Goal: Task Accomplishment & Management: Complete application form

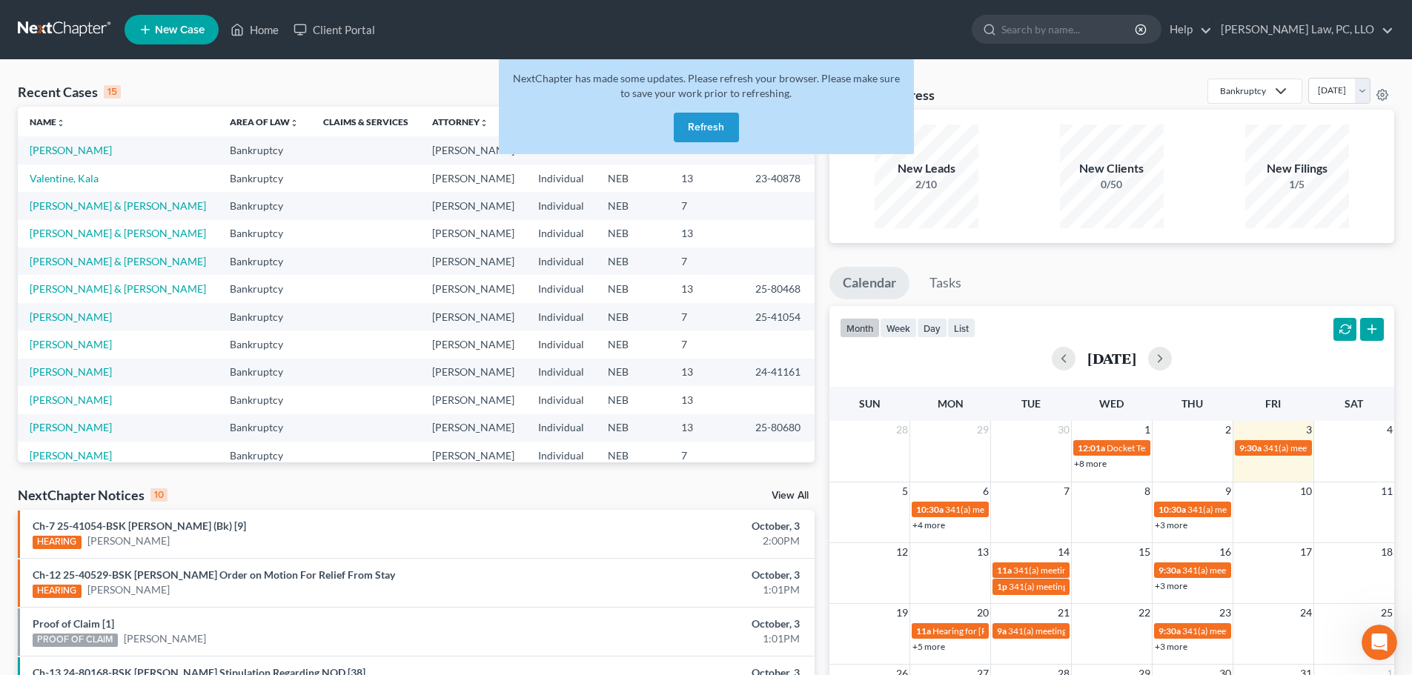
scroll to position [32, 0]
click at [715, 128] on button "Refresh" at bounding box center [706, 128] width 65 height 30
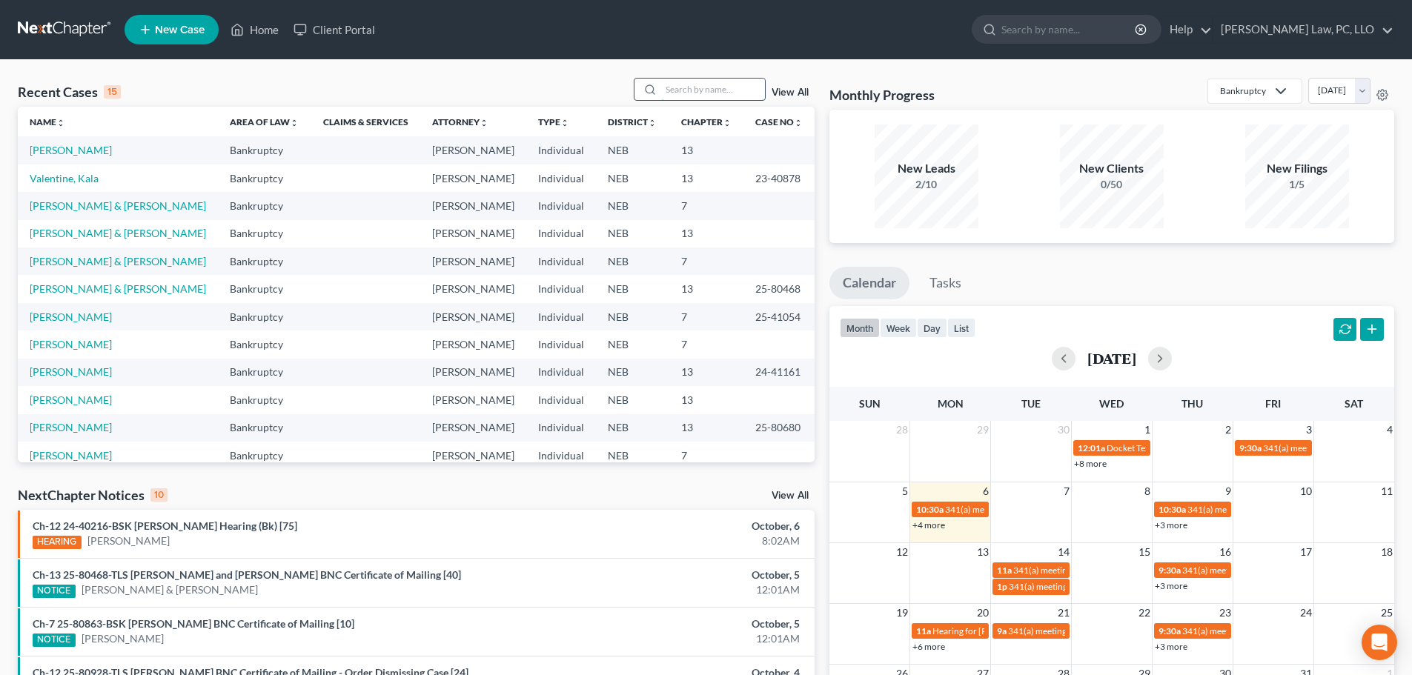
click at [721, 86] on input "search" at bounding box center [713, 89] width 104 height 21
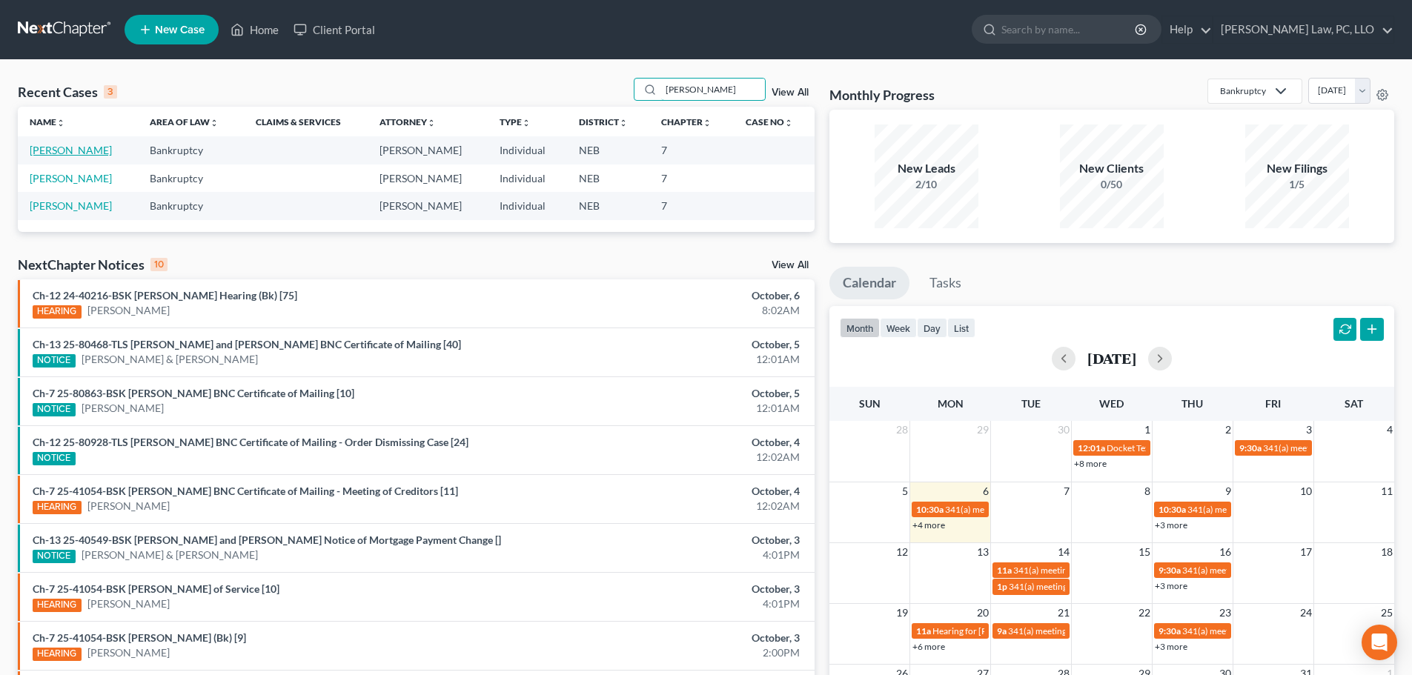
type input "[PERSON_NAME]"
click at [85, 150] on link "[PERSON_NAME]" at bounding box center [71, 150] width 82 height 13
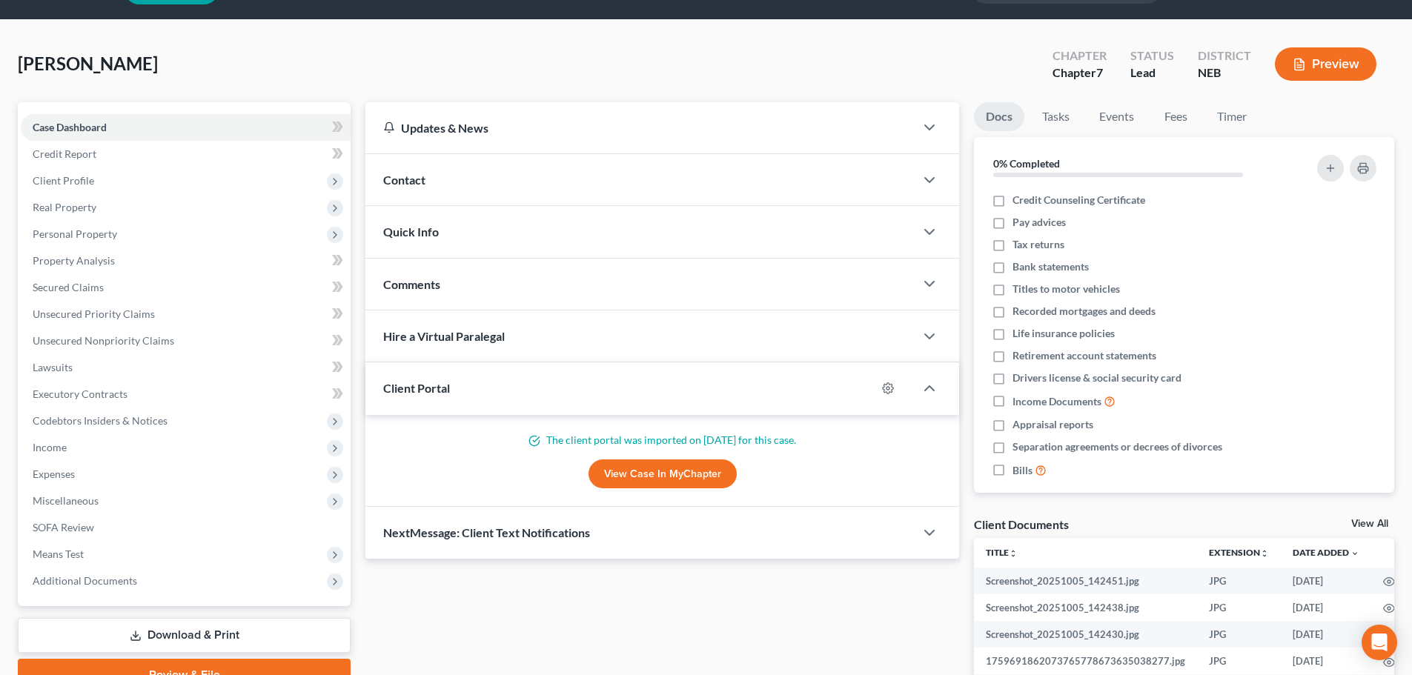
scroll to position [74, 0]
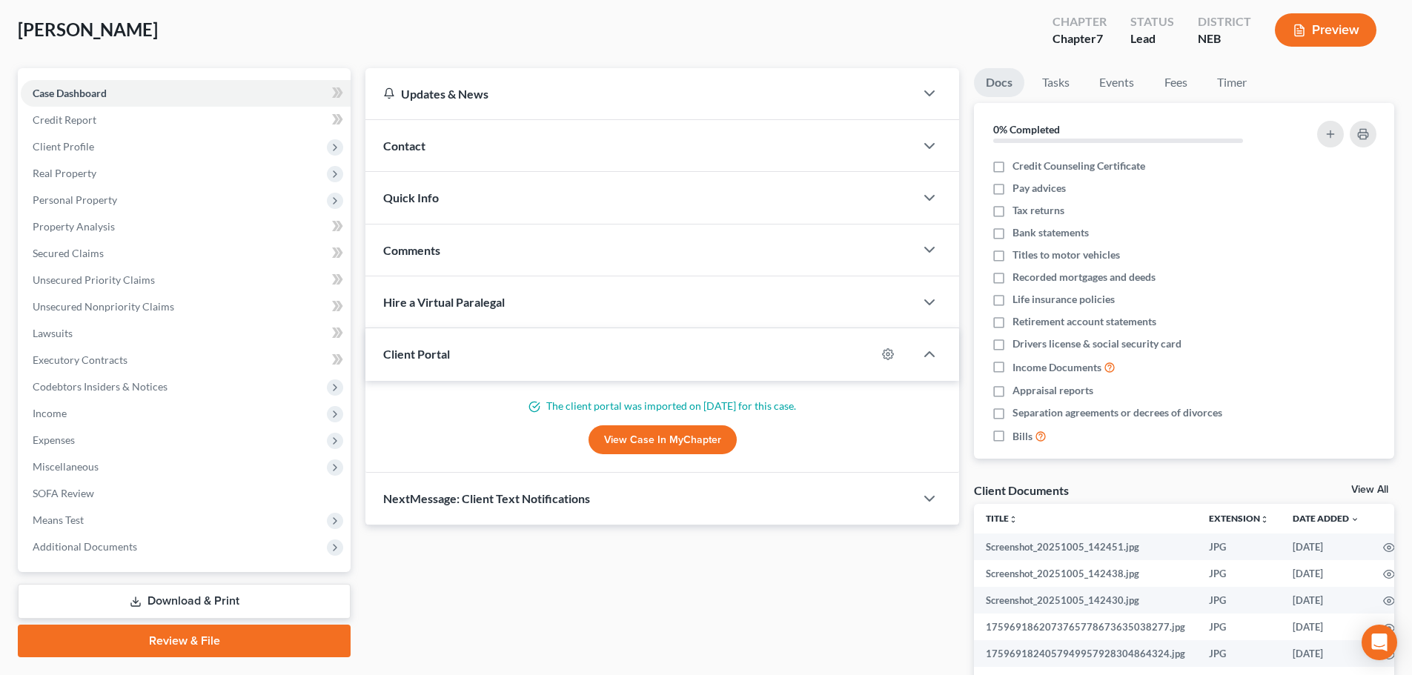
click at [450, 136] on div "Contact" at bounding box center [639, 145] width 549 height 51
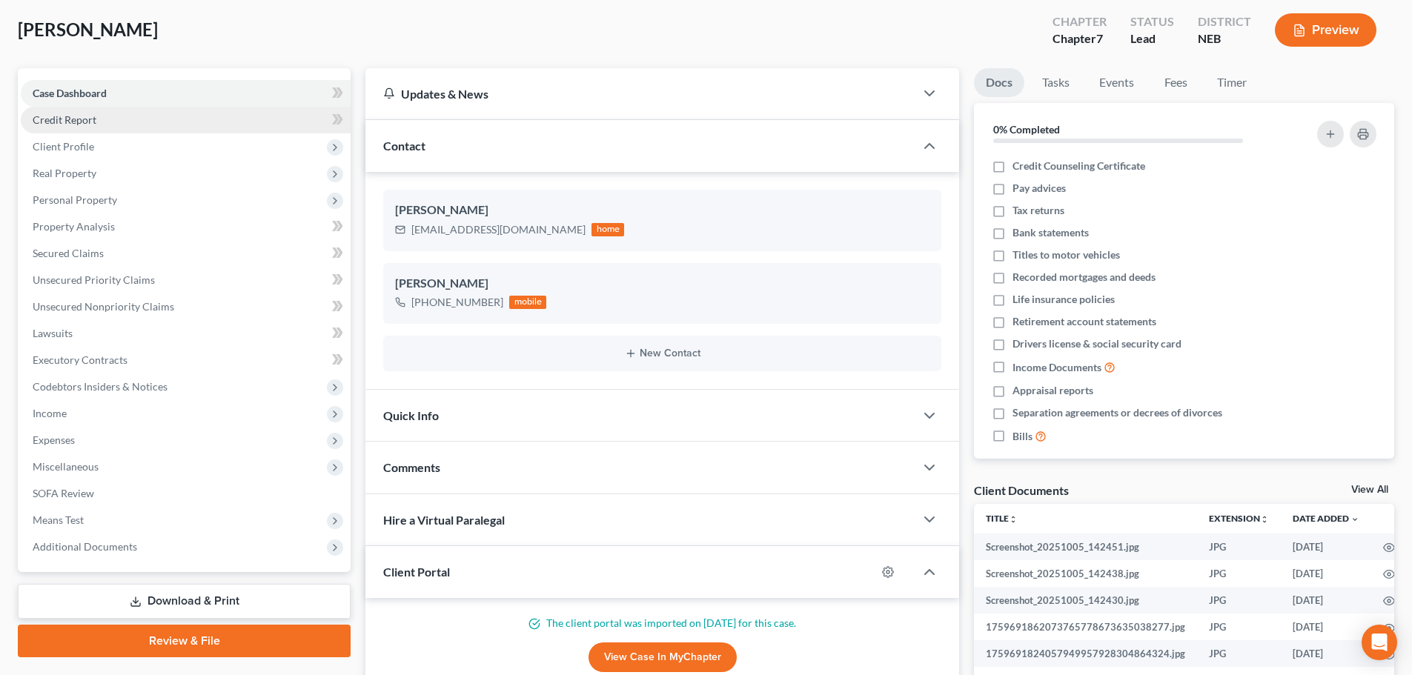
click at [66, 122] on span "Credit Report" at bounding box center [65, 119] width 64 height 13
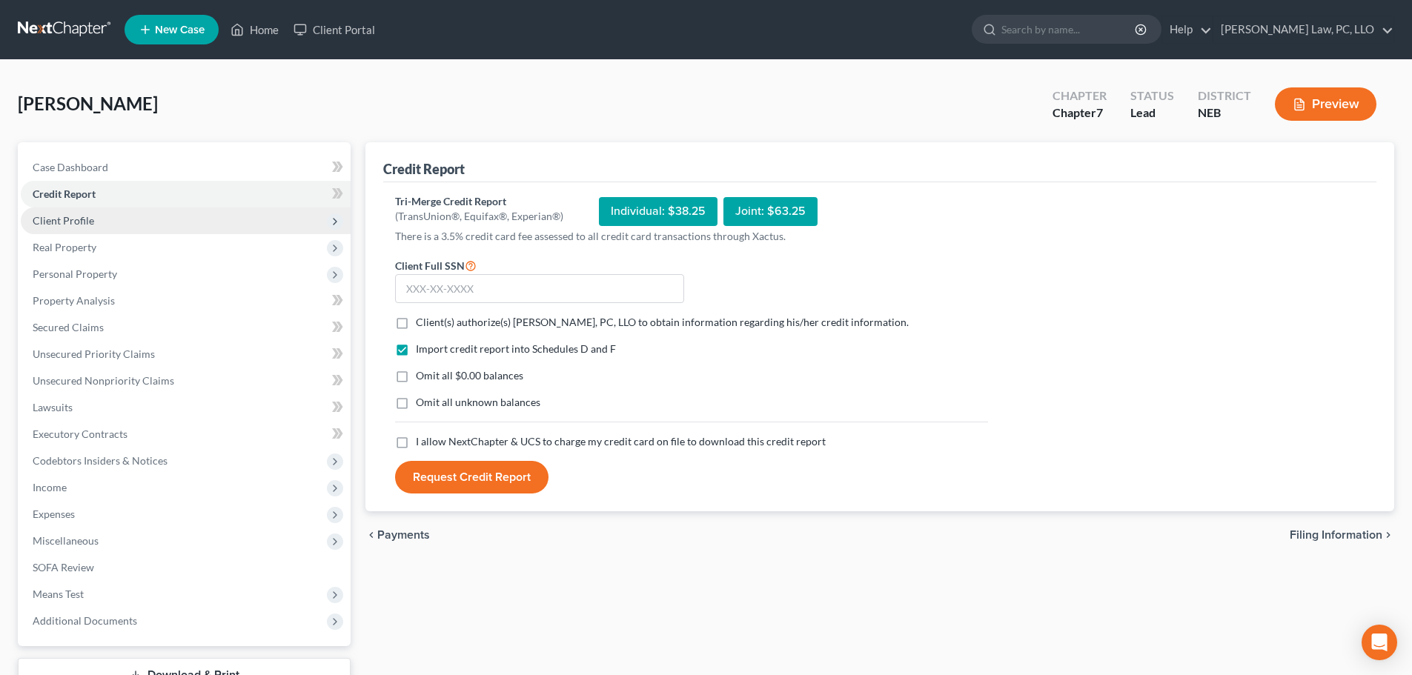
click at [76, 216] on span "Client Profile" at bounding box center [64, 220] width 62 height 13
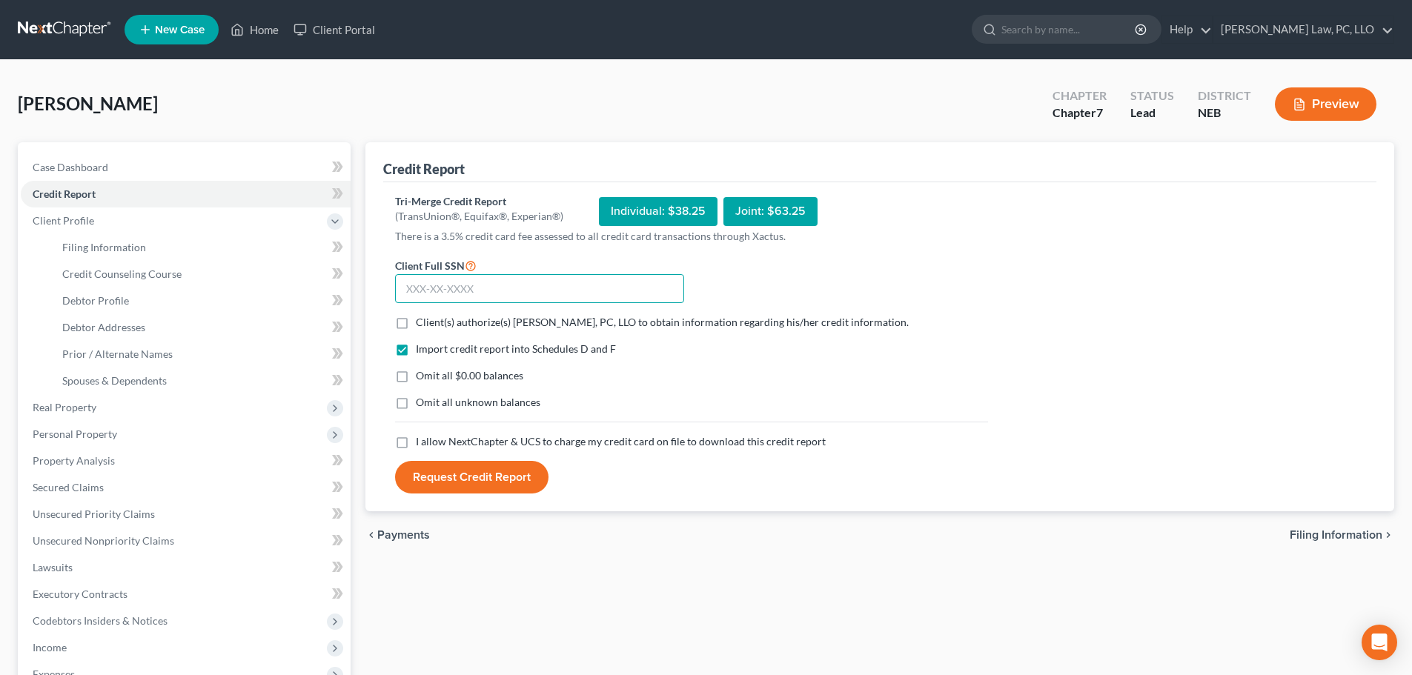
click at [575, 291] on input "text" at bounding box center [539, 289] width 289 height 30
click at [161, 251] on link "Filing Information" at bounding box center [200, 247] width 300 height 27
select select "1"
select select "0"
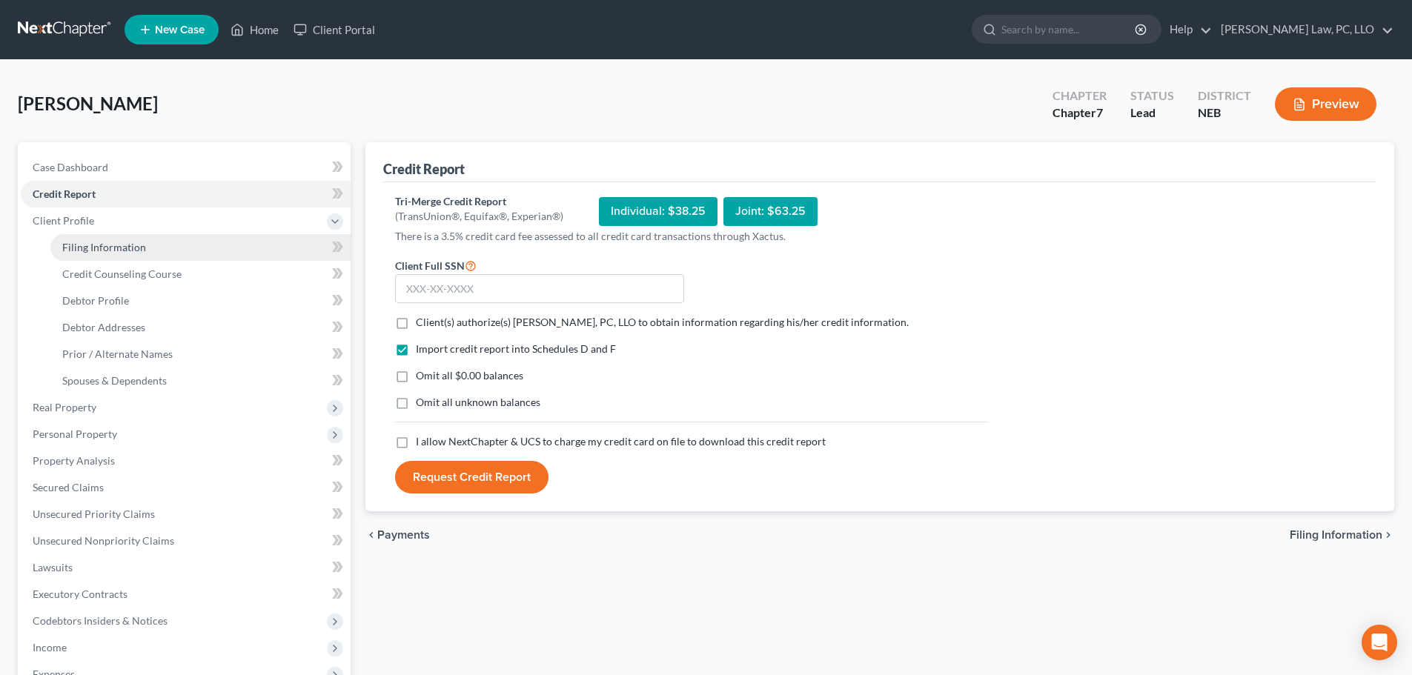
select select "30"
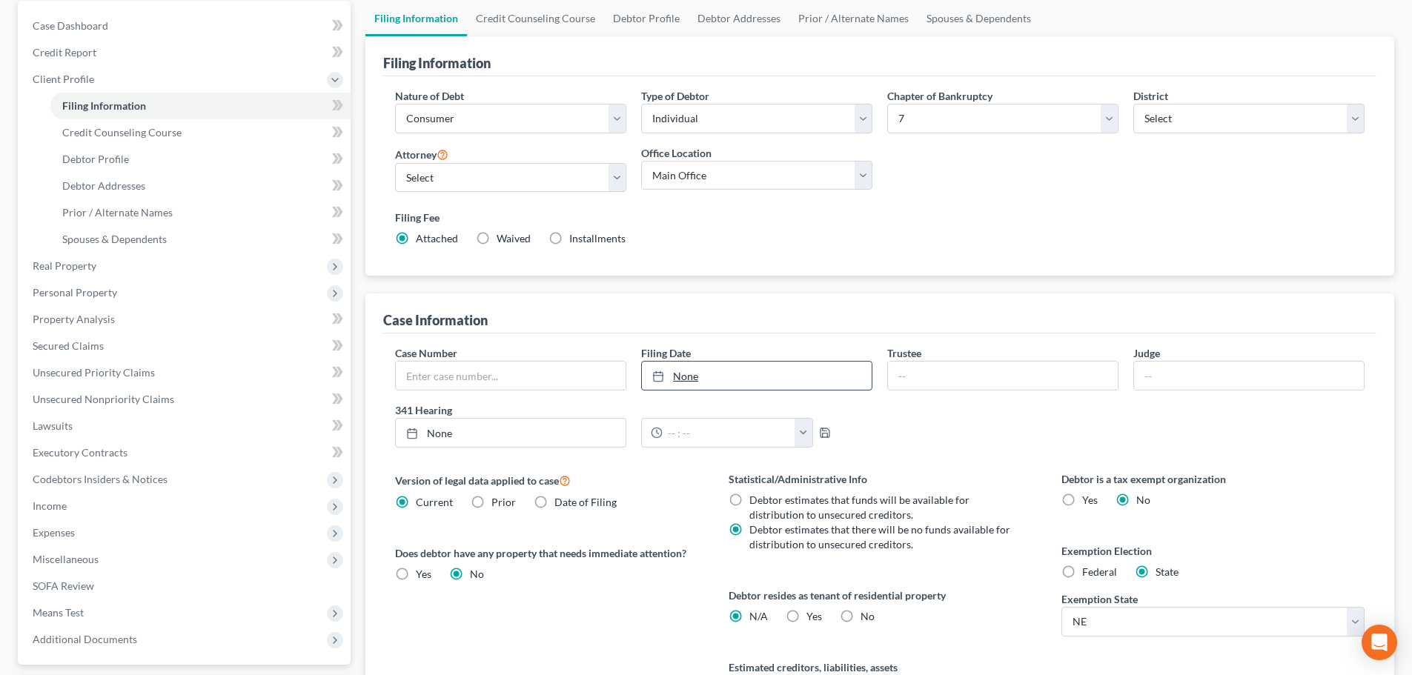
scroll to position [148, 0]
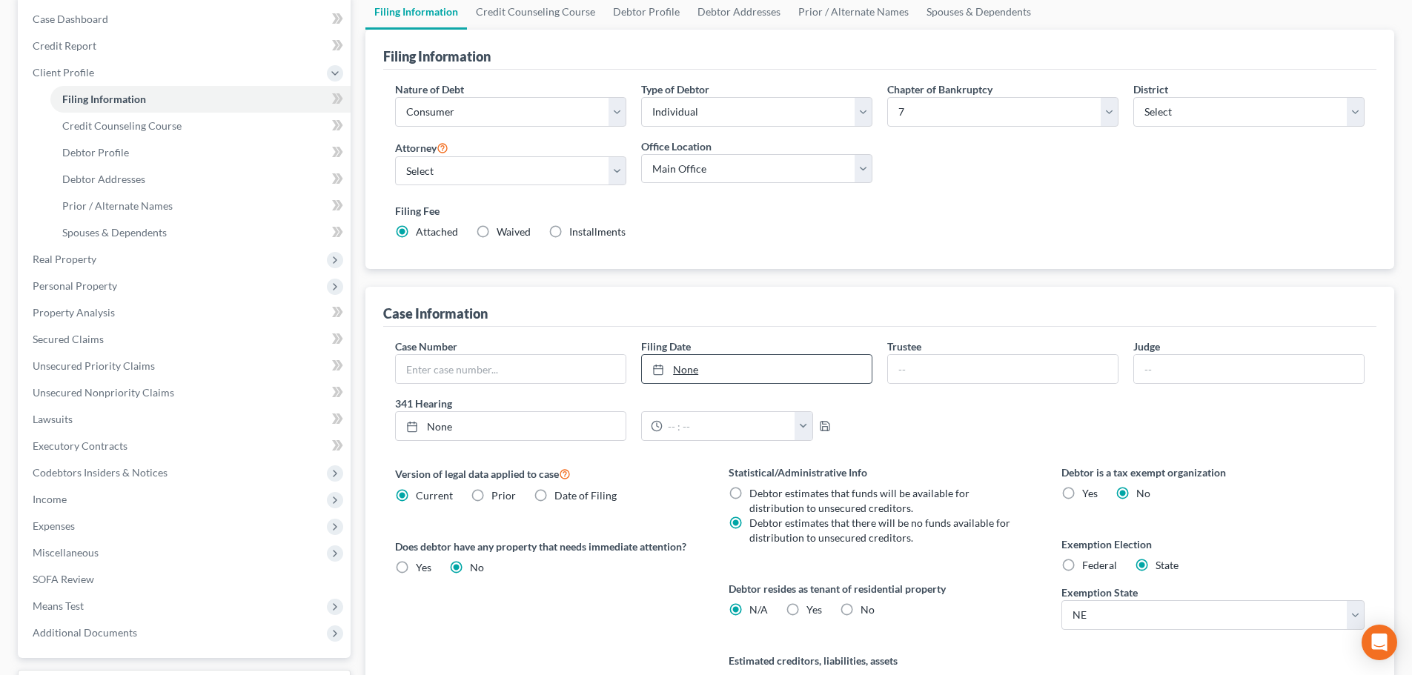
type input "[DATE]"
click at [841, 370] on link "None" at bounding box center [757, 369] width 230 height 28
click at [807, 612] on label "Yes Yes" at bounding box center [815, 610] width 16 height 15
click at [812, 612] on input "Yes Yes" at bounding box center [817, 608] width 10 height 10
radio input "true"
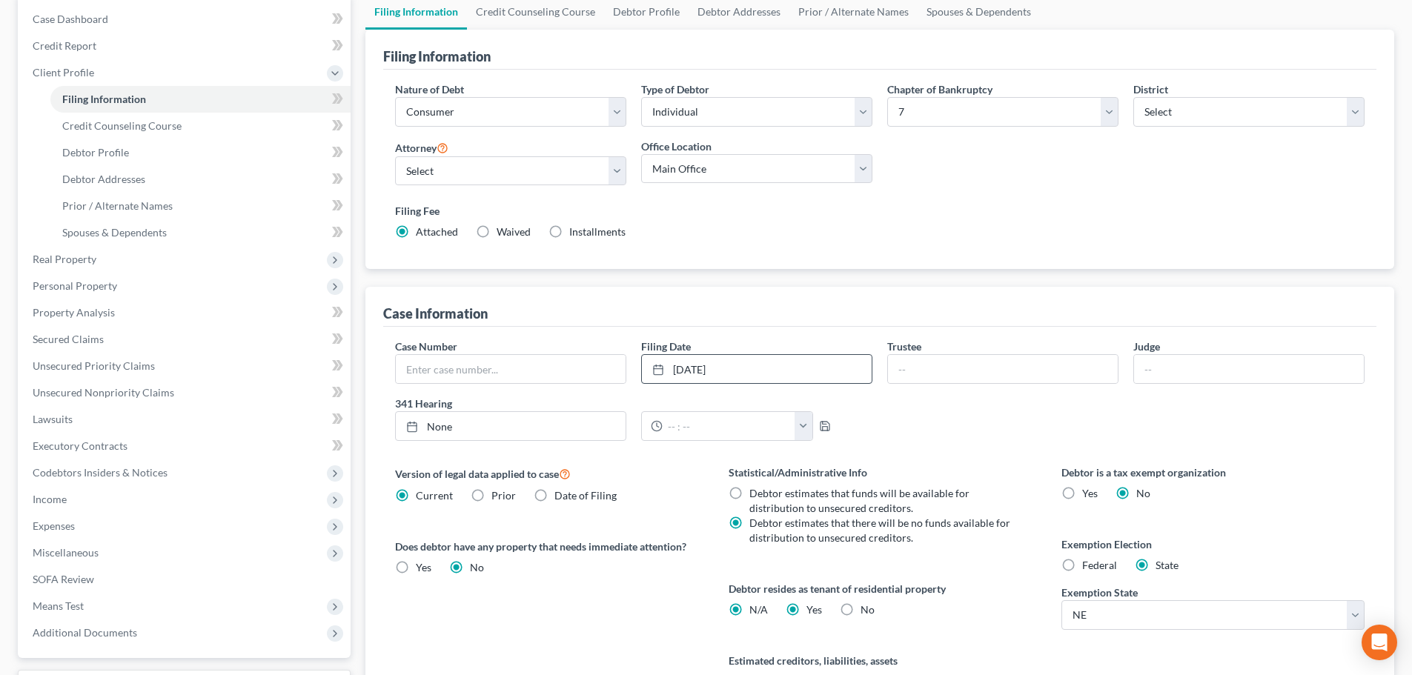
radio input "false"
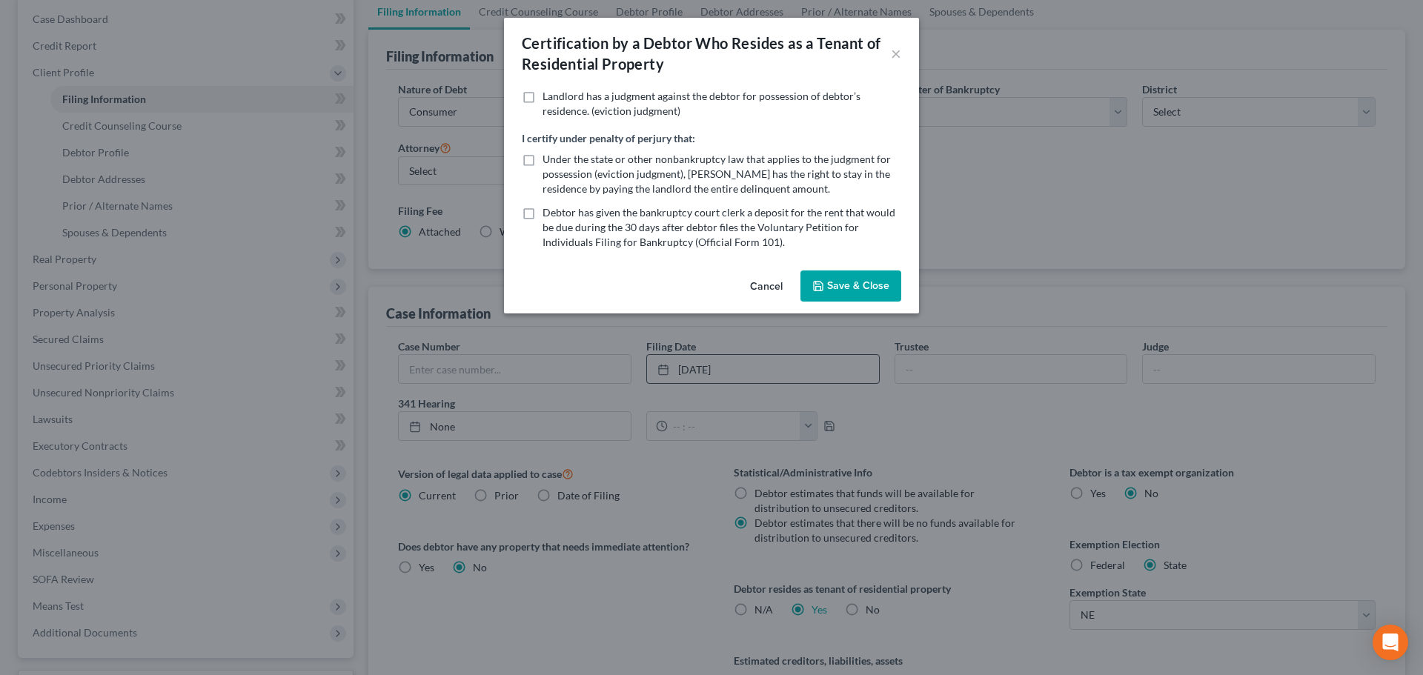
click at [823, 284] on icon "button" at bounding box center [818, 286] width 9 height 9
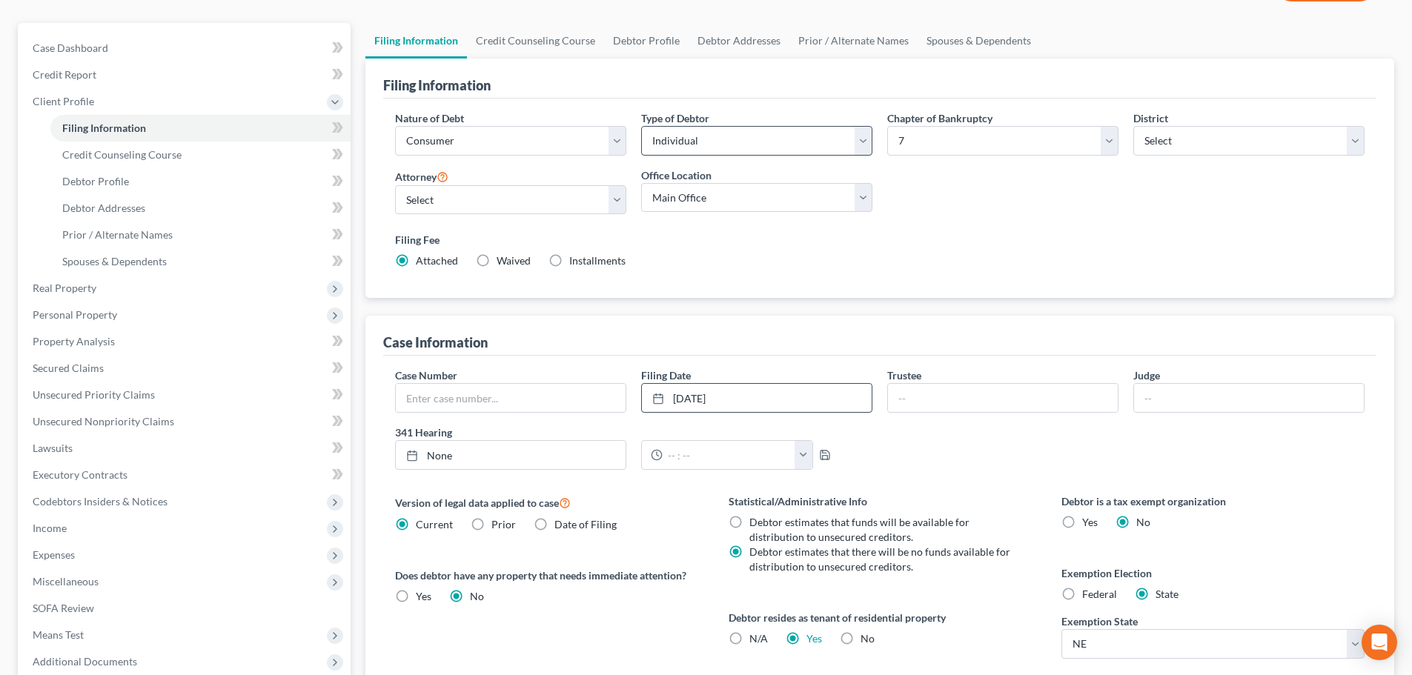
scroll to position [74, 0]
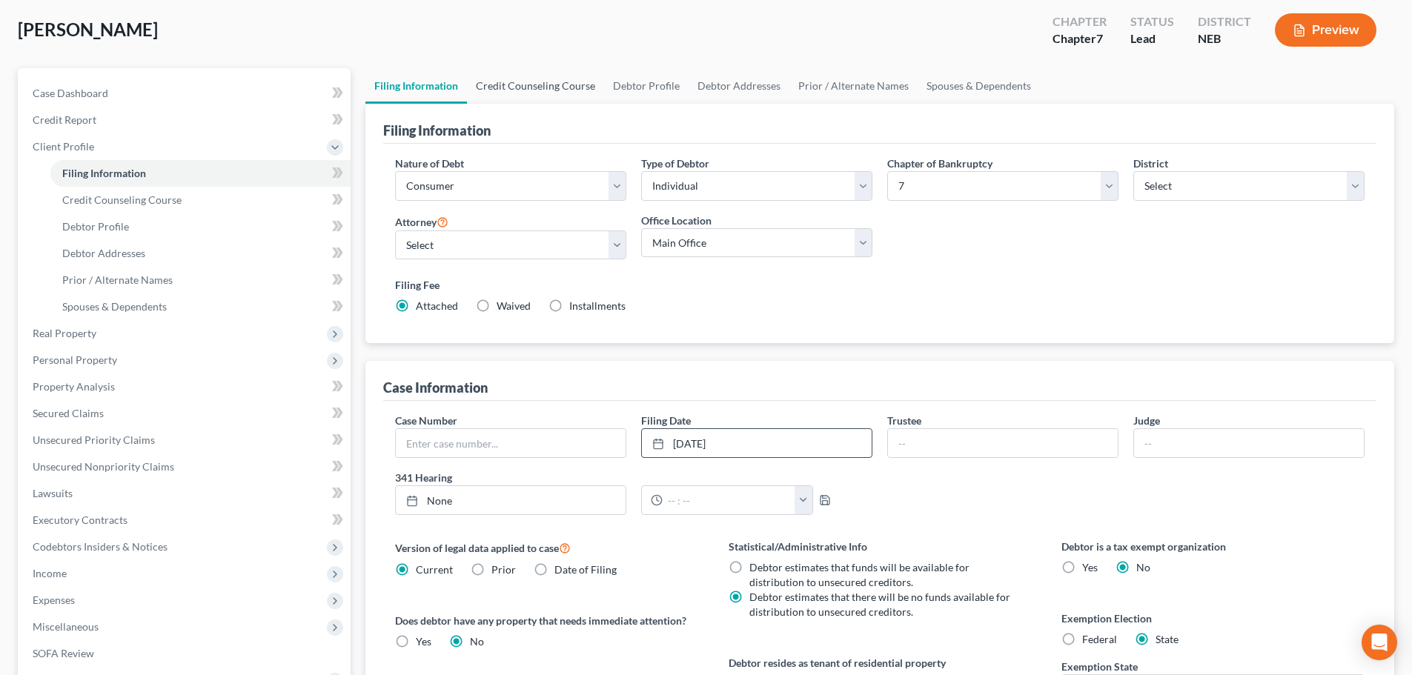
click at [561, 93] on link "Credit Counseling Course" at bounding box center [535, 86] width 137 height 36
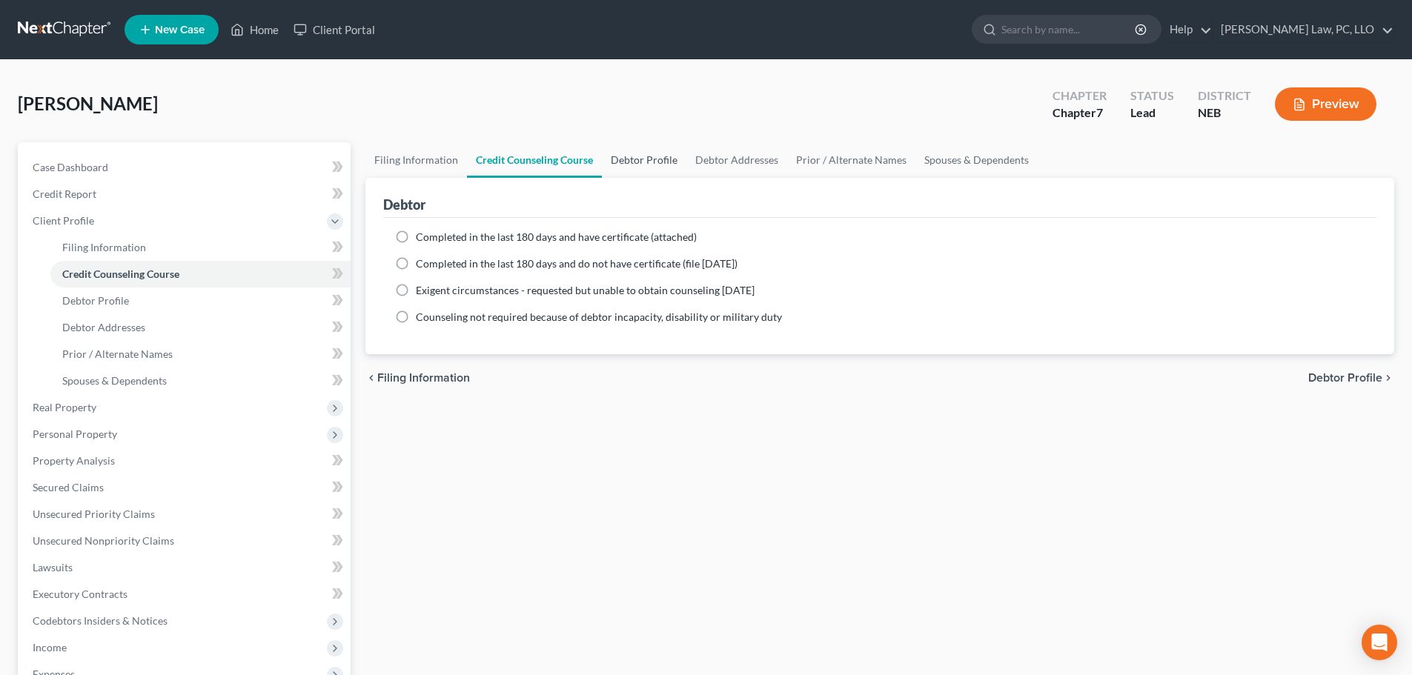
click at [620, 159] on link "Debtor Profile" at bounding box center [644, 160] width 85 height 36
select select "0"
select select "3"
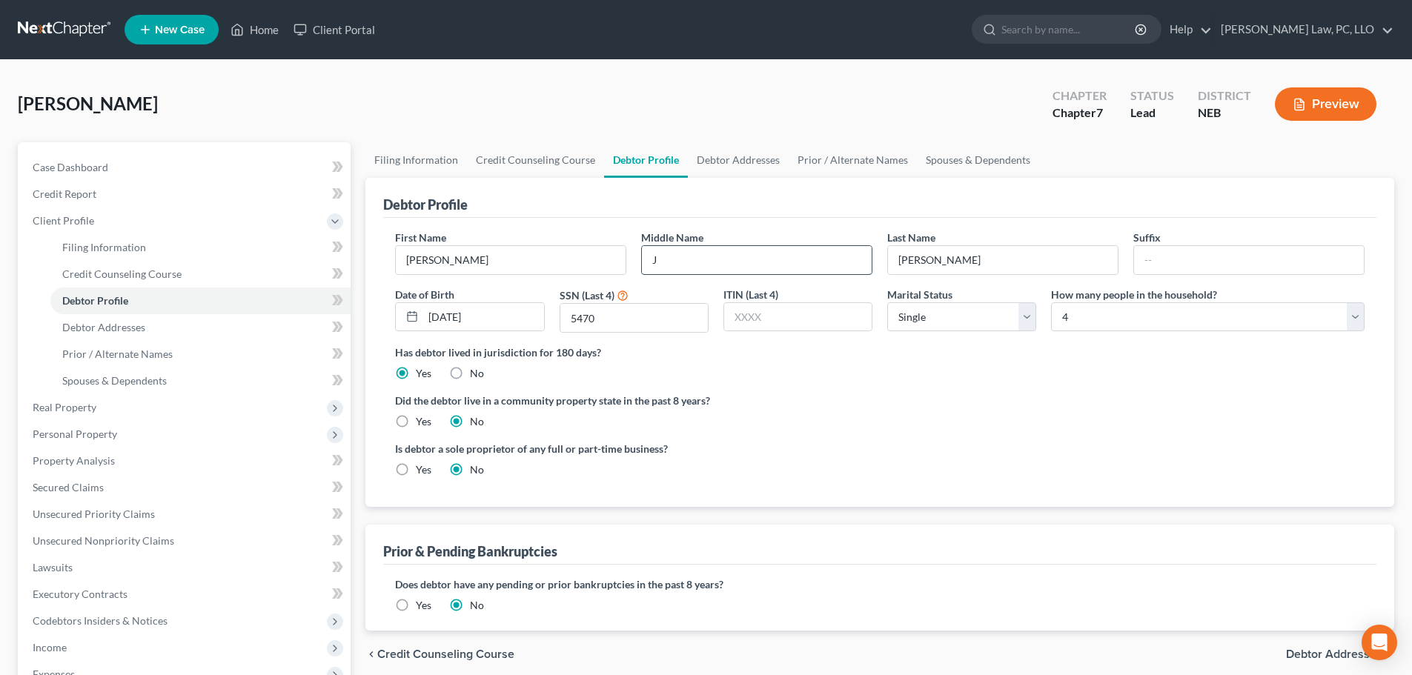
click at [703, 257] on input "J" at bounding box center [757, 260] width 230 height 28
type input "[PERSON_NAME]"
click at [841, 419] on div "Did the debtor live in a community property state in the past 8 years? Yes No" at bounding box center [880, 411] width 970 height 36
click at [709, 168] on link "Debtor Addresses" at bounding box center [738, 160] width 101 height 36
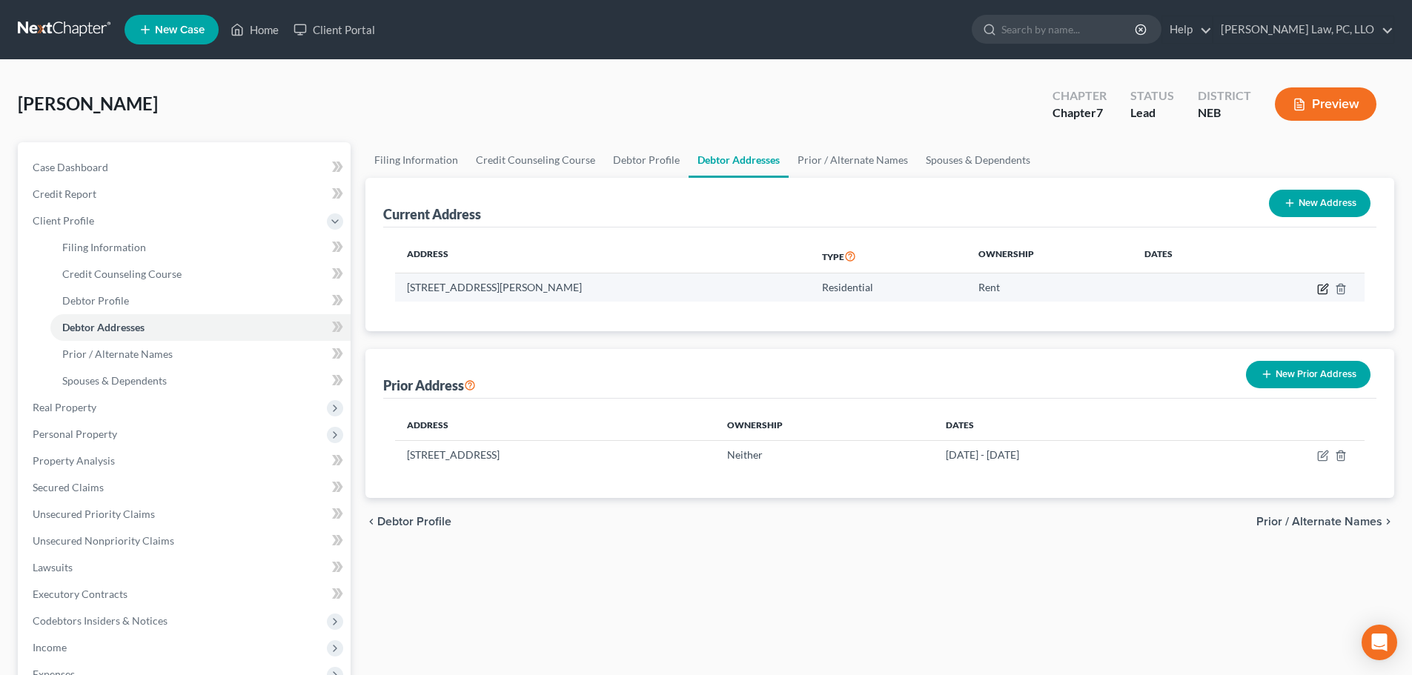
click at [1322, 291] on icon "button" at bounding box center [1324, 287] width 7 height 7
select select "30"
select select "0"
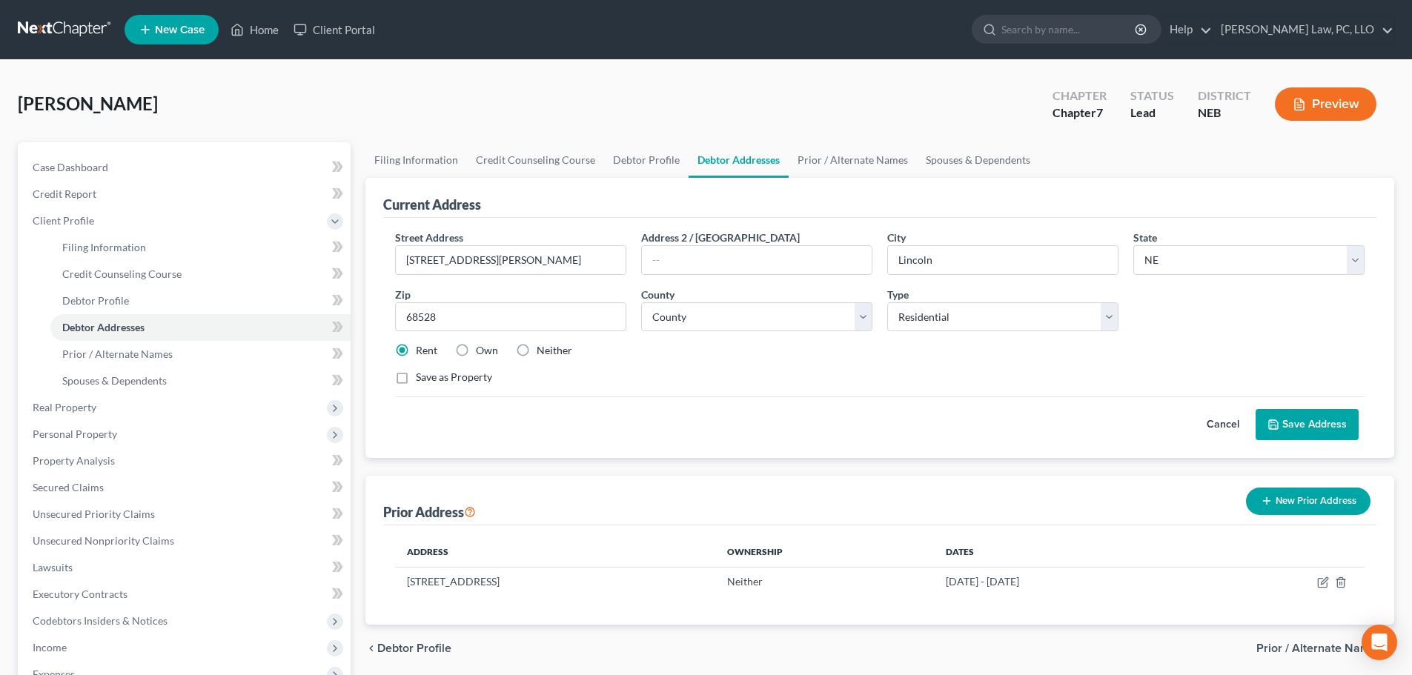
click at [1299, 428] on button "Save Address" at bounding box center [1307, 424] width 103 height 31
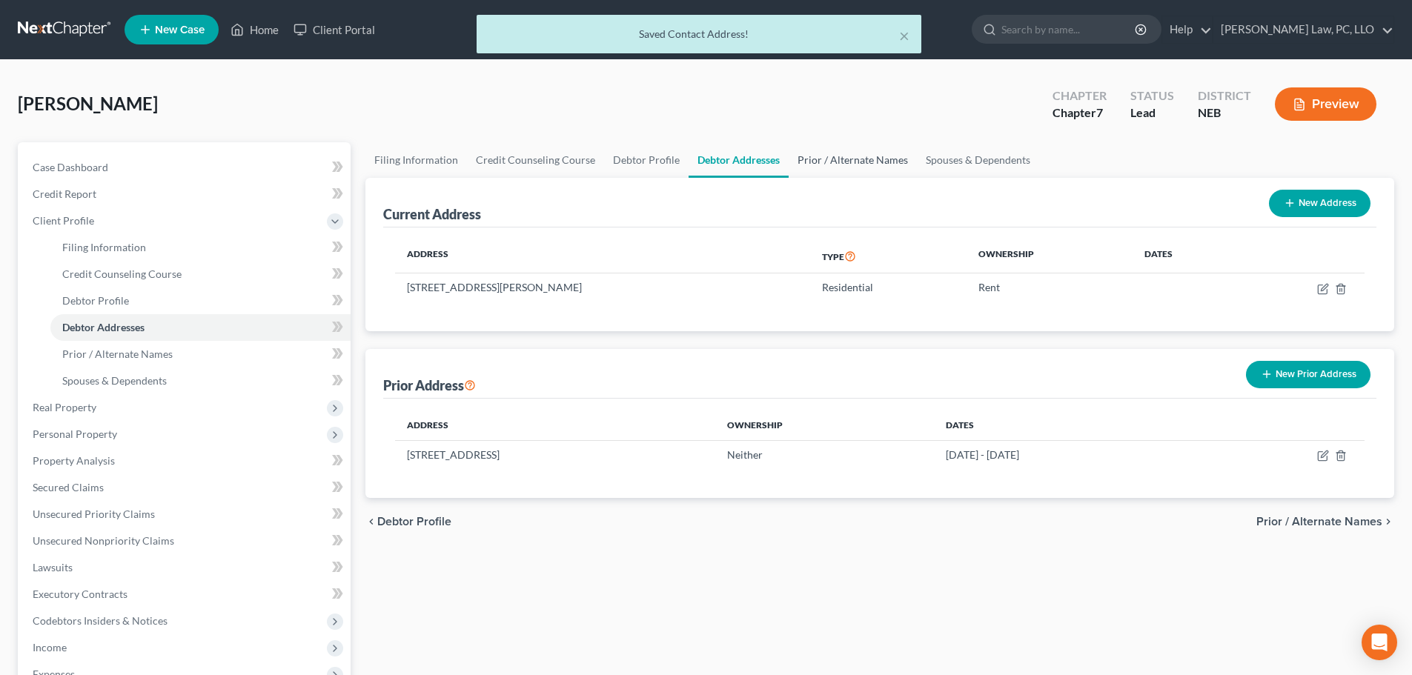
click at [822, 158] on link "Prior / Alternate Names" at bounding box center [853, 160] width 128 height 36
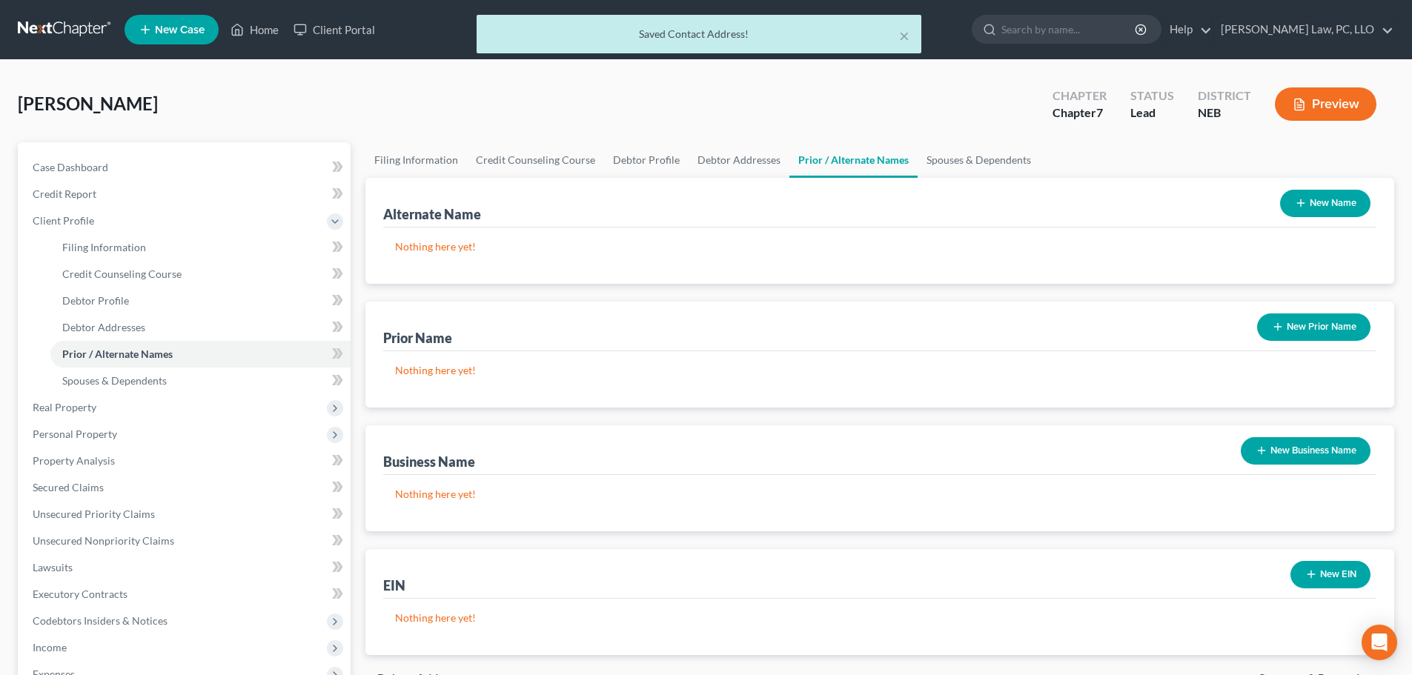
click at [1299, 208] on icon "button" at bounding box center [1301, 203] width 12 height 12
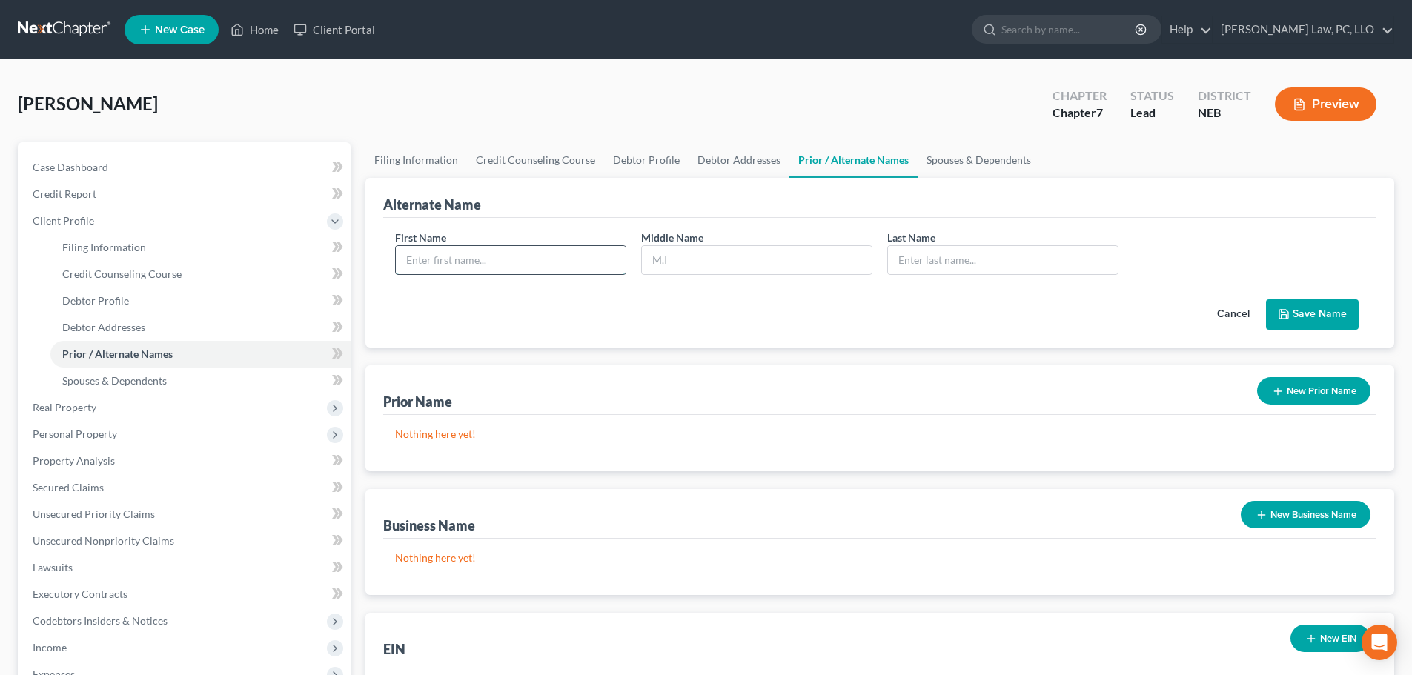
click at [535, 270] on input "text" at bounding box center [511, 260] width 230 height 28
type input "[PERSON_NAME]"
click at [1320, 307] on button "Save Name" at bounding box center [1312, 314] width 93 height 31
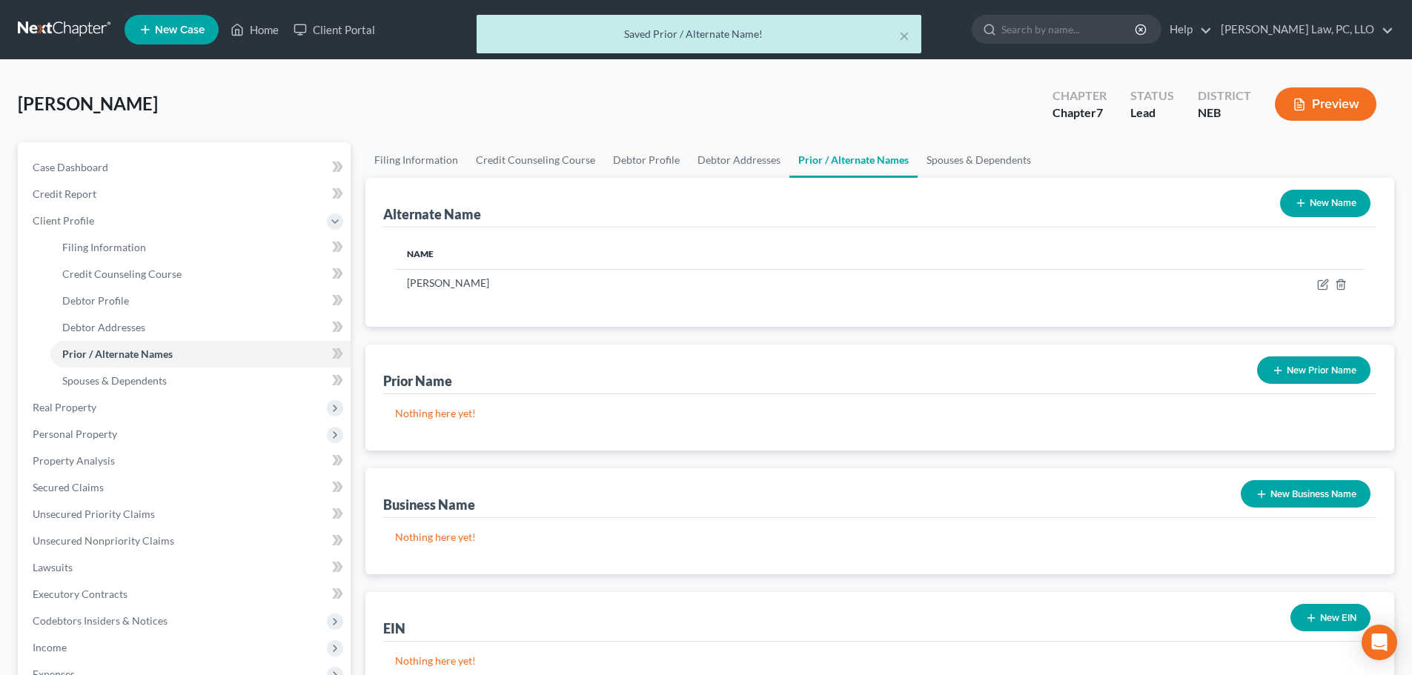
click at [1317, 193] on button "New Name" at bounding box center [1325, 203] width 90 height 27
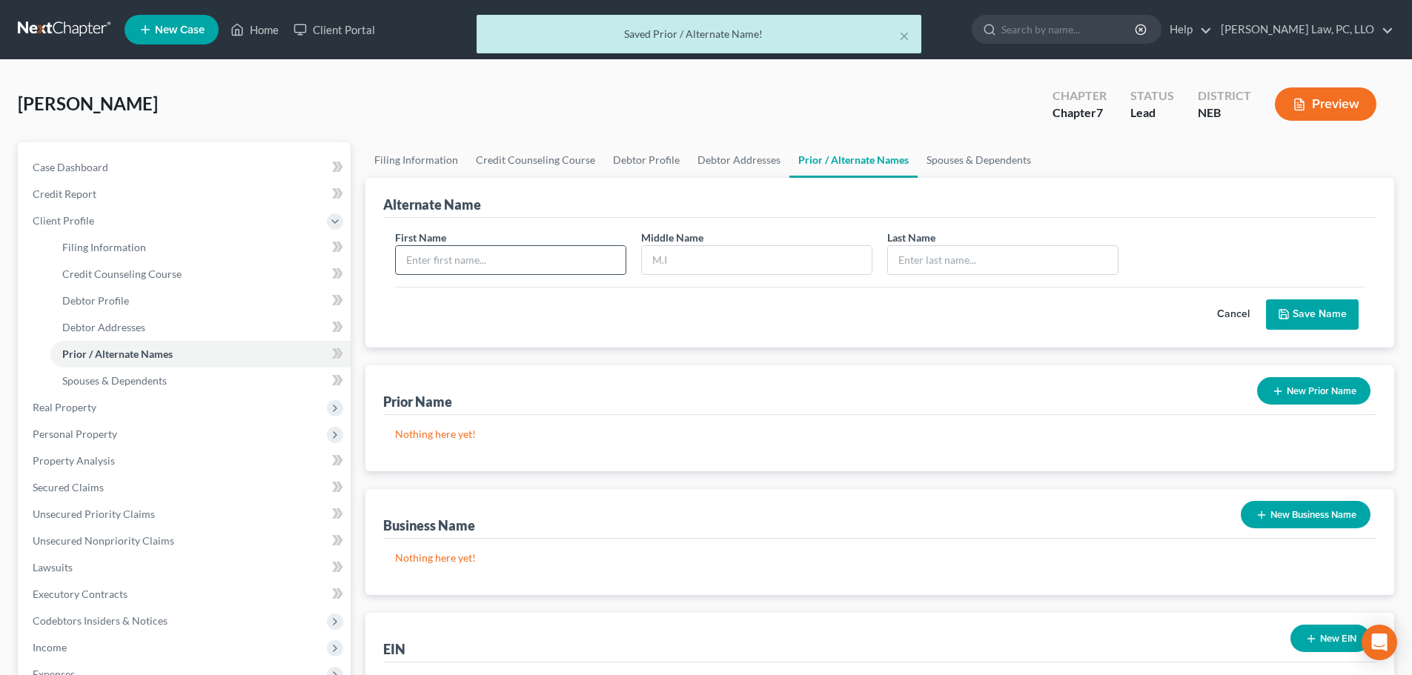
drag, startPoint x: 546, startPoint y: 255, endPoint x: 538, endPoint y: 254, distance: 7.4
click at [543, 254] on input "text" at bounding box center [511, 260] width 230 height 28
type input "[PERSON_NAME]"
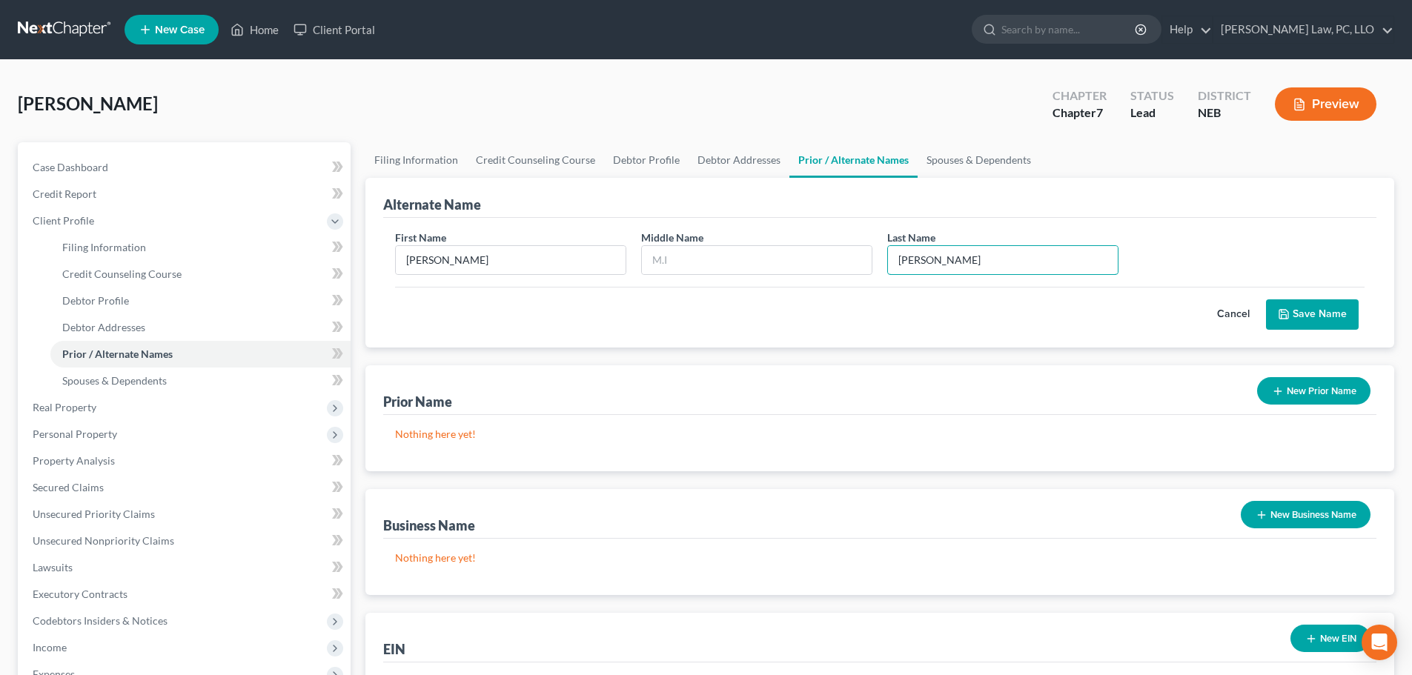
type input "[PERSON_NAME]"
click at [1291, 323] on button "Save Name" at bounding box center [1312, 314] width 93 height 31
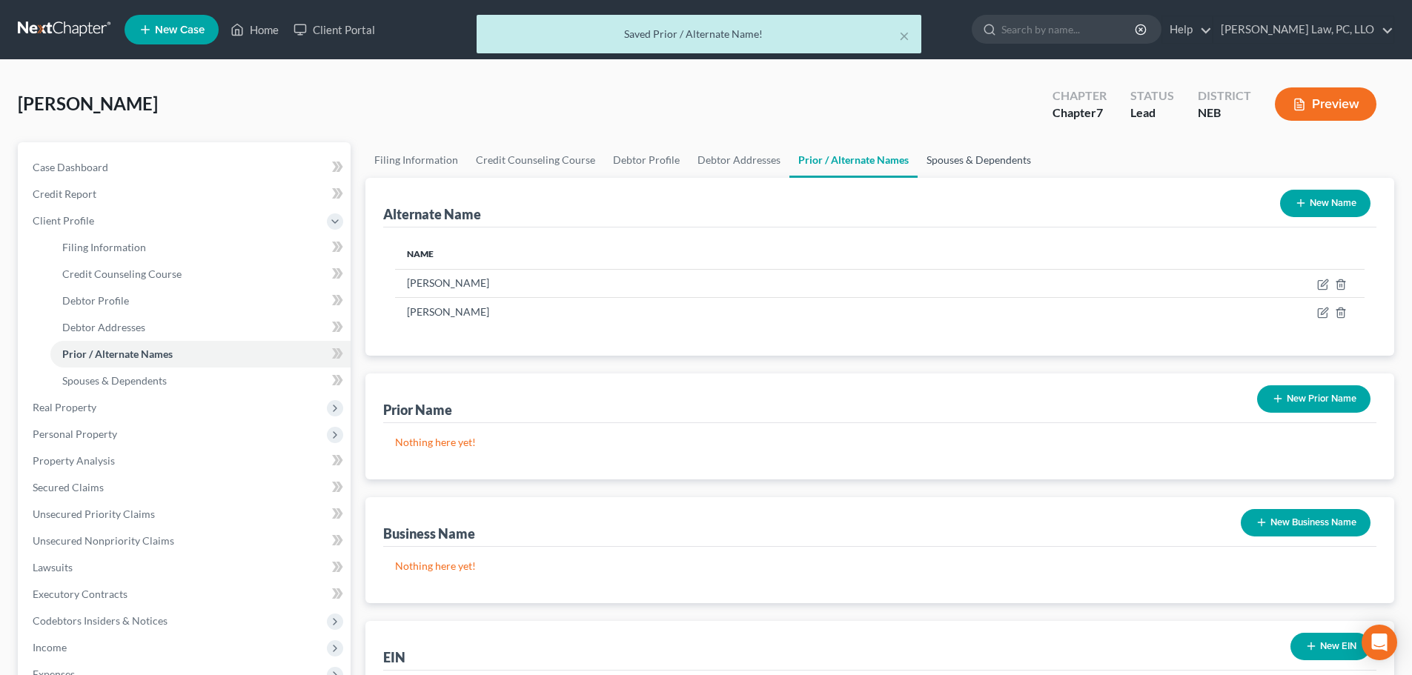
click at [942, 162] on link "Spouses & Dependents" at bounding box center [979, 160] width 122 height 36
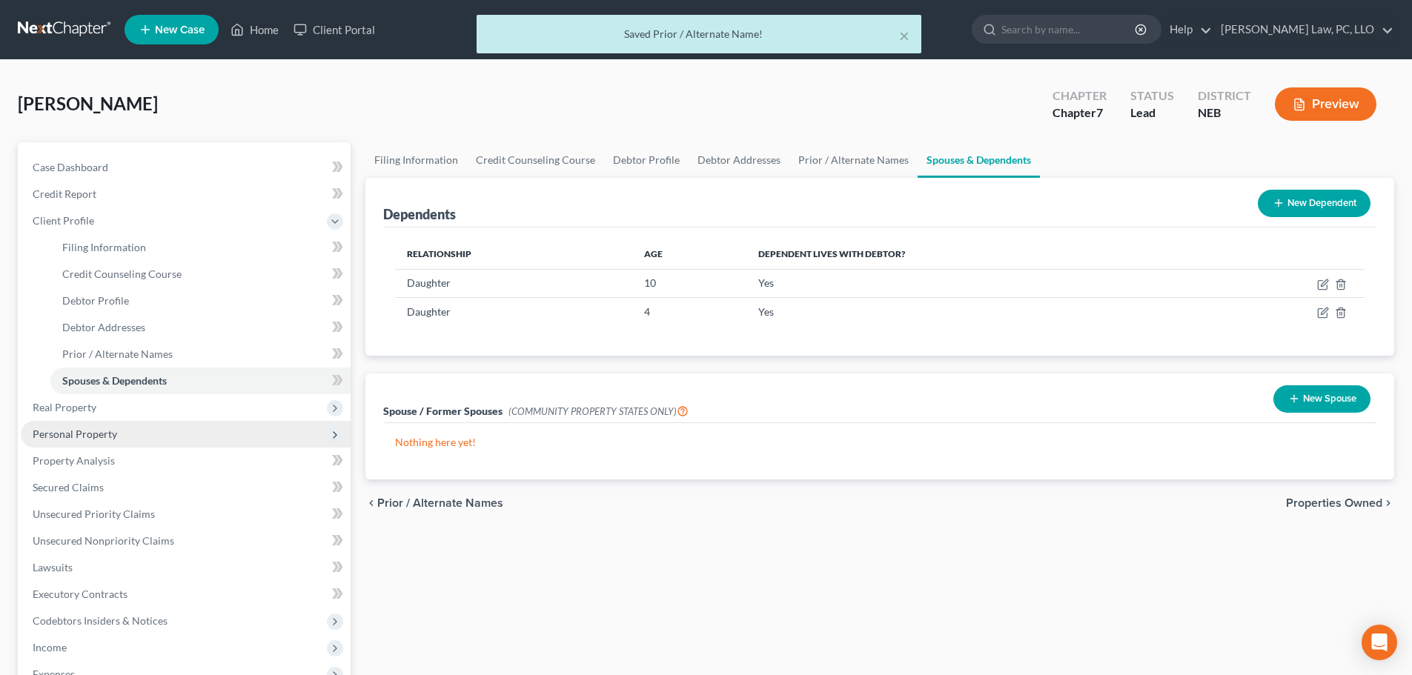
click at [51, 424] on span "Personal Property" at bounding box center [186, 434] width 330 height 27
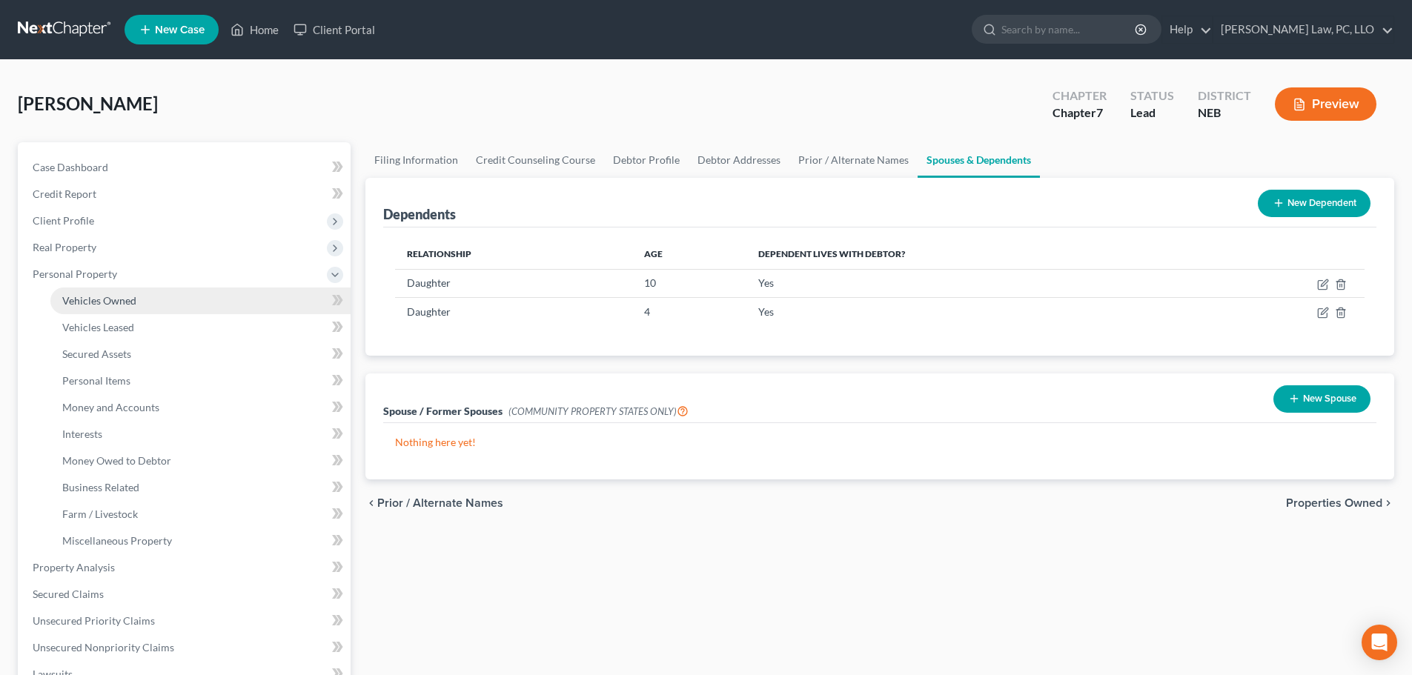
click at [129, 306] on span "Vehicles Owned" at bounding box center [99, 300] width 74 height 13
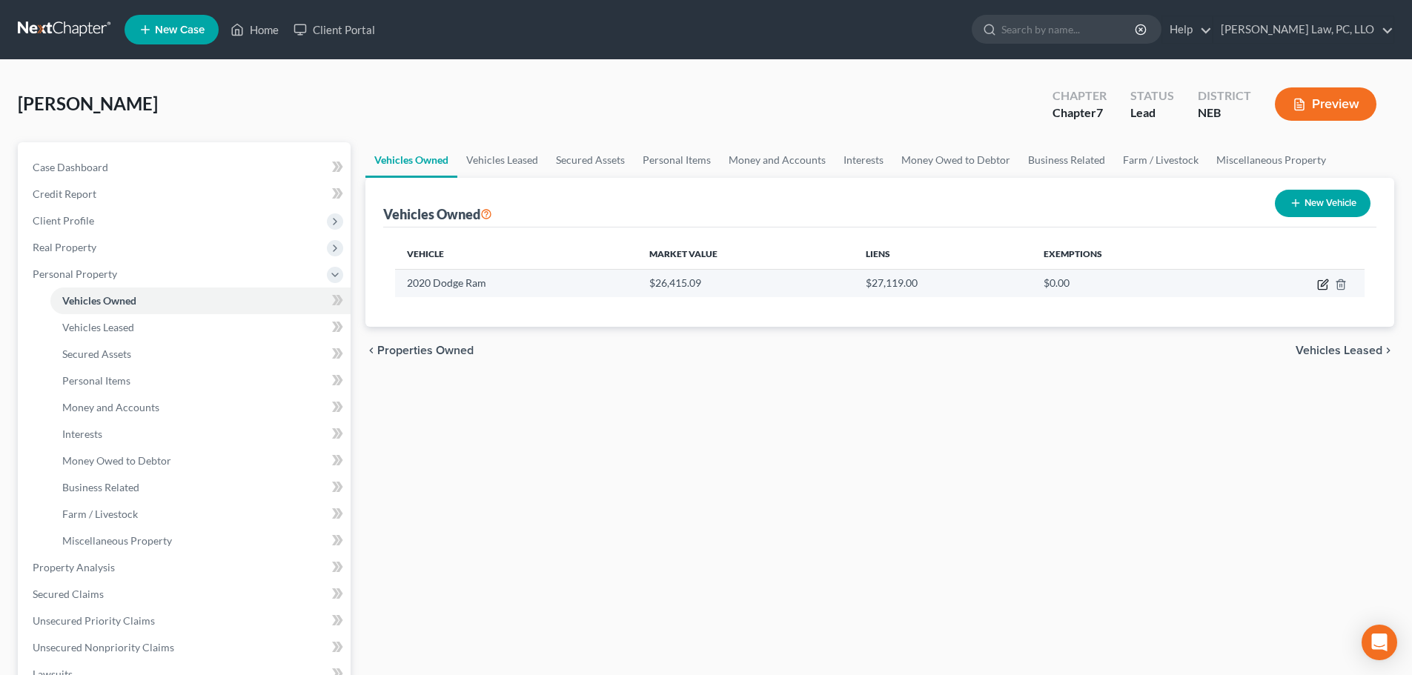
click at [1319, 283] on icon "button" at bounding box center [1322, 285] width 9 height 9
select select "0"
select select "6"
select select "2"
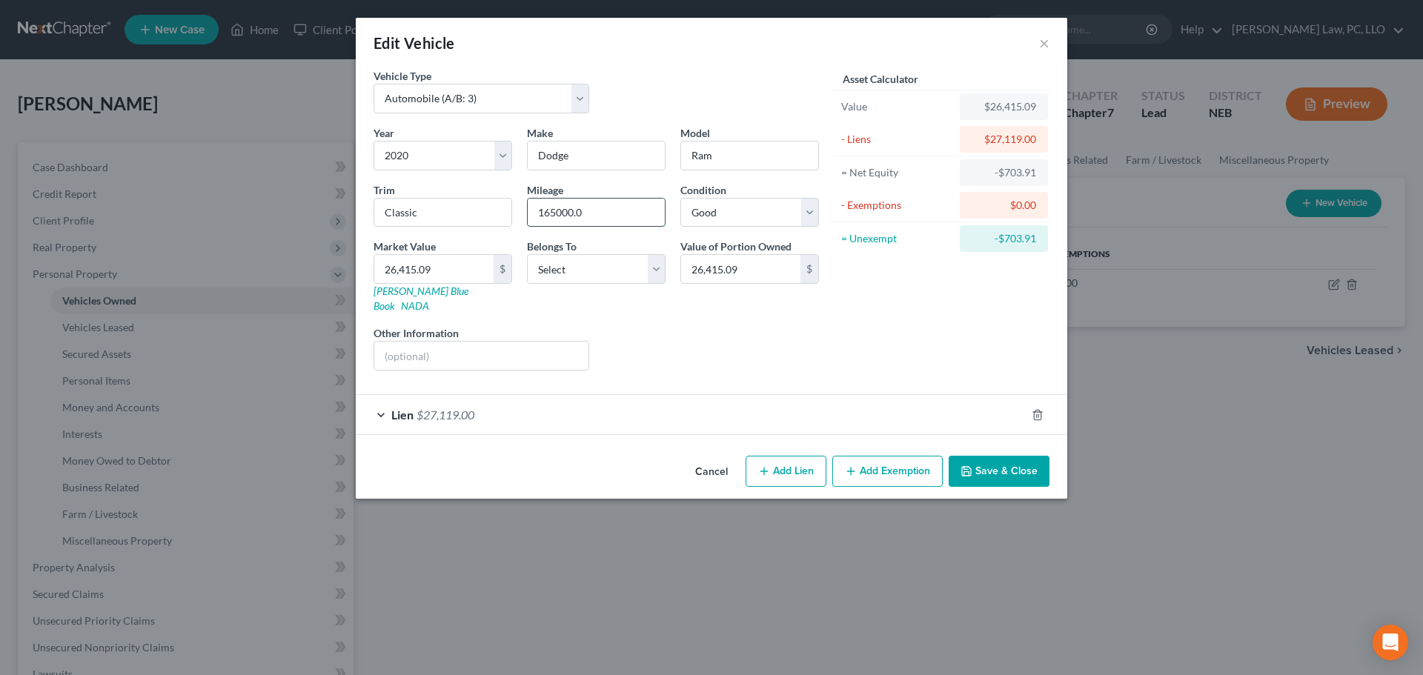
click at [628, 205] on input "165000.0" at bounding box center [596, 213] width 137 height 28
type input "165000"
click at [468, 274] on input "26,415.09" at bounding box center [433, 269] width 119 height 28
type input "1"
type input "1.00"
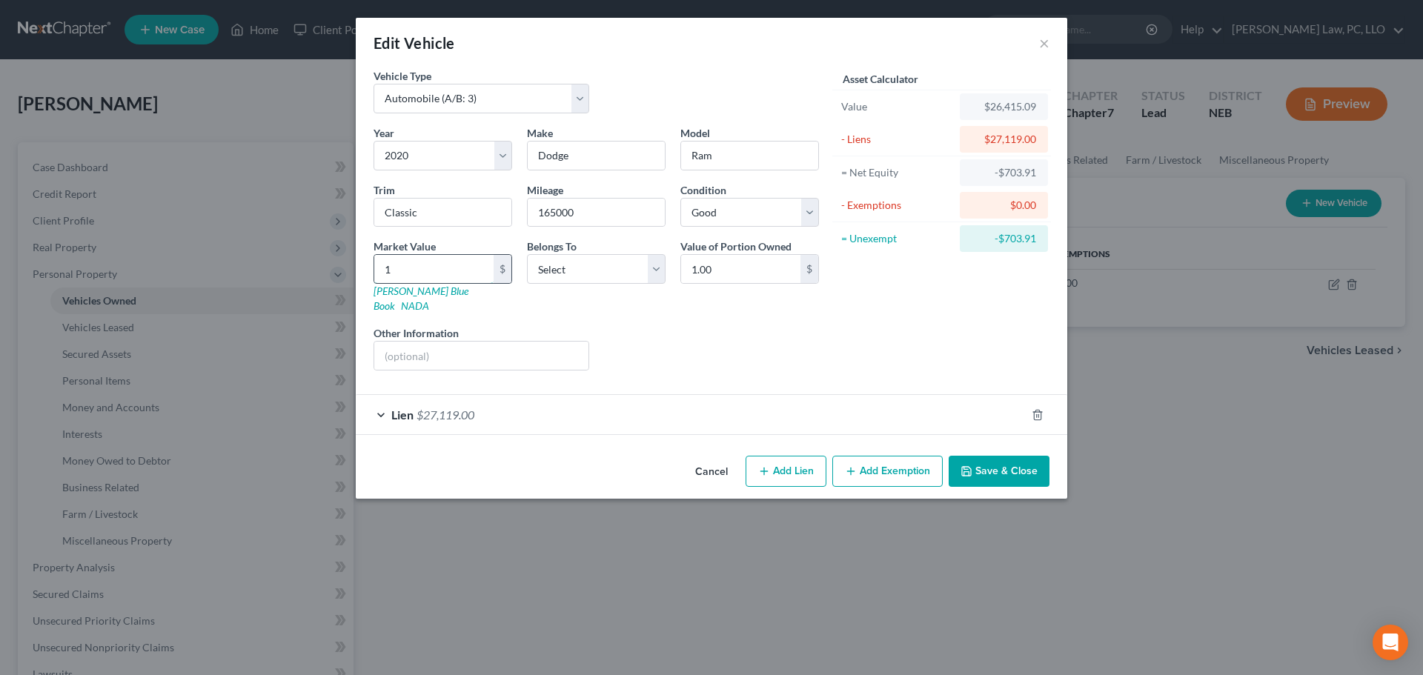
type input "18"
type input "18.00"
type input "184"
type input "184.00"
type input "1849"
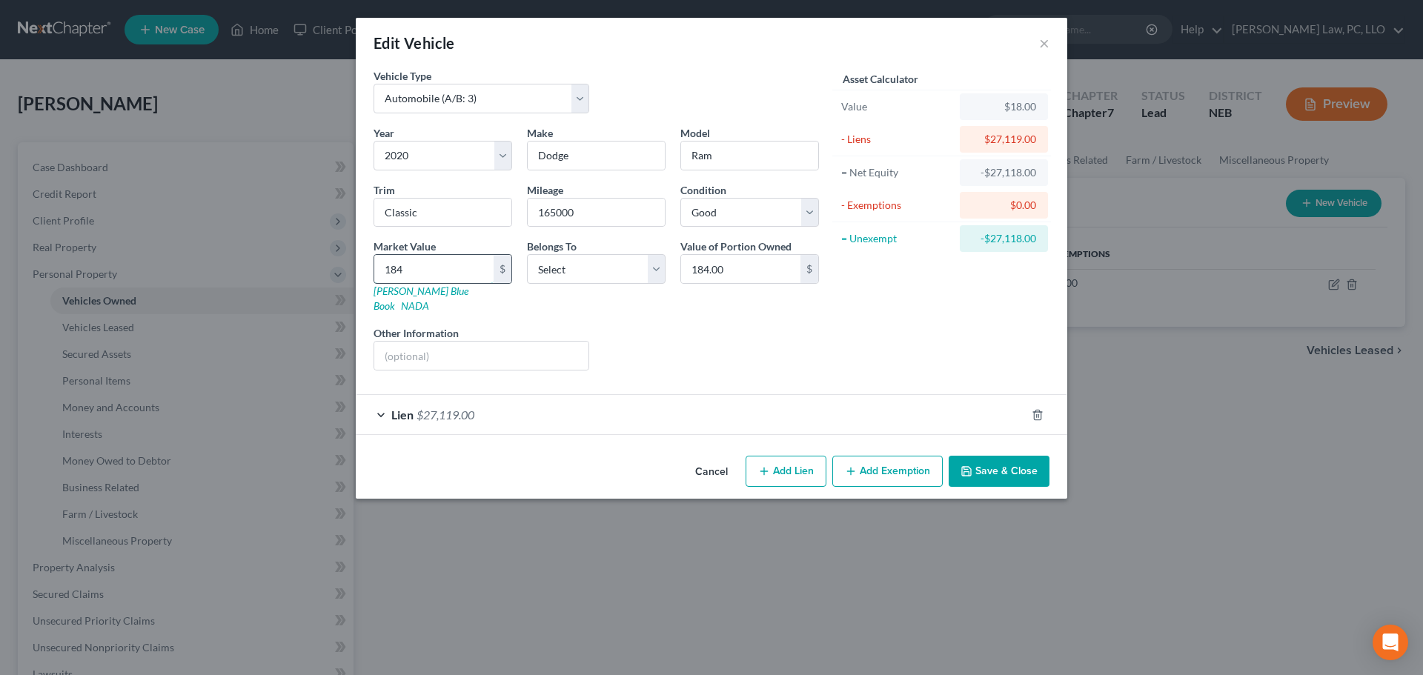
type input "1,849.00"
type input "1,8491"
type input "18,491.00"
click at [572, 268] on select "Select Debtor 1 Only Debtor 2 Only Debtor 1 And Debtor 2 Only At Least One Of T…" at bounding box center [596, 269] width 139 height 30
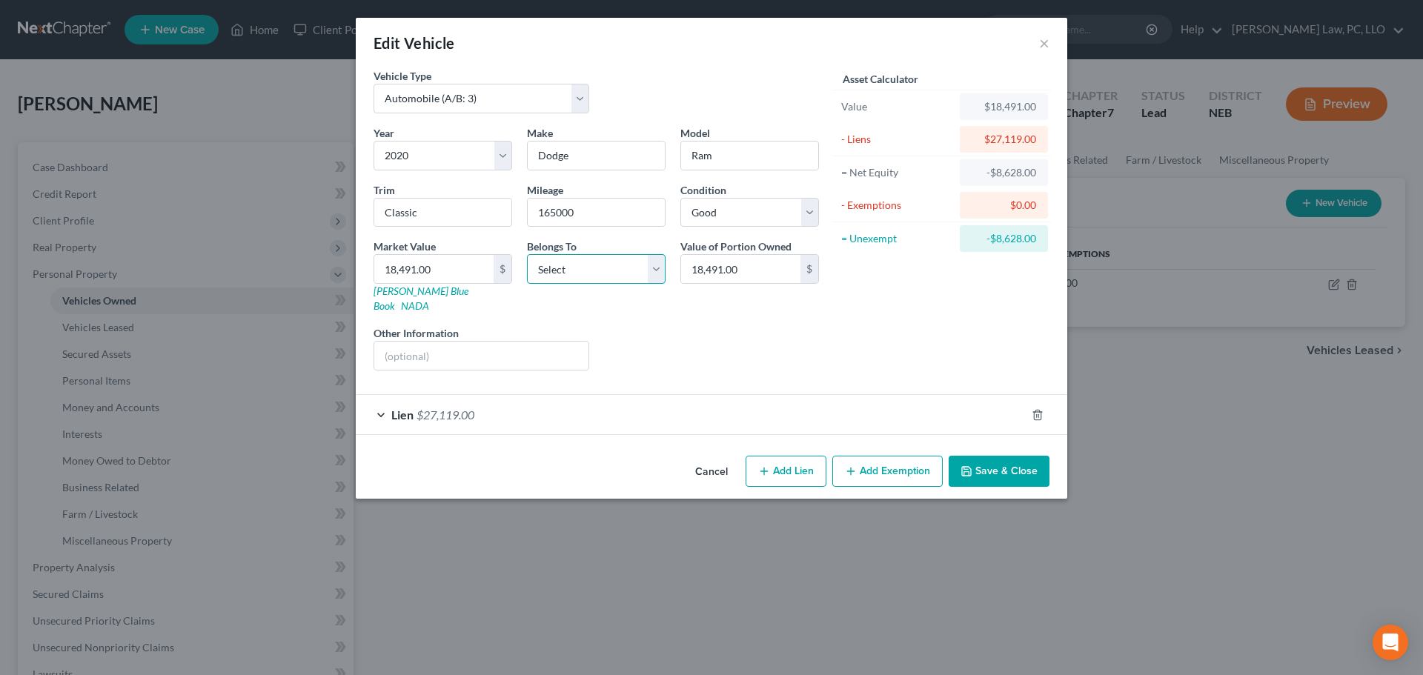
select select "0"
click at [527, 254] on select "Select Debtor 1 Only Debtor 2 Only Debtor 1 And Debtor 2 Only At Least One Of T…" at bounding box center [596, 269] width 139 height 30
click at [583, 395] on div "Lien $27,119.00" at bounding box center [691, 414] width 670 height 39
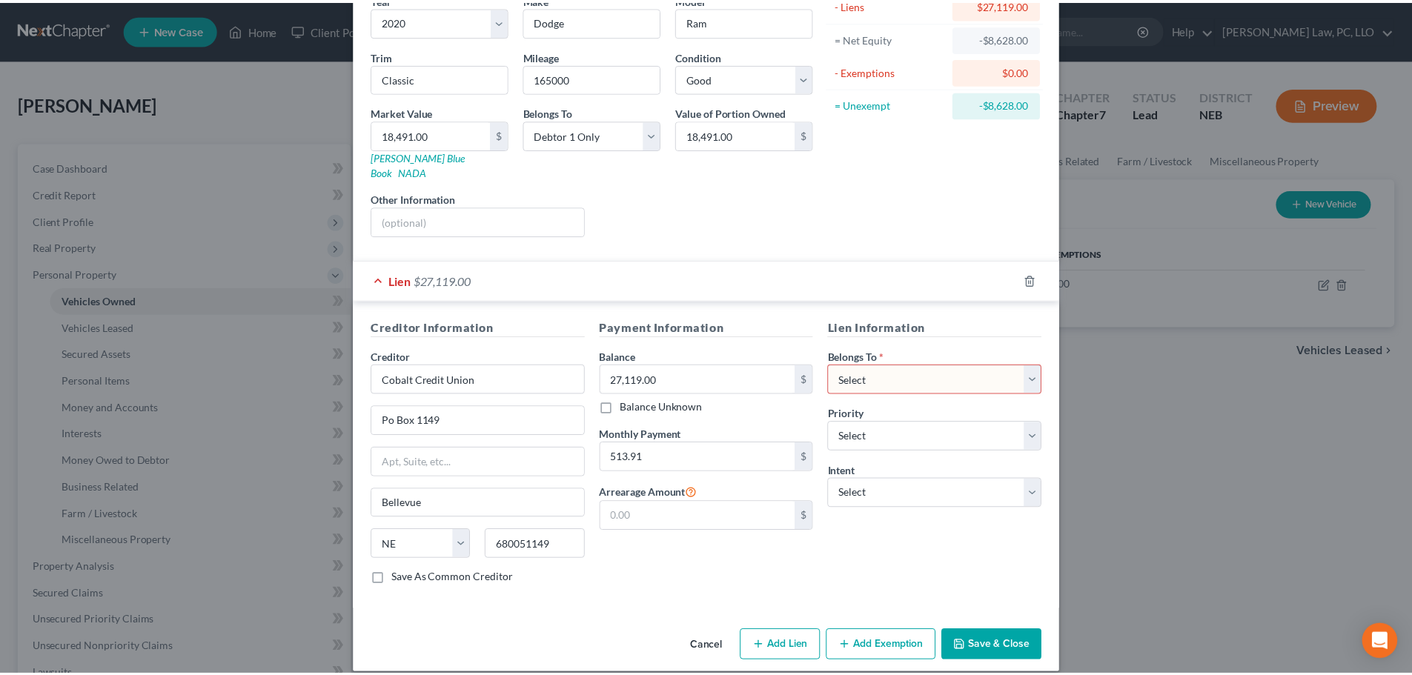
scroll to position [136, 0]
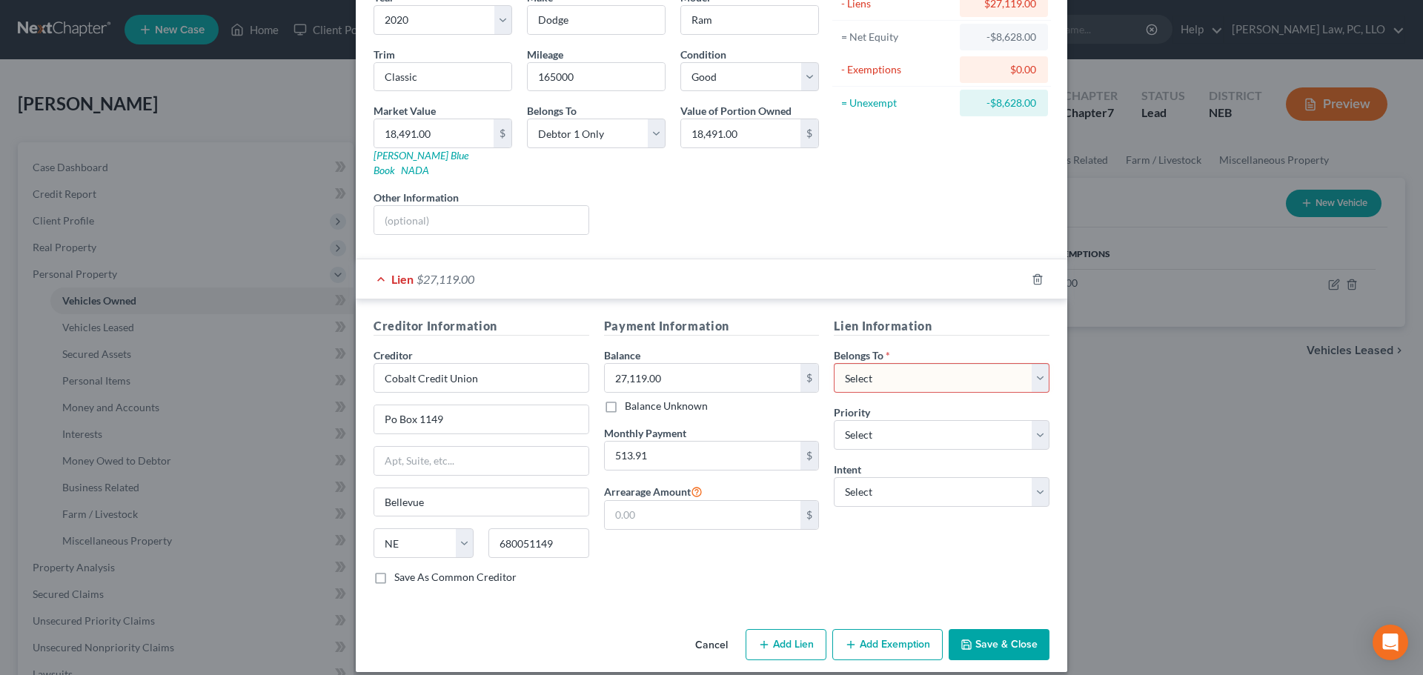
click at [847, 369] on select "Select Debtor 1 Only Debtor 2 Only Debtor 1 And Debtor 2 Only At Least One Of T…" at bounding box center [942, 378] width 216 height 30
select select "0"
click at [834, 363] on select "Select Debtor 1 Only Debtor 2 Only Debtor 1 And Debtor 2 Only At Least One Of T…" at bounding box center [942, 378] width 216 height 30
click at [901, 482] on select "Select Surrender Redeem Reaffirm Avoid Other" at bounding box center [942, 492] width 216 height 30
select select "2"
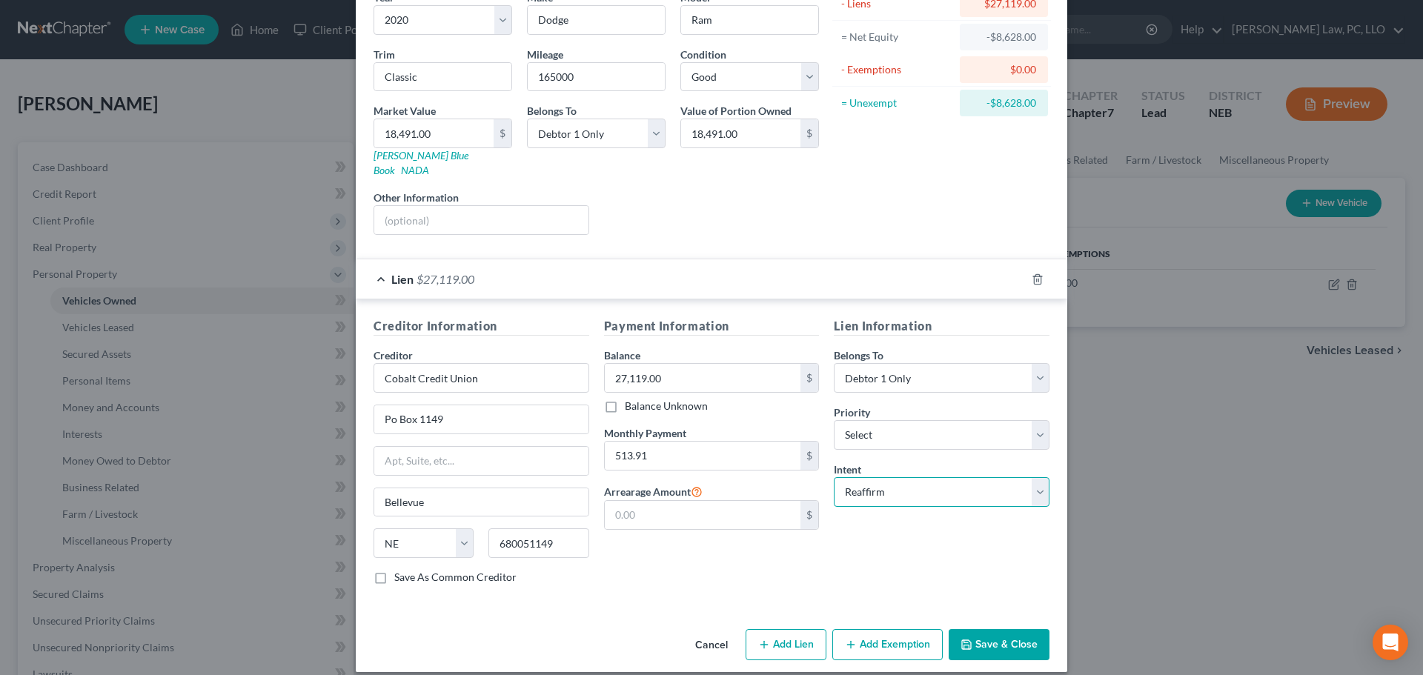
click at [834, 477] on select "Select Surrender Redeem Reaffirm Avoid Other" at bounding box center [942, 492] width 216 height 30
click at [1015, 634] on button "Save & Close" at bounding box center [999, 644] width 101 height 31
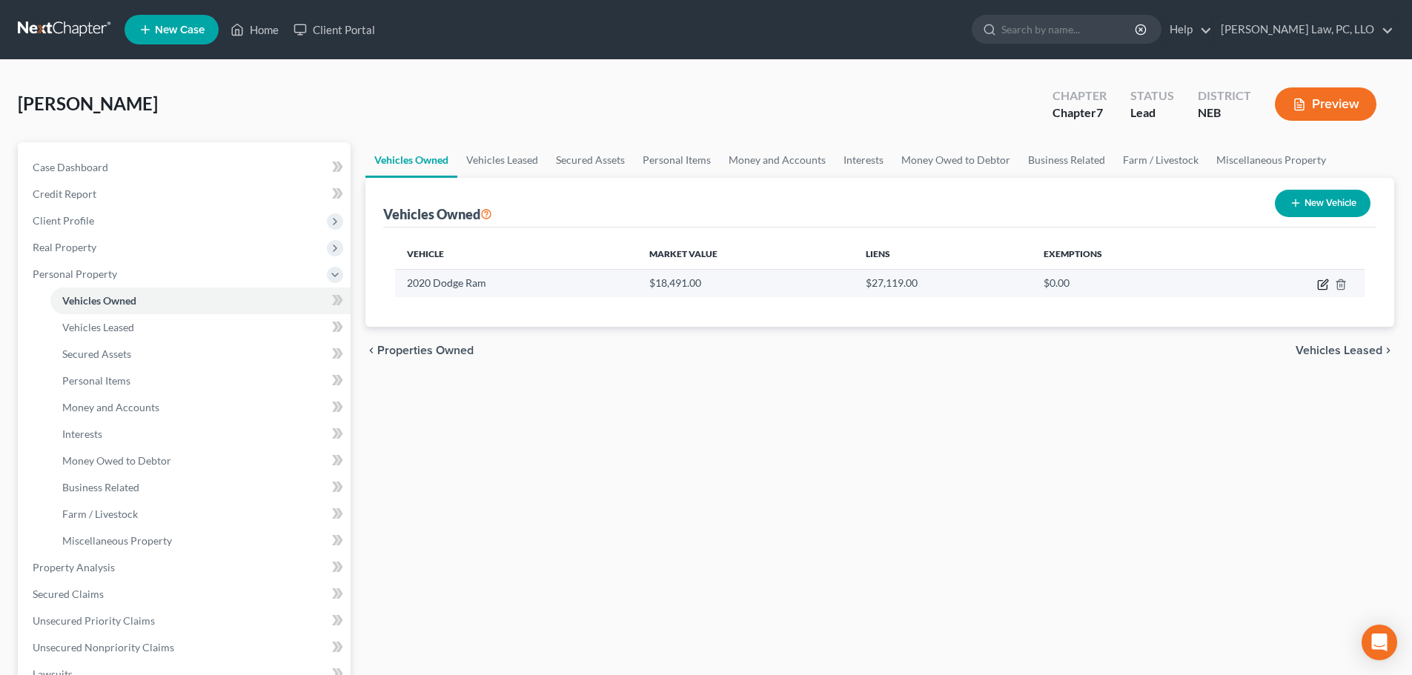
click at [1327, 287] on icon "button" at bounding box center [1322, 285] width 9 height 9
select select "0"
select select "6"
select select "2"
select select "0"
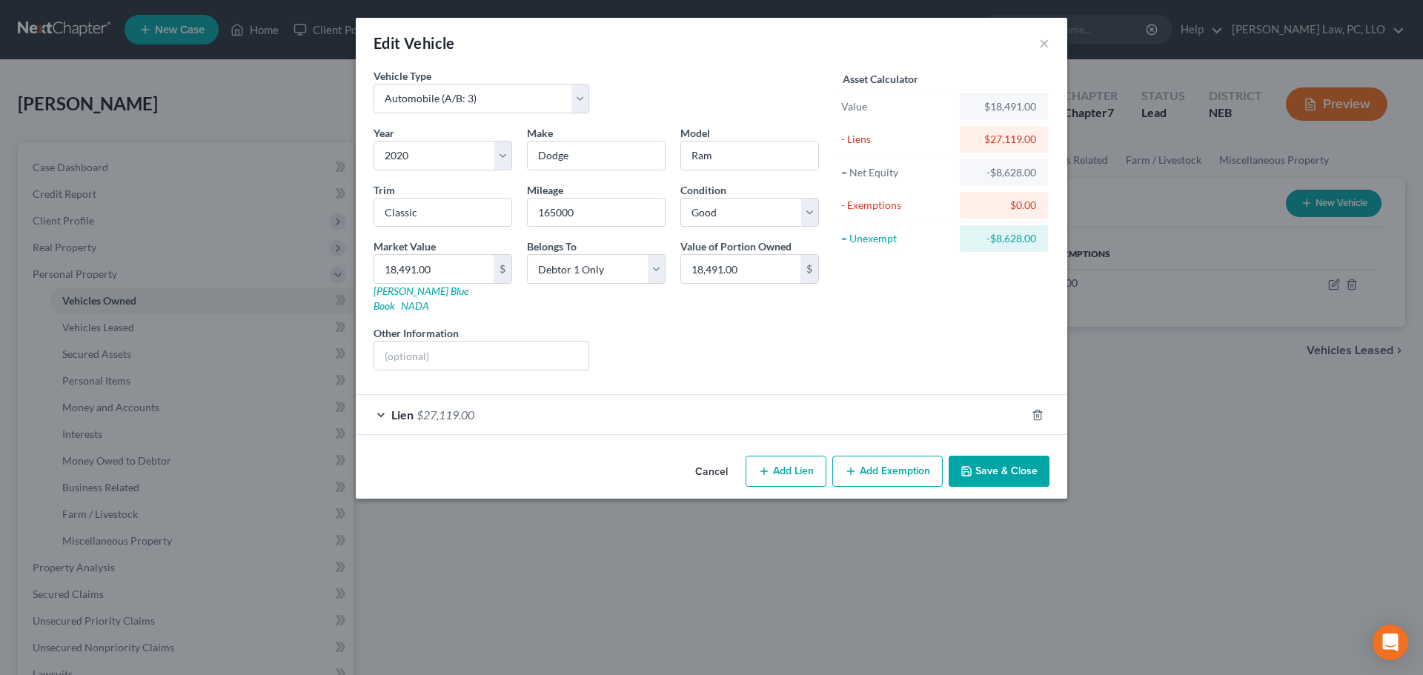
click at [1010, 456] on button "Save & Close" at bounding box center [999, 471] width 101 height 31
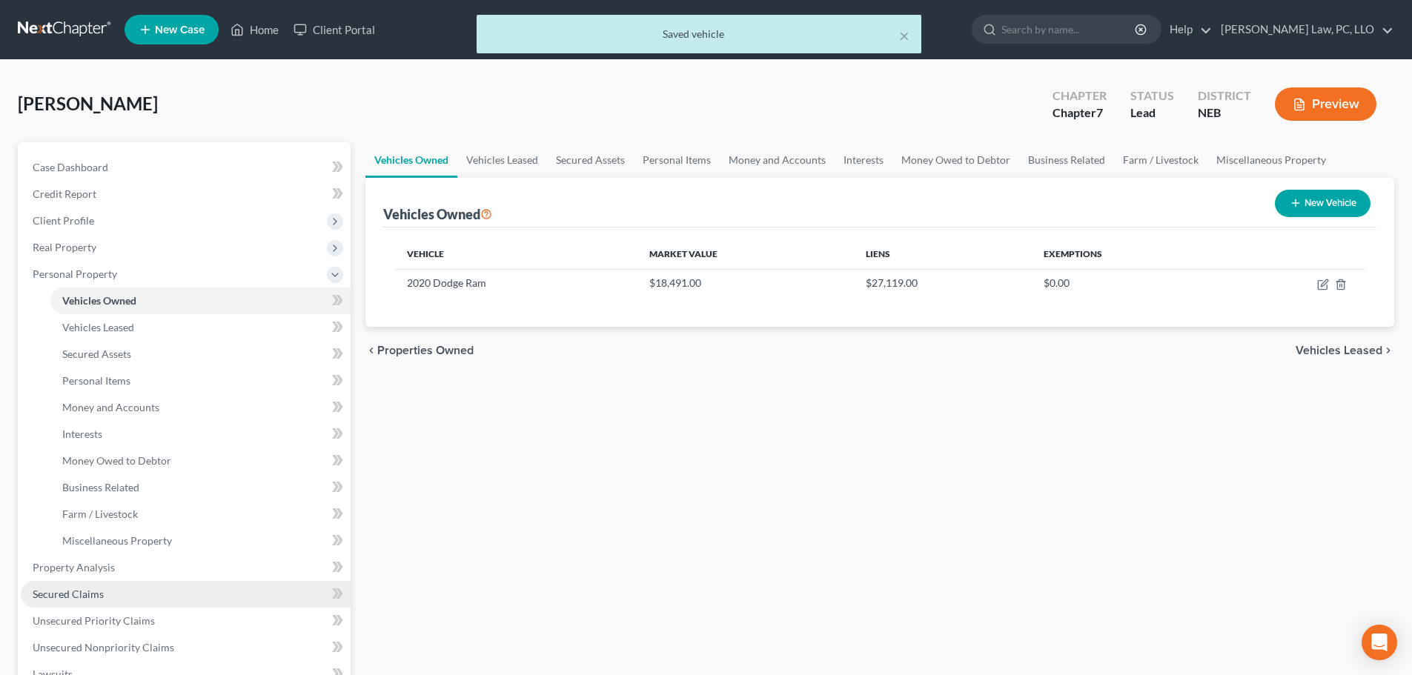
click at [75, 596] on span "Secured Claims" at bounding box center [68, 594] width 71 height 13
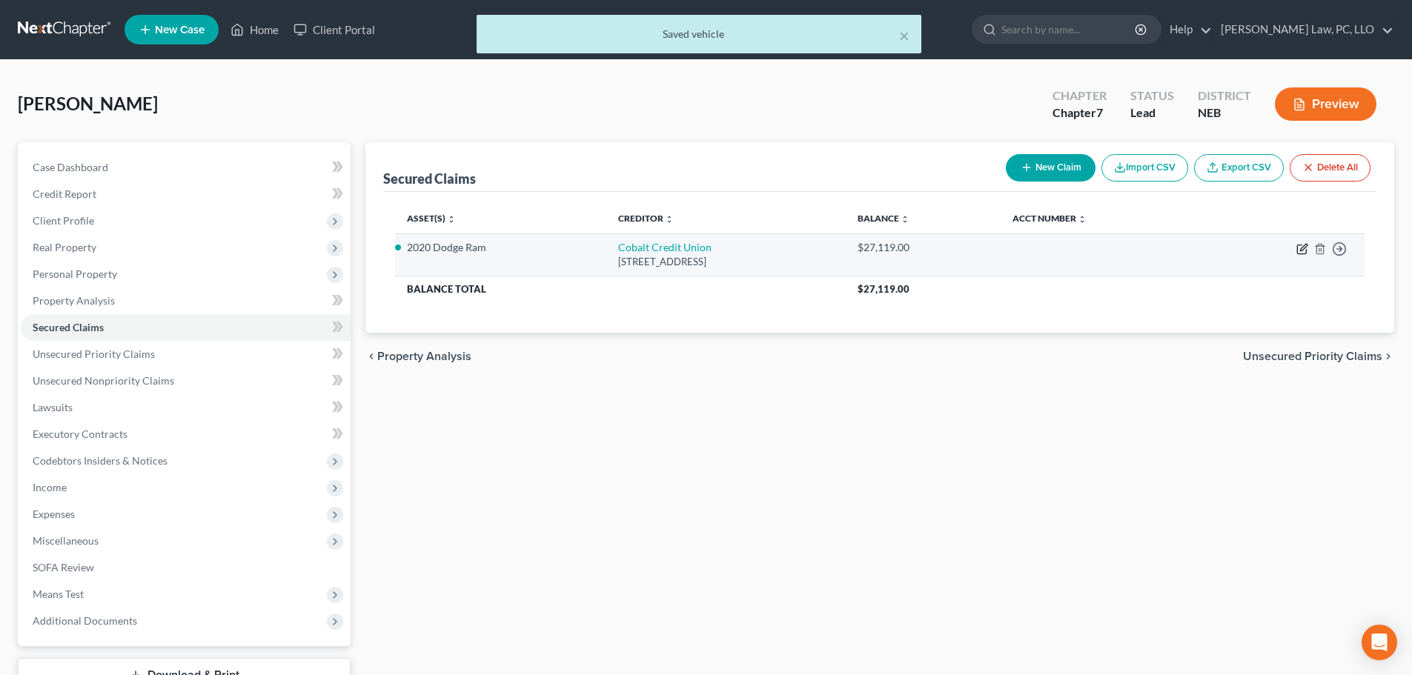
click at [1297, 244] on icon "button" at bounding box center [1303, 249] width 12 height 12
select select "30"
select select "14"
select select "2"
select select "0"
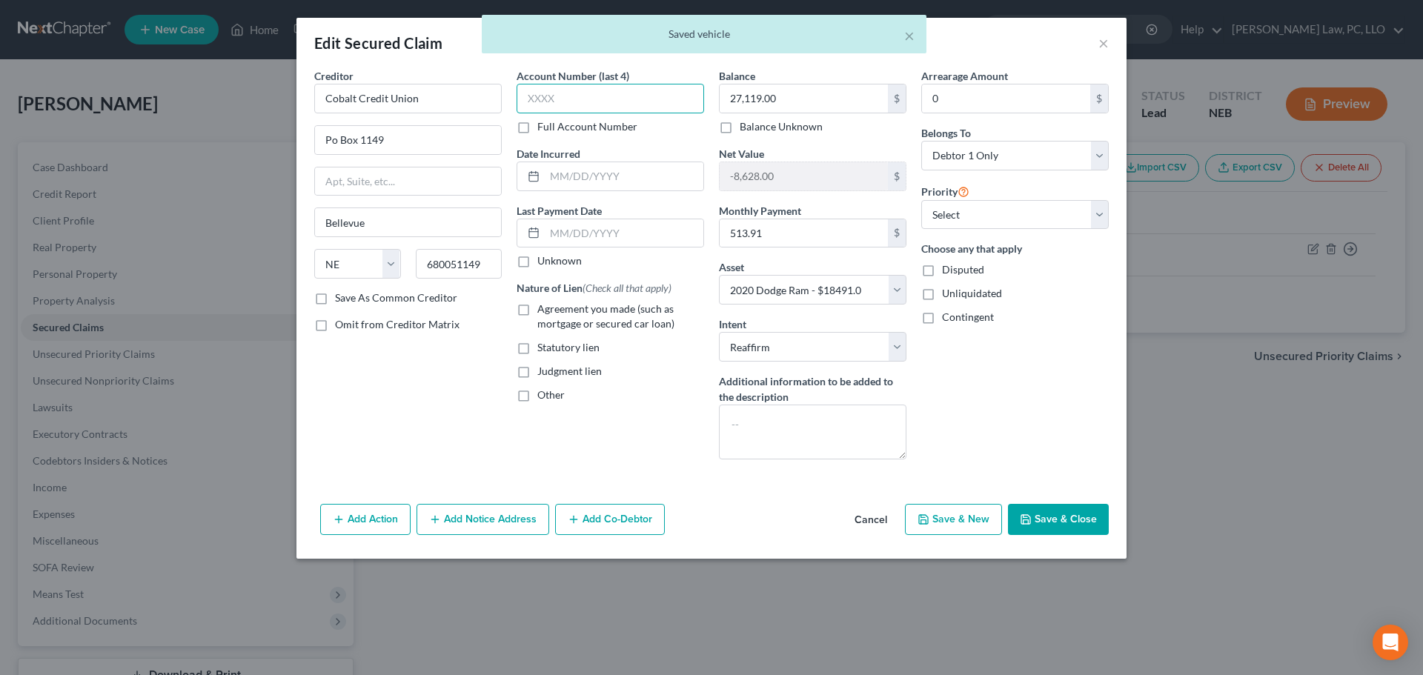
click at [600, 106] on input "text" at bounding box center [611, 99] width 188 height 30
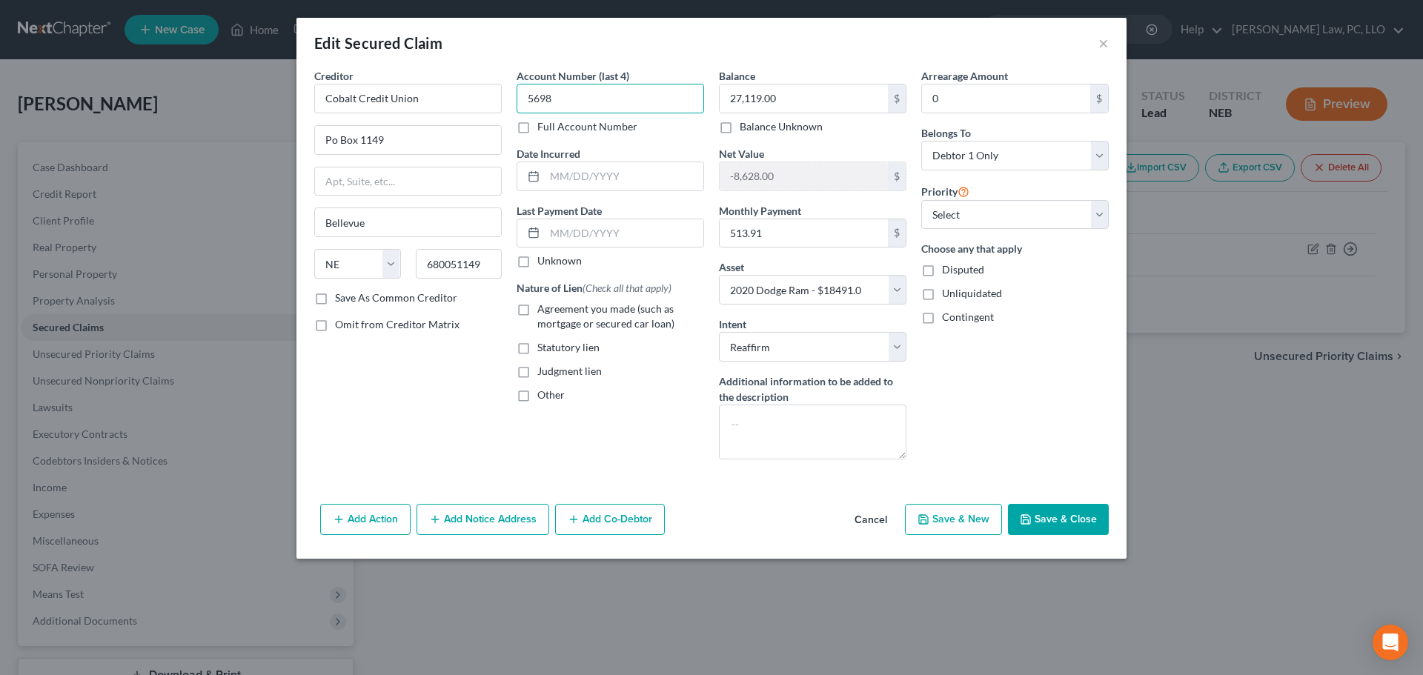
type input "5698"
click at [560, 306] on span "Agreement you made (such as mortgage or secured car loan)" at bounding box center [605, 315] width 137 height 27
click at [553, 306] on input "Agreement you made (such as mortgage or secured car loan)" at bounding box center [548, 307] width 10 height 10
checkbox input "true"
click at [819, 99] on input "27,119.00" at bounding box center [804, 99] width 168 height 28
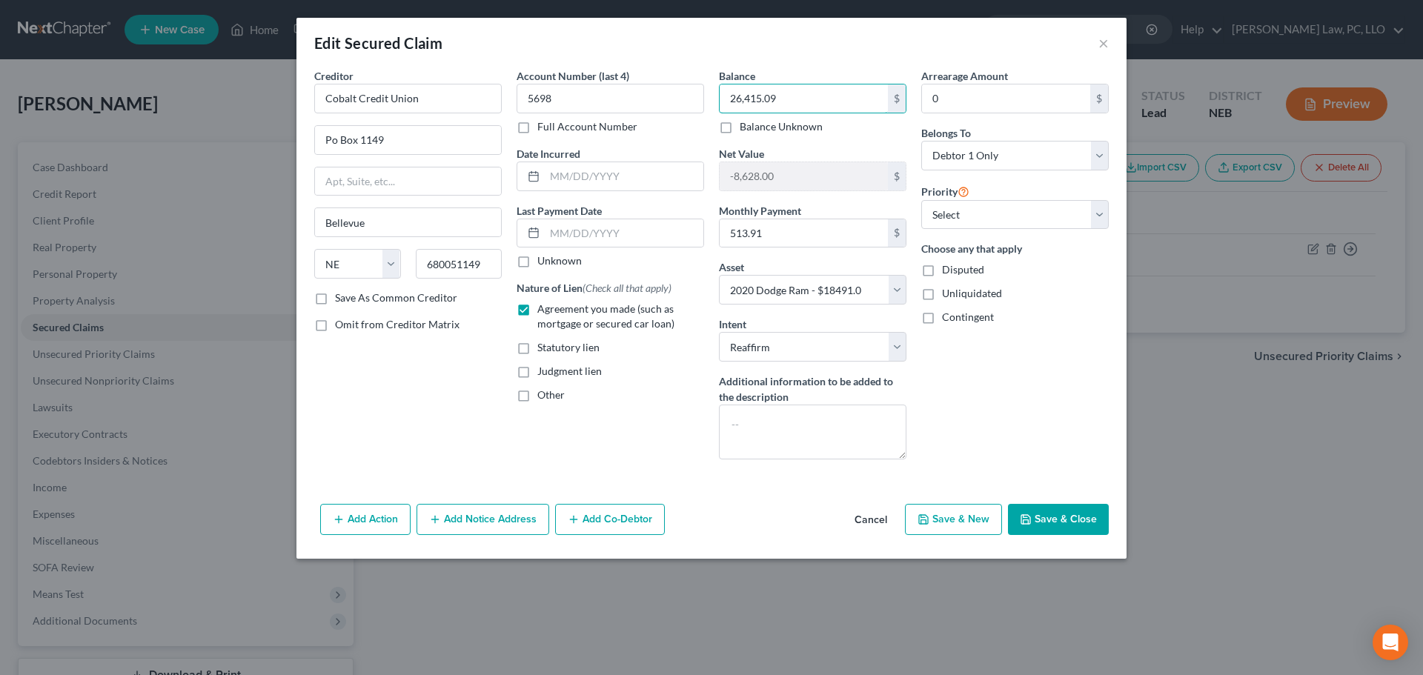
type input "26,415.09"
click at [1067, 514] on button "Save & Close" at bounding box center [1058, 519] width 101 height 31
select select
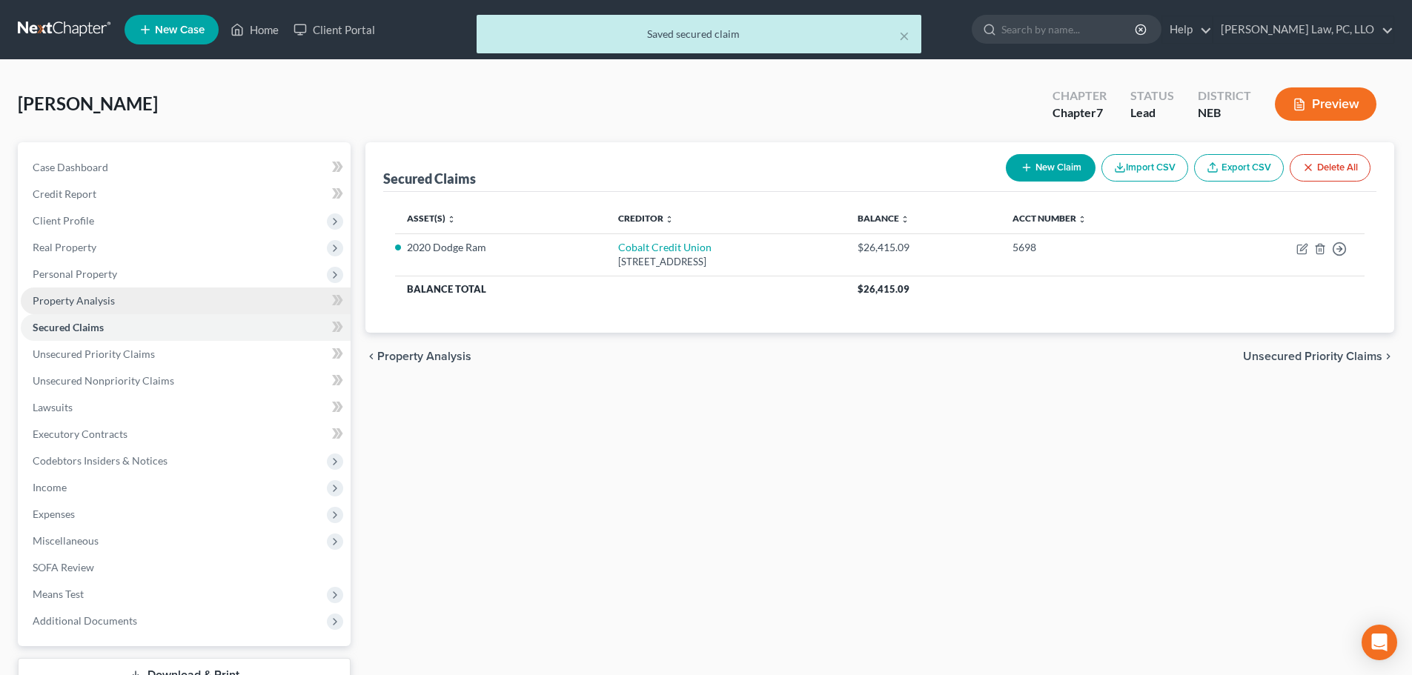
click at [93, 300] on span "Property Analysis" at bounding box center [74, 300] width 82 height 13
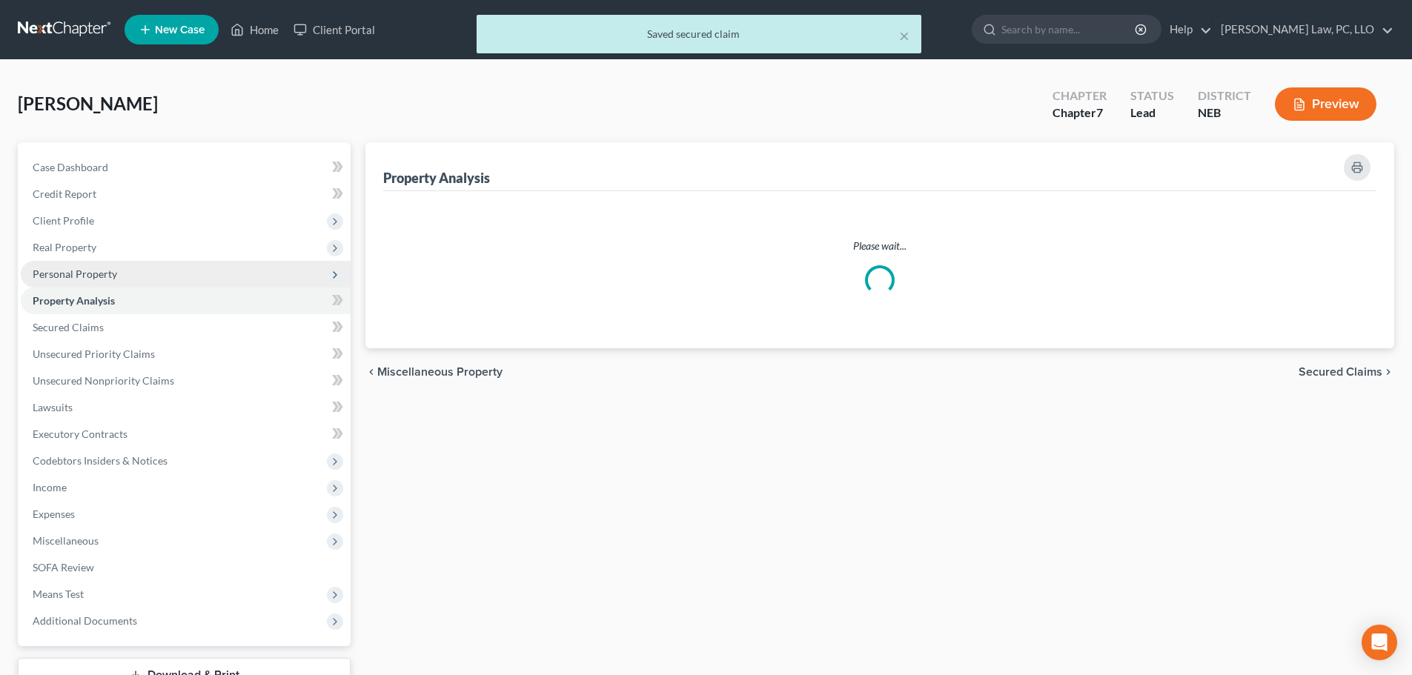
click at [91, 277] on span "Personal Property" at bounding box center [75, 274] width 85 height 13
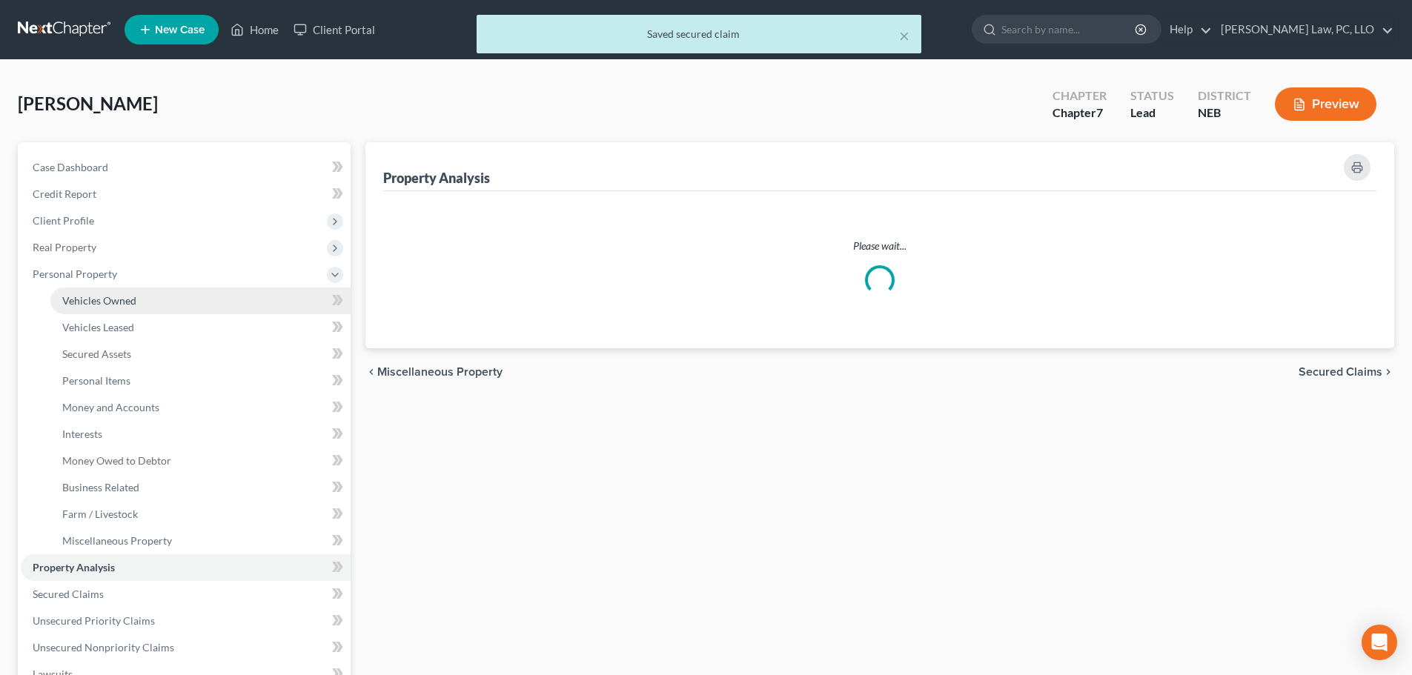
click at [101, 302] on span "Vehicles Owned" at bounding box center [99, 300] width 74 height 13
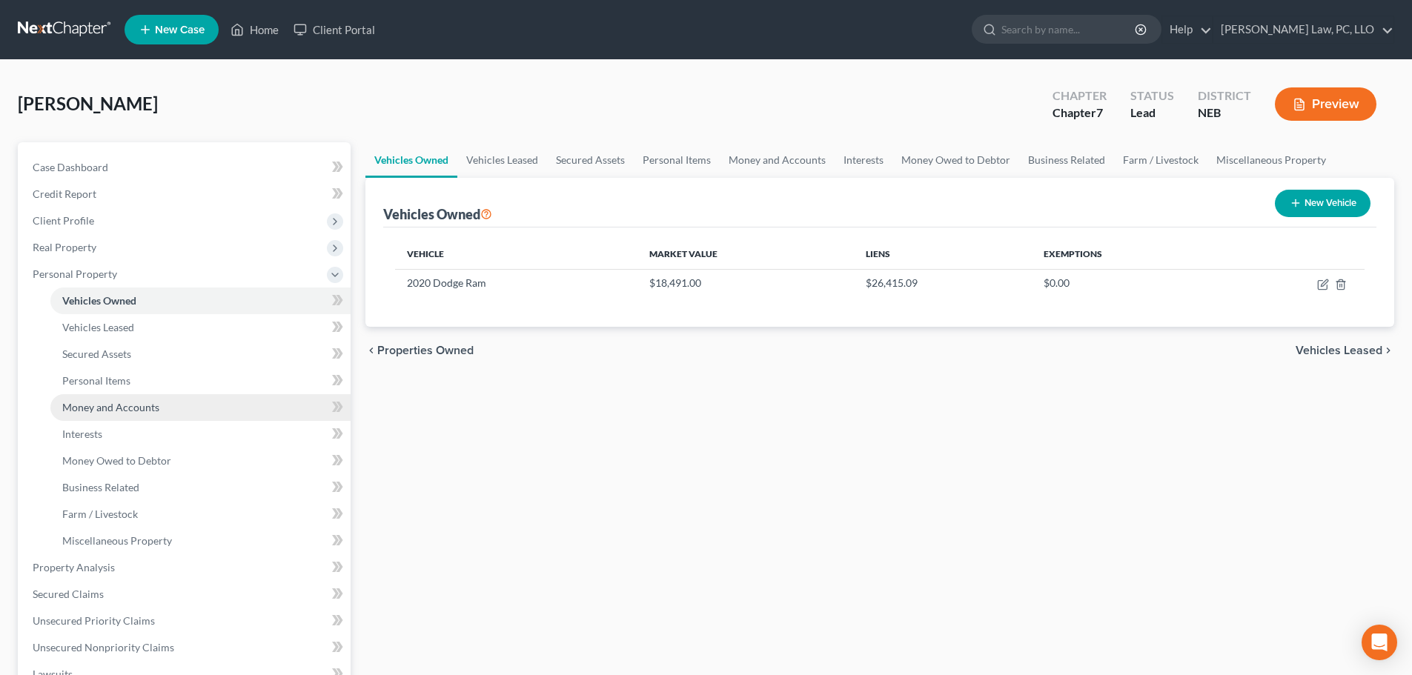
click at [107, 404] on span "Money and Accounts" at bounding box center [110, 407] width 97 height 13
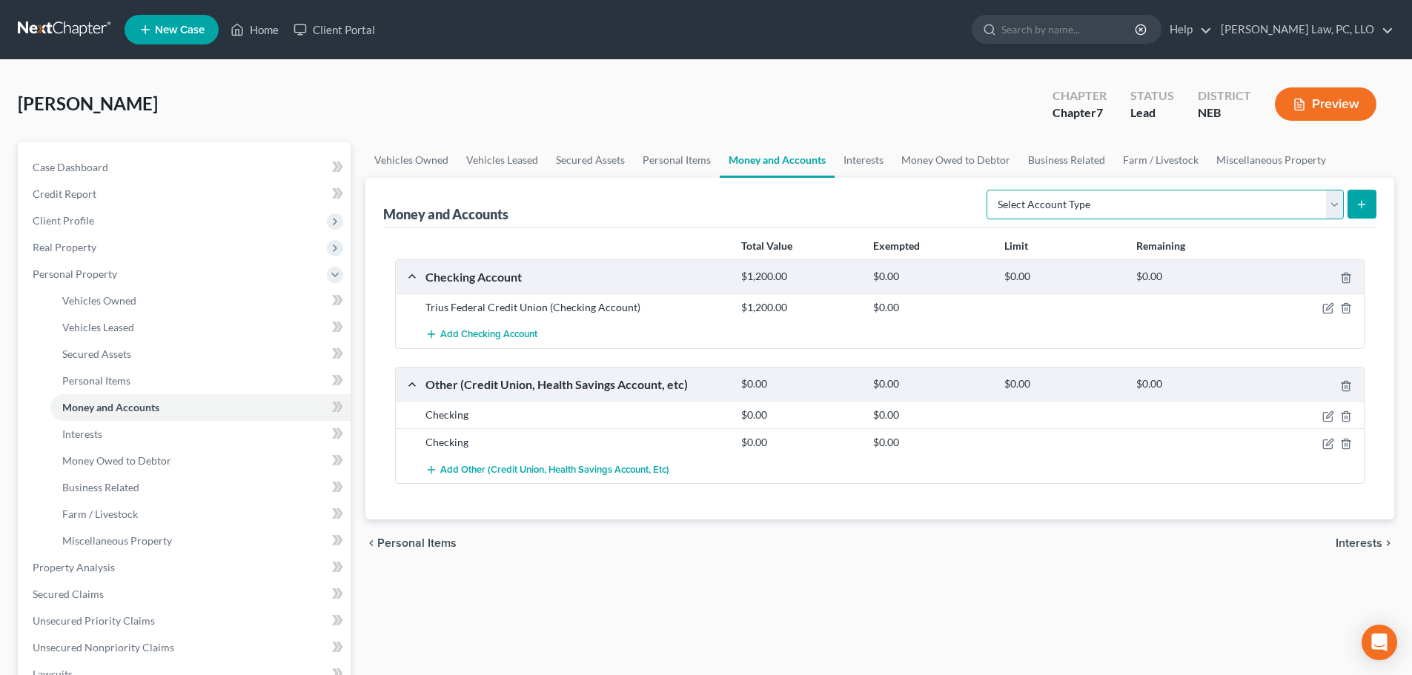
click at [1105, 211] on select "Select Account Type Brokerage (A/B: 18, SOFA: 20) Cash on Hand (A/B: 16) Certif…" at bounding box center [1165, 205] width 357 height 30
select select "savings"
click at [990, 190] on select "Select Account Type Brokerage (A/B: 18, SOFA: 20) Cash on Hand (A/B: 16) Certif…" at bounding box center [1165, 205] width 357 height 30
click at [1354, 205] on button "submit" at bounding box center [1362, 204] width 29 height 29
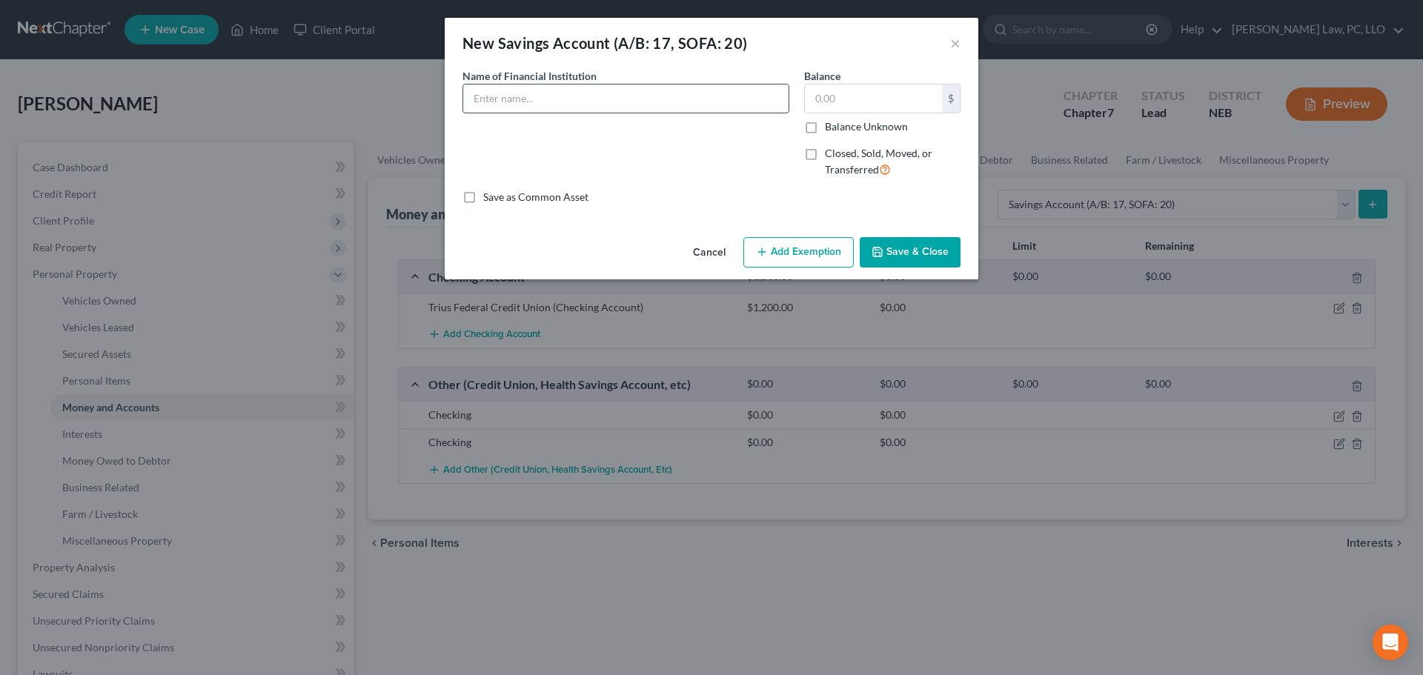
drag, startPoint x: 523, startPoint y: 99, endPoint x: 514, endPoint y: 97, distance: 9.8
click at [523, 99] on input "text" at bounding box center [625, 99] width 325 height 28
type input "Cobalt Credit Union- only open due to auto loan"
type input "5"
click at [784, 257] on button "Add Exemption" at bounding box center [799, 252] width 110 height 31
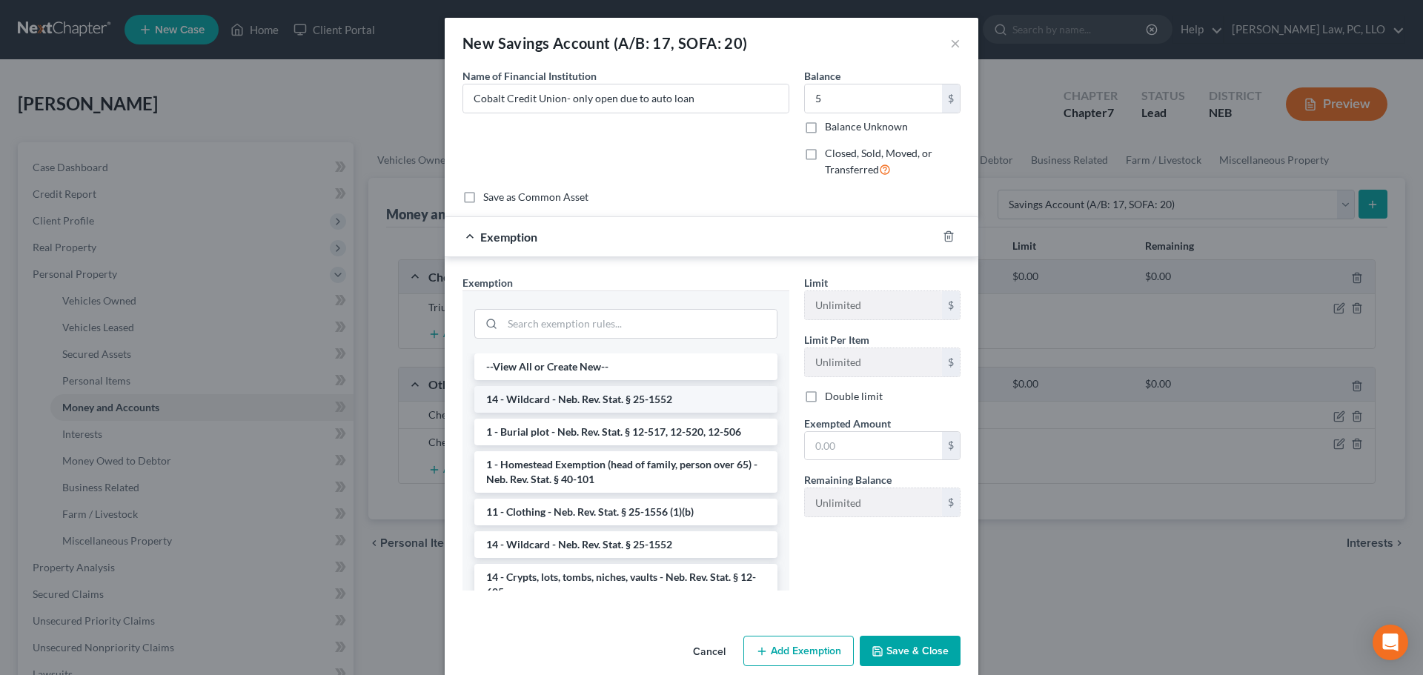
click at [678, 397] on li "14 - Wildcard - Neb. Rev. Stat. § 25-1552" at bounding box center [625, 399] width 303 height 27
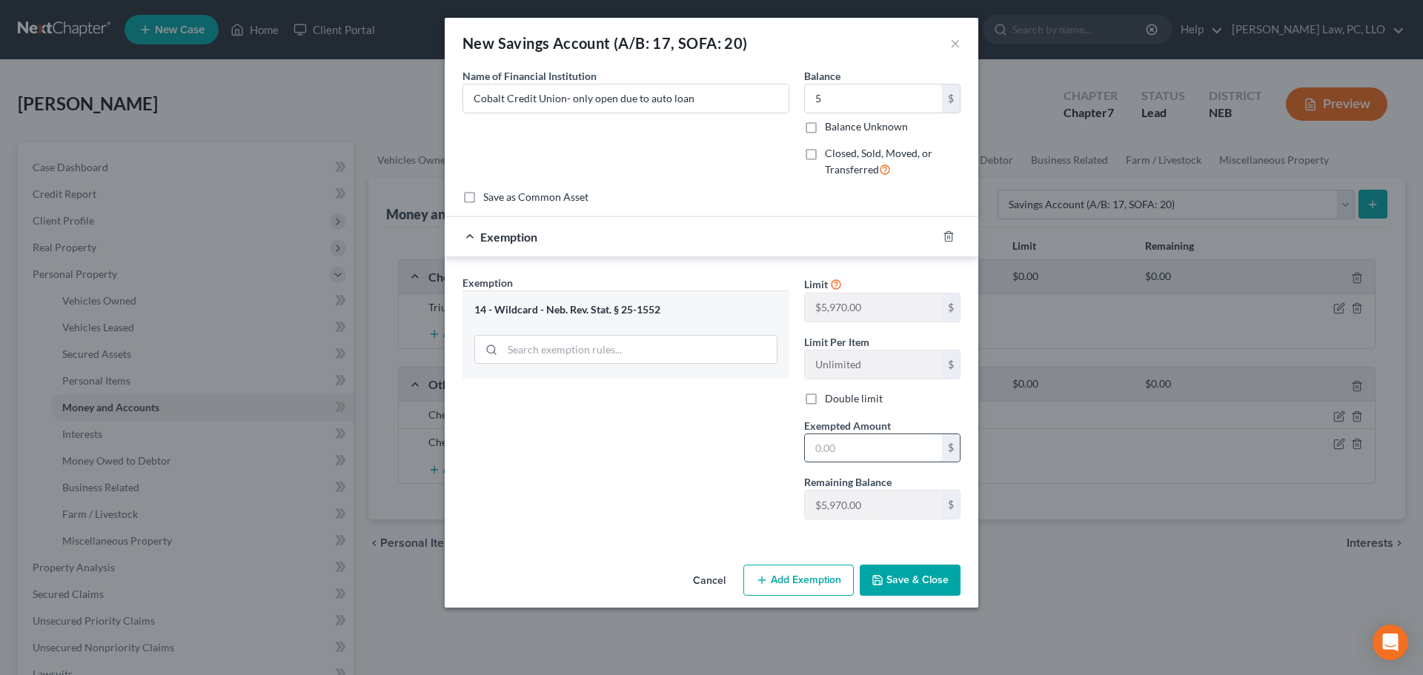
click at [845, 446] on input "text" at bounding box center [873, 448] width 137 height 28
type input "5"
click at [709, 471] on div "Exemption Set must be selected for CA. Exemption * 14 - Wildcard - Neb. Rev. St…" at bounding box center [626, 403] width 342 height 256
click at [887, 593] on button "Save & Close" at bounding box center [910, 580] width 101 height 31
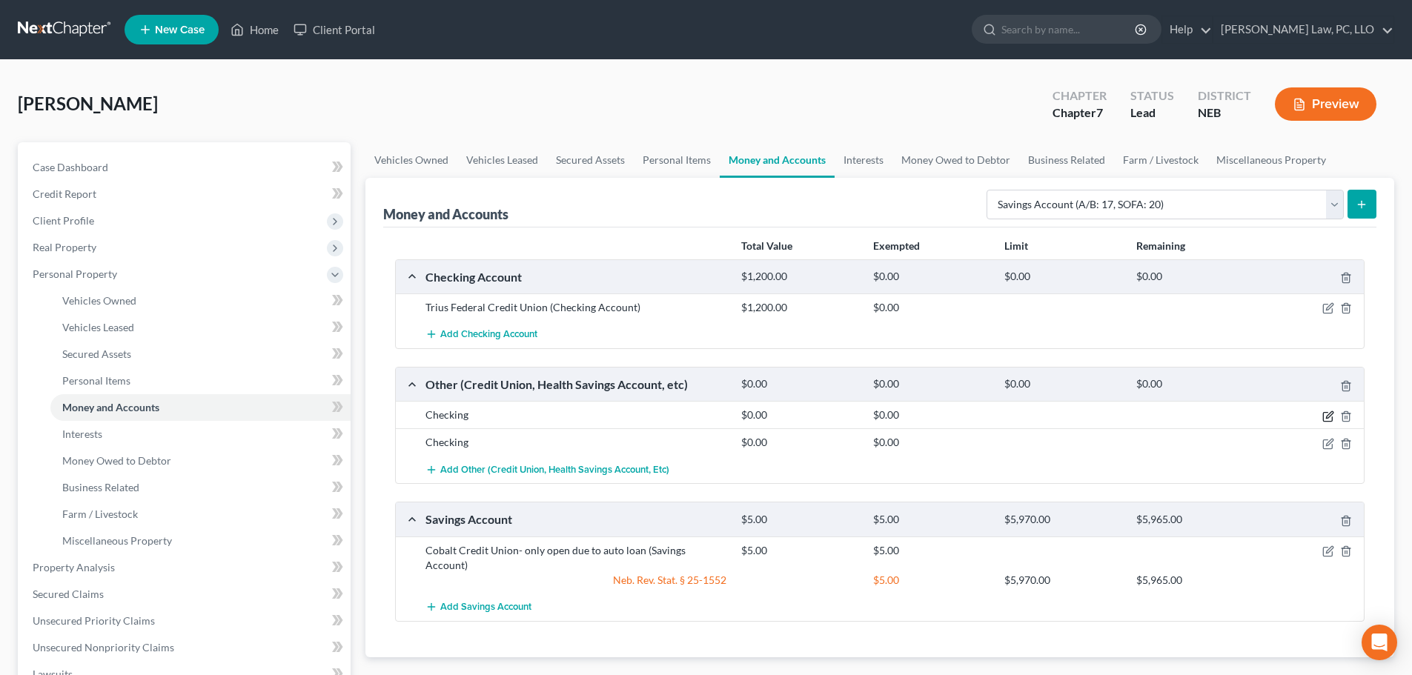
click at [1328, 417] on icon "button" at bounding box center [1328, 417] width 12 height 12
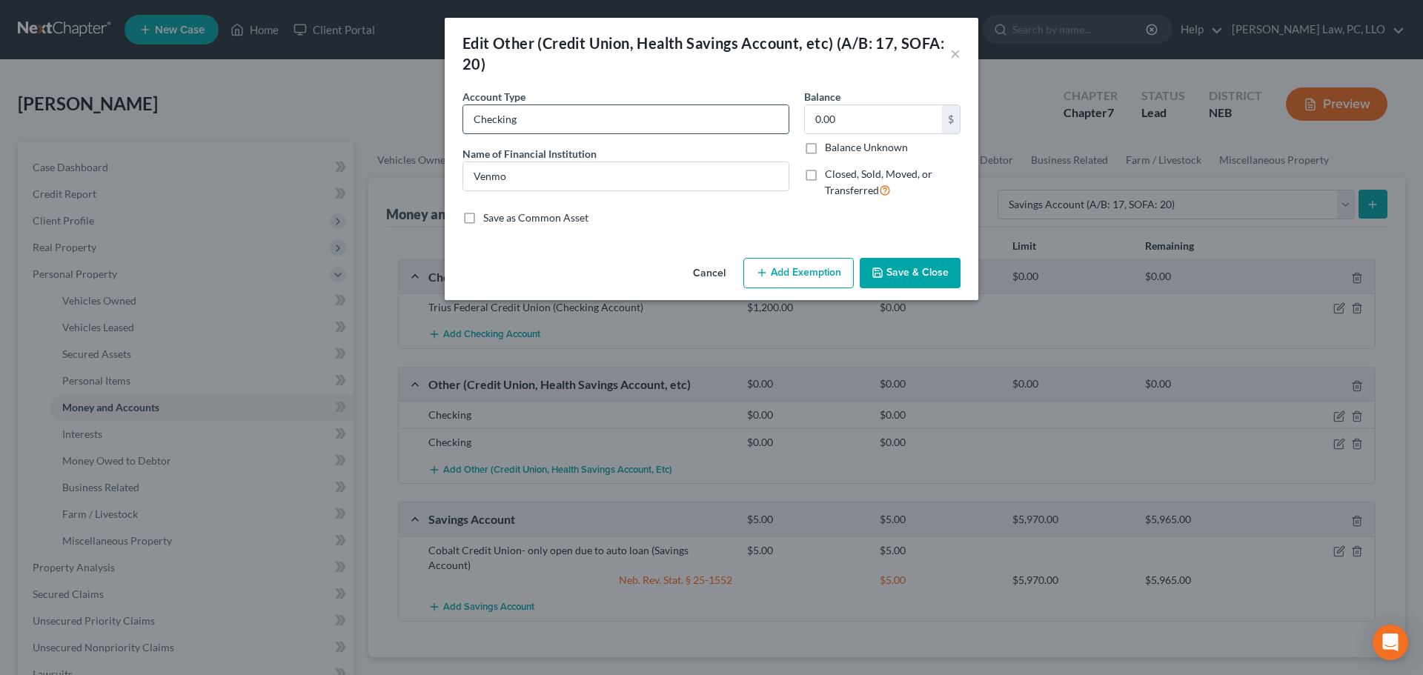
click at [510, 123] on input "Checking" at bounding box center [625, 119] width 325 height 28
type input "C"
type input "Venmo"
click at [883, 274] on icon "button" at bounding box center [878, 273] width 12 height 12
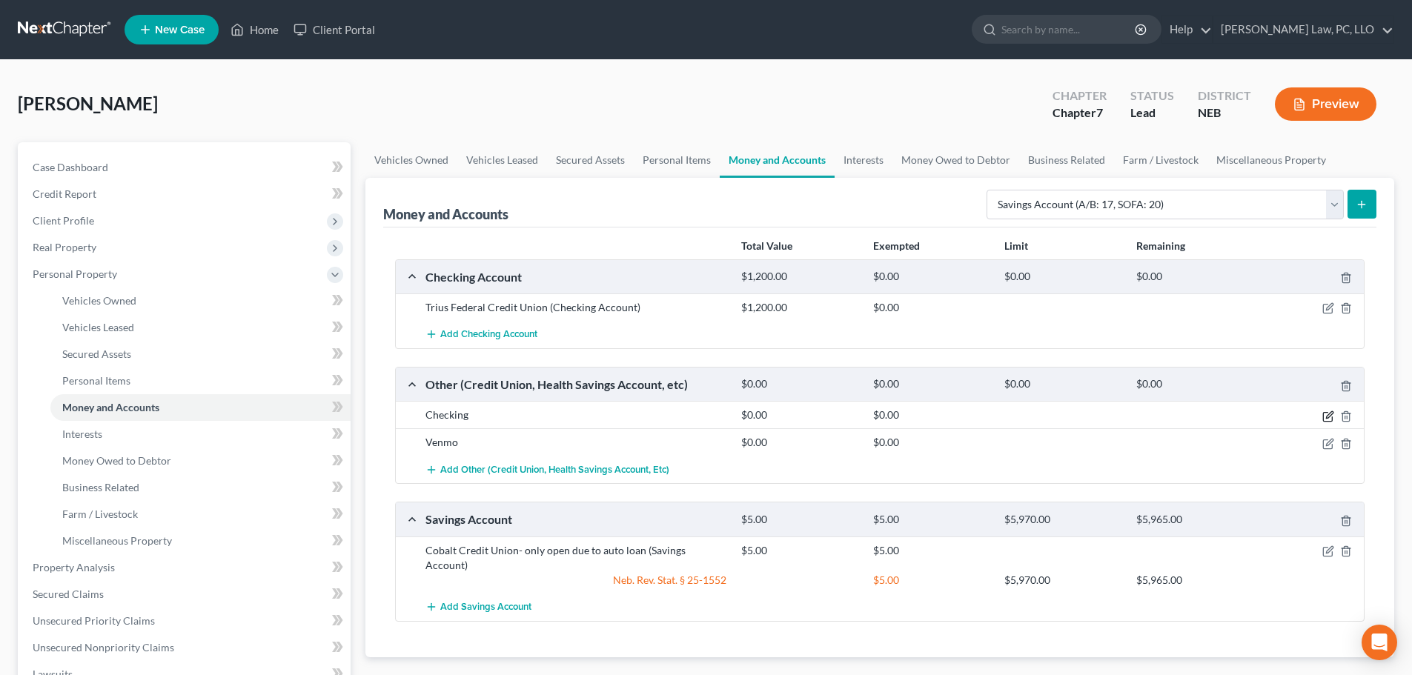
click at [1329, 414] on icon "button" at bounding box center [1329, 414] width 7 height 7
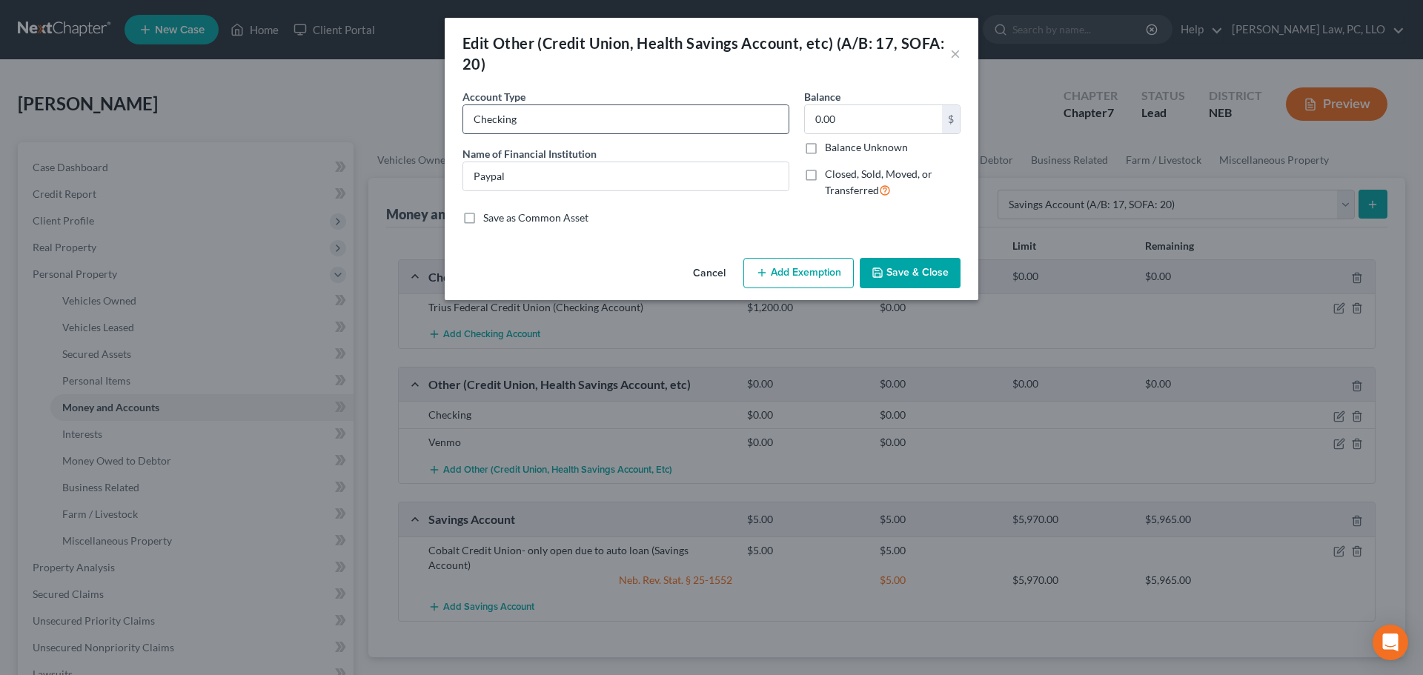
click at [582, 122] on input "Checking" at bounding box center [625, 119] width 325 height 28
type input "PayPal"
click at [897, 267] on button "Save & Close" at bounding box center [910, 273] width 101 height 31
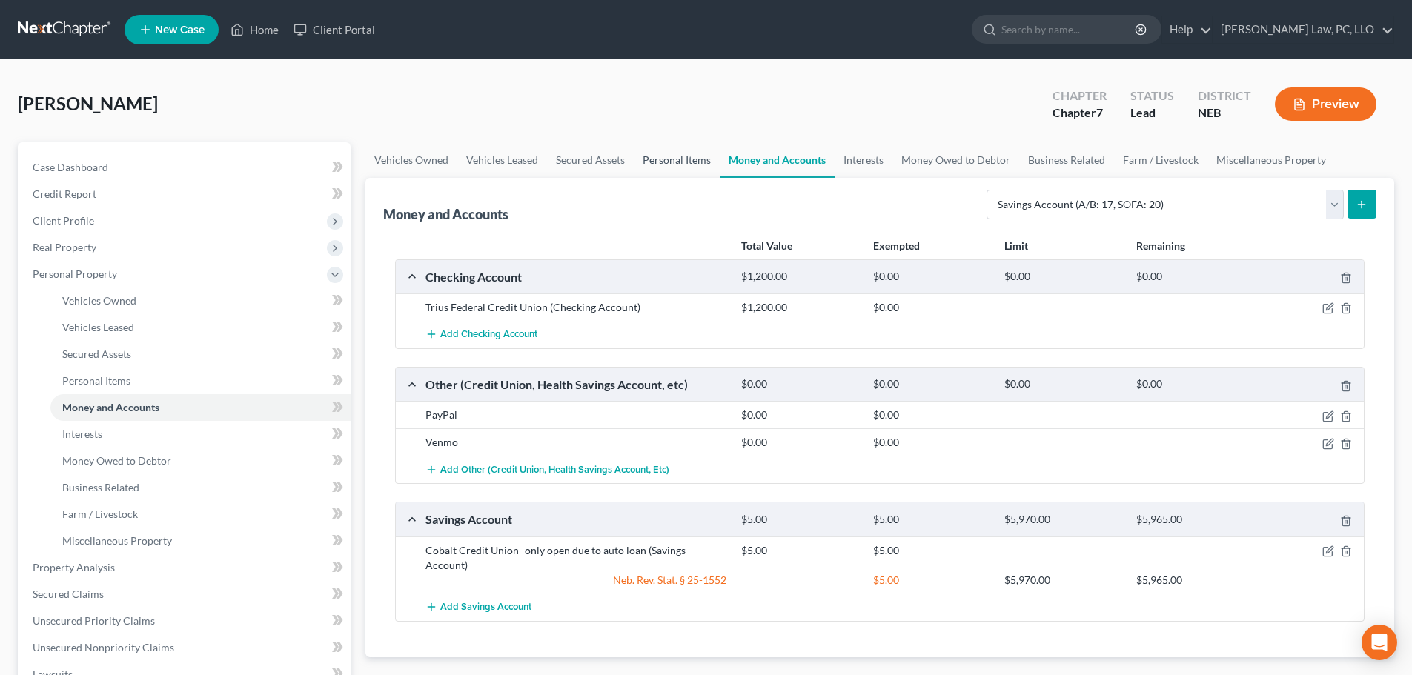
click at [675, 161] on link "Personal Items" at bounding box center [677, 160] width 86 height 36
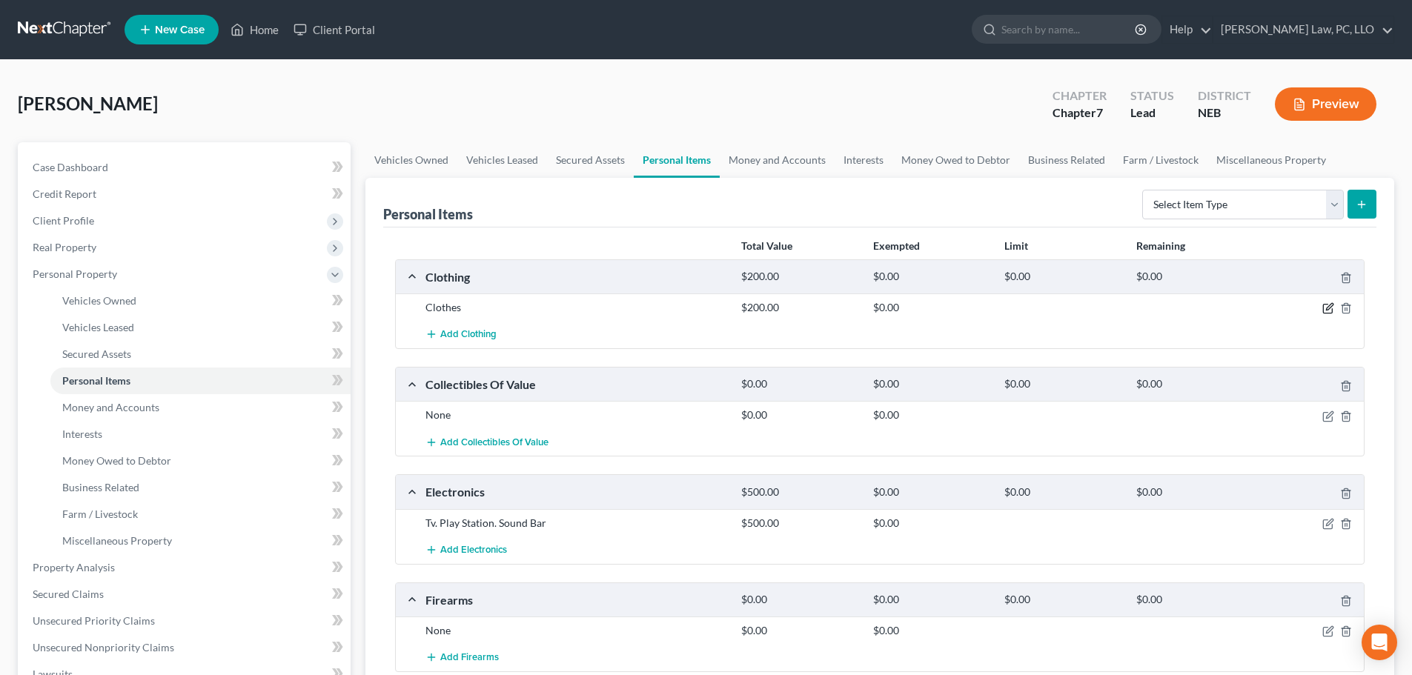
click at [1329, 312] on icon "button" at bounding box center [1328, 308] width 12 height 12
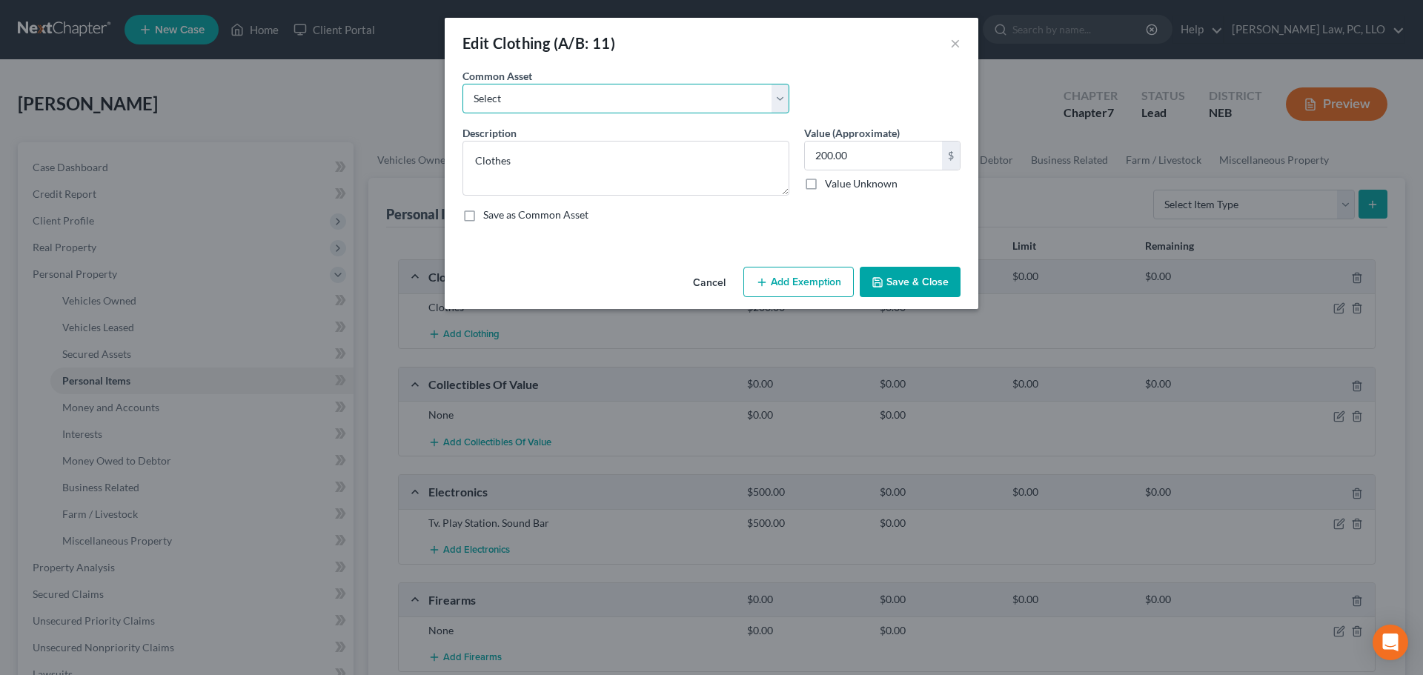
click at [532, 97] on select "Select Clothing" at bounding box center [626, 99] width 327 height 30
select select "0"
click at [463, 84] on select "Select Clothing" at bounding box center [626, 99] width 327 height 30
type textarea "Clothing"
click at [835, 165] on input "text" at bounding box center [873, 156] width 137 height 28
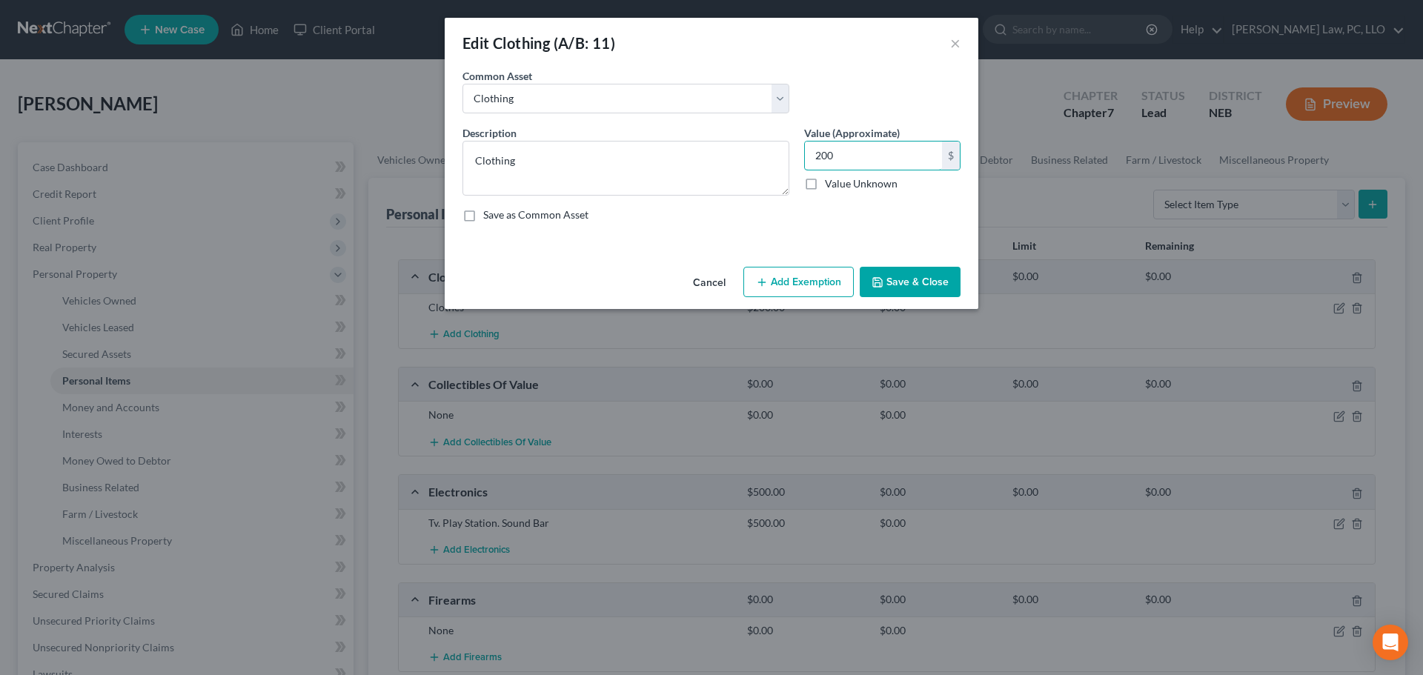
type input "200"
click at [815, 291] on button "Add Exemption" at bounding box center [799, 282] width 110 height 31
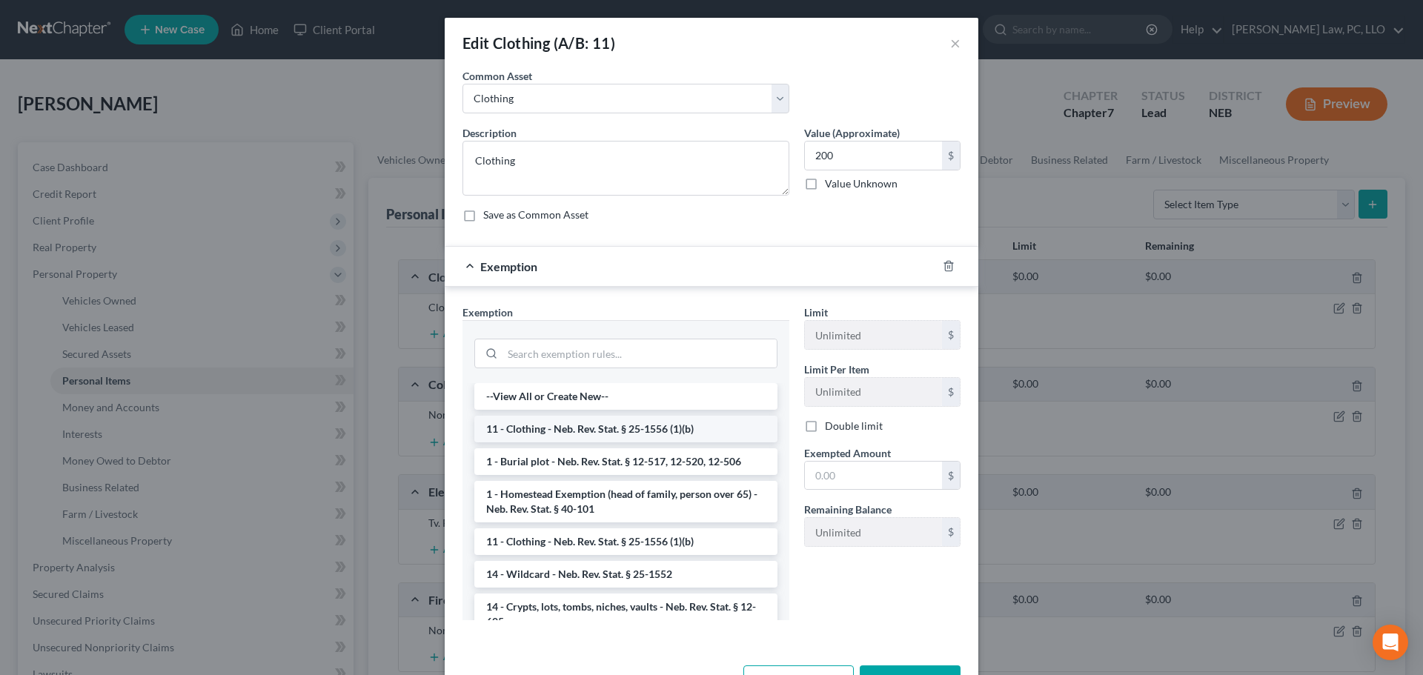
click at [600, 435] on li "11 - Clothing - Neb. Rev. Stat. § 25-1556 (1)(b)" at bounding box center [625, 429] width 303 height 27
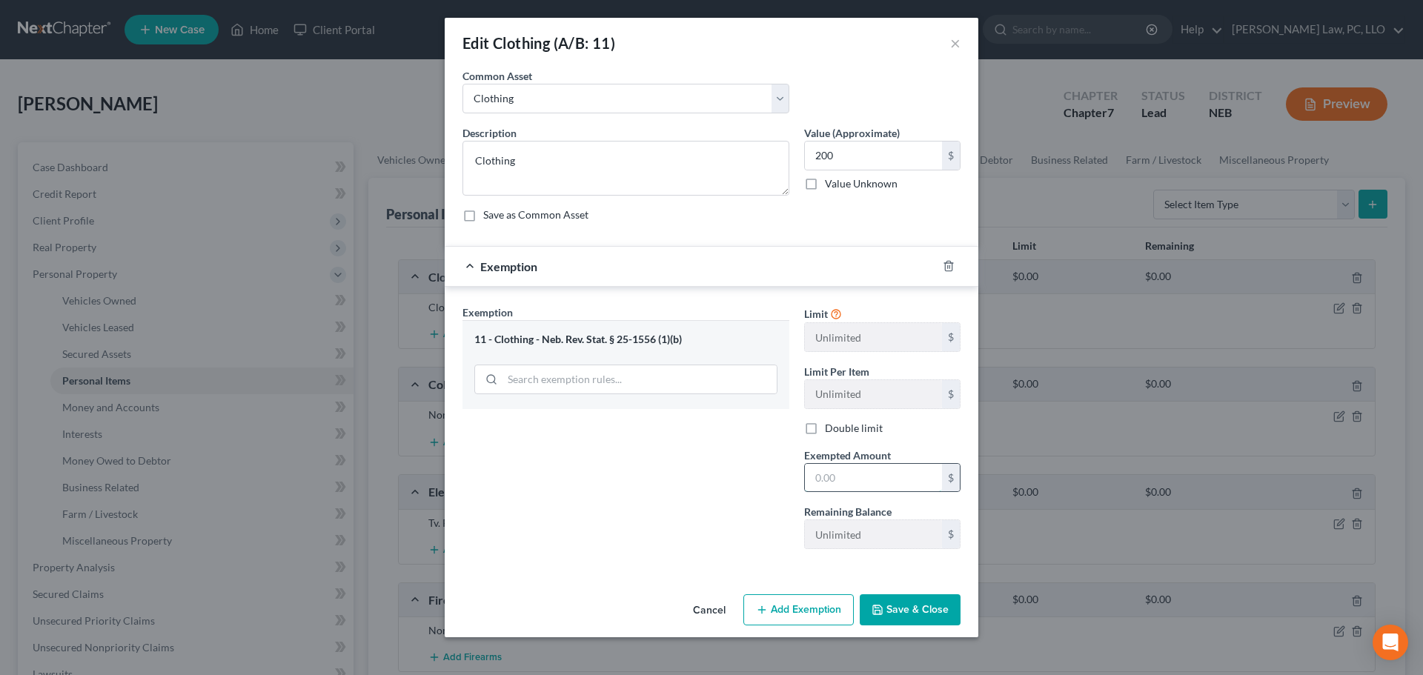
click at [851, 479] on input "text" at bounding box center [873, 478] width 137 height 28
type input "200"
drag, startPoint x: 744, startPoint y: 526, endPoint x: 757, endPoint y: 529, distance: 12.8
click at [744, 526] on div "Exemption Set must be selected for CA. Exemption * 11 - Clothing - Neb. Rev. St…" at bounding box center [626, 433] width 342 height 256
click at [891, 612] on button "Save & Close" at bounding box center [910, 610] width 101 height 31
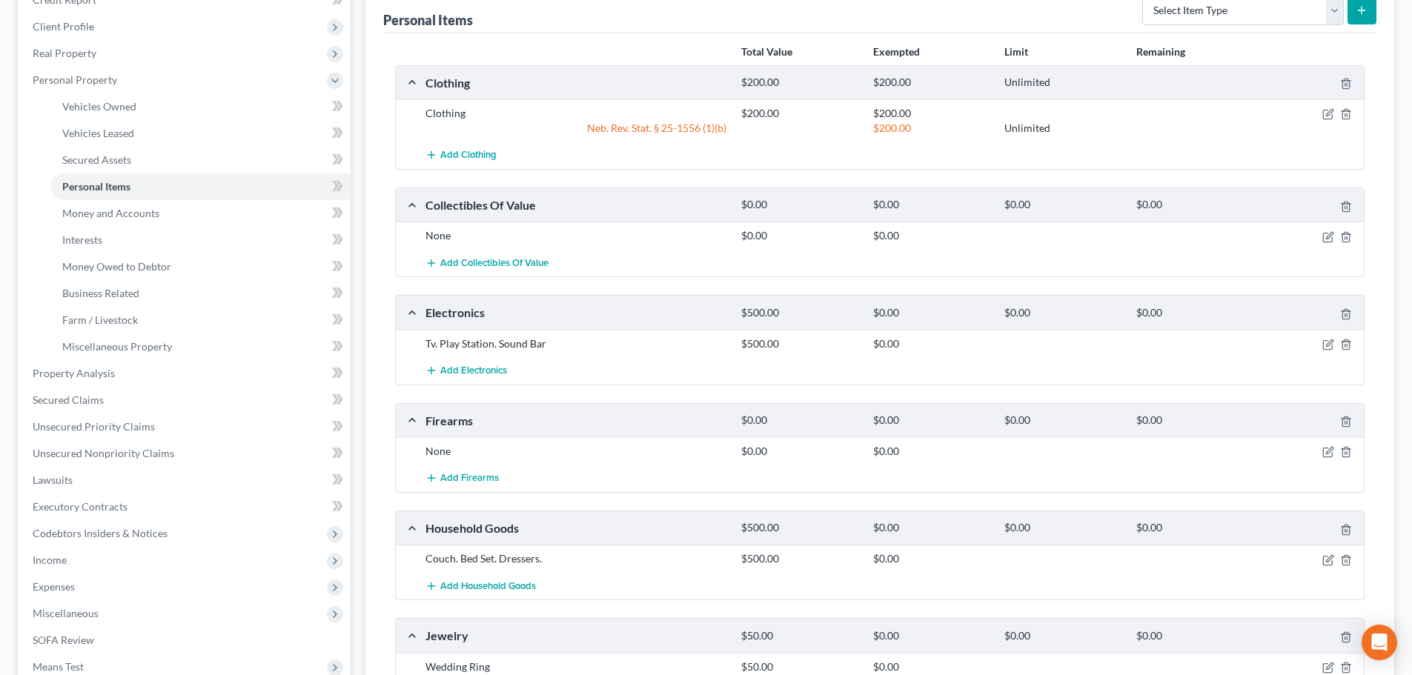
scroll to position [222, 0]
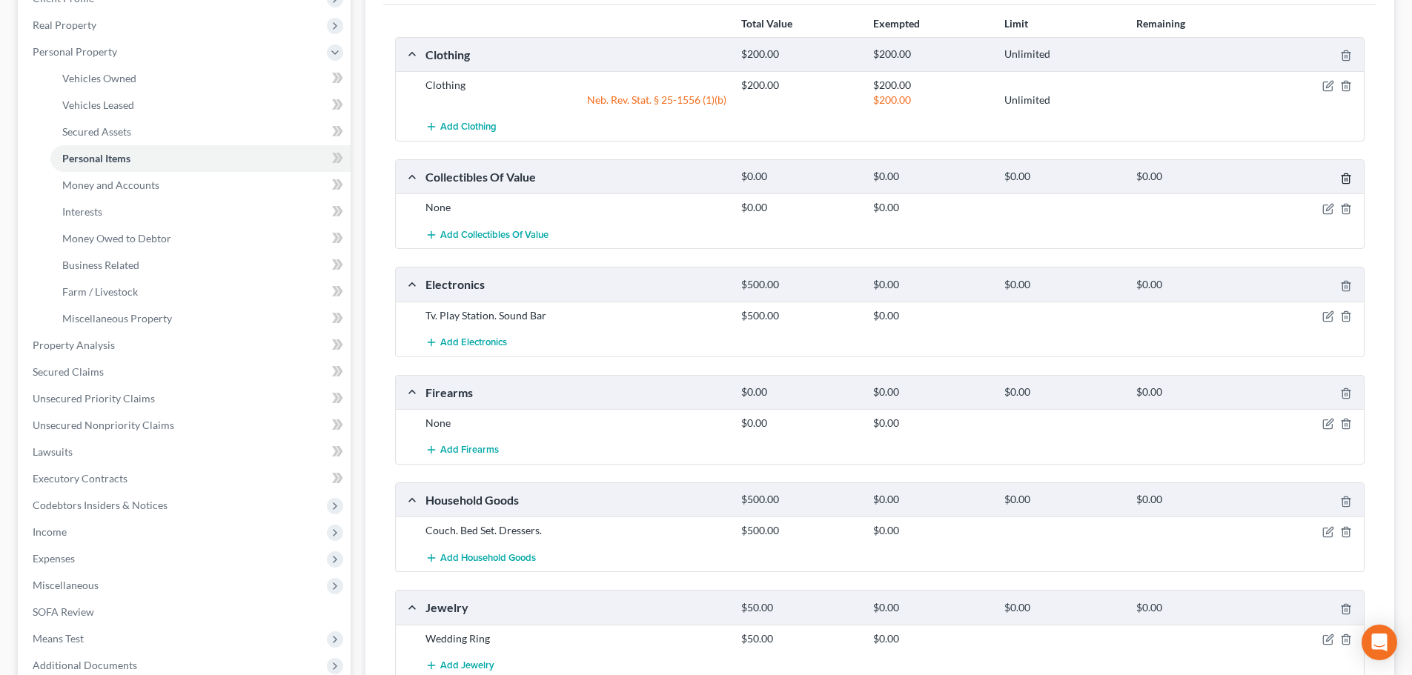
click at [1346, 182] on icon "button" at bounding box center [1346, 179] width 12 height 12
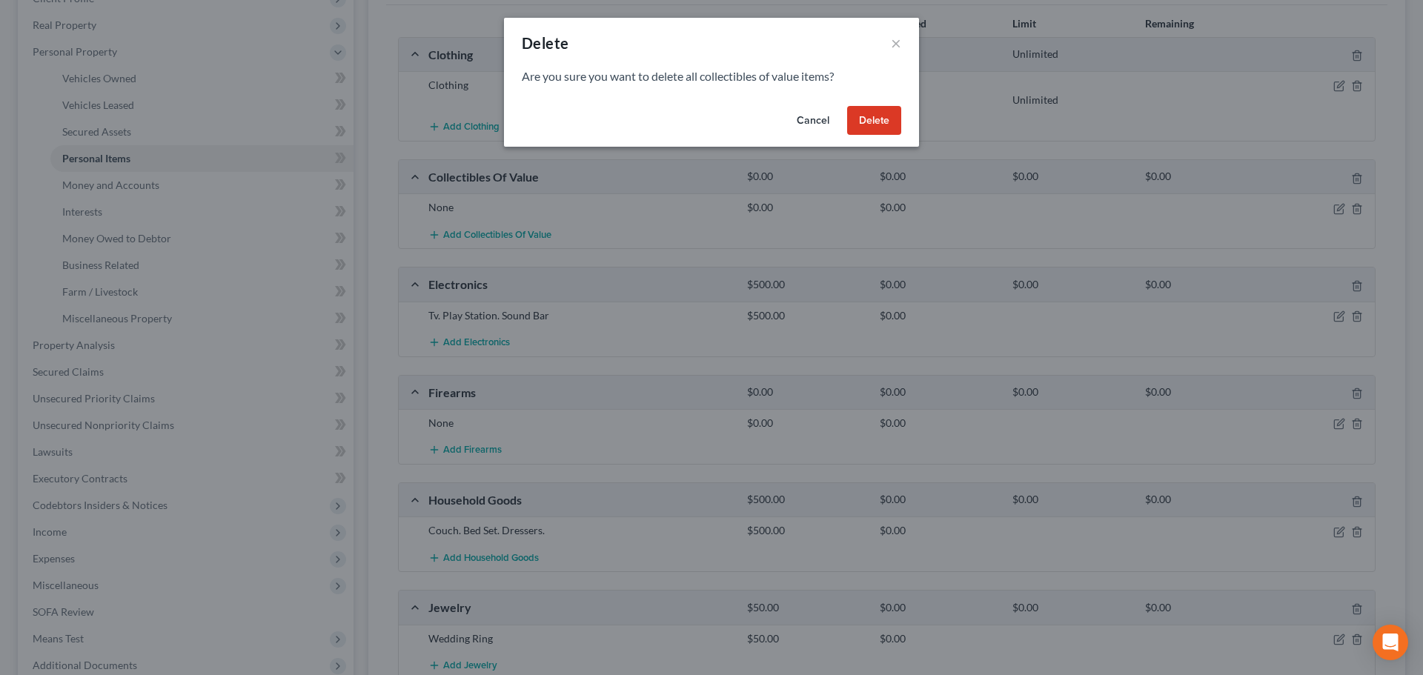
click at [878, 117] on button "Delete" at bounding box center [874, 121] width 54 height 30
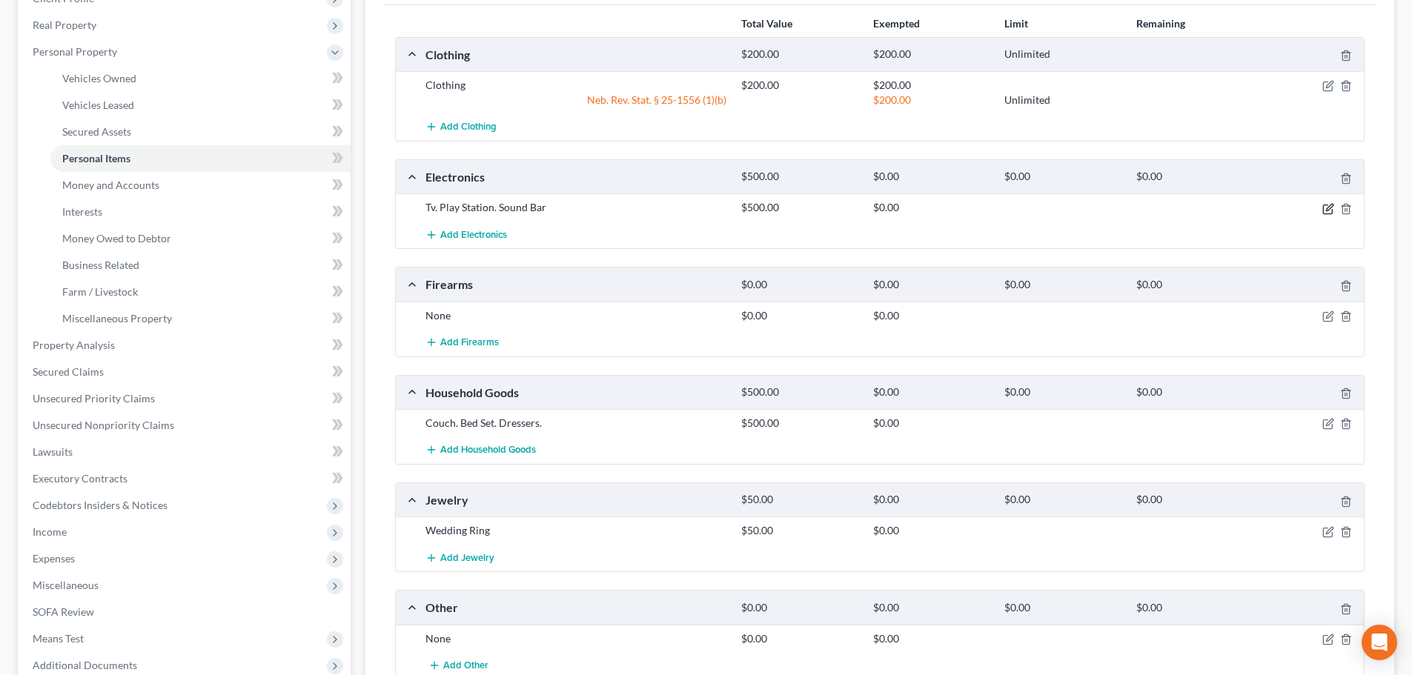
click at [1330, 209] on icon "button" at bounding box center [1329, 207] width 7 height 7
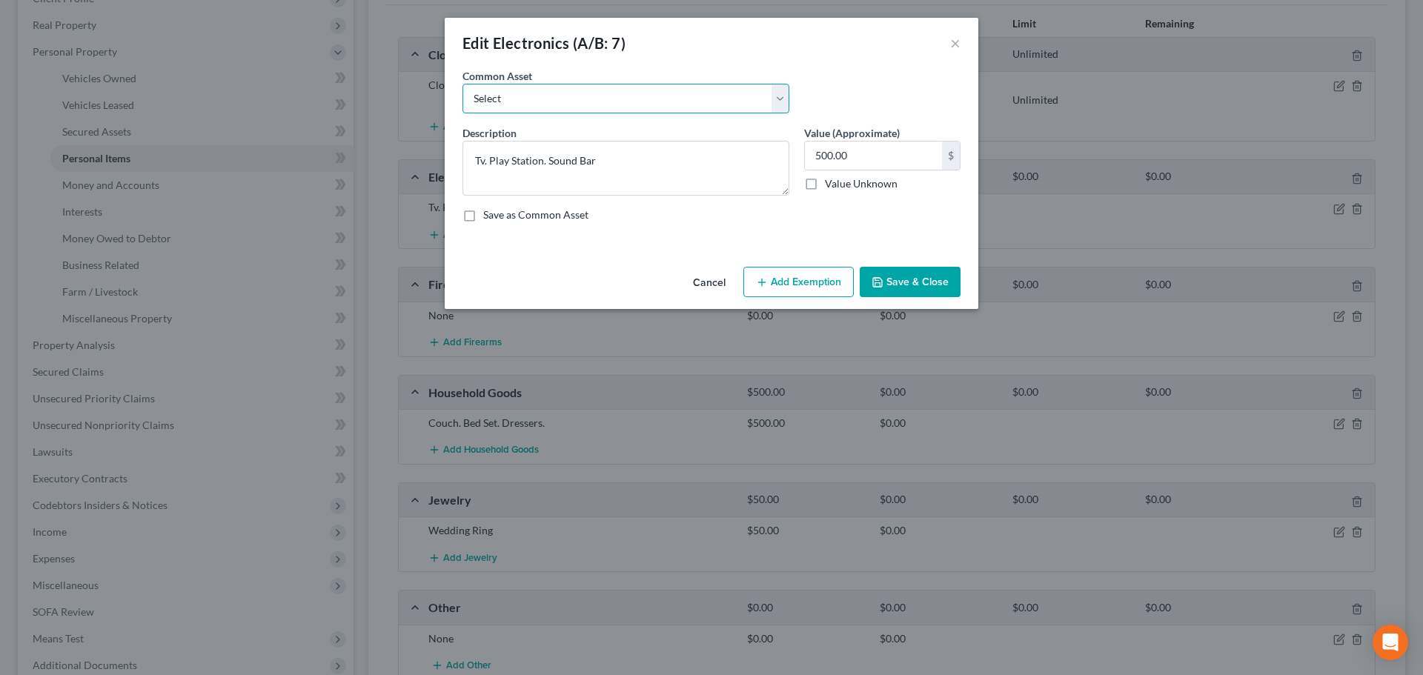
click at [591, 100] on select "Select Electronics" at bounding box center [626, 99] width 327 height 30
select select "0"
click at [463, 84] on select "Select Electronics" at bounding box center [626, 99] width 327 height 30
type textarea "Electronics"
click at [856, 159] on input "text" at bounding box center [873, 156] width 137 height 28
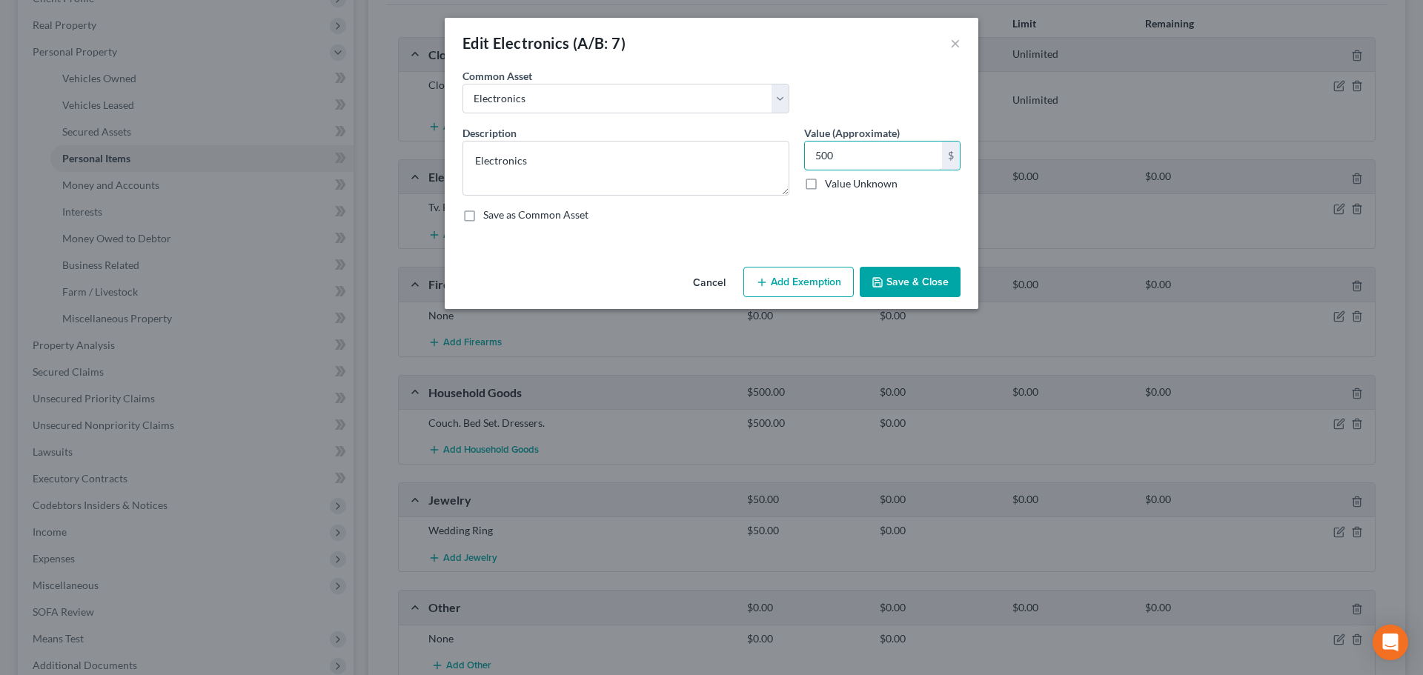
type input "500"
click at [810, 281] on button "Add Exemption" at bounding box center [799, 282] width 110 height 31
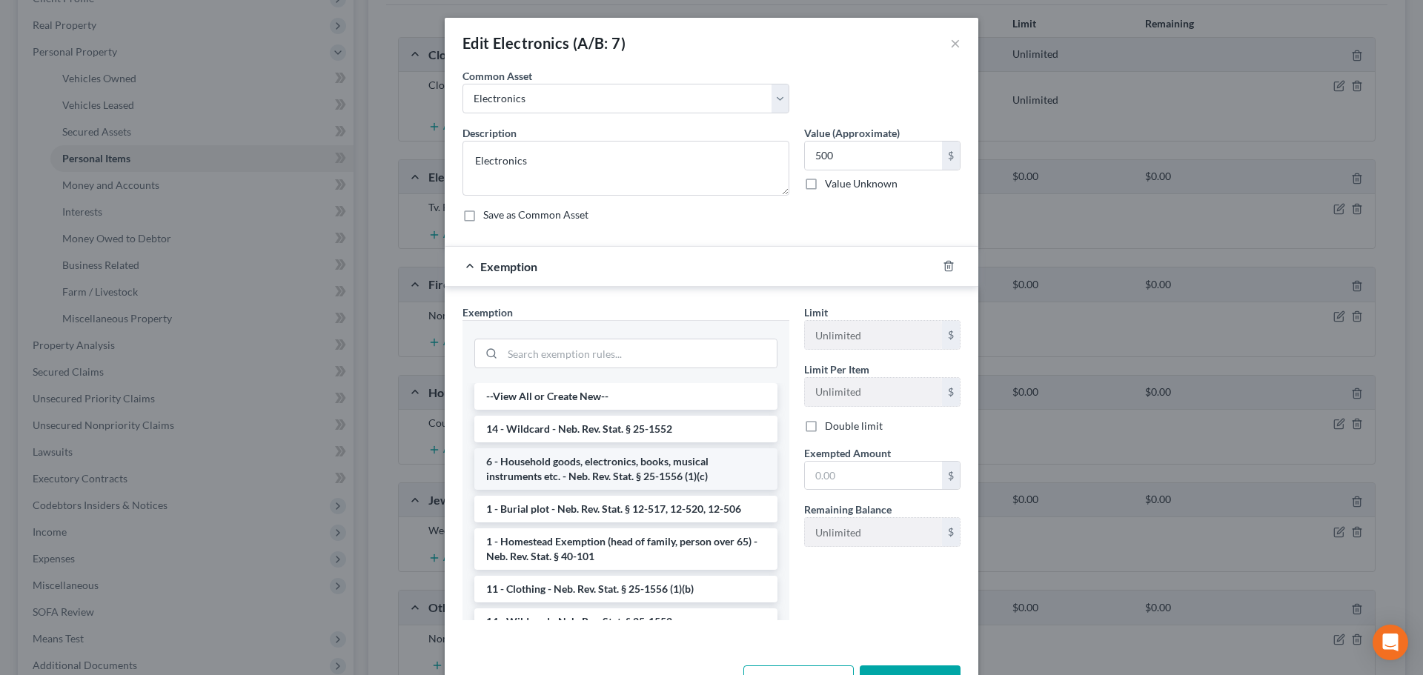
click at [583, 457] on li "6 - Household goods, electronics, books, musical instruments etc. - Neb. Rev. S…" at bounding box center [625, 469] width 303 height 42
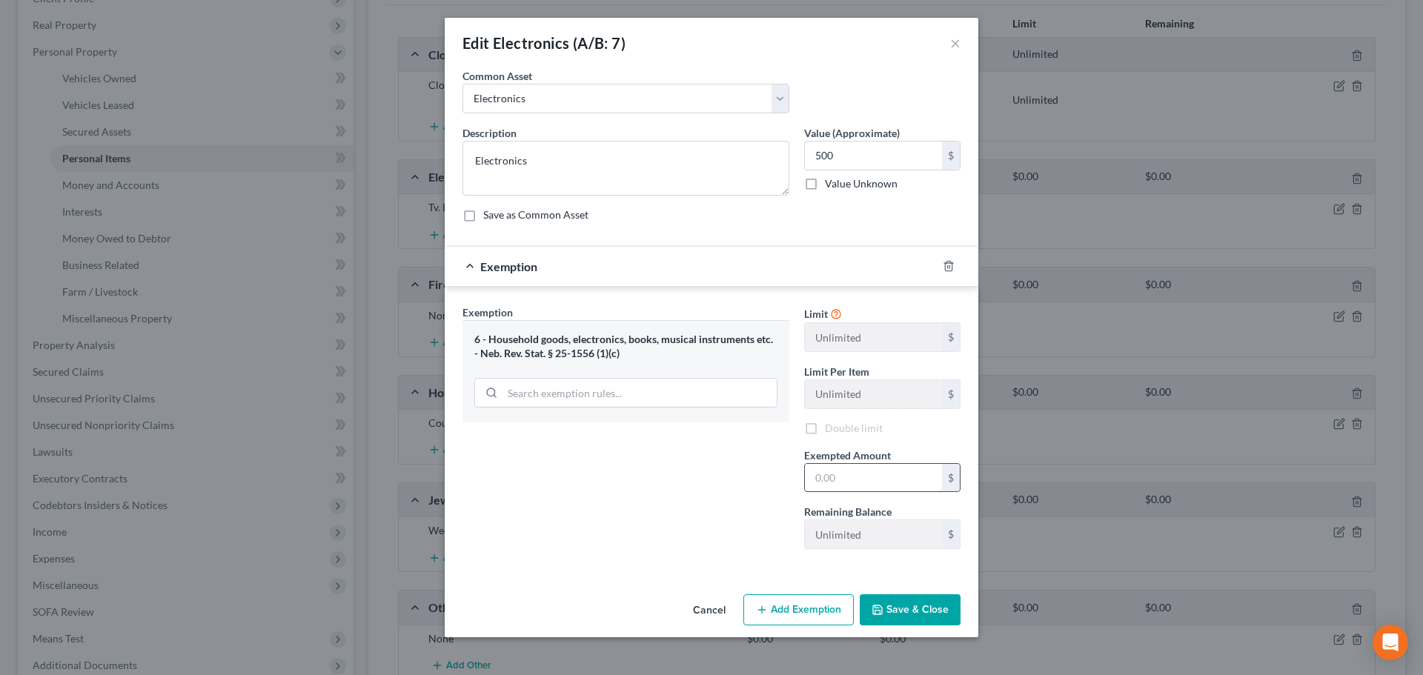
click at [822, 486] on input "text" at bounding box center [873, 478] width 137 height 28
type input "500"
click at [795, 564] on div "Exemption Set must be selected for CA. Exemption * 6 - Household goods, electro…" at bounding box center [712, 430] width 534 height 287
click at [894, 603] on button "Save & Close" at bounding box center [910, 610] width 101 height 31
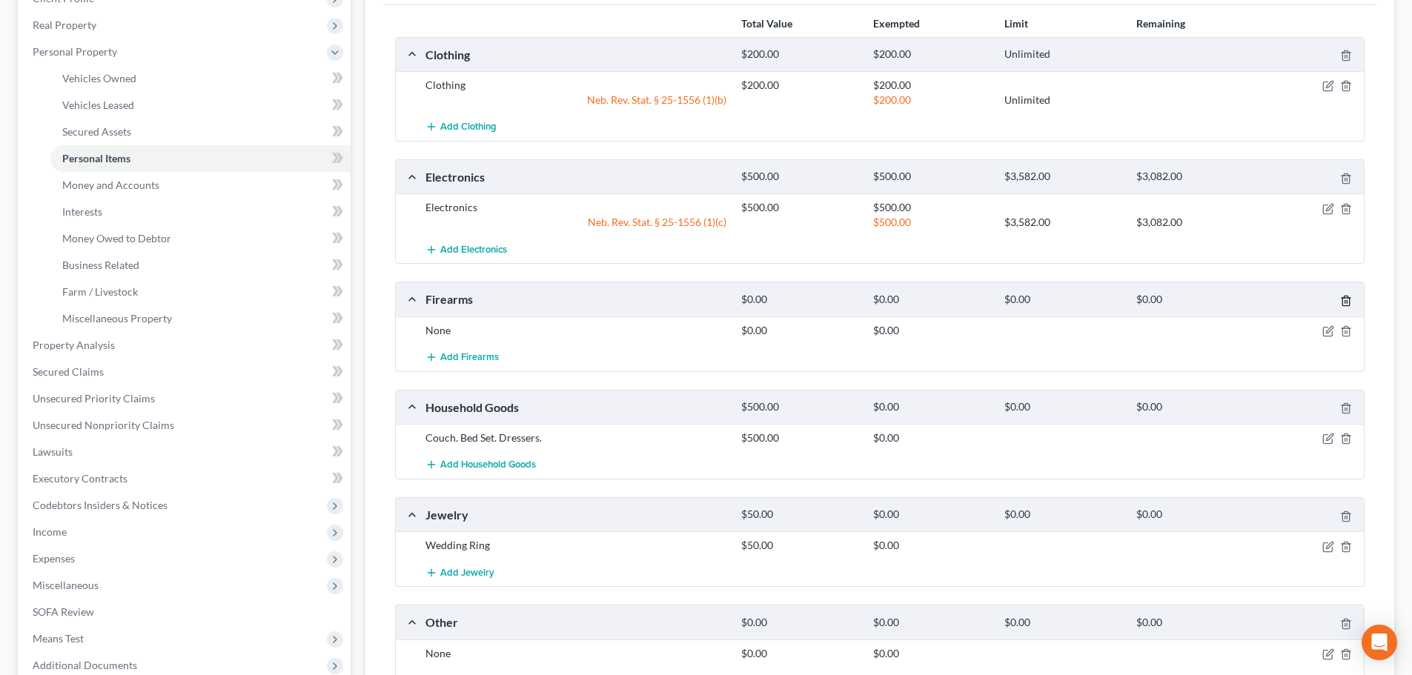
click at [1343, 299] on icon "button" at bounding box center [1346, 301] width 12 height 12
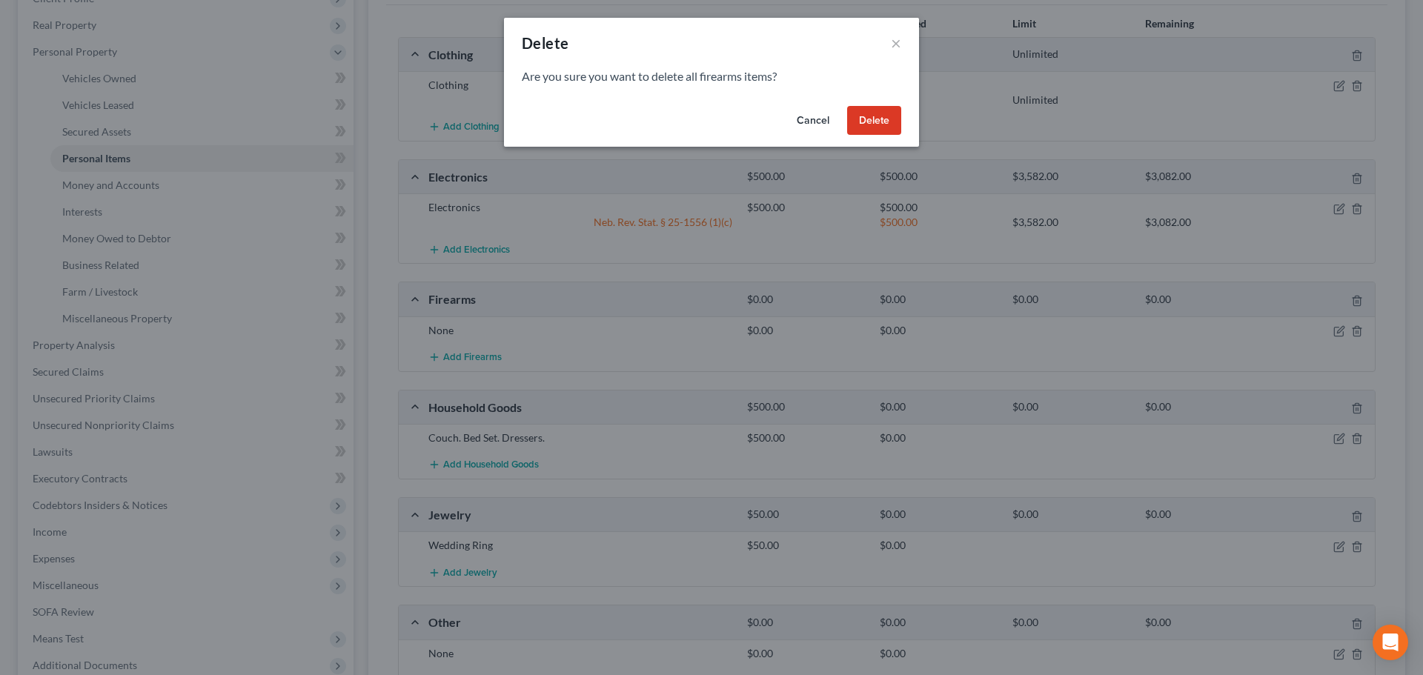
click at [863, 128] on button "Delete" at bounding box center [874, 121] width 54 height 30
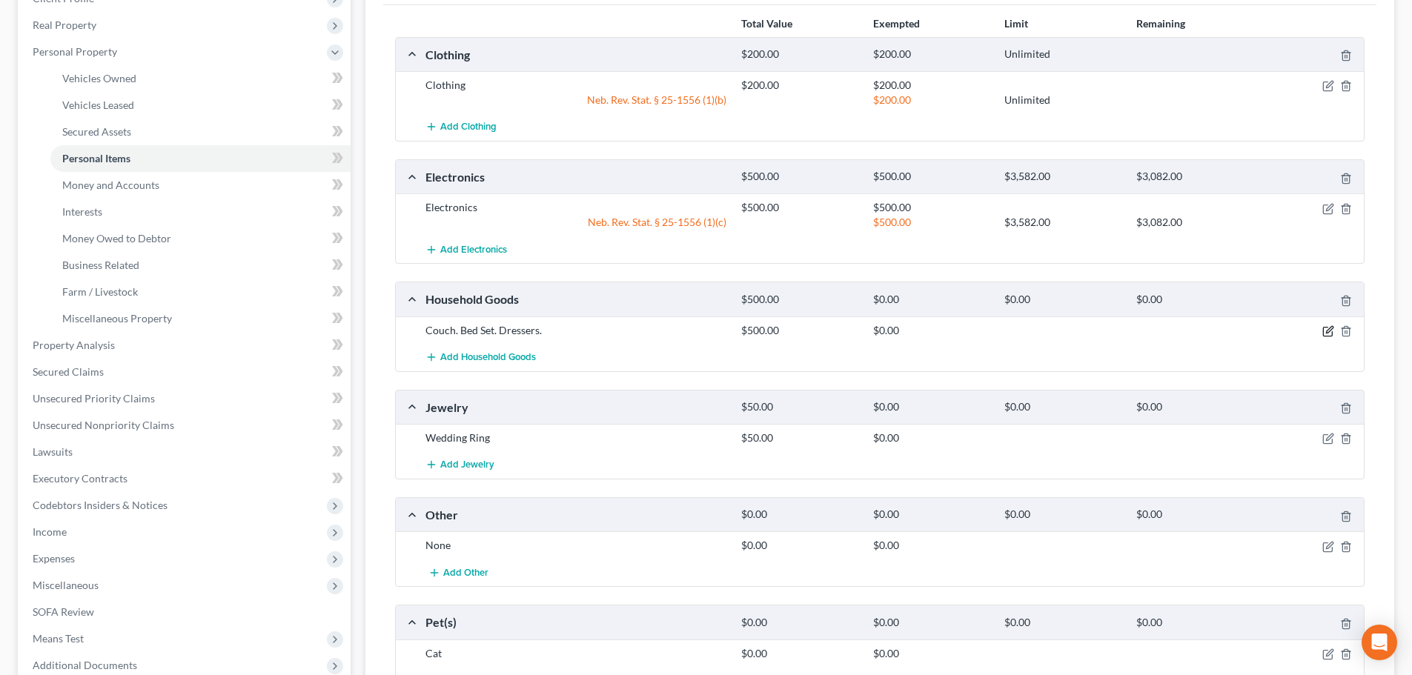
click at [1328, 333] on icon "button" at bounding box center [1329, 329] width 7 height 7
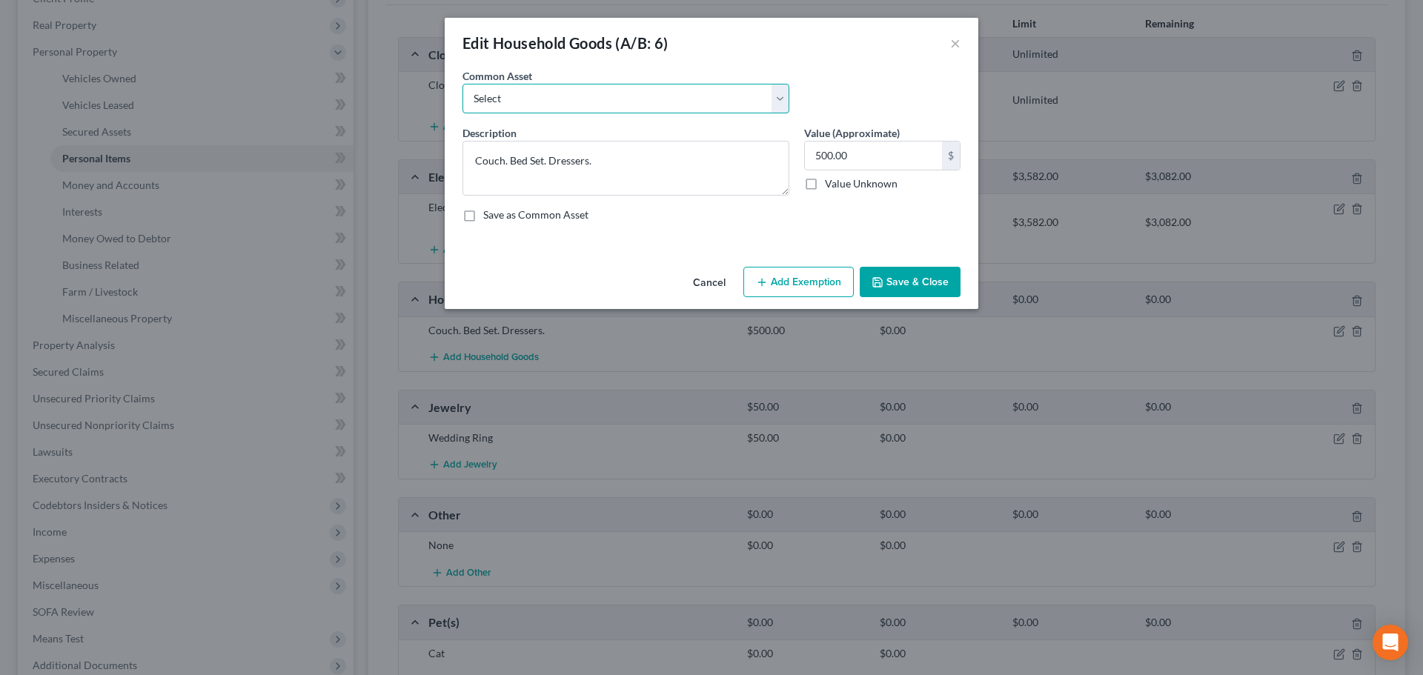
click at [600, 94] on select "Select Household Goods and Furniture" at bounding box center [626, 99] width 327 height 30
select select "0"
click at [463, 84] on select "Select Household Goods and Furniture" at bounding box center [626, 99] width 327 height 30
type textarea "Household Goods and Furniture"
click at [915, 159] on input "1,500.00" at bounding box center [873, 156] width 137 height 28
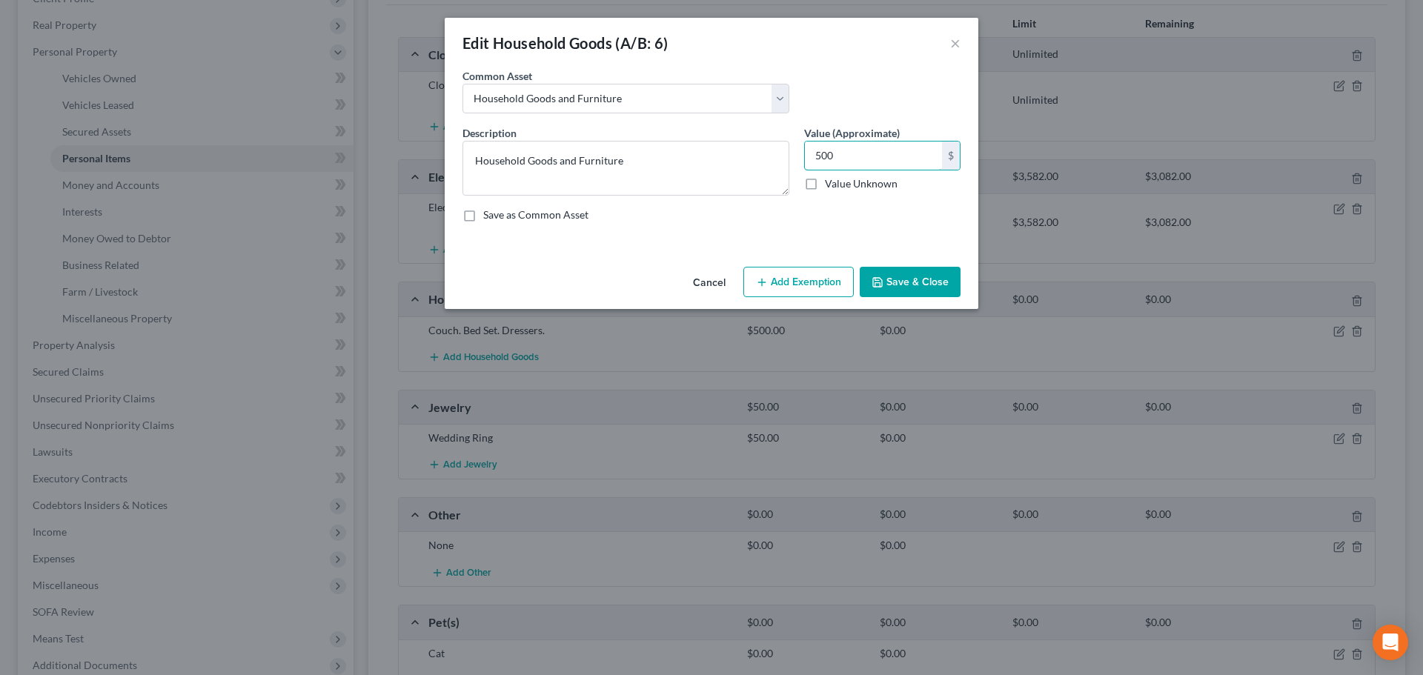
type input "500"
click at [815, 270] on button "Add Exemption" at bounding box center [799, 282] width 110 height 31
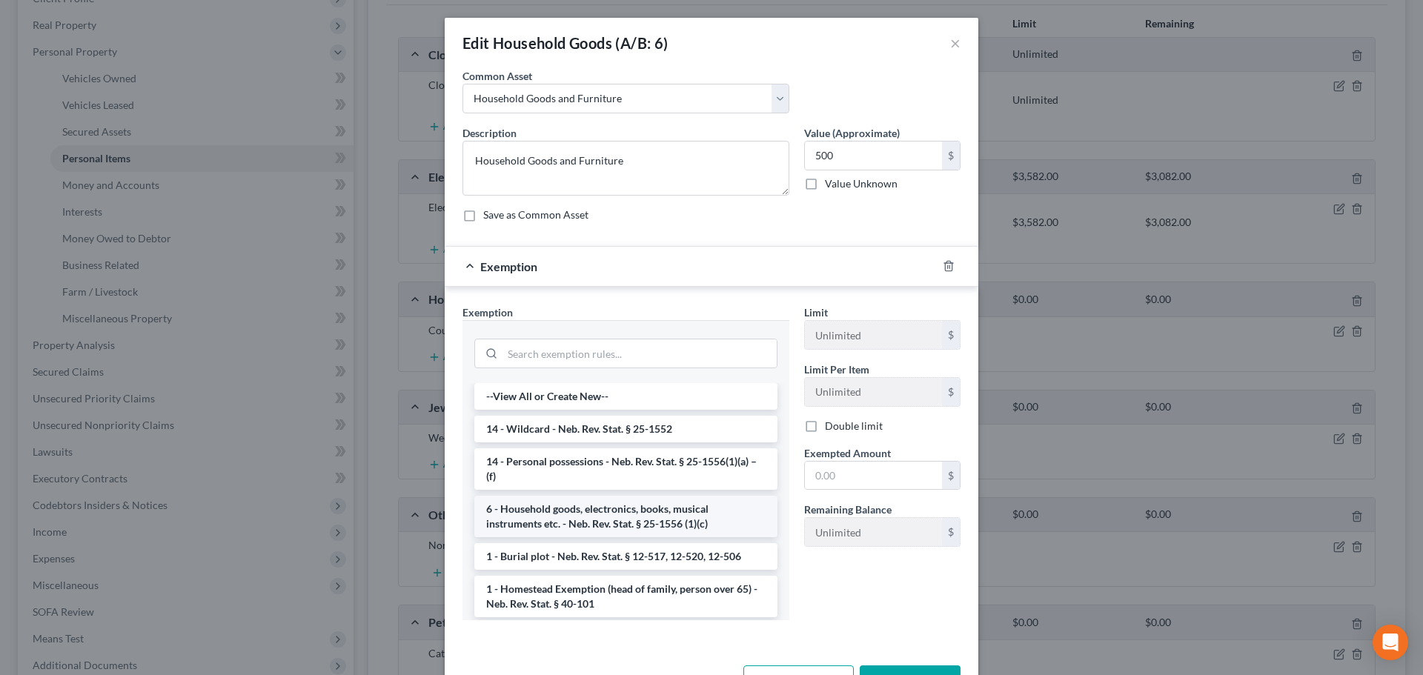
click at [635, 520] on li "6 - Household goods, electronics, books, musical instruments etc. - Neb. Rev. S…" at bounding box center [625, 517] width 303 height 42
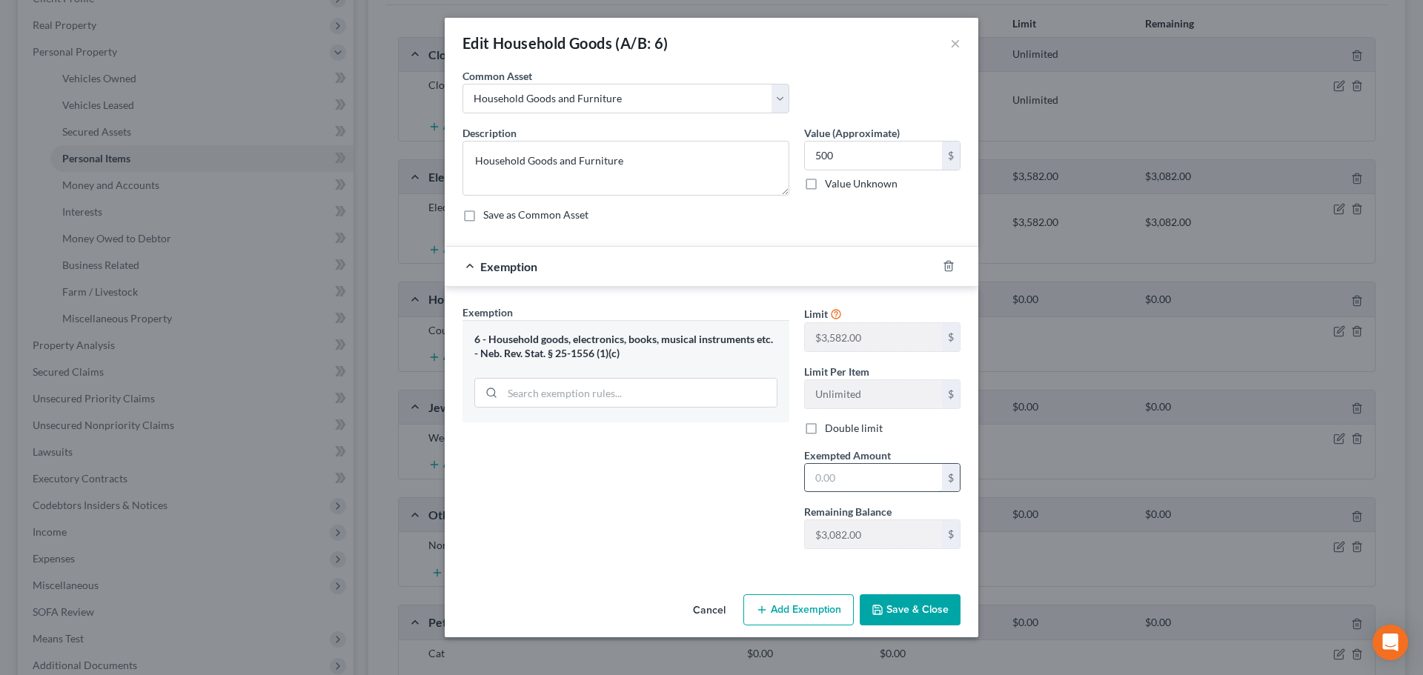
click at [841, 483] on input "text" at bounding box center [873, 478] width 137 height 28
type input "500"
click at [712, 488] on div "Exemption Set must be selected for CA. Exemption * 6 - Household goods, electro…" at bounding box center [626, 433] width 342 height 256
click at [889, 595] on button "Save & Close" at bounding box center [910, 610] width 101 height 31
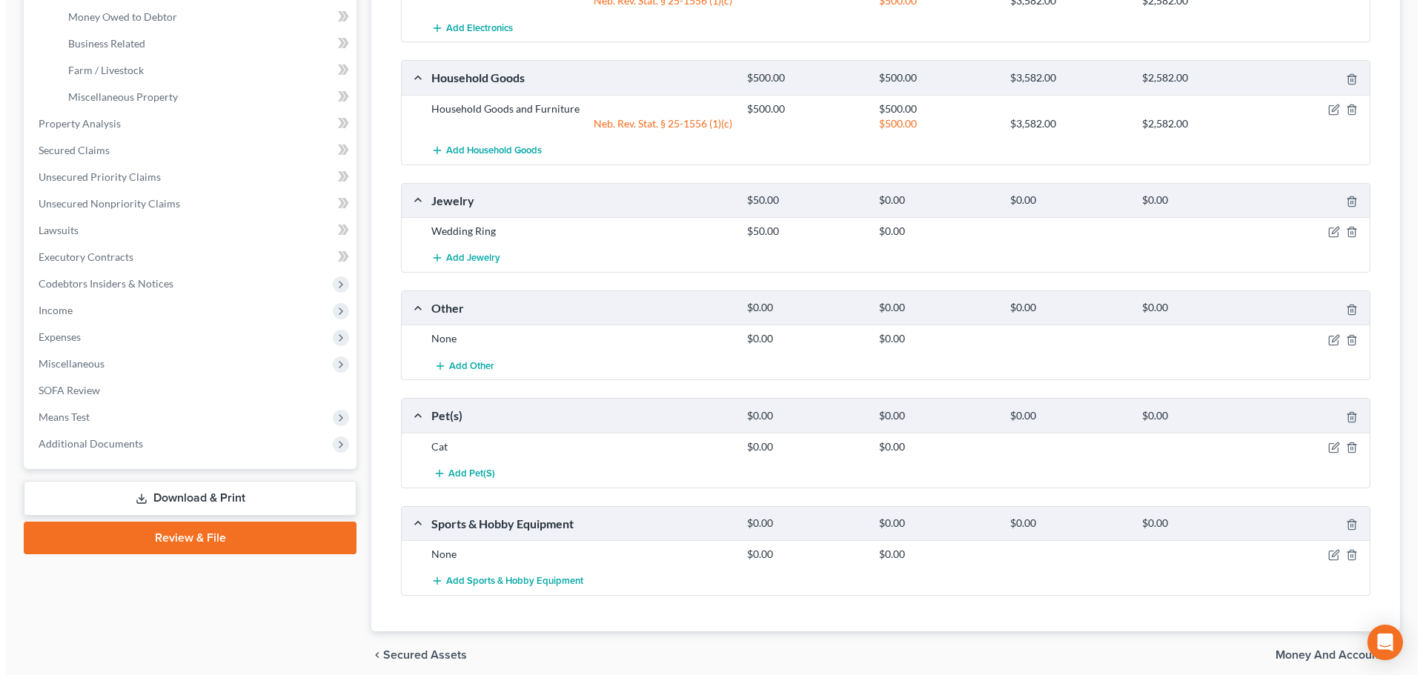
scroll to position [445, 0]
click at [1342, 308] on icon "button" at bounding box center [1346, 309] width 12 height 12
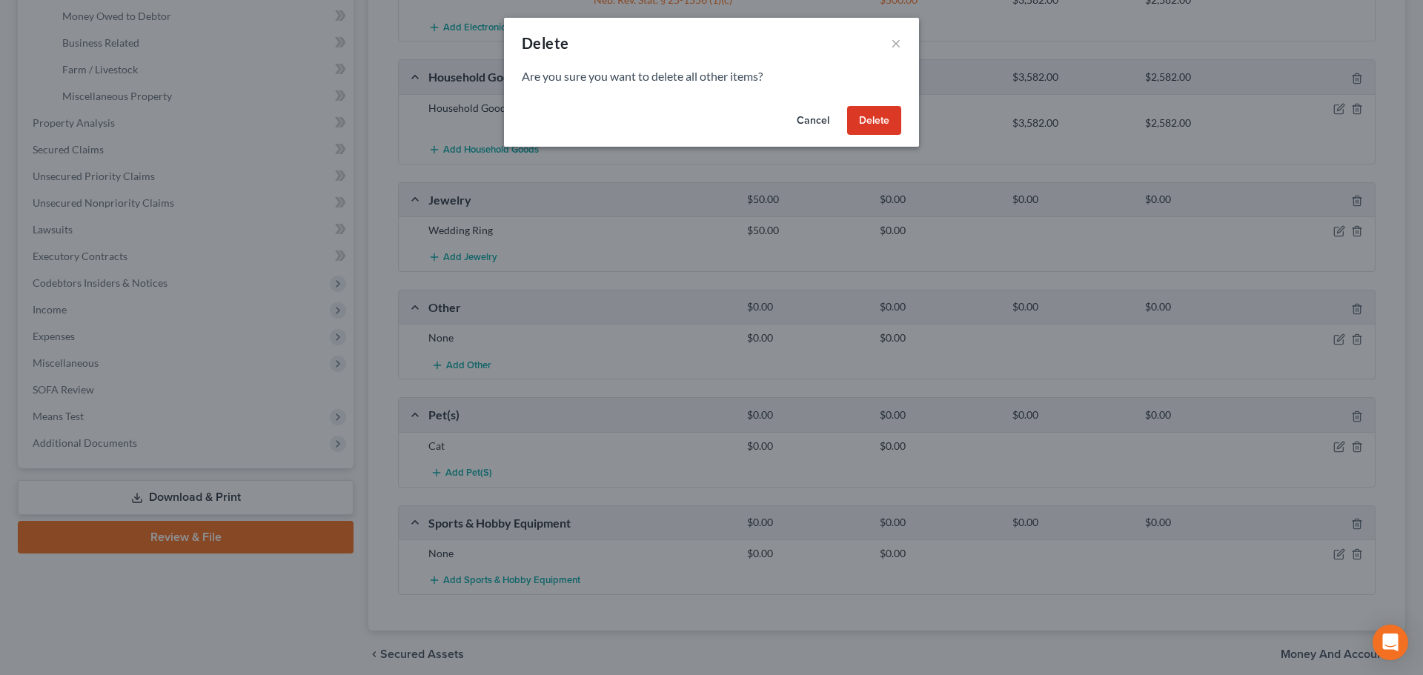
click at [867, 117] on button "Delete" at bounding box center [874, 121] width 54 height 30
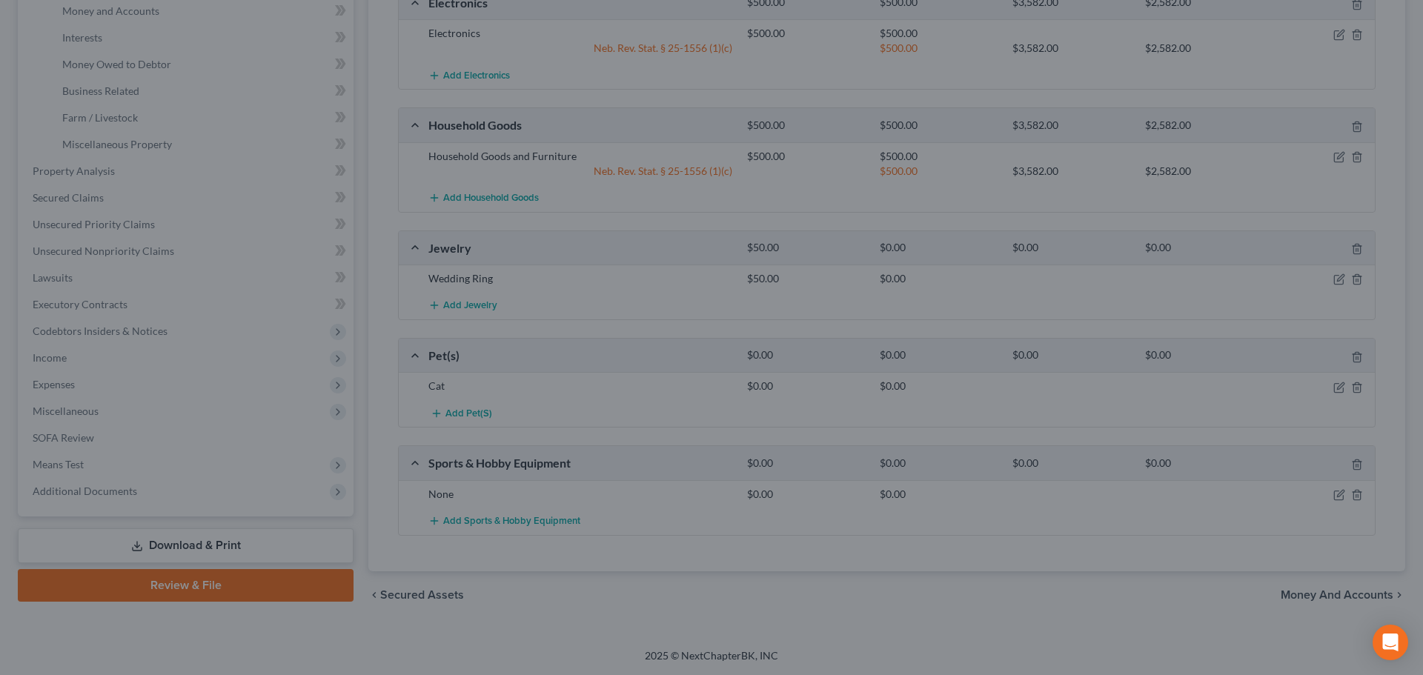
scroll to position [397, 0]
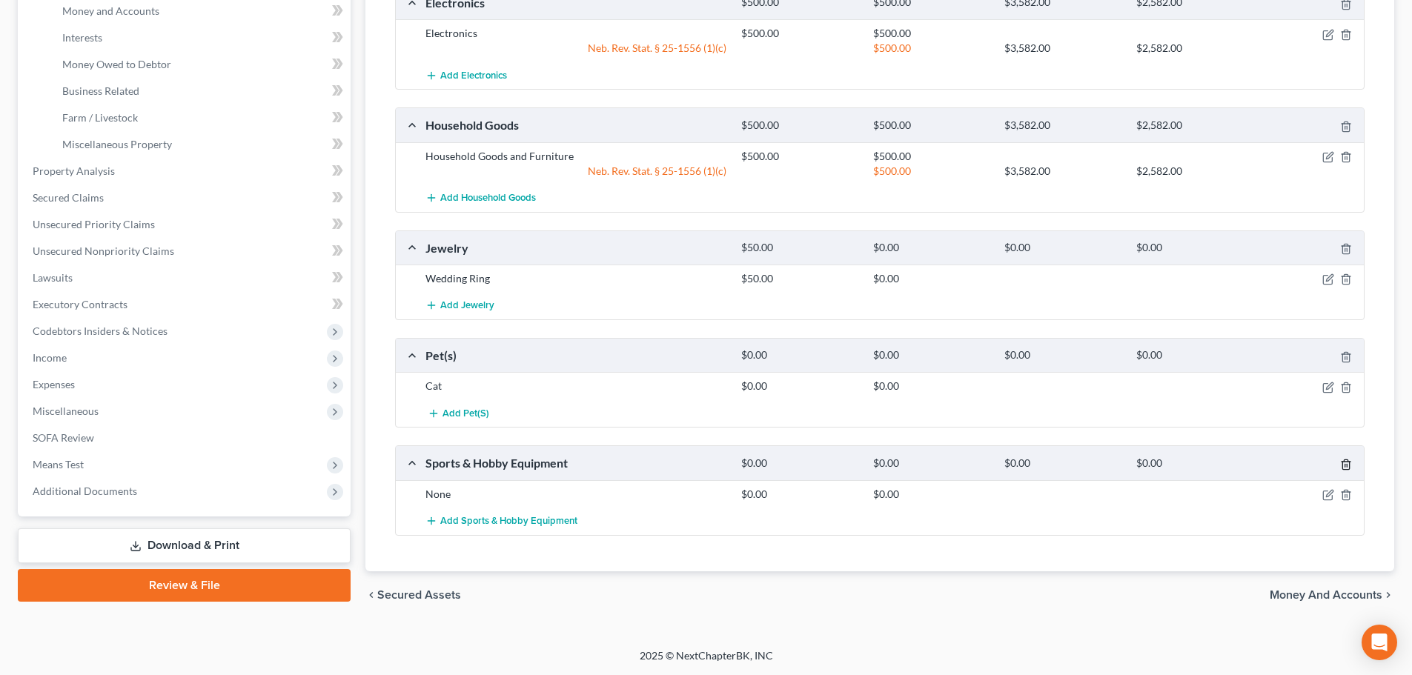
click at [1348, 463] on icon "button" at bounding box center [1346, 465] width 12 height 12
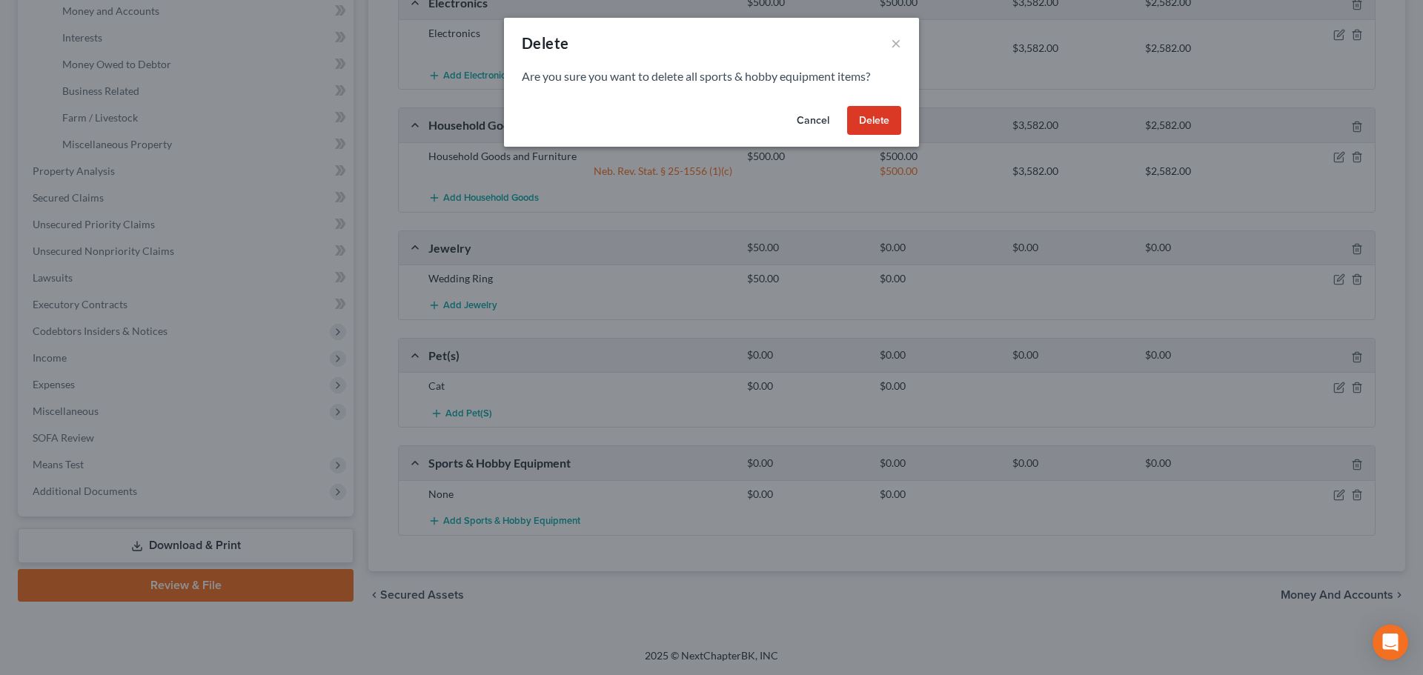
click at [874, 120] on button "Delete" at bounding box center [874, 121] width 54 height 30
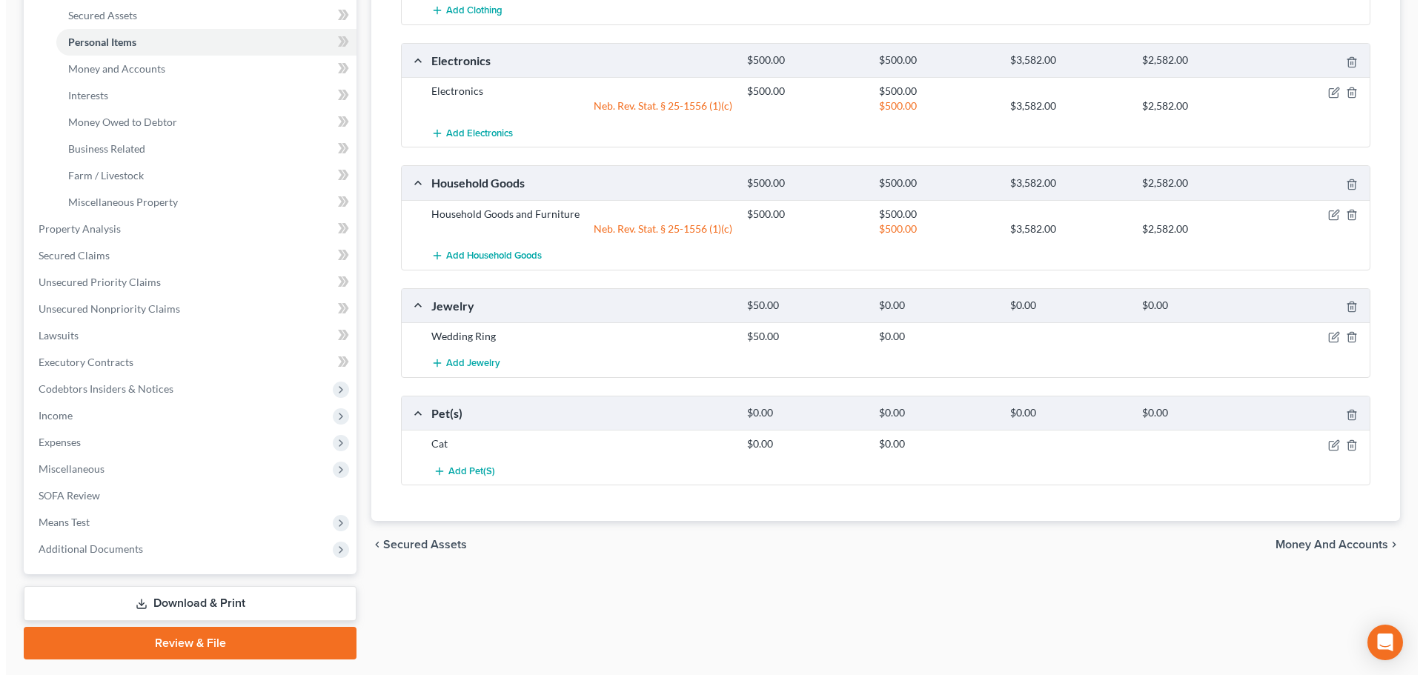
scroll to position [305, 0]
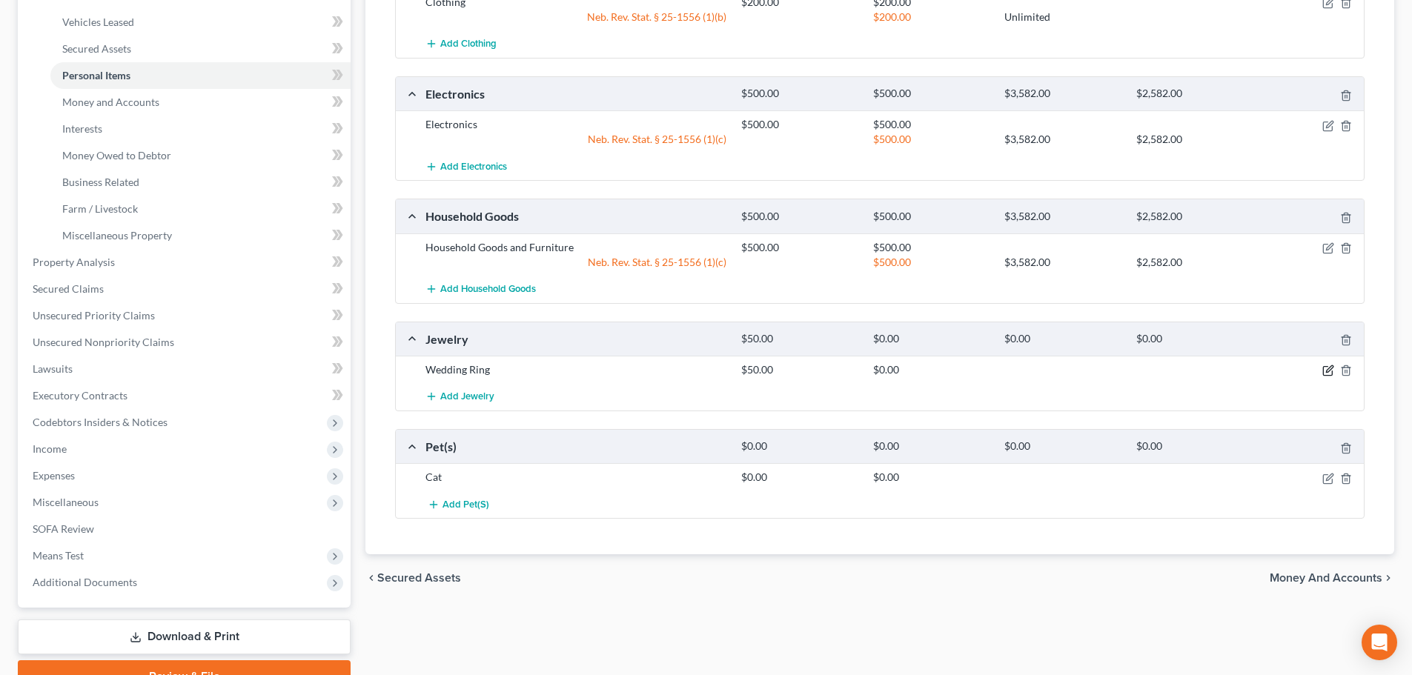
click at [1324, 370] on icon "button" at bounding box center [1328, 371] width 12 height 12
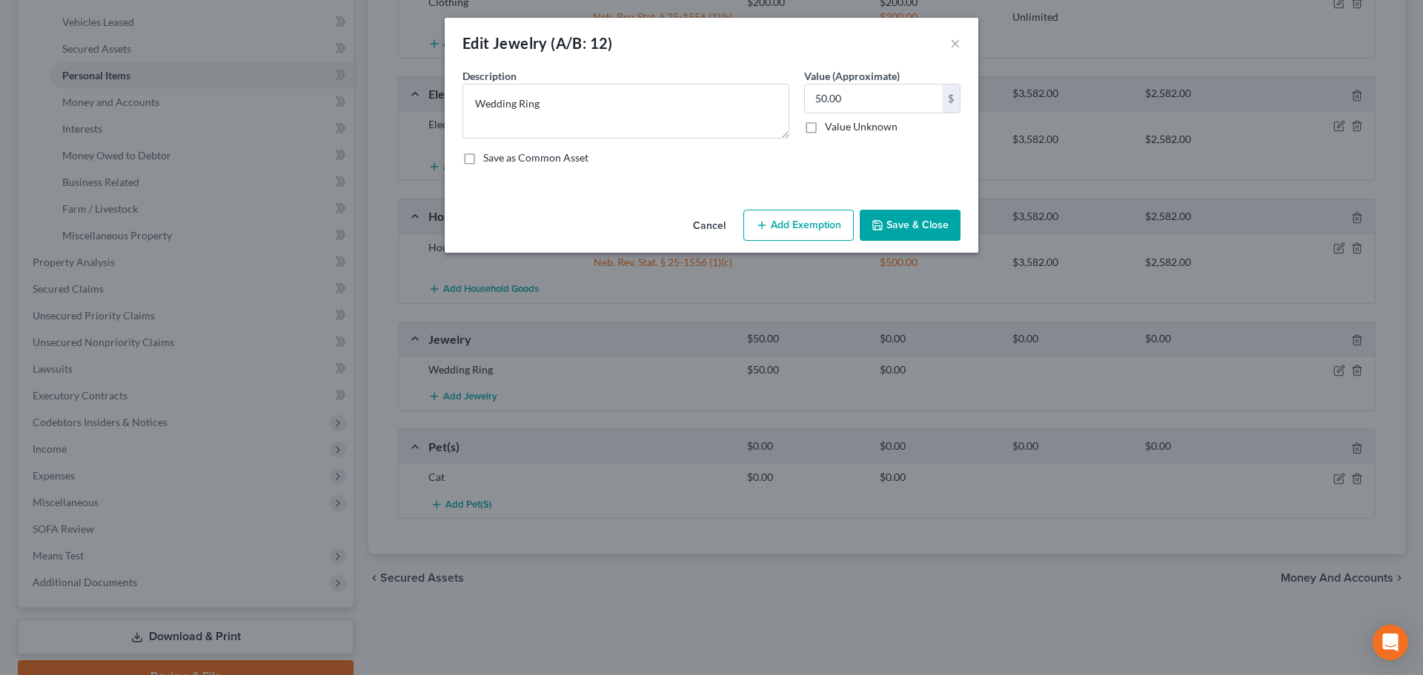
click at [792, 227] on button "Add Exemption" at bounding box center [799, 225] width 110 height 31
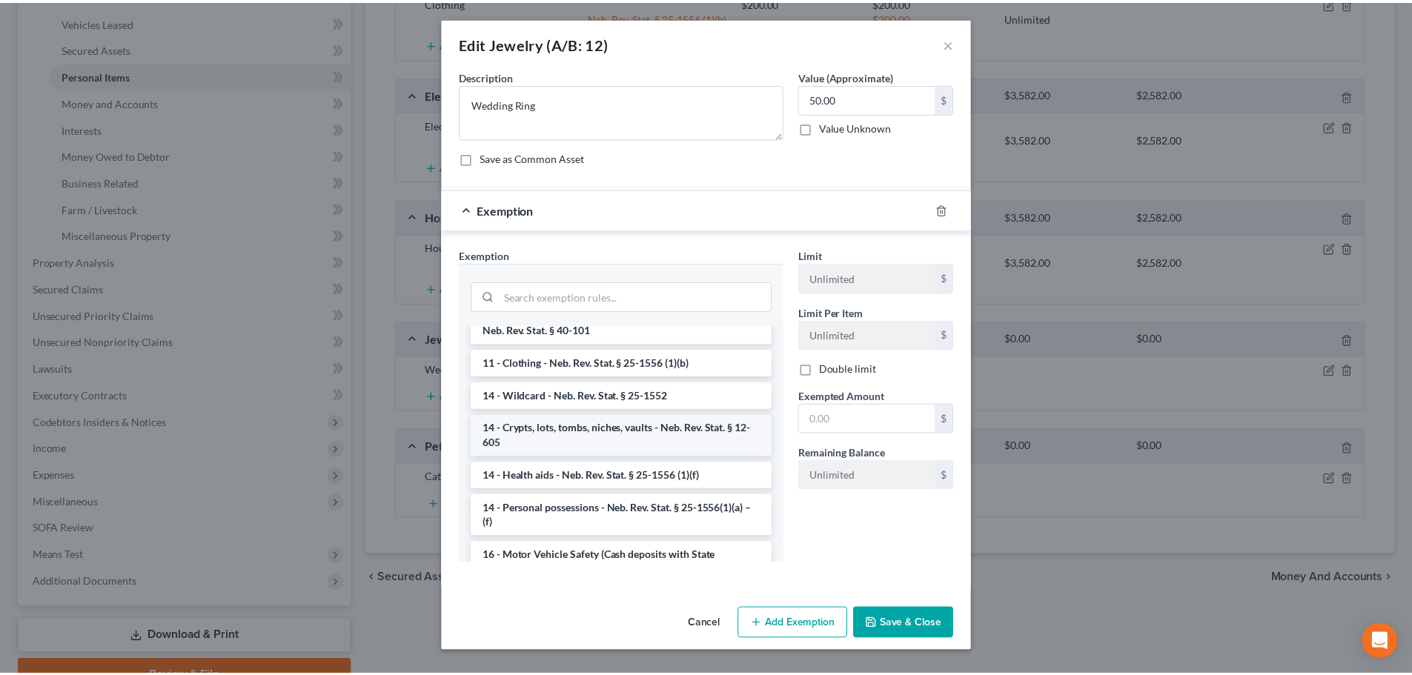
scroll to position [148, 0]
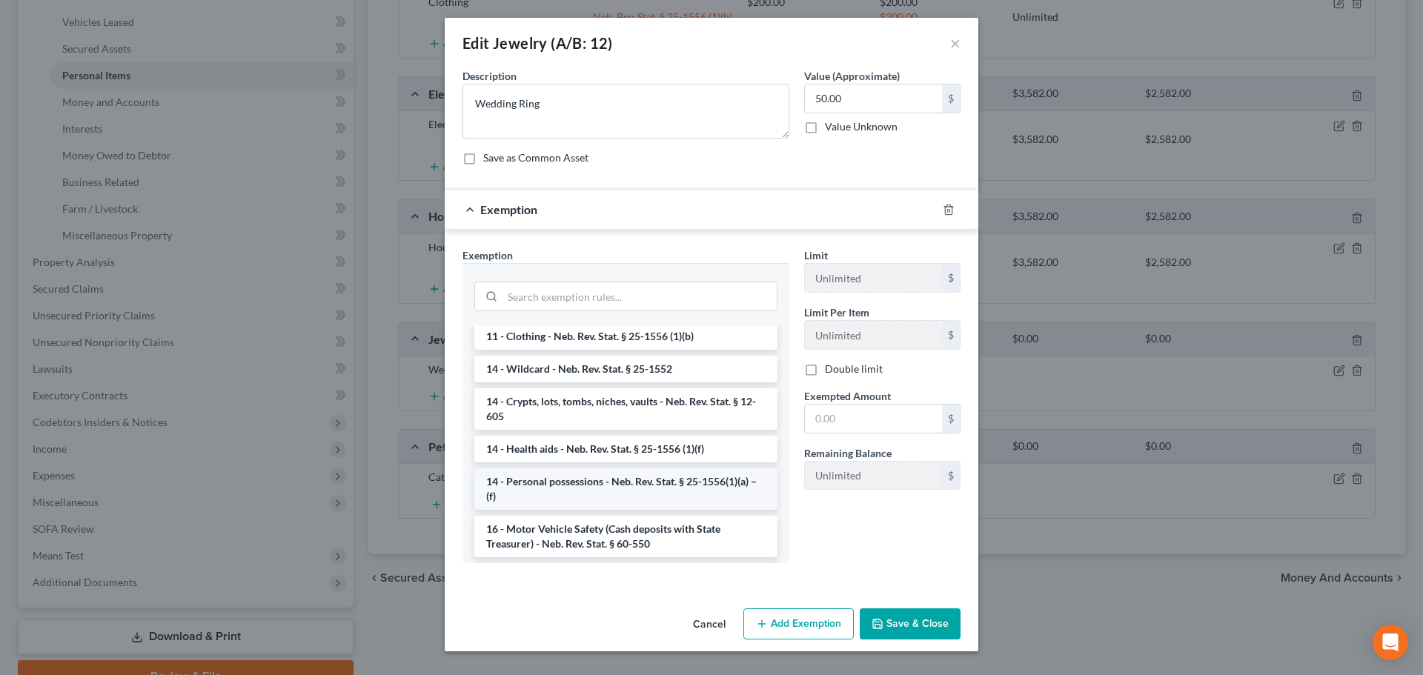
click at [626, 483] on li "14 - Personal possessions - Neb. Rev. Stat. § 25-1556(1)(a) – (f)" at bounding box center [625, 489] width 303 height 42
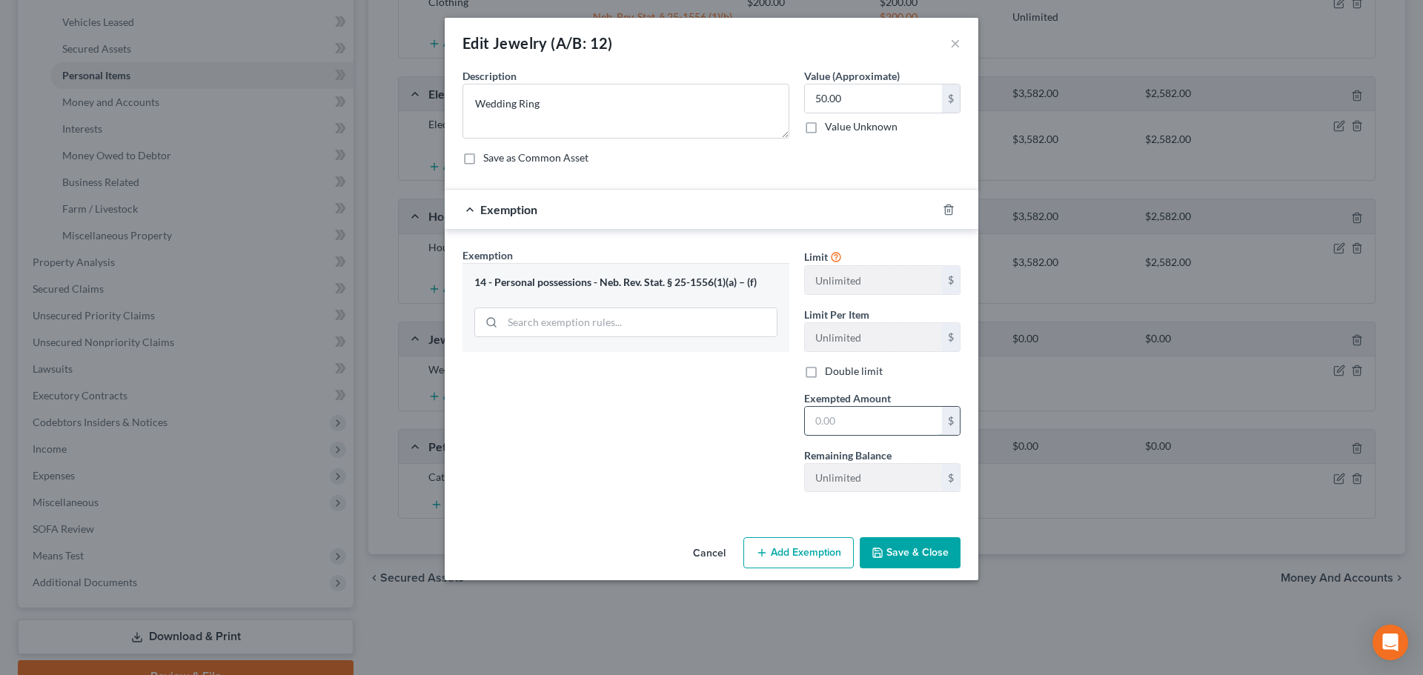
click at [853, 422] on input "text" at bounding box center [873, 421] width 137 height 28
type input "50"
click at [692, 461] on div "Exemption Set must be selected for CA. Exemption * 14 - Personal possessions - …" at bounding box center [626, 376] width 342 height 256
click at [890, 544] on button "Save & Close" at bounding box center [910, 552] width 101 height 31
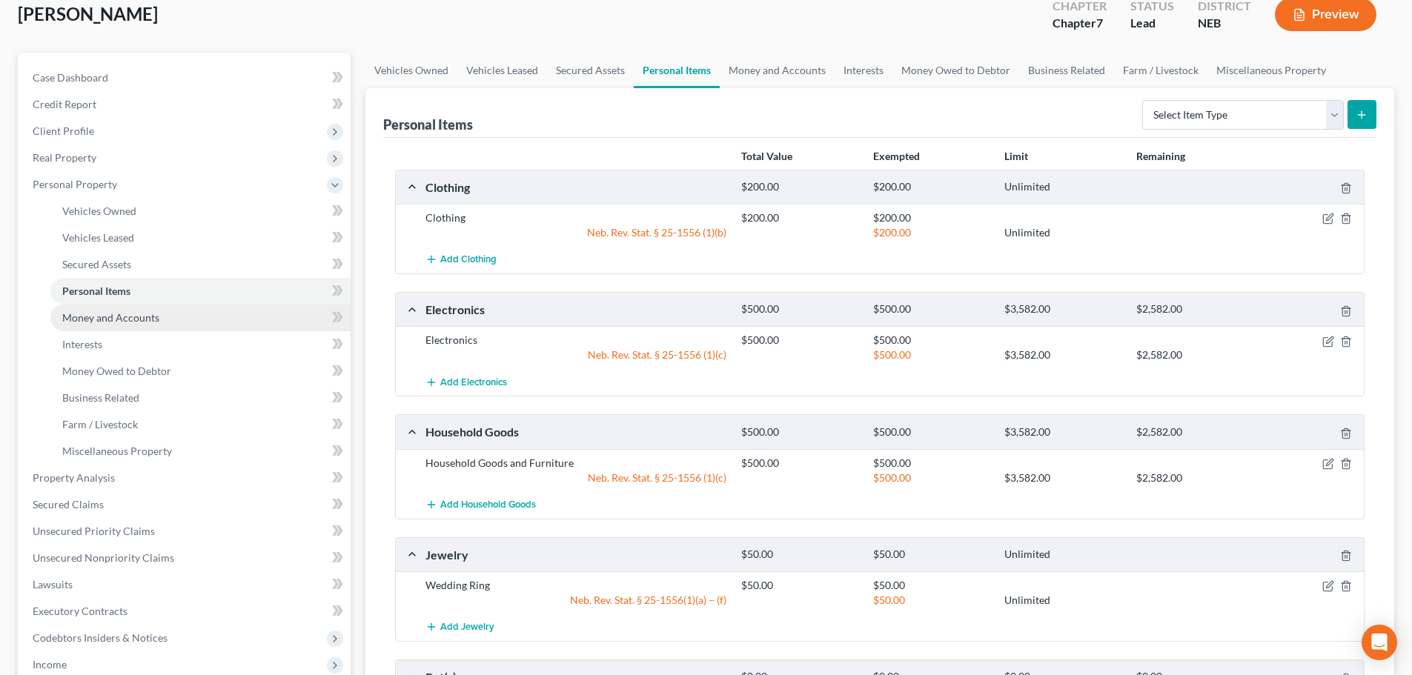
scroll to position [83, 0]
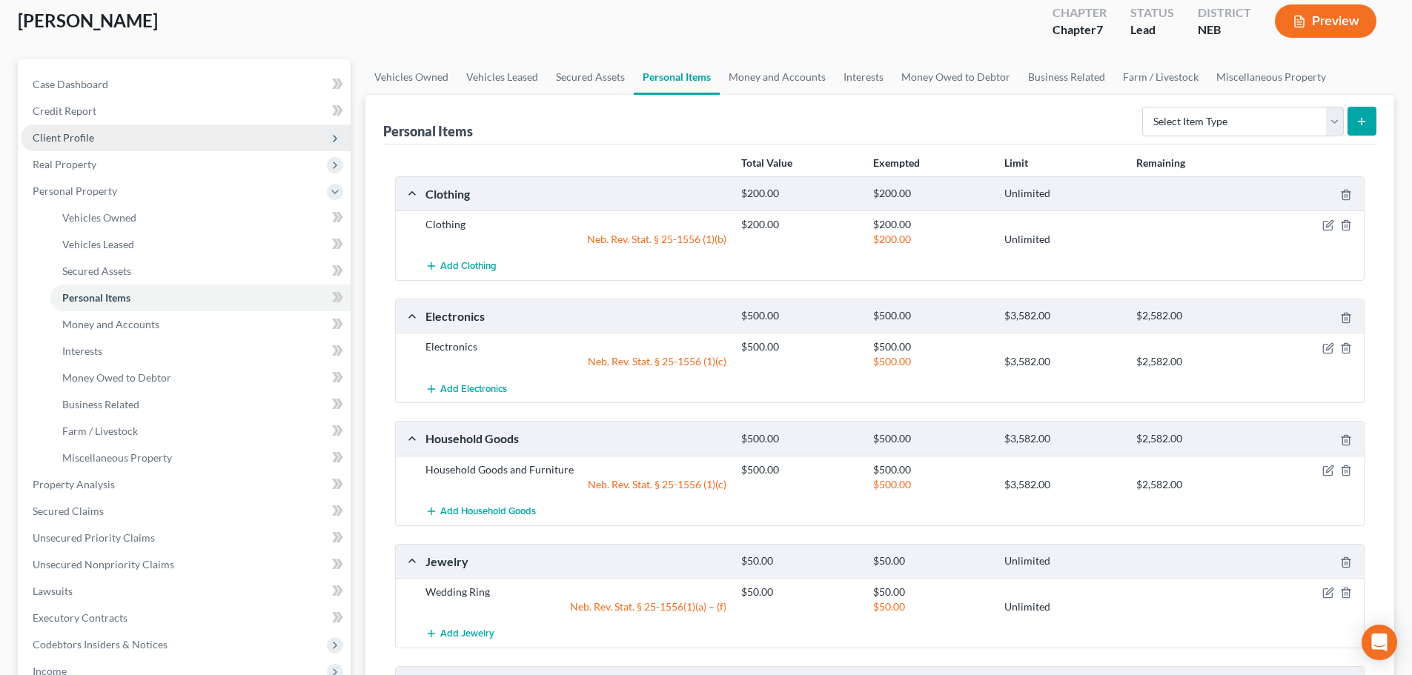
click at [110, 141] on span "Client Profile" at bounding box center [186, 138] width 330 height 27
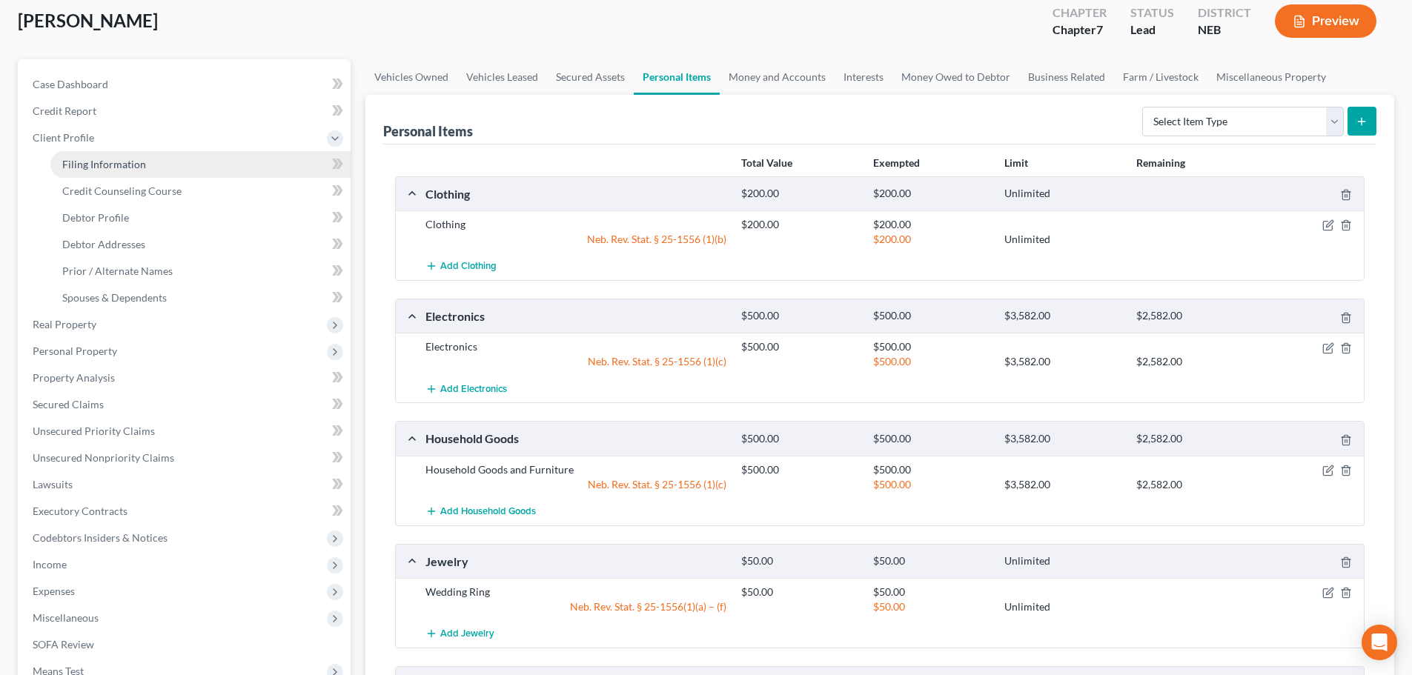
click at [109, 164] on span "Filing Information" at bounding box center [104, 164] width 84 height 13
select select "1"
select select "0"
select select "48"
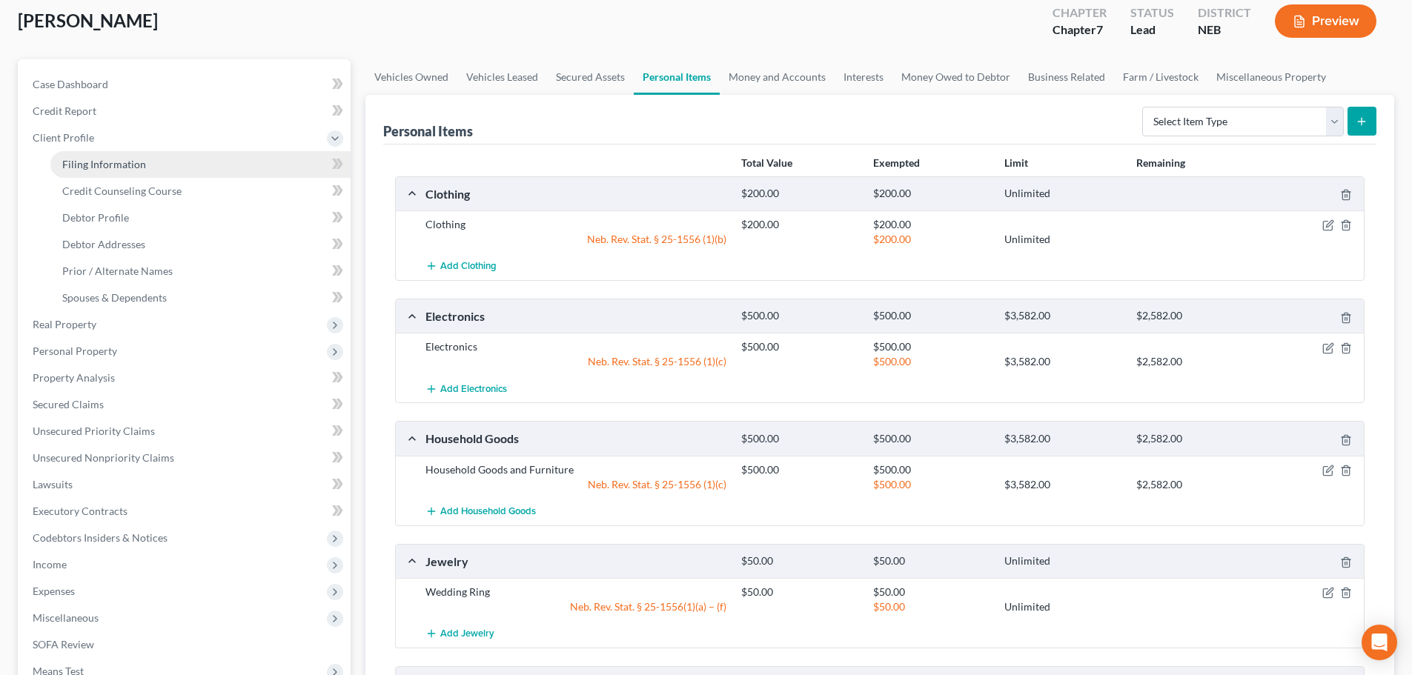
select select "0"
select select "30"
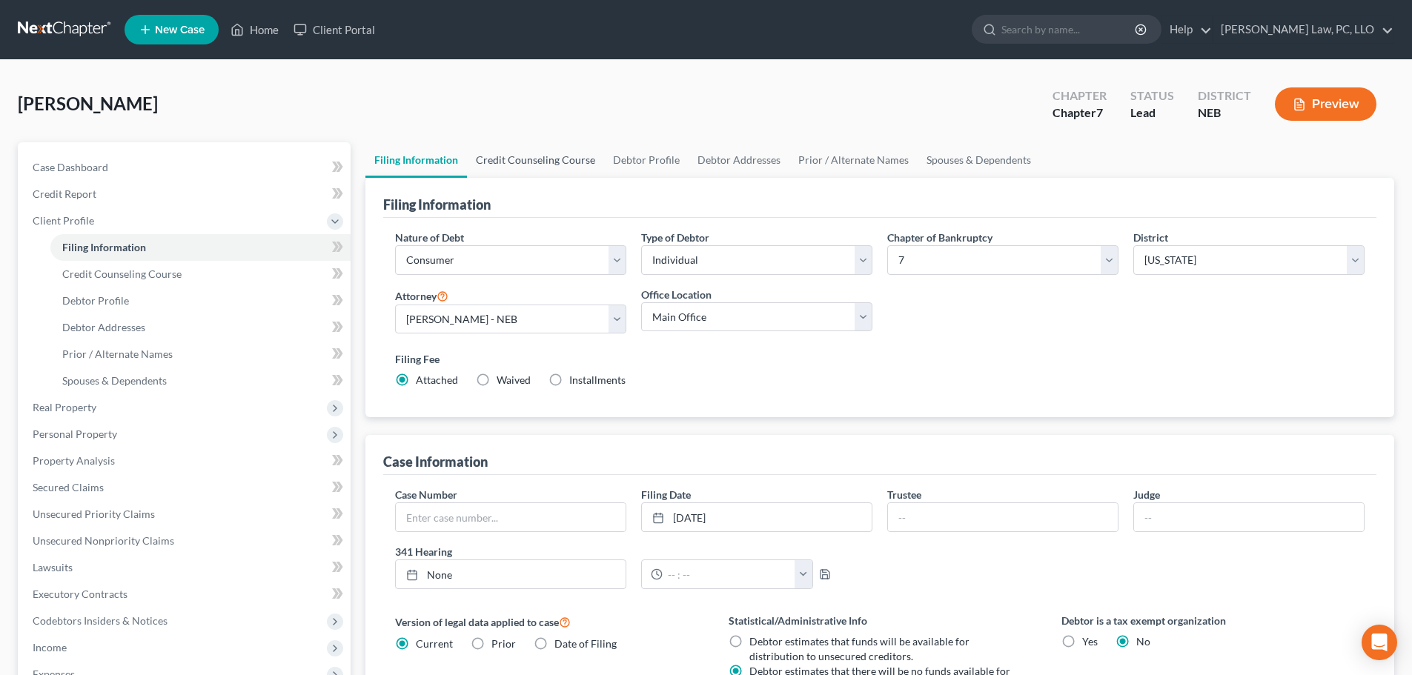
click at [536, 162] on link "Credit Counseling Course" at bounding box center [535, 160] width 137 height 36
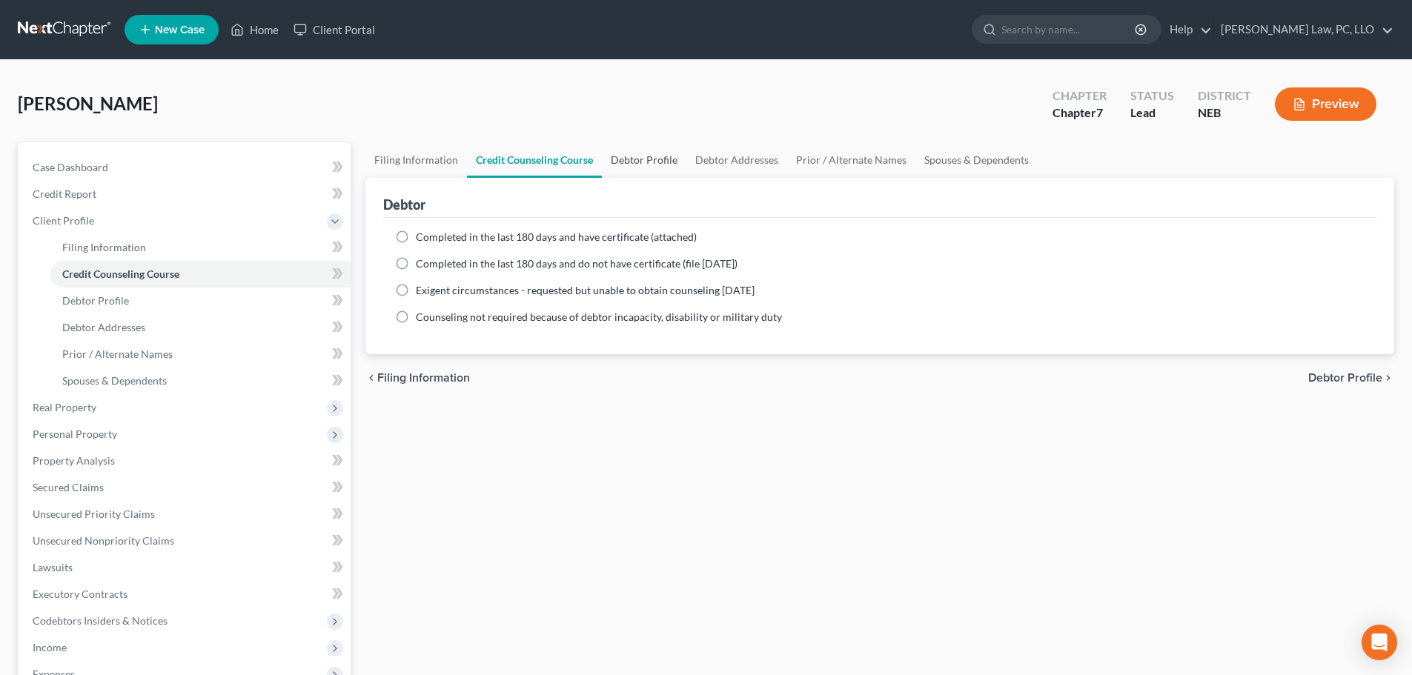
click at [633, 162] on link "Debtor Profile" at bounding box center [644, 160] width 85 height 36
select select "0"
select select "3"
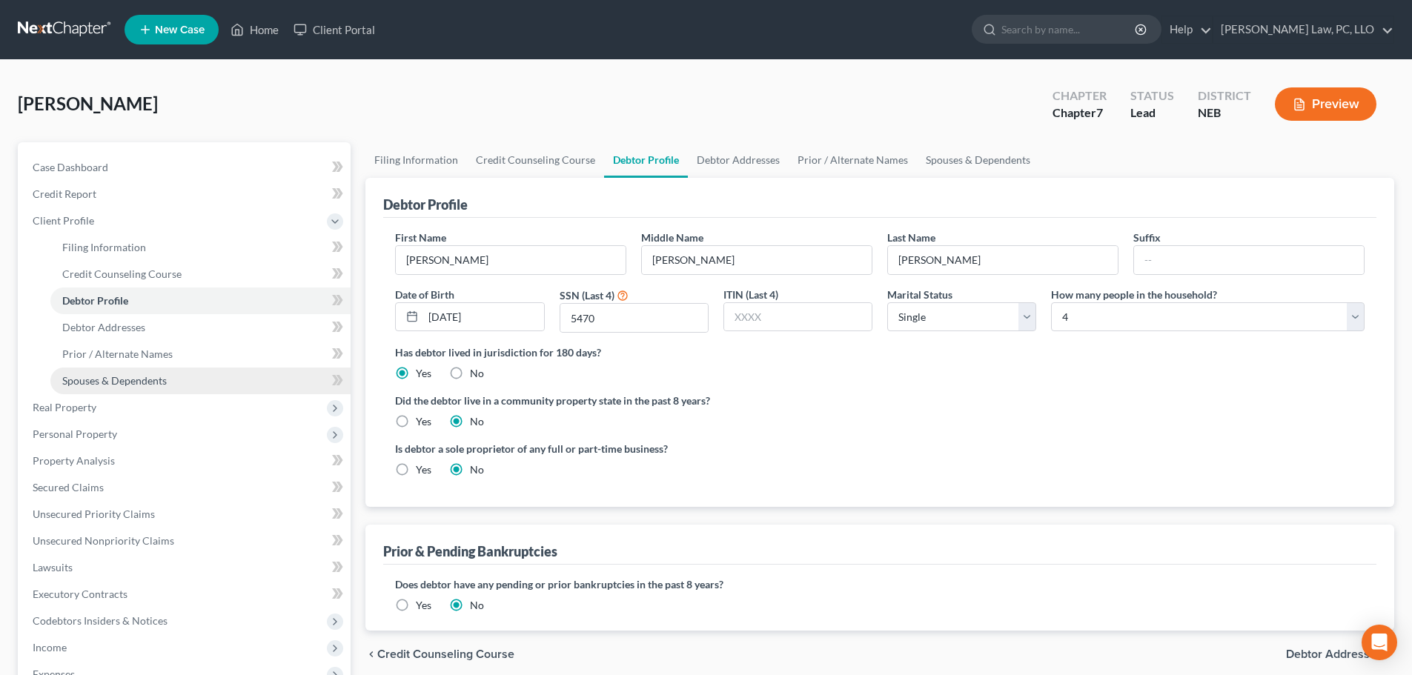
click at [99, 387] on link "Spouses & Dependents" at bounding box center [200, 381] width 300 height 27
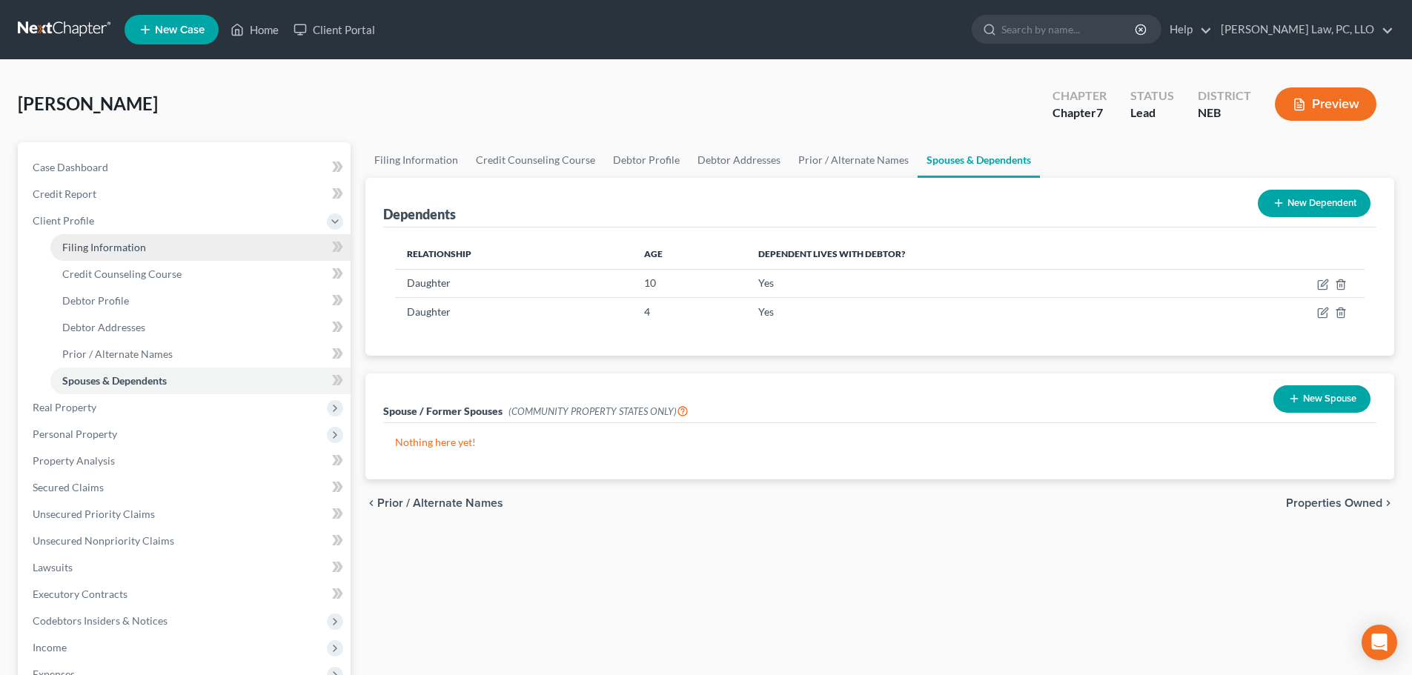
click at [117, 248] on span "Filing Information" at bounding box center [104, 247] width 84 height 13
select select "1"
select select "0"
select select "48"
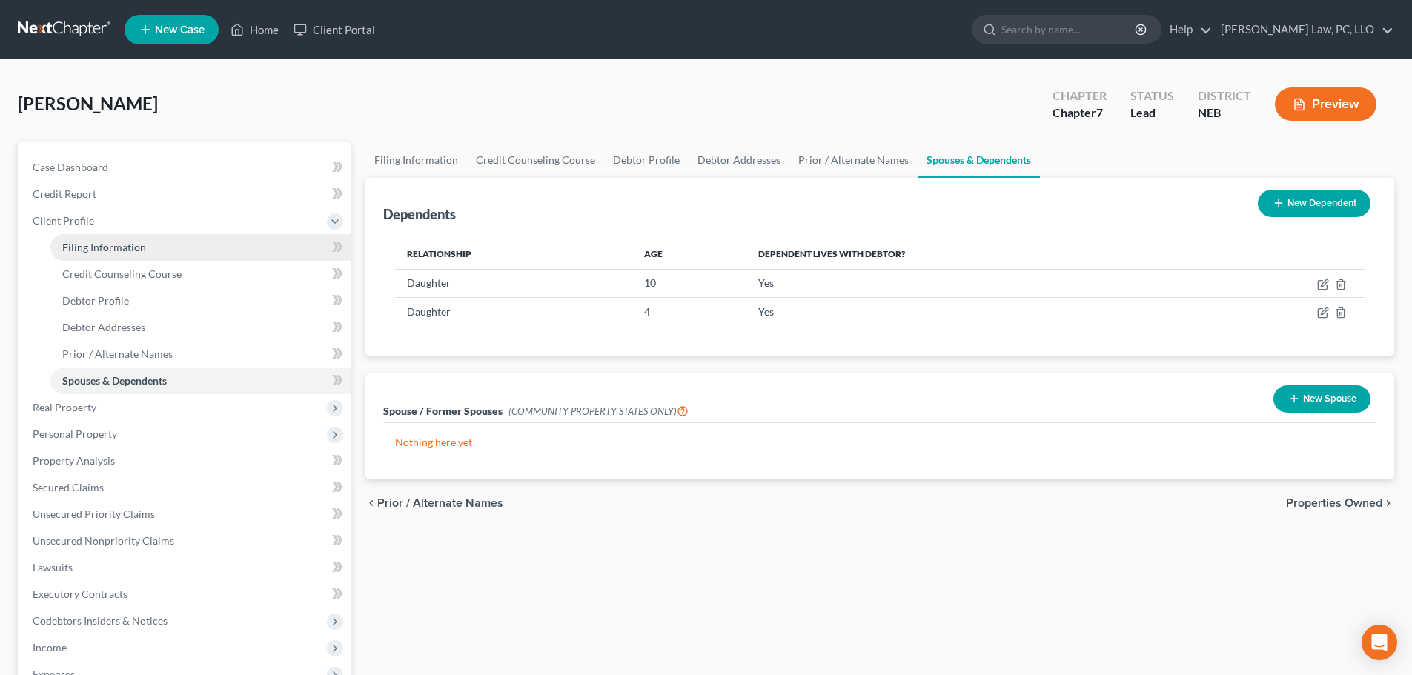
select select "0"
select select "30"
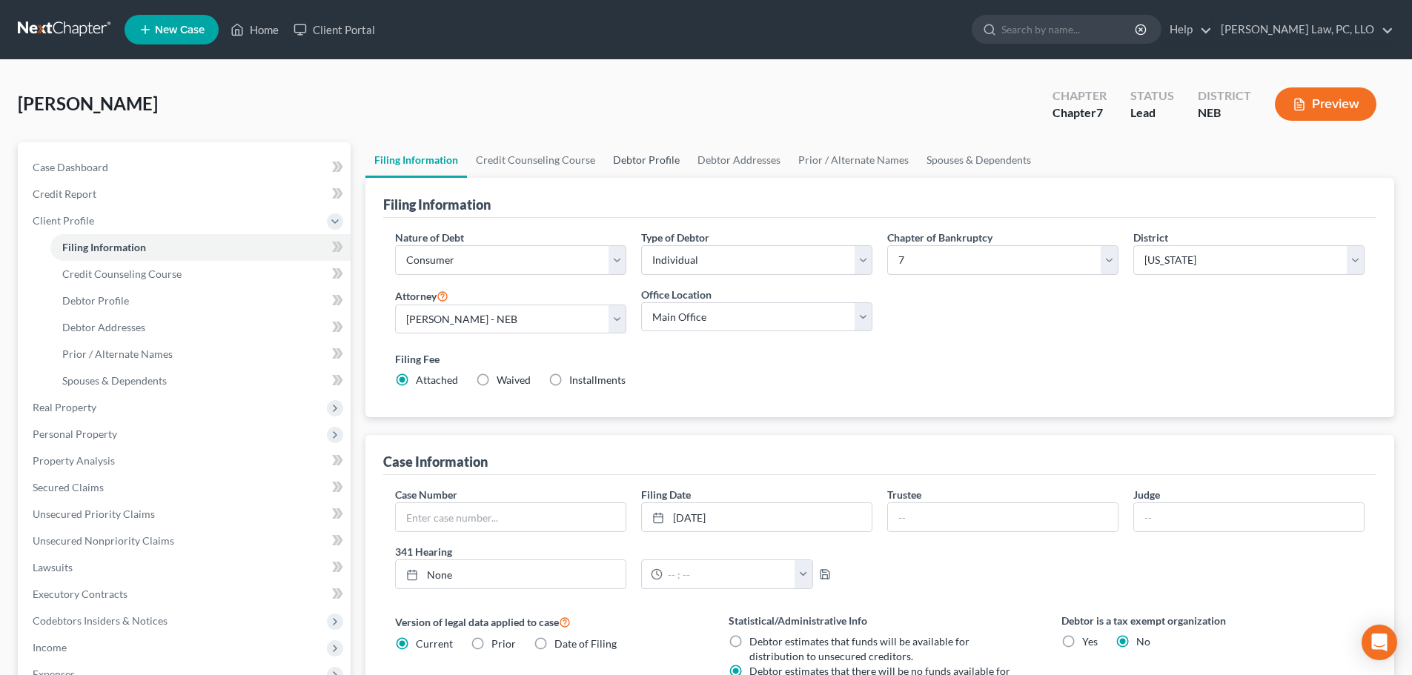
click at [646, 162] on link "Debtor Profile" at bounding box center [646, 160] width 85 height 36
select select "0"
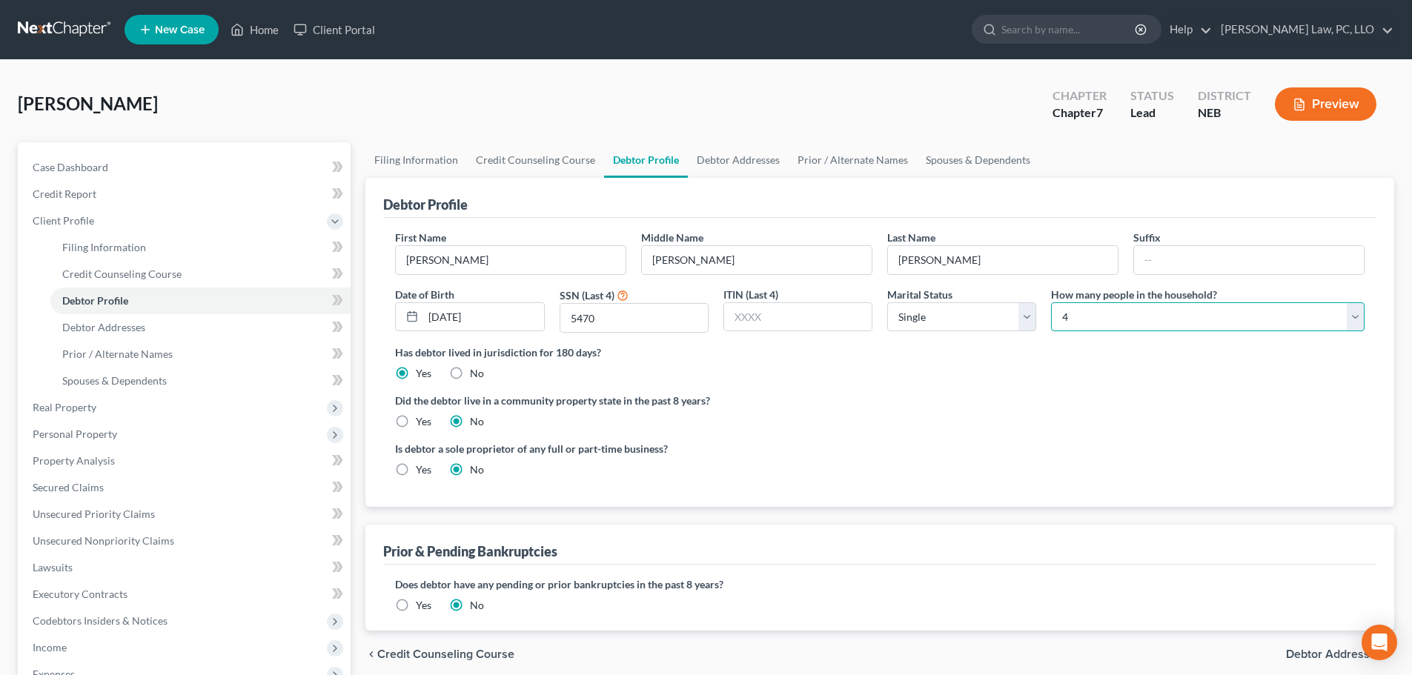
click at [1094, 317] on select "Select 1 2 3 4 5 6 7 8 9 10 11 12 13 14 15 16 17 18 19 20" at bounding box center [1208, 317] width 314 height 30
select select "2"
click at [1051, 302] on select "Select 1 2 3 4 5 6 7 8 9 10 11 12 13 14 15 16 17 18 19 20" at bounding box center [1208, 317] width 314 height 30
click at [1059, 361] on div "Has debtor lived in jurisdiction for 180 days? Yes No Debtor must reside in jur…" at bounding box center [880, 363] width 970 height 36
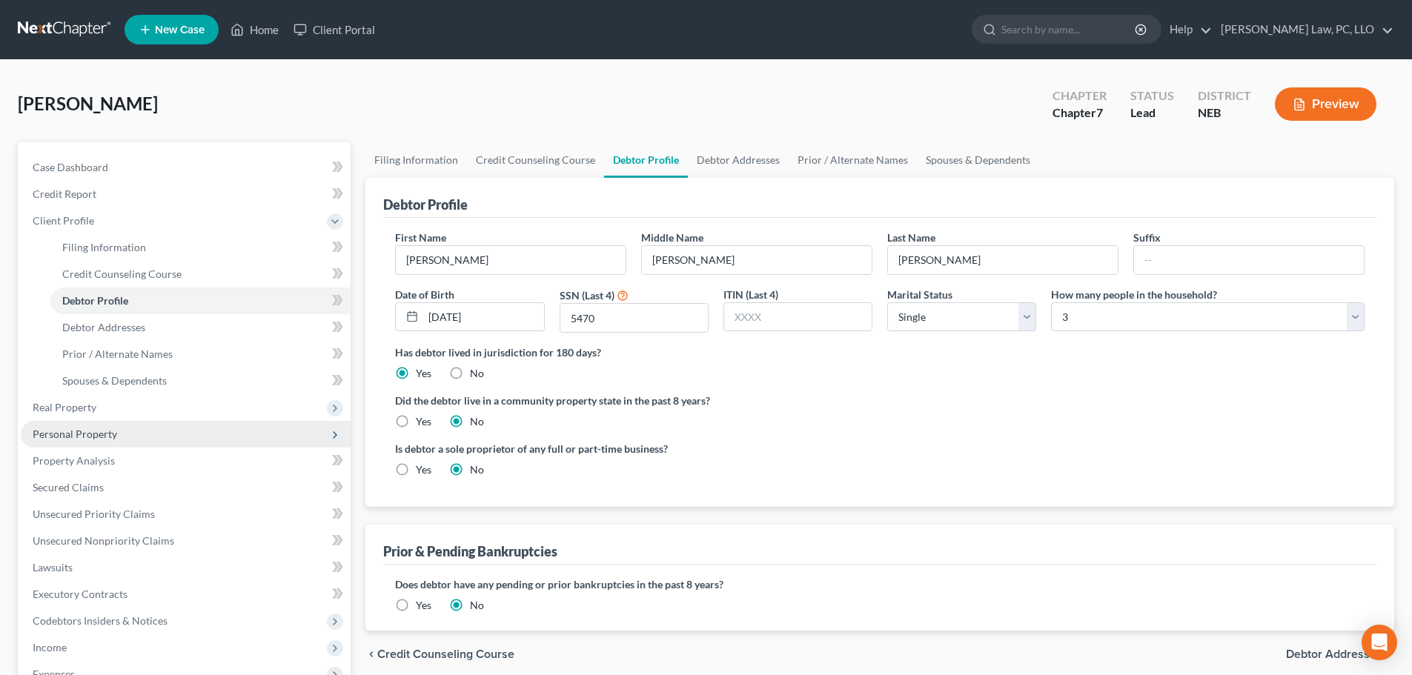
click at [103, 433] on span "Personal Property" at bounding box center [75, 434] width 85 height 13
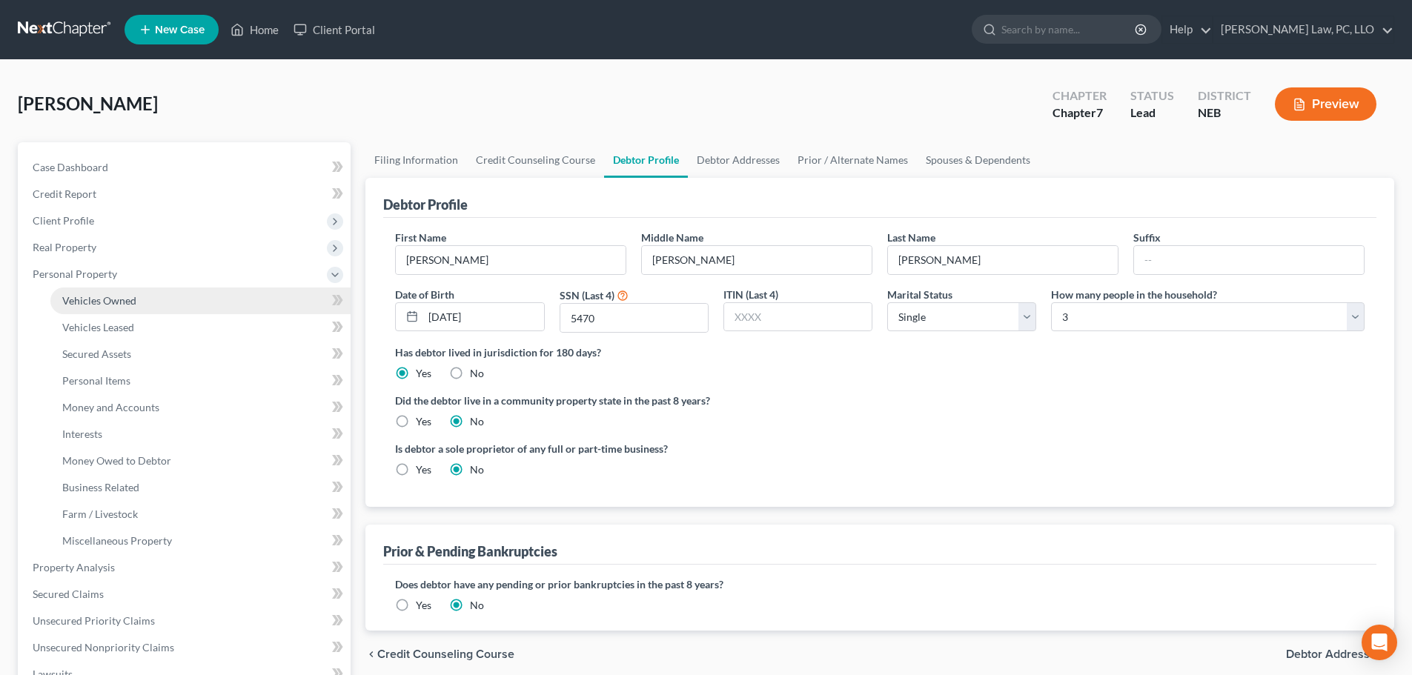
click at [116, 301] on span "Vehicles Owned" at bounding box center [99, 300] width 74 height 13
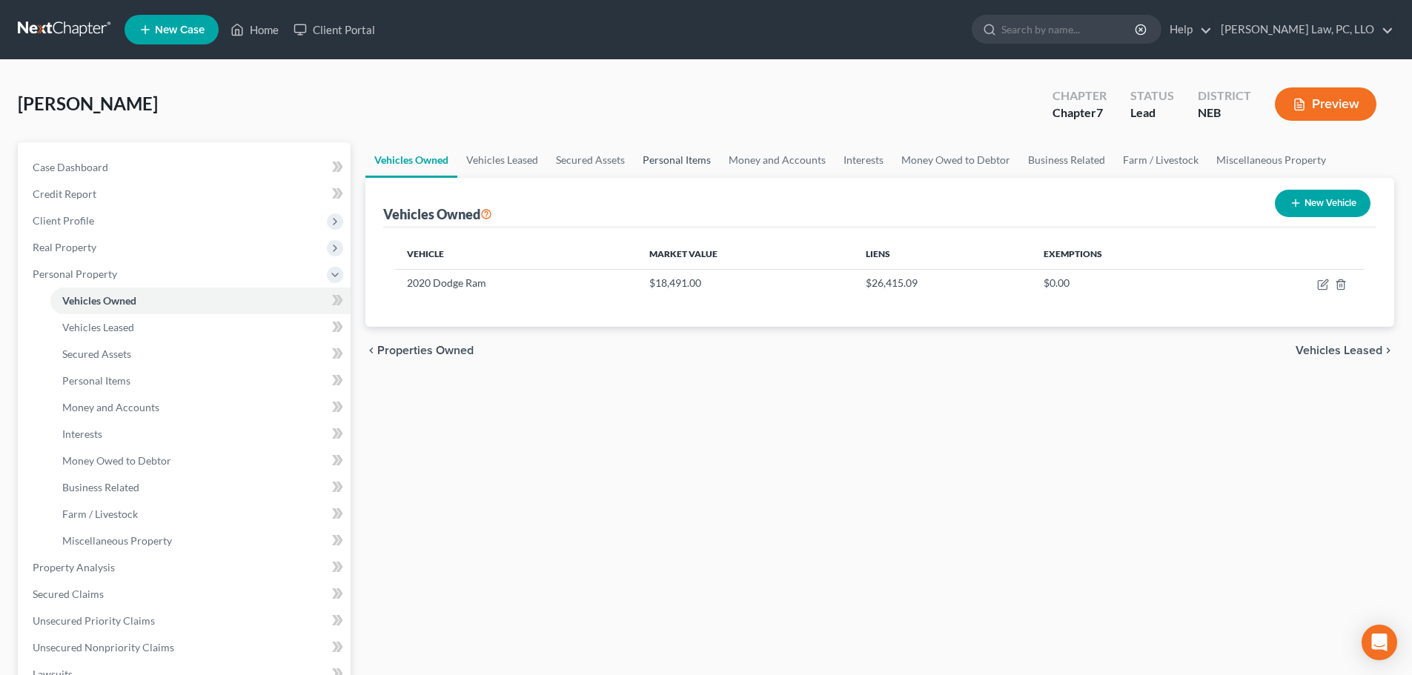
click at [669, 159] on link "Personal Items" at bounding box center [677, 160] width 86 height 36
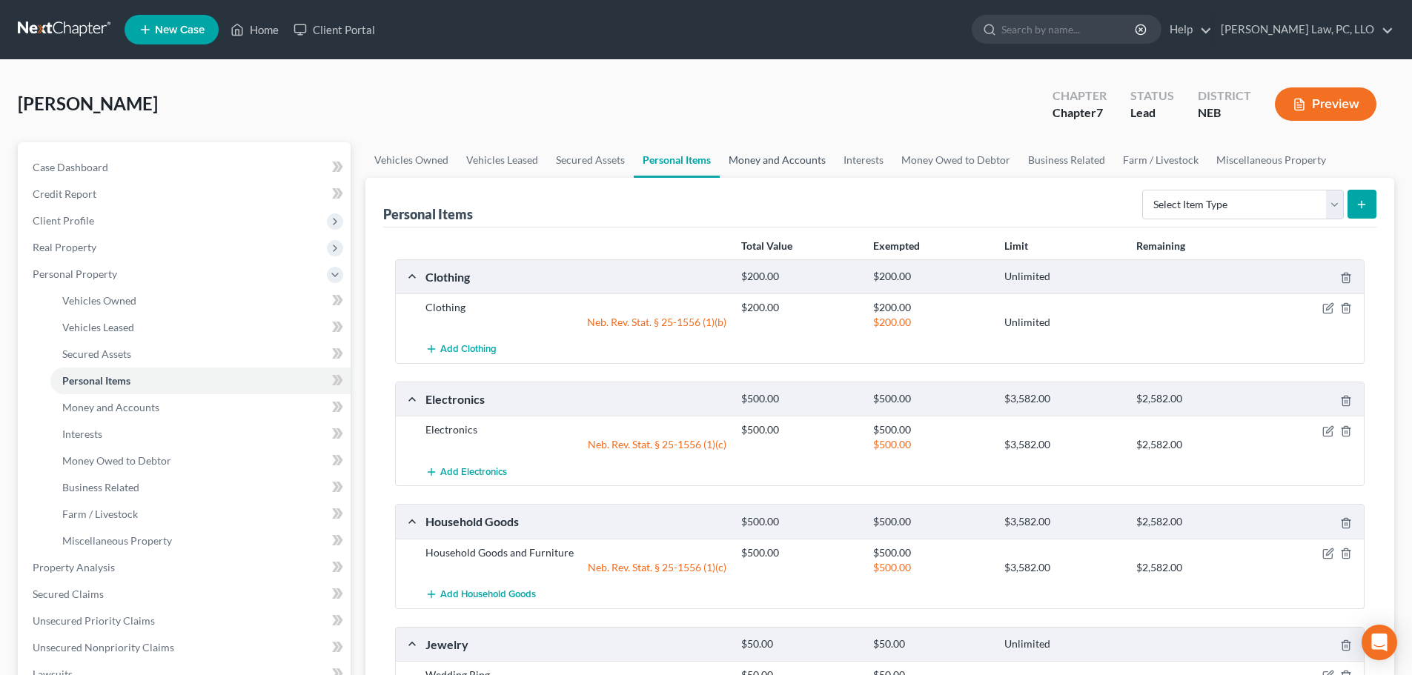
click at [778, 156] on link "Money and Accounts" at bounding box center [777, 160] width 115 height 36
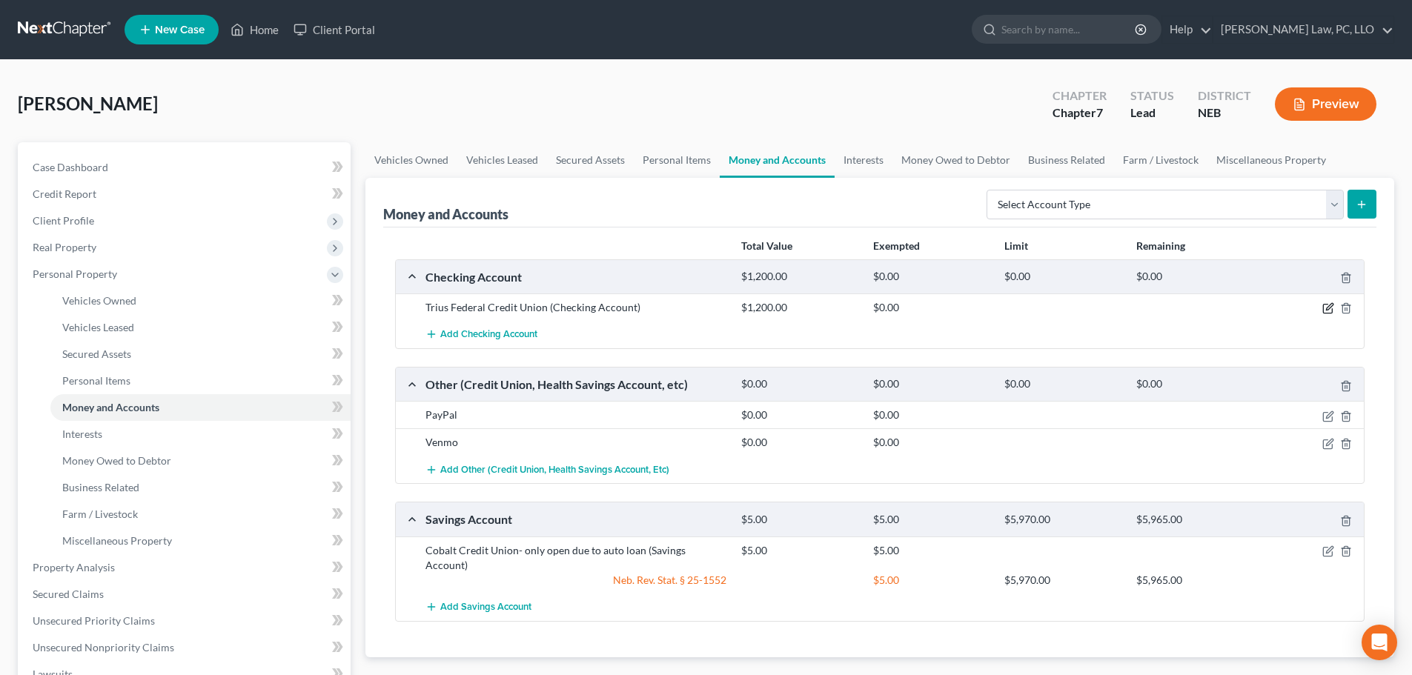
click at [1328, 311] on icon "button" at bounding box center [1329, 307] width 7 height 7
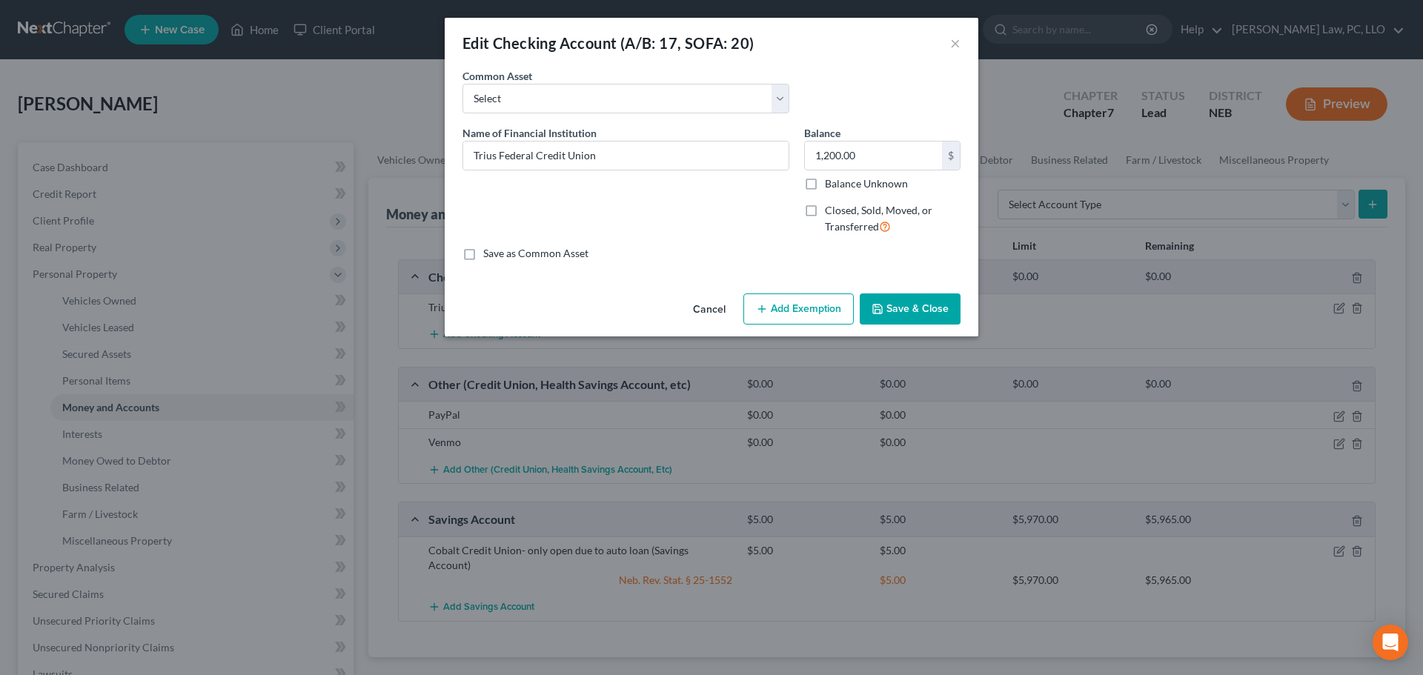
click at [788, 316] on button "Add Exemption" at bounding box center [799, 309] width 110 height 31
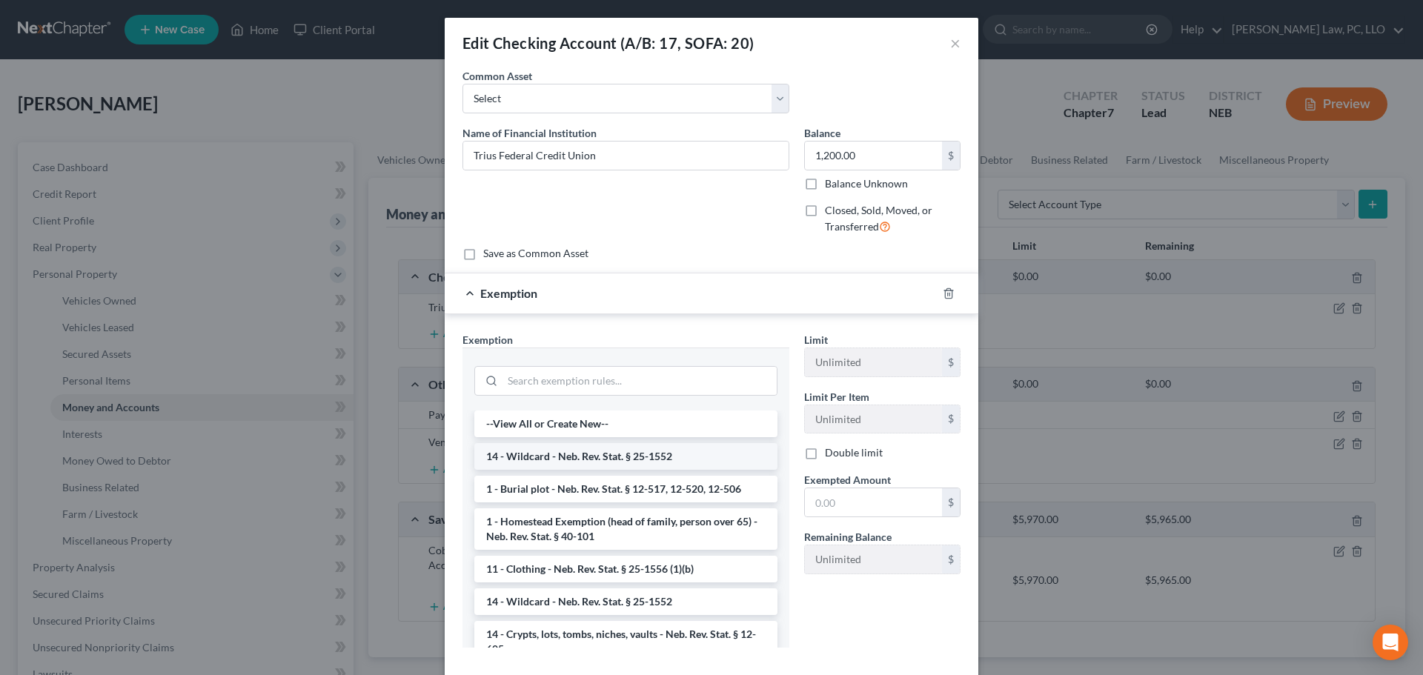
click at [594, 454] on li "14 - Wildcard - Neb. Rev. Stat. § 25-1552" at bounding box center [625, 456] width 303 height 27
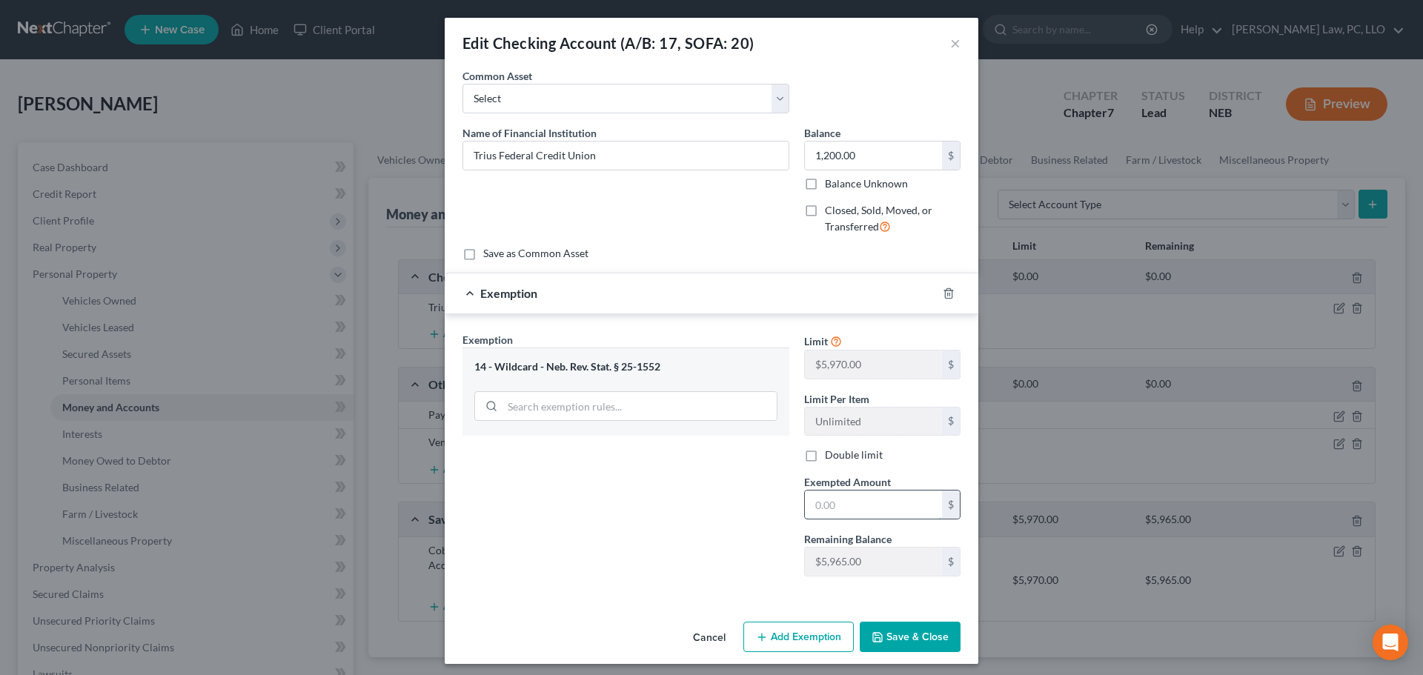
click at [841, 503] on input "text" at bounding box center [873, 505] width 137 height 28
type input "1,200"
click at [927, 636] on button "Save & Close" at bounding box center [910, 637] width 101 height 31
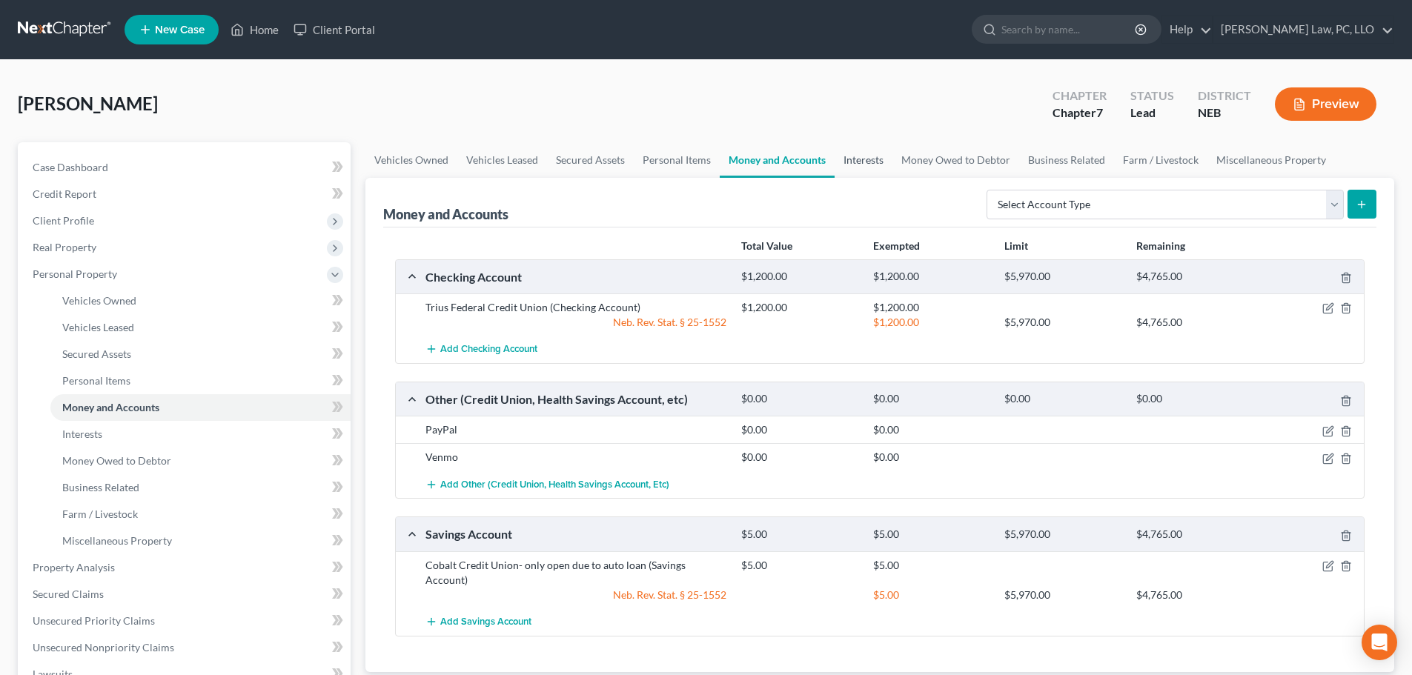
click at [861, 160] on link "Interests" at bounding box center [864, 160] width 58 height 36
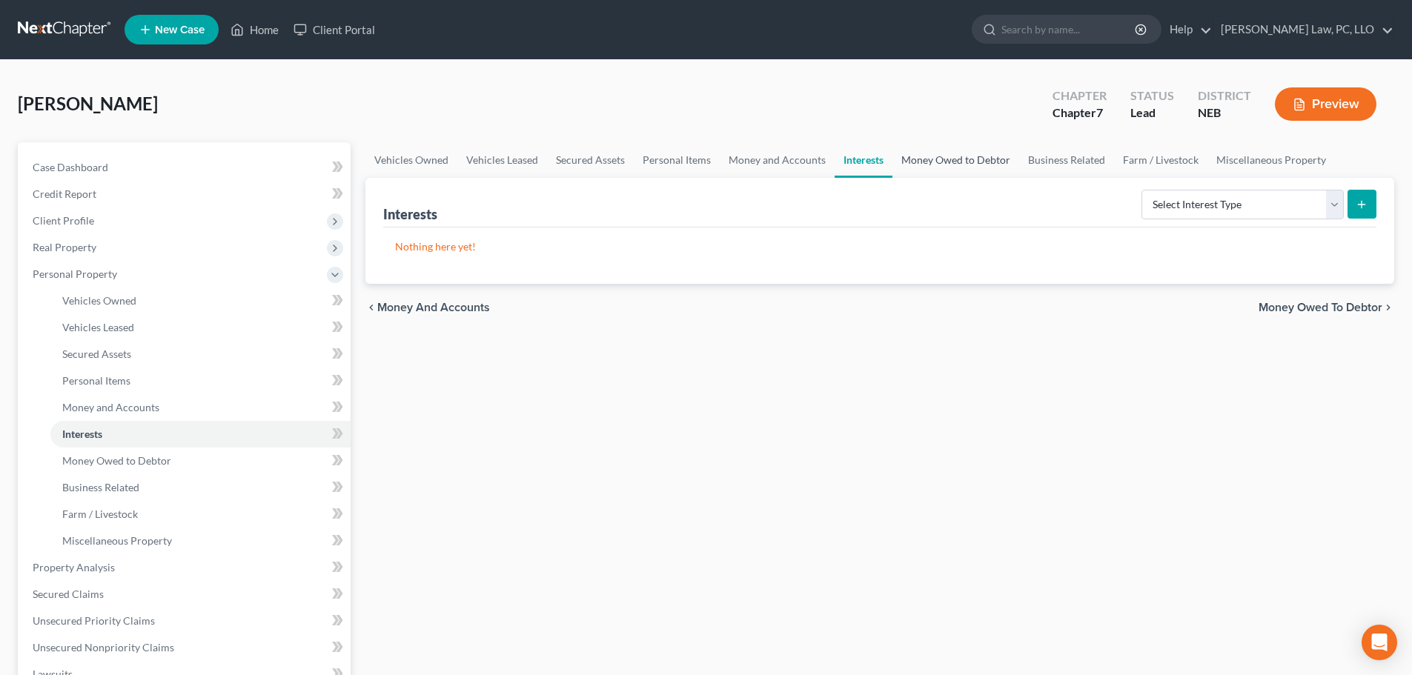
click at [927, 160] on link "Money Owed to Debtor" at bounding box center [956, 160] width 127 height 36
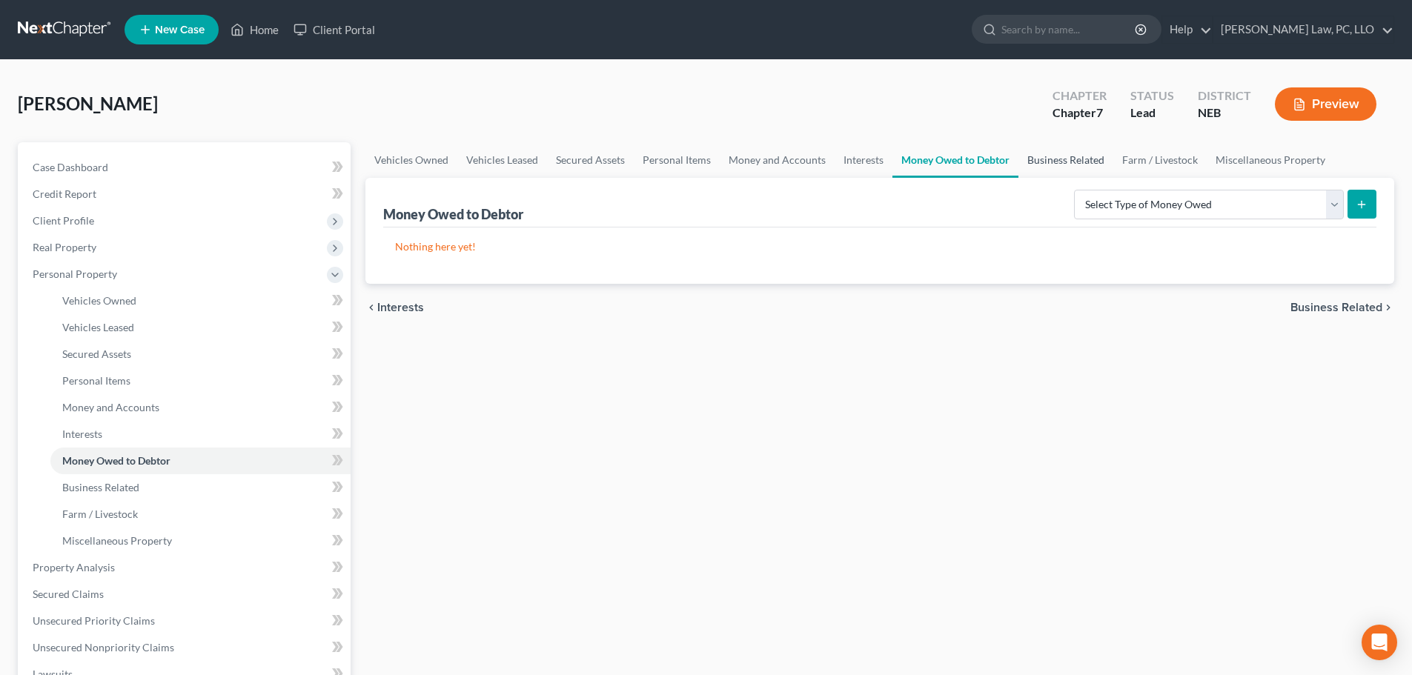
click at [1039, 163] on link "Business Related" at bounding box center [1066, 160] width 95 height 36
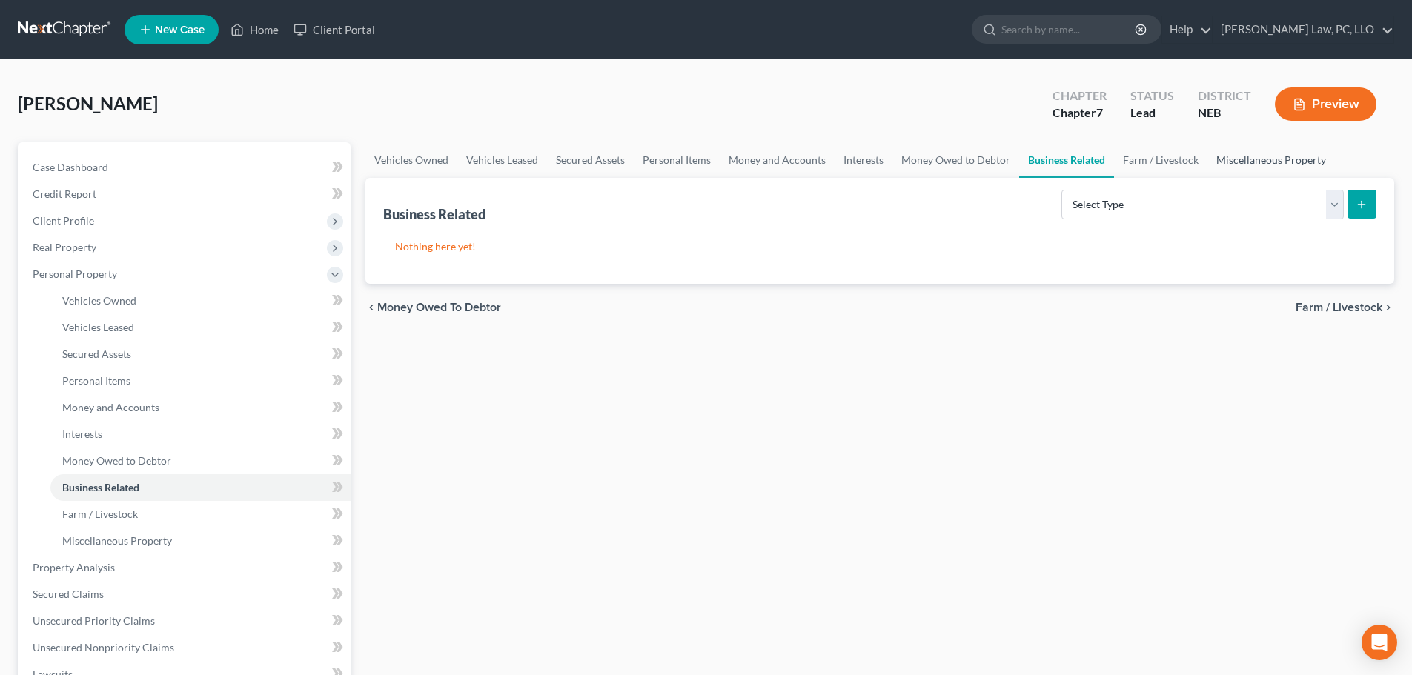
click at [1236, 161] on link "Miscellaneous Property" at bounding box center [1272, 160] width 128 height 36
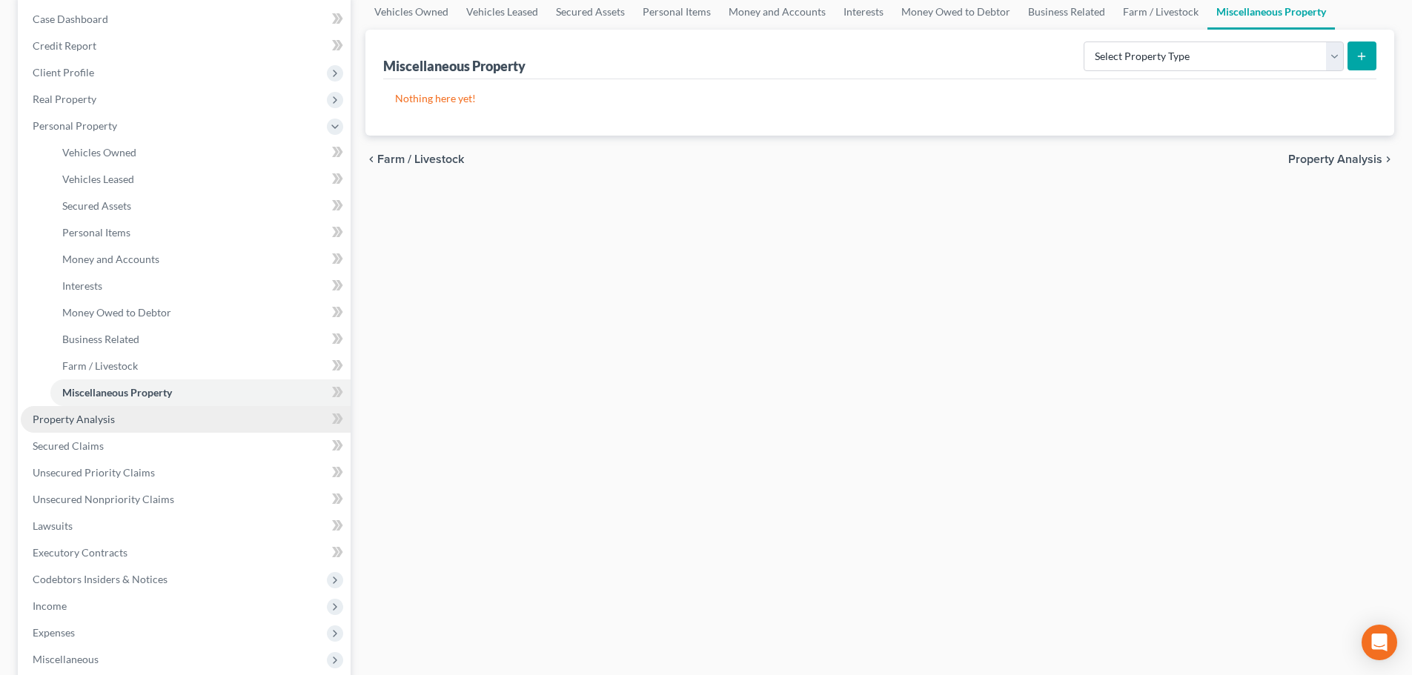
click at [104, 420] on span "Property Analysis" at bounding box center [74, 419] width 82 height 13
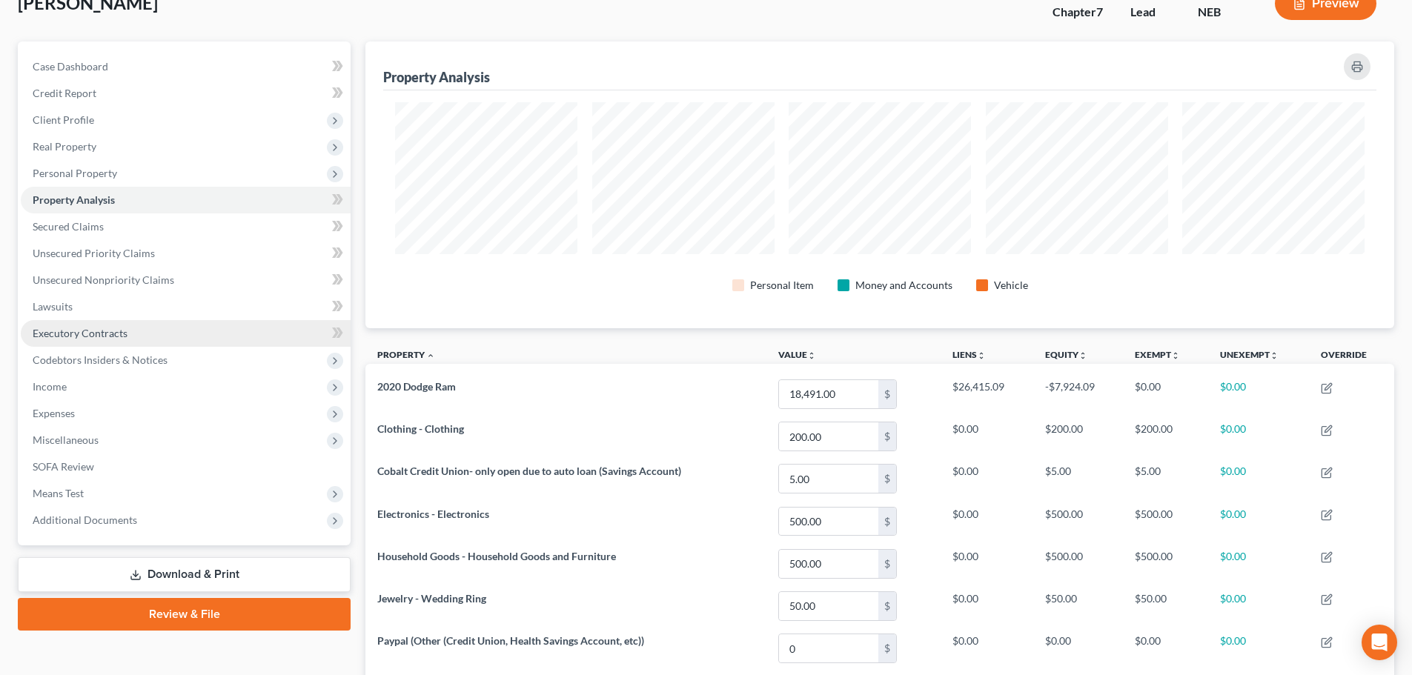
scroll to position [71, 0]
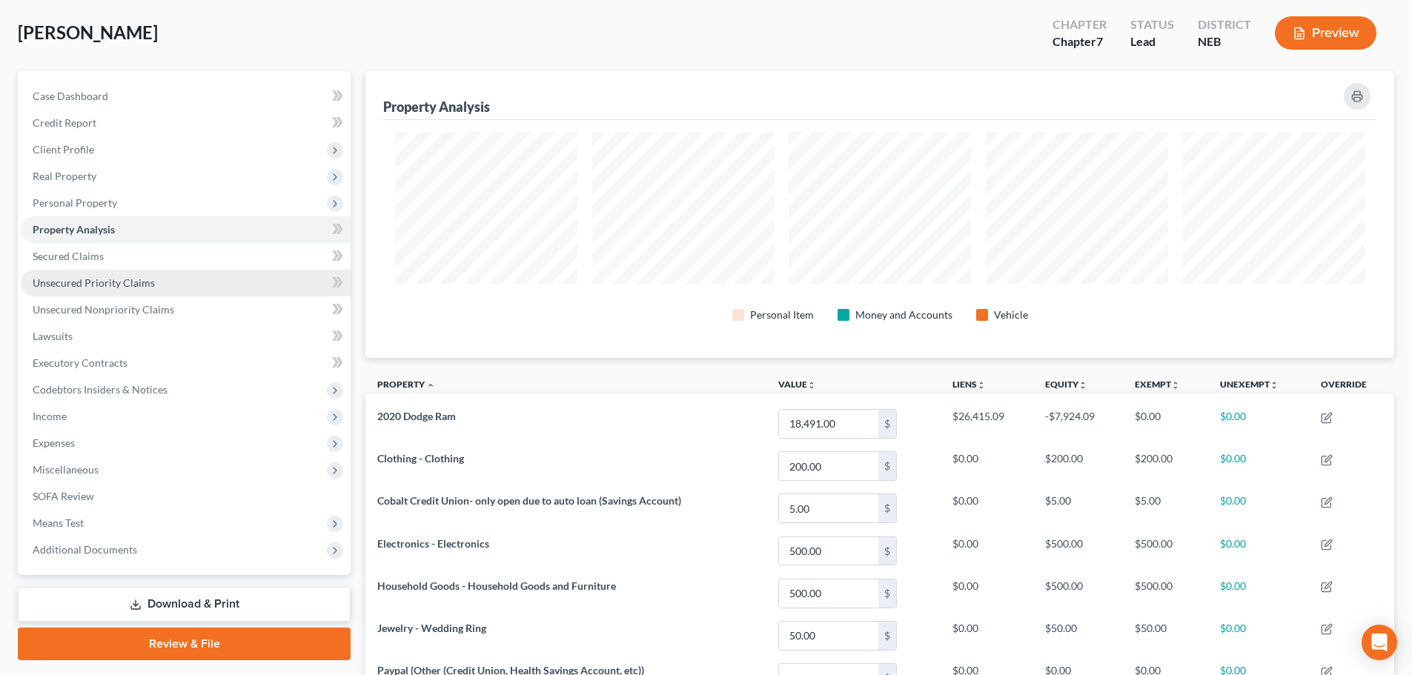
click at [83, 279] on span "Unsecured Priority Claims" at bounding box center [94, 283] width 122 height 13
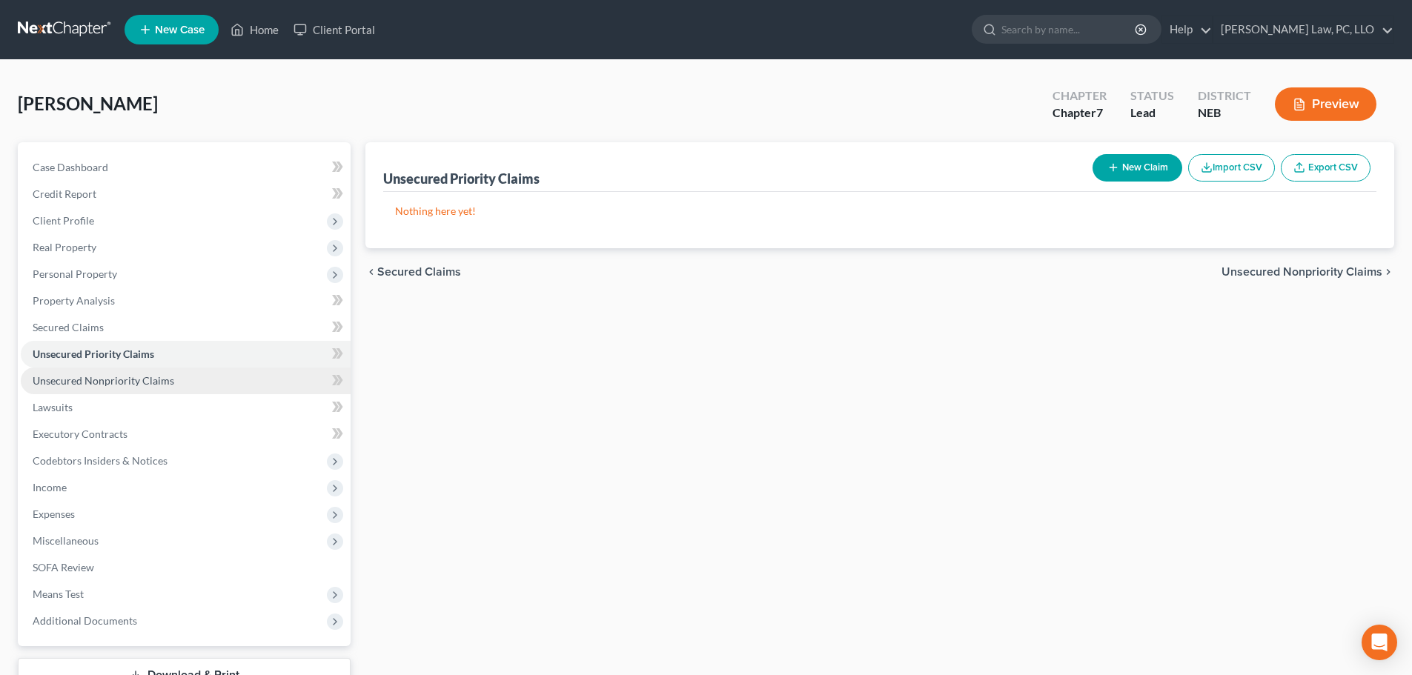
click at [113, 380] on span "Unsecured Nonpriority Claims" at bounding box center [104, 380] width 142 height 13
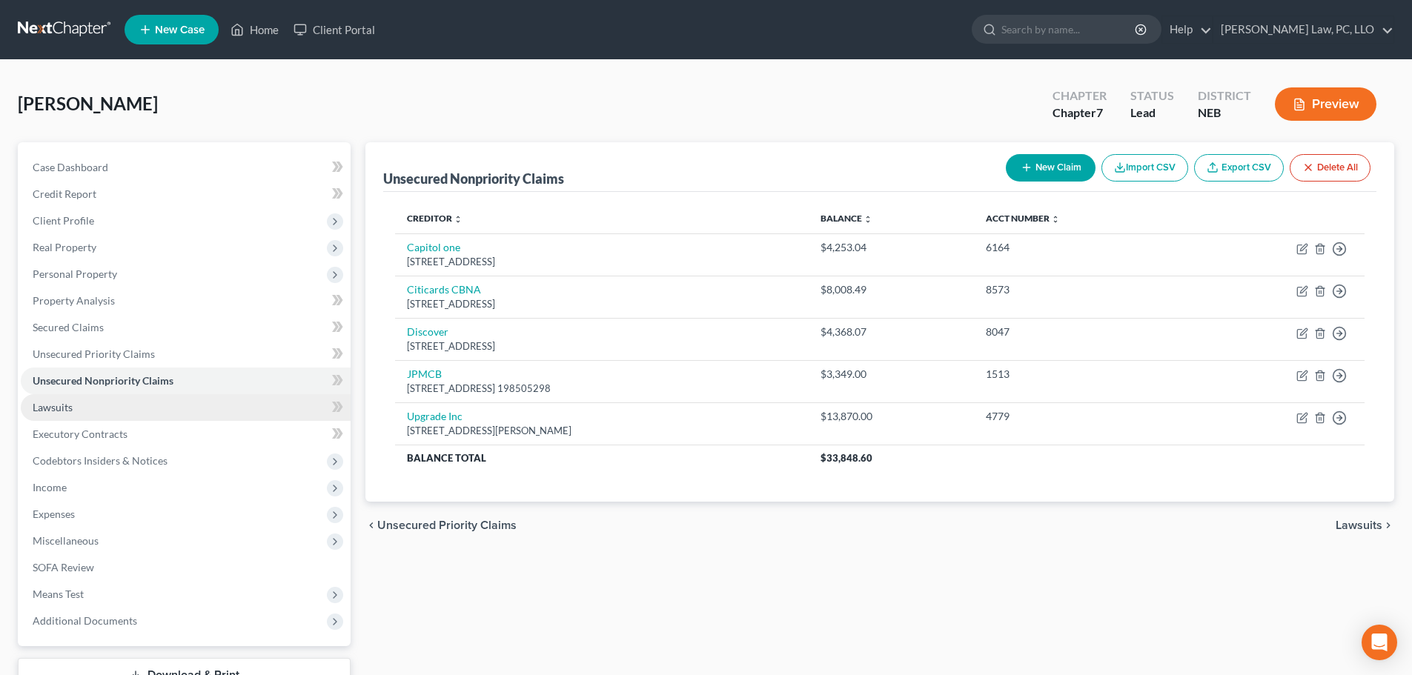
click at [72, 411] on span "Lawsuits" at bounding box center [53, 407] width 40 height 13
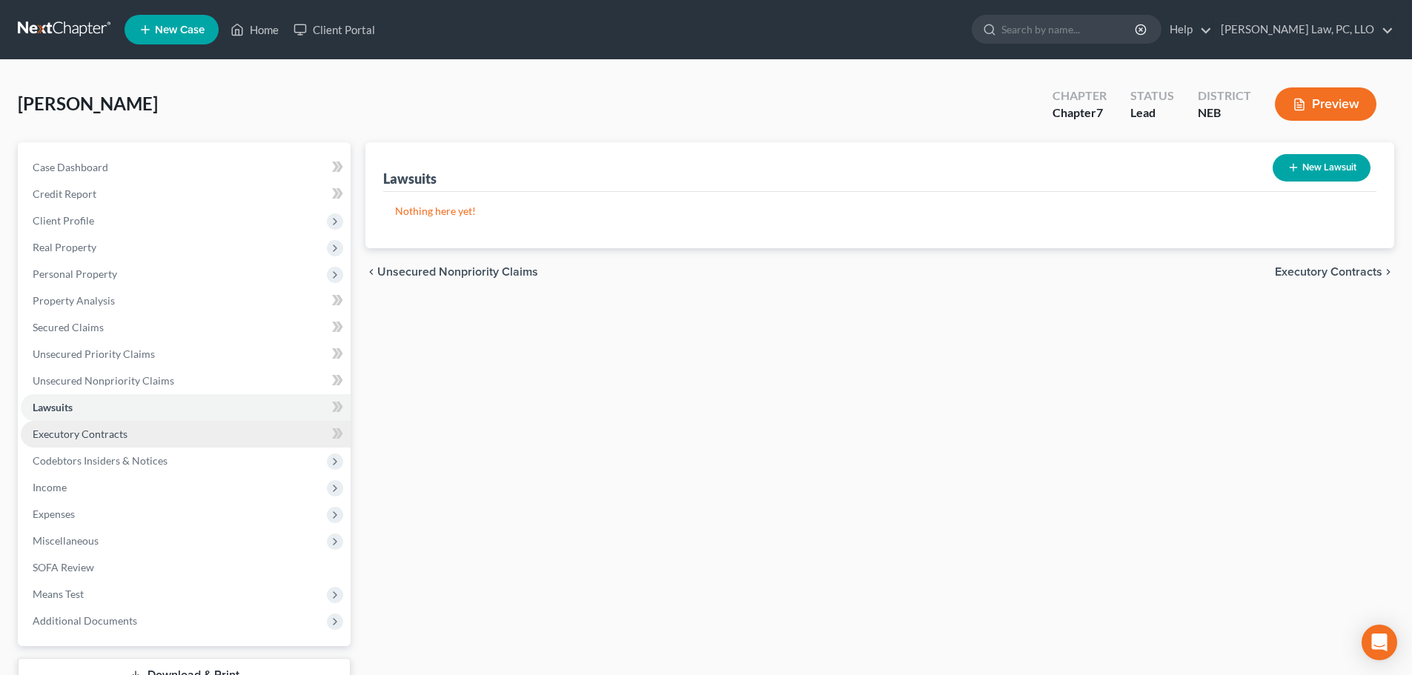
click at [81, 431] on span "Executory Contracts" at bounding box center [80, 434] width 95 height 13
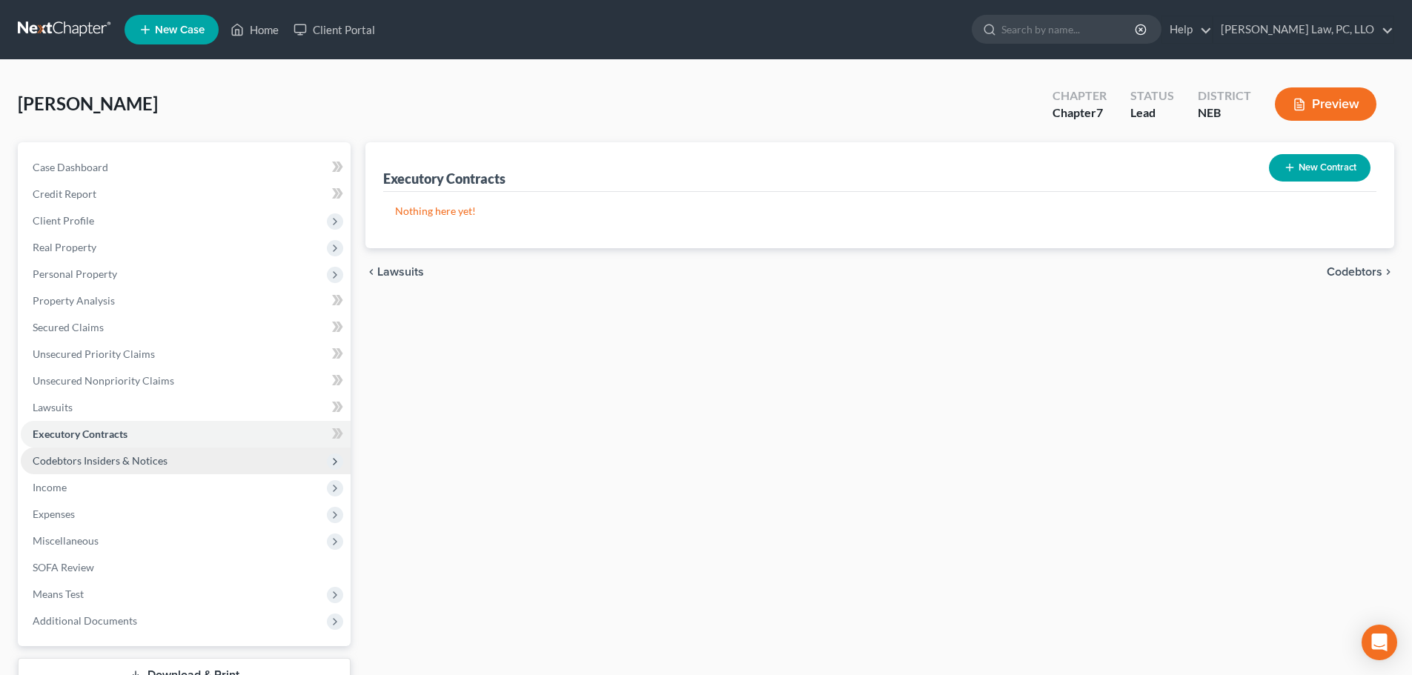
click at [124, 460] on span "Codebtors Insiders & Notices" at bounding box center [100, 460] width 135 height 13
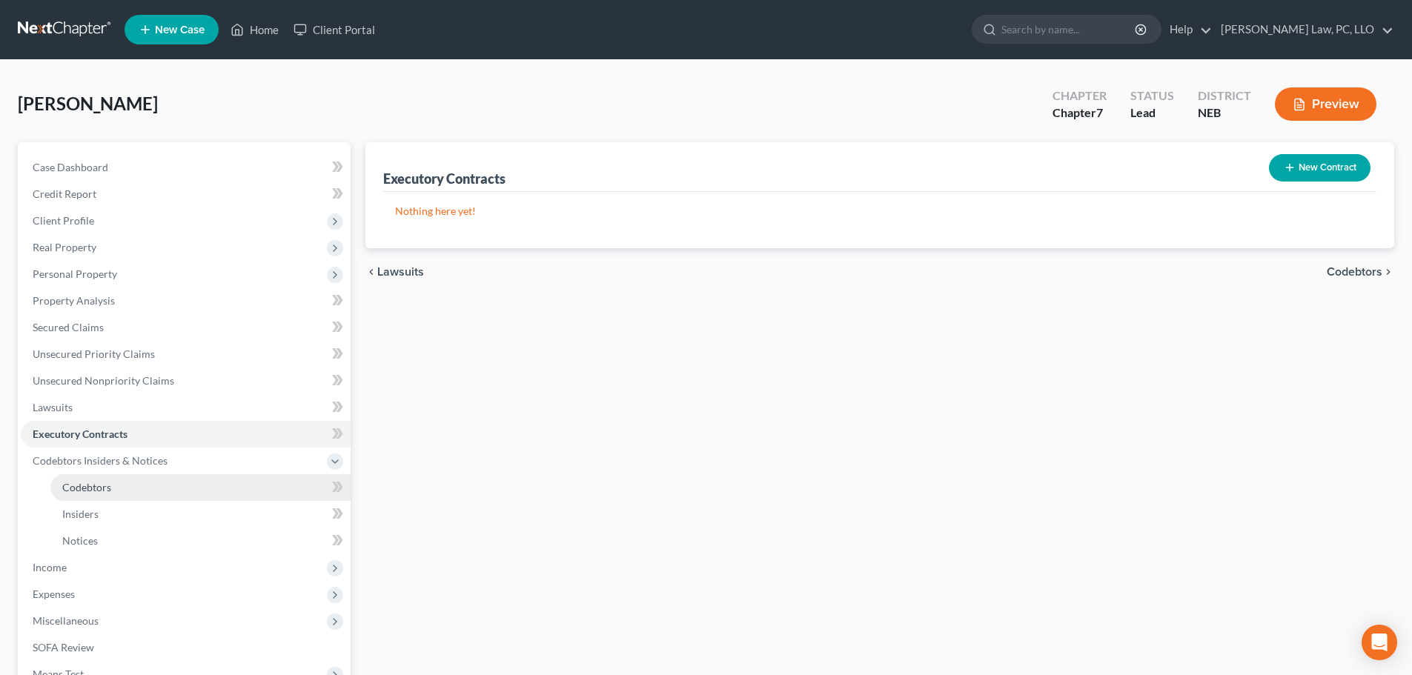
click at [129, 488] on link "Codebtors" at bounding box center [200, 487] width 300 height 27
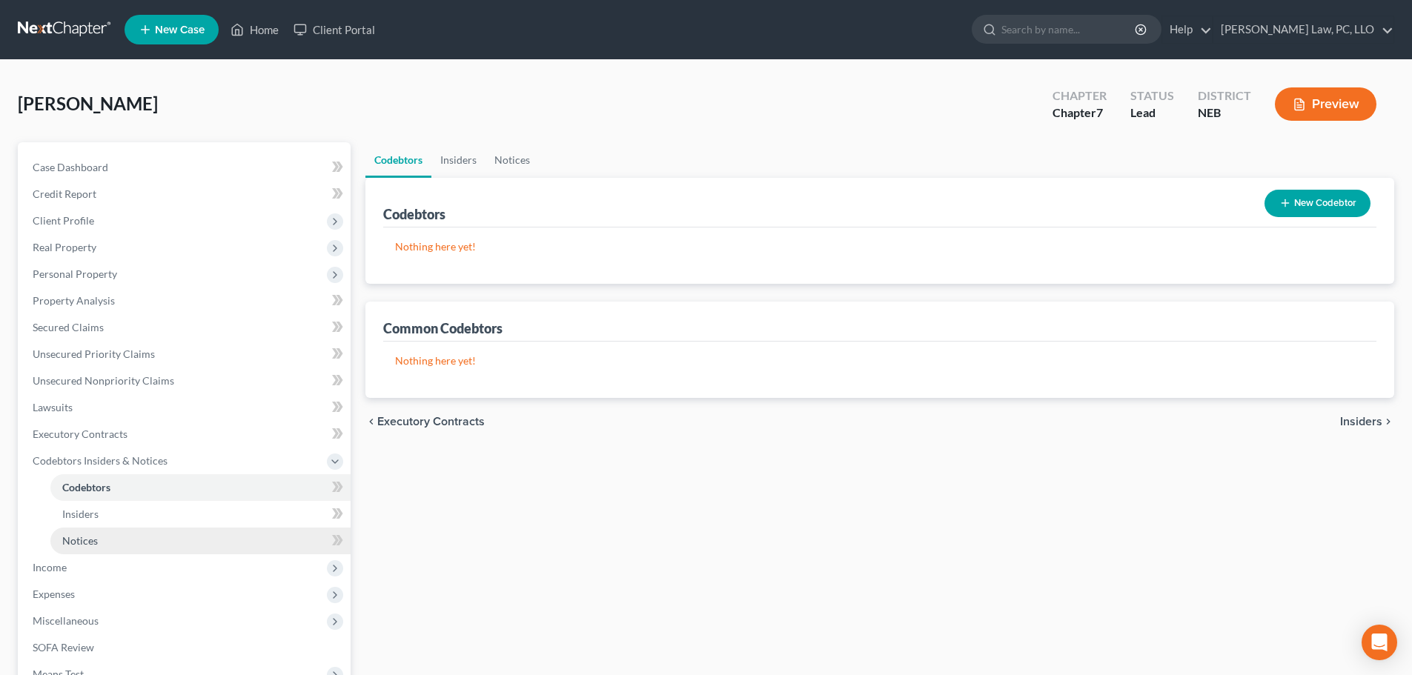
click at [119, 543] on link "Notices" at bounding box center [200, 541] width 300 height 27
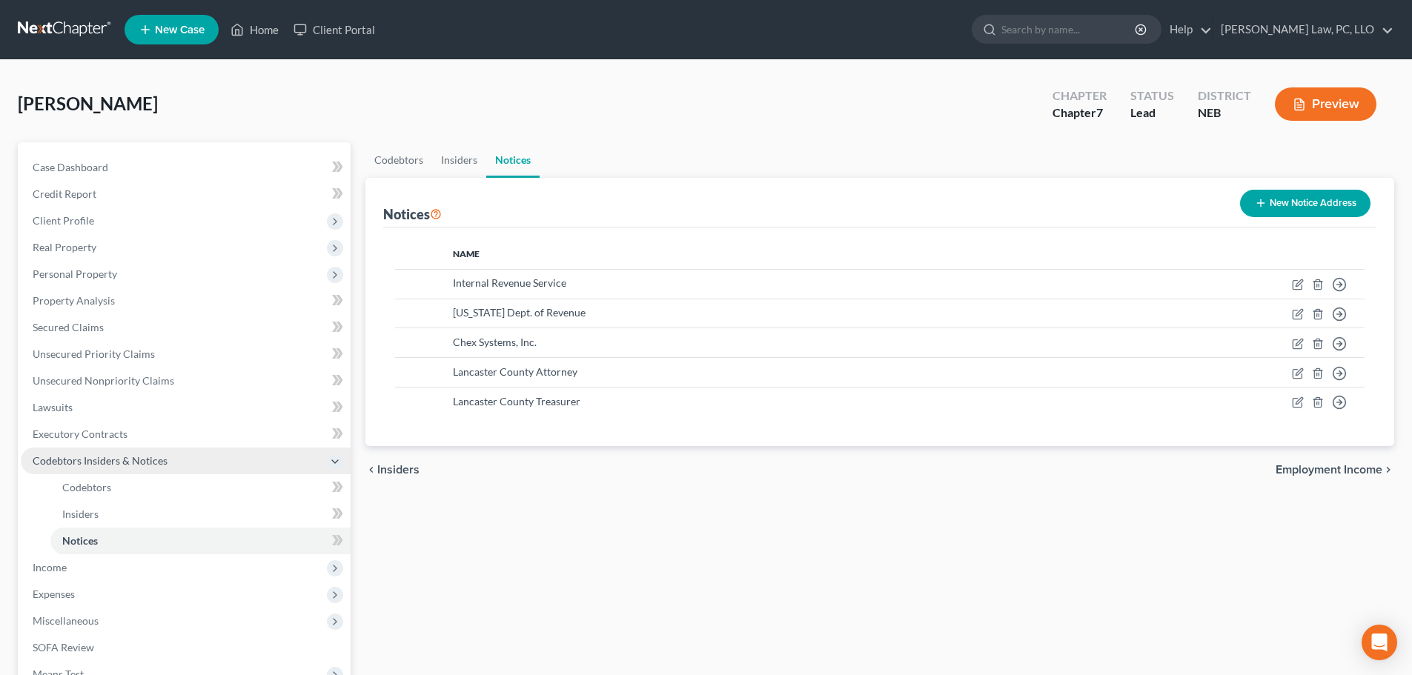
click at [116, 460] on span "Codebtors Insiders & Notices" at bounding box center [100, 460] width 135 height 13
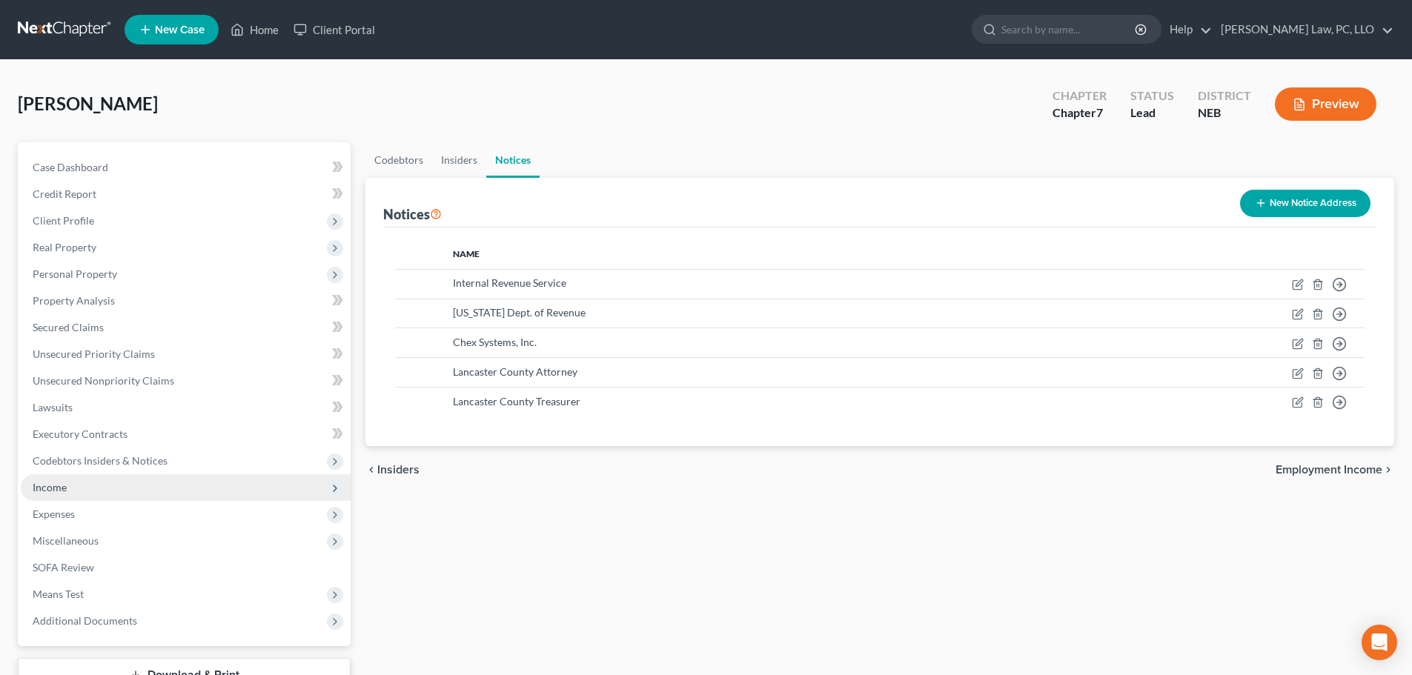
click at [73, 493] on span "Income" at bounding box center [186, 487] width 330 height 27
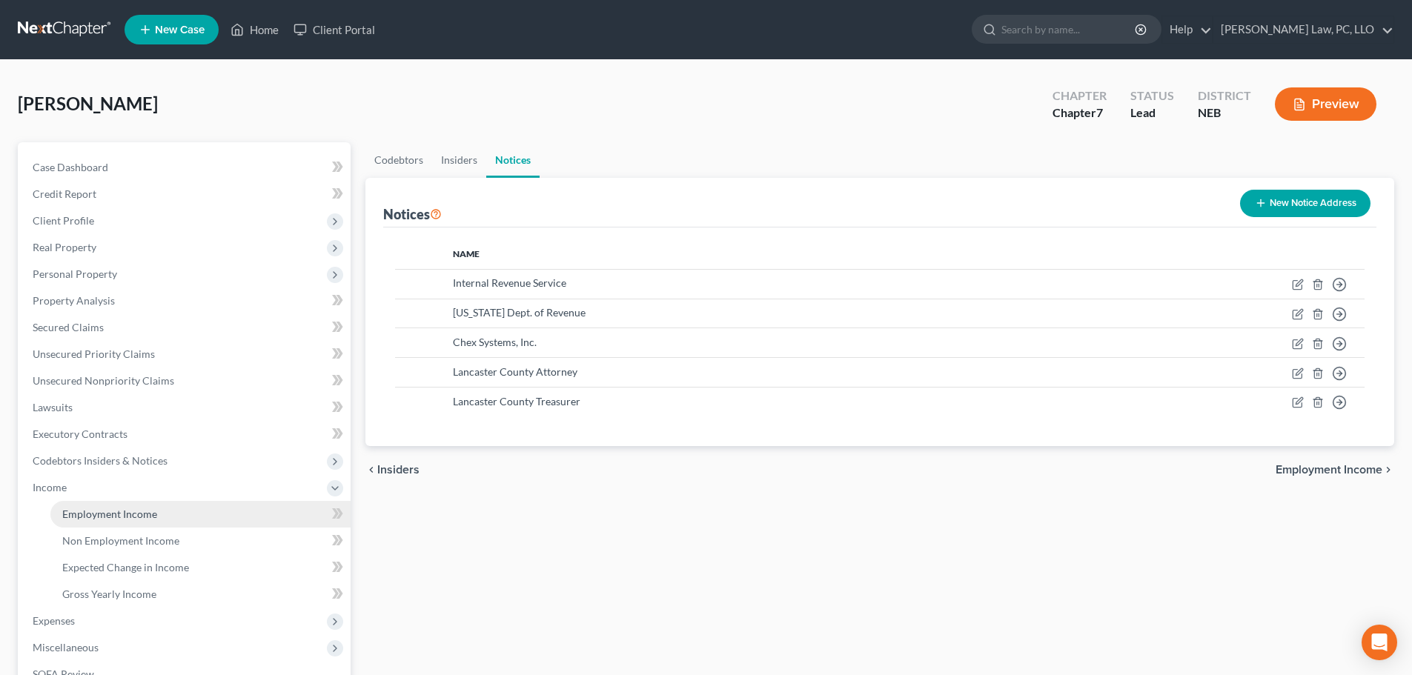
click at [78, 518] on span "Employment Income" at bounding box center [109, 514] width 95 height 13
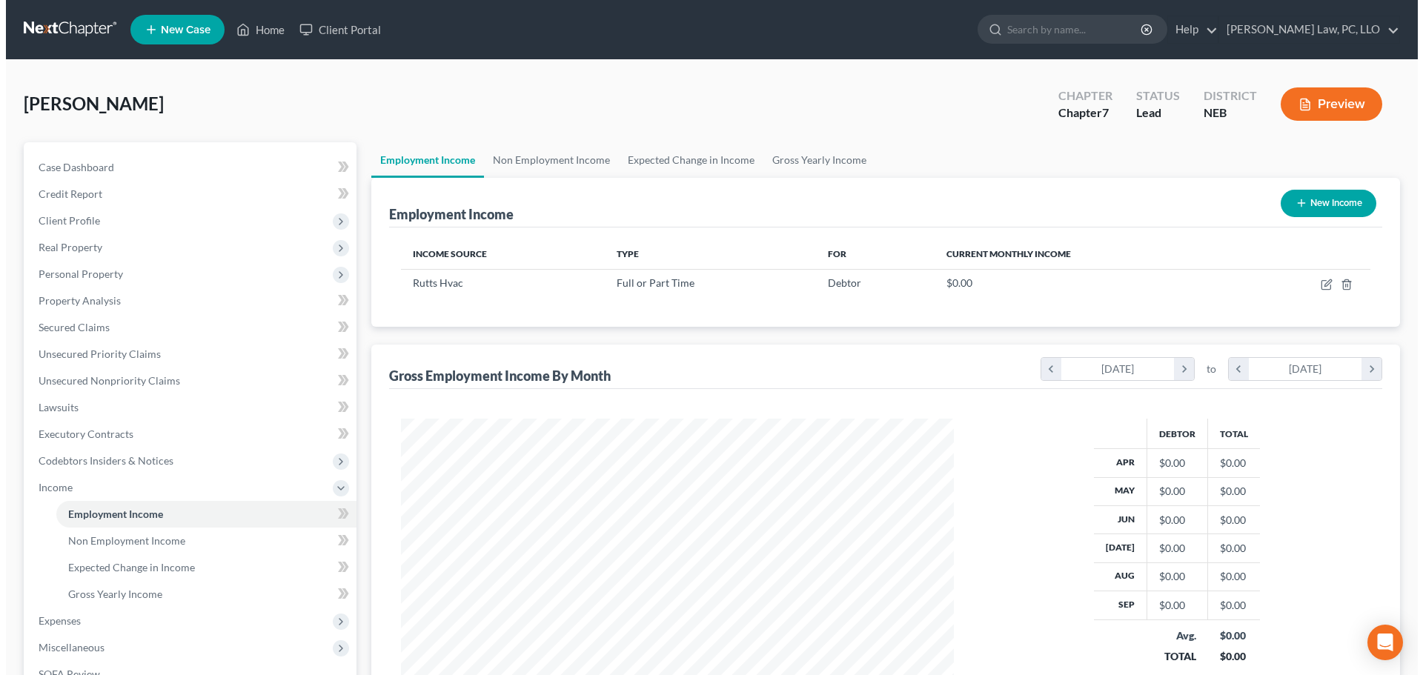
scroll to position [277, 583]
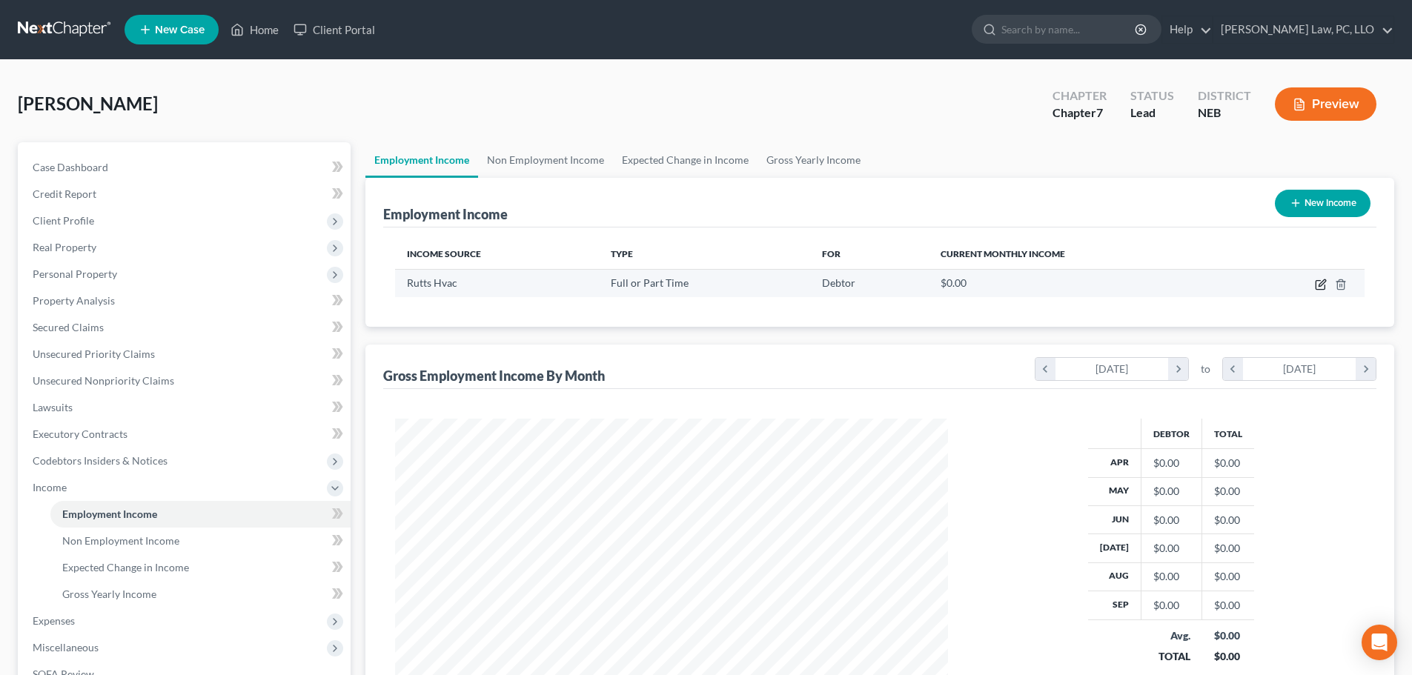
click at [1322, 282] on icon "button" at bounding box center [1321, 285] width 12 height 12
select select "0"
select select "30"
select select "2"
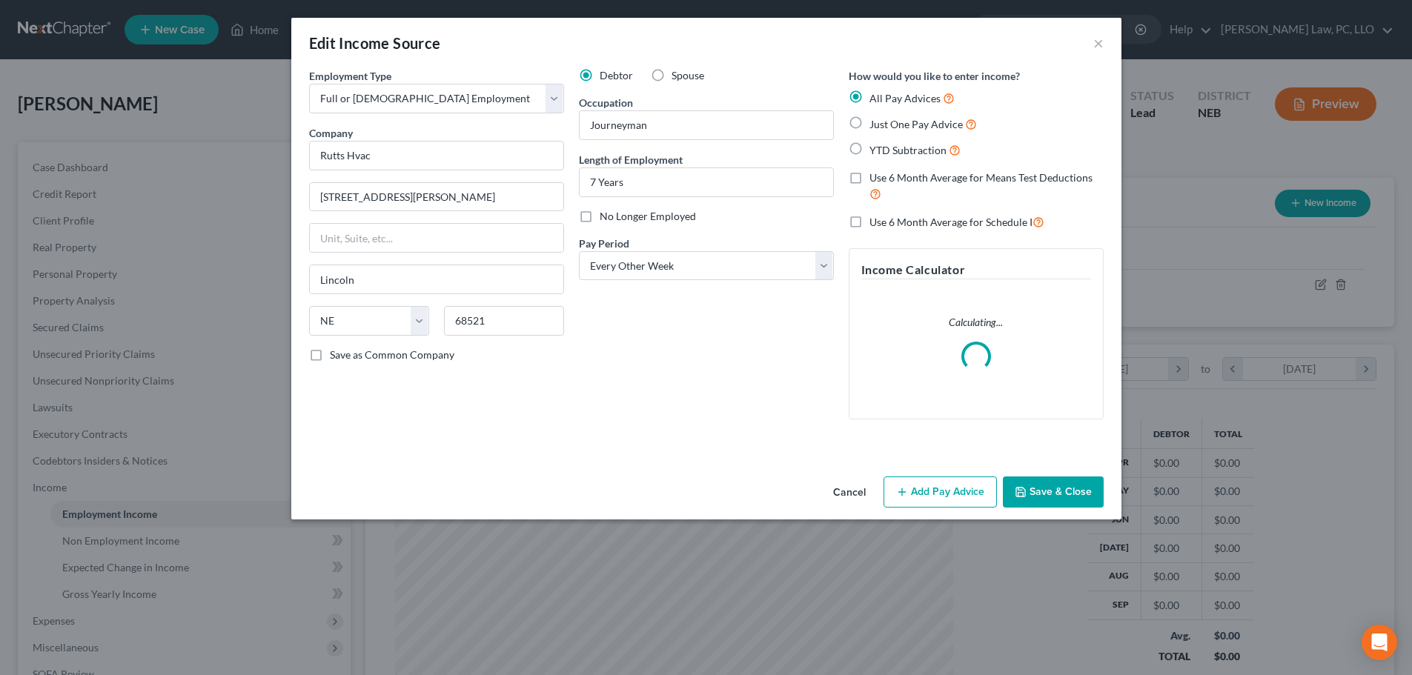
scroll to position [279, 588]
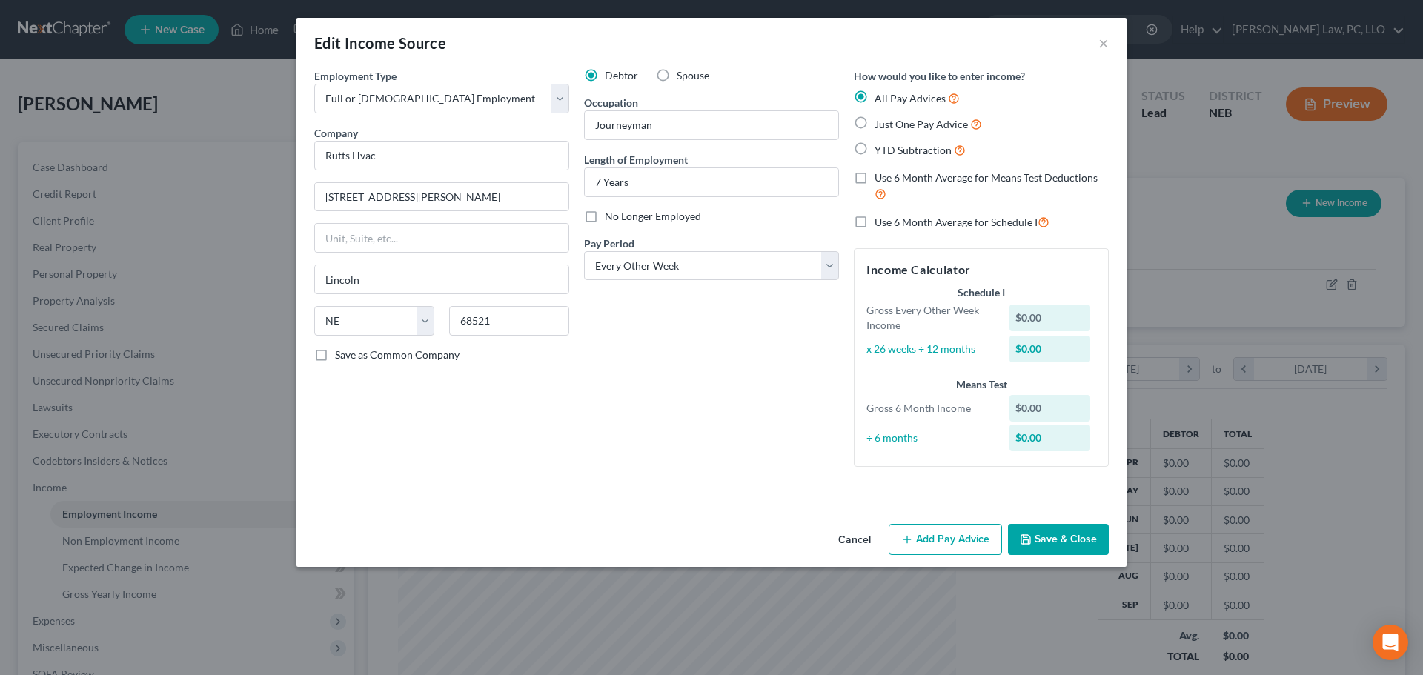
click at [1039, 538] on button "Save & Close" at bounding box center [1058, 539] width 101 height 31
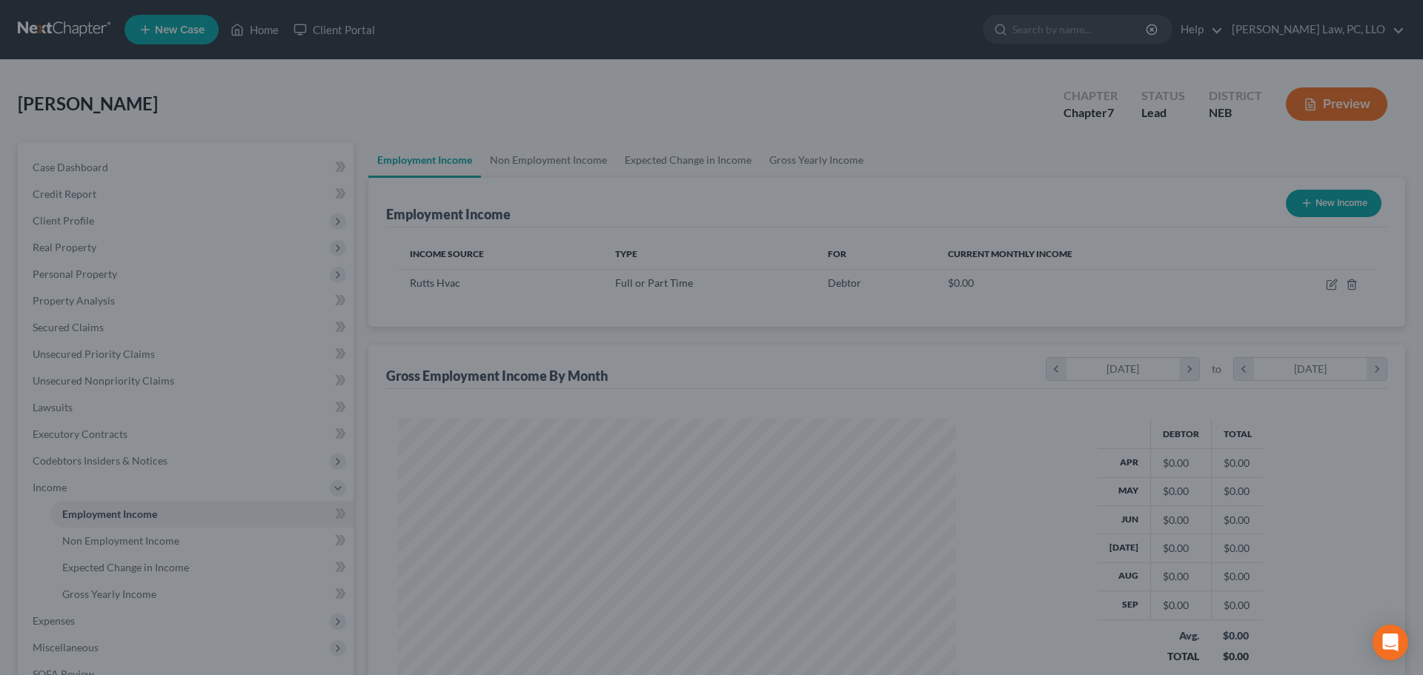
scroll to position [741018, 740712]
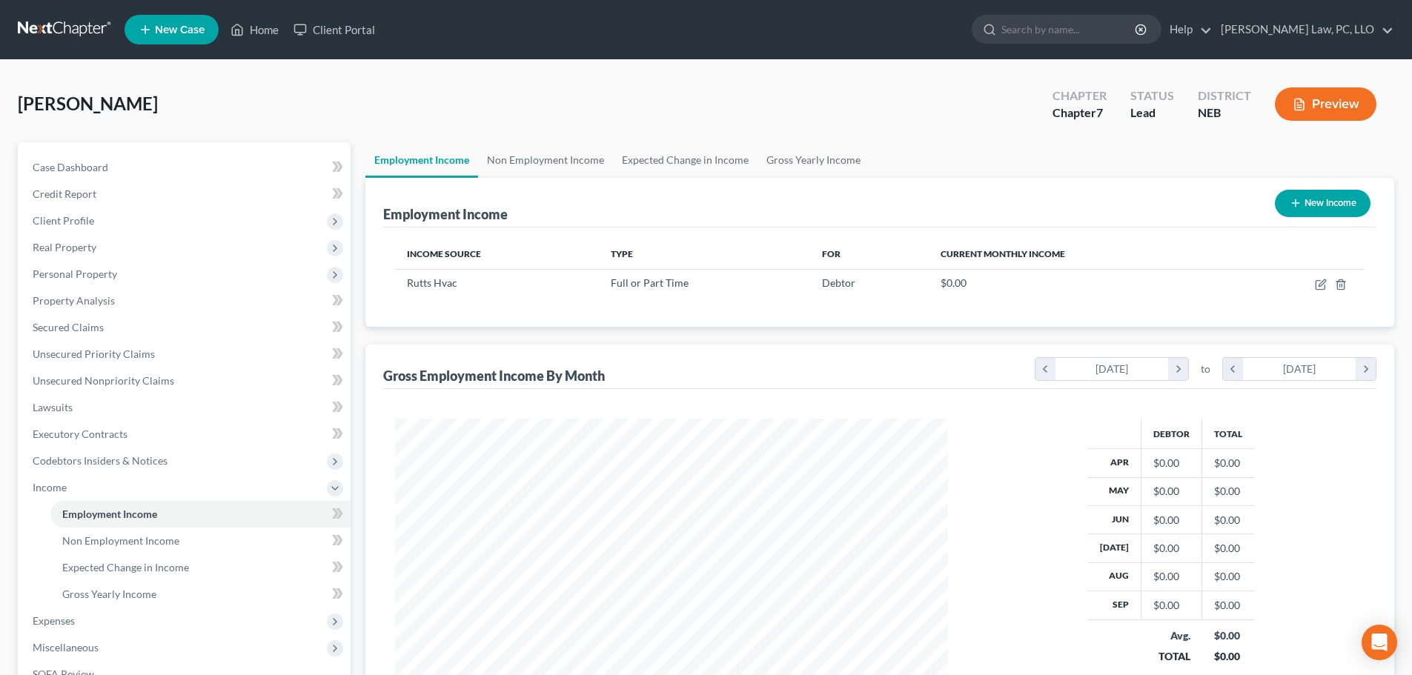
click at [156, 107] on span "[PERSON_NAME]" at bounding box center [88, 103] width 140 height 21
click at [712, 114] on div "[PERSON_NAME] Upgraded Chapter Chapter 7 Status Lead District NEB Preview" at bounding box center [706, 110] width 1377 height 64
click at [1316, 287] on icon "button" at bounding box center [1320, 285] width 9 height 9
select select "0"
select select "30"
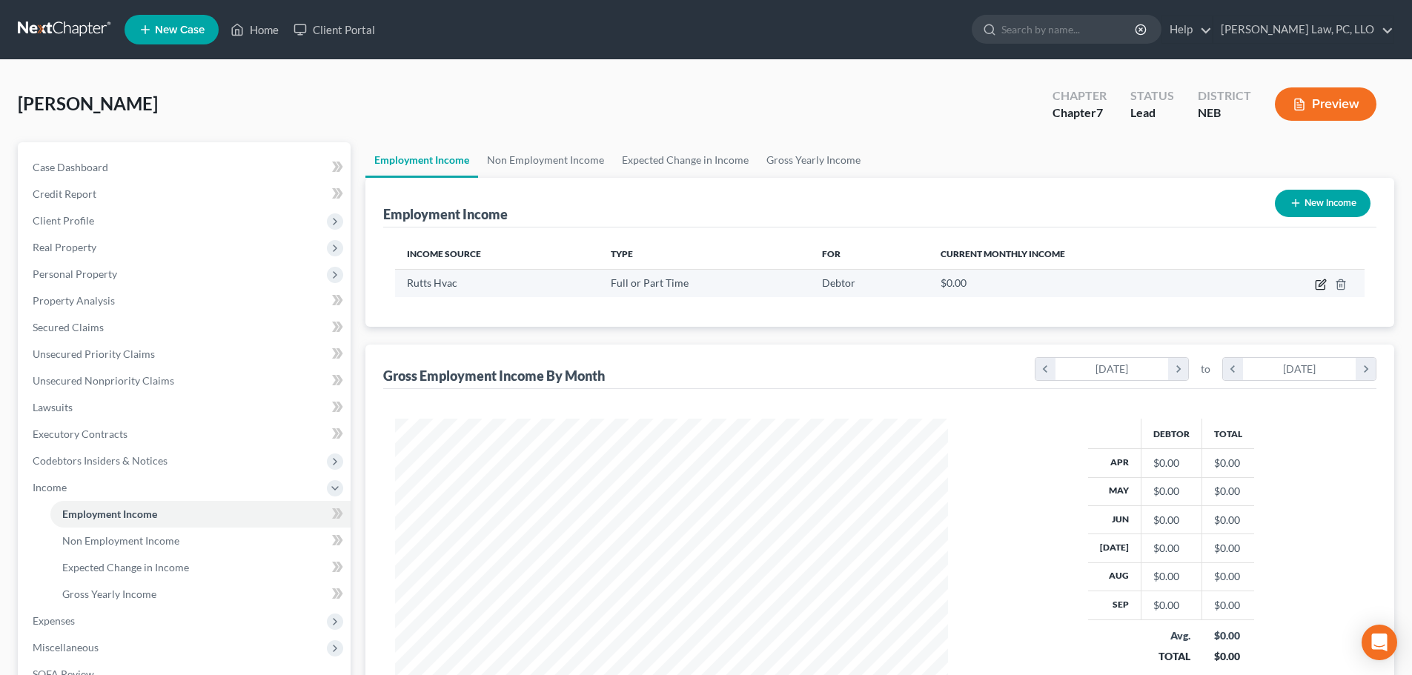
select select "2"
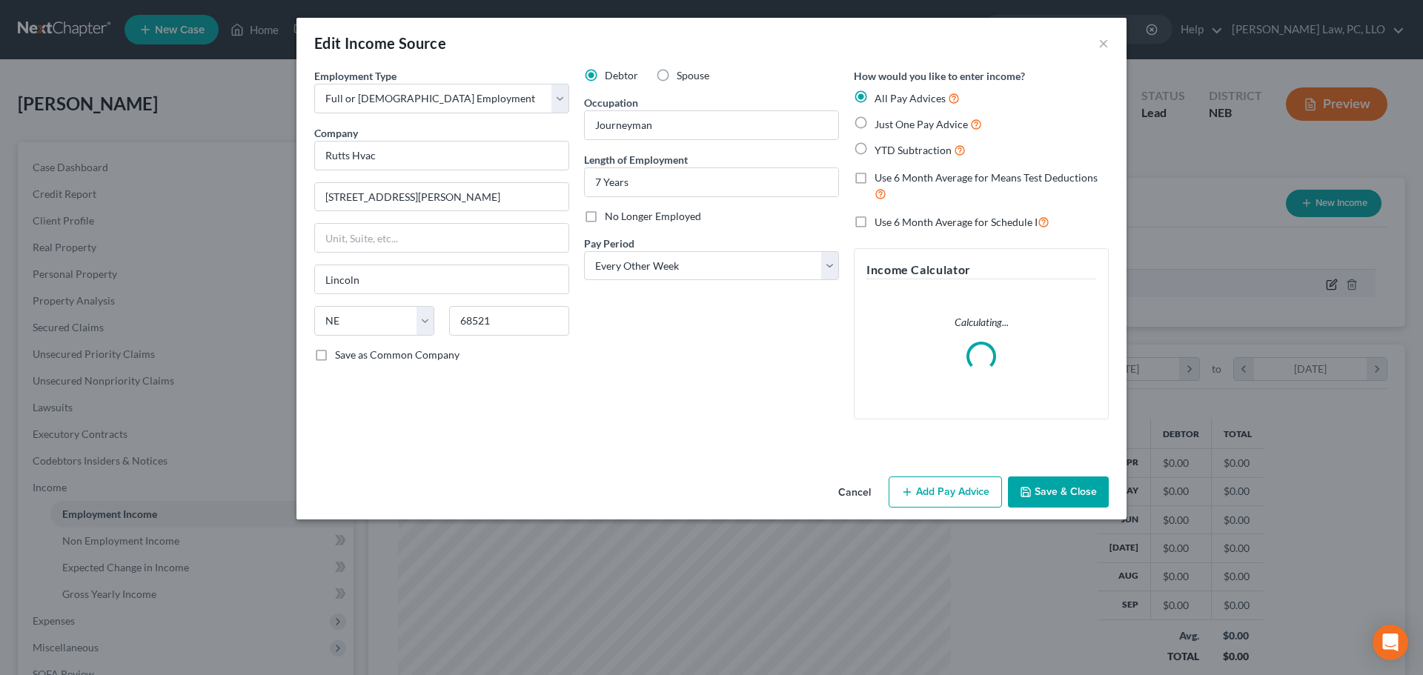
scroll to position [279, 588]
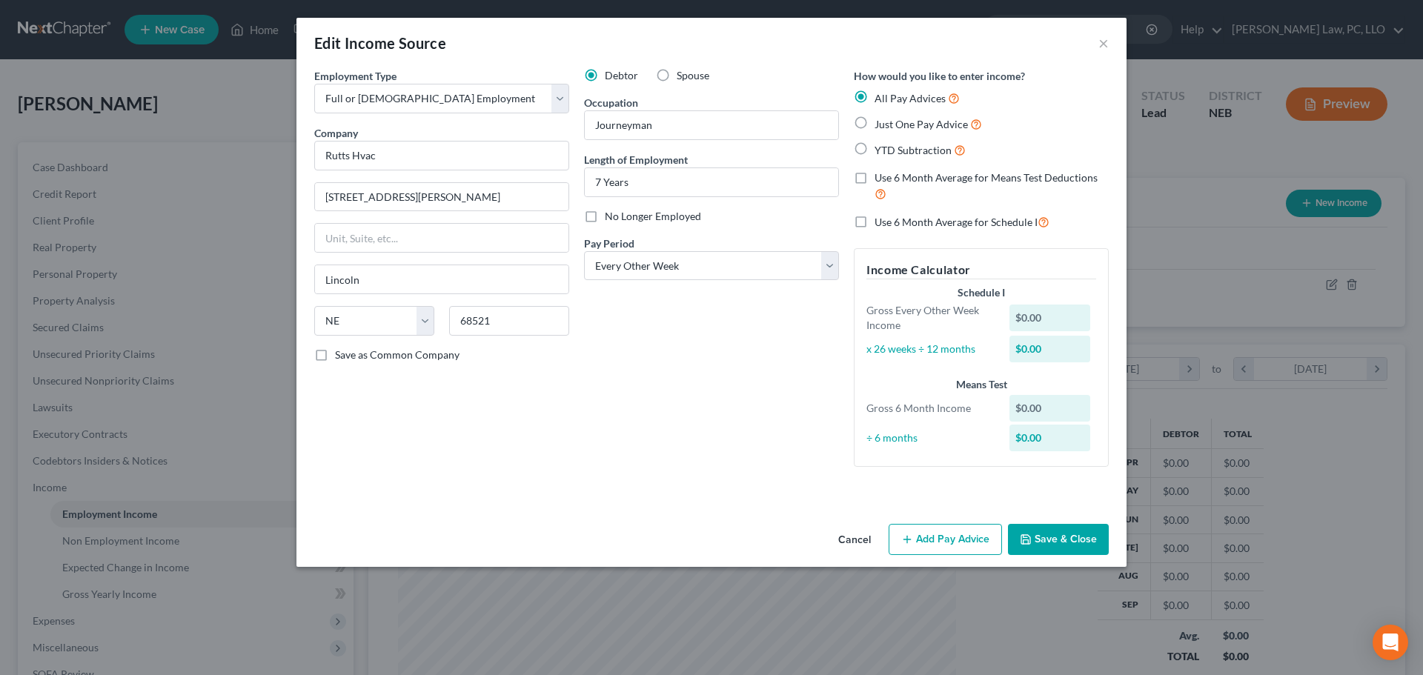
click at [910, 174] on span "Use 6 Month Average for Means Test Deductions" at bounding box center [986, 177] width 223 height 13
click at [890, 174] on input "Use 6 Month Average for Means Test Deductions" at bounding box center [886, 175] width 10 height 10
checkbox input "true"
click at [921, 538] on button "Add Pay Advice" at bounding box center [945, 539] width 113 height 31
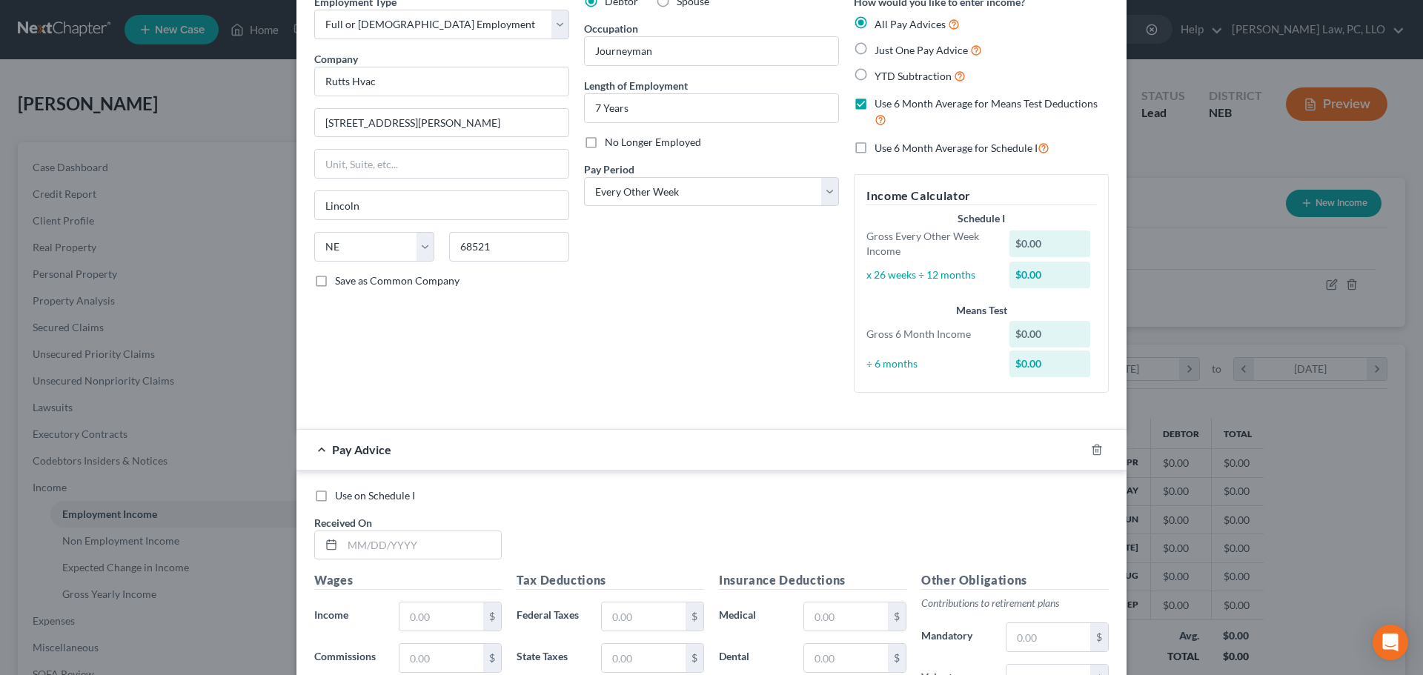
scroll to position [148, 0]
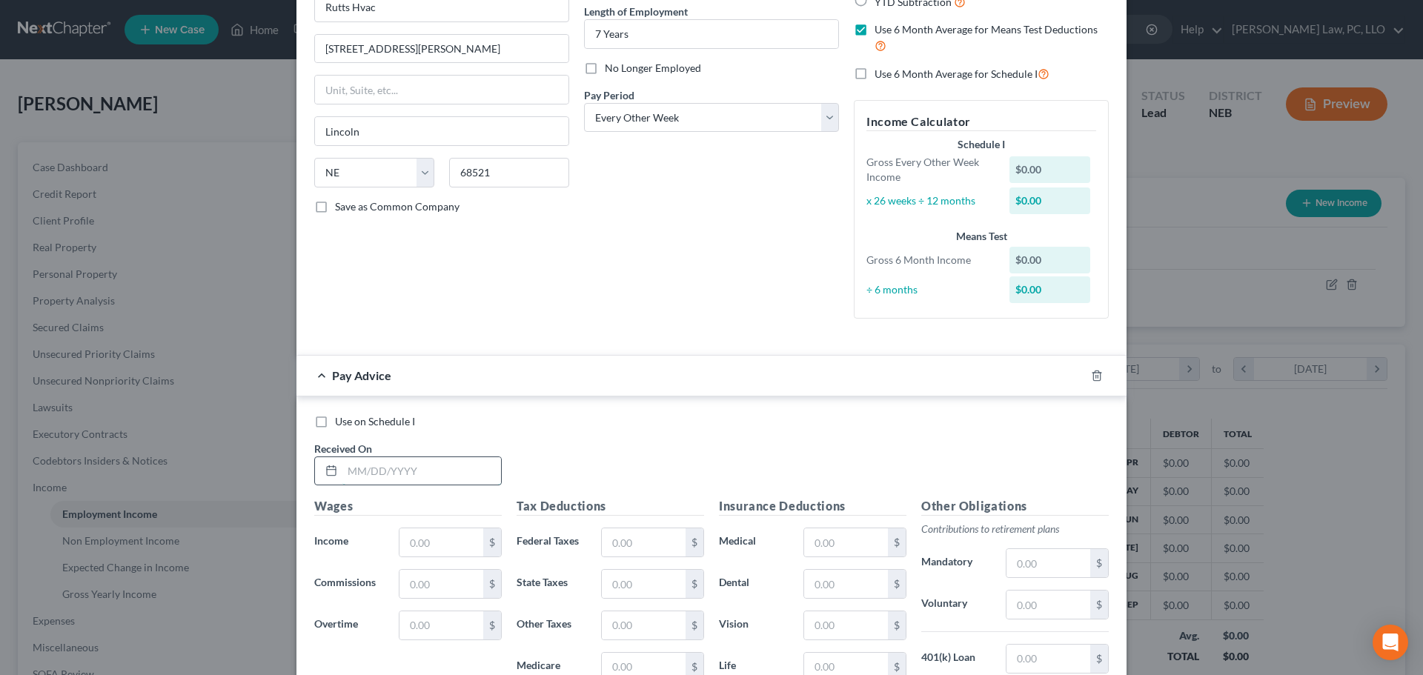
click at [417, 466] on input "text" at bounding box center [421, 471] width 159 height 28
type input "[DATE]"
type input "1,872.00"
type input "92.04"
type input "53.33"
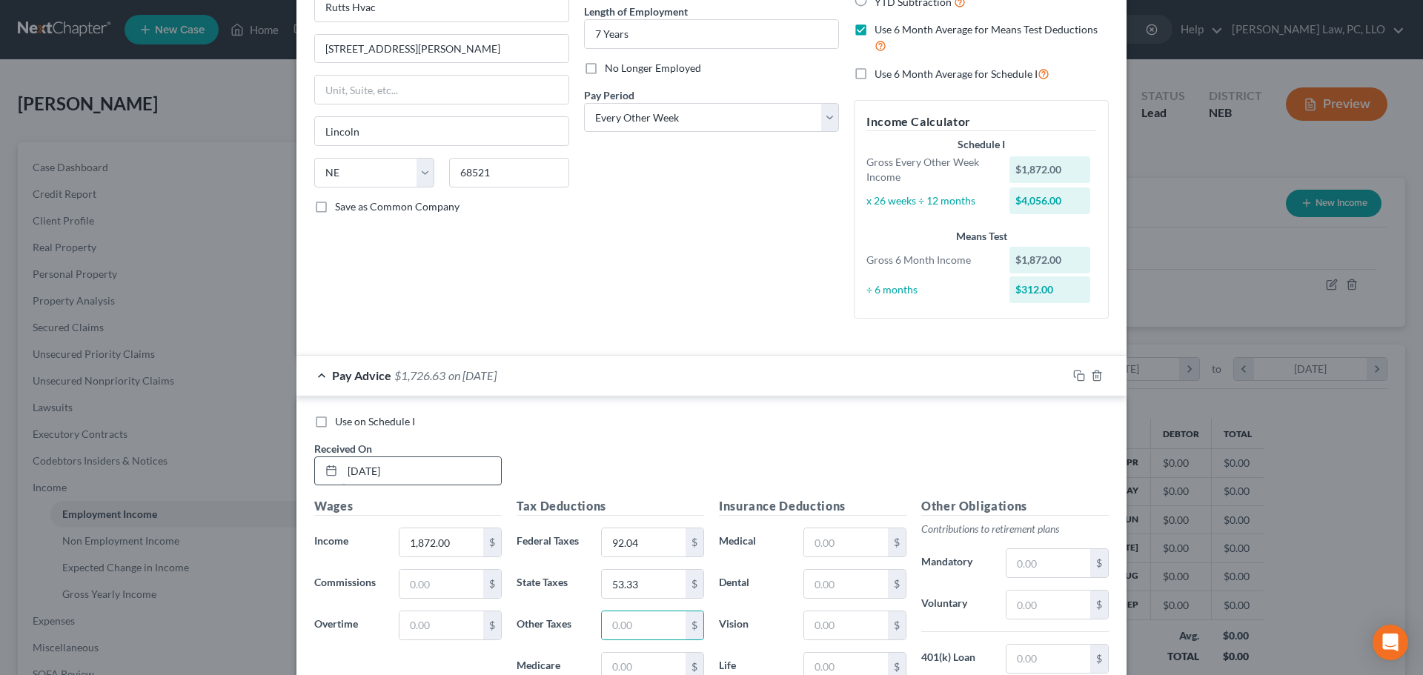
scroll to position [153, 0]
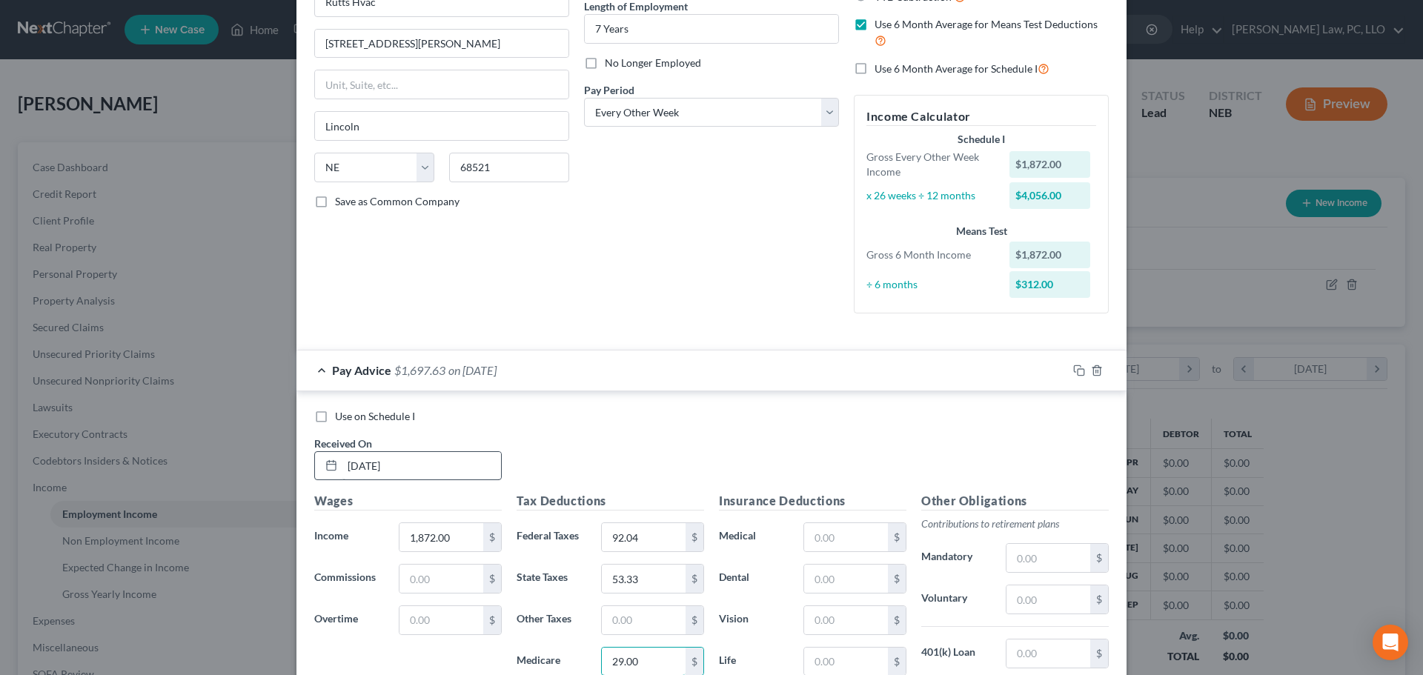
type input "29.00"
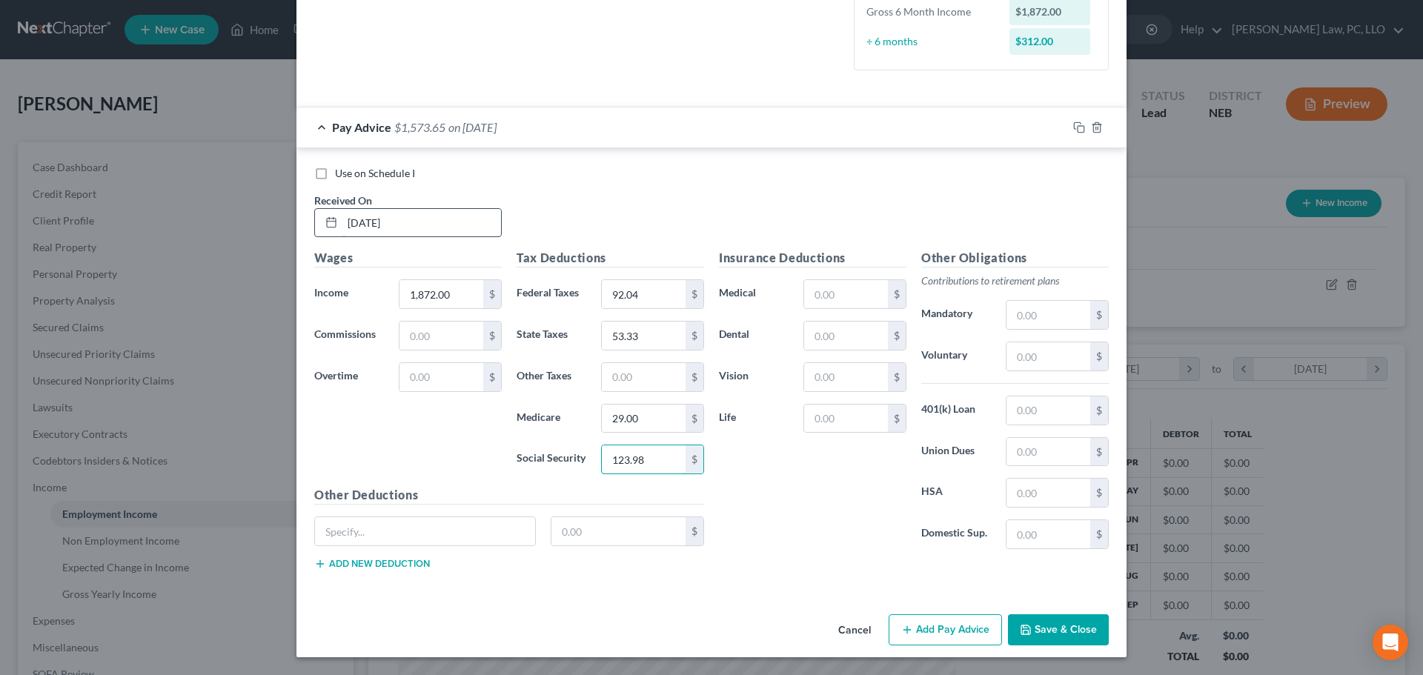
type input "123.98"
click at [852, 293] on input "text" at bounding box center [846, 294] width 84 height 28
click at [328, 520] on input "text" at bounding box center [425, 531] width 220 height 28
type input "Aflac Insurance"
click at [608, 534] on input "text" at bounding box center [619, 531] width 135 height 28
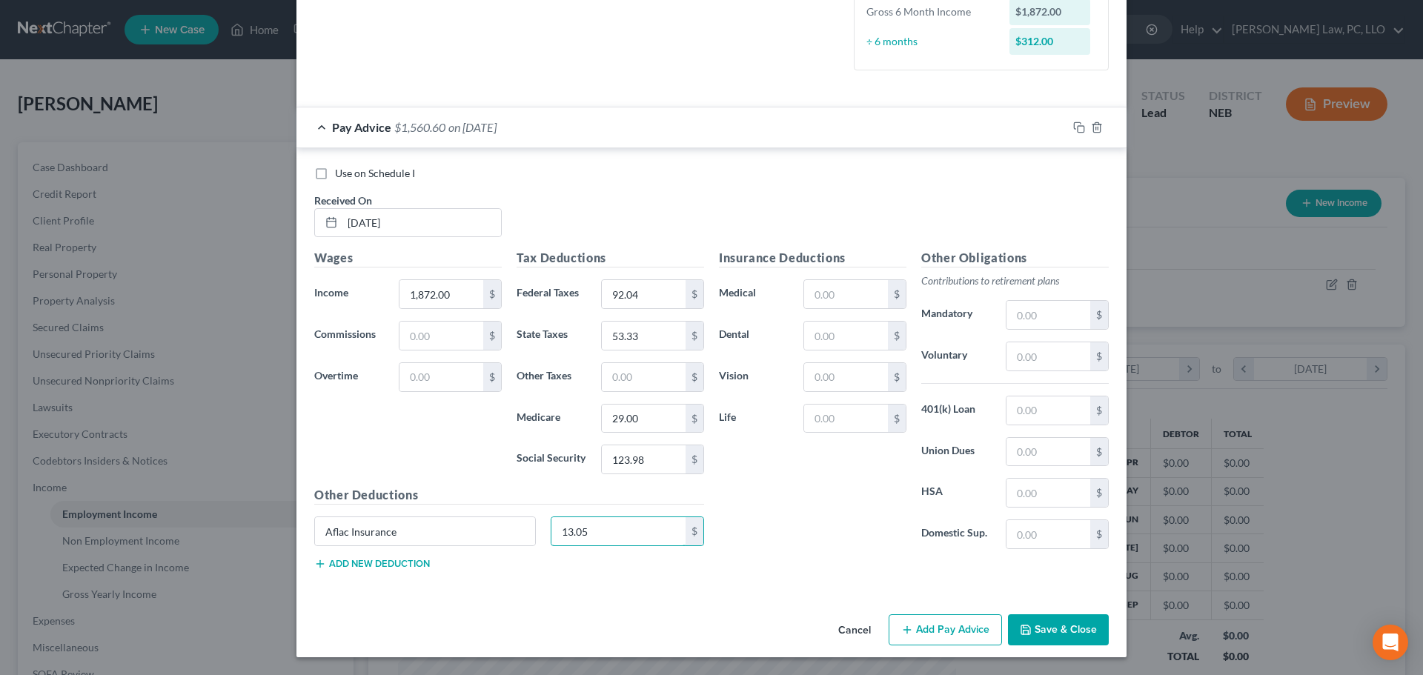
type input "13.05"
click at [763, 499] on div "Insurance Deductions Medical $ Dental $ Vision $ Life $" at bounding box center [813, 405] width 202 height 312
click at [420, 295] on input "1,872.00" at bounding box center [442, 294] width 84 height 28
type input "2,080.00"
click at [781, 481] on div "Insurance Deductions Medical $ Dental $ Vision $ Life $" at bounding box center [813, 405] width 202 height 312
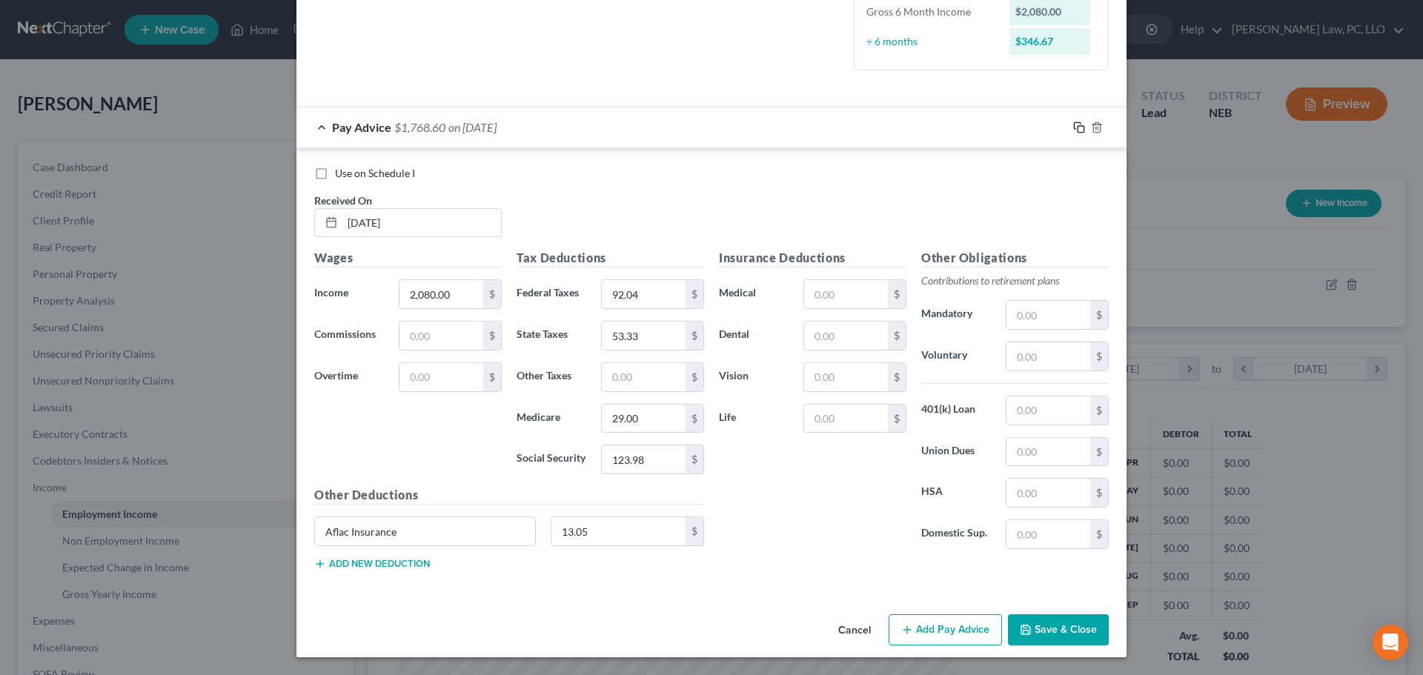
click at [1074, 129] on icon "button" at bounding box center [1077, 125] width 7 height 7
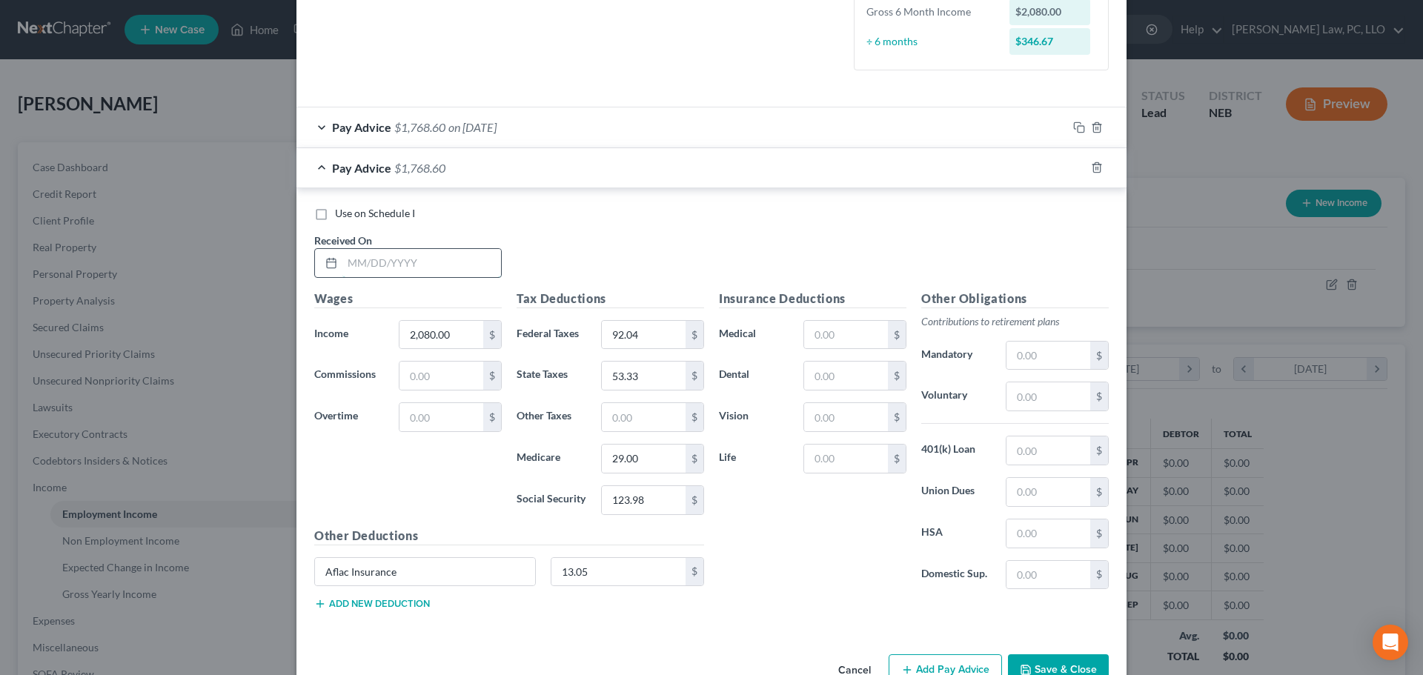
click at [431, 269] on input "text" at bounding box center [421, 263] width 159 height 28
click at [431, 268] on input "text" at bounding box center [421, 263] width 159 height 28
click at [387, 262] on input "text" at bounding box center [421, 263] width 159 height 28
click at [363, 268] on input "text" at bounding box center [421, 263] width 159 height 28
type input "[DATE]"
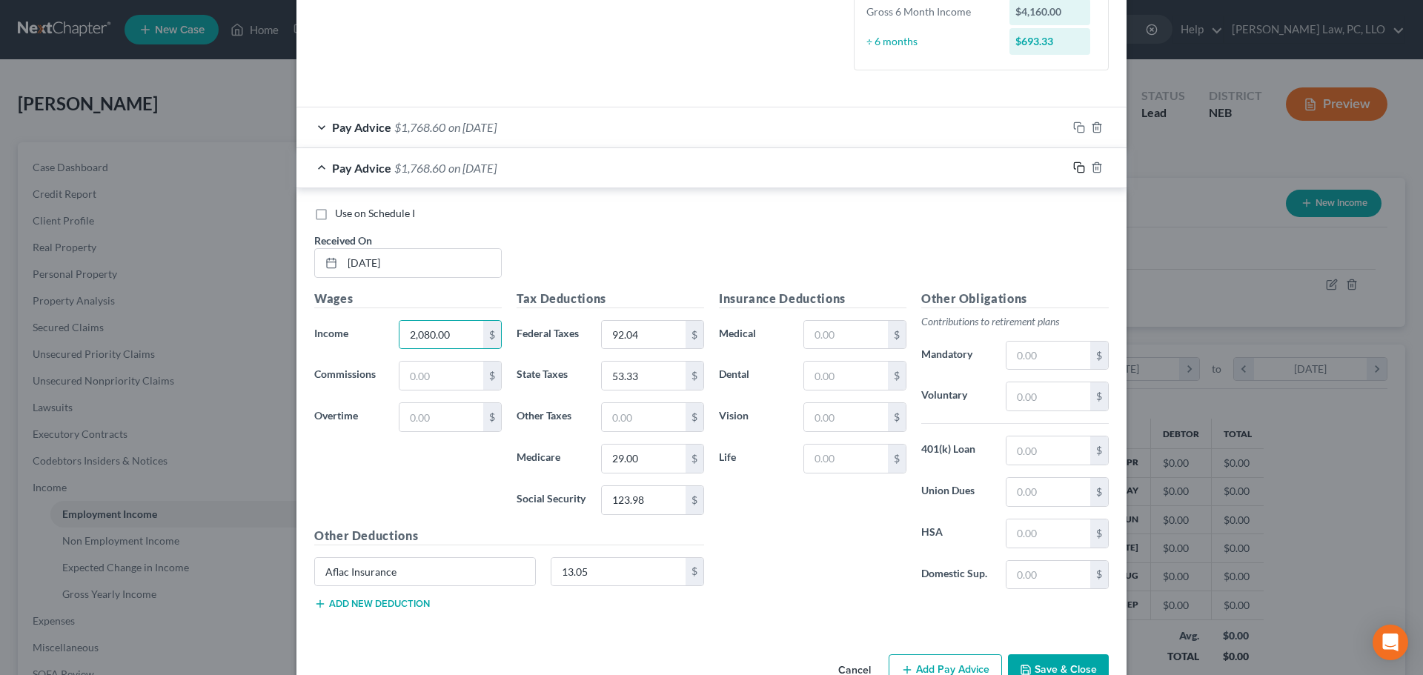
click at [1076, 170] on icon "button" at bounding box center [1079, 168] width 12 height 12
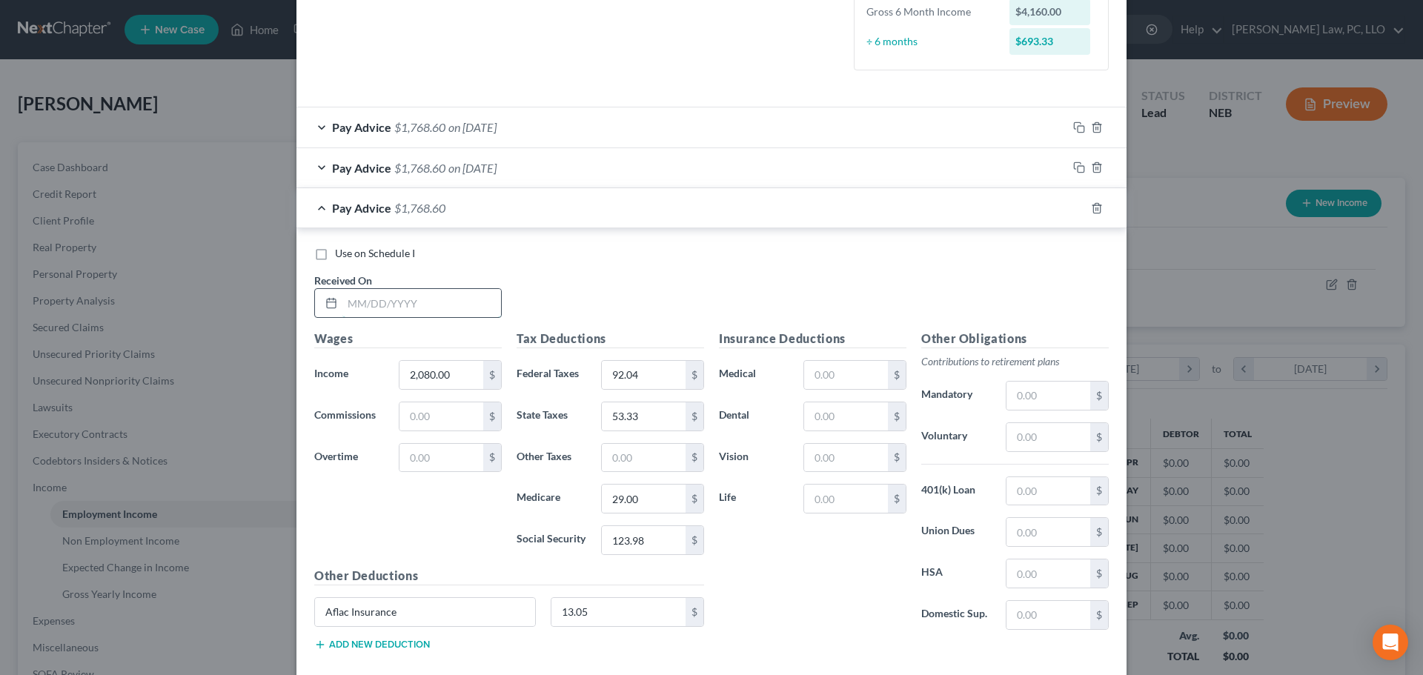
drag, startPoint x: 433, startPoint y: 304, endPoint x: 433, endPoint y: 291, distance: 12.6
click at [433, 304] on input "text" at bounding box center [421, 303] width 159 height 28
type input "[DATE]"
type input "2,099.50"
type input "94.28"
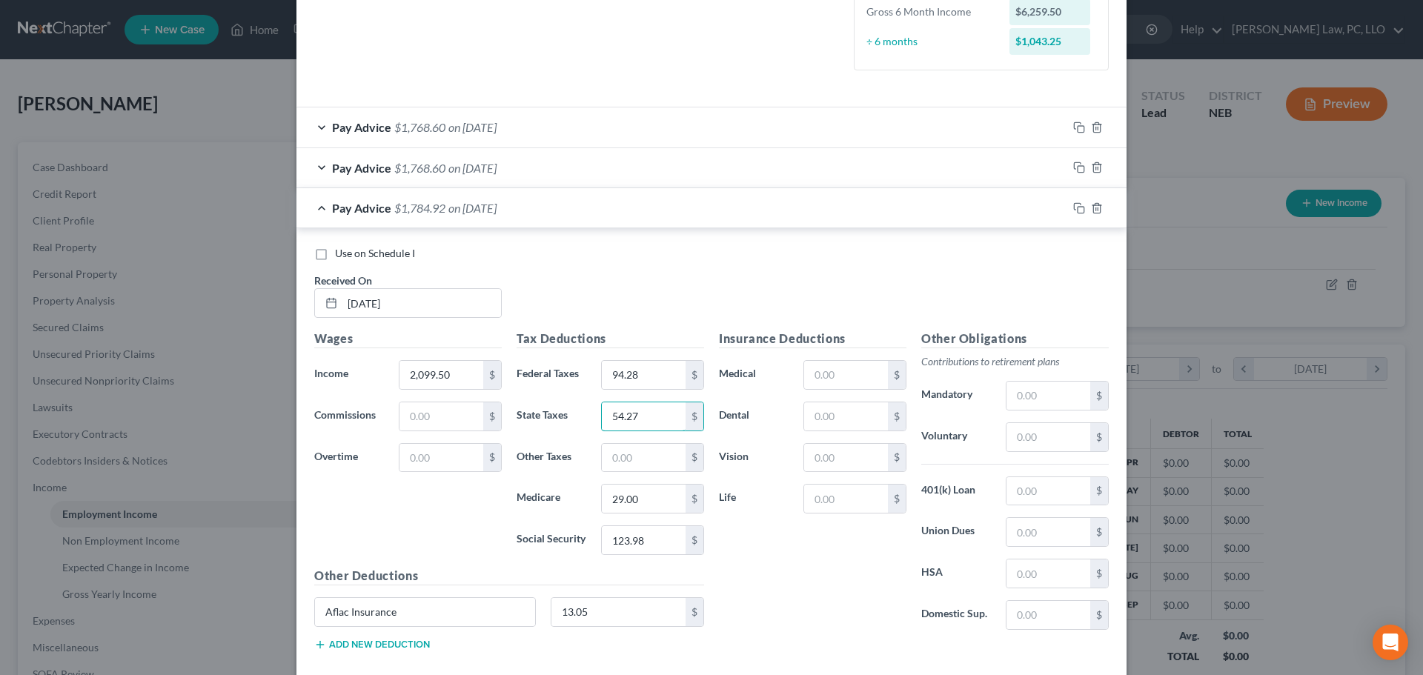
type input "54.27"
type input "29.28"
type input "125.19"
click at [1074, 210] on icon "button" at bounding box center [1077, 206] width 7 height 7
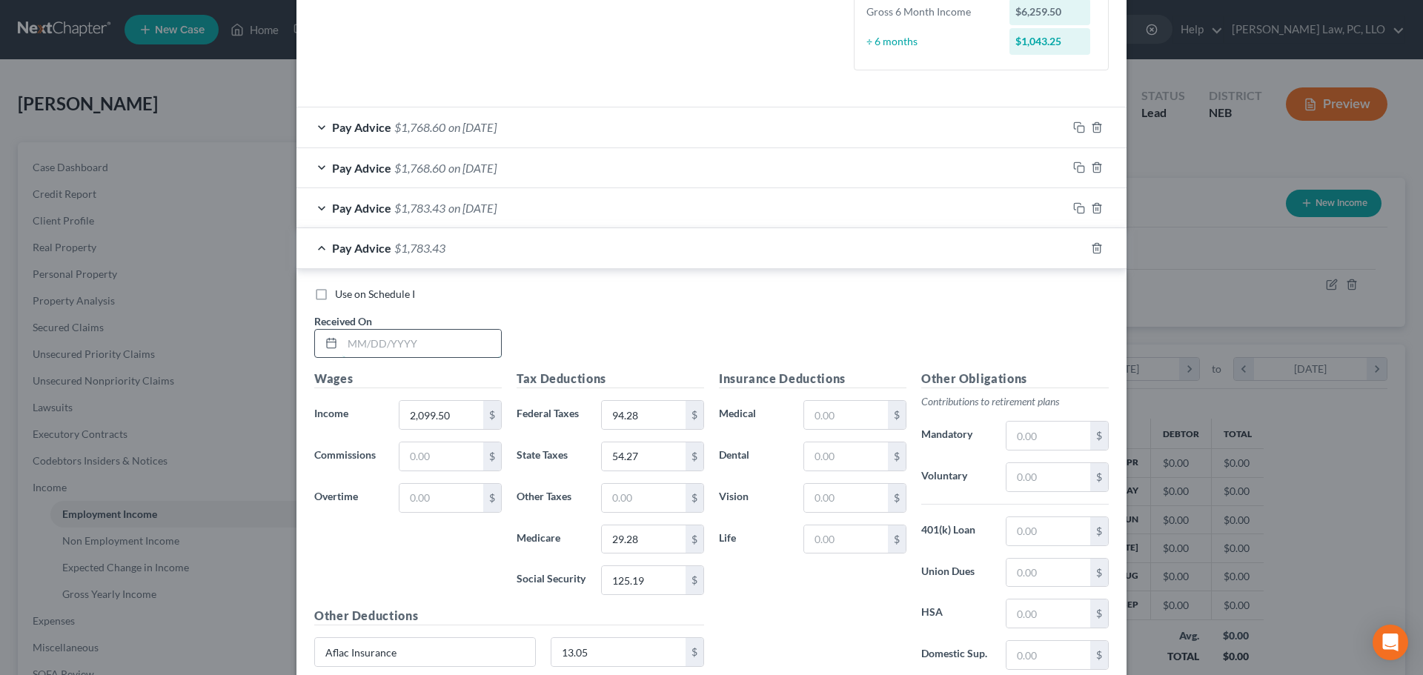
click at [421, 344] on input "text" at bounding box center [421, 344] width 159 height 28
type input "[DATE]"
type input "2,080.00"
type input "92.04"
type input "53.33"
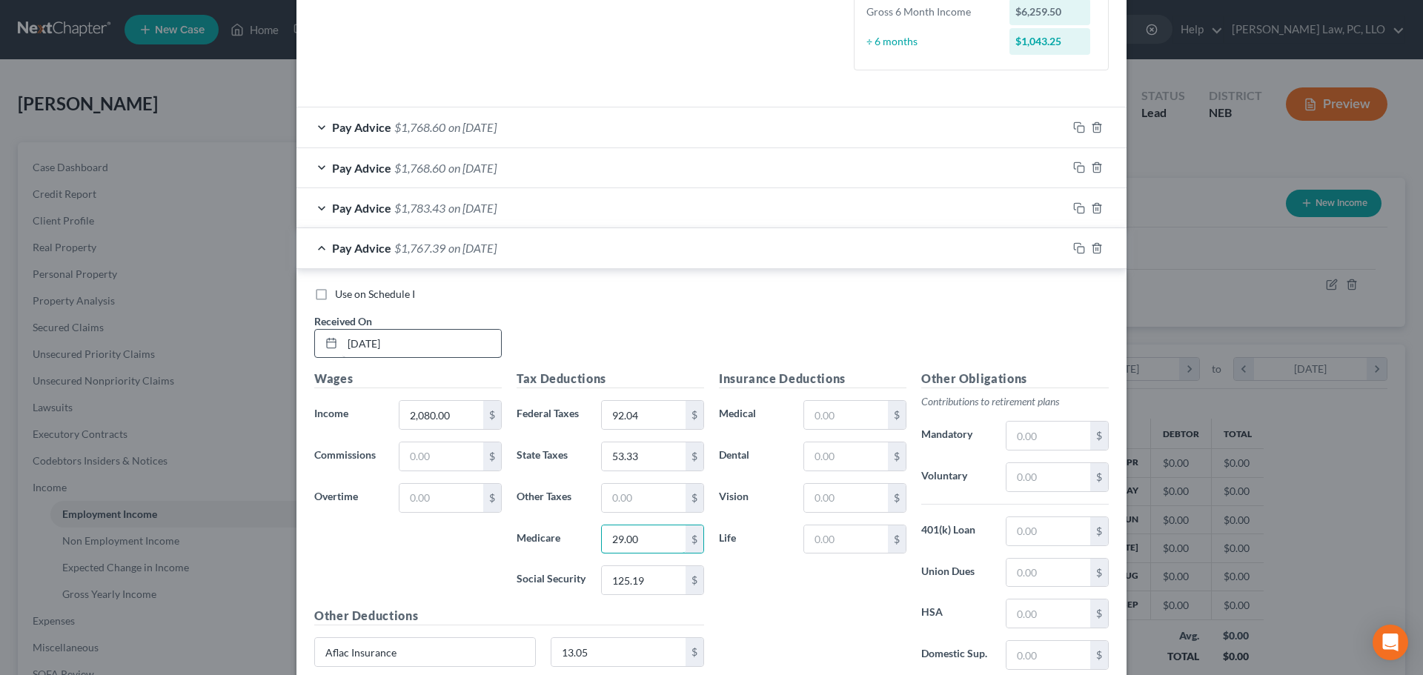
type input "29.00"
type input "123.98"
click at [1075, 248] on icon "button" at bounding box center [1079, 248] width 12 height 12
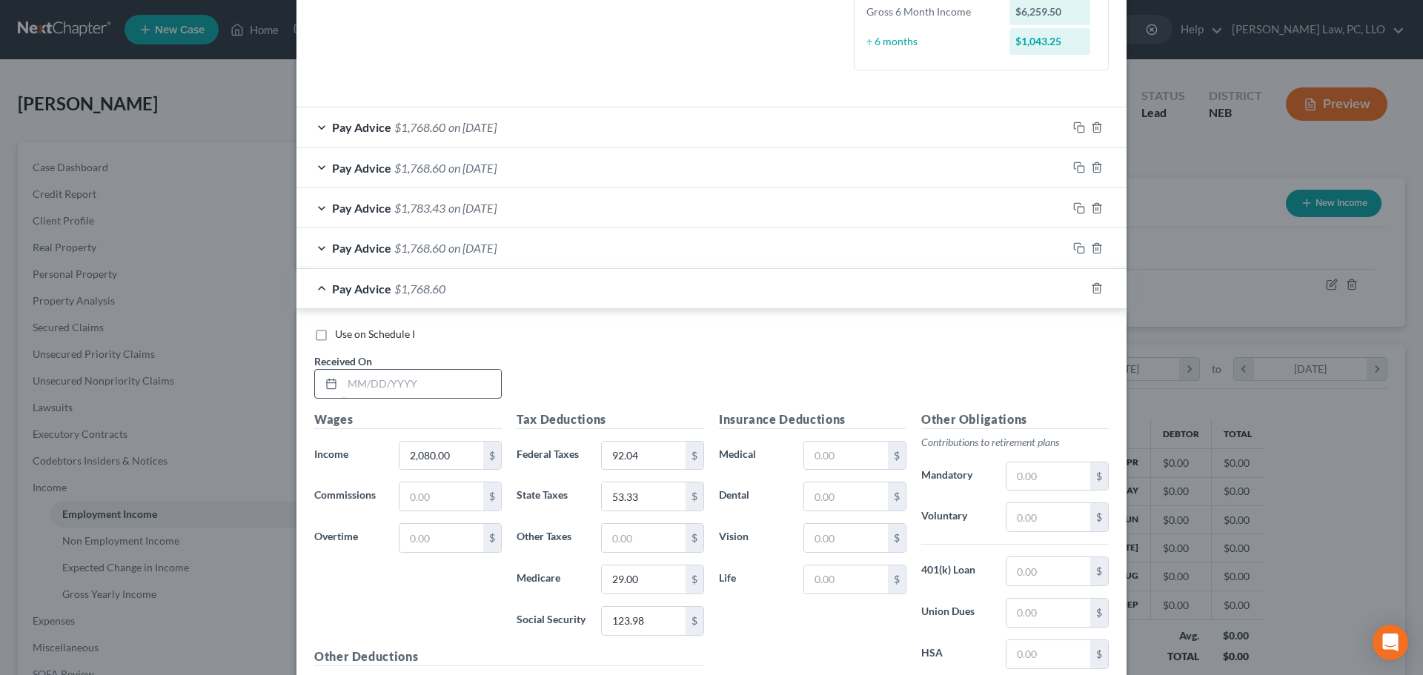
drag, startPoint x: 380, startPoint y: 365, endPoint x: 379, endPoint y: 375, distance: 9.7
click at [379, 365] on div "Received On *" at bounding box center [408, 376] width 202 height 45
drag, startPoint x: 379, startPoint y: 375, endPoint x: 373, endPoint y: 335, distance: 40.5
click at [379, 375] on input "text" at bounding box center [421, 384] width 159 height 28
type input "[DATE]"
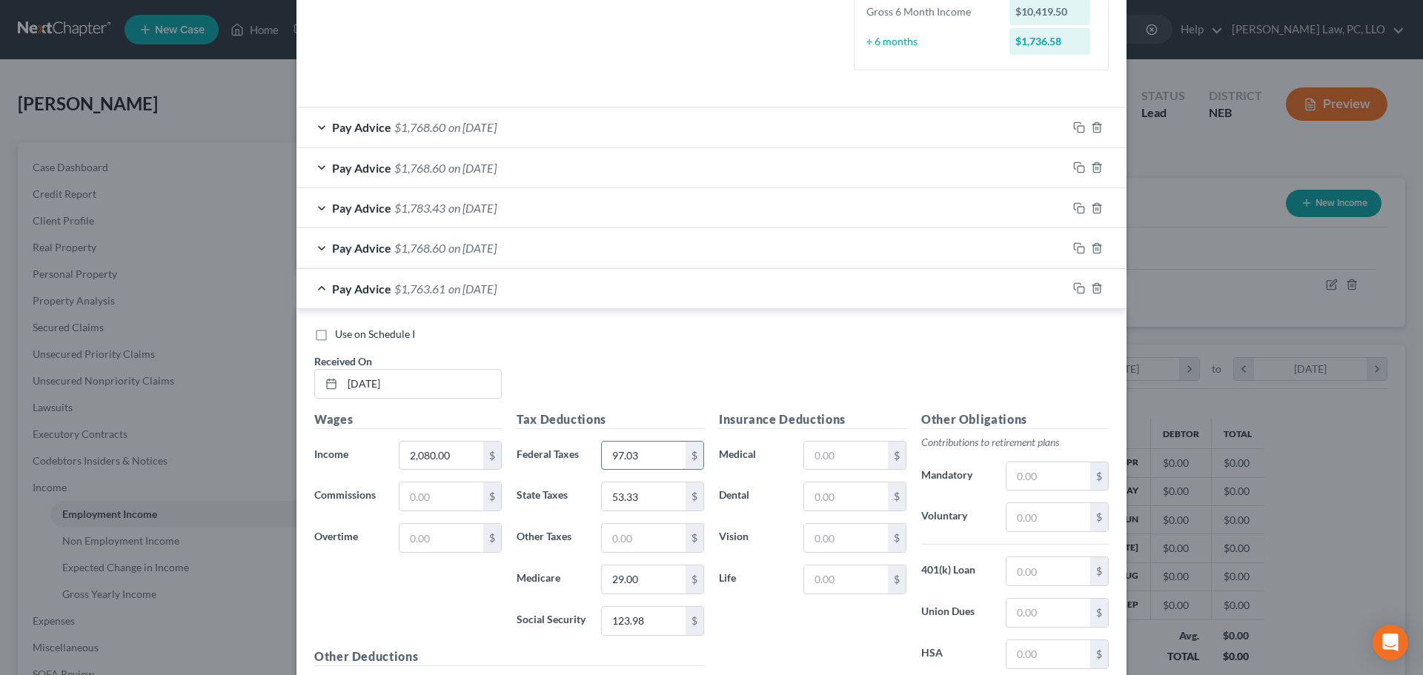
type input "97.03"
type input "55.46"
type input "29.00"
type input "123.98"
drag, startPoint x: 1069, startPoint y: 293, endPoint x: 1002, endPoint y: 326, distance: 74.6
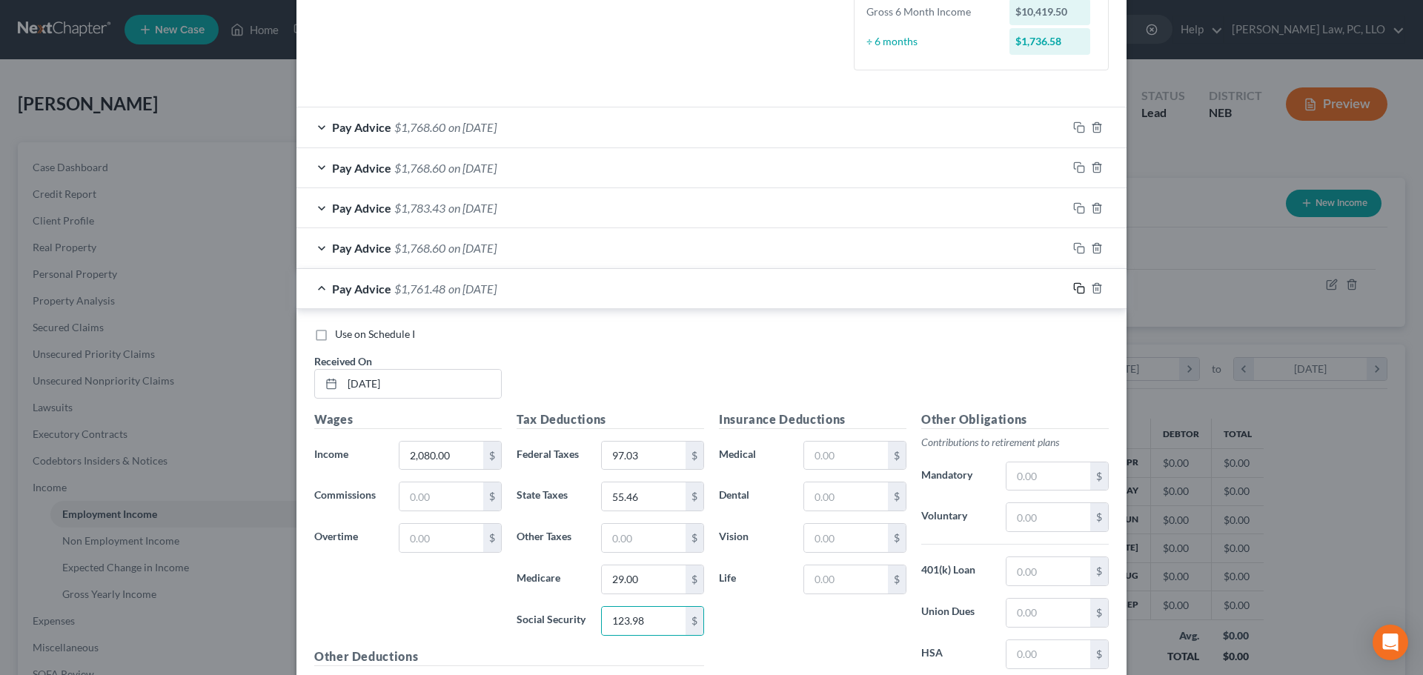
click at [1073, 293] on icon "button" at bounding box center [1079, 288] width 12 height 12
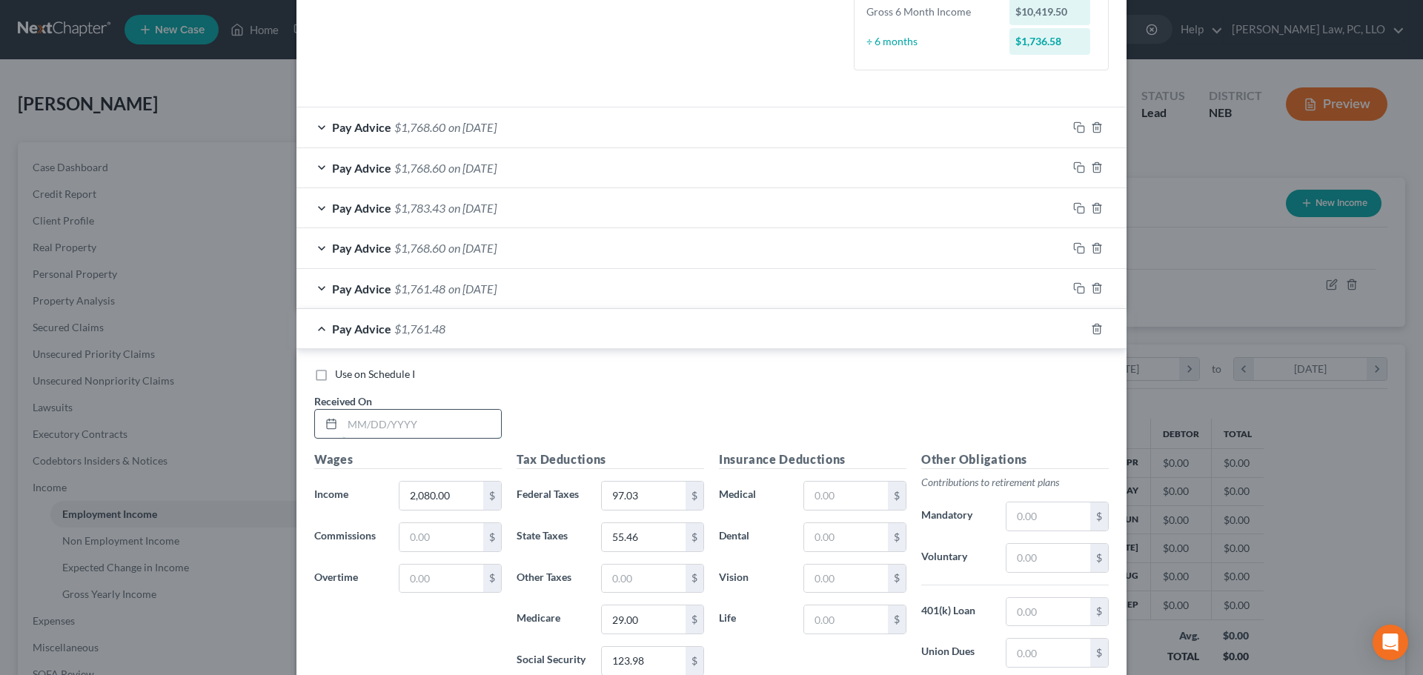
drag, startPoint x: 383, startPoint y: 427, endPoint x: 370, endPoint y: 426, distance: 12.6
click at [383, 427] on input "text" at bounding box center [421, 424] width 159 height 28
type input "[DATE]"
click at [1073, 334] on icon "button" at bounding box center [1079, 329] width 12 height 12
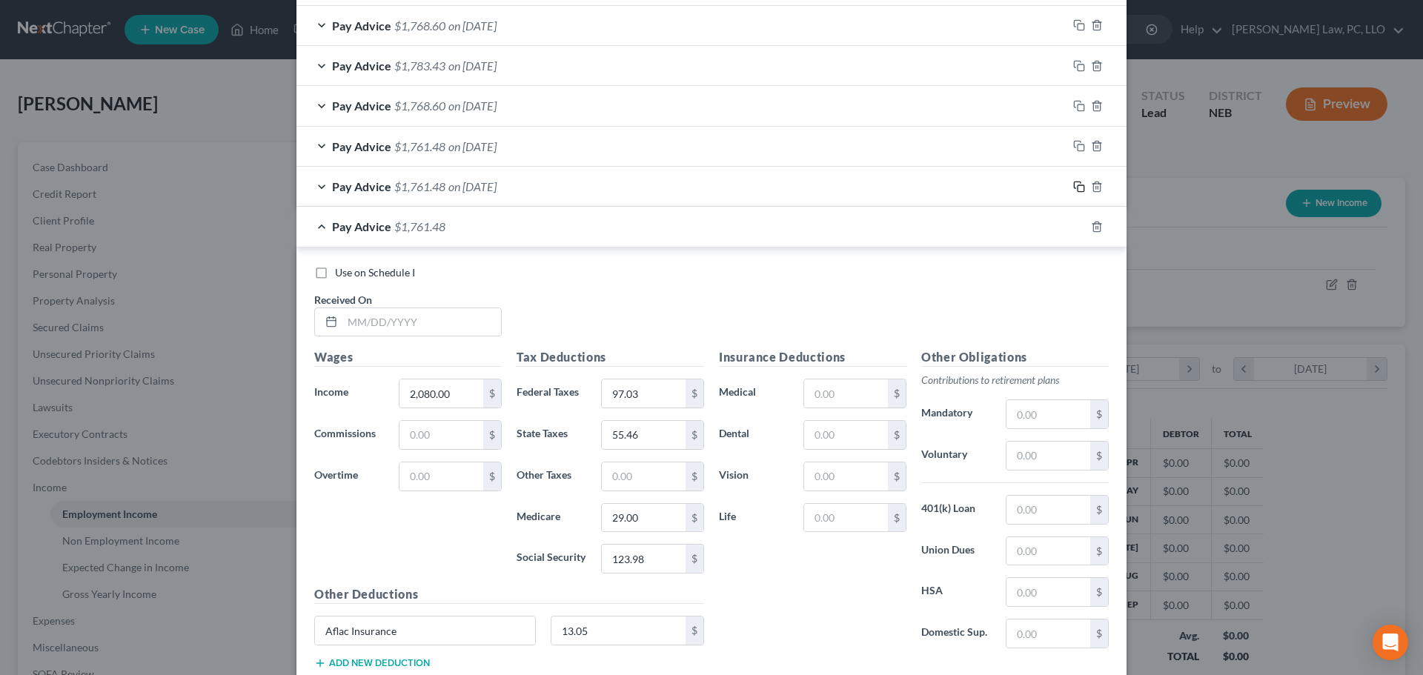
scroll to position [545, 0]
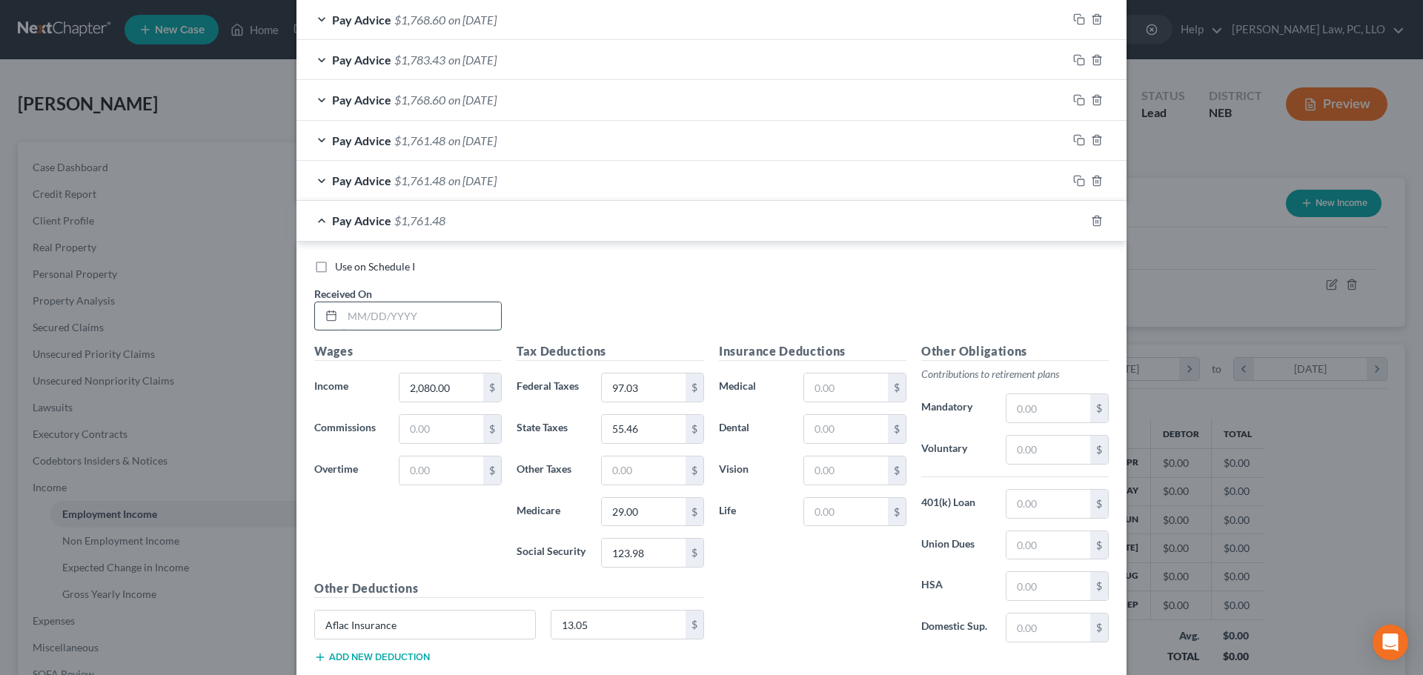
click at [401, 321] on input "text" at bounding box center [421, 316] width 159 height 28
type input "[DATE]"
click at [1074, 217] on icon "button" at bounding box center [1079, 221] width 12 height 12
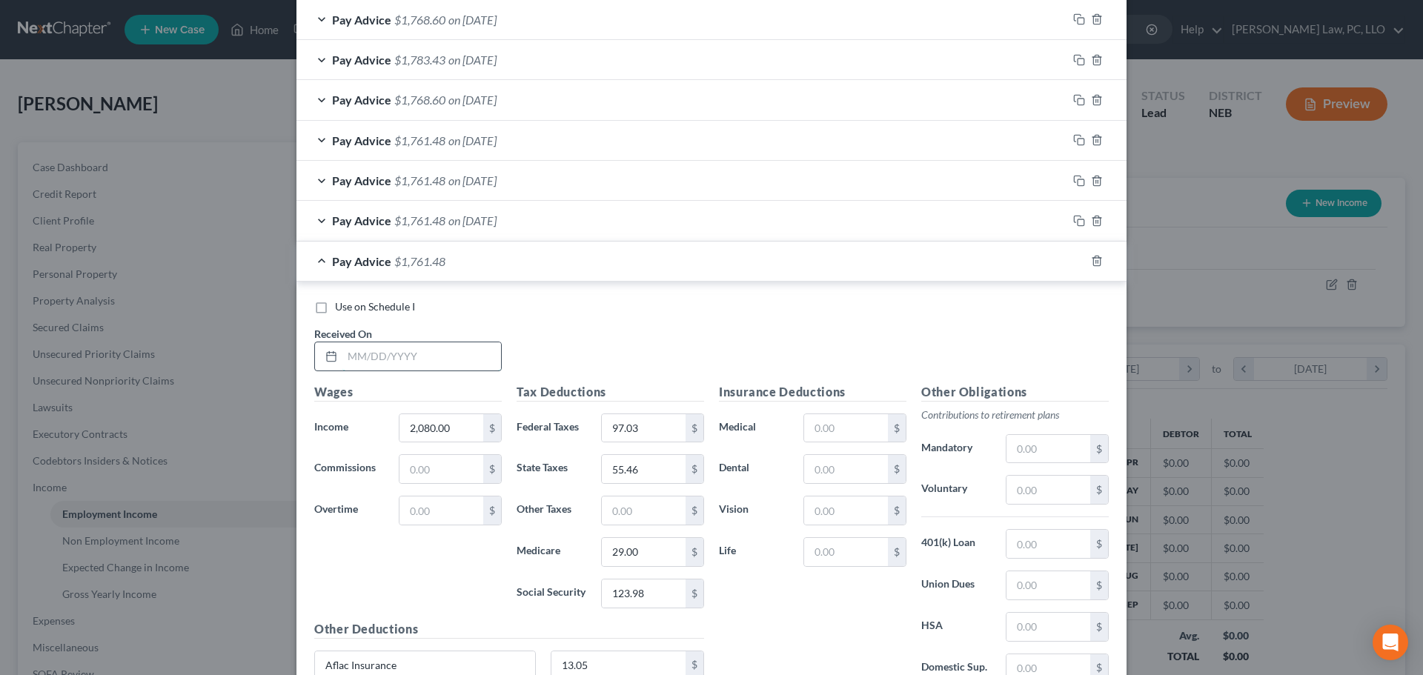
click at [391, 351] on input "text" at bounding box center [421, 356] width 159 height 28
type input "[DATE]"
click at [1076, 256] on icon "button" at bounding box center [1079, 261] width 12 height 12
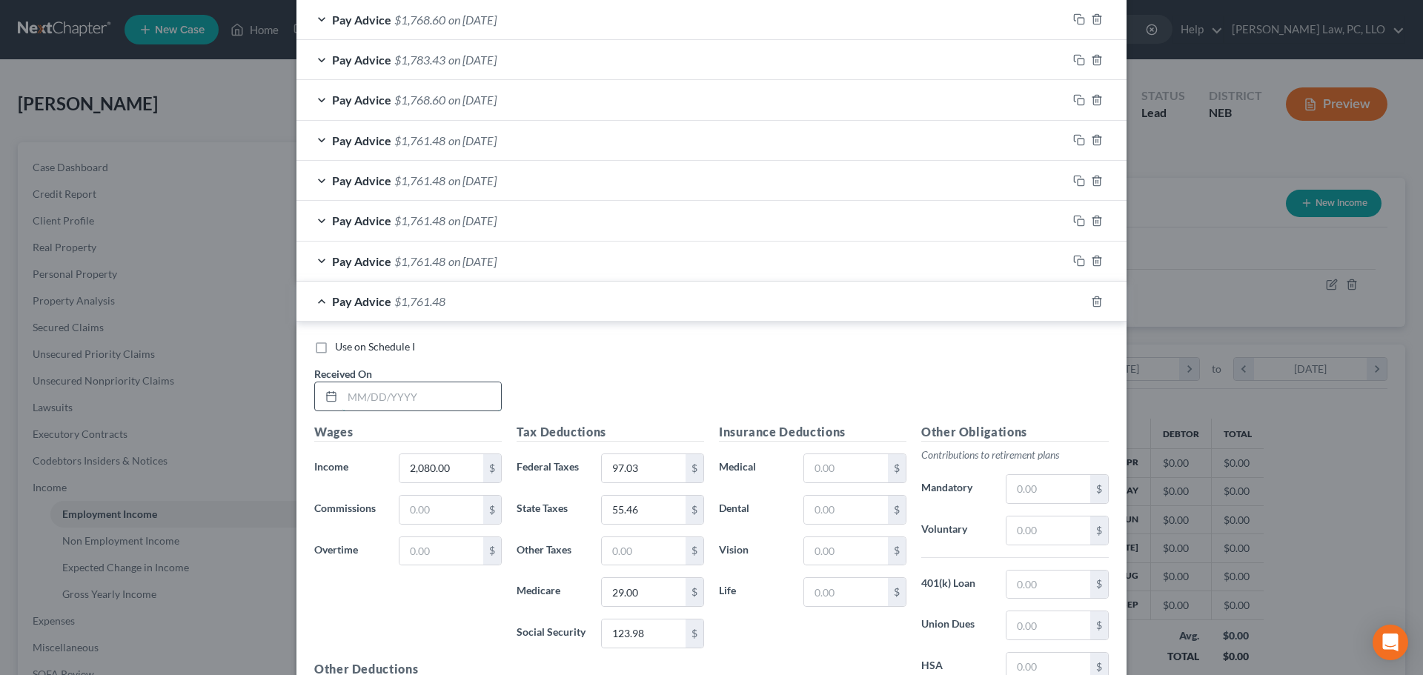
click at [361, 403] on input "text" at bounding box center [421, 397] width 159 height 28
type input "[DATE]"
click at [1073, 301] on icon "button" at bounding box center [1079, 302] width 12 height 12
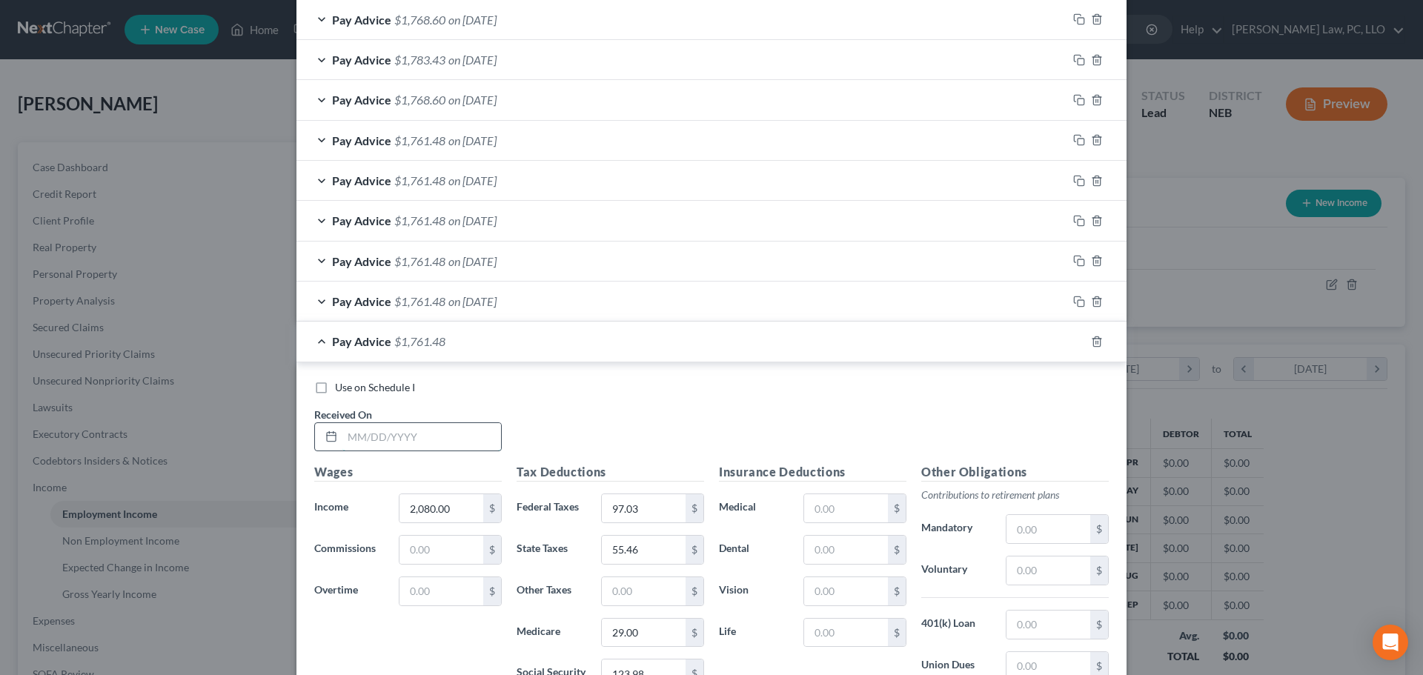
click at [402, 446] on input "text" at bounding box center [421, 437] width 159 height 28
type input "[DATE]"
click at [1075, 345] on icon "button" at bounding box center [1079, 342] width 12 height 12
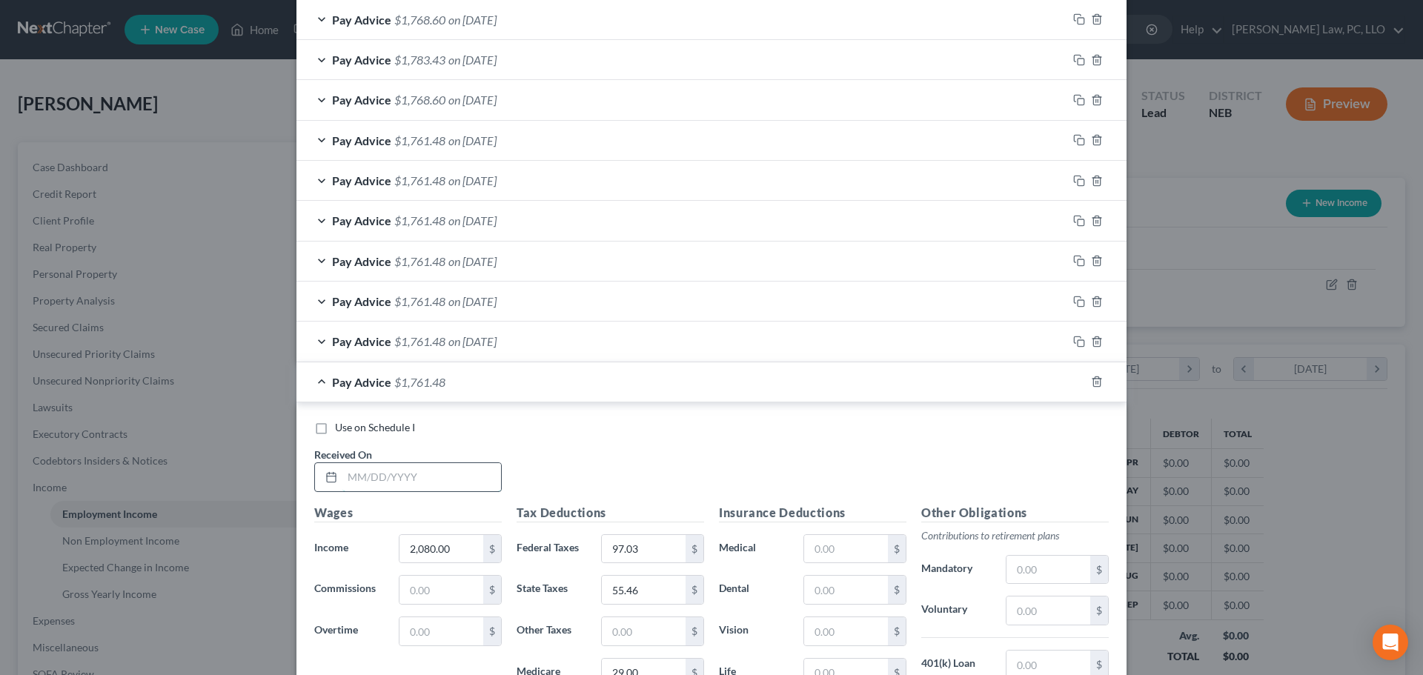
click at [378, 481] on input "text" at bounding box center [421, 477] width 159 height 28
type input "[DATE]"
click at [1074, 383] on icon "button" at bounding box center [1079, 382] width 12 height 12
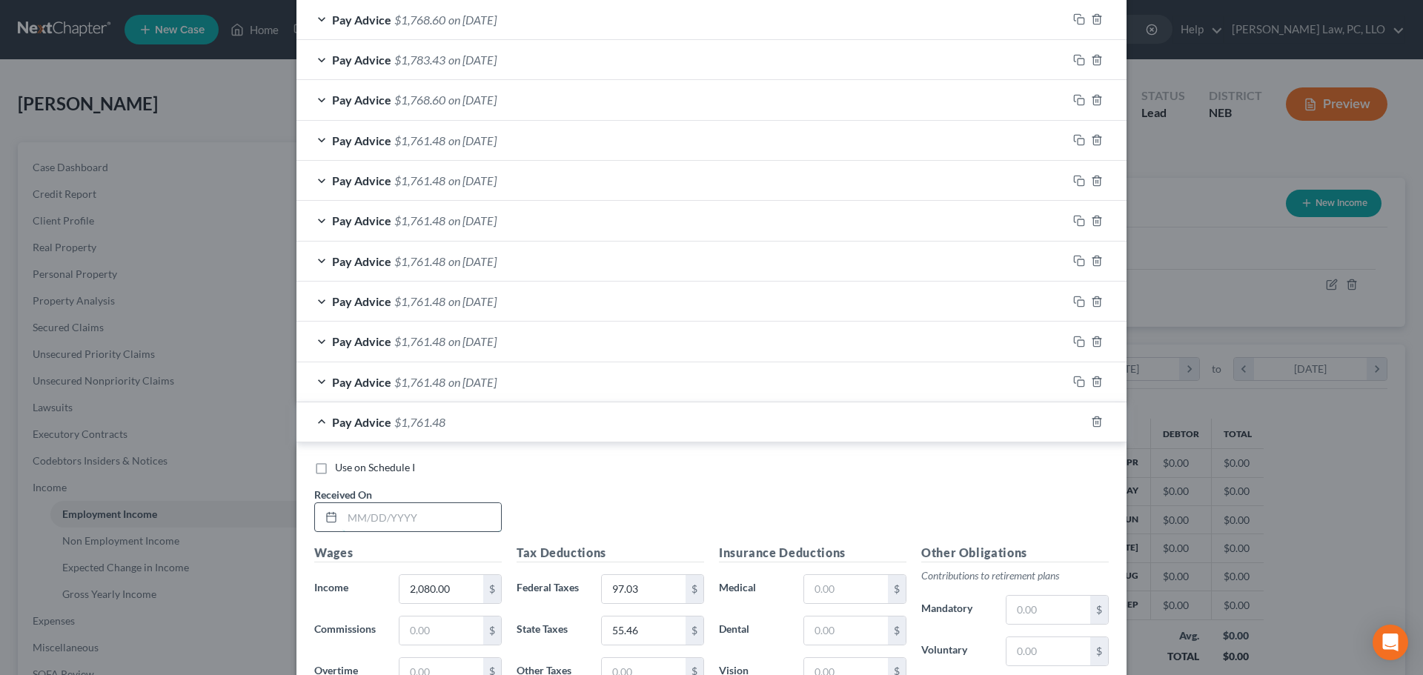
click at [417, 510] on input "text" at bounding box center [421, 517] width 159 height 28
type input "[DATE]"
click at [1078, 423] on rect "button" at bounding box center [1081, 423] width 7 height 7
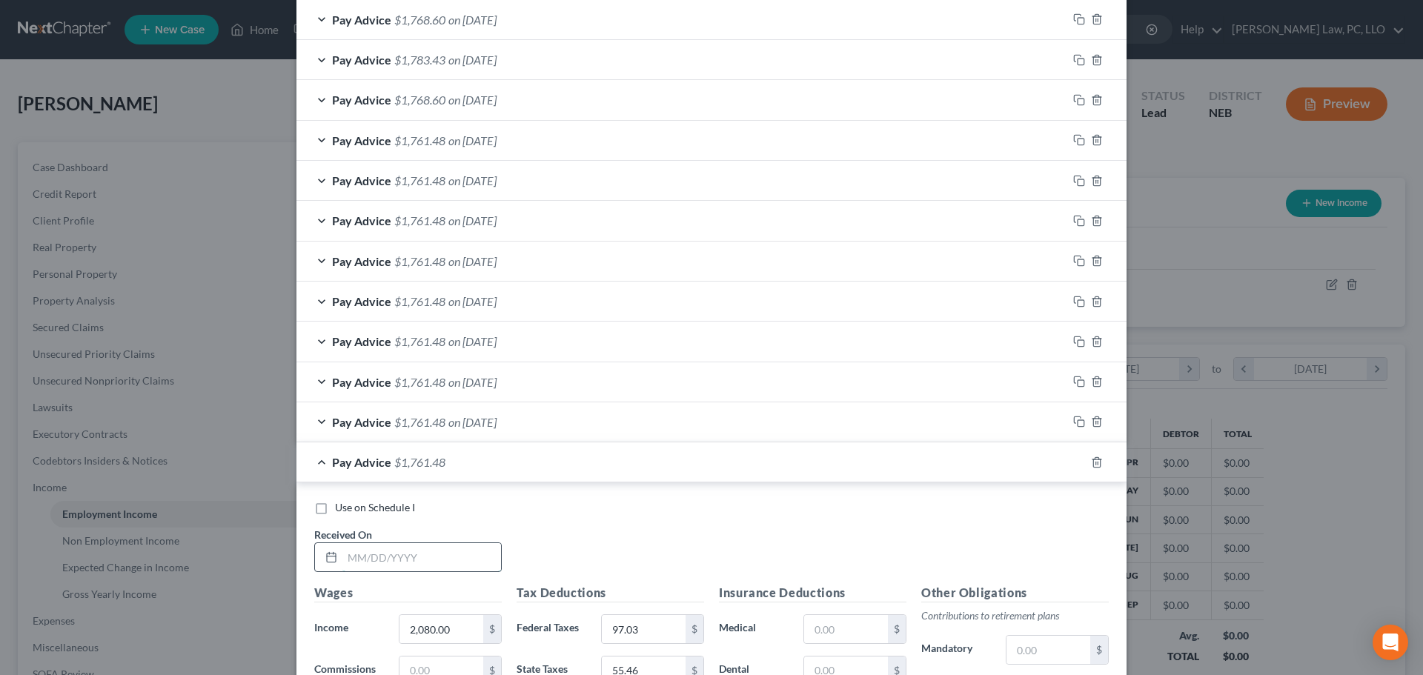
click at [360, 550] on input "text" at bounding box center [421, 557] width 159 height 28
click at [648, 519] on div "Use on Schedule I Received On *" at bounding box center [711, 542] width 809 height 84
click at [474, 554] on input "text" at bounding box center [421, 557] width 159 height 28
type input "[DATE]"
click at [319, 461] on div "Pay Advice $1,761.48 on [DATE]" at bounding box center [682, 462] width 771 height 39
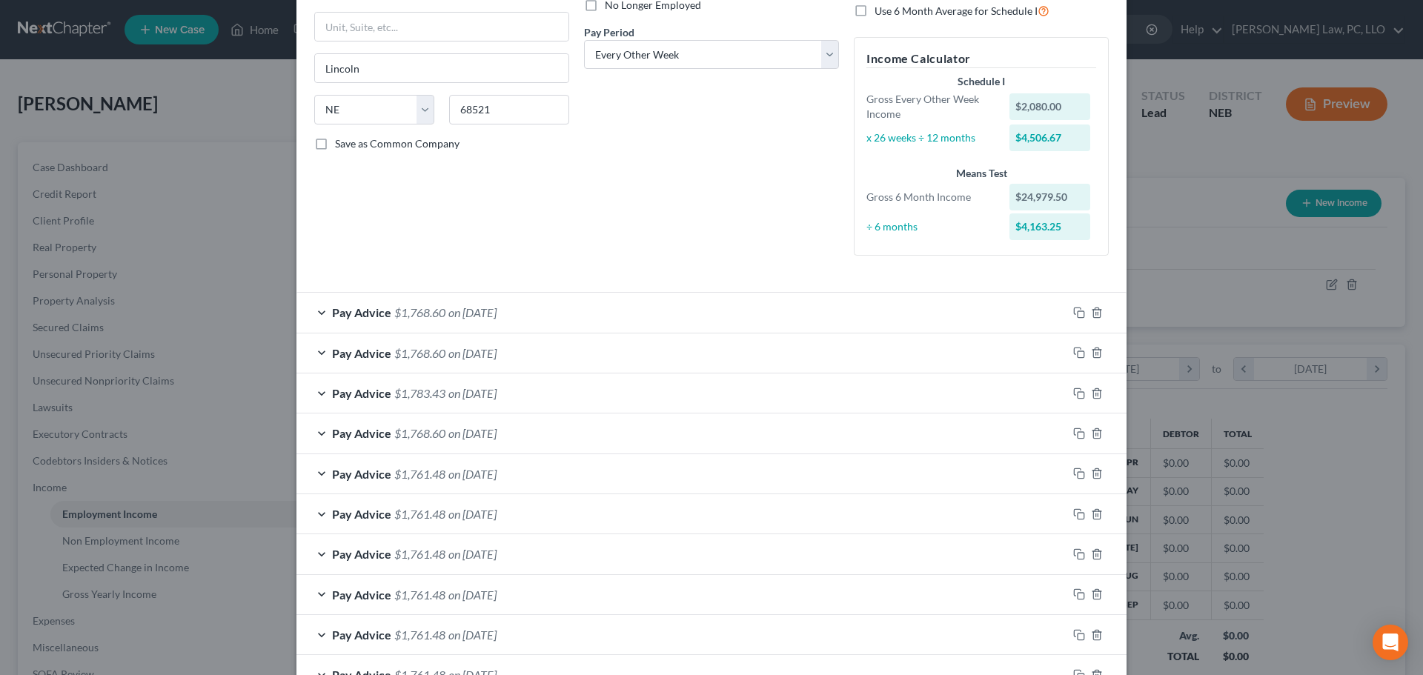
scroll to position [0, 0]
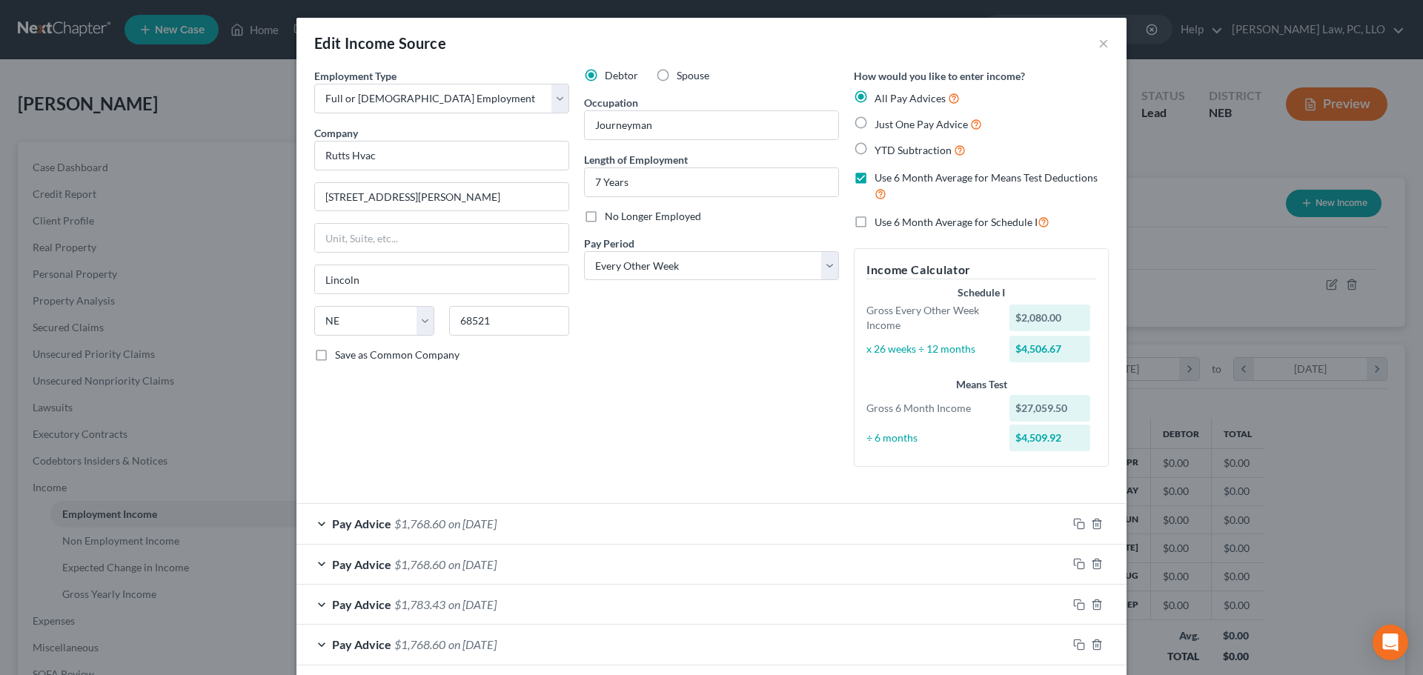
click at [923, 223] on span "Use 6 Month Average for Schedule I" at bounding box center [956, 222] width 163 height 13
click at [890, 223] on input "Use 6 Month Average for Schedule I" at bounding box center [886, 218] width 10 height 10
checkbox input "true"
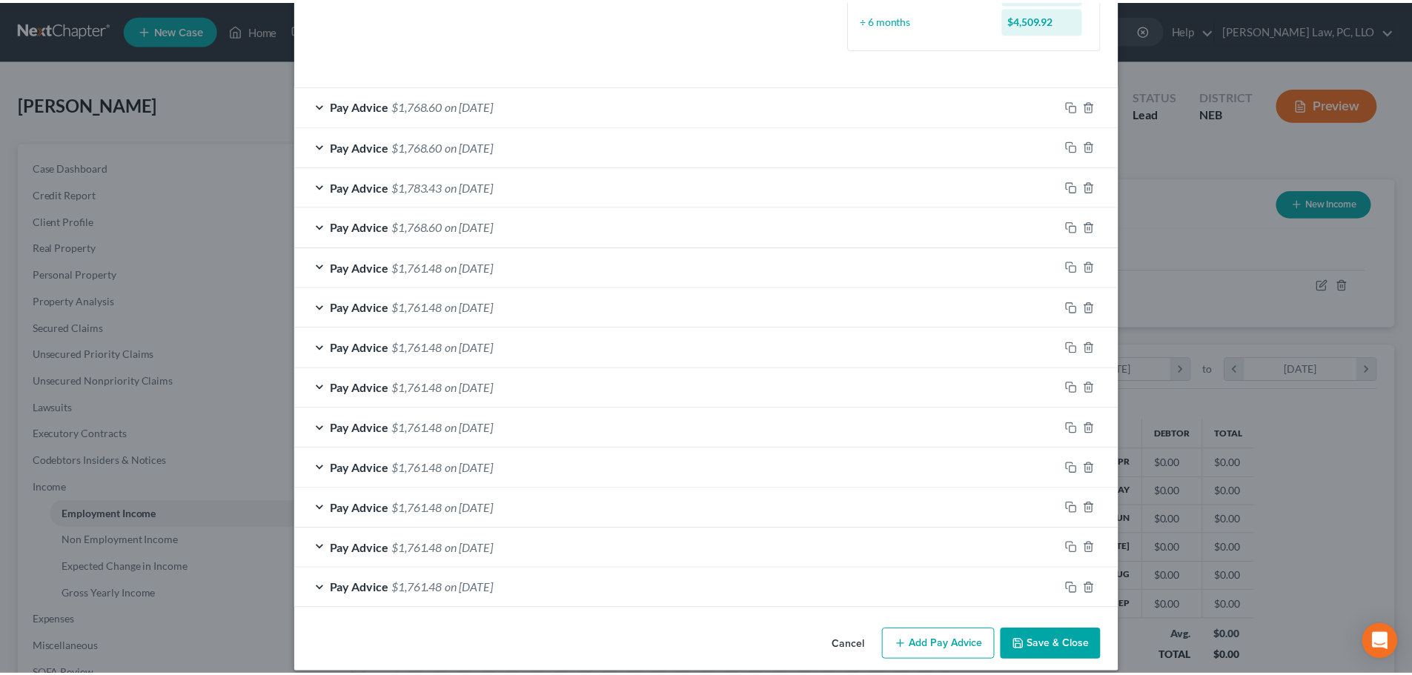
scroll to position [434, 0]
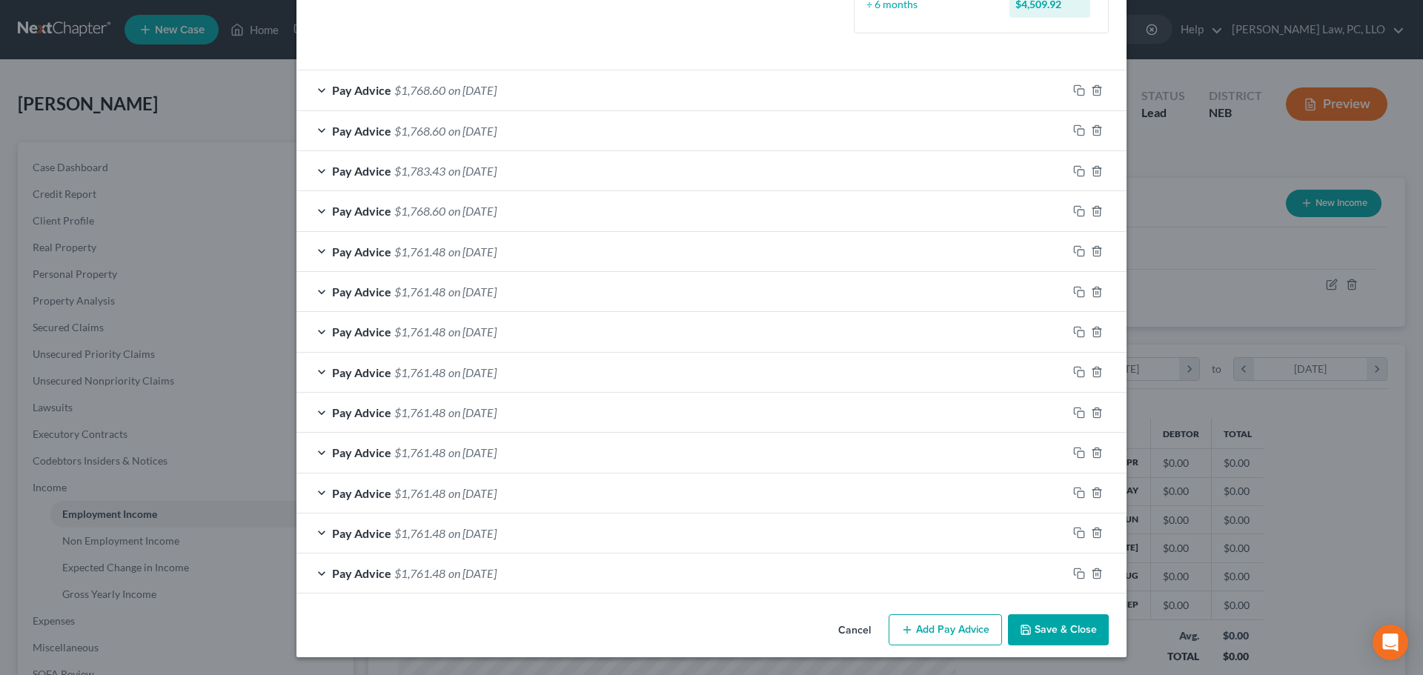
click at [1028, 623] on button "Save & Close" at bounding box center [1058, 630] width 101 height 31
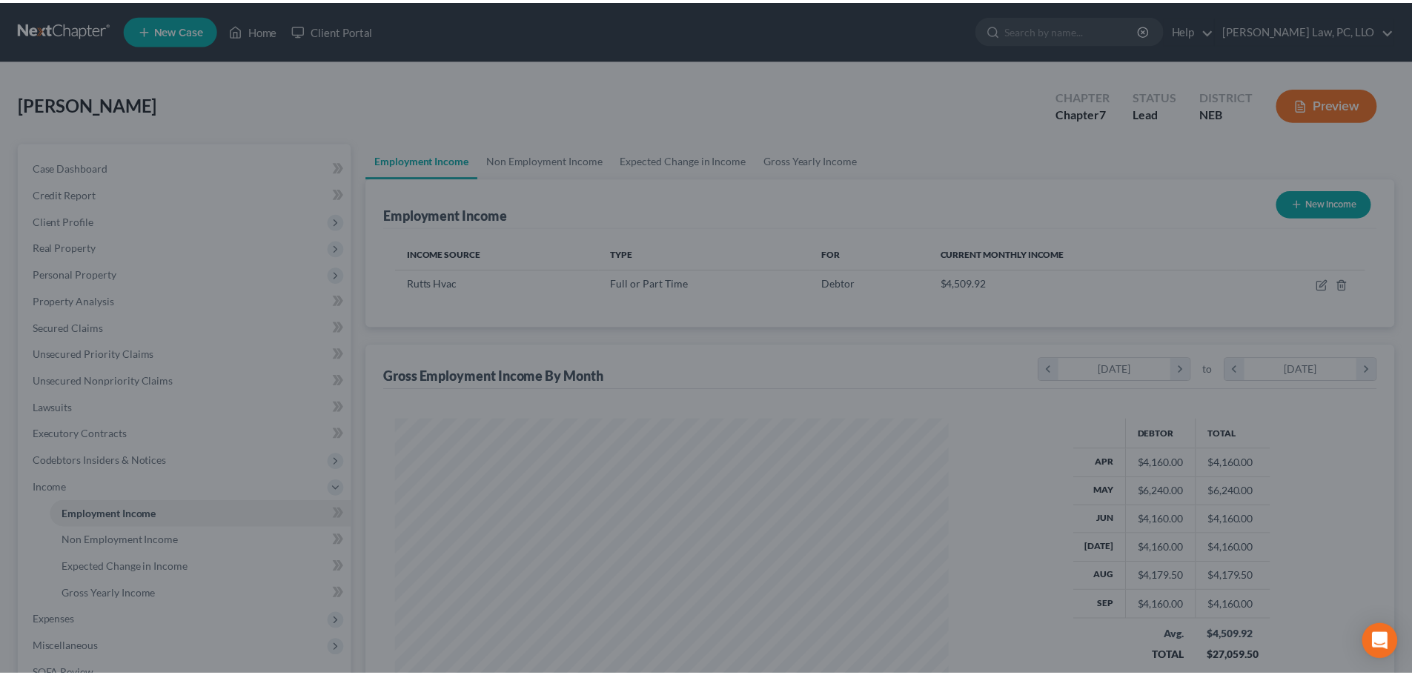
scroll to position [741018, 740712]
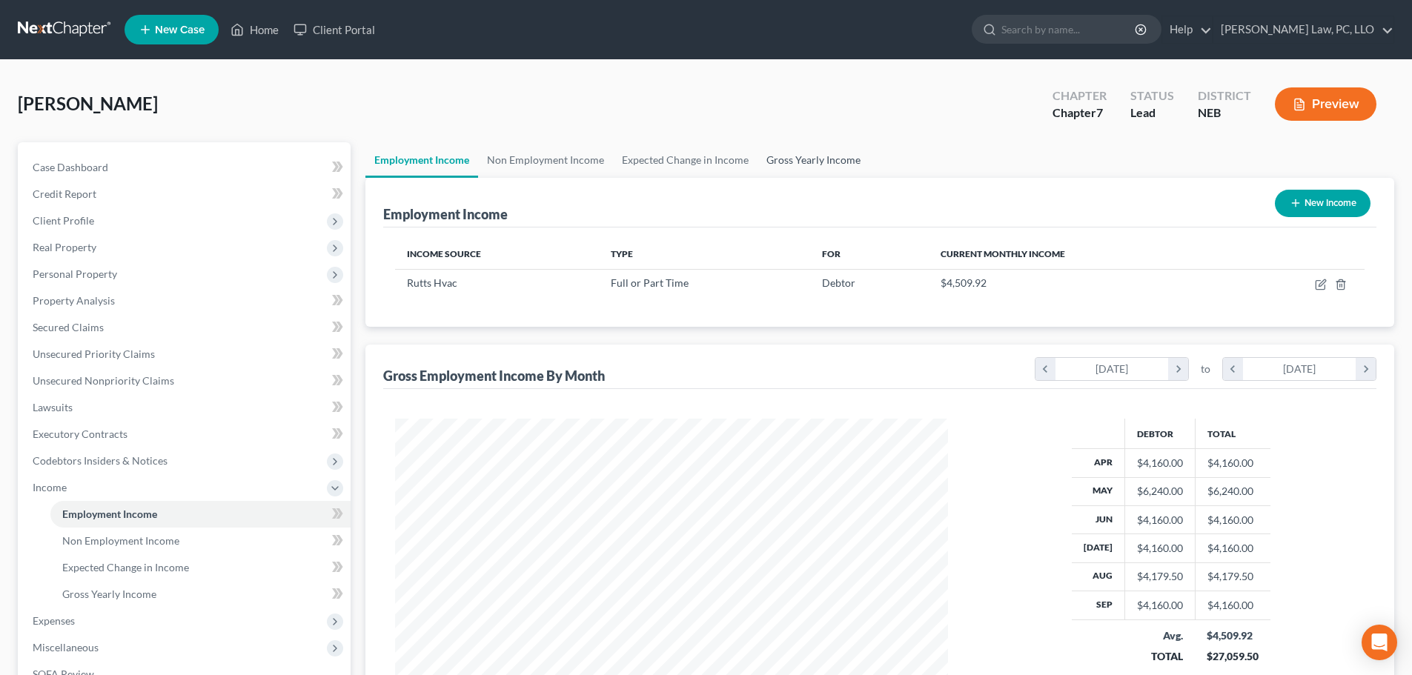
click at [787, 168] on link "Gross Yearly Income" at bounding box center [814, 160] width 112 height 36
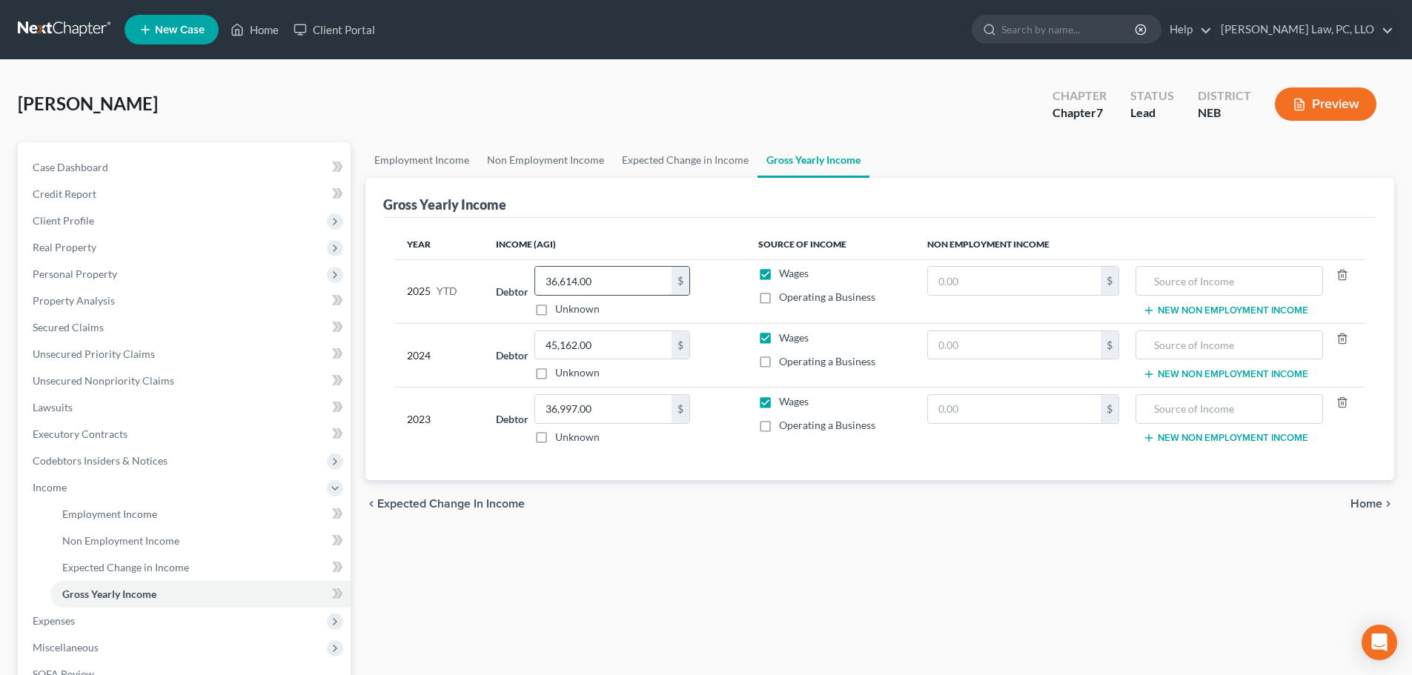
click at [612, 270] on input "36,614.00" at bounding box center [603, 281] width 136 height 28
type input "39,053.08"
click at [644, 343] on input "45,162.00" at bounding box center [603, 345] width 136 height 28
drag, startPoint x: 523, startPoint y: 566, endPoint x: 523, endPoint y: 549, distance: 16.3
click at [523, 566] on div "Employment Income Non Employment Income Expected Change in Income Gross Yearly …" at bounding box center [880, 490] width 1044 height 696
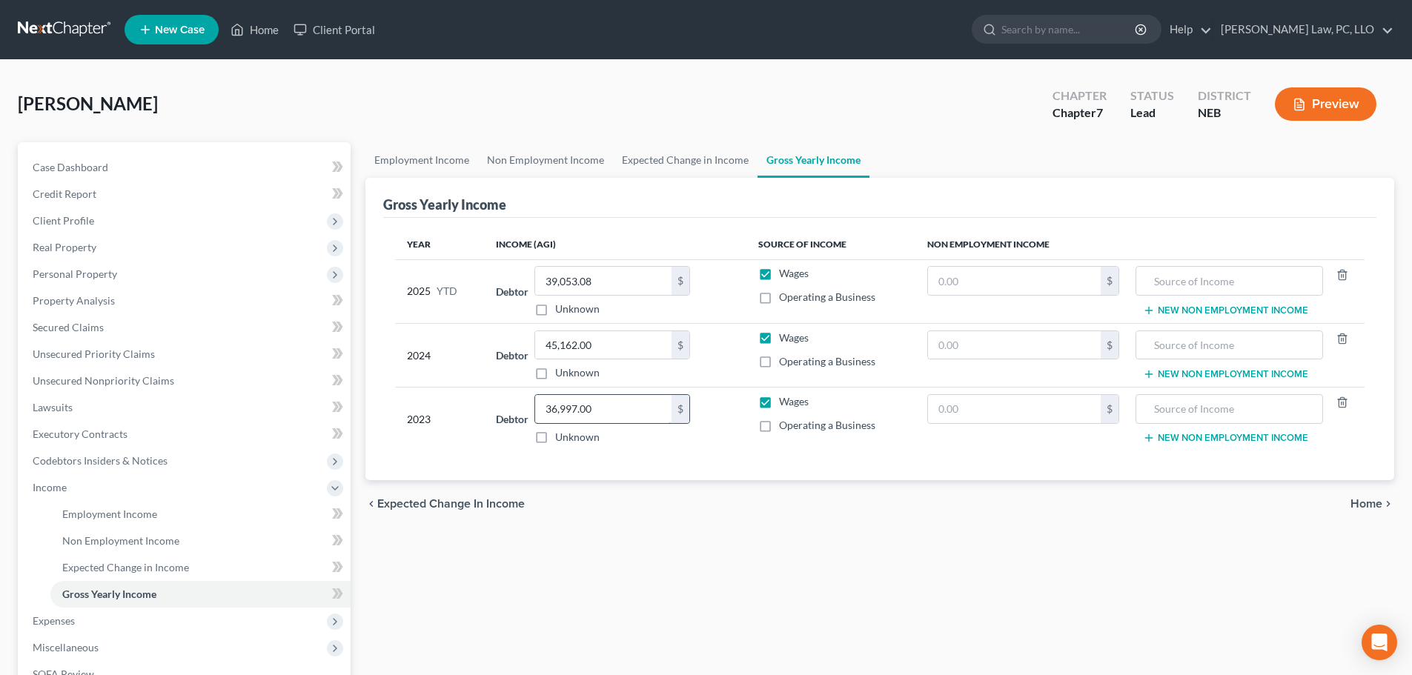
click at [598, 407] on input "36,997.00" at bounding box center [603, 409] width 136 height 28
type input "48,597.00"
click at [67, 492] on span "Income" at bounding box center [186, 487] width 330 height 27
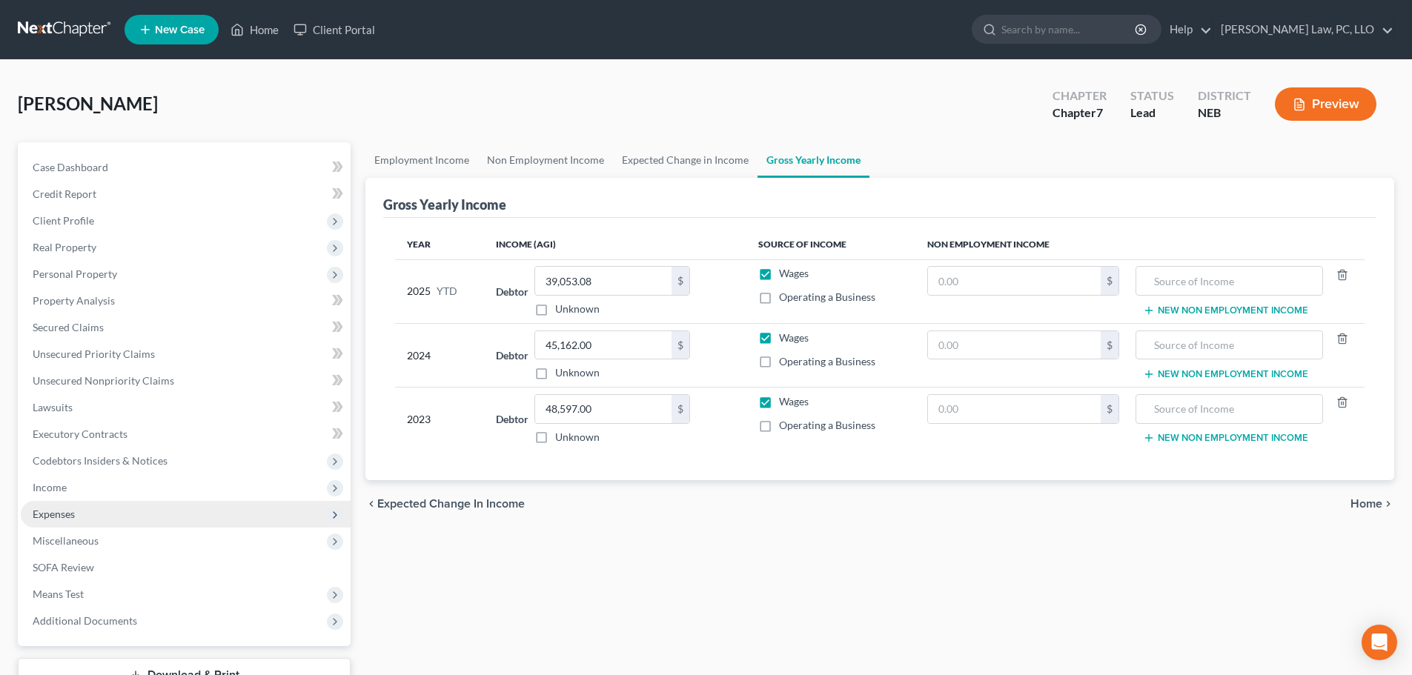
click at [70, 515] on span "Expenses" at bounding box center [54, 514] width 42 height 13
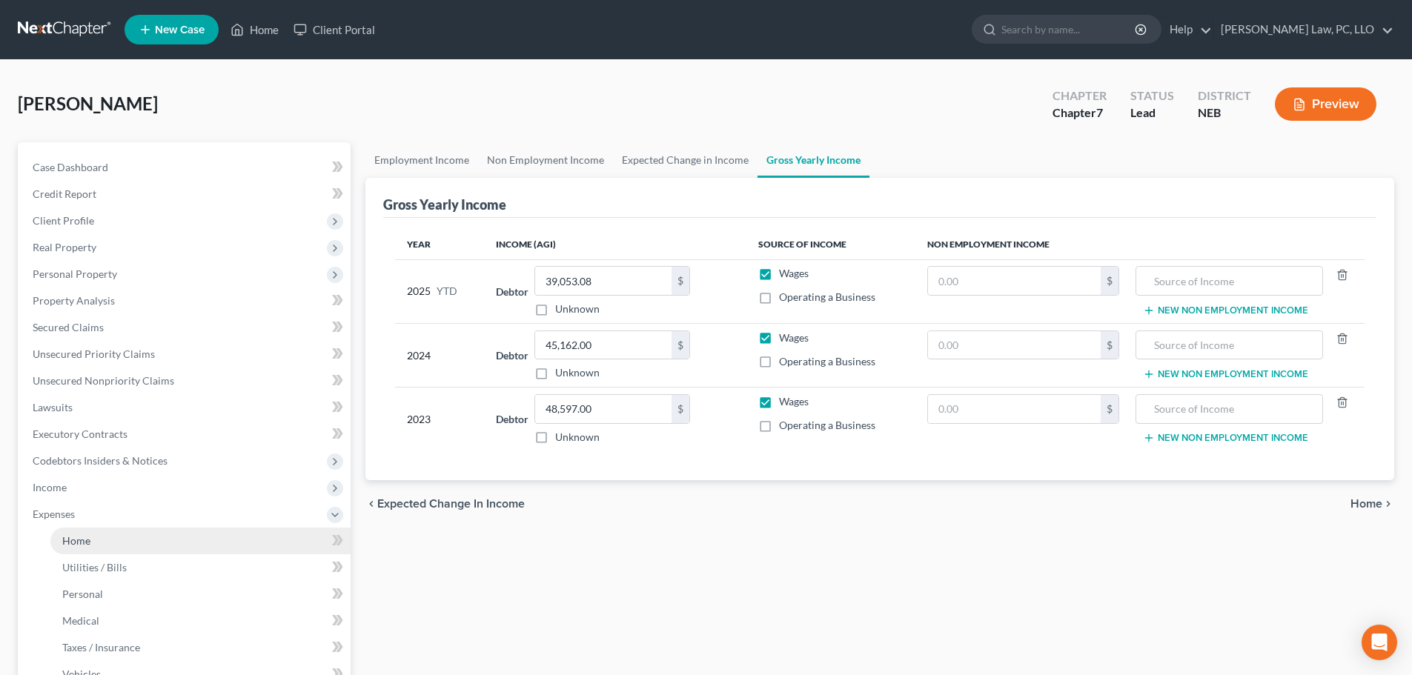
click at [76, 538] on span "Home" at bounding box center [76, 540] width 28 height 13
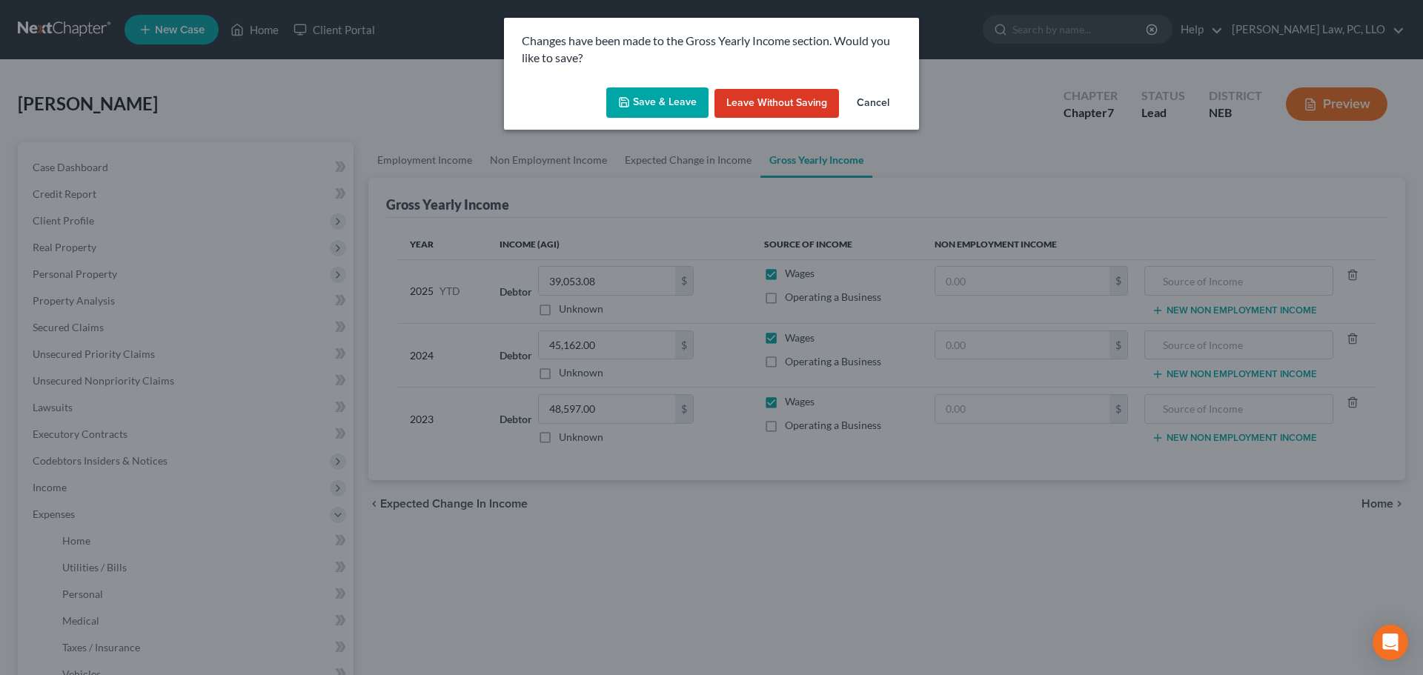
click at [642, 107] on button "Save & Leave" at bounding box center [657, 102] width 102 height 31
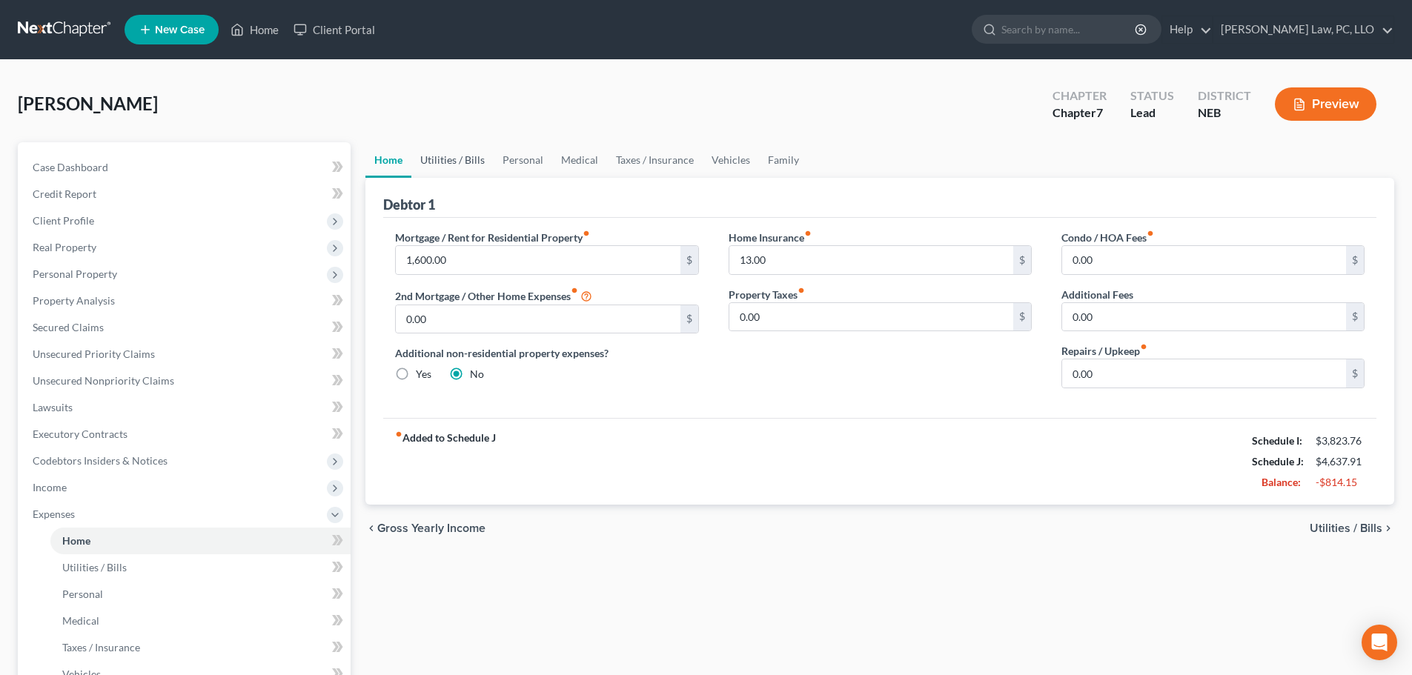
click at [462, 163] on link "Utilities / Bills" at bounding box center [452, 160] width 82 height 36
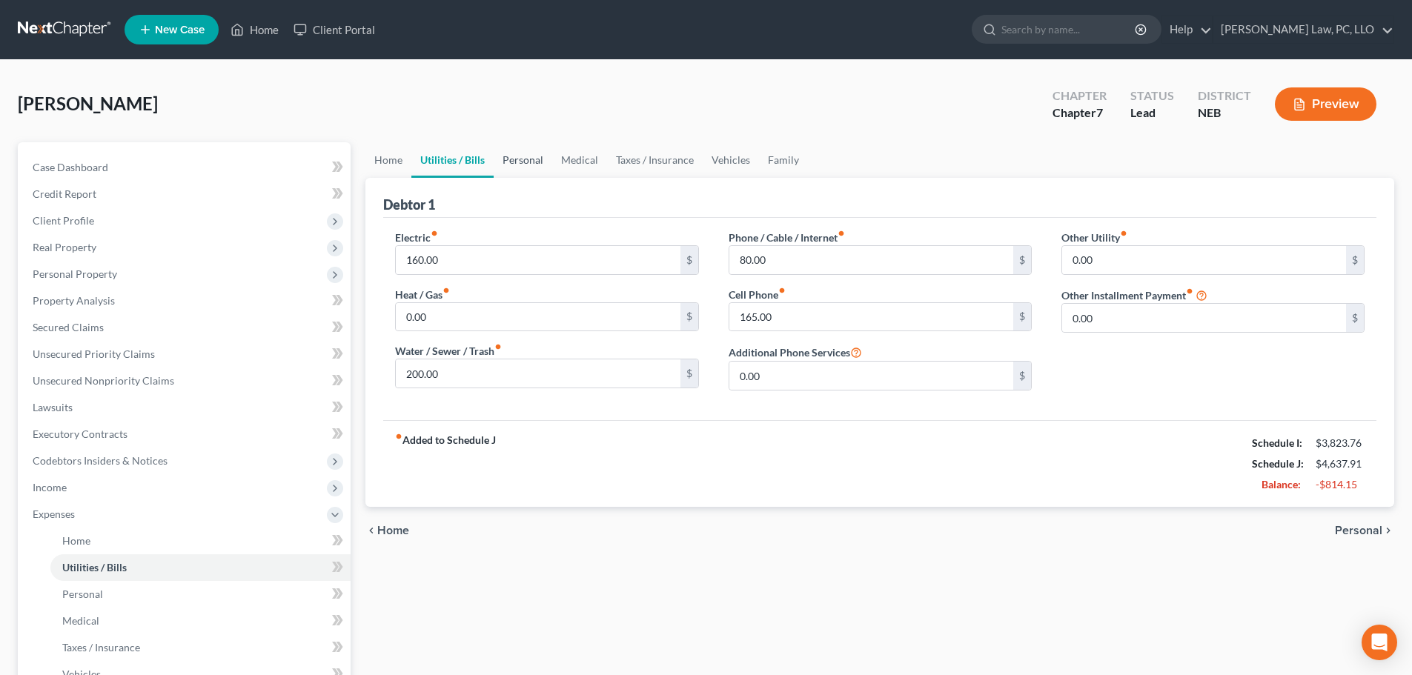
click at [535, 158] on link "Personal" at bounding box center [523, 160] width 59 height 36
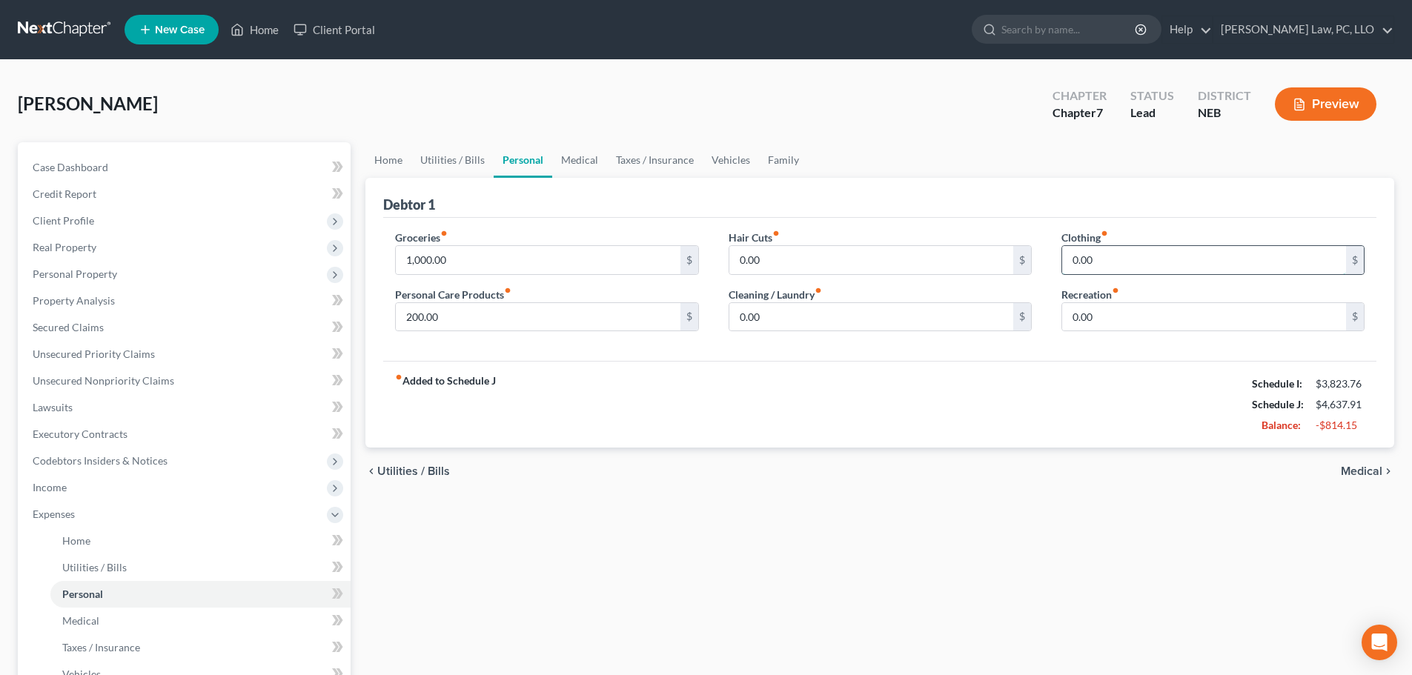
click at [1211, 263] on input "0.00" at bounding box center [1204, 260] width 284 height 28
type input "200.00"
click at [580, 168] on link "Medical" at bounding box center [579, 160] width 55 height 36
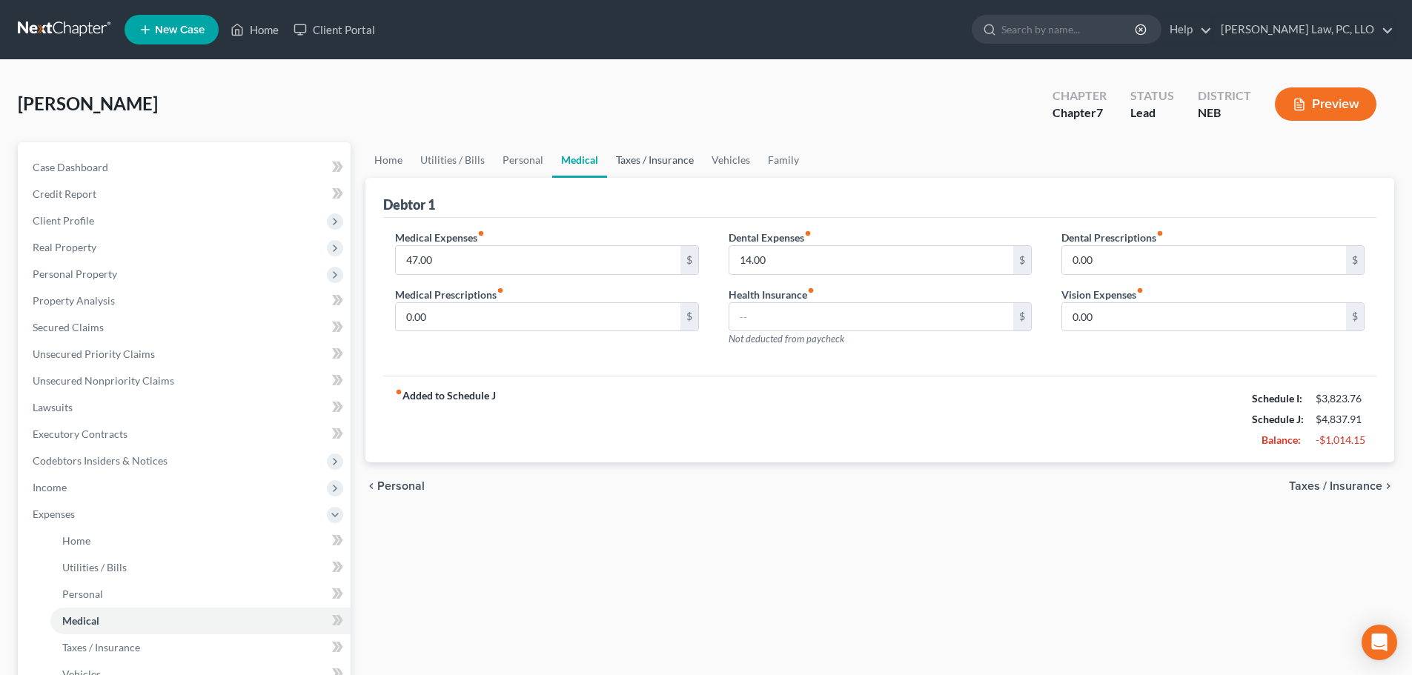
click at [654, 163] on link "Taxes / Insurance" at bounding box center [655, 160] width 96 height 36
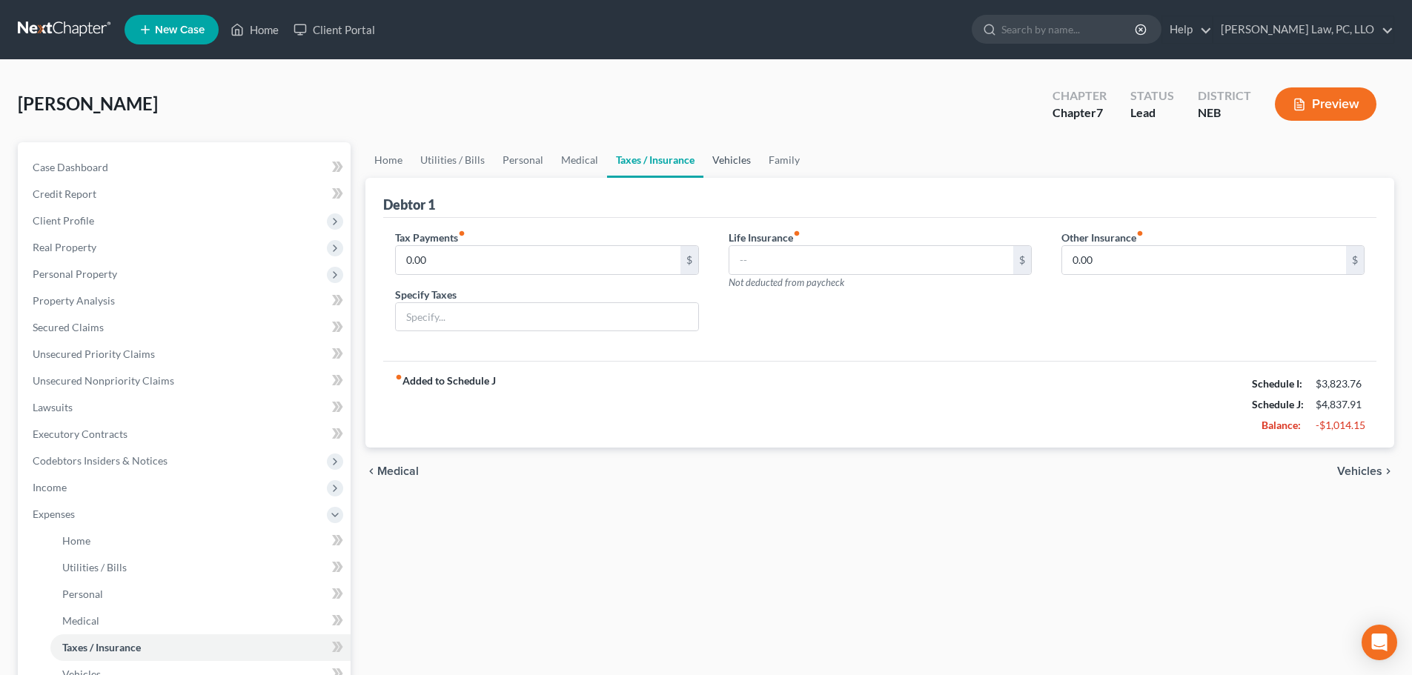
click at [723, 165] on link "Vehicles" at bounding box center [731, 160] width 56 height 36
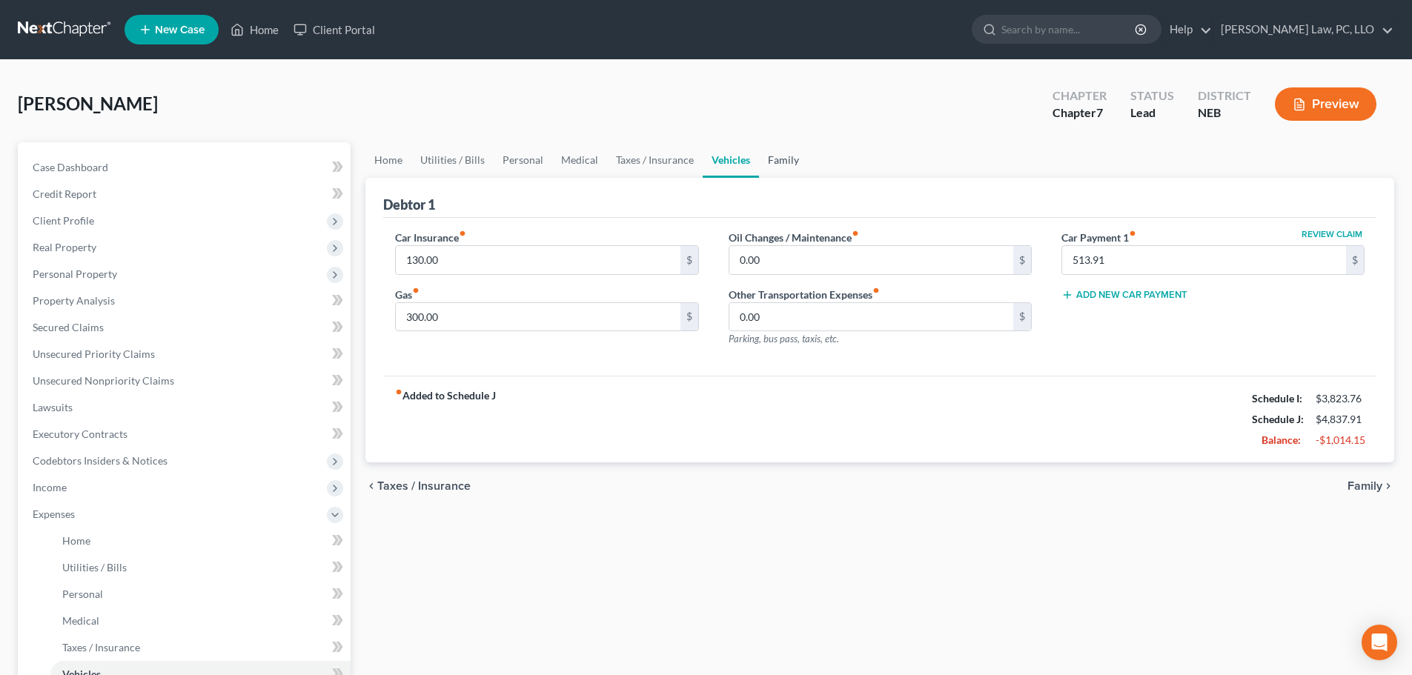
click at [795, 163] on link "Family" at bounding box center [783, 160] width 49 height 36
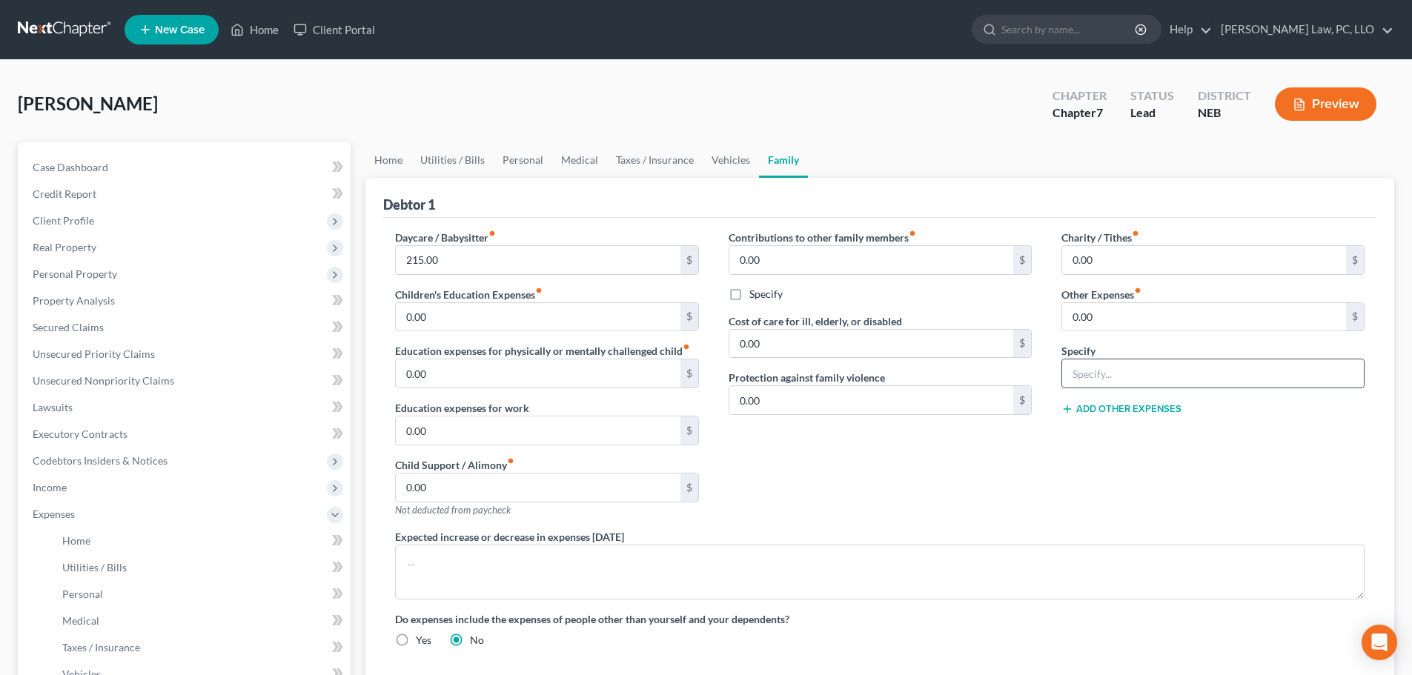
click at [1196, 381] on input "text" at bounding box center [1213, 374] width 302 height 28
type input "MISC"
click at [1167, 323] on input "0.00" at bounding box center [1204, 317] width 284 height 28
type input "150.00"
click at [425, 155] on link "Utilities / Bills" at bounding box center [452, 160] width 82 height 36
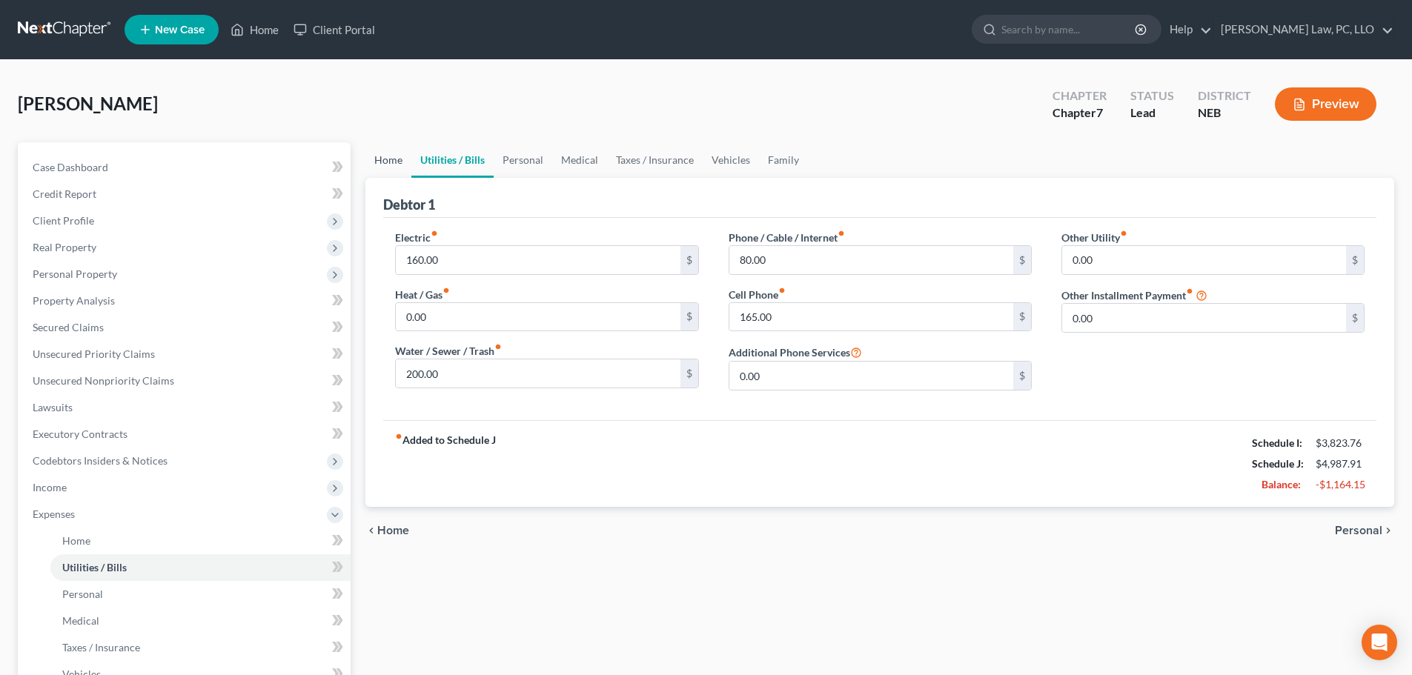
click at [388, 162] on link "Home" at bounding box center [388, 160] width 46 height 36
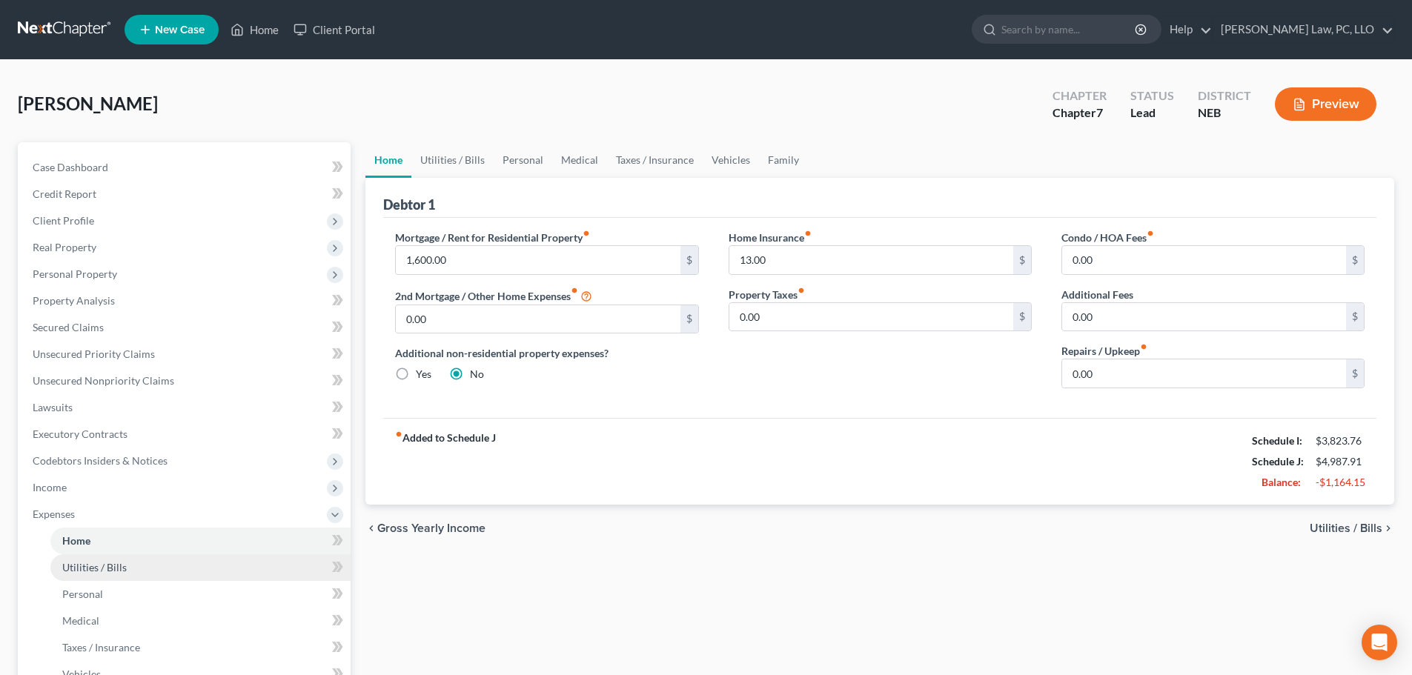
click at [80, 559] on link "Utilities / Bills" at bounding box center [200, 567] width 300 height 27
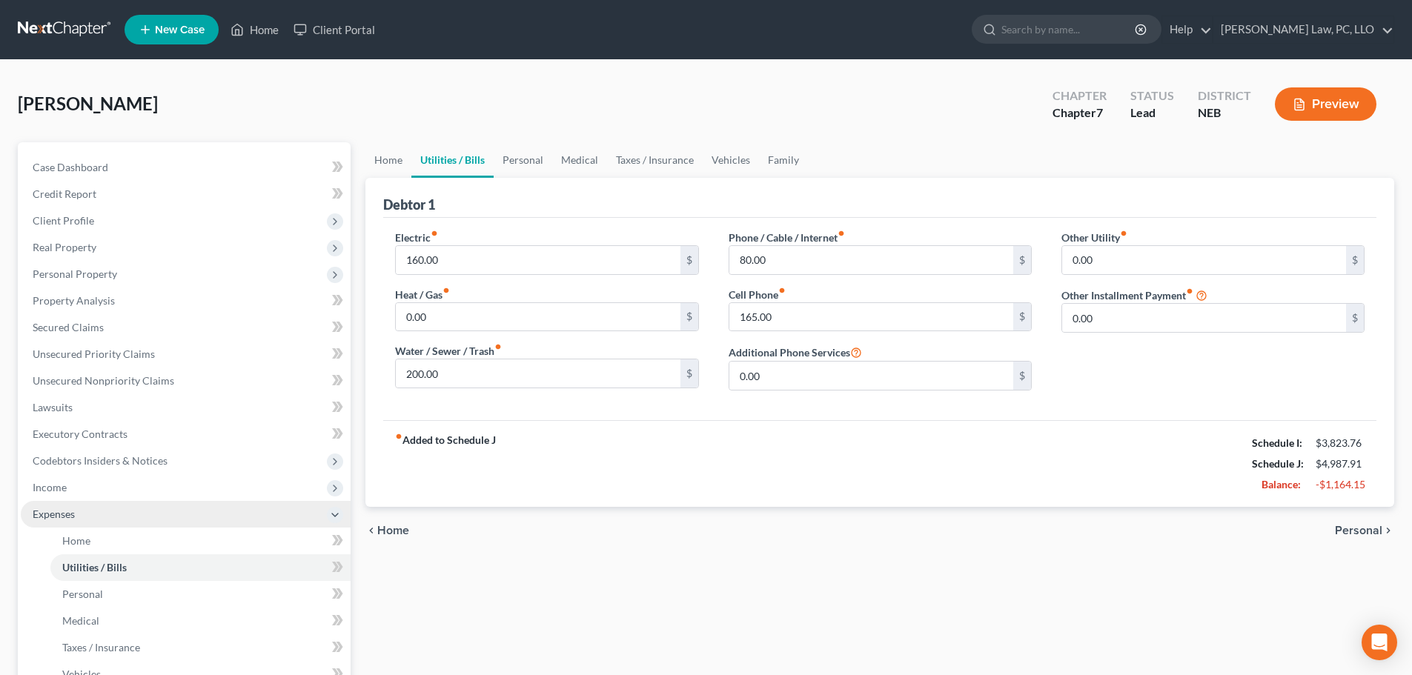
click at [73, 518] on span "Expenses" at bounding box center [54, 514] width 42 height 13
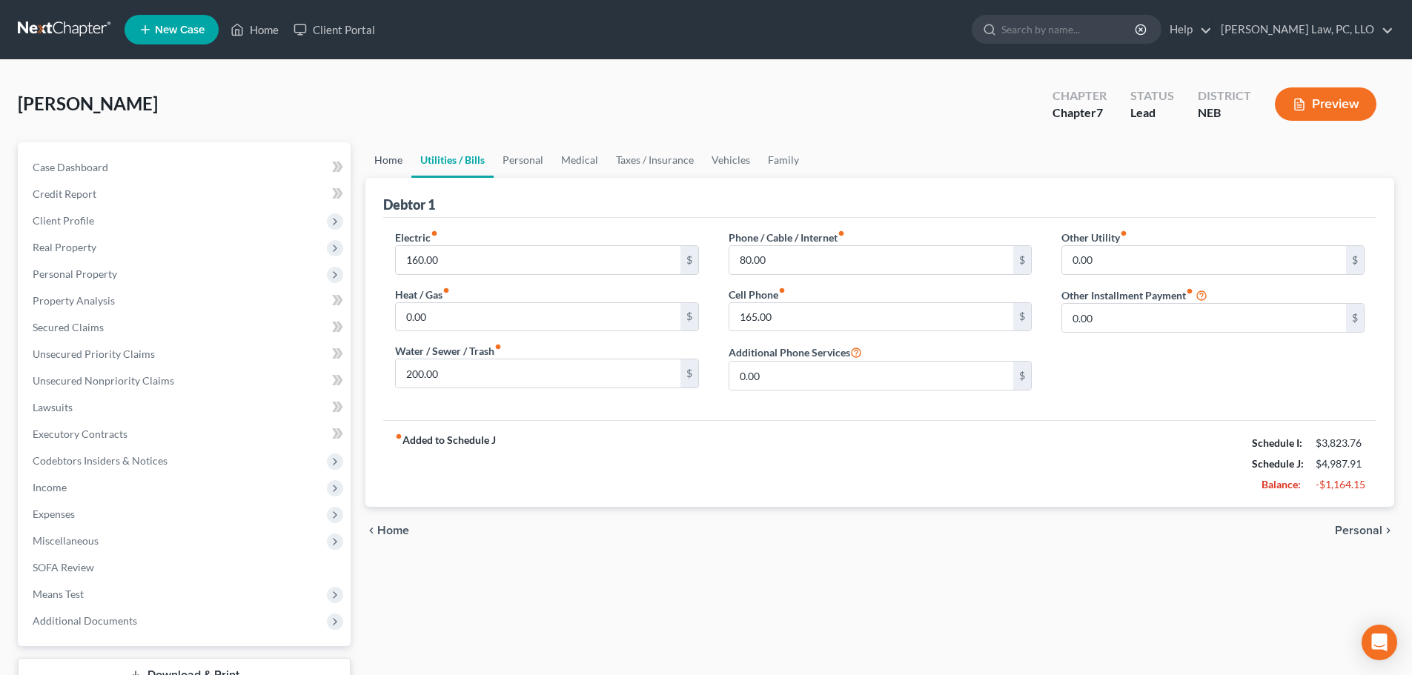
click at [400, 168] on link "Home" at bounding box center [388, 160] width 46 height 36
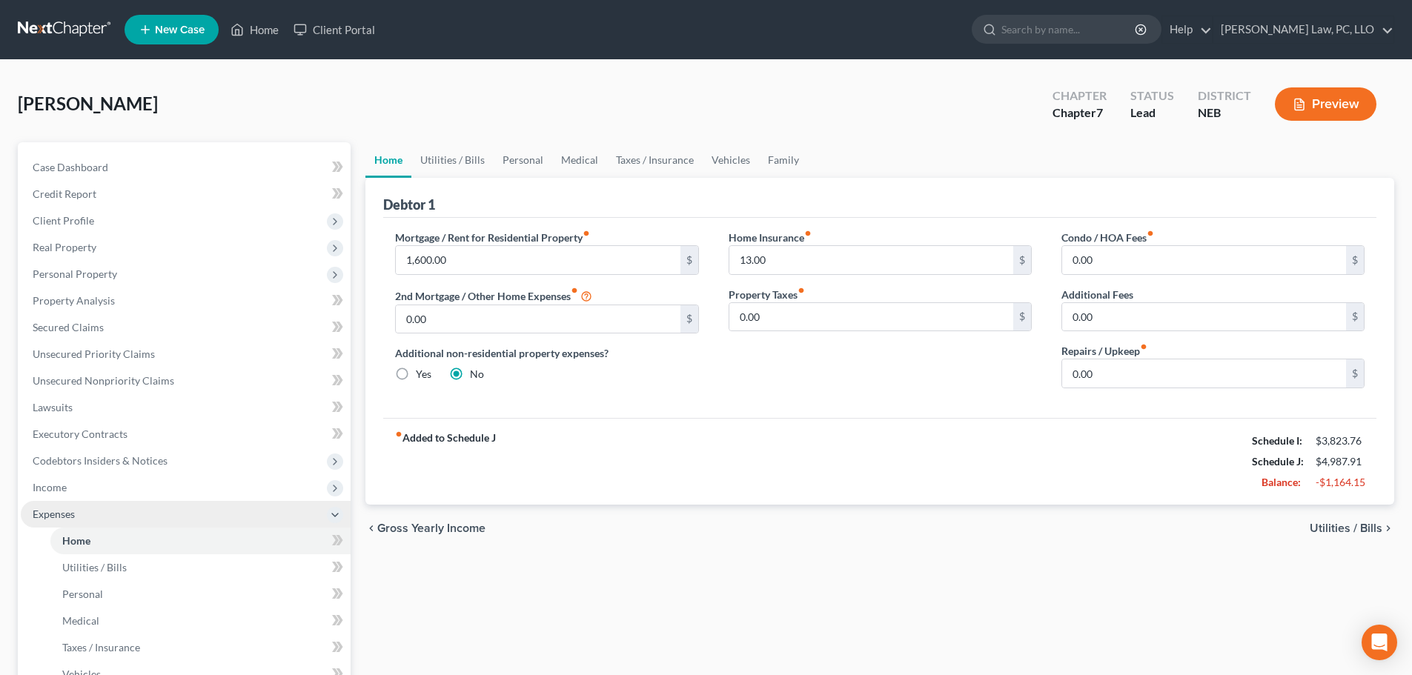
click at [67, 514] on span "Expenses" at bounding box center [54, 514] width 42 height 13
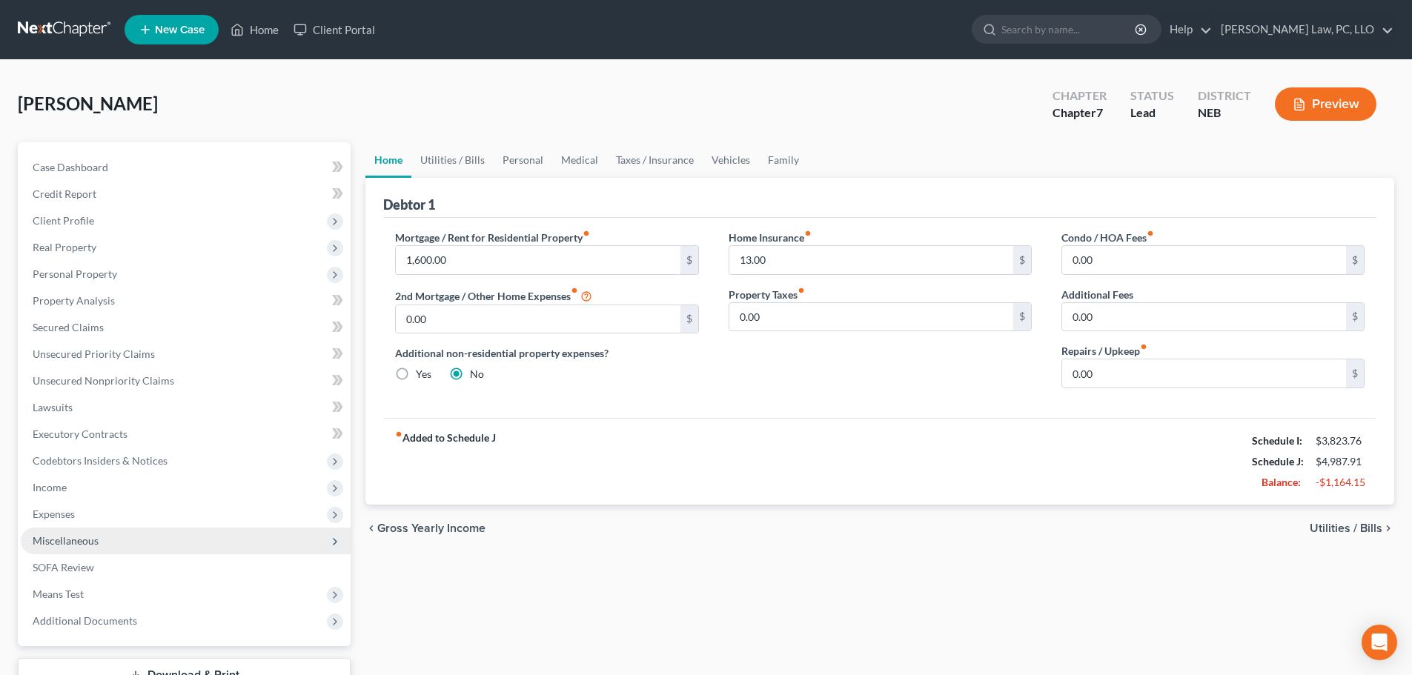
click at [73, 542] on span "Miscellaneous" at bounding box center [66, 540] width 66 height 13
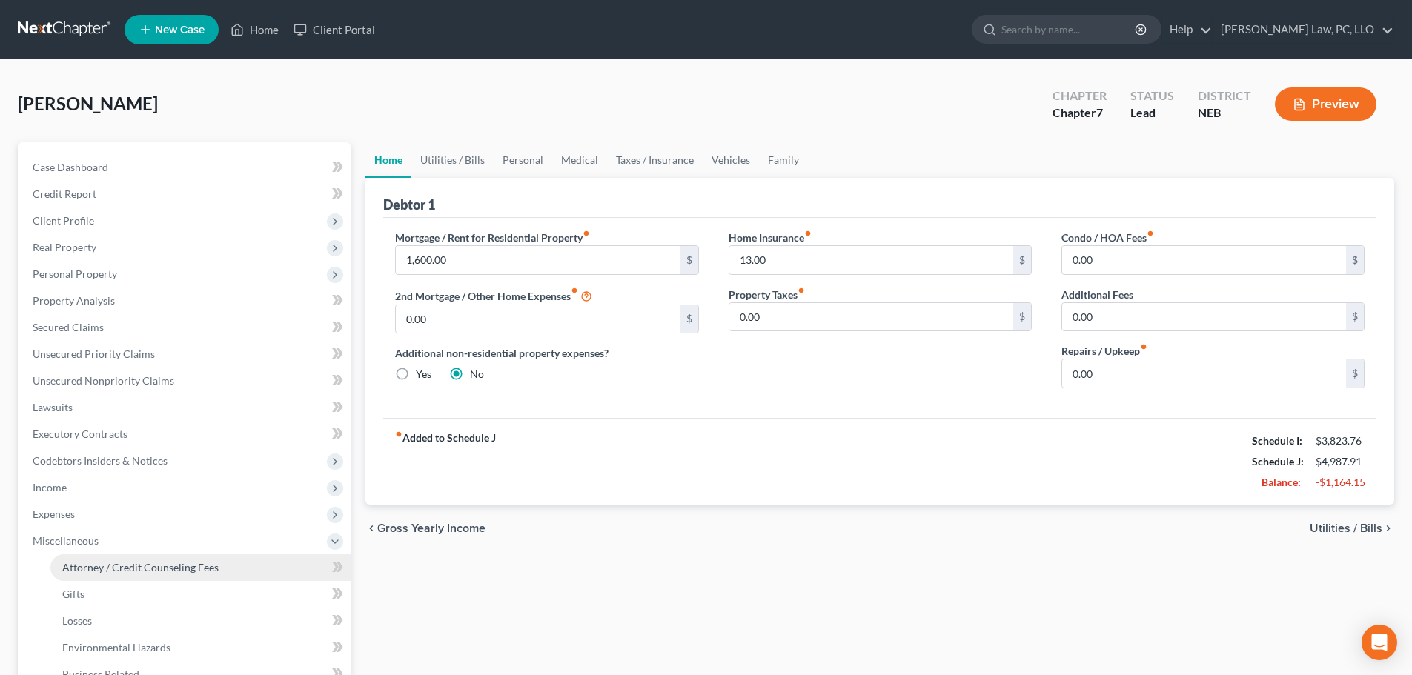
click at [80, 573] on span "Attorney / Credit Counseling Fees" at bounding box center [140, 567] width 156 height 13
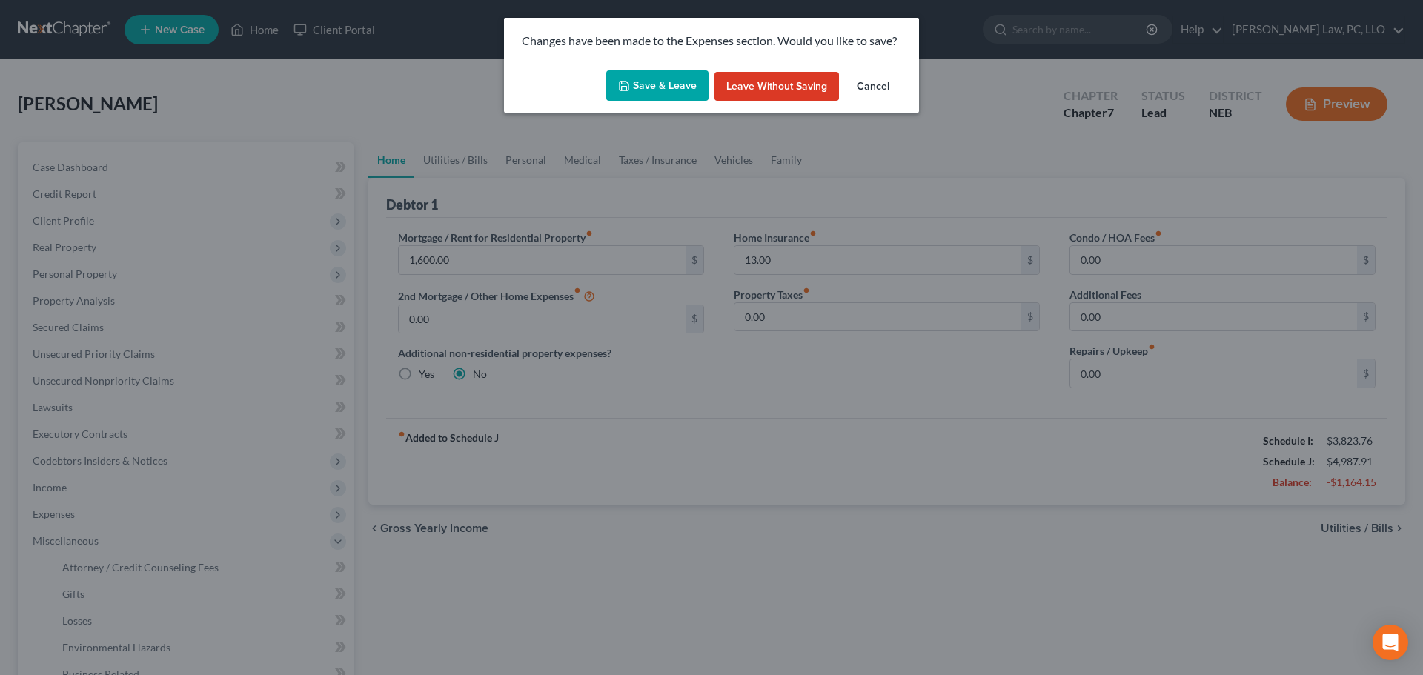
click at [664, 87] on button "Save & Leave" at bounding box center [657, 85] width 102 height 31
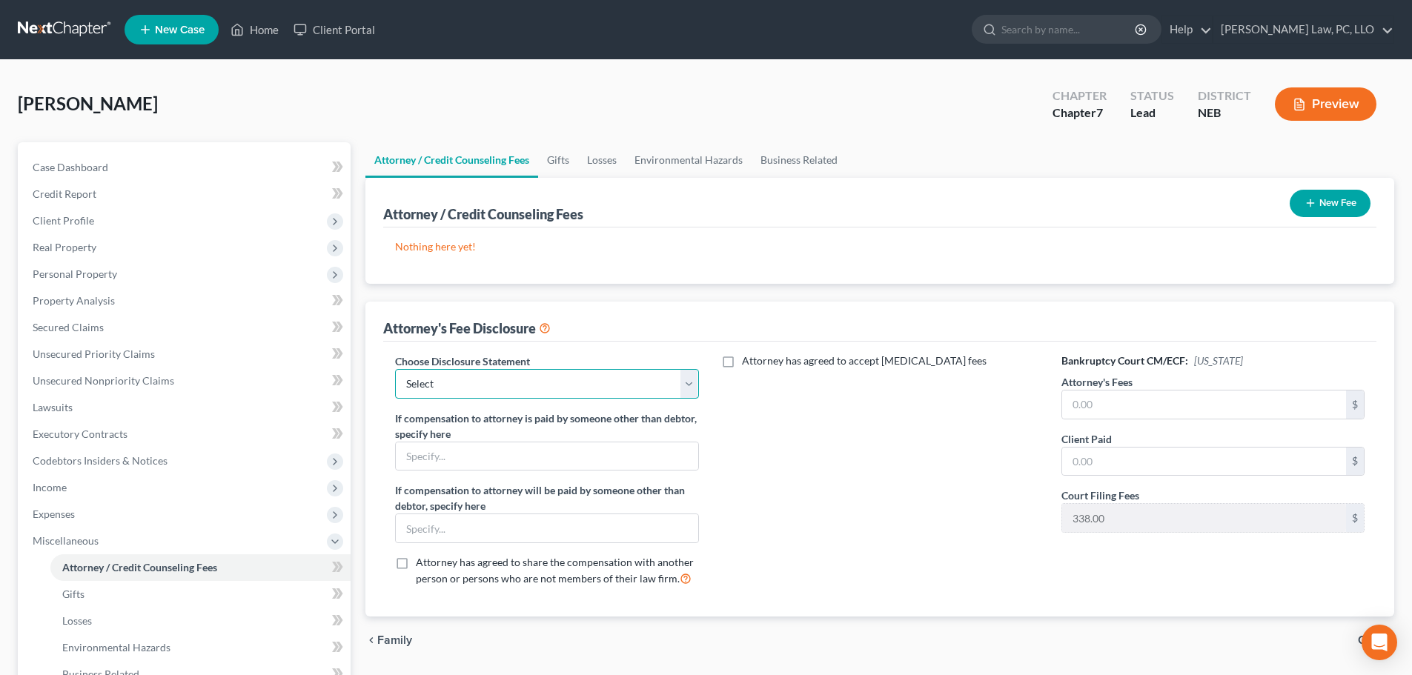
click at [540, 373] on select "Select Fees Chapter 11/12 Fees Chapter 13 Fees Chapter 7" at bounding box center [546, 384] width 303 height 30
select select "2"
click at [395, 369] on select "Select Fees Chapter 11/12 Fees Chapter 13 Fees Chapter 7" at bounding box center [546, 384] width 303 height 30
click at [1146, 416] on input "text" at bounding box center [1204, 405] width 284 height 28
type input "1,662.00"
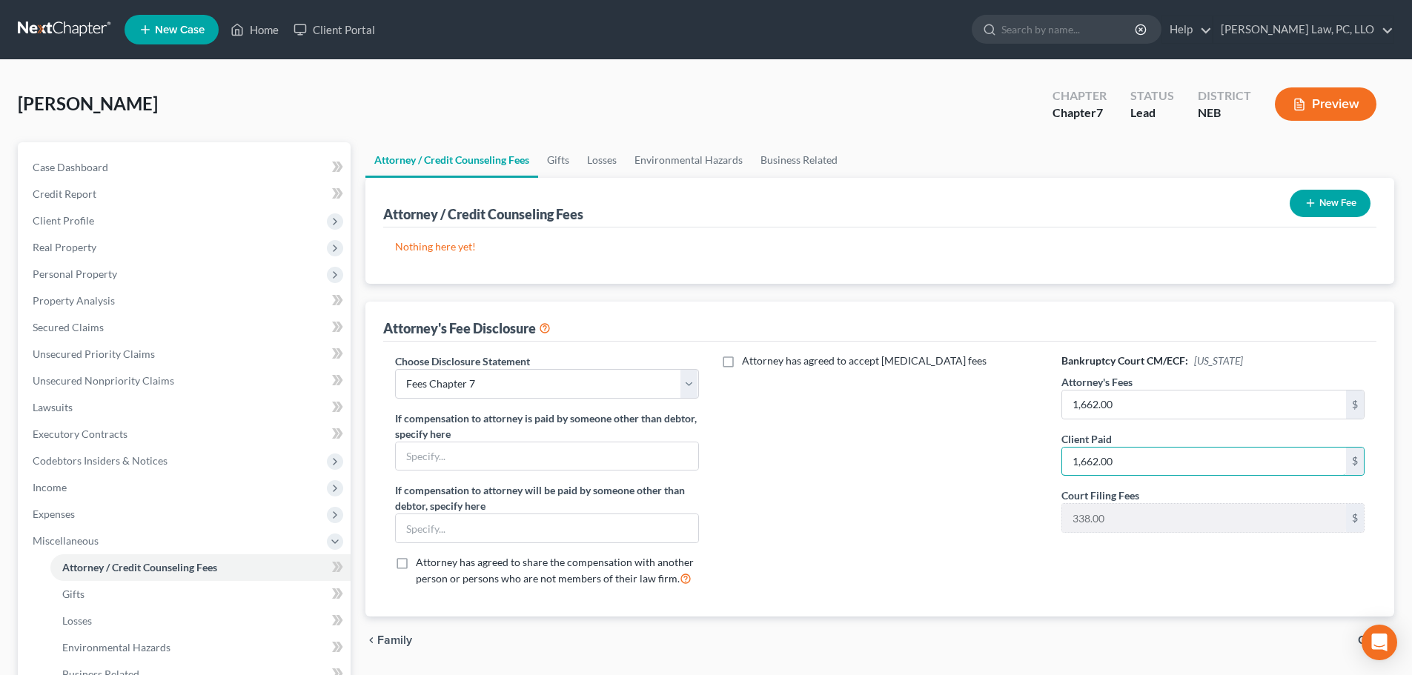
type input "1,662.00"
click at [1344, 211] on button "New Fee" at bounding box center [1330, 203] width 81 height 27
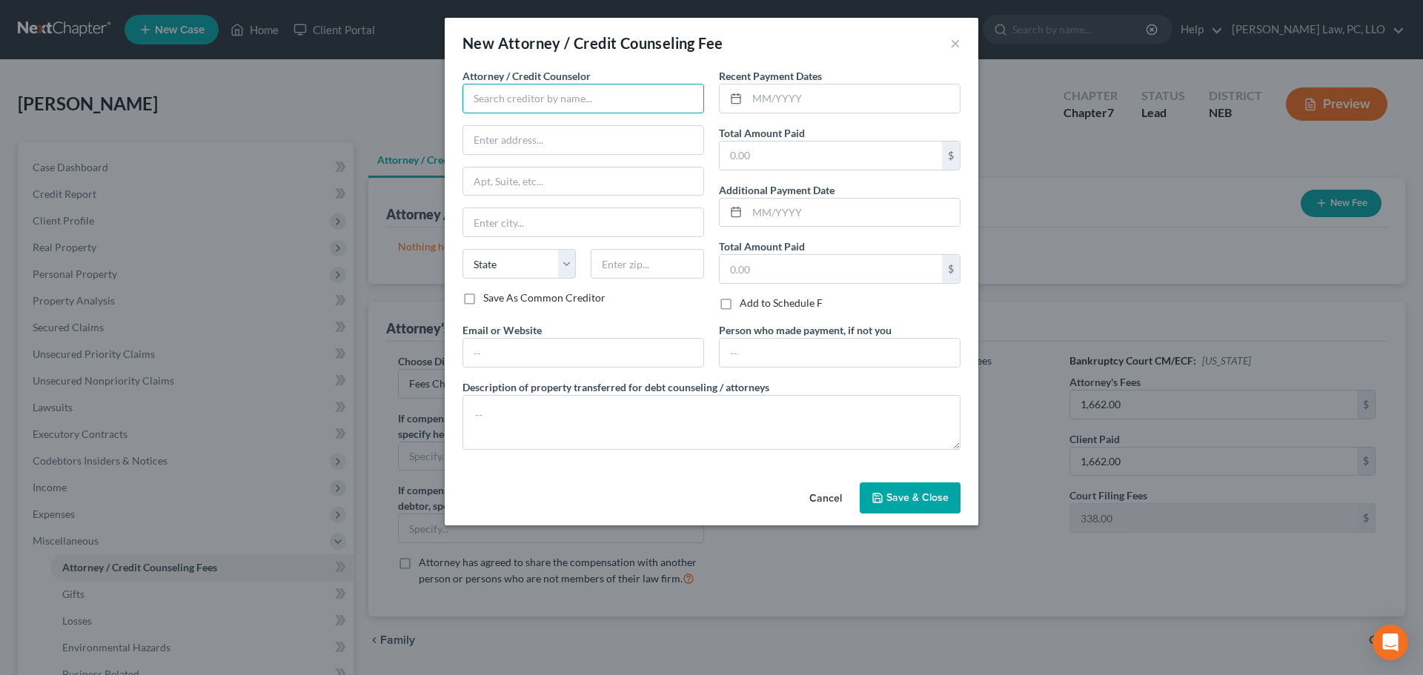
click at [565, 100] on input "text" at bounding box center [584, 99] width 242 height 30
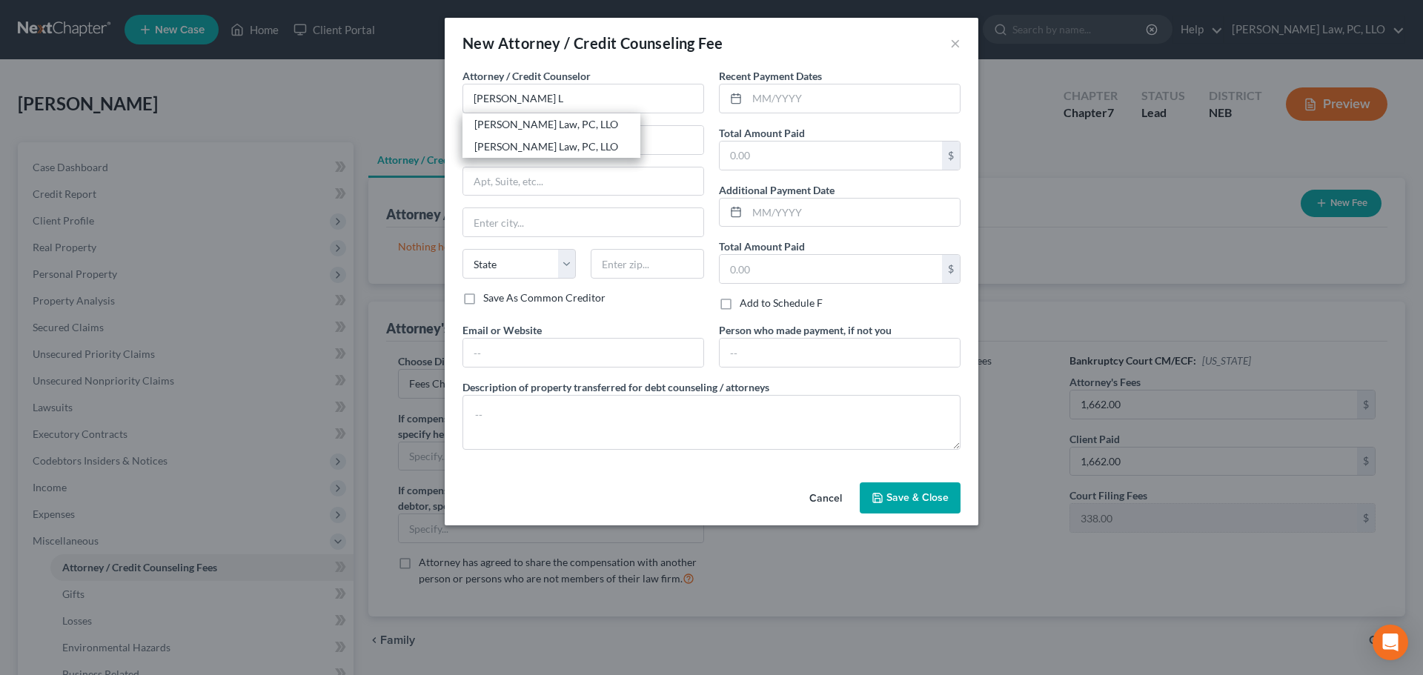
click at [531, 124] on div "[PERSON_NAME] Law, PC, LLO" at bounding box center [551, 124] width 154 height 15
type input "[PERSON_NAME] Law, PC, LLO"
type input "[STREET_ADDRESS]"
type input "Ste 215B"
type input "Lincoln"
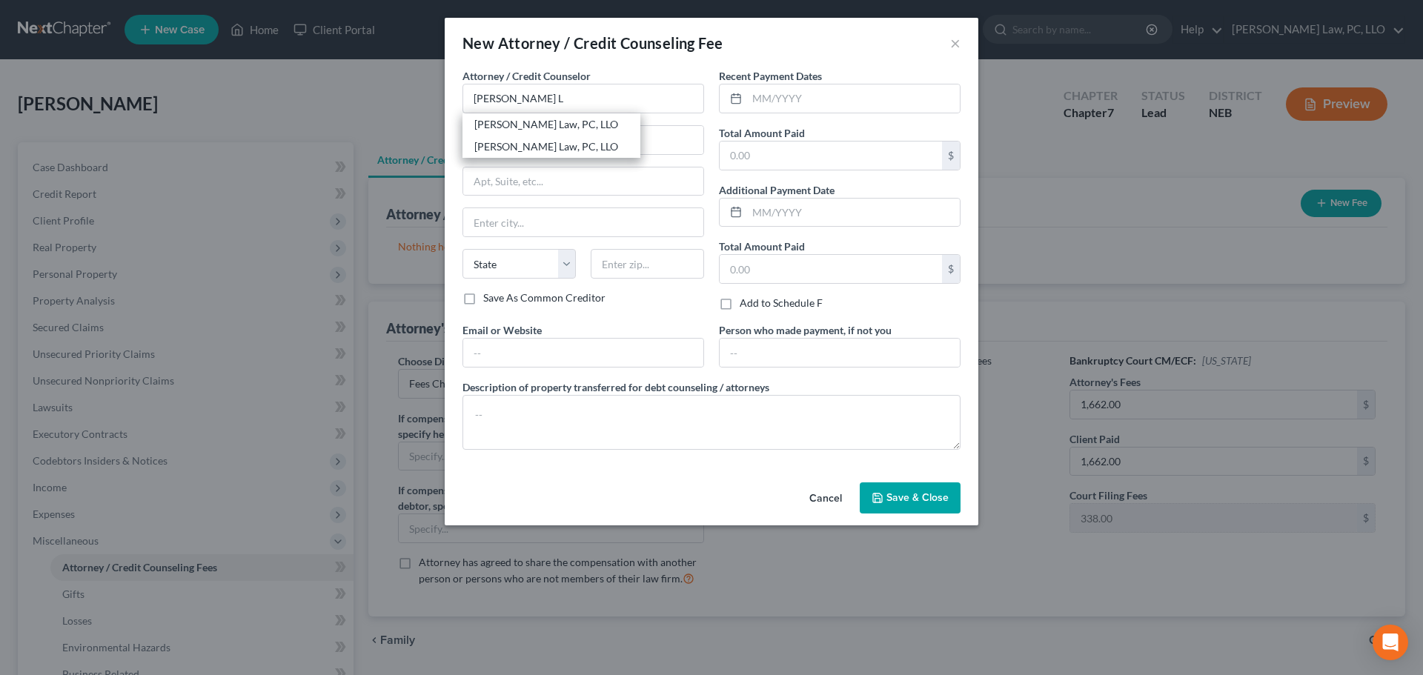
select select "30"
type input "68508"
click at [806, 101] on input "text" at bounding box center [853, 99] width 213 height 28
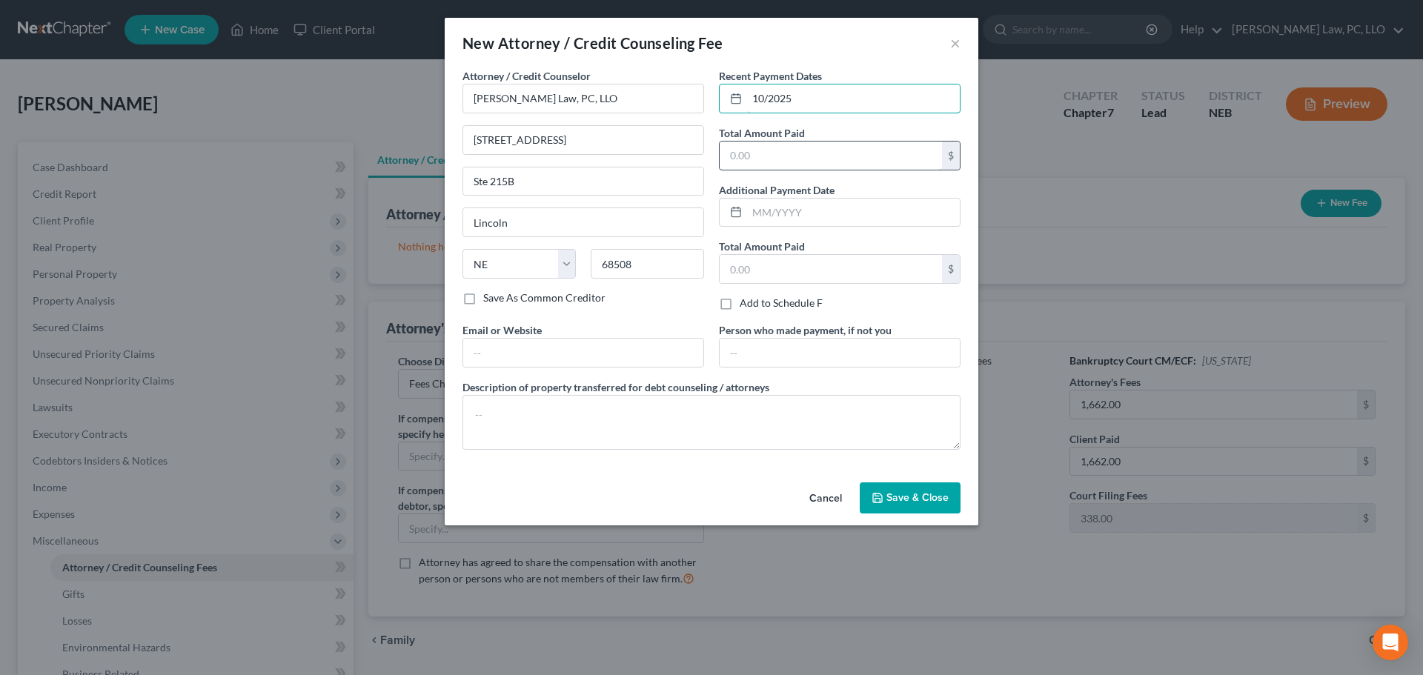
type input "10/2025"
click at [789, 158] on input "text" at bounding box center [831, 156] width 222 height 28
type input "1,662.00"
click at [907, 495] on span "Save & Close" at bounding box center [918, 497] width 62 height 13
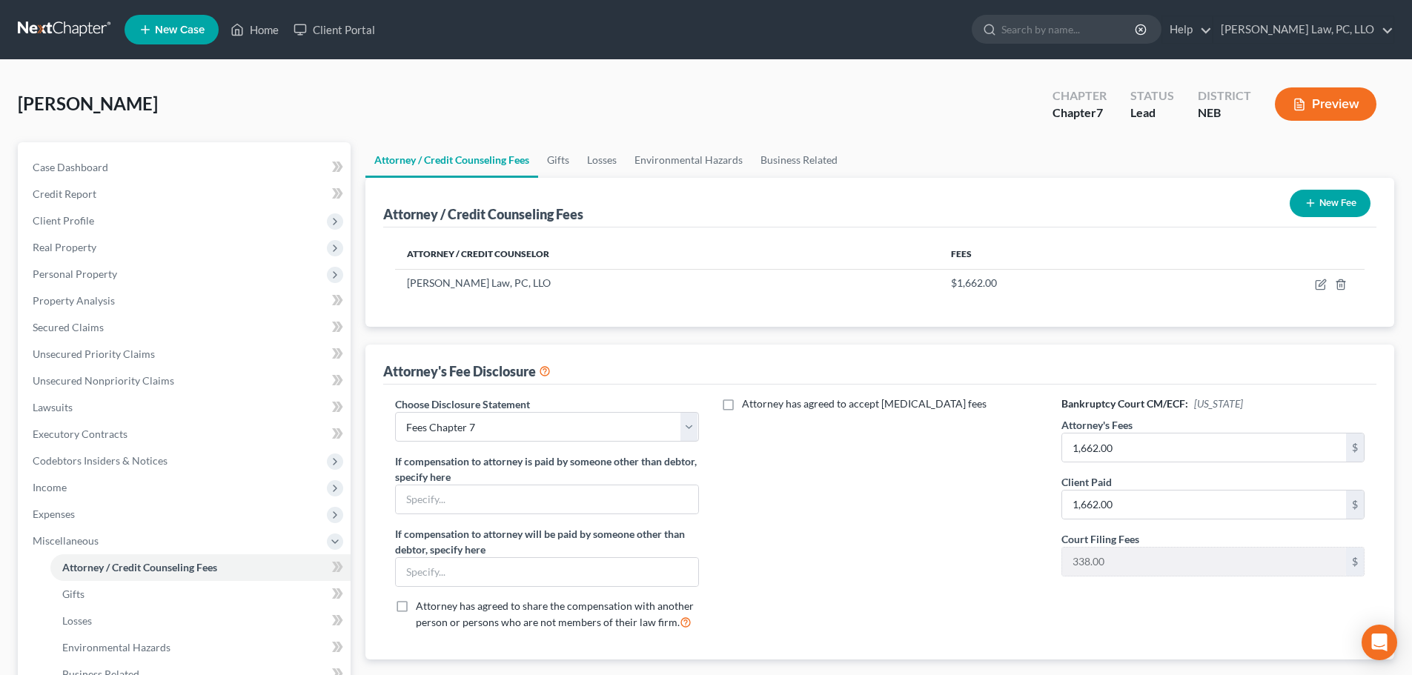
click at [1337, 205] on button "New Fee" at bounding box center [1330, 203] width 81 height 27
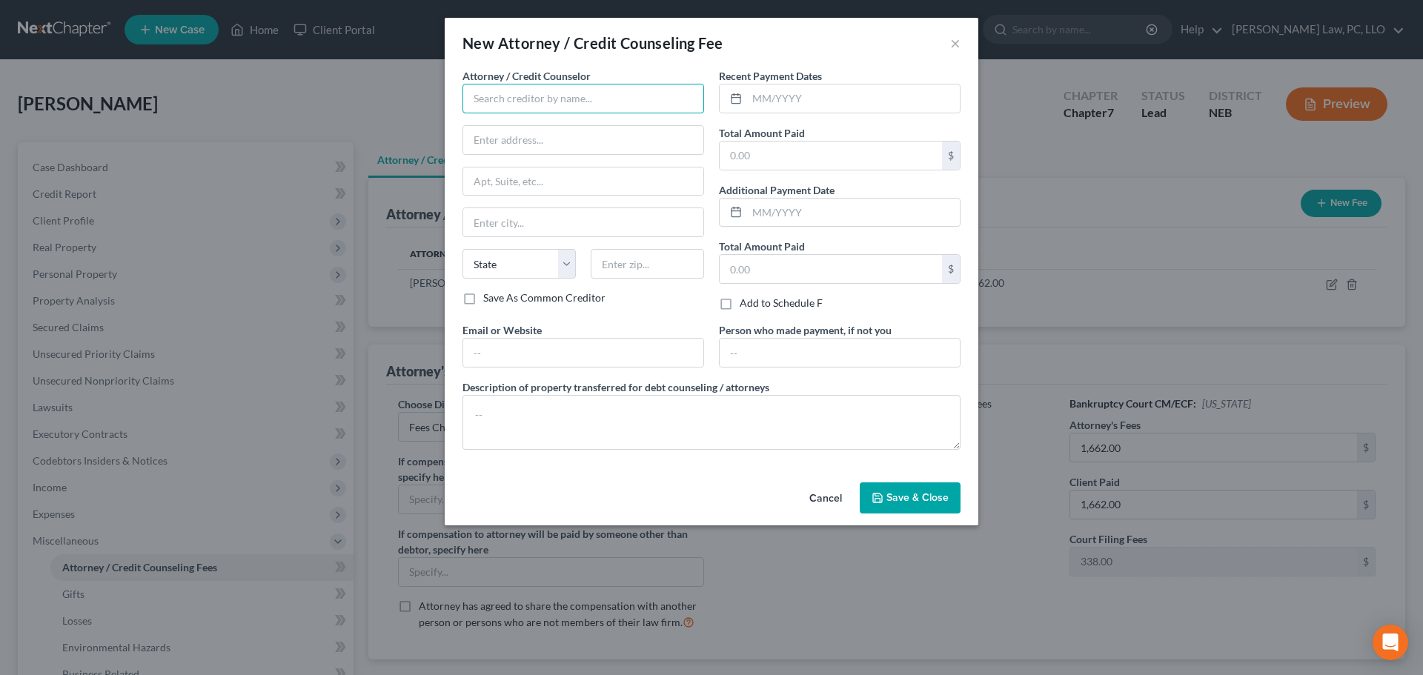
click at [506, 94] on input "text" at bounding box center [584, 99] width 242 height 30
click at [543, 130] on div "[PERSON_NAME] Credit Counseling" at bounding box center [558, 124] width 168 height 15
type input "[PERSON_NAME] Credit Counseling"
click at [511, 361] on input "text" at bounding box center [583, 353] width 240 height 28
type input "[DOMAIN_NAME]"
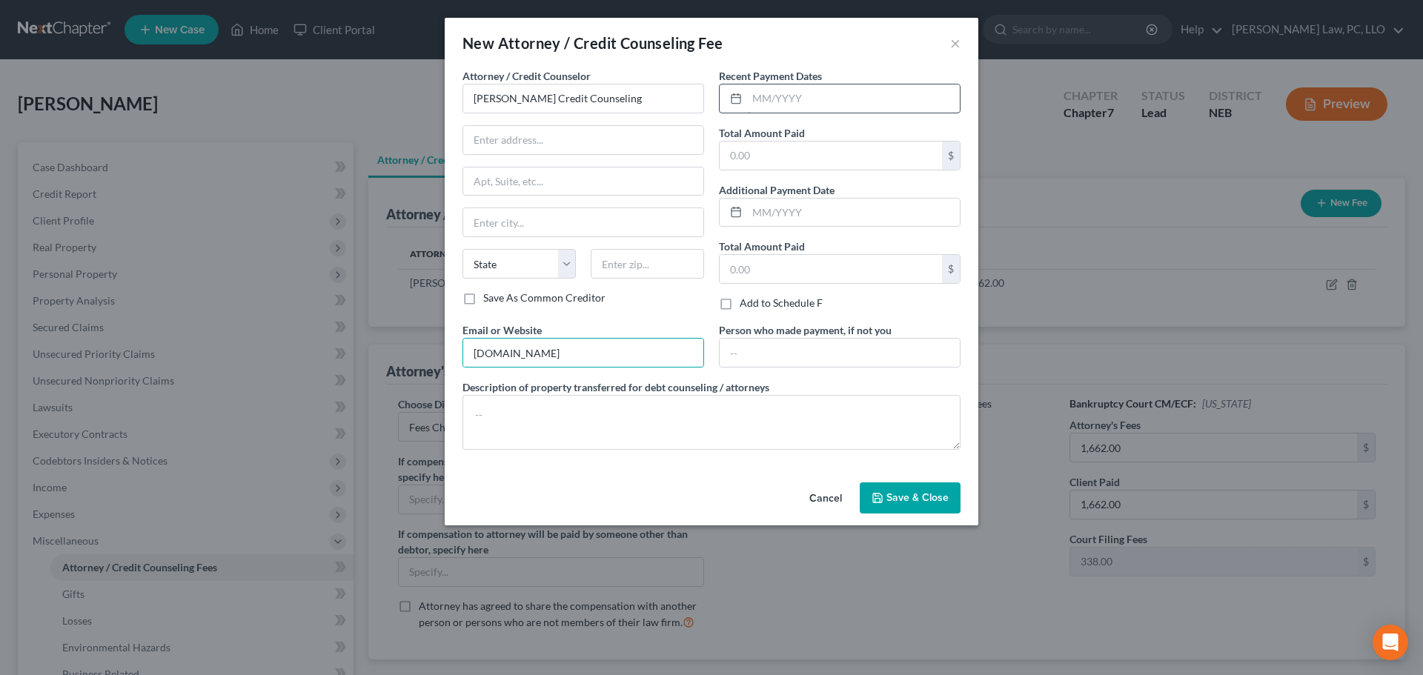
click at [787, 99] on input "text" at bounding box center [853, 99] width 213 height 28
type input "10/2025"
type input "25.00"
click at [922, 495] on span "Save & Close" at bounding box center [918, 497] width 62 height 13
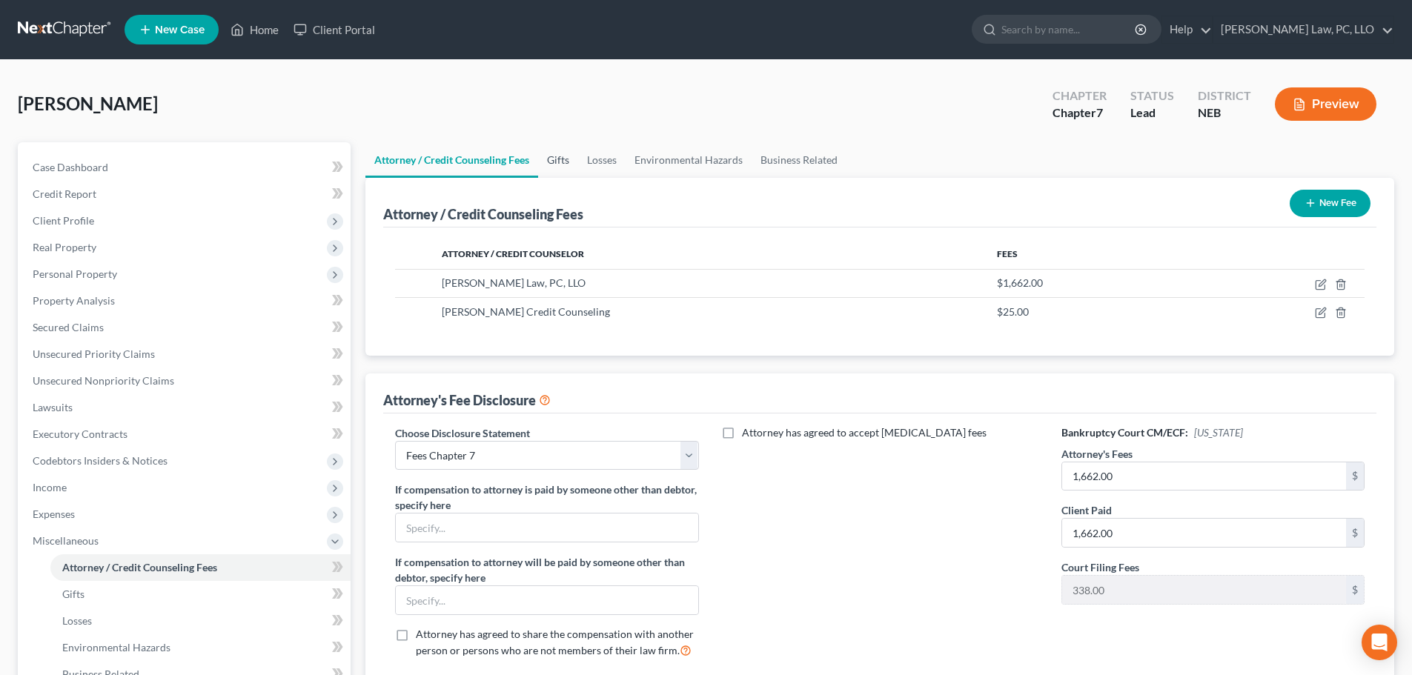
click at [563, 161] on link "Gifts" at bounding box center [558, 160] width 40 height 36
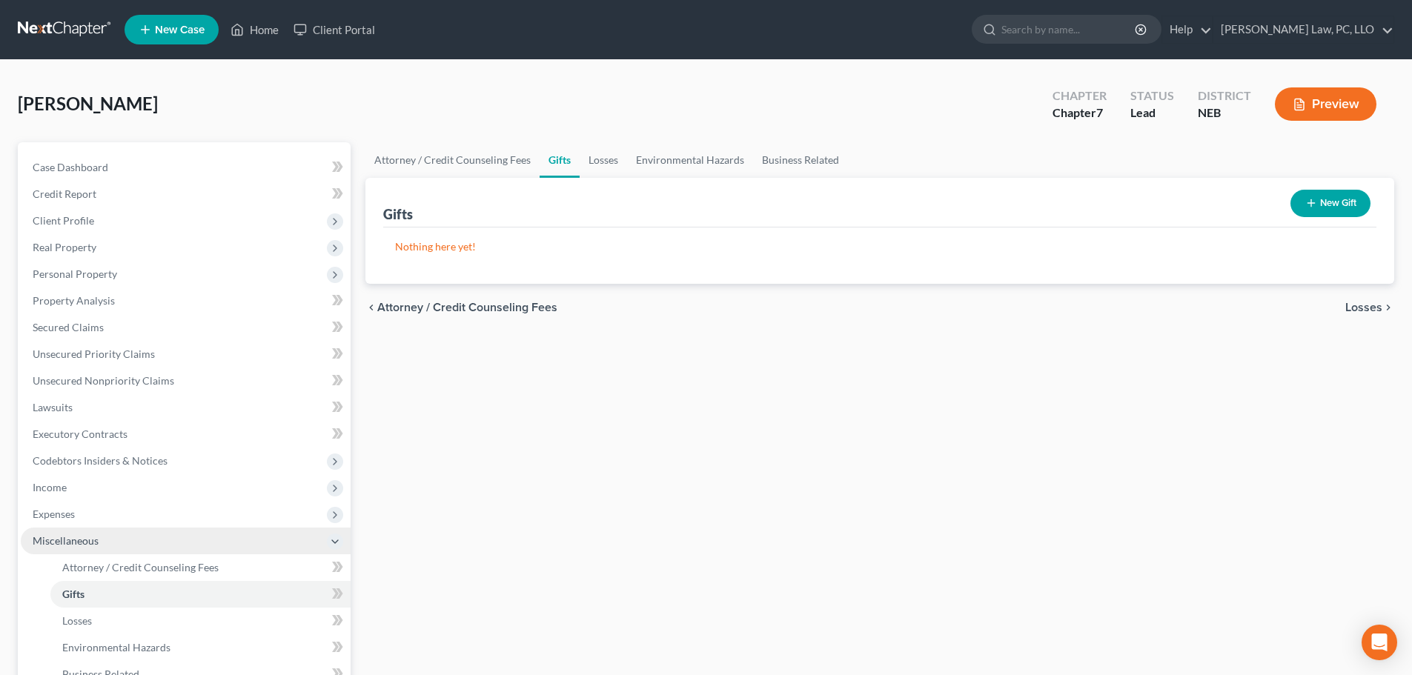
click at [80, 549] on span "Miscellaneous" at bounding box center [186, 541] width 330 height 27
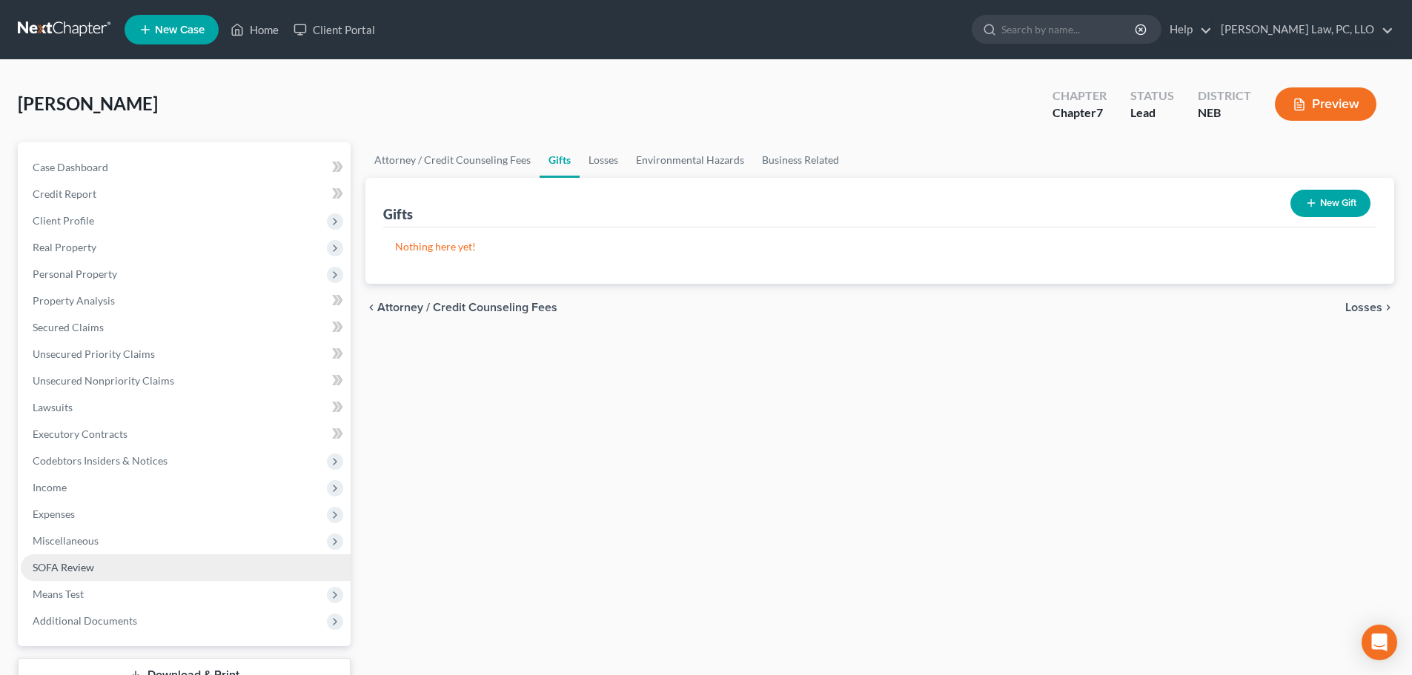
click at [75, 566] on span "SOFA Review" at bounding box center [64, 567] width 62 height 13
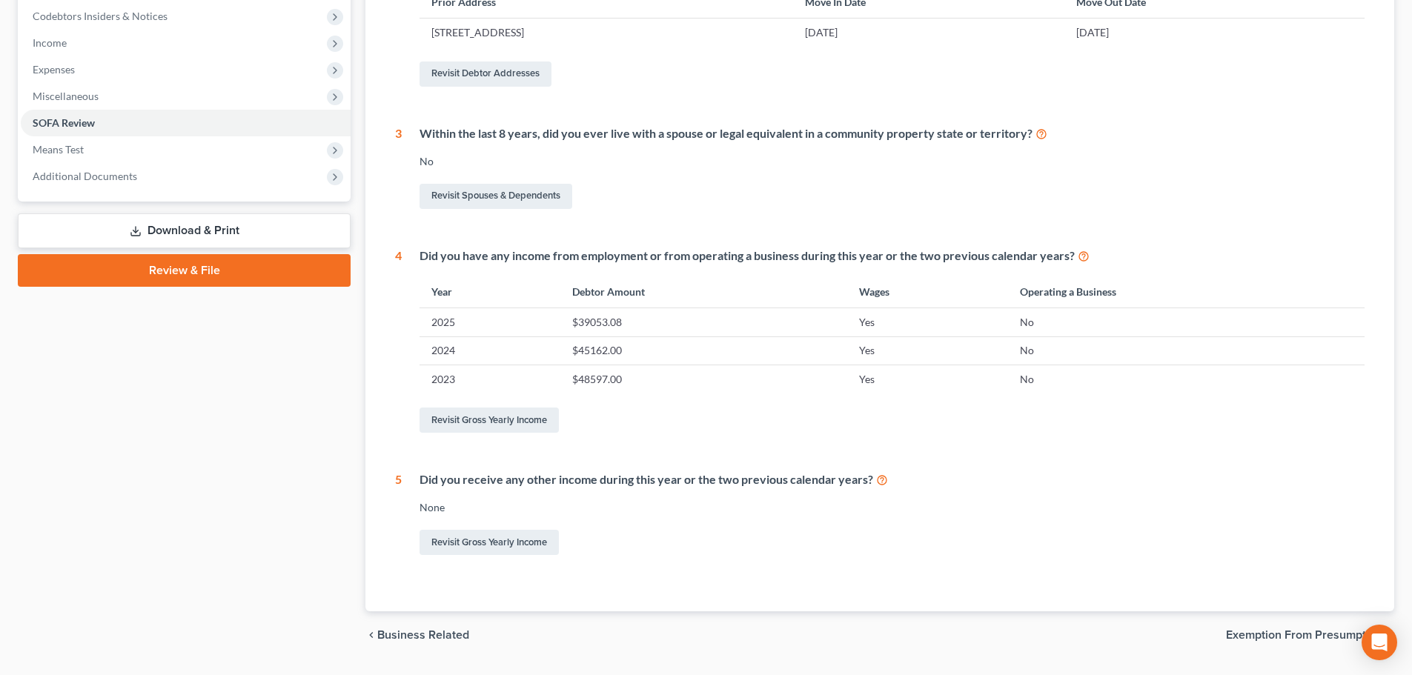
scroll to position [485, 0]
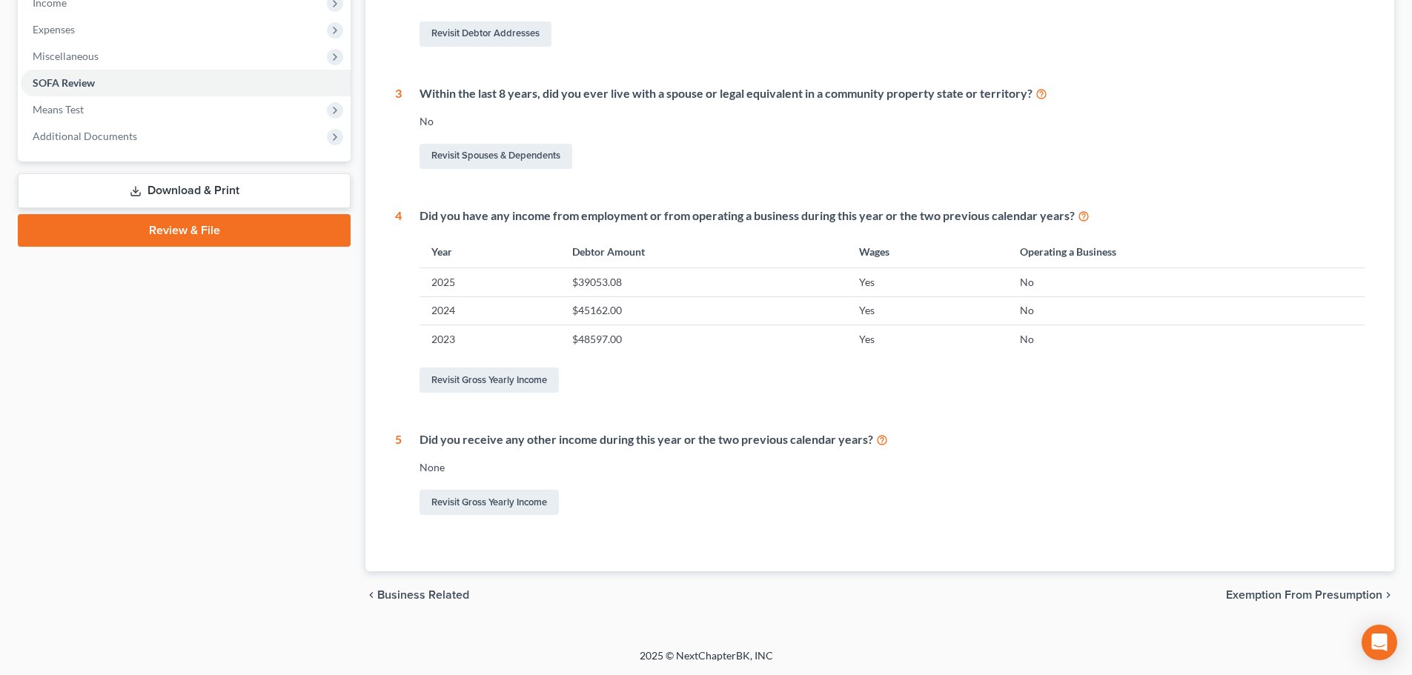
drag, startPoint x: 887, startPoint y: 199, endPoint x: 44, endPoint y: 394, distance: 865.8
click at [16, 395] on div "Case Dashboard Payments Invoices Payments Payments Credit Report Client Profile" at bounding box center [184, 139] width 348 height 962
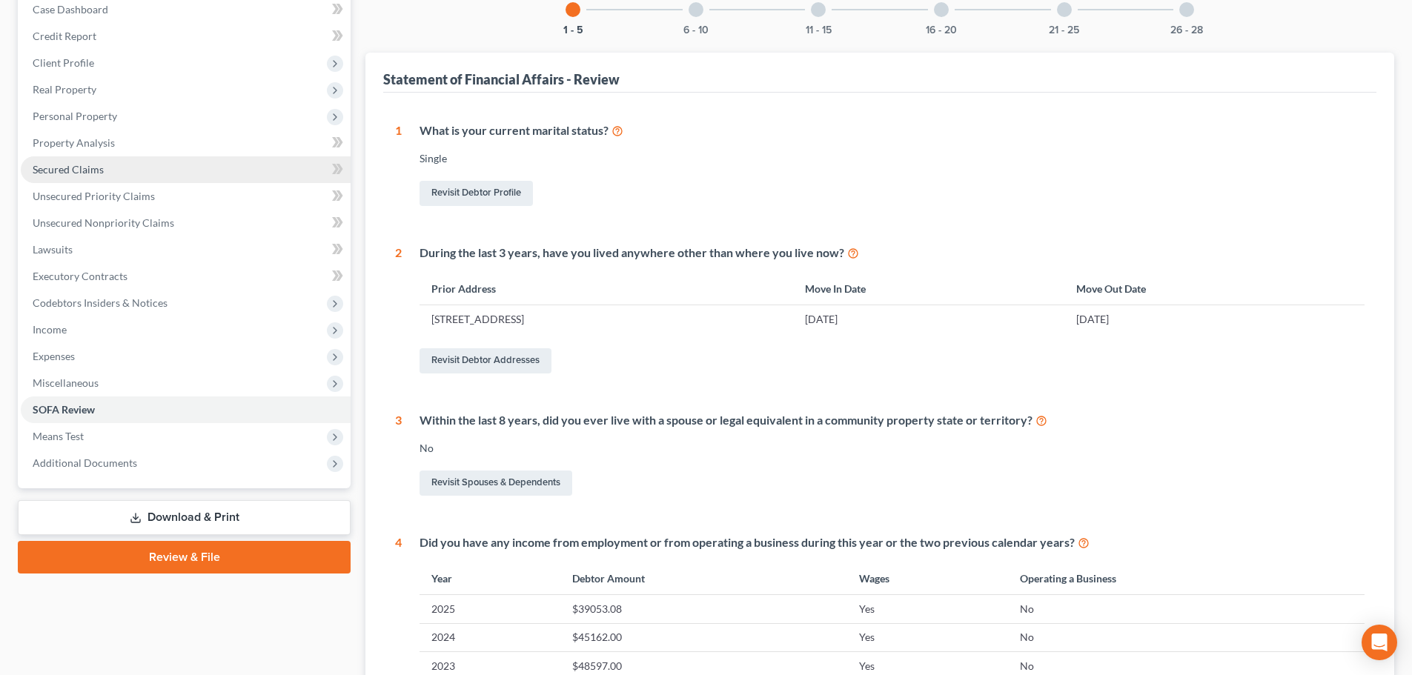
scroll to position [0, 0]
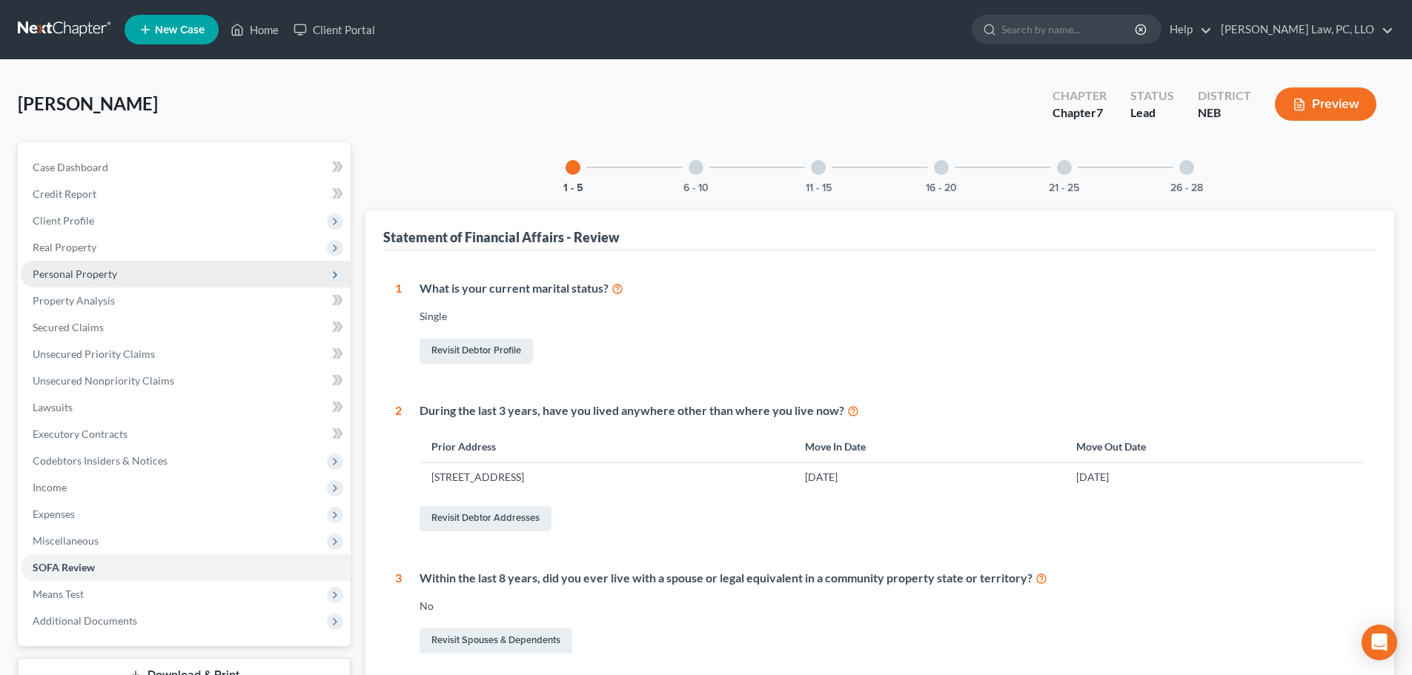
click at [132, 275] on span "Personal Property" at bounding box center [186, 274] width 330 height 27
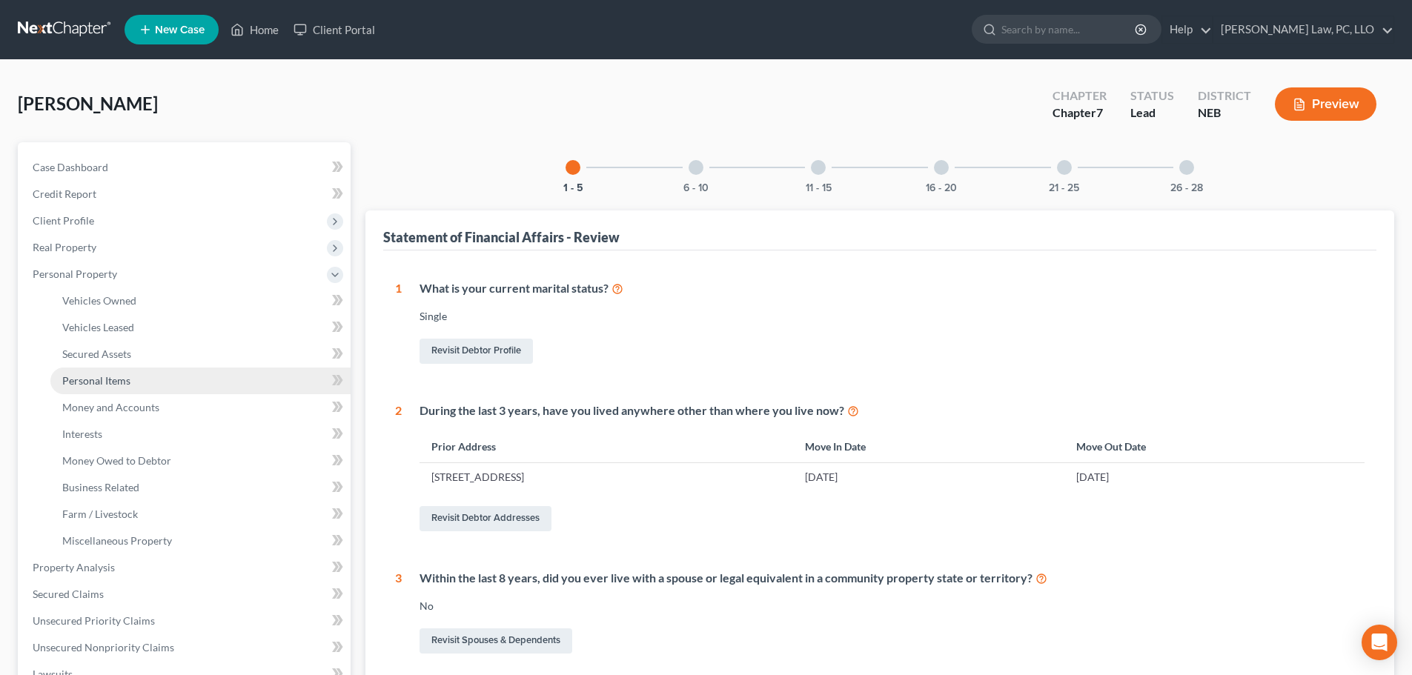
click at [137, 377] on link "Personal Items" at bounding box center [200, 381] width 300 height 27
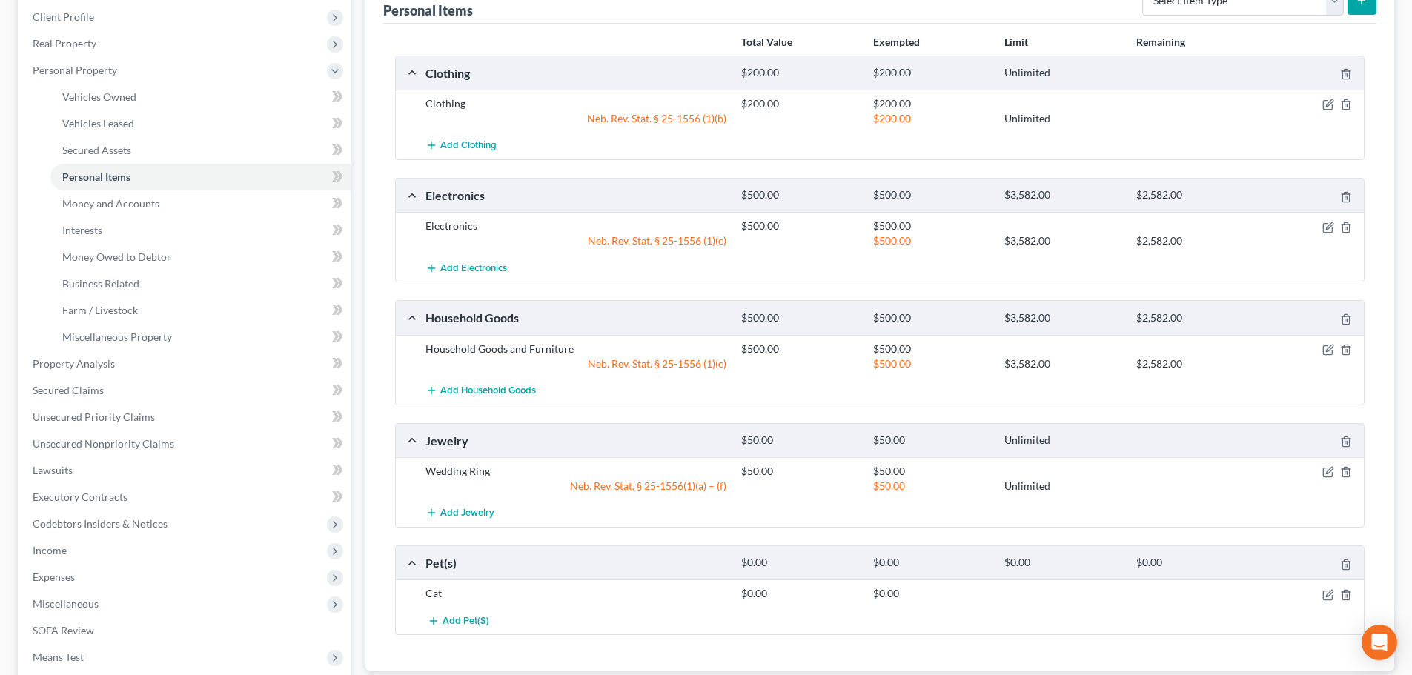
scroll to position [222, 0]
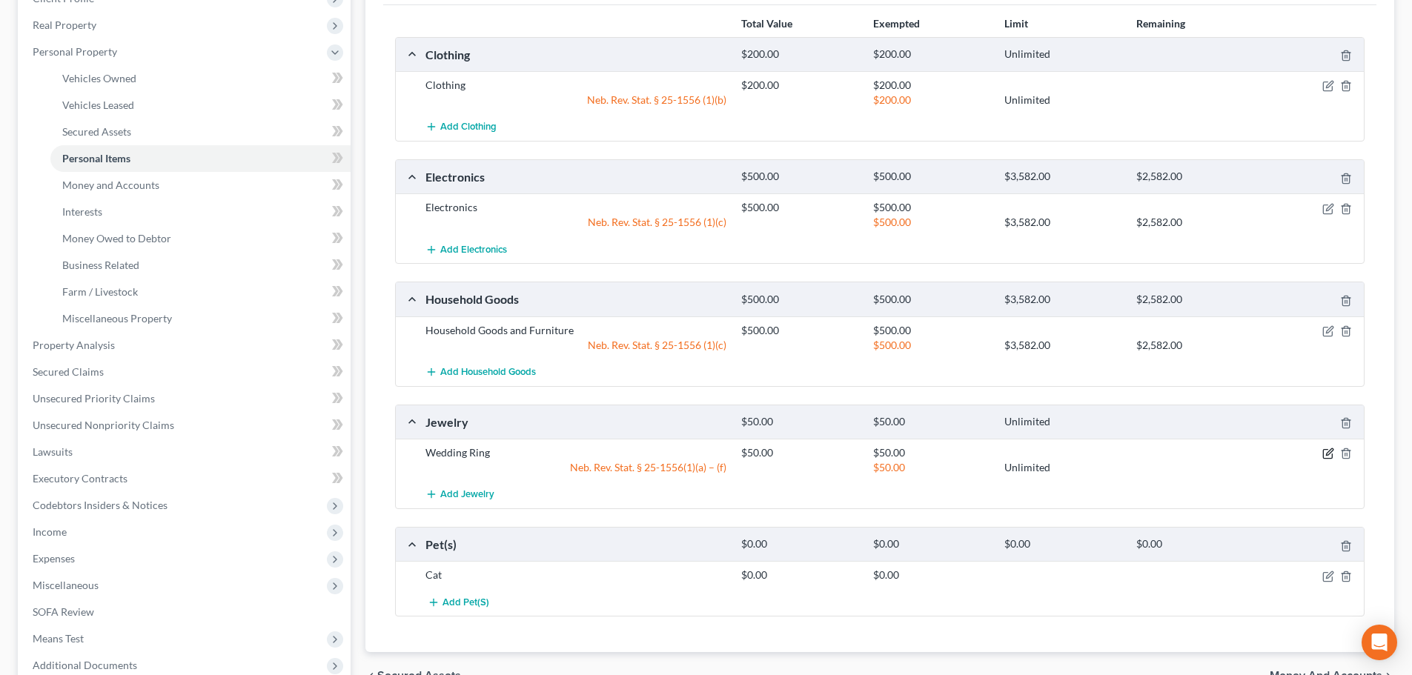
click at [1325, 451] on icon "button" at bounding box center [1328, 454] width 12 height 12
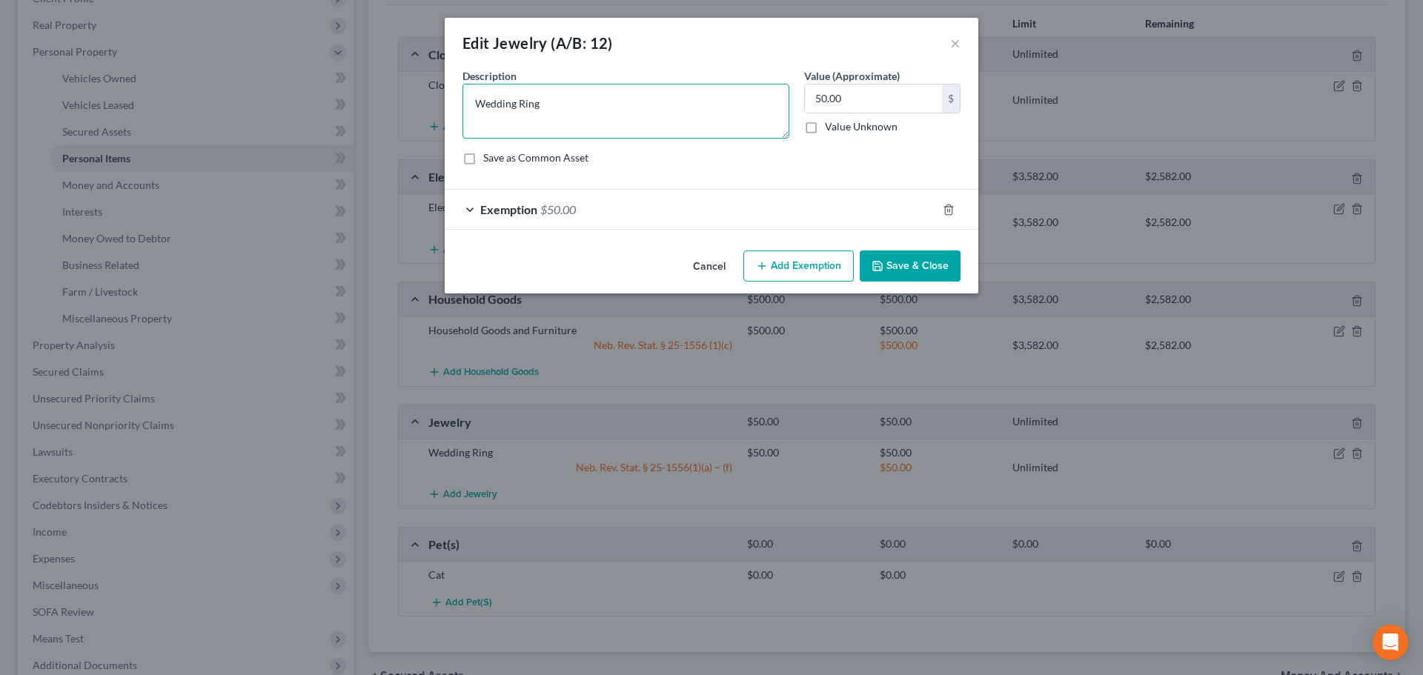
click at [504, 107] on textarea "Wedding Ring" at bounding box center [626, 111] width 327 height 55
type textarea "Ring"
click at [780, 224] on div "Exemption $50.00" at bounding box center [691, 209] width 492 height 39
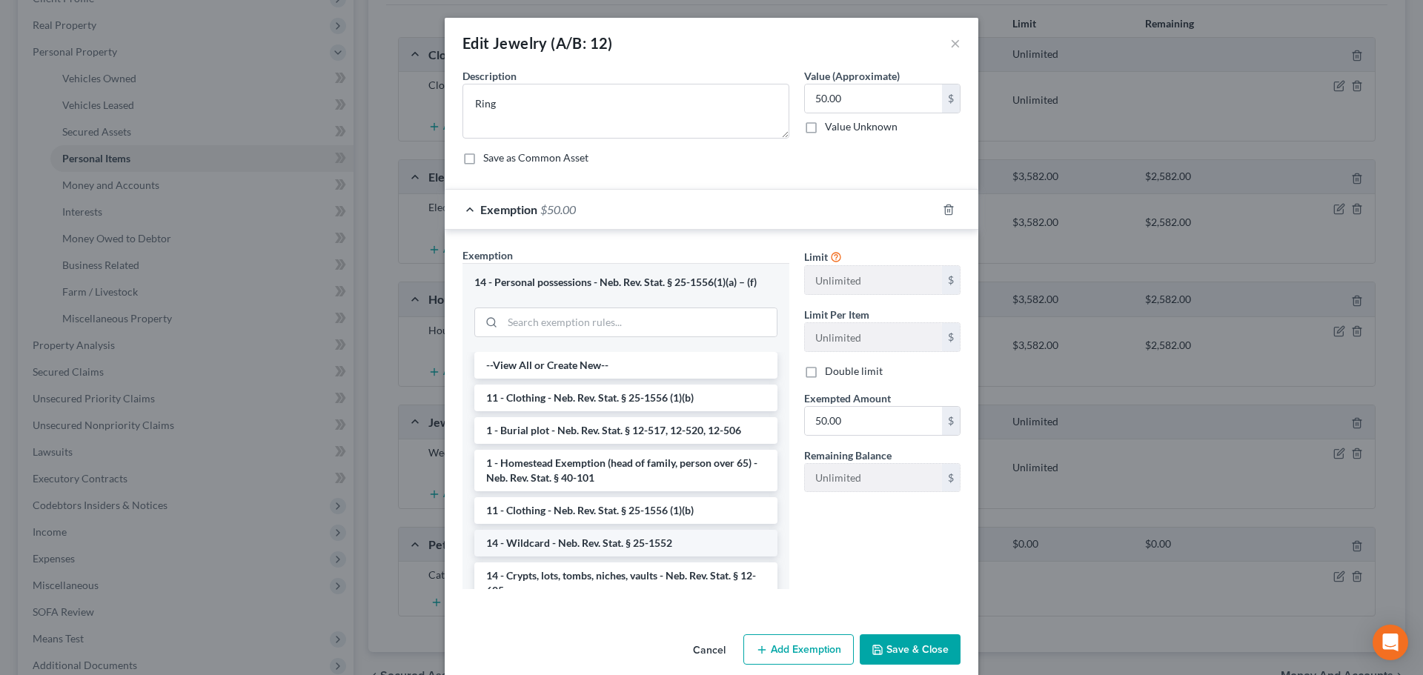
click at [576, 540] on li "14 - Wildcard - Neb. Rev. Stat. § 25-1552" at bounding box center [625, 543] width 303 height 27
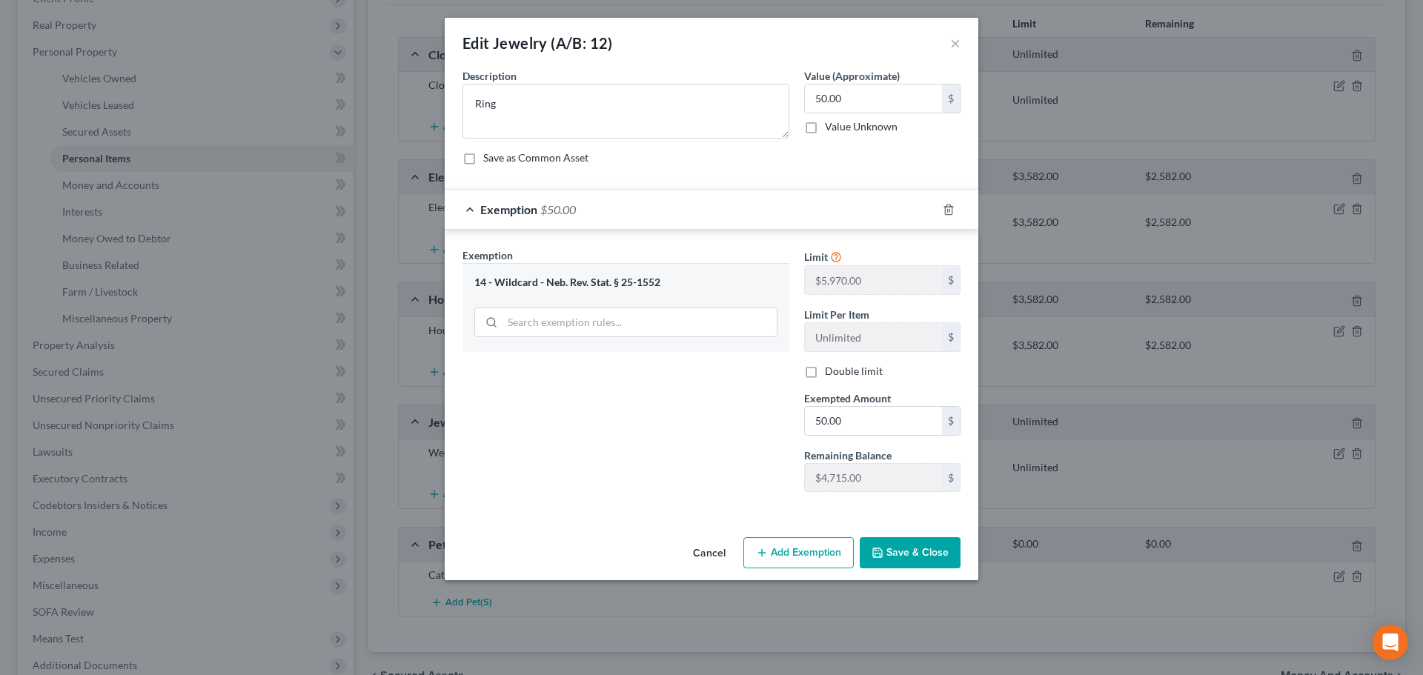
click at [910, 555] on button "Save & Close" at bounding box center [910, 552] width 101 height 31
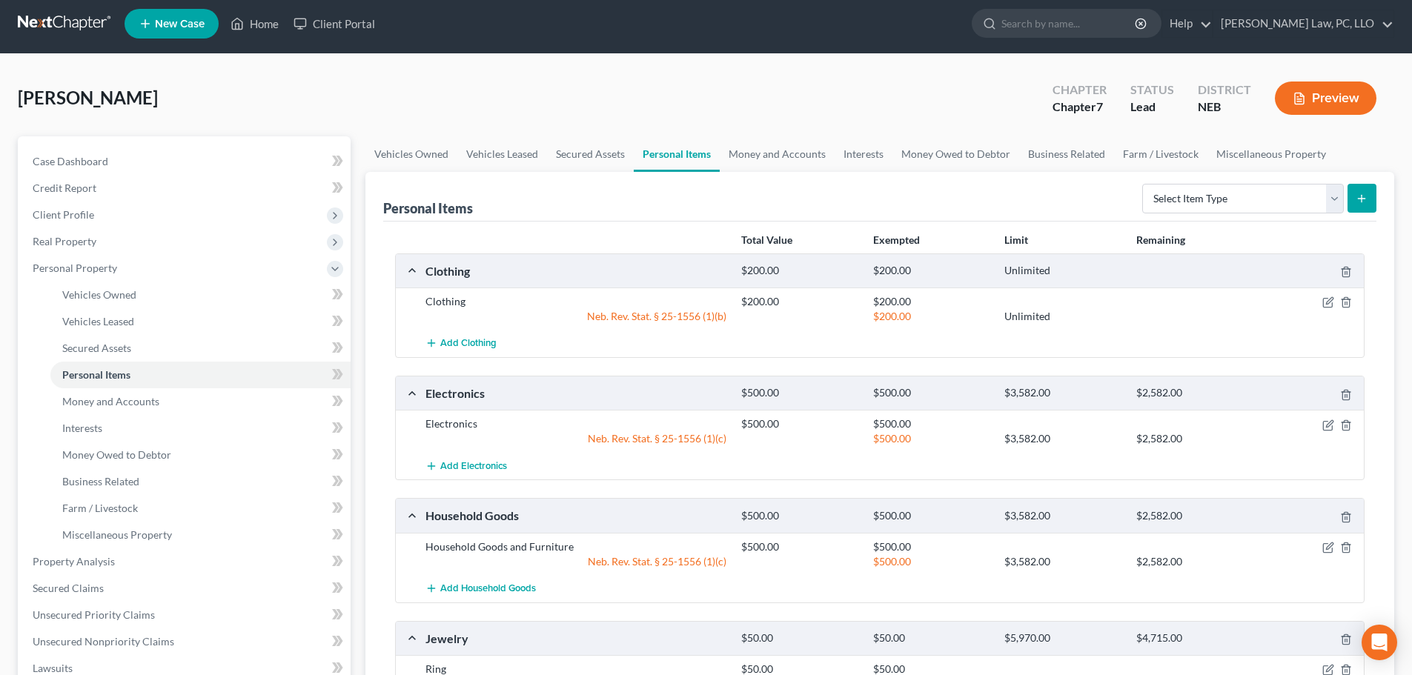
scroll to position [0, 0]
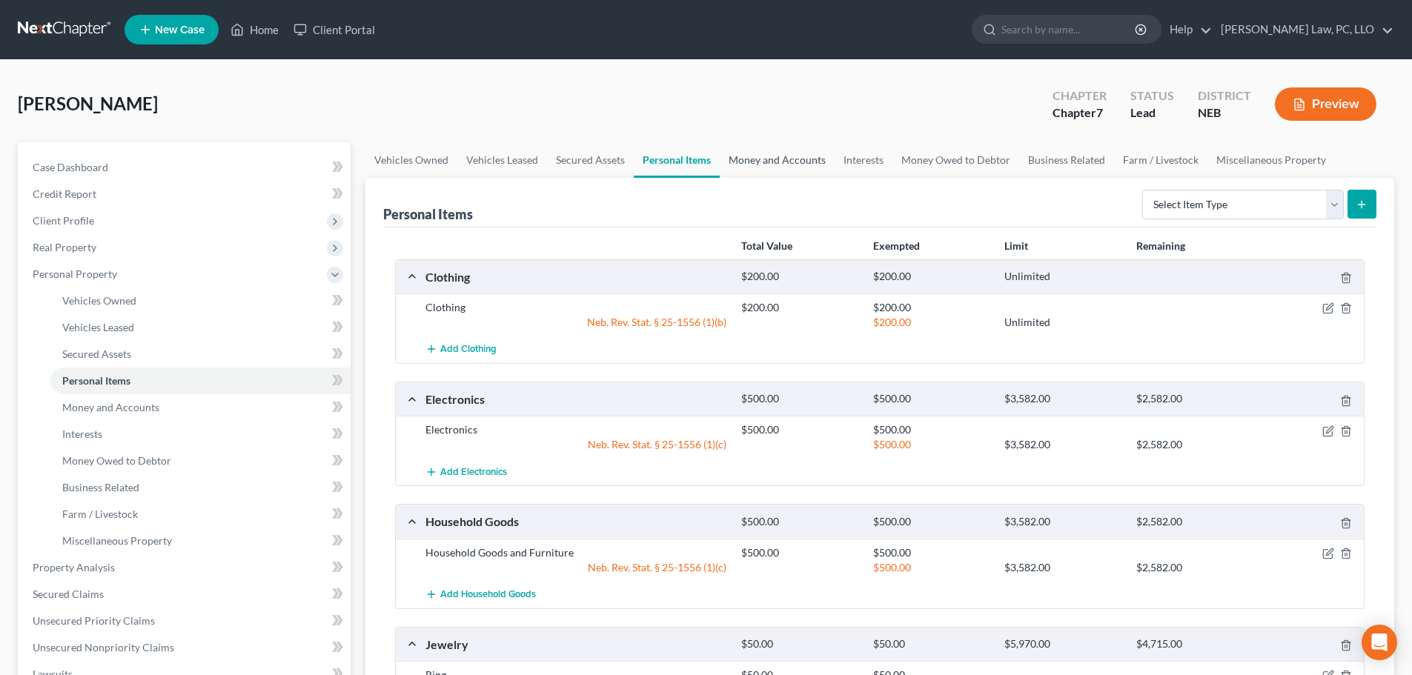
click at [772, 163] on link "Money and Accounts" at bounding box center [777, 160] width 115 height 36
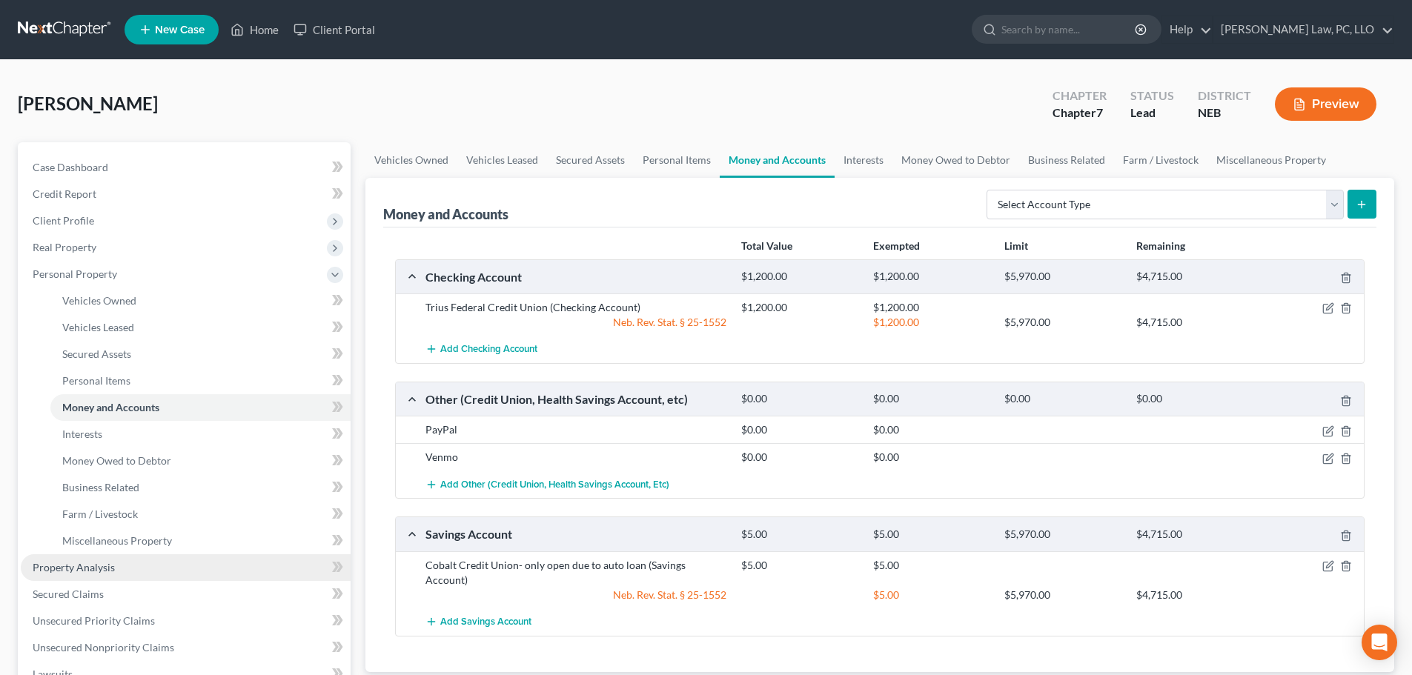
click at [103, 575] on link "Property Analysis" at bounding box center [186, 567] width 330 height 27
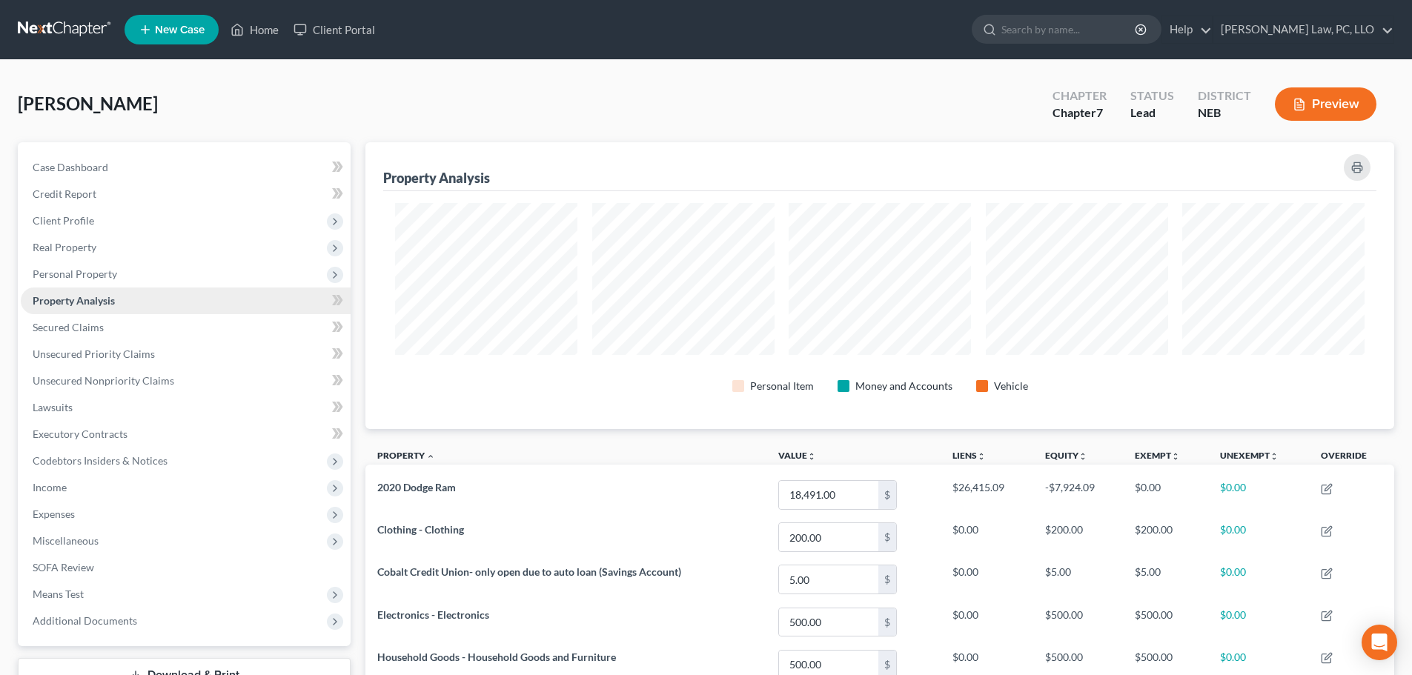
scroll to position [287, 1029]
click at [262, 43] on ul "New Case Home Client Portal - No Result - See all results Or Press Enter... Hel…" at bounding box center [760, 29] width 1270 height 39
click at [262, 15] on ul "New Case Home Client Portal - No Result - See all results Or Press Enter... Hel…" at bounding box center [760, 29] width 1270 height 39
click at [264, 33] on link "Home" at bounding box center [254, 29] width 63 height 27
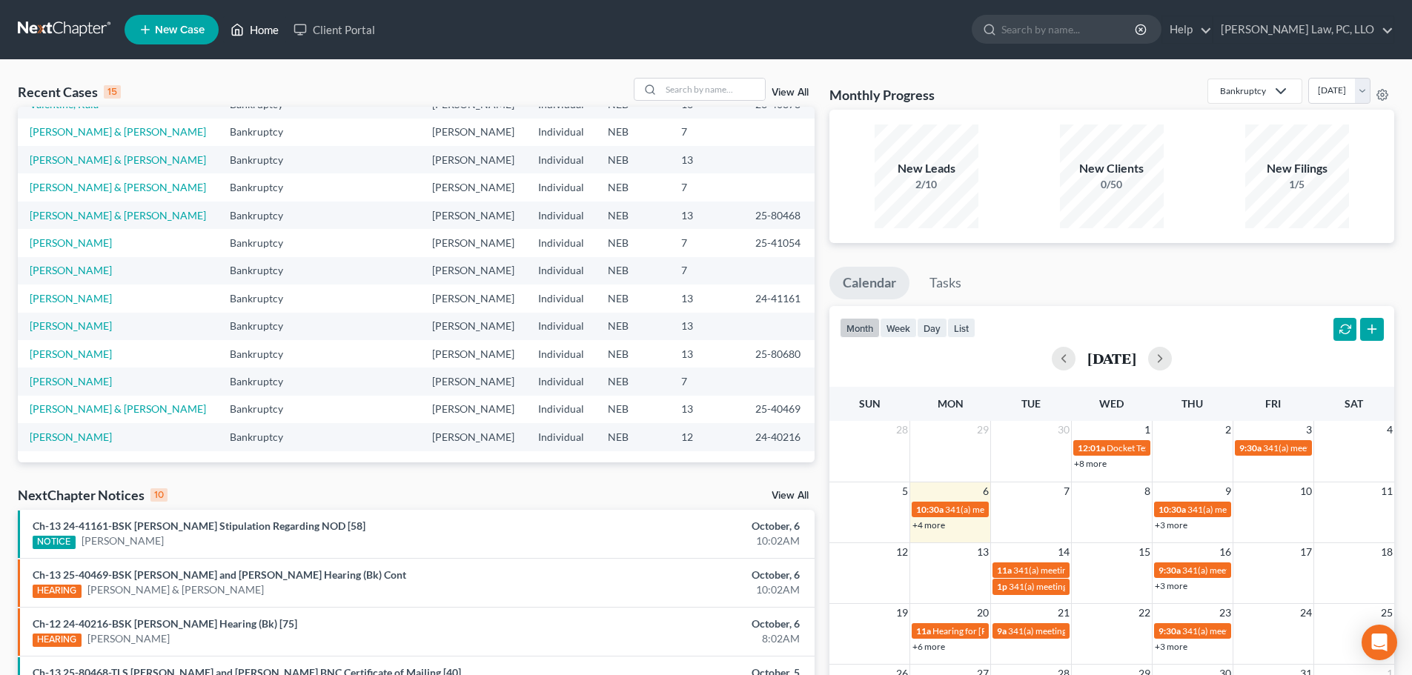
scroll to position [176, 0]
click at [686, 86] on input "search" at bounding box center [713, 89] width 104 height 21
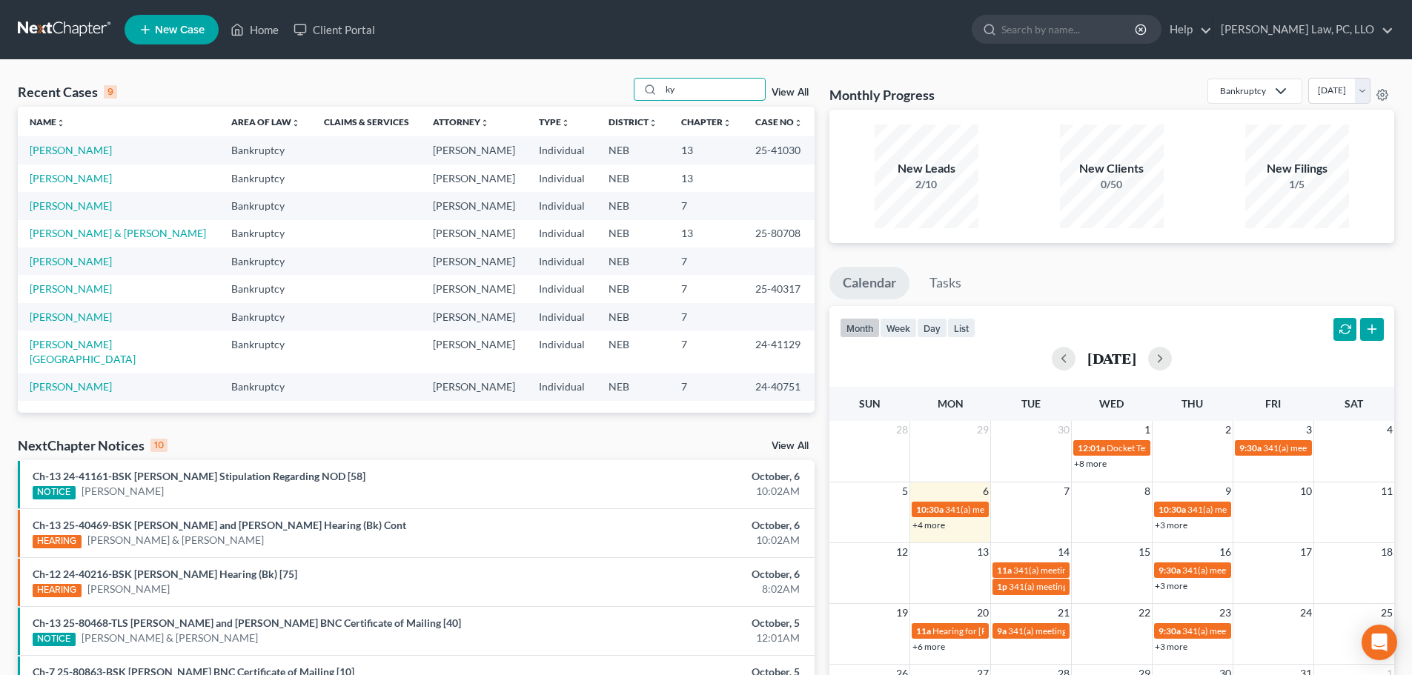
type input "ky"
click at [109, 153] on td "[PERSON_NAME]" at bounding box center [119, 149] width 202 height 27
click at [97, 148] on link "[PERSON_NAME]" at bounding box center [71, 150] width 82 height 13
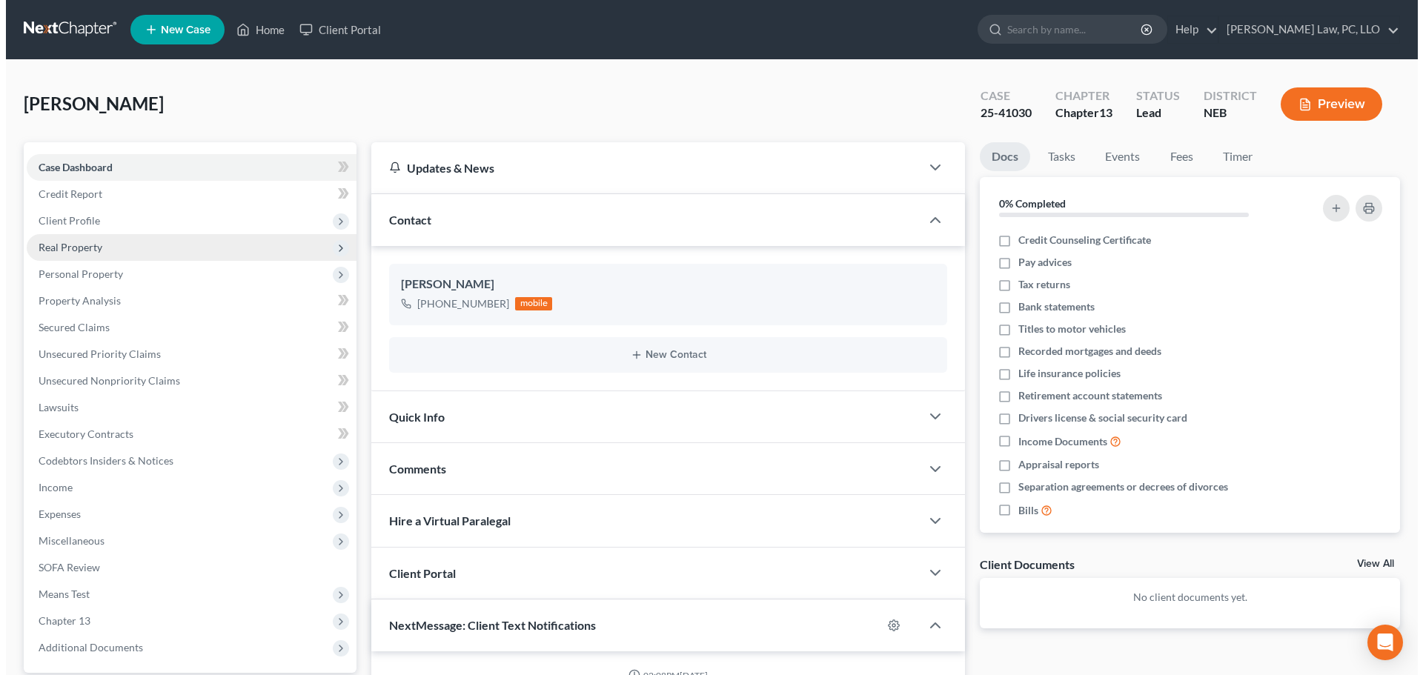
scroll to position [493, 0]
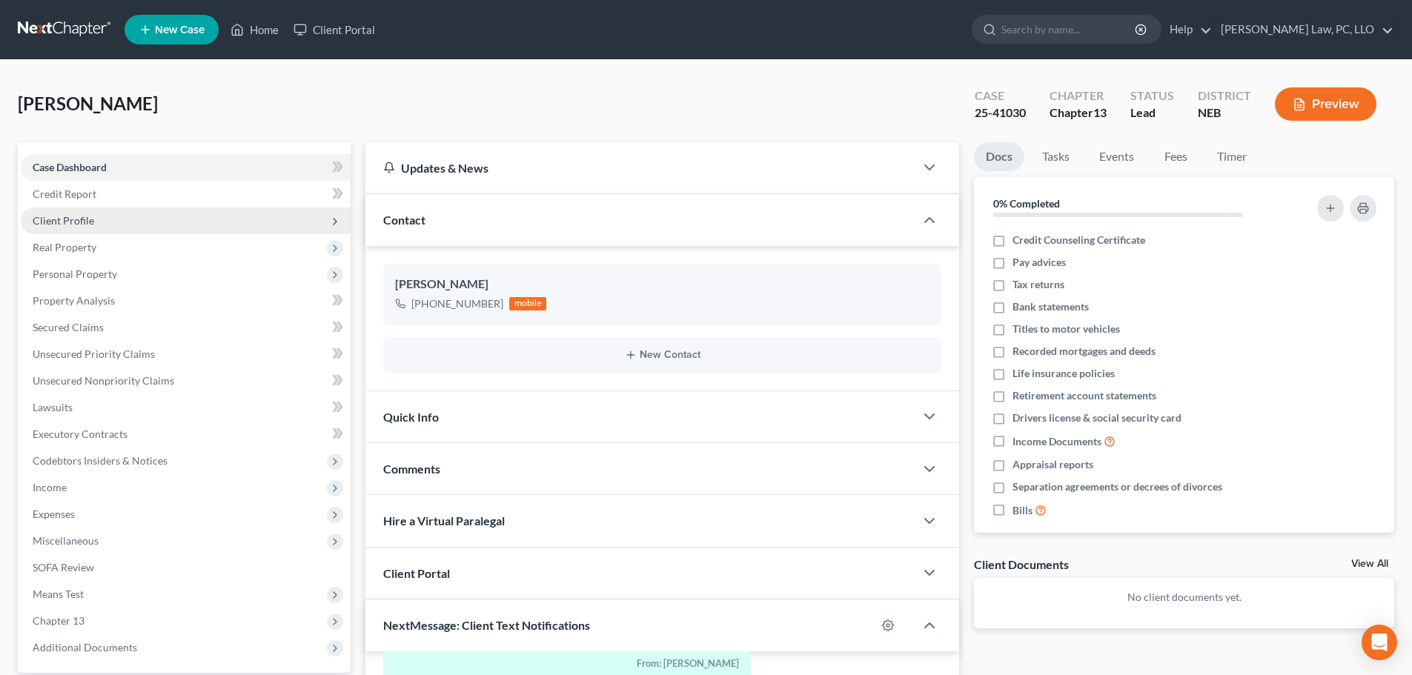
click at [93, 221] on span "Client Profile" at bounding box center [186, 221] width 330 height 27
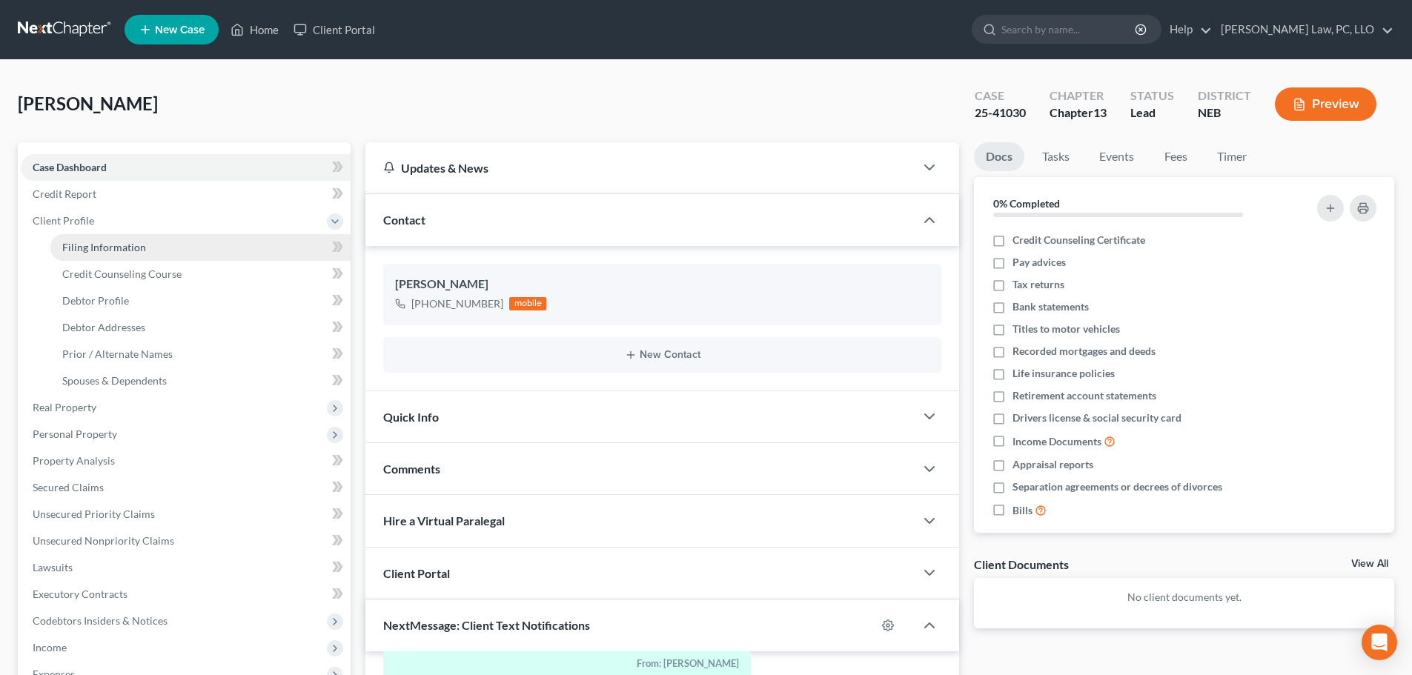
click at [96, 241] on span "Filing Information" at bounding box center [104, 247] width 84 height 13
select select "1"
select select "0"
select select "3"
select select "48"
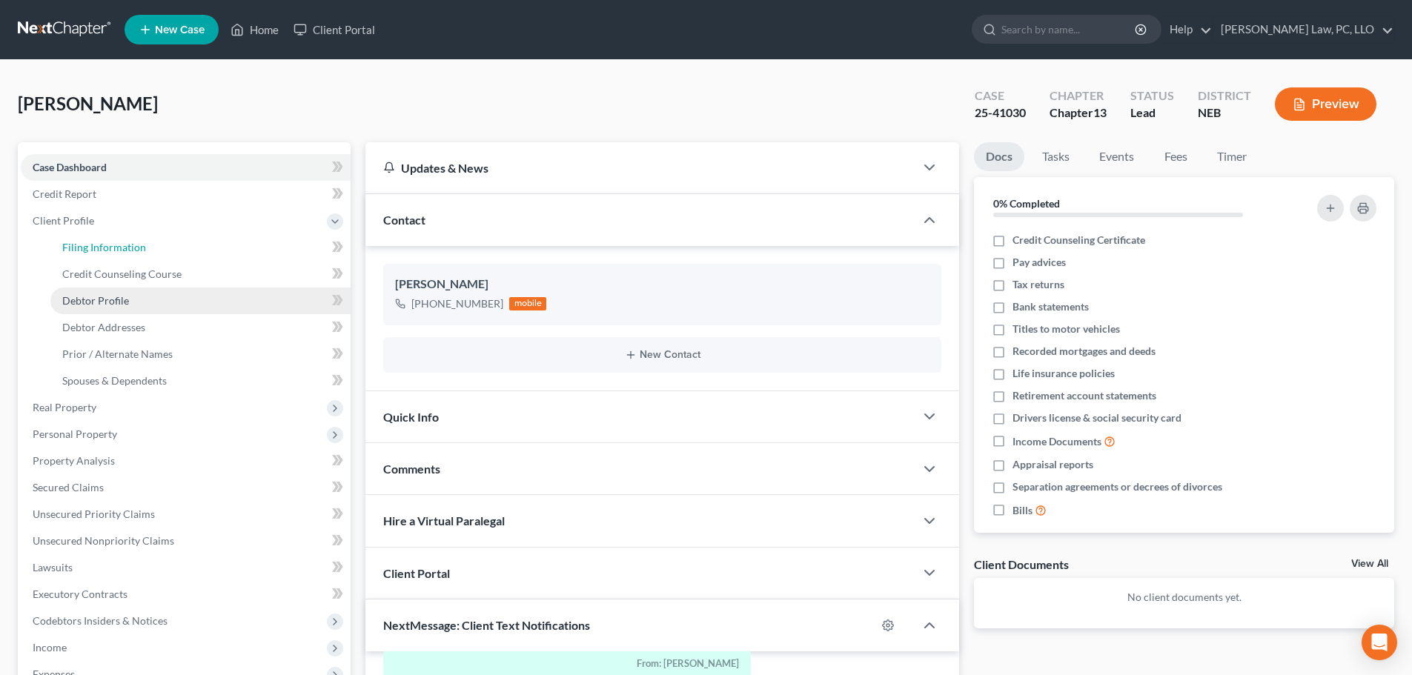
select select "0"
select select "30"
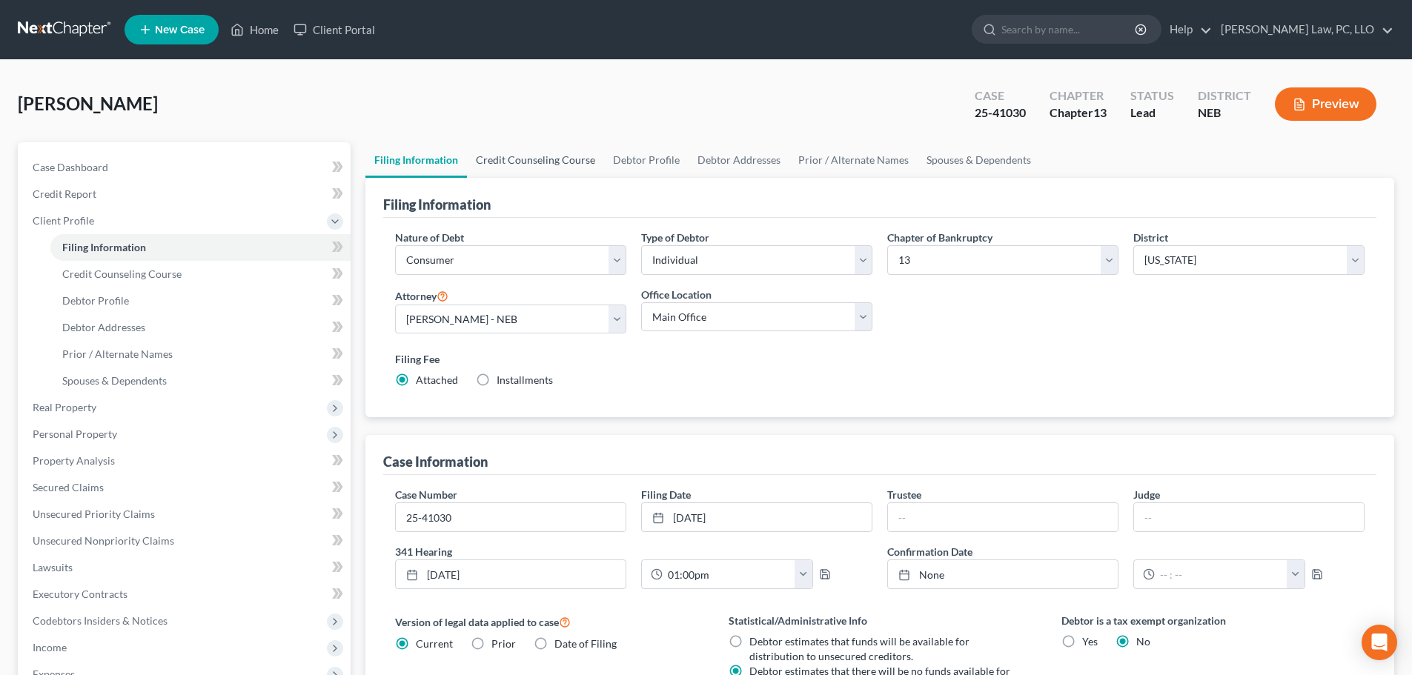
click at [523, 157] on link "Credit Counseling Course" at bounding box center [535, 160] width 137 height 36
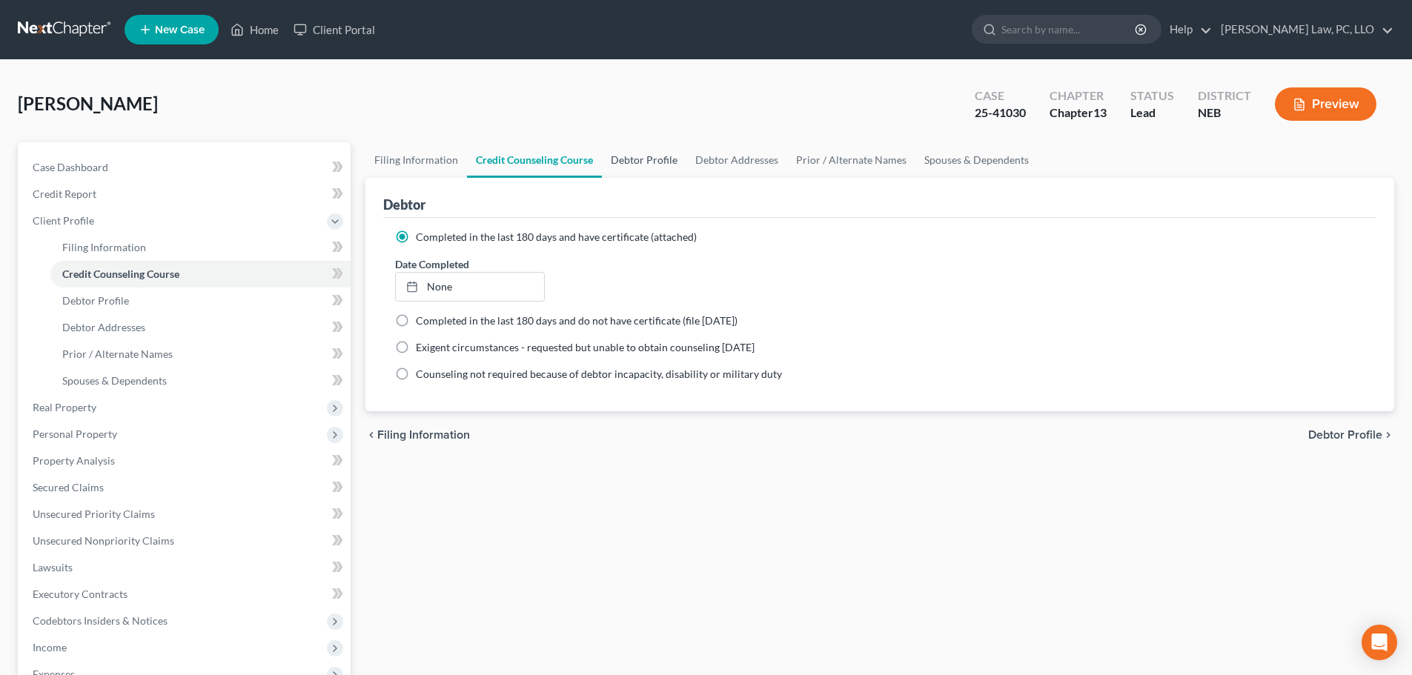
click at [638, 156] on link "Debtor Profile" at bounding box center [644, 160] width 85 height 36
select select "0"
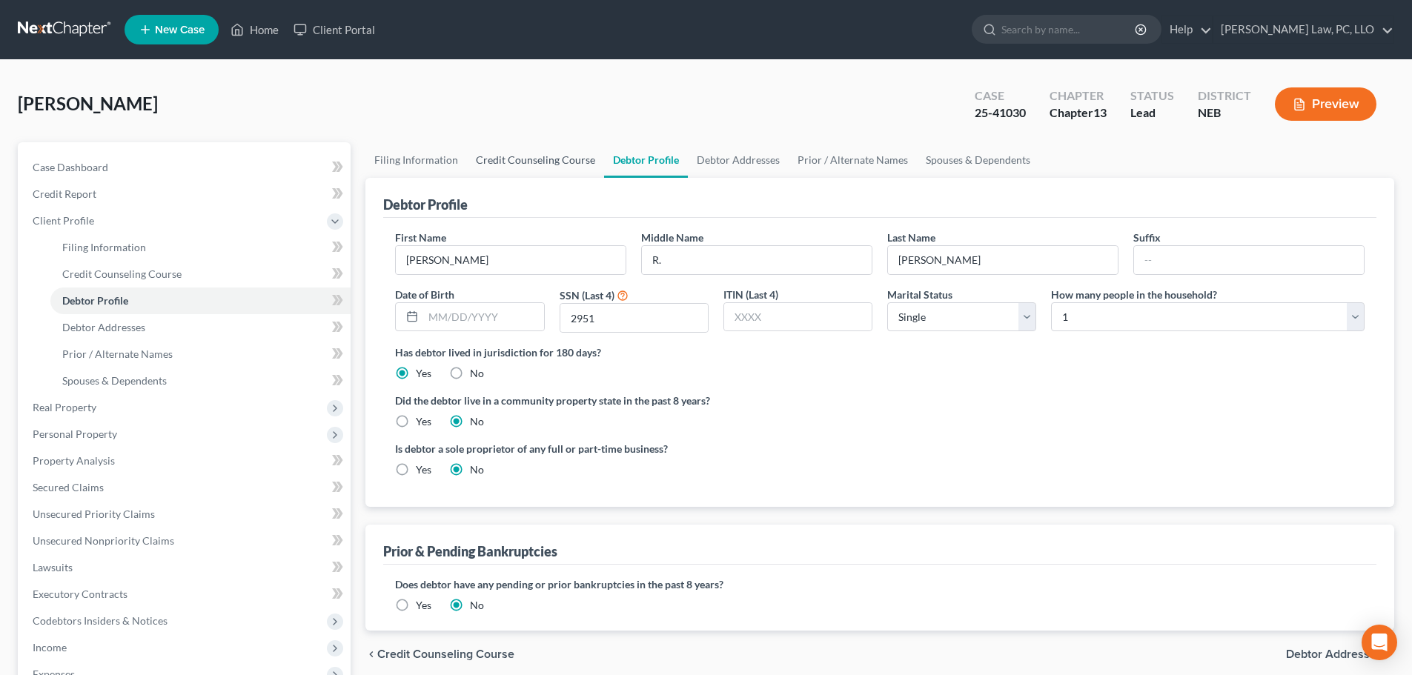
click at [534, 159] on link "Credit Counseling Course" at bounding box center [535, 160] width 137 height 36
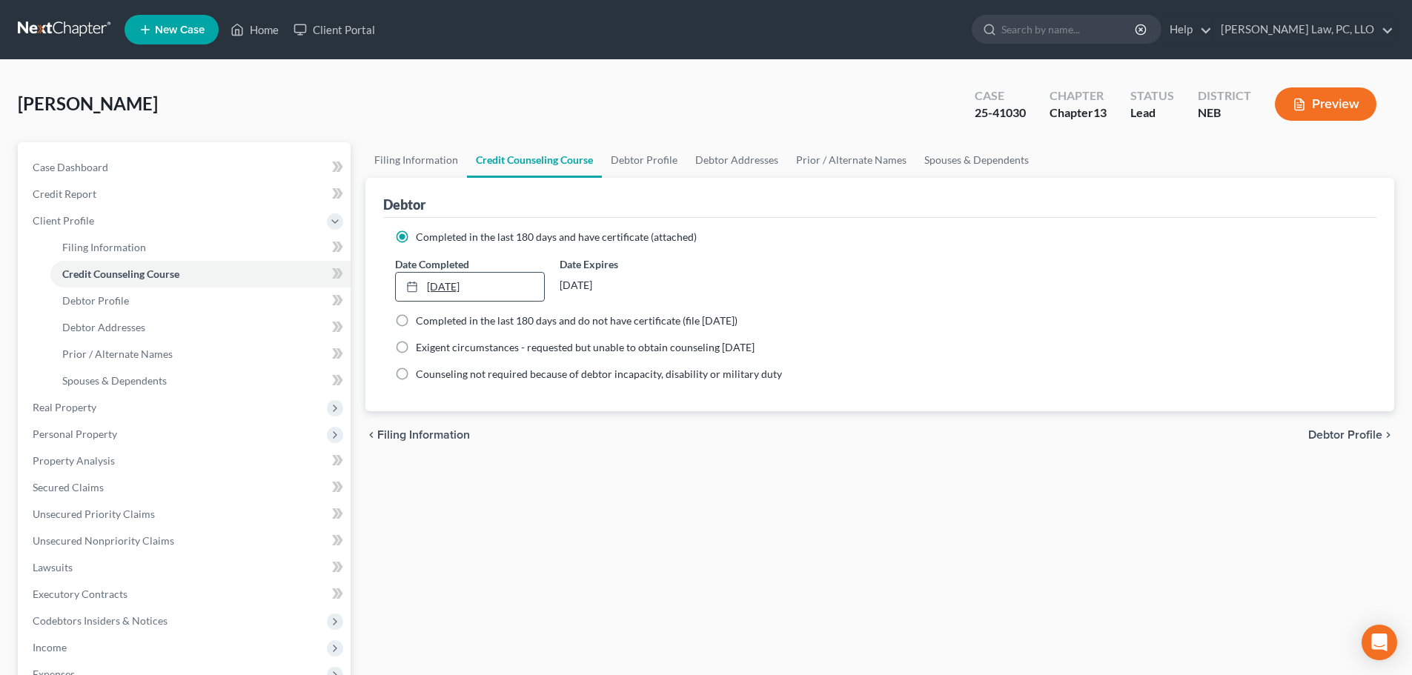
click at [471, 285] on link "[DATE]" at bounding box center [470, 287] width 148 height 28
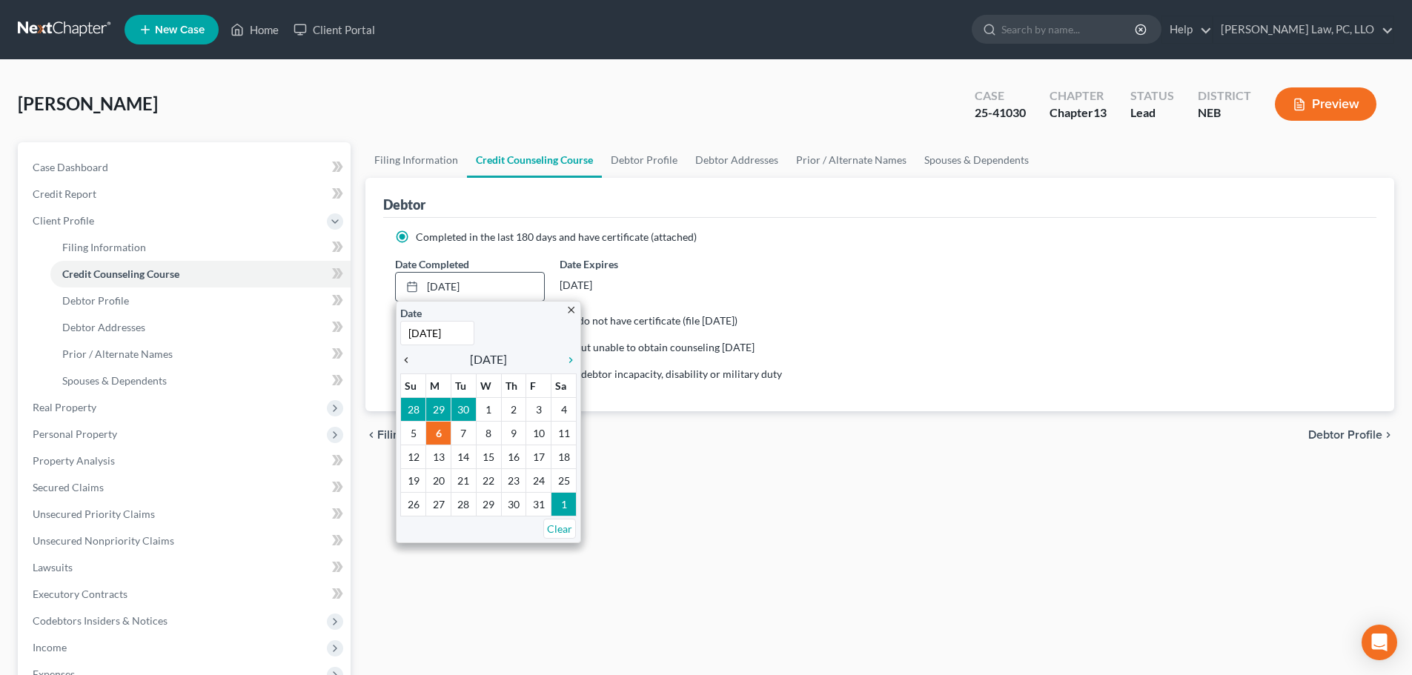
click at [404, 357] on icon "chevron_left" at bounding box center [409, 360] width 19 height 12
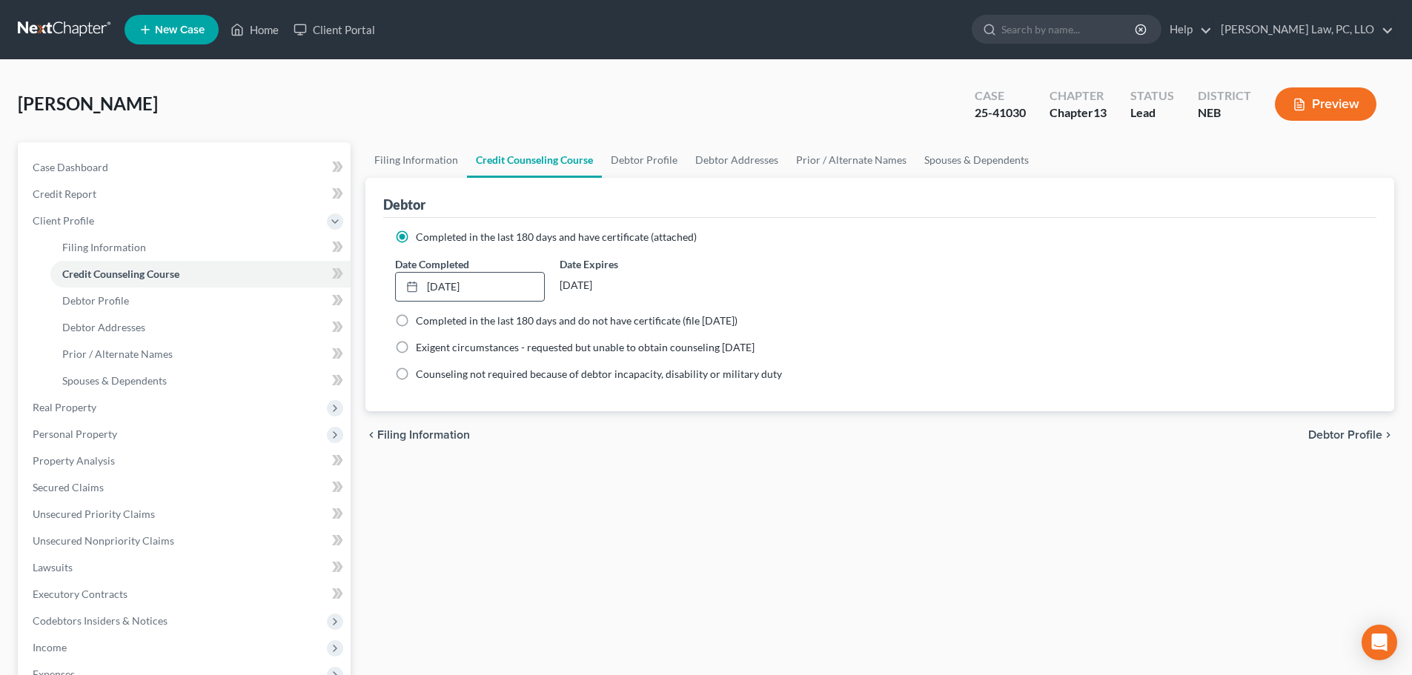
click at [460, 483] on div "Filing Information Credit Counseling Course Debtor Profile Debtor Addresses Pri…" at bounding box center [880, 530] width 1044 height 776
click at [630, 155] on link "Debtor Profile" at bounding box center [644, 160] width 85 height 36
select select "0"
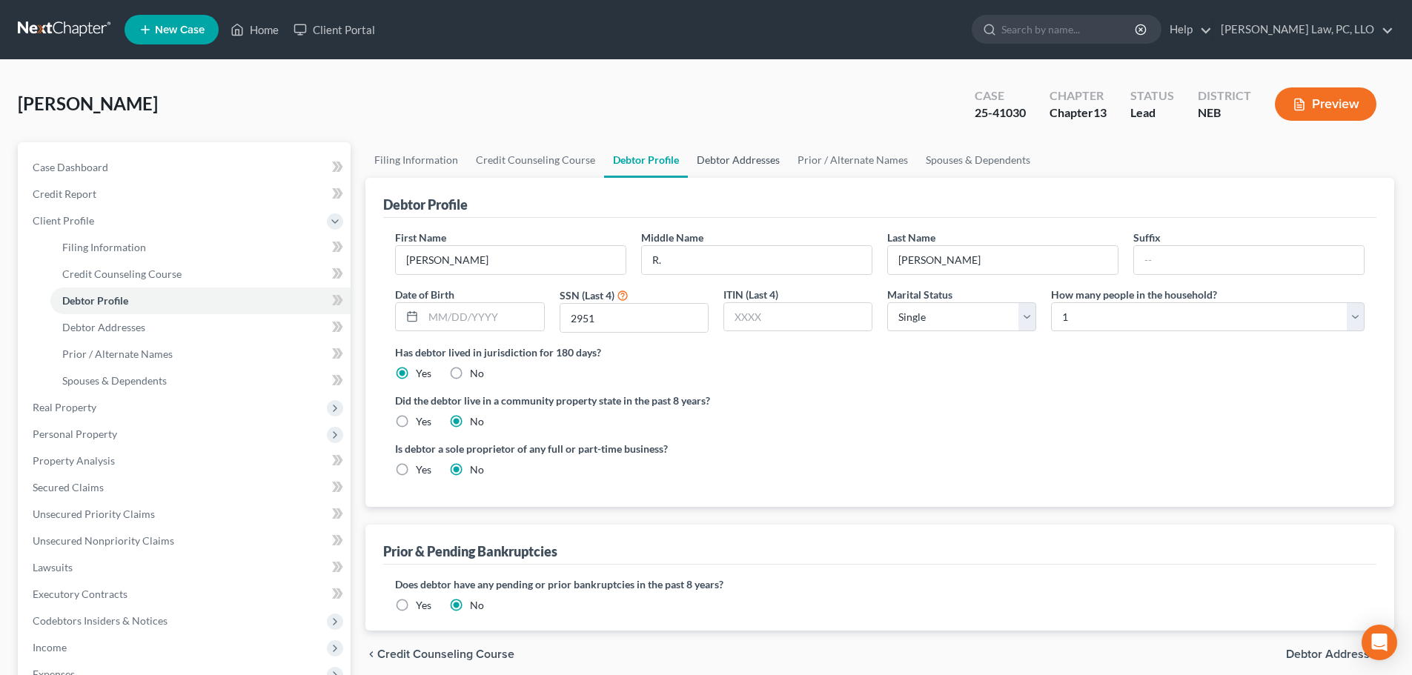
click at [713, 161] on link "Debtor Addresses" at bounding box center [738, 160] width 101 height 36
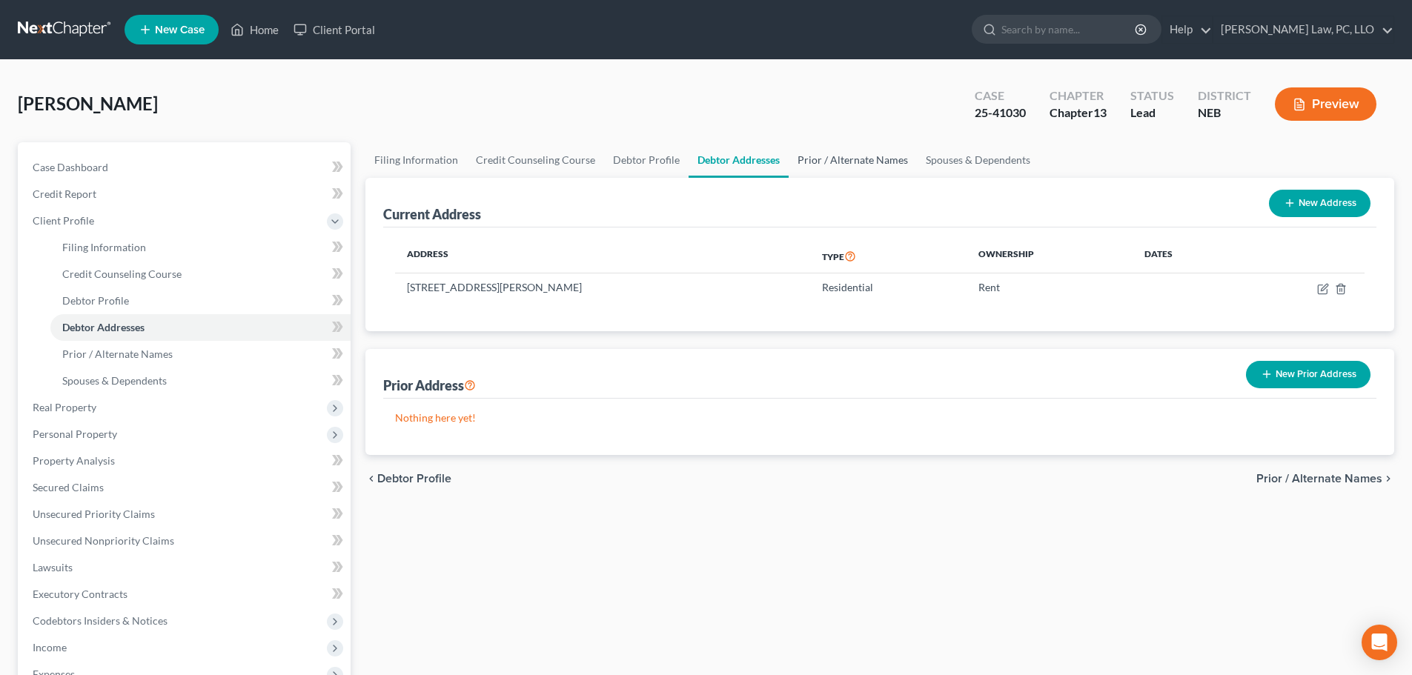
click at [830, 161] on link "Prior / Alternate Names" at bounding box center [853, 160] width 128 height 36
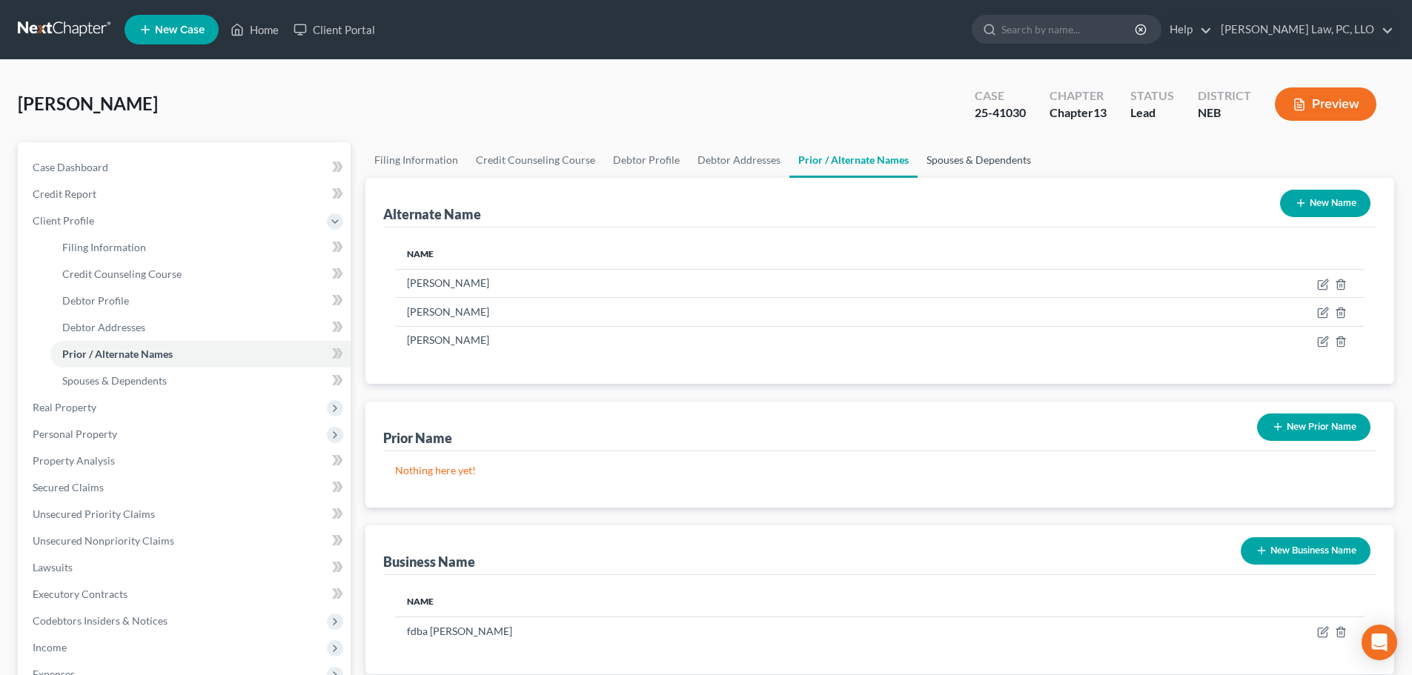
click at [948, 160] on link "Spouses & Dependents" at bounding box center [979, 160] width 122 height 36
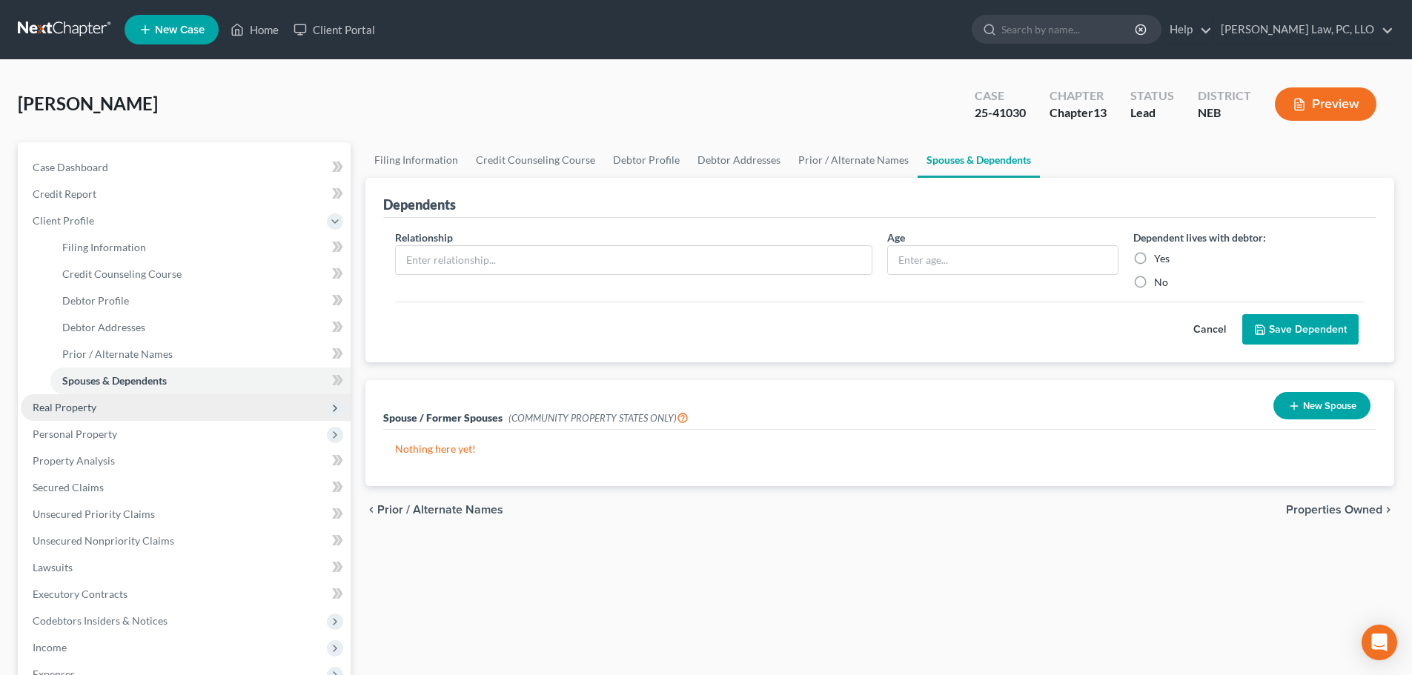
click at [108, 418] on span "Real Property" at bounding box center [186, 407] width 330 height 27
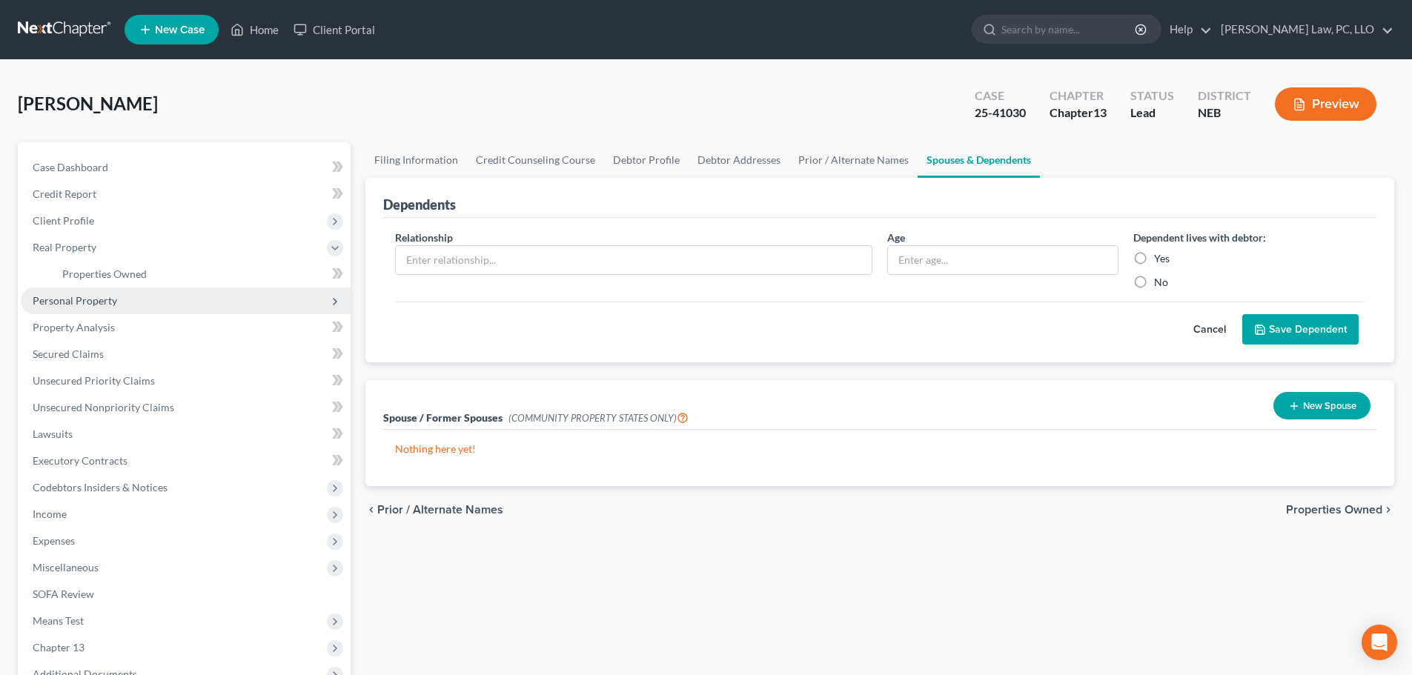
click at [113, 299] on span "Personal Property" at bounding box center [75, 300] width 85 height 13
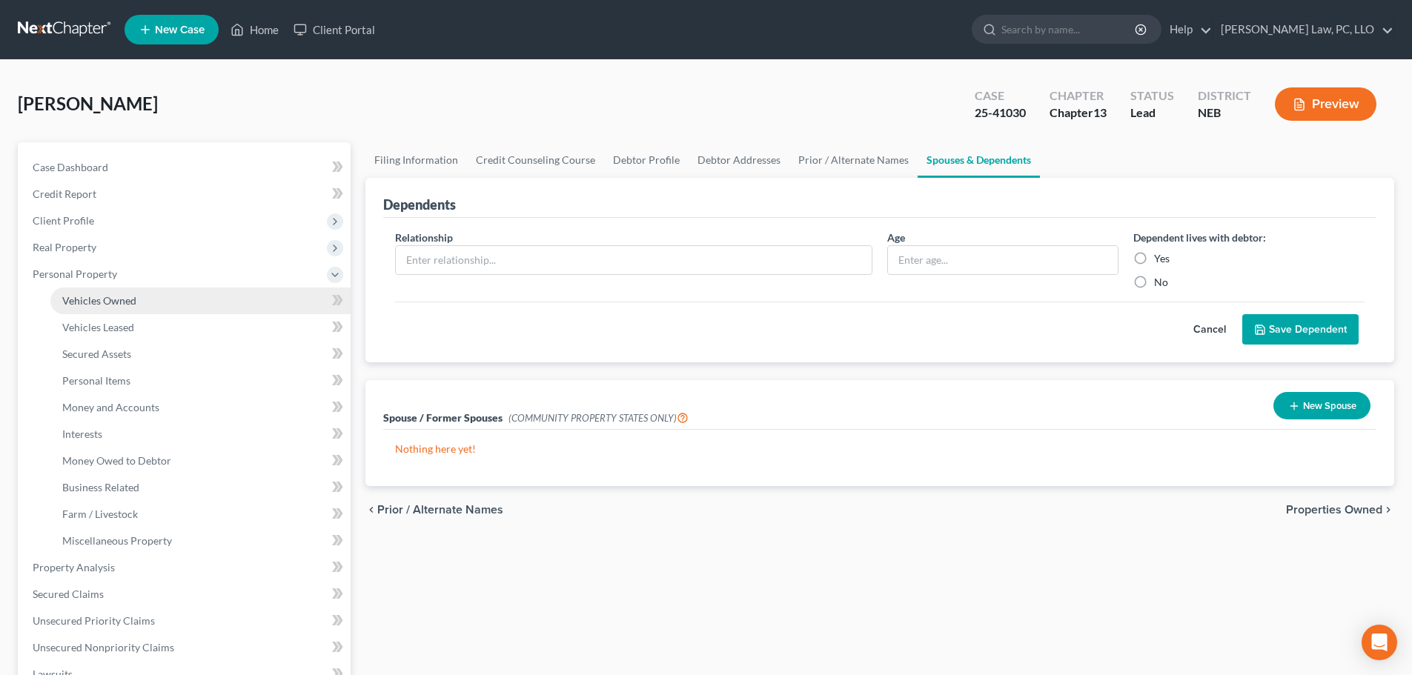
click at [125, 302] on span "Vehicles Owned" at bounding box center [99, 300] width 74 height 13
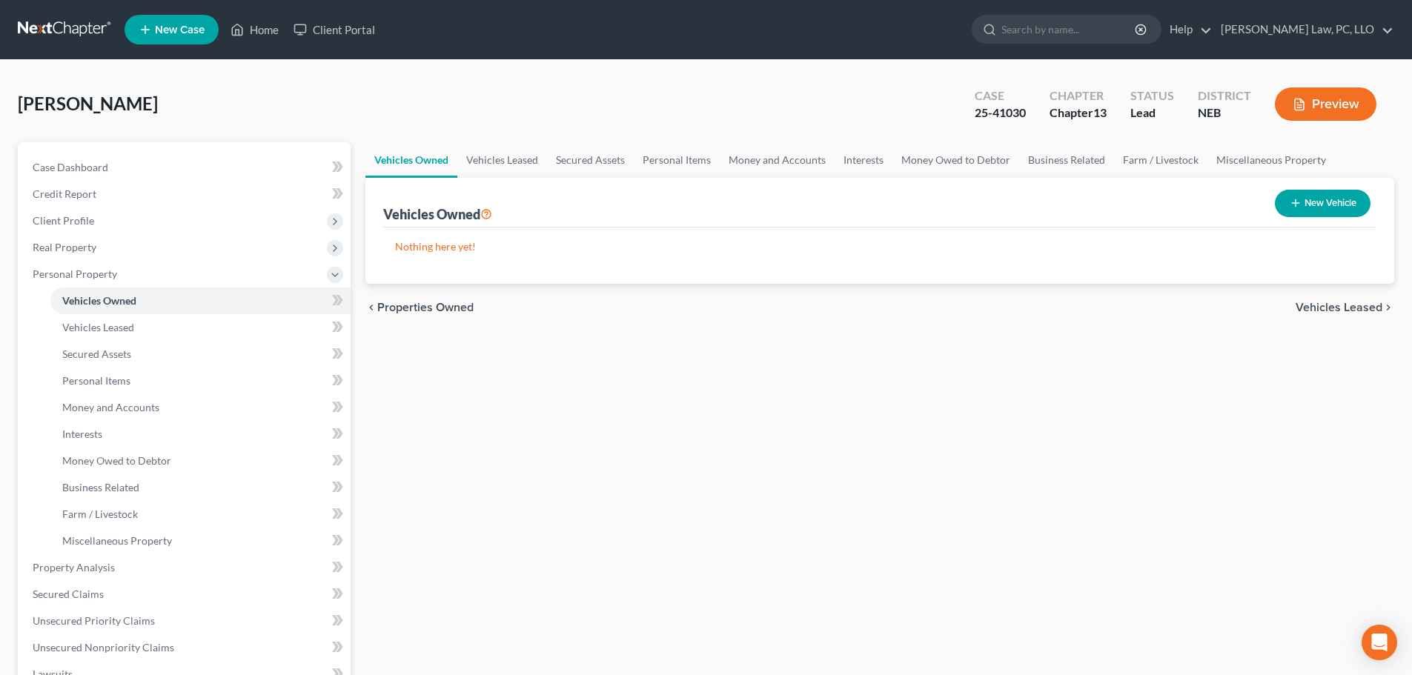
click at [1285, 209] on button "New Vehicle" at bounding box center [1323, 203] width 96 height 27
select select "0"
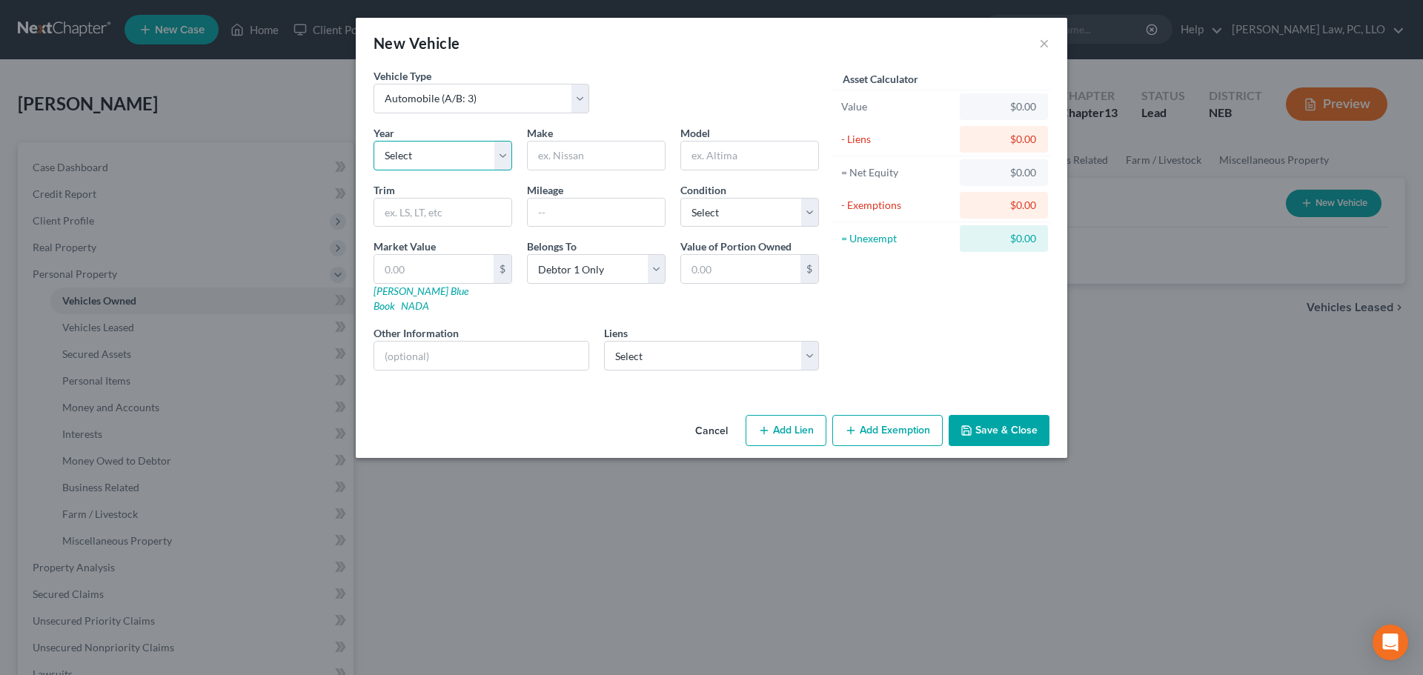
click at [431, 156] on select "Select 2026 2025 2024 2023 2022 2021 2020 2019 2018 2017 2016 2015 2014 2013 20…" at bounding box center [443, 156] width 139 height 30
select select "11"
click at [374, 141] on select "Select 2026 2025 2024 2023 2022 2021 2020 2019 2018 2017 2016 2015 2014 2013 20…" at bounding box center [443, 156] width 139 height 30
click at [597, 160] on input "text" at bounding box center [596, 156] width 137 height 28
type input "Kia"
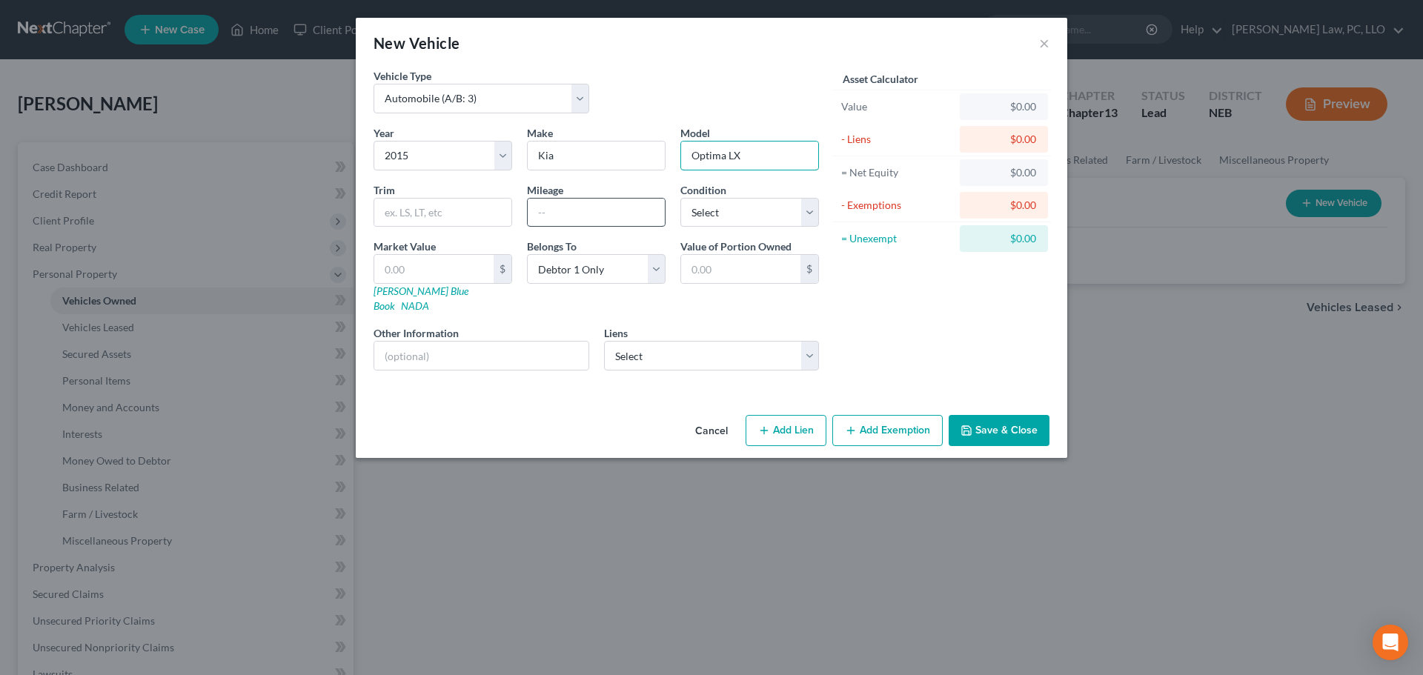
type input "Optima LX"
click at [551, 211] on input "text" at bounding box center [596, 213] width 137 height 28
type input "130000"
drag, startPoint x: 712, startPoint y: 216, endPoint x: 714, endPoint y: 225, distance: 9.8
click at [714, 216] on select "Select Excellent Very Good Good Fair Poor" at bounding box center [750, 213] width 139 height 30
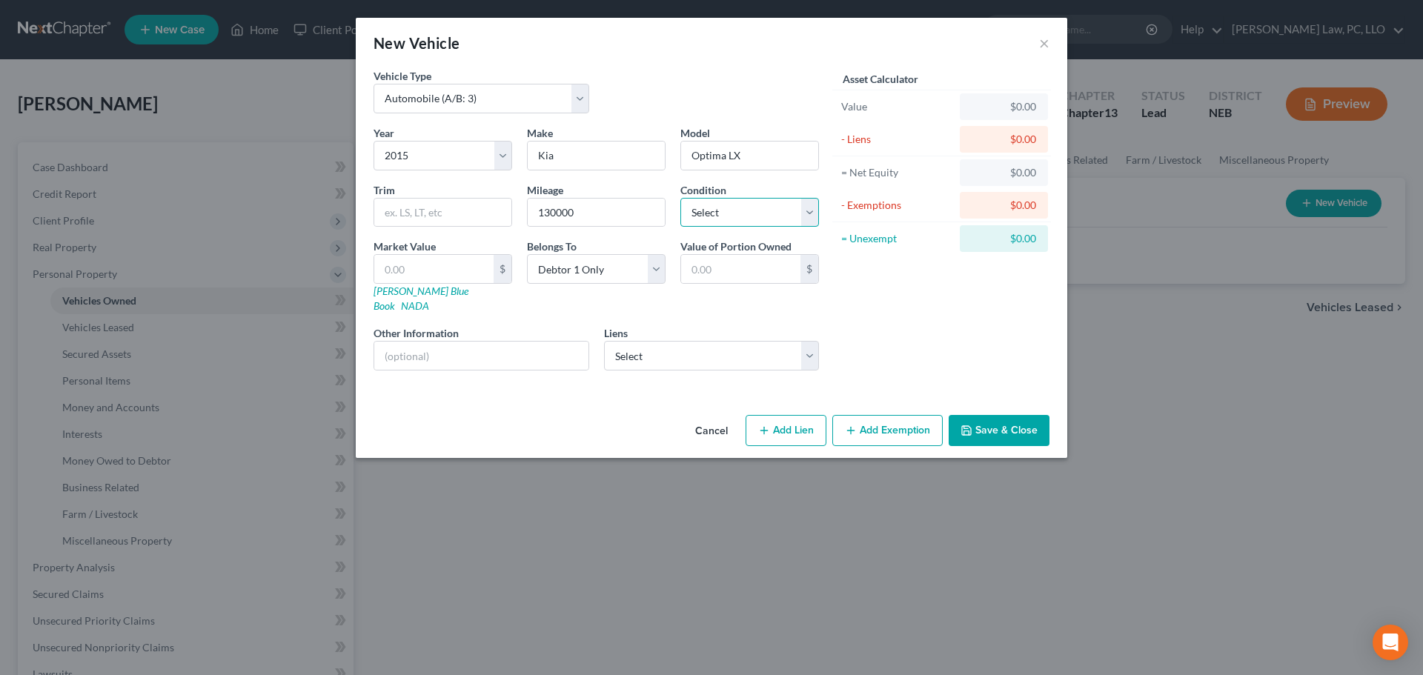
select select "2"
click at [681, 198] on select "Select Excellent Very Good Good Fair Poor" at bounding box center [750, 213] width 139 height 30
click at [439, 264] on input "text" at bounding box center [433, 269] width 119 height 28
type input "5"
type input "5.00"
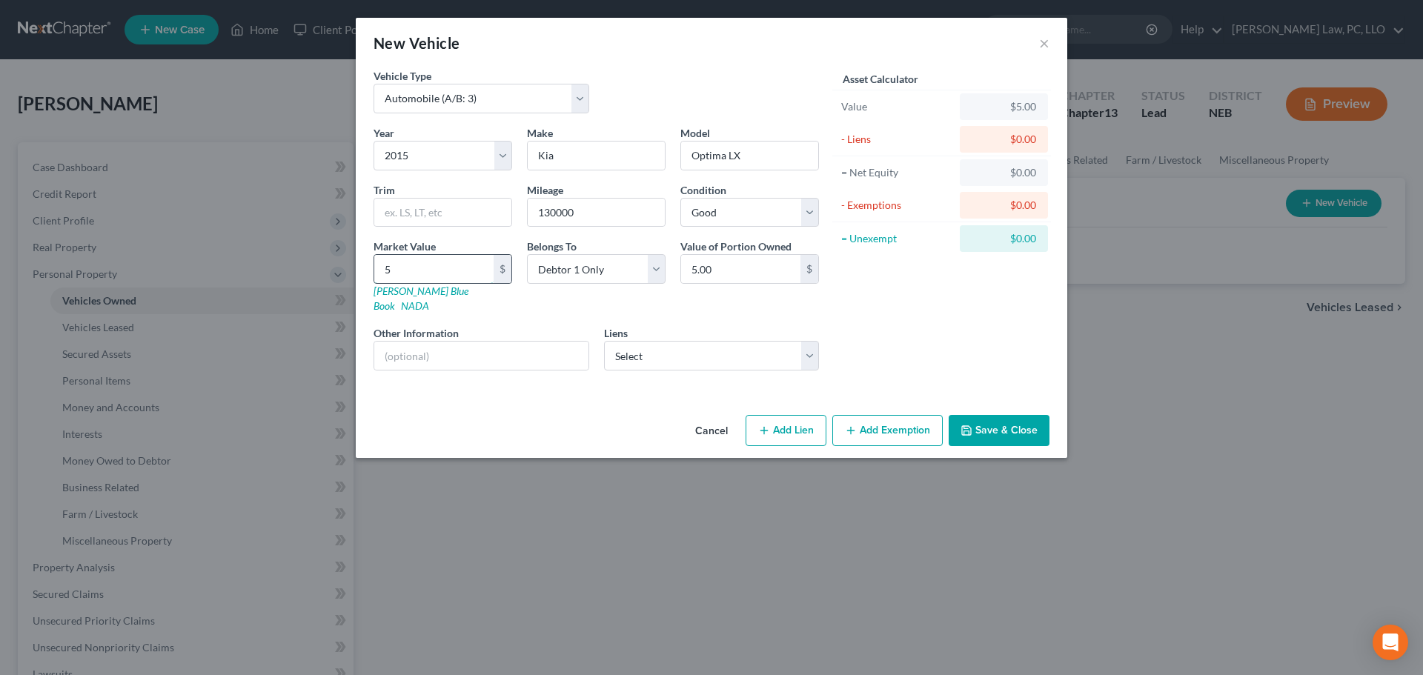
type input "57"
type input "57.00"
type input "575"
type input "575.00"
type input "5756"
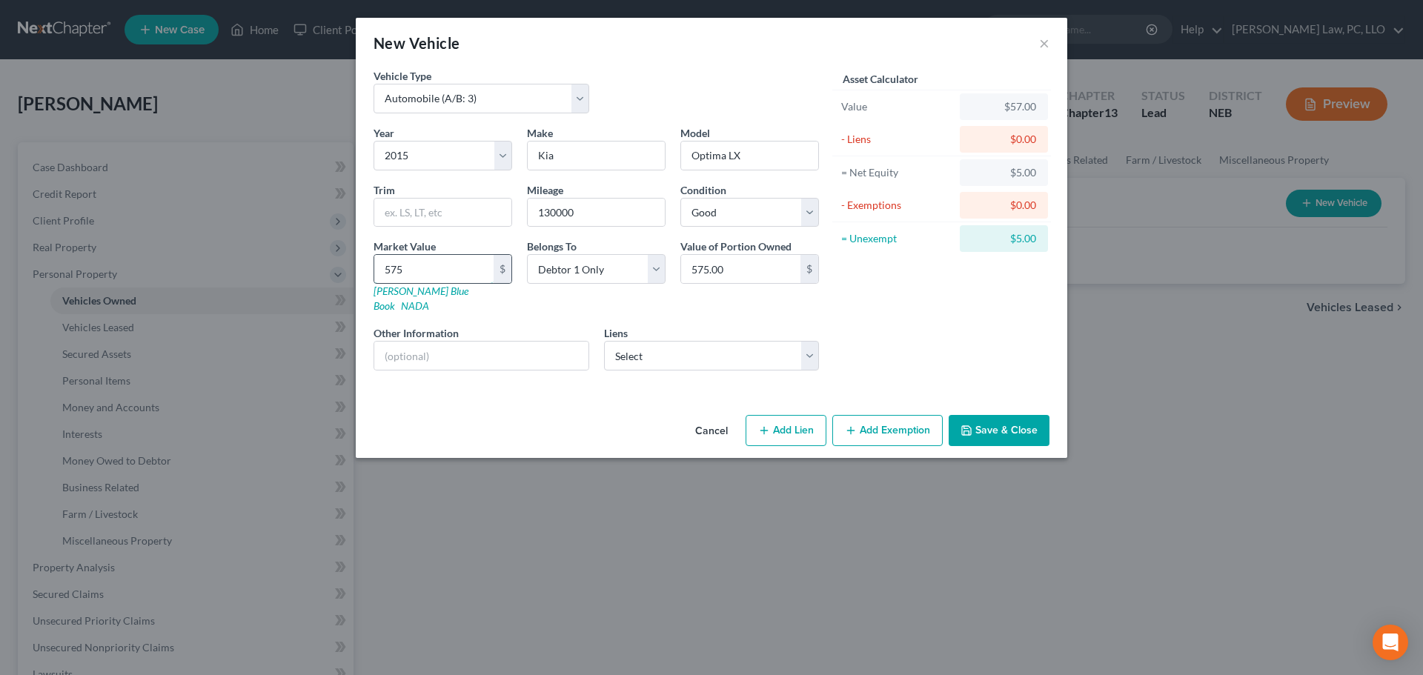
type input "5,756.00"
click at [763, 341] on select "Select Santander Consumer, [GEOGRAPHIC_DATA] - Unknown" at bounding box center [712, 356] width 216 height 30
select select "45"
select select "0"
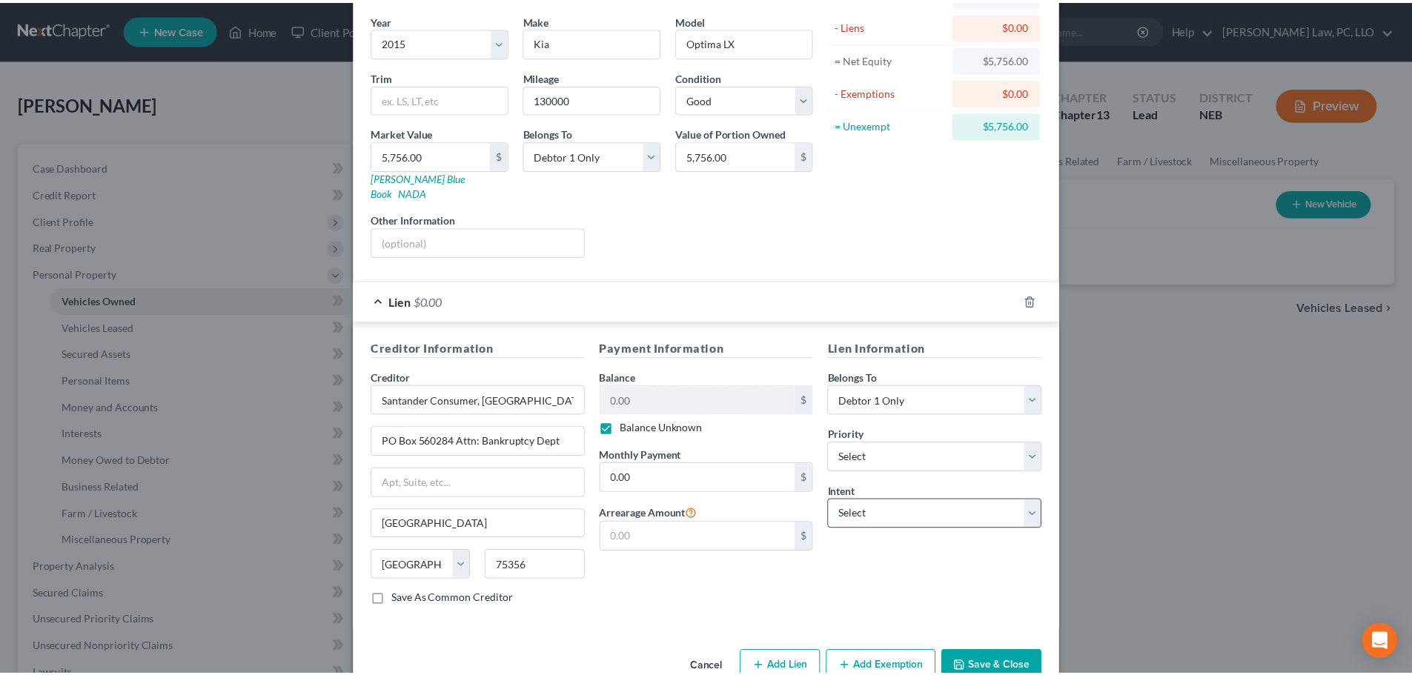
scroll to position [136, 0]
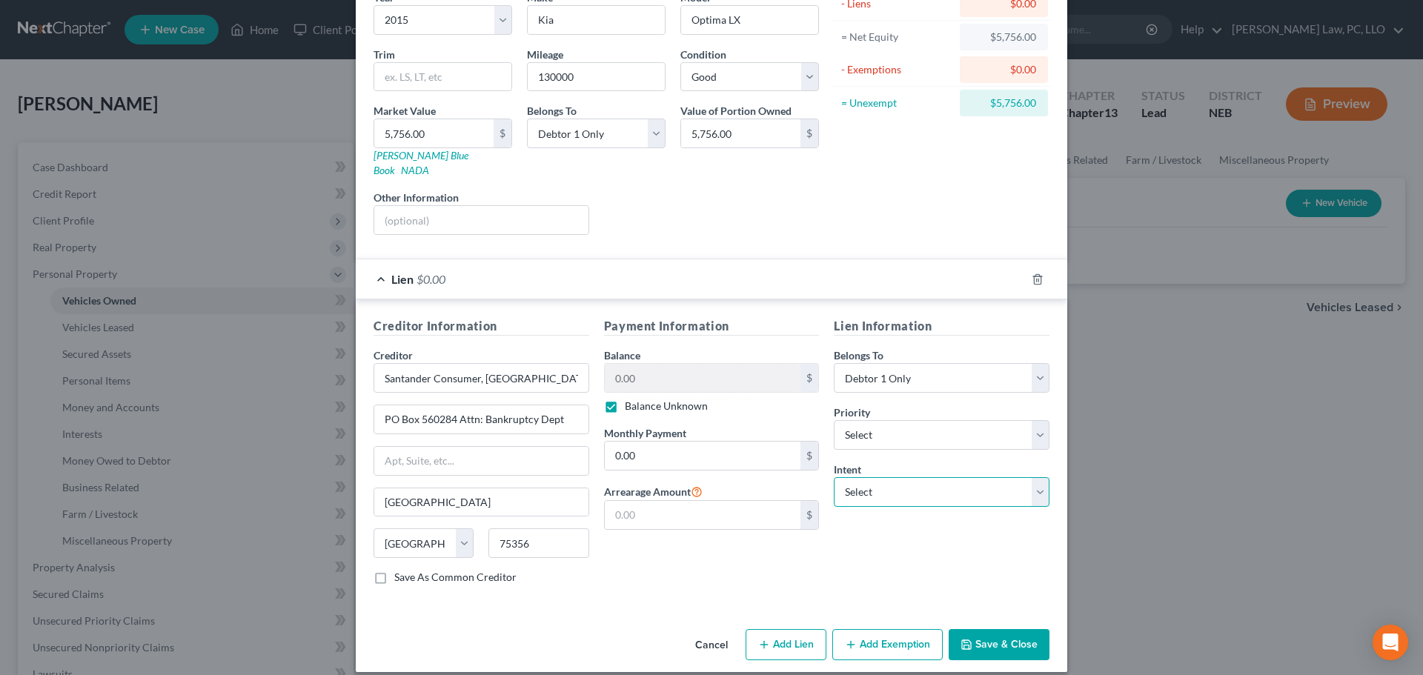
click at [878, 484] on select "Select Surrender Redeem Reaffirm Avoid Other" at bounding box center [942, 492] width 216 height 30
select select "2"
click at [834, 477] on select "Select Surrender Redeem Reaffirm Avoid Other" at bounding box center [942, 492] width 216 height 30
click at [993, 635] on button "Save & Close" at bounding box center [999, 644] width 101 height 31
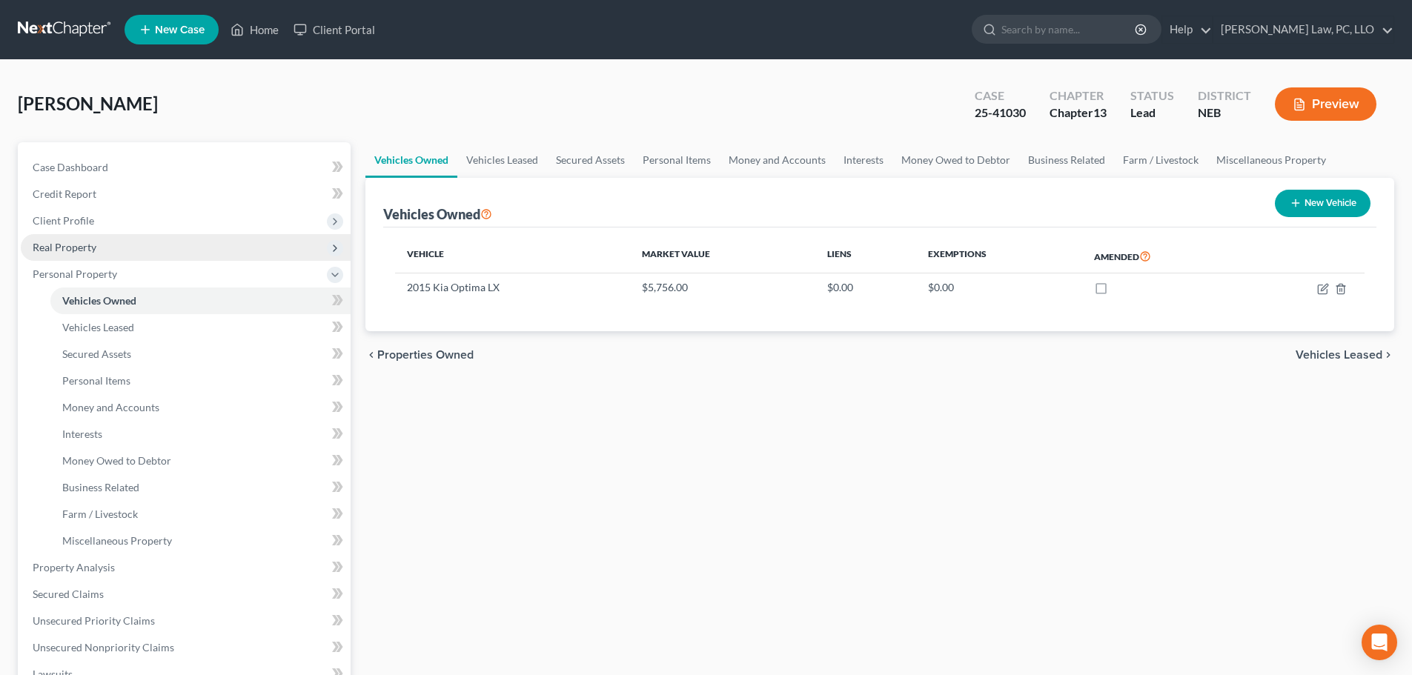
click at [107, 234] on span "Real Property" at bounding box center [186, 247] width 330 height 27
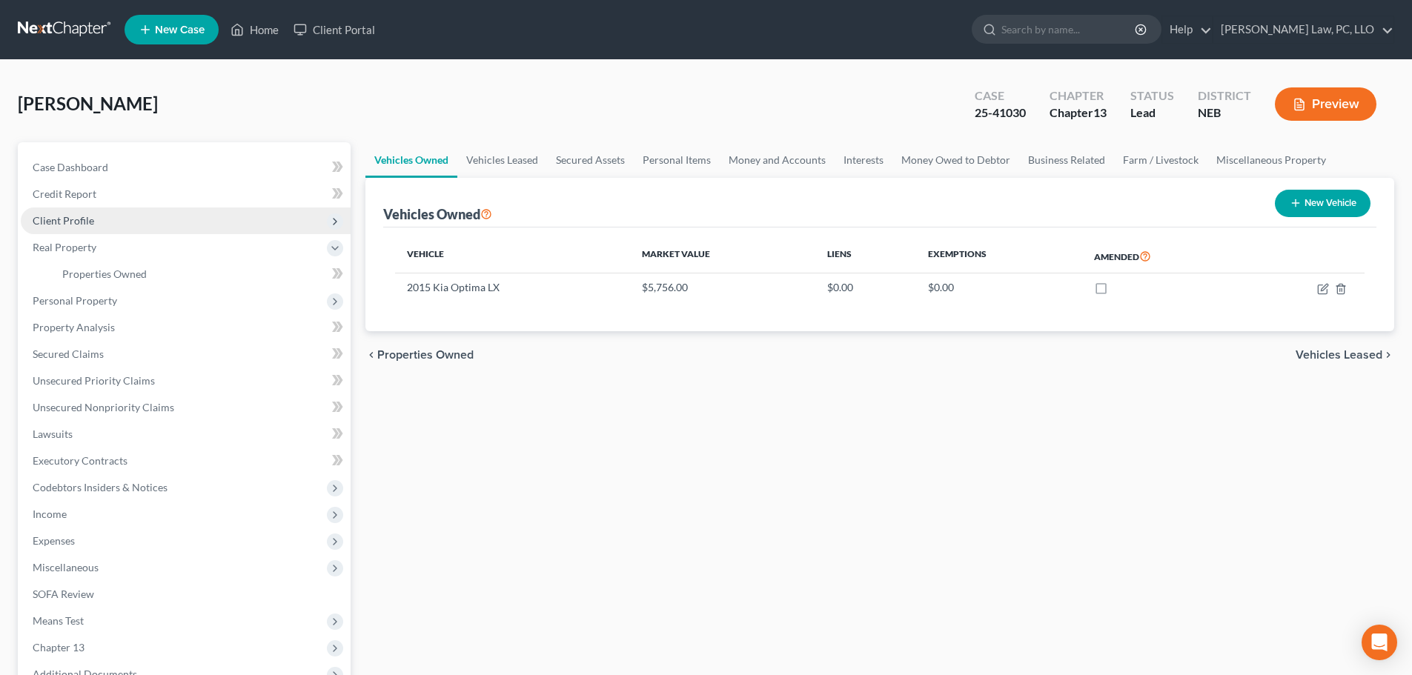
click at [105, 222] on span "Client Profile" at bounding box center [186, 221] width 330 height 27
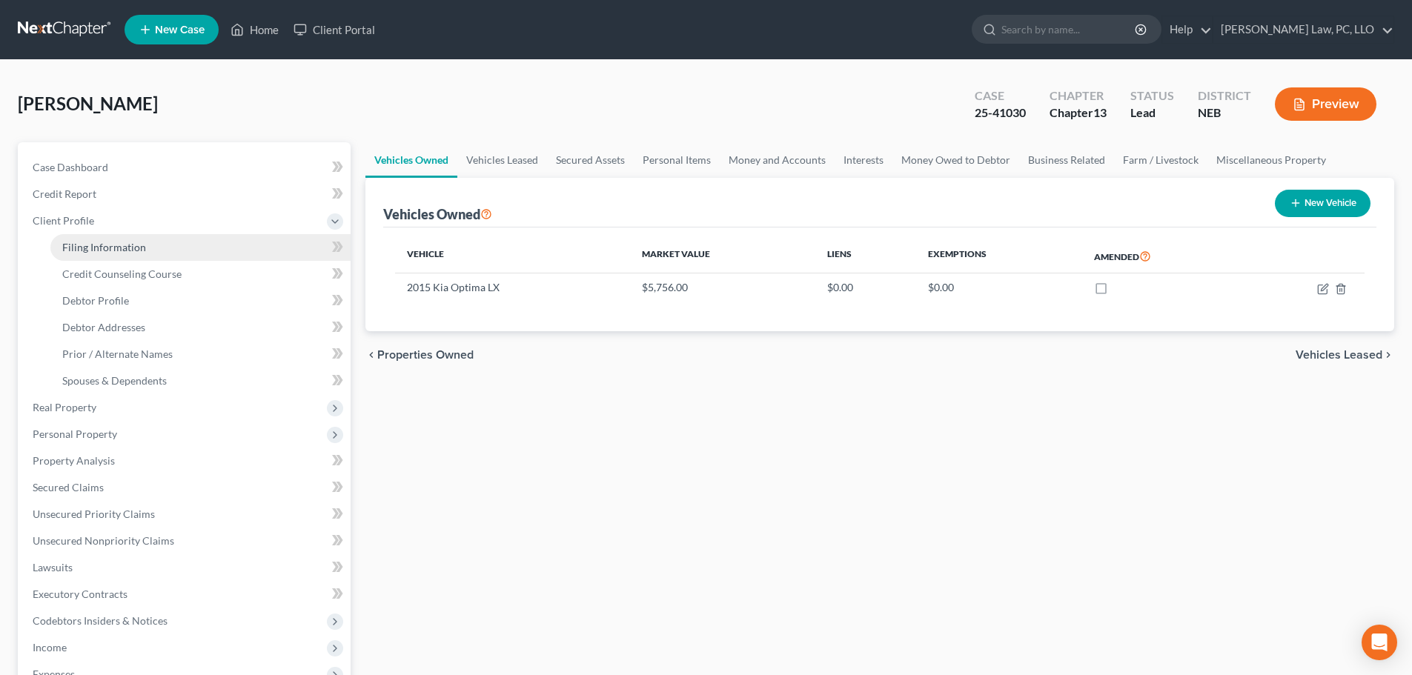
click at [117, 254] on link "Filing Information" at bounding box center [200, 247] width 300 height 27
select select "1"
select select "0"
select select "3"
select select "48"
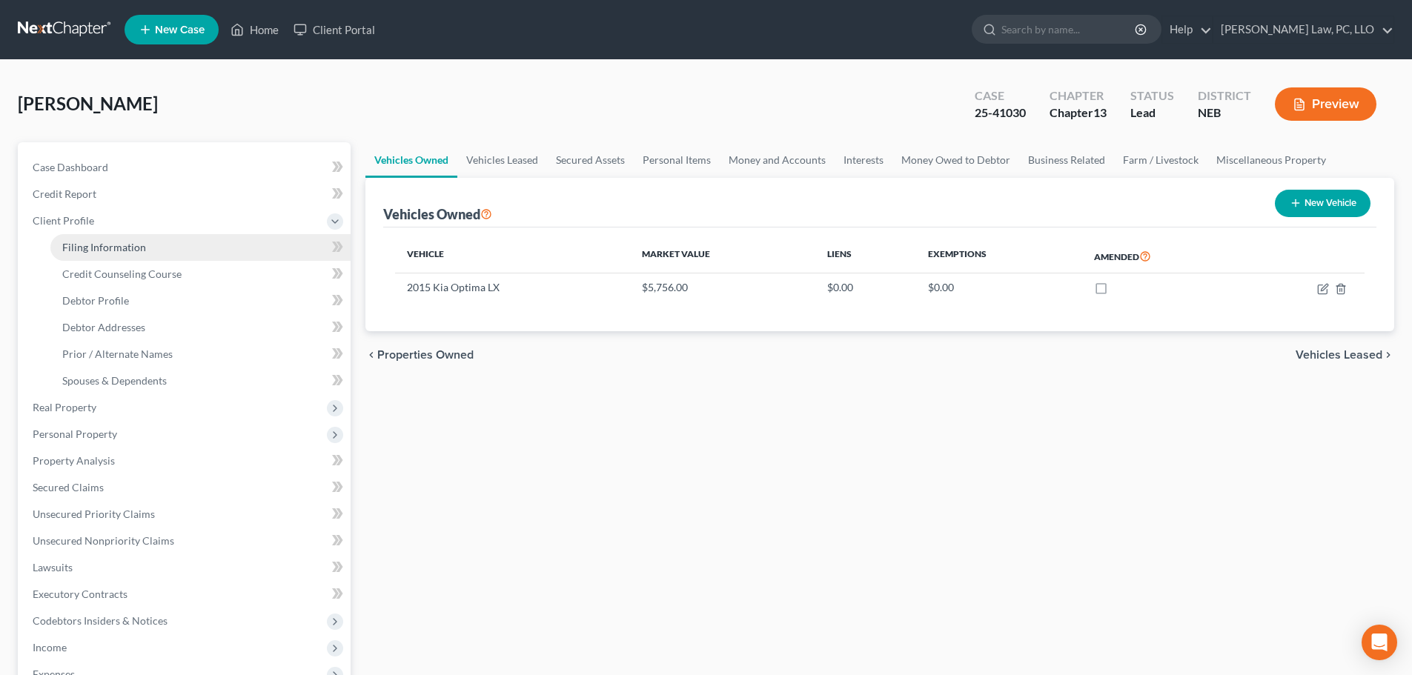
select select "0"
select select "30"
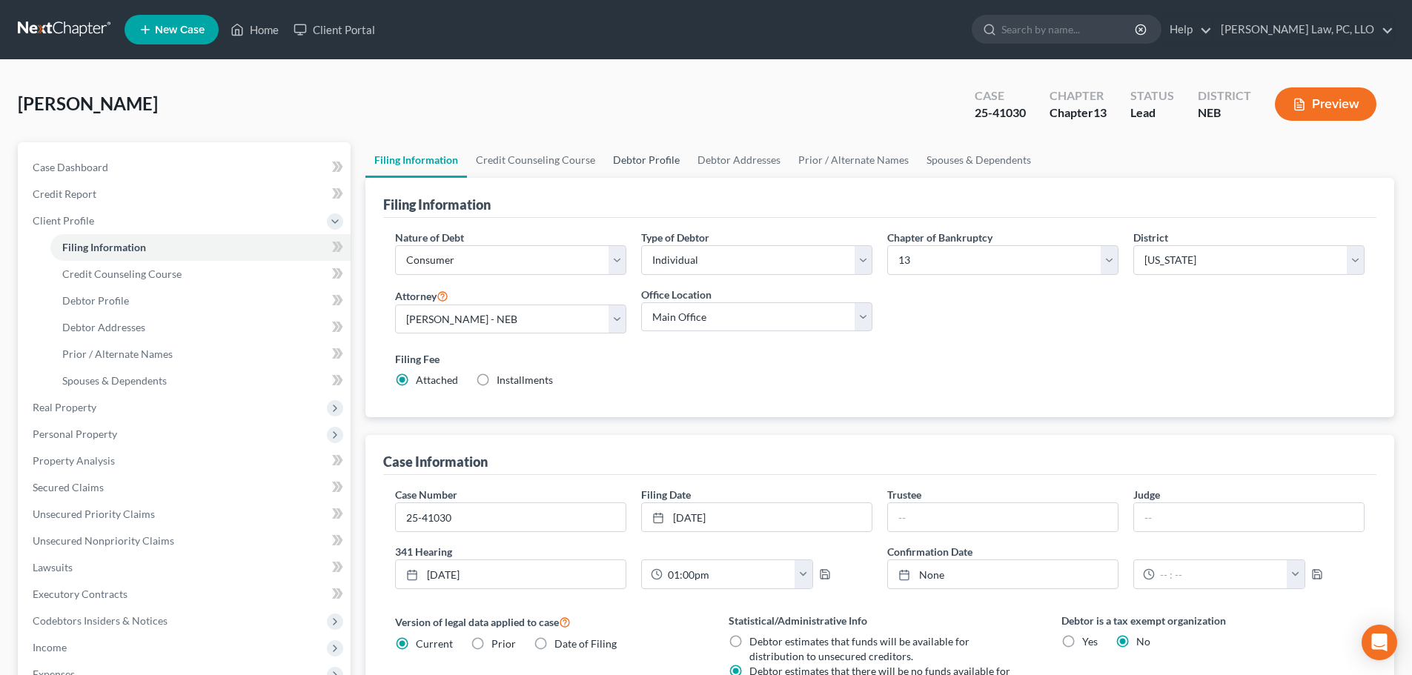
click at [634, 164] on link "Debtor Profile" at bounding box center [646, 160] width 85 height 36
select select "0"
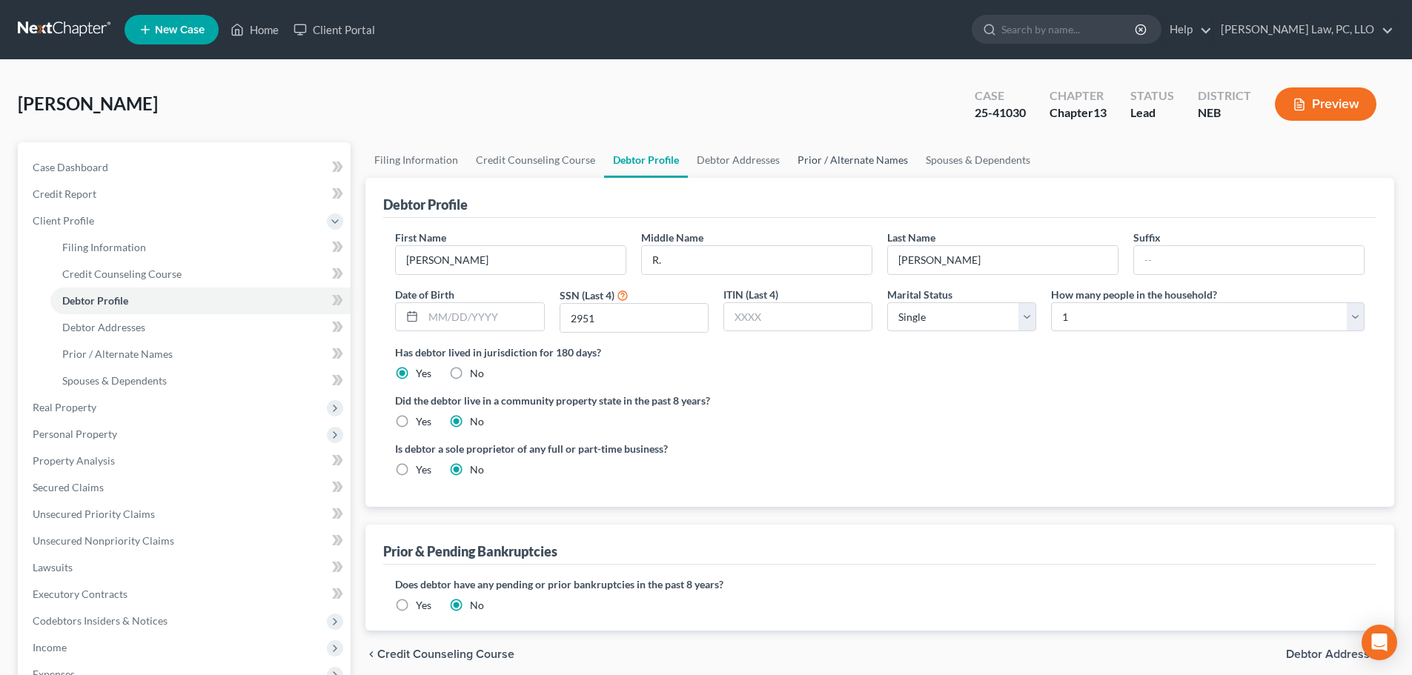
click at [804, 162] on link "Prior / Alternate Names" at bounding box center [853, 160] width 128 height 36
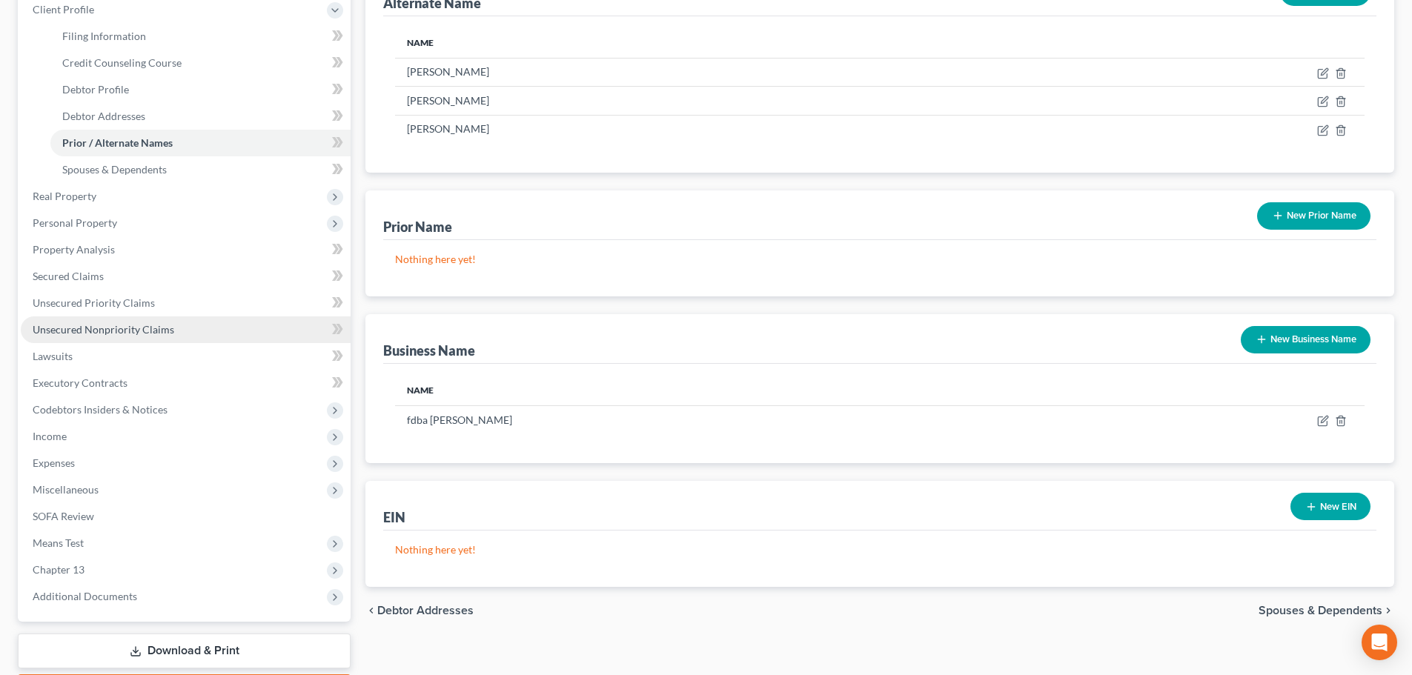
scroll to position [222, 0]
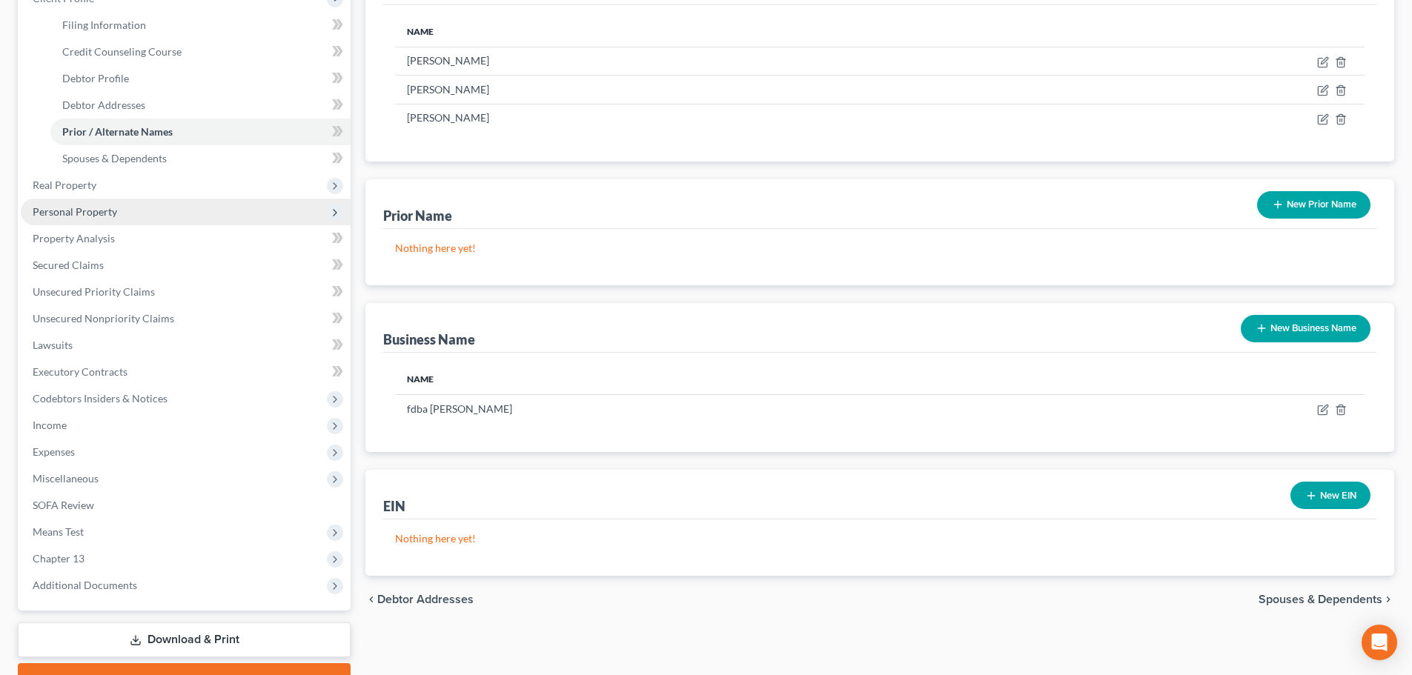
click at [85, 212] on span "Personal Property" at bounding box center [75, 211] width 85 height 13
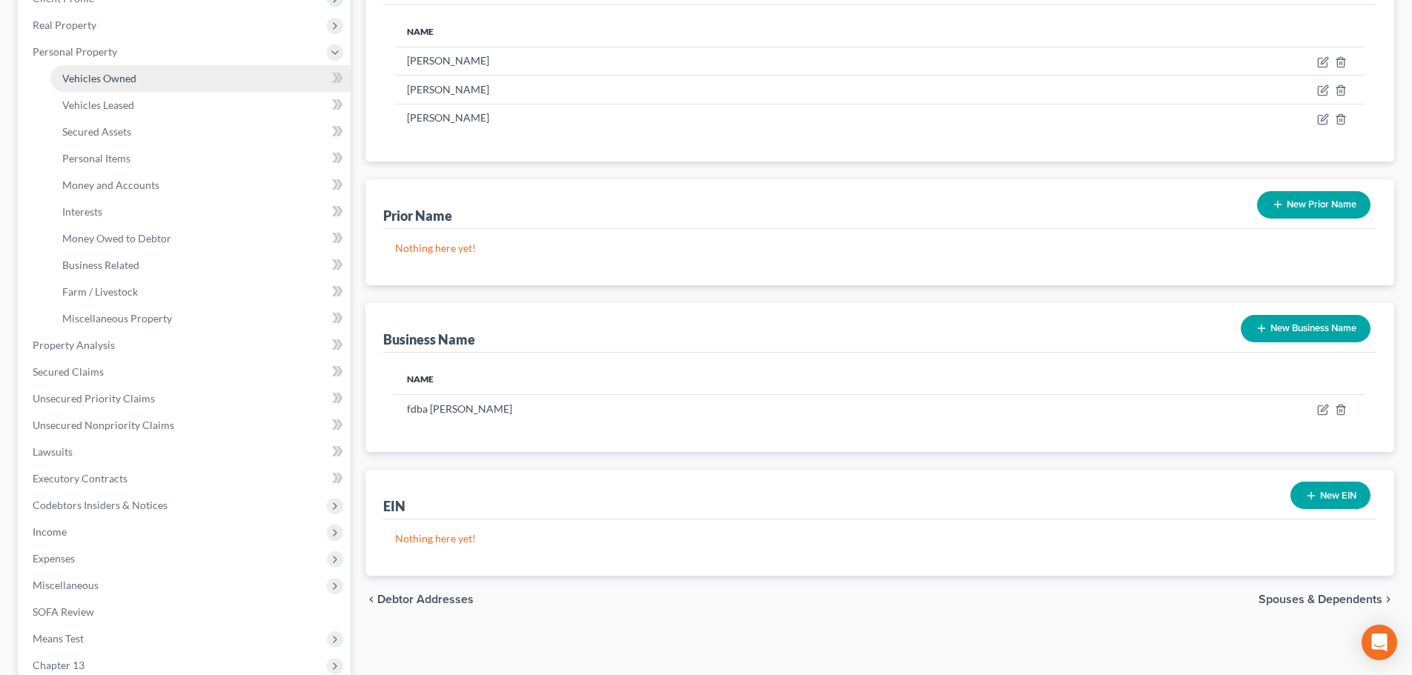
click at [96, 85] on link "Vehicles Owned" at bounding box center [200, 78] width 300 height 27
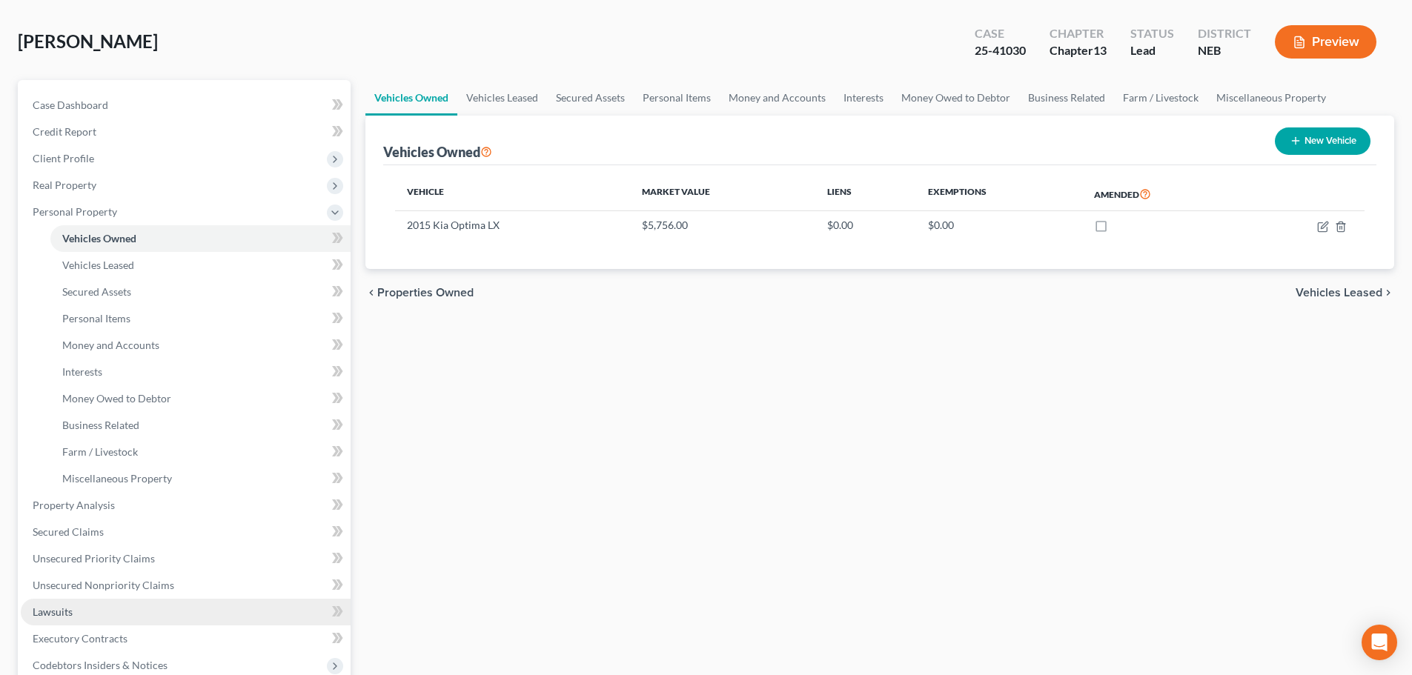
scroll to position [148, 0]
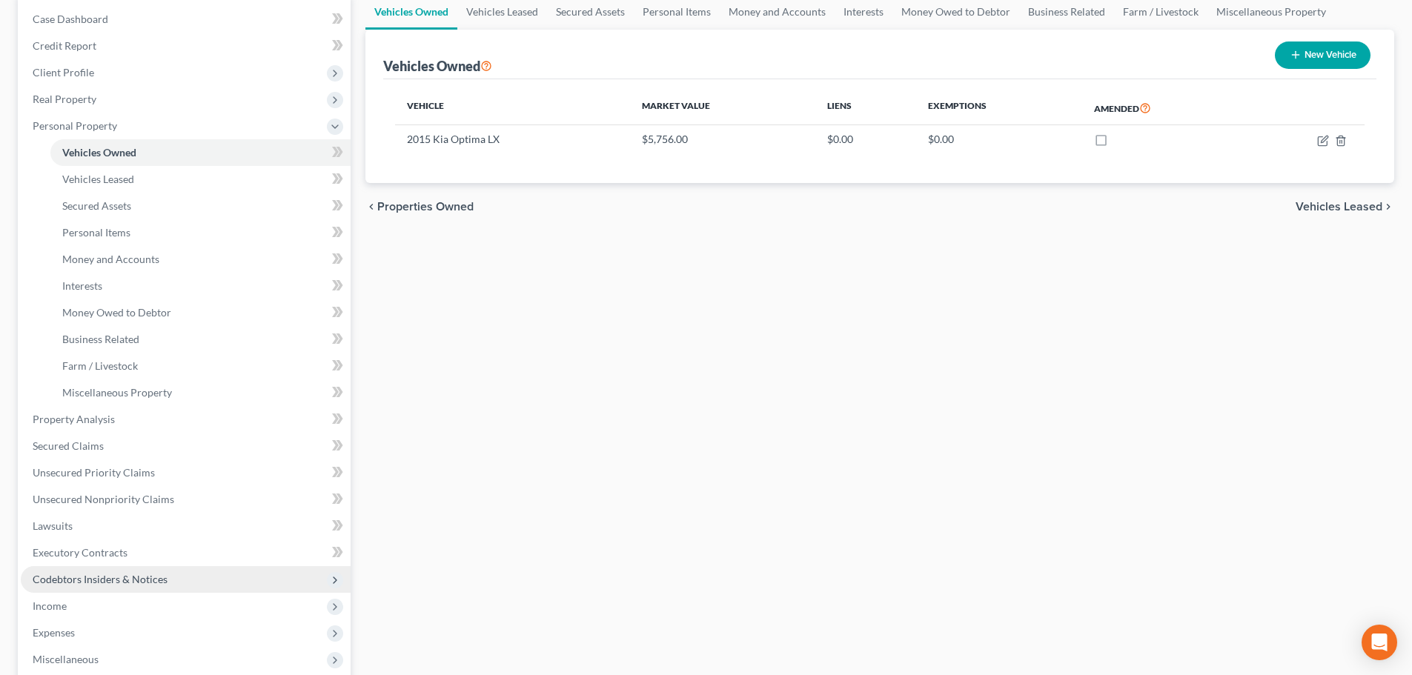
click at [106, 577] on span "Codebtors Insiders & Notices" at bounding box center [100, 579] width 135 height 13
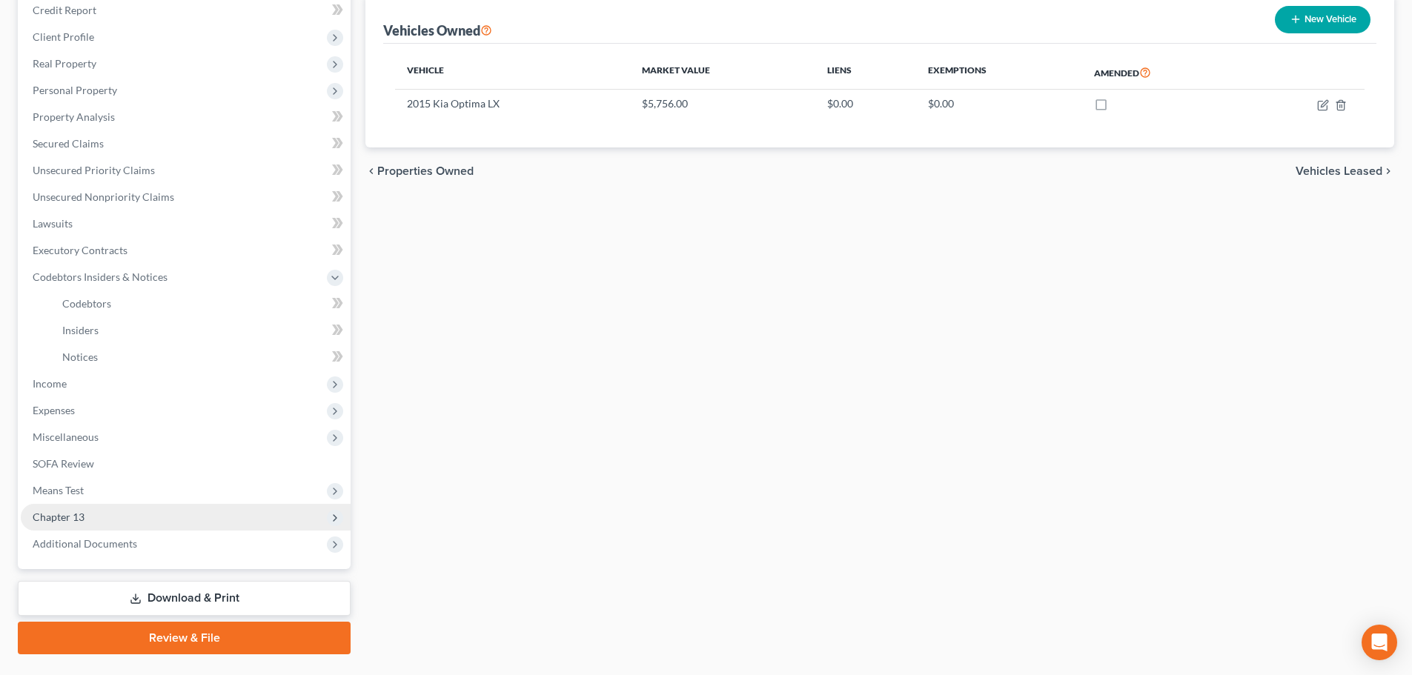
scroll to position [219, 0]
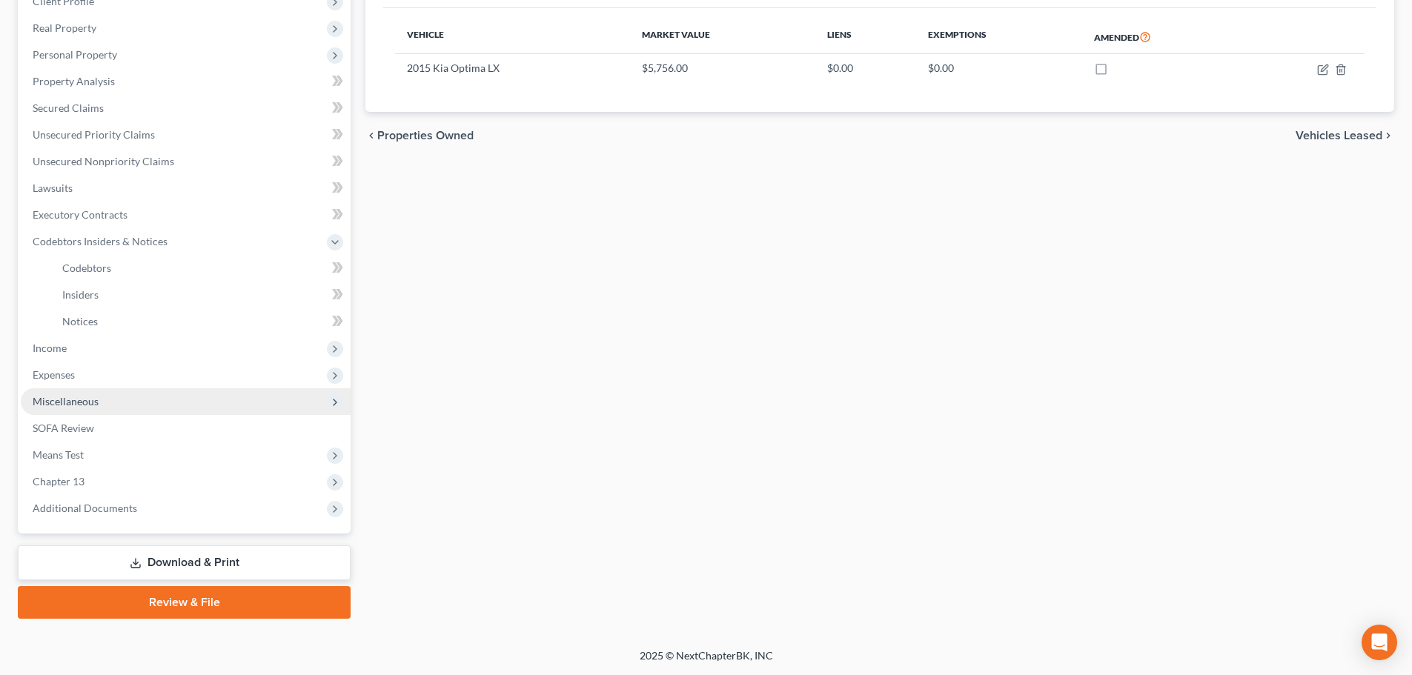
click at [100, 406] on span "Miscellaneous" at bounding box center [186, 401] width 330 height 27
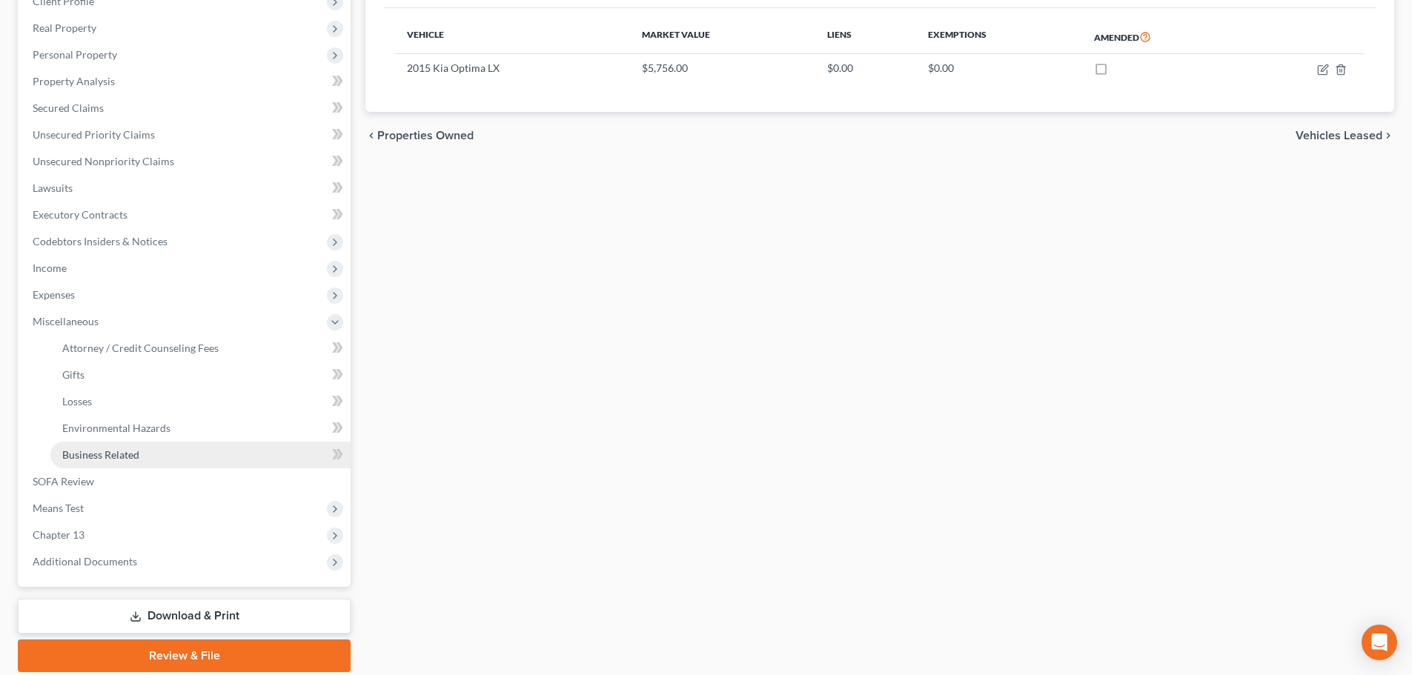
click at [99, 458] on span "Business Related" at bounding box center [100, 454] width 77 height 13
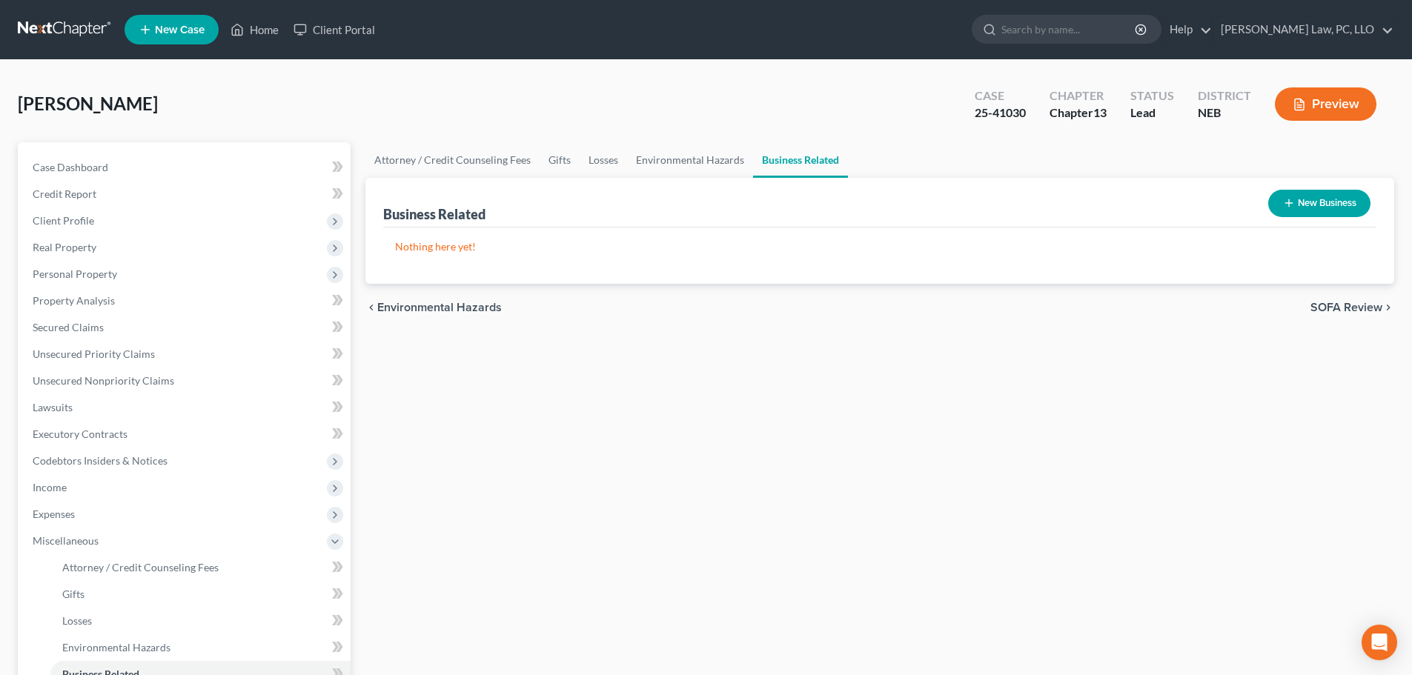
click at [1323, 205] on button "New Business" at bounding box center [1319, 203] width 102 height 27
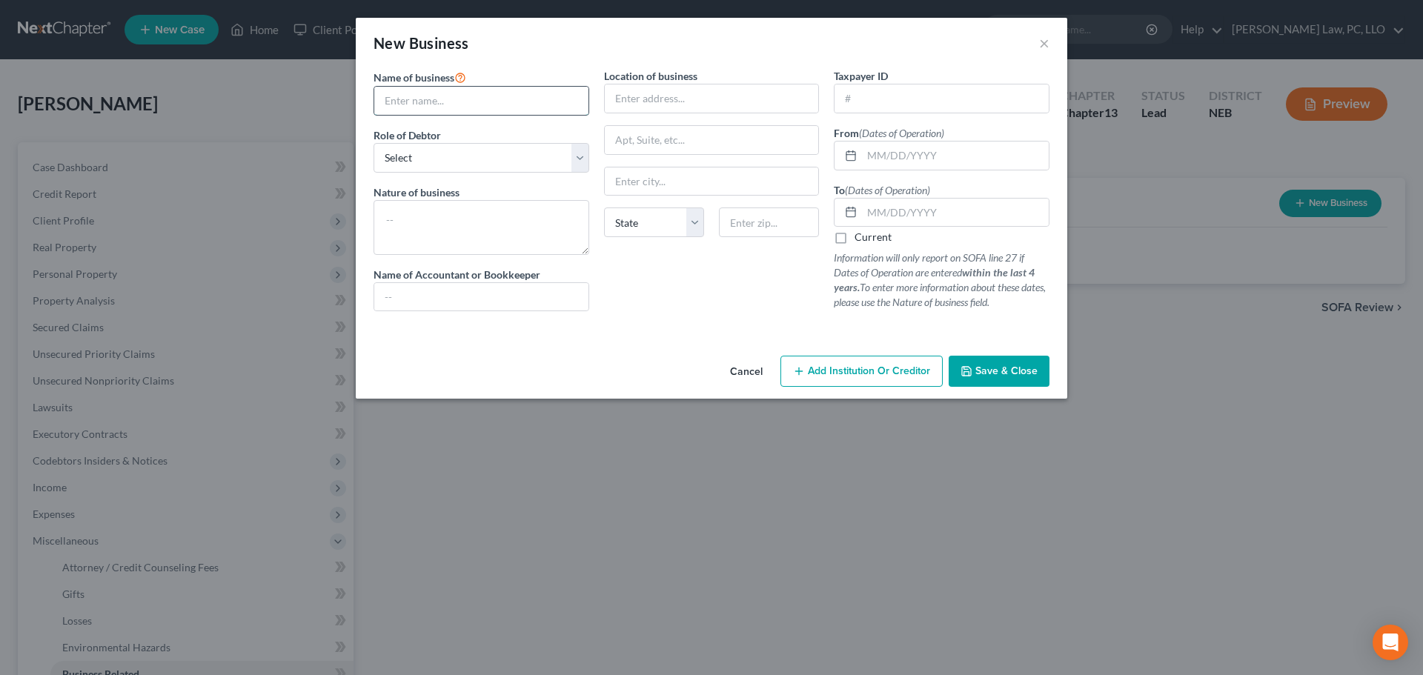
click at [443, 104] on input "text" at bounding box center [481, 101] width 214 height 28
type input "[PERSON_NAME]"
click at [440, 156] on select "Select A member of a limited liability company (LLC) or limited liability partn…" at bounding box center [482, 158] width 216 height 30
select select "sole_proprietor"
click at [374, 143] on select "Select A member of a limited liability company (LLC) or limited liability partn…" at bounding box center [482, 158] width 216 height 30
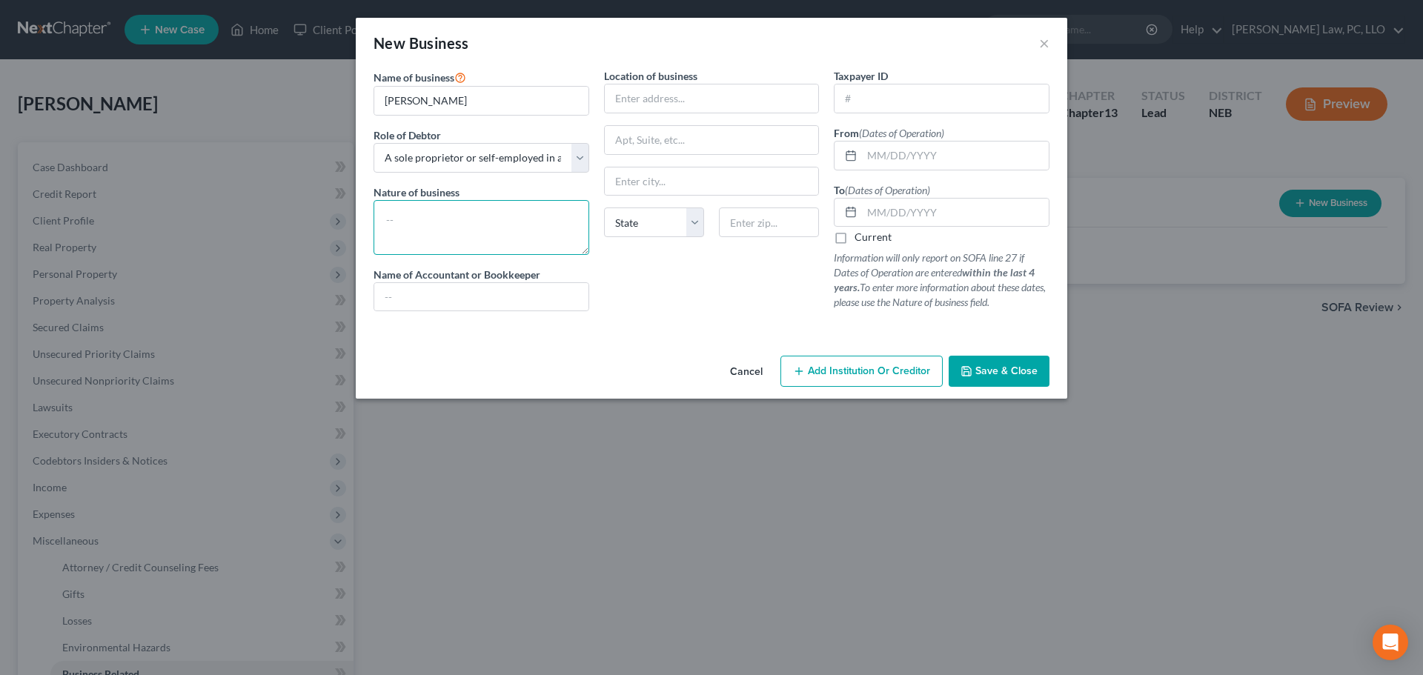
click at [430, 231] on textarea at bounding box center [482, 227] width 216 height 55
type textarea "Uber/Lyft driver"
click at [925, 209] on input "text" at bounding box center [955, 213] width 187 height 28
click at [918, 152] on input "text" at bounding box center [955, 156] width 187 height 28
click at [898, 209] on input "text" at bounding box center [955, 213] width 187 height 28
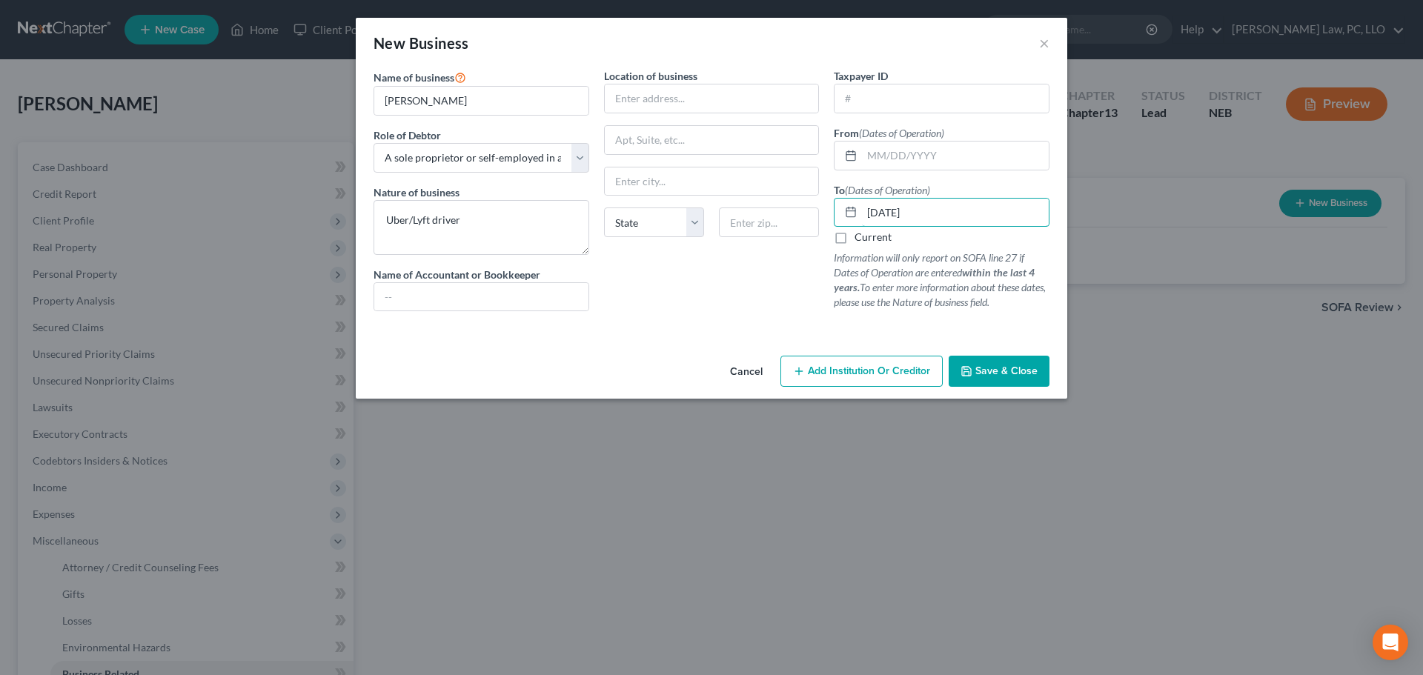
type input "[DATE]"
click at [977, 371] on span "Save & Close" at bounding box center [1007, 371] width 62 height 13
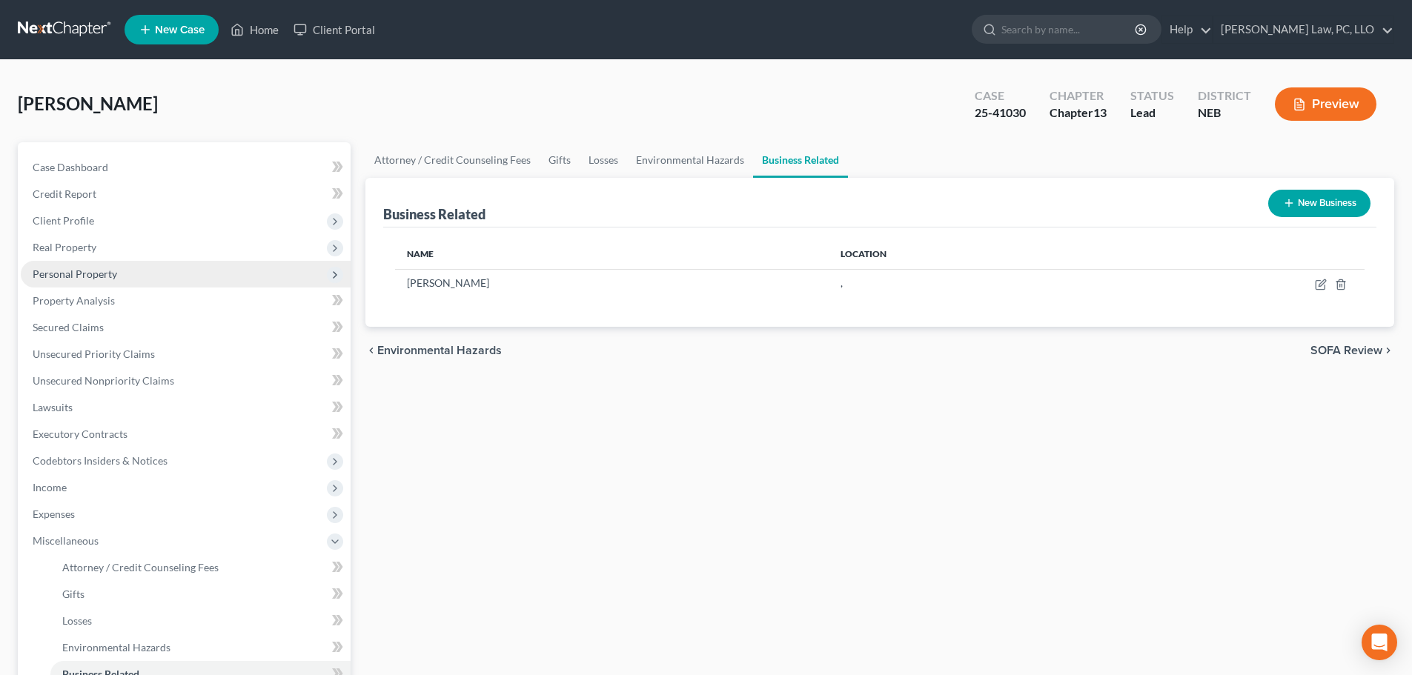
click at [105, 270] on span "Personal Property" at bounding box center [75, 274] width 85 height 13
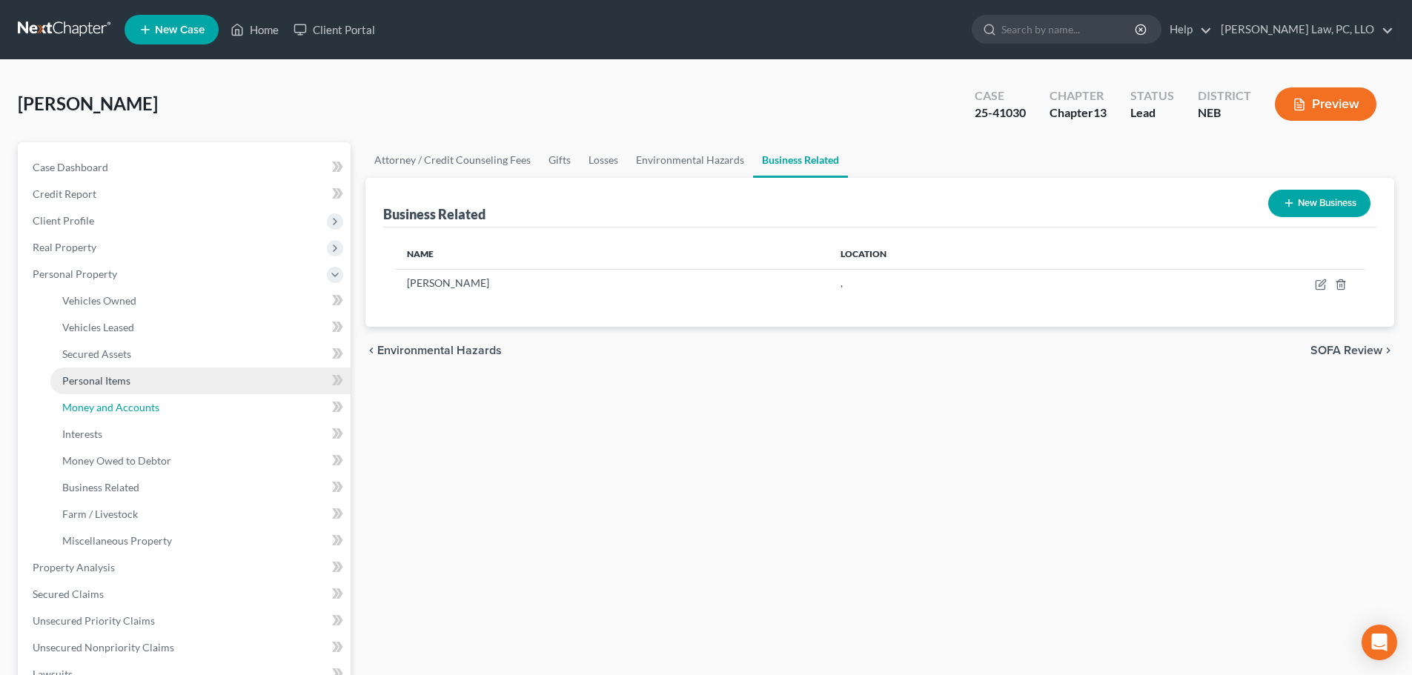
click at [139, 399] on link "Money and Accounts" at bounding box center [200, 407] width 300 height 27
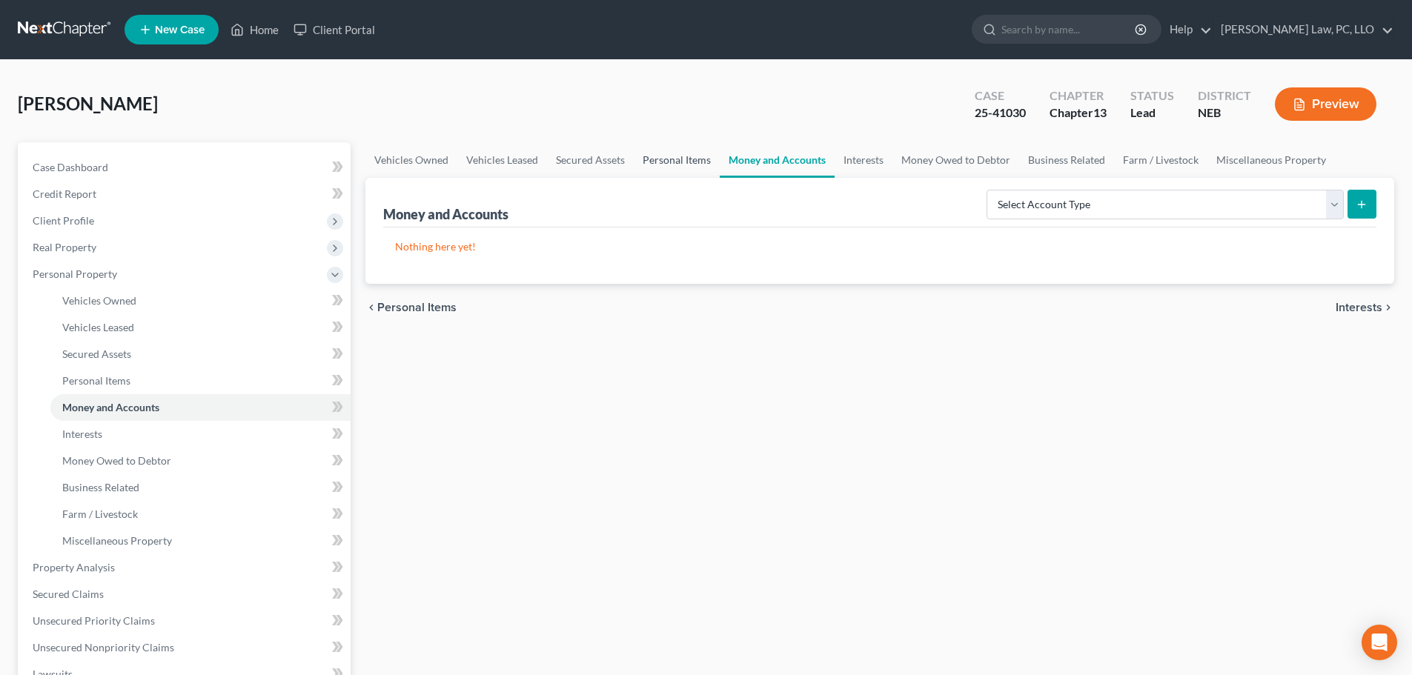
click at [650, 160] on link "Personal Items" at bounding box center [677, 160] width 86 height 36
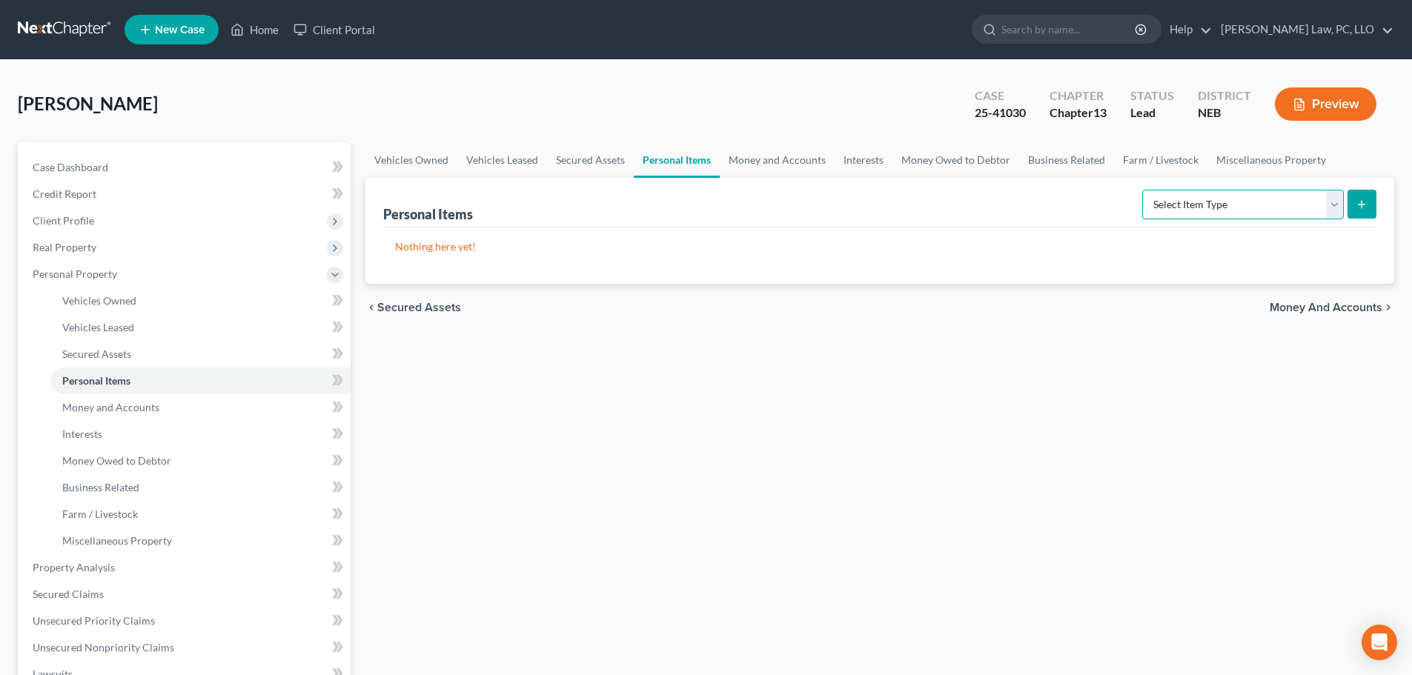
click at [1173, 203] on select "Select Item Type Clothing (A/B: 11) Collectibles Of Value (A/B: 8) Electronics …" at bounding box center [1243, 205] width 202 height 30
select select "household_goods"
click at [1145, 190] on select "Select Item Type Clothing (A/B: 11) Collectibles Of Value (A/B: 8) Electronics …" at bounding box center [1243, 205] width 202 height 30
click at [1368, 204] on button "submit" at bounding box center [1362, 204] width 29 height 29
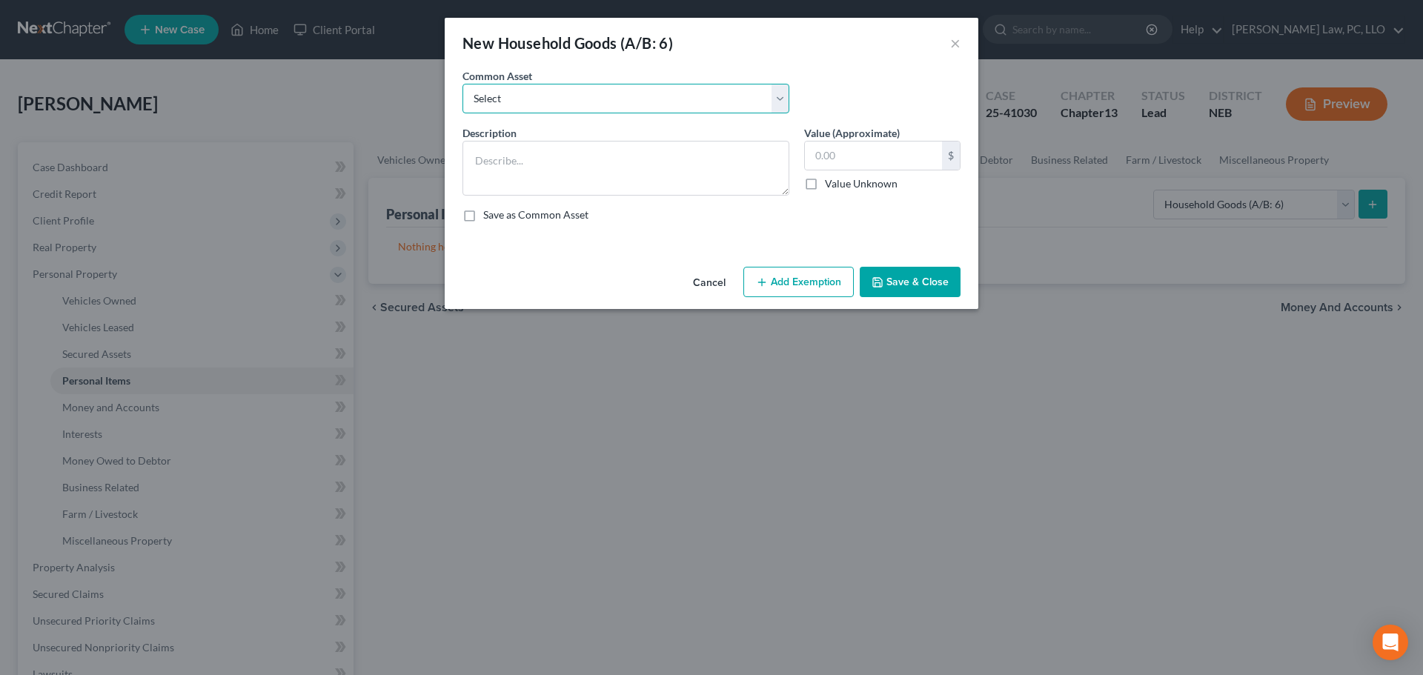
click at [644, 101] on select "Select Household Goods and Furniture" at bounding box center [626, 99] width 327 height 30
select select "0"
click at [463, 84] on select "Select Household Goods and Furniture" at bounding box center [626, 99] width 327 height 30
type textarea "Household Goods and Furniture"
click at [840, 156] on input "1,500.00" at bounding box center [873, 156] width 137 height 28
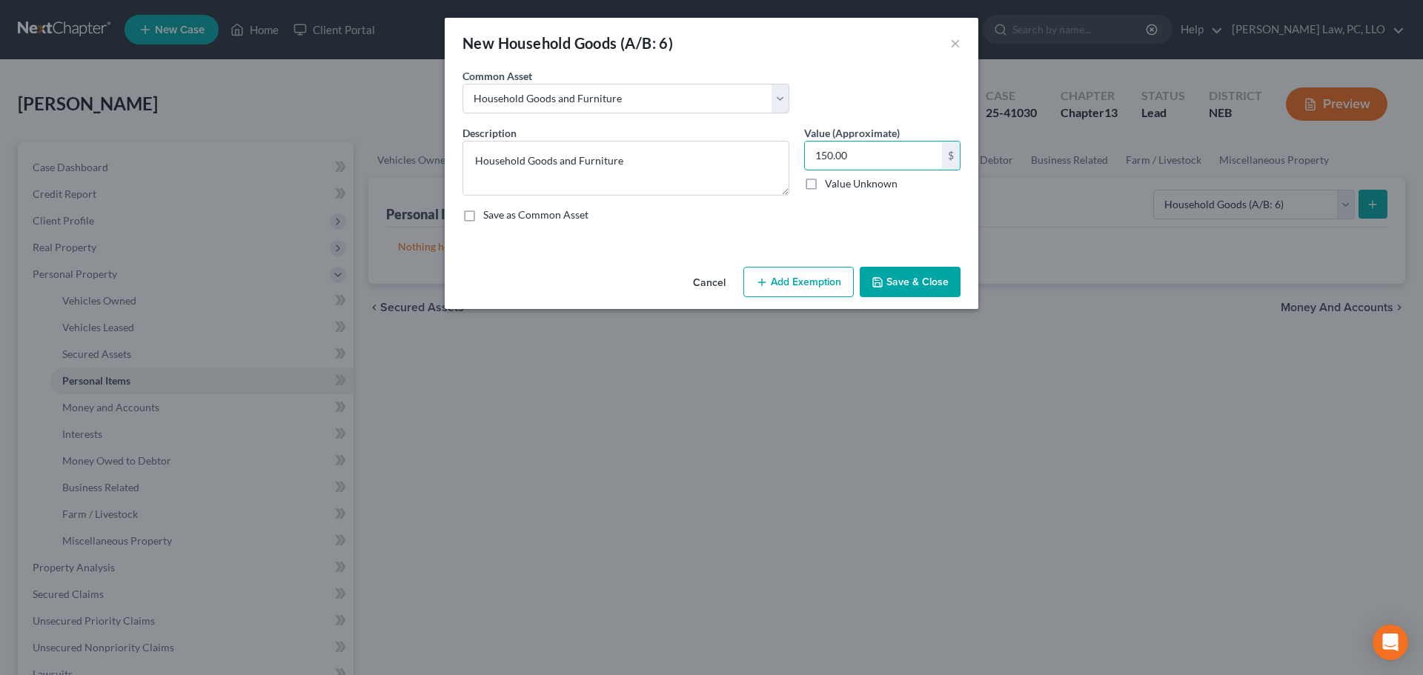
type input "150.00"
click at [766, 294] on button "Add Exemption" at bounding box center [799, 282] width 110 height 31
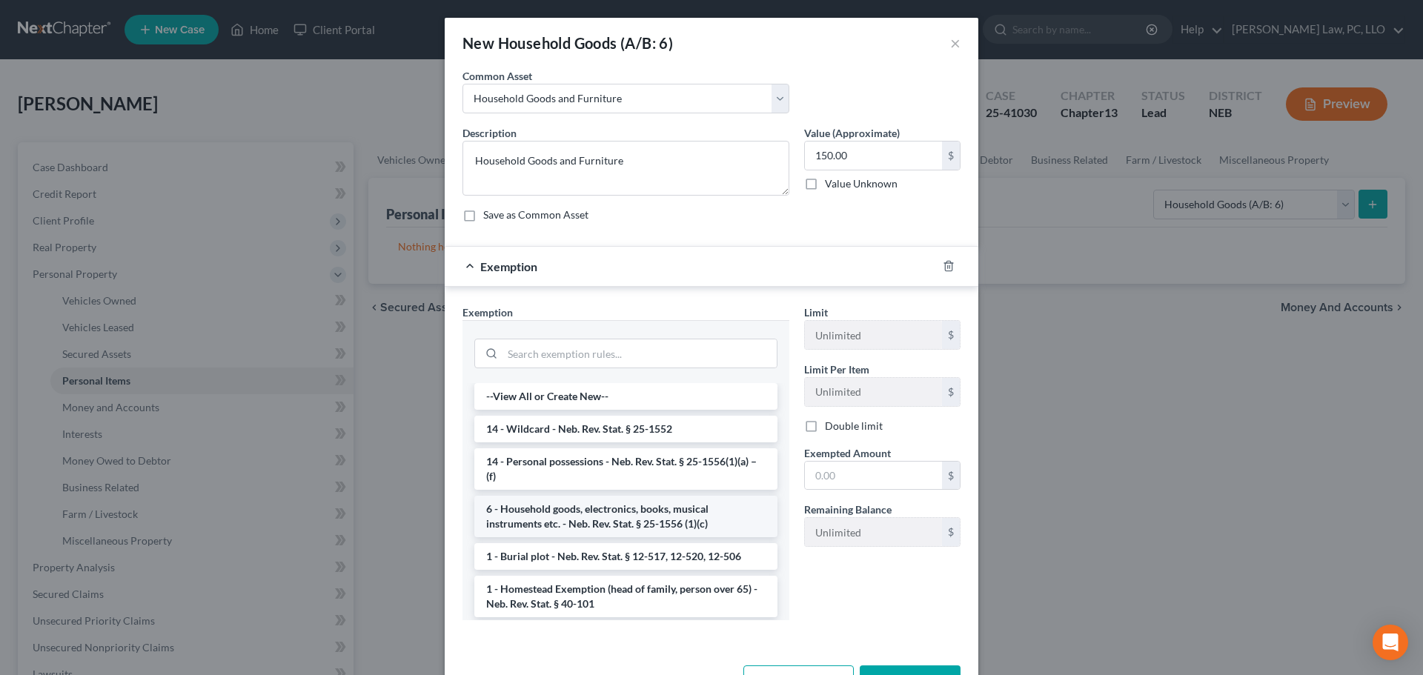
click at [665, 509] on li "6 - Household goods, electronics, books, musical instruments etc. - Neb. Rev. S…" at bounding box center [625, 517] width 303 height 42
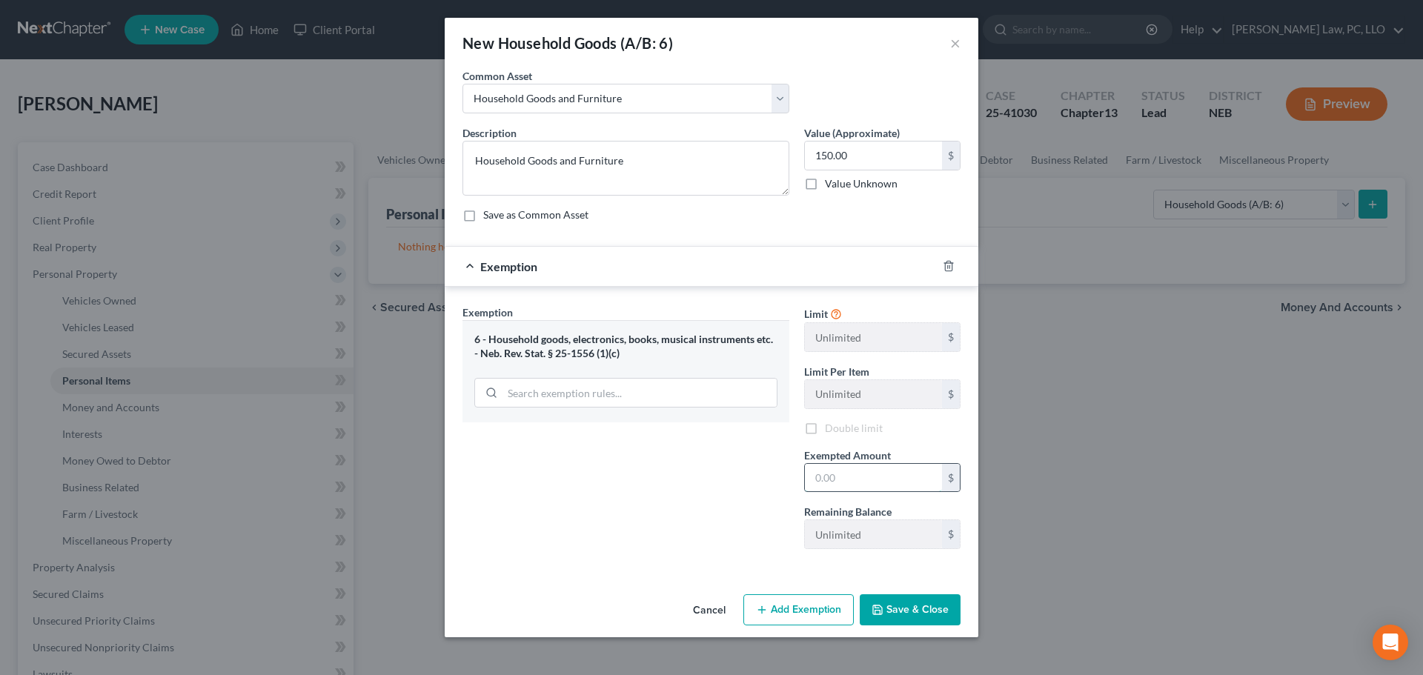
click at [830, 473] on input "text" at bounding box center [873, 478] width 137 height 28
type input "150"
drag, startPoint x: 770, startPoint y: 477, endPoint x: 849, endPoint y: 547, distance: 105.0
click at [770, 477] on div "Exemption Set must be selected for CA. Exemption * 6 - Household goods, electro…" at bounding box center [626, 433] width 342 height 256
click at [901, 603] on button "Save & Close" at bounding box center [910, 610] width 101 height 31
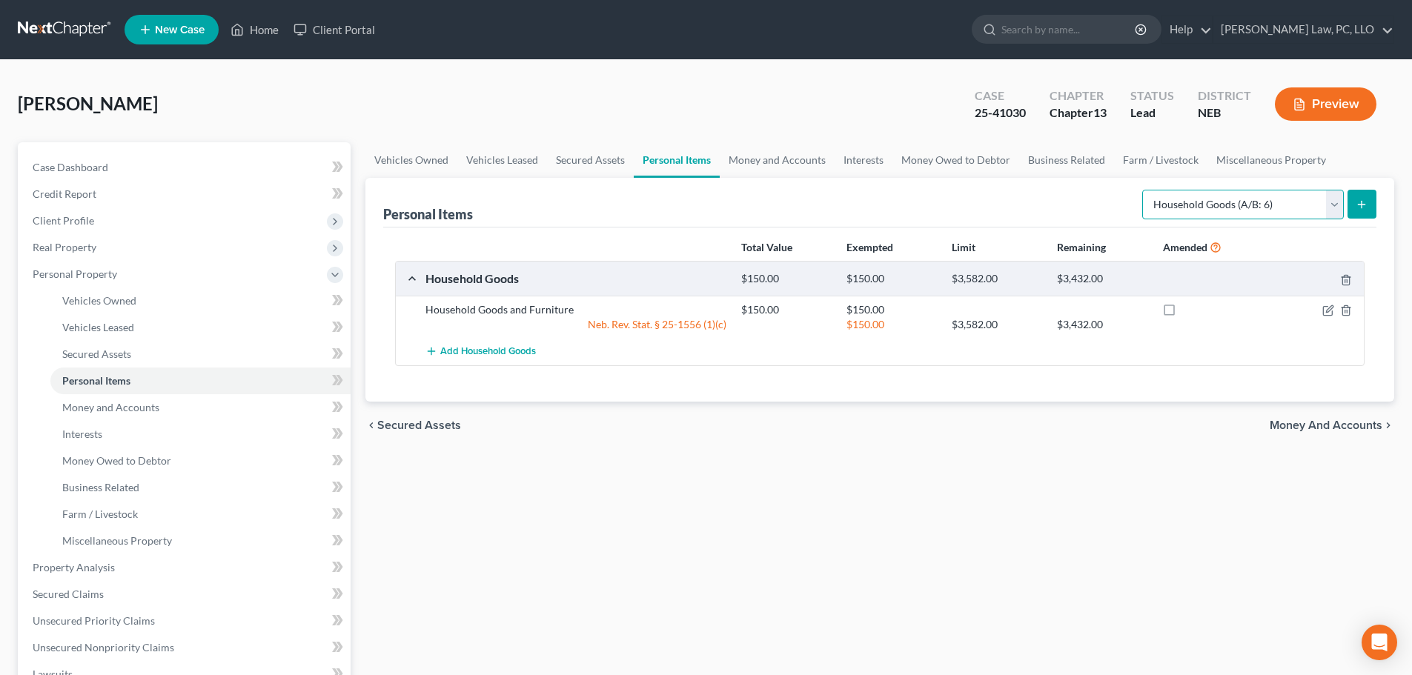
click at [1199, 210] on select "Select Item Type Clothing (A/B: 11) Collectibles Of Value (A/B: 8) Electronics …" at bounding box center [1243, 205] width 202 height 30
select select "electronics"
click at [1145, 190] on select "Select Item Type Clothing (A/B: 11) Collectibles Of Value (A/B: 8) Electronics …" at bounding box center [1243, 205] width 202 height 30
click at [1354, 202] on button "submit" at bounding box center [1362, 204] width 29 height 29
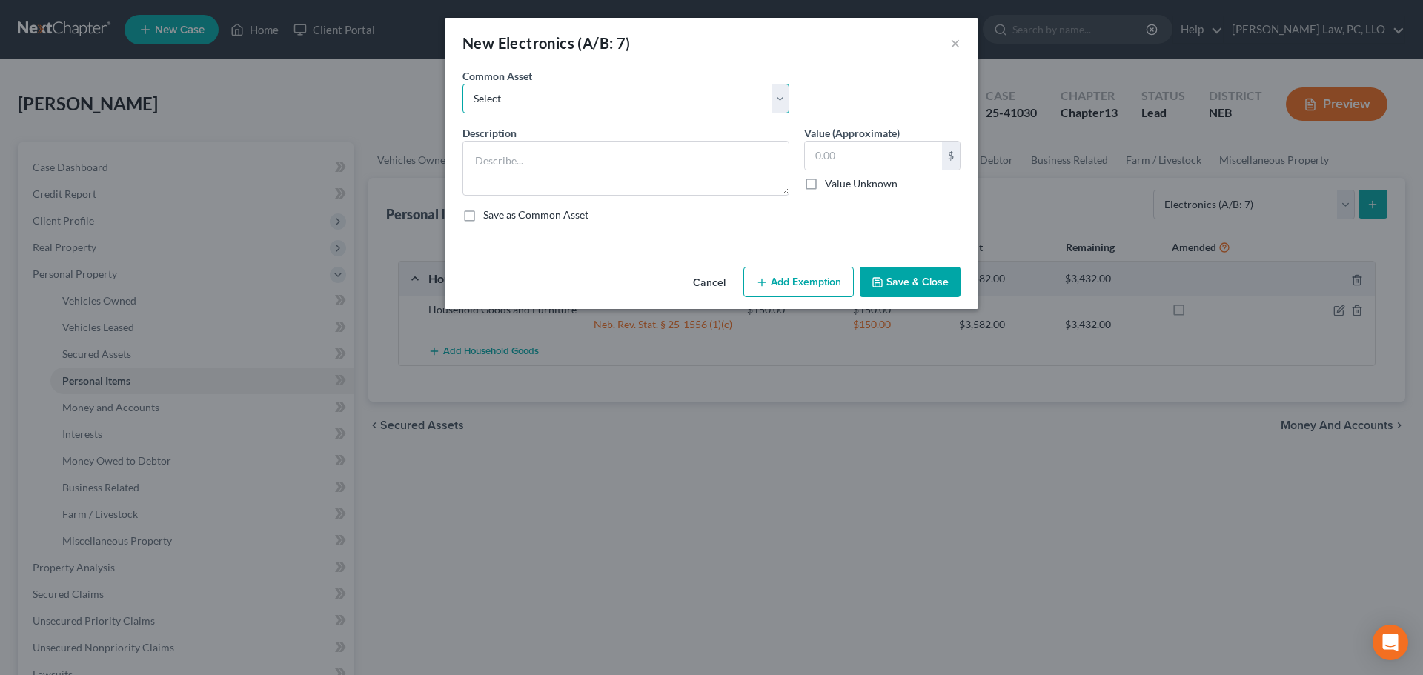
drag, startPoint x: 652, startPoint y: 87, endPoint x: 645, endPoint y: 99, distance: 13.0
click at [652, 87] on select "Select Electronics" at bounding box center [626, 99] width 327 height 30
select select "0"
click at [463, 84] on select "Select Electronics" at bounding box center [626, 99] width 327 height 30
type textarea "Electronics"
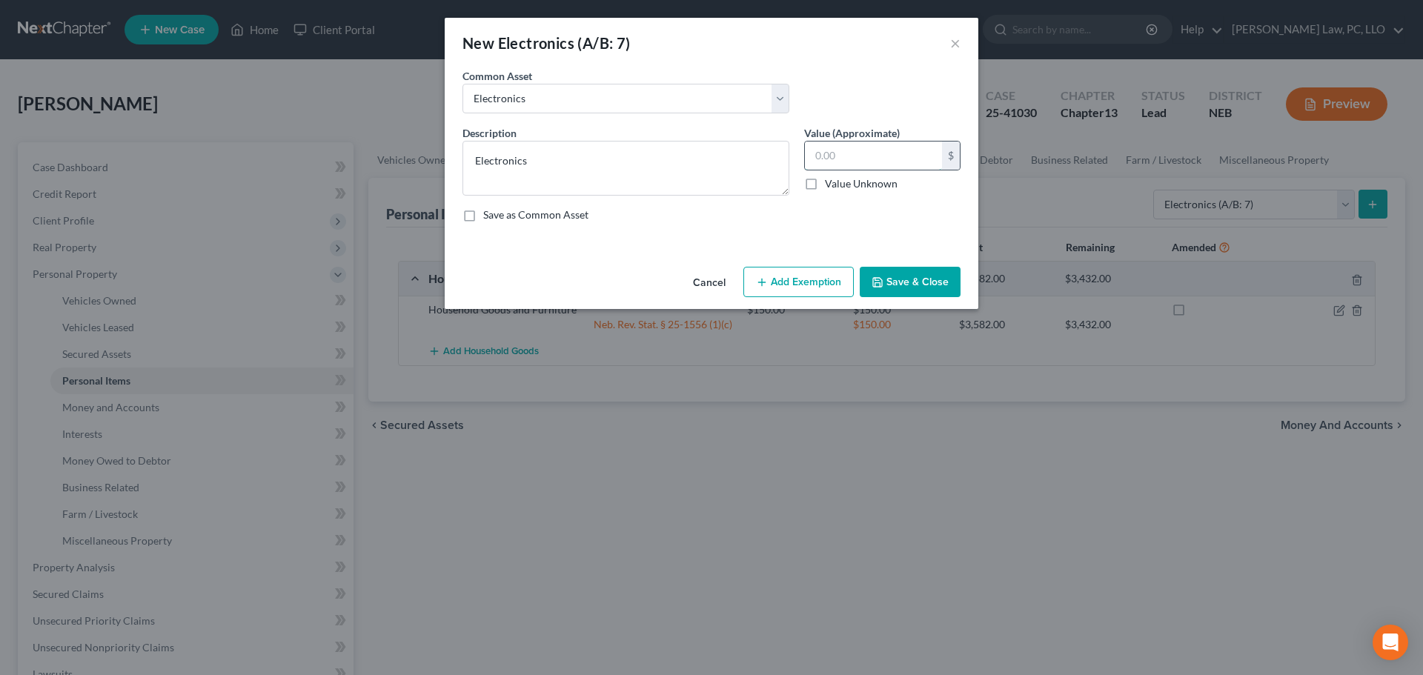
click at [870, 158] on input "text" at bounding box center [873, 156] width 137 height 28
click at [773, 286] on button "Add Exemption" at bounding box center [799, 282] width 110 height 31
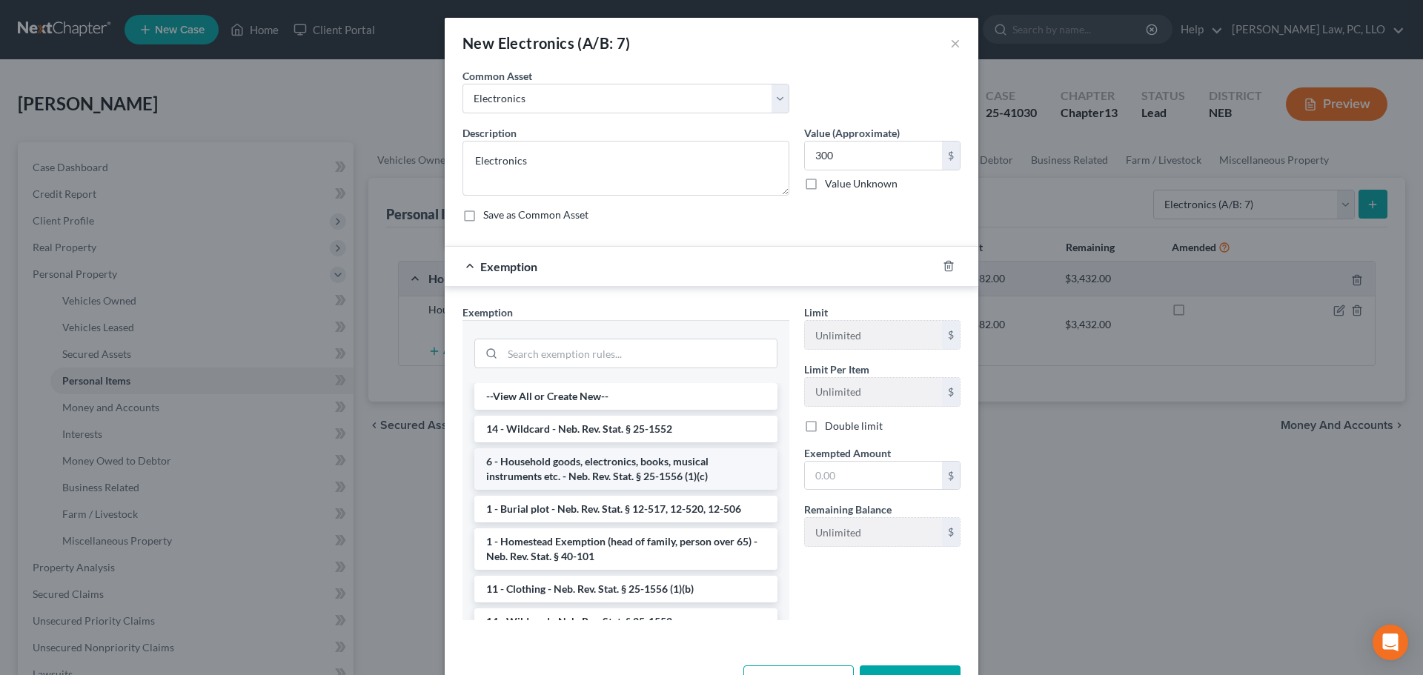
drag, startPoint x: 658, startPoint y: 464, endPoint x: 829, endPoint y: 466, distance: 171.2
click at [658, 464] on li "6 - Household goods, electronics, books, musical instruments etc. - Neb. Rev. S…" at bounding box center [625, 469] width 303 height 42
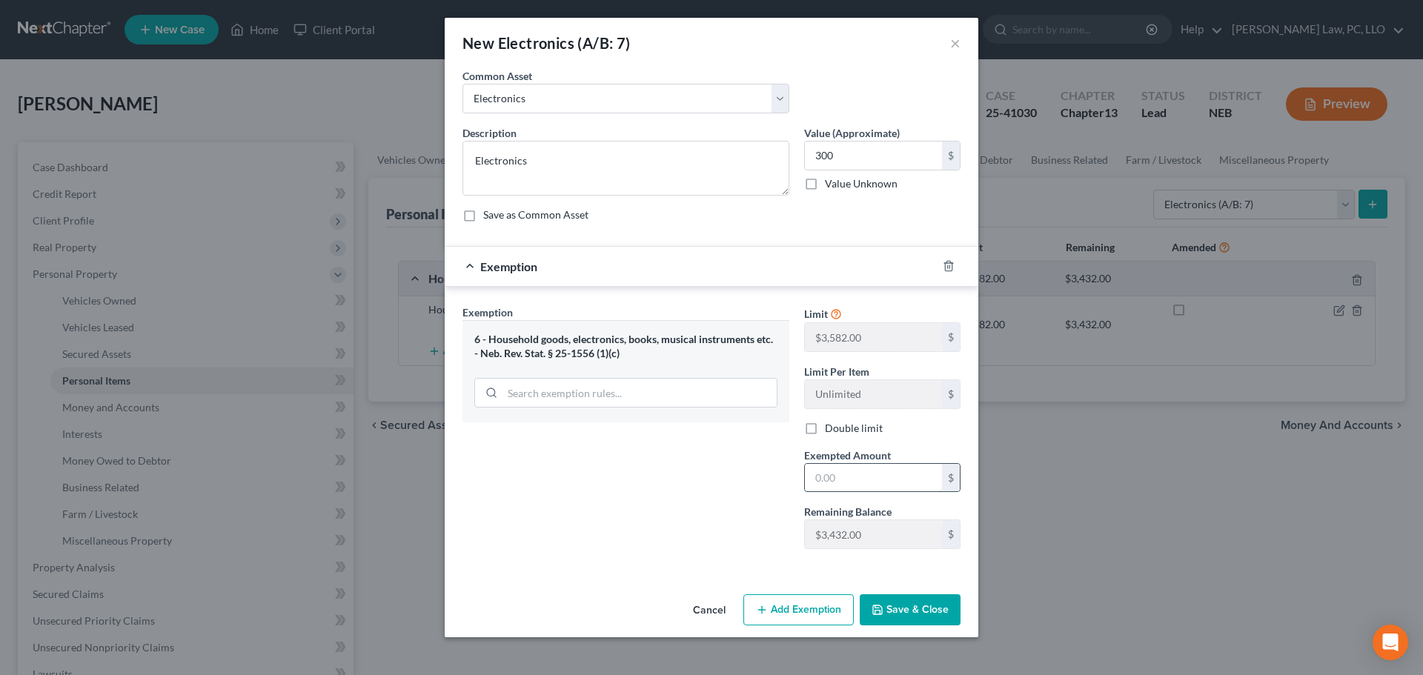
drag, startPoint x: 844, startPoint y: 470, endPoint x: 864, endPoint y: 468, distance: 20.8
click at [844, 470] on input "text" at bounding box center [873, 478] width 137 height 28
drag, startPoint x: 739, startPoint y: 531, endPoint x: 803, endPoint y: 577, distance: 79.0
click at [739, 531] on div "Exemption Set must be selected for CA. Exemption * 6 - Household goods, electro…" at bounding box center [626, 433] width 342 height 256
click at [902, 603] on button "Save & Close" at bounding box center [910, 610] width 101 height 31
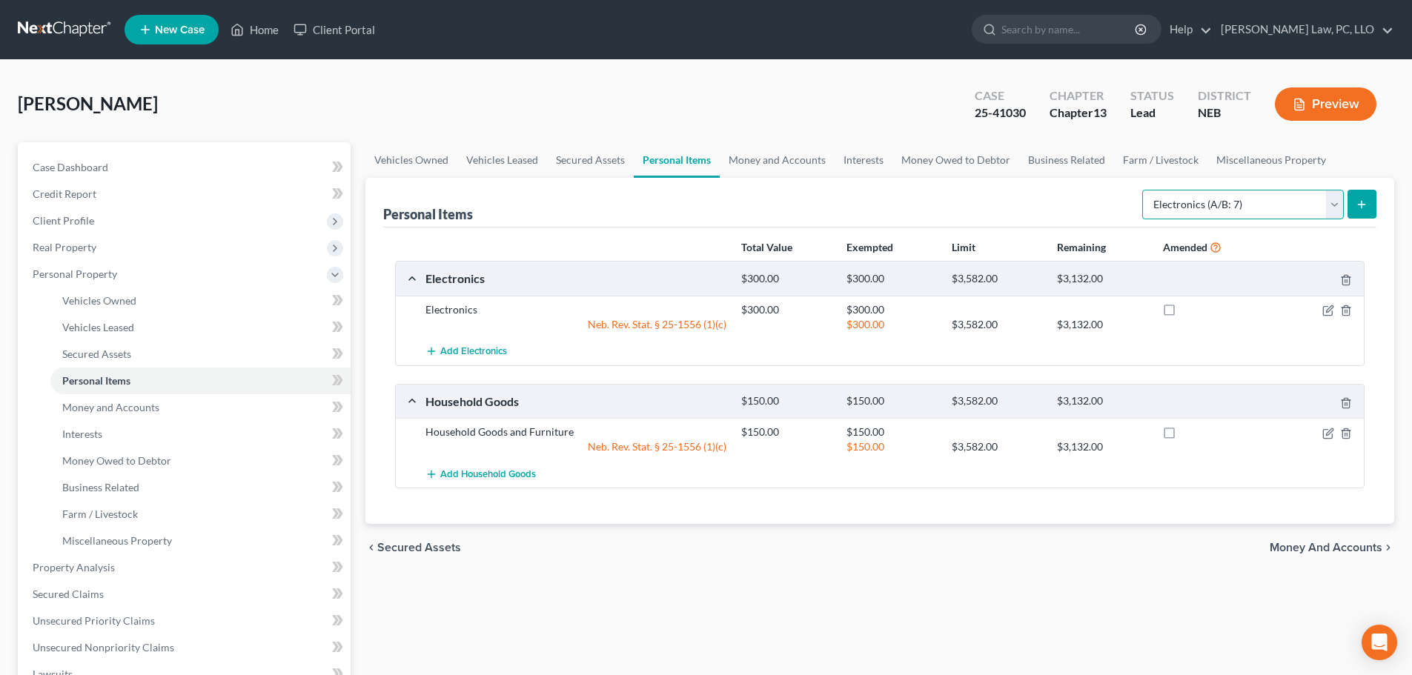
click at [1206, 200] on select "Select Item Type Clothing (A/B: 11) Collectibles Of Value (A/B: 8) Electronics …" at bounding box center [1243, 205] width 202 height 30
click at [1145, 190] on select "Select Item Type Clothing (A/B: 11) Collectibles Of Value (A/B: 8) Electronics …" at bounding box center [1243, 205] width 202 height 30
click at [1357, 208] on icon "submit" at bounding box center [1362, 205] width 12 height 12
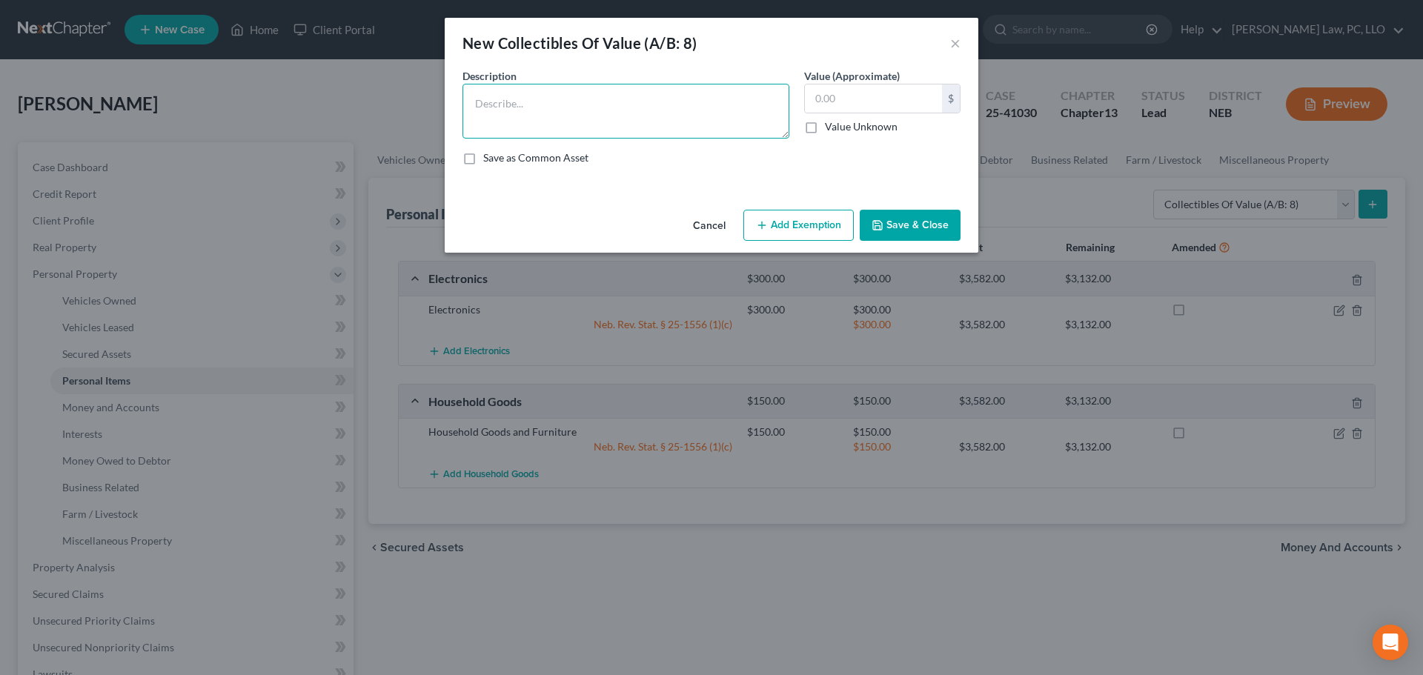
click at [595, 126] on textarea at bounding box center [626, 111] width 327 height 55
click at [835, 215] on button "Add Exemption" at bounding box center [799, 225] width 110 height 31
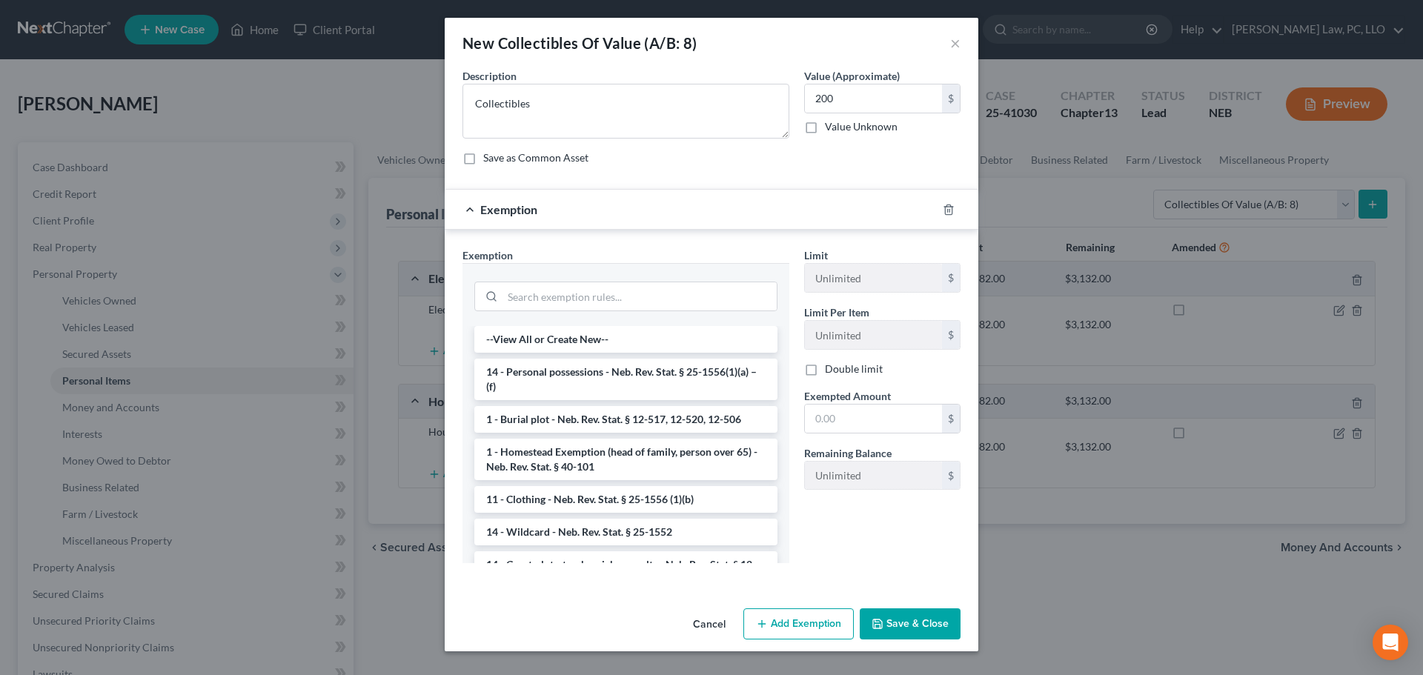
click at [611, 532] on li "14 - Wildcard - Neb. Rev. Stat. § 25-1552" at bounding box center [625, 532] width 303 height 27
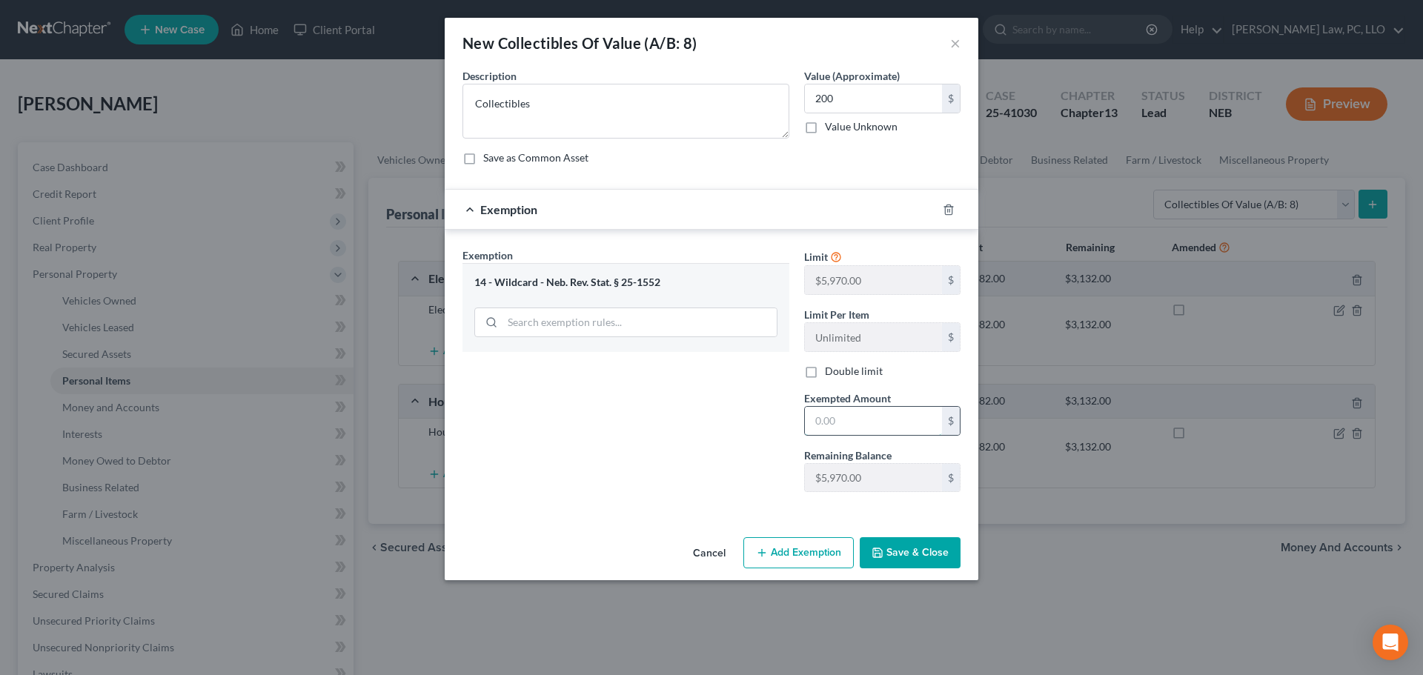
click at [839, 419] on input "text" at bounding box center [873, 421] width 137 height 28
drag, startPoint x: 677, startPoint y: 468, endPoint x: 833, endPoint y: 528, distance: 167.3
click at [677, 468] on div "Exemption Set must be selected for CA. Exemption * 14 - Wildcard - Neb. Rev. St…" at bounding box center [626, 376] width 342 height 256
click at [881, 543] on button "Save & Close" at bounding box center [910, 552] width 101 height 31
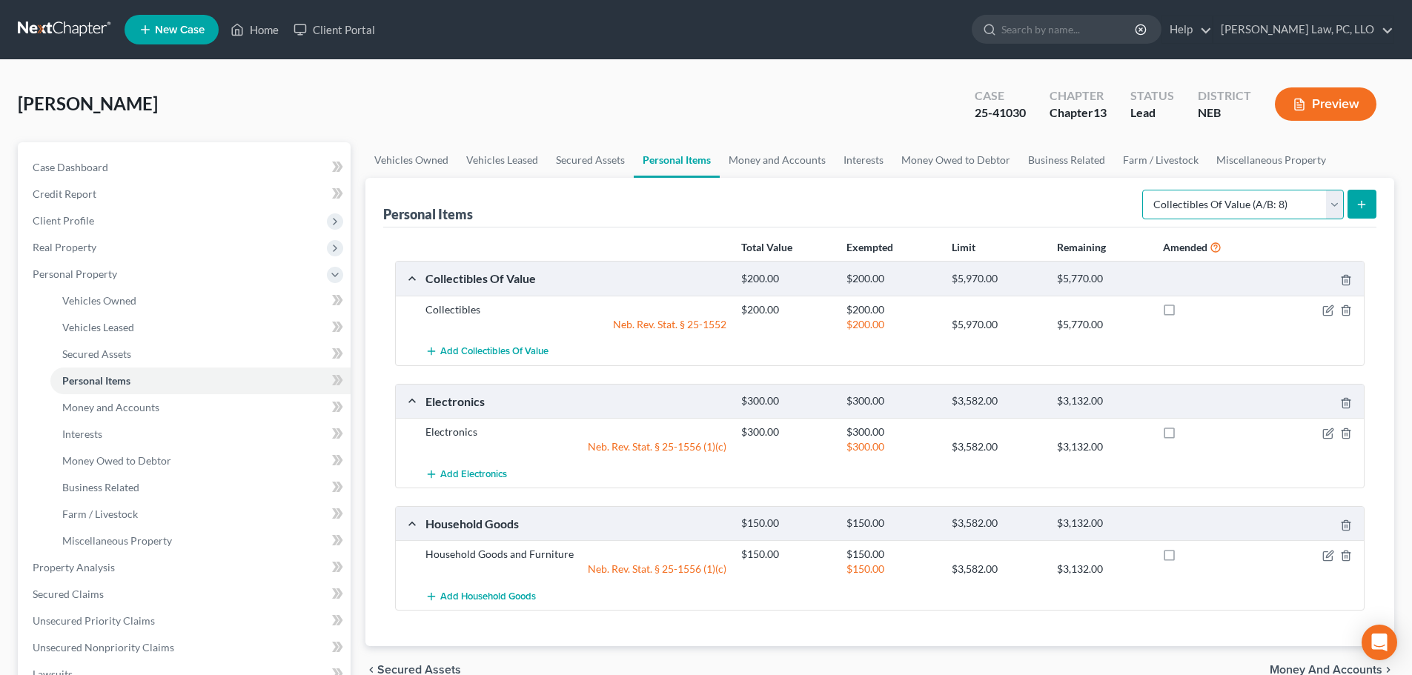
click at [1171, 212] on select "Select Item Type Clothing (A/B: 11) Collectibles Of Value (A/B: 8) Electronics …" at bounding box center [1243, 205] width 202 height 30
click at [1145, 190] on select "Select Item Type Clothing (A/B: 11) Collectibles Of Value (A/B: 8) Electronics …" at bounding box center [1243, 205] width 202 height 30
click at [1359, 207] on icon "submit" at bounding box center [1362, 205] width 12 height 12
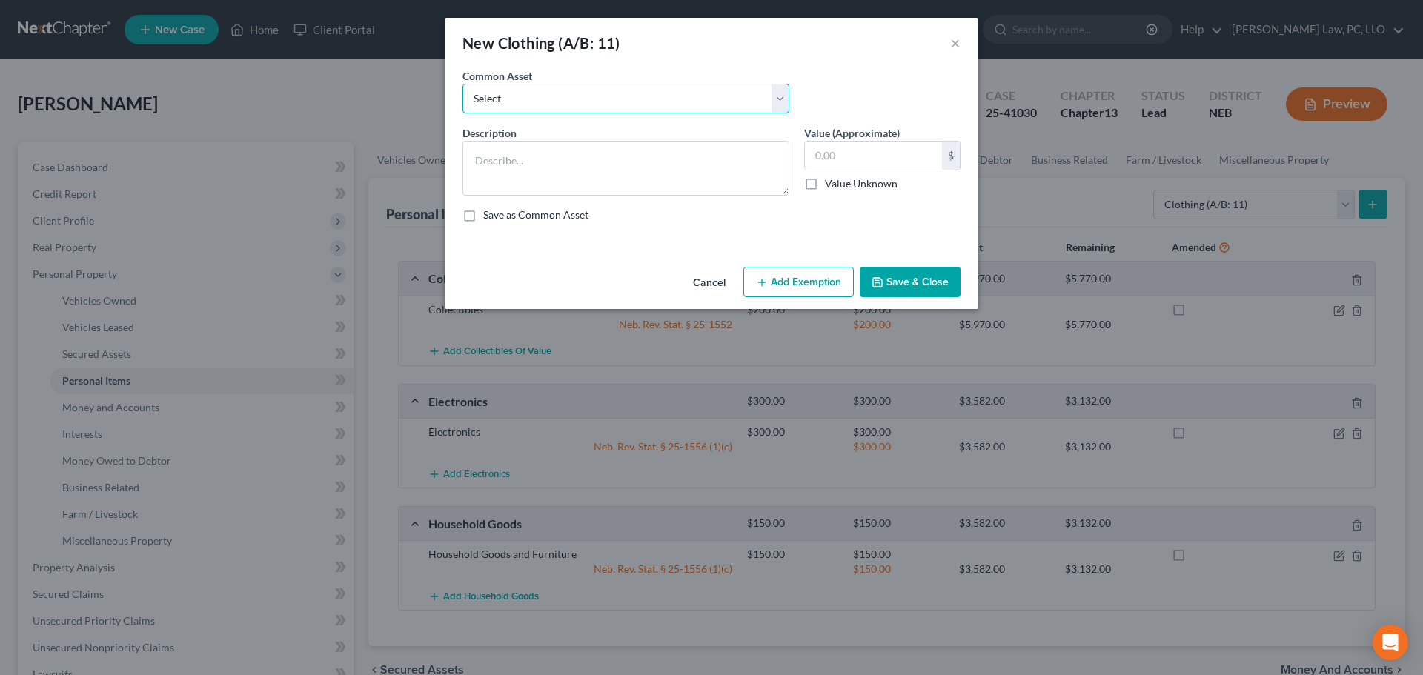
click at [583, 98] on select "Select Clothing" at bounding box center [626, 99] width 327 height 30
click at [463, 84] on select "Select Clothing" at bounding box center [626, 99] width 327 height 30
click at [838, 153] on input "text" at bounding box center [873, 156] width 137 height 28
click at [816, 279] on button "Add Exemption" at bounding box center [799, 282] width 110 height 31
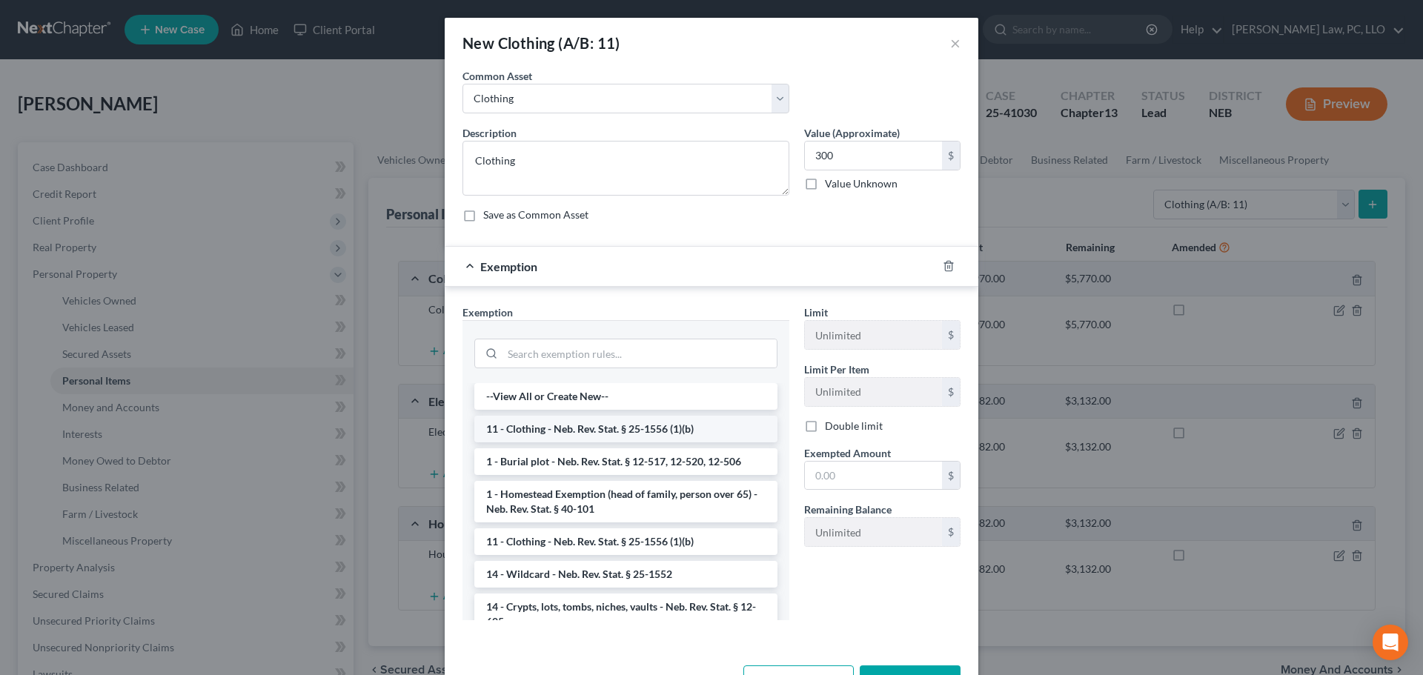
click at [595, 417] on li "11 - Clothing - Neb. Rev. Stat. § 25-1556 (1)(b)" at bounding box center [625, 429] width 303 height 27
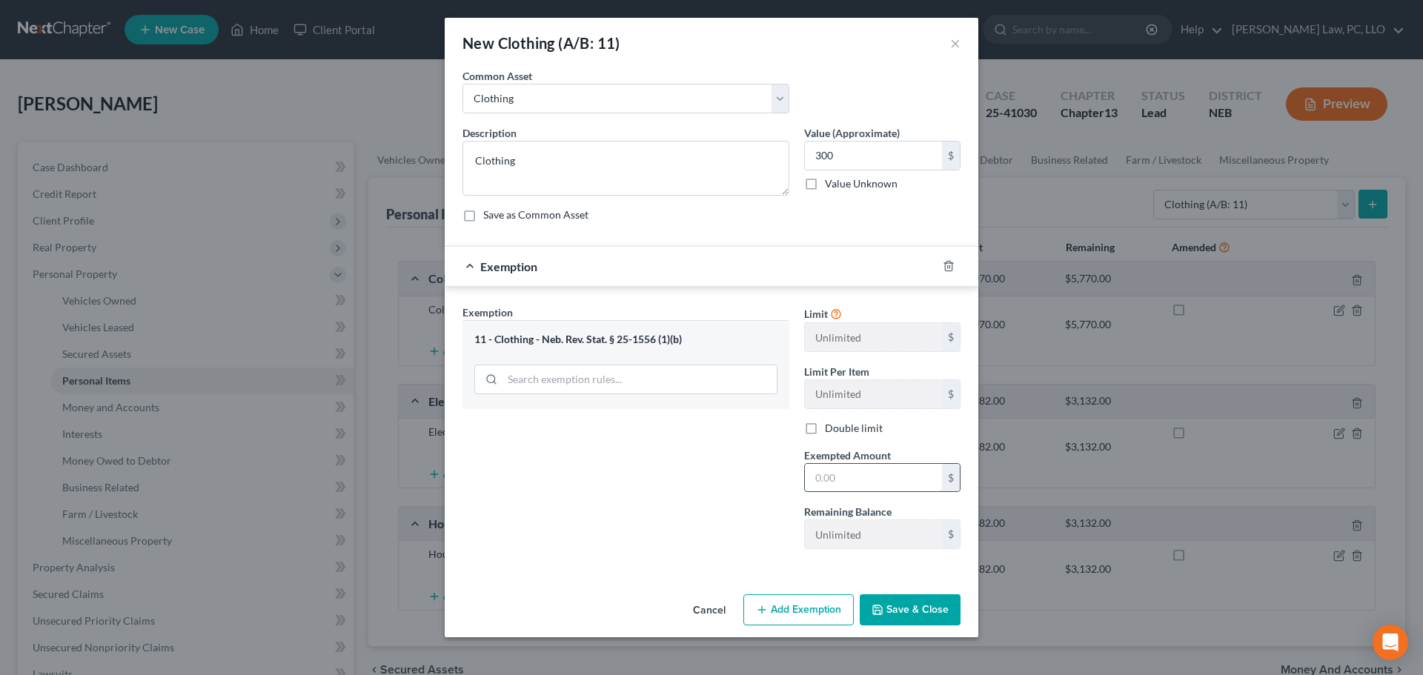
click at [843, 486] on input "text" at bounding box center [873, 478] width 137 height 28
click at [698, 514] on div "Exemption Set must be selected for CA. Exemption * 11 - Clothing - Neb. Rev. St…" at bounding box center [626, 433] width 342 height 256
click at [890, 607] on button "Save & Close" at bounding box center [910, 610] width 101 height 31
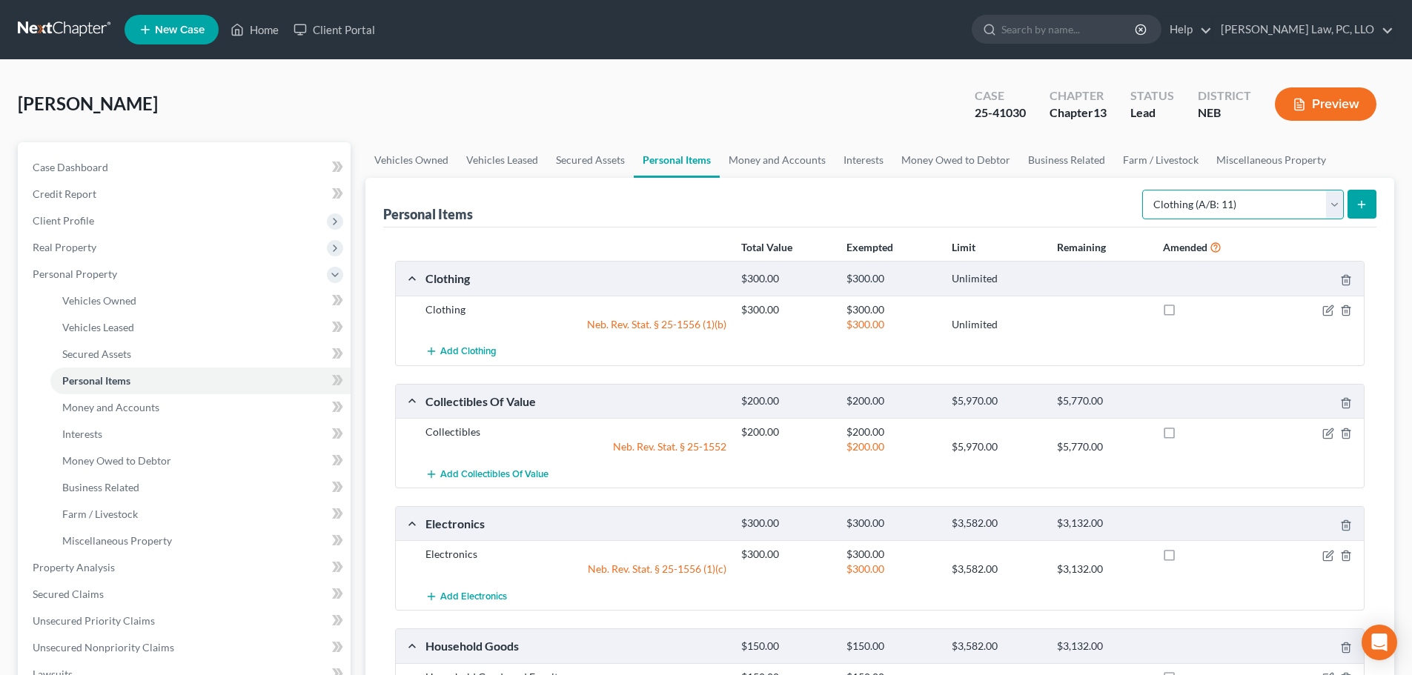
click at [1171, 211] on select "Select Item Type Clothing (A/B: 11) Collectibles Of Value (A/B: 8) Electronics …" at bounding box center [1243, 205] width 202 height 30
click at [1145, 190] on select "Select Item Type Clothing (A/B: 11) Collectibles Of Value (A/B: 8) Electronics …" at bounding box center [1243, 205] width 202 height 30
click at [1354, 205] on button "submit" at bounding box center [1362, 204] width 29 height 29
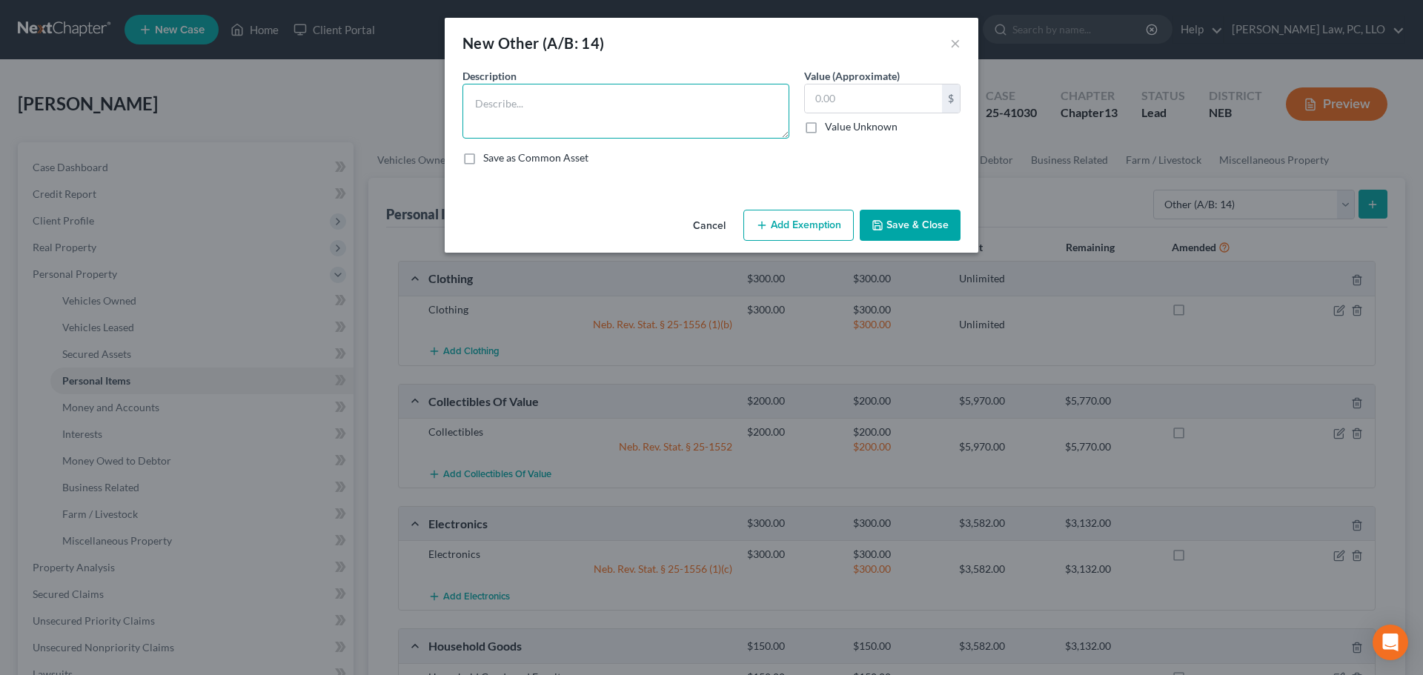
click at [682, 113] on textarea at bounding box center [626, 111] width 327 height 55
click at [753, 227] on button "Add Exemption" at bounding box center [799, 225] width 110 height 31
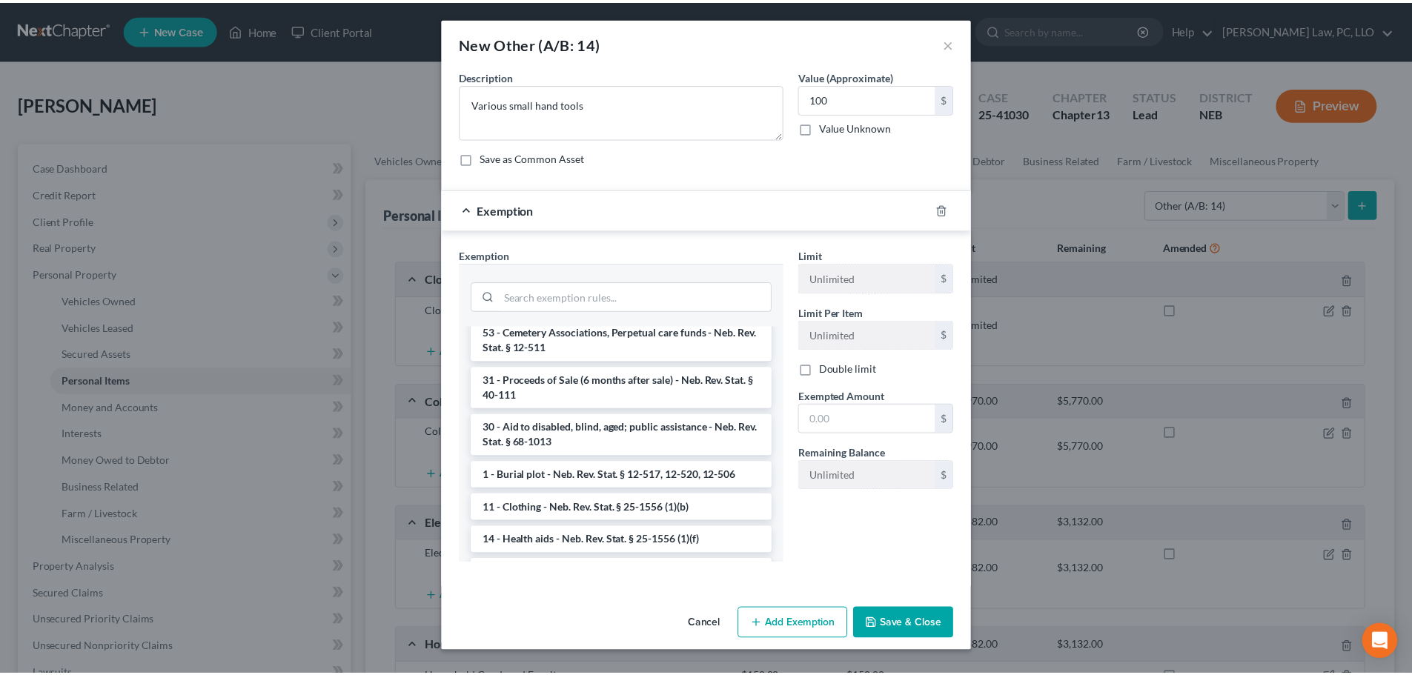
scroll to position [445, 0]
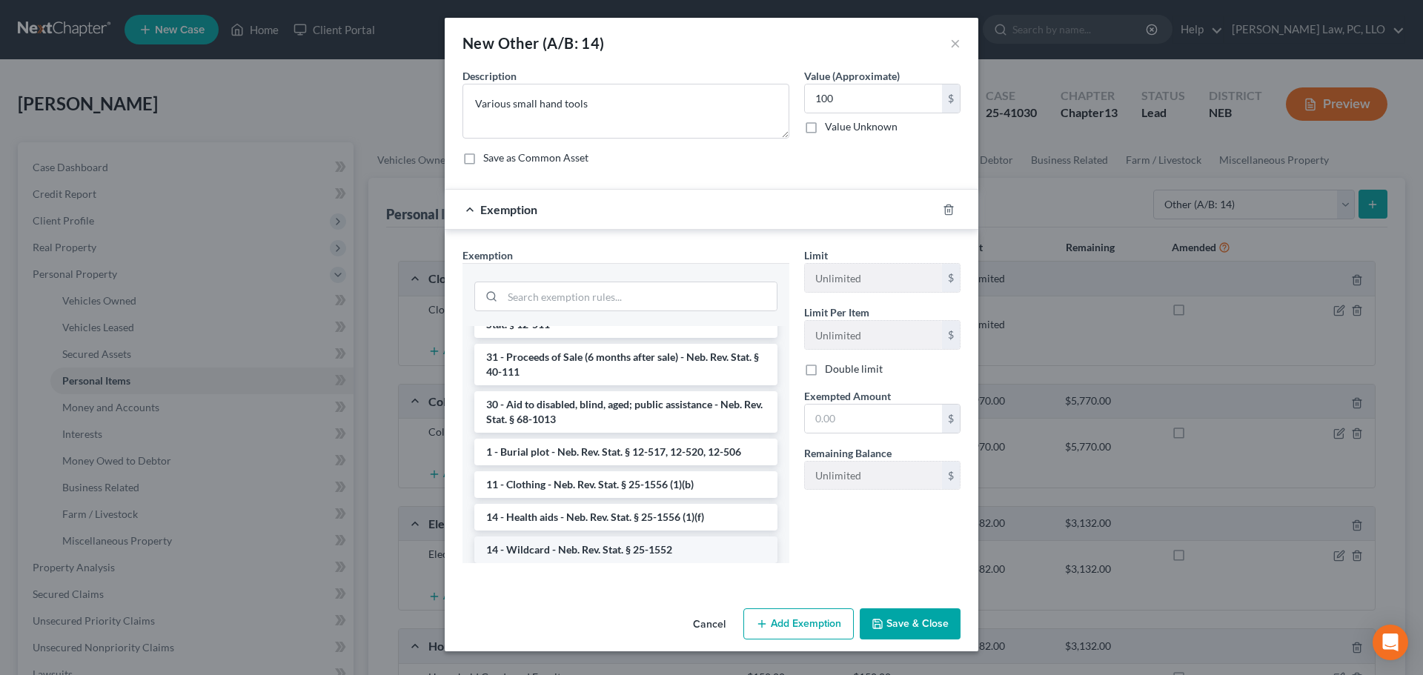
click at [618, 551] on li "14 - Wildcard - Neb. Rev. Stat. § 25-1552" at bounding box center [625, 550] width 303 height 27
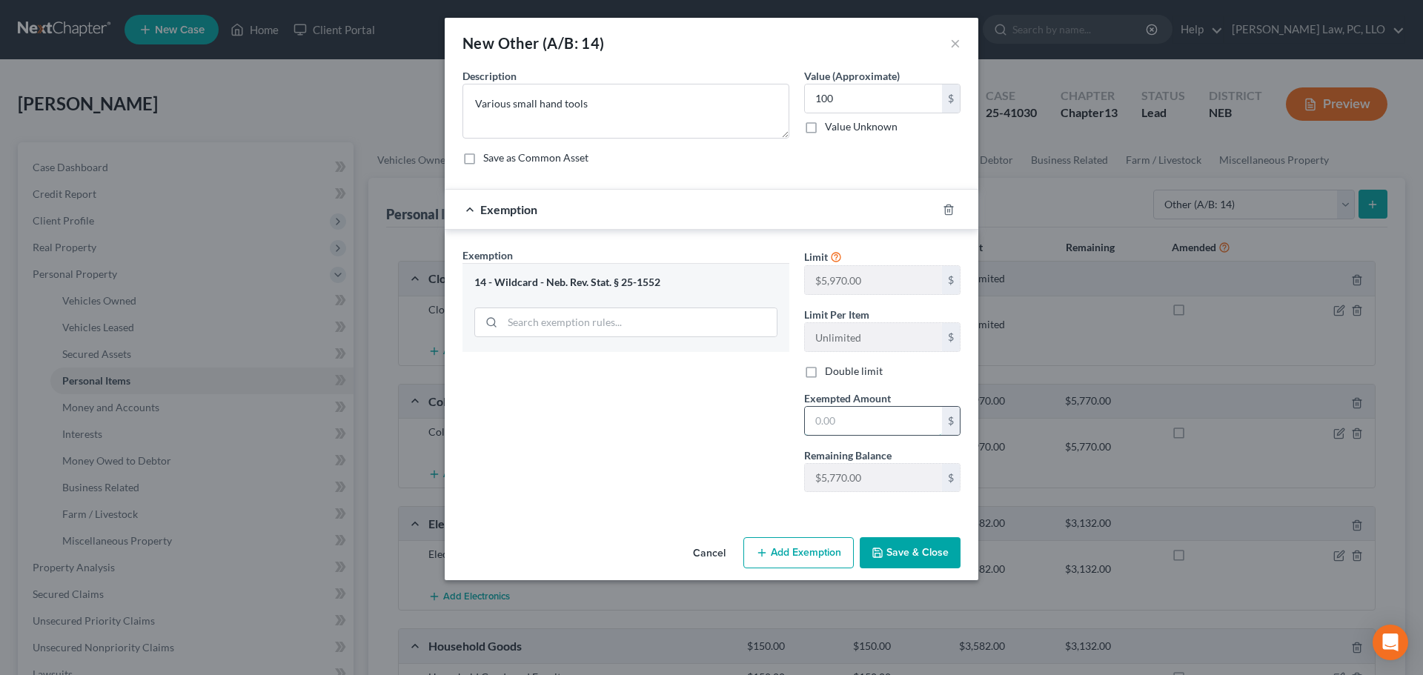
click at [864, 425] on input "text" at bounding box center [873, 421] width 137 height 28
click at [656, 466] on div "Exemption Set must be selected for CA. Exemption * 14 - Wildcard - Neb. Rev. St…" at bounding box center [626, 376] width 342 height 256
click at [913, 562] on button "Save & Close" at bounding box center [910, 552] width 101 height 31
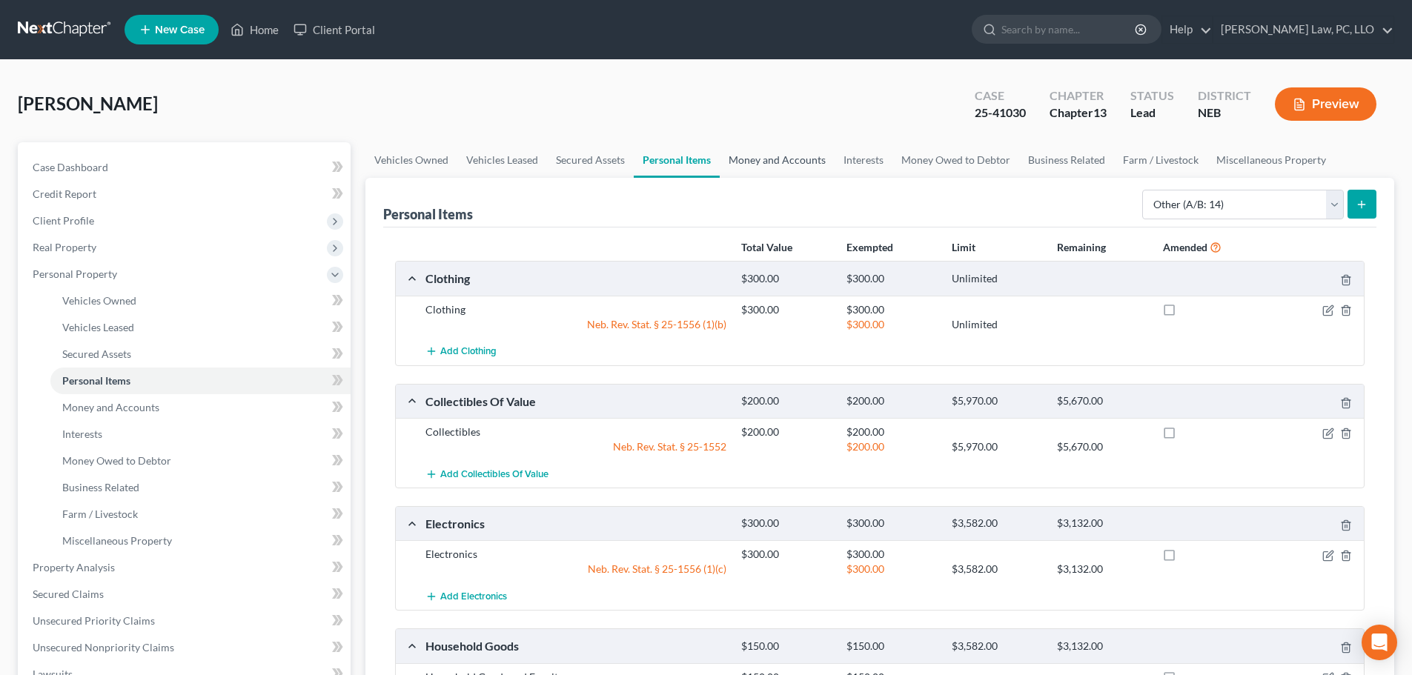
click at [764, 158] on link "Money and Accounts" at bounding box center [777, 160] width 115 height 36
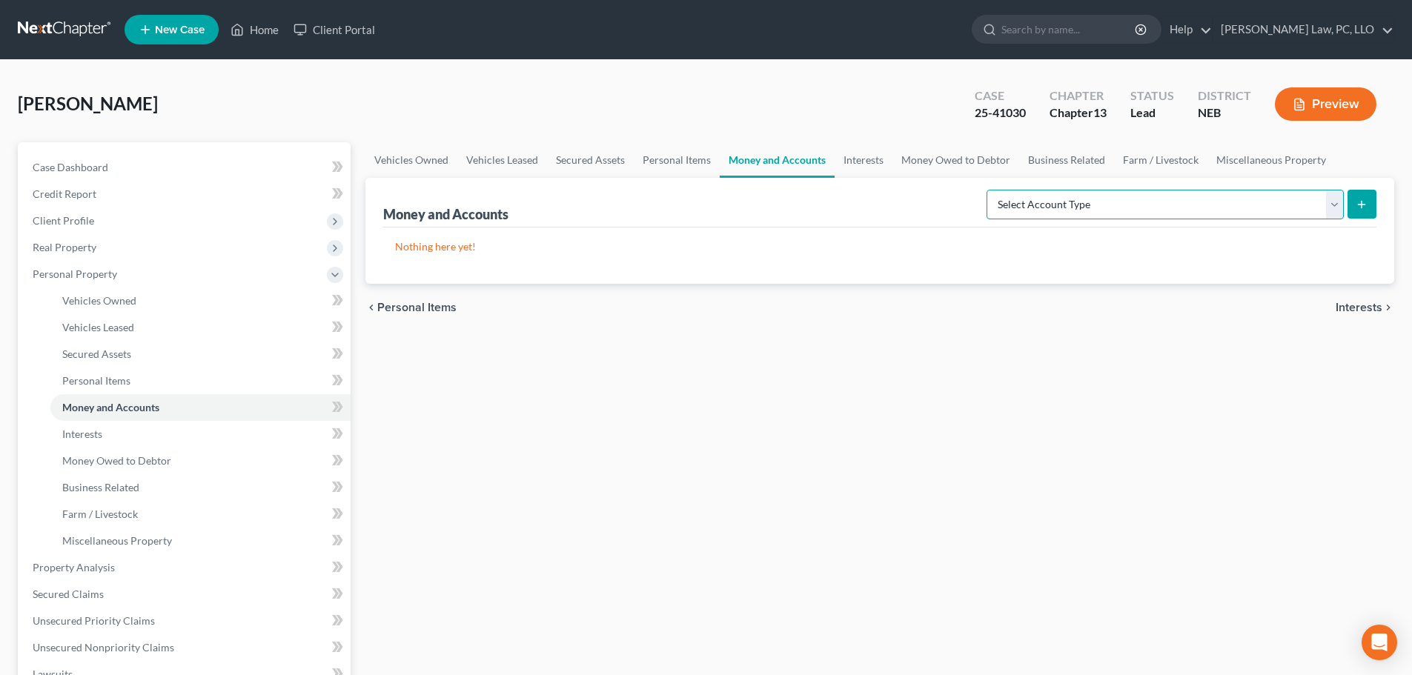
drag, startPoint x: 1024, startPoint y: 211, endPoint x: 1025, endPoint y: 219, distance: 7.6
click at [1024, 211] on select "Select Account Type Brokerage (A/B: 18, SOFA: 20) Cash on Hand (A/B: 16) Certif…" at bounding box center [1165, 205] width 357 height 30
click at [990, 190] on select "Select Account Type Brokerage (A/B: 18, SOFA: 20) Cash on Hand (A/B: 16) Certif…" at bounding box center [1165, 205] width 357 height 30
click at [1042, 202] on select "Select Account Type Brokerage (A/B: 18, SOFA: 20) Cash on Hand (A/B: 16) Certif…" at bounding box center [1165, 205] width 357 height 30
click at [990, 190] on select "Select Account Type Brokerage (A/B: 18, SOFA: 20) Cash on Hand (A/B: 16) Certif…" at bounding box center [1165, 205] width 357 height 30
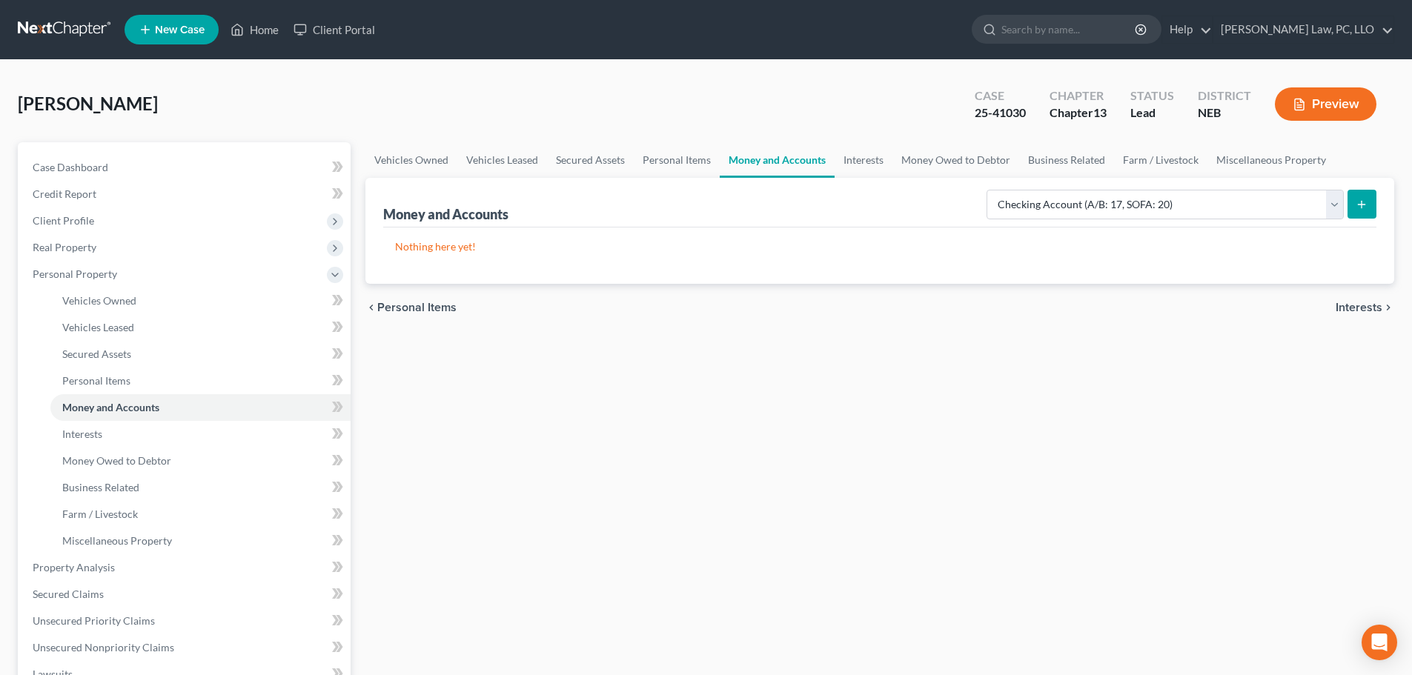
click at [1360, 208] on icon "submit" at bounding box center [1362, 205] width 12 height 12
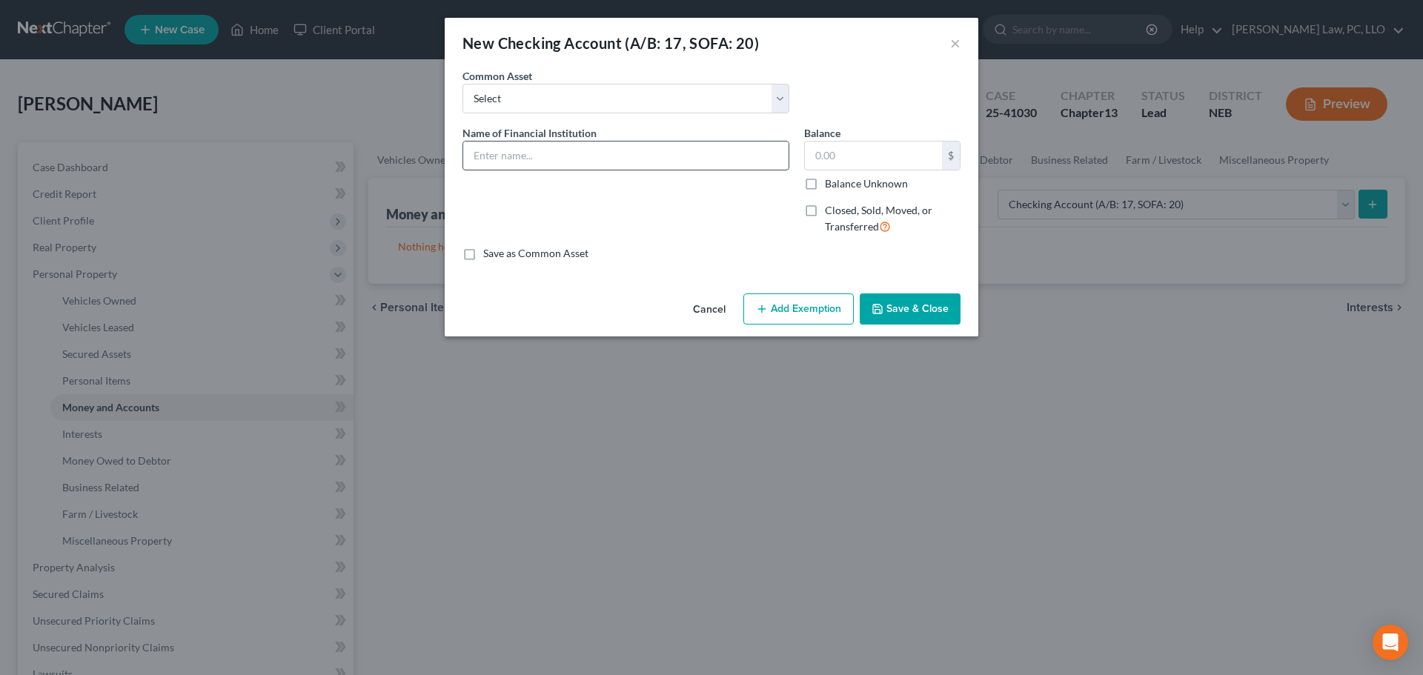
click at [526, 150] on input "text" at bounding box center [625, 156] width 325 height 28
click at [909, 309] on button "Save & Close" at bounding box center [910, 309] width 101 height 31
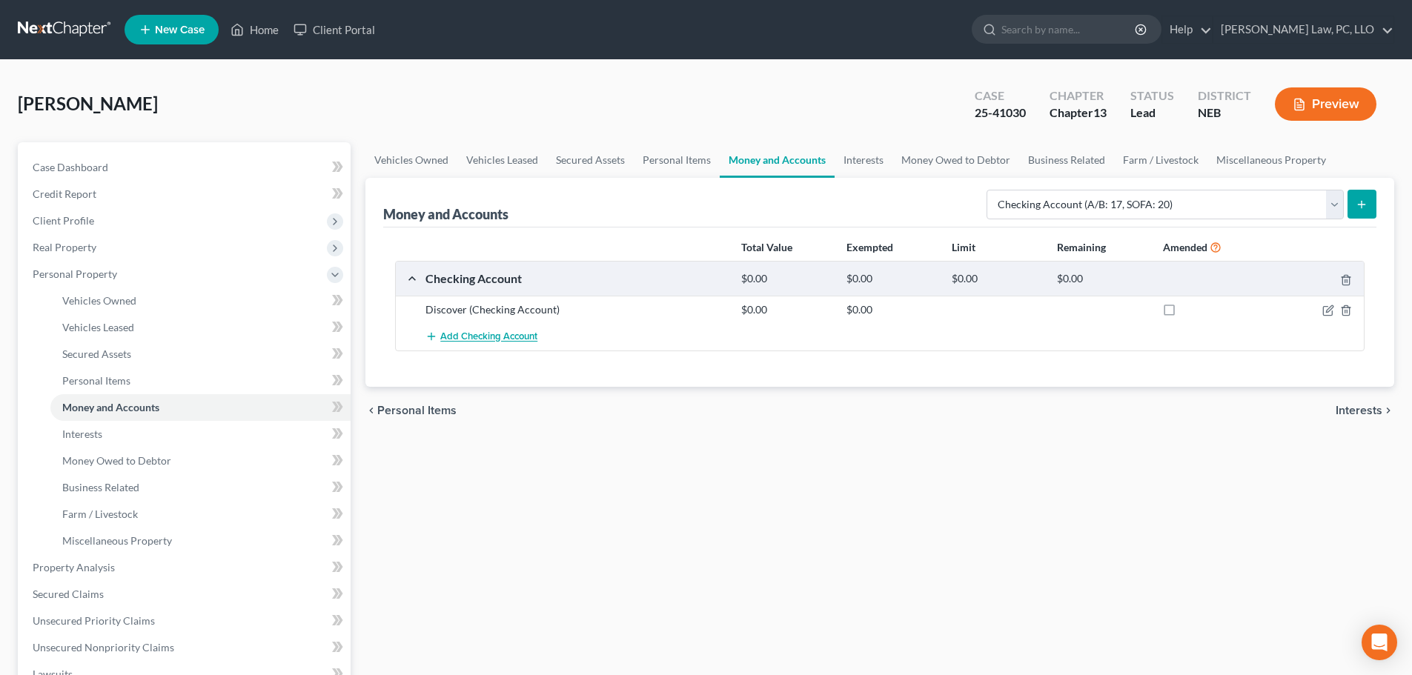
click at [503, 337] on span "Add Checking Account" at bounding box center [488, 337] width 97 height 12
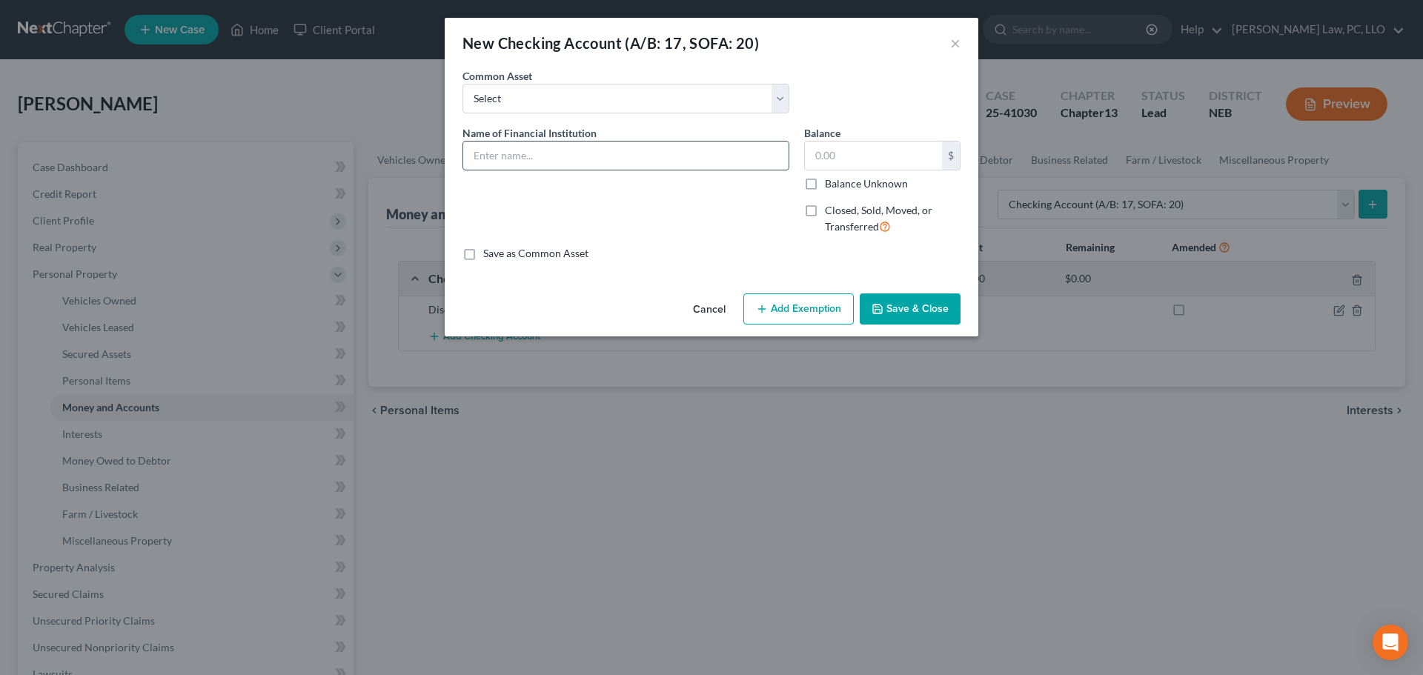
click at [499, 150] on input "text" at bounding box center [625, 156] width 325 height 28
click at [938, 310] on button "Save & Close" at bounding box center [910, 309] width 101 height 31
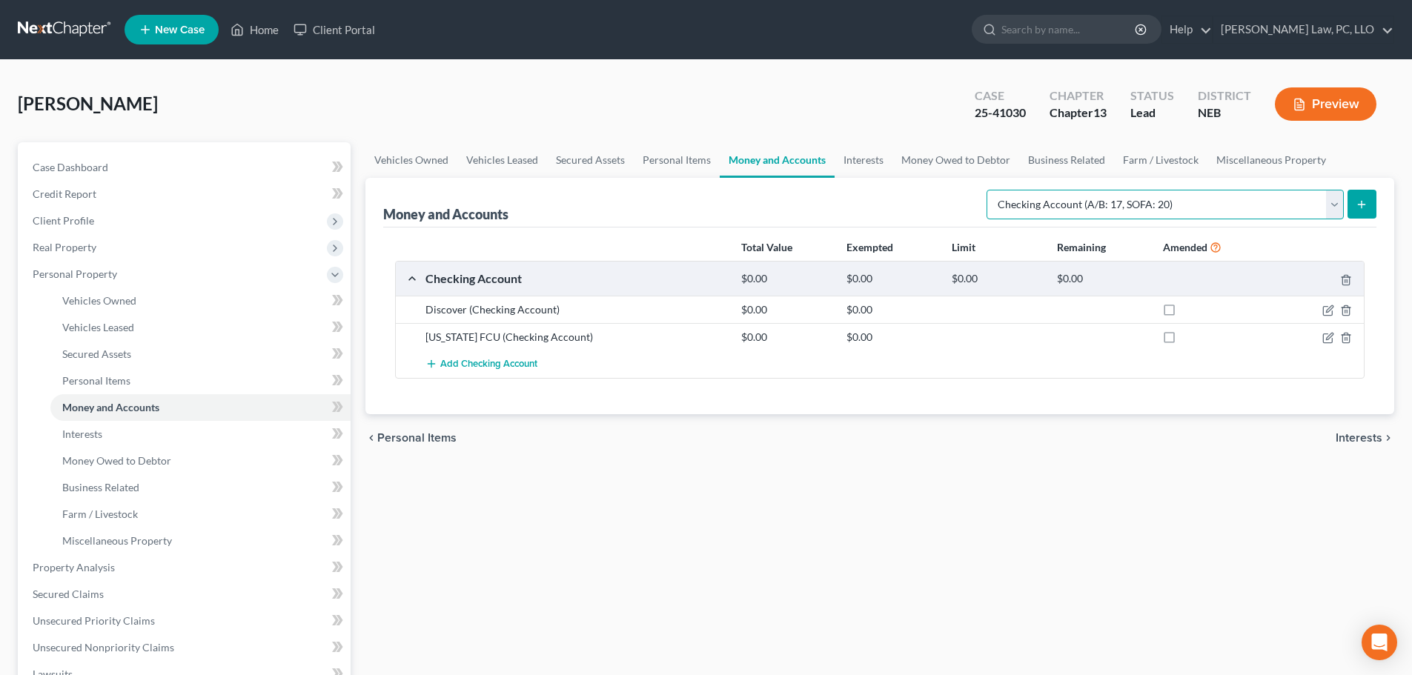
click at [1030, 197] on select "Select Account Type Brokerage (A/B: 18, SOFA: 20) Cash on Hand (A/B: 16) Certif…" at bounding box center [1165, 205] width 357 height 30
click at [990, 190] on select "Select Account Type Brokerage (A/B: 18, SOFA: 20) Cash on Hand (A/B: 16) Certif…" at bounding box center [1165, 205] width 357 height 30
click at [1357, 205] on icon "submit" at bounding box center [1362, 205] width 12 height 12
click at [858, 153] on link "Interests" at bounding box center [864, 160] width 58 height 36
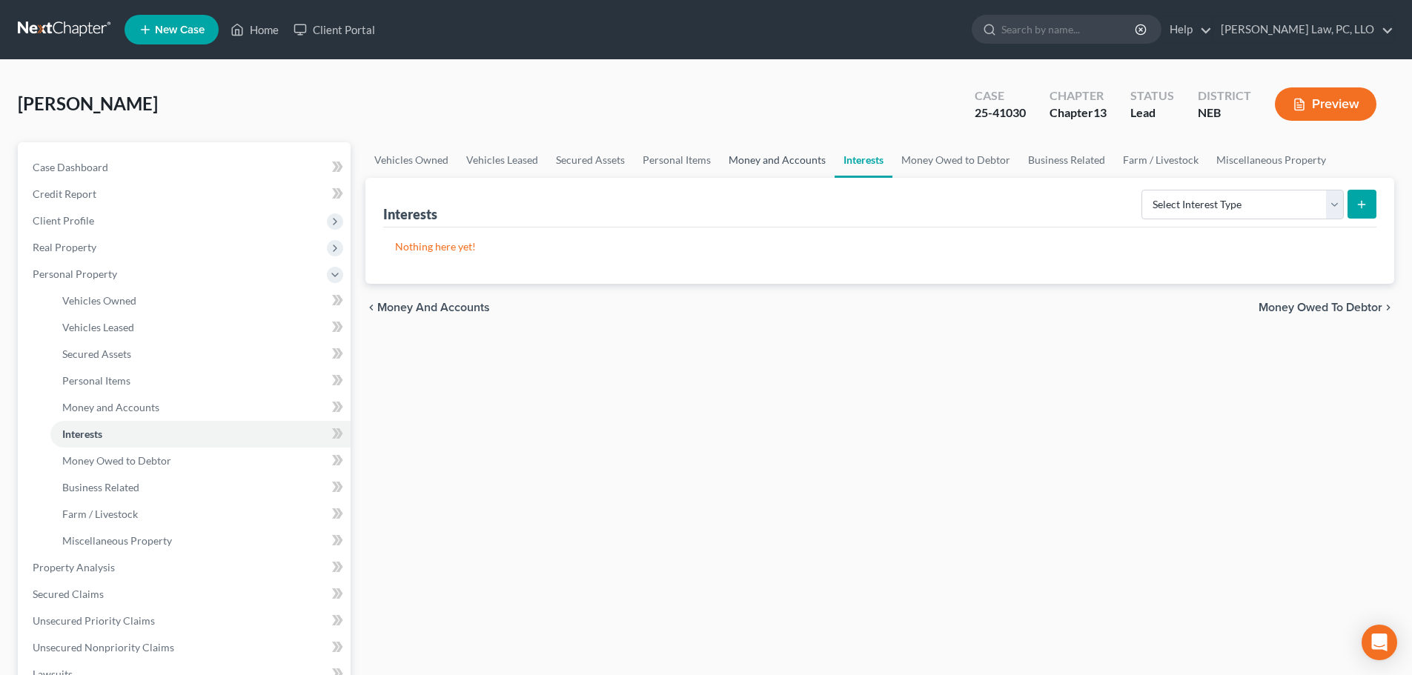
click at [804, 165] on link "Money and Accounts" at bounding box center [777, 160] width 115 height 36
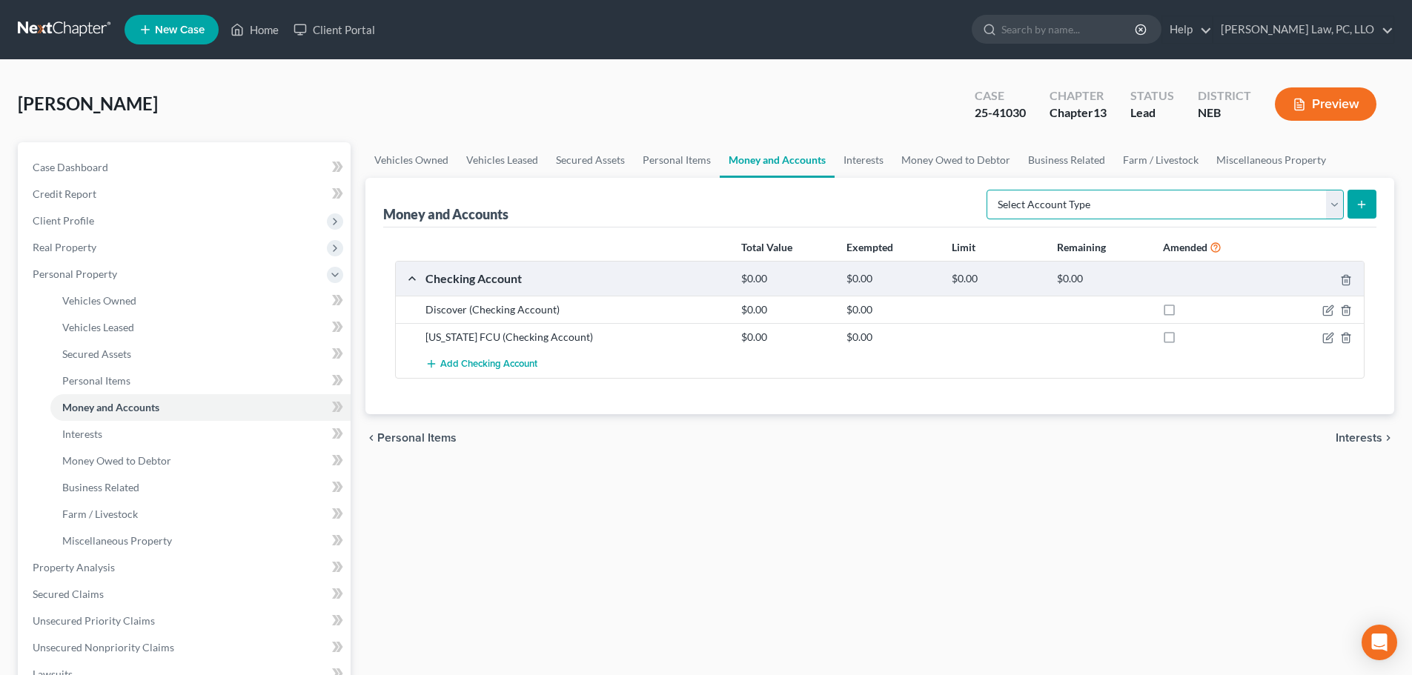
click at [1161, 204] on select "Select Account Type Brokerage (A/B: 18, SOFA: 20) Cash on Hand (A/B: 16) Certif…" at bounding box center [1165, 205] width 357 height 30
click at [990, 190] on select "Select Account Type Brokerage (A/B: 18, SOFA: 20) Cash on Hand (A/B: 16) Certif…" at bounding box center [1165, 205] width 357 height 30
click at [1360, 207] on icon "submit" at bounding box center [1362, 205] width 12 height 12
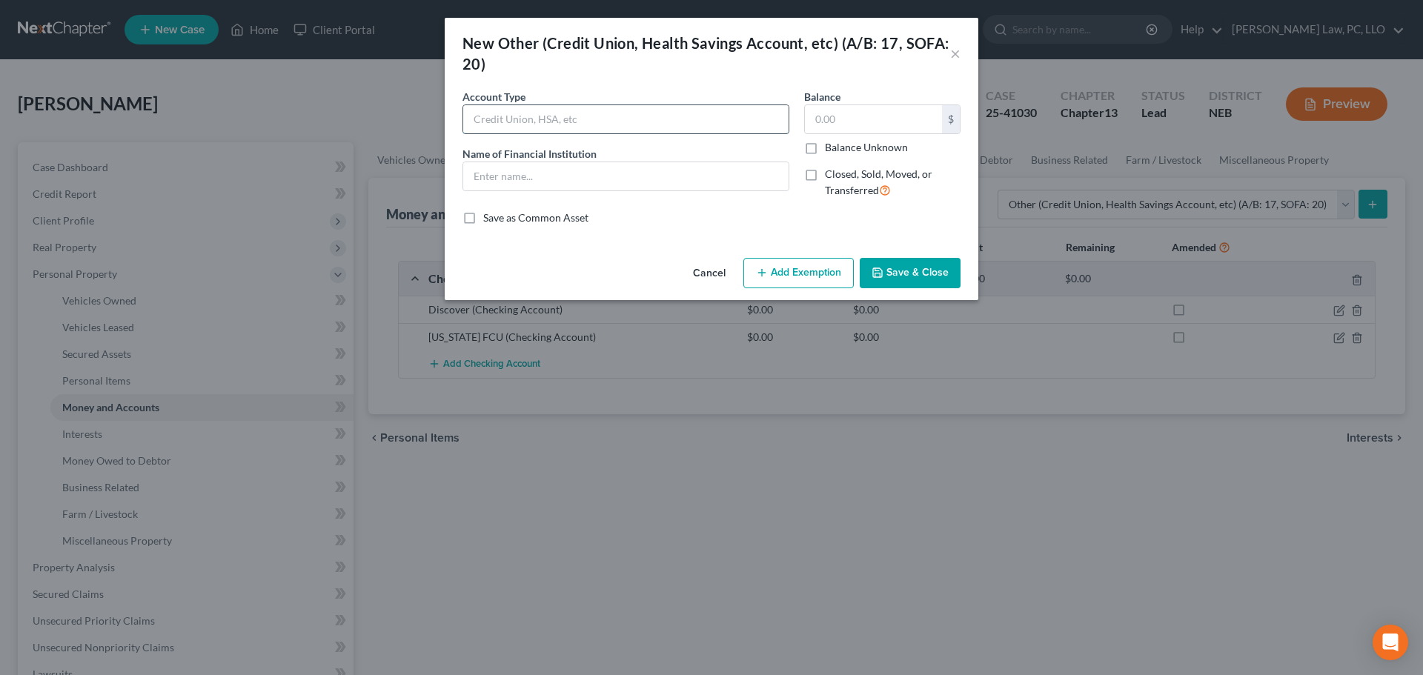
click at [560, 121] on input "text" at bounding box center [625, 119] width 325 height 28
drag, startPoint x: 918, startPoint y: 276, endPoint x: 891, endPoint y: 304, distance: 38.8
click at [916, 276] on button "Save & Close" at bounding box center [910, 273] width 101 height 31
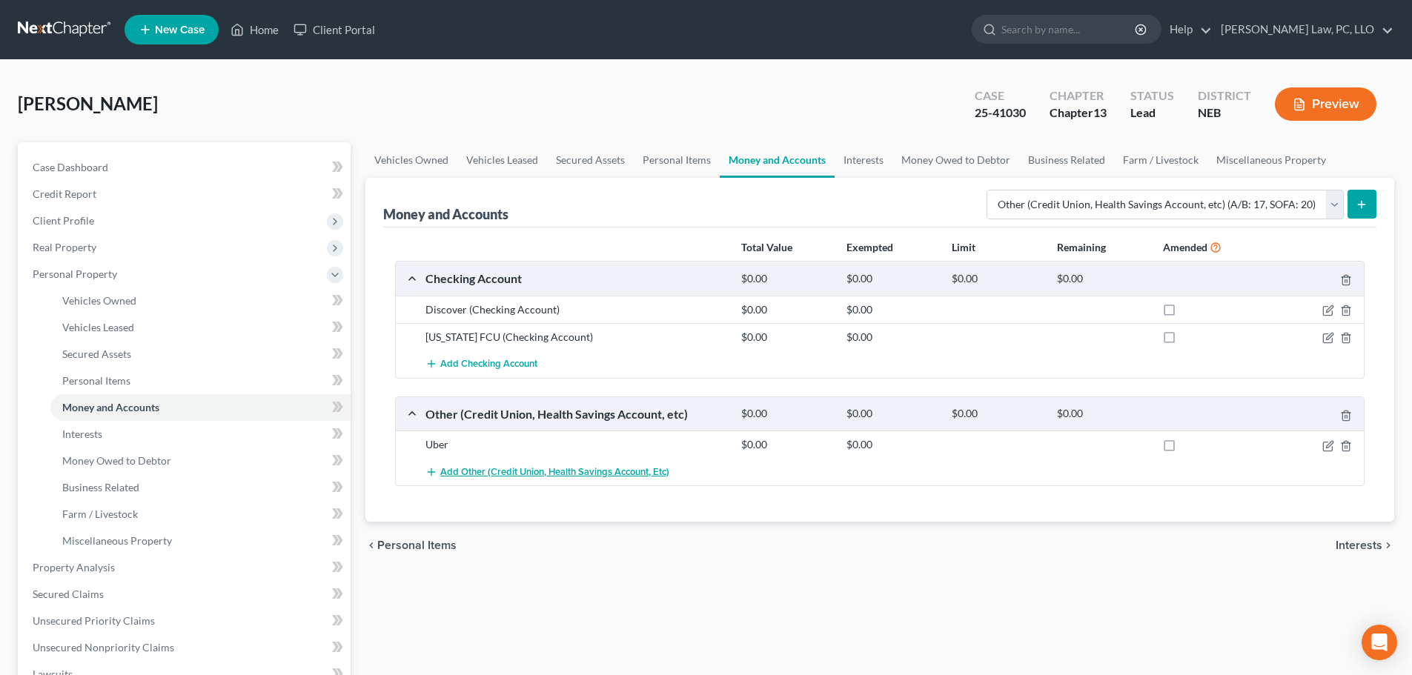
click at [450, 474] on span "Add Other (Credit Union, Health Savings Account, etc)" at bounding box center [554, 472] width 229 height 12
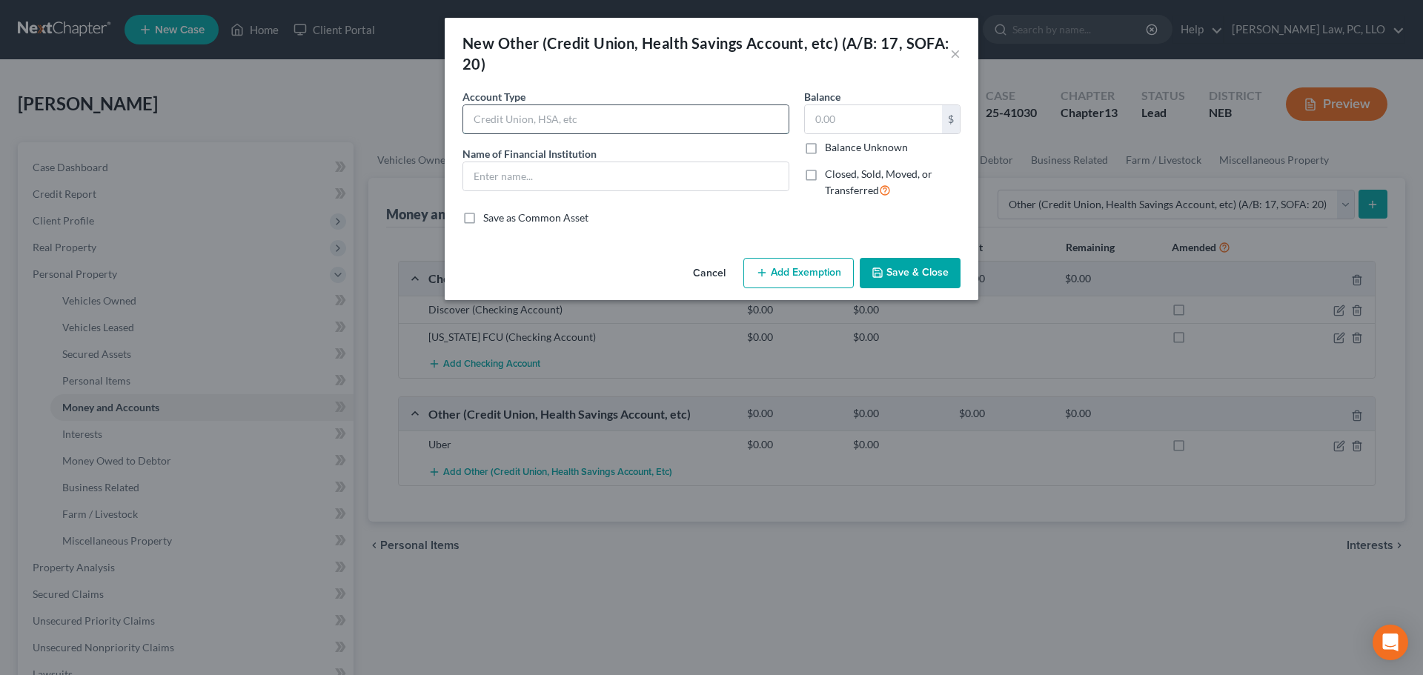
click at [529, 122] on input "text" at bounding box center [625, 119] width 325 height 28
click at [917, 273] on button "Save & Close" at bounding box center [910, 273] width 101 height 31
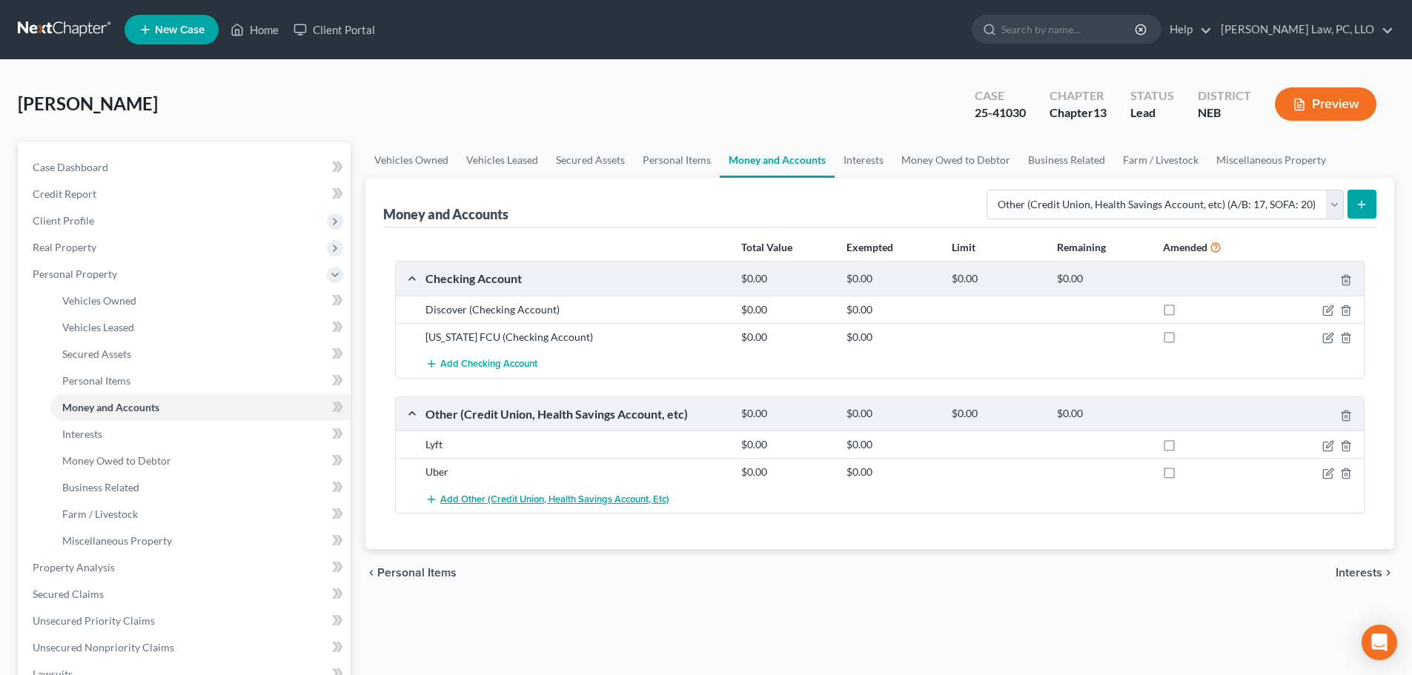
click at [502, 503] on span "Add Other (Credit Union, Health Savings Account, etc)" at bounding box center [554, 500] width 229 height 12
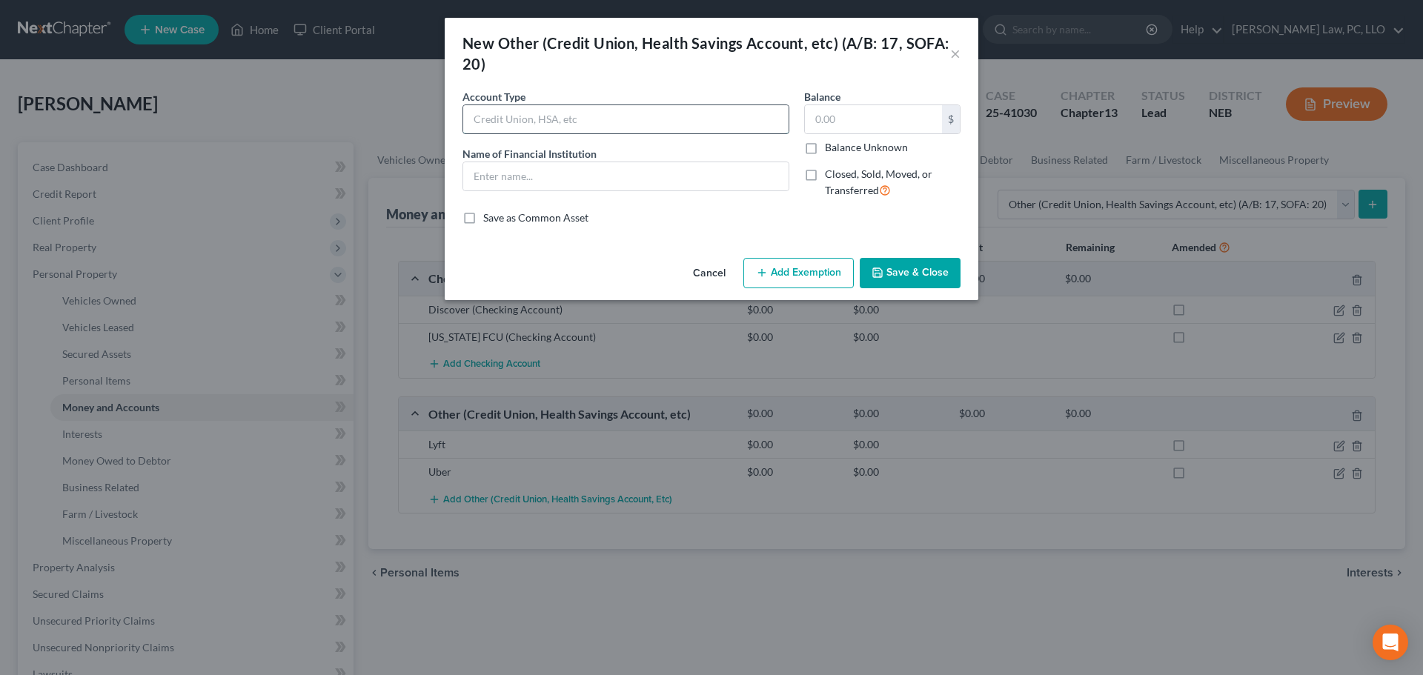
click at [554, 119] on input "text" at bounding box center [625, 119] width 325 height 28
drag, startPoint x: 549, startPoint y: 175, endPoint x: 556, endPoint y: 190, distance: 16.6
click at [549, 175] on input "text" at bounding box center [625, 176] width 325 height 28
click at [896, 278] on button "Save & Close" at bounding box center [910, 273] width 101 height 31
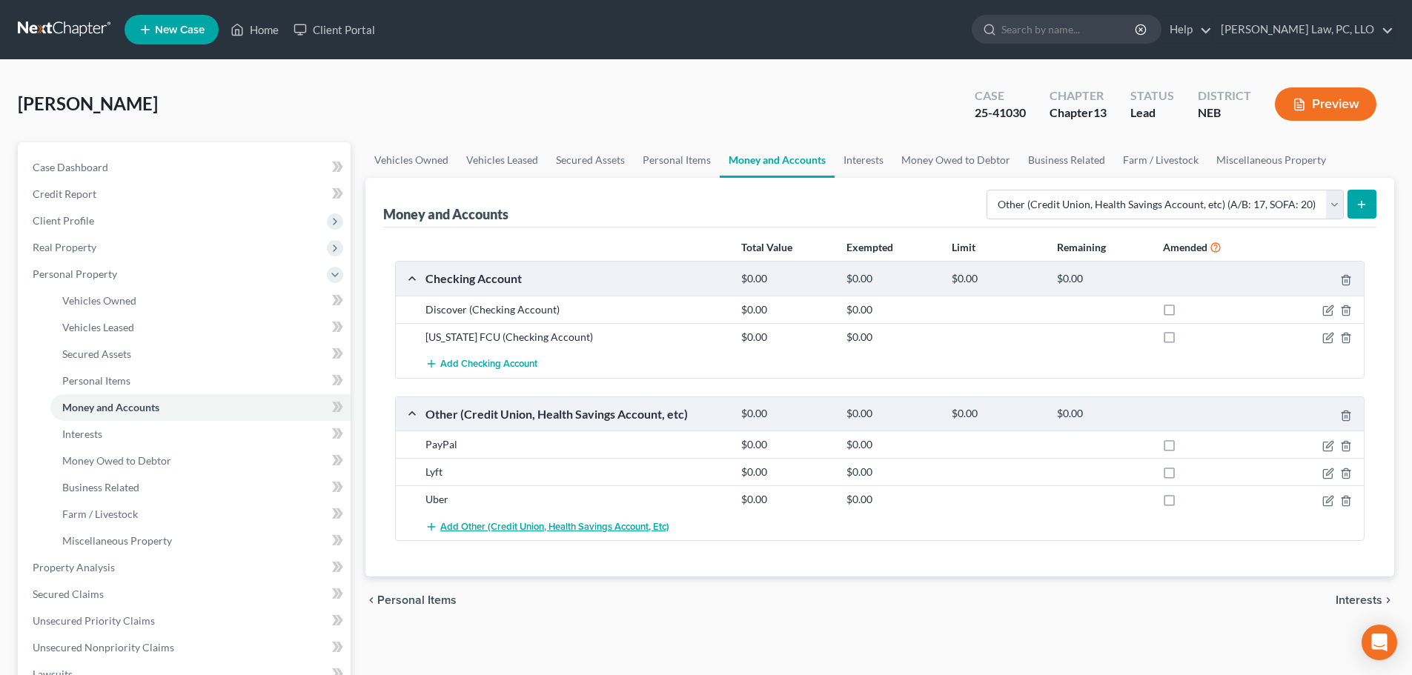
click at [477, 529] on span "Add Other (Credit Union, Health Savings Account, etc)" at bounding box center [554, 527] width 229 height 12
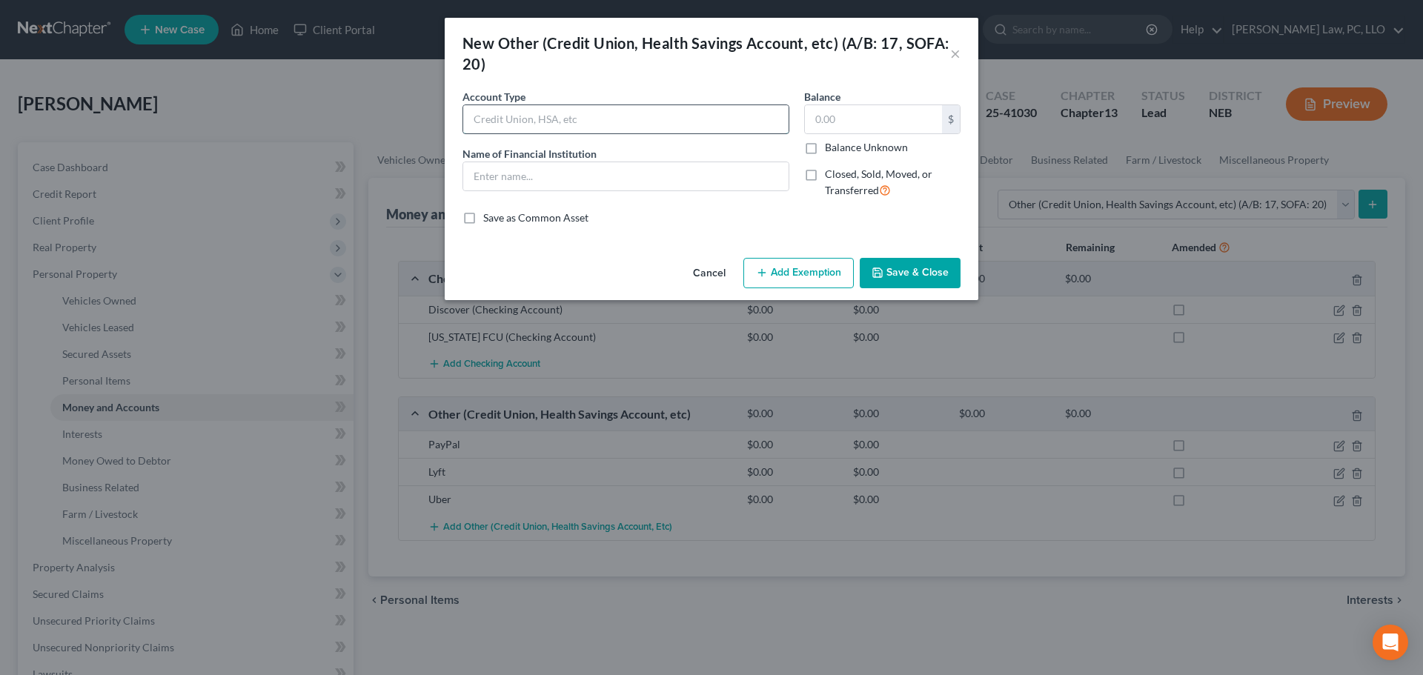
click at [552, 127] on input "text" at bounding box center [625, 119] width 325 height 28
click at [547, 178] on input "text" at bounding box center [625, 176] width 325 height 28
click at [924, 268] on button "Save & Close" at bounding box center [910, 273] width 101 height 31
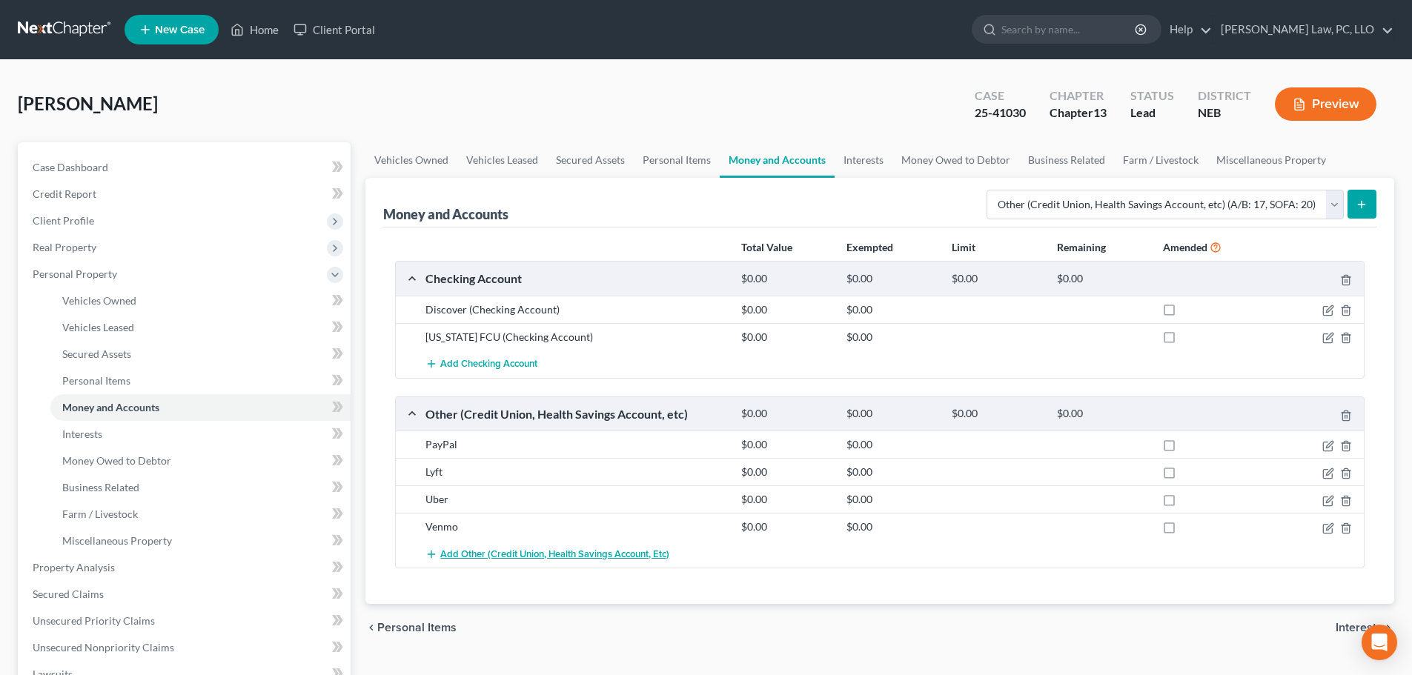
click at [568, 554] on span "Add Other (Credit Union, Health Savings Account, etc)" at bounding box center [554, 555] width 229 height 12
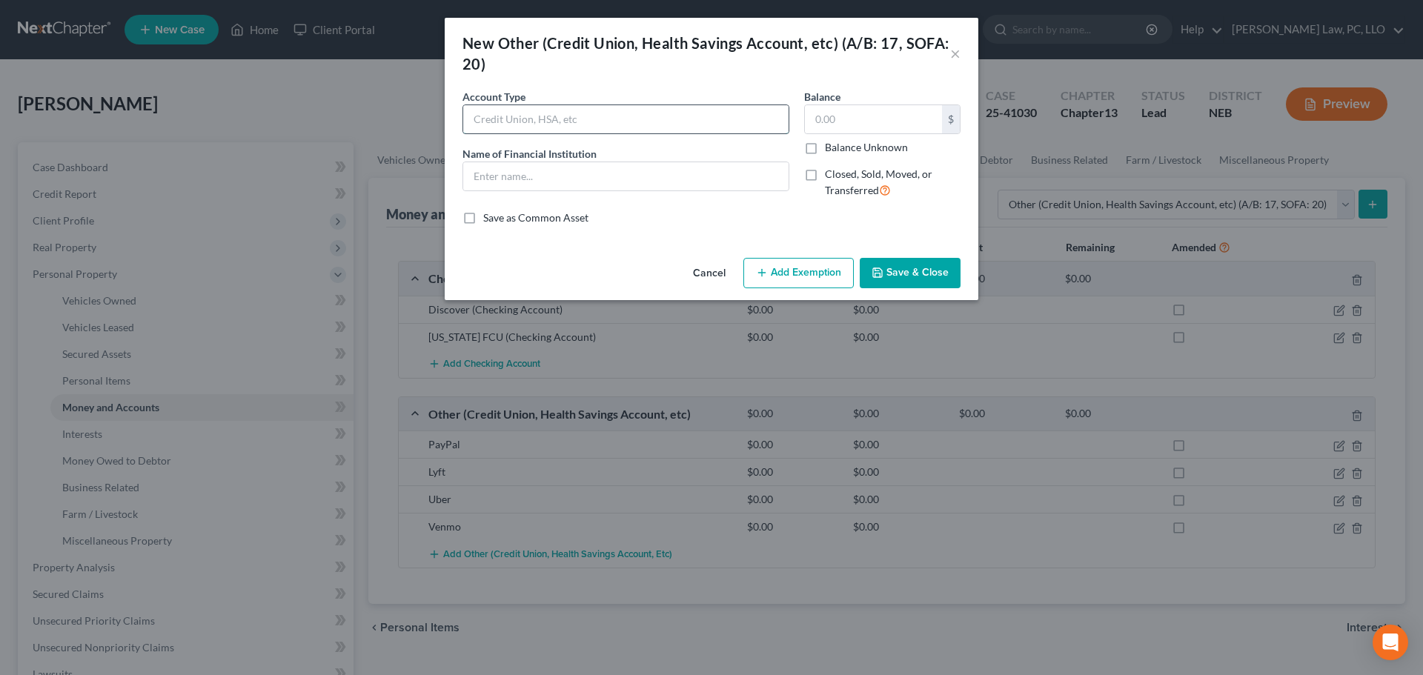
click at [560, 123] on input "text" at bounding box center [625, 119] width 325 height 28
click at [529, 189] on input "text" at bounding box center [625, 176] width 325 height 28
click at [830, 124] on input "text" at bounding box center [873, 119] width 137 height 28
click at [897, 278] on button "Save & Close" at bounding box center [910, 273] width 101 height 31
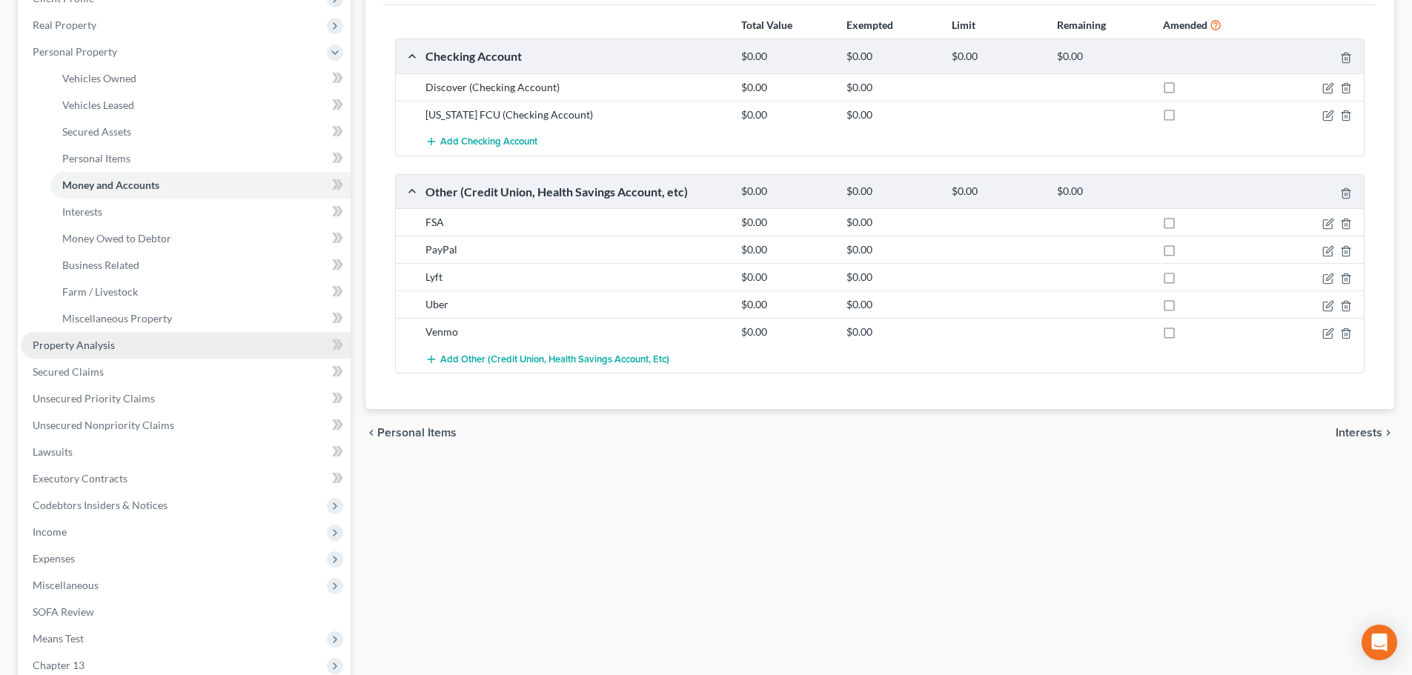
drag, startPoint x: 102, startPoint y: 348, endPoint x: 108, endPoint y: 335, distance: 14.9
click at [102, 348] on span "Property Analysis" at bounding box center [74, 345] width 82 height 13
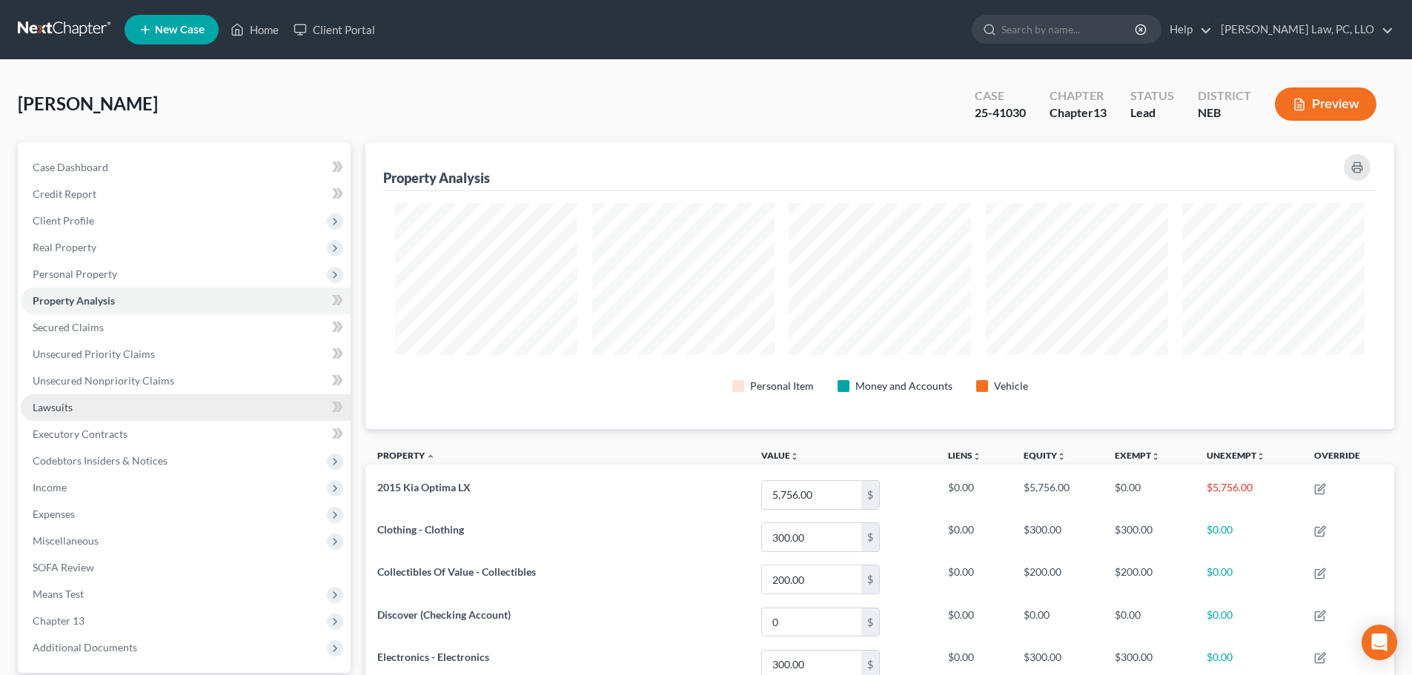
scroll to position [287, 1029]
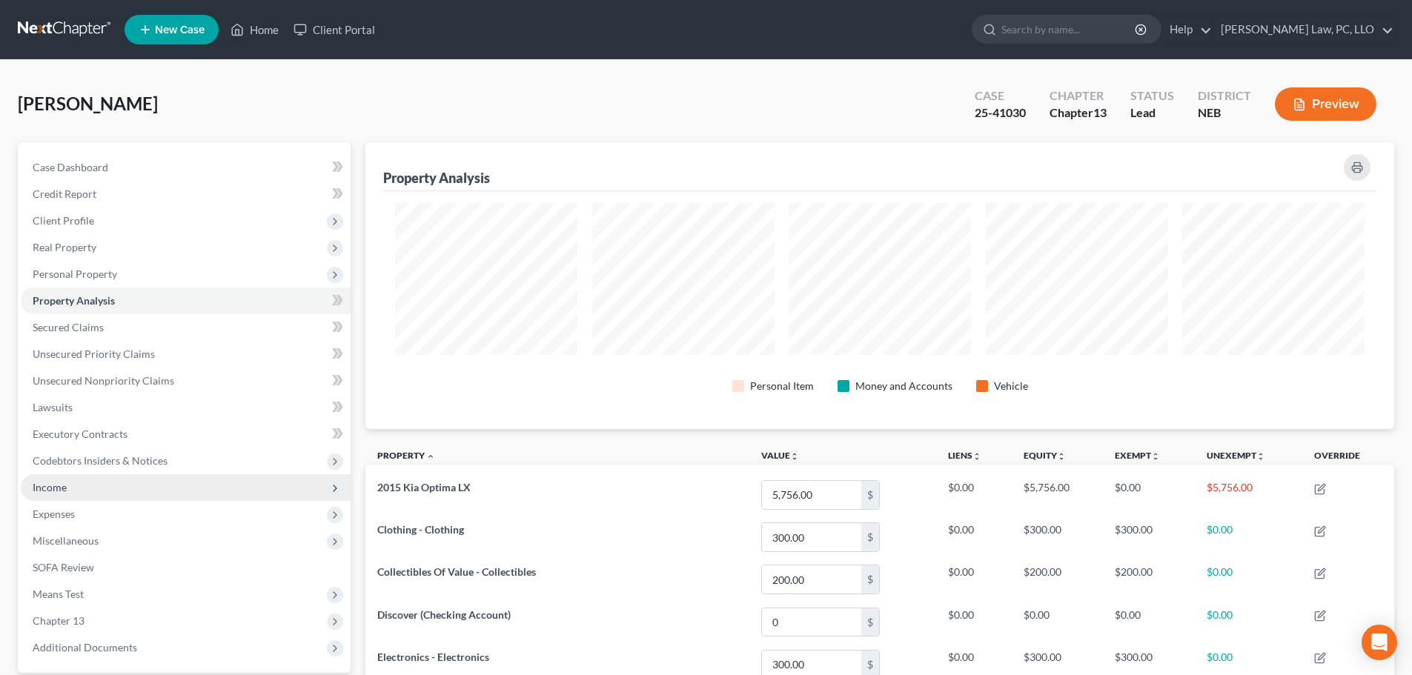
click at [97, 493] on span "Income" at bounding box center [186, 487] width 330 height 27
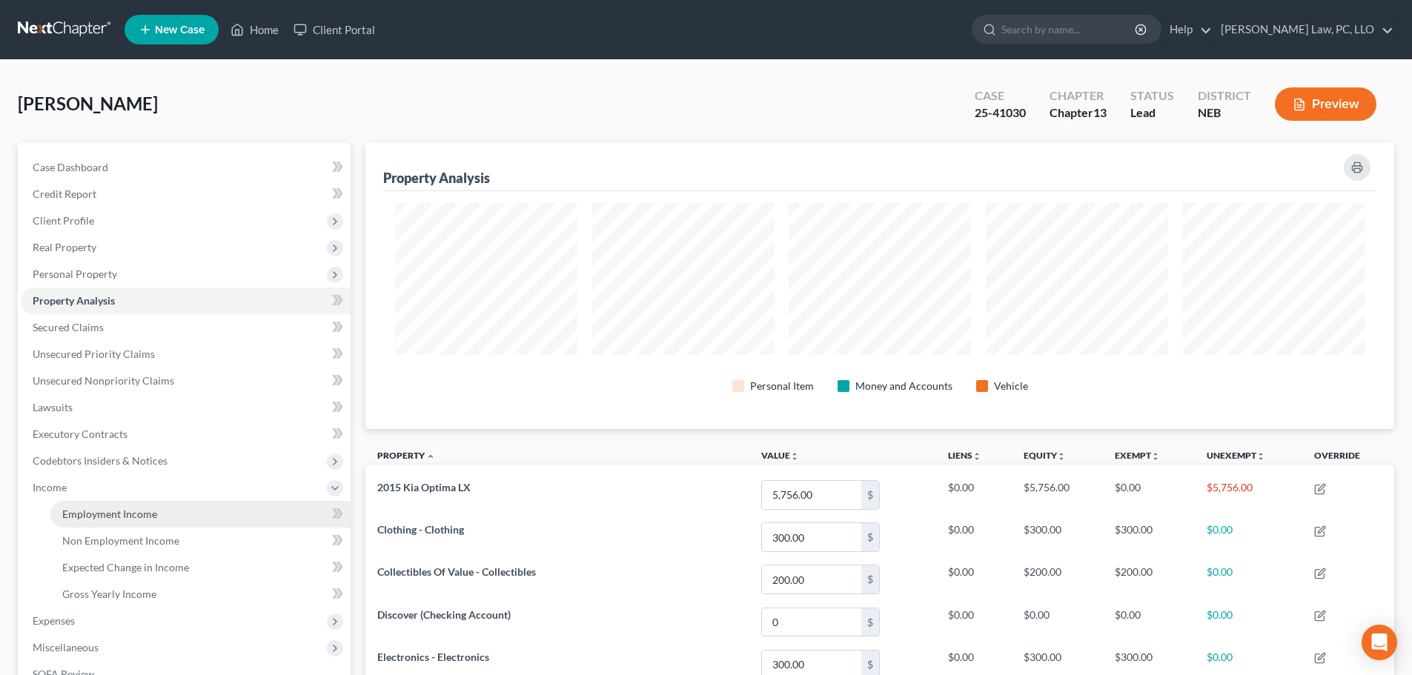
click at [97, 510] on span "Employment Income" at bounding box center [109, 514] width 95 height 13
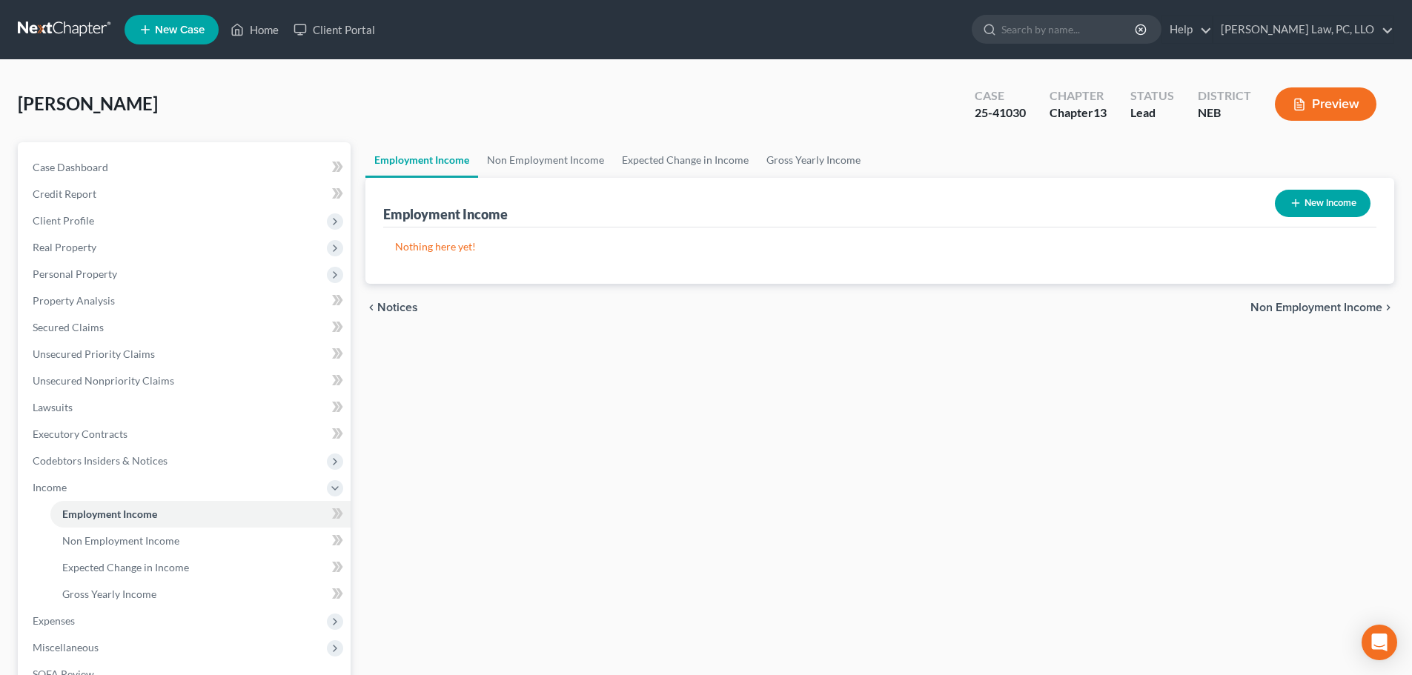
click at [1308, 203] on button "New Income" at bounding box center [1323, 203] width 96 height 27
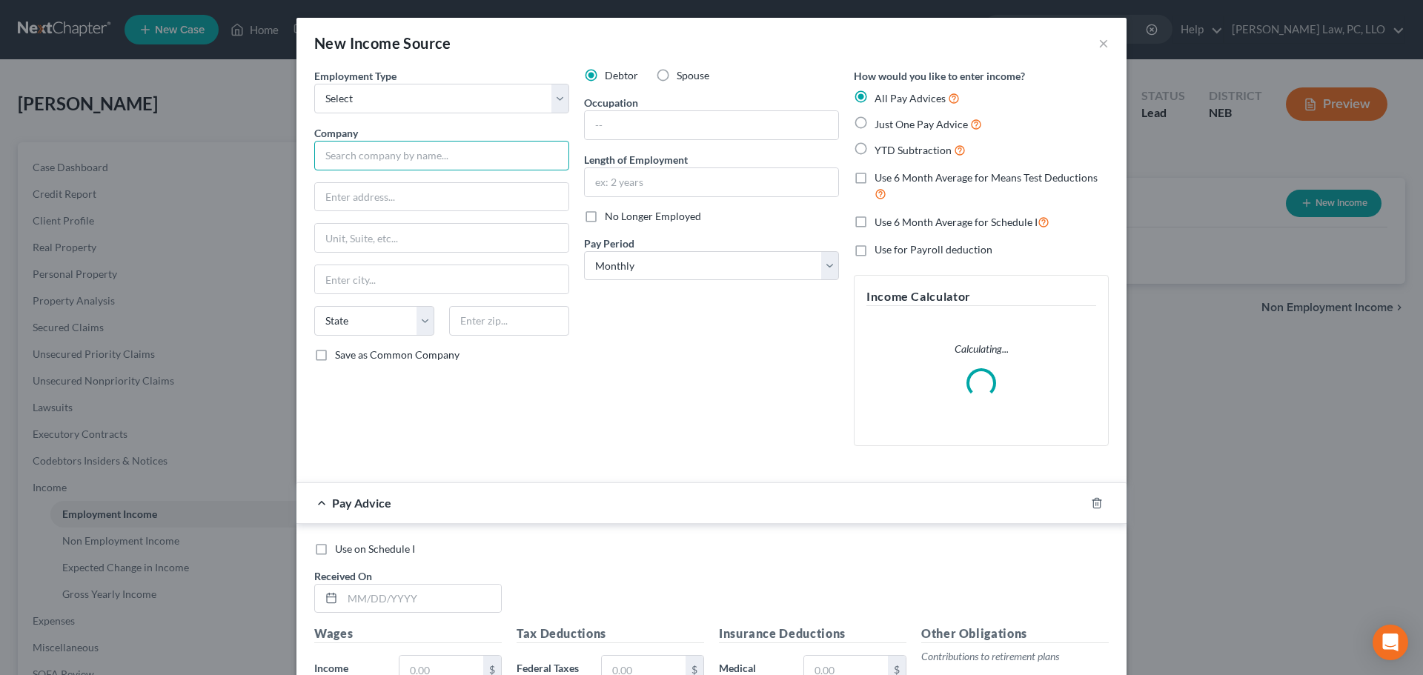
click at [397, 150] on input "text" at bounding box center [441, 156] width 255 height 30
click at [397, 91] on select "Select Full or [DEMOGRAPHIC_DATA] Employment Self Employment" at bounding box center [441, 99] width 255 height 30
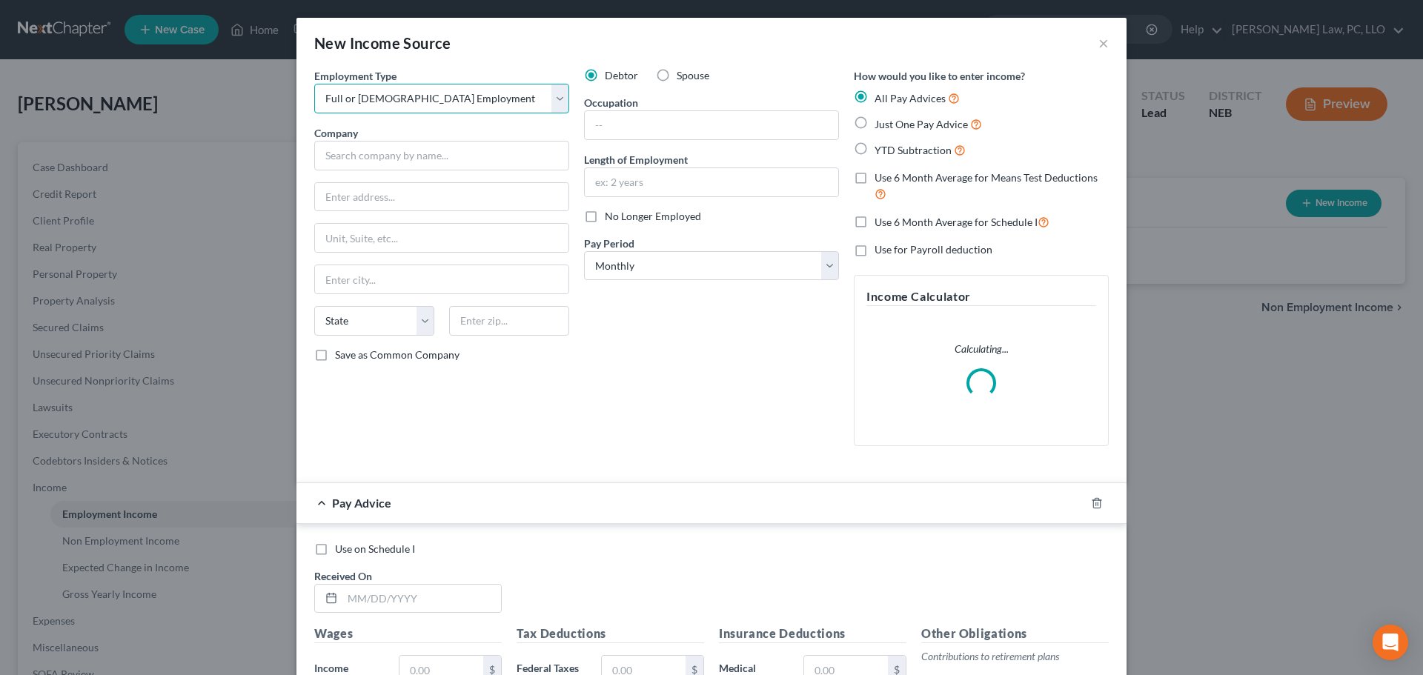
click at [314, 84] on select "Select Full or [DEMOGRAPHIC_DATA] Employment Self Employment" at bounding box center [441, 99] width 255 height 30
click at [376, 162] on input "text" at bounding box center [441, 156] width 255 height 30
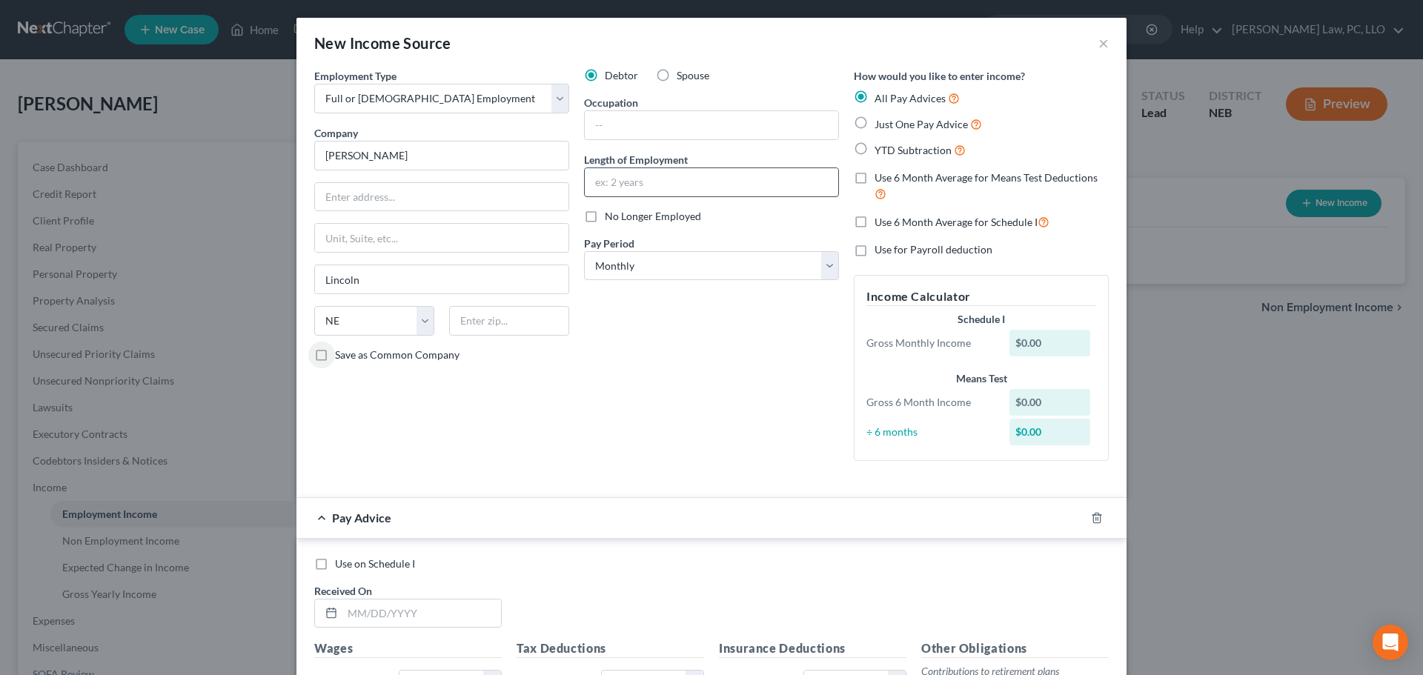
click at [639, 187] on input "text" at bounding box center [712, 182] width 254 height 28
drag, startPoint x: 617, startPoint y: 261, endPoint x: 617, endPoint y: 273, distance: 11.9
click at [617, 262] on select "Select Monthly Twice Monthly Every Other Week Weekly" at bounding box center [711, 266] width 255 height 30
click at [584, 251] on select "Select Monthly Twice Monthly Every Other Week Weekly" at bounding box center [711, 266] width 255 height 30
click at [890, 176] on span "Use 6 Month Average for Means Test Deductions" at bounding box center [986, 177] width 223 height 13
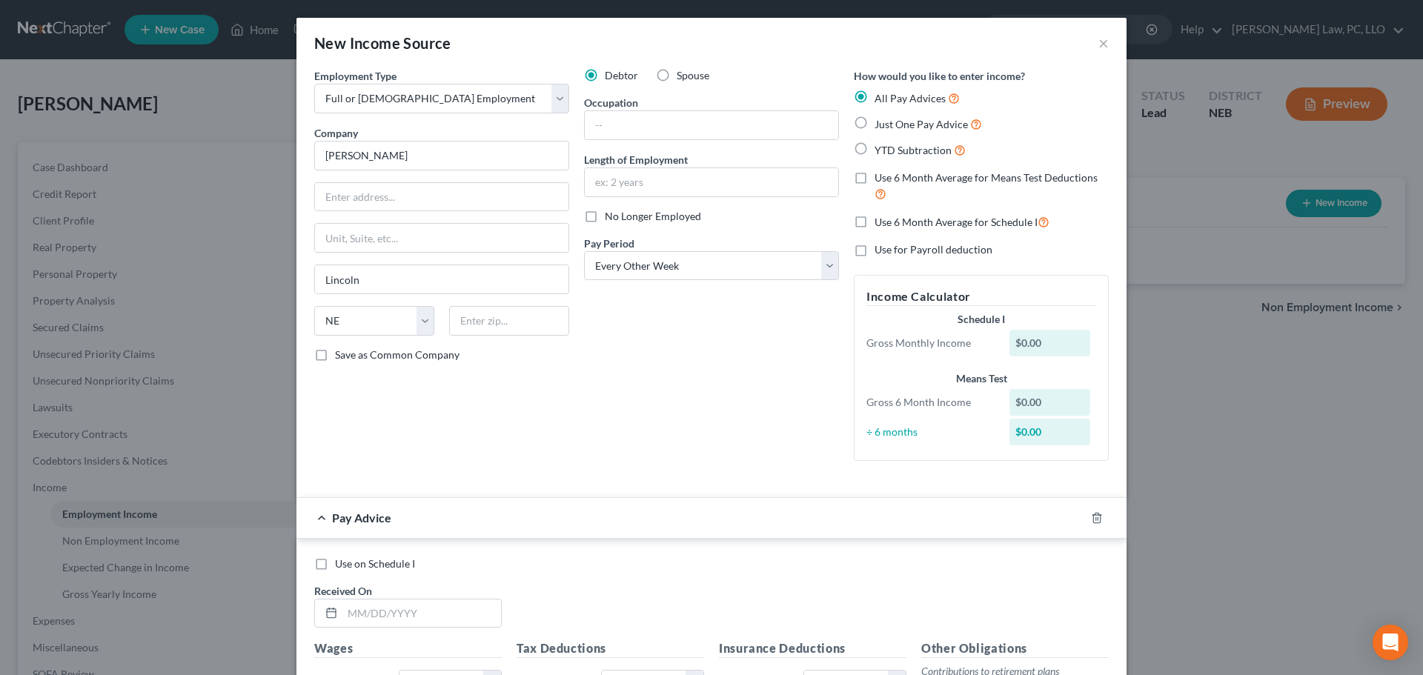
click at [890, 176] on input "Use 6 Month Average for Means Test Deductions" at bounding box center [886, 175] width 10 height 10
click at [1096, 518] on line "button" at bounding box center [1096, 518] width 0 height 3
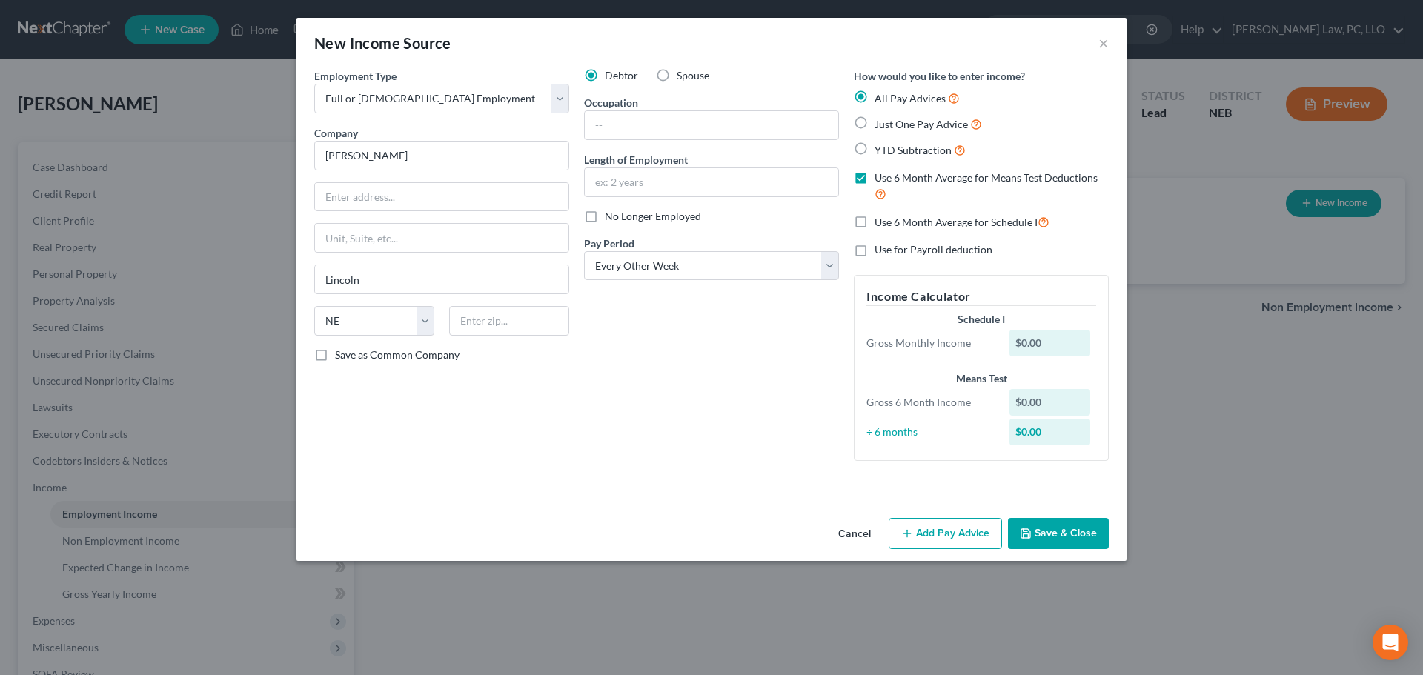
click at [1033, 544] on button "Save & Close" at bounding box center [1058, 533] width 101 height 31
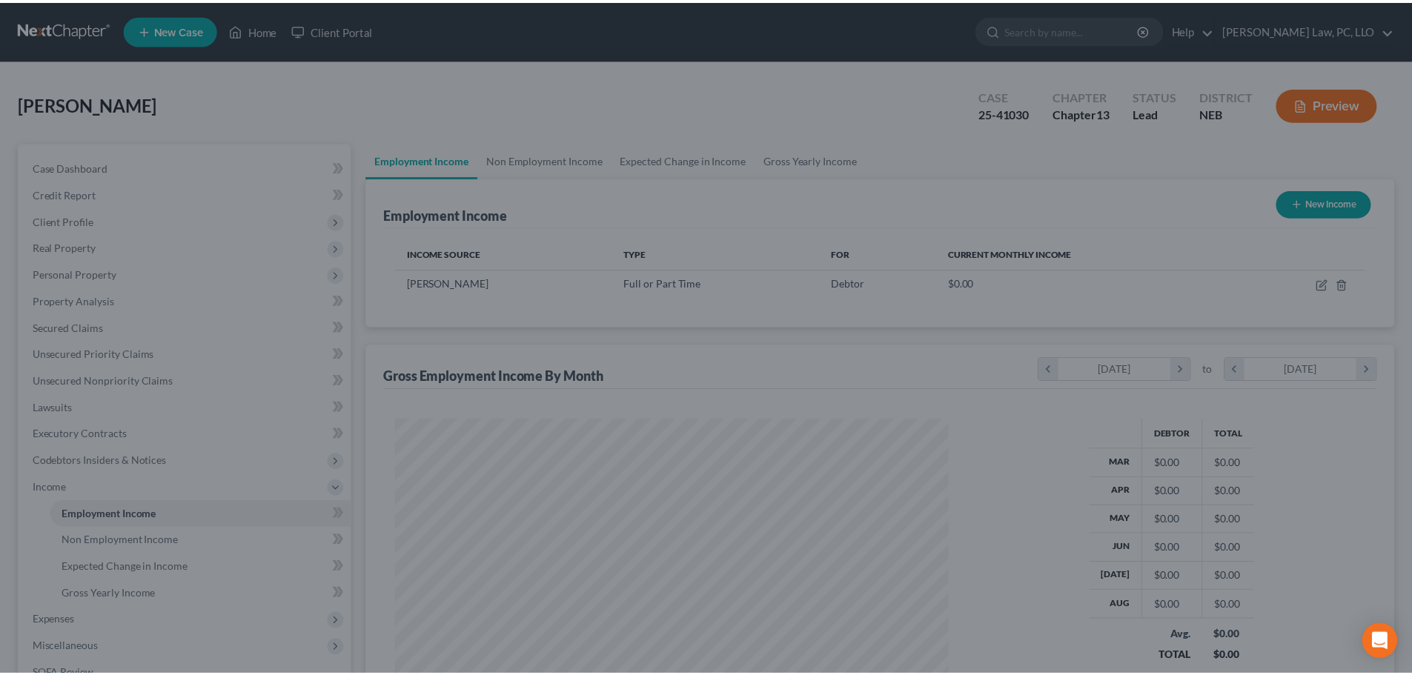
scroll to position [277, 583]
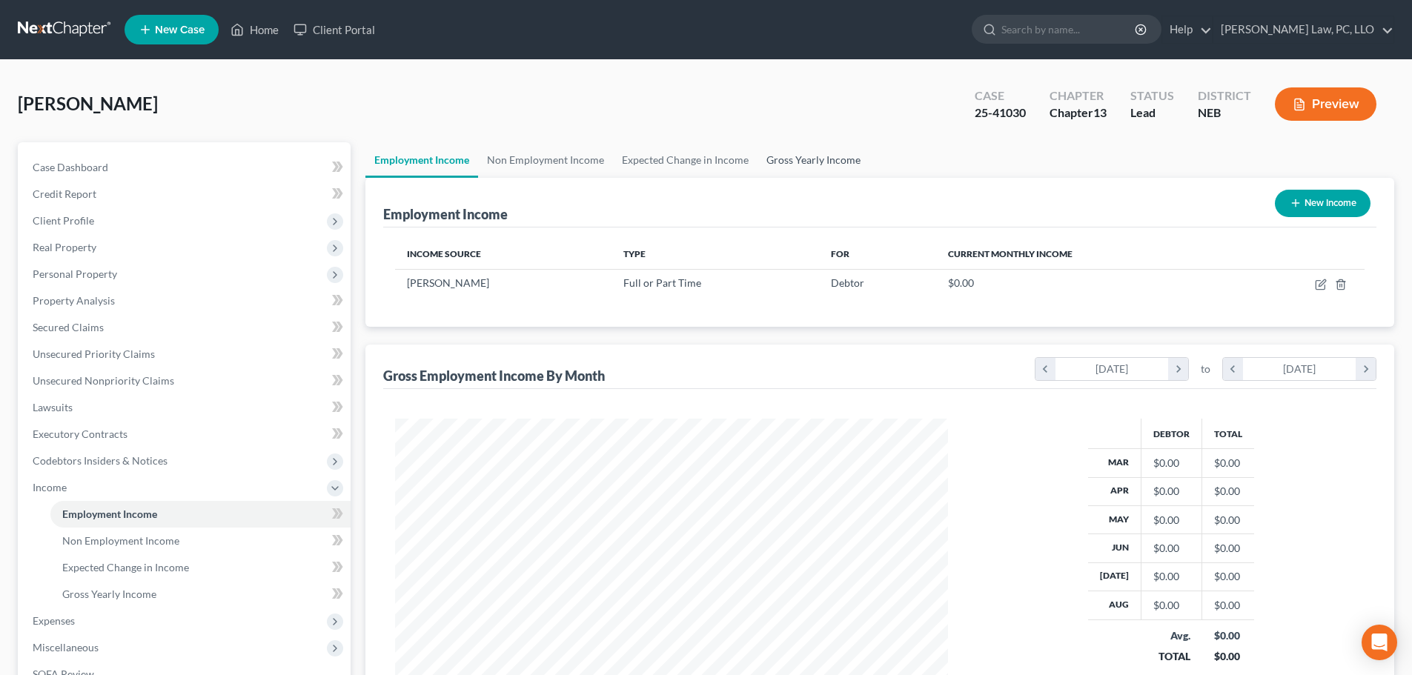
drag, startPoint x: 818, startPoint y: 159, endPoint x: 804, endPoint y: 170, distance: 17.9
click at [818, 159] on link "Gross Yearly Income" at bounding box center [814, 160] width 112 height 36
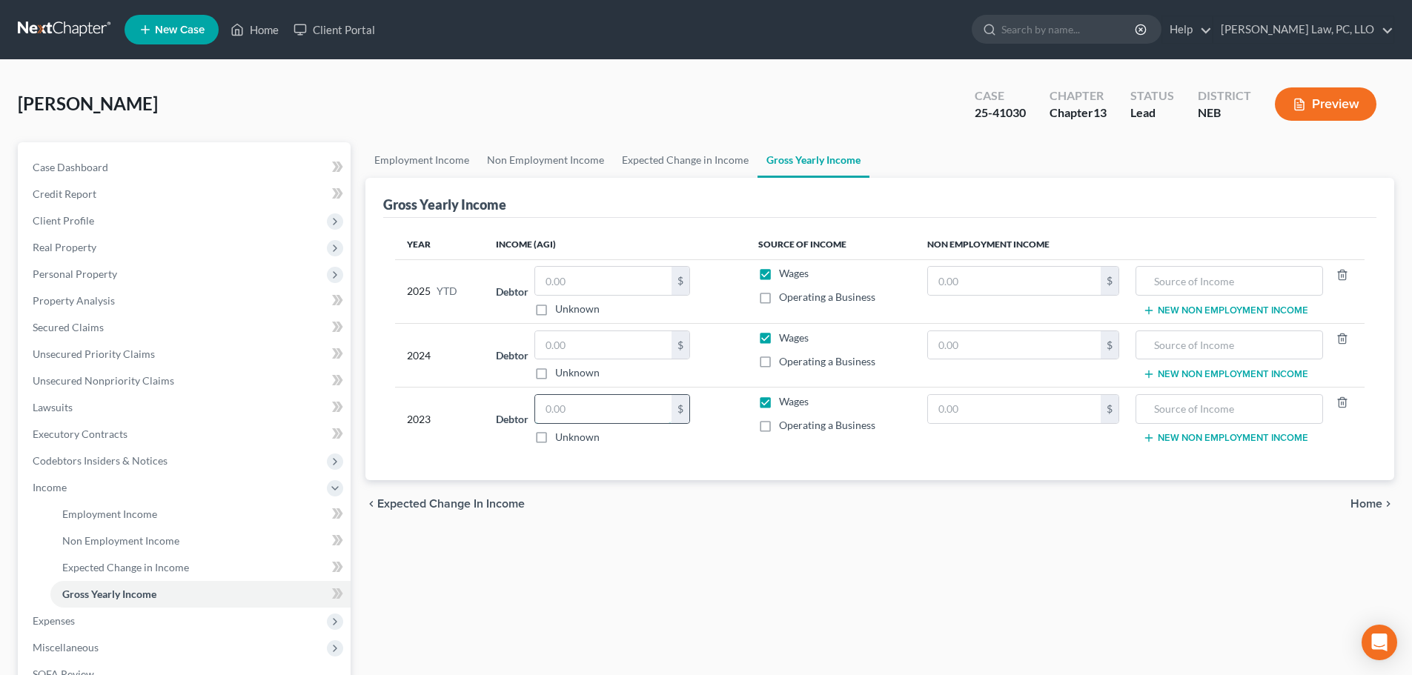
click at [607, 417] on input "text" at bounding box center [603, 409] width 136 height 28
click at [552, 345] on input "text" at bounding box center [603, 345] width 136 height 28
click at [554, 270] on input "text" at bounding box center [603, 281] width 136 height 28
click at [86, 489] on span "Income" at bounding box center [186, 487] width 330 height 27
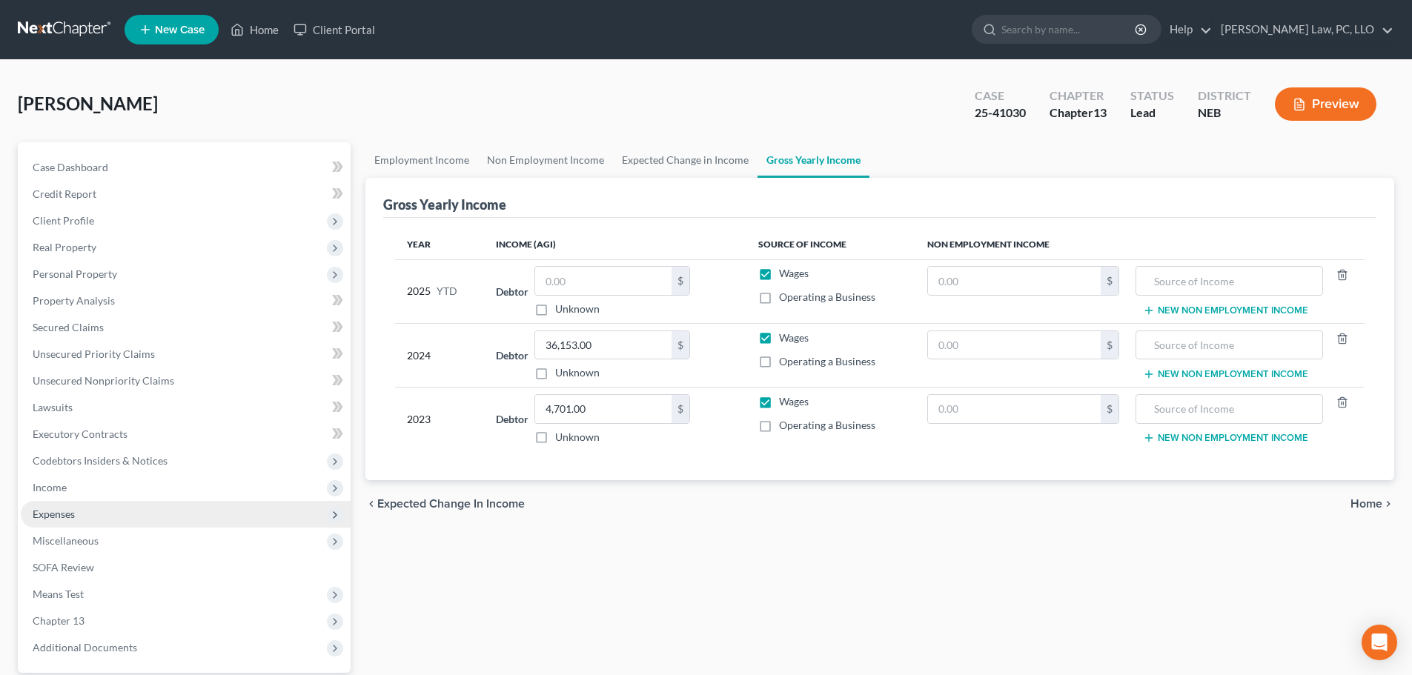
click at [86, 514] on span "Expenses" at bounding box center [186, 514] width 330 height 27
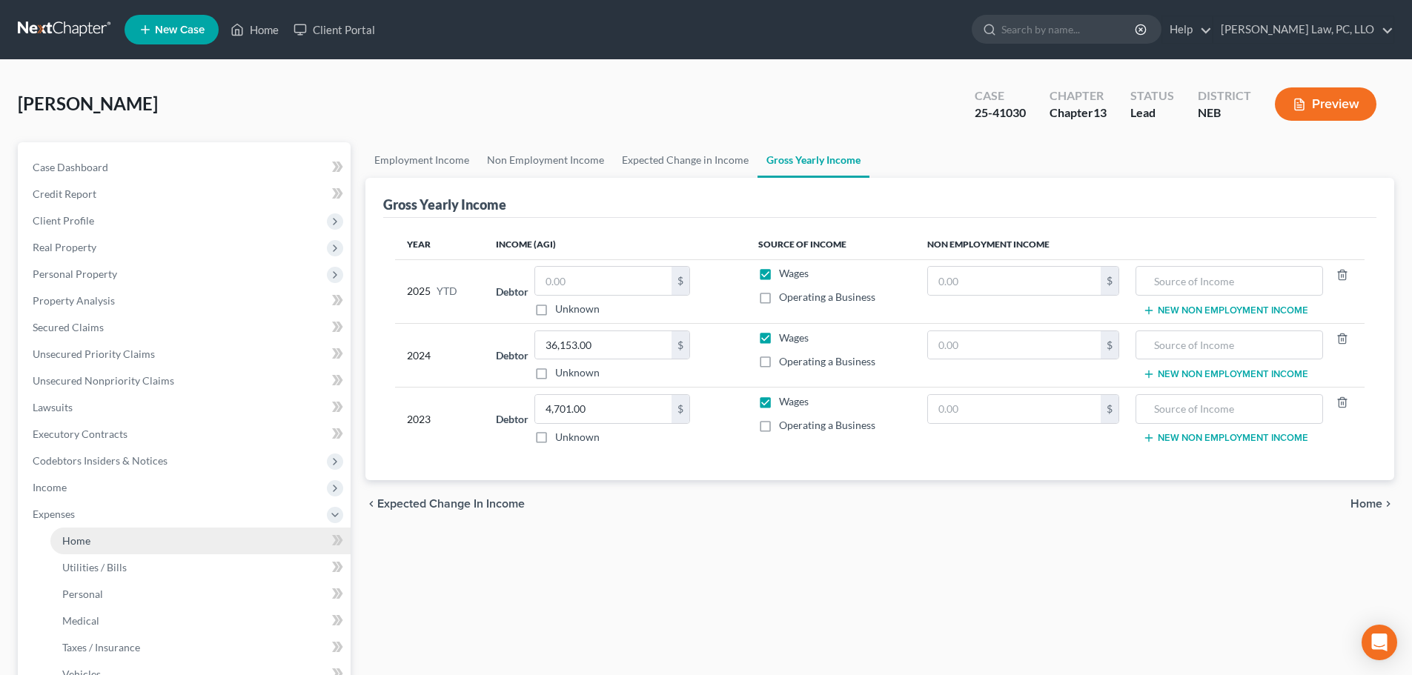
click at [93, 539] on link "Home" at bounding box center [200, 541] width 300 height 27
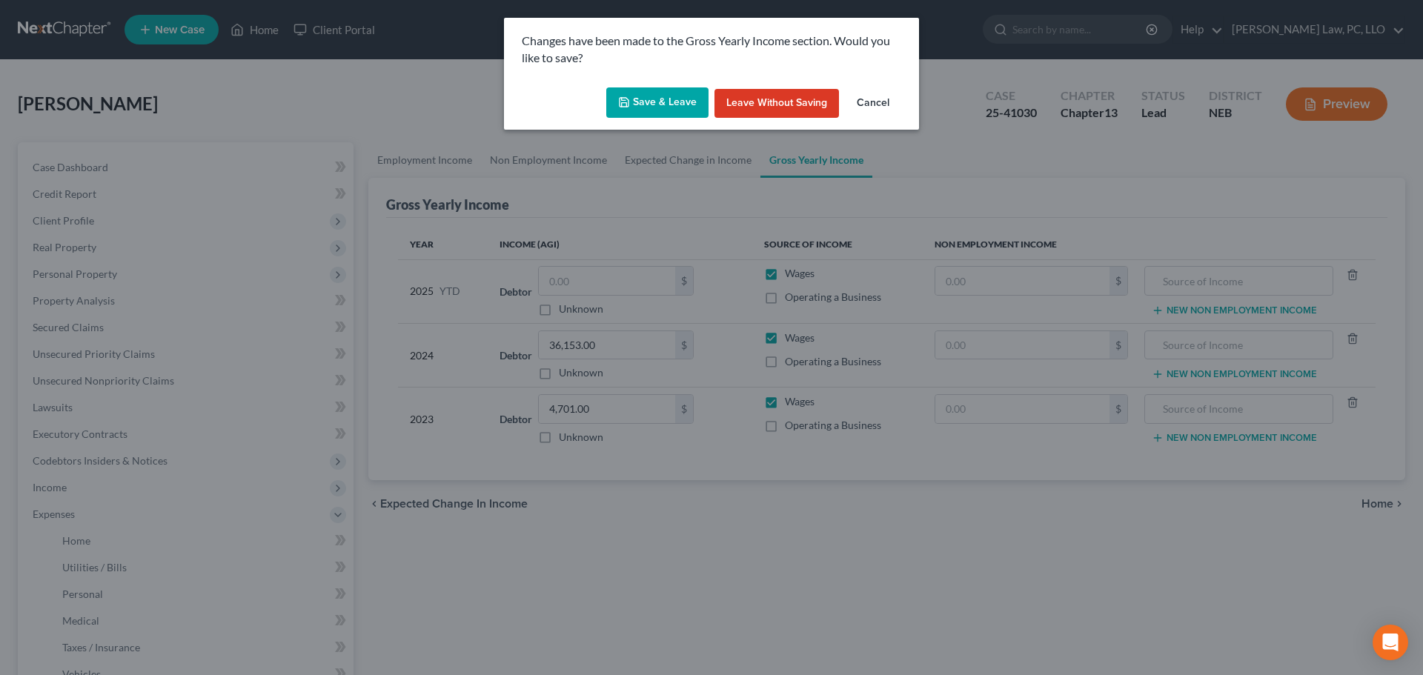
click at [644, 99] on button "Save & Leave" at bounding box center [657, 102] width 102 height 31
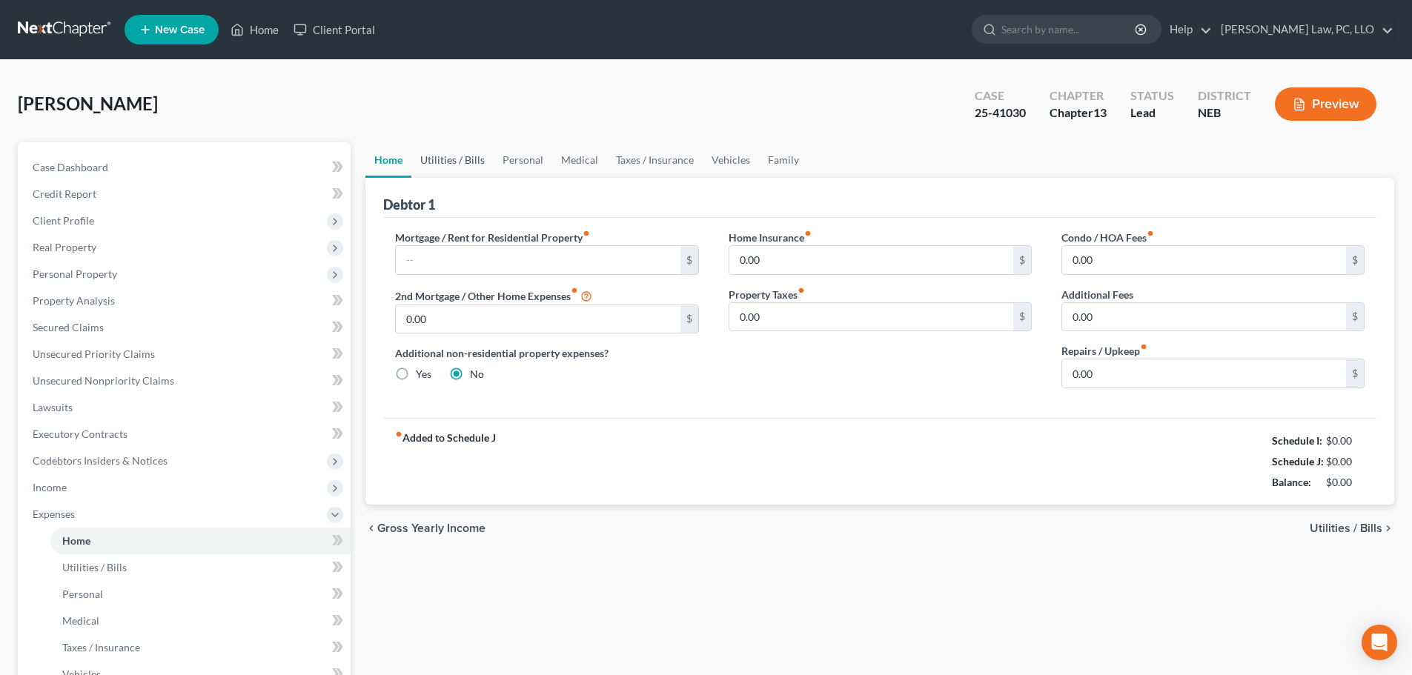
click at [459, 162] on link "Utilities / Bills" at bounding box center [452, 160] width 82 height 36
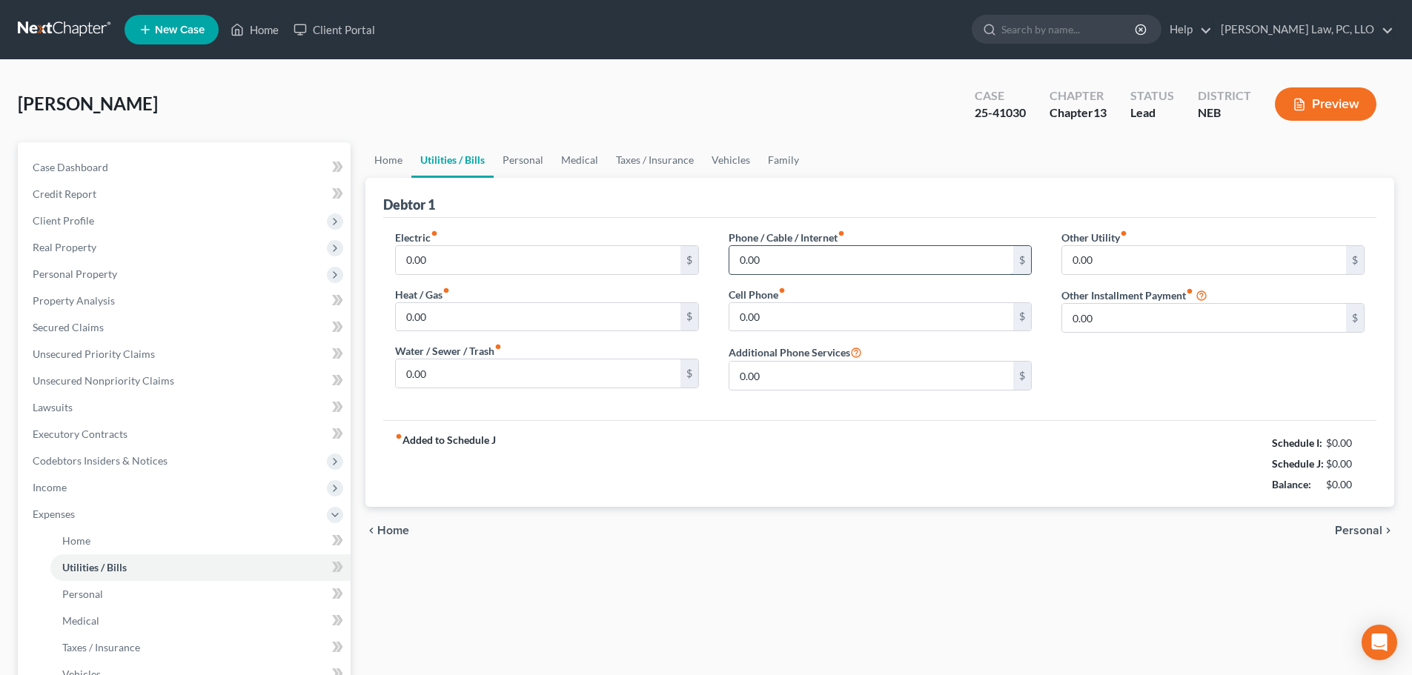
click at [807, 256] on input "0.00" at bounding box center [871, 260] width 284 height 28
click at [515, 157] on link "Personal" at bounding box center [523, 160] width 59 height 36
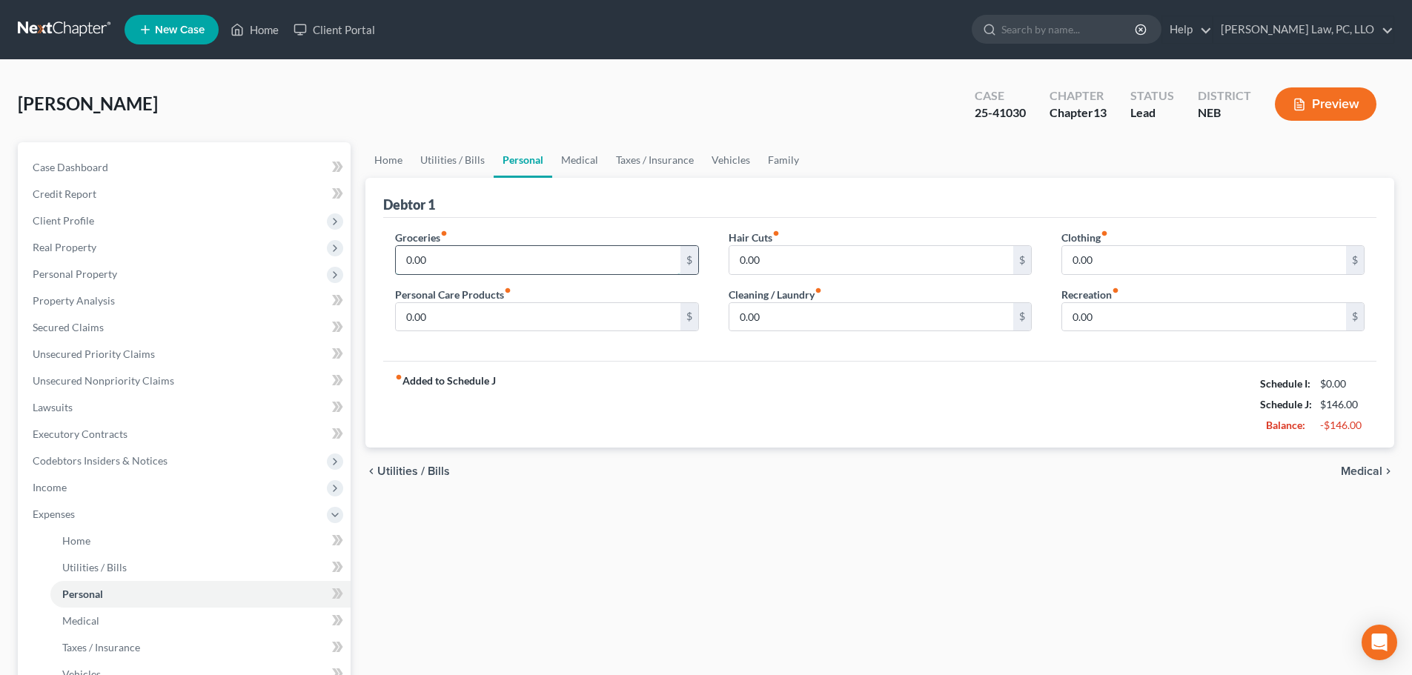
click at [465, 254] on input "0.00" at bounding box center [538, 260] width 284 height 28
click at [477, 319] on input "0.00" at bounding box center [538, 317] width 284 height 28
click at [1138, 256] on input "0.00" at bounding box center [1204, 260] width 284 height 28
click at [592, 161] on link "Medical" at bounding box center [579, 160] width 55 height 36
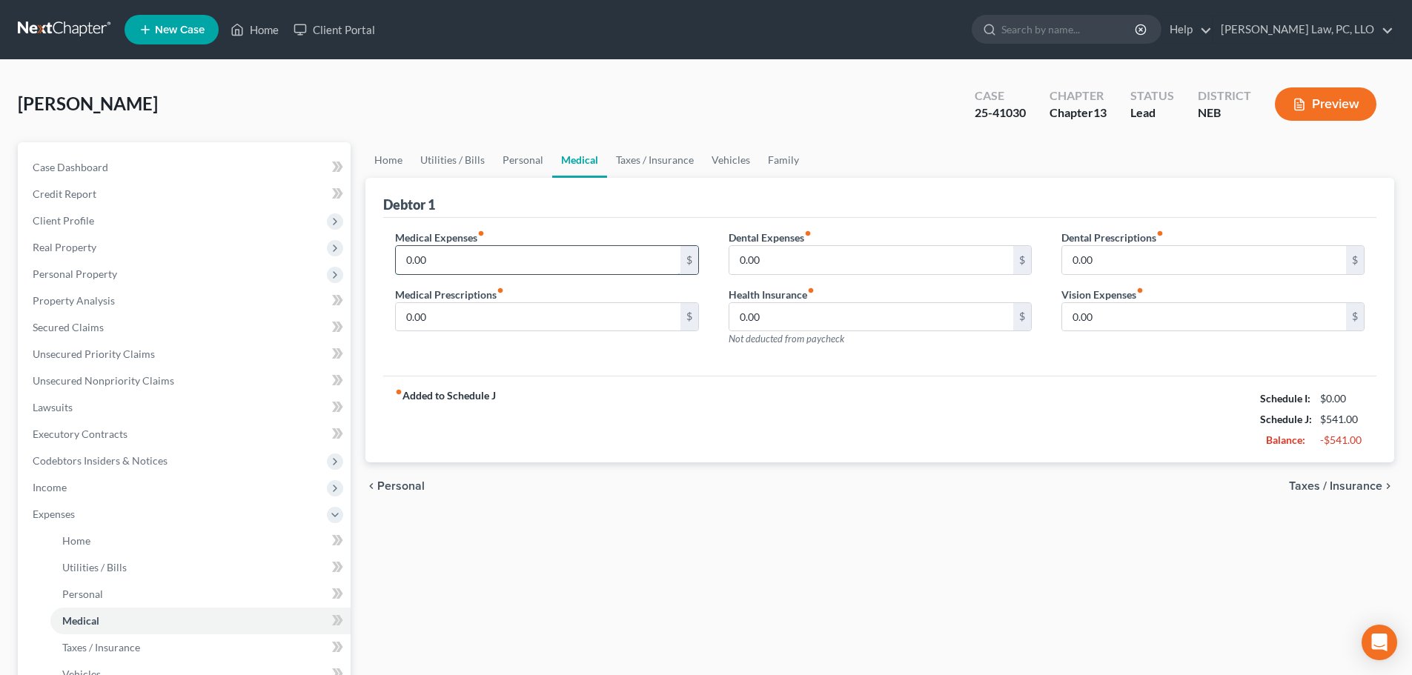
click at [464, 262] on input "0.00" at bounding box center [538, 260] width 284 height 28
click at [654, 163] on link "Taxes / Insurance" at bounding box center [655, 160] width 96 height 36
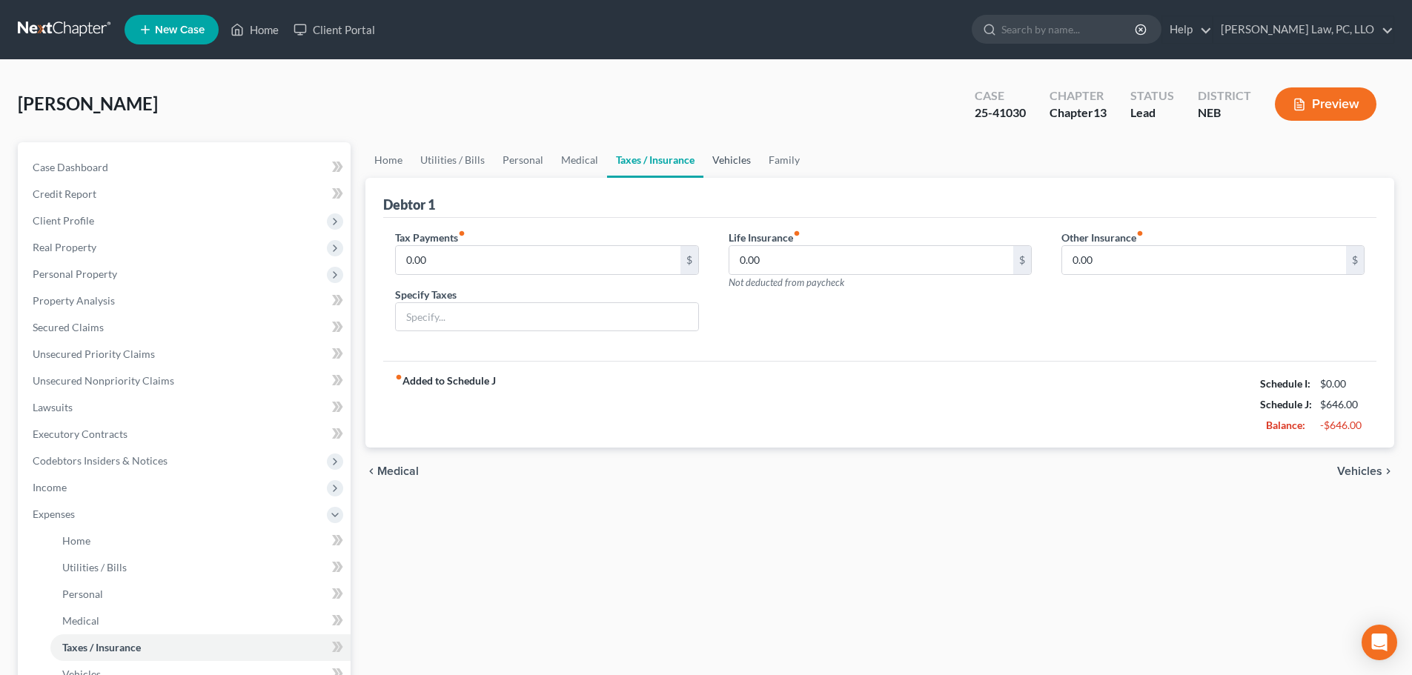
click at [730, 167] on link "Vehicles" at bounding box center [731, 160] width 56 height 36
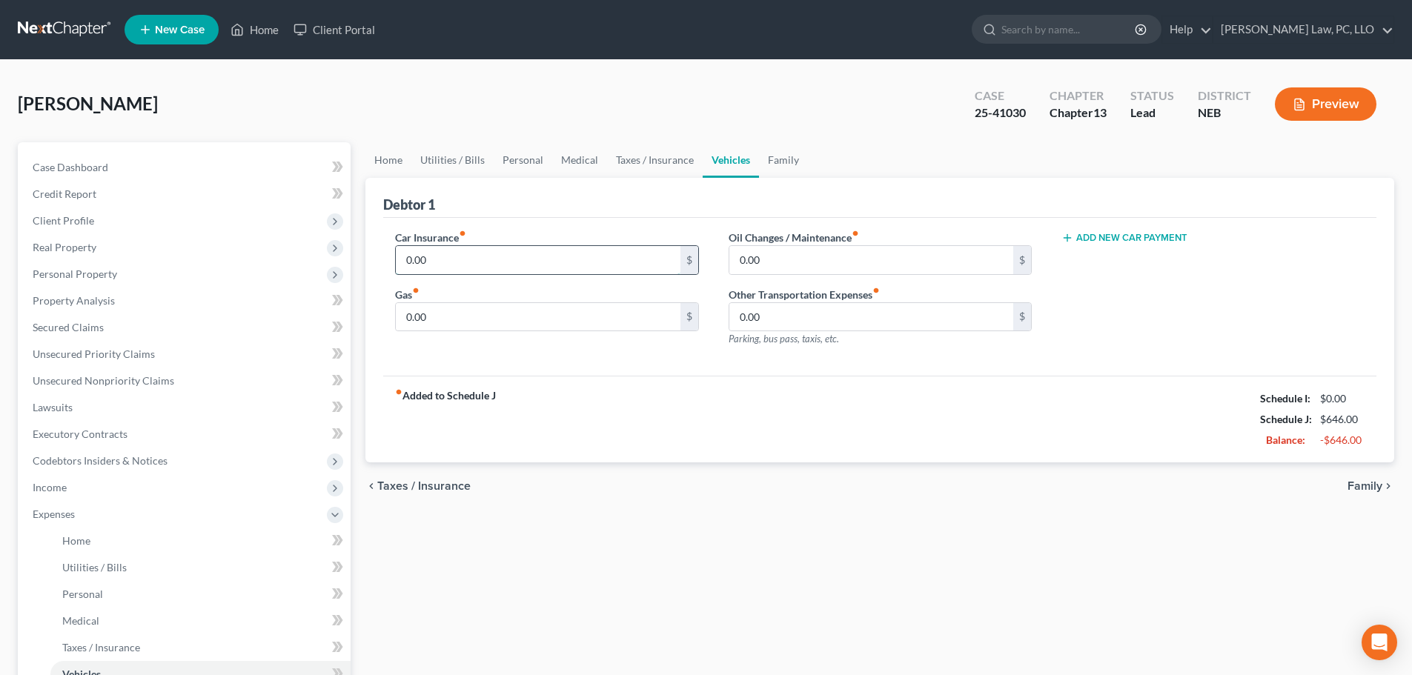
click at [480, 255] on input "0.00" at bounding box center [538, 260] width 284 height 28
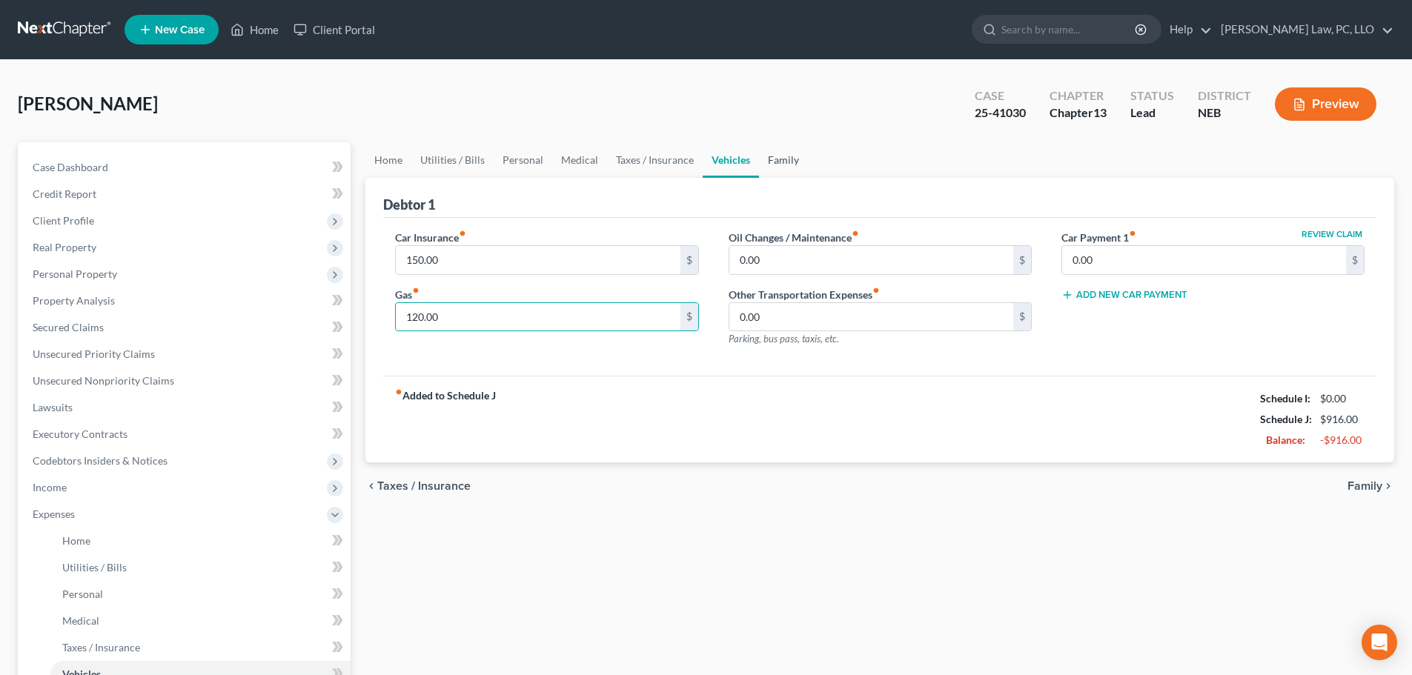
click at [775, 162] on link "Family" at bounding box center [783, 160] width 49 height 36
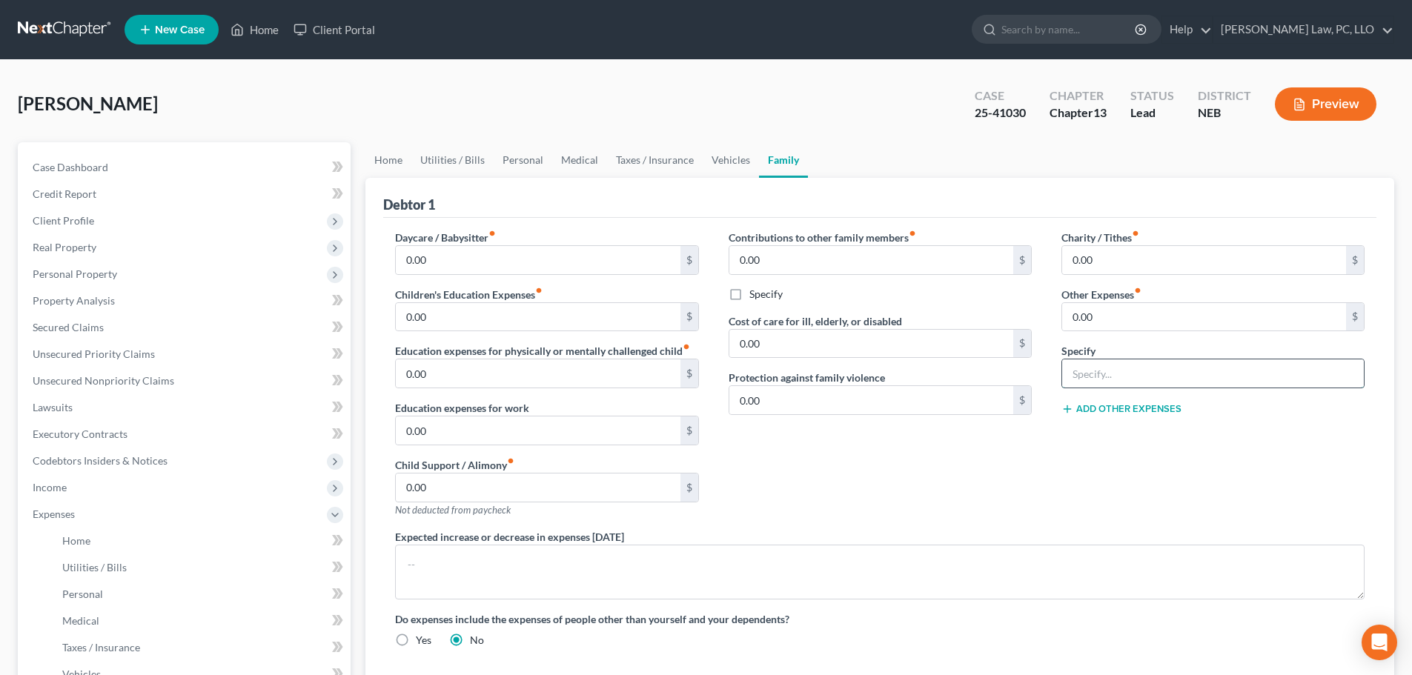
click at [1112, 372] on input "text" at bounding box center [1213, 374] width 302 height 28
click at [1107, 315] on input "0.00" at bounding box center [1204, 317] width 284 height 28
click at [707, 165] on link "Vehicles" at bounding box center [731, 160] width 56 height 36
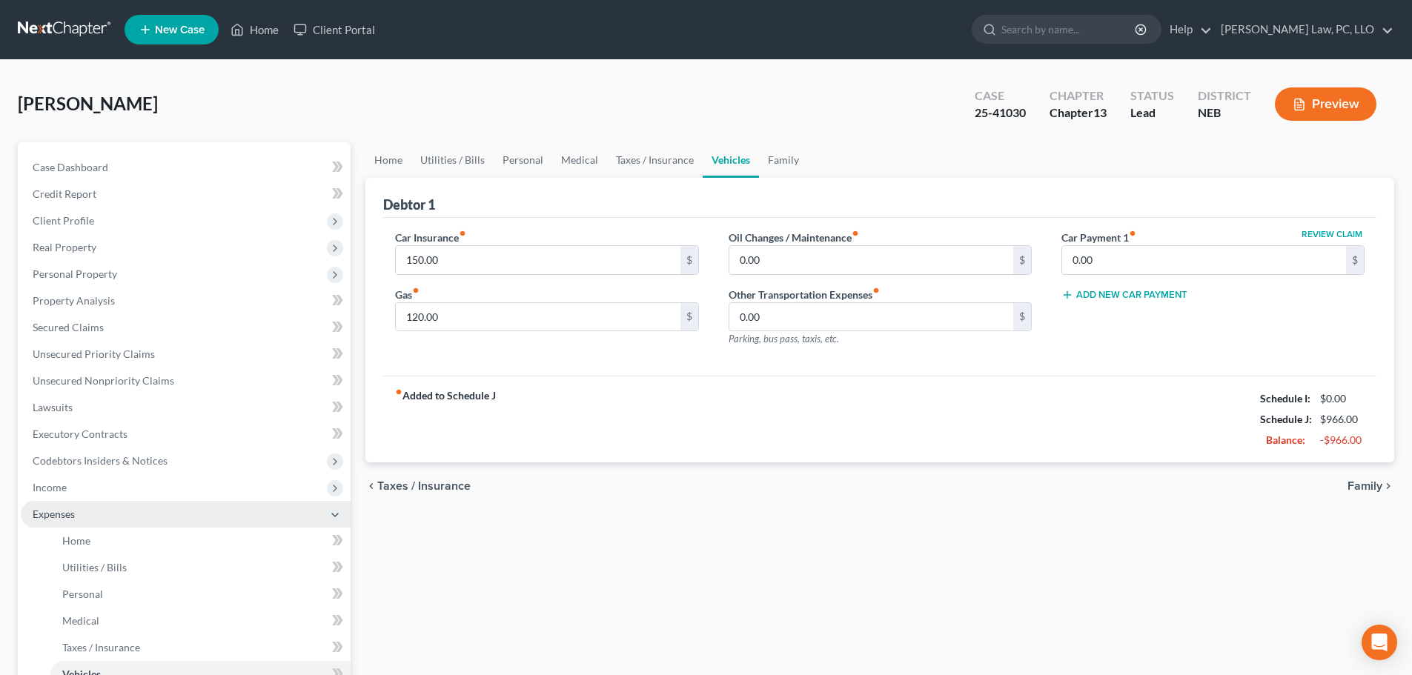
click at [93, 513] on span "Expenses" at bounding box center [186, 514] width 330 height 27
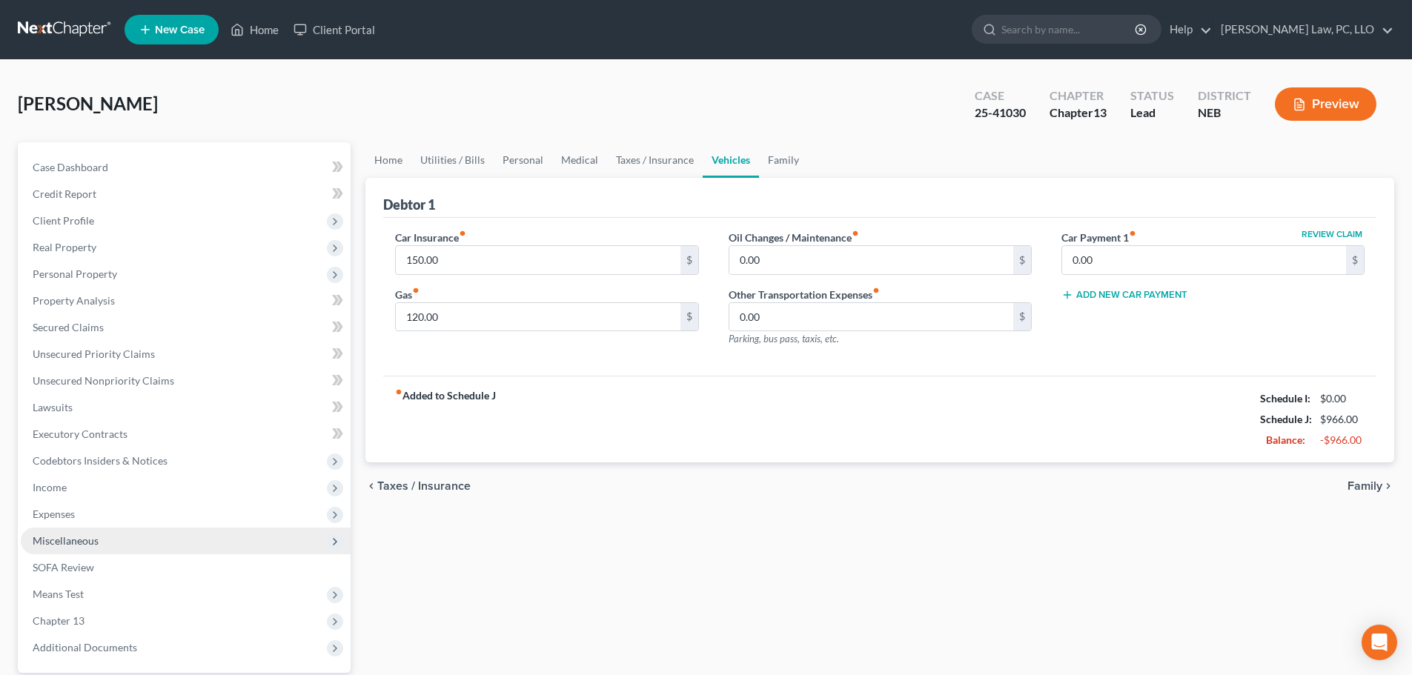
click at [83, 542] on span "Miscellaneous" at bounding box center [66, 540] width 66 height 13
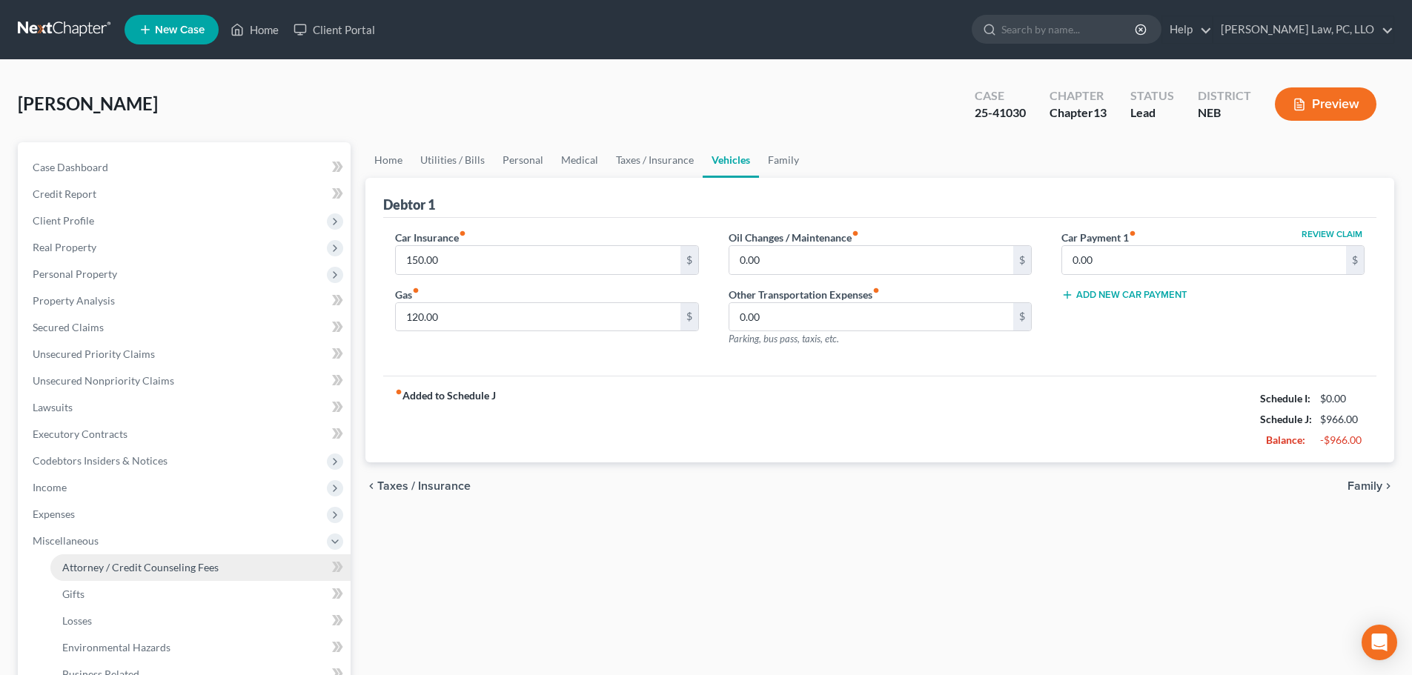
click at [102, 566] on span "Attorney / Credit Counseling Fees" at bounding box center [140, 567] width 156 height 13
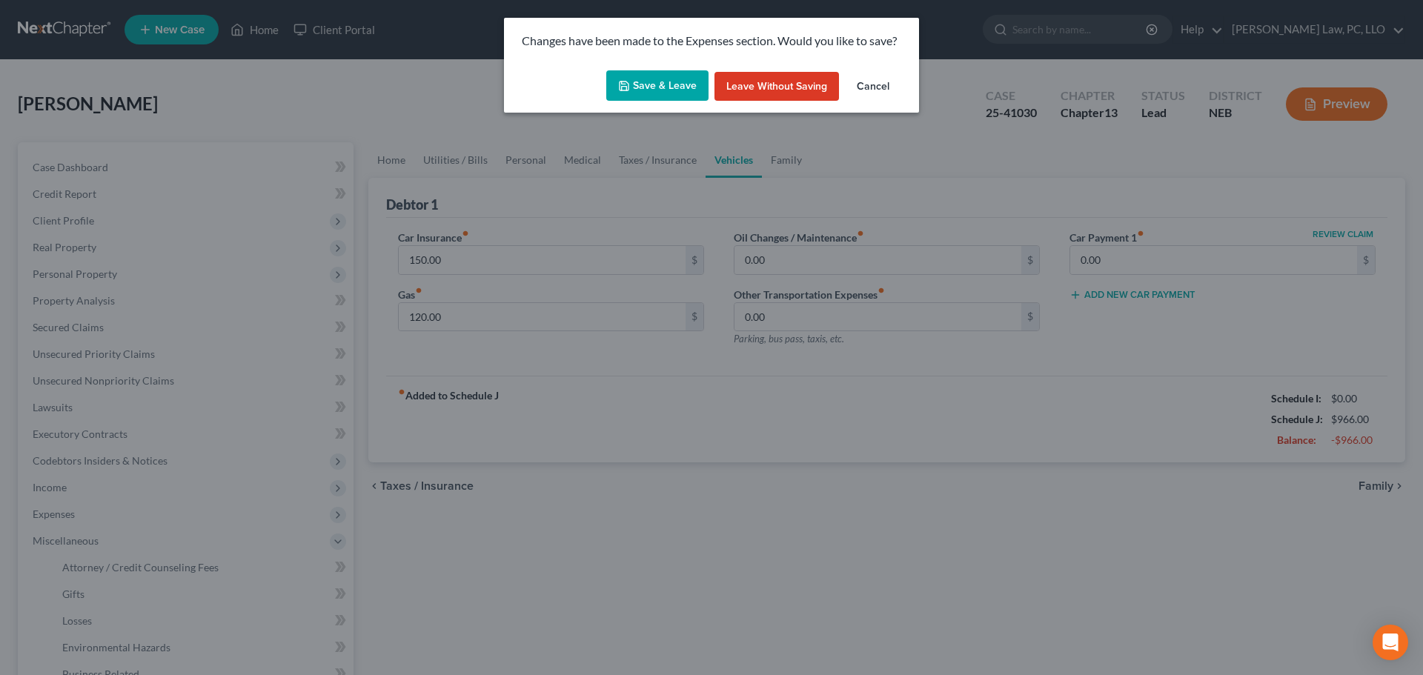
click at [668, 90] on button "Save & Leave" at bounding box center [657, 85] width 102 height 31
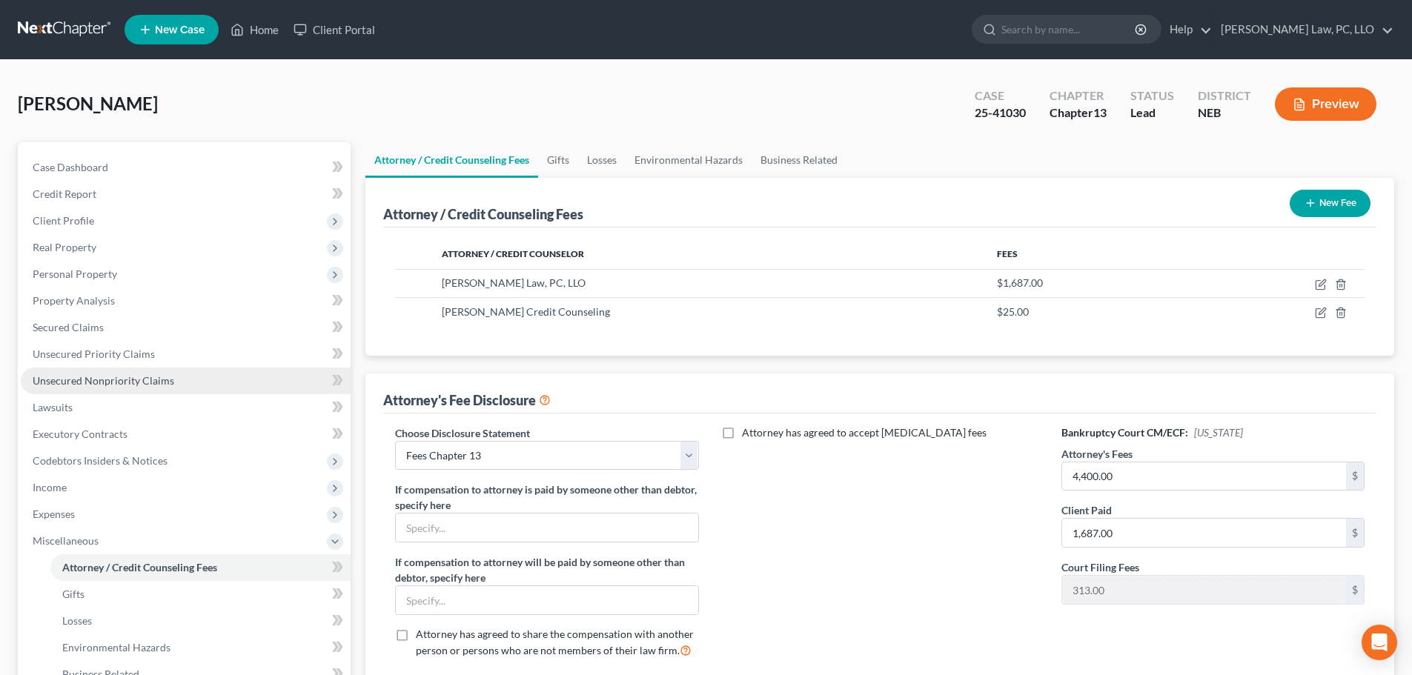
click at [100, 378] on span "Unsecured Nonpriority Claims" at bounding box center [104, 380] width 142 height 13
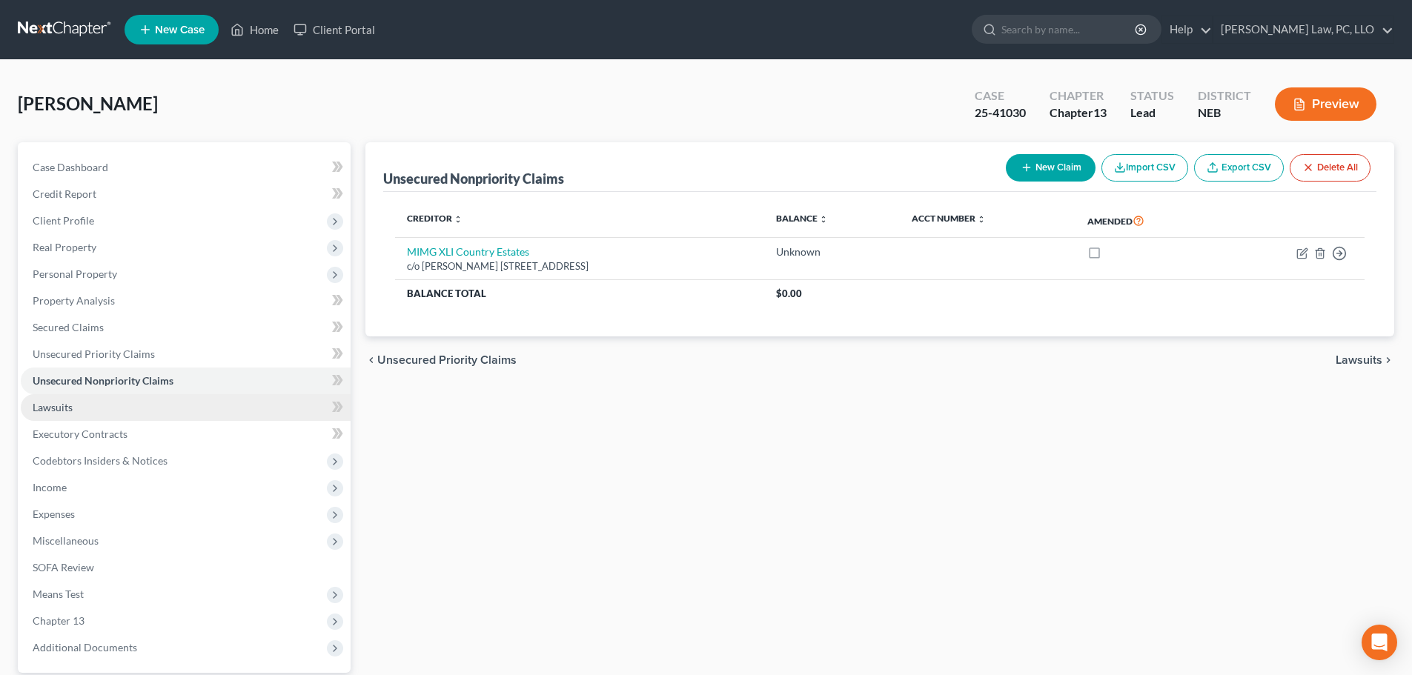
click at [128, 414] on link "Lawsuits" at bounding box center [186, 407] width 330 height 27
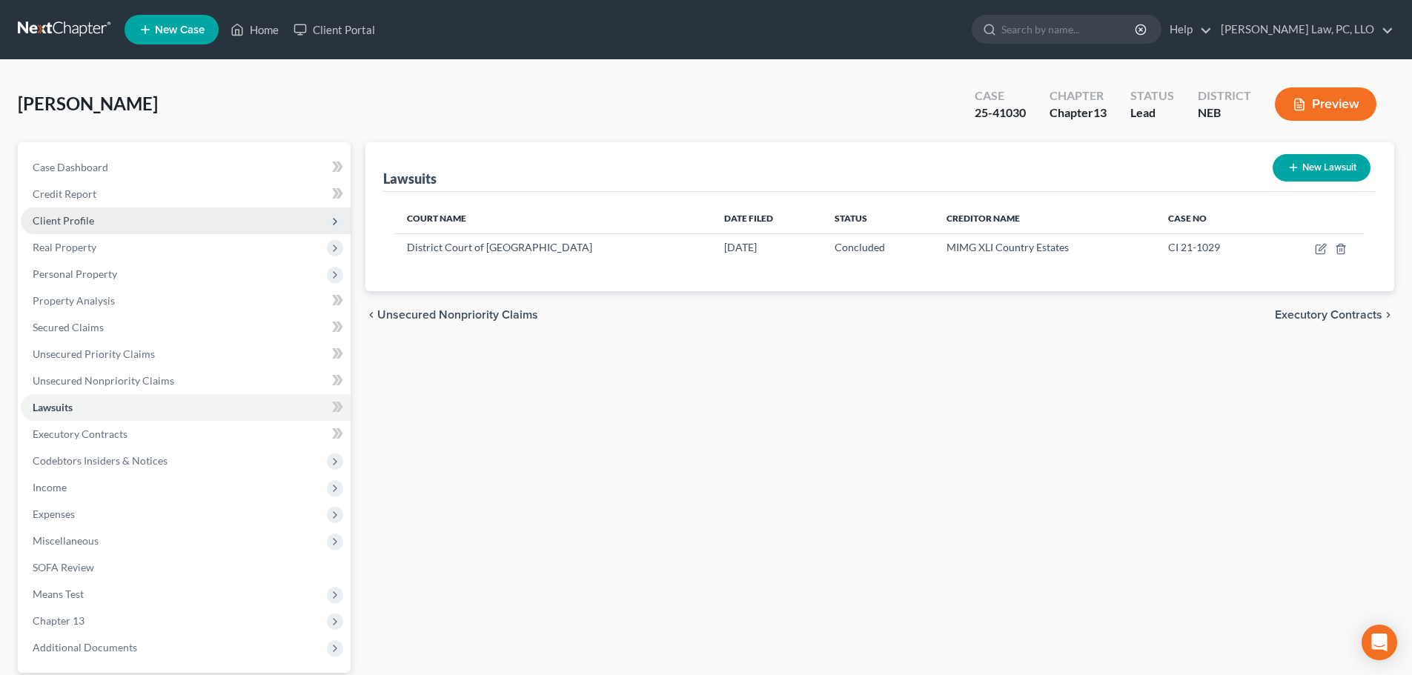
click at [62, 228] on span "Client Profile" at bounding box center [186, 221] width 330 height 27
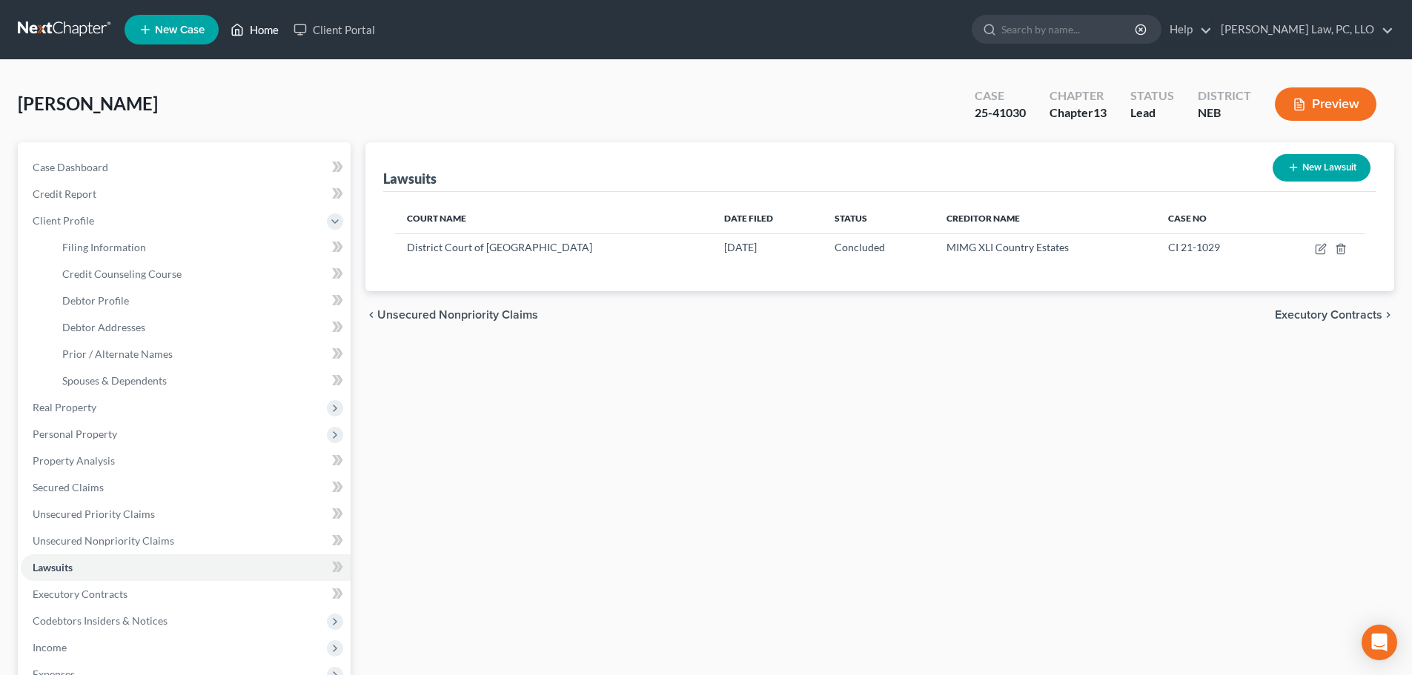
click at [260, 36] on link "Home" at bounding box center [254, 29] width 63 height 27
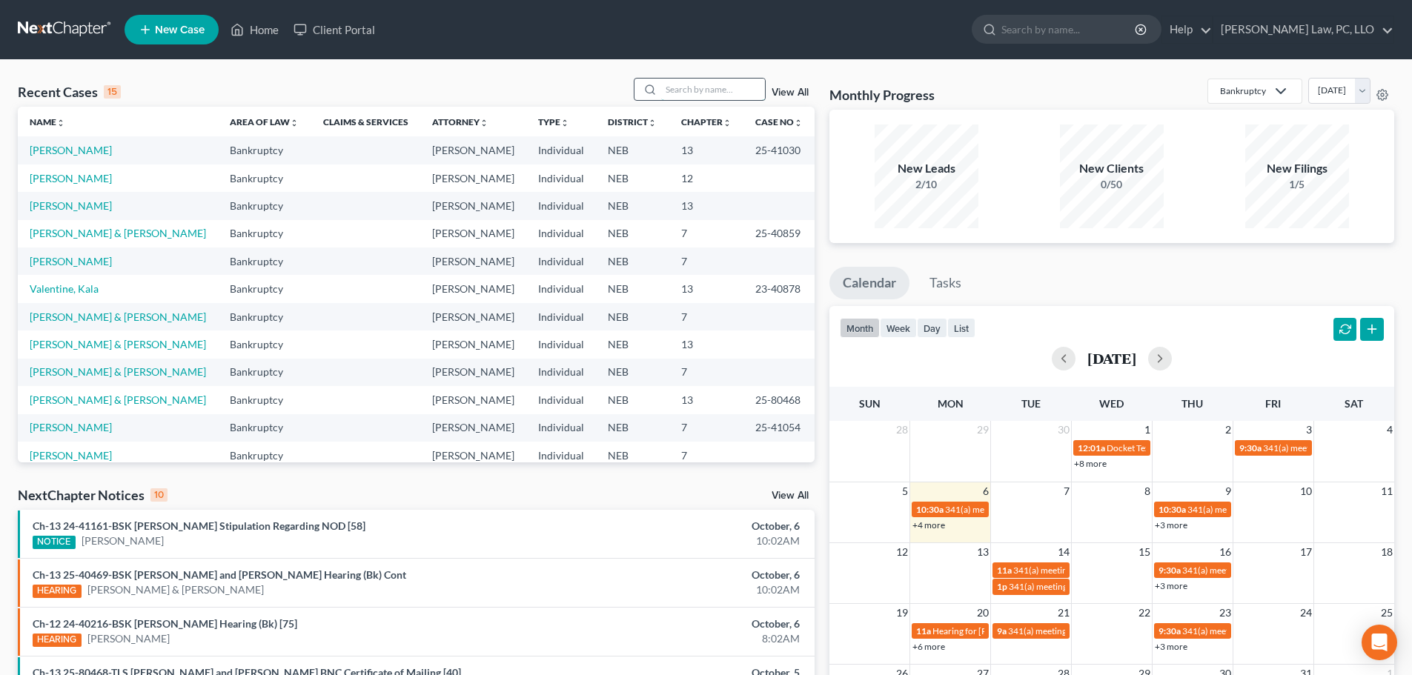
click at [672, 83] on input "search" at bounding box center [713, 89] width 104 height 21
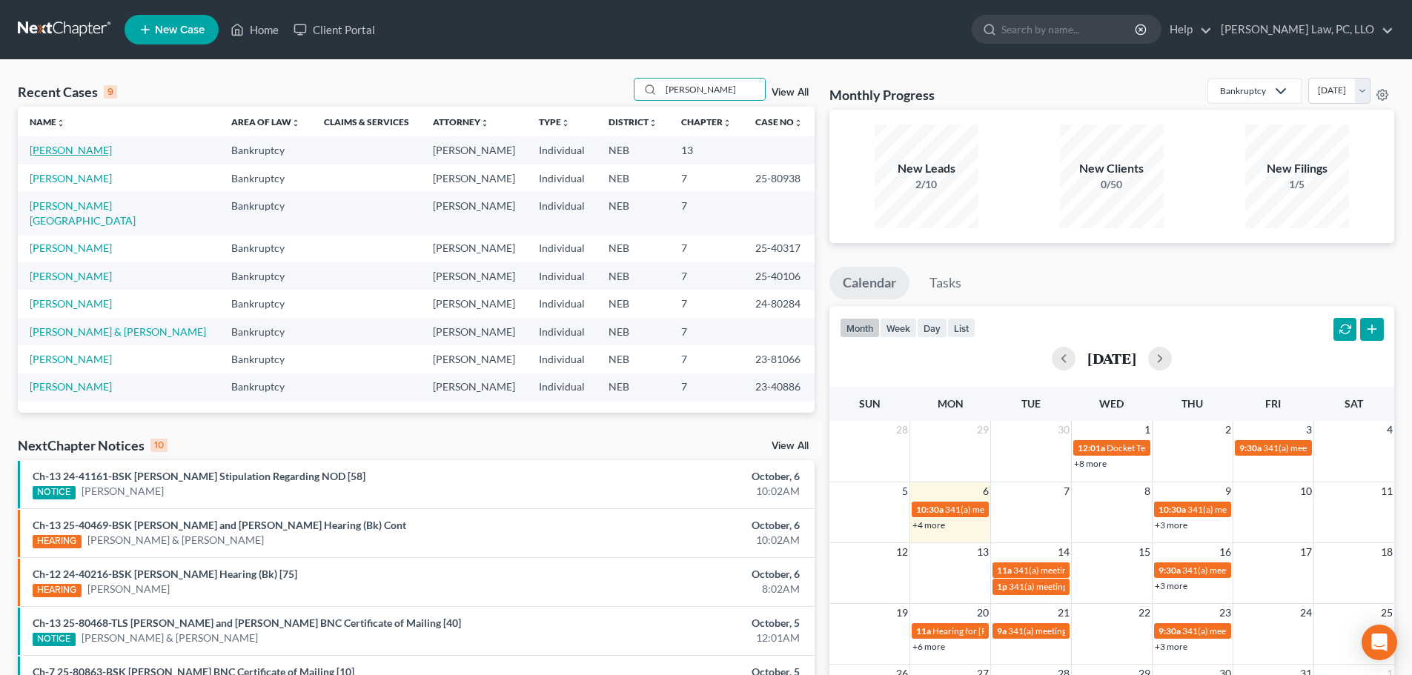
click at [96, 153] on link "[PERSON_NAME]" at bounding box center [71, 150] width 82 height 13
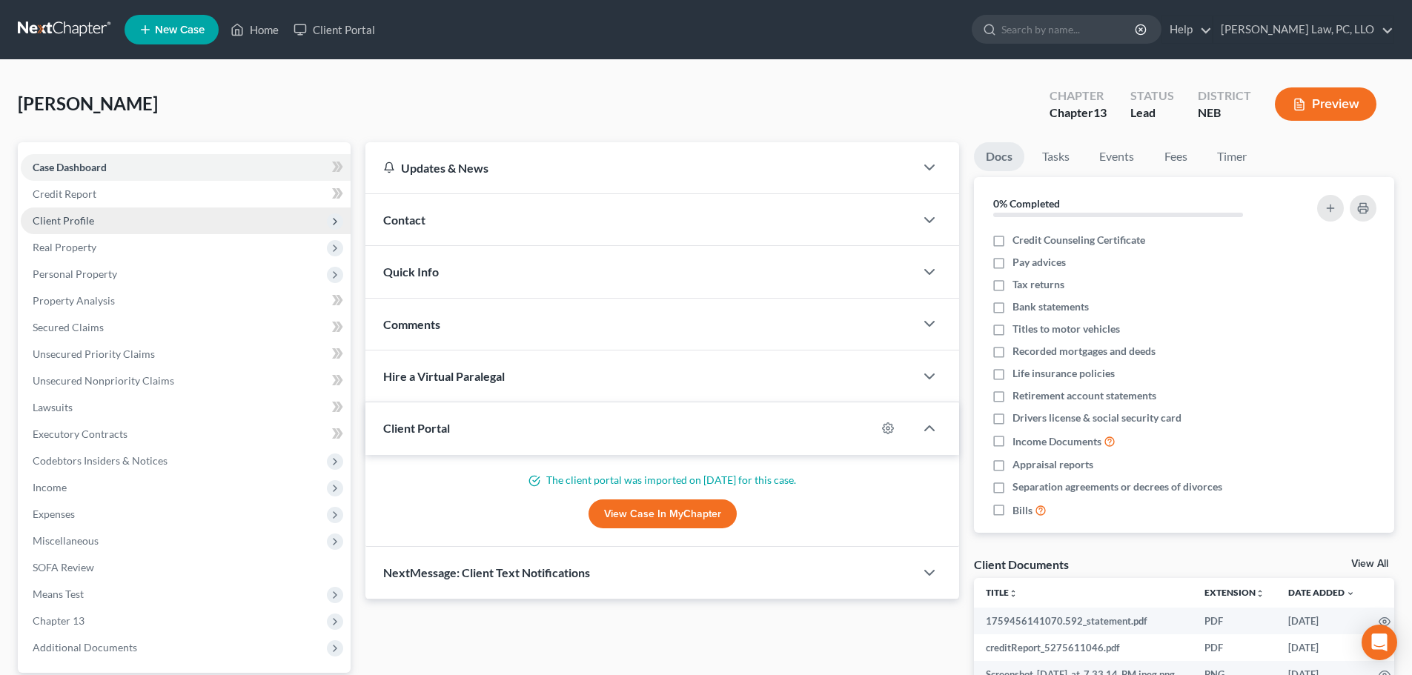
drag, startPoint x: 558, startPoint y: 122, endPoint x: 81, endPoint y: 231, distance: 489.8
click at [558, 122] on div "[PERSON_NAME] Upgraded Chapter Chapter 13 Status Lead District [GEOGRAPHIC_DATA…" at bounding box center [706, 110] width 1377 height 64
click at [87, 220] on span "Client Profile" at bounding box center [64, 220] width 62 height 13
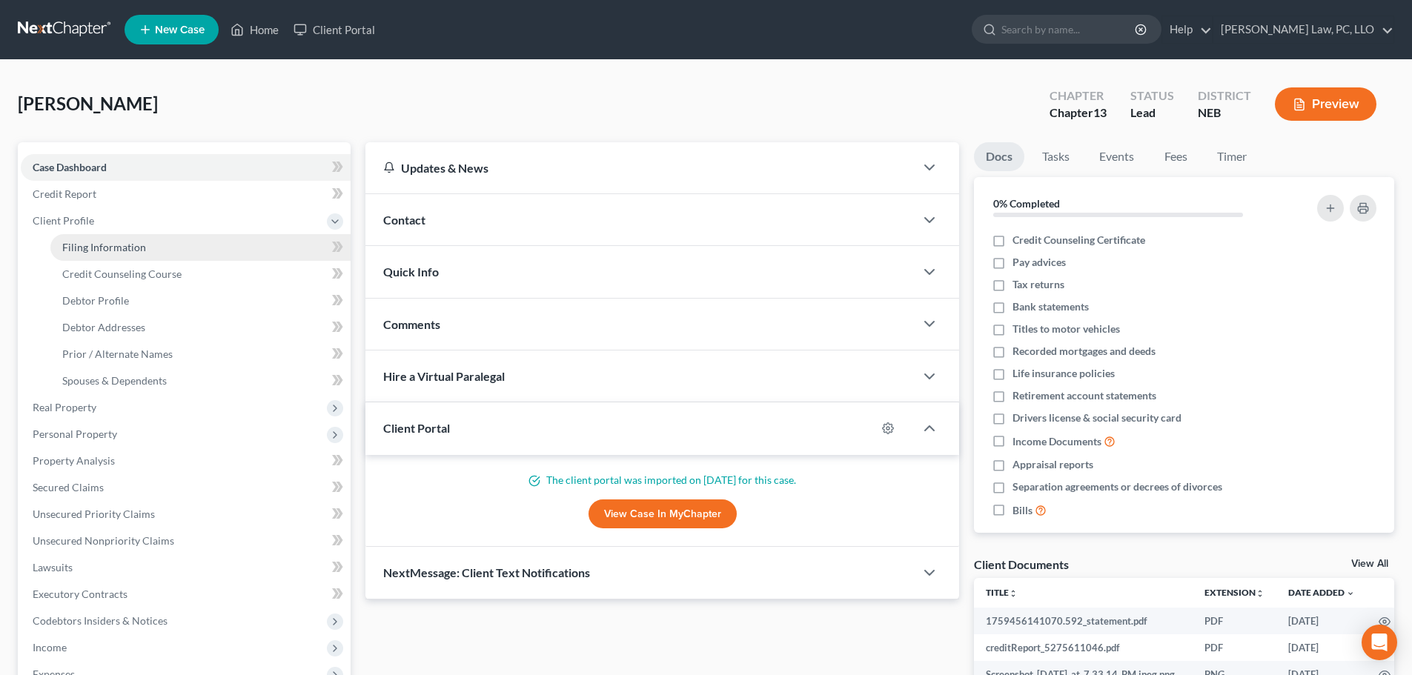
click at [90, 241] on span "Filing Information" at bounding box center [104, 247] width 84 height 13
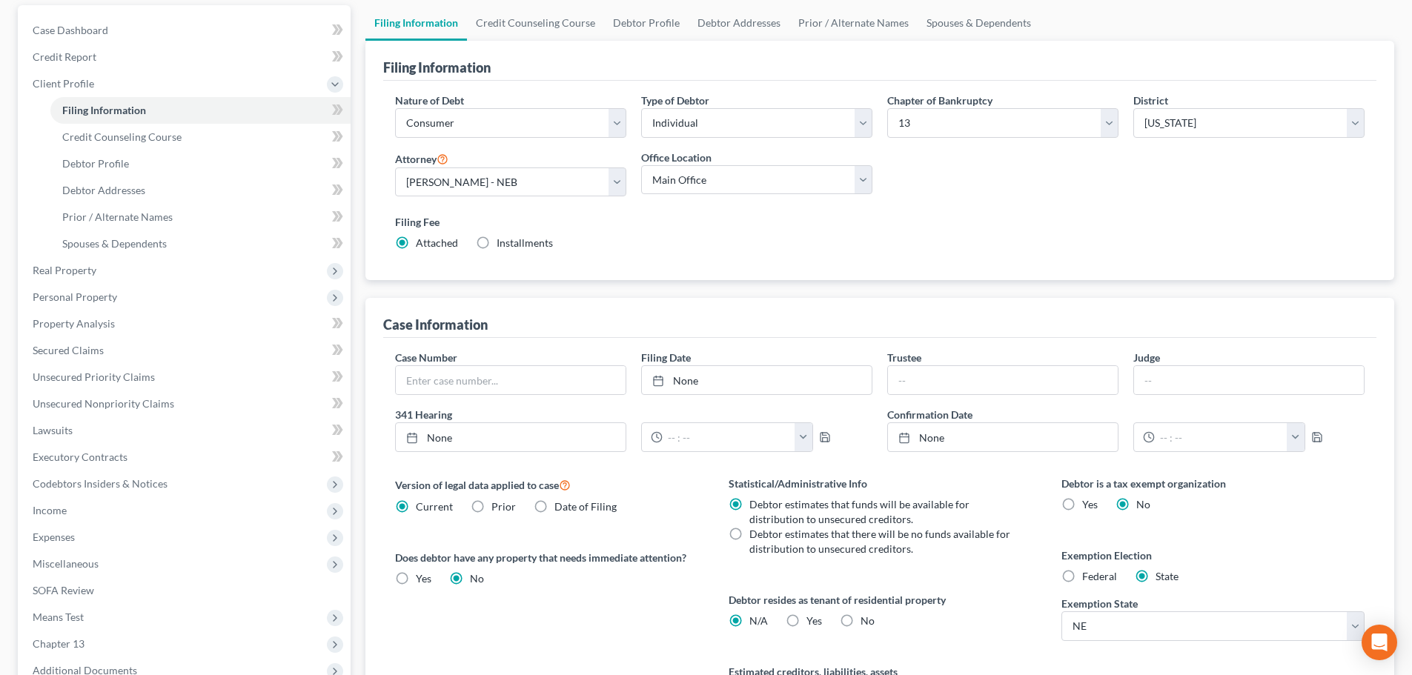
scroll to position [148, 0]
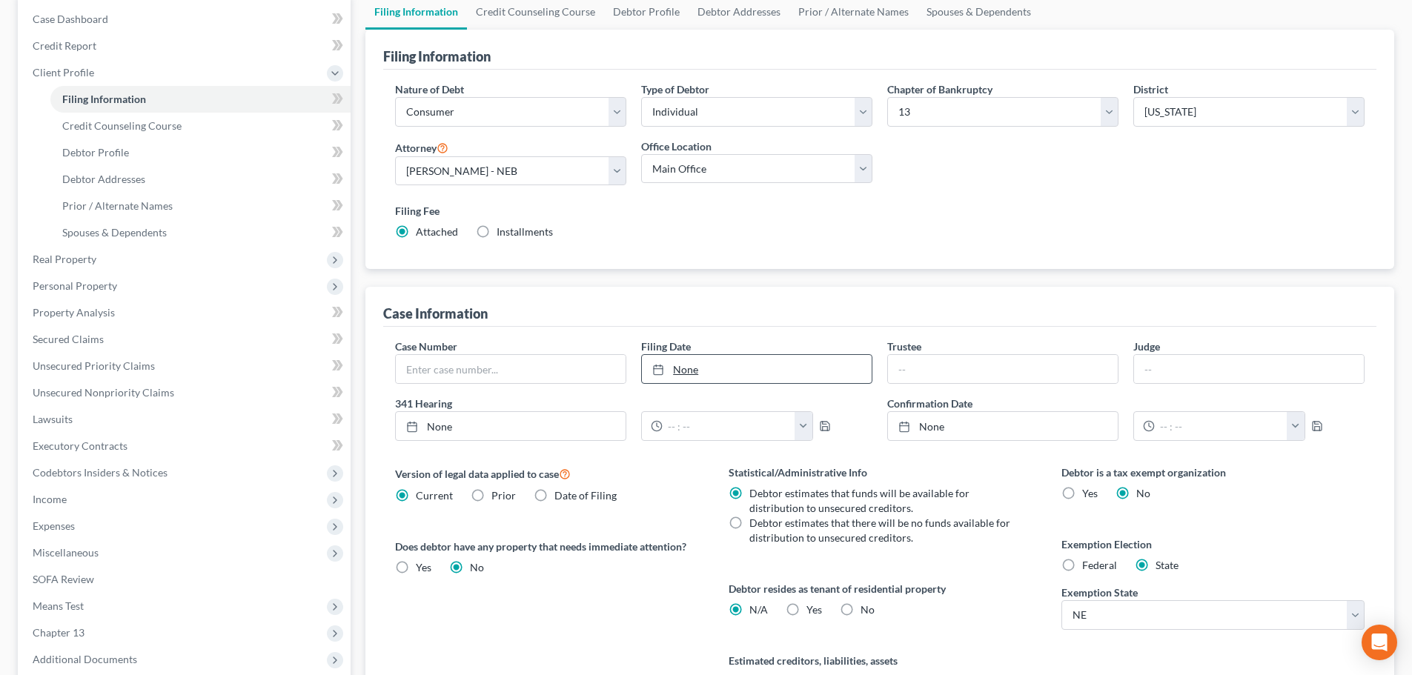
click at [792, 376] on link "None" at bounding box center [757, 369] width 230 height 28
click at [809, 612] on span "Yes" at bounding box center [815, 609] width 16 height 13
click at [812, 612] on input "Yes Yes" at bounding box center [817, 608] width 10 height 10
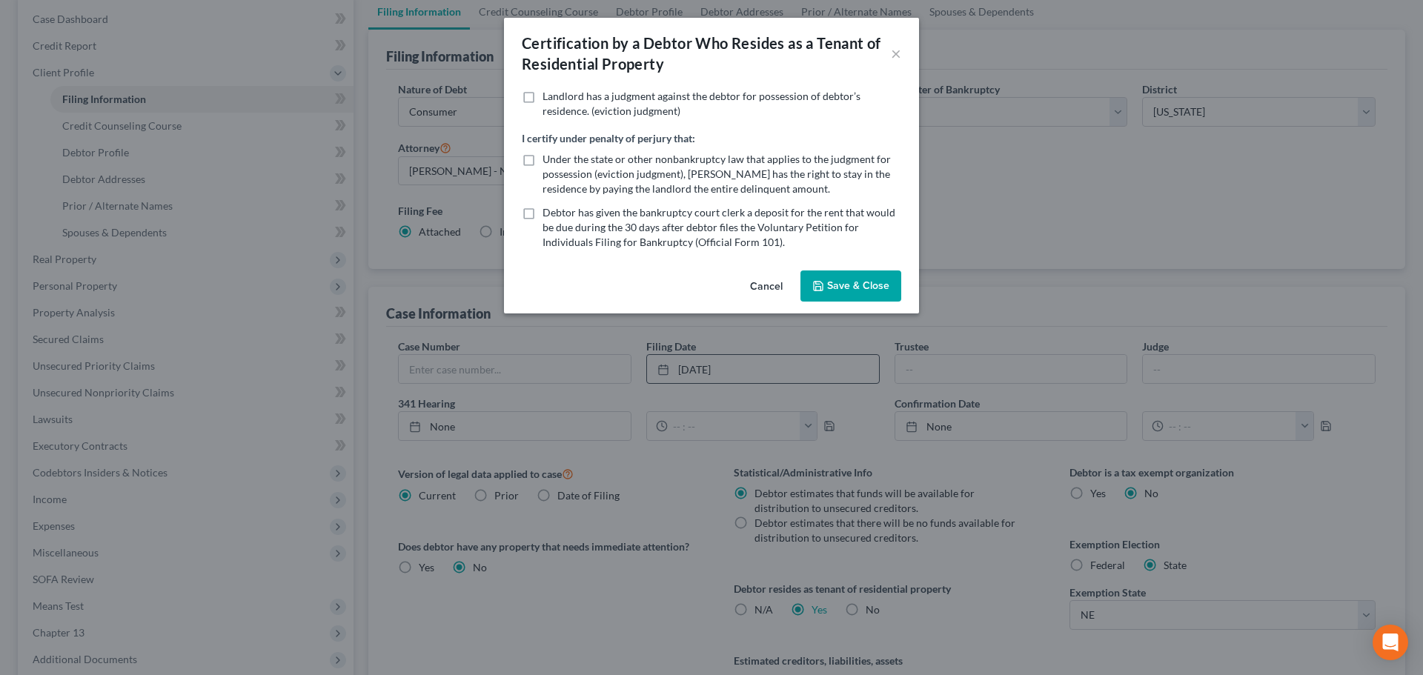
click at [847, 285] on button "Save & Close" at bounding box center [851, 286] width 101 height 31
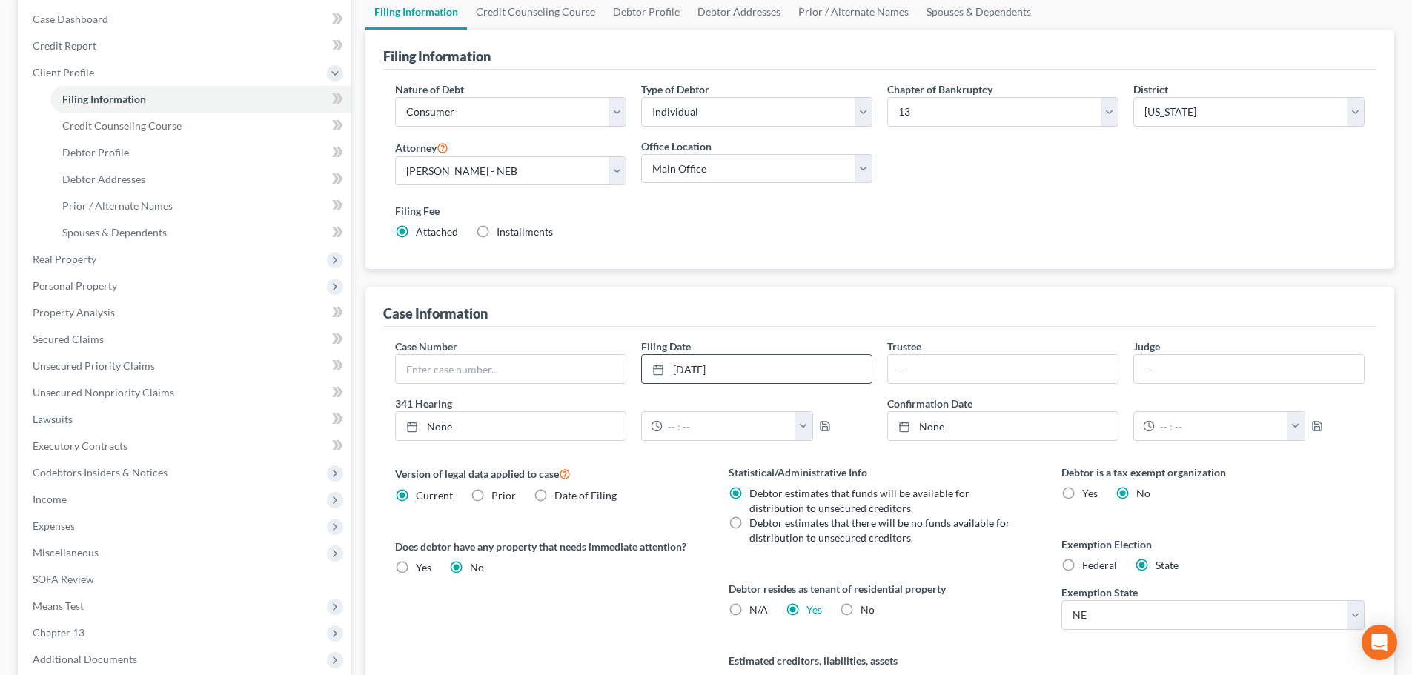
click at [778, 529] on span "Debtor estimates that there will be no funds available for distribution to unse…" at bounding box center [879, 530] width 261 height 27
click at [765, 526] on input "Debtor estimates that there will be no funds available for distribution to unse…" at bounding box center [760, 521] width 10 height 10
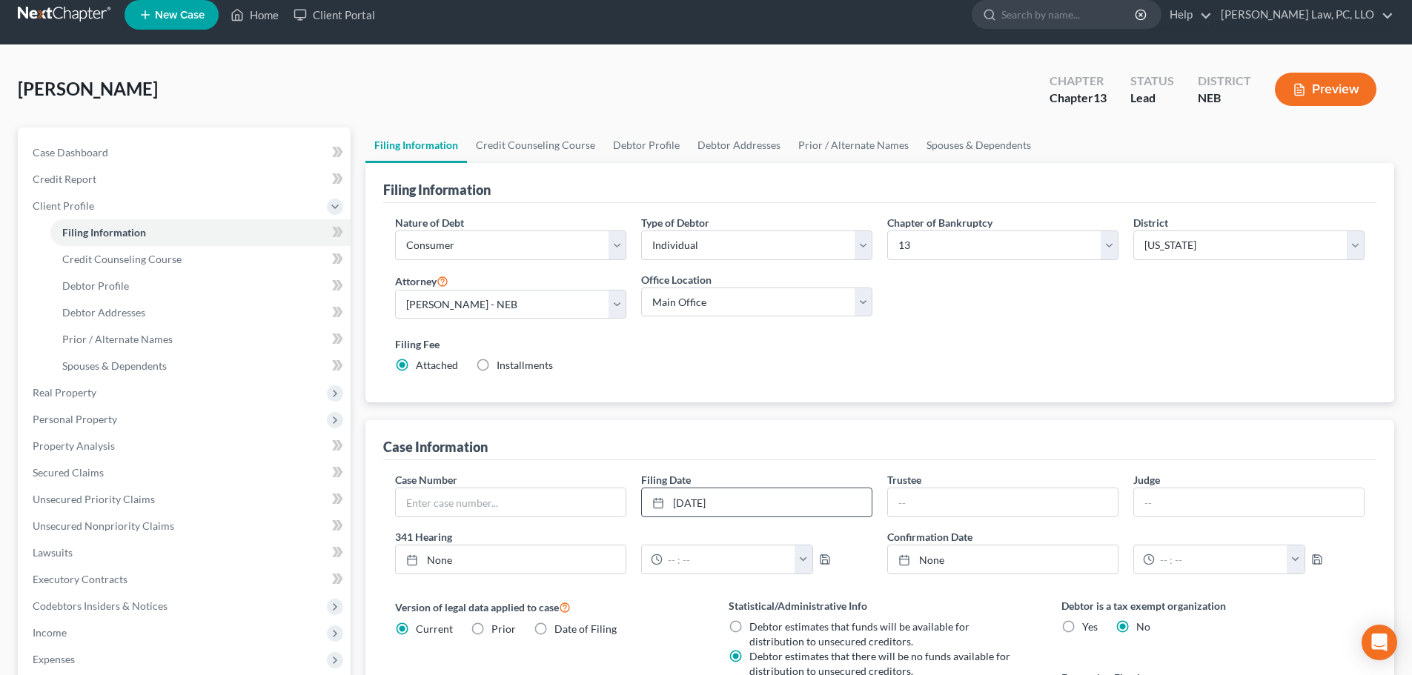
scroll to position [5, 0]
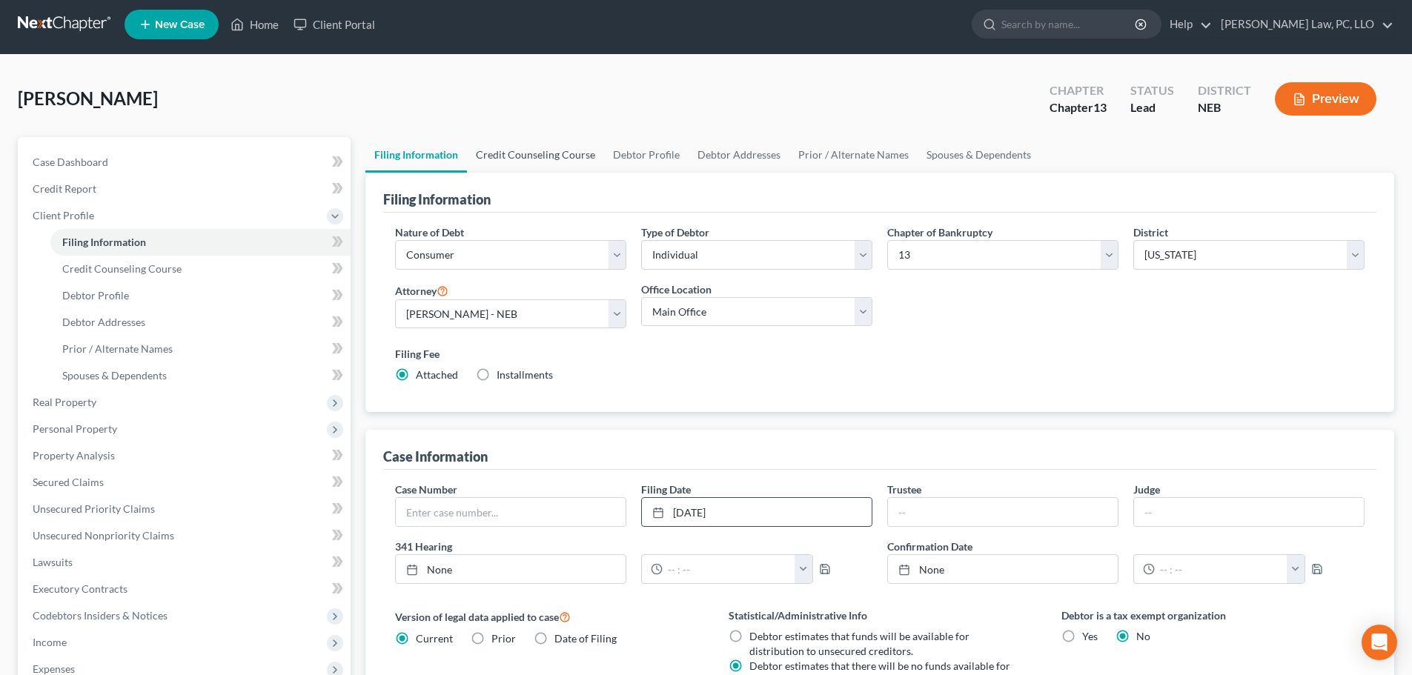
click at [512, 155] on link "Credit Counseling Course" at bounding box center [535, 155] width 137 height 36
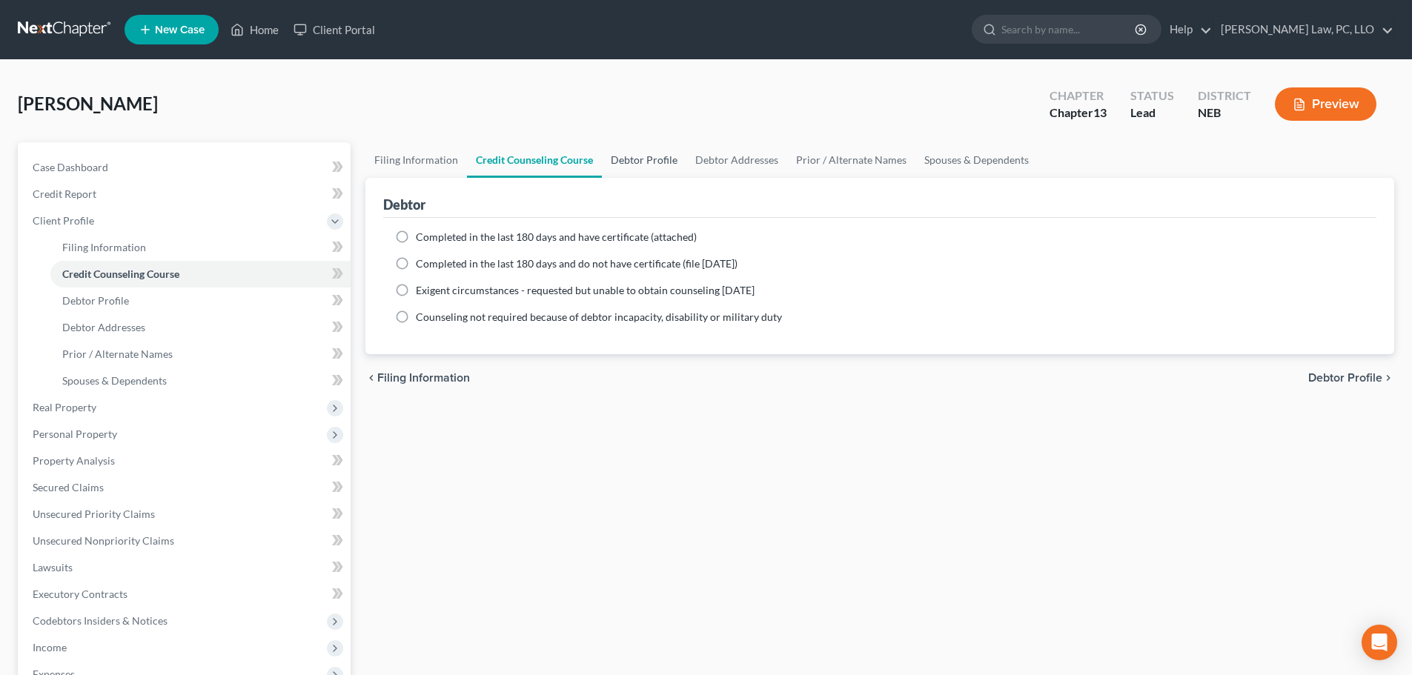
click at [658, 162] on link "Debtor Profile" at bounding box center [644, 160] width 85 height 36
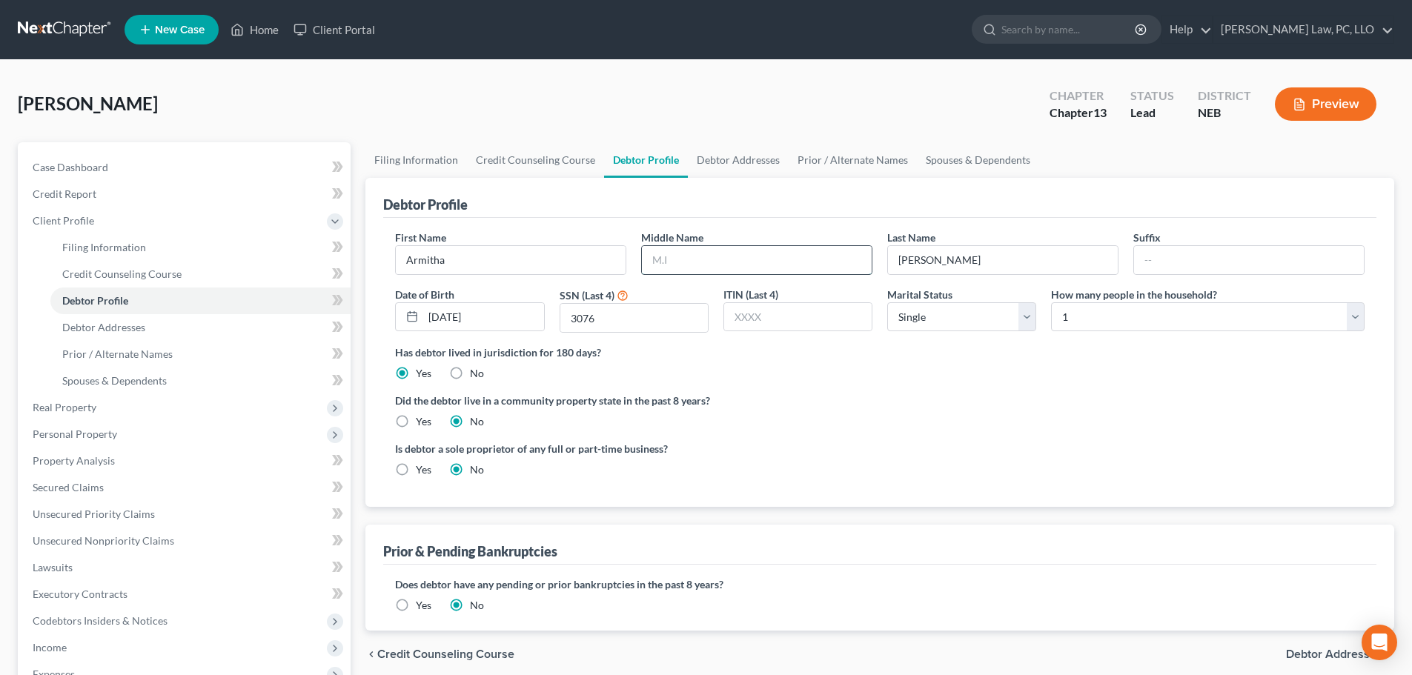
click at [682, 259] on input "text" at bounding box center [757, 260] width 230 height 28
click at [416, 606] on label "Yes" at bounding box center [424, 605] width 16 height 15
click at [422, 606] on input "Yes" at bounding box center [427, 603] width 10 height 10
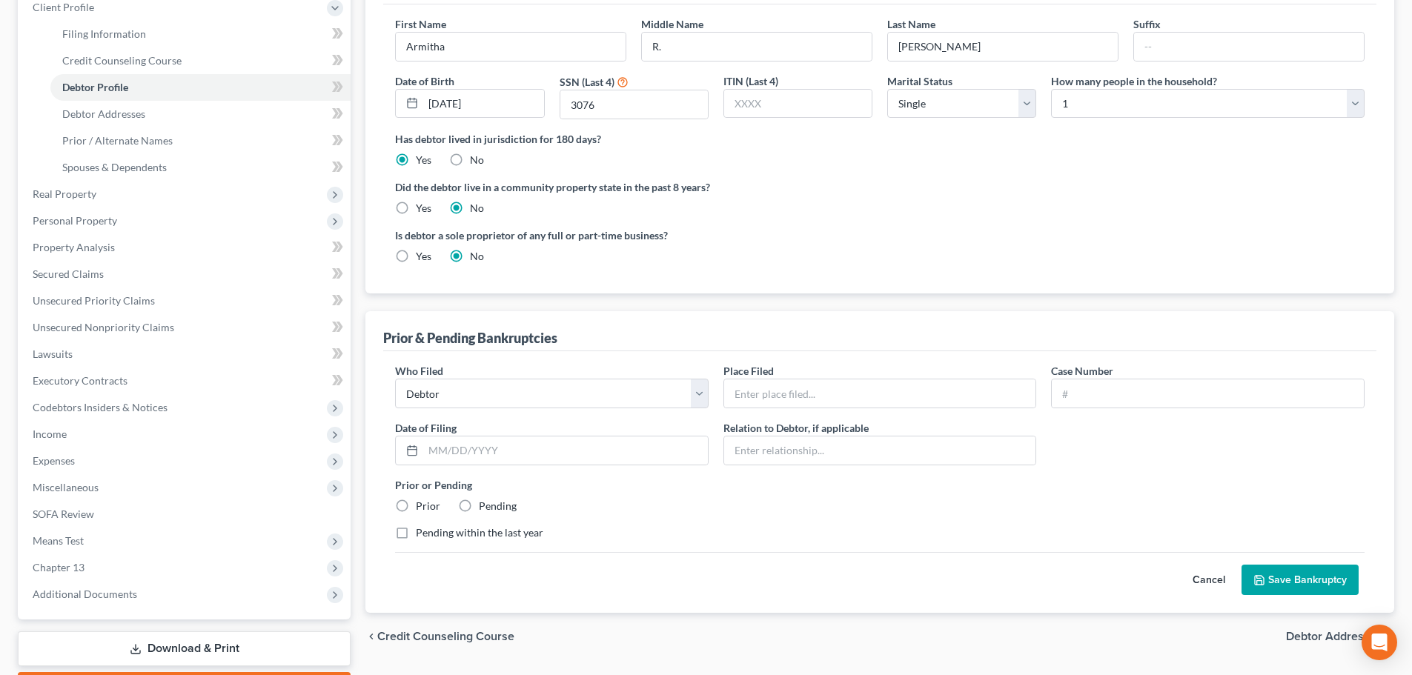
scroll to position [222, 0]
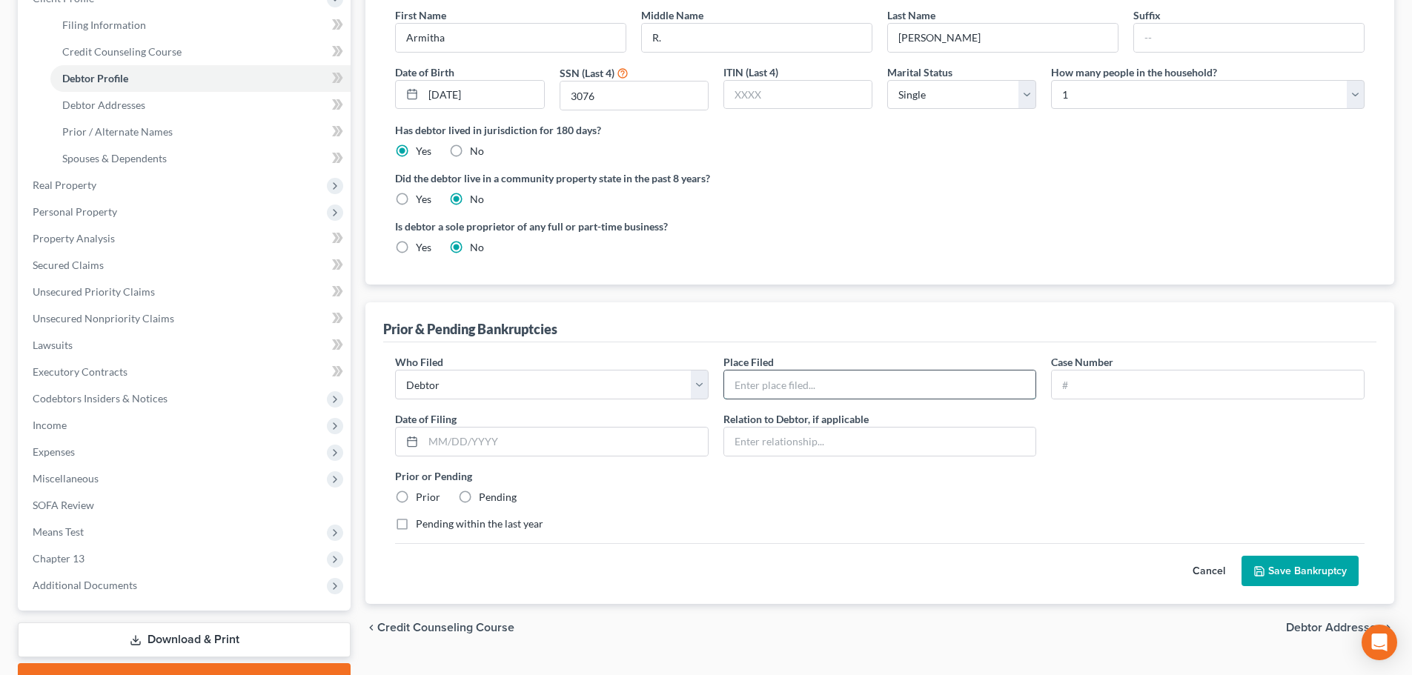
click at [797, 380] on input "text" at bounding box center [880, 385] width 312 height 28
click at [477, 448] on input "text" at bounding box center [565, 442] width 285 height 28
click at [416, 503] on label "Prior" at bounding box center [428, 497] width 24 height 15
click at [422, 500] on input "Prior" at bounding box center [427, 495] width 10 height 10
click at [1267, 573] on button "Save Bankruptcy" at bounding box center [1300, 571] width 117 height 31
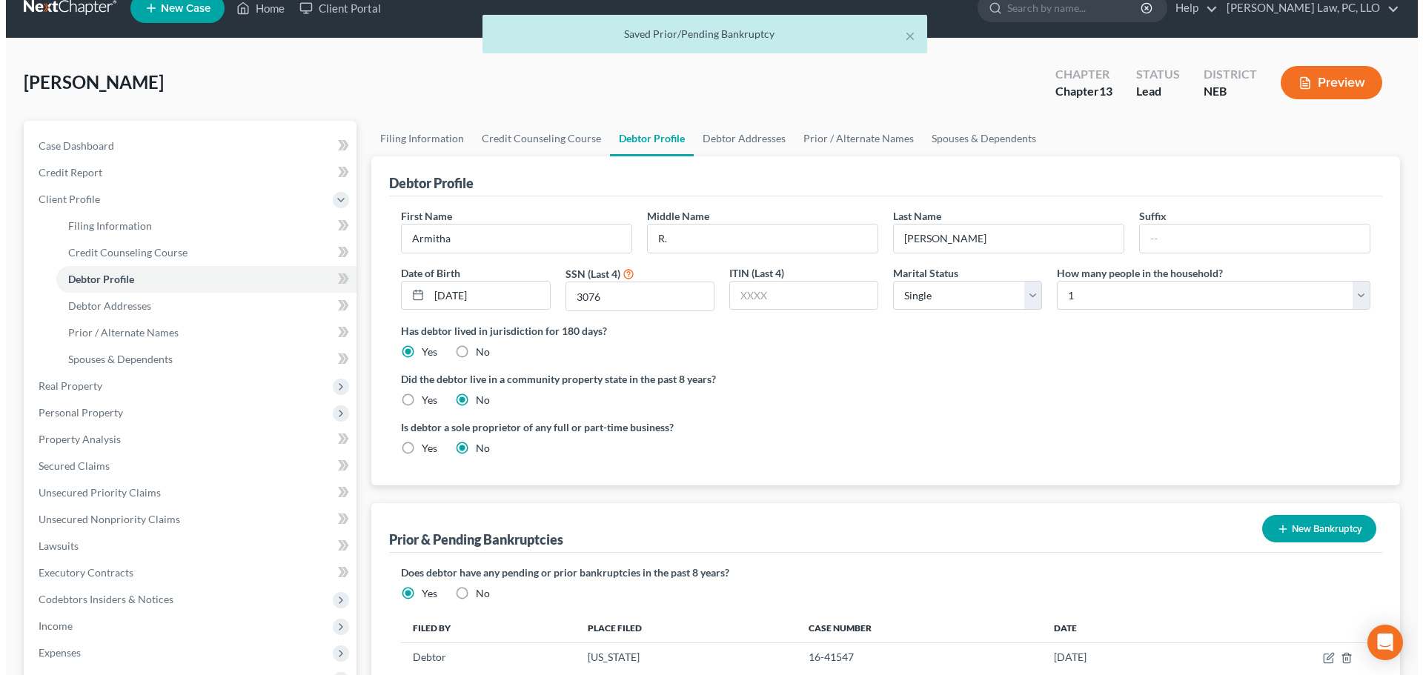
scroll to position [0, 0]
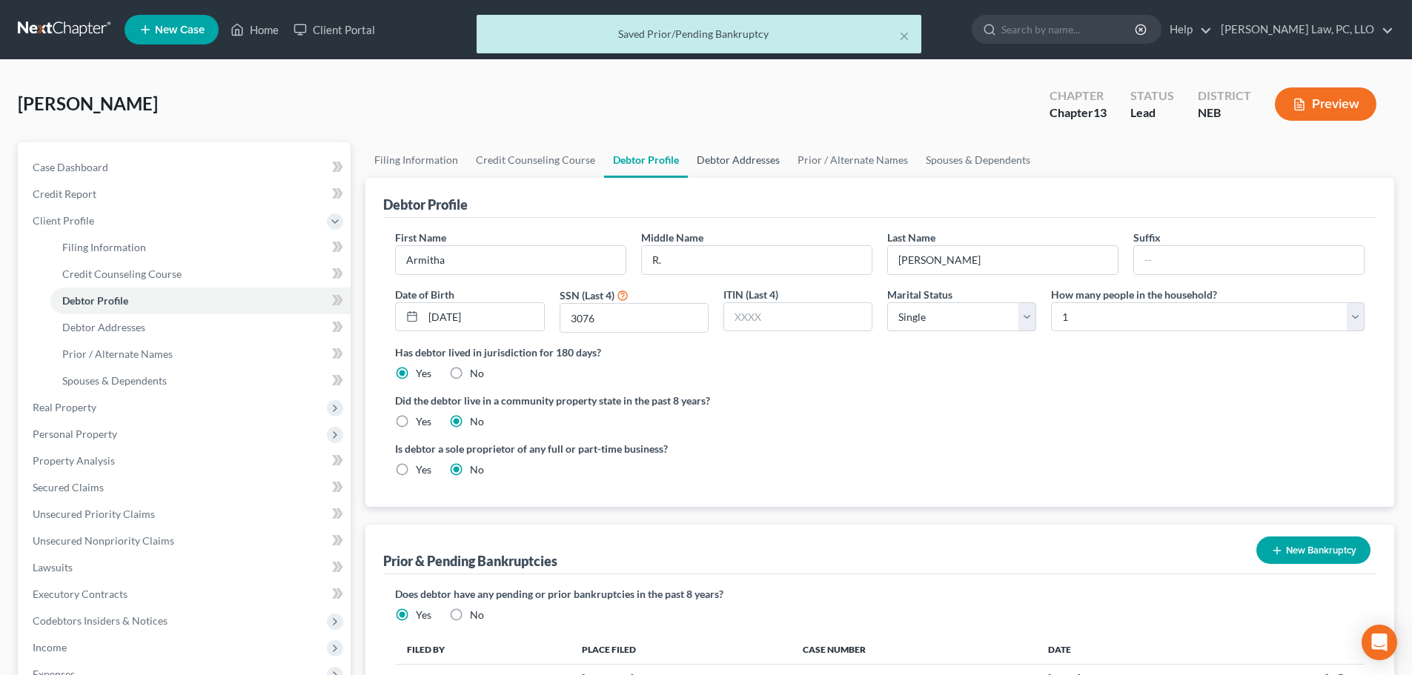
click at [712, 165] on link "Debtor Addresses" at bounding box center [738, 160] width 101 height 36
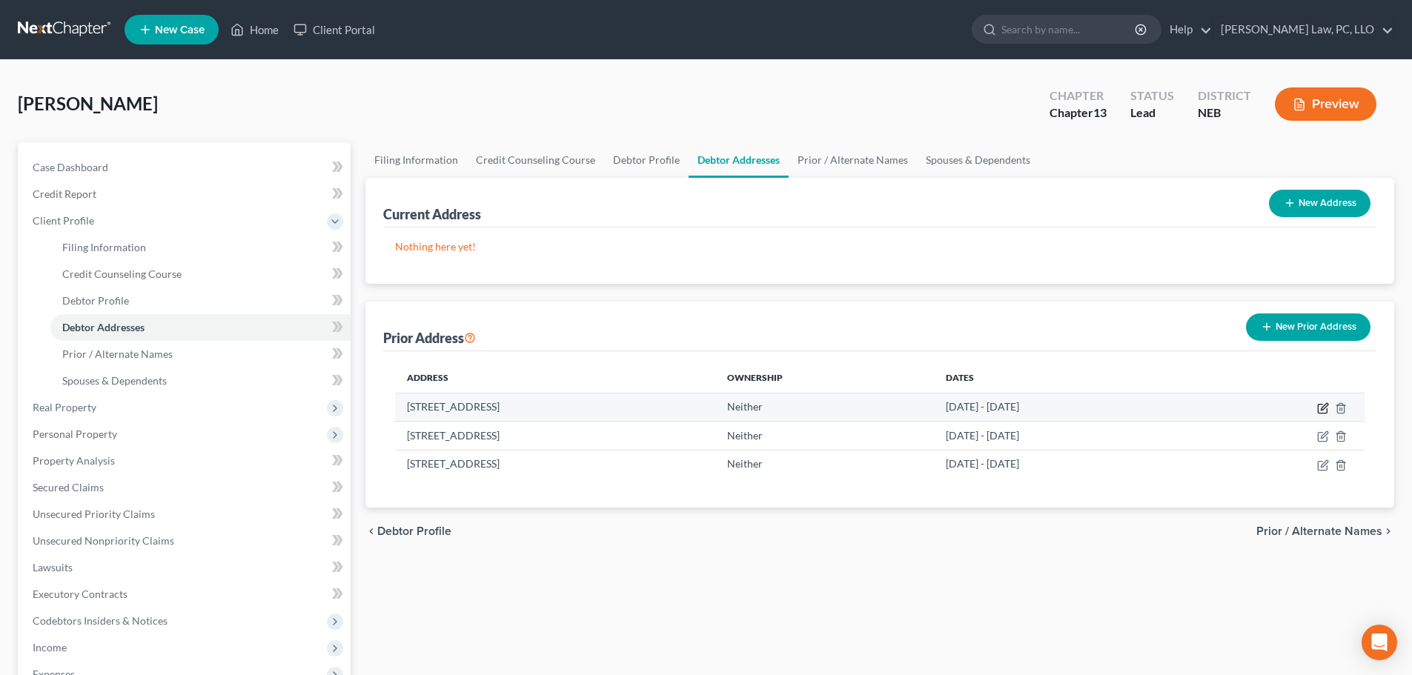
click at [1320, 408] on icon "button" at bounding box center [1323, 409] width 12 height 12
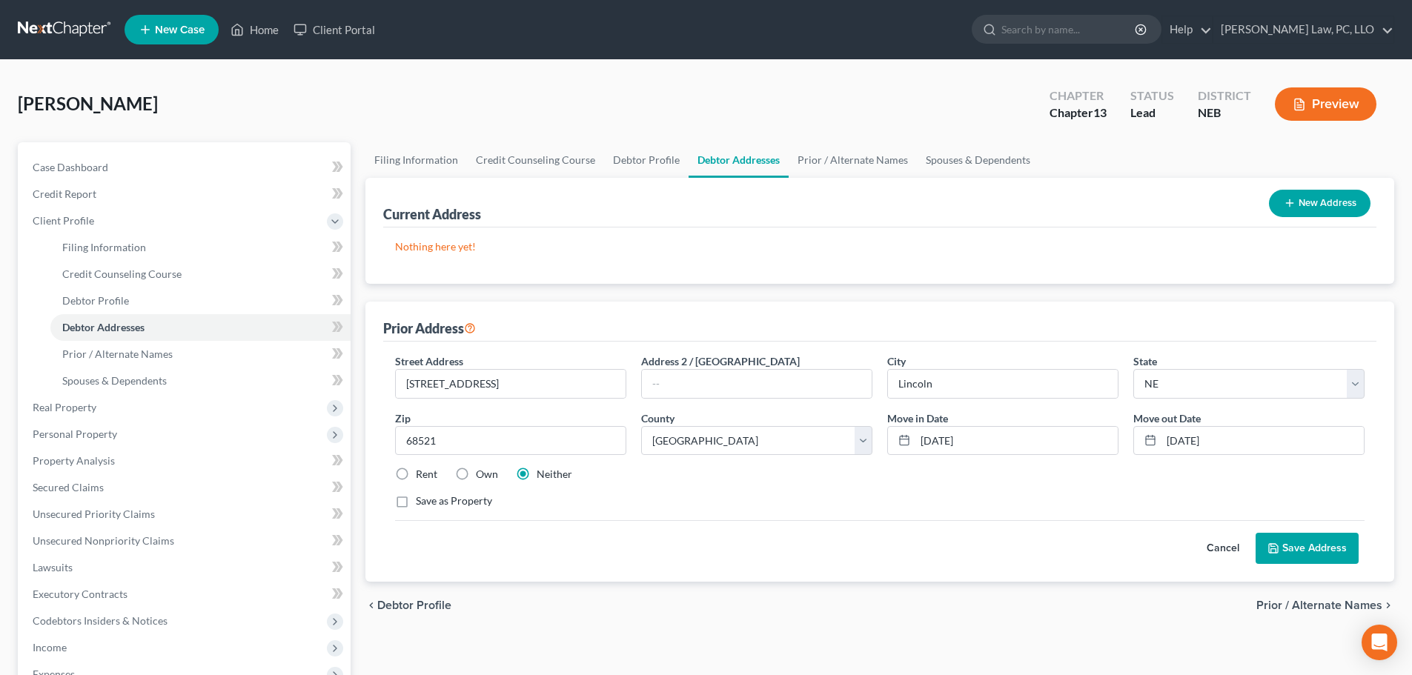
click at [423, 473] on label "Rent" at bounding box center [426, 474] width 21 height 15
click at [423, 473] on input "Rent" at bounding box center [427, 472] width 10 height 10
click at [1289, 545] on button "Save Address" at bounding box center [1307, 548] width 103 height 31
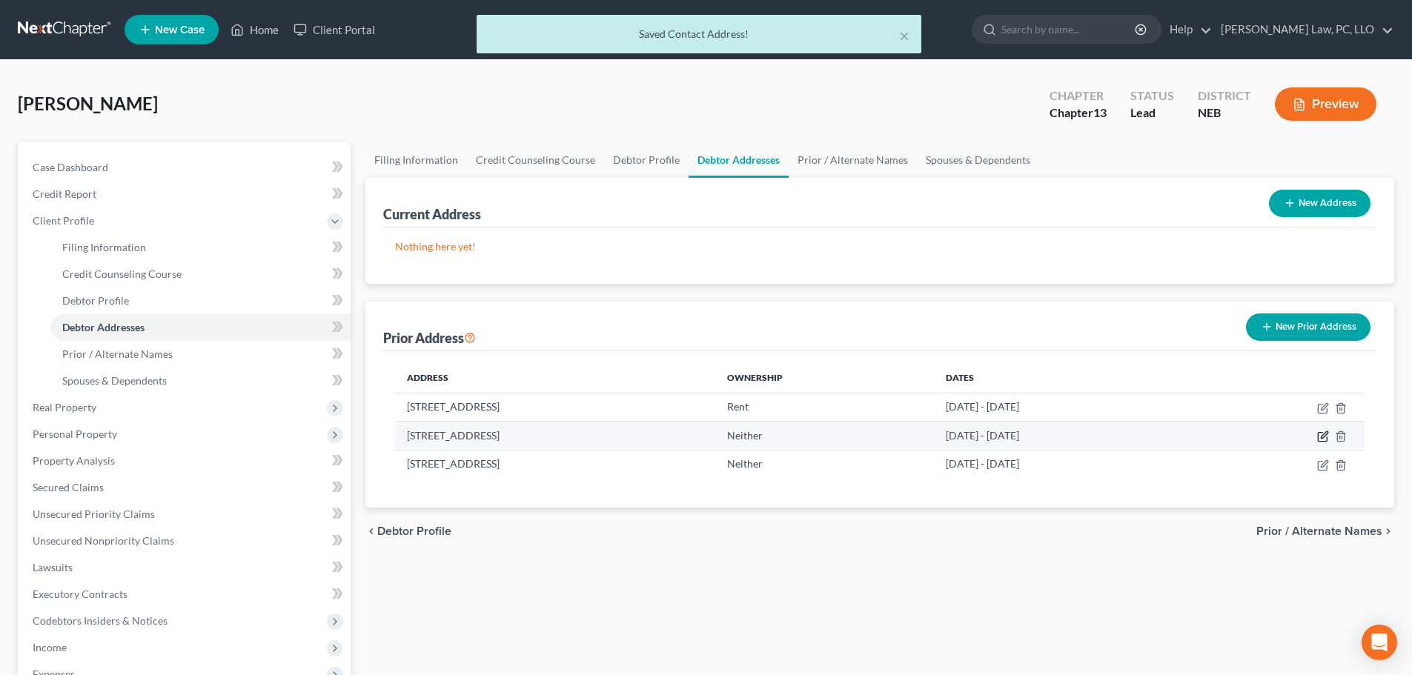
click at [1327, 440] on icon "button" at bounding box center [1322, 437] width 9 height 9
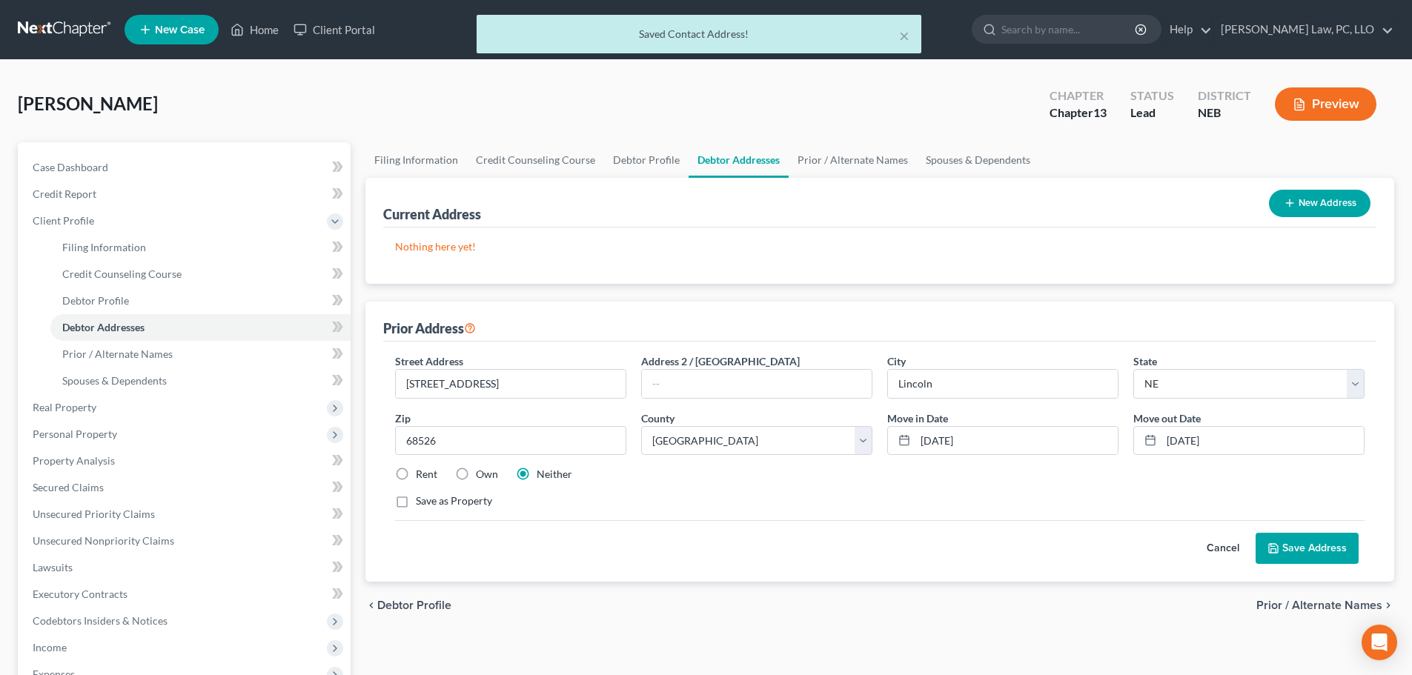
click at [419, 475] on label "Rent" at bounding box center [426, 474] width 21 height 15
click at [422, 475] on input "Rent" at bounding box center [427, 472] width 10 height 10
click at [1291, 552] on button "Save Address" at bounding box center [1307, 548] width 103 height 31
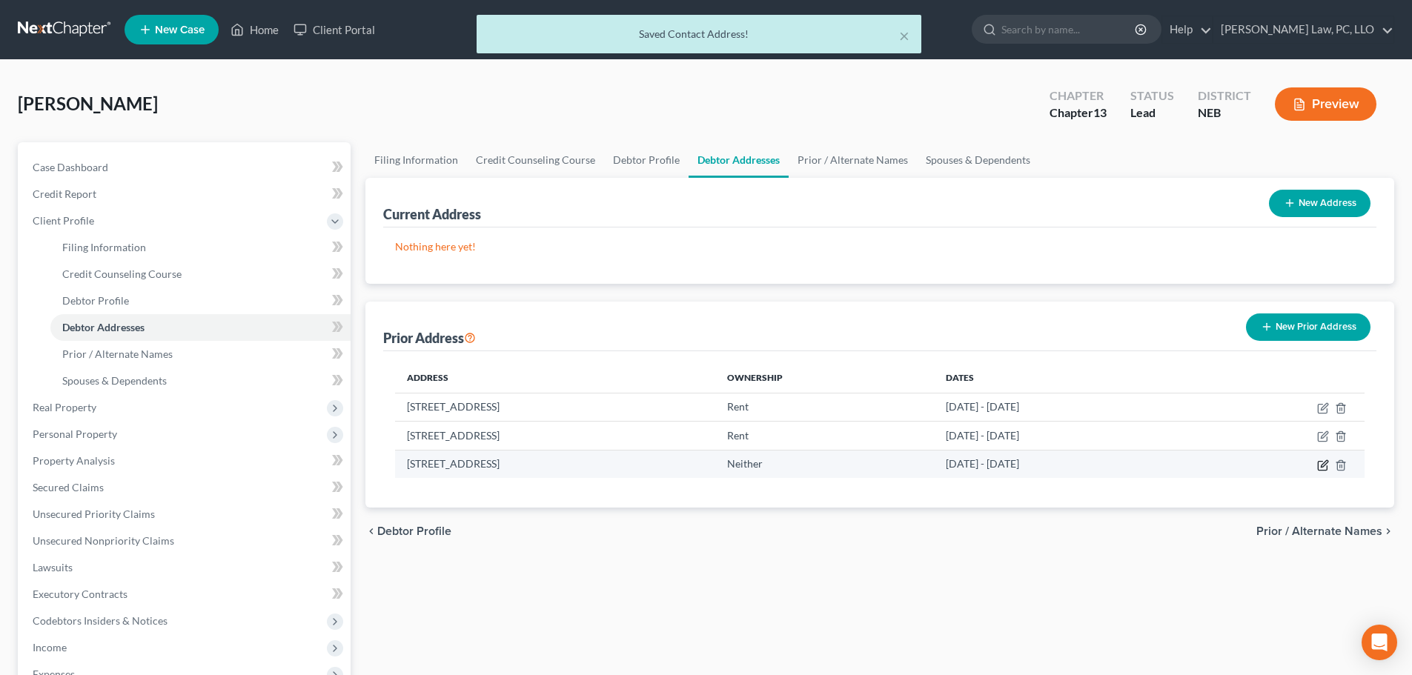
click at [1320, 468] on icon "button" at bounding box center [1323, 466] width 12 height 12
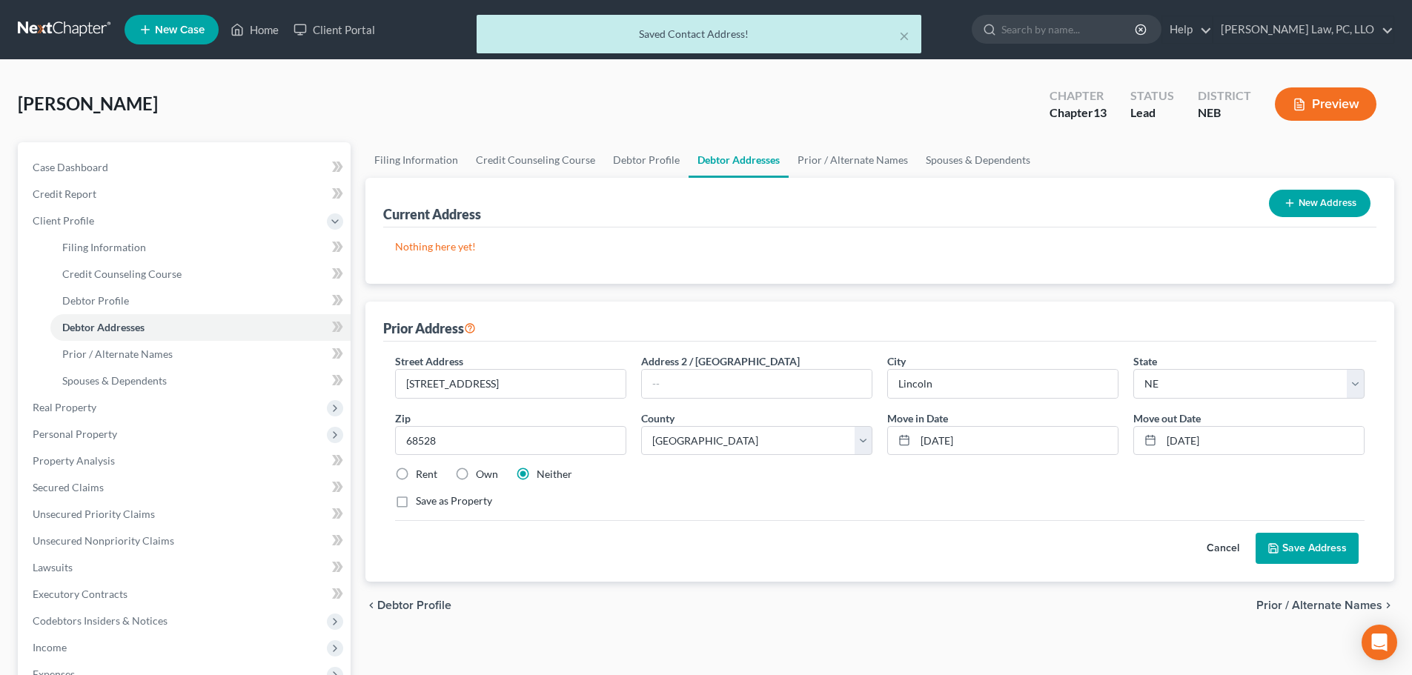
click at [416, 477] on label "Rent" at bounding box center [426, 474] width 21 height 15
click at [422, 477] on input "Rent" at bounding box center [427, 472] width 10 height 10
click at [1305, 546] on button "Save Address" at bounding box center [1307, 548] width 103 height 31
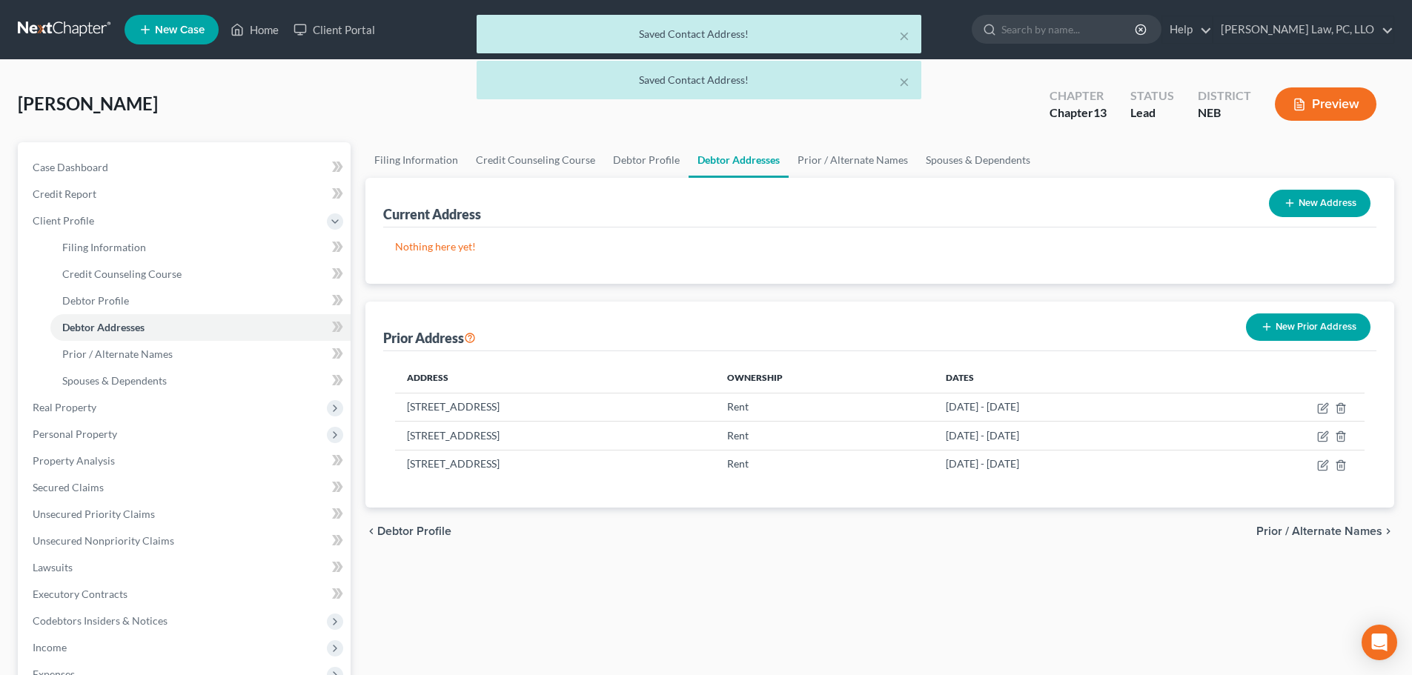
click at [1294, 202] on icon "button" at bounding box center [1290, 203] width 12 height 12
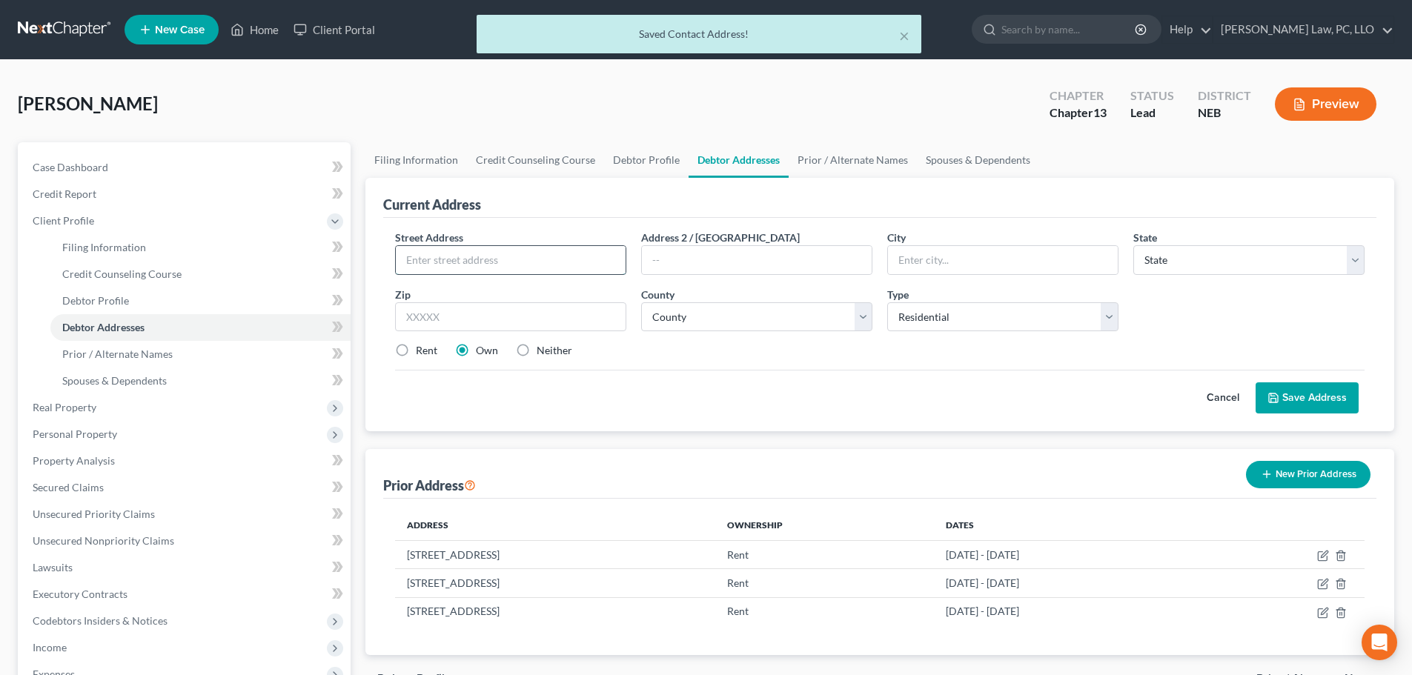
drag, startPoint x: 477, startPoint y: 265, endPoint x: 486, endPoint y: 268, distance: 9.0
click at [477, 265] on input "text" at bounding box center [511, 260] width 230 height 28
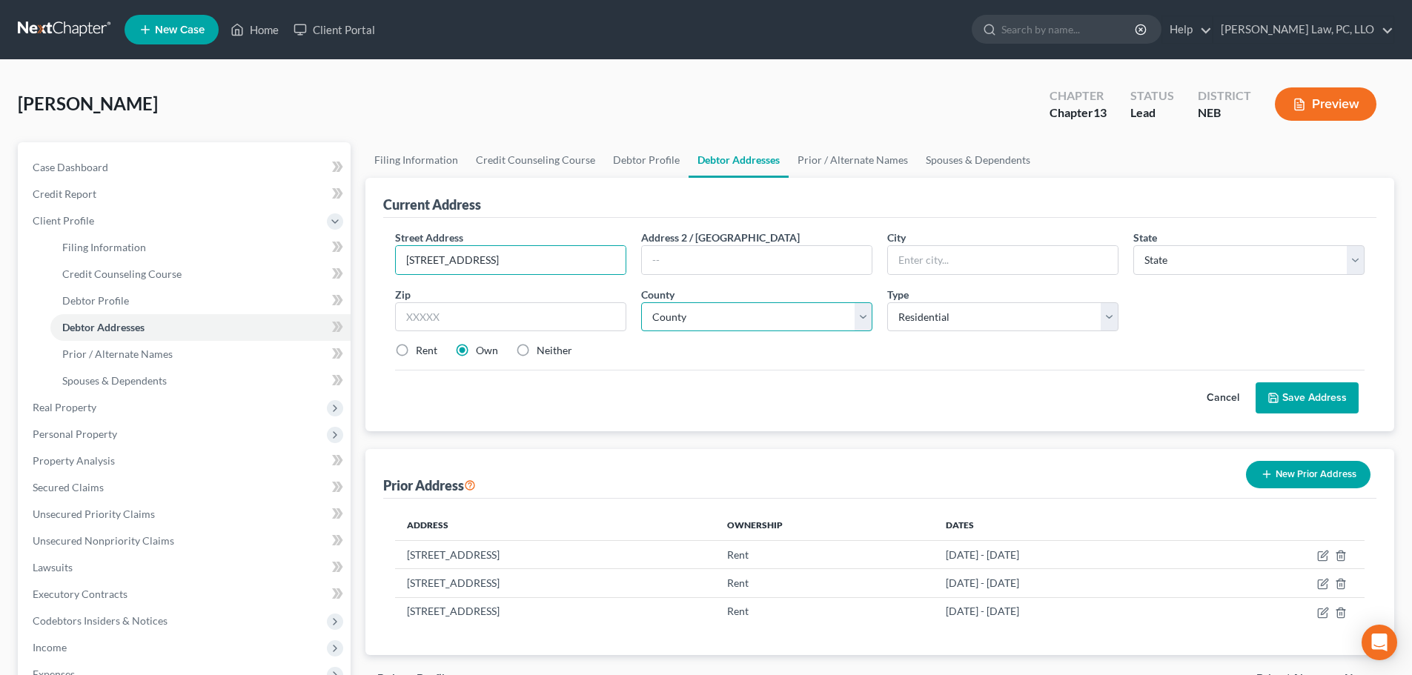
click at [724, 320] on select "County" at bounding box center [756, 317] width 231 height 30
click at [723, 320] on select "County" at bounding box center [756, 317] width 231 height 30
click at [700, 377] on div "Cancel Save Address" at bounding box center [880, 392] width 970 height 44
click at [704, 318] on select "County" at bounding box center [756, 317] width 231 height 30
drag, startPoint x: 705, startPoint y: 318, endPoint x: 852, endPoint y: 294, distance: 149.4
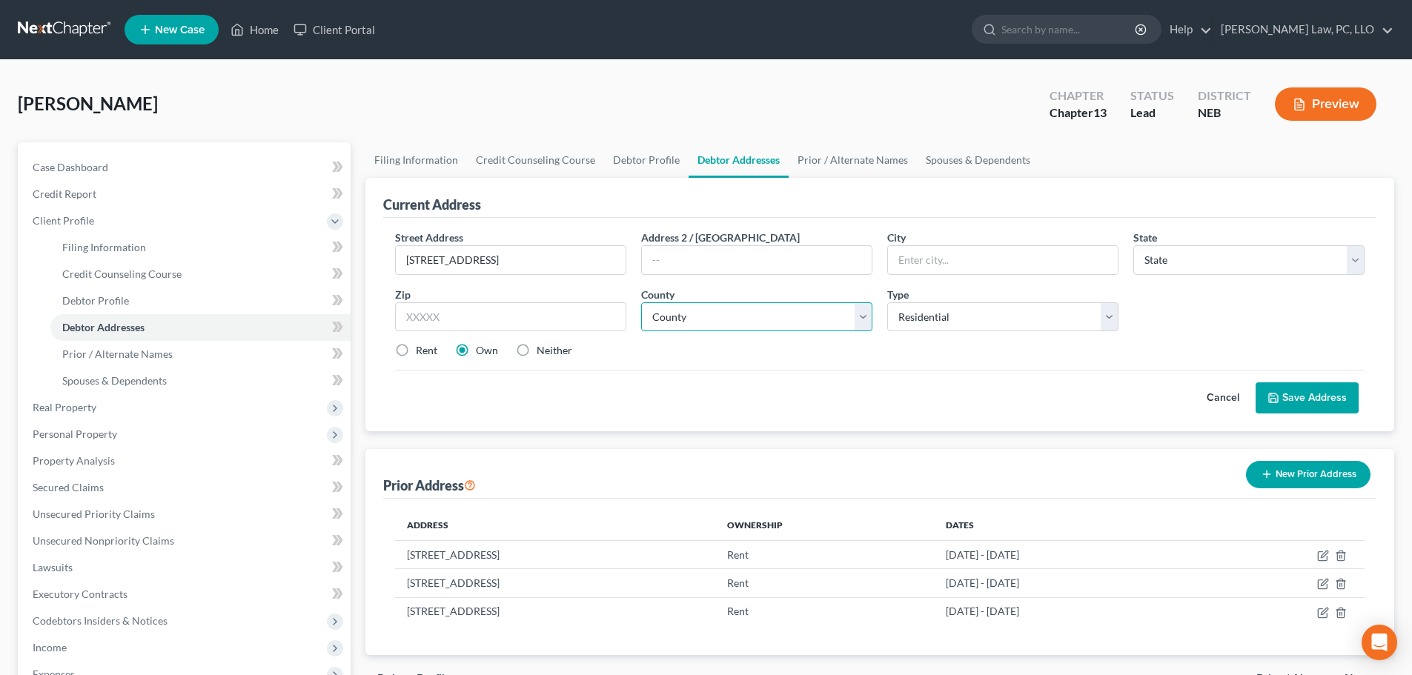
click at [705, 318] on select "County" at bounding box center [756, 317] width 231 height 30
click at [907, 277] on div "Street Address * [STREET_ADDRESS] * State * State [US_STATE] AK AR AZ CA CO CT …" at bounding box center [880, 300] width 984 height 141
click at [912, 267] on input "text" at bounding box center [1003, 260] width 230 height 28
click at [838, 321] on select "County [GEOGRAPHIC_DATA] [GEOGRAPHIC_DATA] [GEOGRAPHIC_DATA] [GEOGRAPHIC_DATA] …" at bounding box center [756, 317] width 231 height 30
click at [641, 302] on select "County [GEOGRAPHIC_DATA] [GEOGRAPHIC_DATA] [GEOGRAPHIC_DATA] [GEOGRAPHIC_DATA] …" at bounding box center [756, 317] width 231 height 30
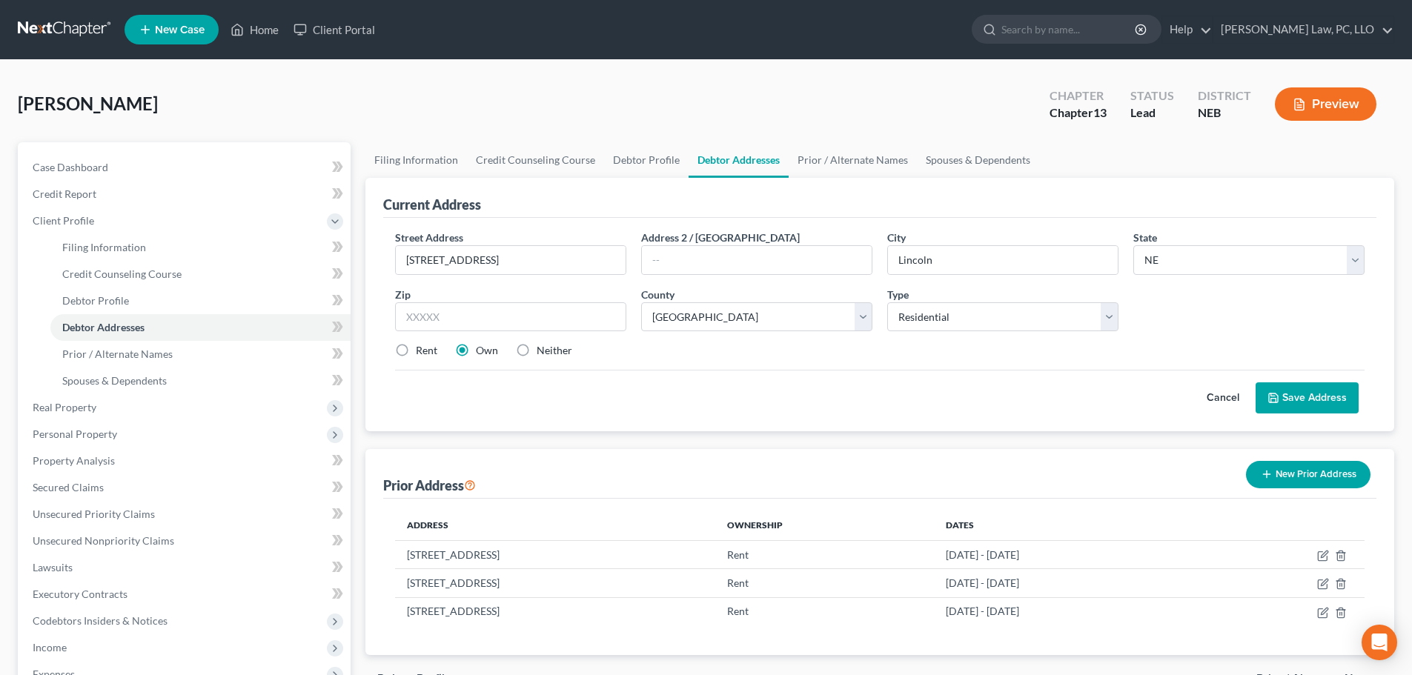
click at [416, 348] on label "Rent" at bounding box center [426, 350] width 21 height 15
click at [422, 348] on input "Rent" at bounding box center [427, 348] width 10 height 10
click at [1299, 403] on button "Save Address" at bounding box center [1307, 398] width 103 height 31
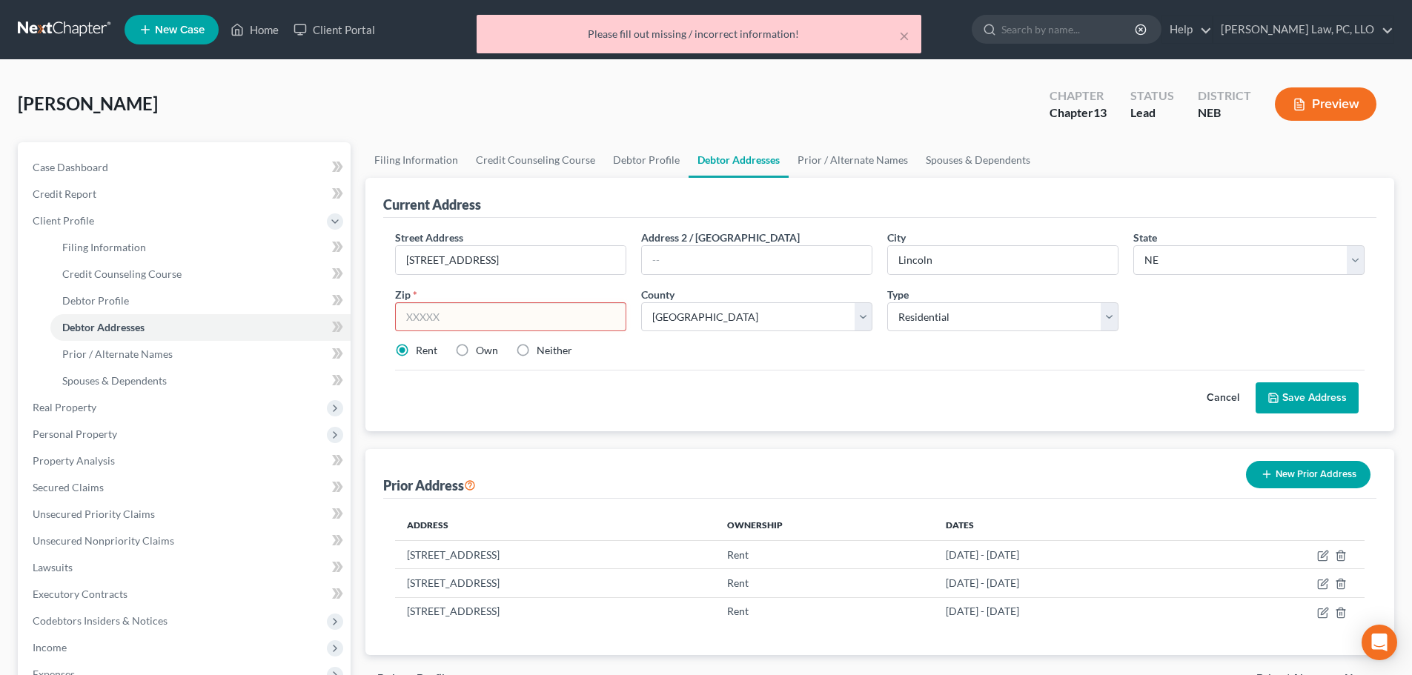
click at [511, 307] on input "text" at bounding box center [510, 317] width 231 height 30
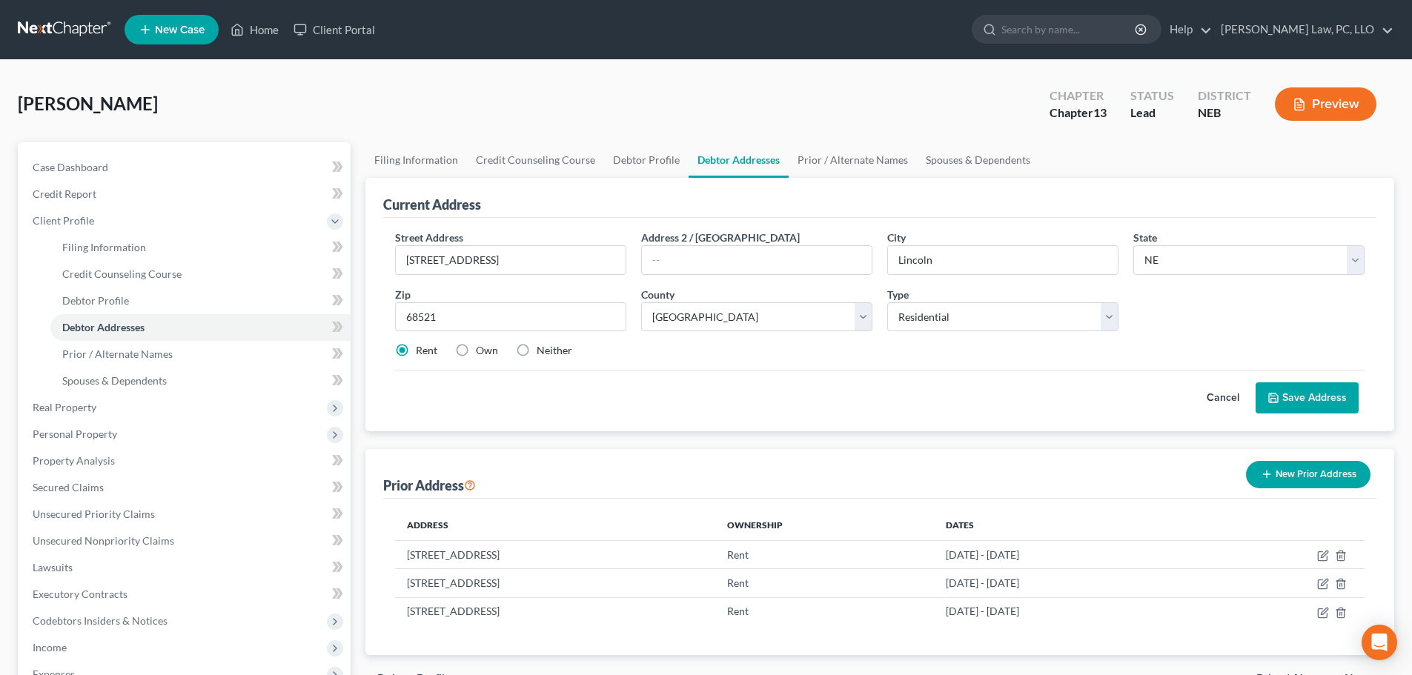
click at [1328, 406] on button "Save Address" at bounding box center [1307, 398] width 103 height 31
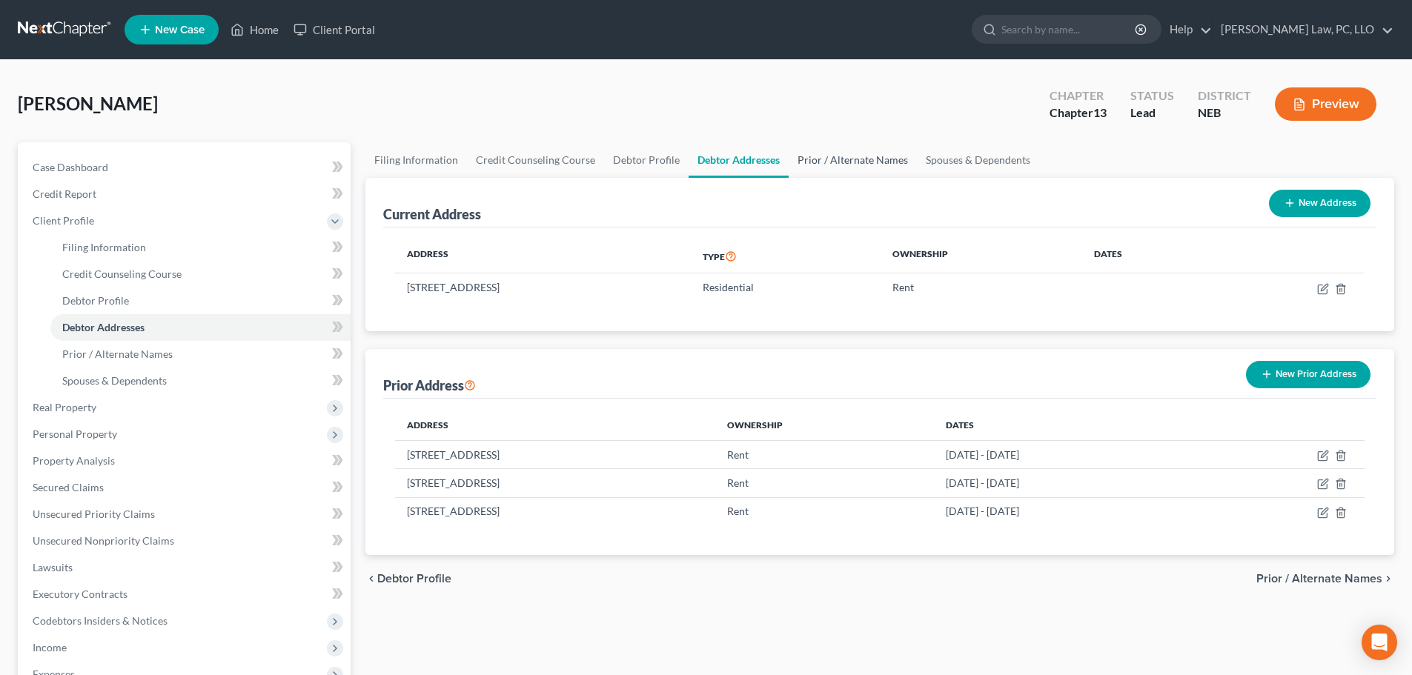
drag, startPoint x: 827, startPoint y: 163, endPoint x: 864, endPoint y: 173, distance: 38.3
click at [827, 163] on link "Prior / Alternate Names" at bounding box center [853, 160] width 128 height 36
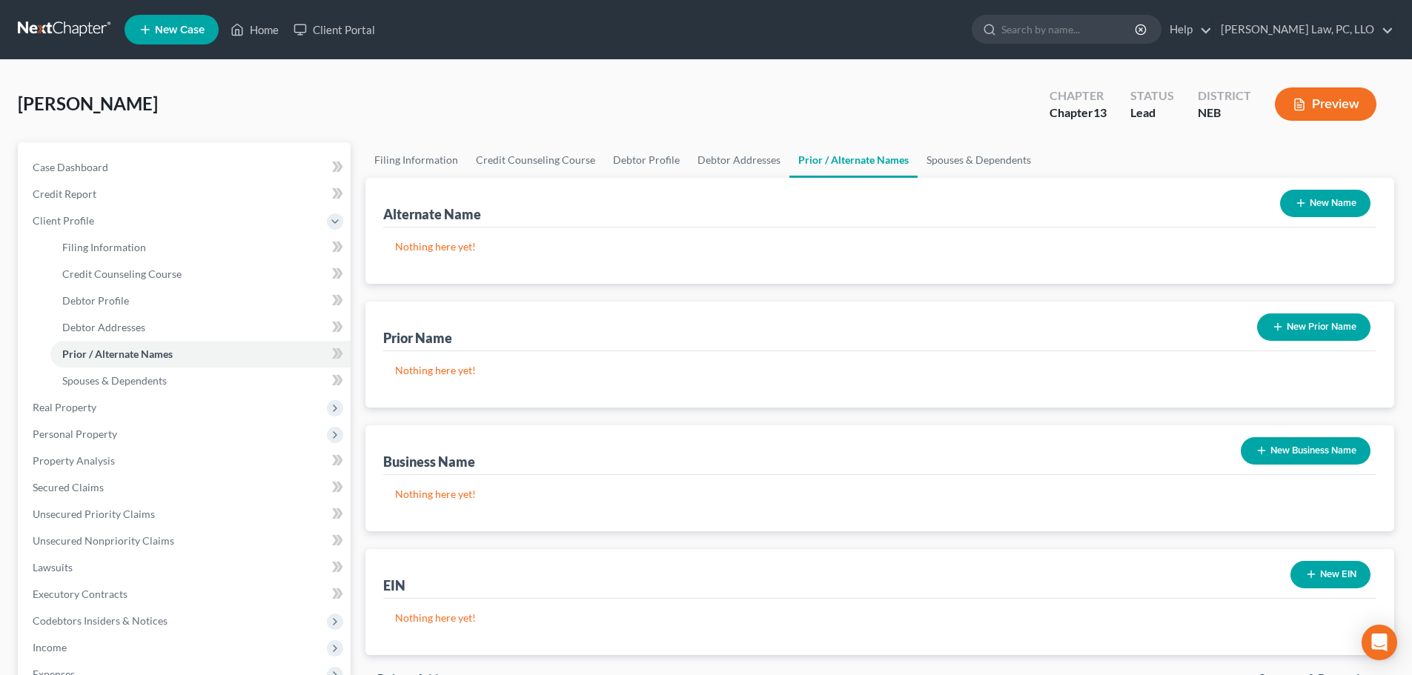
click at [1326, 202] on button "New Name" at bounding box center [1325, 203] width 90 height 27
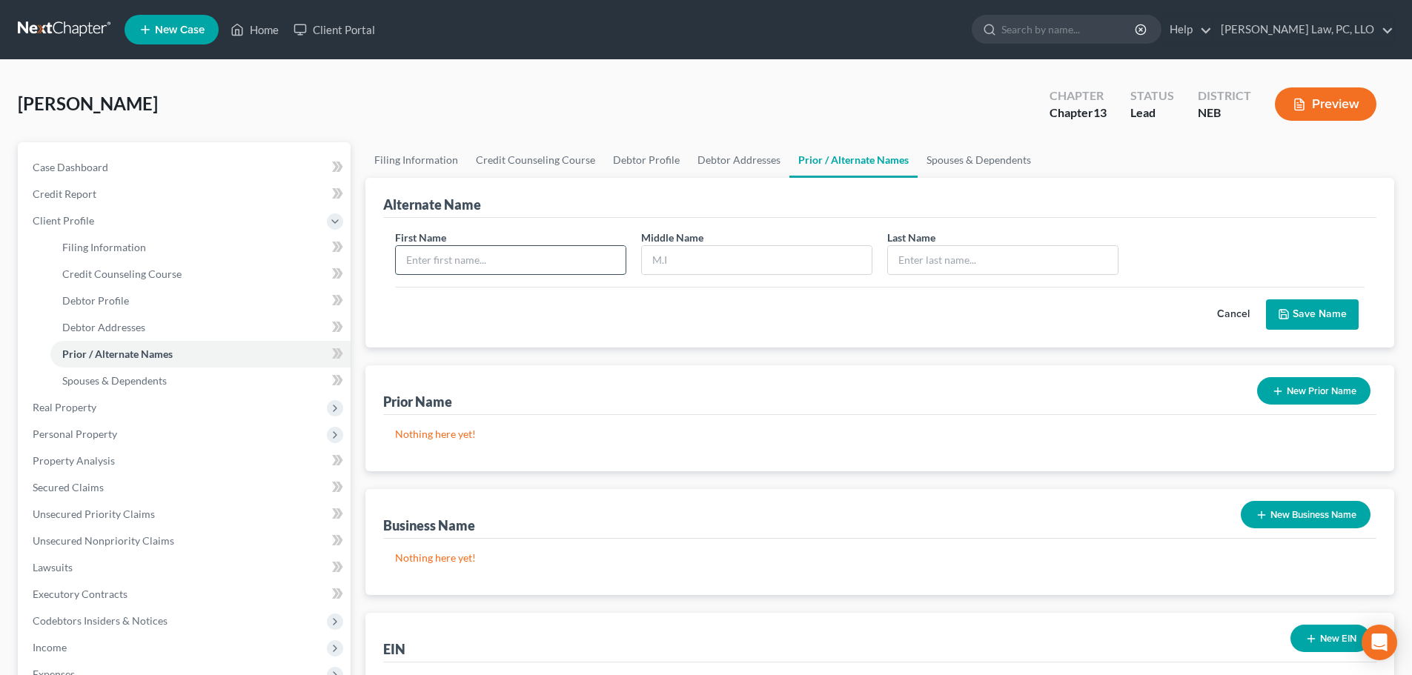
click at [456, 259] on input "text" at bounding box center [511, 260] width 230 height 28
click at [1285, 325] on button "Save Name" at bounding box center [1312, 314] width 93 height 31
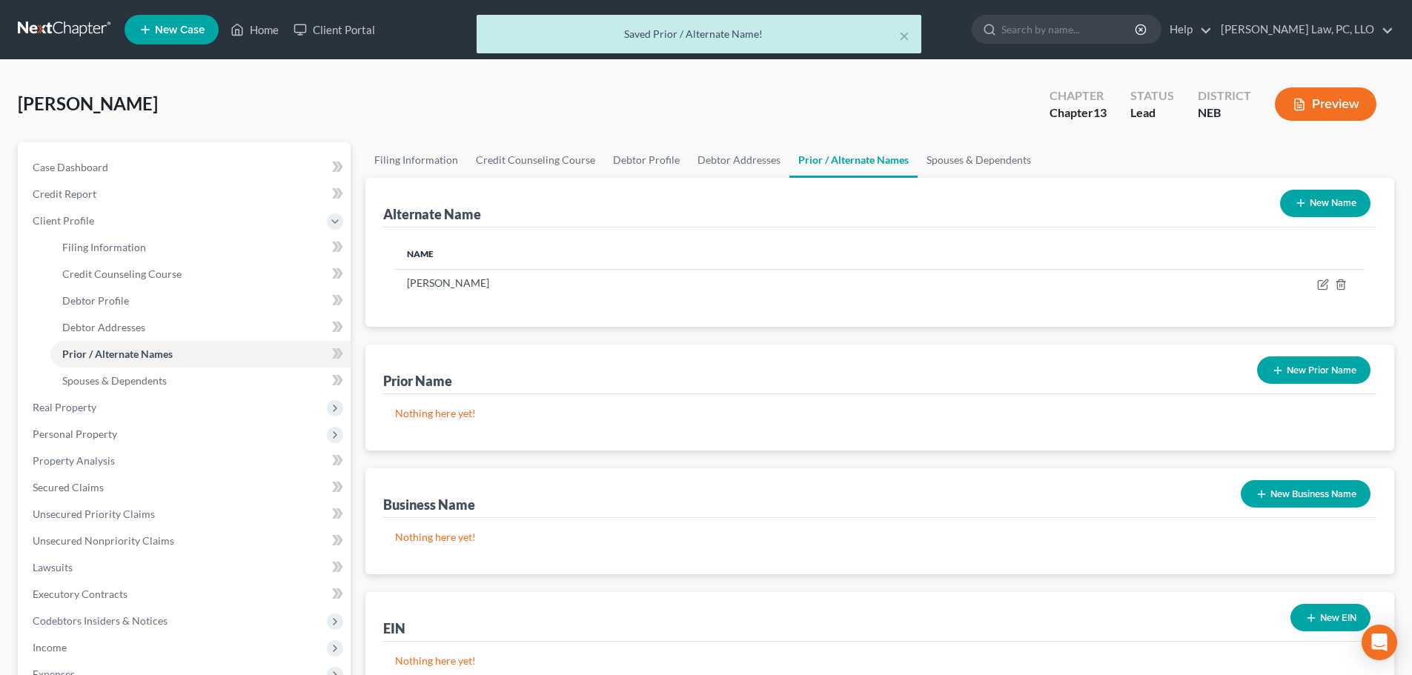
click at [1288, 210] on button "New Name" at bounding box center [1325, 203] width 90 height 27
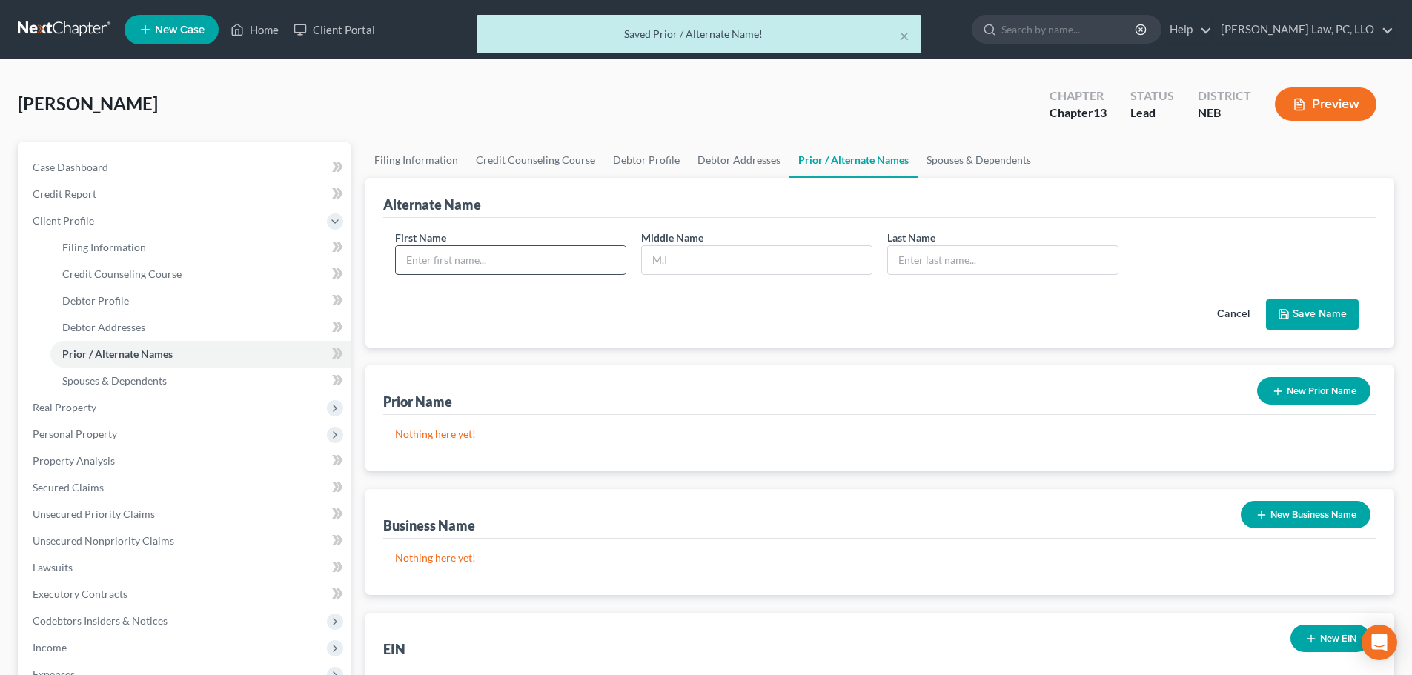
click at [546, 256] on input "text" at bounding box center [511, 260] width 230 height 28
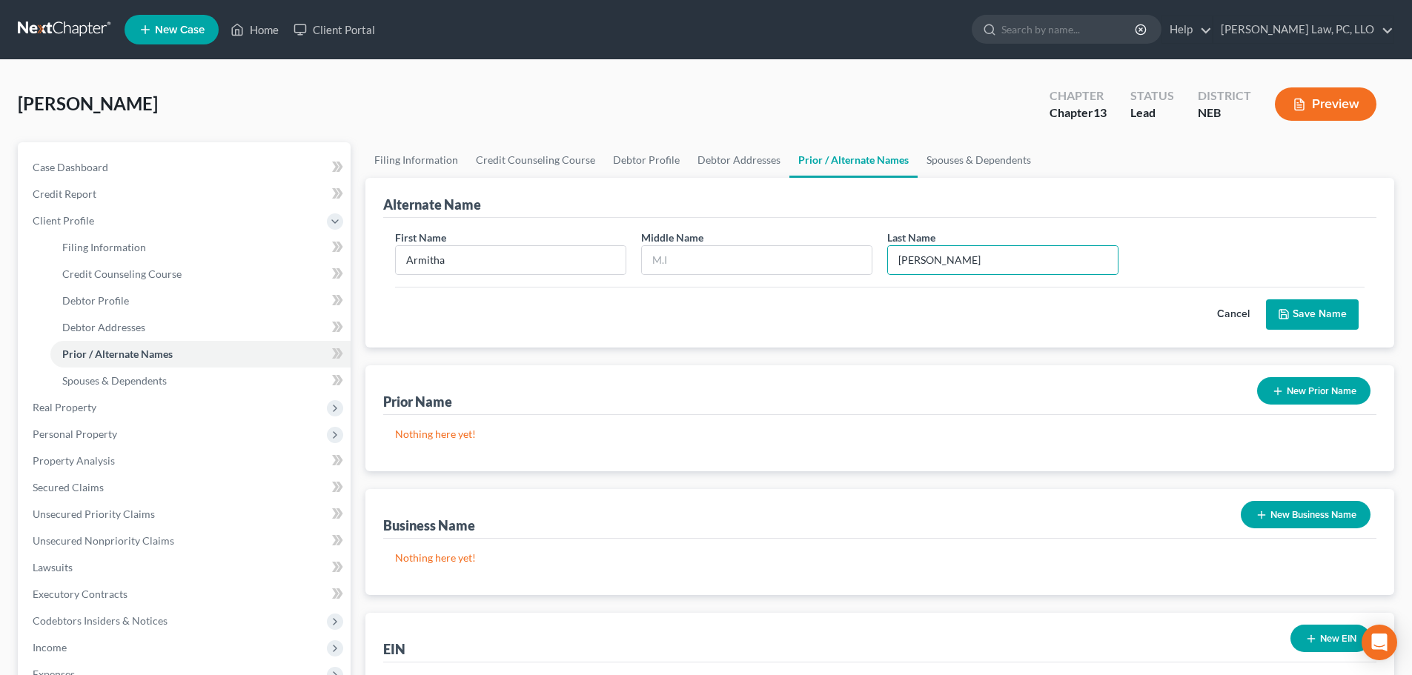
drag, startPoint x: 1278, startPoint y: 319, endPoint x: 1275, endPoint y: 310, distance: 9.4
click at [1278, 318] on button "Save Name" at bounding box center [1312, 314] width 93 height 31
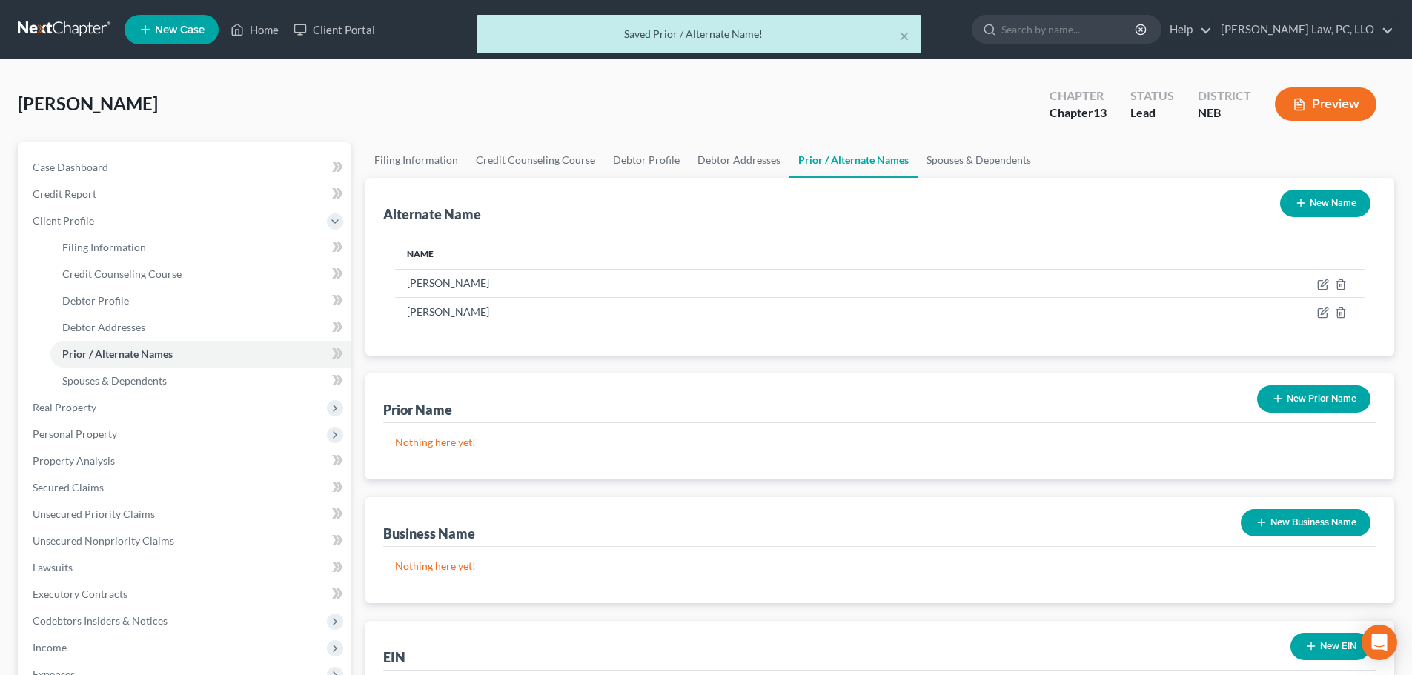
click at [1305, 209] on icon "button" at bounding box center [1301, 203] width 12 height 12
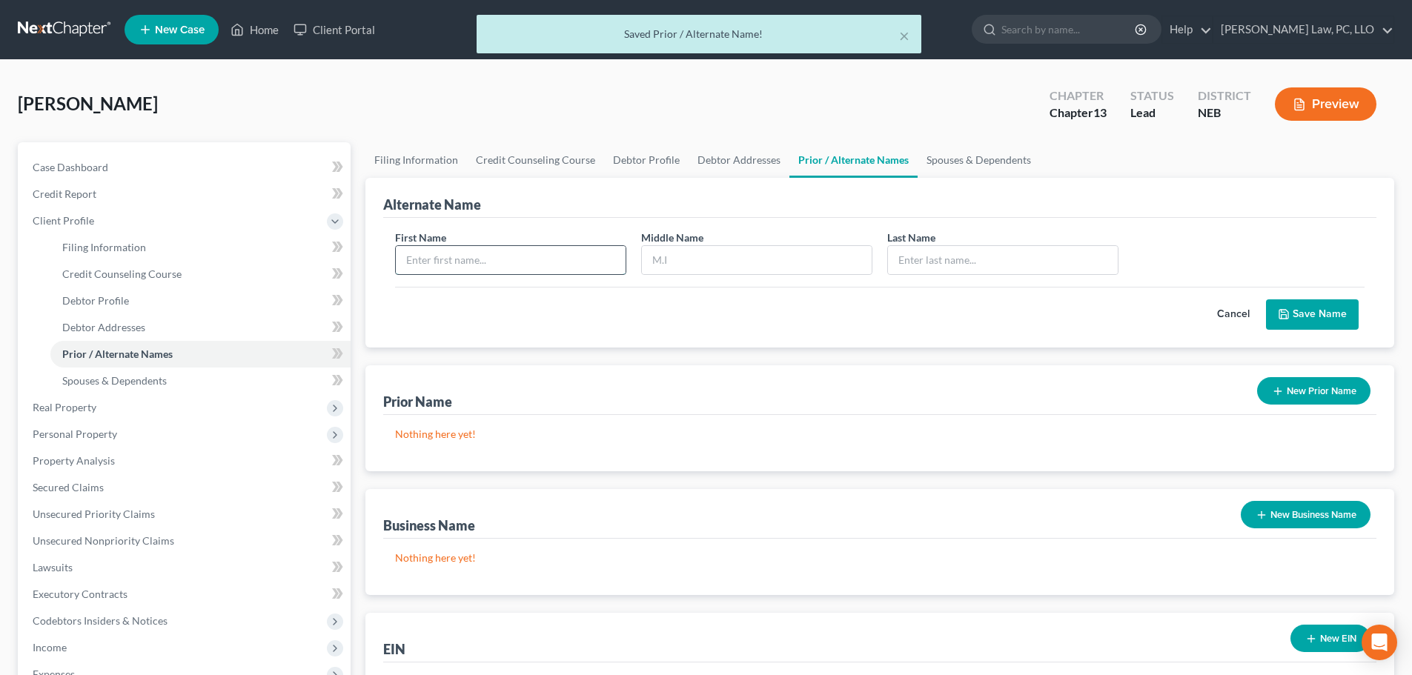
click at [561, 267] on input "text" at bounding box center [511, 260] width 230 height 28
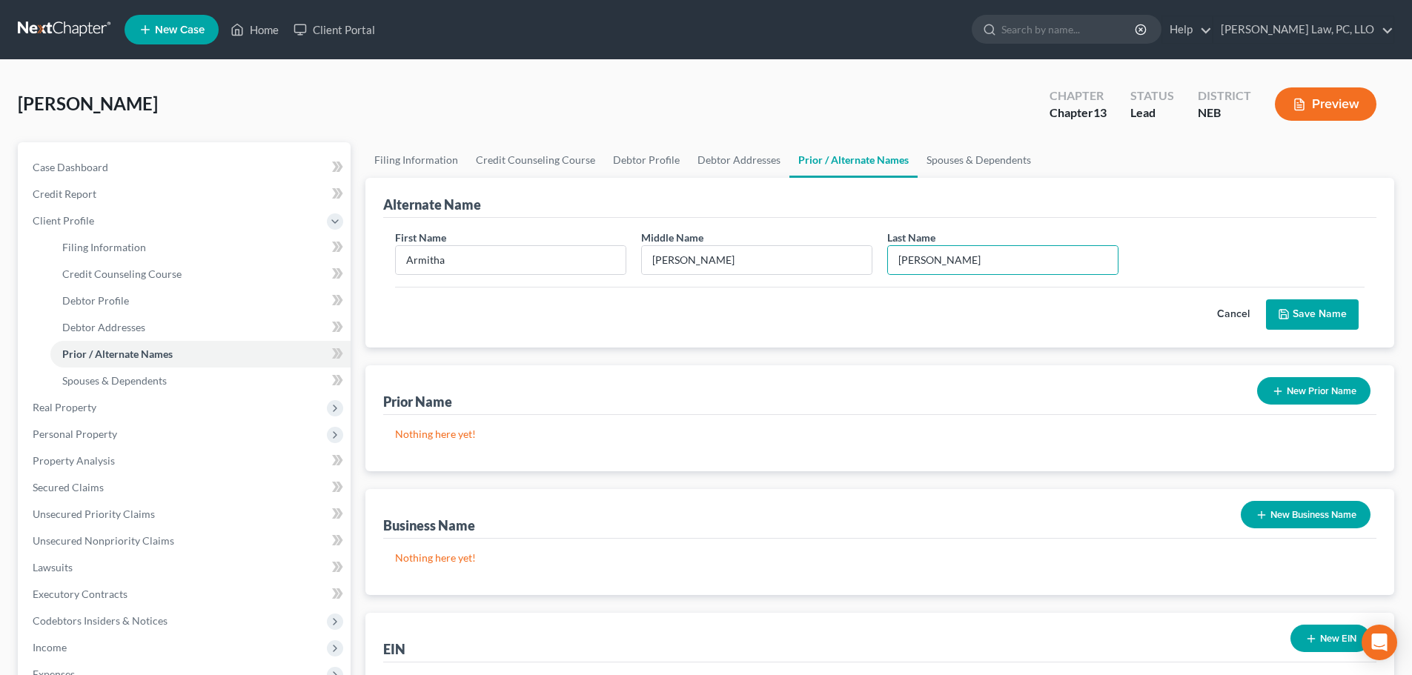
click at [1348, 315] on button "Save Name" at bounding box center [1312, 314] width 93 height 31
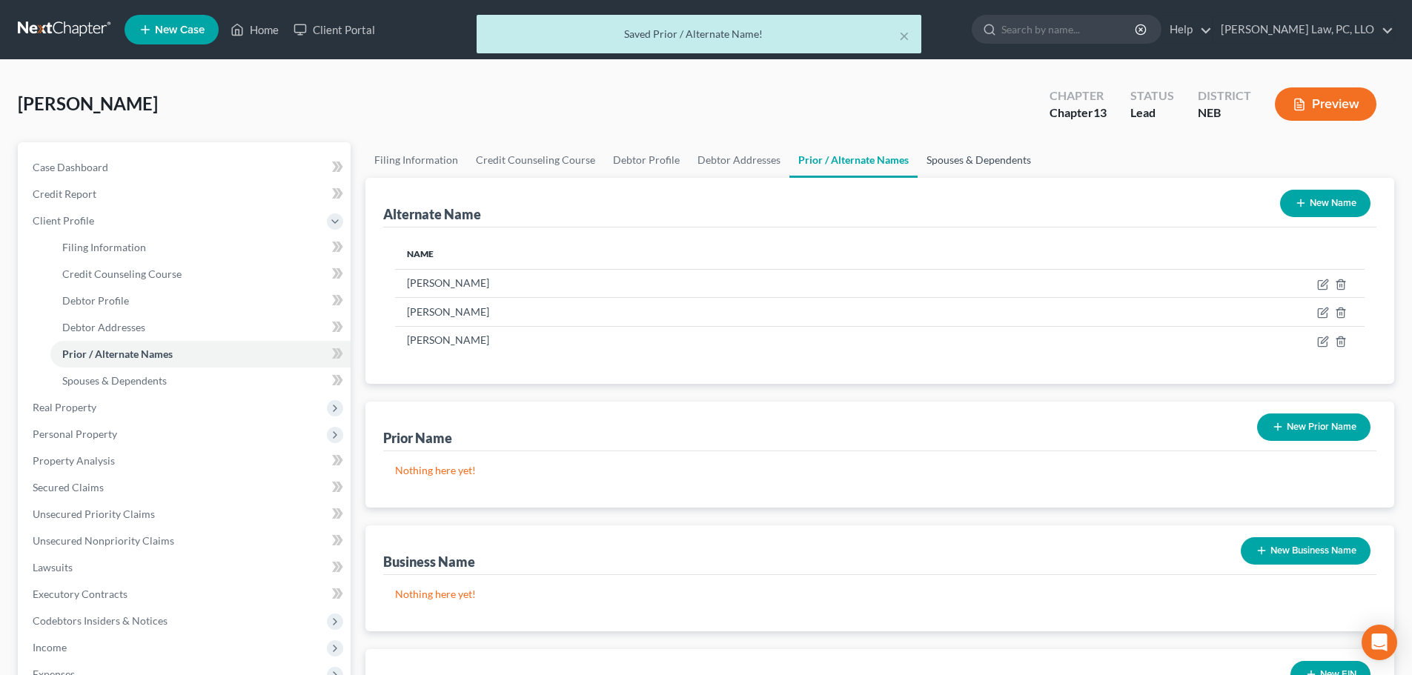
click at [954, 165] on link "Spouses & Dependents" at bounding box center [979, 160] width 122 height 36
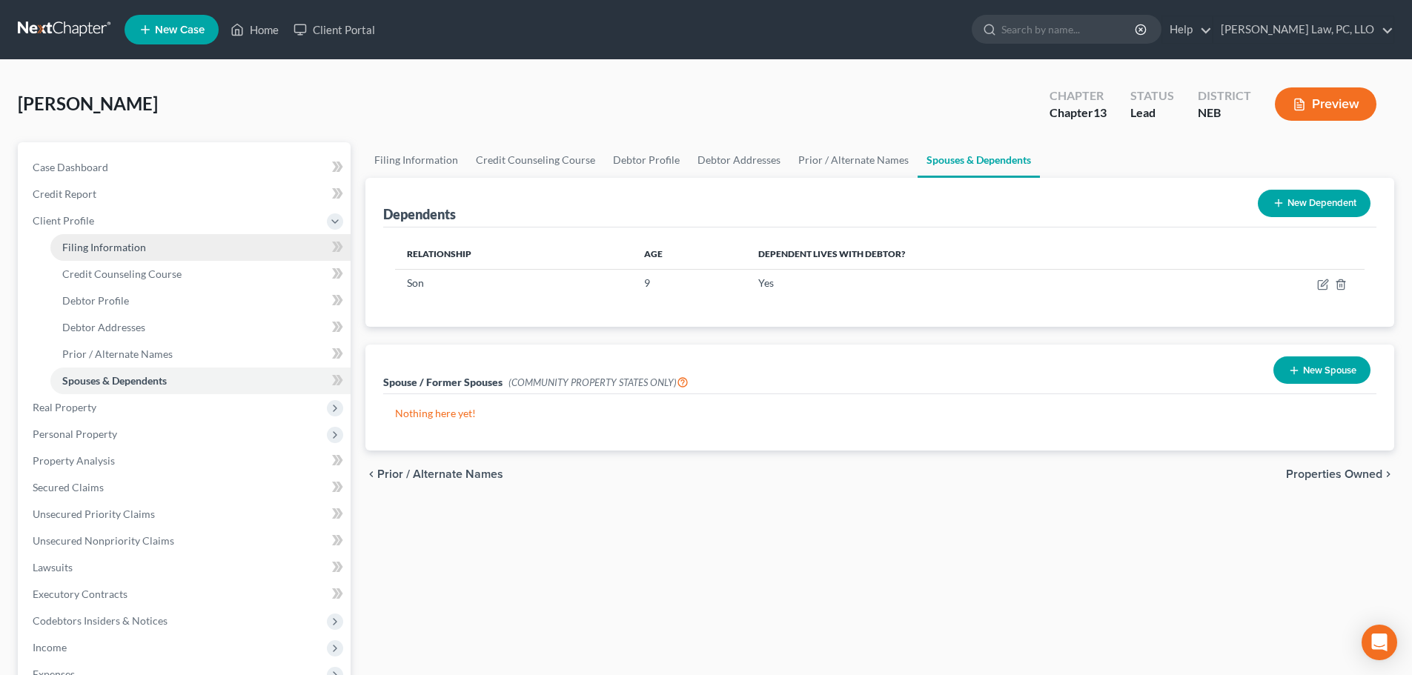
click at [156, 253] on link "Filing Information" at bounding box center [200, 247] width 300 height 27
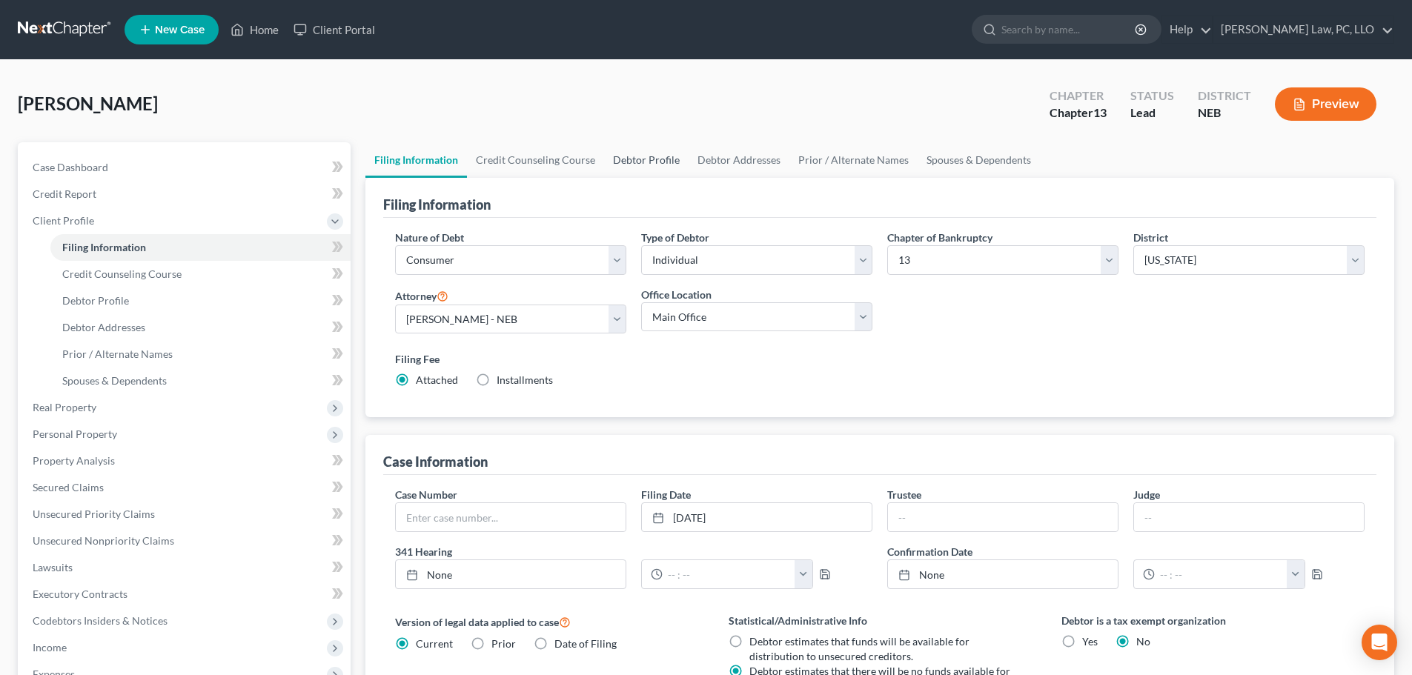
click at [626, 155] on link "Debtor Profile" at bounding box center [646, 160] width 85 height 36
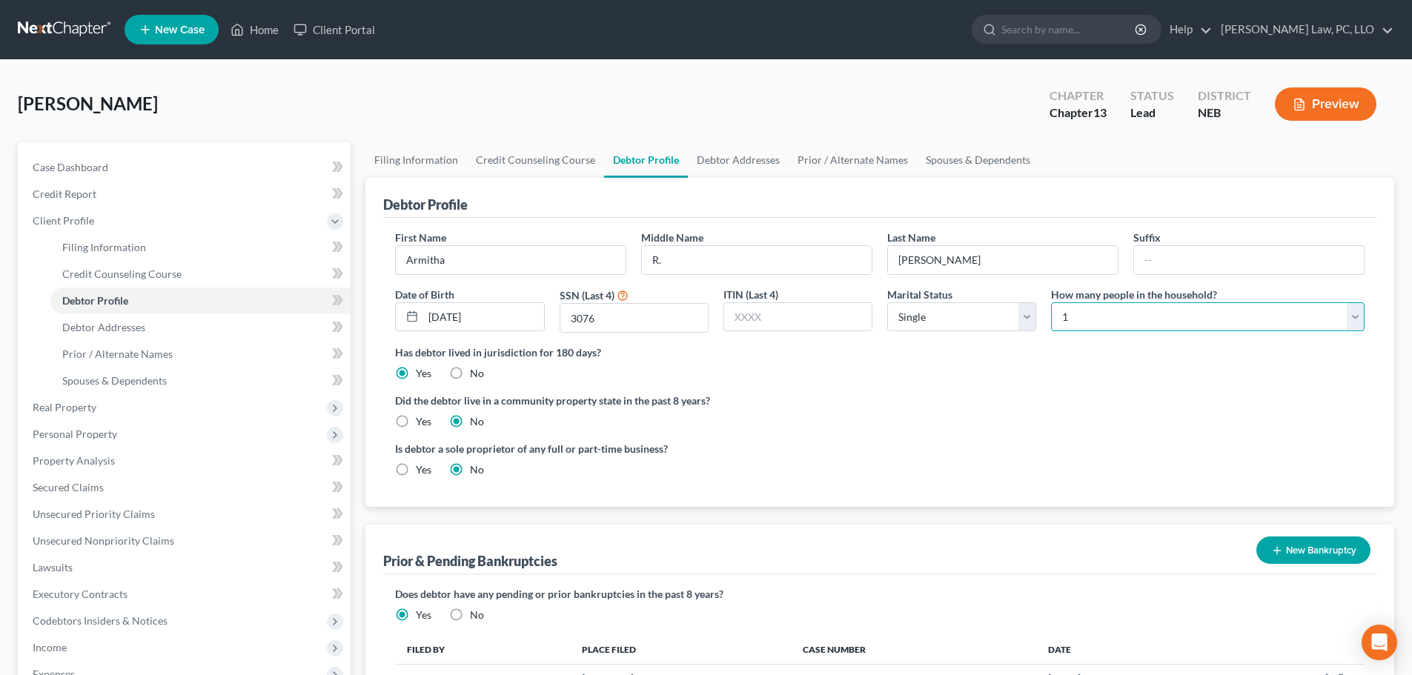
click at [1216, 325] on select "Select 1 2 3 4 5 6 7 8 9 10 11 12 13 14 15 16 17 18 19 20" at bounding box center [1208, 317] width 314 height 30
click at [1051, 302] on select "Select 1 2 3 4 5 6 7 8 9 10 11 12 13 14 15 16 17 18 19 20" at bounding box center [1208, 317] width 314 height 30
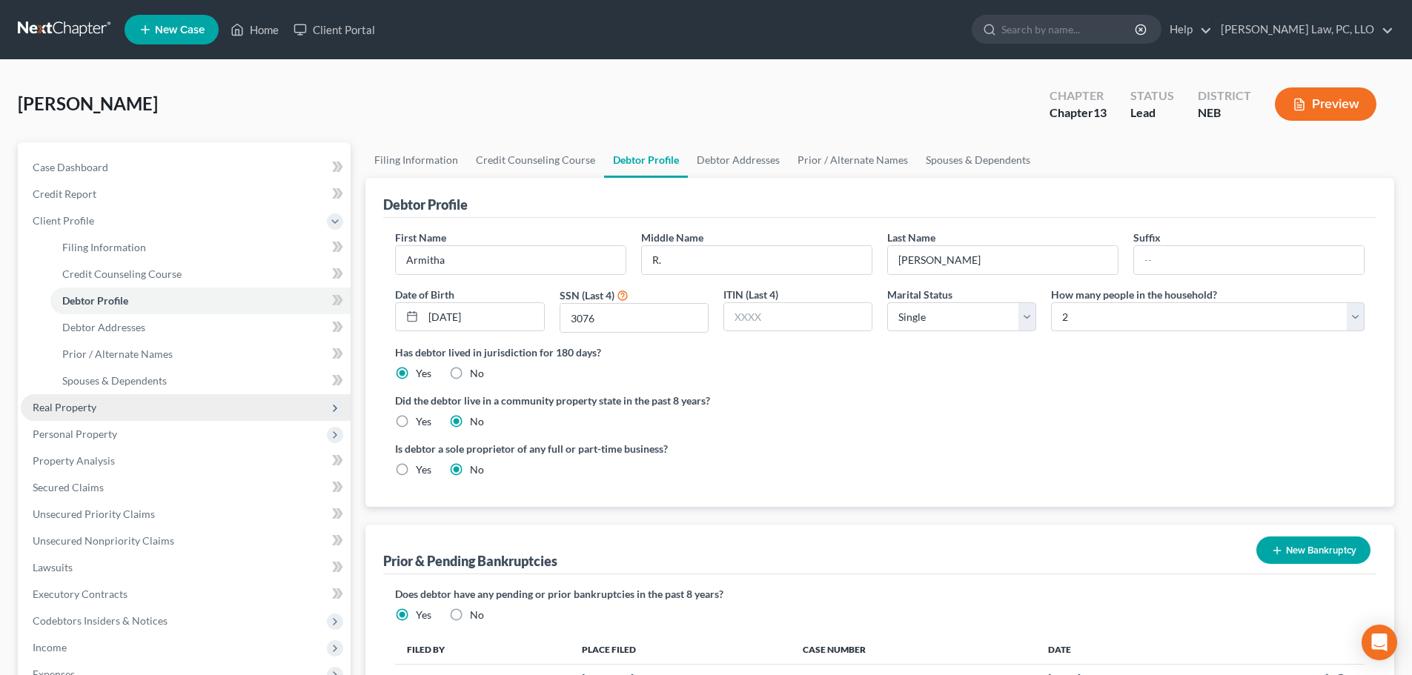
click at [76, 405] on span "Real Property" at bounding box center [65, 407] width 64 height 13
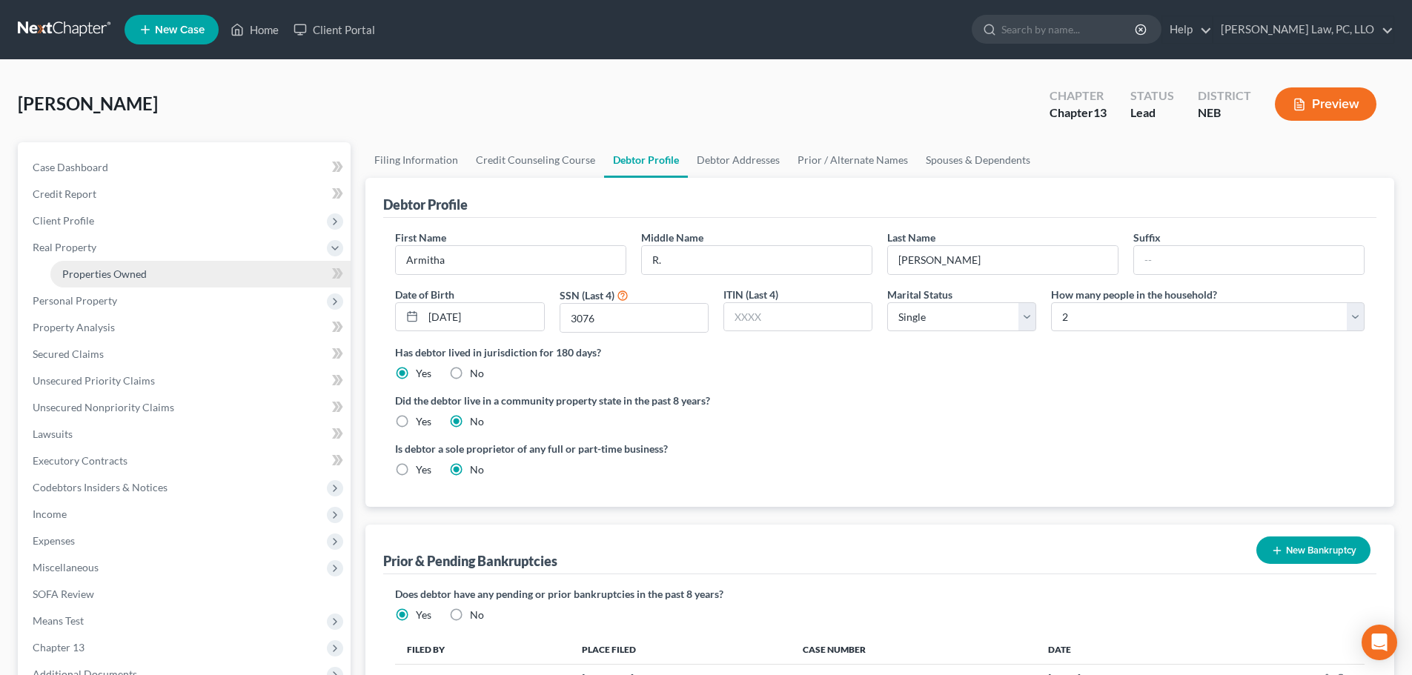
click at [125, 274] on span "Properties Owned" at bounding box center [104, 274] width 85 height 13
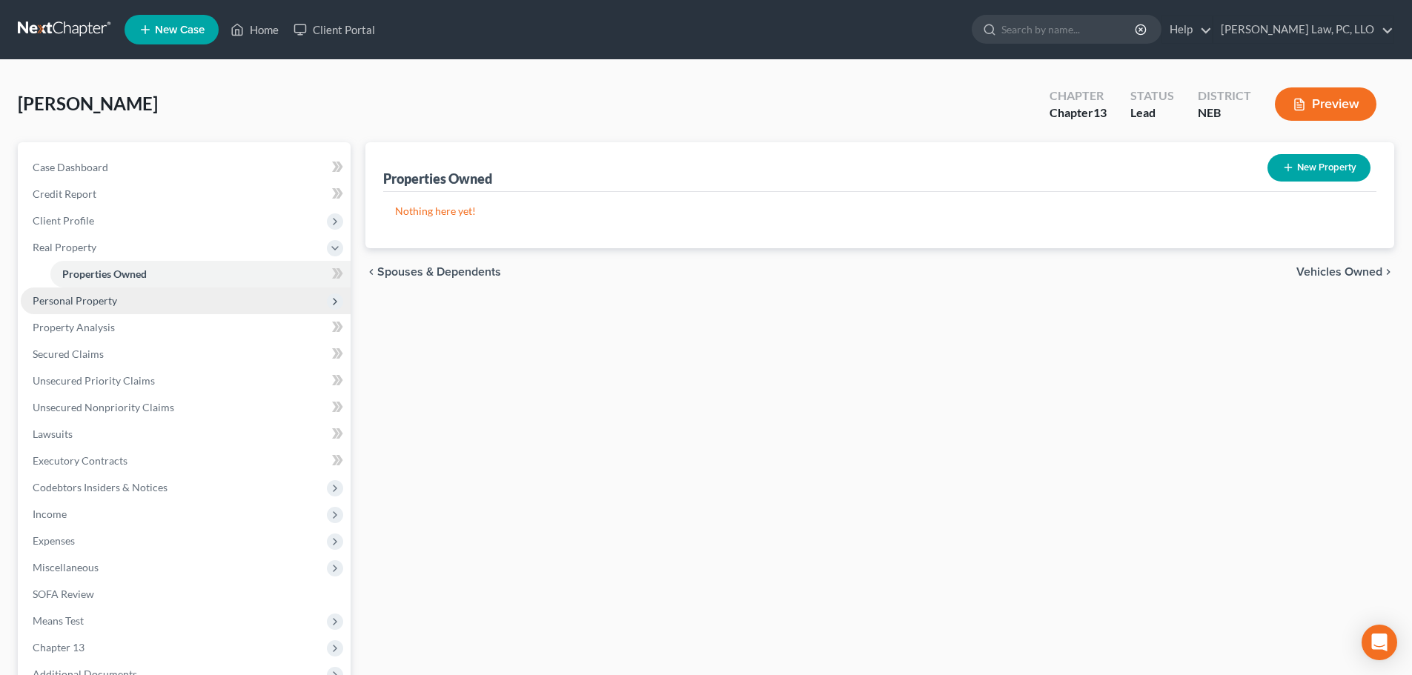
click at [102, 305] on span "Personal Property" at bounding box center [75, 300] width 85 height 13
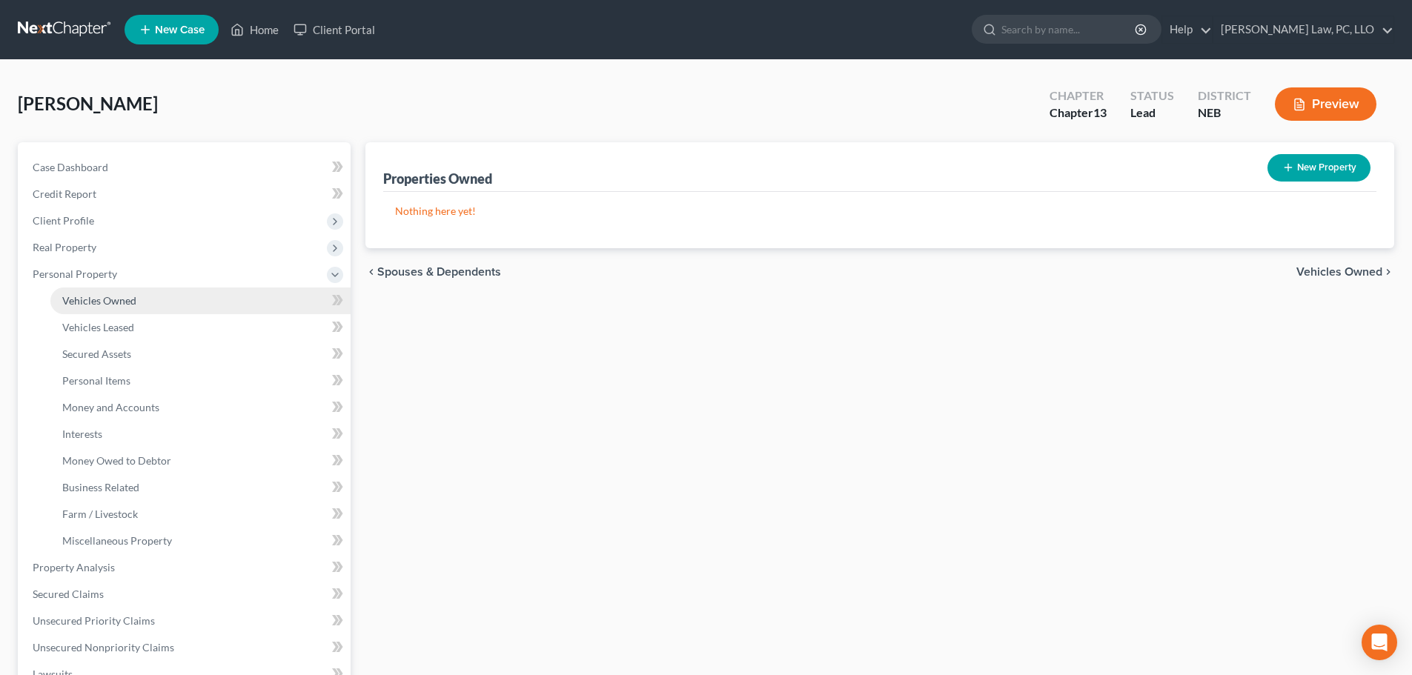
click at [114, 305] on span "Vehicles Owned" at bounding box center [99, 300] width 74 height 13
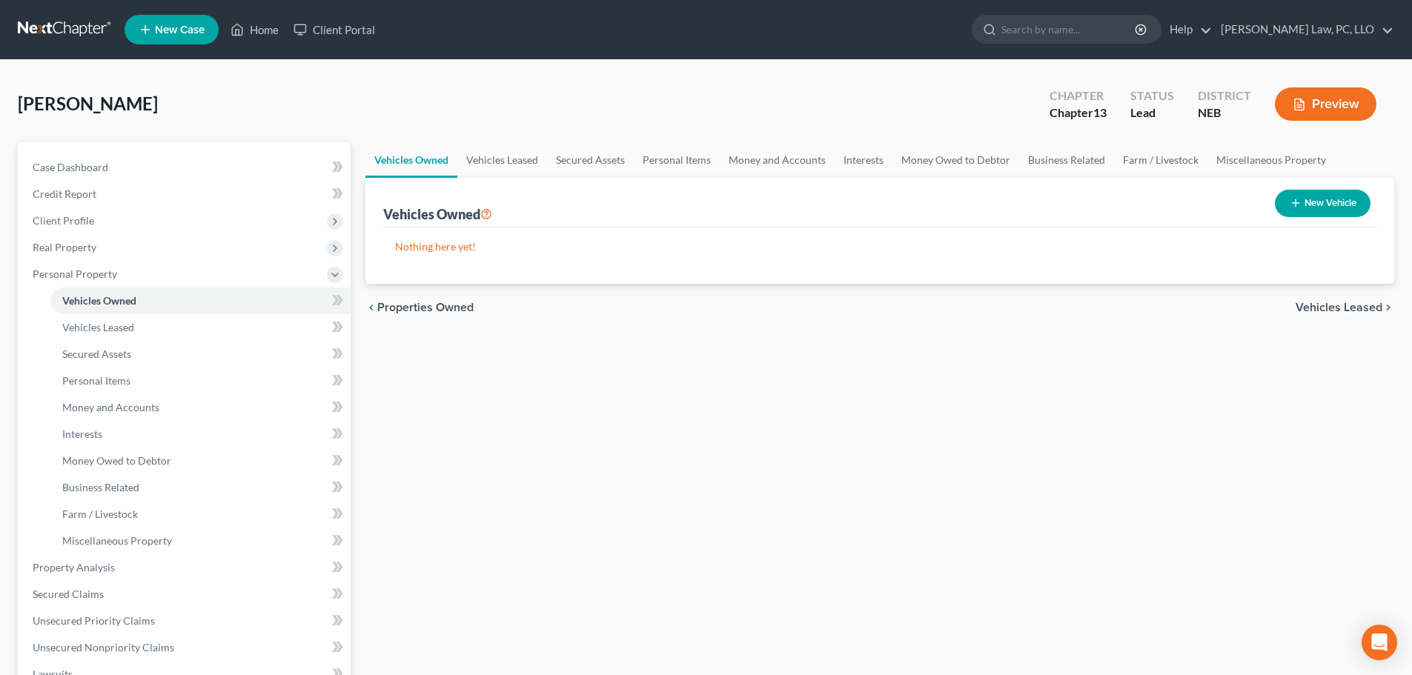
click at [1312, 202] on button "New Vehicle" at bounding box center [1323, 203] width 96 height 27
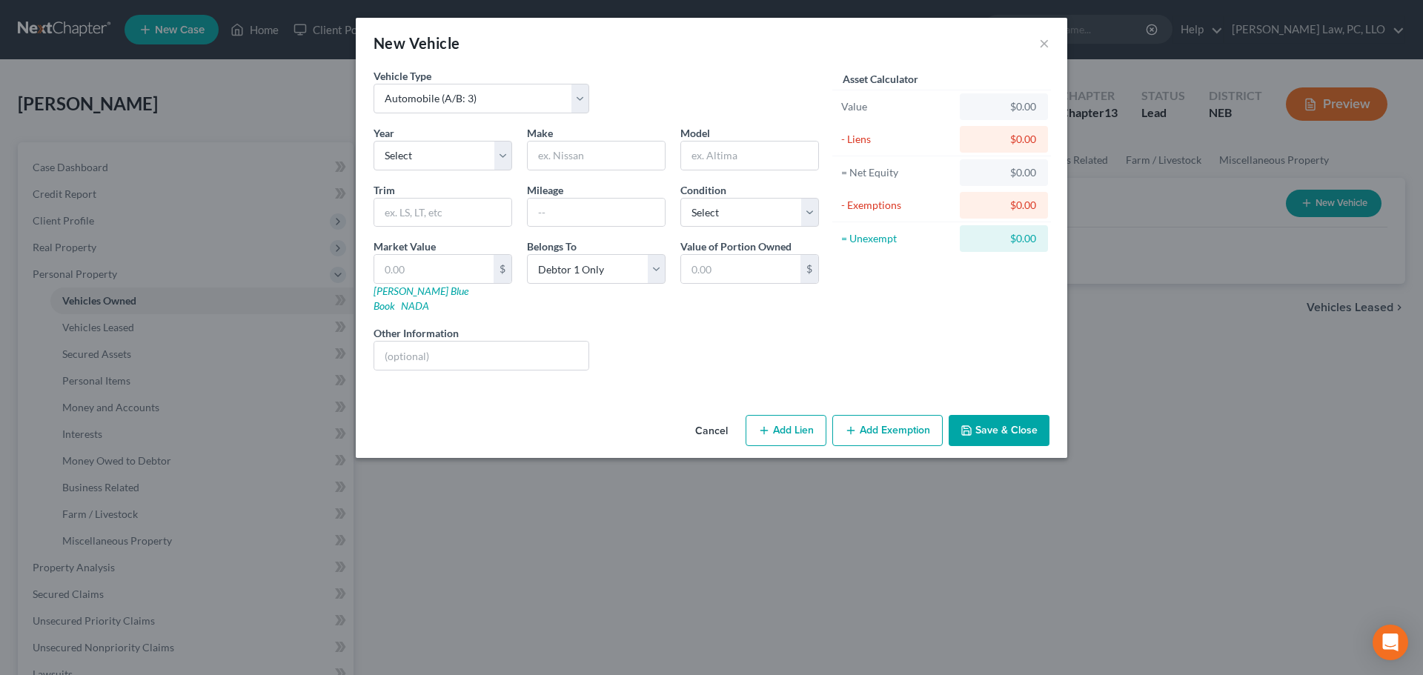
click at [719, 418] on button "Cancel" at bounding box center [711, 432] width 56 height 30
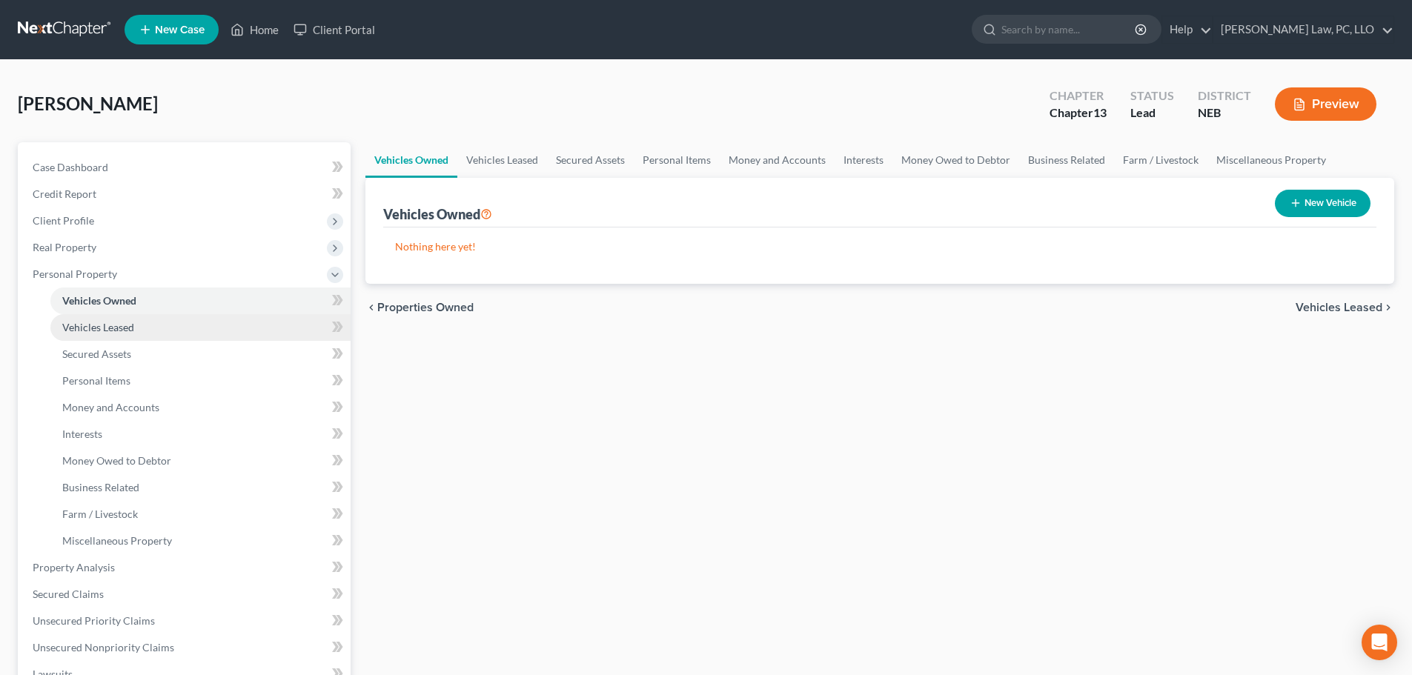
click at [113, 321] on span "Vehicles Leased" at bounding box center [98, 327] width 72 height 13
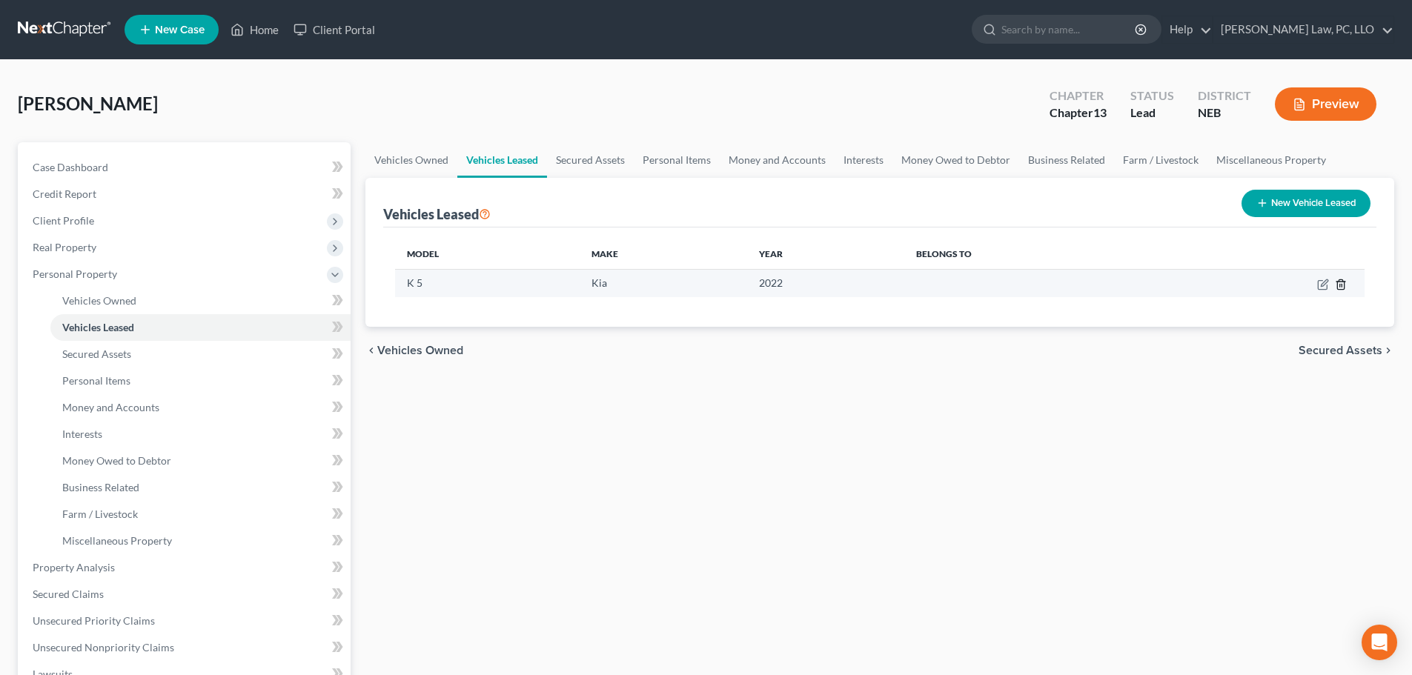
click at [1340, 284] on icon "button" at bounding box center [1341, 285] width 12 height 12
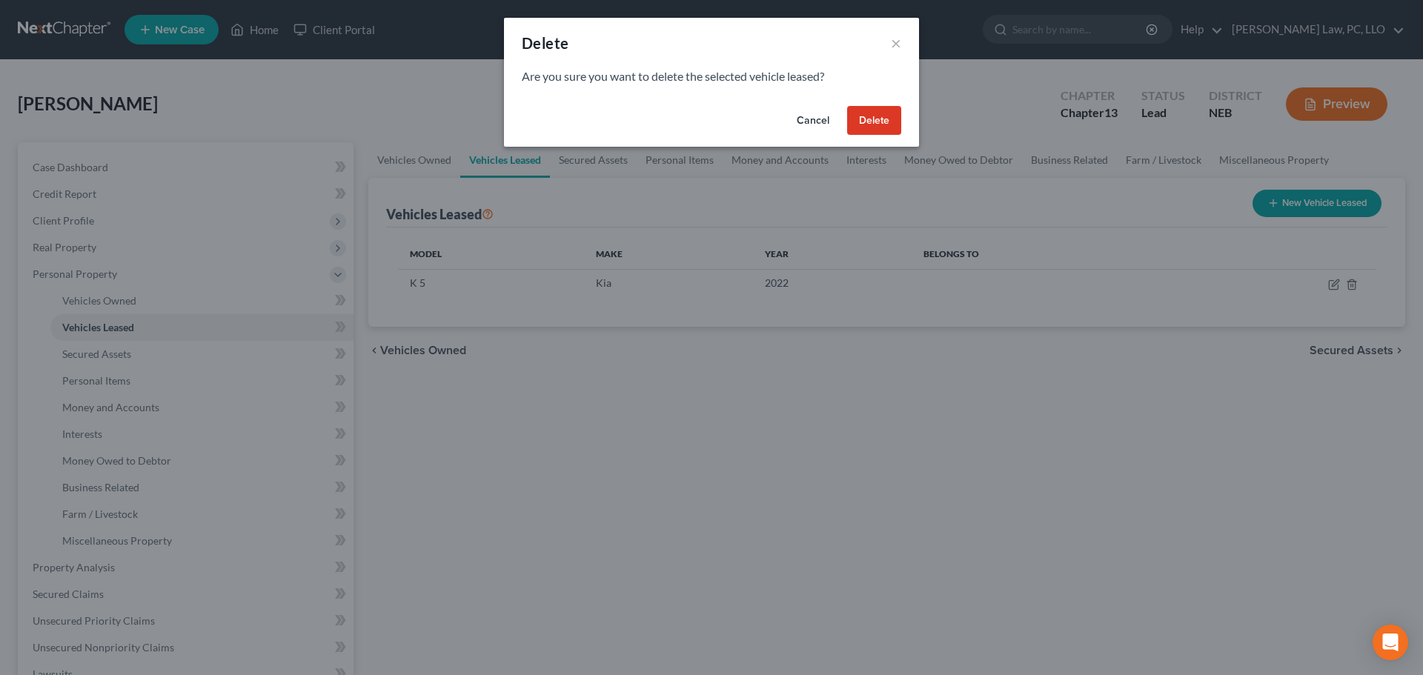
click at [855, 122] on button "Delete" at bounding box center [874, 121] width 54 height 30
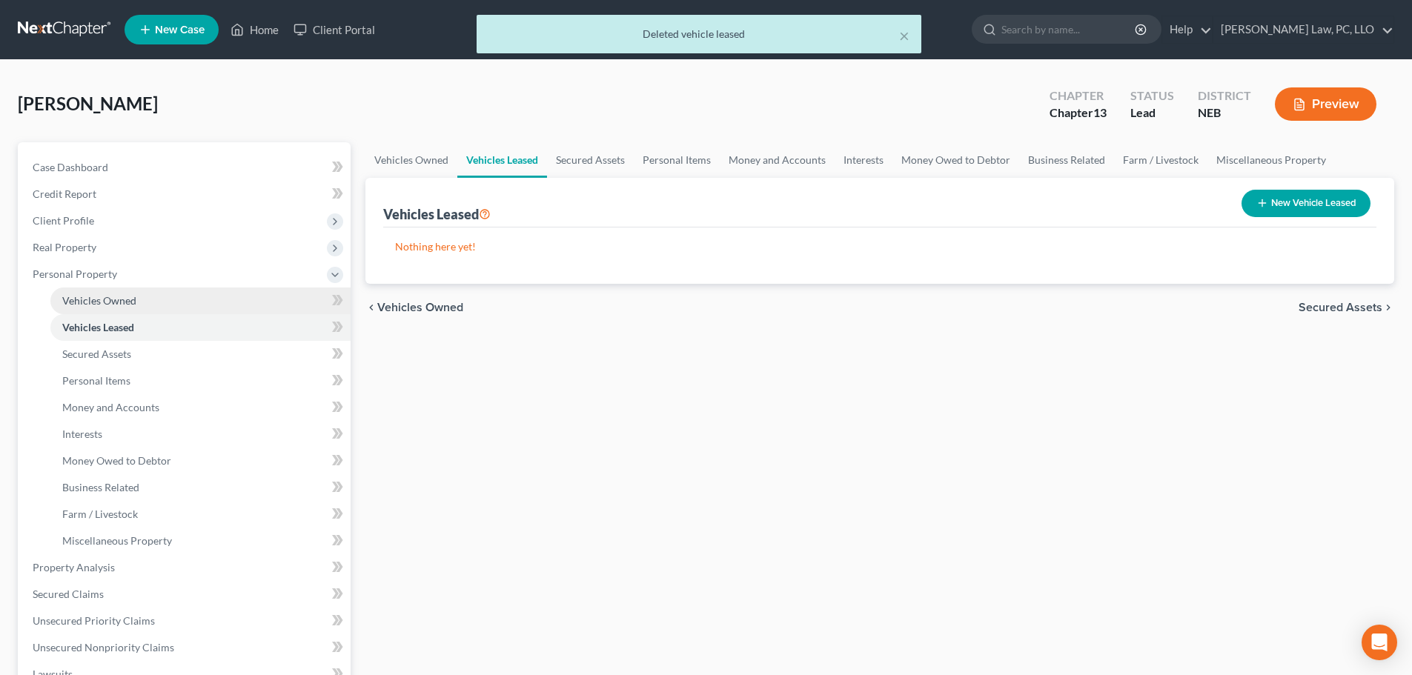
click at [107, 302] on span "Vehicles Owned" at bounding box center [99, 300] width 74 height 13
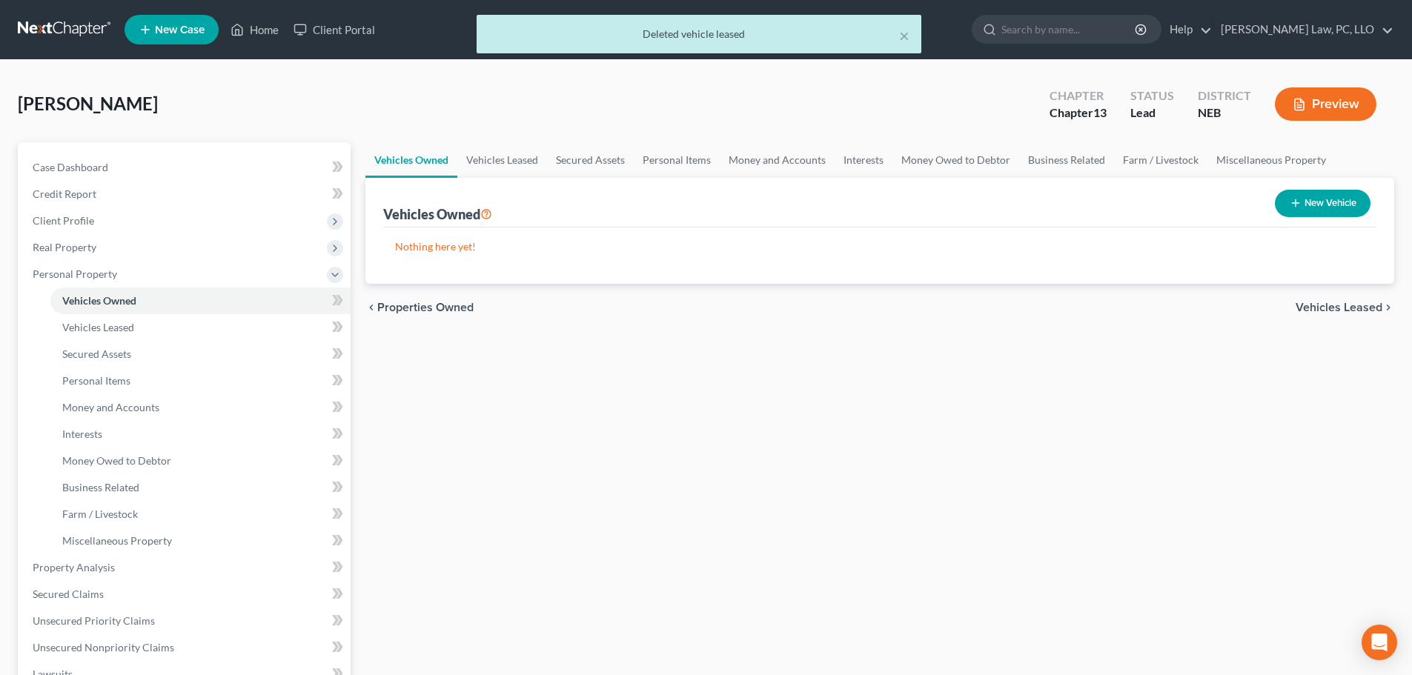
click at [1304, 202] on button "New Vehicle" at bounding box center [1323, 203] width 96 height 27
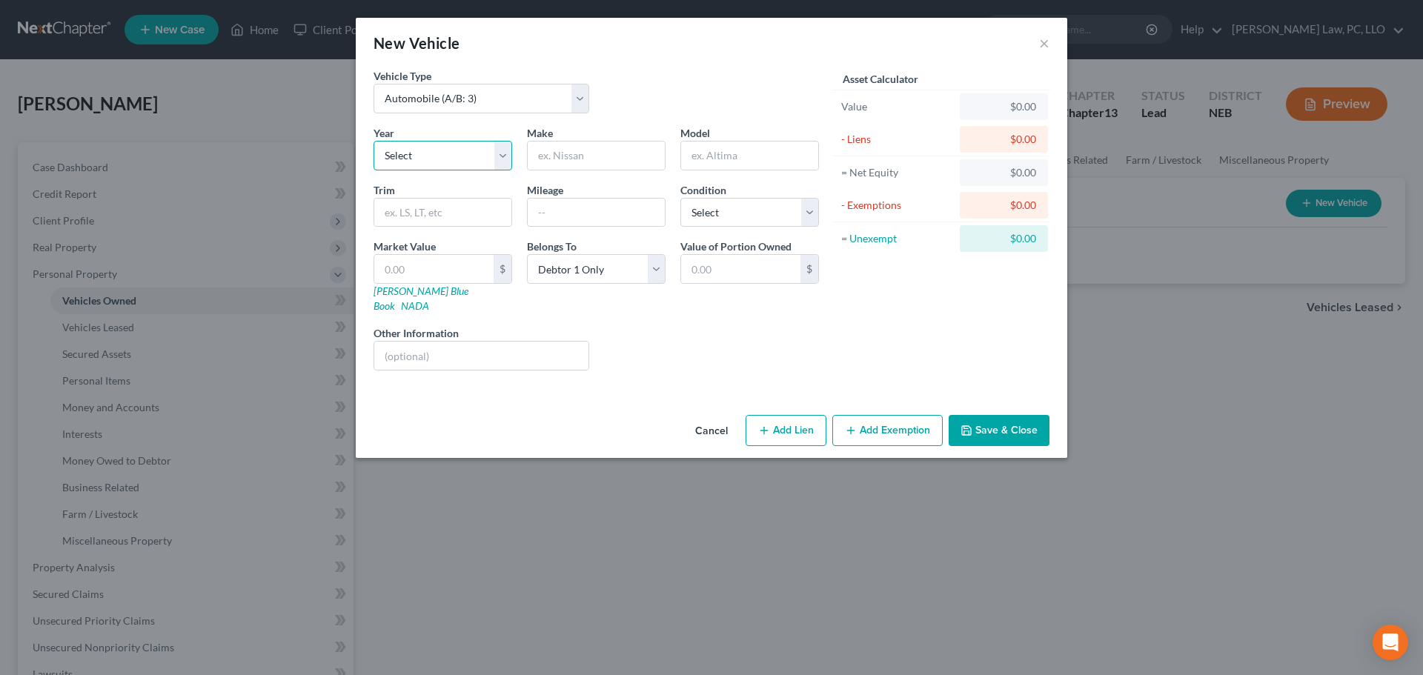
click at [443, 153] on select "Select 2026 2025 2024 2023 2022 2021 2020 2019 2018 2017 2016 2015 2014 2013 20…" at bounding box center [443, 156] width 139 height 30
click at [374, 141] on select "Select 2026 2025 2024 2023 2022 2021 2020 2019 2018 2017 2016 2015 2014 2013 20…" at bounding box center [443, 156] width 139 height 30
click at [580, 165] on input "text" at bounding box center [596, 156] width 137 height 28
click at [708, 212] on select "Select Excellent Very Good Good Fair Poor" at bounding box center [750, 213] width 139 height 30
click at [681, 198] on select "Select Excellent Very Good Good Fair Poor" at bounding box center [750, 213] width 139 height 30
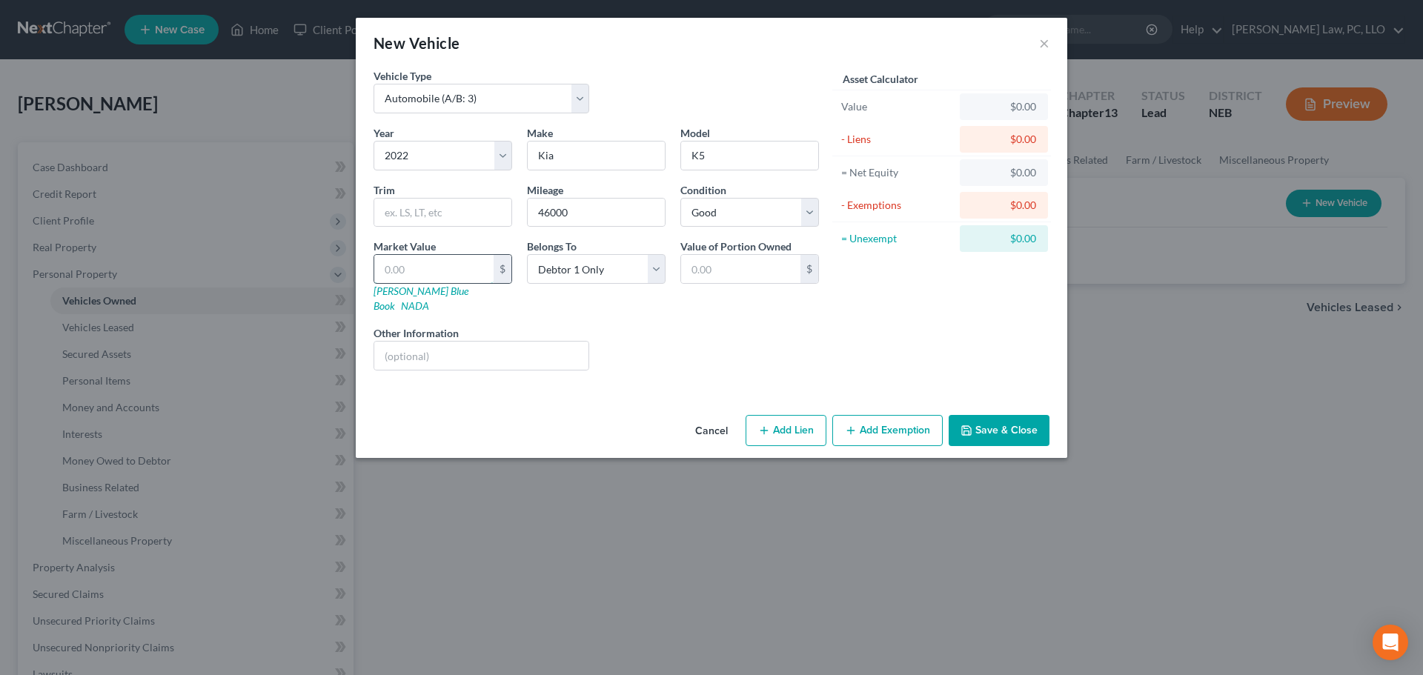
click at [440, 274] on input "text" at bounding box center [433, 269] width 119 height 28
click at [987, 428] on button "Save & Close" at bounding box center [999, 430] width 101 height 31
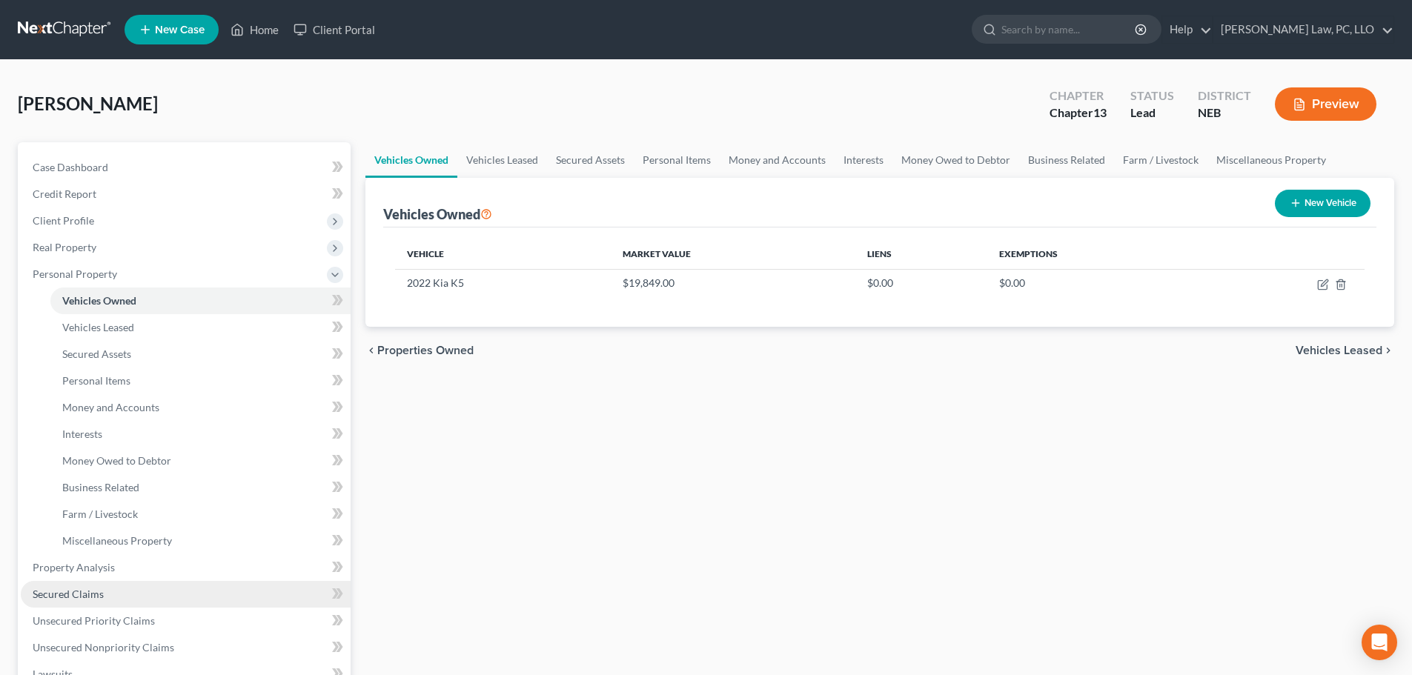
click at [123, 597] on link "Secured Claims" at bounding box center [186, 594] width 330 height 27
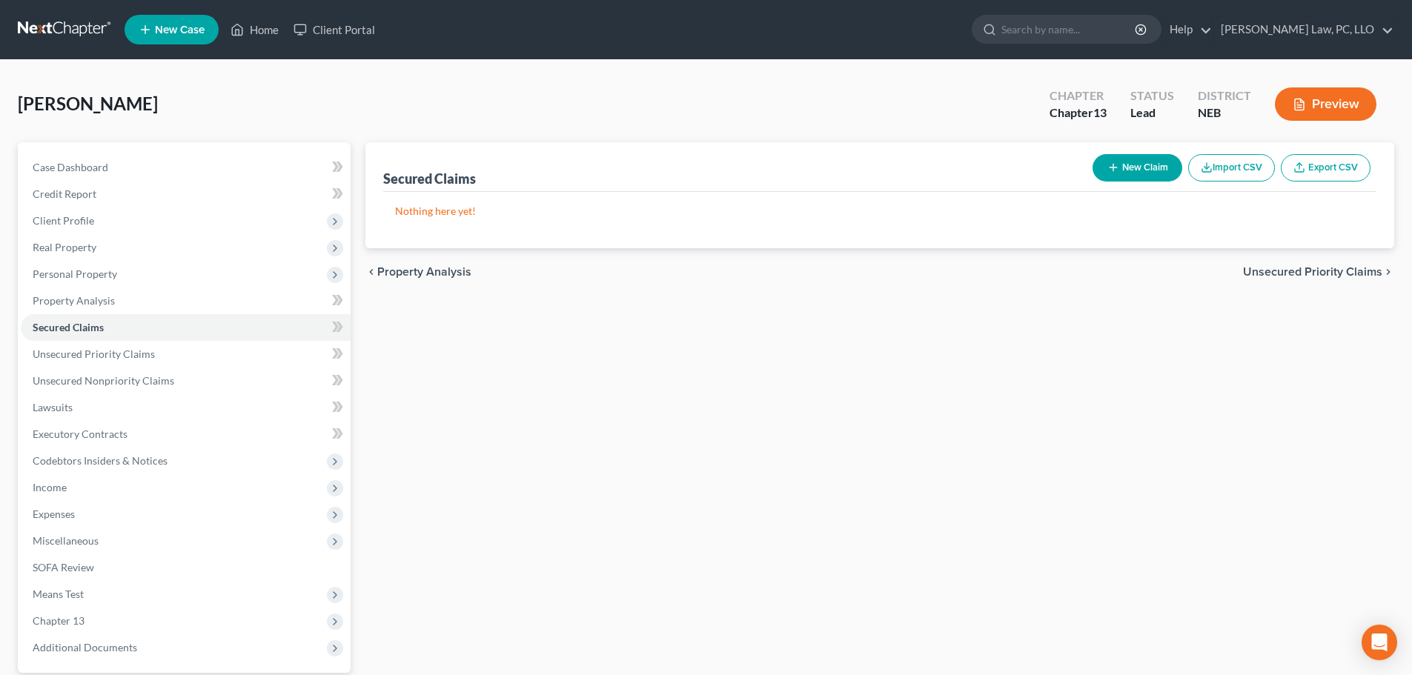
click at [1127, 157] on button "New Claim" at bounding box center [1138, 167] width 90 height 27
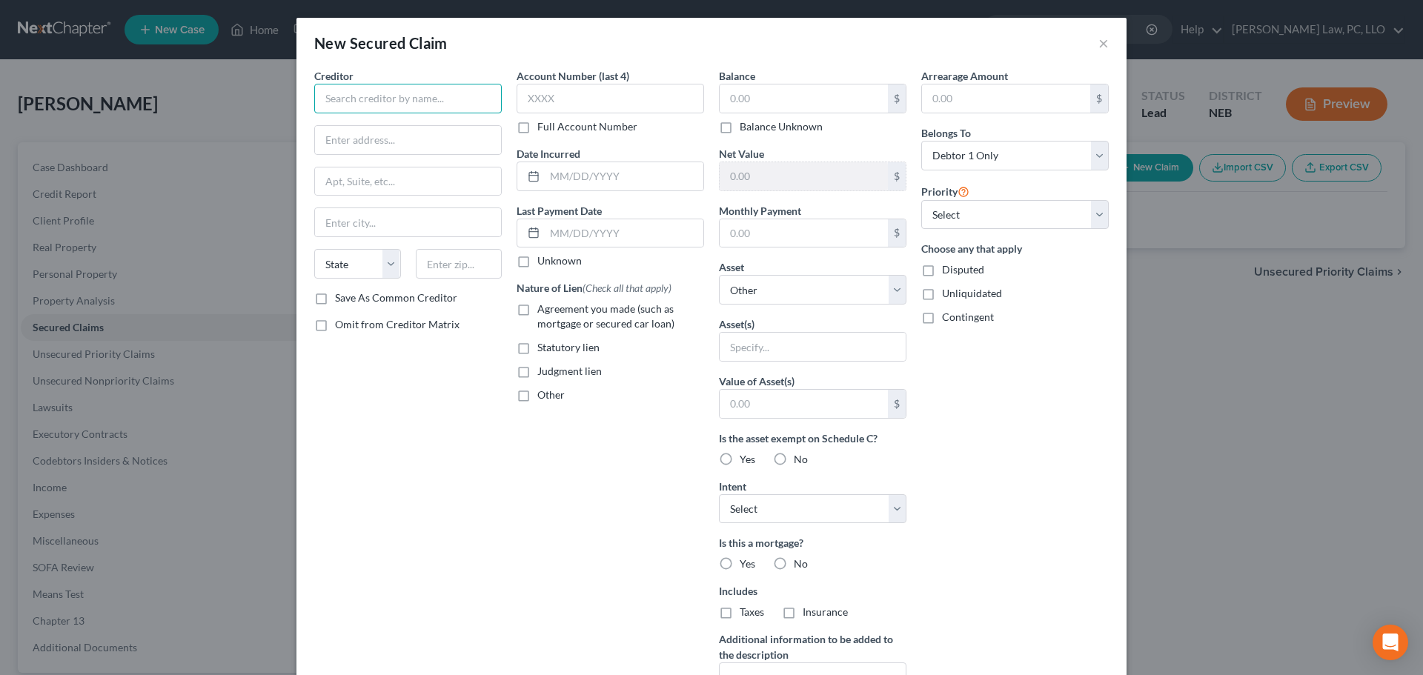
click at [404, 99] on input "text" at bounding box center [408, 99] width 188 height 30
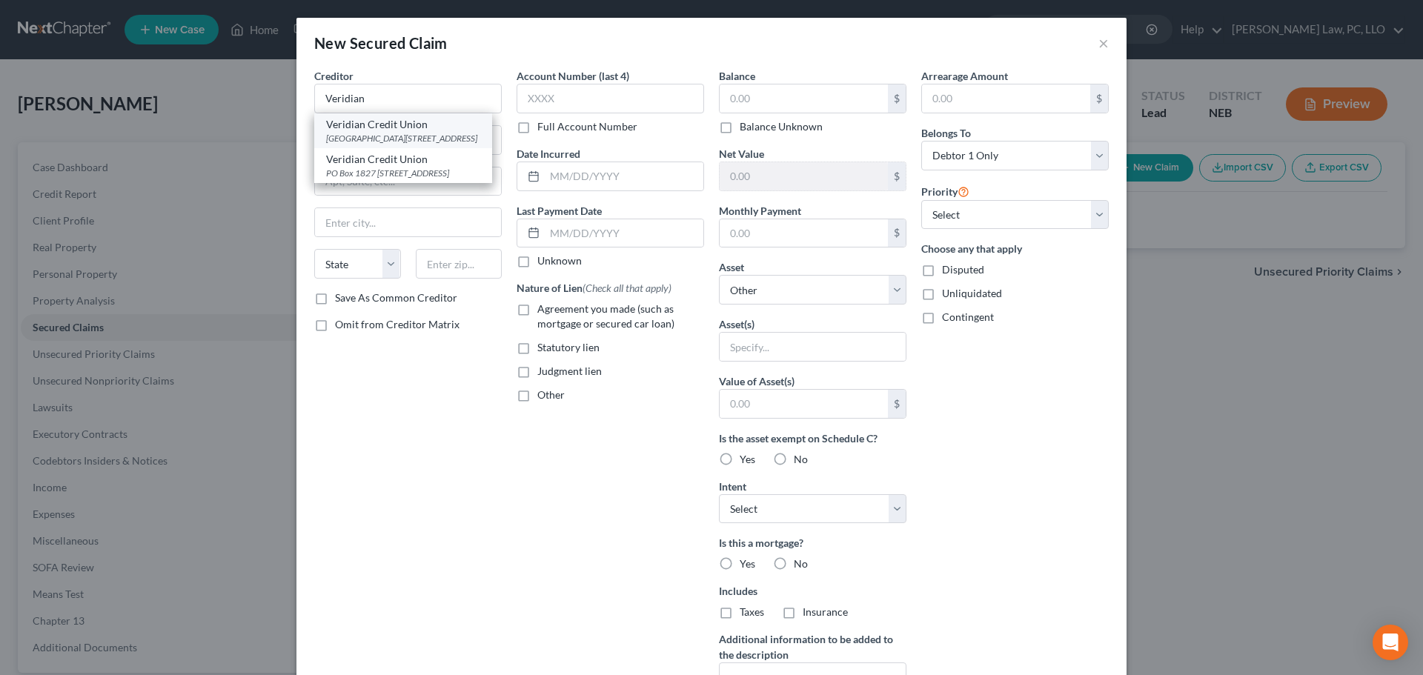
click at [428, 136] on div "[GEOGRAPHIC_DATA][STREET_ADDRESS]" at bounding box center [403, 138] width 154 height 13
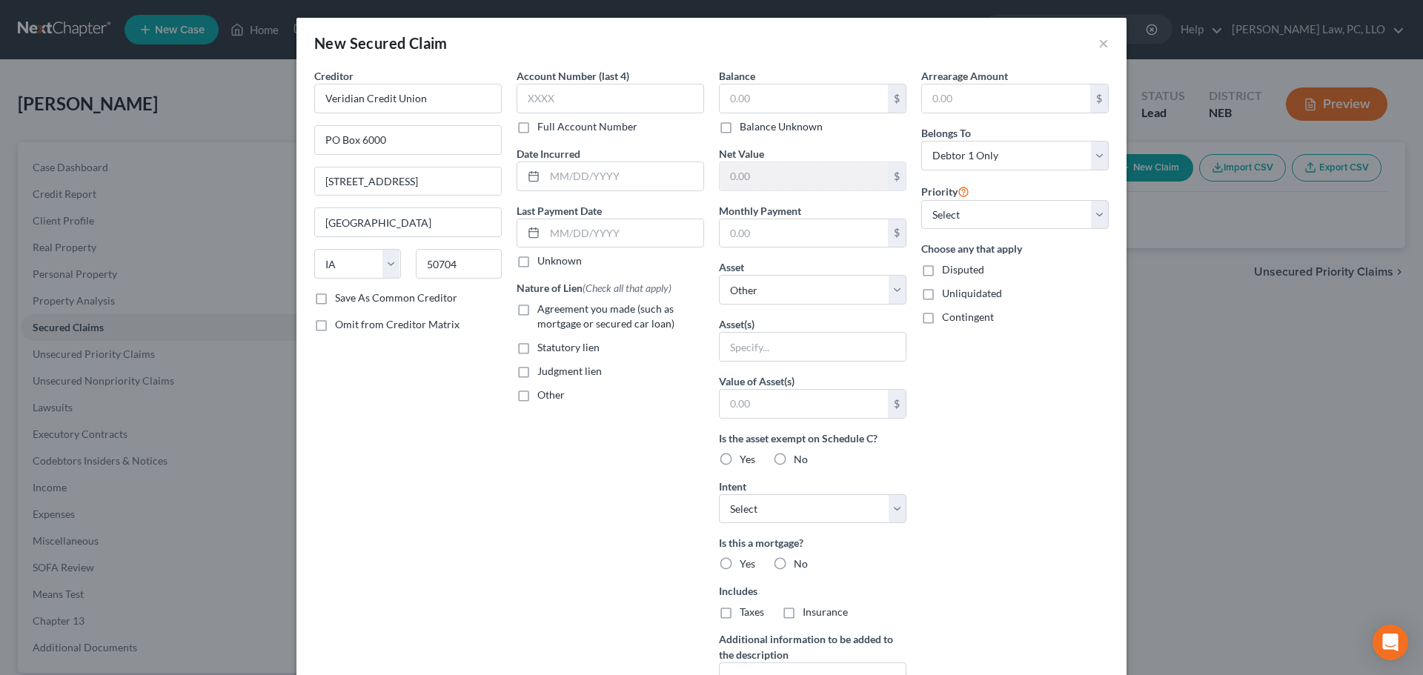
click at [546, 124] on label "Full Account Number" at bounding box center [587, 126] width 100 height 15
click at [546, 124] on input "Full Account Number" at bounding box center [548, 124] width 10 height 10
click at [537, 88] on input "text" at bounding box center [611, 99] width 188 height 30
click at [580, 322] on span "Agreement you made (such as mortgage or secured car loan)" at bounding box center [605, 315] width 137 height 27
click at [553, 311] on input "Agreement you made (such as mortgage or secured car loan)" at bounding box center [548, 307] width 10 height 10
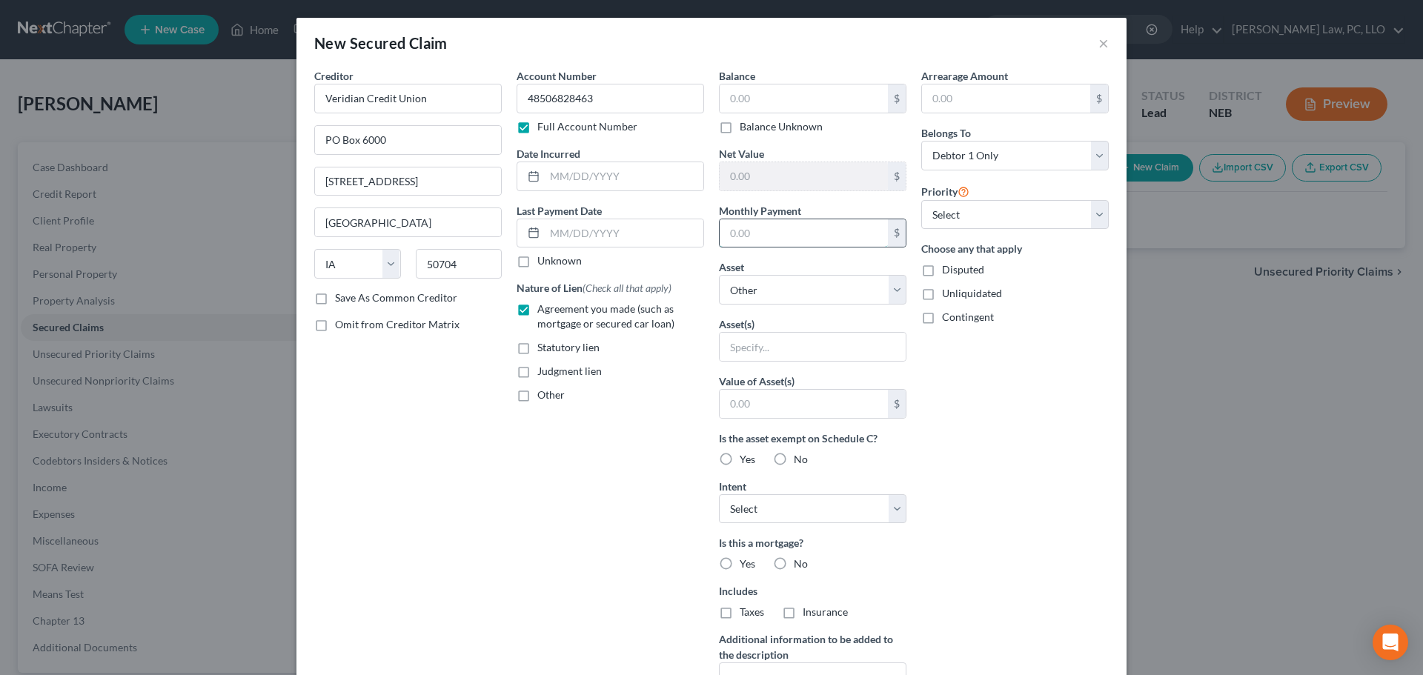
click at [750, 234] on input "text" at bounding box center [804, 233] width 168 height 28
click at [742, 288] on select "Select Other Multiple Assets Sports & Hobby Equipment - 0.00 - $0.0 Firearms - …" at bounding box center [813, 290] width 188 height 30
click at [719, 275] on select "Select Other Multiple Assets Sports & Hobby Equipment - 0.00 - $0.0 Firearms - …" at bounding box center [813, 290] width 188 height 30
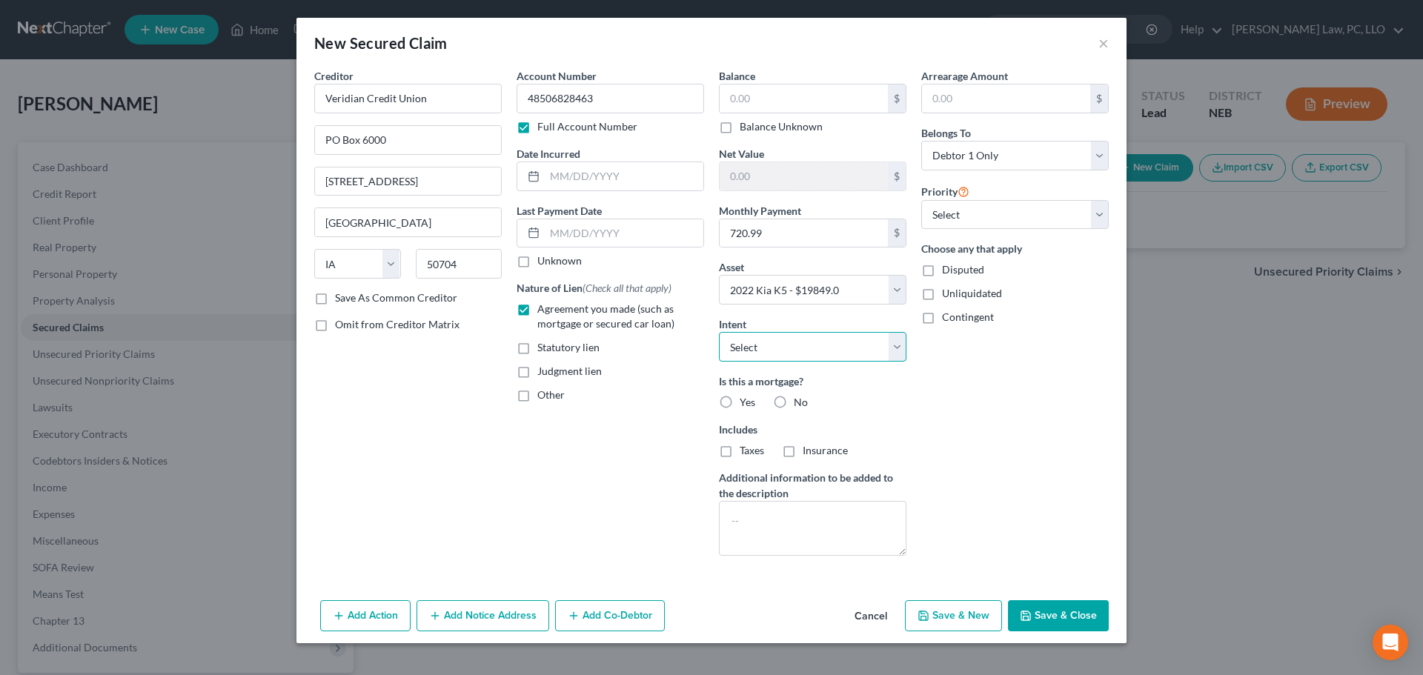
click at [812, 352] on select "Select Surrender Redeem Reaffirm Avoid Other" at bounding box center [813, 347] width 188 height 30
click at [719, 332] on select "Select Surrender Redeem Reaffirm Avoid Other" at bounding box center [813, 347] width 188 height 30
click at [794, 404] on label "No" at bounding box center [801, 402] width 14 height 15
click at [800, 404] on input "No" at bounding box center [805, 400] width 10 height 10
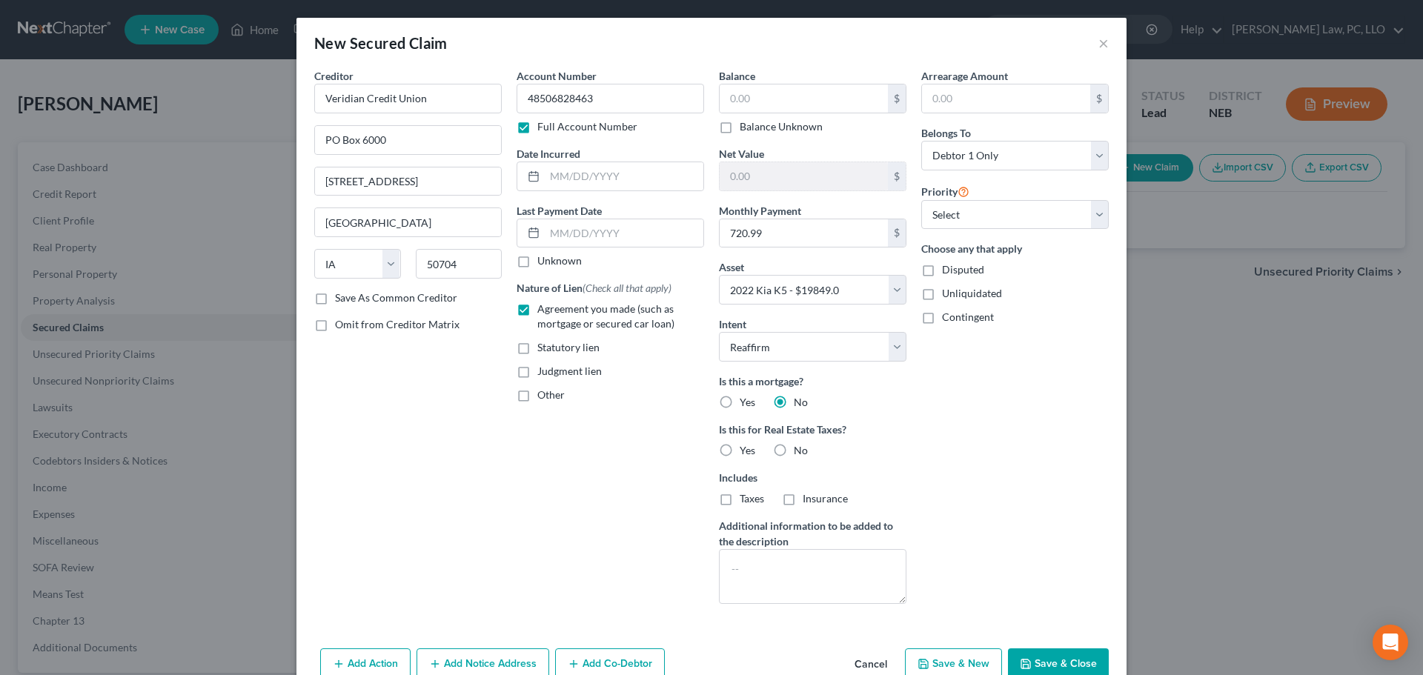
click at [794, 446] on label "No" at bounding box center [801, 450] width 14 height 15
click at [800, 446] on input "No" at bounding box center [805, 448] width 10 height 10
click at [800, 90] on input "text" at bounding box center [804, 99] width 168 height 28
click at [1054, 661] on button "Save & Close" at bounding box center [1058, 664] width 101 height 31
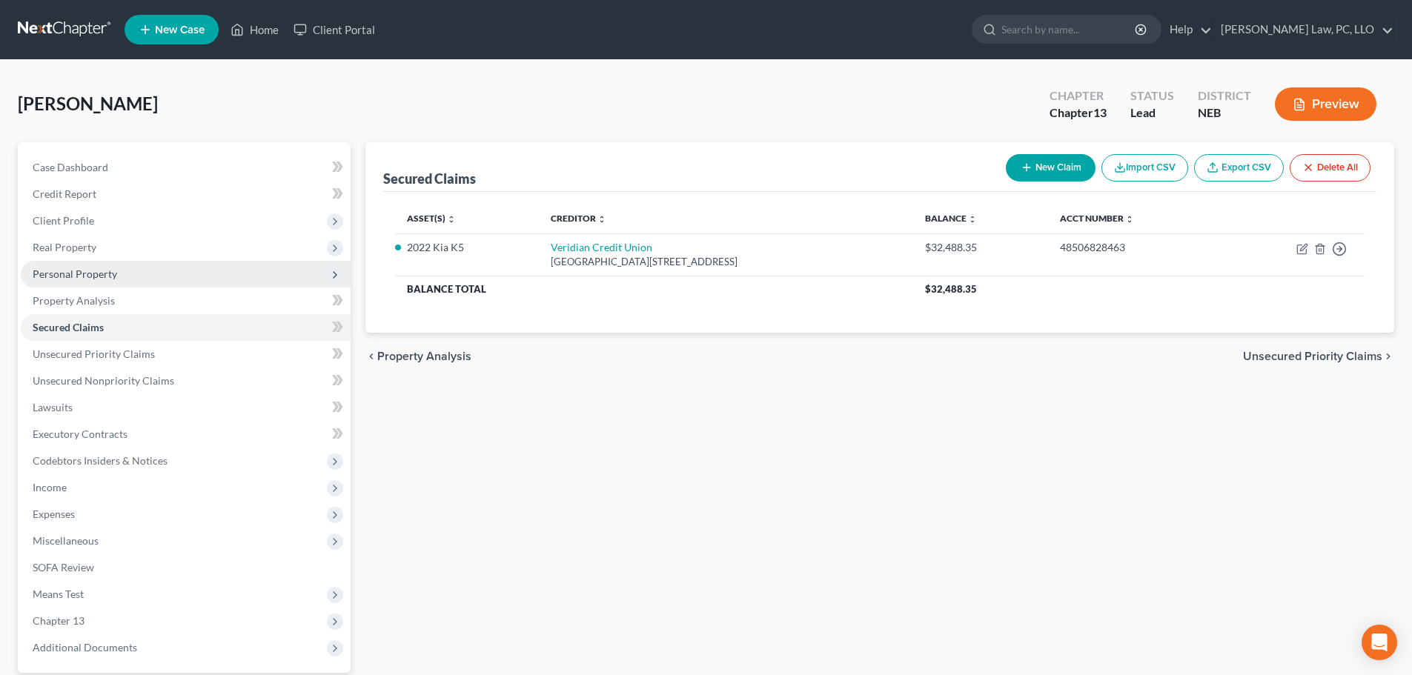
click at [81, 275] on span "Personal Property" at bounding box center [75, 274] width 85 height 13
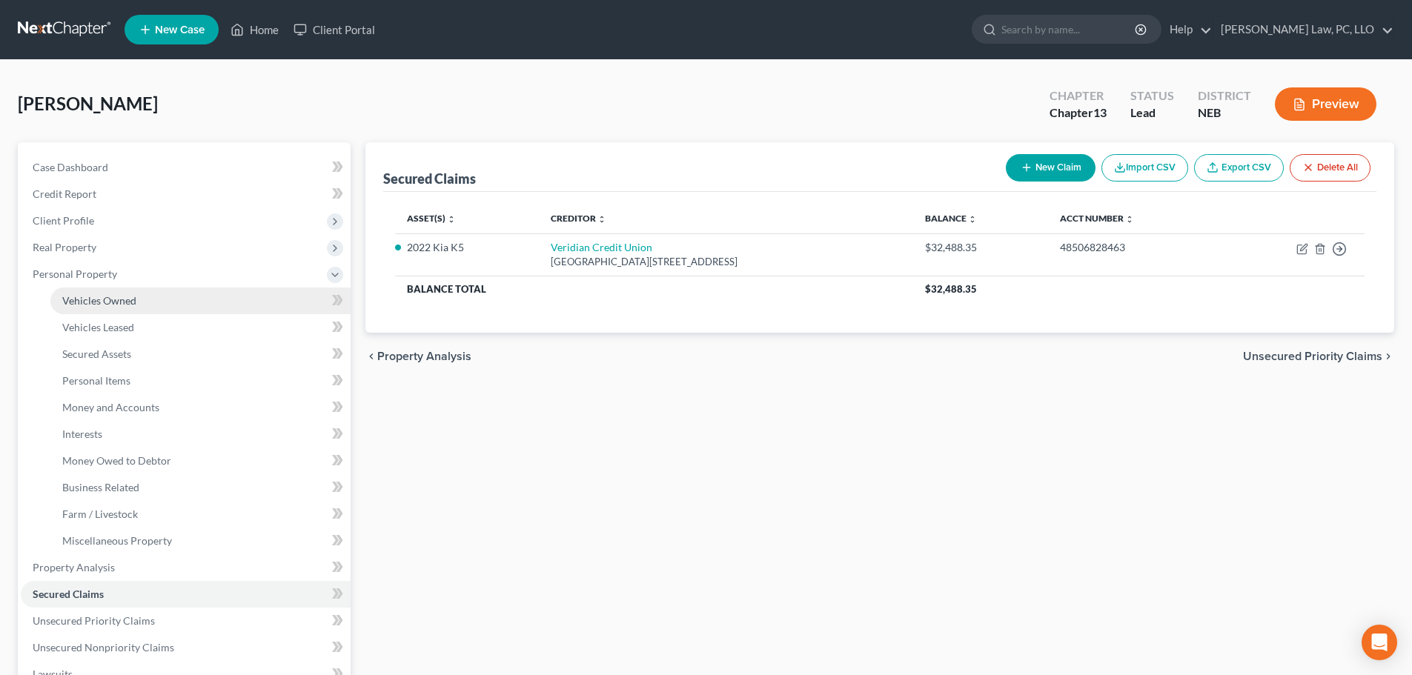
click at [80, 298] on span "Vehicles Owned" at bounding box center [99, 300] width 74 height 13
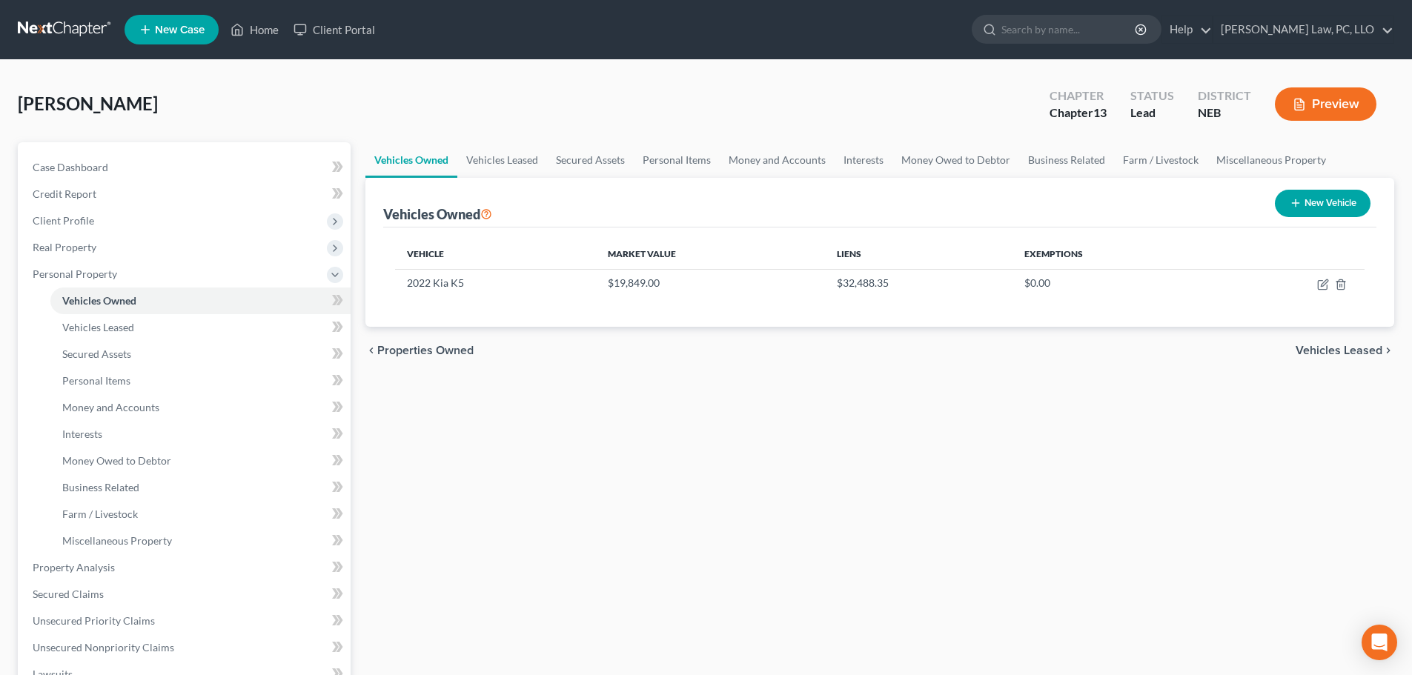
click at [1302, 208] on button "New Vehicle" at bounding box center [1323, 203] width 96 height 27
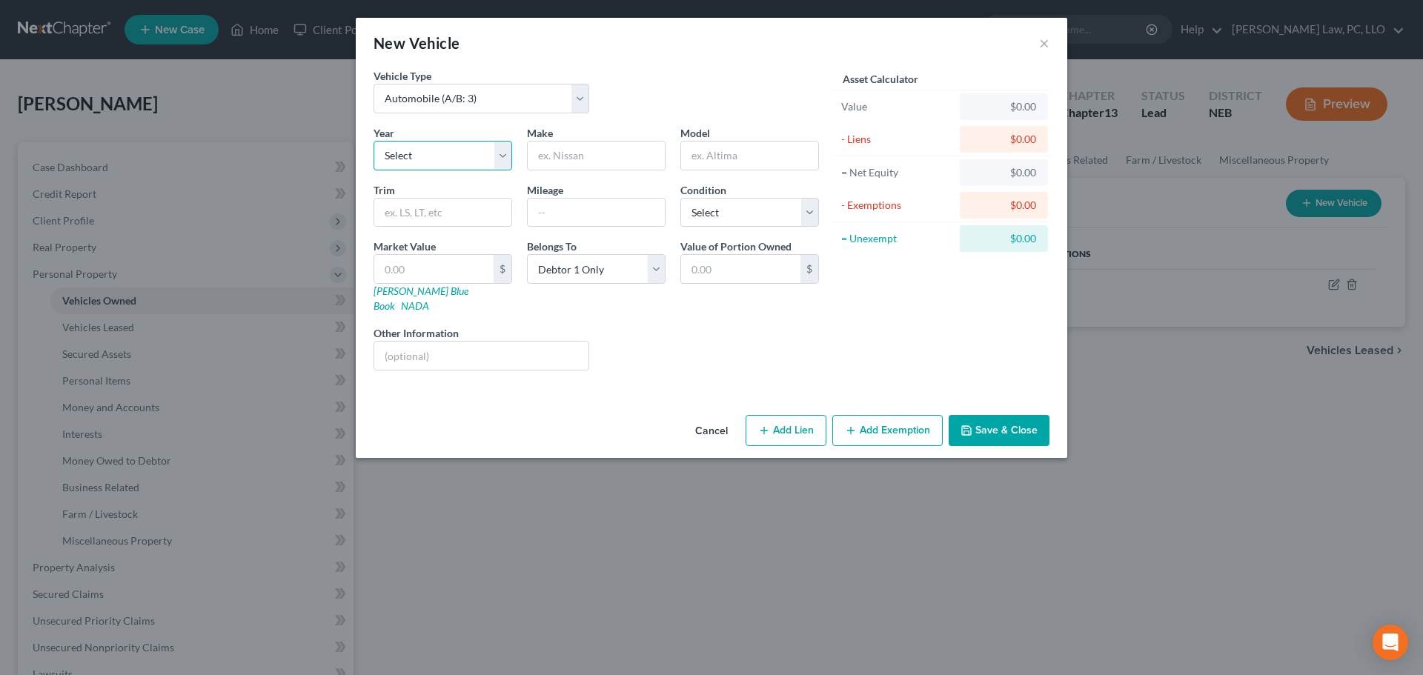
click at [417, 156] on select "Select 2026 2025 2024 2023 2022 2021 2020 2019 2018 2017 2016 2015 2014 2013 20…" at bounding box center [443, 156] width 139 height 30
click at [374, 141] on select "Select 2026 2025 2024 2023 2022 2021 2020 2019 2018 2017 2016 2015 2014 2013 20…" at bounding box center [443, 156] width 139 height 30
click at [553, 165] on input "text" at bounding box center [596, 156] width 137 height 28
click at [584, 205] on input "text" at bounding box center [596, 213] width 137 height 28
drag, startPoint x: 726, startPoint y: 203, endPoint x: 720, endPoint y: 225, distance: 22.3
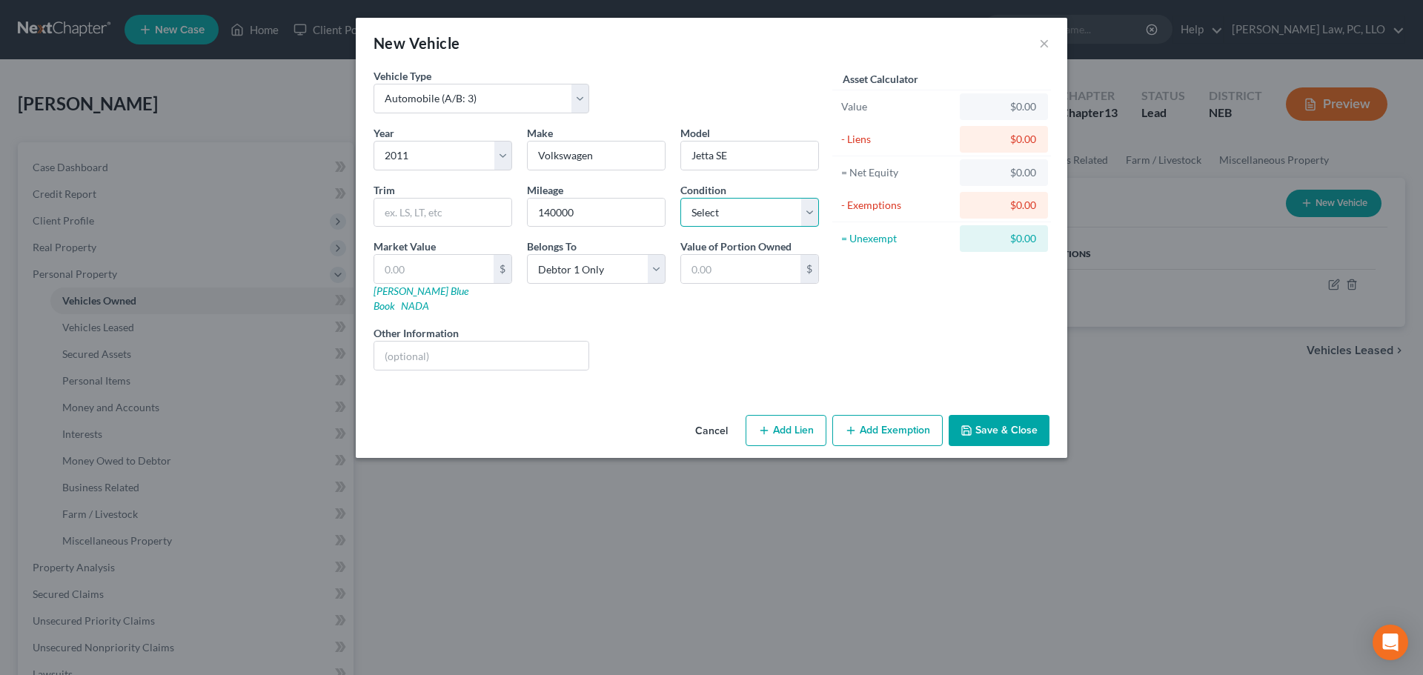
click at [726, 203] on select "Select Excellent Very Good Good Fair Poor" at bounding box center [750, 213] width 139 height 30
click at [681, 198] on select "Select Excellent Very Good Good Fair Poor" at bounding box center [750, 213] width 139 height 30
click at [463, 265] on input "text" at bounding box center [433, 269] width 119 height 28
click at [930, 427] on button "Add Exemption" at bounding box center [887, 430] width 110 height 31
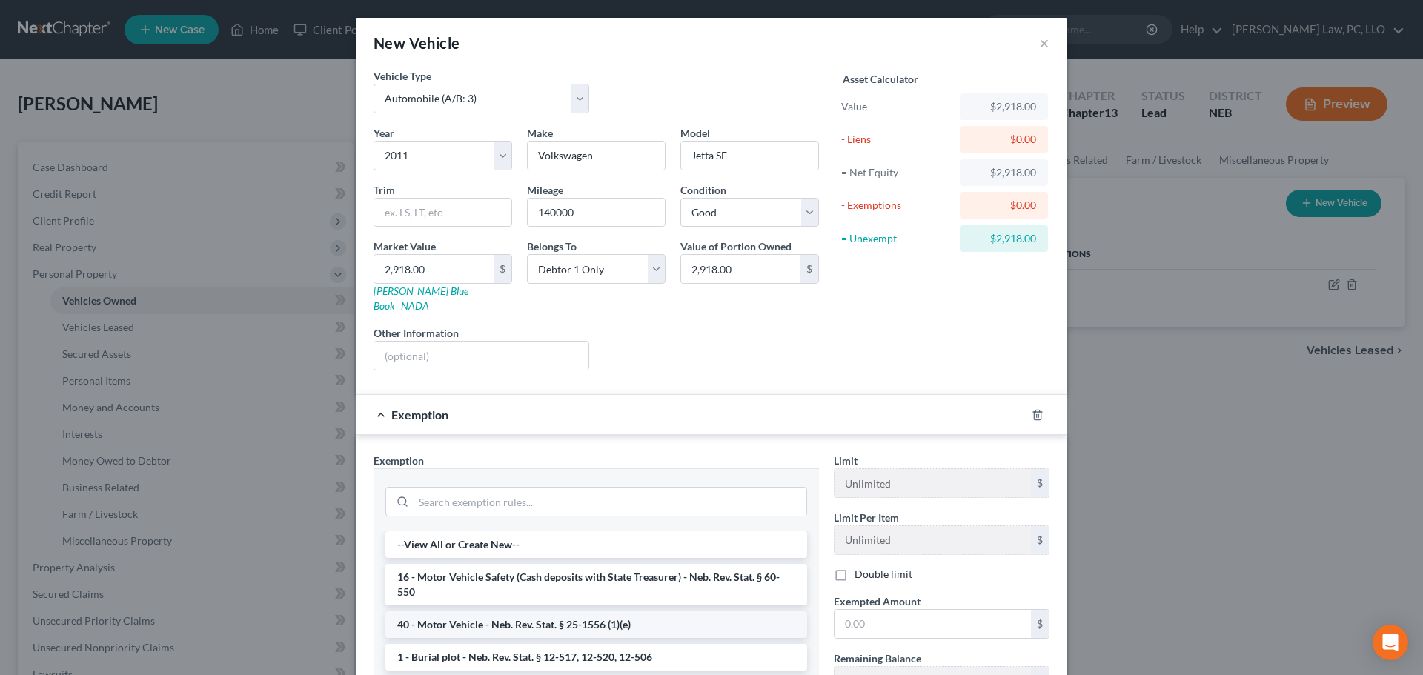
click at [556, 614] on li "40 - Motor Vehicle - Neb. Rev. Stat. § 25-1556 (1)(e)" at bounding box center [596, 625] width 422 height 27
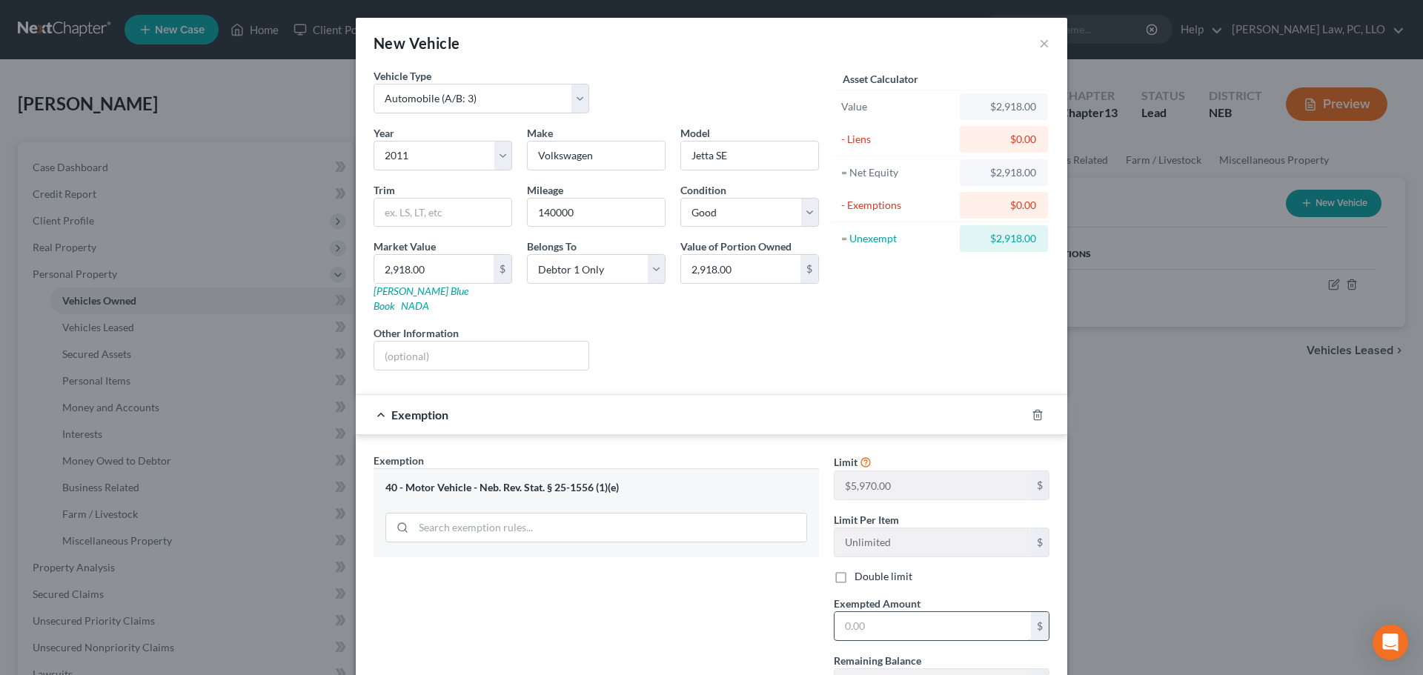
click at [886, 612] on input "text" at bounding box center [933, 626] width 196 height 28
click at [683, 563] on div "Exemption Set must be selected for CA. Exemption * 40 - Motor Vehicle - Neb. Re…" at bounding box center [596, 581] width 460 height 256
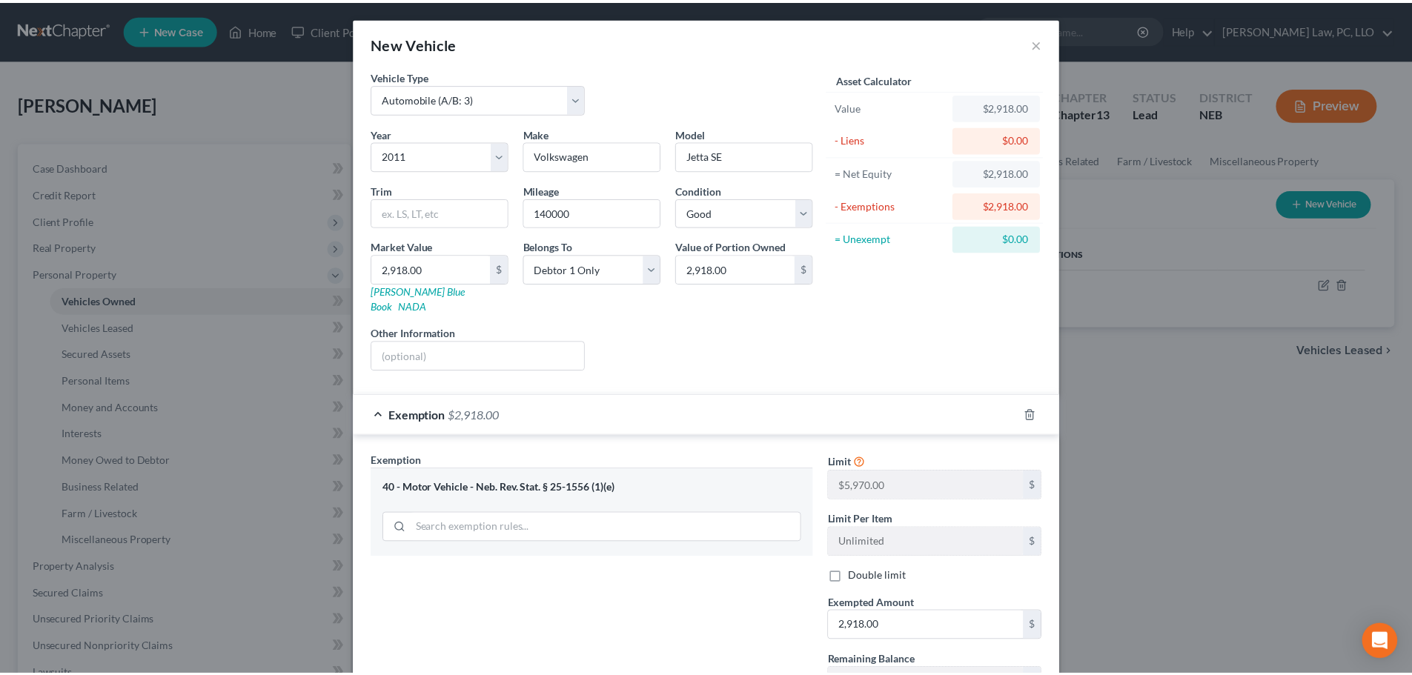
scroll to position [113, 0]
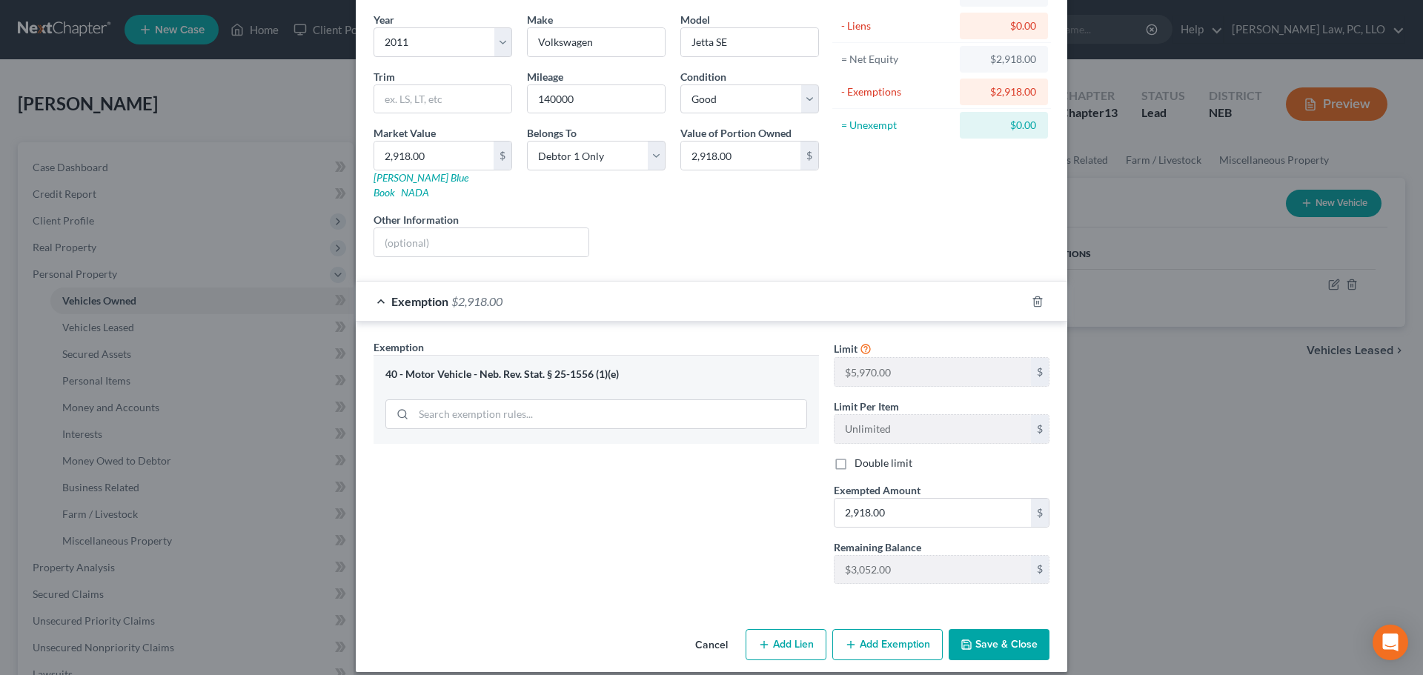
click at [989, 632] on button "Save & Close" at bounding box center [999, 644] width 101 height 31
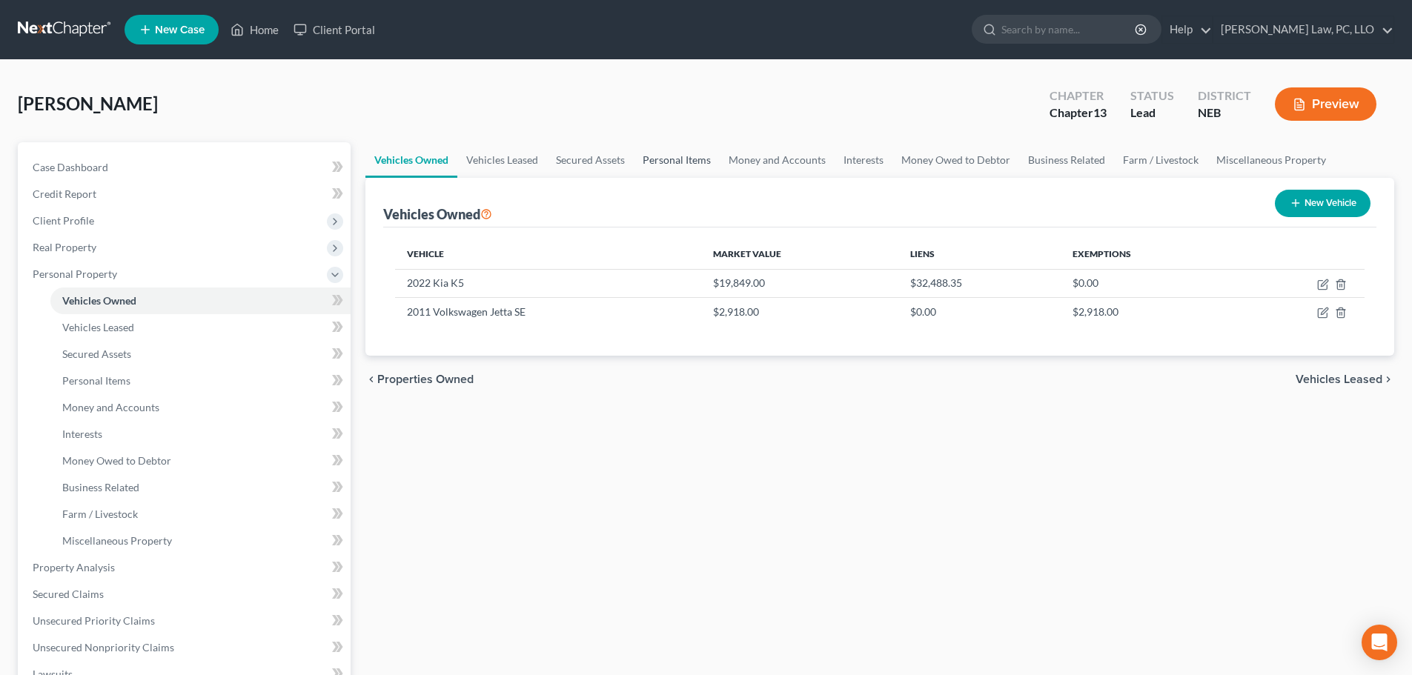
click at [687, 160] on link "Personal Items" at bounding box center [677, 160] width 86 height 36
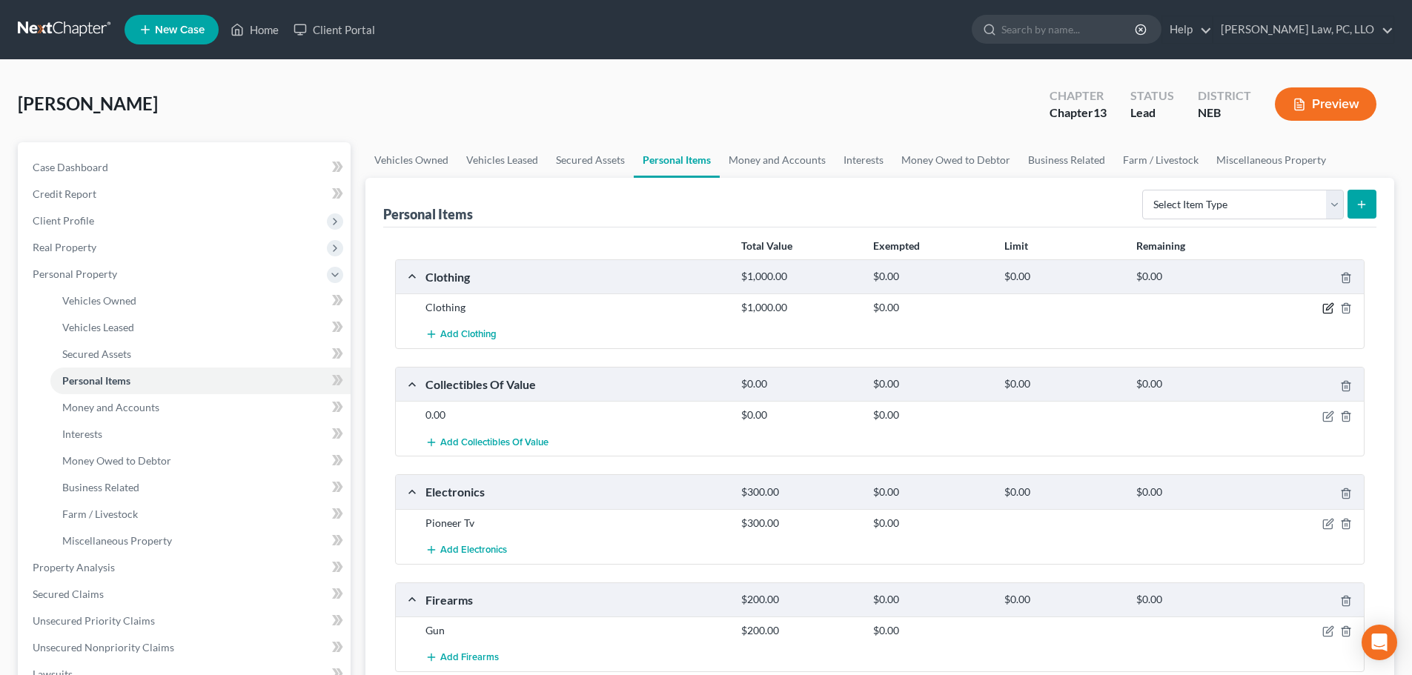
click at [1324, 305] on icon "button" at bounding box center [1327, 309] width 9 height 9
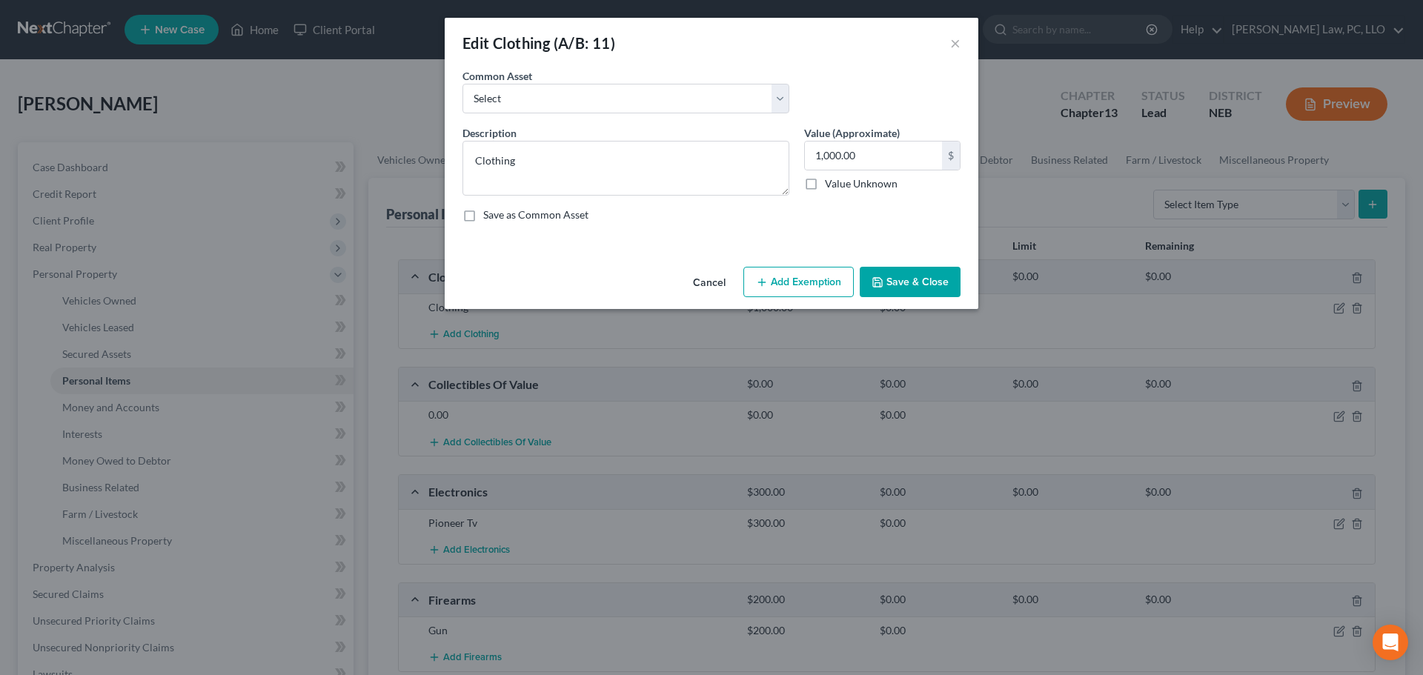
click at [792, 271] on button "Add Exemption" at bounding box center [799, 282] width 110 height 31
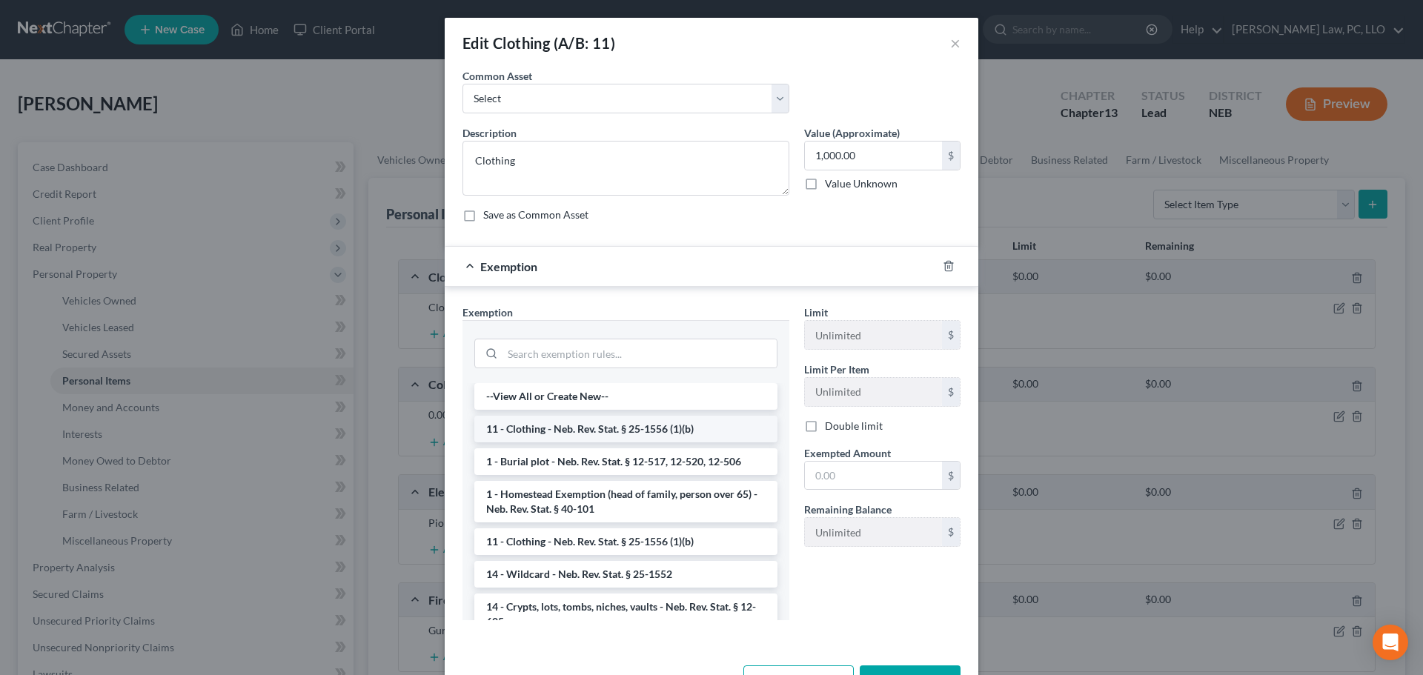
drag, startPoint x: 597, startPoint y: 431, endPoint x: 885, endPoint y: 475, distance: 291.8
click at [597, 431] on li "11 - Clothing - Neb. Rev. Stat. § 25-1556 (1)(b)" at bounding box center [625, 429] width 303 height 27
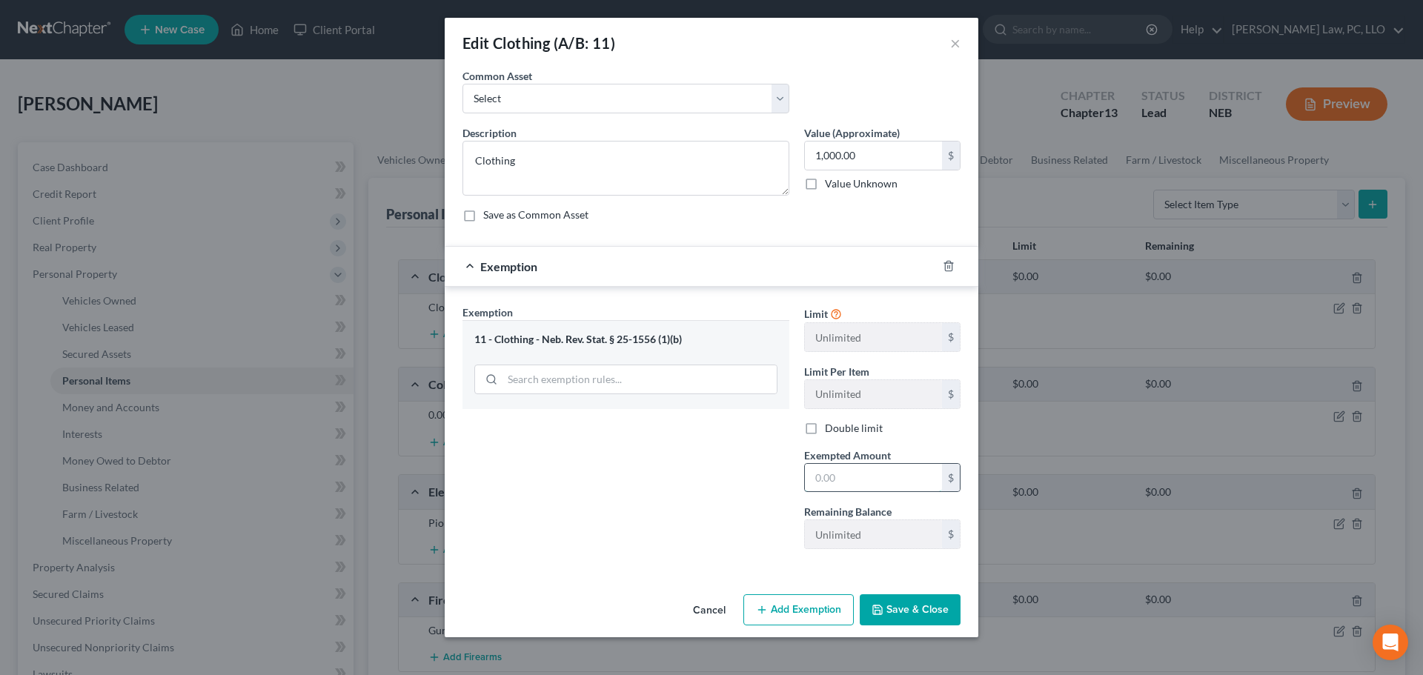
click at [881, 474] on input "text" at bounding box center [873, 478] width 137 height 28
drag, startPoint x: 780, startPoint y: 514, endPoint x: 927, endPoint y: 589, distance: 164.8
click at [780, 514] on div "Exemption Set must be selected for CA. Exemption * 11 - Clothing - Neb. Rev. St…" at bounding box center [626, 433] width 342 height 256
click at [922, 604] on button "Save & Close" at bounding box center [910, 610] width 101 height 31
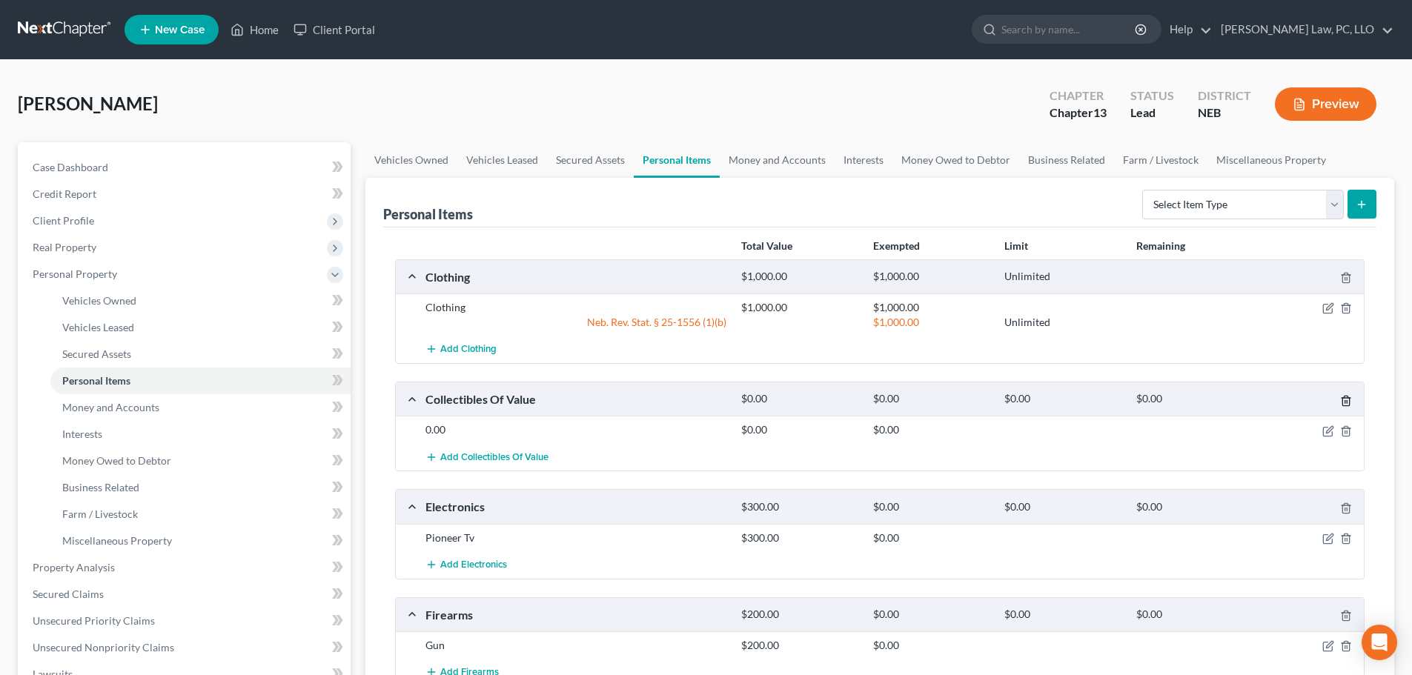
click at [1345, 397] on icon "button" at bounding box center [1346, 401] width 12 height 12
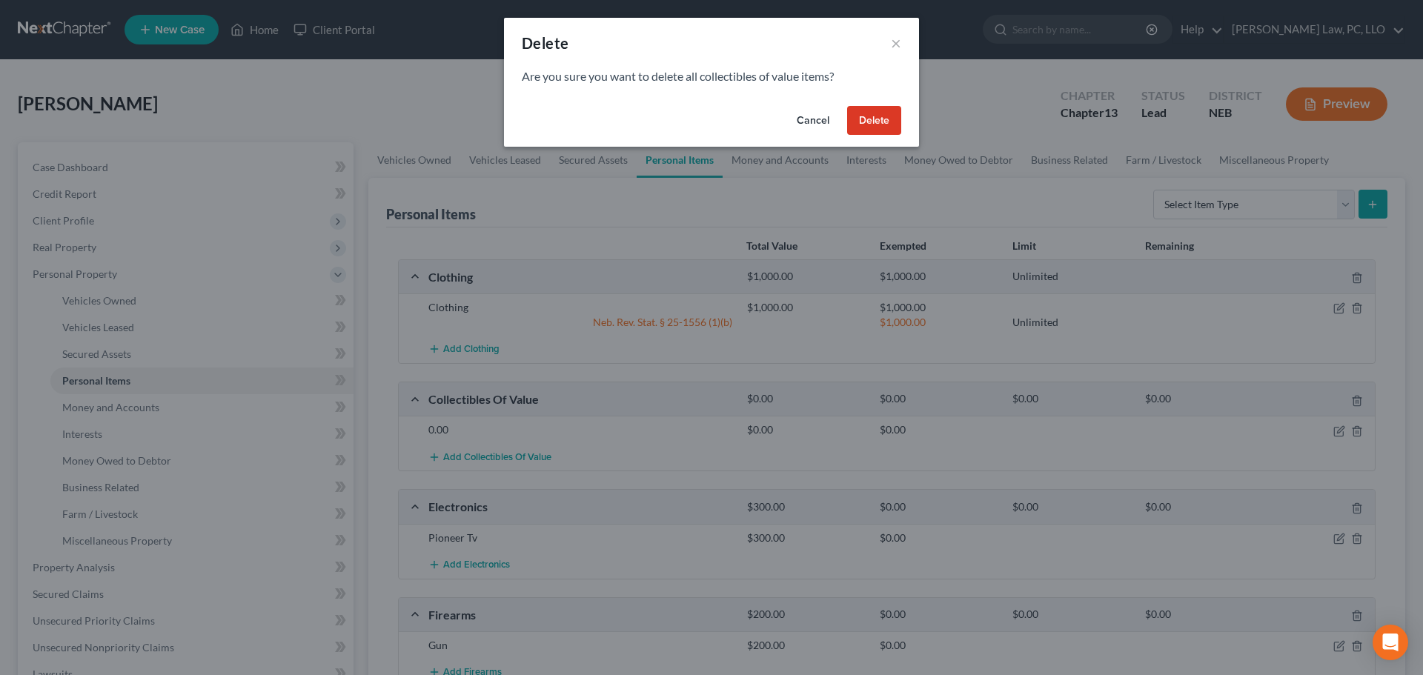
click at [884, 114] on button "Delete" at bounding box center [874, 121] width 54 height 30
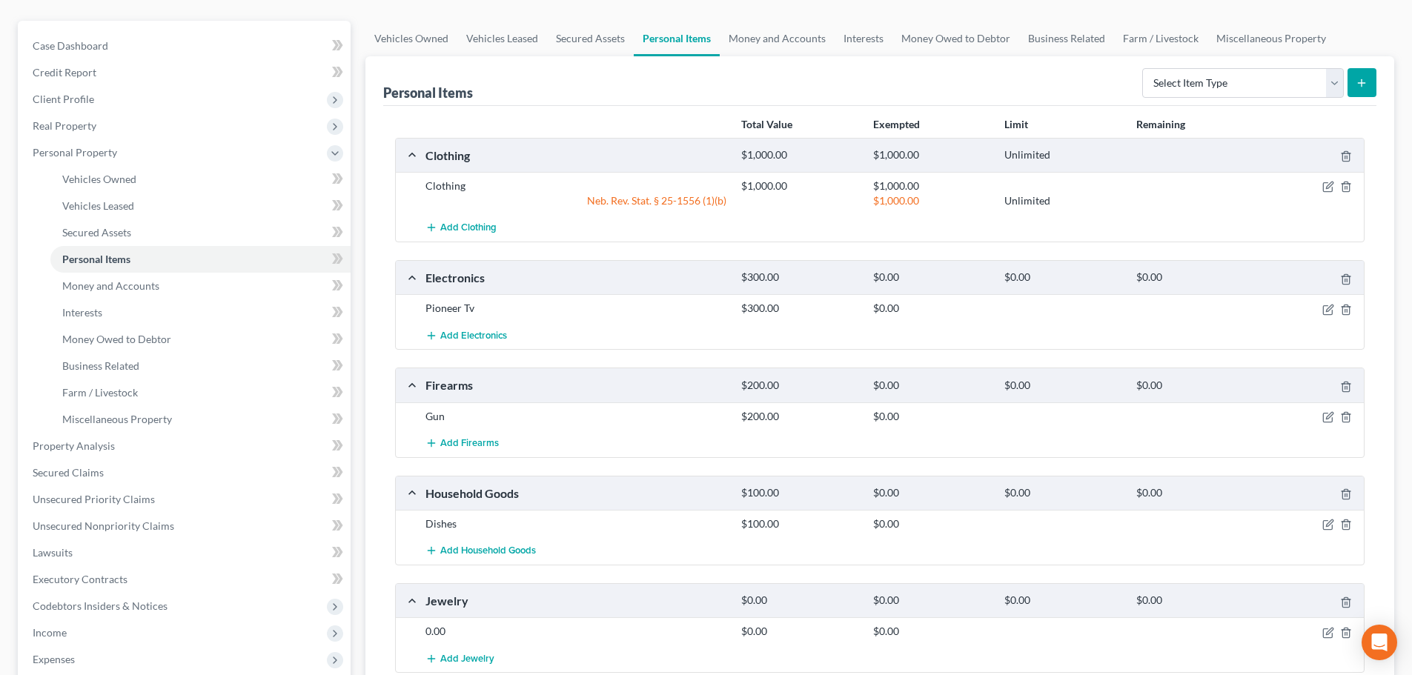
scroll to position [148, 0]
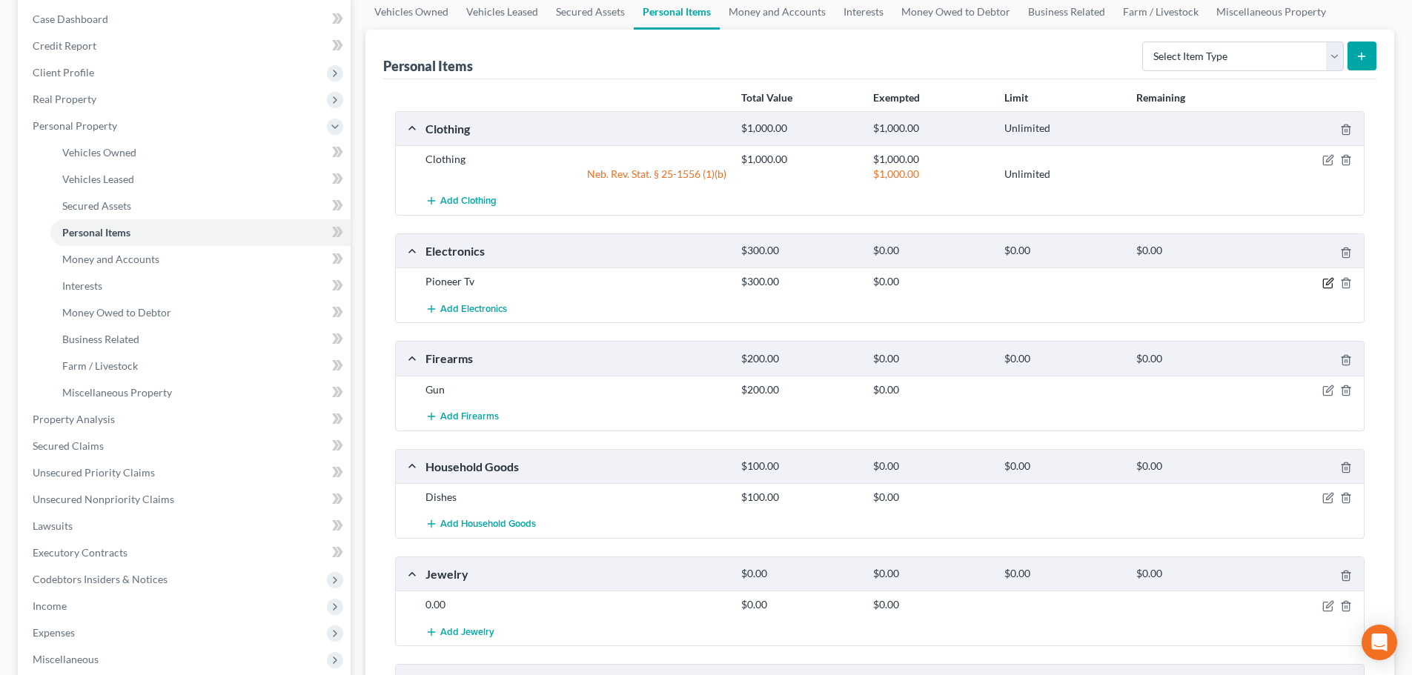
click at [1331, 283] on icon "button" at bounding box center [1328, 283] width 12 height 12
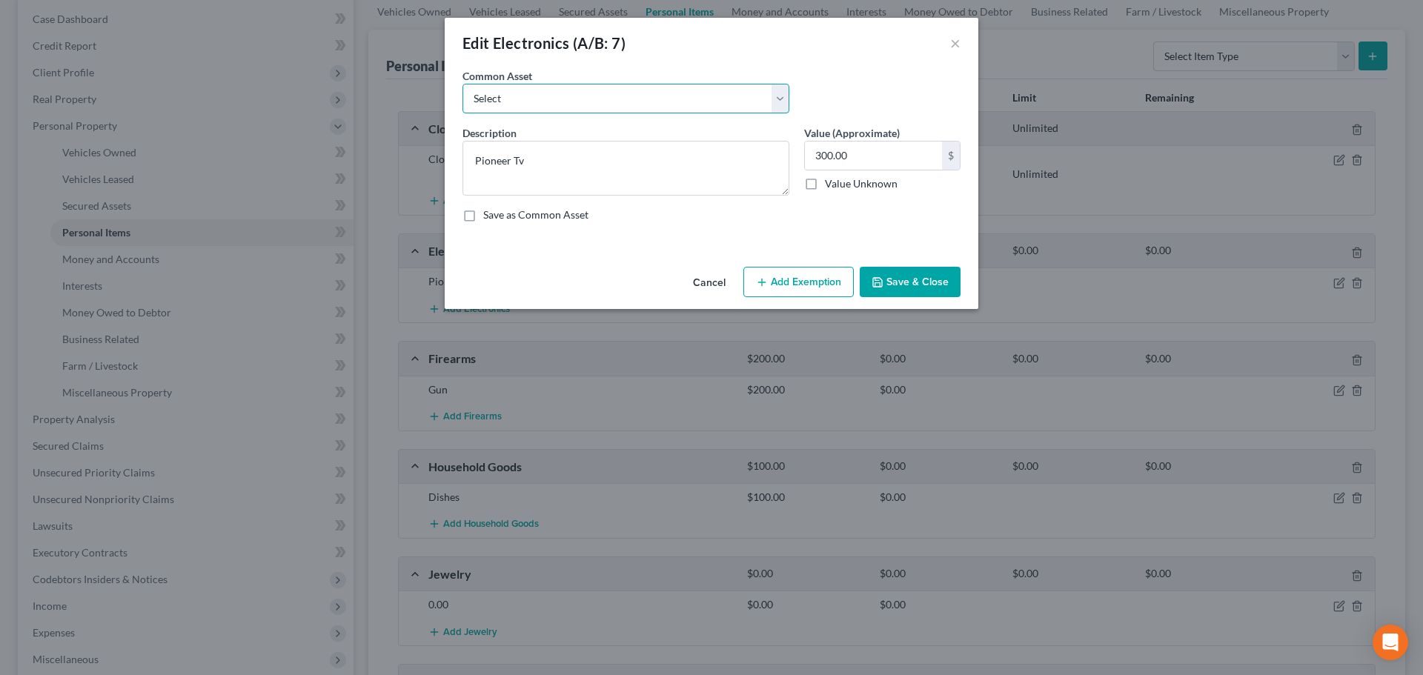
click at [586, 105] on select "Select Electronics" at bounding box center [626, 99] width 327 height 30
click at [463, 84] on select "Select Electronics" at bounding box center [626, 99] width 327 height 30
click at [833, 157] on input "text" at bounding box center [873, 156] width 137 height 28
click at [799, 285] on button "Add Exemption" at bounding box center [799, 282] width 110 height 31
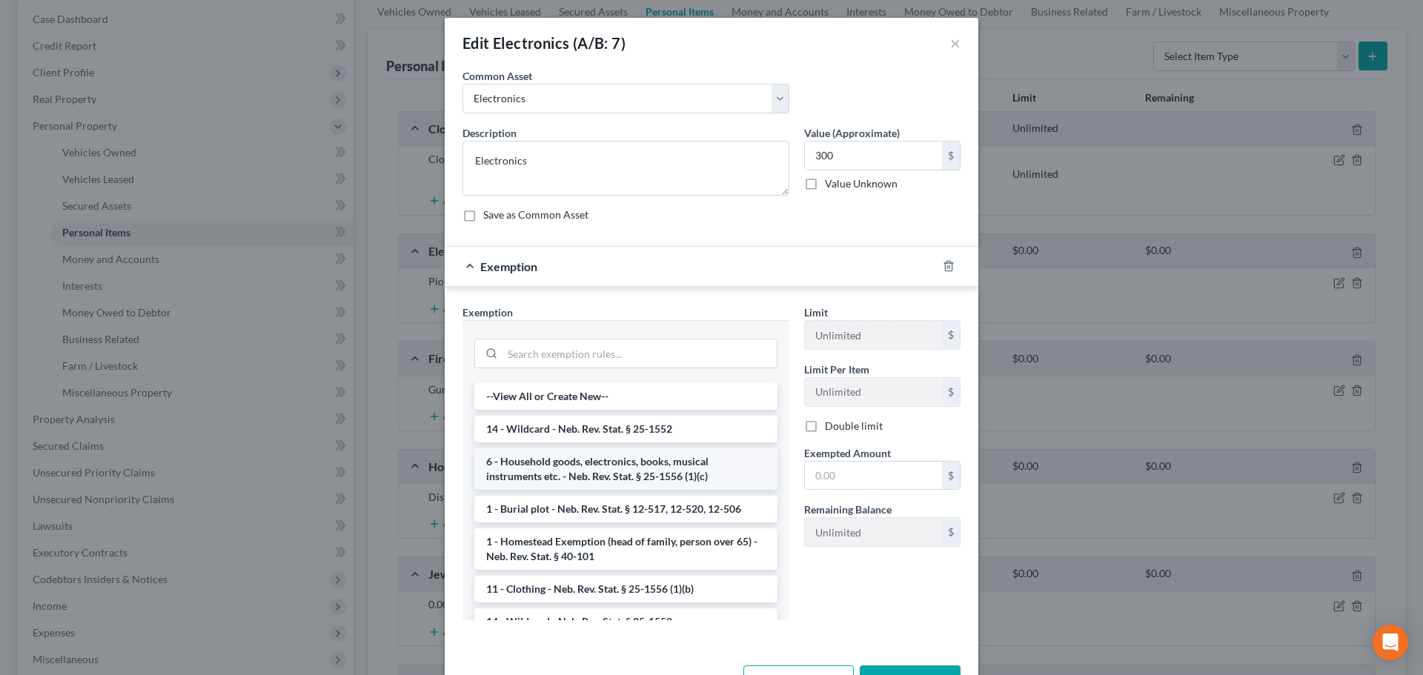
click at [596, 463] on li "6 - Household goods, electronics, books, musical instruments etc. - Neb. Rev. S…" at bounding box center [625, 469] width 303 height 42
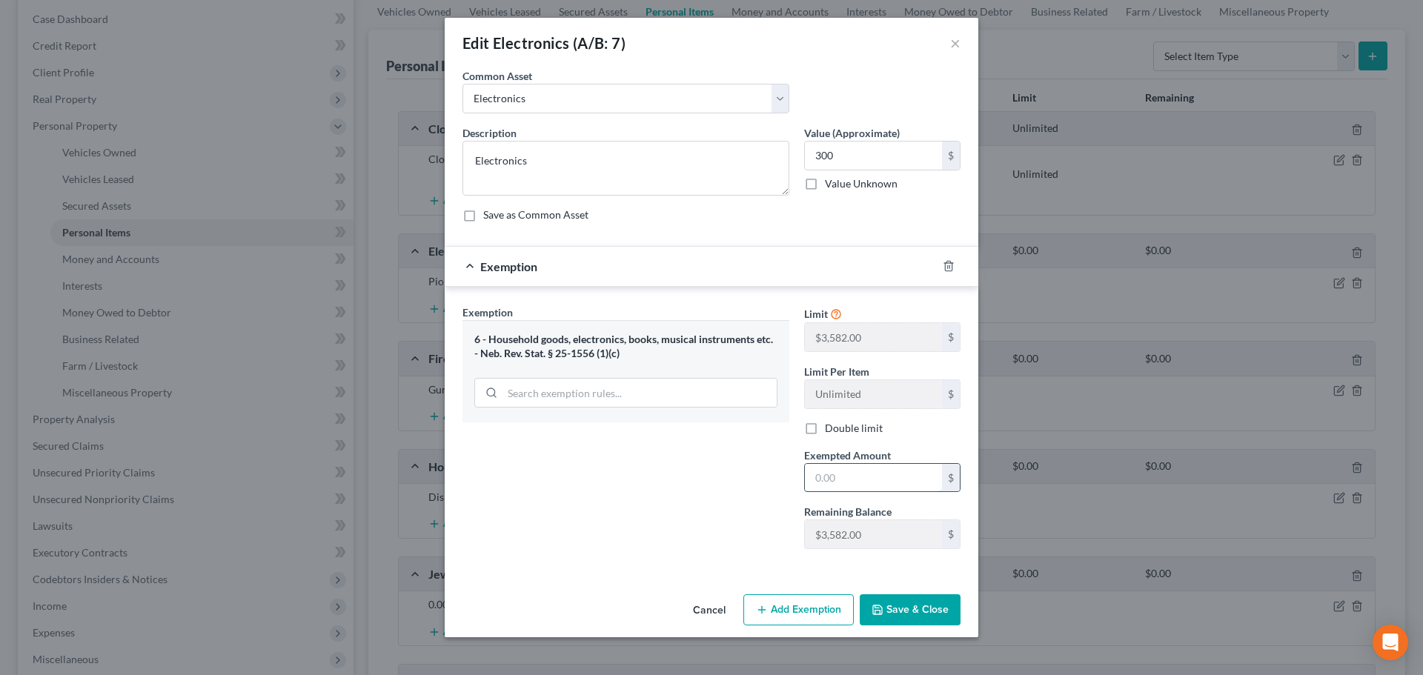
click at [855, 481] on input "text" at bounding box center [873, 478] width 137 height 28
drag, startPoint x: 715, startPoint y: 518, endPoint x: 868, endPoint y: 578, distance: 164.1
click at [715, 518] on div "Exemption Set must be selected for CA. Exemption * 6 - Household goods, electro…" at bounding box center [626, 433] width 342 height 256
click at [900, 600] on button "Save & Close" at bounding box center [910, 610] width 101 height 31
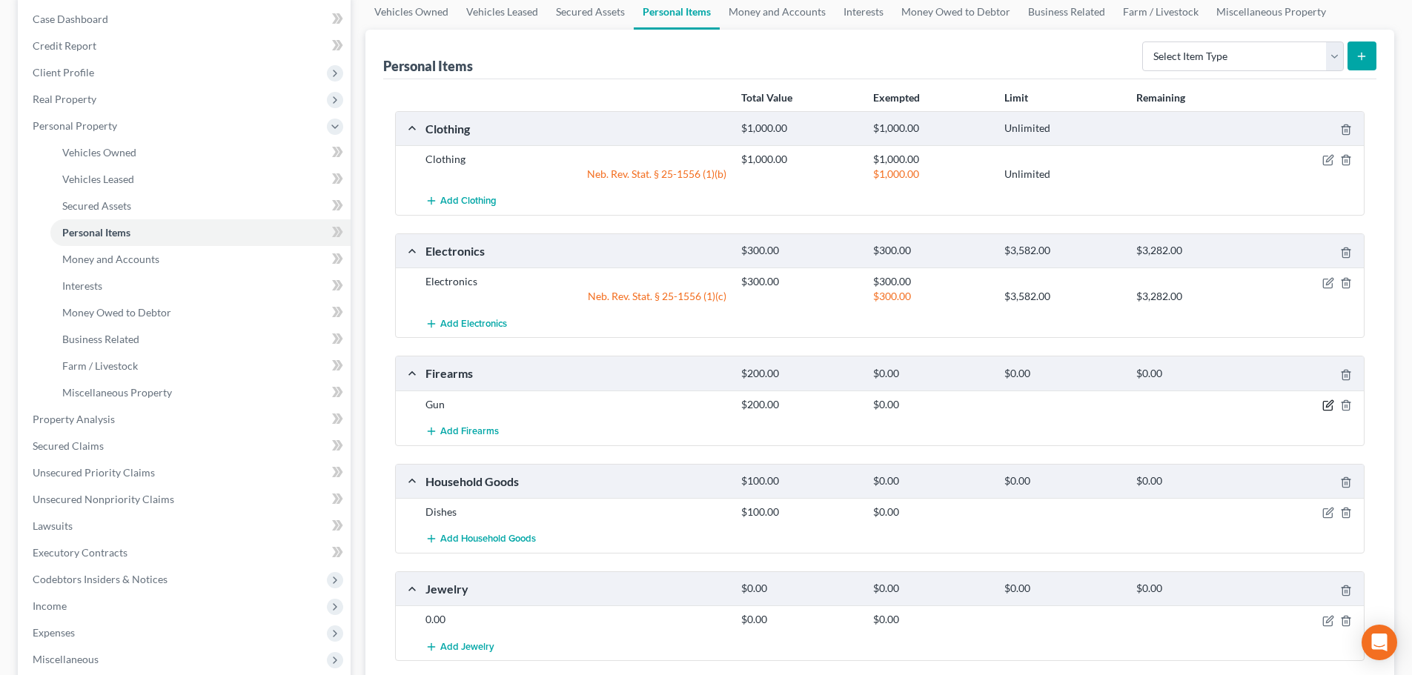
click at [1328, 407] on icon "button" at bounding box center [1329, 403] width 7 height 7
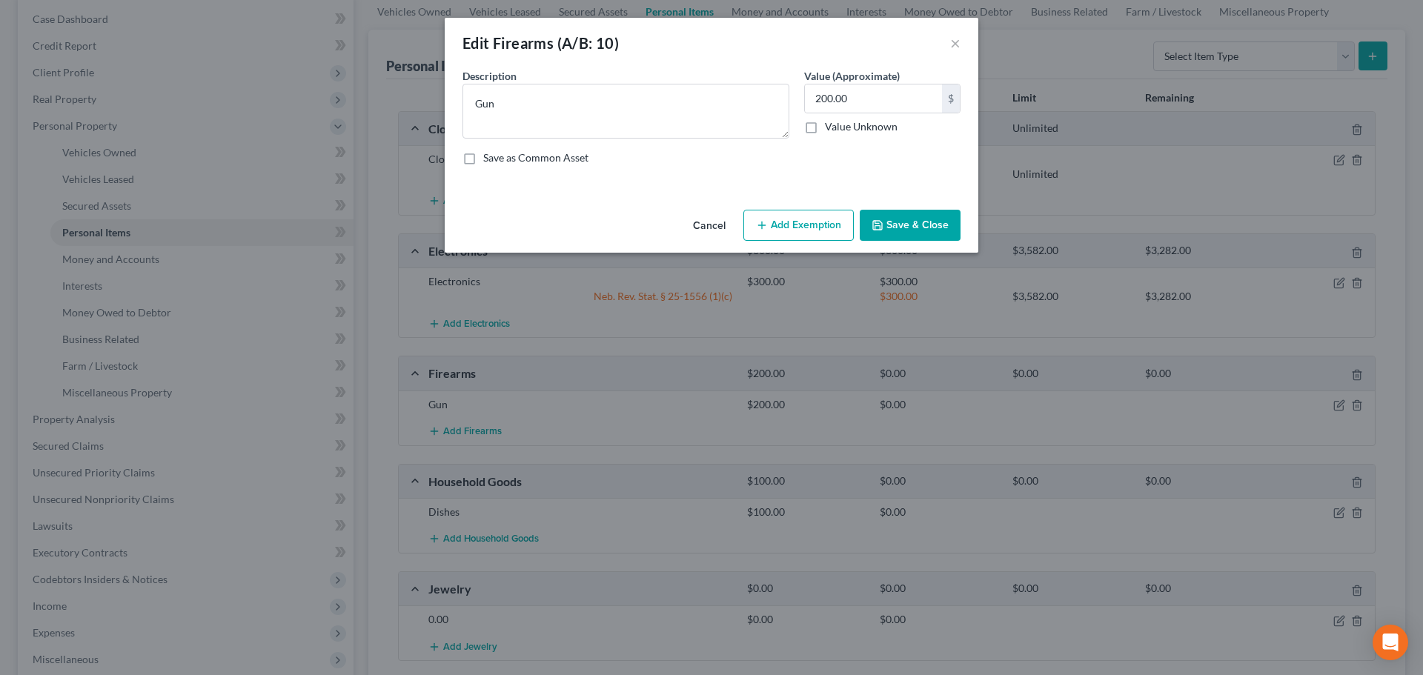
click at [784, 227] on button "Add Exemption" at bounding box center [799, 225] width 110 height 31
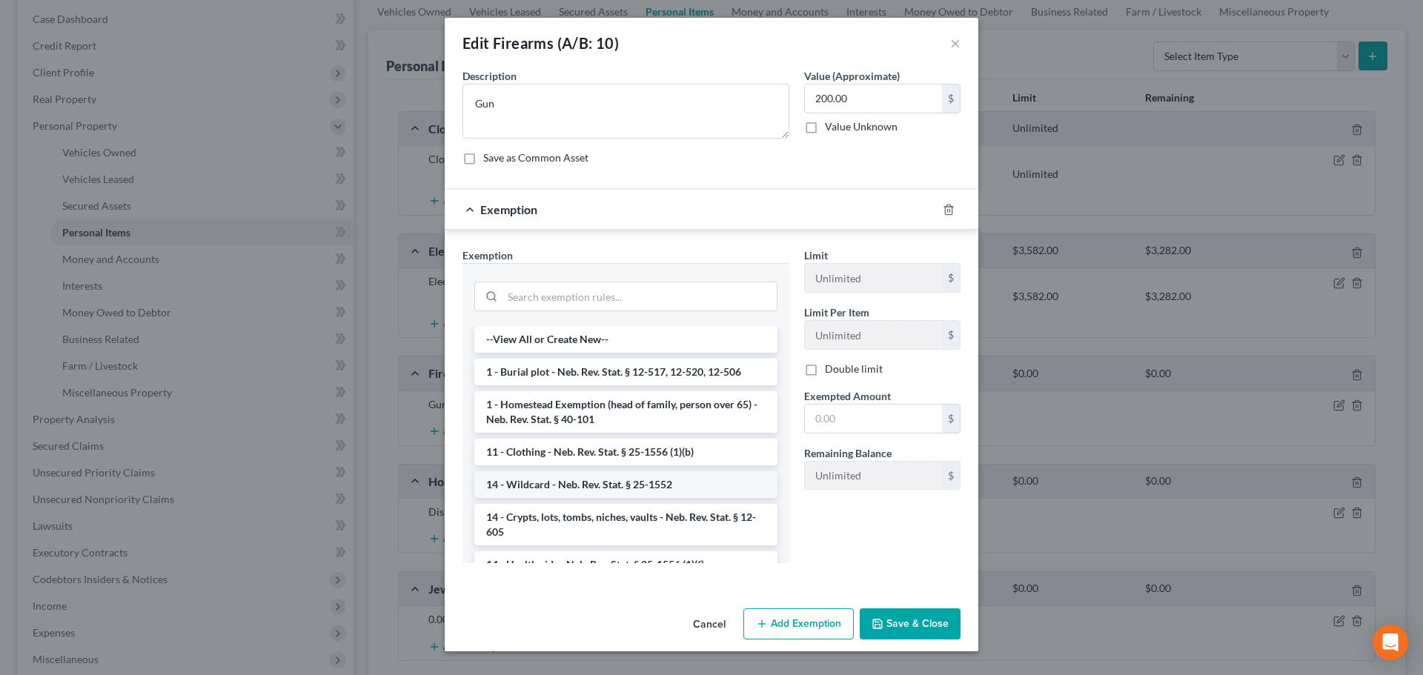
click at [572, 475] on li "14 - Wildcard - Neb. Rev. Stat. § 25-1552" at bounding box center [625, 484] width 303 height 27
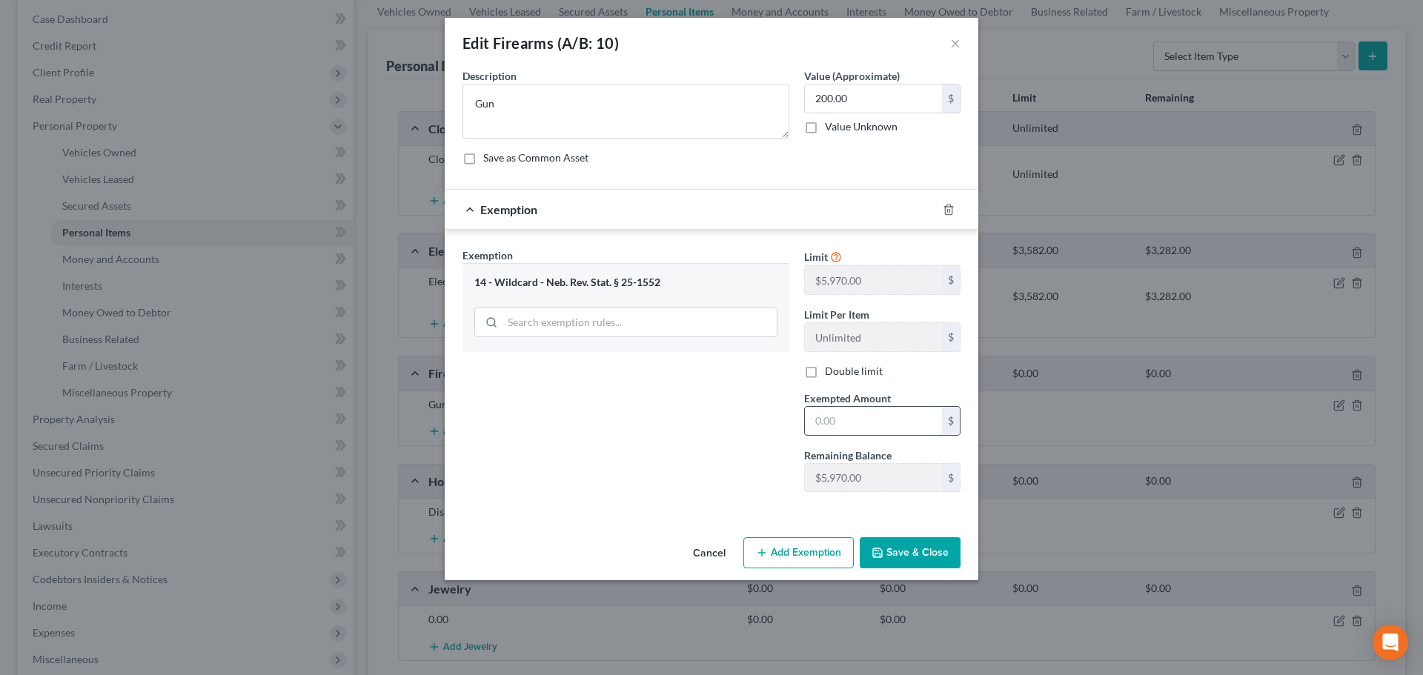
click at [839, 424] on input "text" at bounding box center [873, 421] width 137 height 28
drag, startPoint x: 706, startPoint y: 471, endPoint x: 899, endPoint y: 550, distance: 208.1
click at [706, 471] on div "Exemption Set must be selected for CA. Exemption * 14 - Wildcard - Neb. Rev. St…" at bounding box center [626, 376] width 342 height 256
click at [899, 553] on button "Save & Close" at bounding box center [910, 552] width 101 height 31
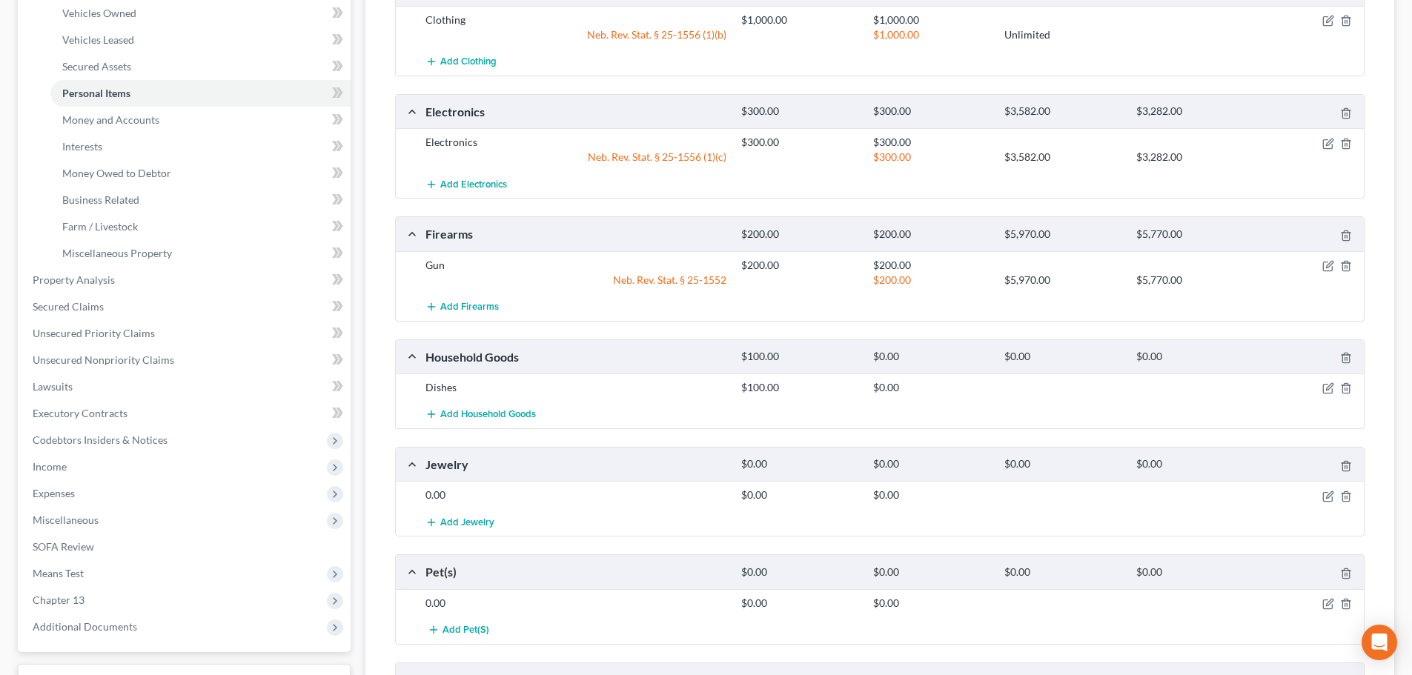
scroll to position [297, 0]
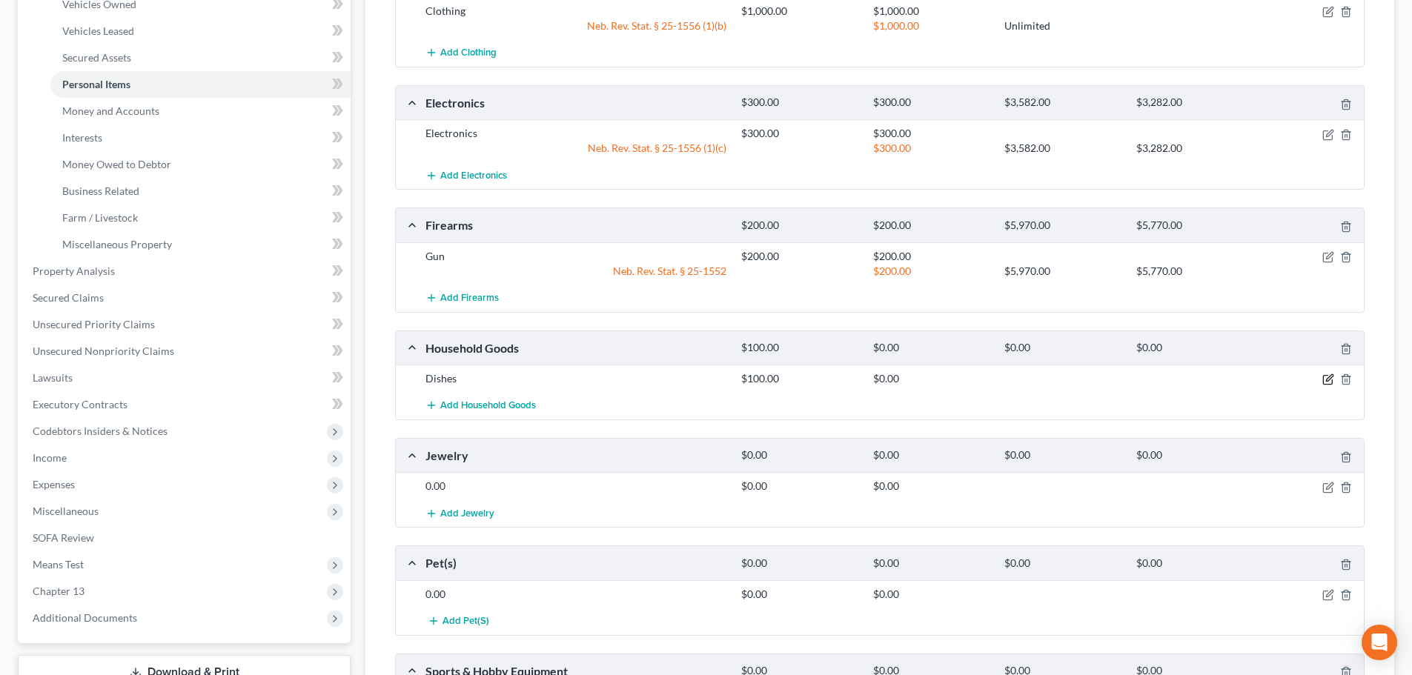
click at [1322, 378] on icon "button" at bounding box center [1328, 380] width 12 height 12
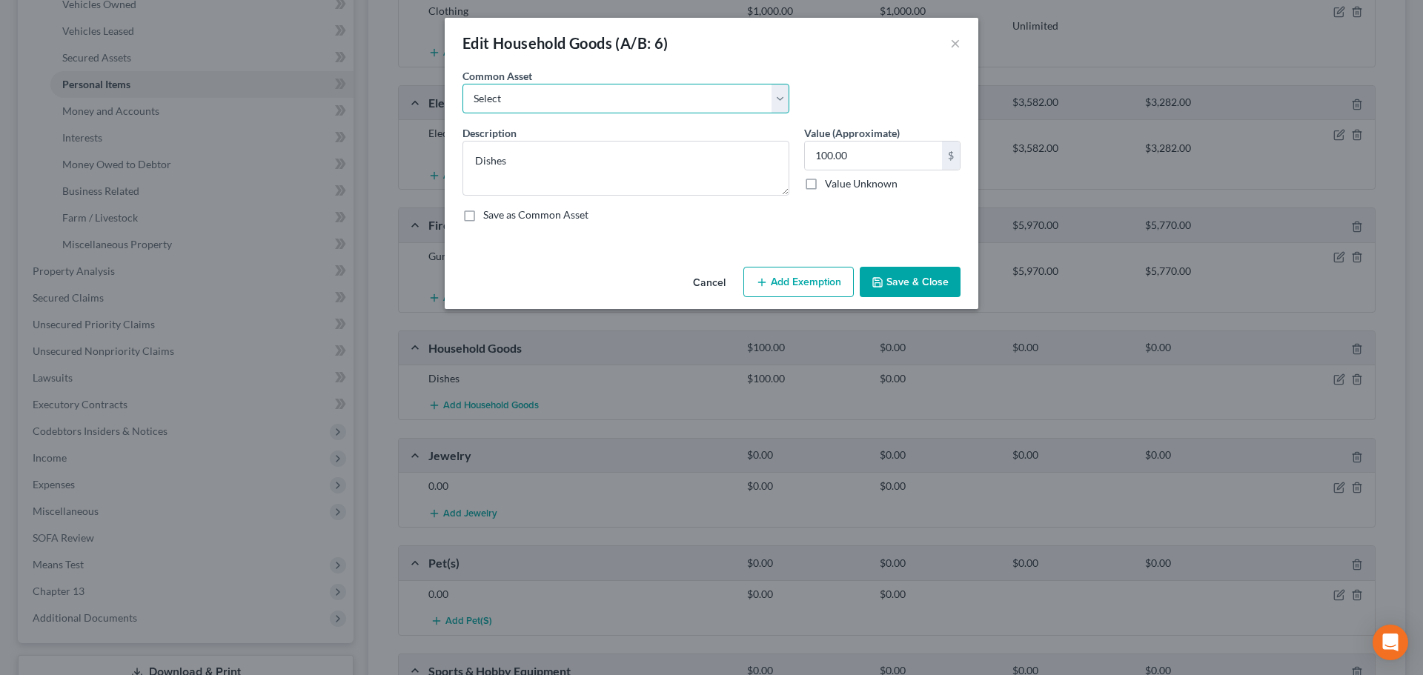
drag, startPoint x: 715, startPoint y: 104, endPoint x: 707, endPoint y: 113, distance: 11.6
click at [715, 104] on select "Select Household Goods and Furniture" at bounding box center [626, 99] width 327 height 30
click at [463, 84] on select "Select Household Goods and Furniture" at bounding box center [626, 99] width 327 height 30
click at [847, 159] on input "1,500.00" at bounding box center [873, 156] width 137 height 28
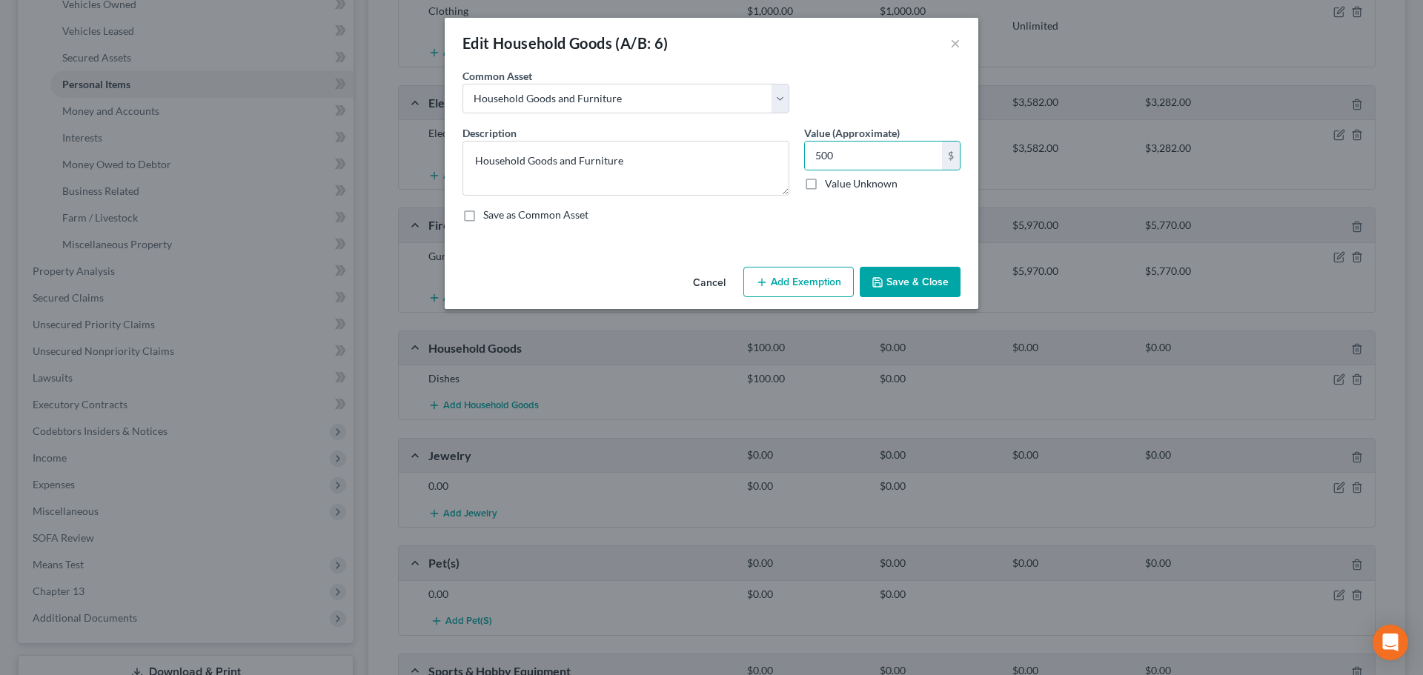
click at [800, 281] on button "Add Exemption" at bounding box center [799, 282] width 110 height 31
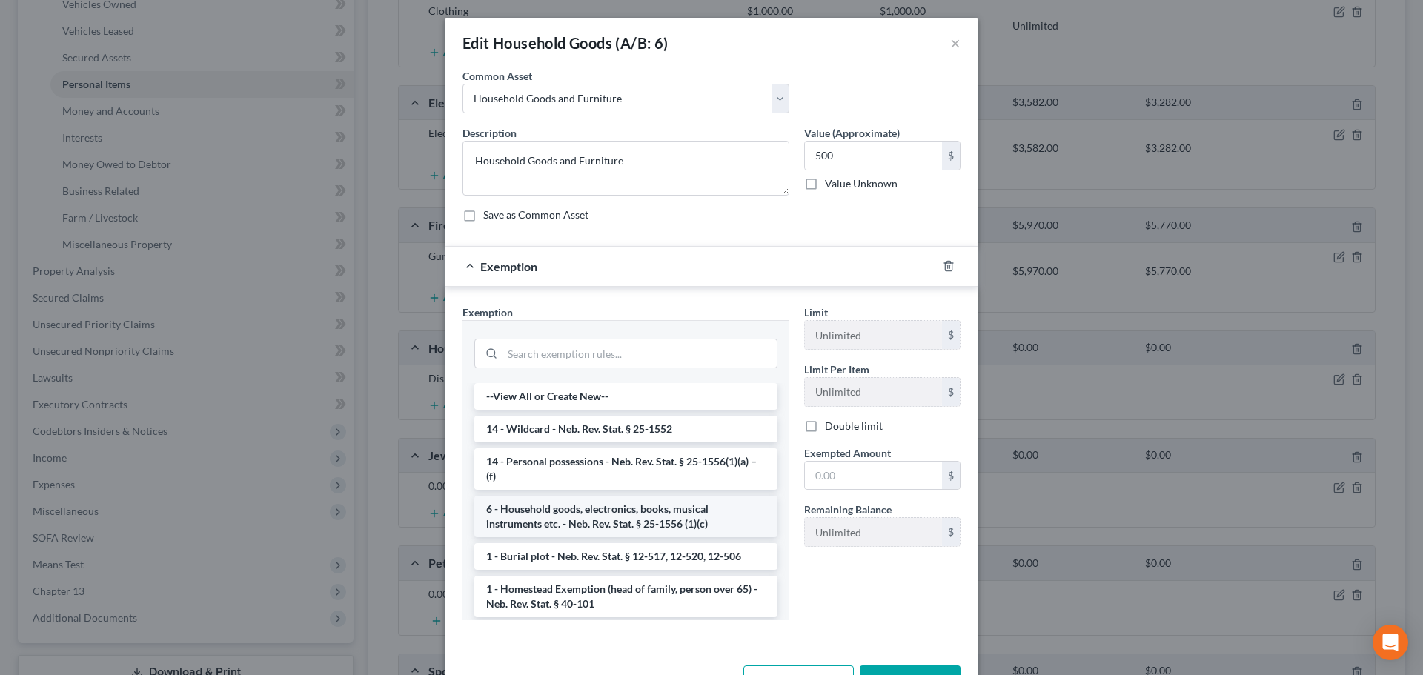
click at [607, 520] on li "6 - Household goods, electronics, books, musical instruments etc. - Neb. Rev. S…" at bounding box center [625, 517] width 303 height 42
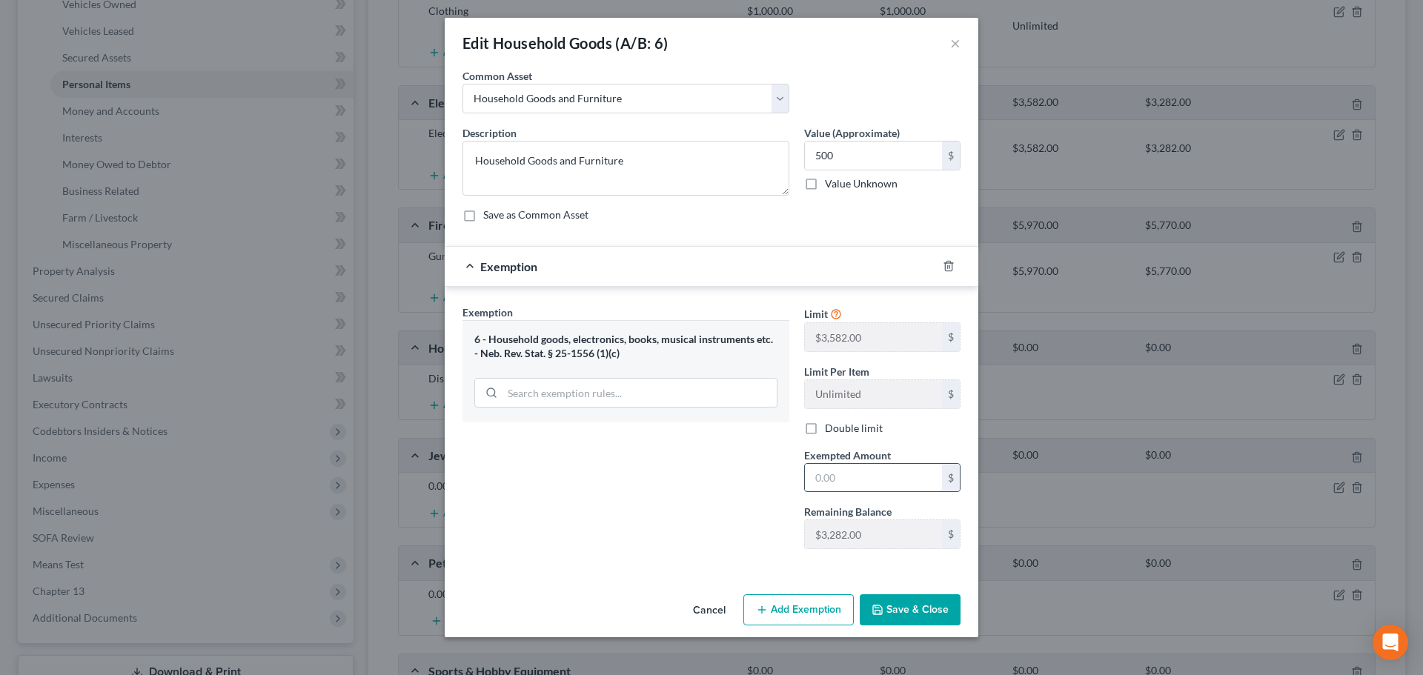
click at [843, 479] on input "text" at bounding box center [873, 478] width 137 height 28
click at [704, 502] on div "Exemption Set must be selected for CA. Exemption * 6 - Household goods, electro…" at bounding box center [626, 433] width 342 height 256
click at [890, 605] on button "Save & Close" at bounding box center [910, 610] width 101 height 31
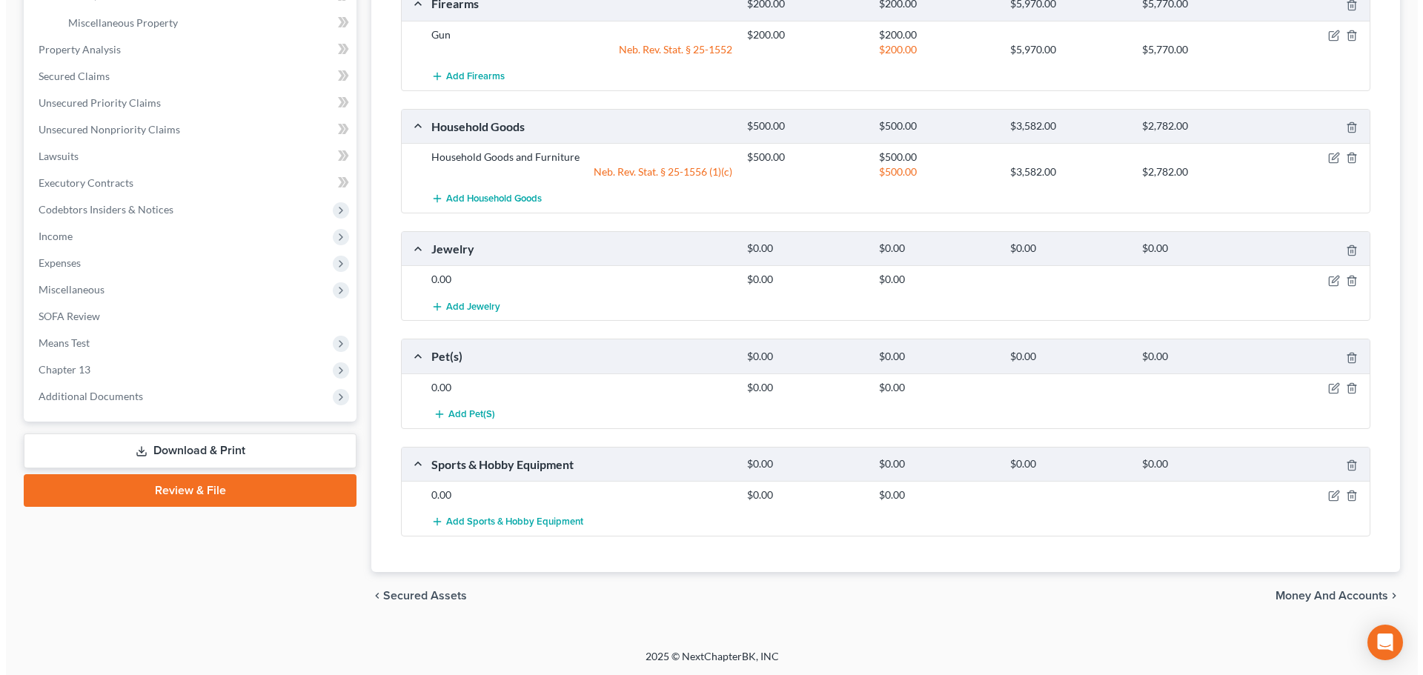
scroll to position [519, 0]
click at [1346, 254] on icon "button" at bounding box center [1346, 250] width 12 height 12
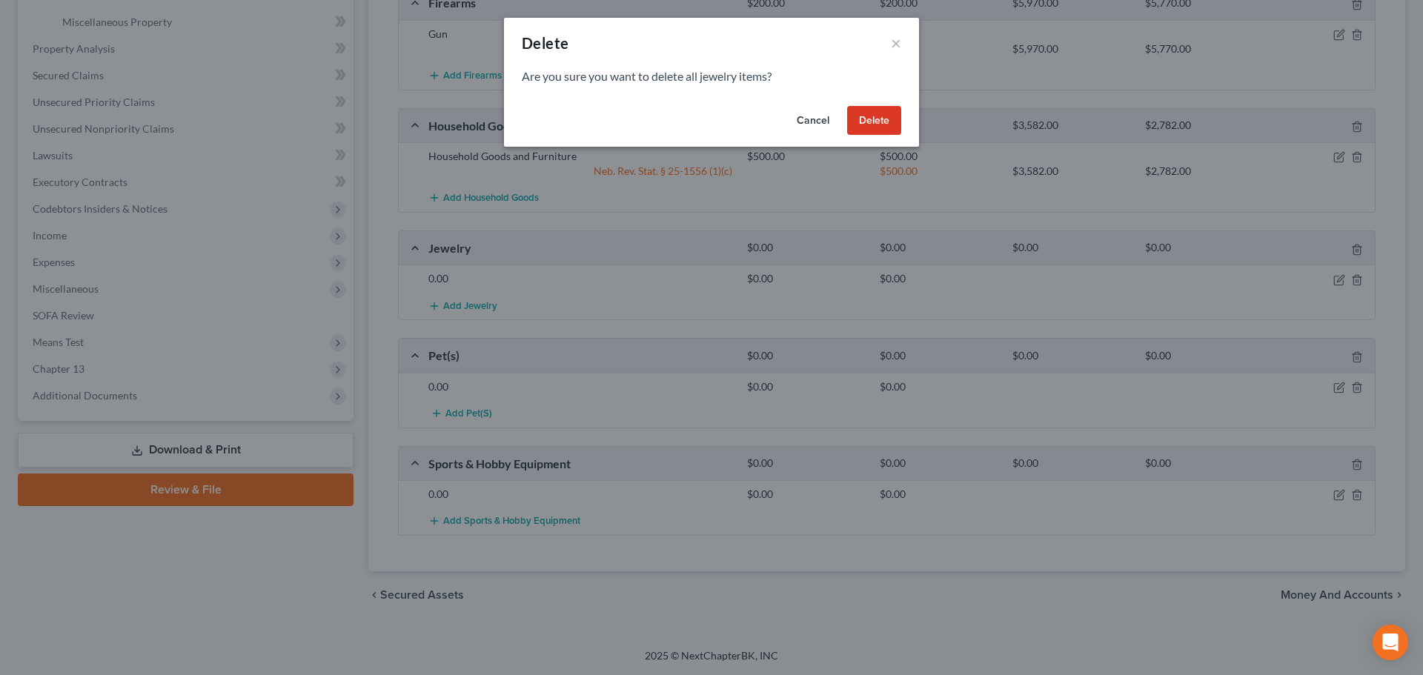
click at [890, 125] on button "Delete" at bounding box center [874, 121] width 54 height 30
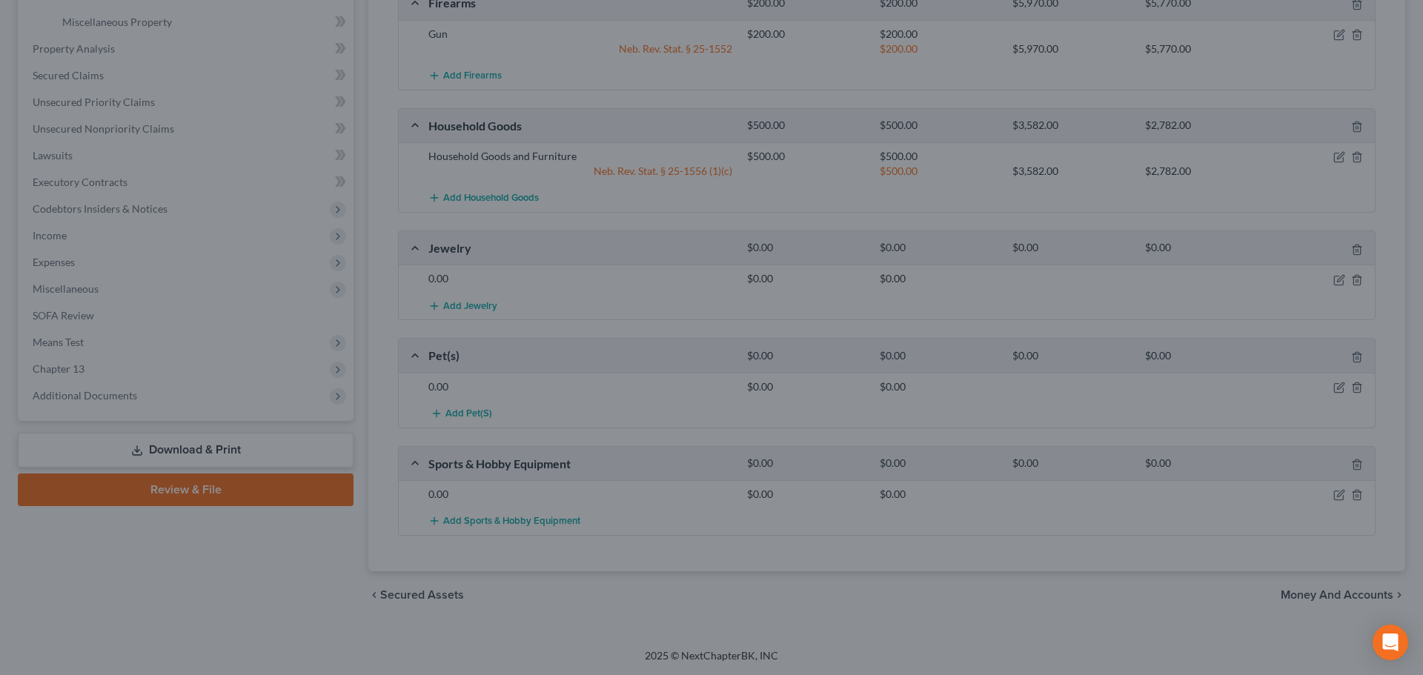
scroll to position [411, 0]
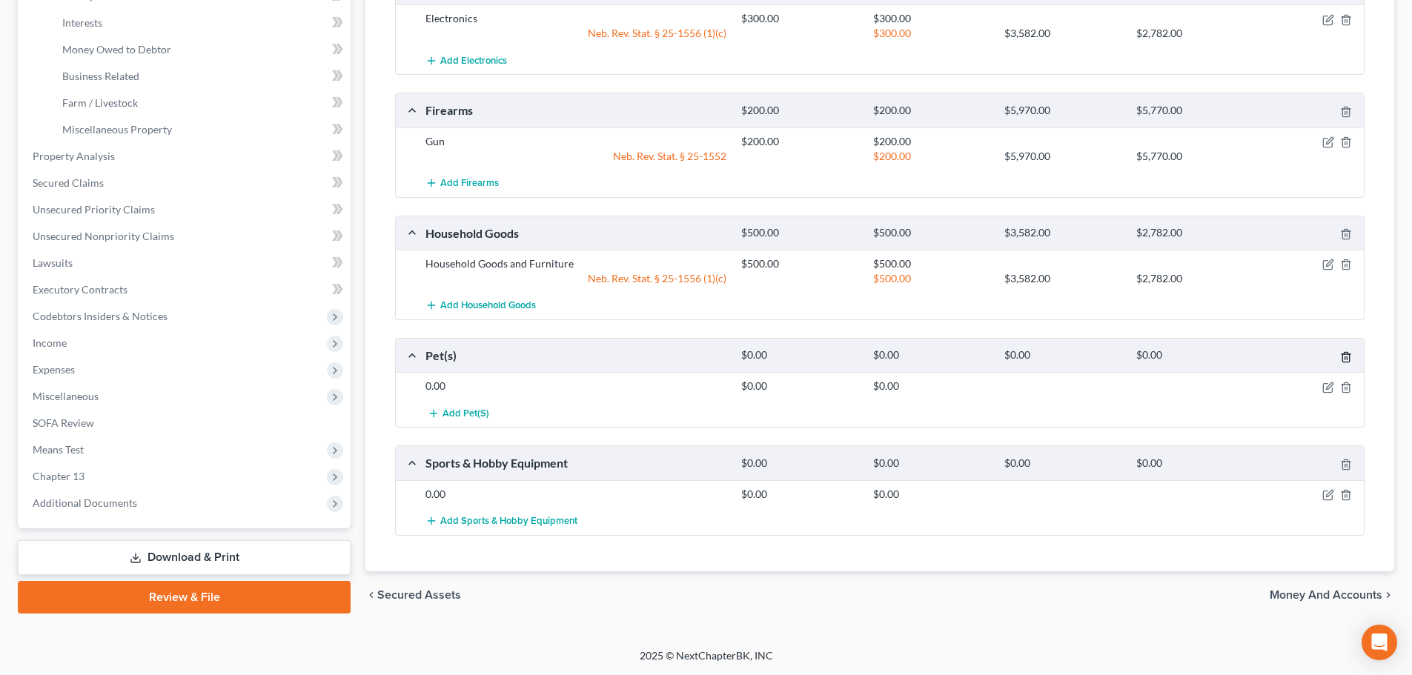
click at [1349, 357] on icon "button" at bounding box center [1345, 357] width 7 height 10
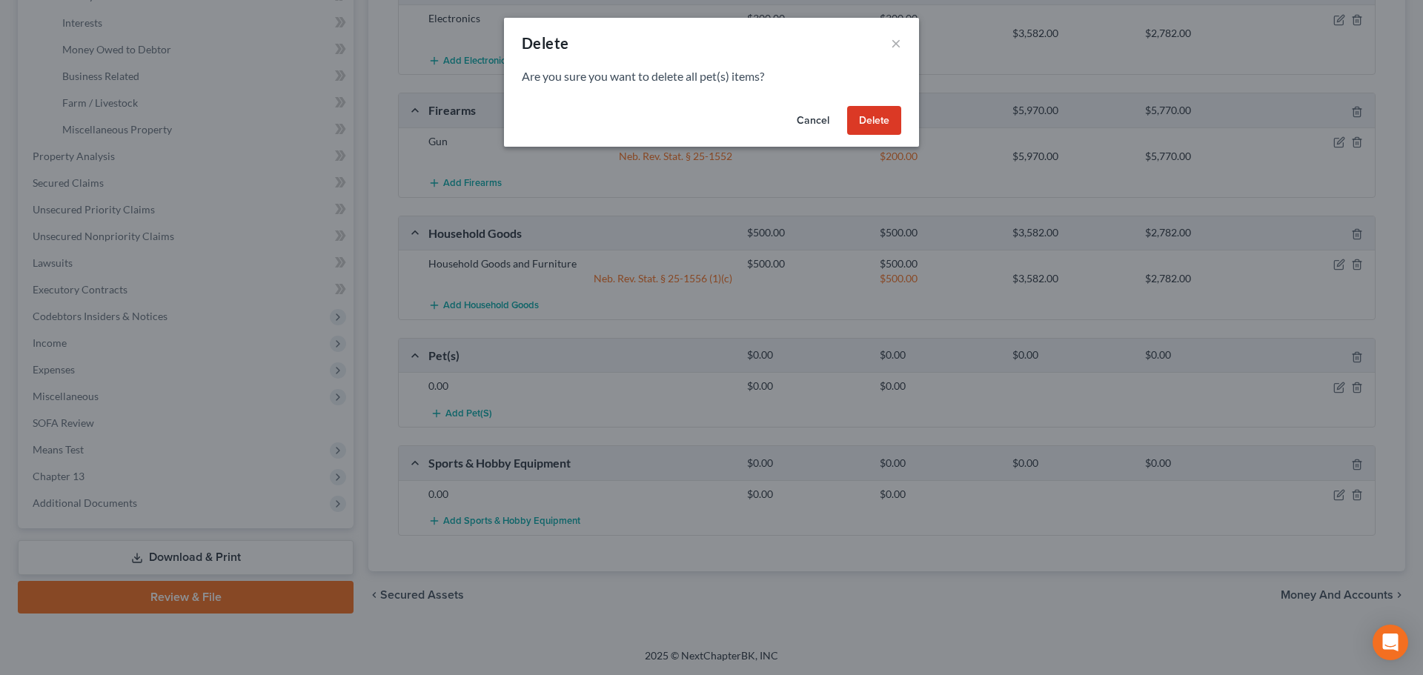
click at [875, 112] on button "Delete" at bounding box center [874, 121] width 54 height 30
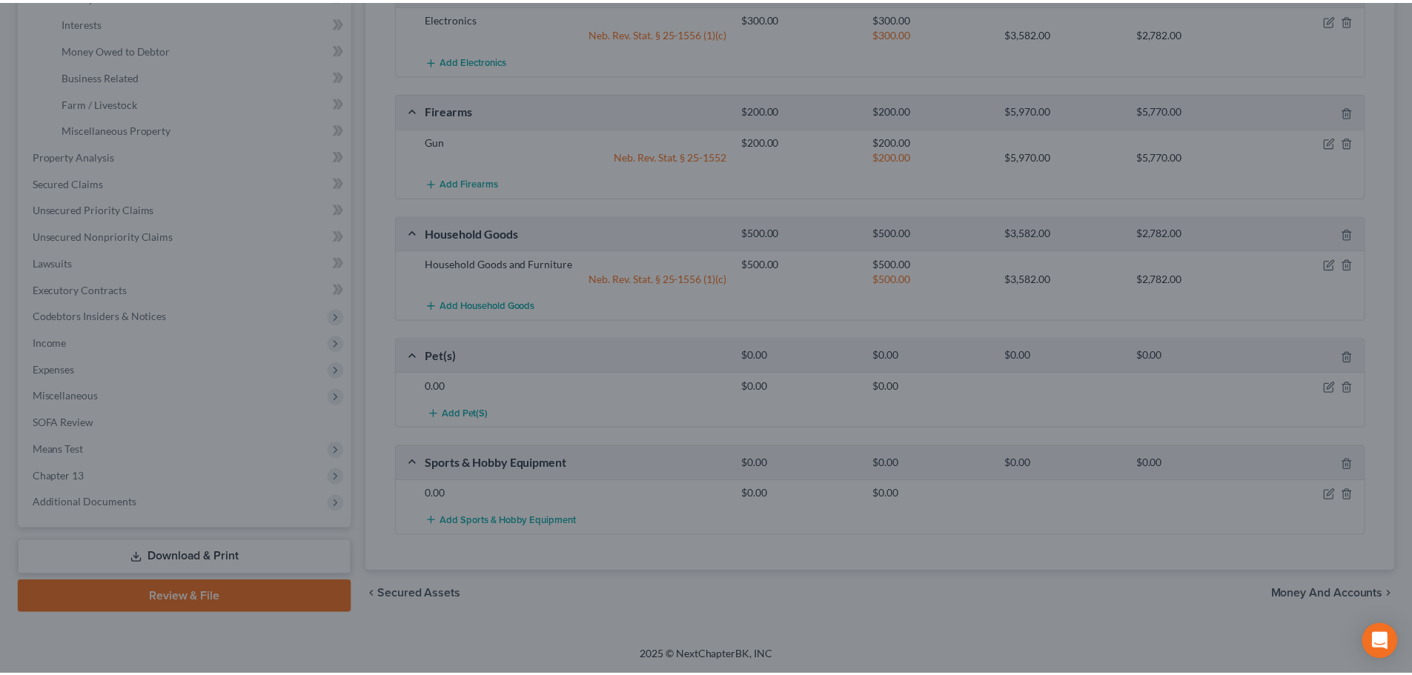
scroll to position [406, 0]
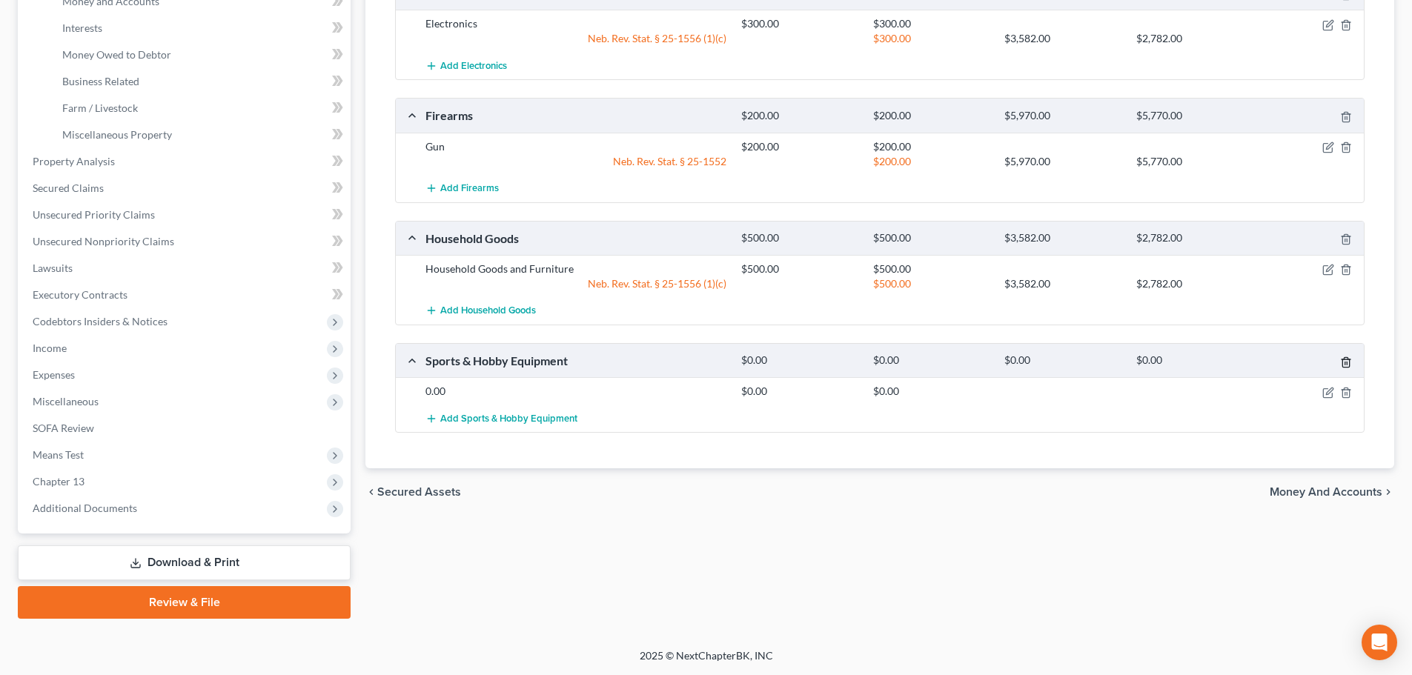
click at [1340, 362] on icon "button" at bounding box center [1346, 363] width 12 height 12
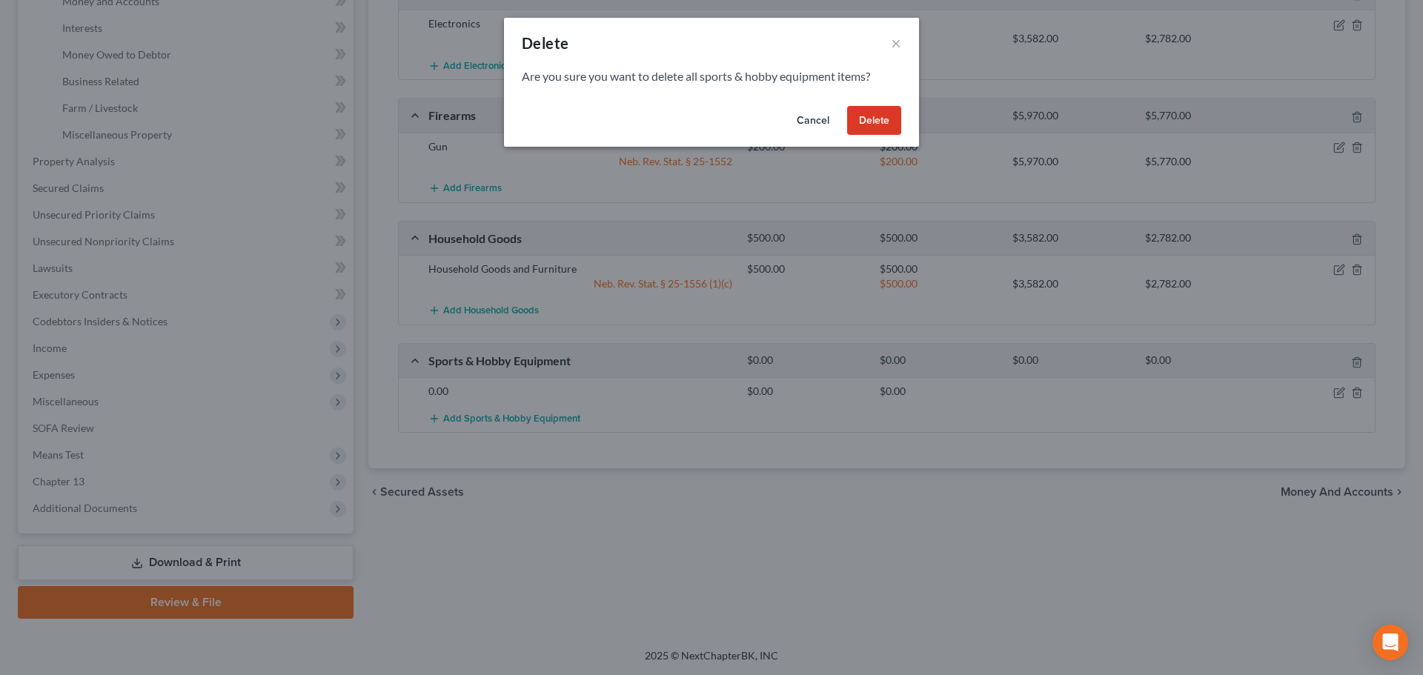
click at [847, 120] on button "Delete" at bounding box center [874, 121] width 54 height 30
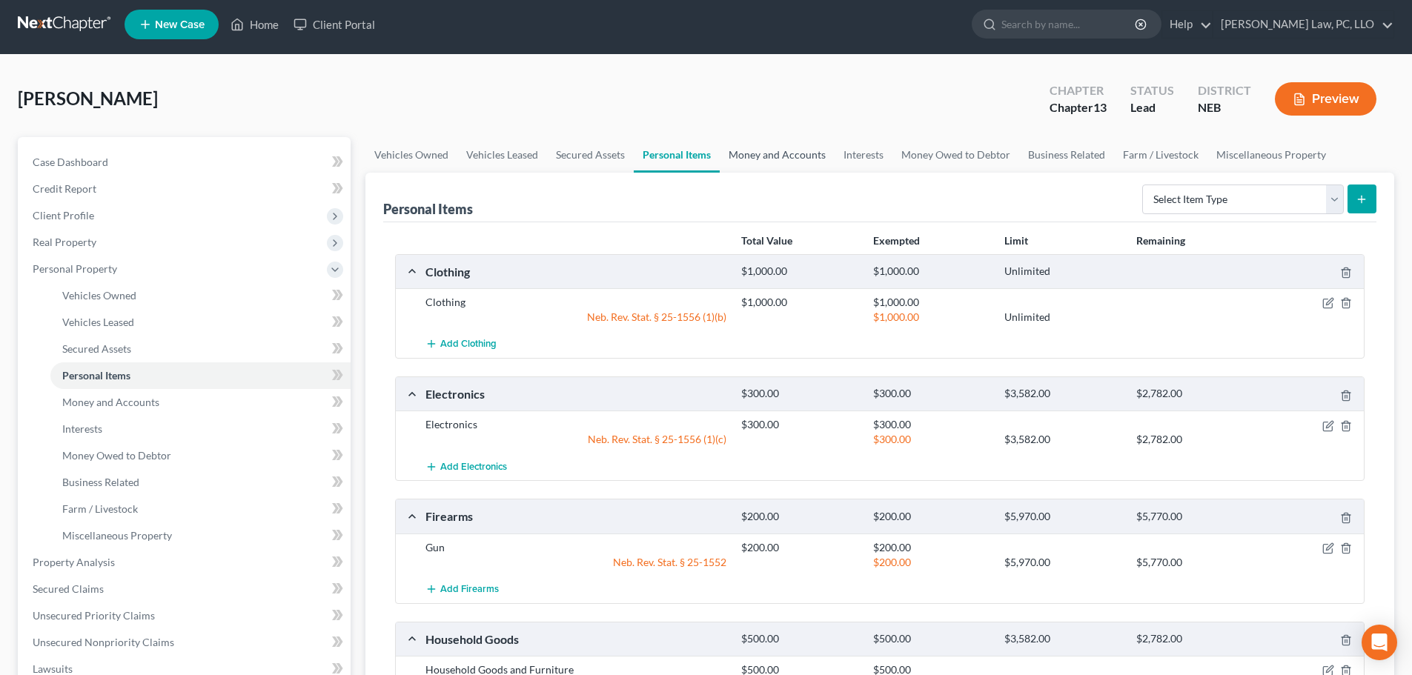
scroll to position [0, 0]
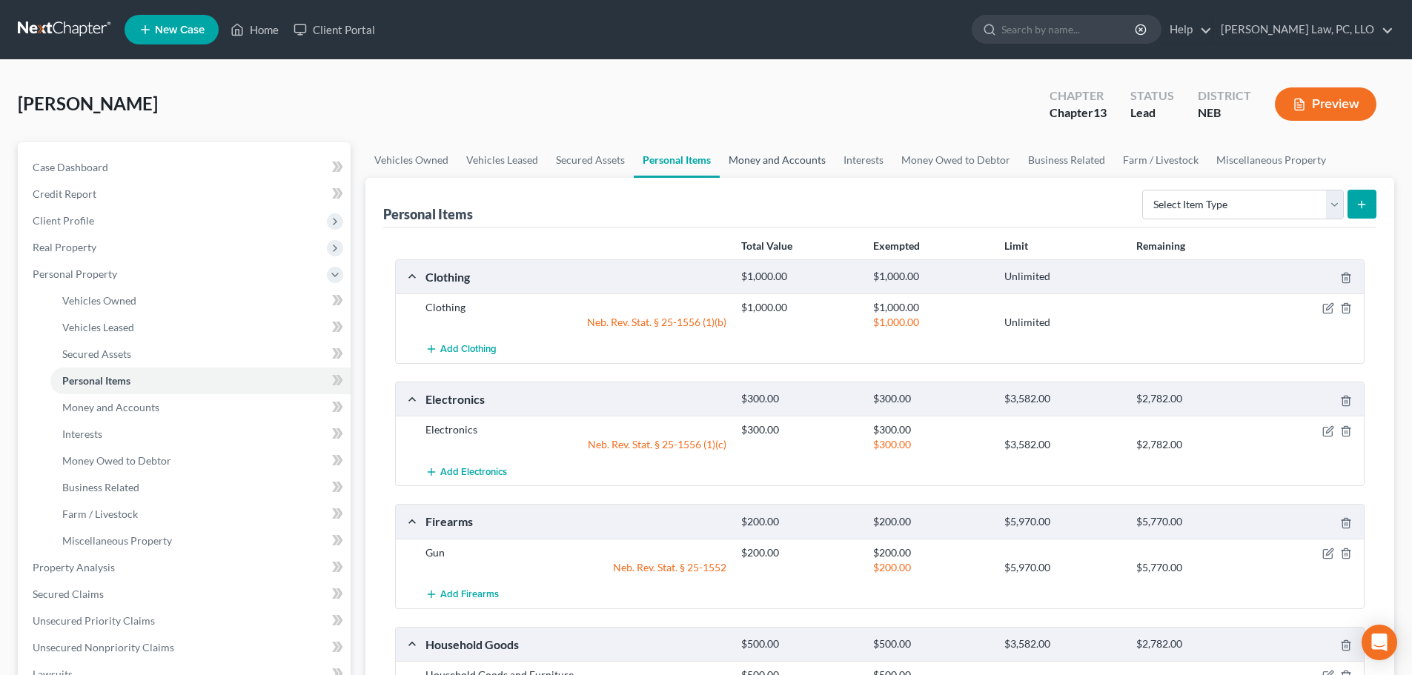
click at [760, 156] on link "Money and Accounts" at bounding box center [777, 160] width 115 height 36
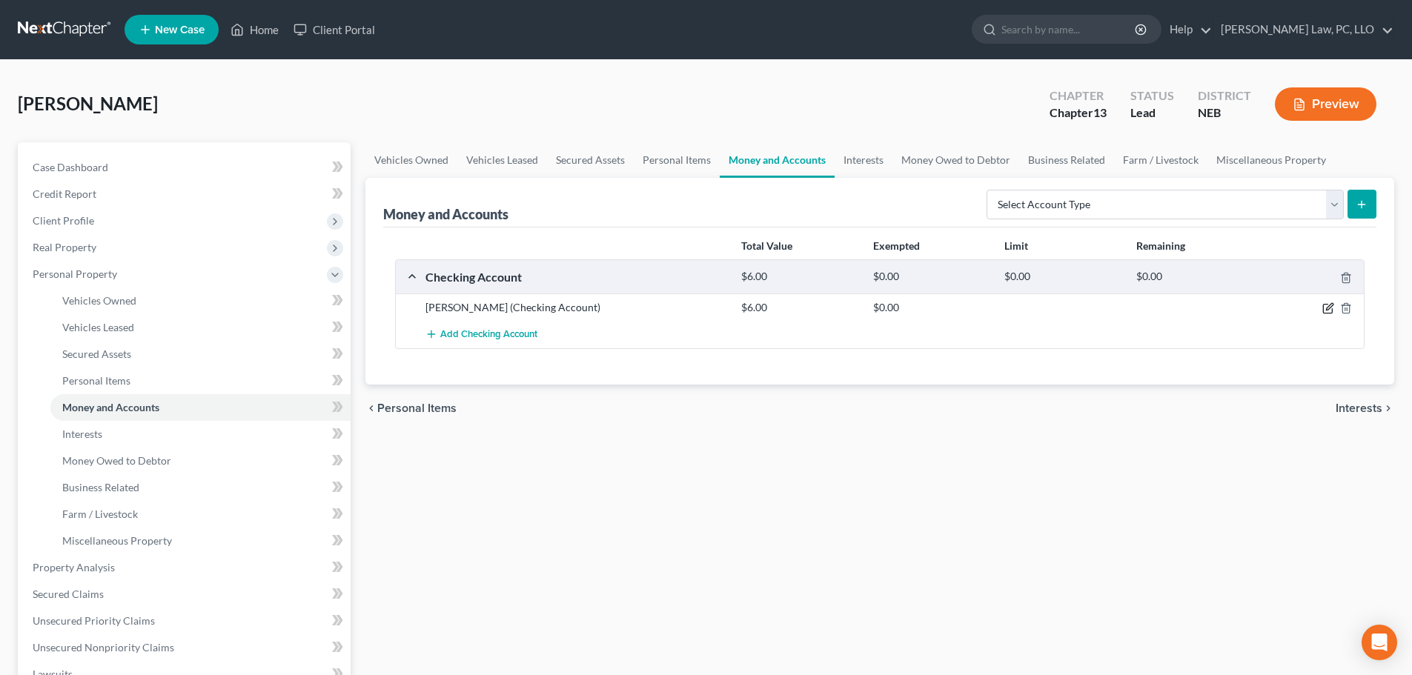
click at [1325, 310] on icon "button" at bounding box center [1328, 308] width 12 height 12
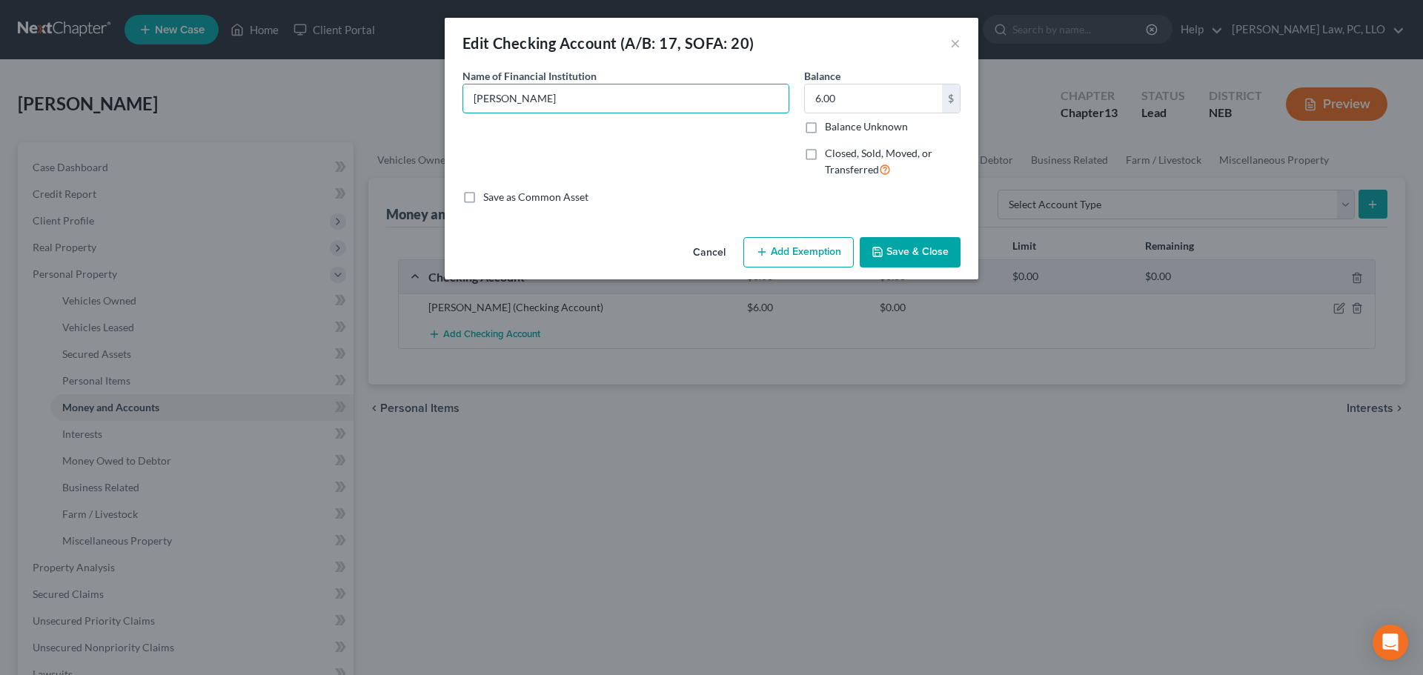
drag, startPoint x: 686, startPoint y: 99, endPoint x: 424, endPoint y: 102, distance: 262.4
click at [425, 102] on div "Edit Checking Account (A/B: 17, SOFA: 20) × An exemption set must first be sele…" at bounding box center [711, 337] width 1423 height 675
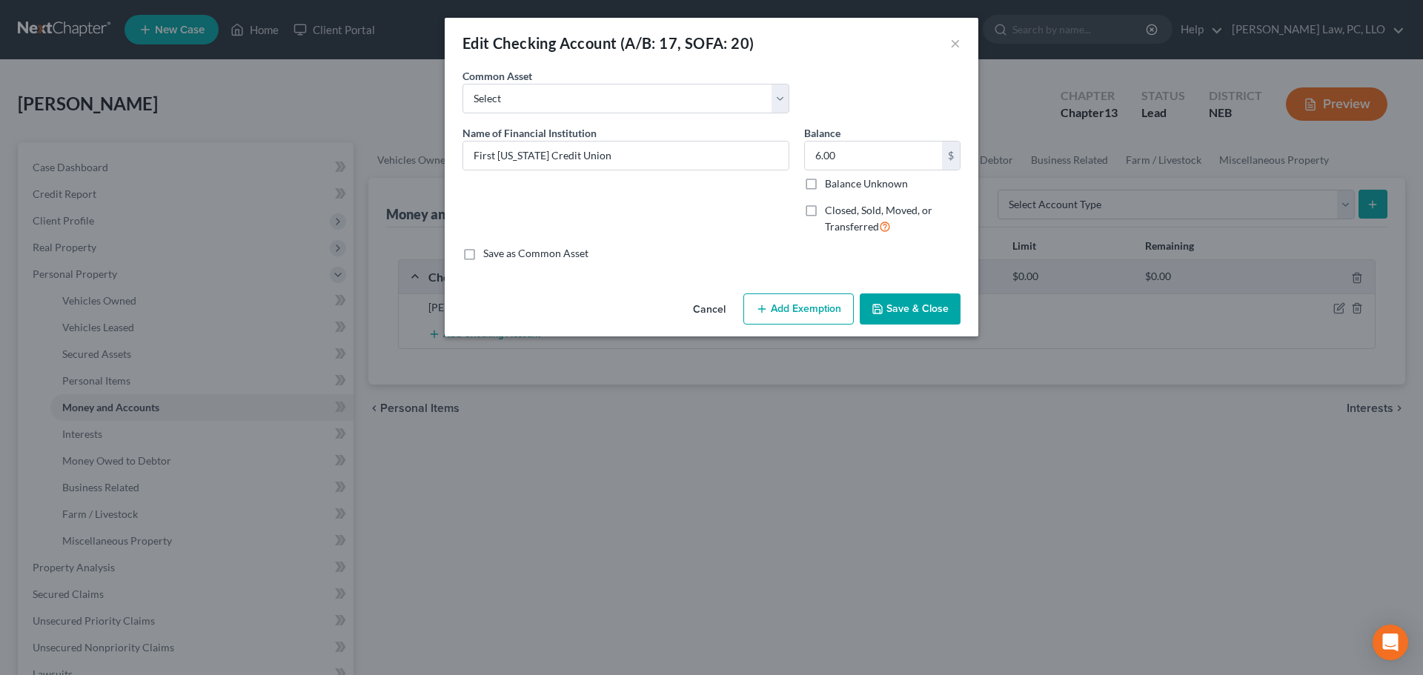
click at [776, 305] on button "Add Exemption" at bounding box center [799, 309] width 110 height 31
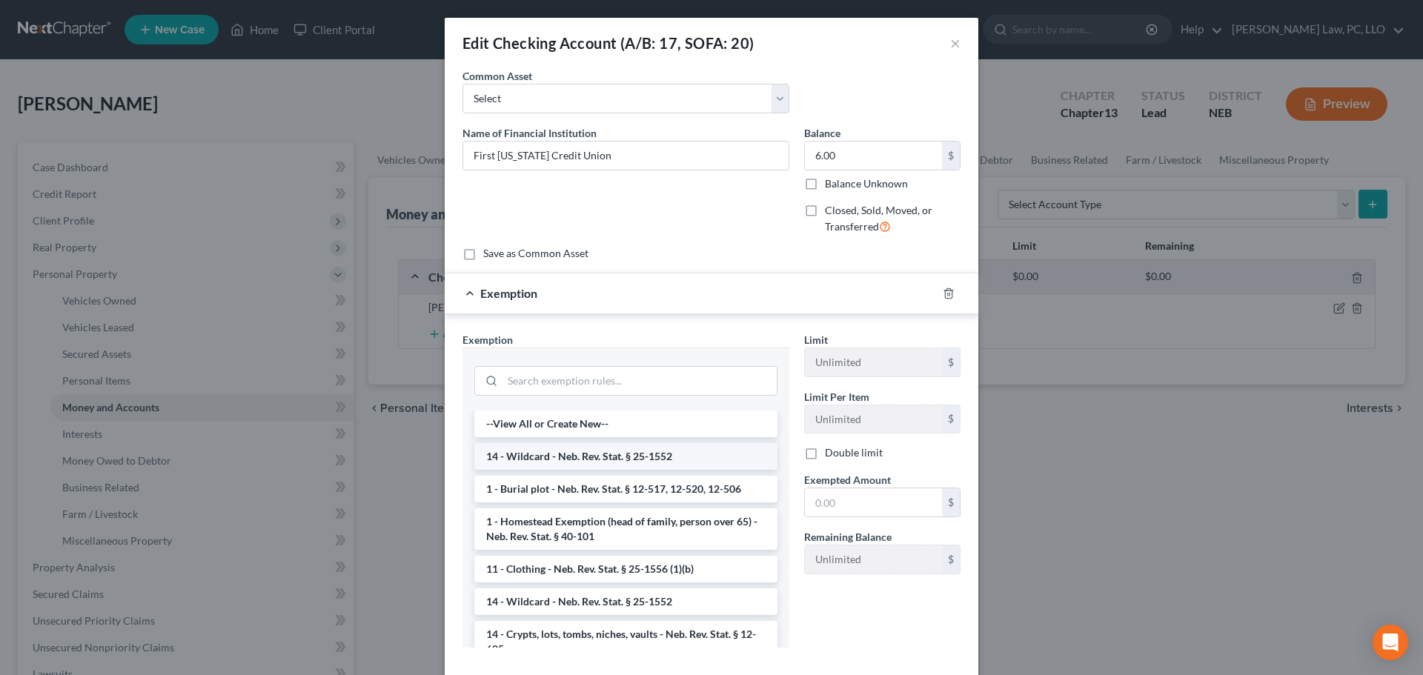
click at [573, 461] on li "14 - Wildcard - Neb. Rev. Stat. § 25-1552" at bounding box center [625, 456] width 303 height 27
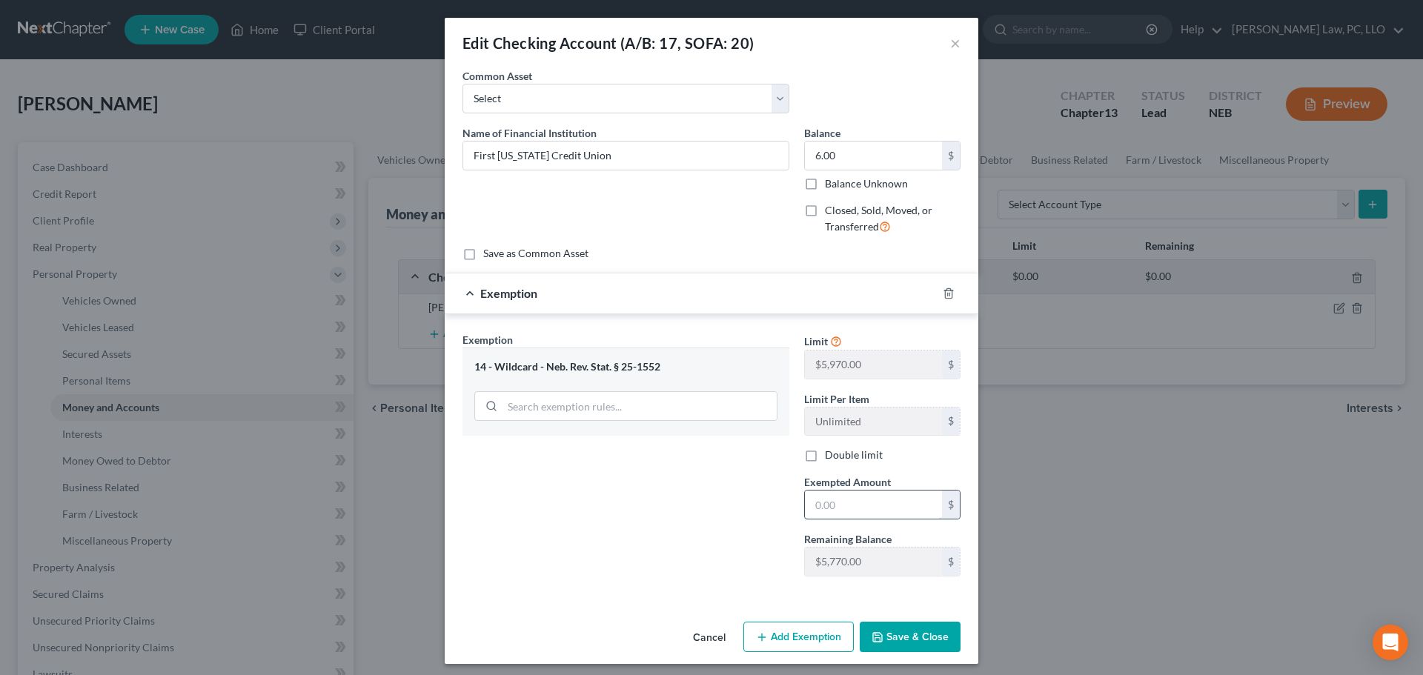
click at [825, 505] on input "text" at bounding box center [873, 505] width 137 height 28
drag, startPoint x: 724, startPoint y: 527, endPoint x: 898, endPoint y: 617, distance: 195.9
click at [724, 527] on div "Exemption Set must be selected for CA. Exemption * 14 - Wildcard - Neb. Rev. St…" at bounding box center [626, 460] width 342 height 256
click at [898, 617] on div "Cancel Add Exemption Save & Close" at bounding box center [712, 640] width 534 height 49
click at [898, 629] on button "Save & Close" at bounding box center [910, 637] width 101 height 31
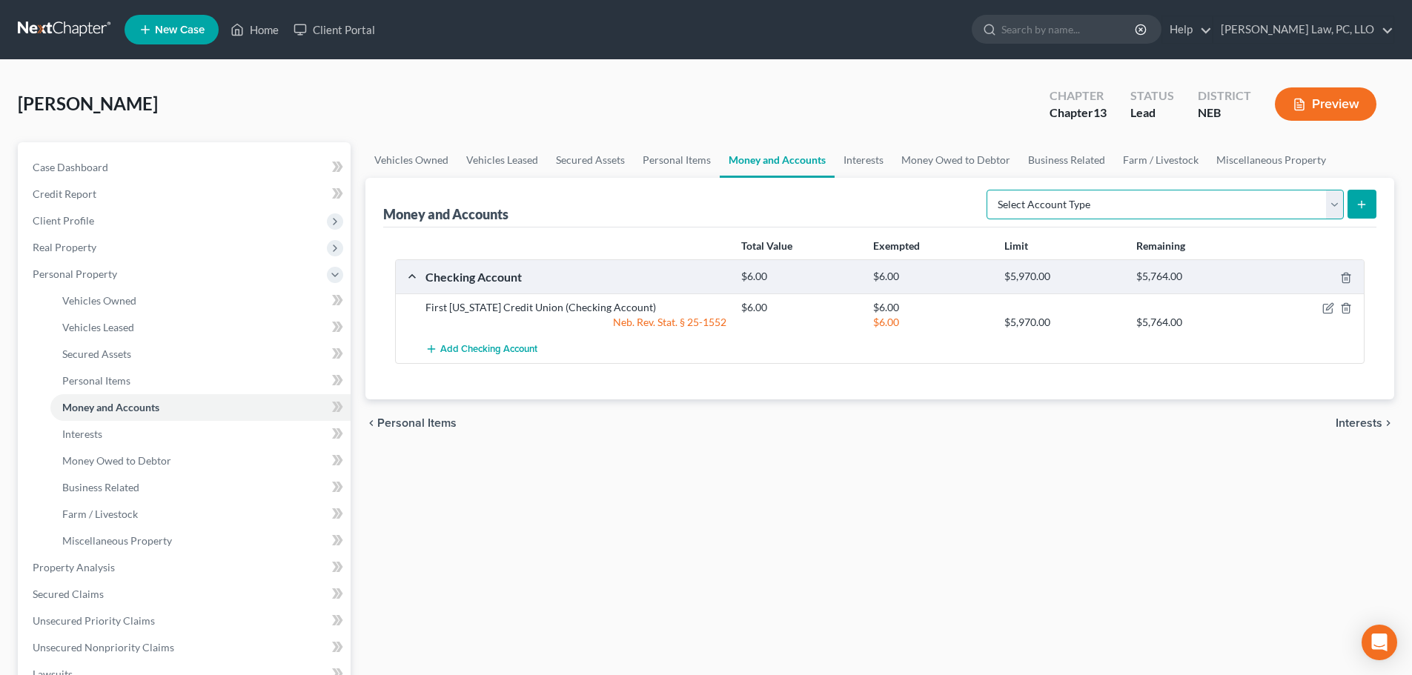
drag, startPoint x: 1027, startPoint y: 207, endPoint x: 1028, endPoint y: 219, distance: 11.9
click at [1027, 206] on select "Select Account Type Brokerage (A/B: 18, SOFA: 20) Cash on Hand (A/B: 16) Certif…" at bounding box center [1165, 205] width 357 height 30
click at [990, 190] on select "Select Account Type Brokerage (A/B: 18, SOFA: 20) Cash on Hand (A/B: 16) Certif…" at bounding box center [1165, 205] width 357 height 30
click at [1363, 202] on icon "submit" at bounding box center [1362, 205] width 12 height 12
click at [855, 156] on link "Interests" at bounding box center [864, 160] width 58 height 36
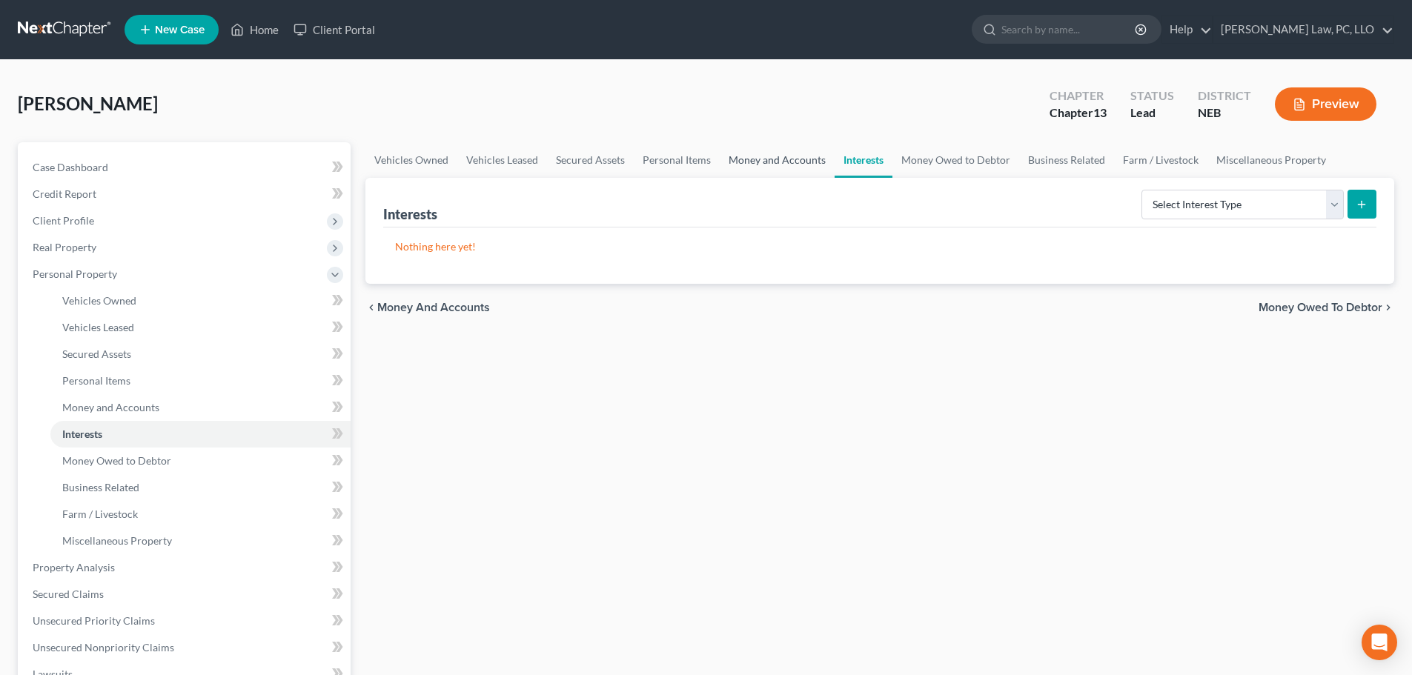
click at [795, 160] on link "Money and Accounts" at bounding box center [777, 160] width 115 height 36
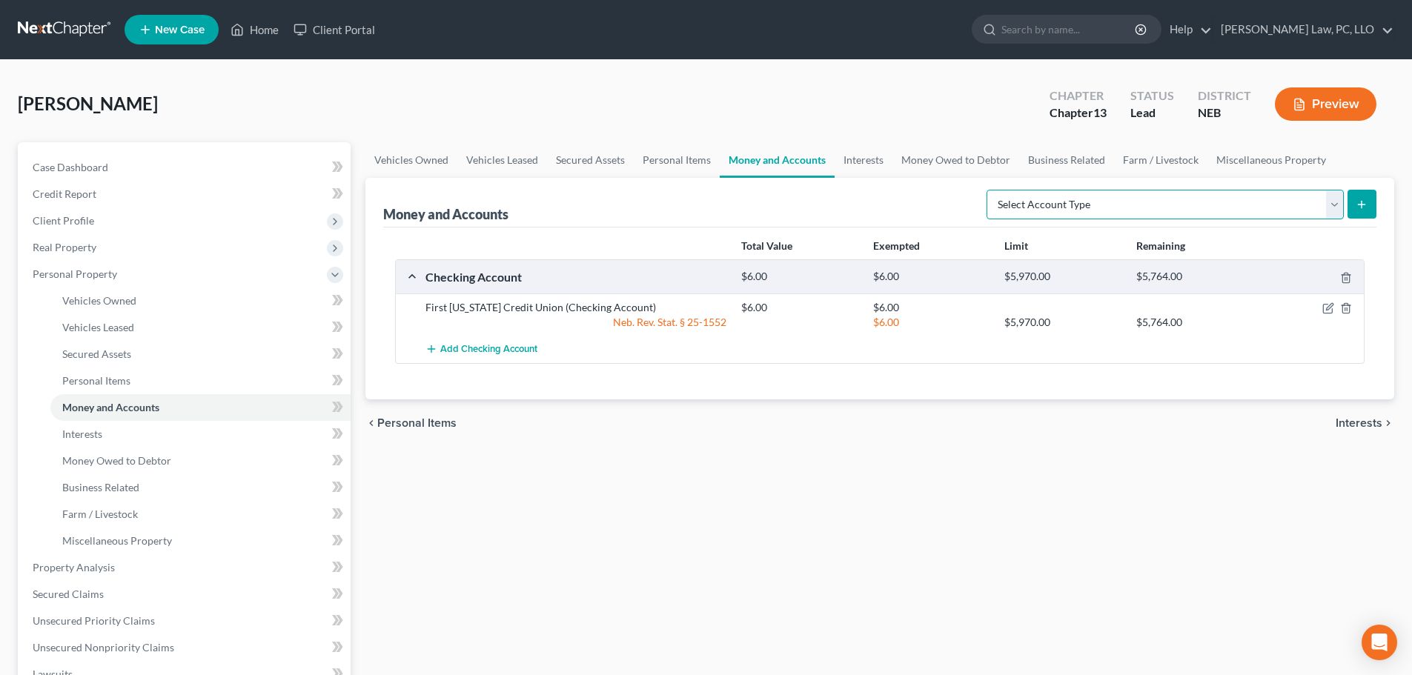
drag, startPoint x: 1192, startPoint y: 209, endPoint x: 1191, endPoint y: 218, distance: 9.0
click at [1191, 211] on select "Select Account Type Brokerage (A/B: 18, SOFA: 20) Cash on Hand (A/B: 16) Certif…" at bounding box center [1165, 205] width 357 height 30
click at [990, 190] on select "Select Account Type Brokerage (A/B: 18, SOFA: 20) Cash on Hand (A/B: 16) Certif…" at bounding box center [1165, 205] width 357 height 30
click at [1362, 205] on line "submit" at bounding box center [1362, 204] width 0 height 7
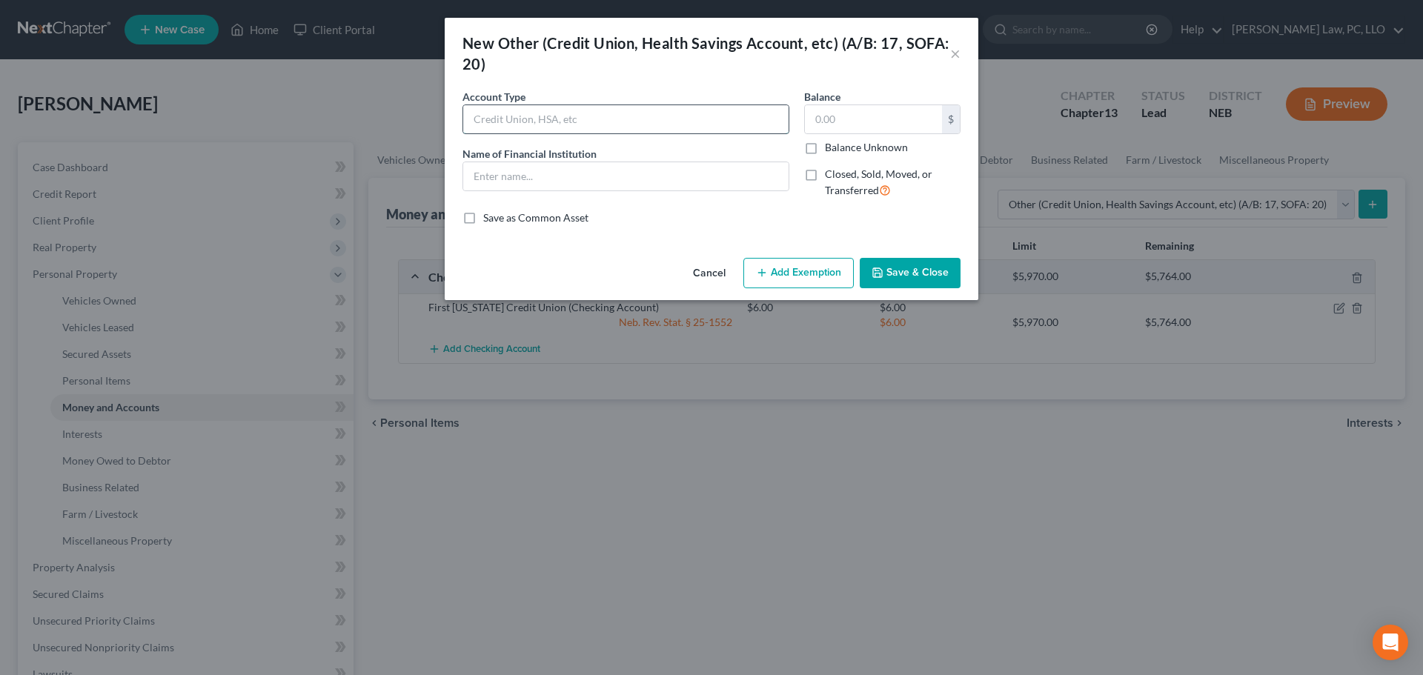
drag, startPoint x: 604, startPoint y: 114, endPoint x: 603, endPoint y: 133, distance: 18.6
click at [604, 114] on input "text" at bounding box center [625, 119] width 325 height 28
click at [591, 183] on input "text" at bounding box center [625, 176] width 325 height 28
click at [918, 272] on button "Save & Close" at bounding box center [910, 273] width 101 height 31
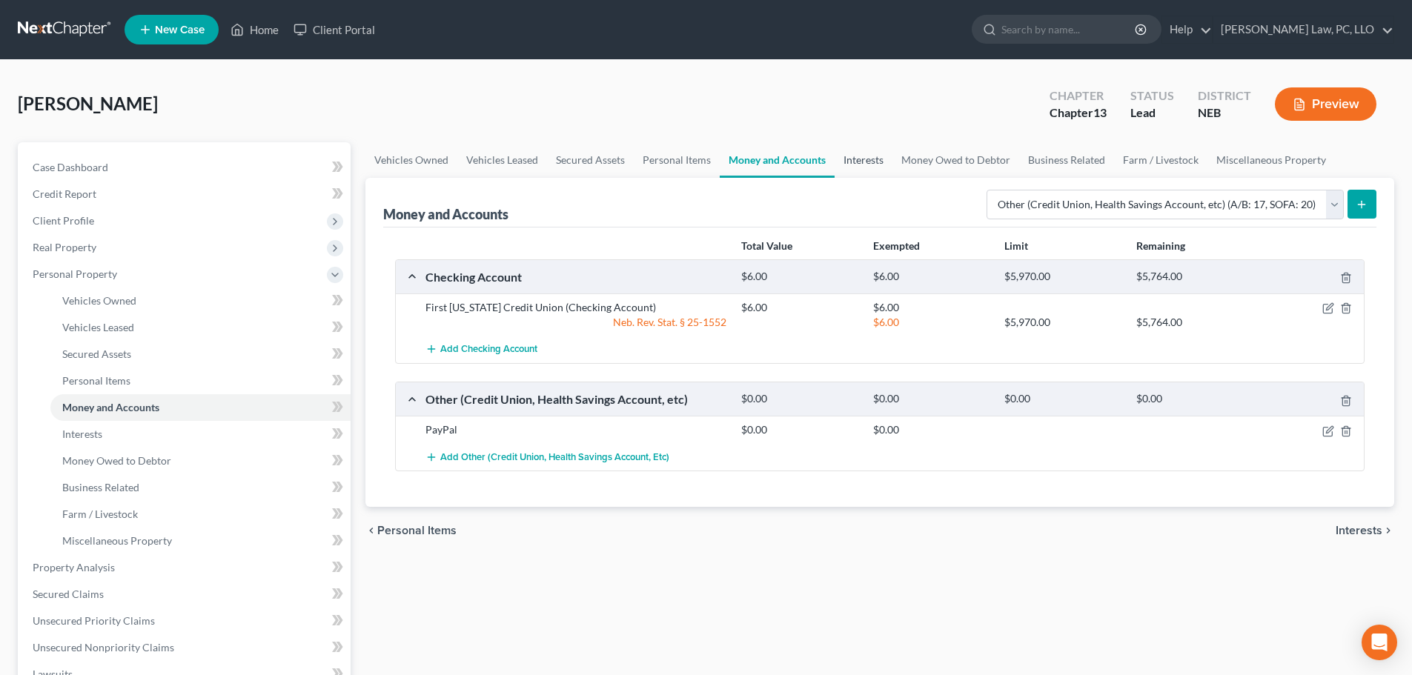
click at [858, 160] on link "Interests" at bounding box center [864, 160] width 58 height 36
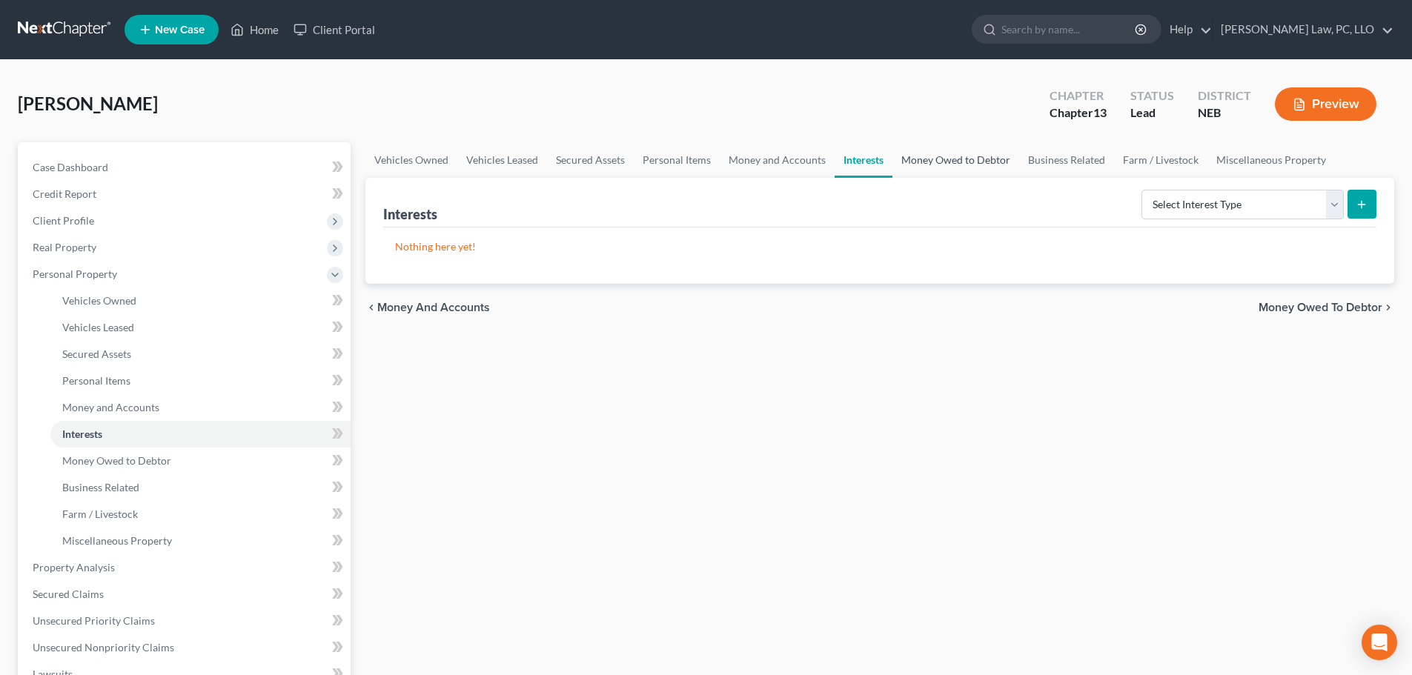
click at [918, 170] on link "Money Owed to Debtor" at bounding box center [956, 160] width 127 height 36
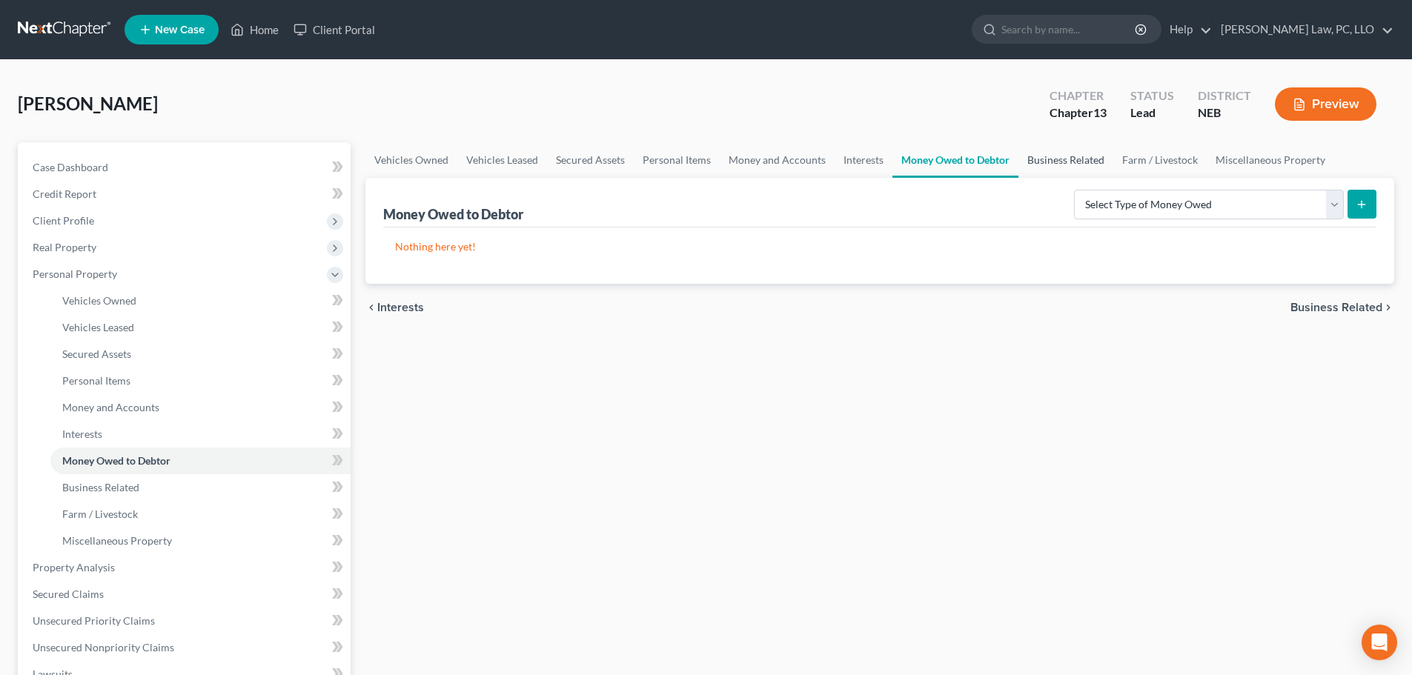
click at [1046, 161] on link "Business Related" at bounding box center [1066, 160] width 95 height 36
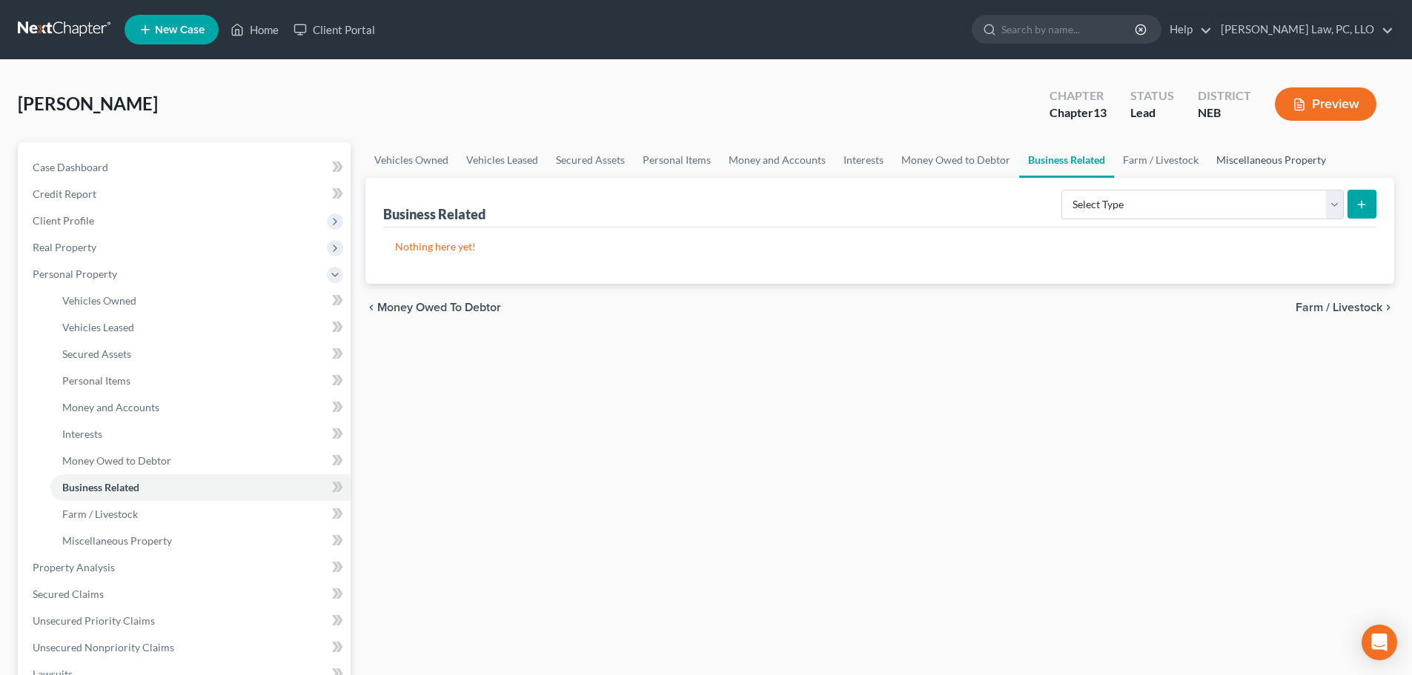
click at [1258, 164] on link "Miscellaneous Property" at bounding box center [1272, 160] width 128 height 36
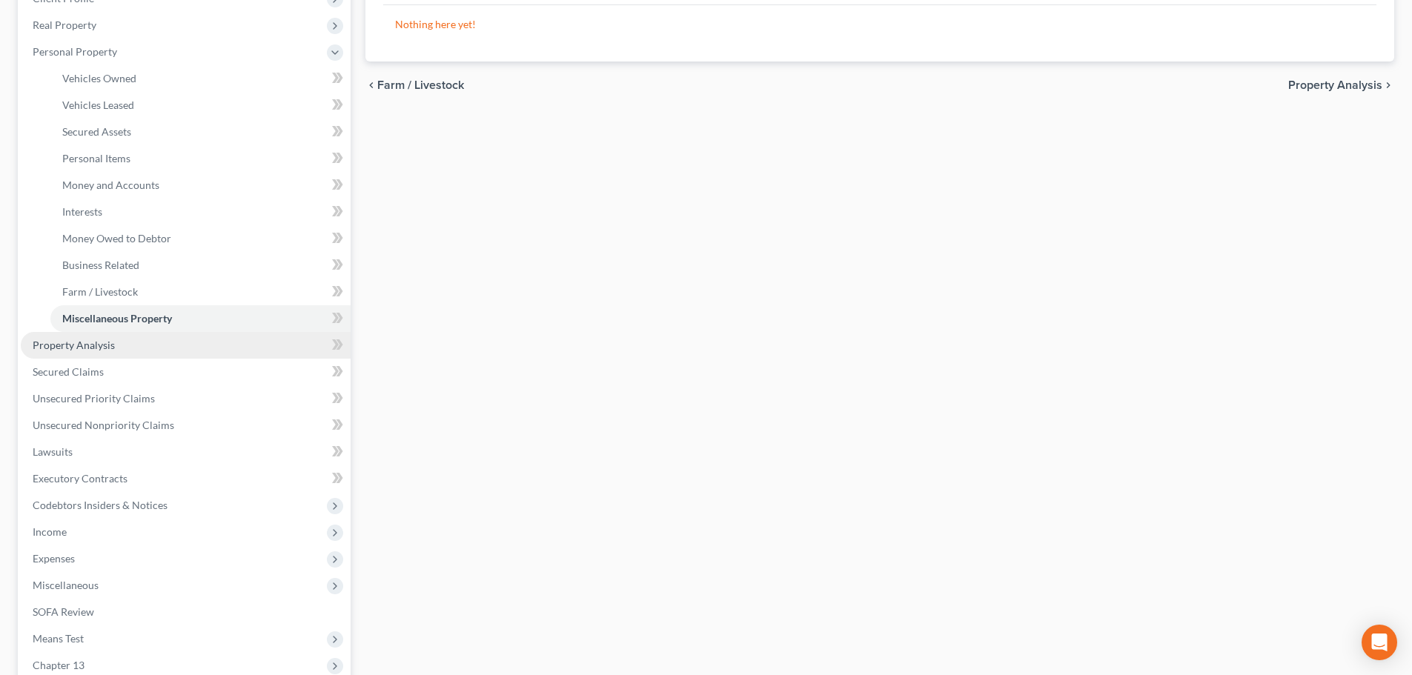
click at [102, 352] on link "Property Analysis" at bounding box center [186, 345] width 330 height 27
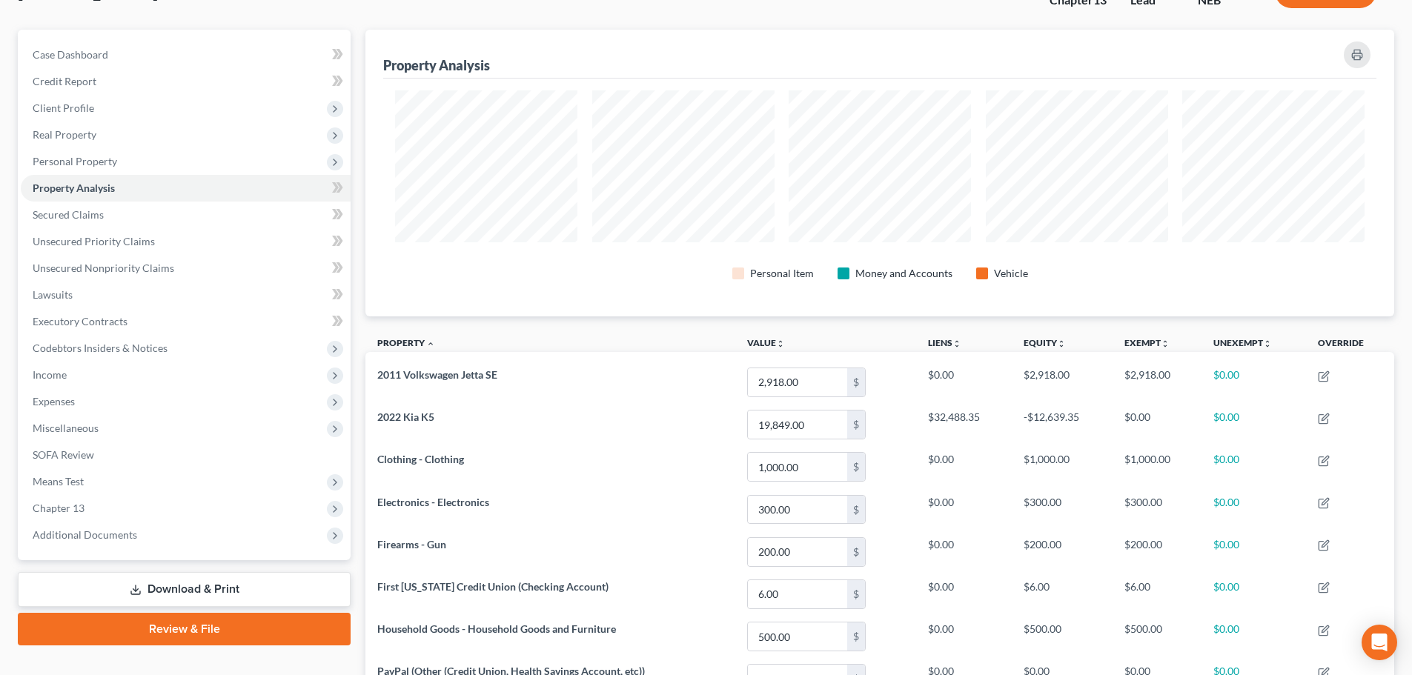
scroll to position [61, 0]
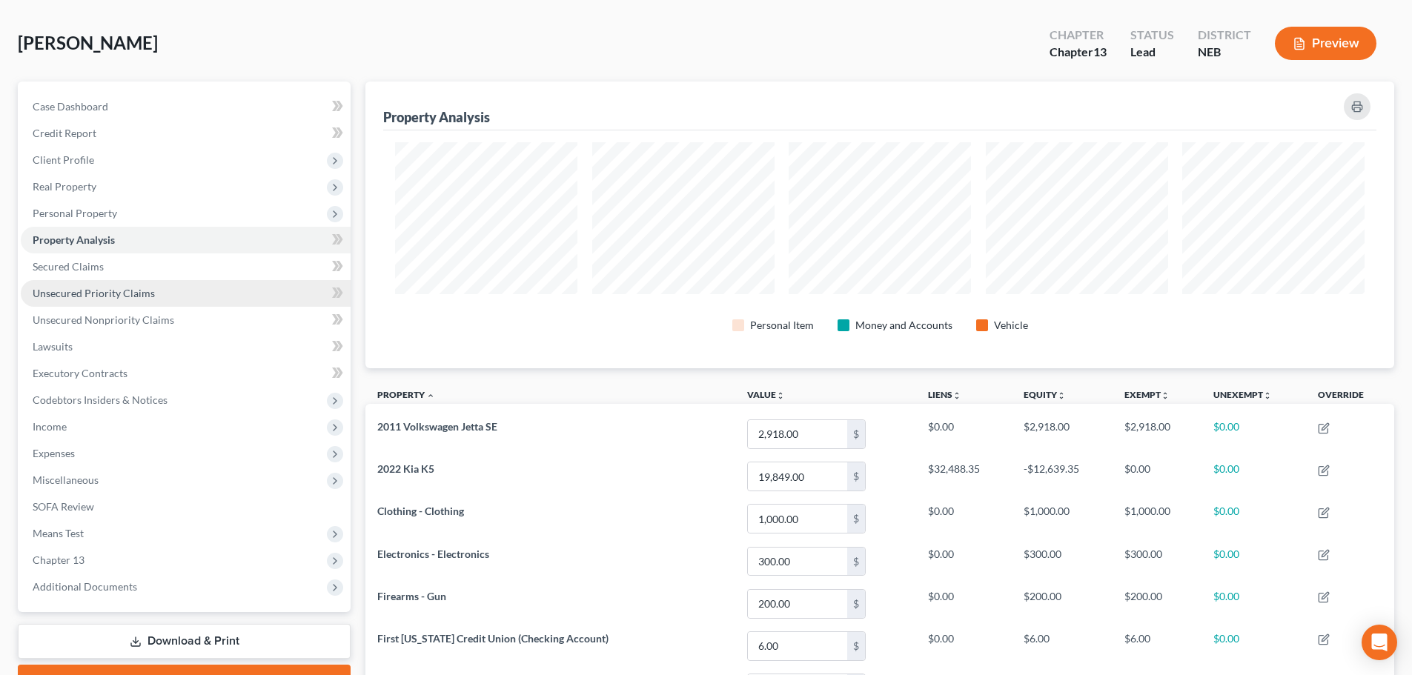
click at [104, 288] on span "Unsecured Priority Claims" at bounding box center [94, 293] width 122 height 13
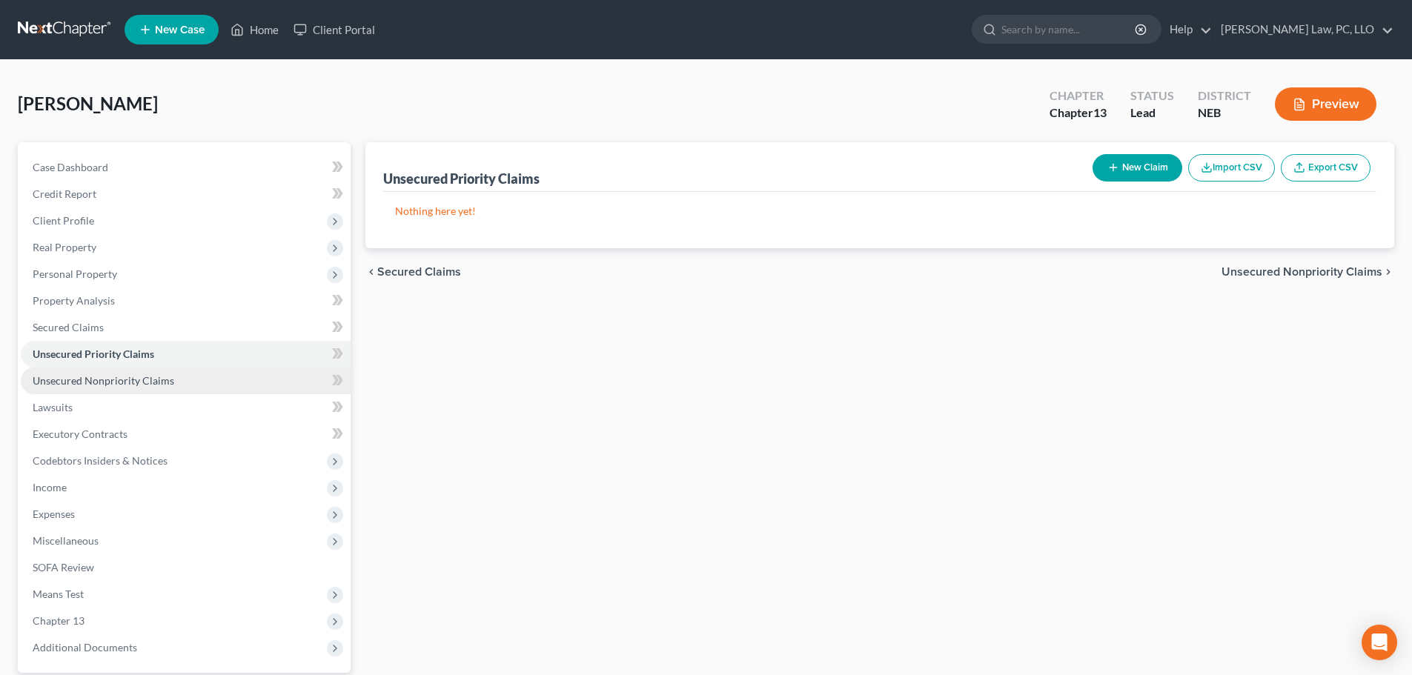
click at [116, 385] on span "Unsecured Nonpriority Claims" at bounding box center [104, 380] width 142 height 13
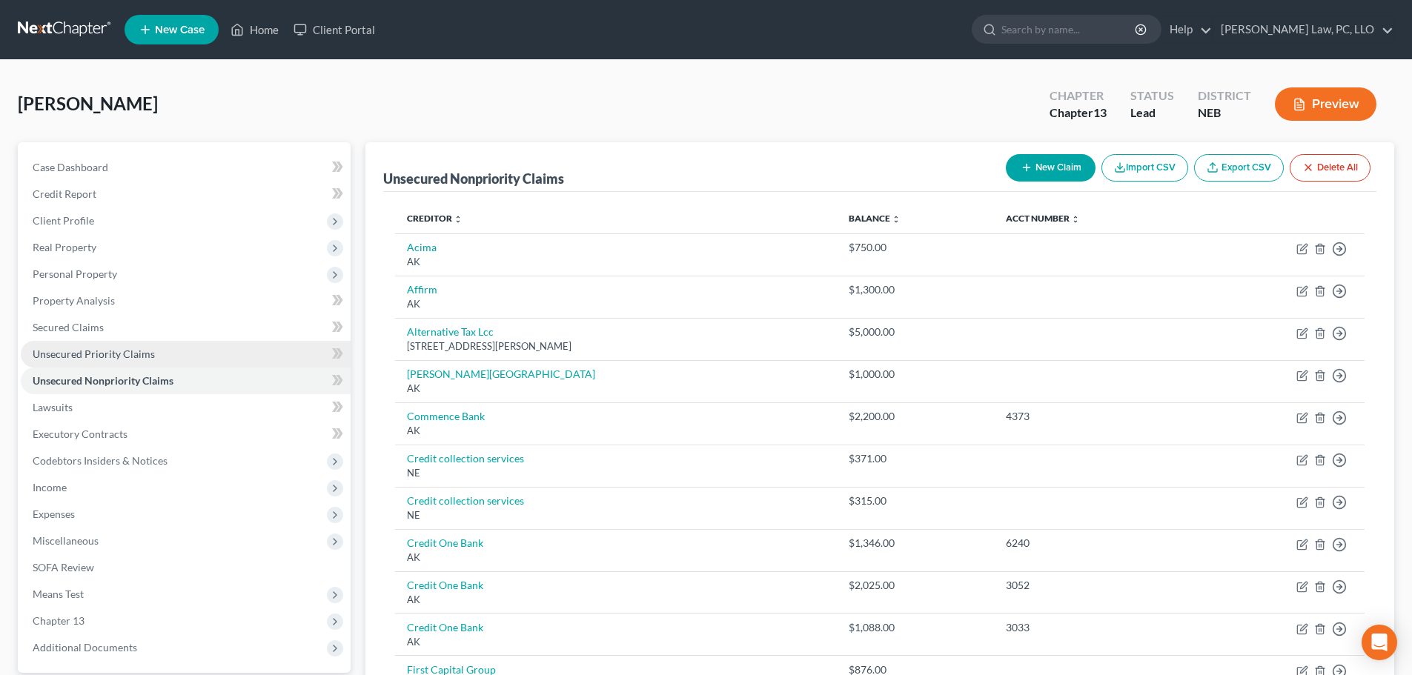
drag, startPoint x: 114, startPoint y: 356, endPoint x: 263, endPoint y: 357, distance: 149.0
click at [114, 354] on span "Unsecured Priority Claims" at bounding box center [94, 354] width 122 height 13
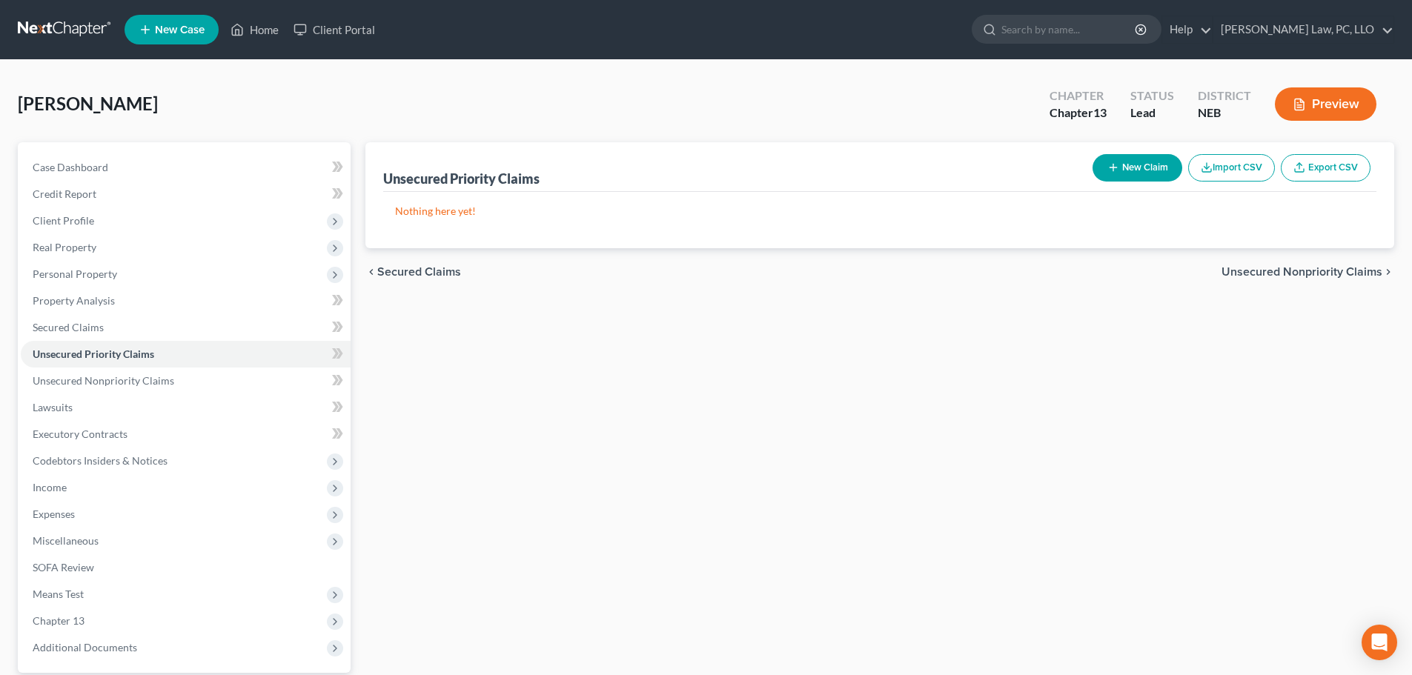
click at [1111, 176] on button "New Claim" at bounding box center [1138, 167] width 90 height 27
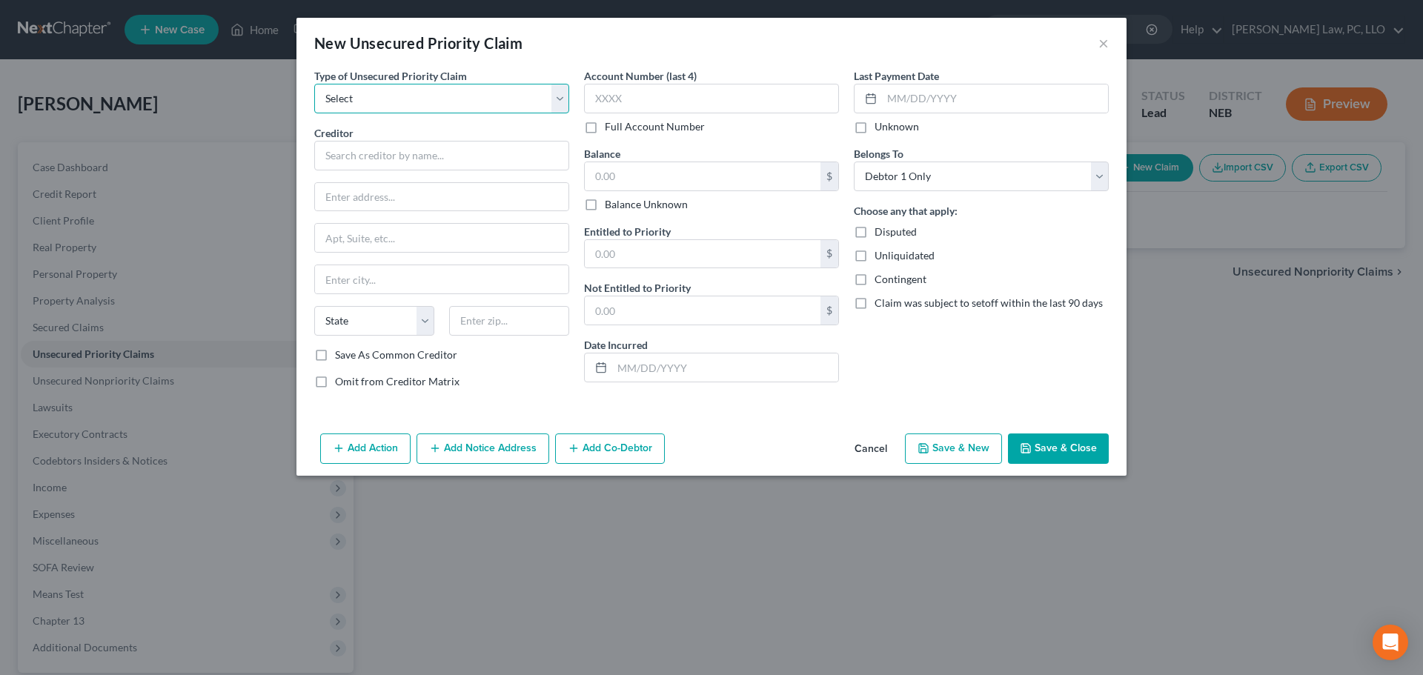
drag, startPoint x: 389, startPoint y: 97, endPoint x: 386, endPoint y: 112, distance: 15.1
click at [389, 97] on select "Select Taxes & Other Government Units Domestic Support Obligations Extensions o…" at bounding box center [441, 99] width 255 height 30
click at [314, 84] on select "Select Taxes & Other Government Units Domestic Support Obligations Extensions o…" at bounding box center [441, 99] width 255 height 30
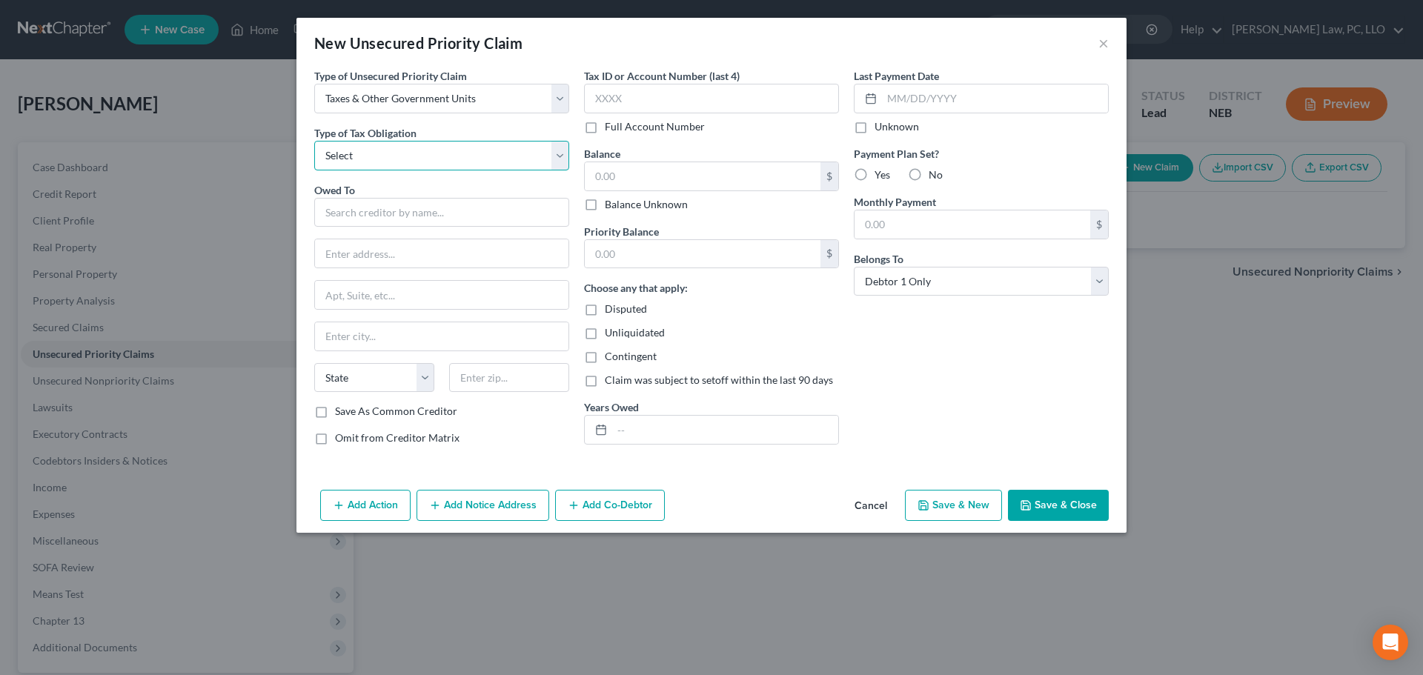
drag, startPoint x: 358, startPoint y: 156, endPoint x: 358, endPoint y: 167, distance: 10.4
click at [358, 156] on select "Select Federal City State Franchise Tax Board Other" at bounding box center [441, 156] width 255 height 30
click at [314, 141] on select "Select Federal City State Franchise Tax Board Other" at bounding box center [441, 156] width 255 height 30
click at [348, 207] on input "text" at bounding box center [441, 213] width 255 height 30
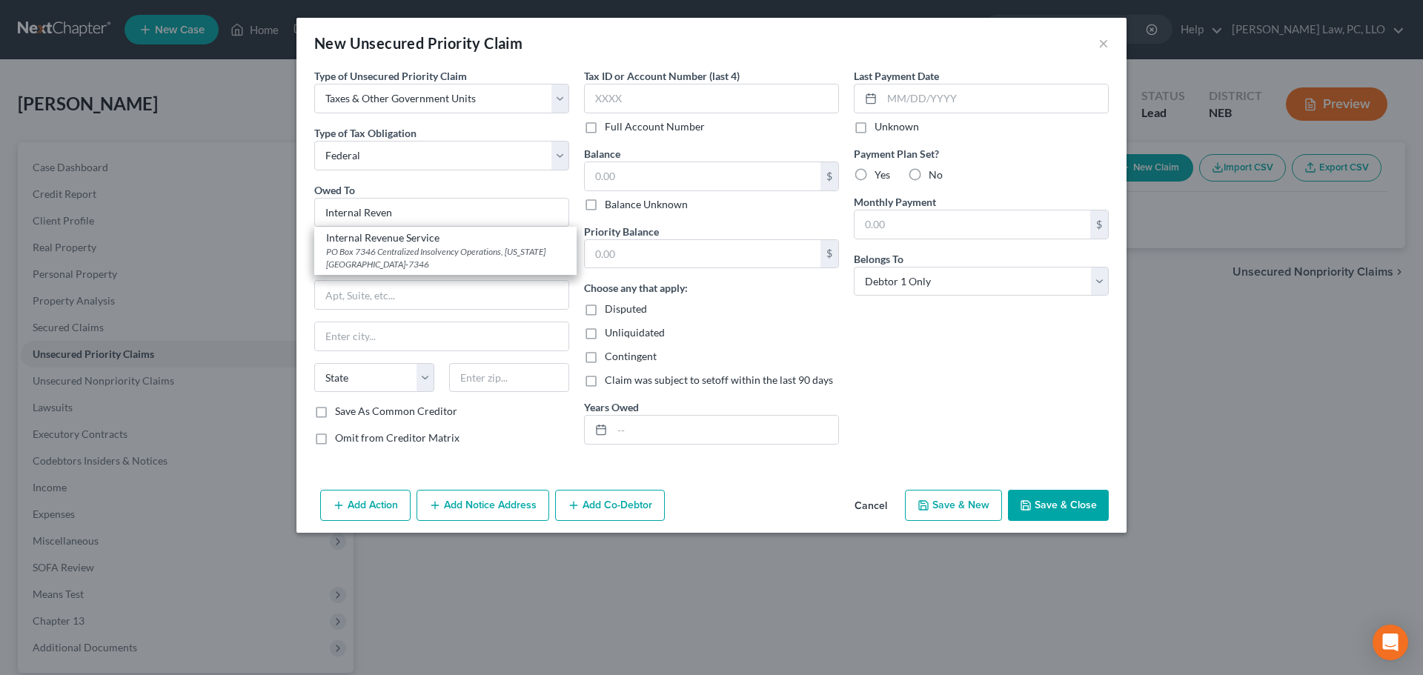
click at [348, 242] on div "Internal Revenue Service" at bounding box center [445, 238] width 239 height 15
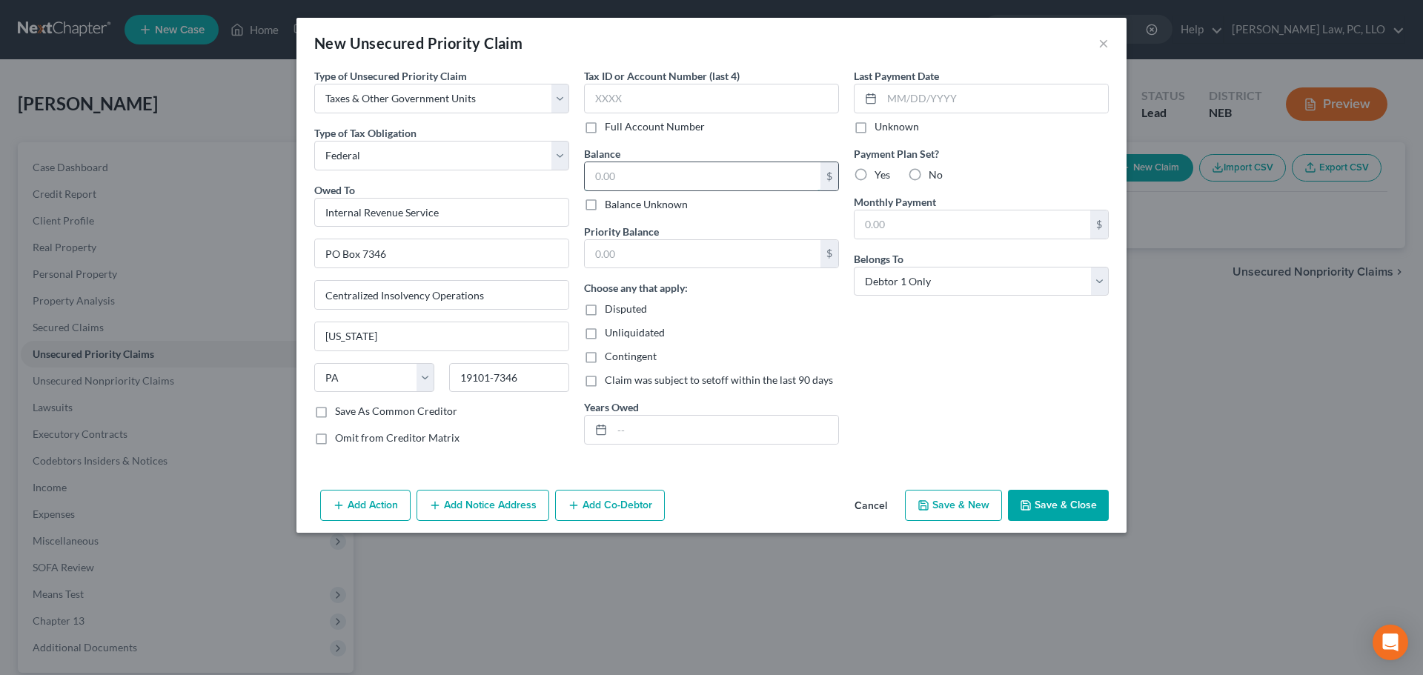
click at [620, 173] on input "text" at bounding box center [703, 176] width 236 height 28
drag, startPoint x: 629, startPoint y: 178, endPoint x: 627, endPoint y: 199, distance: 20.8
click at [629, 178] on input "text" at bounding box center [703, 176] width 236 height 28
drag, startPoint x: 689, startPoint y: 426, endPoint x: 665, endPoint y: 454, distance: 36.8
click at [689, 426] on input "text" at bounding box center [725, 430] width 226 height 28
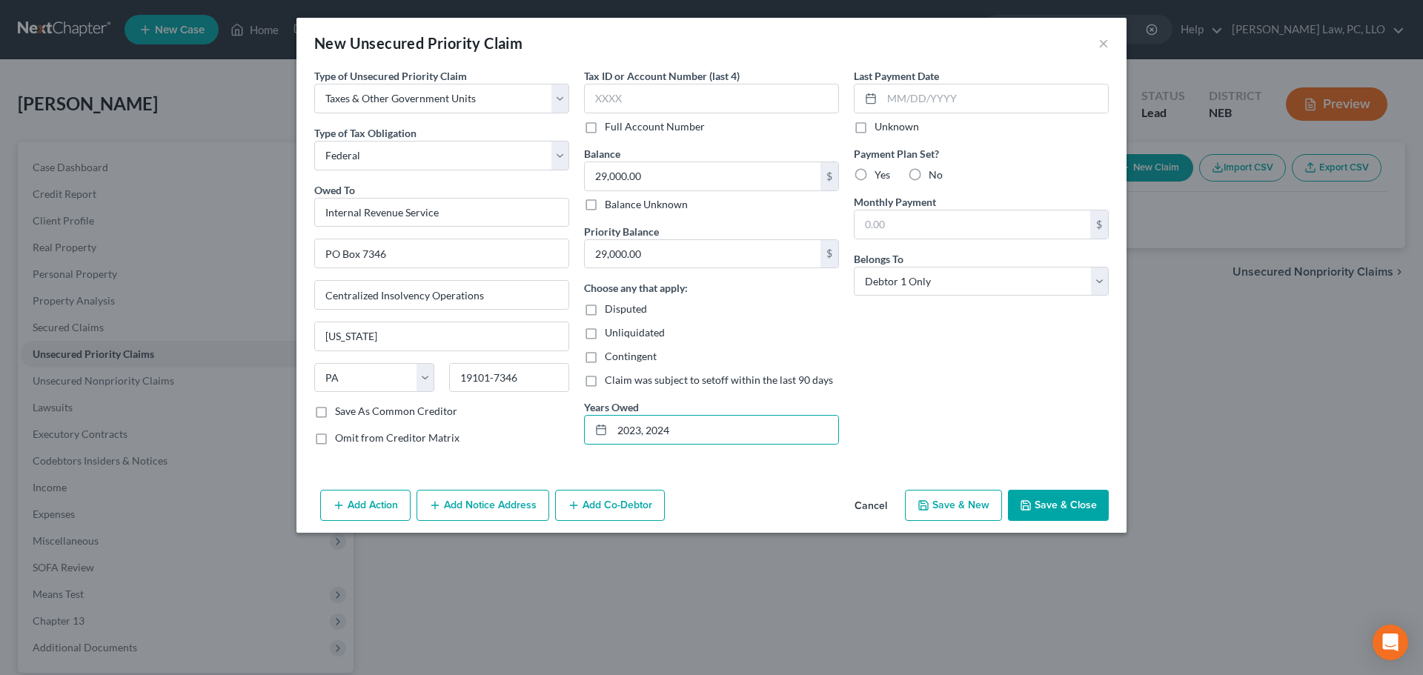
click at [873, 177] on div "Yes" at bounding box center [872, 175] width 36 height 15
click at [875, 173] on label "Yes" at bounding box center [883, 175] width 16 height 15
click at [881, 173] on input "Yes" at bounding box center [886, 173] width 10 height 10
click at [881, 221] on input "text" at bounding box center [973, 225] width 236 height 28
click at [1047, 510] on button "Save & Close" at bounding box center [1058, 505] width 101 height 31
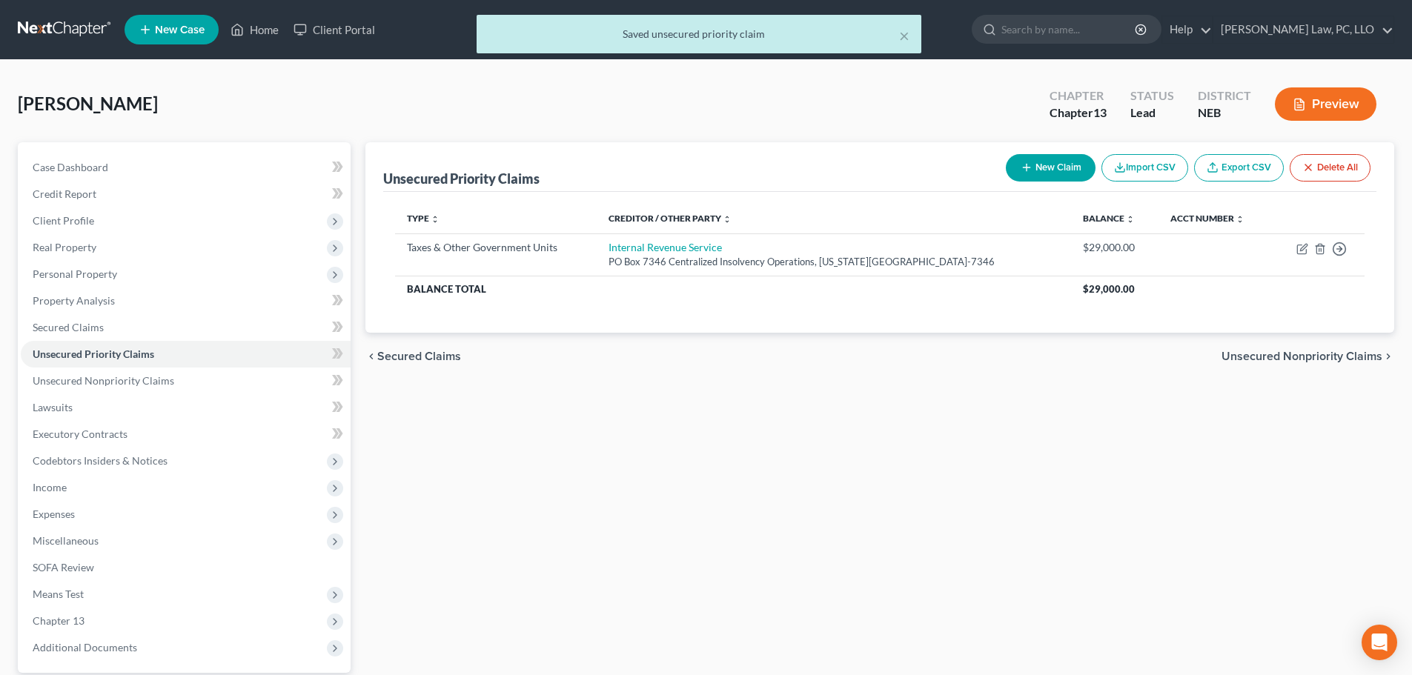
click at [1059, 168] on button "New Claim" at bounding box center [1051, 167] width 90 height 27
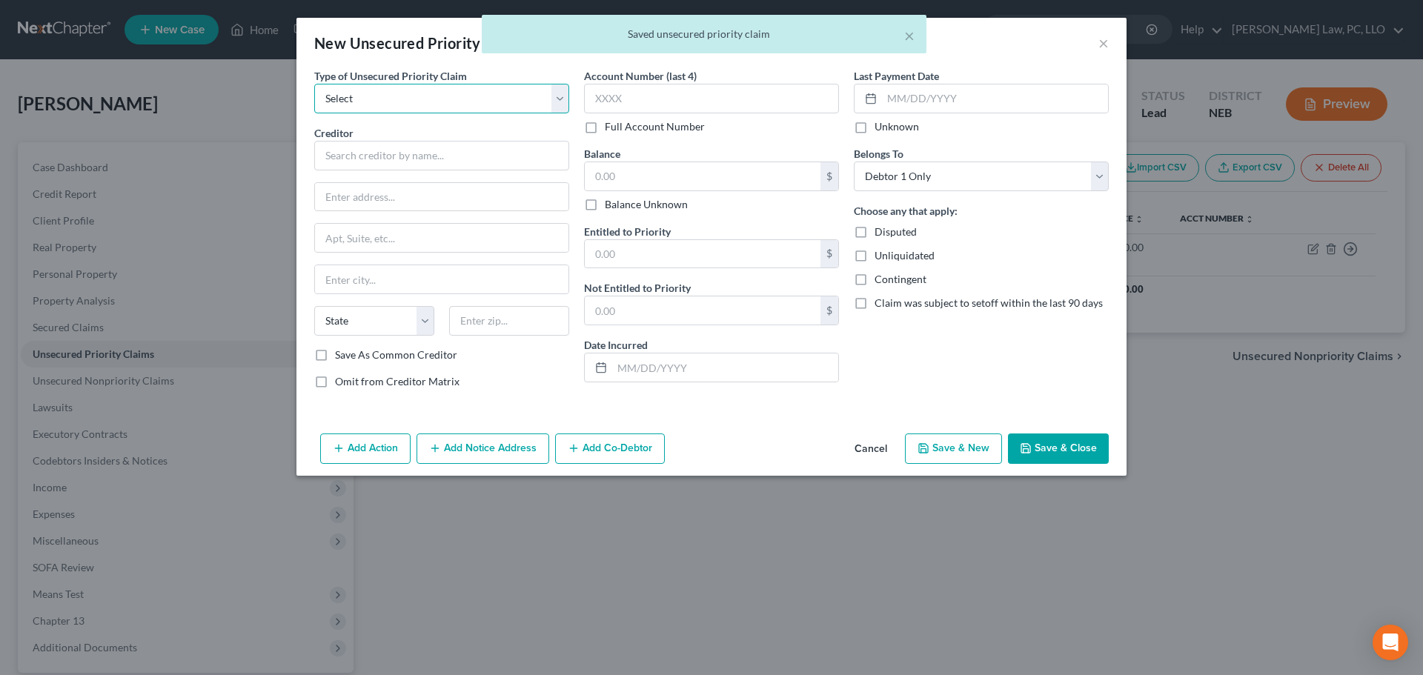
click at [385, 105] on select "Select Taxes & Other Government Units Domestic Support Obligations Extensions o…" at bounding box center [441, 99] width 255 height 30
click at [314, 84] on select "Select Taxes & Other Government Units Domestic Support Obligations Extensions o…" at bounding box center [441, 99] width 255 height 30
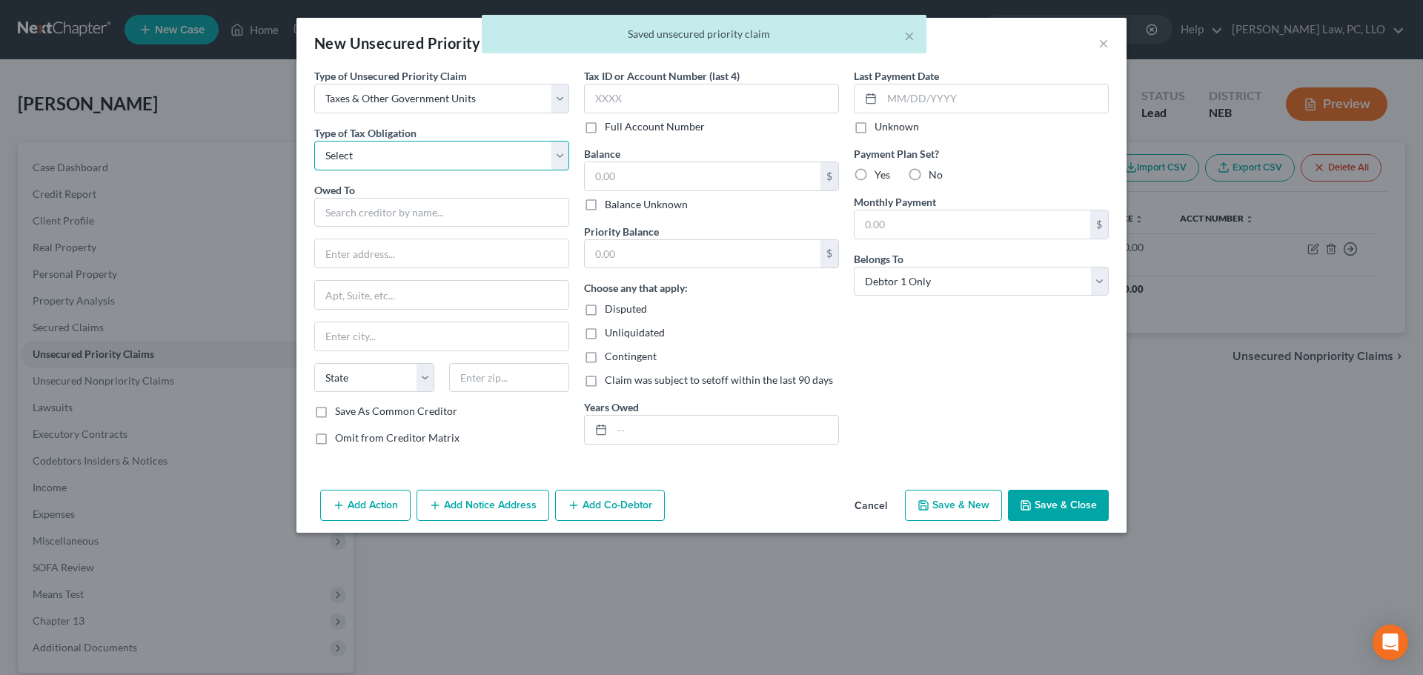
click at [369, 159] on select "Select Federal City State Franchise Tax Board Other" at bounding box center [441, 156] width 255 height 30
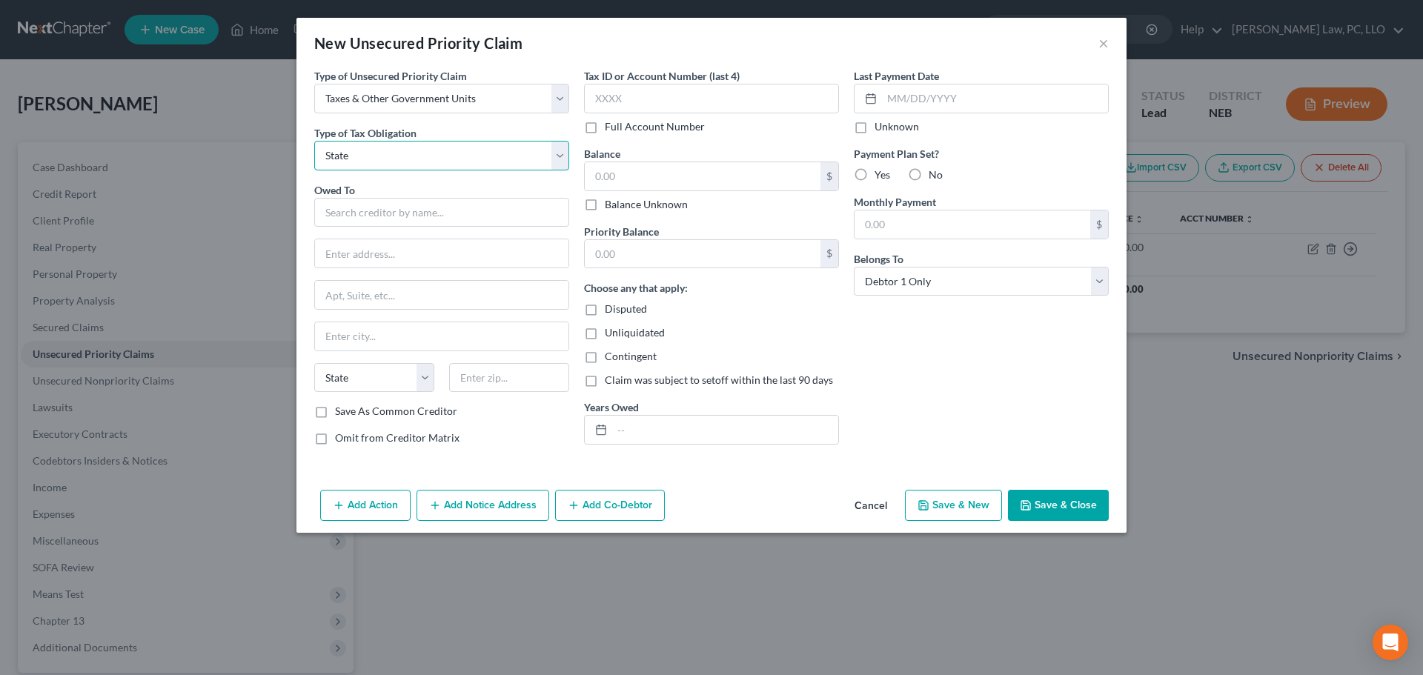
click at [314, 141] on select "Select Federal City State Franchise Tax Board Other" at bounding box center [441, 156] width 255 height 30
click at [348, 213] on input "text" at bounding box center [441, 213] width 255 height 30
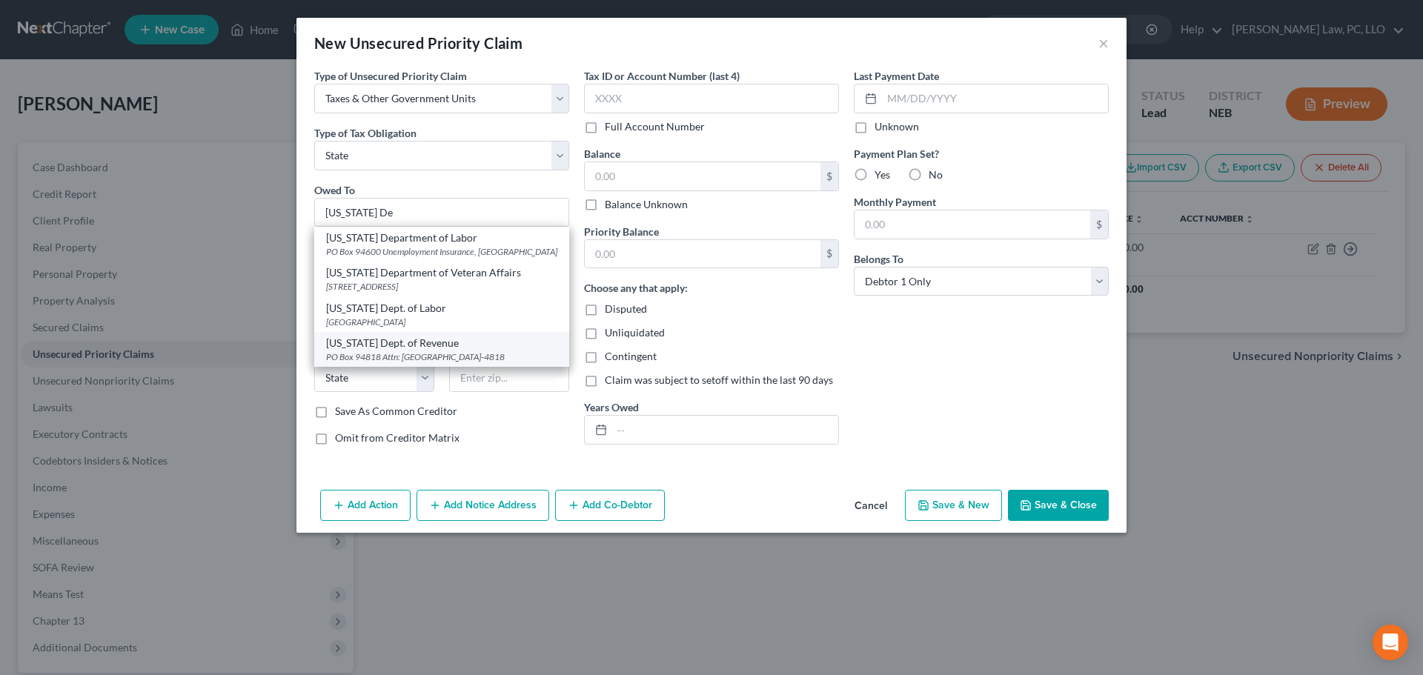
click at [466, 342] on div "[US_STATE] Dept. of Revenue" at bounding box center [441, 343] width 231 height 15
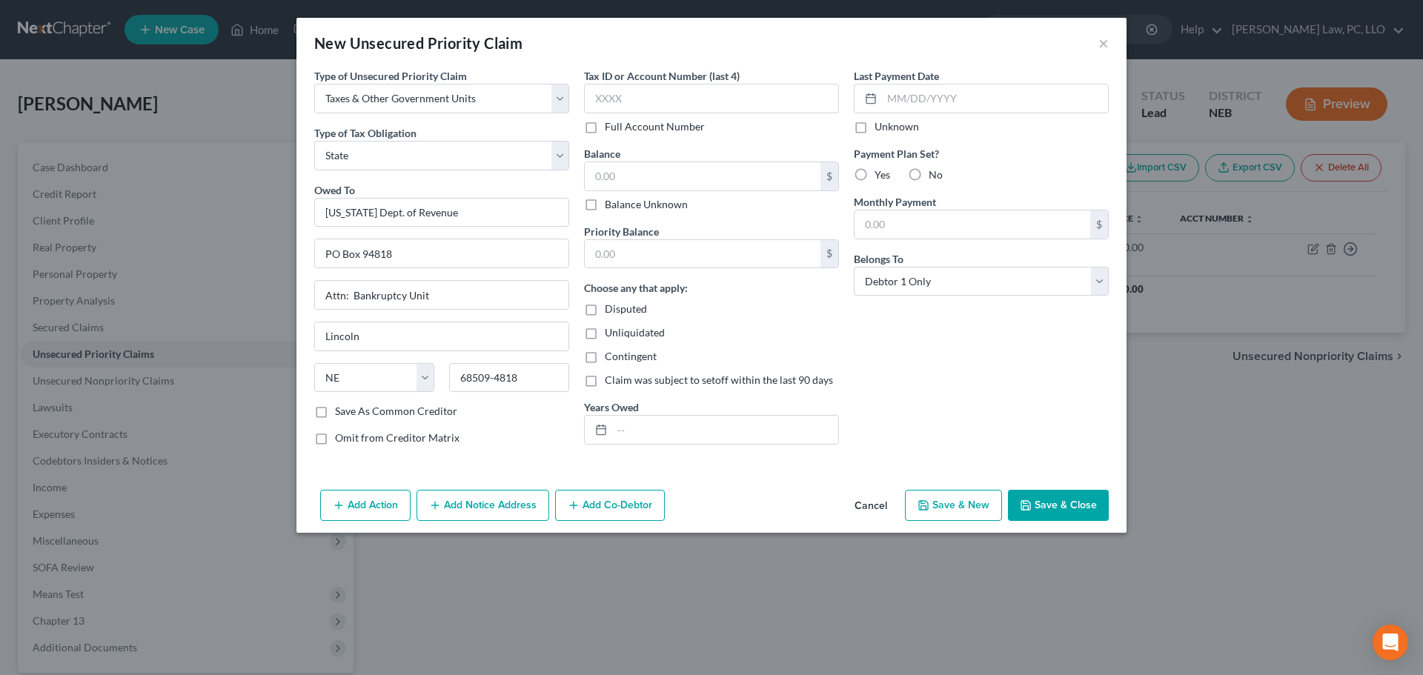
click at [621, 157] on div "Balance $ Balance Unknown Balance Undetermined $ Balance Unknown" at bounding box center [711, 179] width 255 height 66
click at [614, 180] on input "text" at bounding box center [703, 176] width 236 height 28
click at [665, 436] on input "text" at bounding box center [725, 430] width 226 height 28
click at [1258, 511] on div "New Unsecured Priority Claim × Type of Unsecured Priority Claim * Select Taxes …" at bounding box center [711, 337] width 1423 height 675
click at [681, 419] on input "2024" at bounding box center [725, 430] width 226 height 28
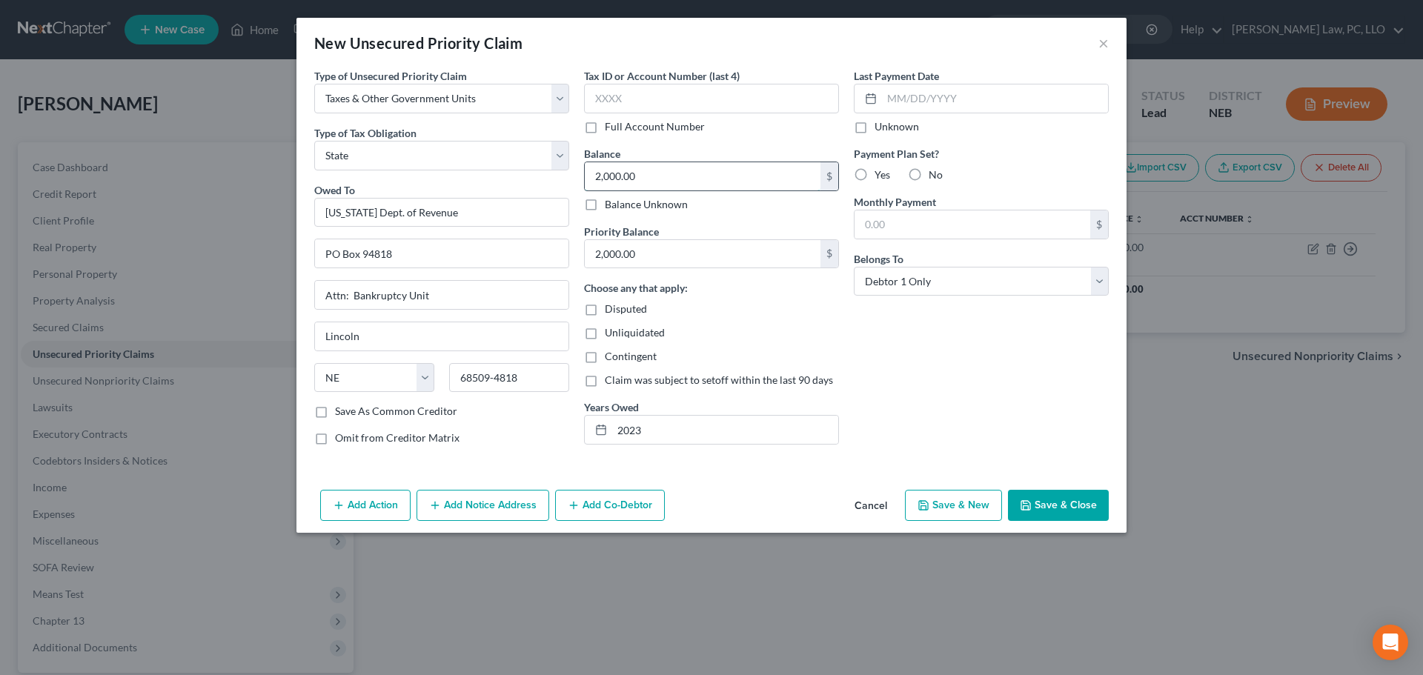
click at [656, 176] on input "2,000.00" at bounding box center [703, 176] width 236 height 28
click at [1033, 497] on button "Save & Close" at bounding box center [1058, 505] width 101 height 31
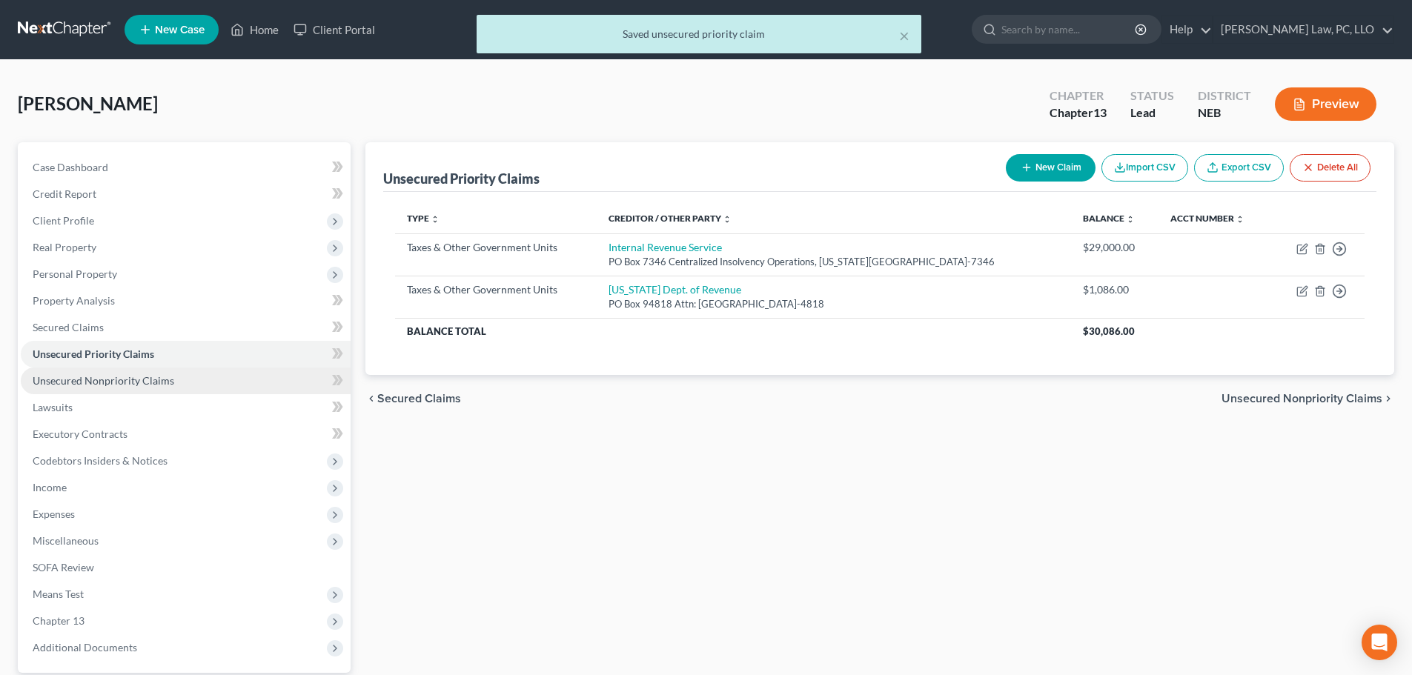
click at [140, 380] on span "Unsecured Nonpriority Claims" at bounding box center [104, 380] width 142 height 13
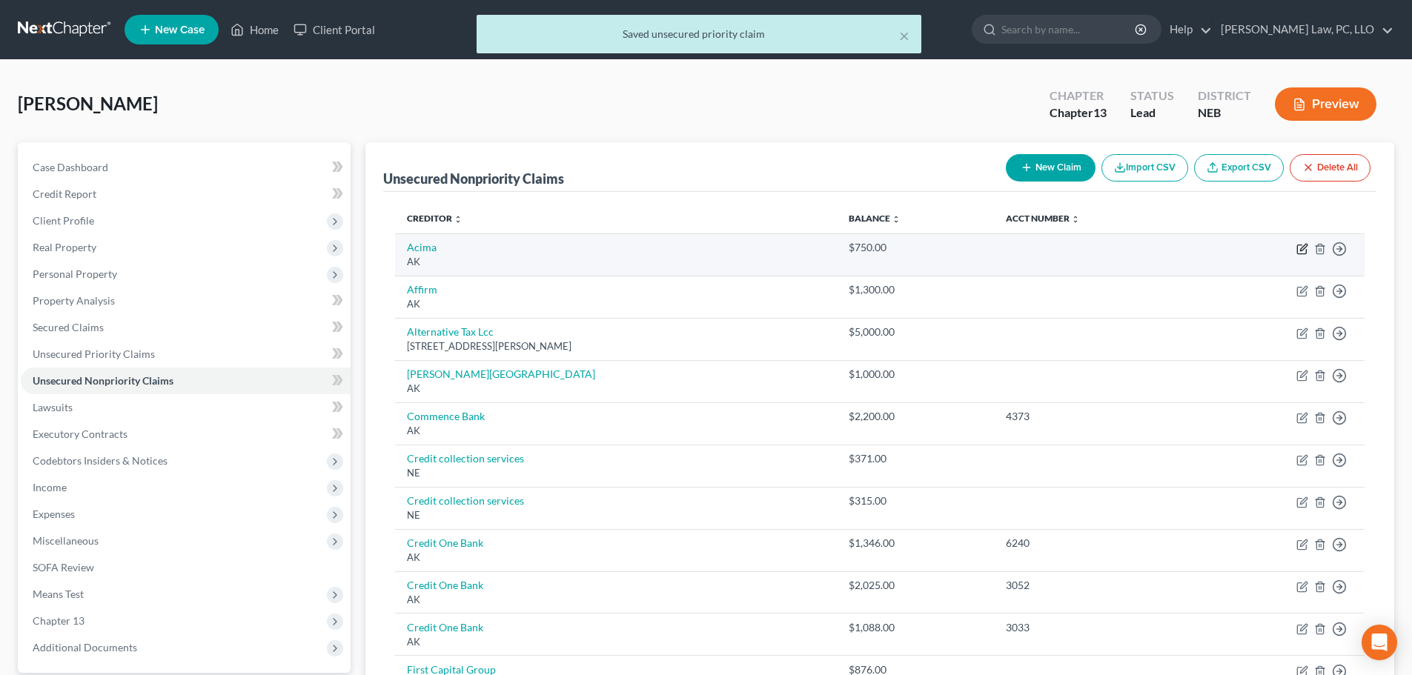
click at [1299, 247] on icon "button" at bounding box center [1303, 249] width 12 height 12
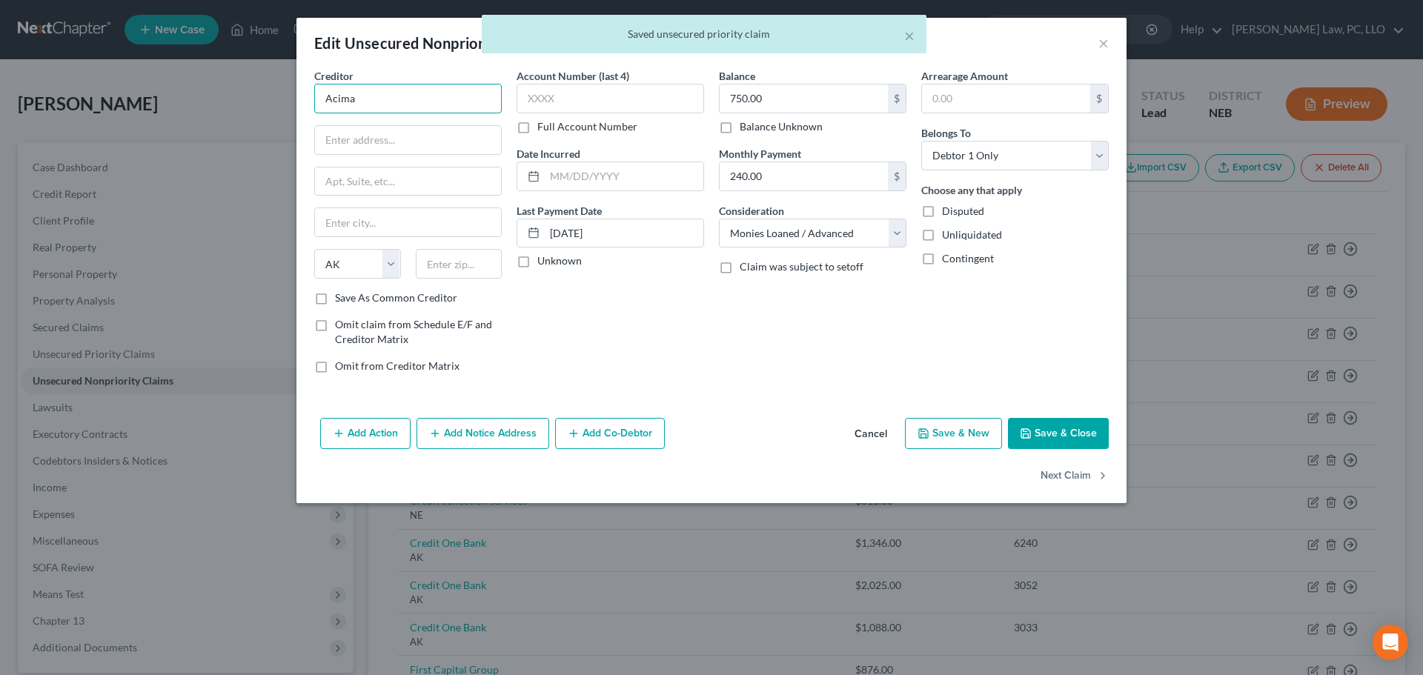
click at [409, 98] on input "Acima" at bounding box center [408, 99] width 188 height 30
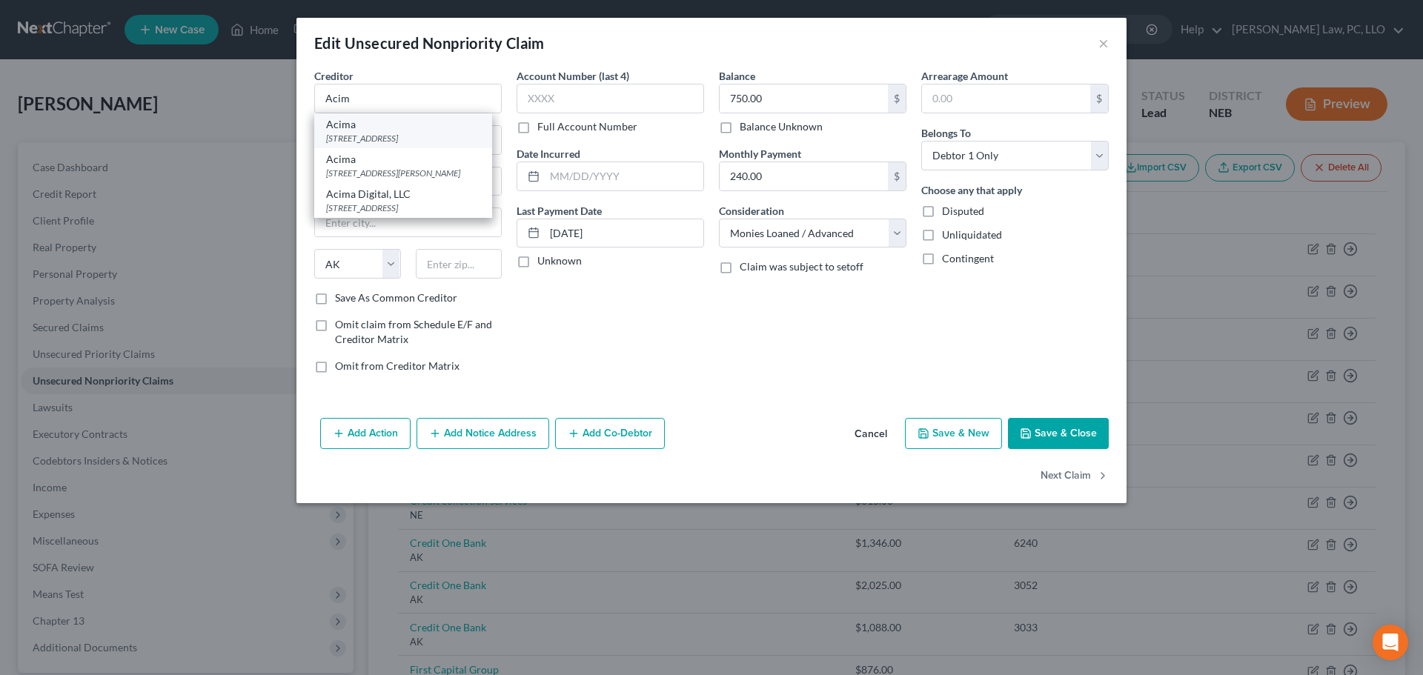
click at [407, 136] on div "[STREET_ADDRESS]" at bounding box center [403, 138] width 154 height 13
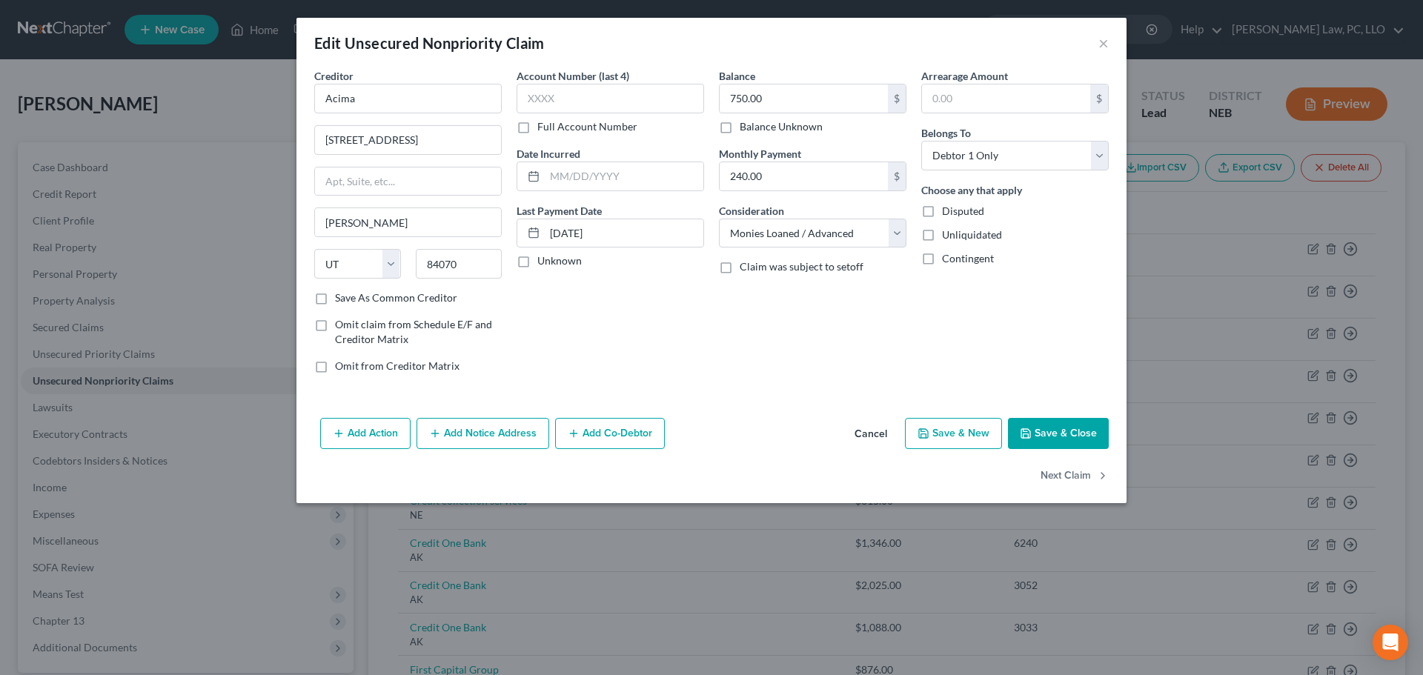
click at [1056, 437] on button "Save & Close" at bounding box center [1058, 433] width 101 height 31
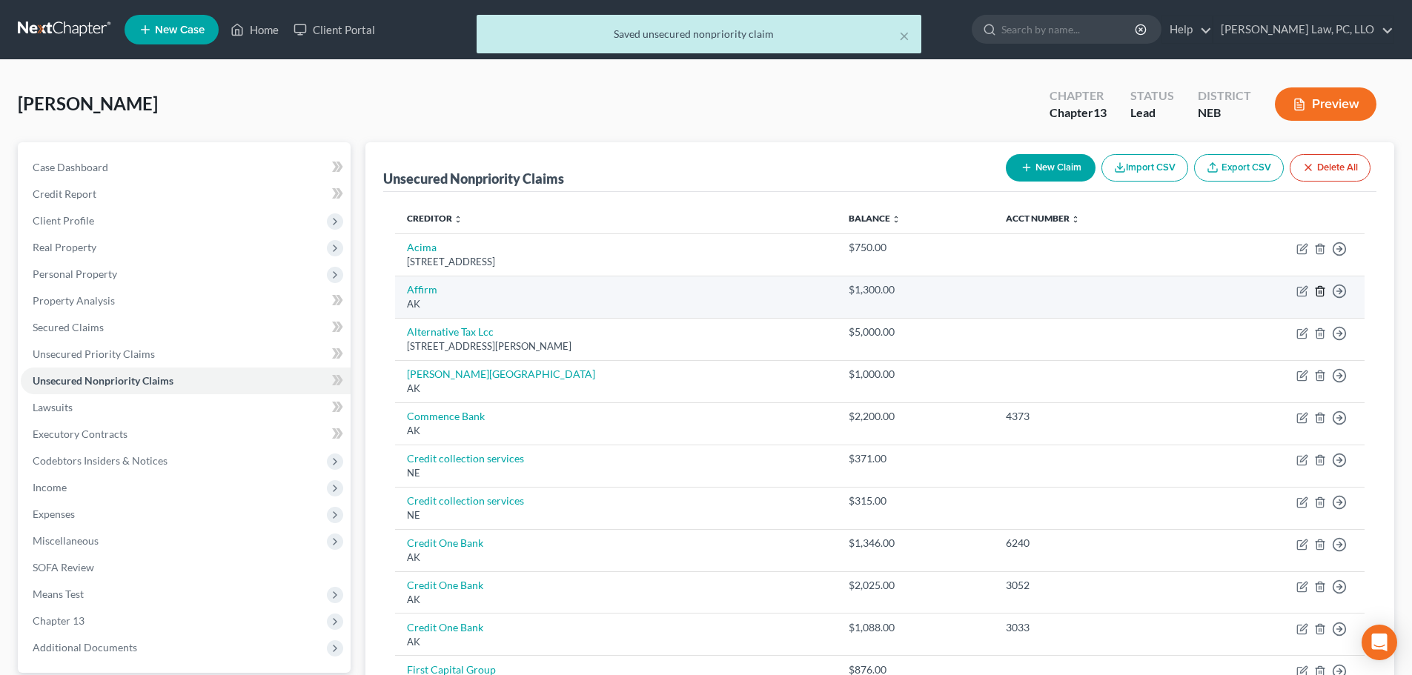
click at [1319, 291] on icon "button" at bounding box center [1320, 291] width 12 height 12
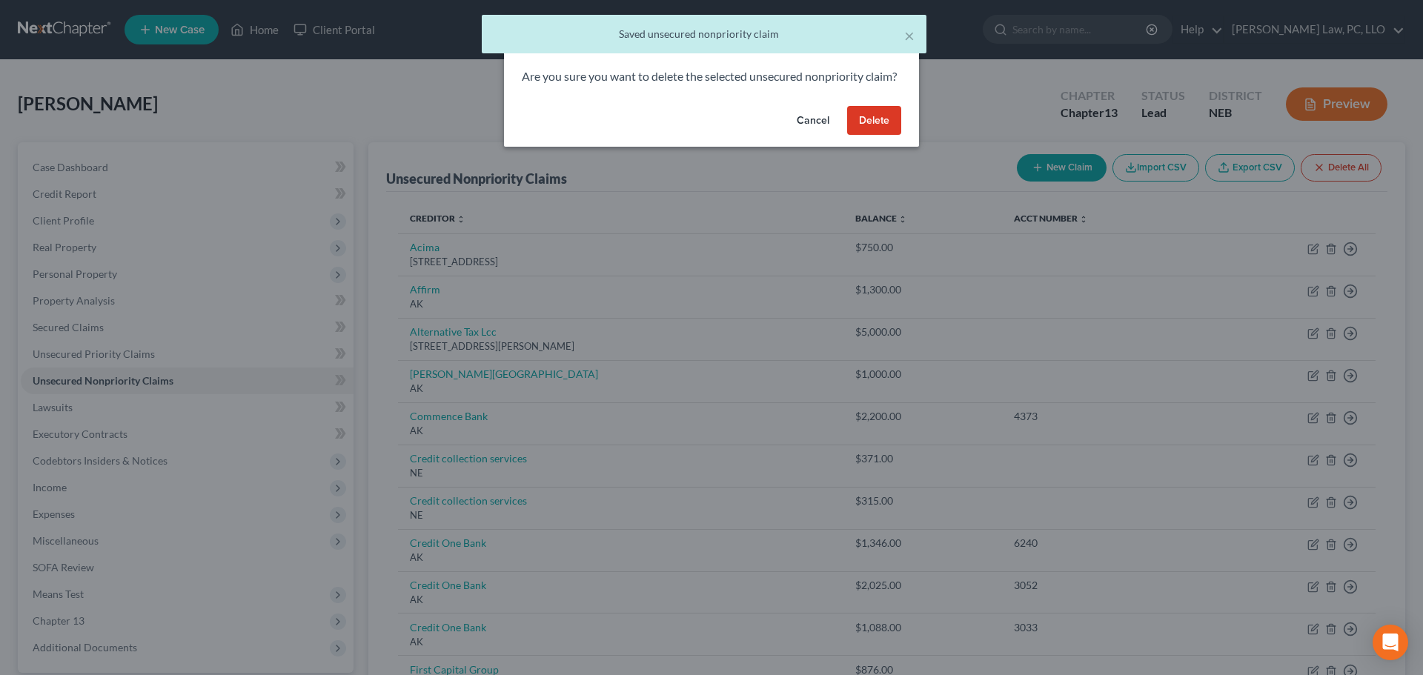
click at [878, 133] on button "Delete" at bounding box center [874, 121] width 54 height 30
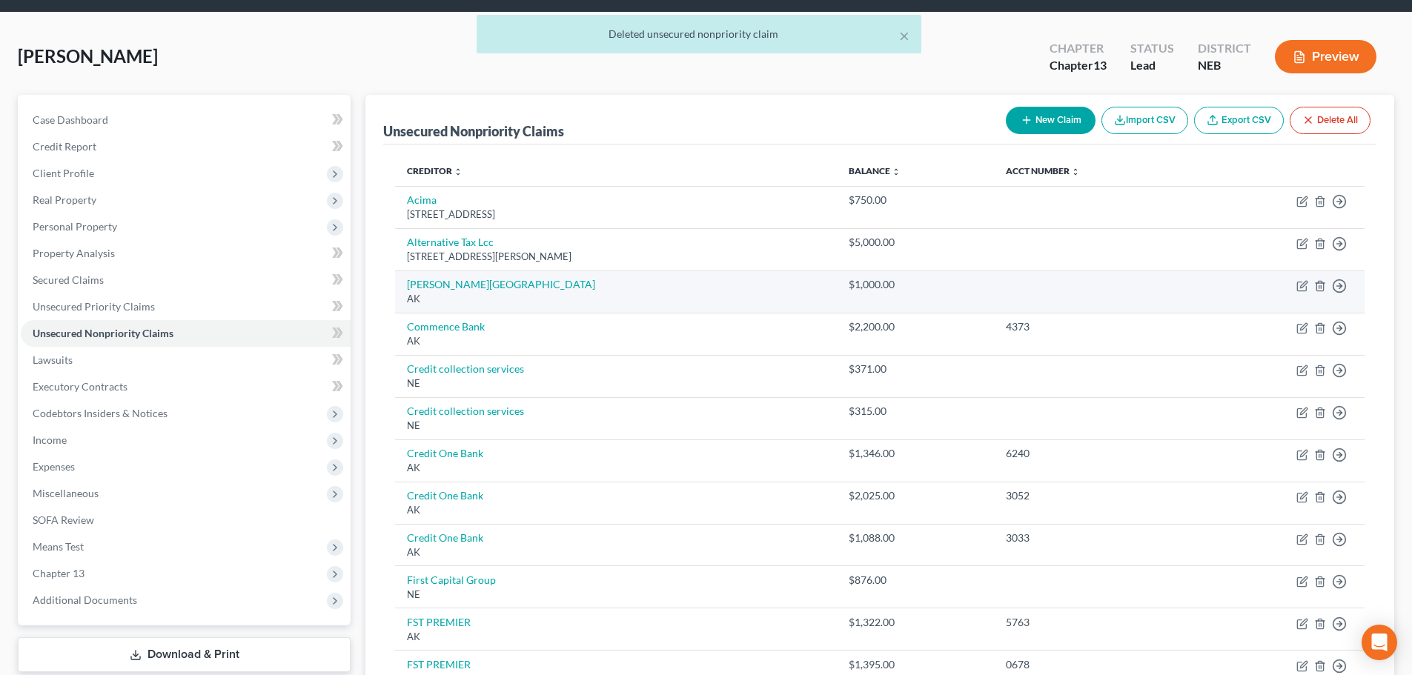
scroll to position [74, 0]
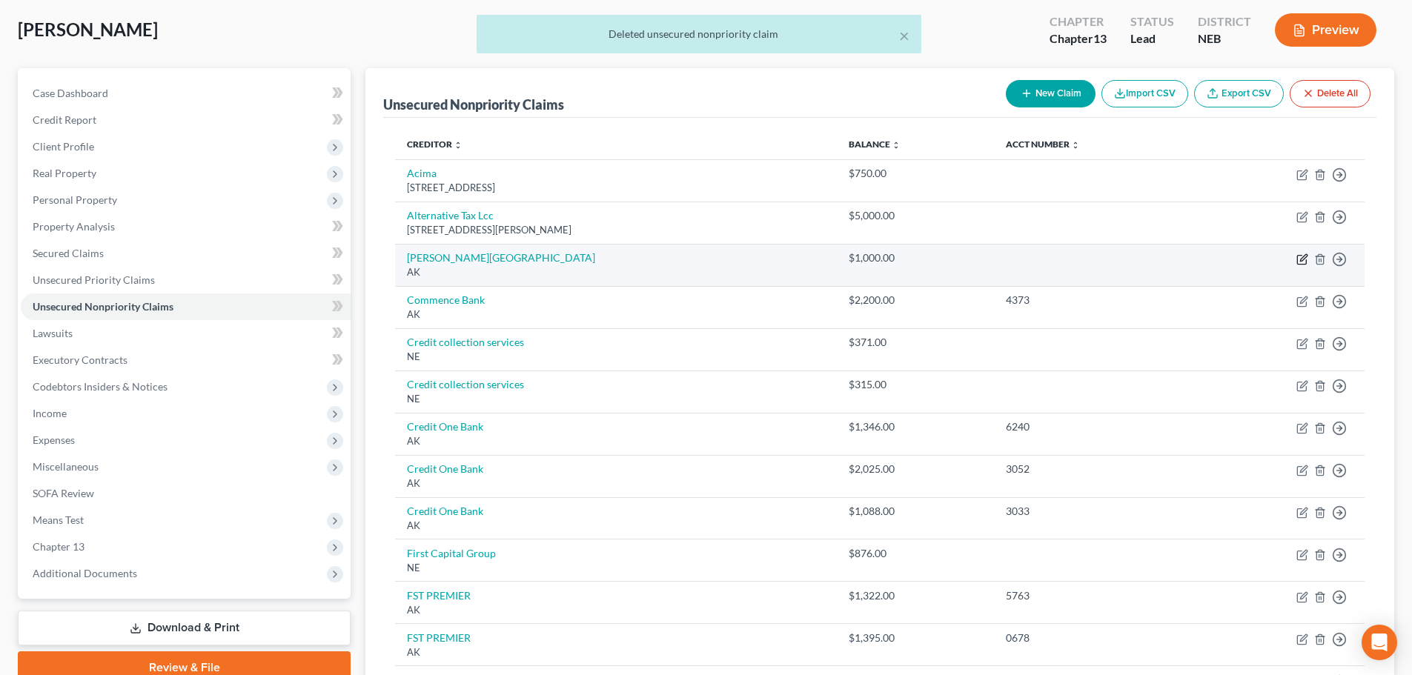
click at [1303, 259] on icon "button" at bounding box center [1303, 257] width 7 height 7
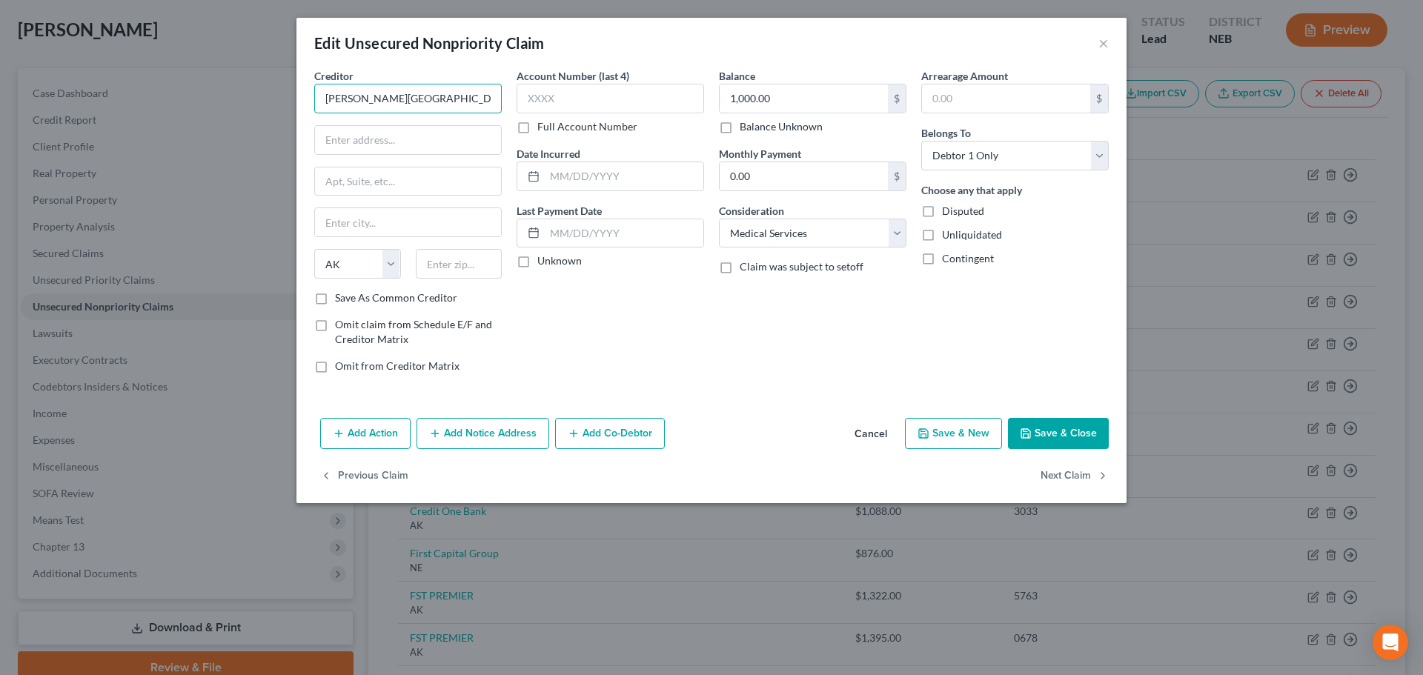
click at [470, 98] on input "[PERSON_NAME][GEOGRAPHIC_DATA]" at bounding box center [408, 99] width 188 height 30
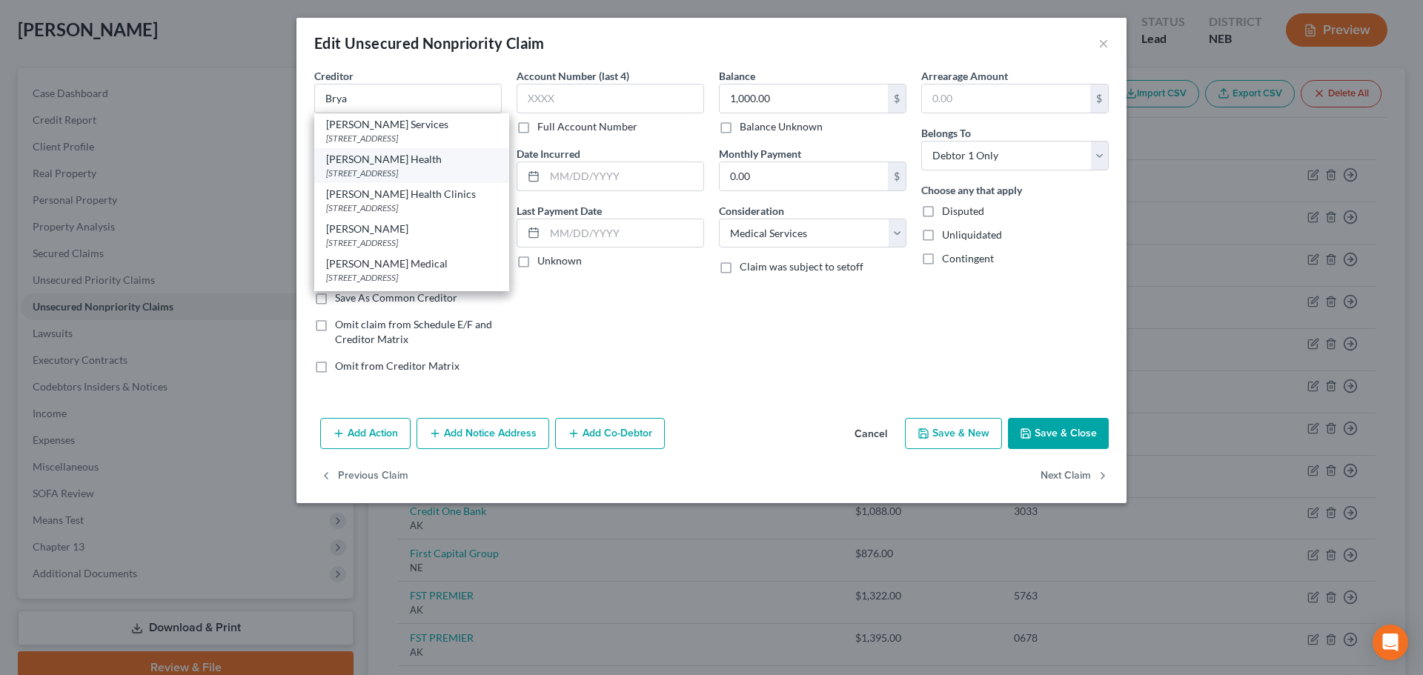
click at [422, 167] on div "[PERSON_NAME] Health" at bounding box center [411, 159] width 171 height 15
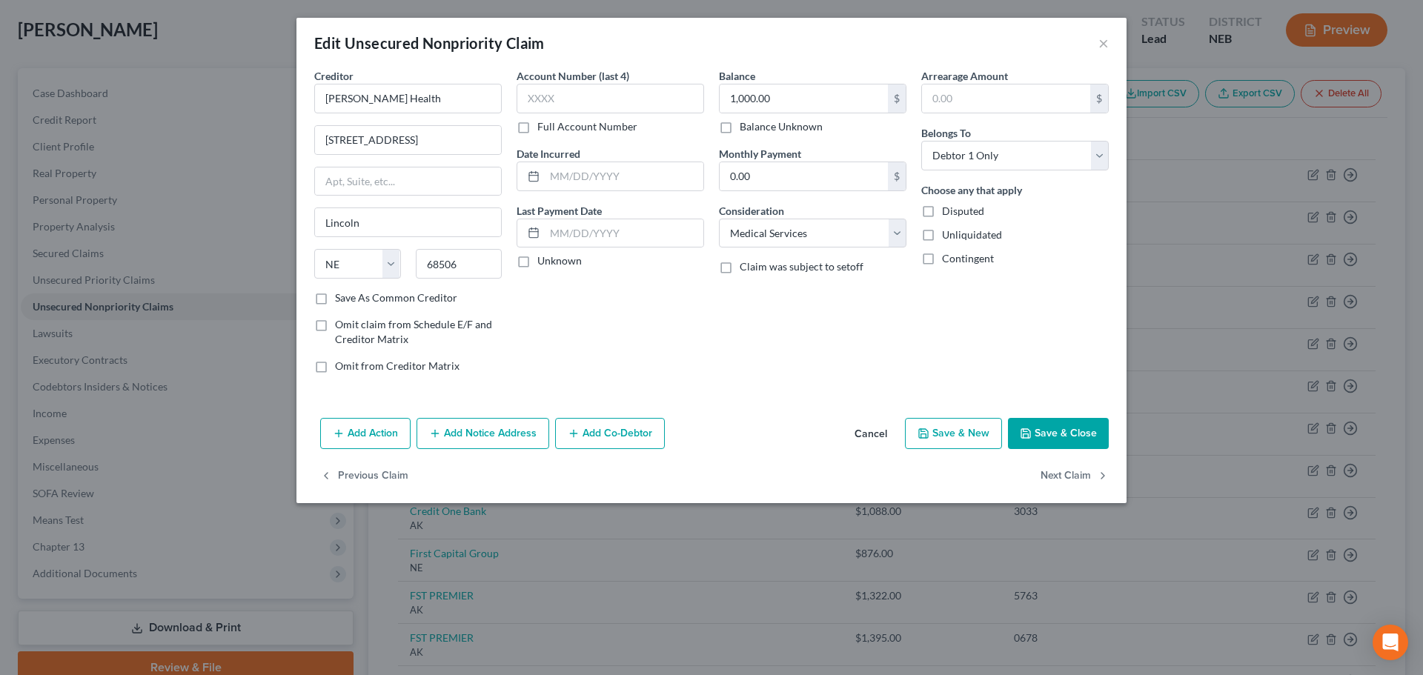
click at [1029, 423] on button "Save & Close" at bounding box center [1058, 433] width 101 height 31
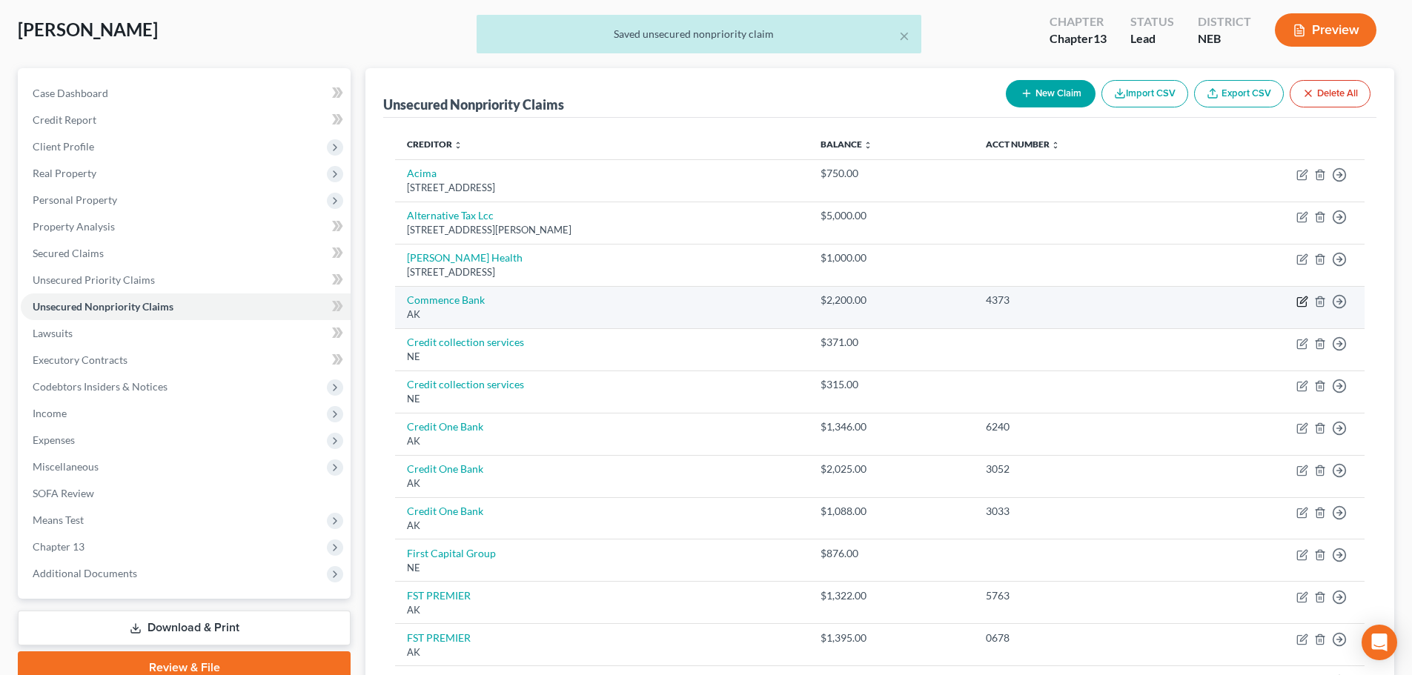
click at [1305, 301] on icon "button" at bounding box center [1303, 300] width 7 height 7
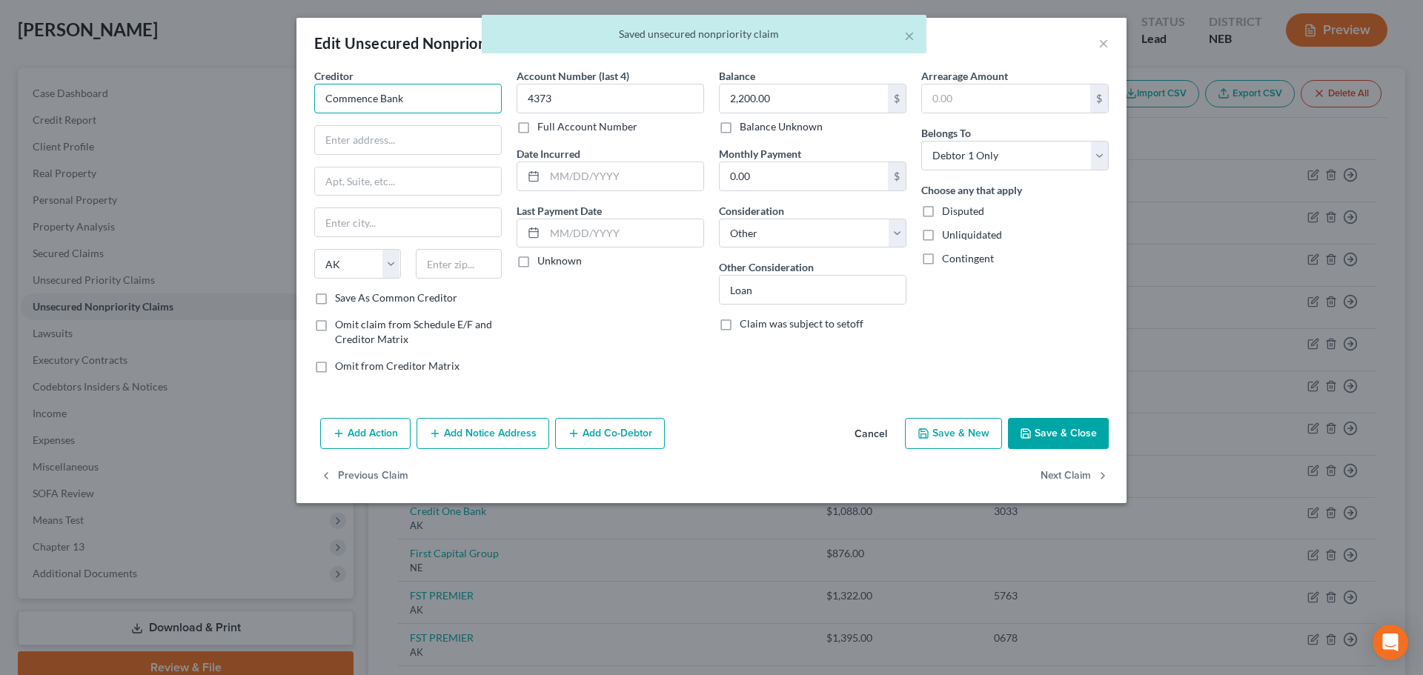
click at [431, 99] on input "Commence Bank" at bounding box center [408, 99] width 188 height 30
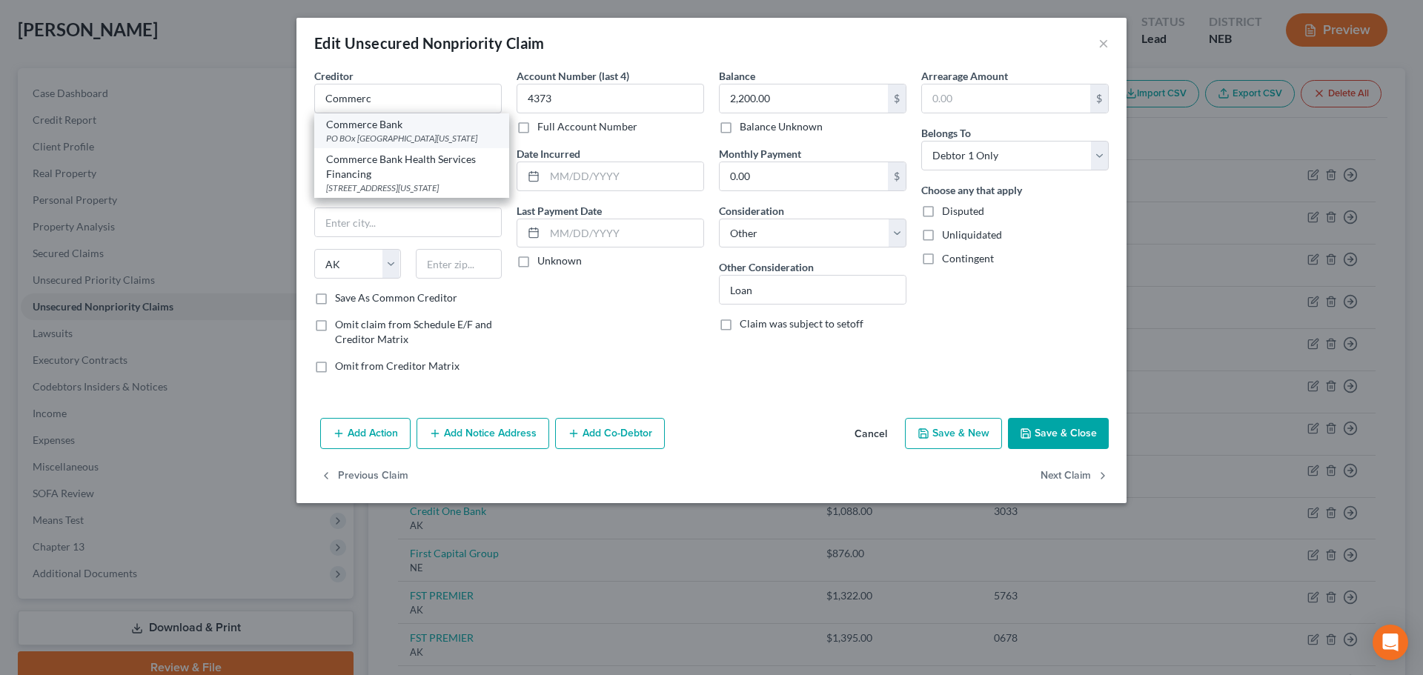
click at [432, 136] on div "PO BOx [GEOGRAPHIC_DATA][US_STATE]" at bounding box center [411, 138] width 171 height 13
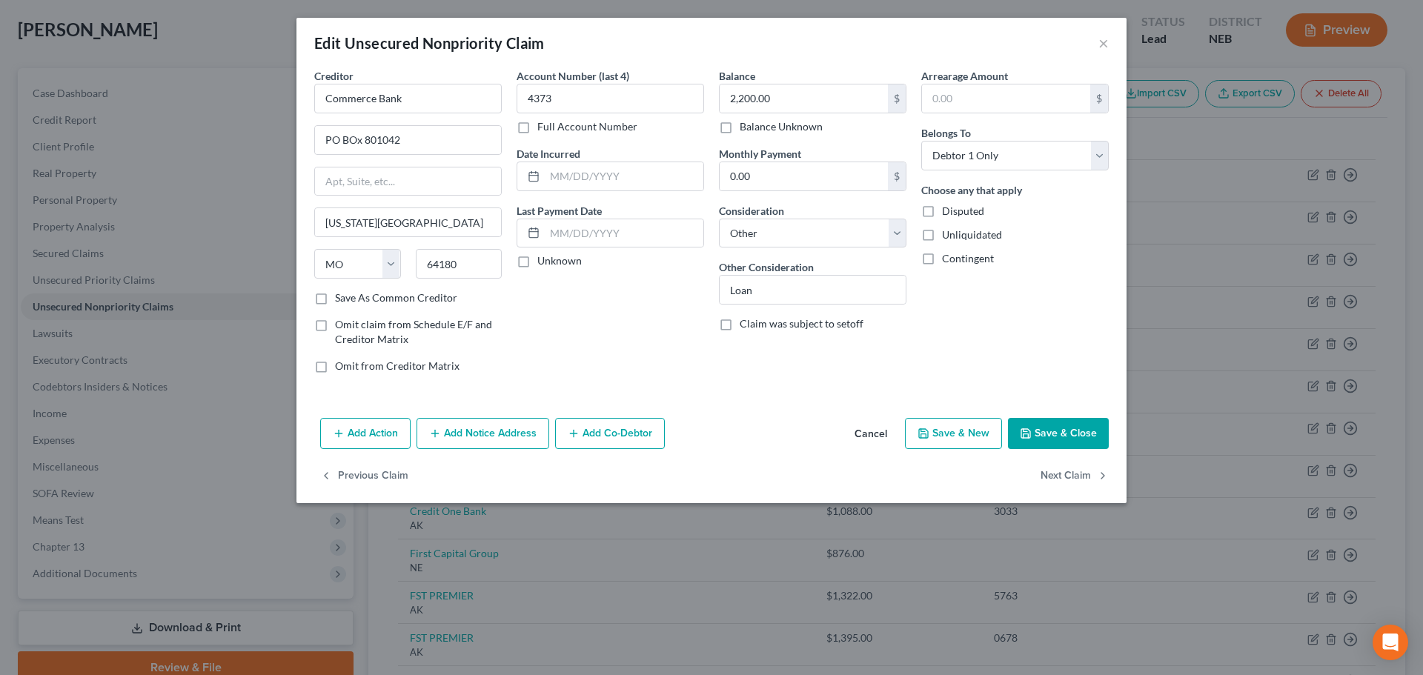
click at [1062, 430] on button "Save & Close" at bounding box center [1058, 433] width 101 height 31
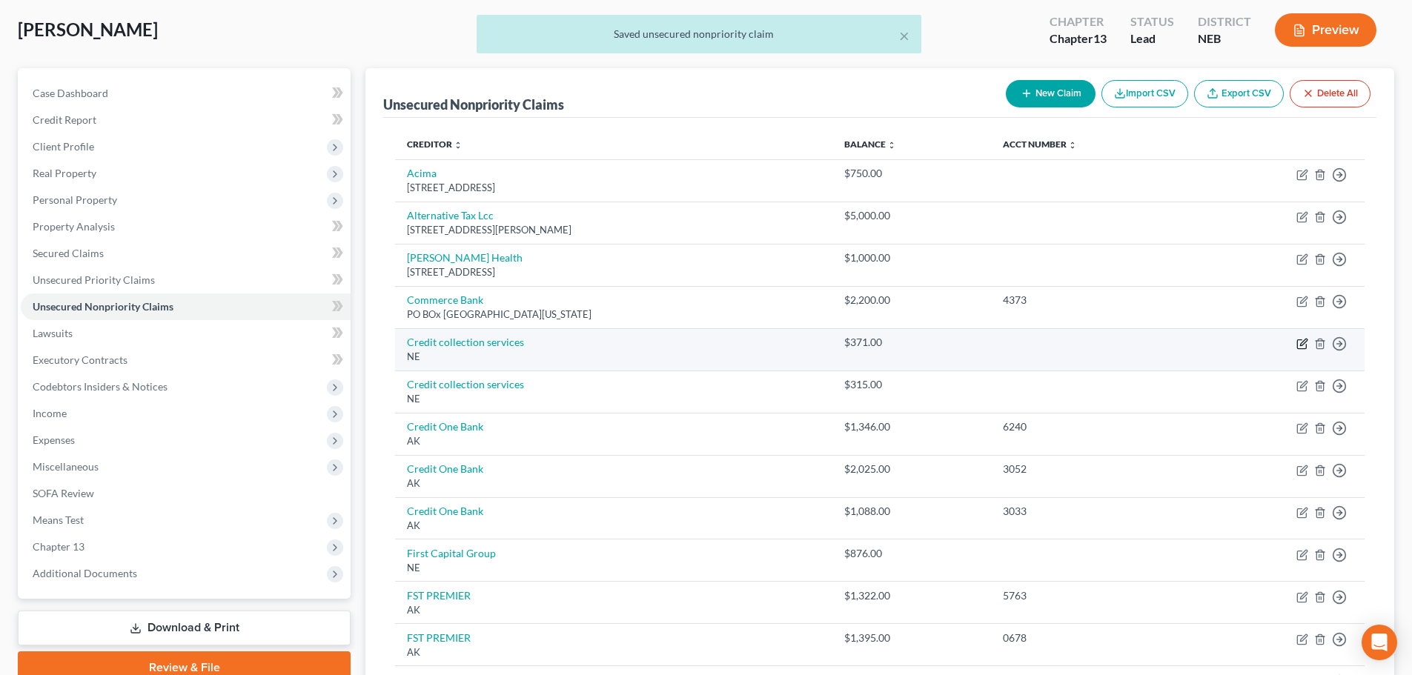
click at [1300, 340] on icon "button" at bounding box center [1301, 344] width 9 height 9
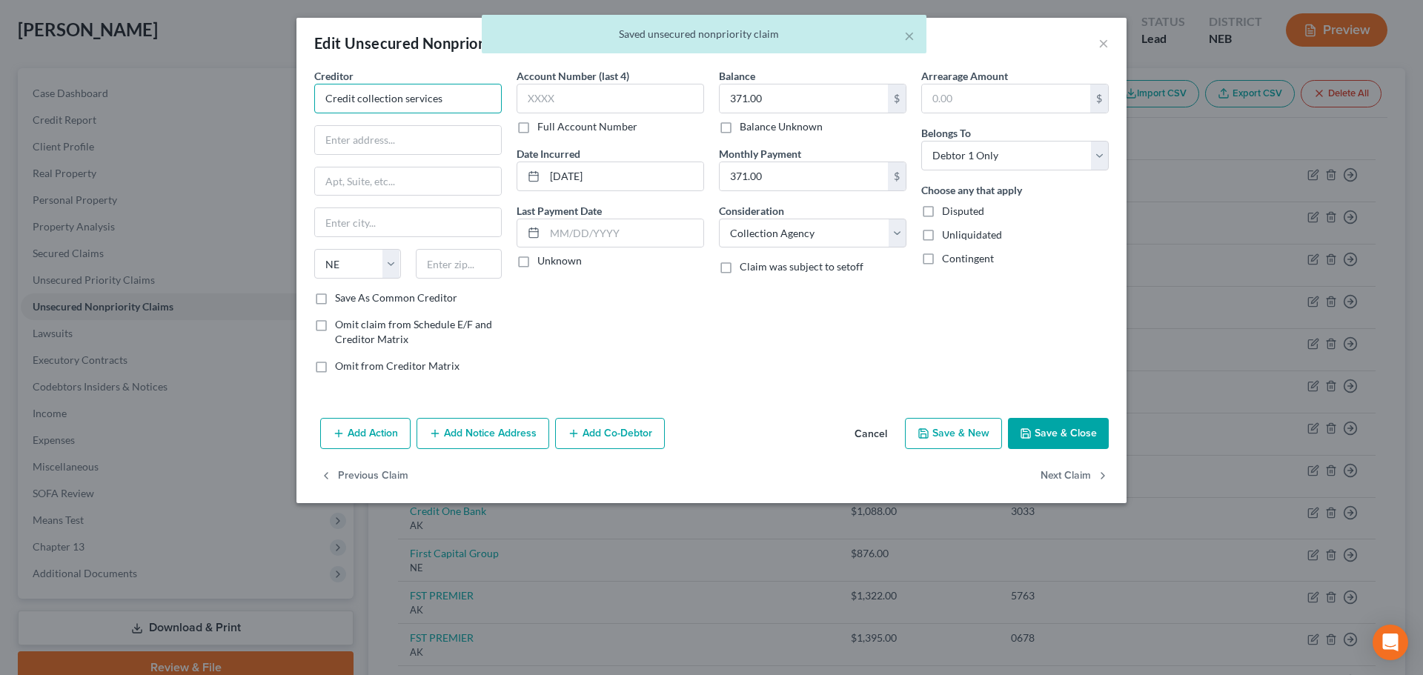
click at [455, 104] on input "Credit collection services" at bounding box center [408, 99] width 188 height 30
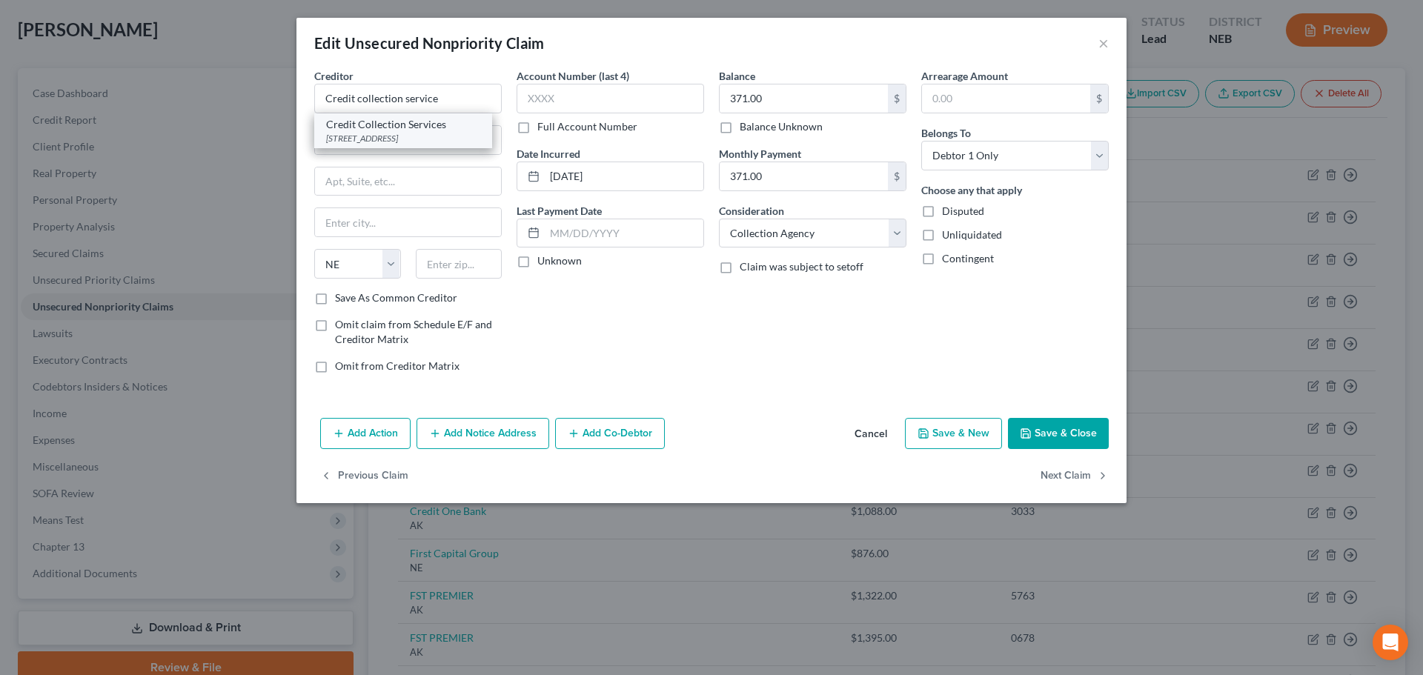
click at [445, 122] on div "Credit Collection Services" at bounding box center [403, 124] width 154 height 15
click at [1050, 431] on button "Save & Close" at bounding box center [1058, 433] width 101 height 31
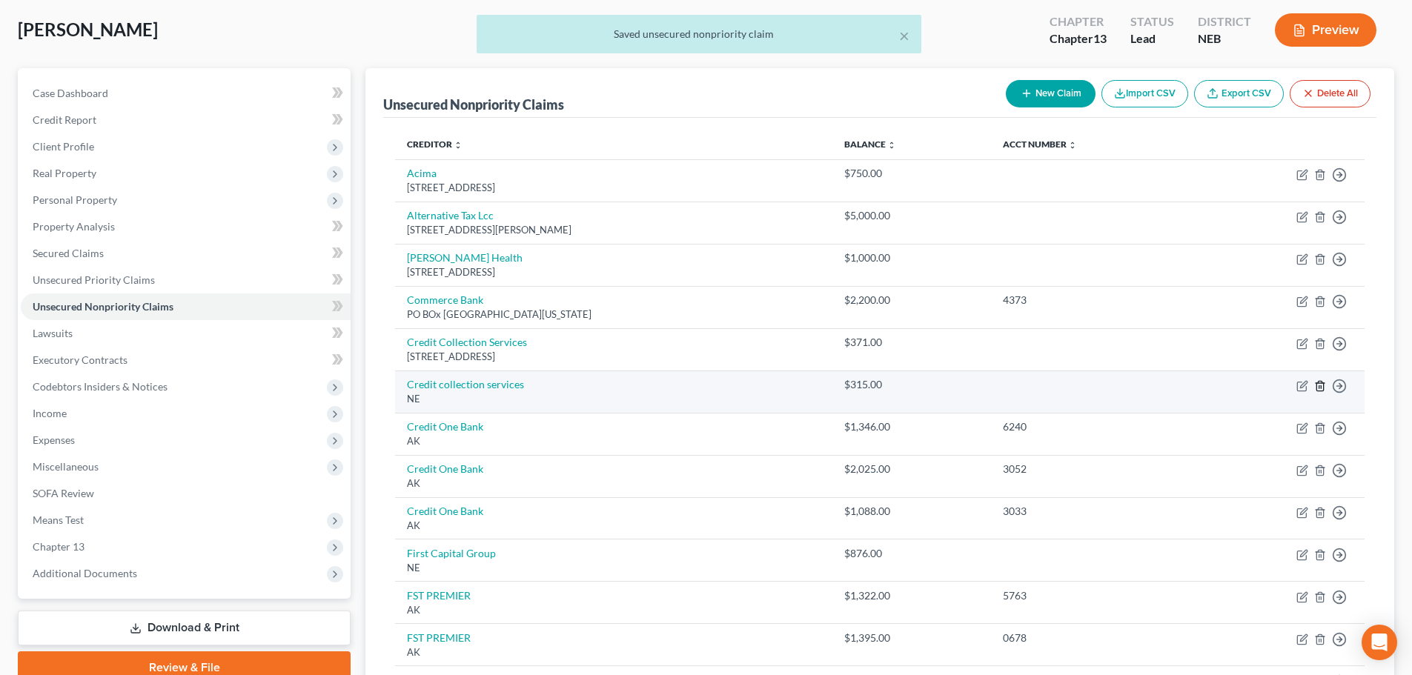
click at [1318, 391] on icon "button" at bounding box center [1320, 386] width 7 height 10
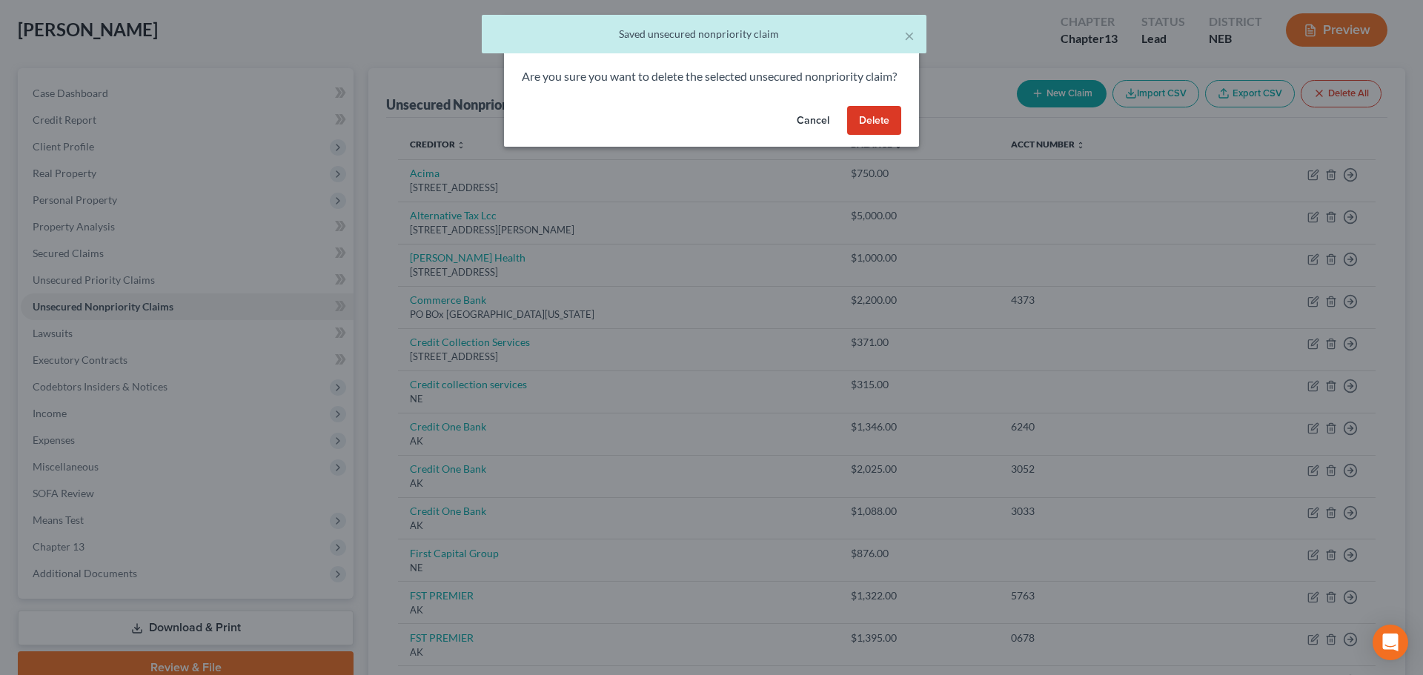
click at [876, 133] on button "Delete" at bounding box center [874, 121] width 54 height 30
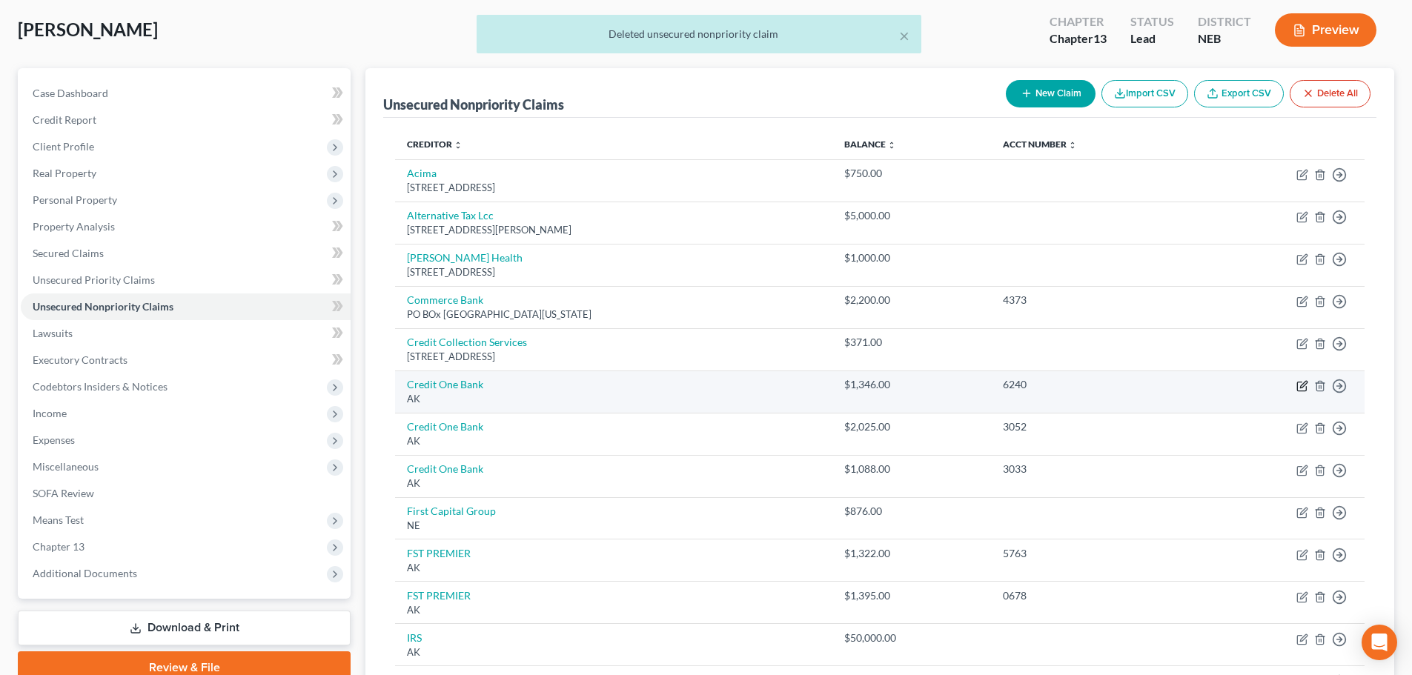
click at [1301, 385] on icon "button" at bounding box center [1303, 386] width 12 height 12
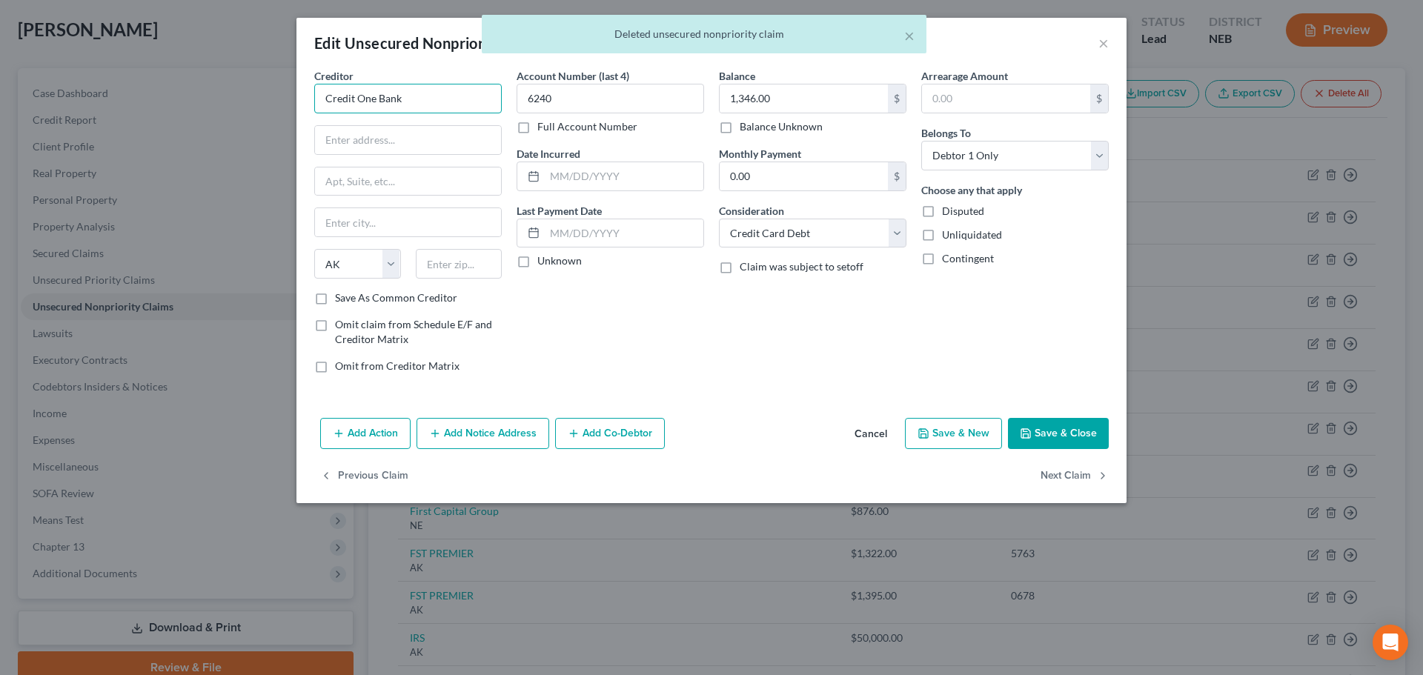
click at [465, 109] on input "Credit One Bank" at bounding box center [408, 99] width 188 height 30
click at [434, 137] on div "[STREET_ADDRESS]" at bounding box center [403, 138] width 154 height 13
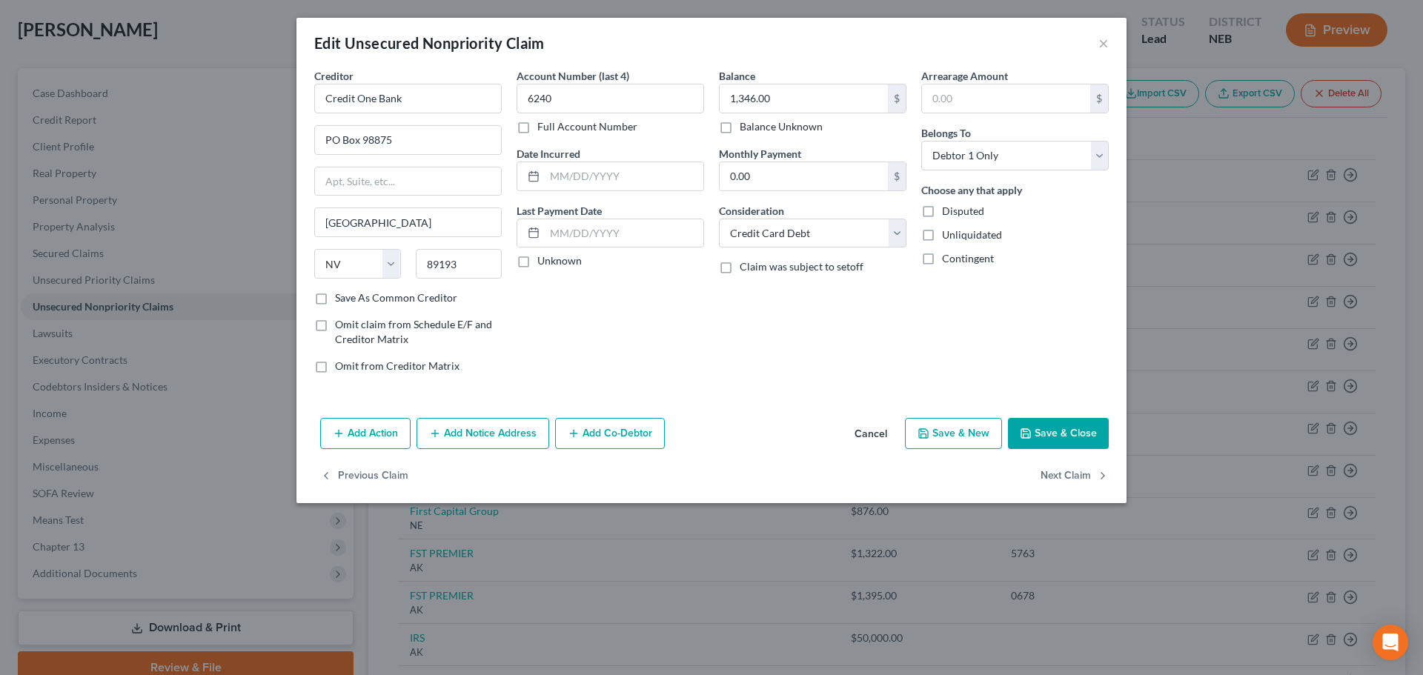
click at [1036, 426] on button "Save & Close" at bounding box center [1058, 433] width 101 height 31
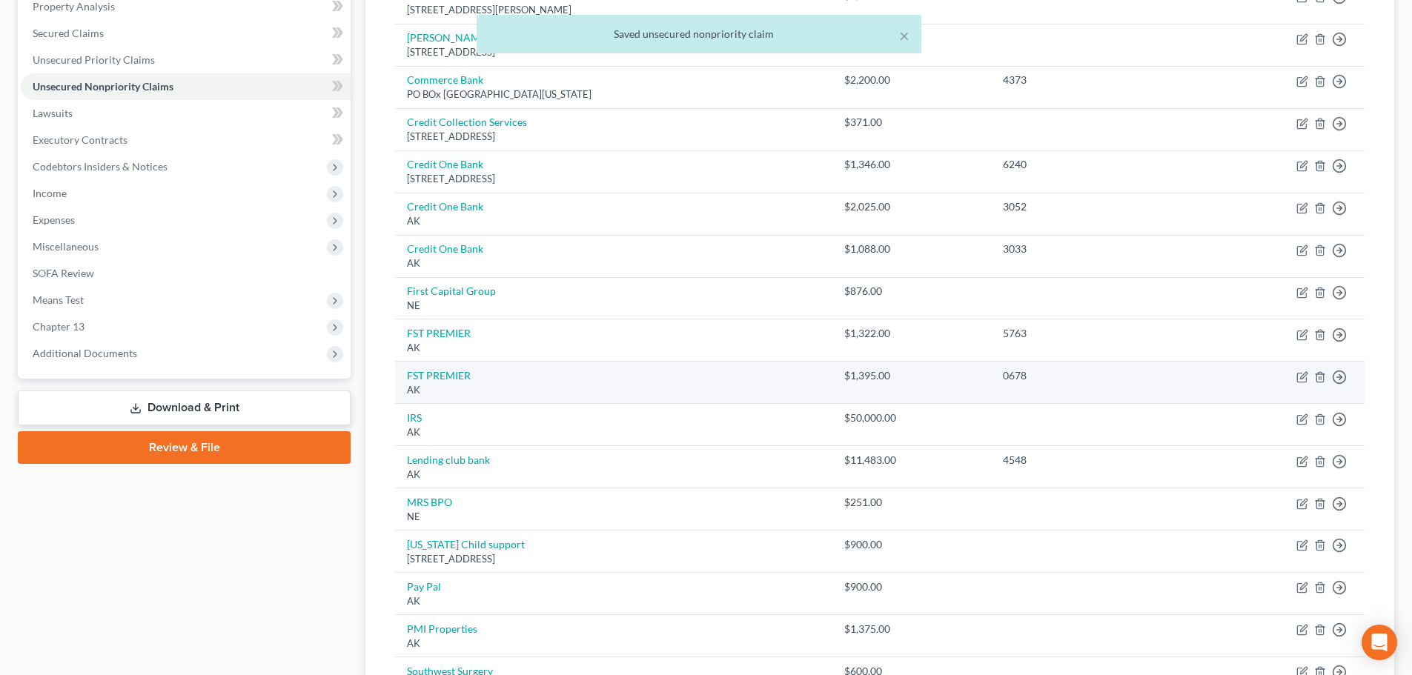
scroll to position [297, 0]
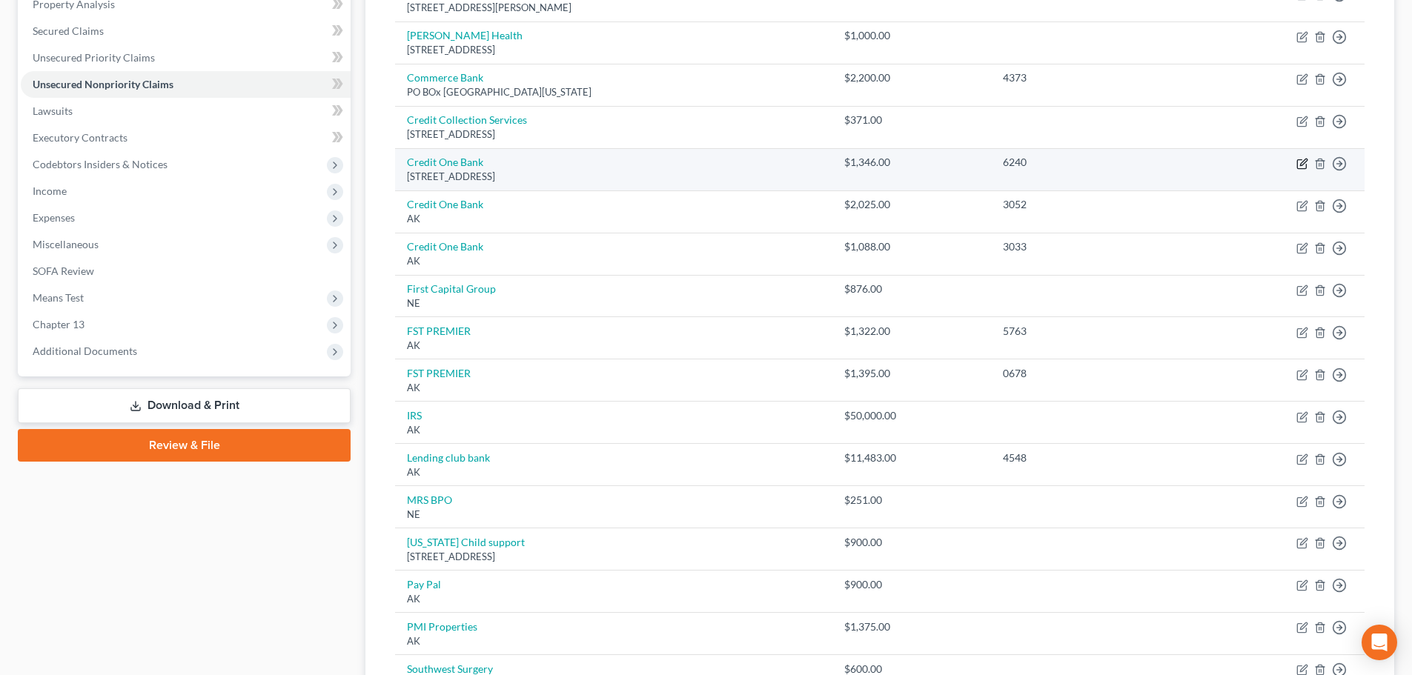
click at [1304, 163] on icon "button" at bounding box center [1303, 162] width 7 height 7
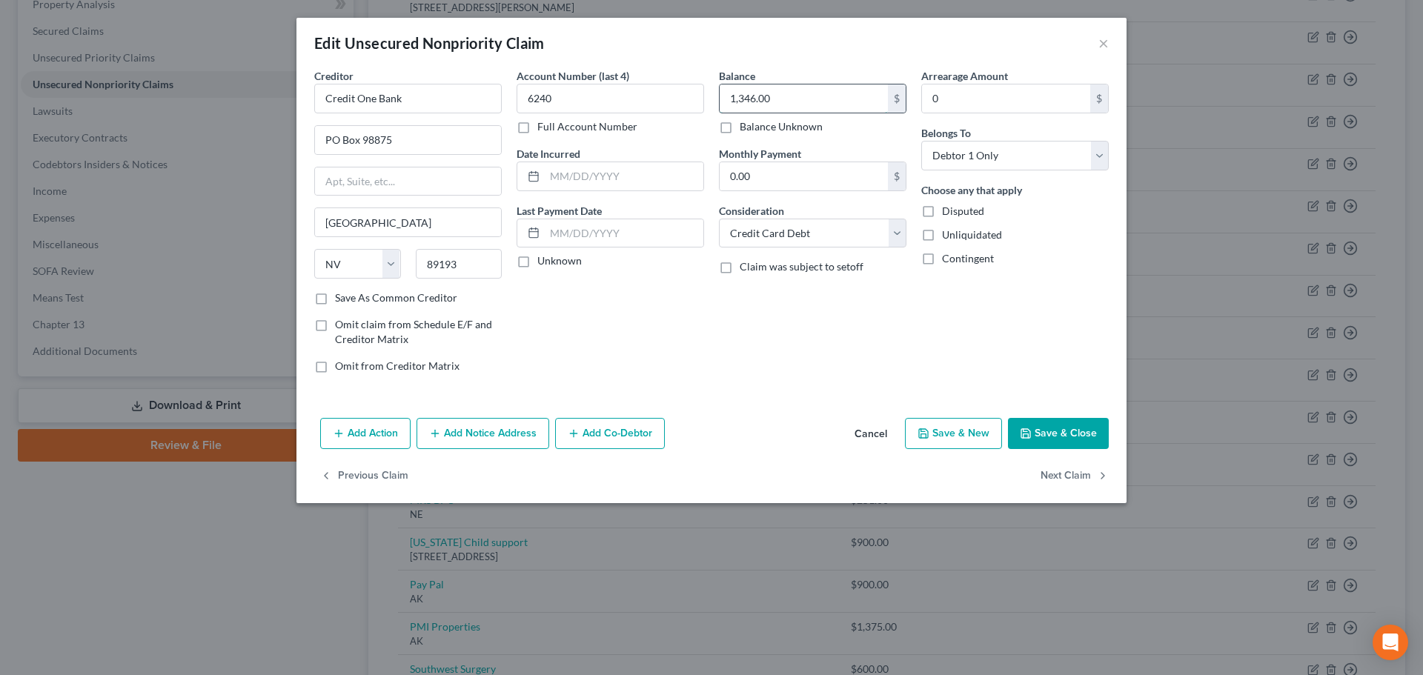
click at [783, 96] on input "1,346.00" at bounding box center [804, 99] width 168 height 28
click at [1036, 429] on button "Save & Close" at bounding box center [1058, 433] width 101 height 31
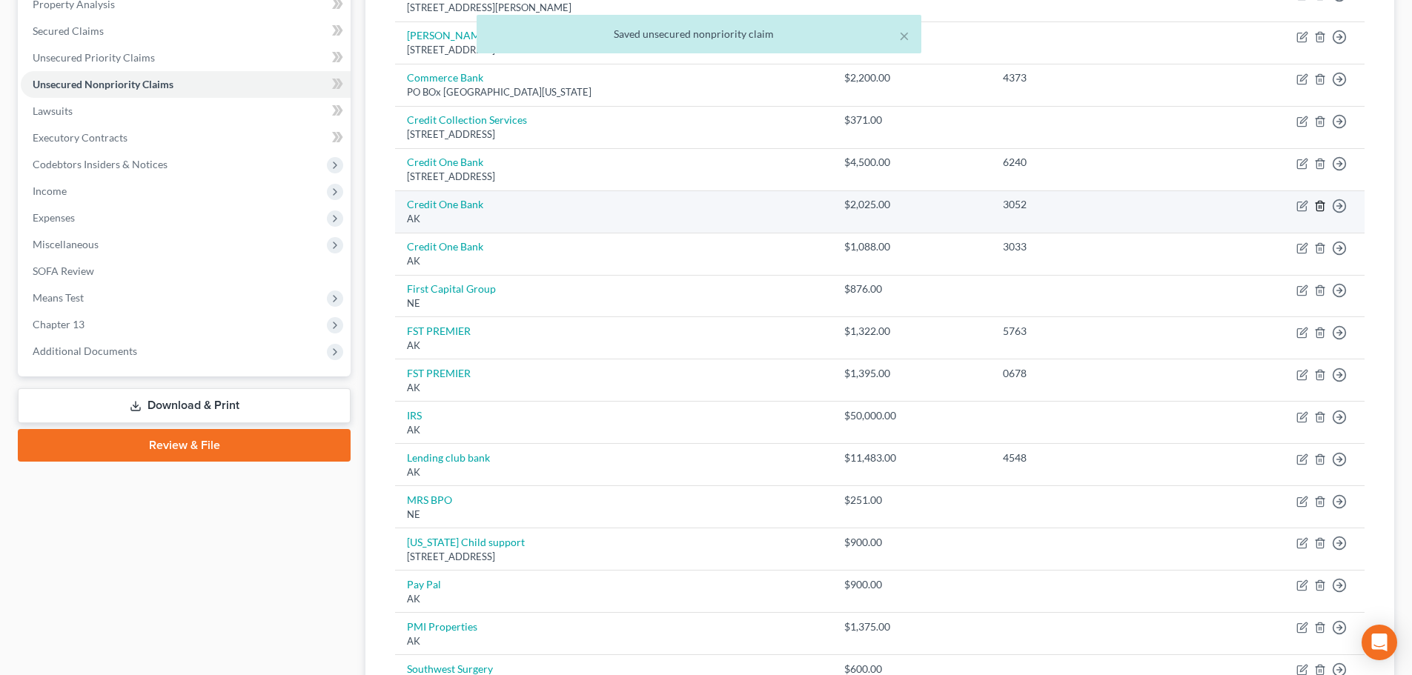
click at [1320, 207] on line "button" at bounding box center [1320, 206] width 0 height 3
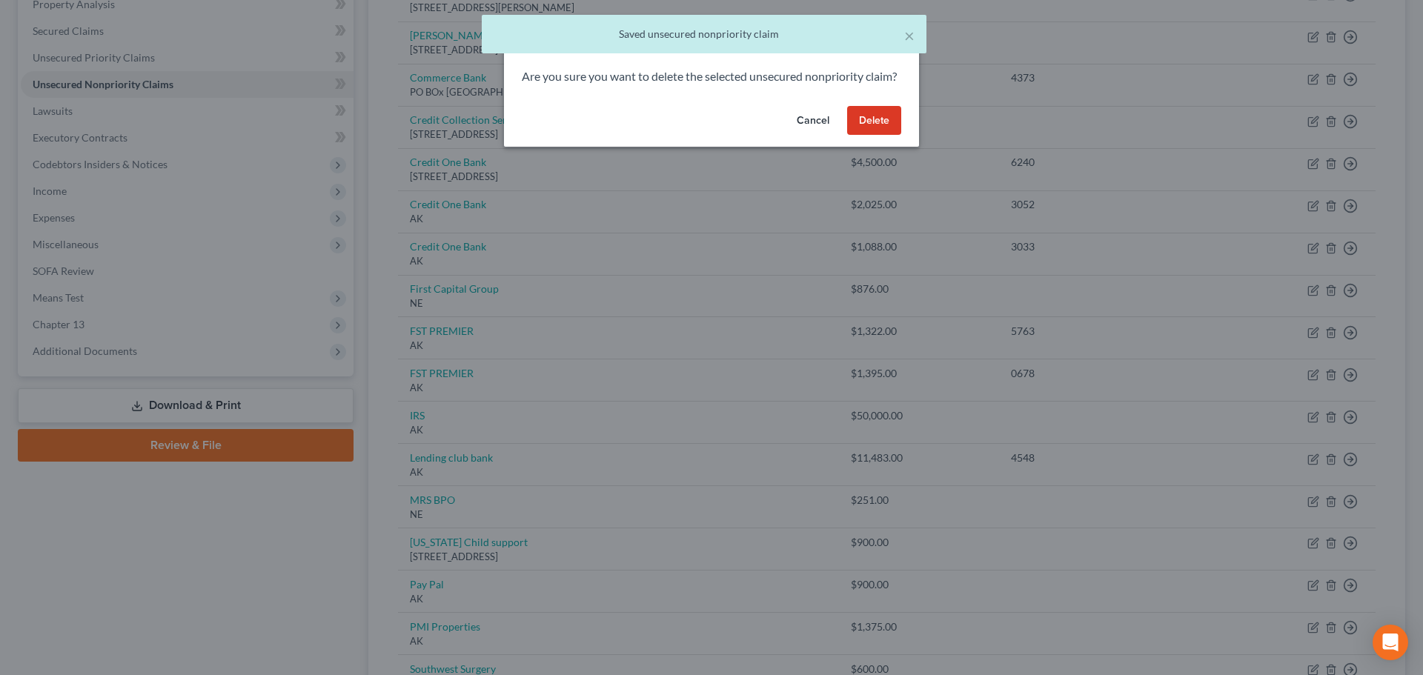
click at [864, 136] on button "Delete" at bounding box center [874, 121] width 54 height 30
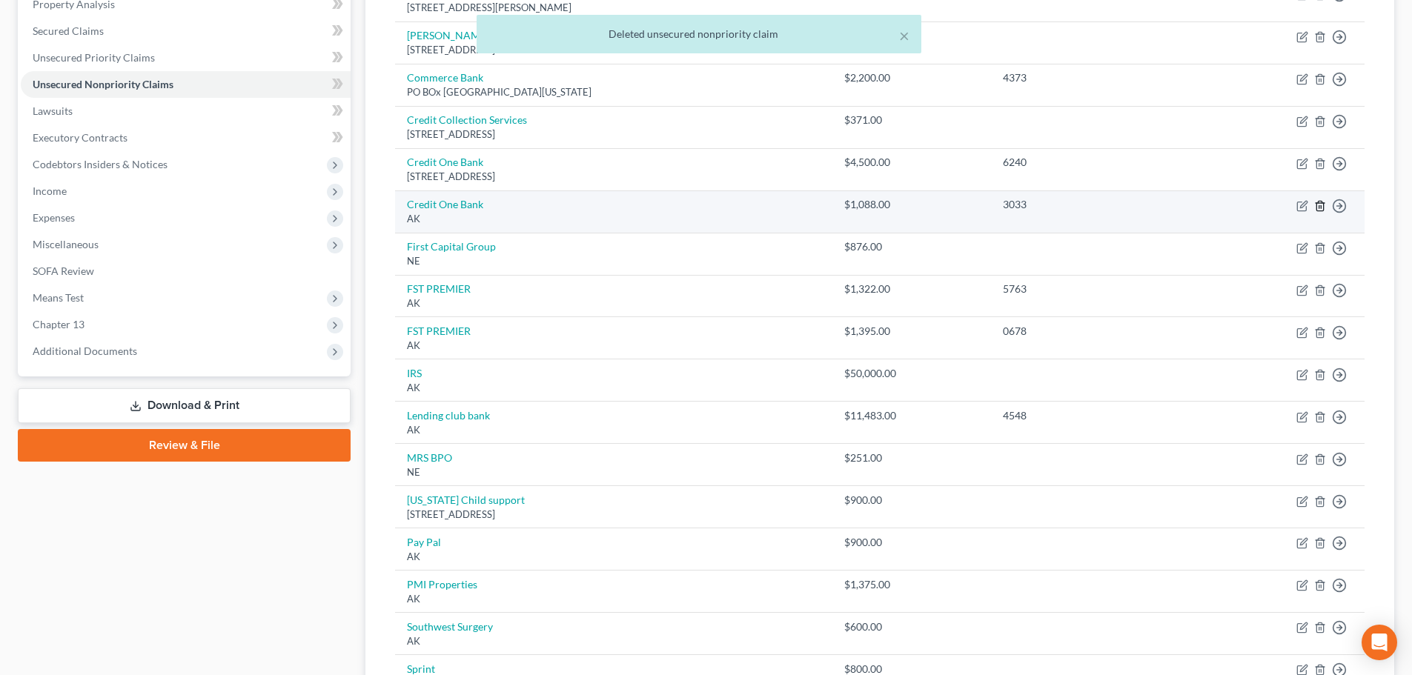
click at [1317, 206] on icon "button" at bounding box center [1320, 206] width 7 height 10
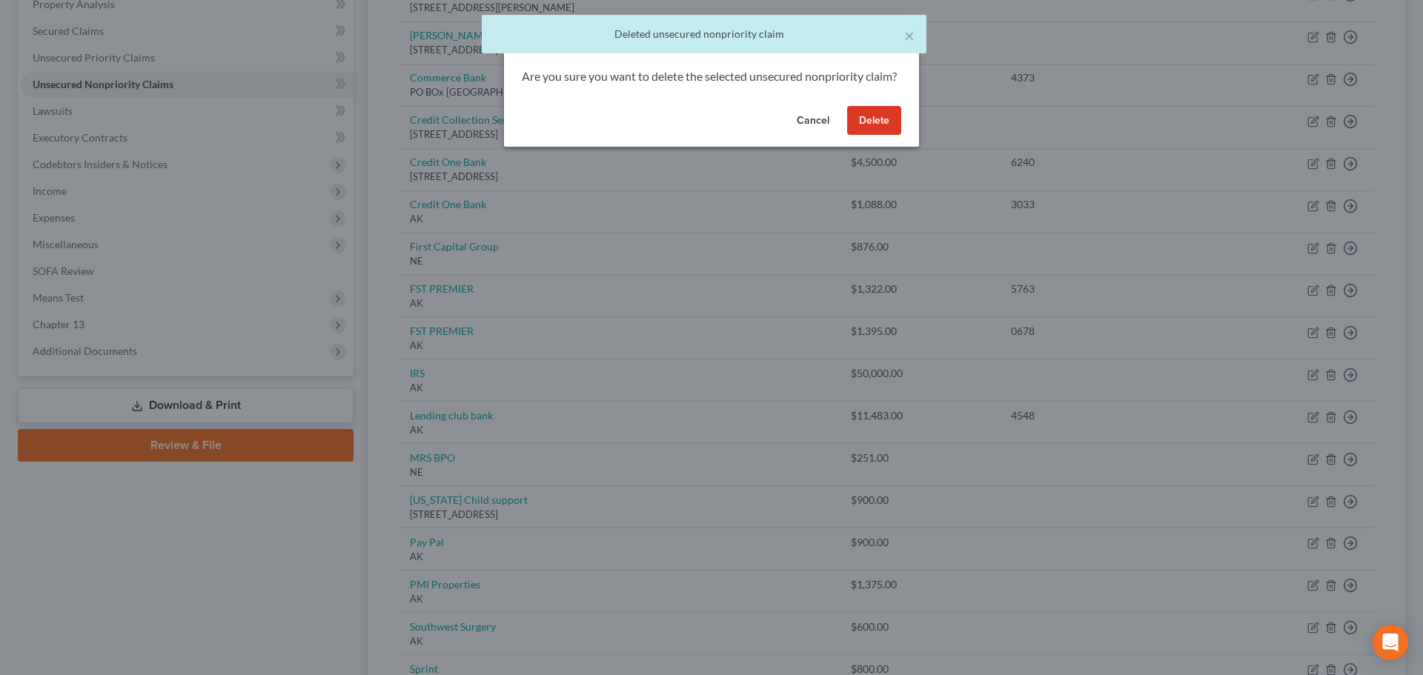
click at [885, 136] on button "Delete" at bounding box center [874, 121] width 54 height 30
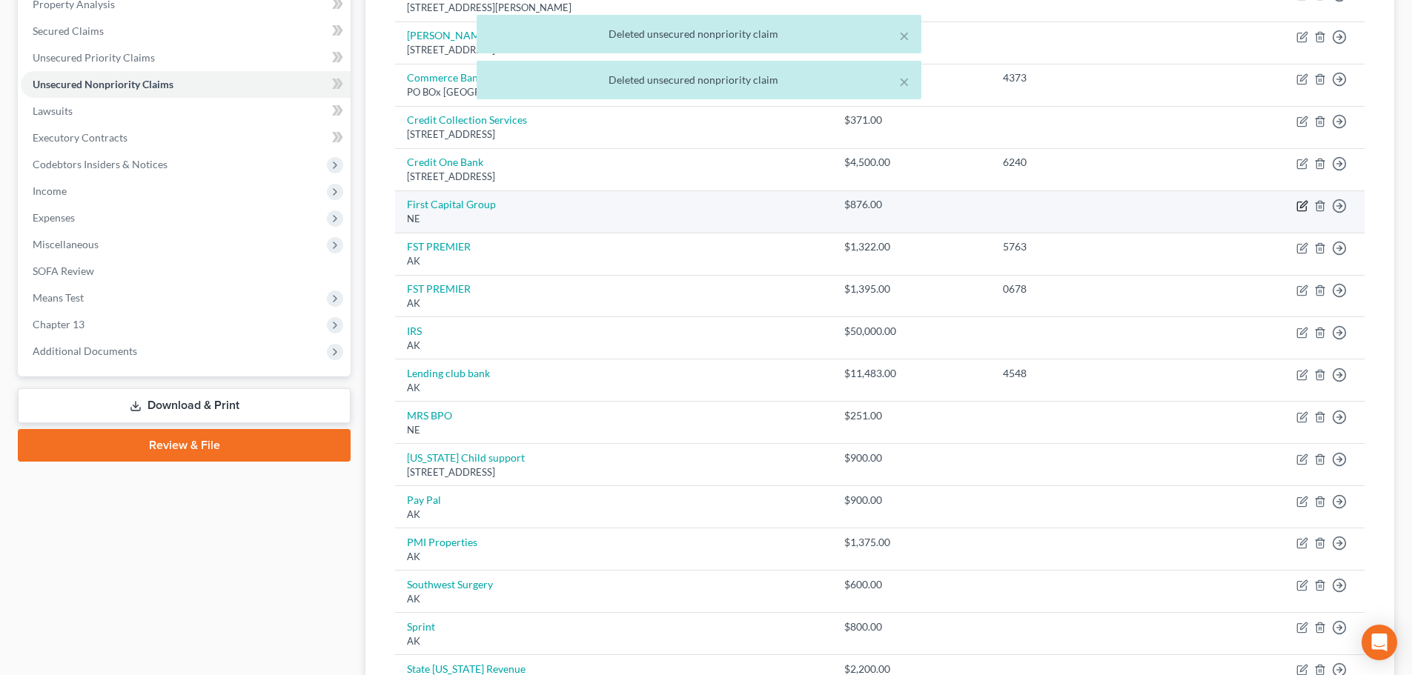
click at [1300, 205] on icon "button" at bounding box center [1303, 206] width 12 height 12
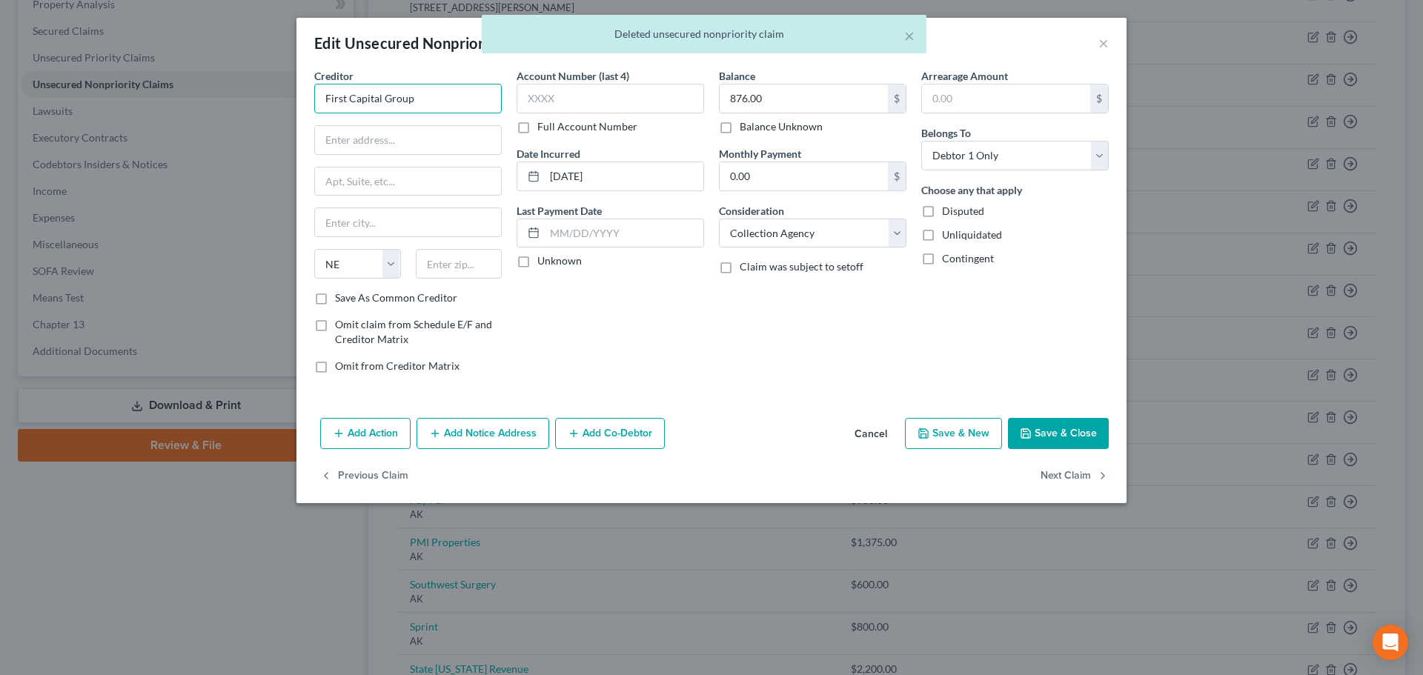
click at [423, 96] on input "First Capital Group" at bounding box center [408, 99] width 188 height 30
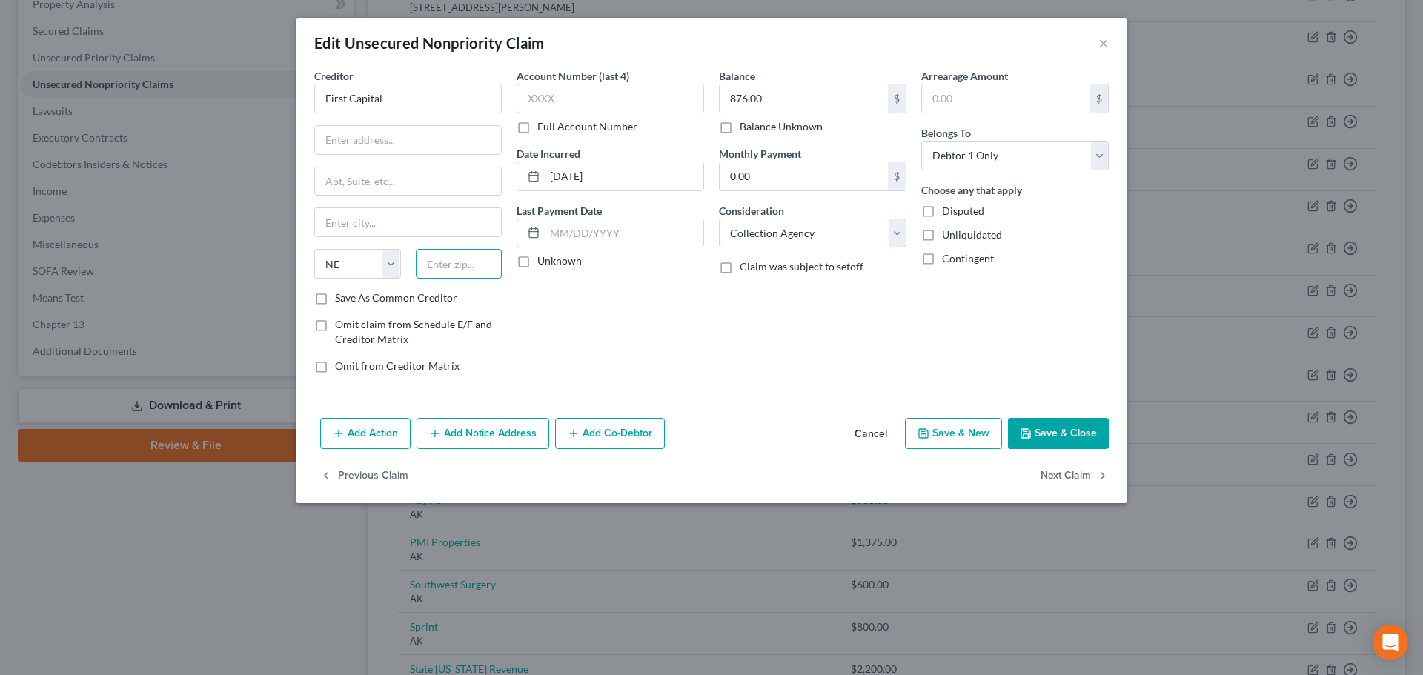
click at [472, 254] on input "text" at bounding box center [459, 264] width 87 height 30
click at [410, 131] on input "text" at bounding box center [408, 140] width 186 height 28
paste input "[STREET_ADDRESS]"
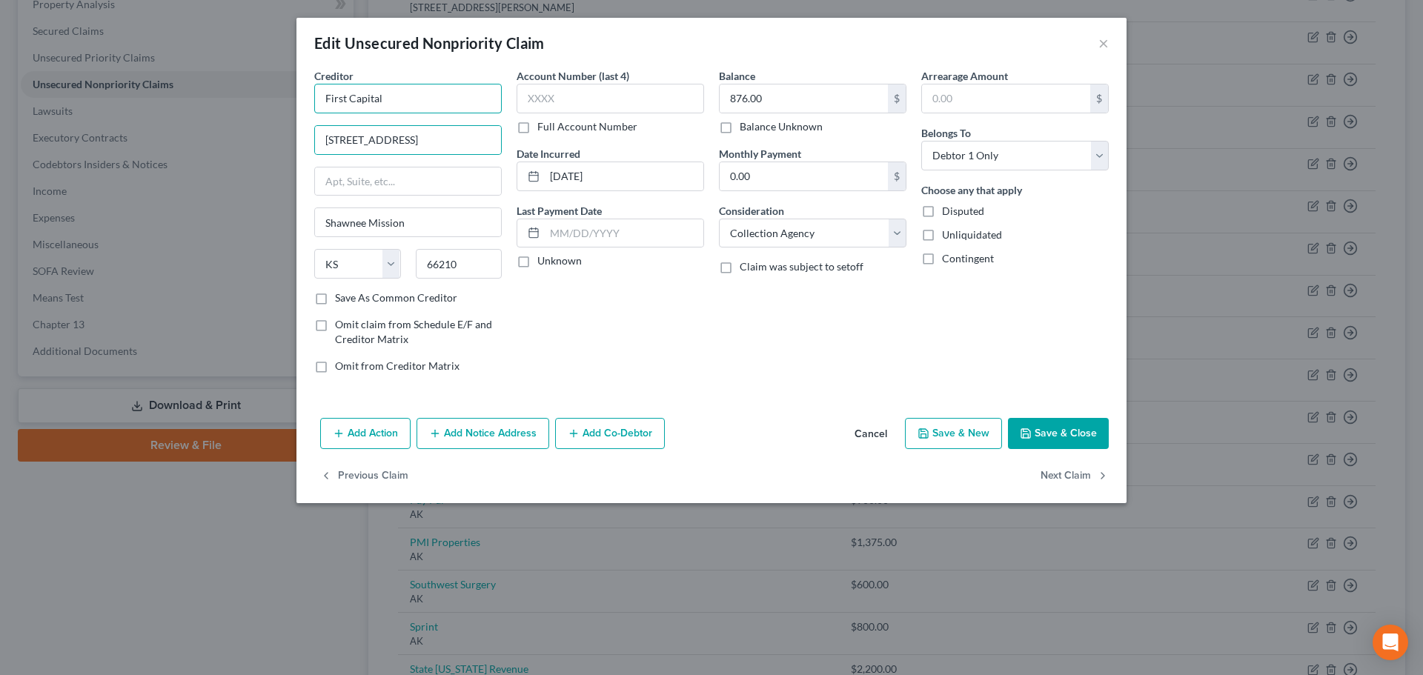
click at [410, 100] on input "First Capital" at bounding box center [408, 99] width 188 height 30
click at [405, 299] on label "Save As Common Creditor" at bounding box center [396, 298] width 122 height 15
click at [351, 299] on input "Save As Common Creditor" at bounding box center [346, 296] width 10 height 10
click at [1035, 428] on button "Save & Close" at bounding box center [1058, 433] width 101 height 31
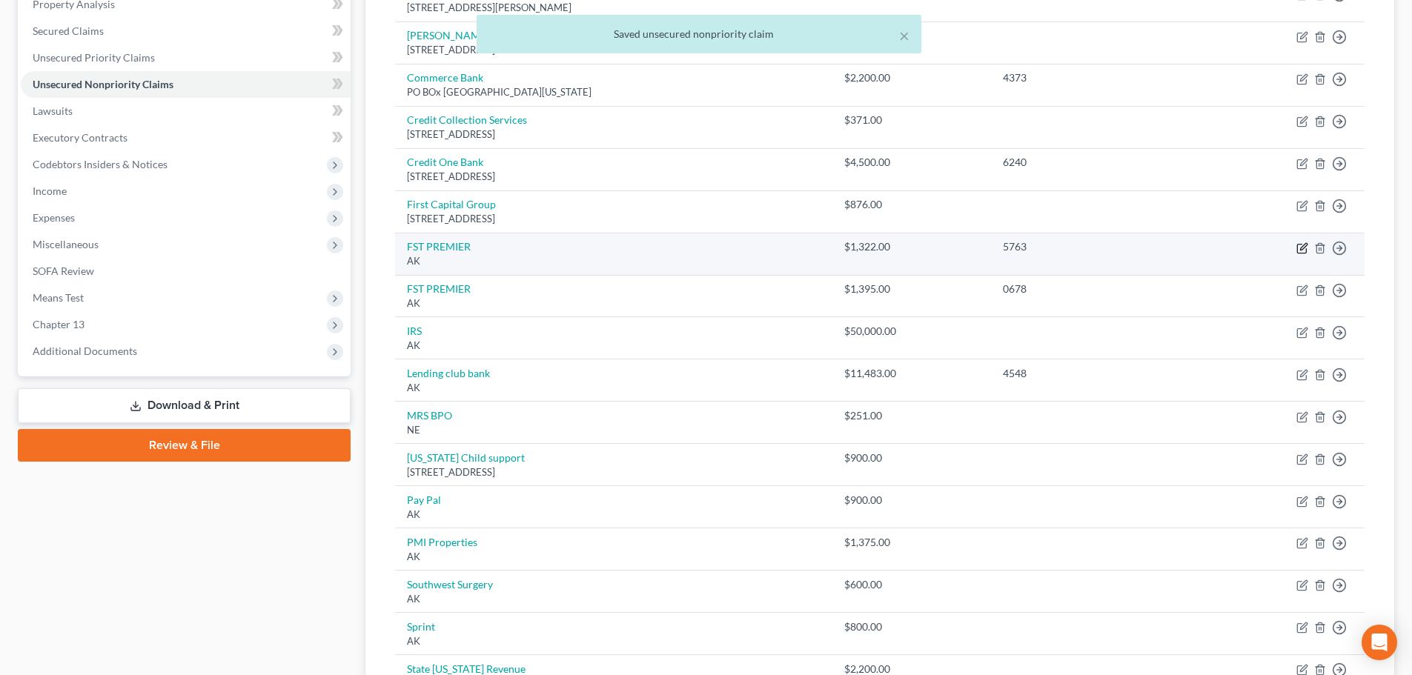
click at [1301, 249] on icon "button" at bounding box center [1303, 246] width 7 height 7
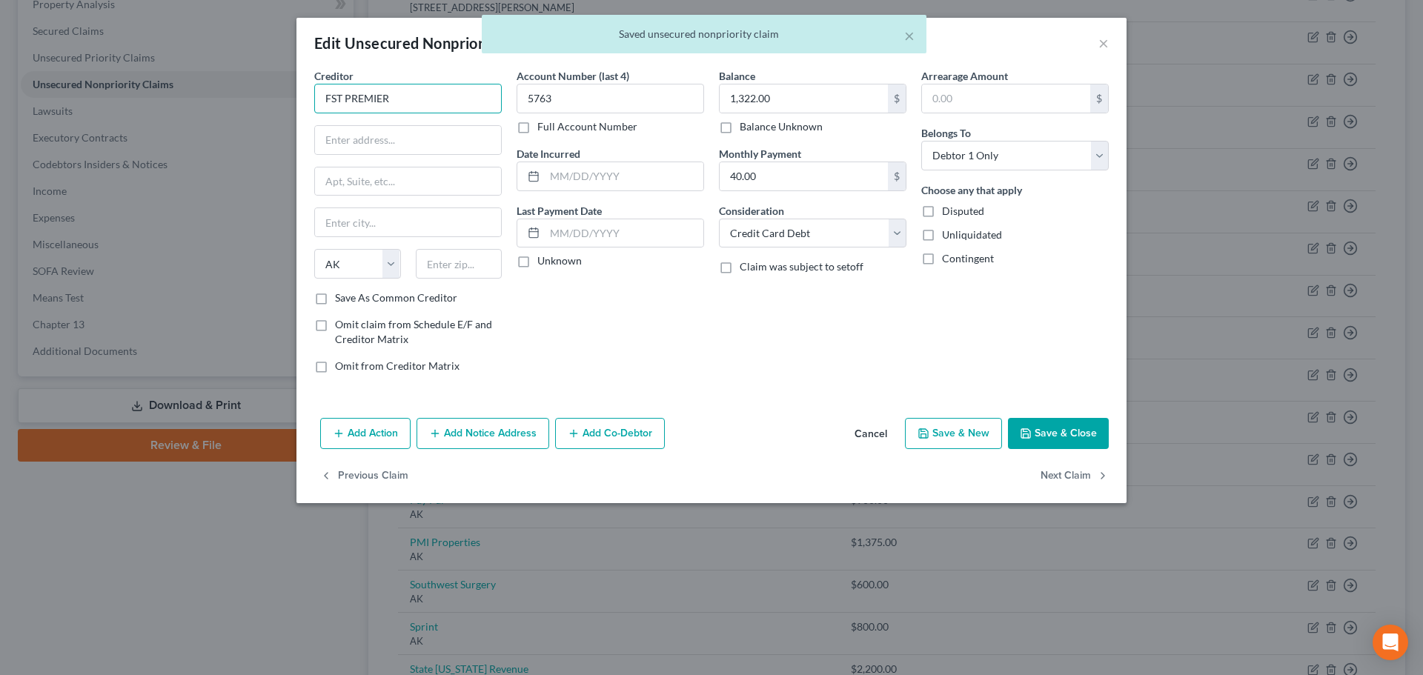
click at [446, 101] on input "FST PREMIER" at bounding box center [408, 99] width 188 height 30
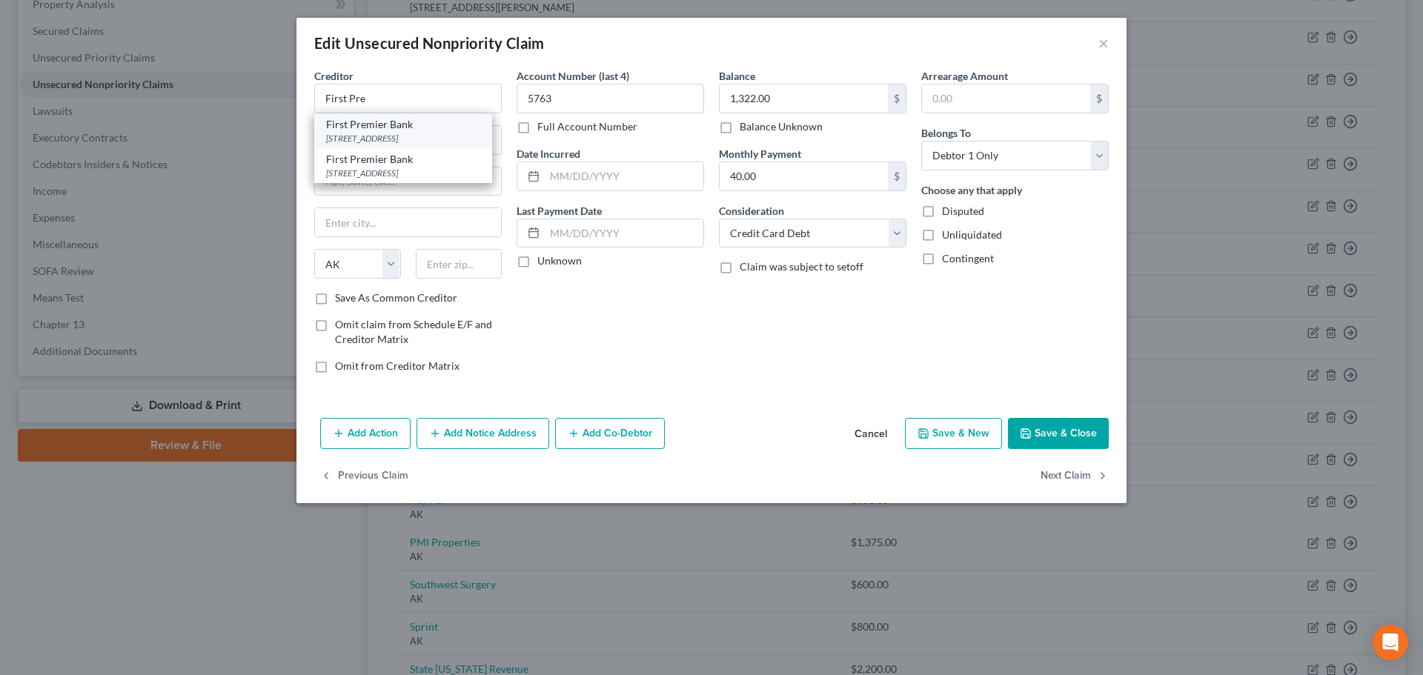
click at [438, 130] on div "First Premier Bank" at bounding box center [403, 124] width 154 height 15
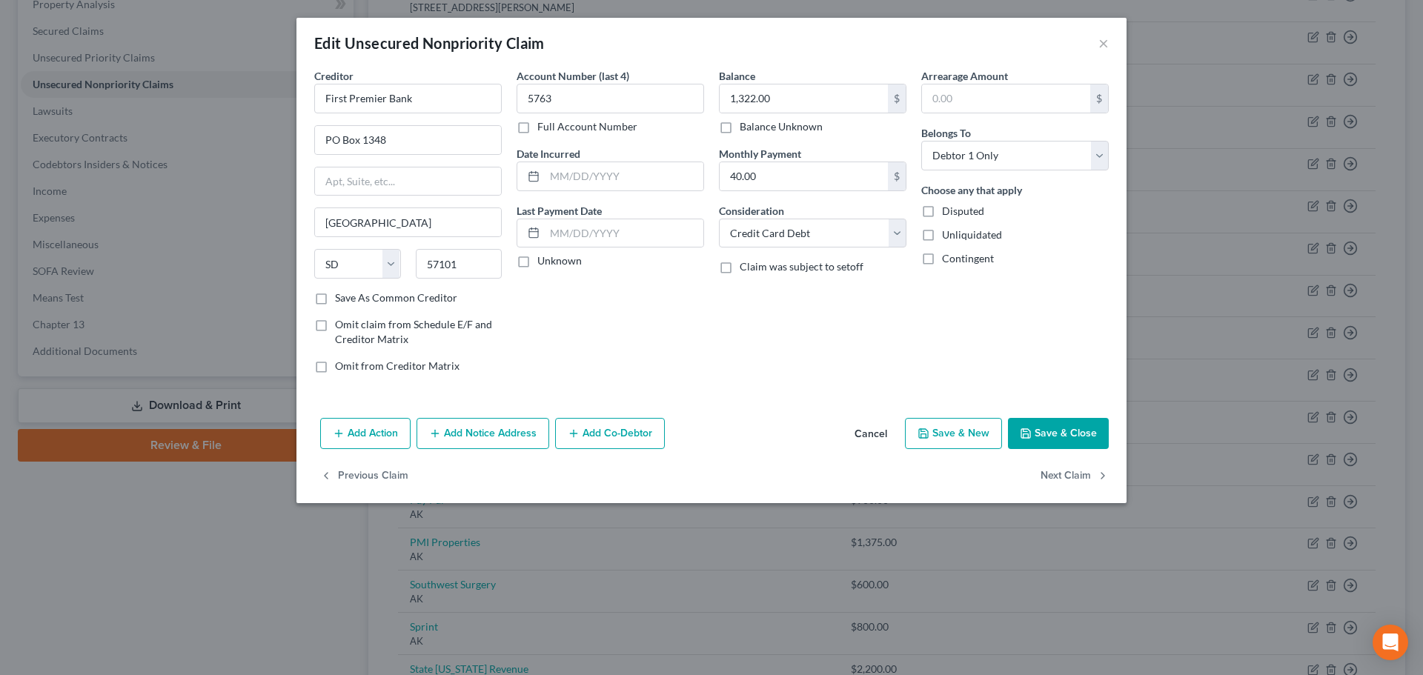
click at [1078, 438] on button "Save & Close" at bounding box center [1058, 433] width 101 height 31
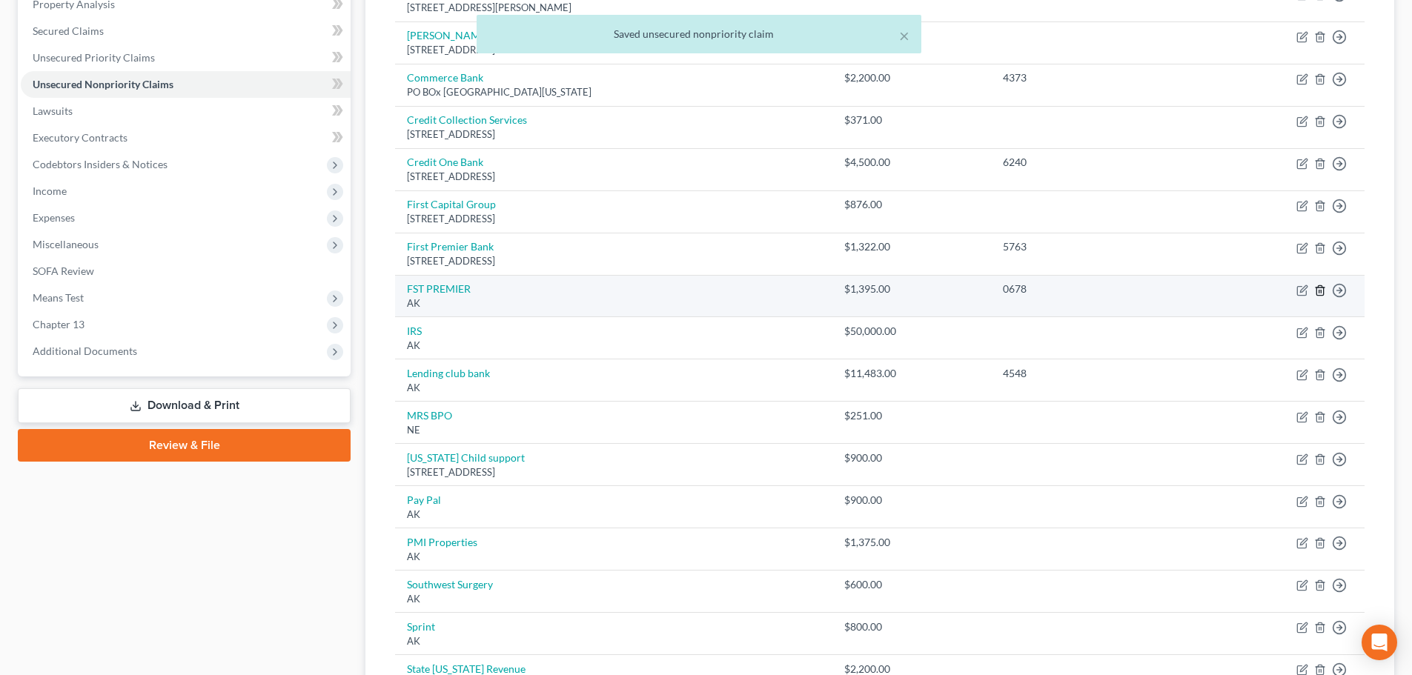
click at [1316, 290] on icon "button" at bounding box center [1320, 291] width 12 height 12
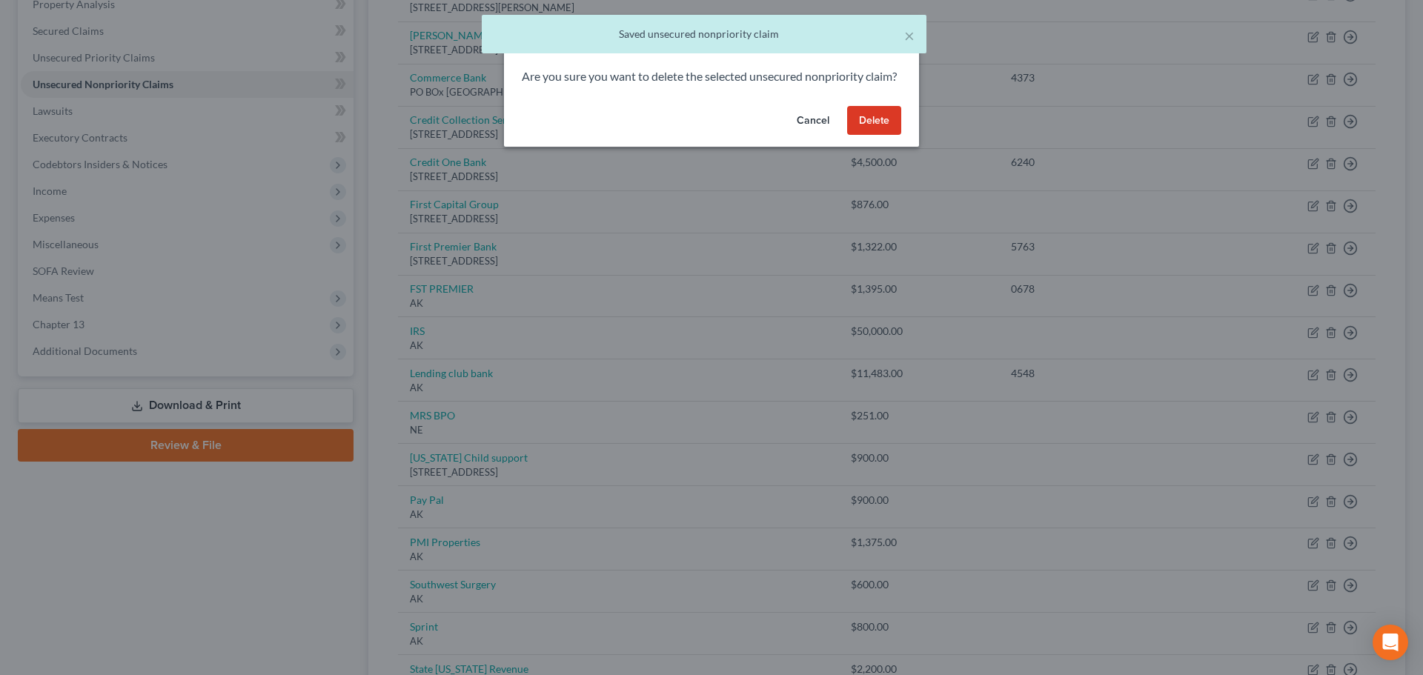
click at [861, 135] on button "Delete" at bounding box center [874, 121] width 54 height 30
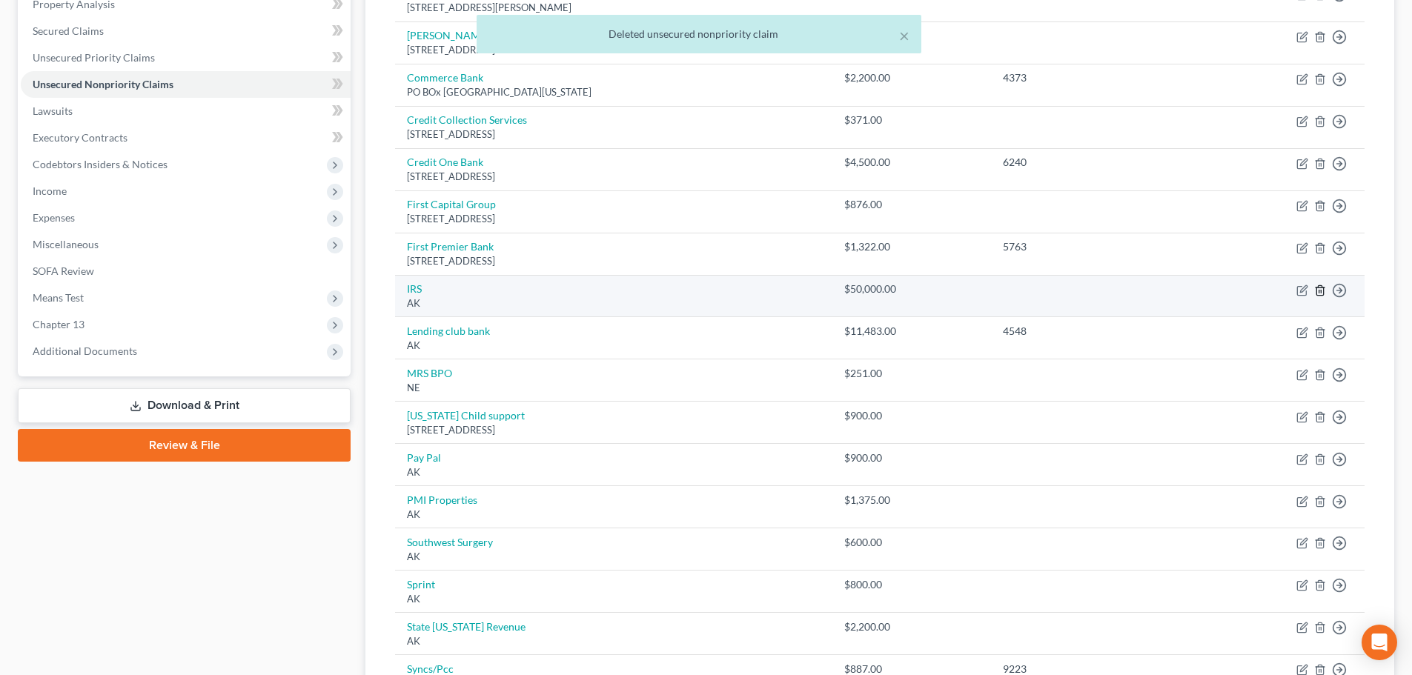
click at [1321, 291] on line "button" at bounding box center [1321, 291] width 0 height 3
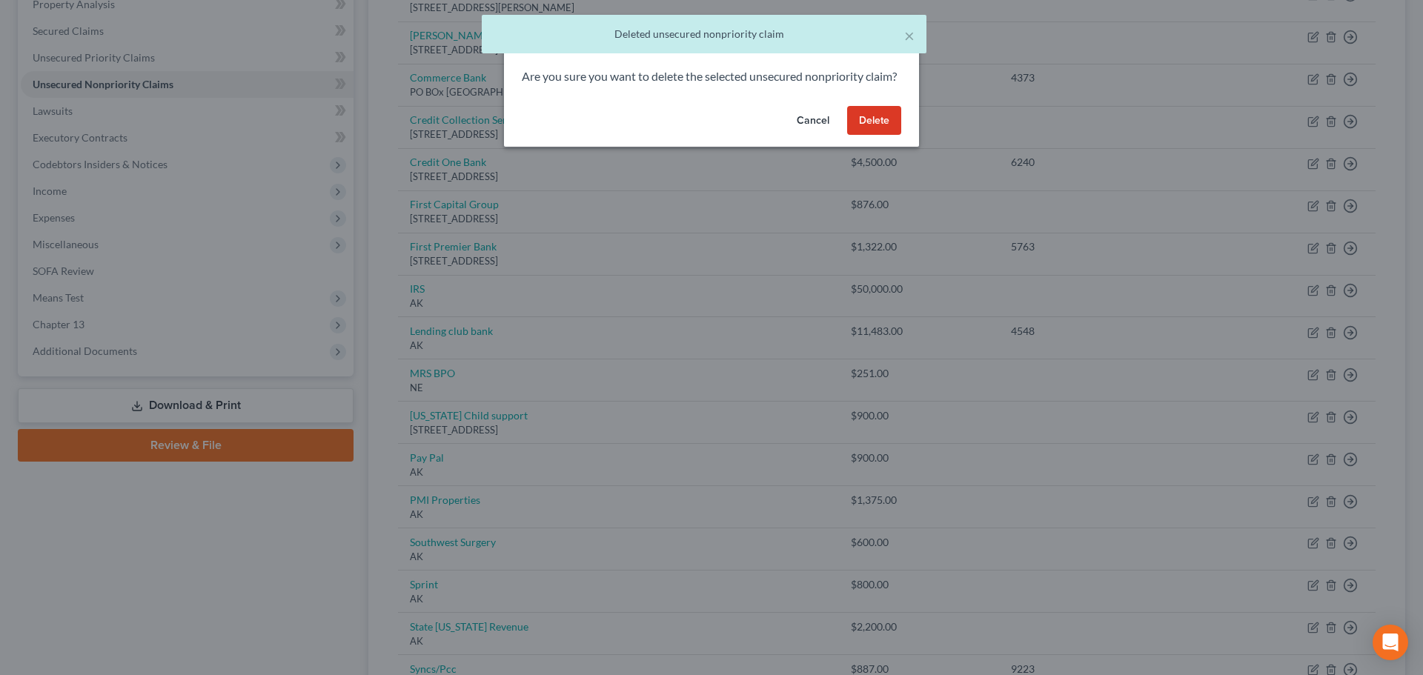
click at [873, 136] on button "Delete" at bounding box center [874, 121] width 54 height 30
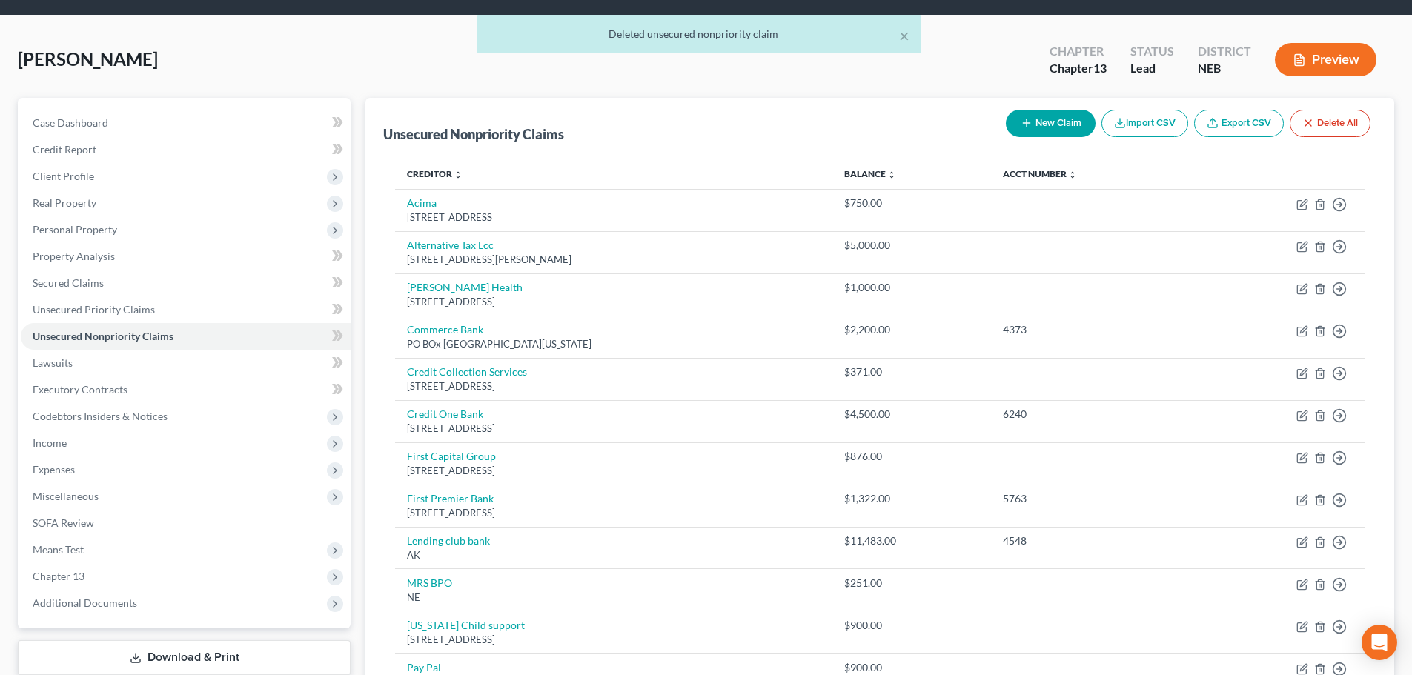
scroll to position [0, 0]
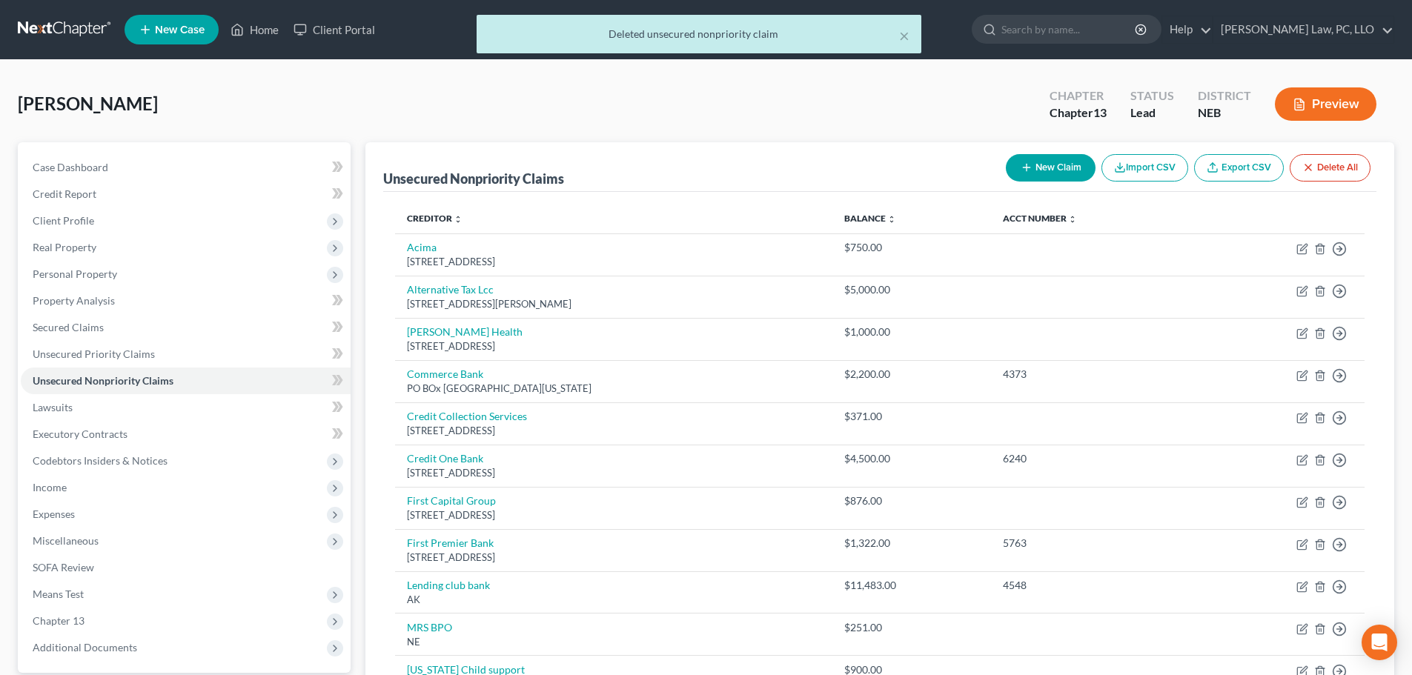
click at [1047, 164] on button "New Claim" at bounding box center [1051, 167] width 90 height 27
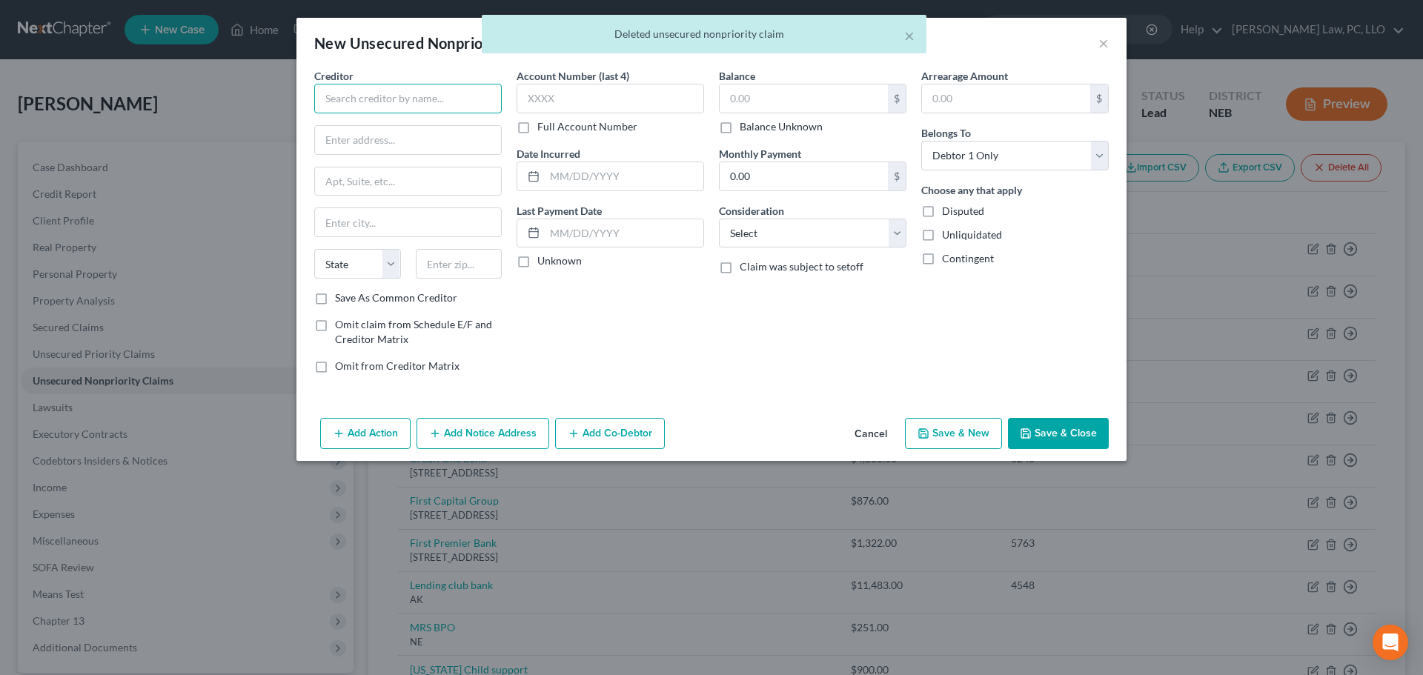
click at [344, 101] on input "text" at bounding box center [408, 99] width 188 height 30
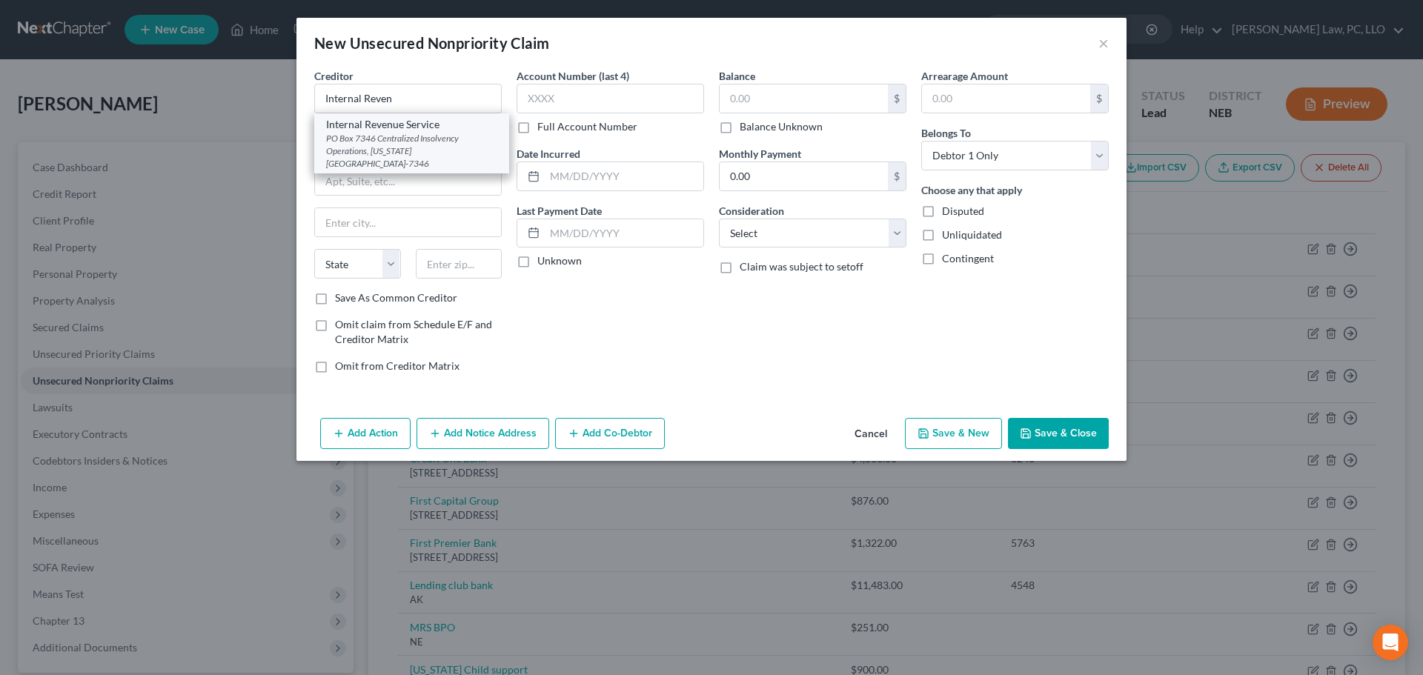
click at [373, 126] on div "Internal Revenue Service" at bounding box center [411, 124] width 171 height 15
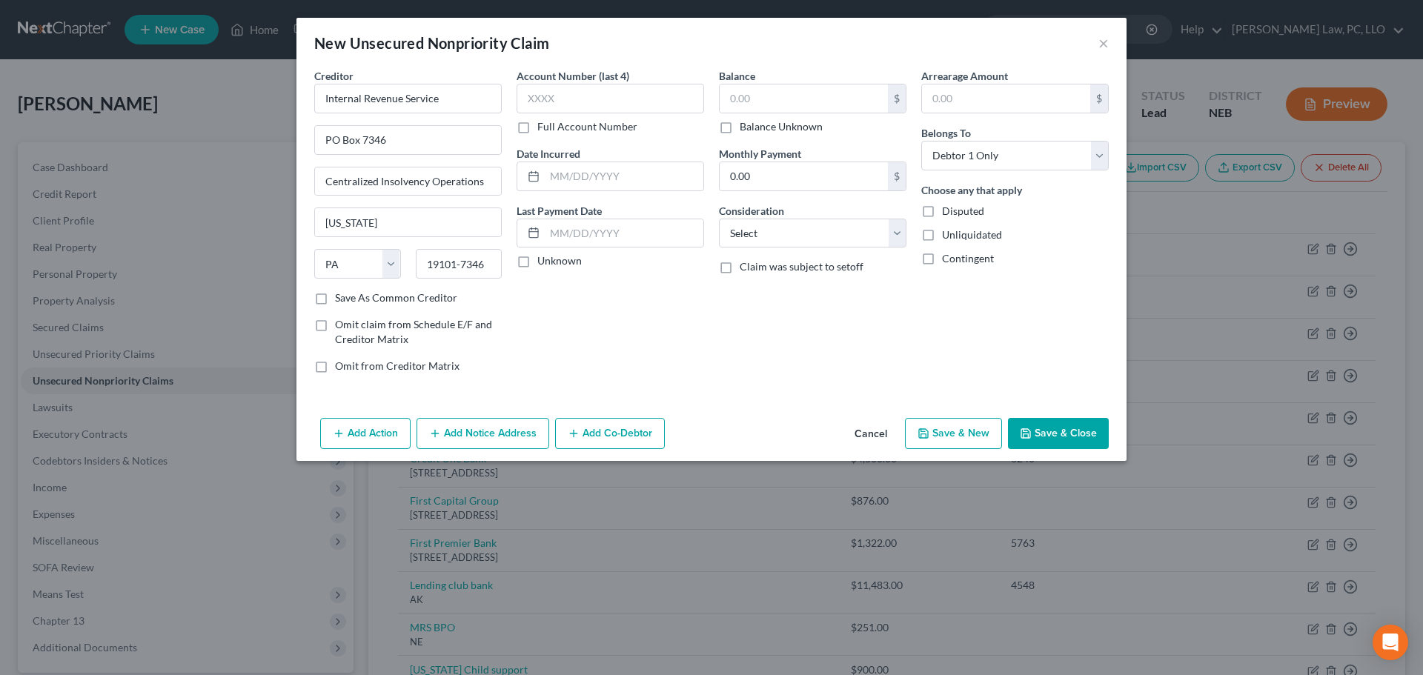
click at [740, 130] on label "Balance Unknown" at bounding box center [781, 126] width 83 height 15
click at [746, 129] on input "Balance Unknown" at bounding box center [751, 124] width 10 height 10
click at [1061, 437] on button "Save & Close" at bounding box center [1058, 433] width 101 height 31
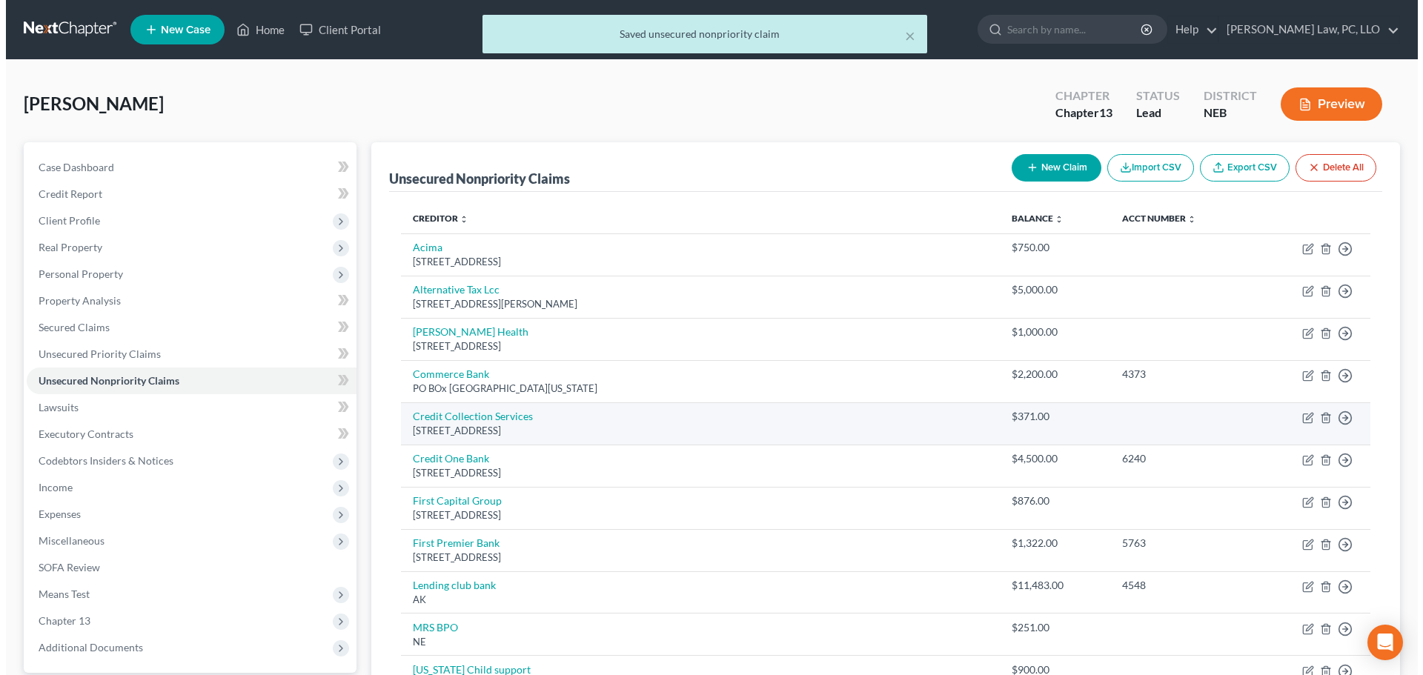
scroll to position [297, 0]
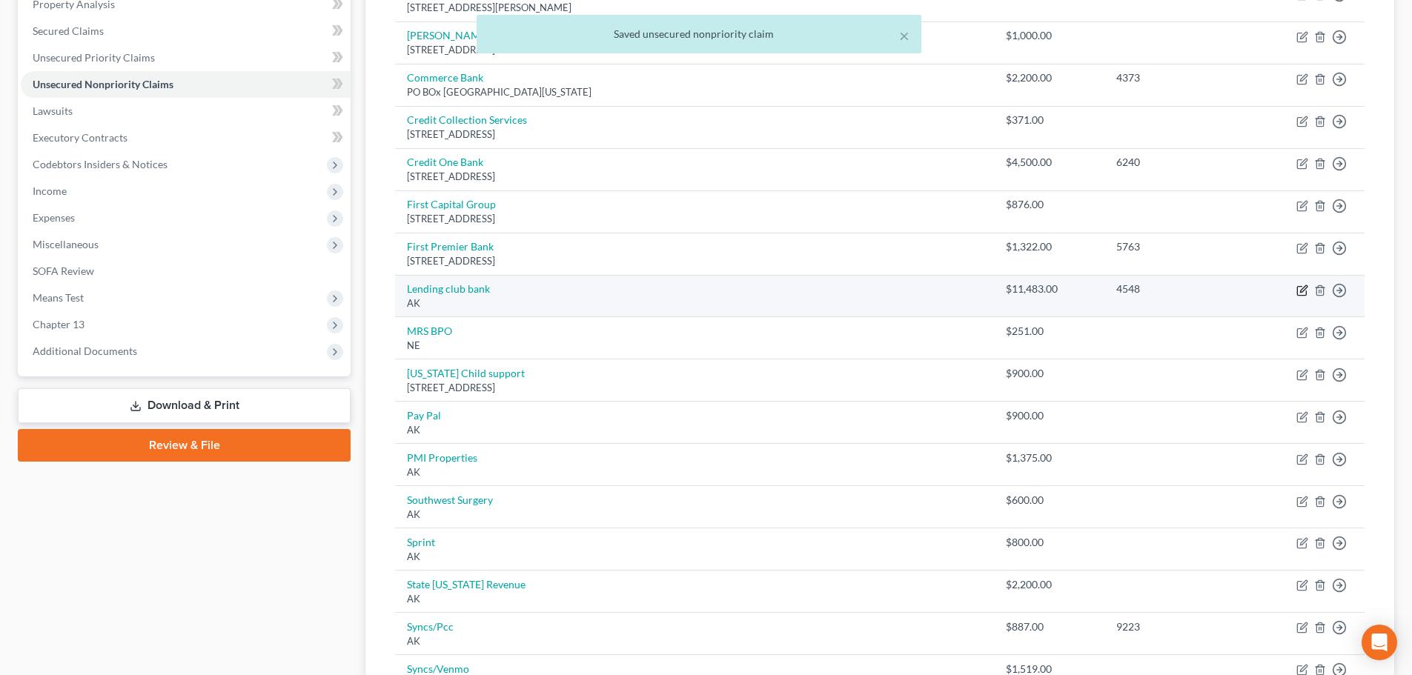
click at [1305, 293] on icon "button" at bounding box center [1303, 291] width 12 height 12
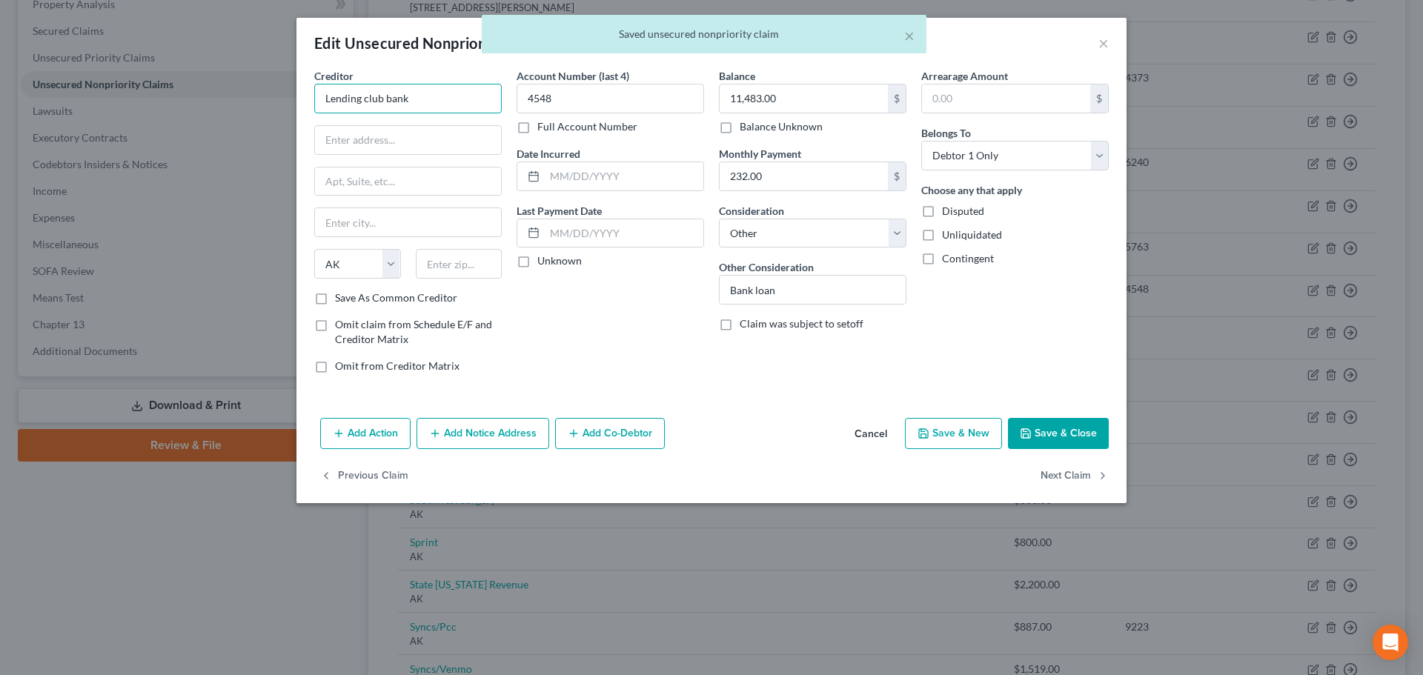
click at [436, 105] on input "Lending club bank" at bounding box center [408, 99] width 188 height 30
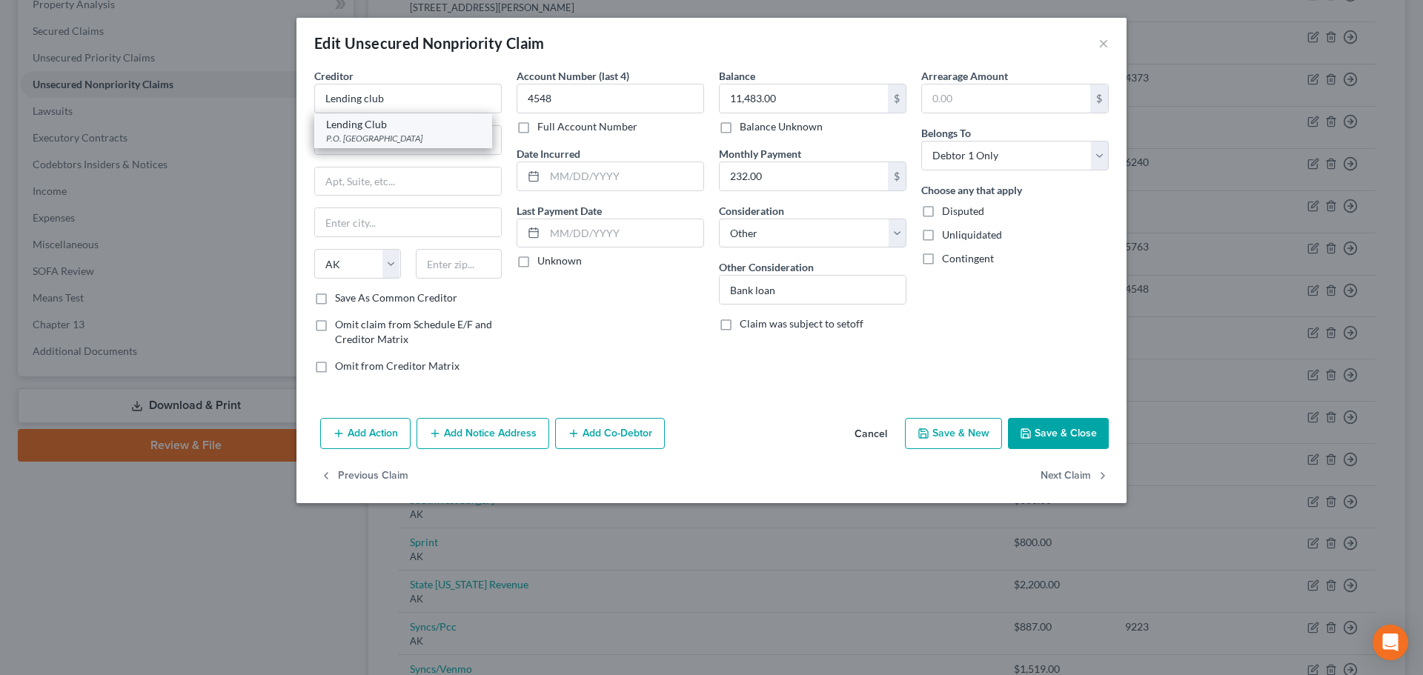
click at [430, 128] on div "Lending Club" at bounding box center [403, 124] width 154 height 15
click at [1026, 439] on icon "button" at bounding box center [1026, 434] width 12 height 12
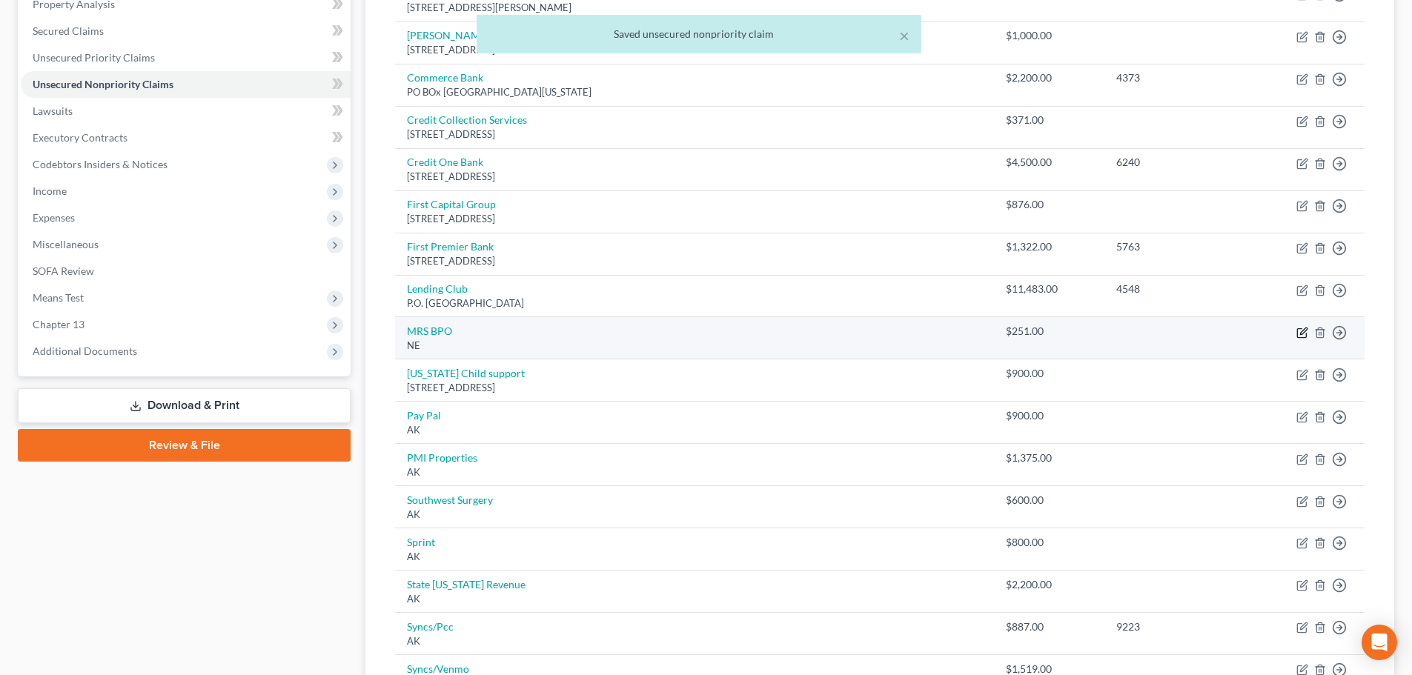
click at [1303, 333] on icon "button" at bounding box center [1303, 331] width 7 height 7
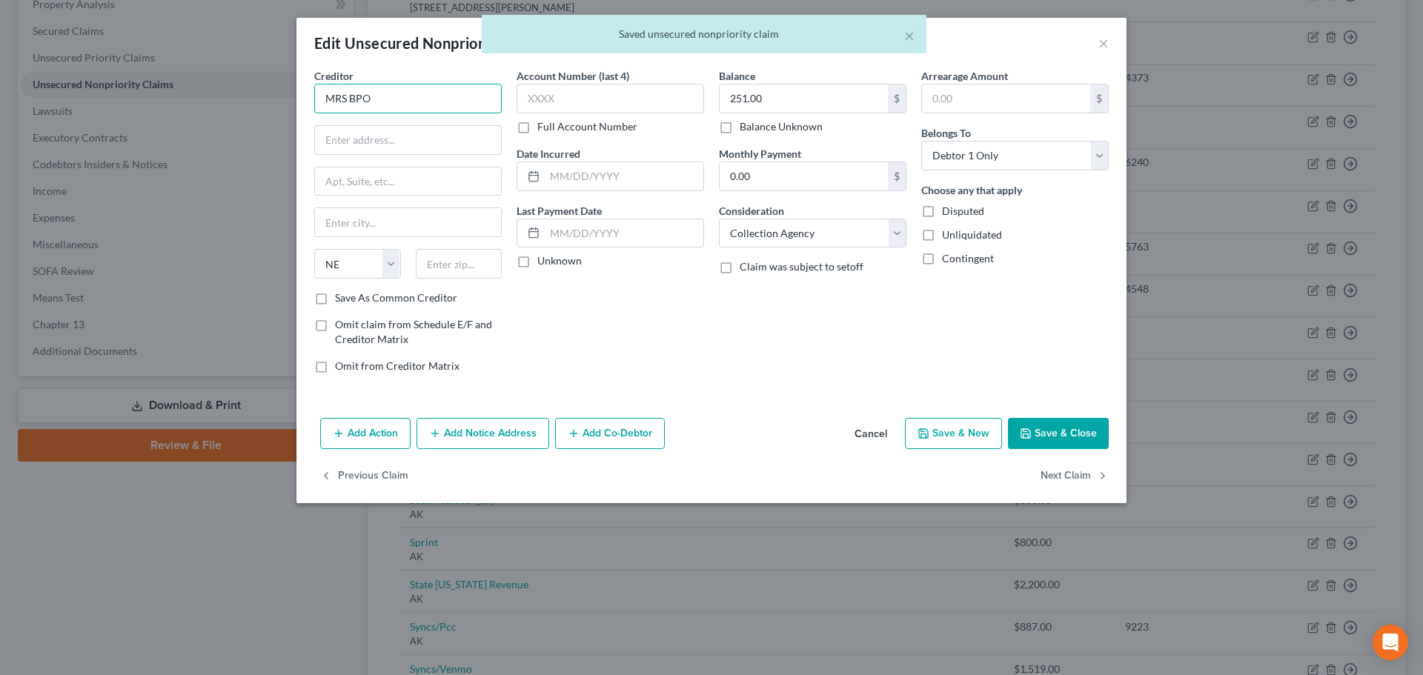
click at [420, 96] on input "MRS BPO" at bounding box center [408, 99] width 188 height 30
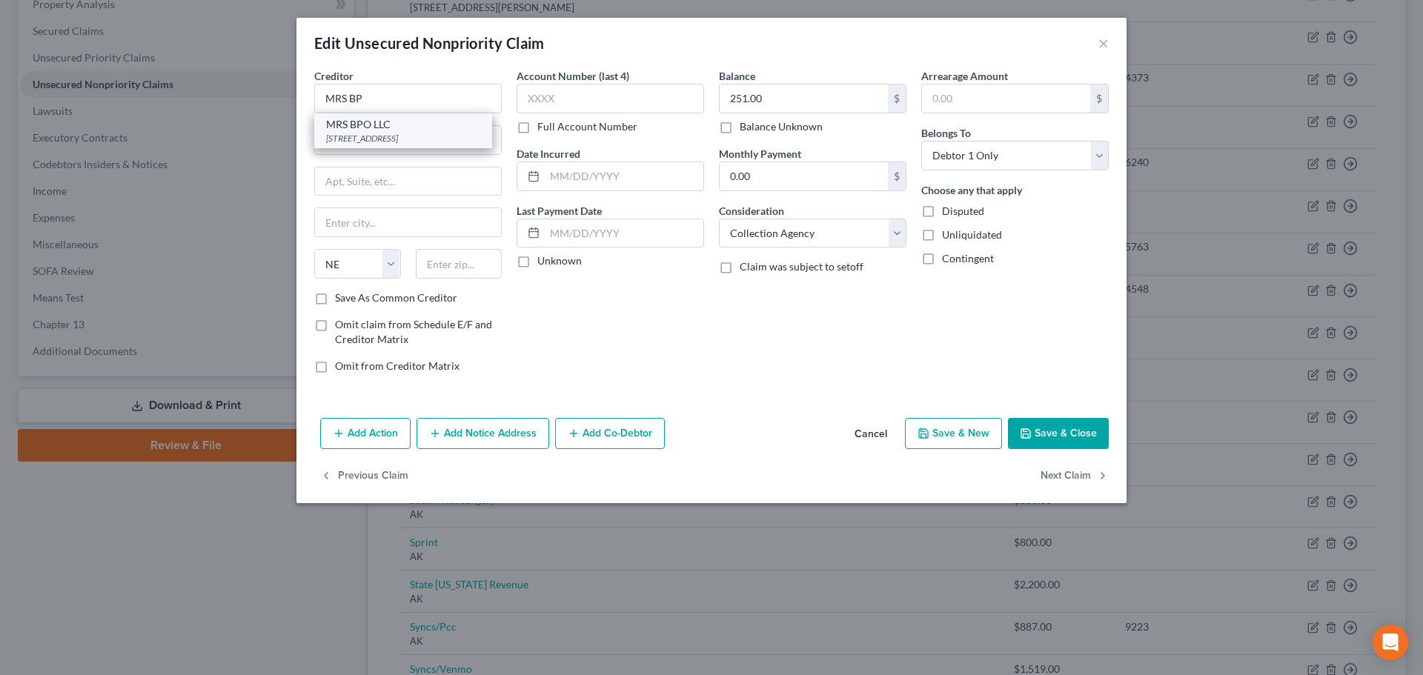
click at [403, 132] on div "[STREET_ADDRESS]" at bounding box center [403, 138] width 154 height 13
click at [1067, 437] on button "Save & Close" at bounding box center [1058, 433] width 101 height 31
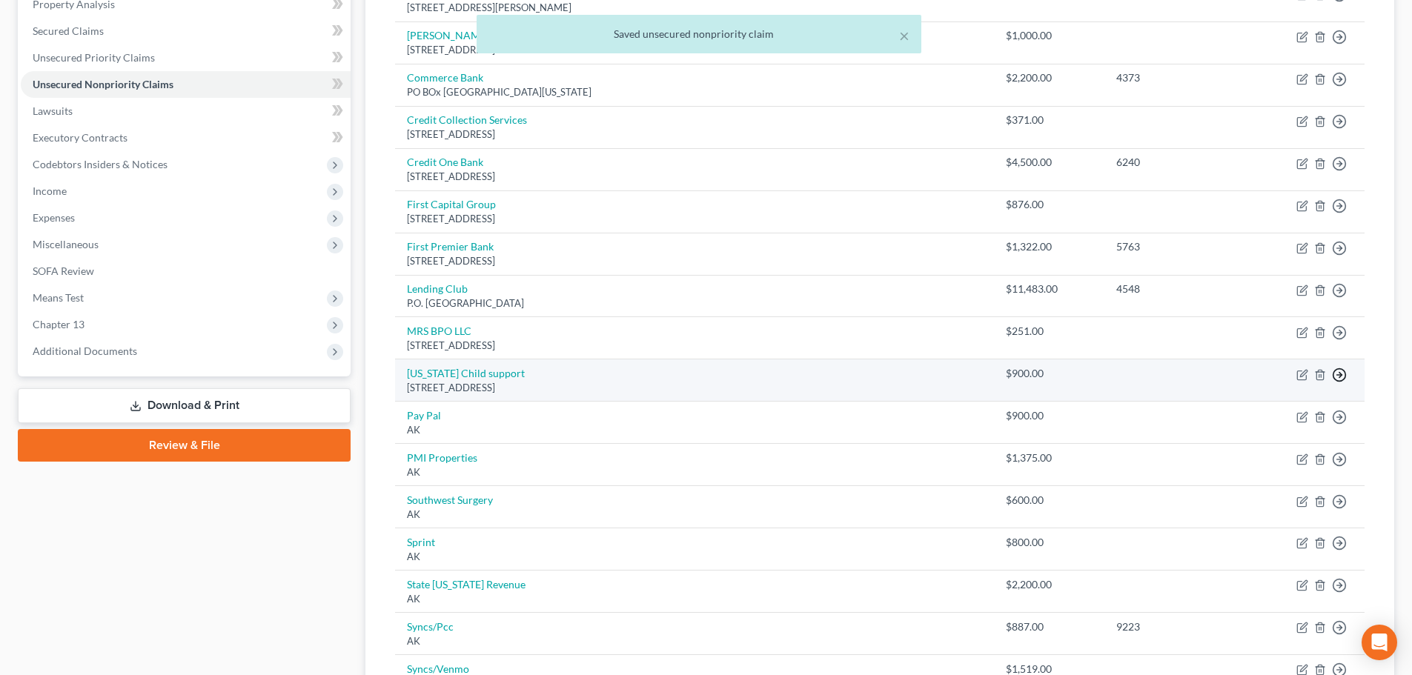
click at [1339, 375] on line "button" at bounding box center [1339, 375] width 5 height 0
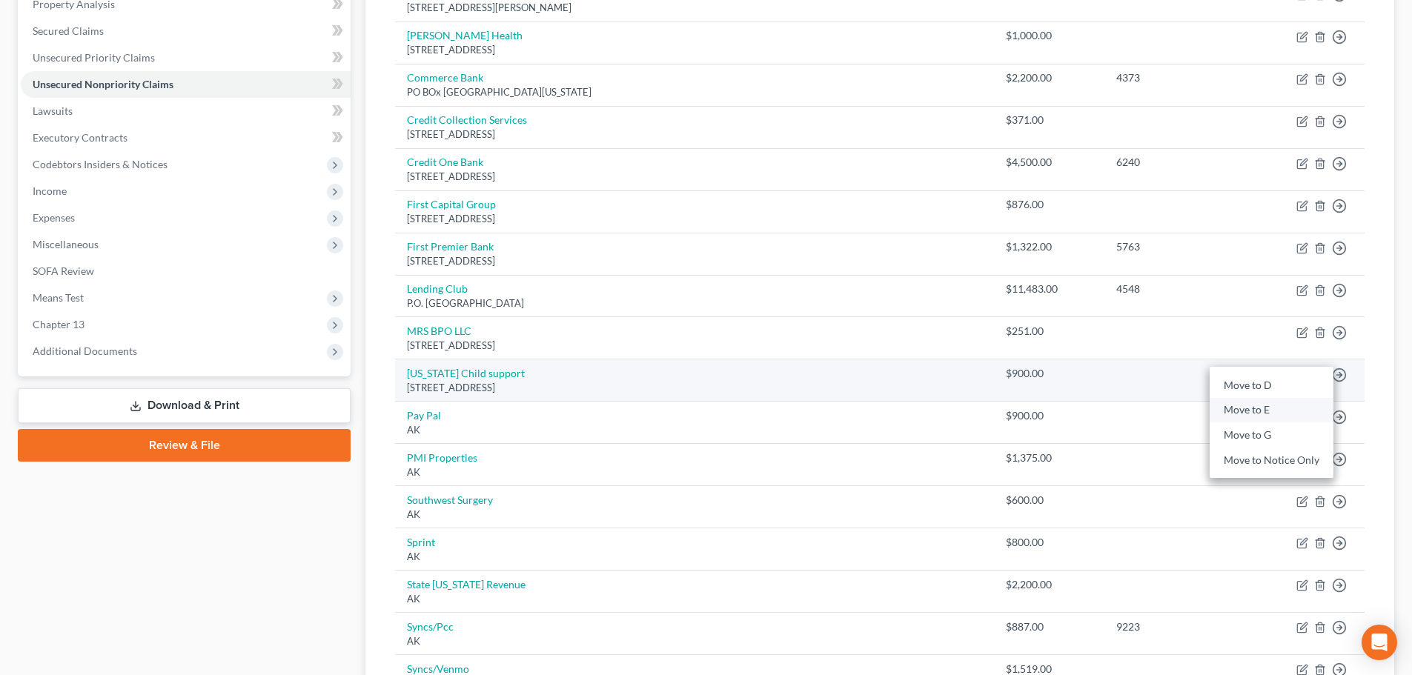
click at [1268, 408] on link "Move to E" at bounding box center [1272, 410] width 124 height 25
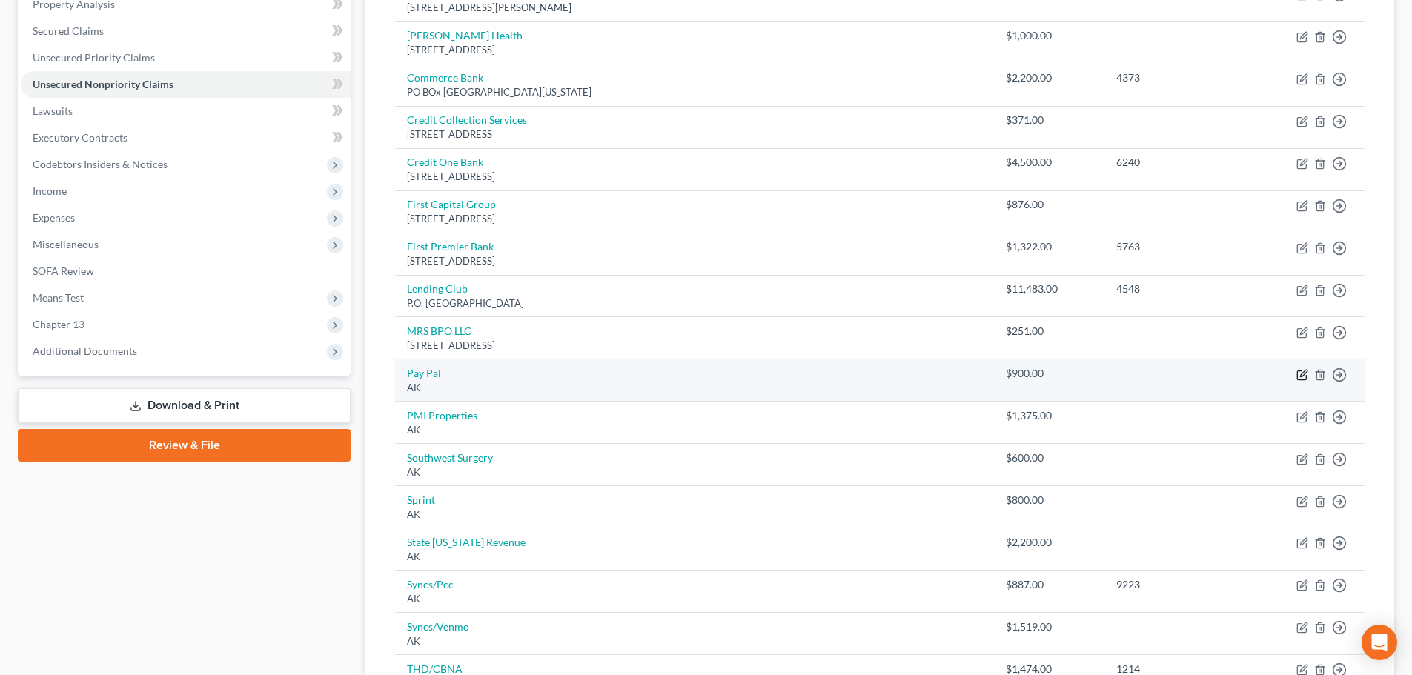
click at [1299, 377] on icon "button" at bounding box center [1303, 375] width 12 height 12
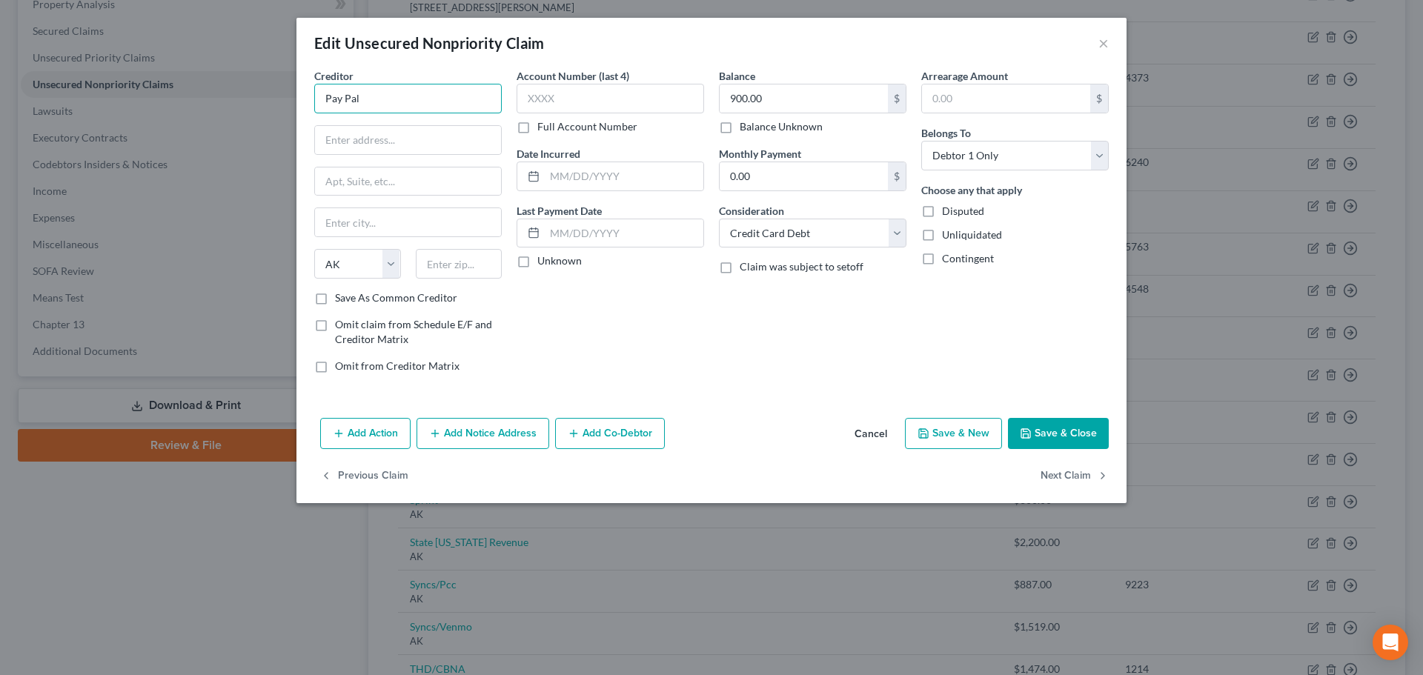
click at [383, 93] on input "Pay Pal" at bounding box center [408, 99] width 188 height 30
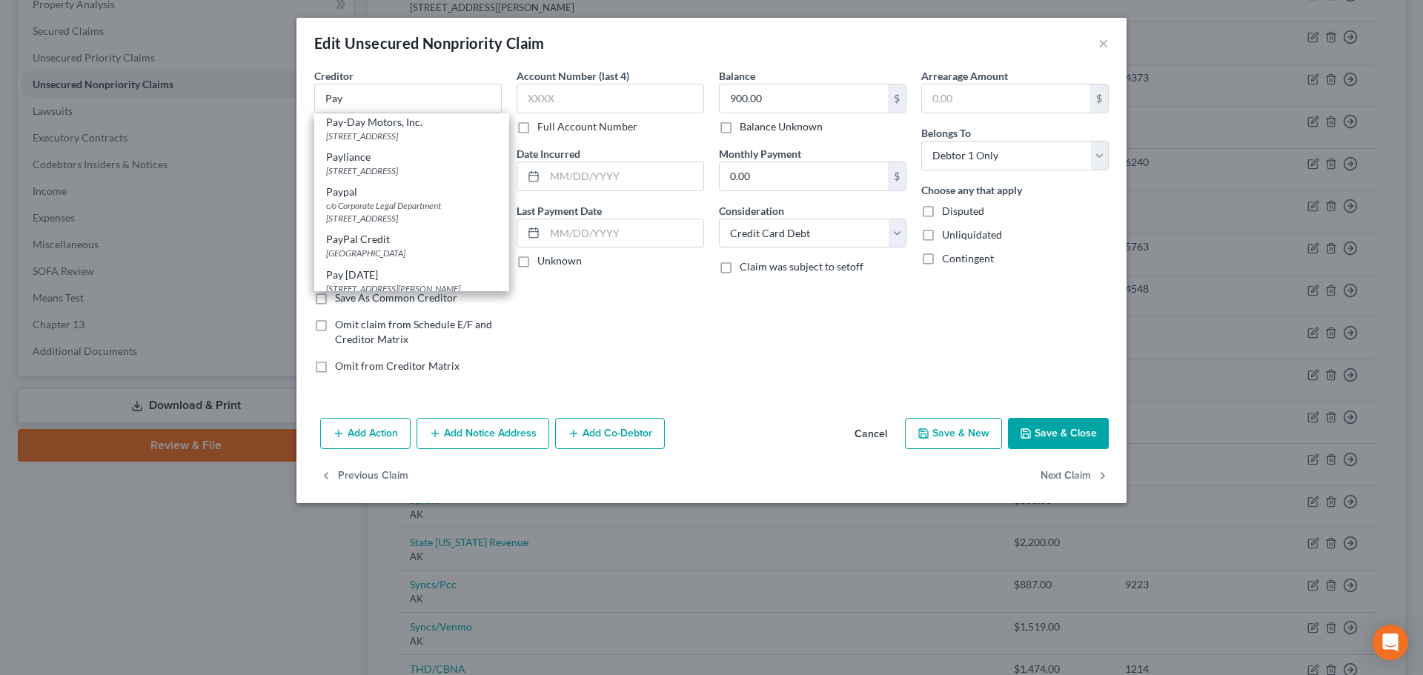
click at [408, 225] on div "c/o Corporate Legal Department [STREET_ADDRESS]" at bounding box center [411, 211] width 171 height 25
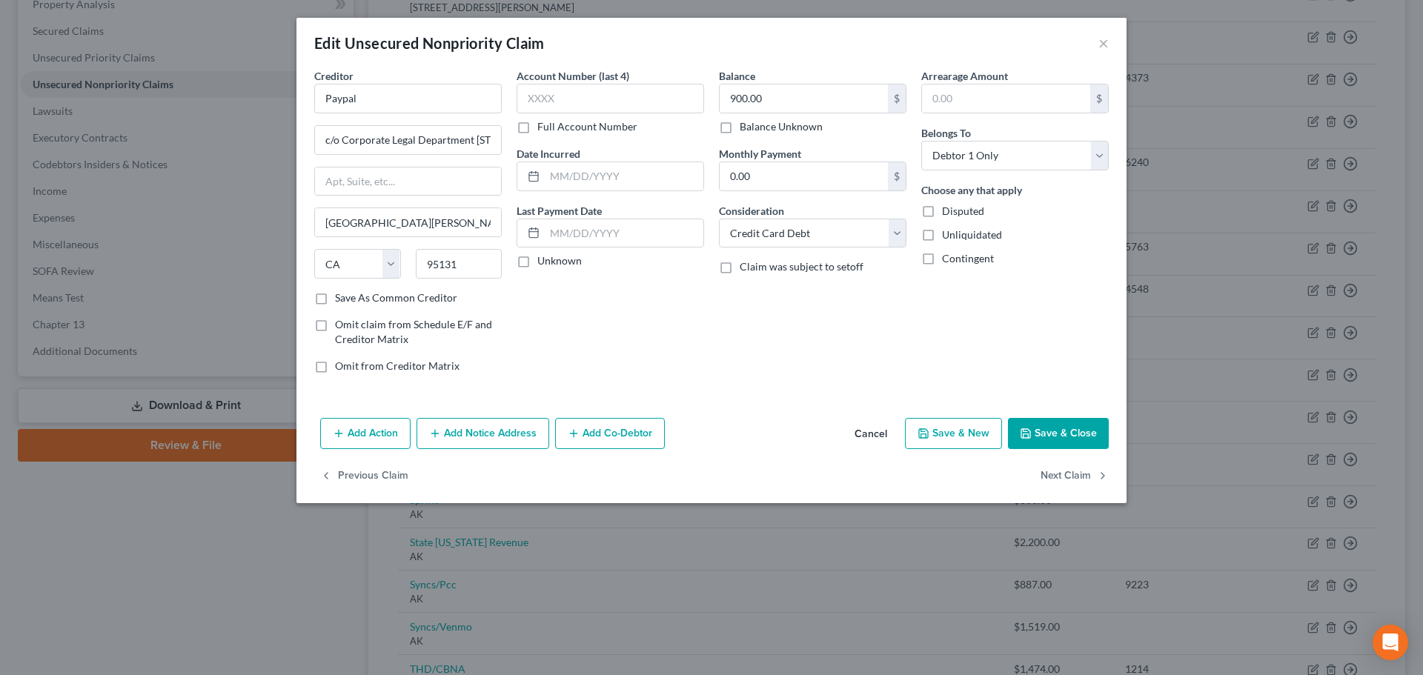
scroll to position [0, 0]
click at [1064, 431] on button "Save & Close" at bounding box center [1058, 433] width 101 height 31
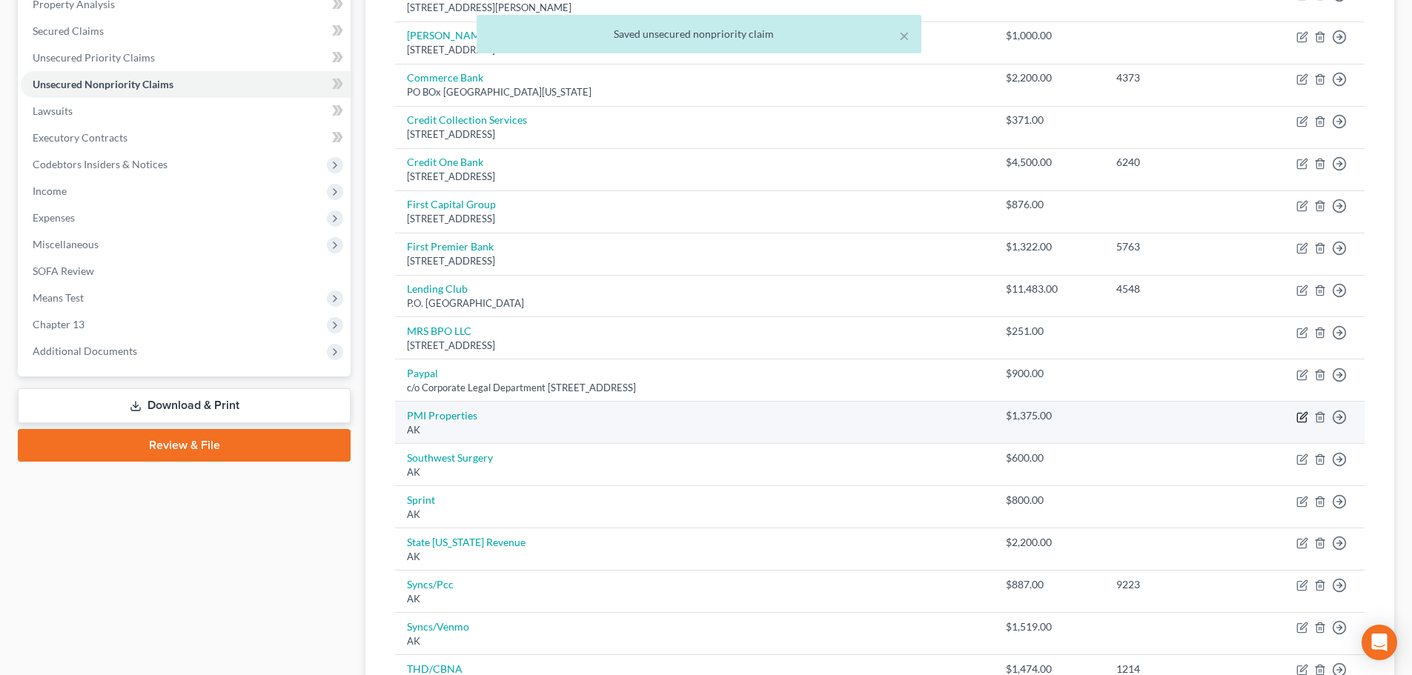
click at [1299, 417] on icon "button" at bounding box center [1303, 417] width 12 height 12
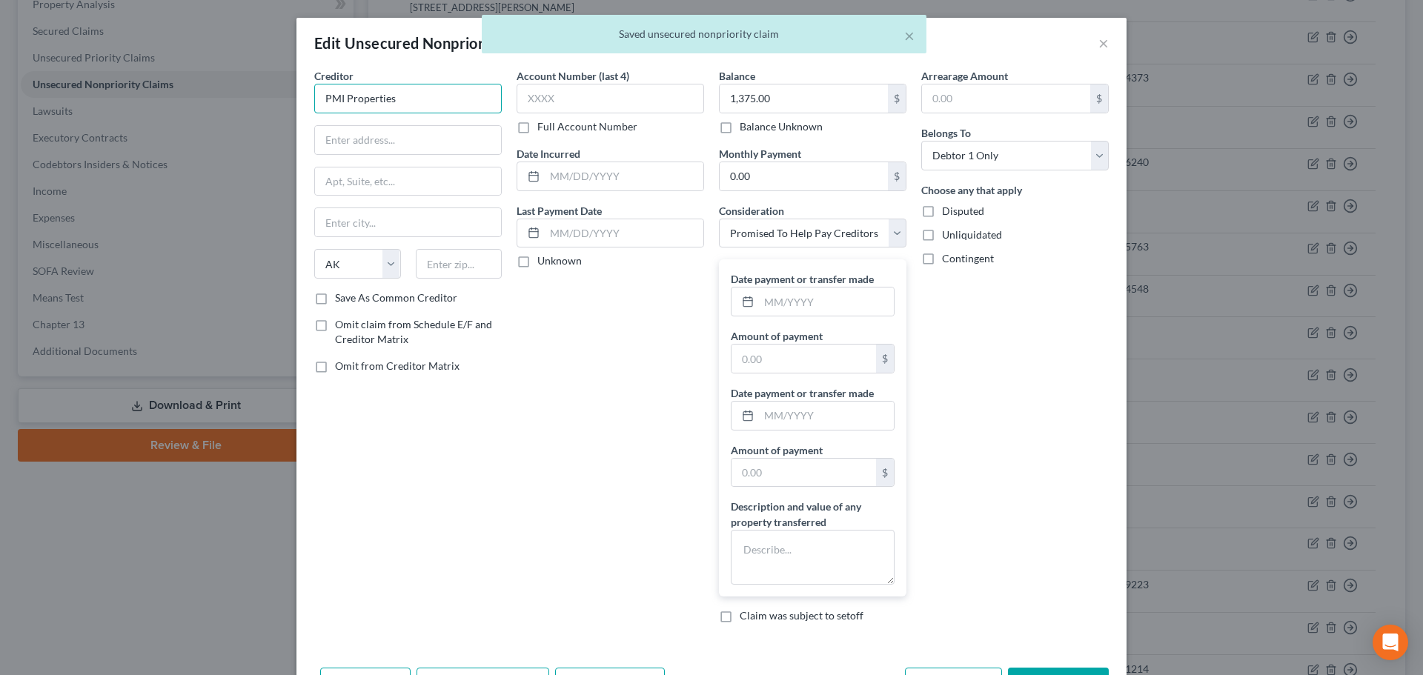
click at [400, 98] on input "PMI Properties" at bounding box center [408, 99] width 188 height 30
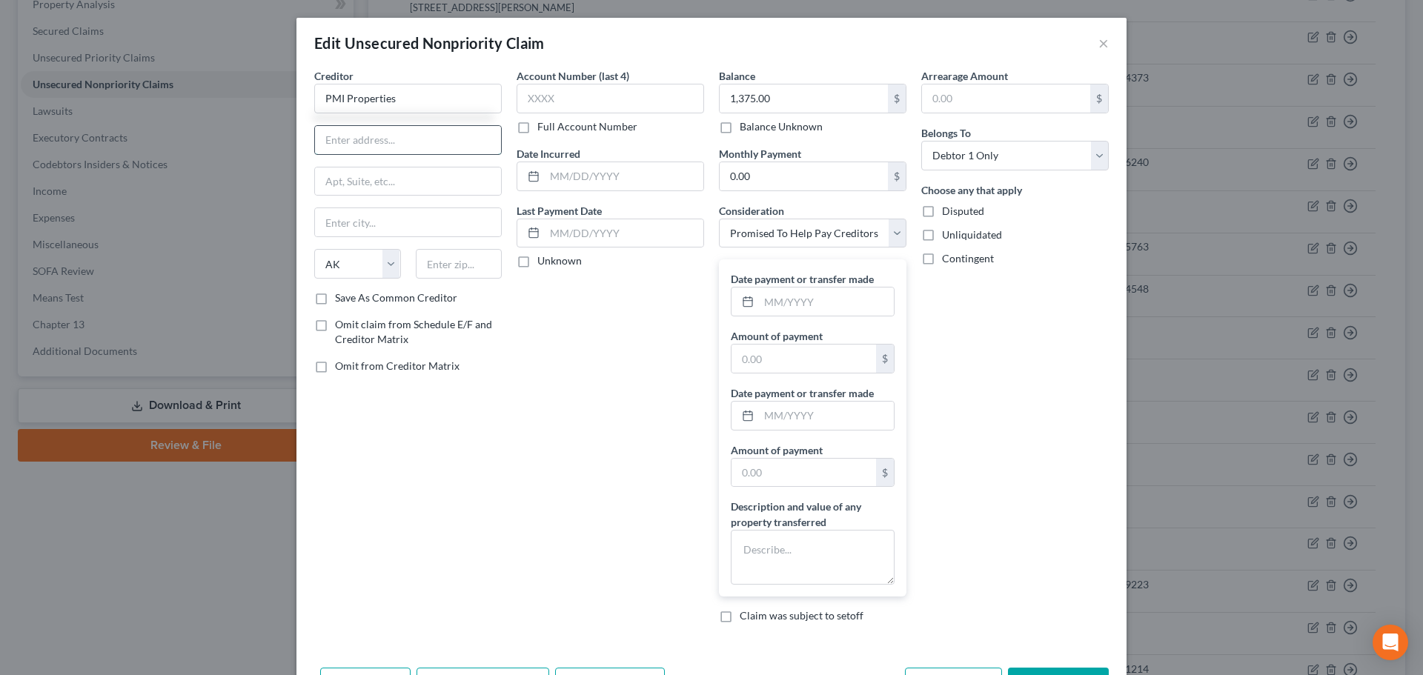
click at [347, 139] on input "text" at bounding box center [408, 140] width 186 height 28
paste input "[STREET_ADDRESS]"
click at [446, 268] on input "text" at bounding box center [459, 264] width 87 height 30
click at [362, 299] on label "Save As Common Creditor" at bounding box center [396, 298] width 122 height 15
click at [351, 299] on input "Save As Common Creditor" at bounding box center [346, 296] width 10 height 10
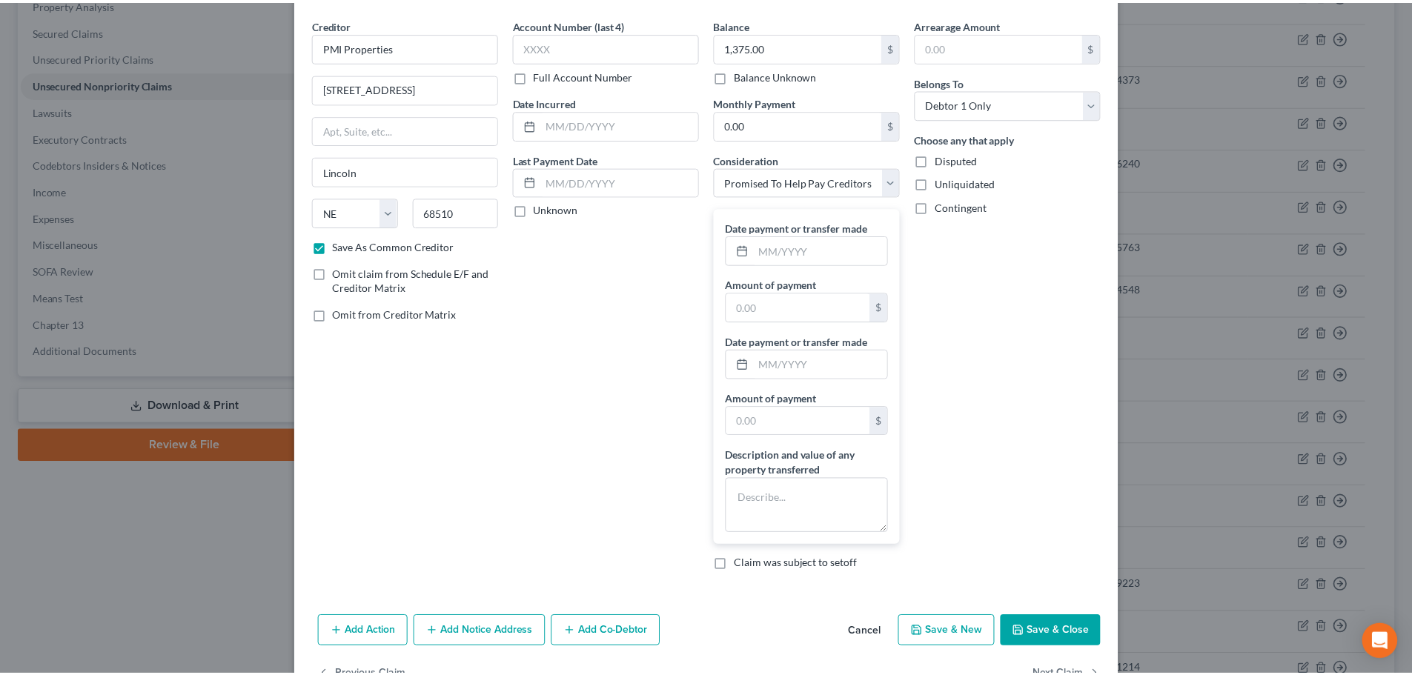
scroll to position [74, 0]
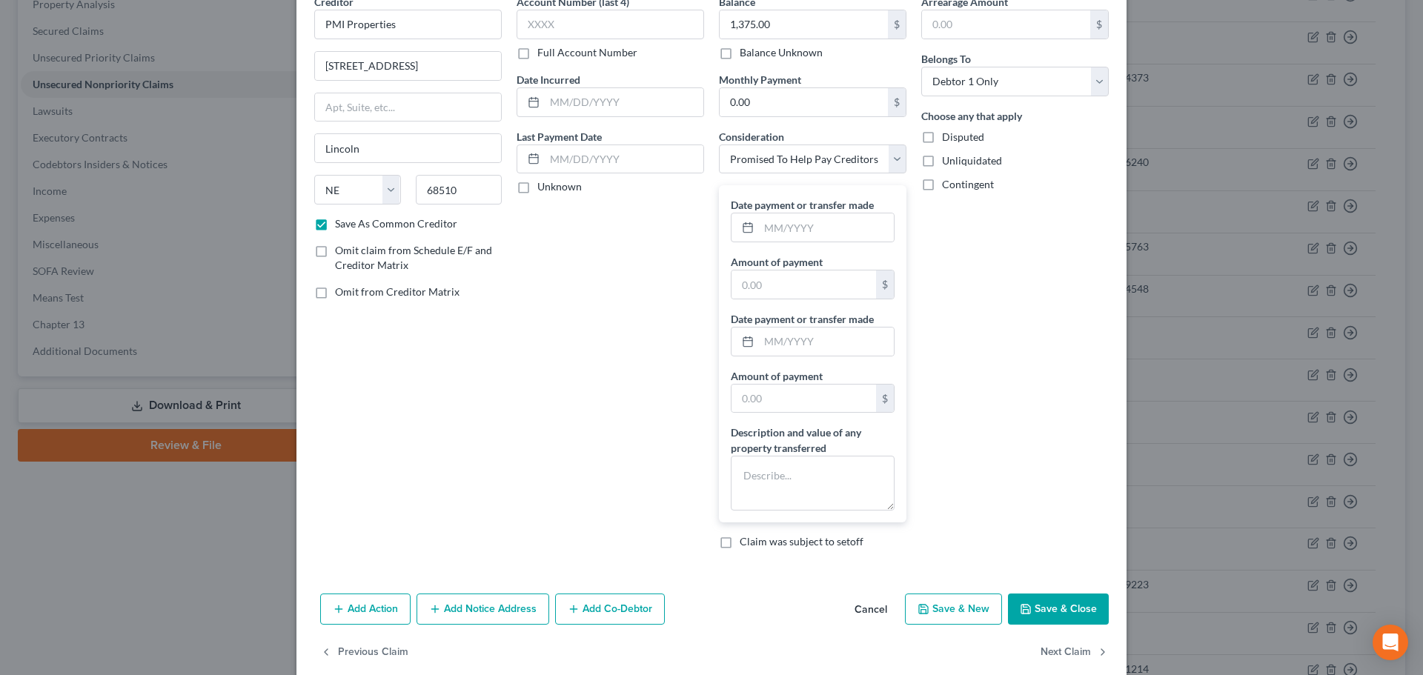
click at [1055, 610] on button "Save & Close" at bounding box center [1058, 609] width 101 height 31
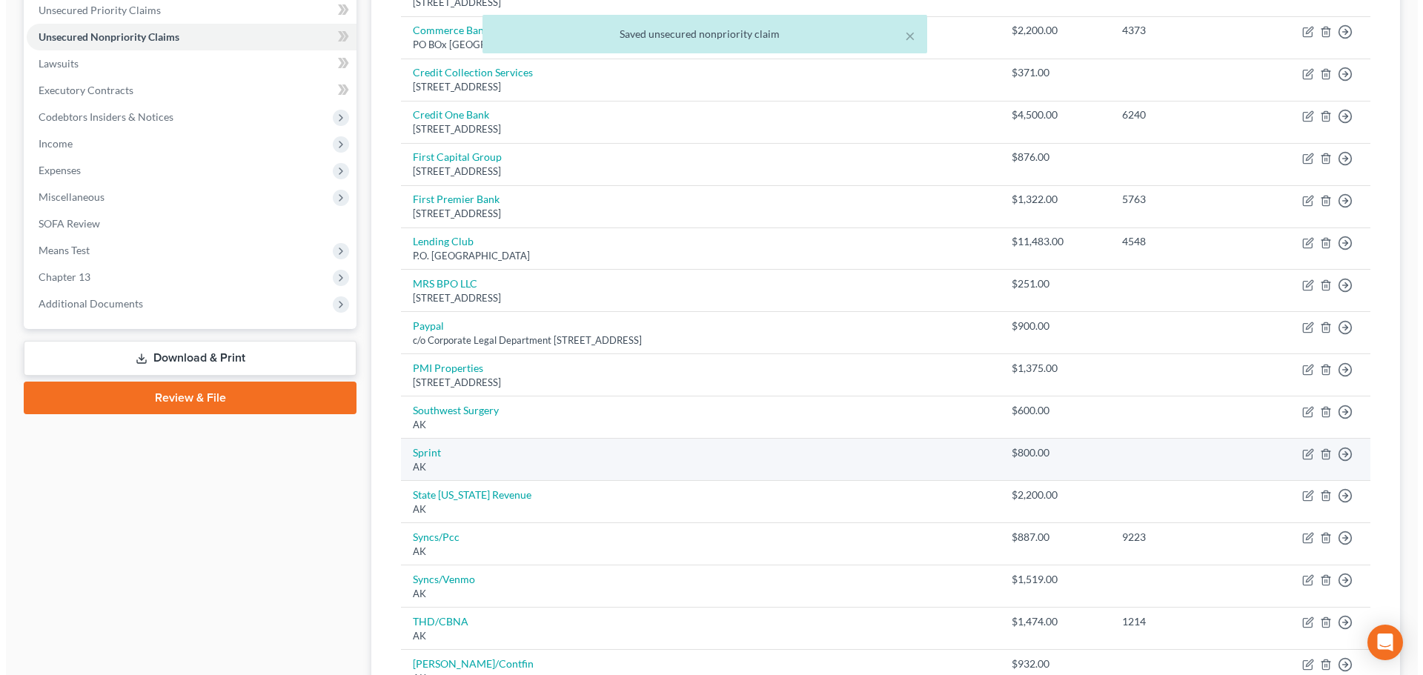
scroll to position [371, 0]
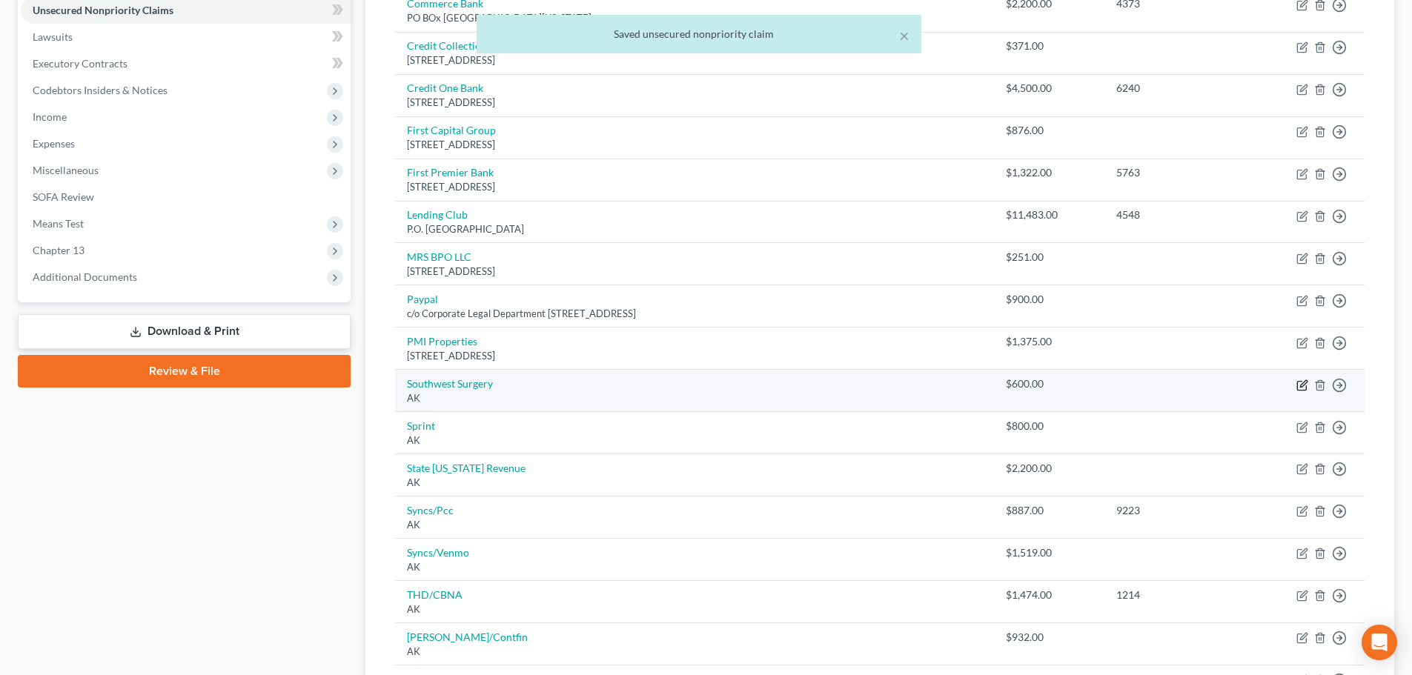
click at [1302, 384] on icon "button" at bounding box center [1303, 383] width 7 height 7
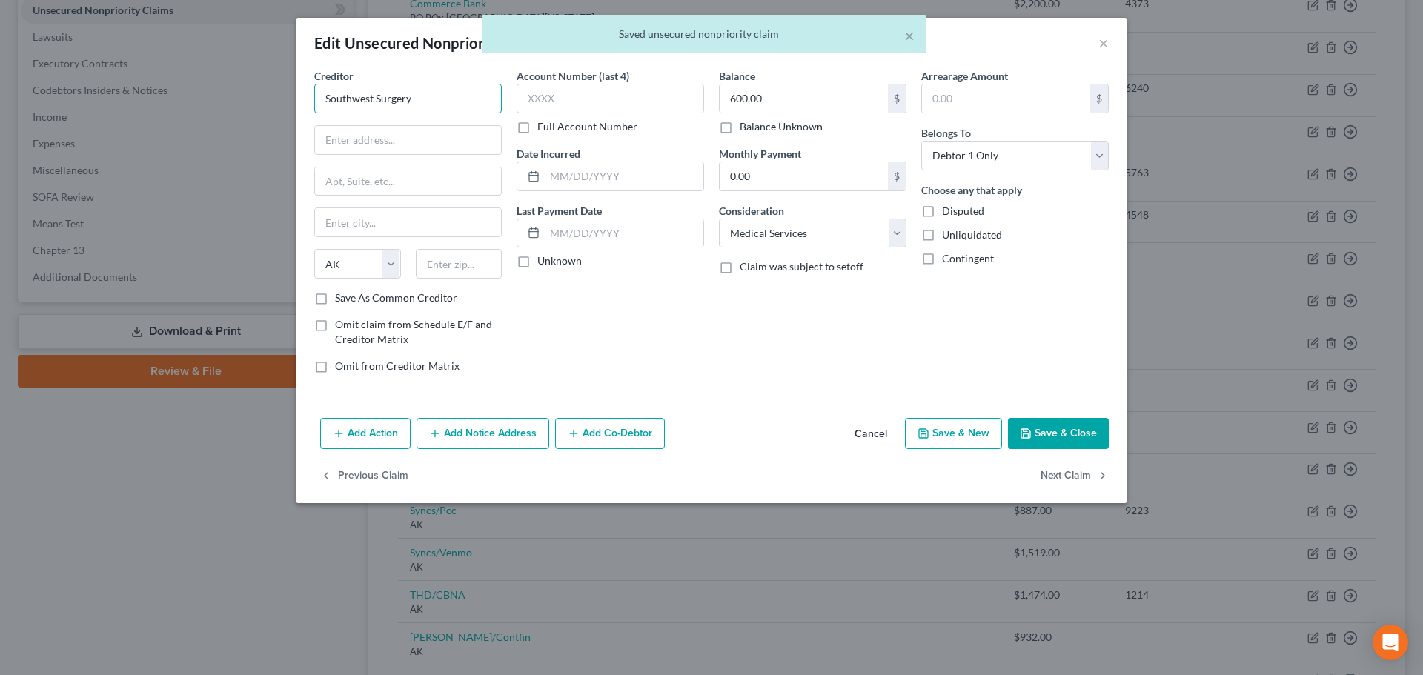
click at [433, 96] on input "Southwest Surgery" at bounding box center [408, 99] width 188 height 30
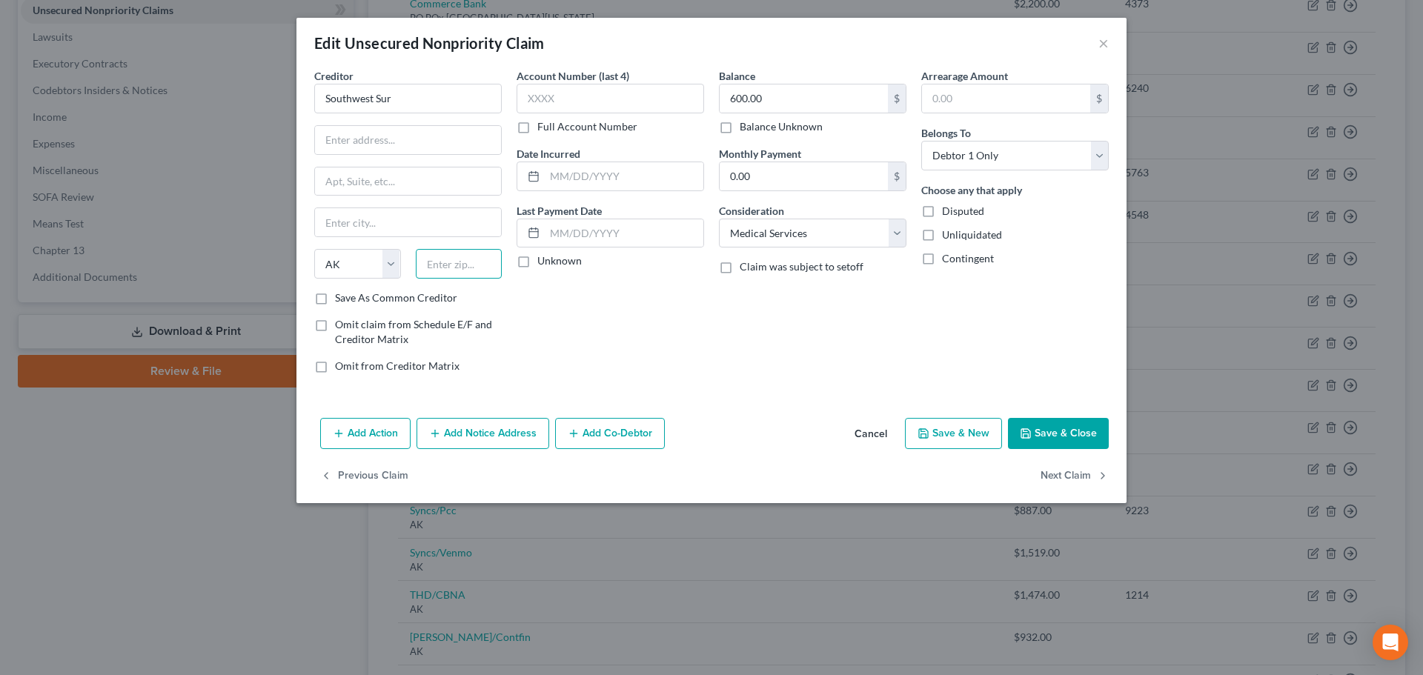
click at [434, 270] on input "text" at bounding box center [459, 264] width 87 height 30
click at [426, 96] on input "Southwest Sur" at bounding box center [408, 99] width 188 height 30
paste input "[STREET_ADDRESS]"
click at [405, 298] on label "Save As Common Creditor" at bounding box center [396, 298] width 122 height 15
click at [351, 298] on input "Save As Common Creditor" at bounding box center [346, 296] width 10 height 10
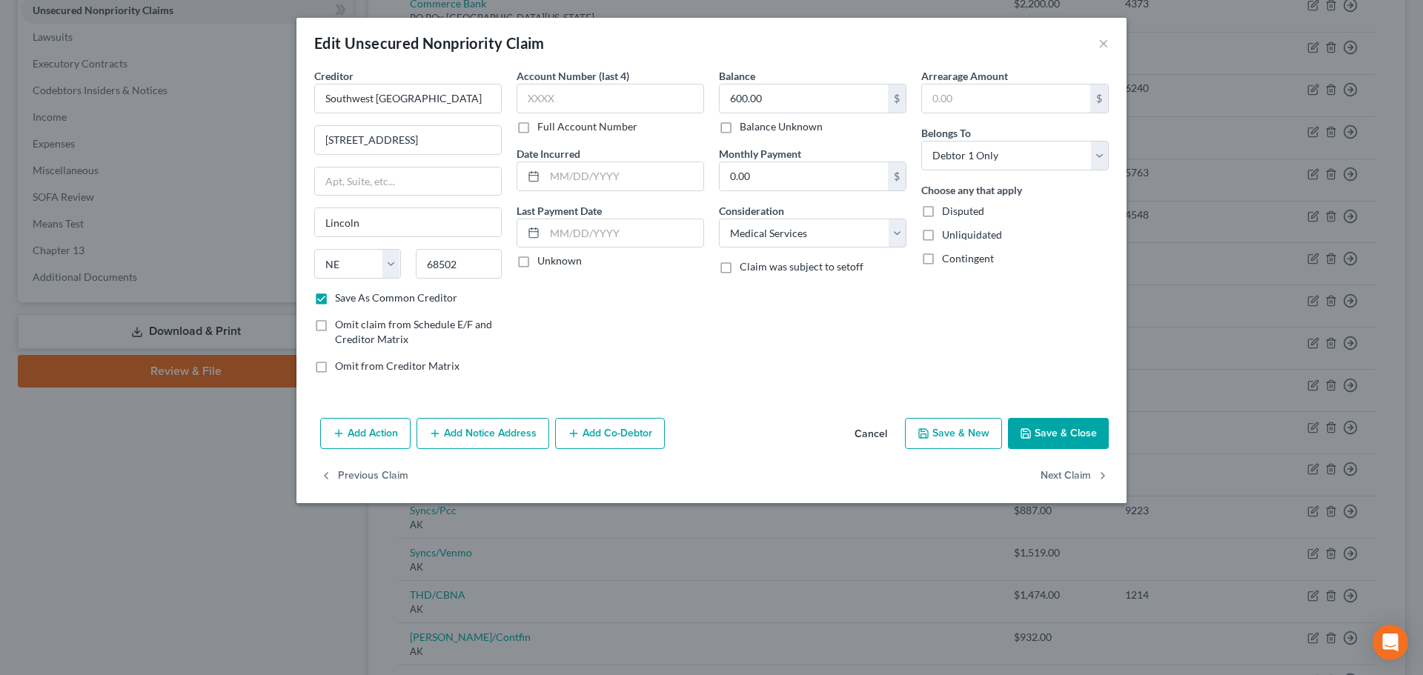
click at [1026, 438] on icon "button" at bounding box center [1026, 434] width 12 height 12
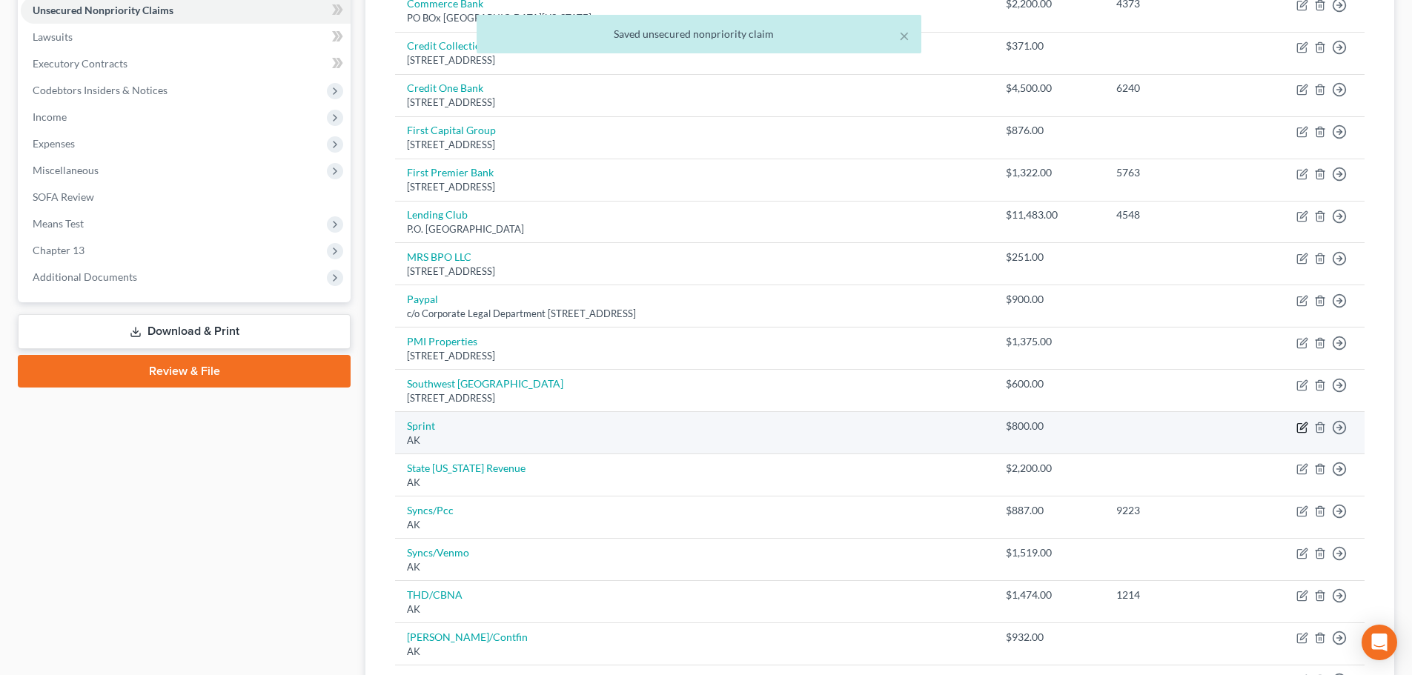
click at [1302, 422] on icon "button" at bounding box center [1303, 428] width 12 height 12
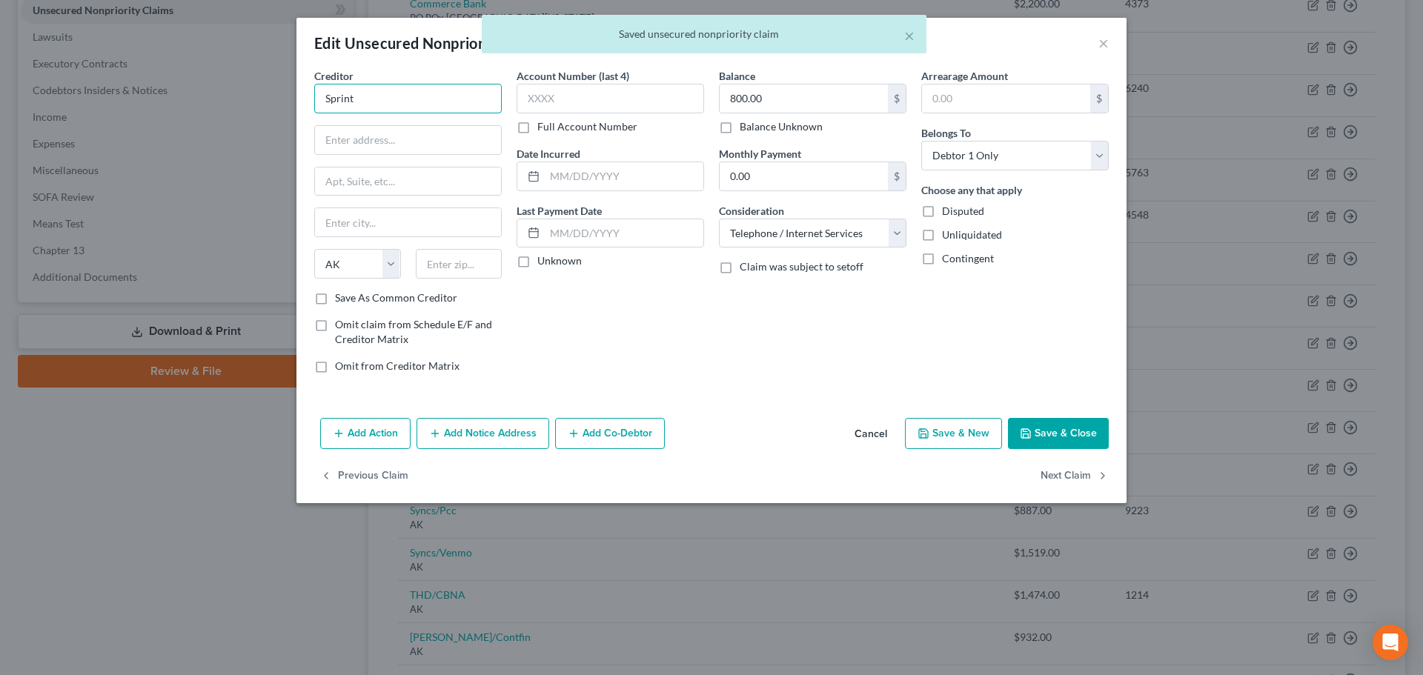
click at [431, 100] on input "Sprint" at bounding box center [408, 99] width 188 height 30
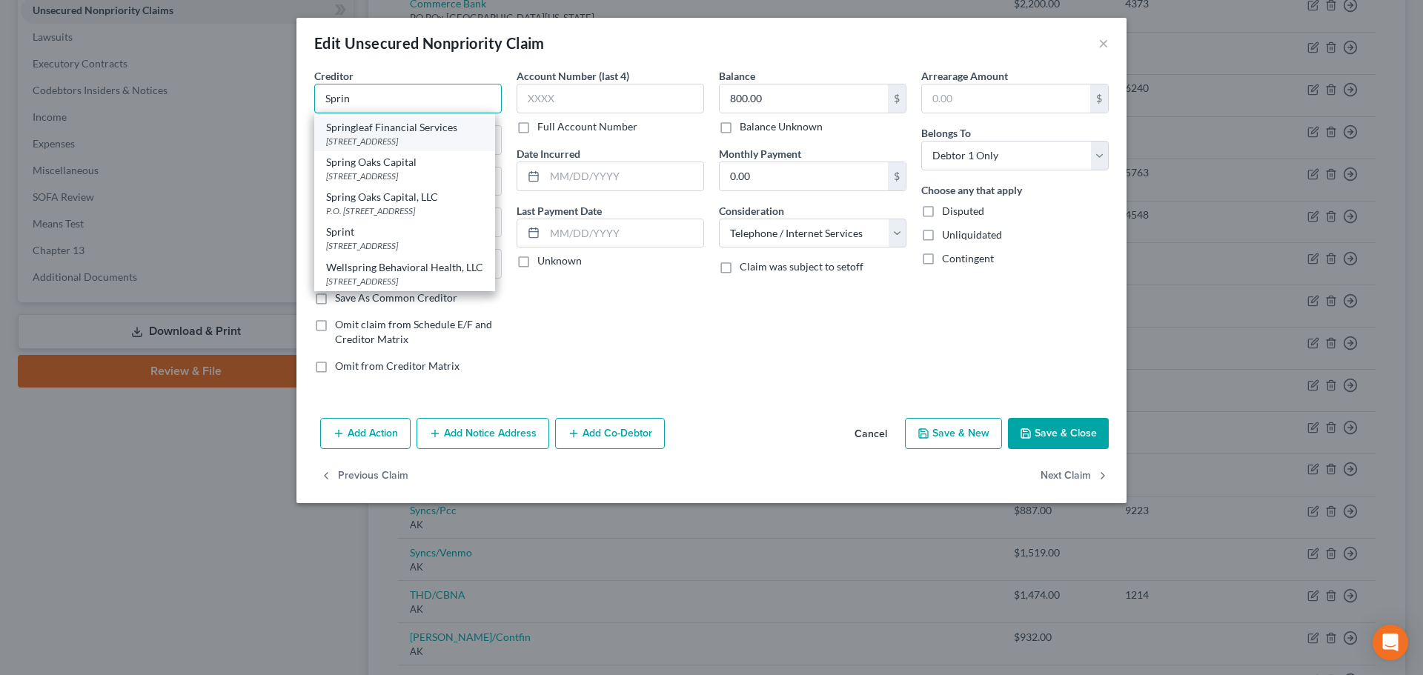
scroll to position [117, 0]
click at [401, 225] on div "Sprint" at bounding box center [404, 232] width 157 height 15
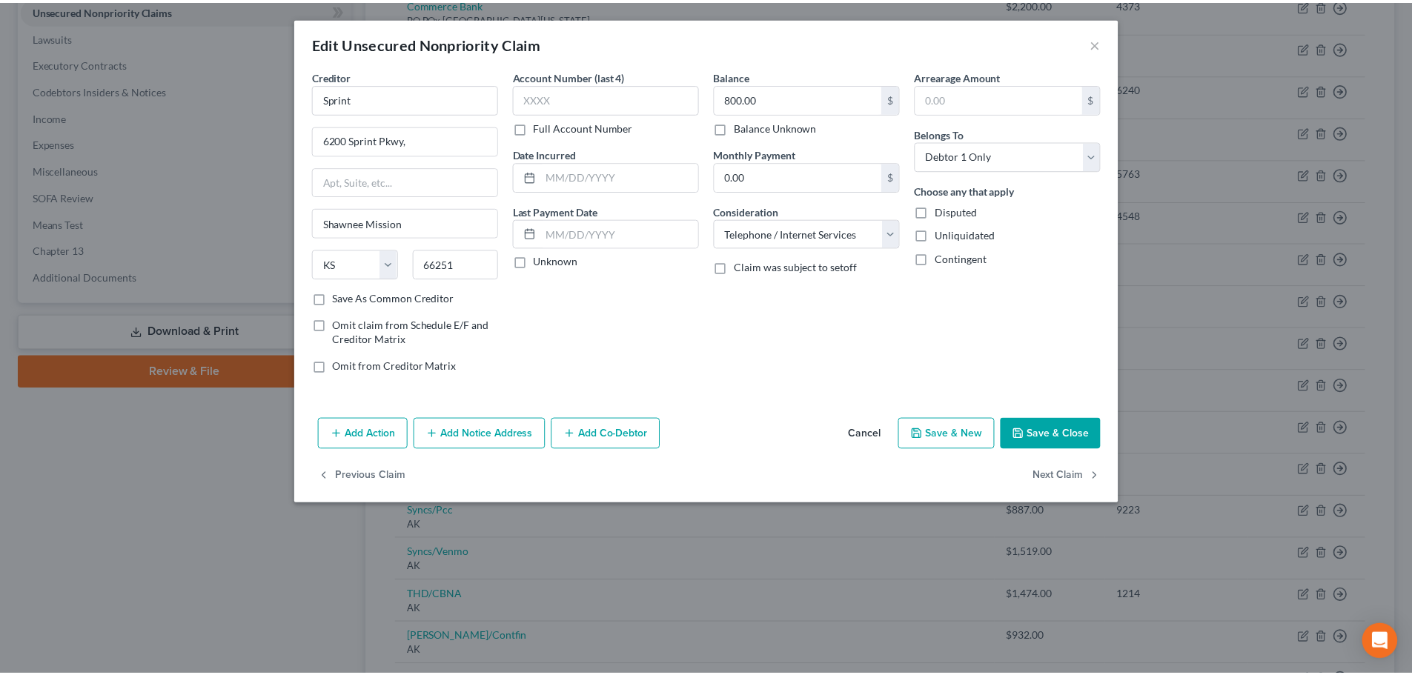
scroll to position [0, 0]
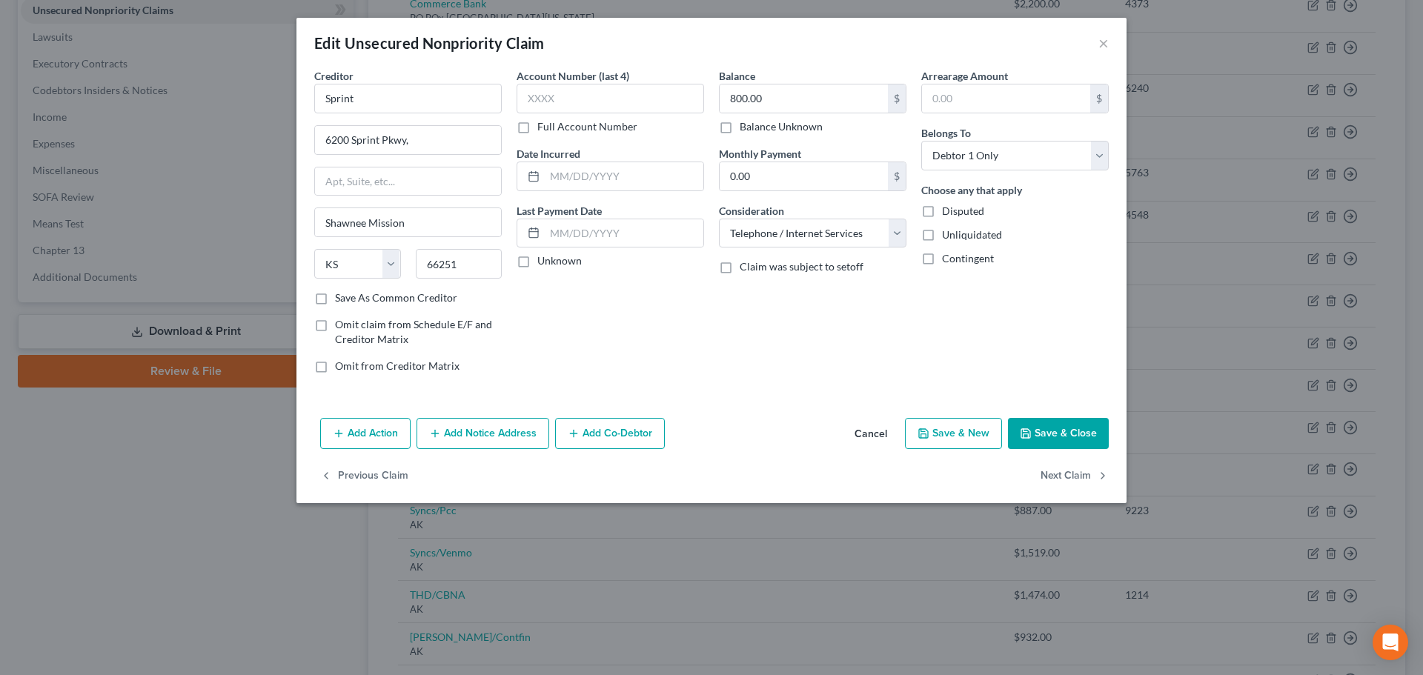
click at [1053, 429] on button "Save & Close" at bounding box center [1058, 433] width 101 height 31
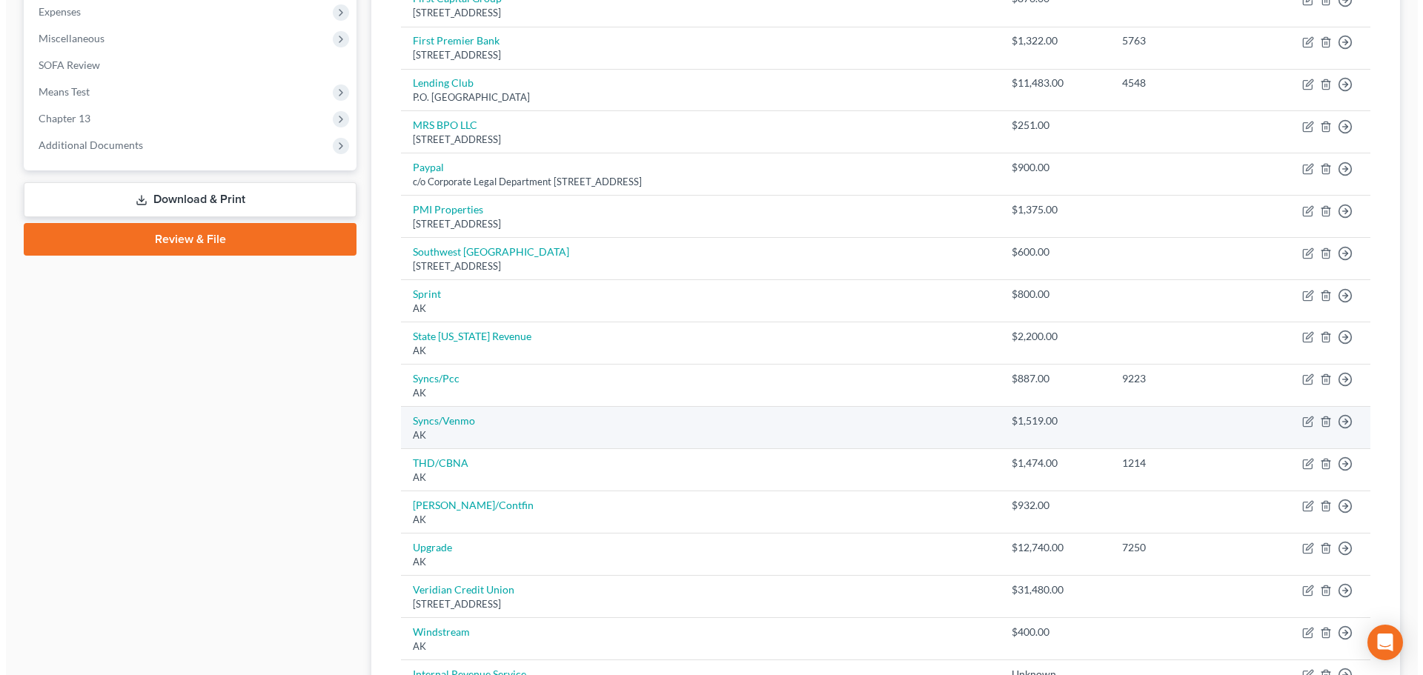
scroll to position [519, 0]
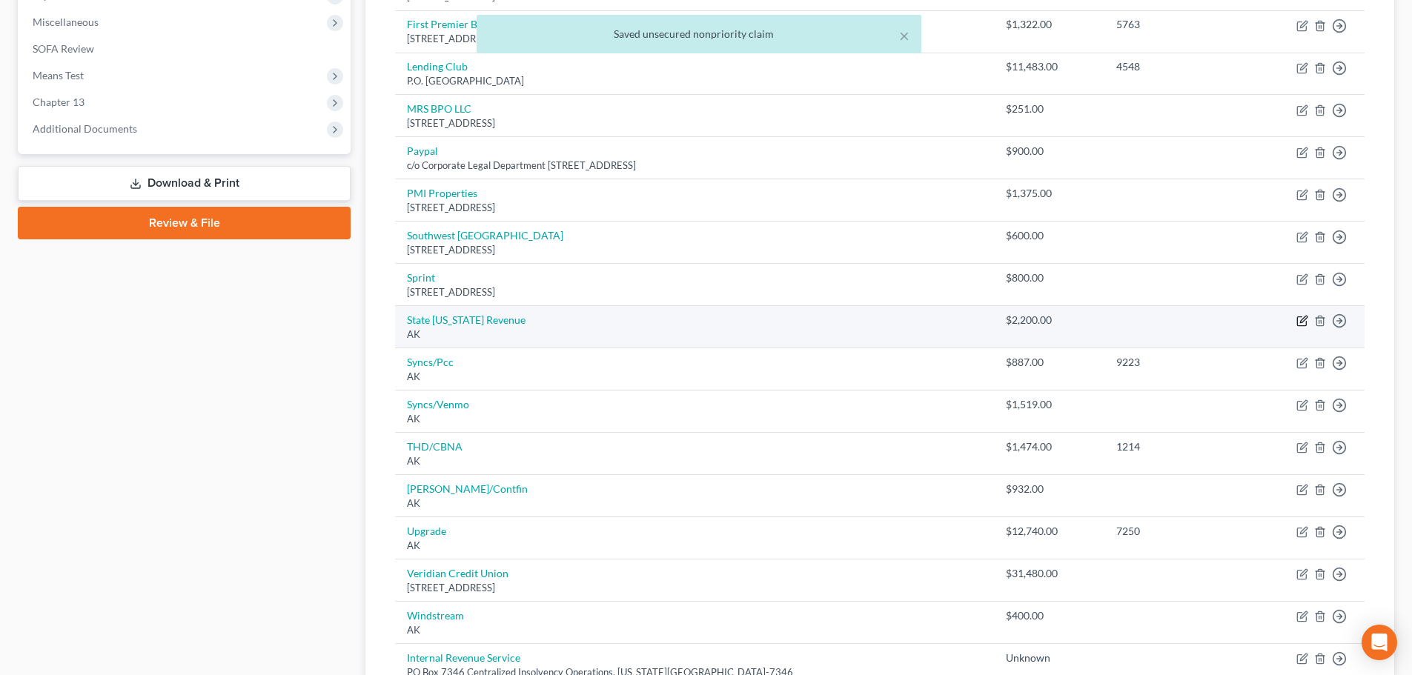
click at [1303, 324] on icon "button" at bounding box center [1303, 321] width 12 height 12
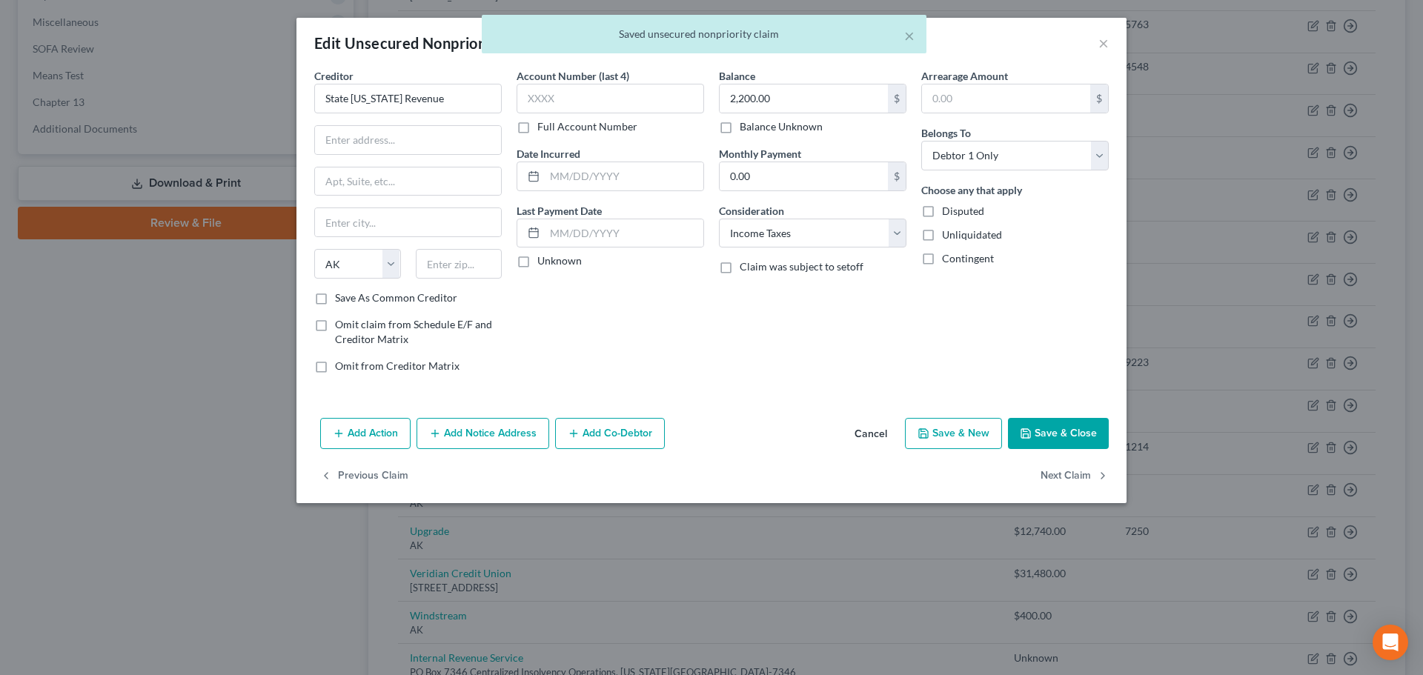
click at [750, 127] on label "Balance Unknown" at bounding box center [781, 126] width 83 height 15
click at [750, 127] on input "Balance Unknown" at bounding box center [751, 124] width 10 height 10
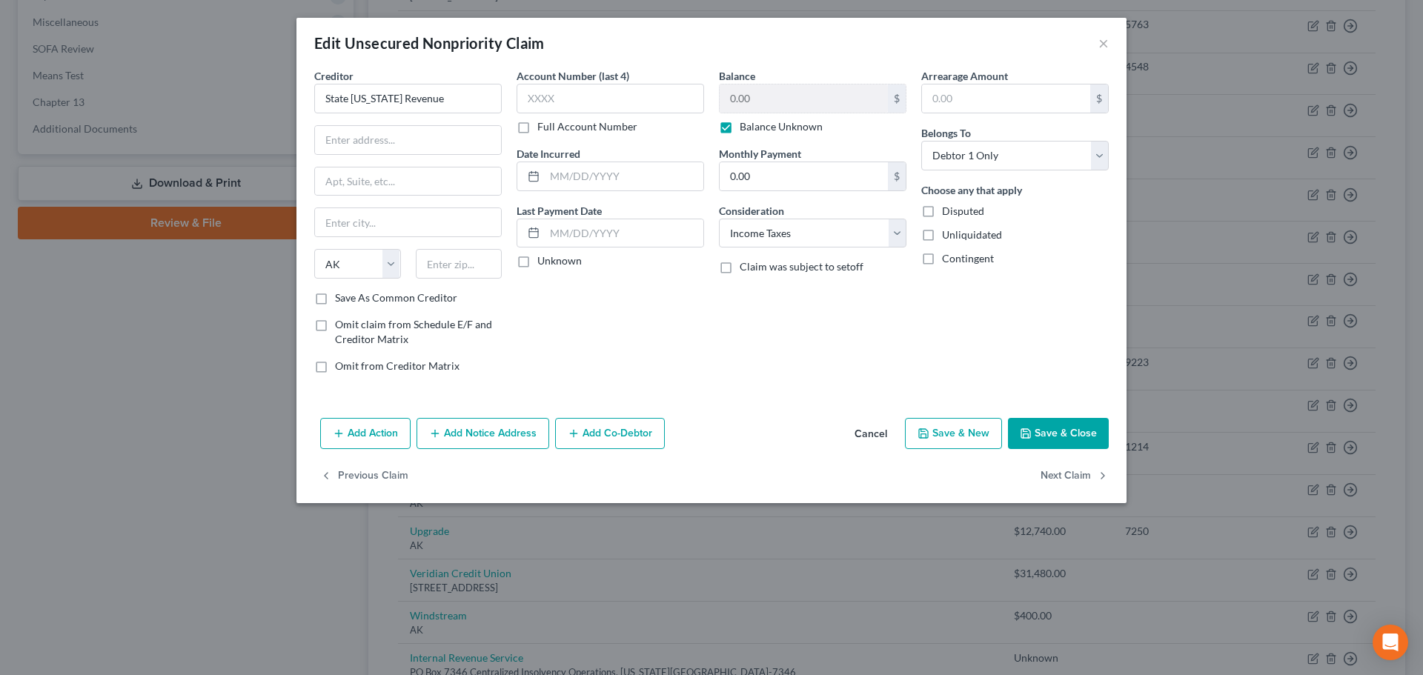
click at [1039, 427] on button "Save & Close" at bounding box center [1058, 433] width 101 height 31
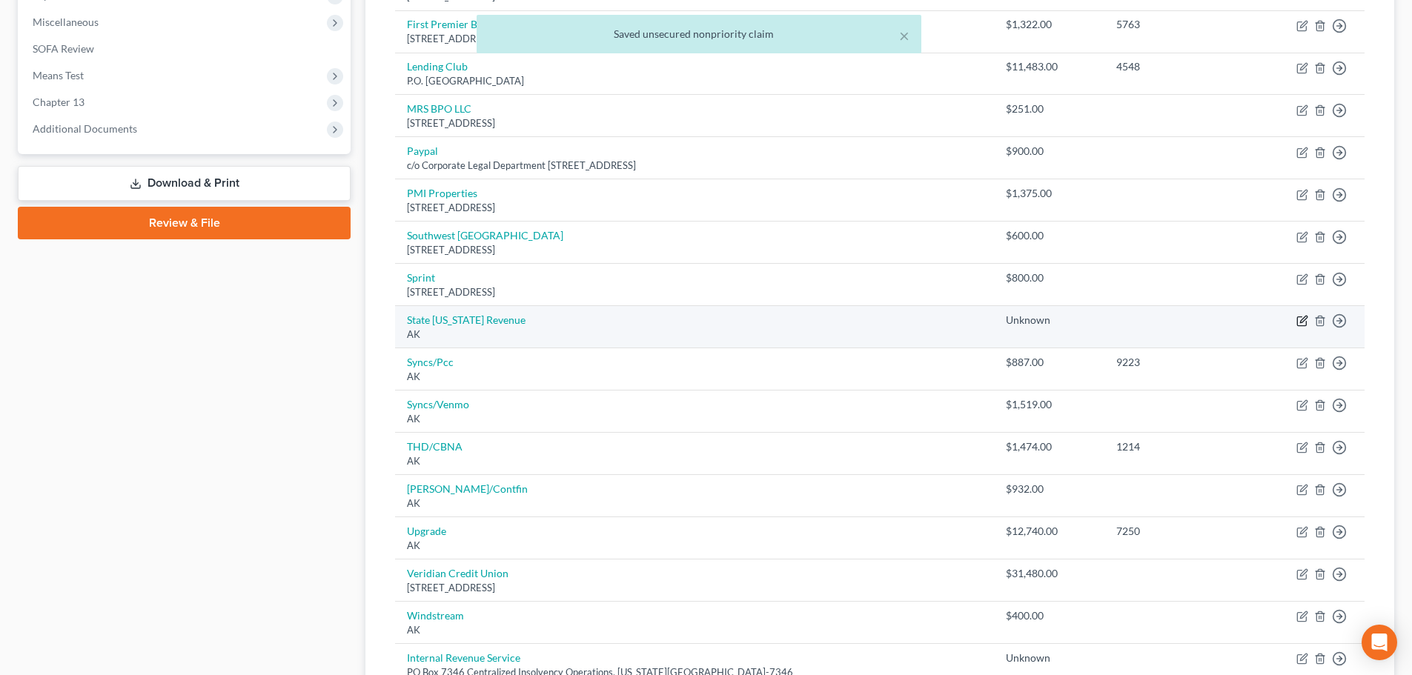
click at [1298, 320] on icon "button" at bounding box center [1301, 321] width 9 height 9
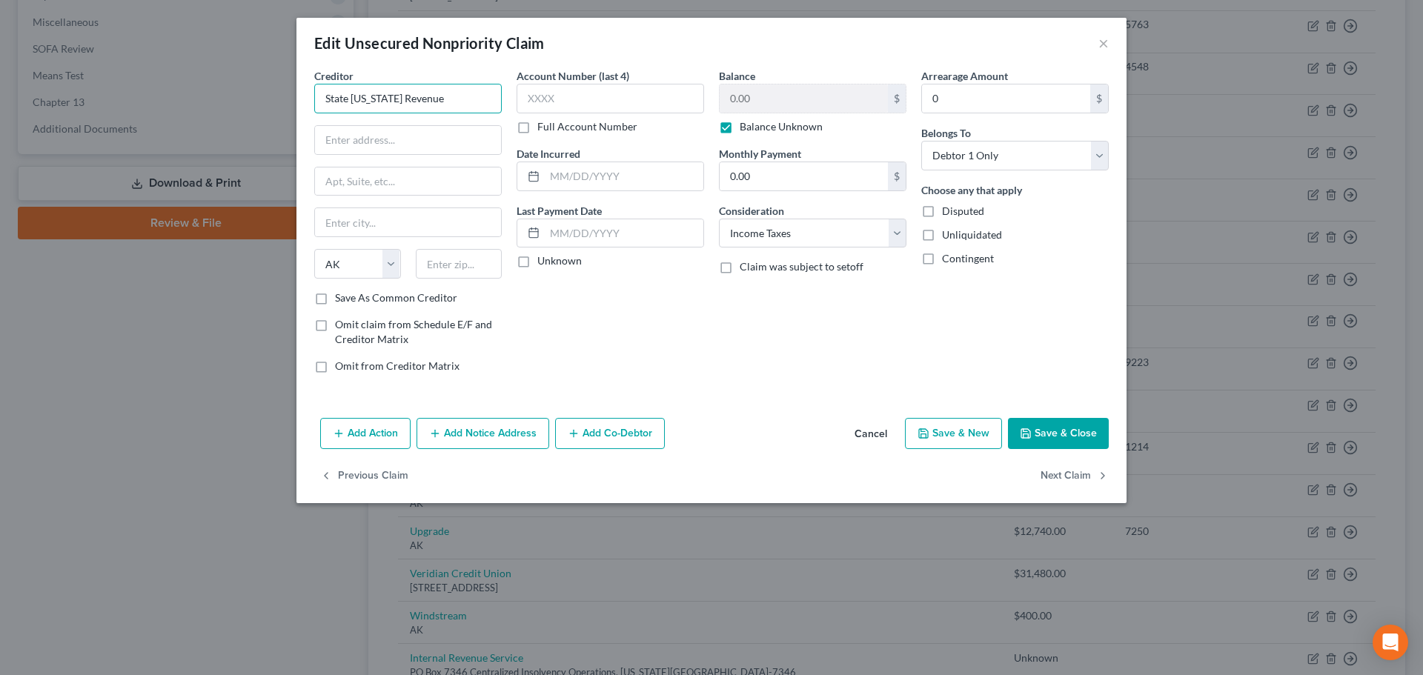
click at [456, 103] on input "State [US_STATE] Revenue" at bounding box center [408, 99] width 188 height 30
click at [332, 99] on input "State [US_STATE] Revenu" at bounding box center [408, 99] width 188 height 30
click at [416, 101] on input "[US_STATE] Revenu" at bounding box center [408, 99] width 188 height 30
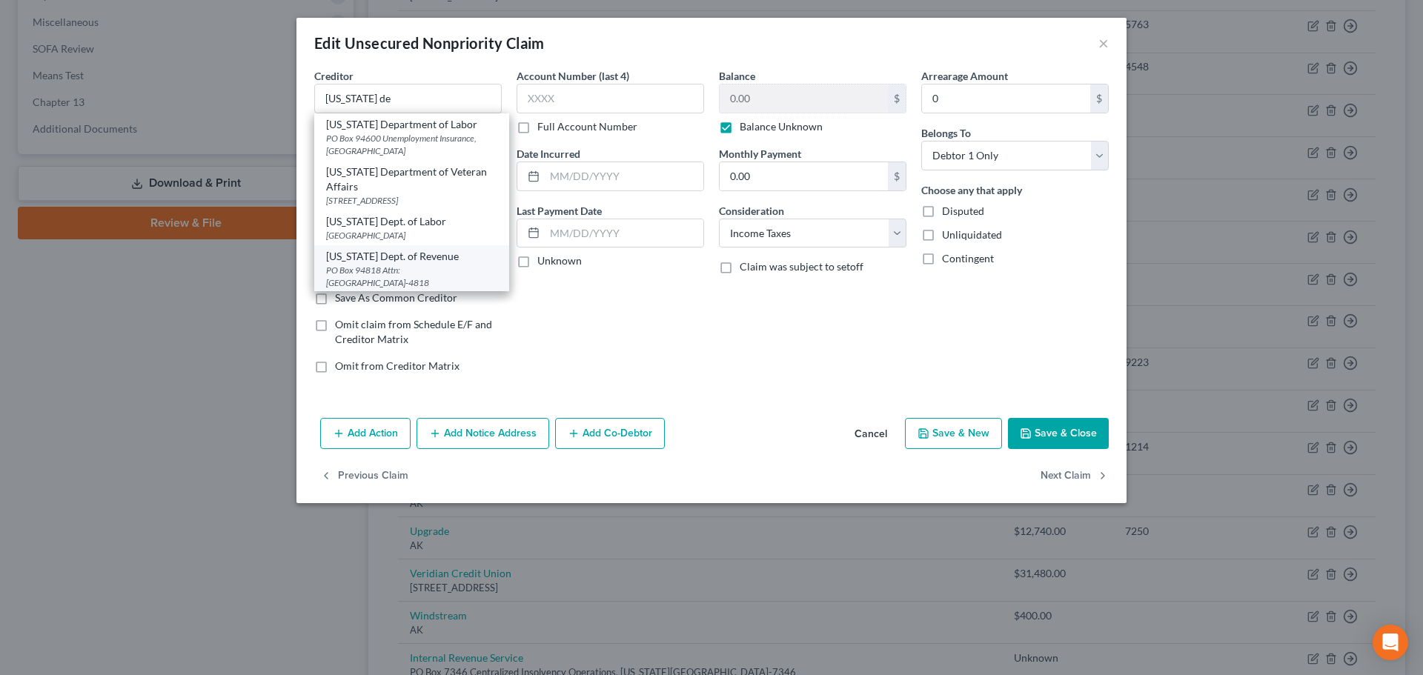
click at [454, 256] on div "[US_STATE] Dept. of Revenue" at bounding box center [411, 256] width 171 height 15
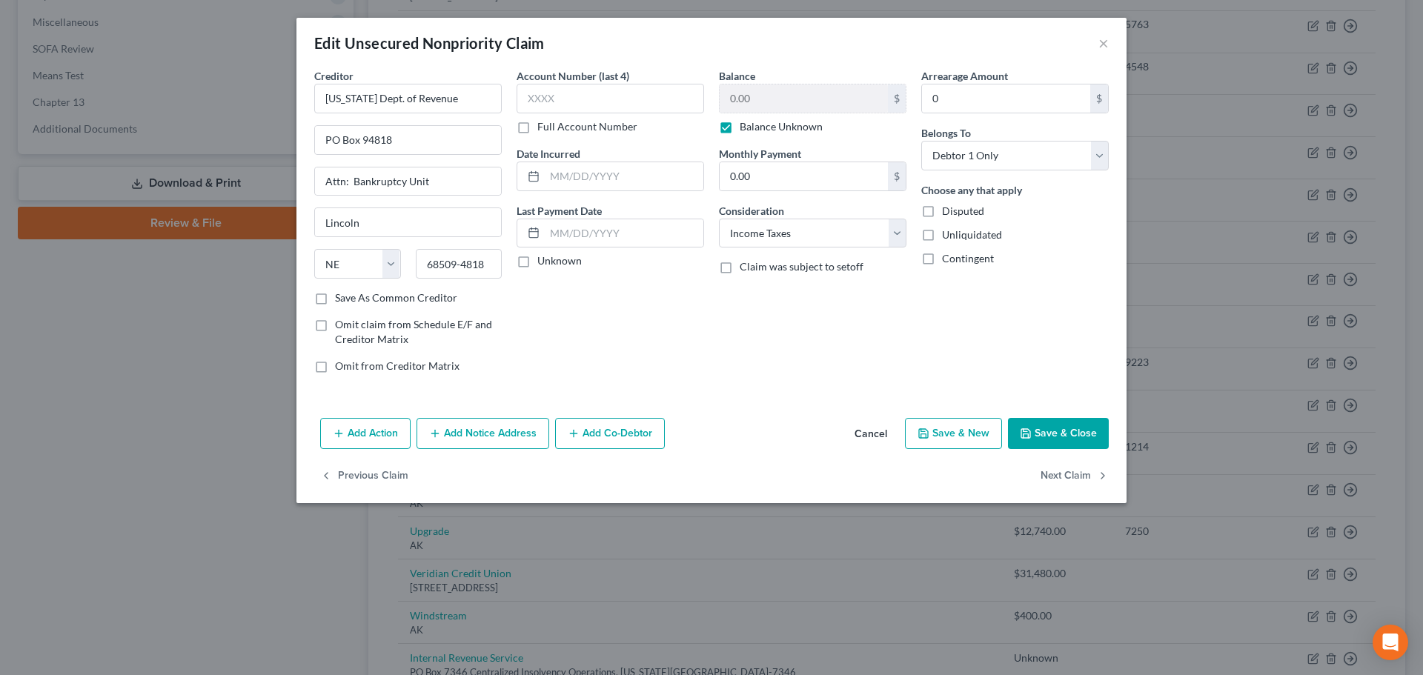
click at [1036, 434] on button "Save & Close" at bounding box center [1058, 433] width 101 height 31
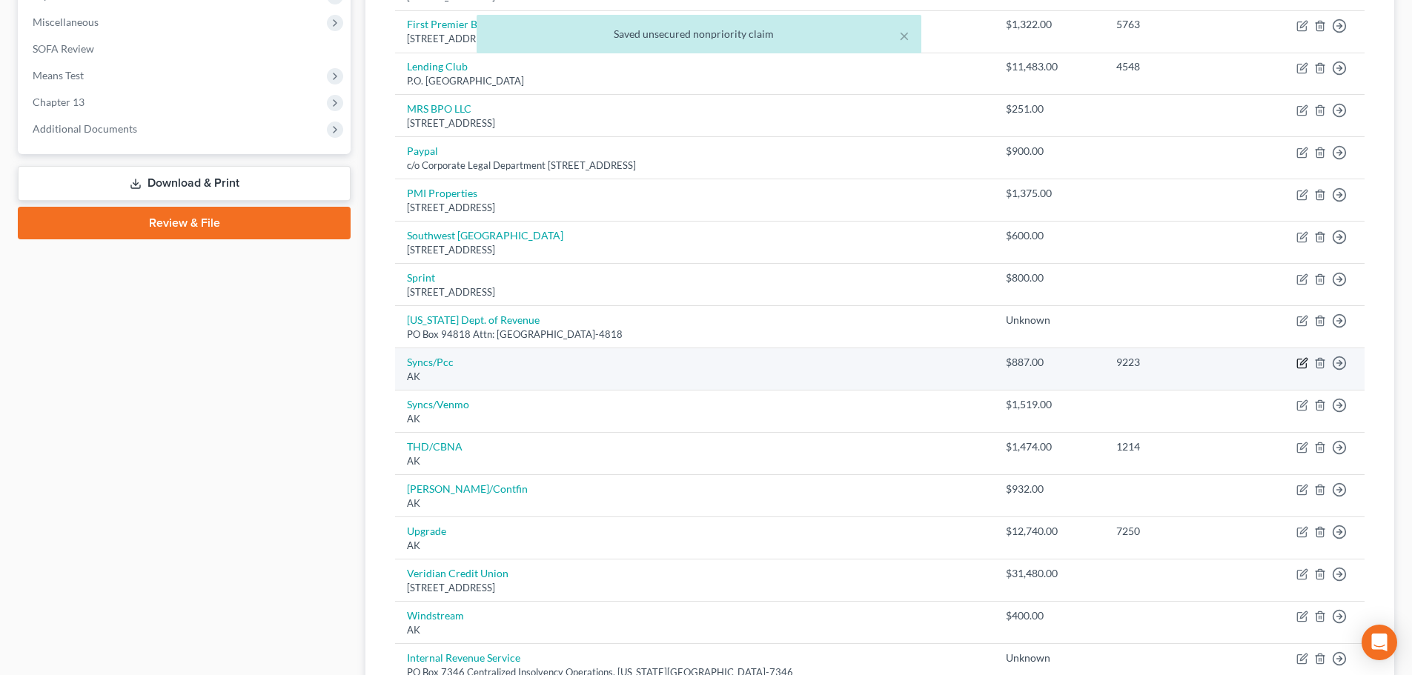
click at [1300, 365] on icon "button" at bounding box center [1303, 362] width 7 height 7
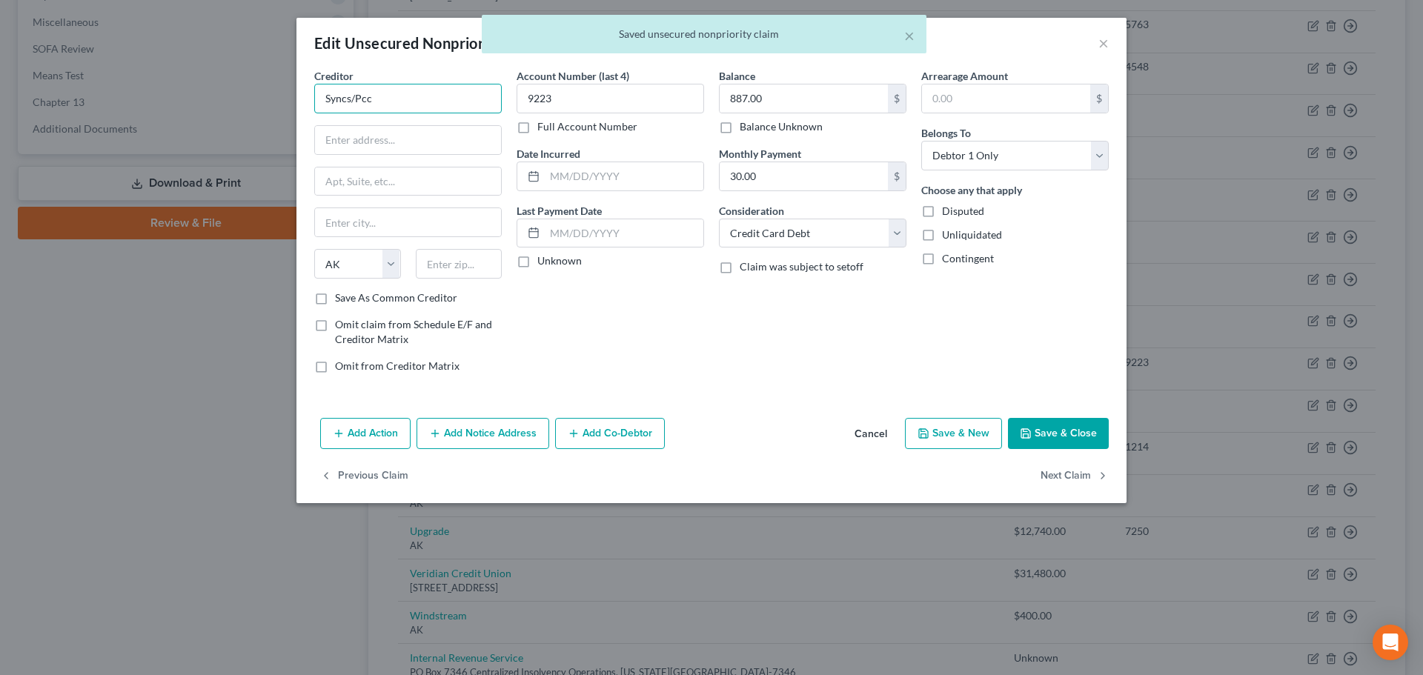
click at [466, 88] on input "Syncs/Pcc" at bounding box center [408, 99] width 188 height 30
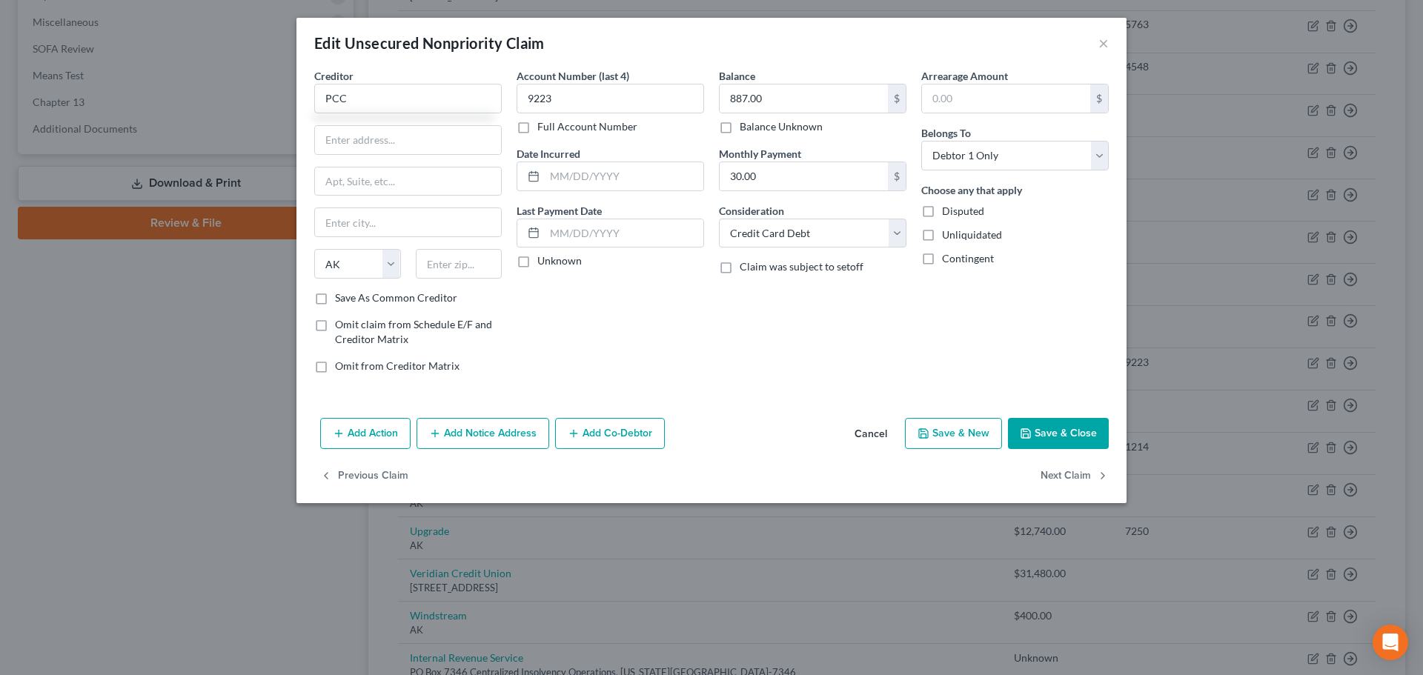
click at [870, 440] on button "Cancel" at bounding box center [871, 435] width 56 height 30
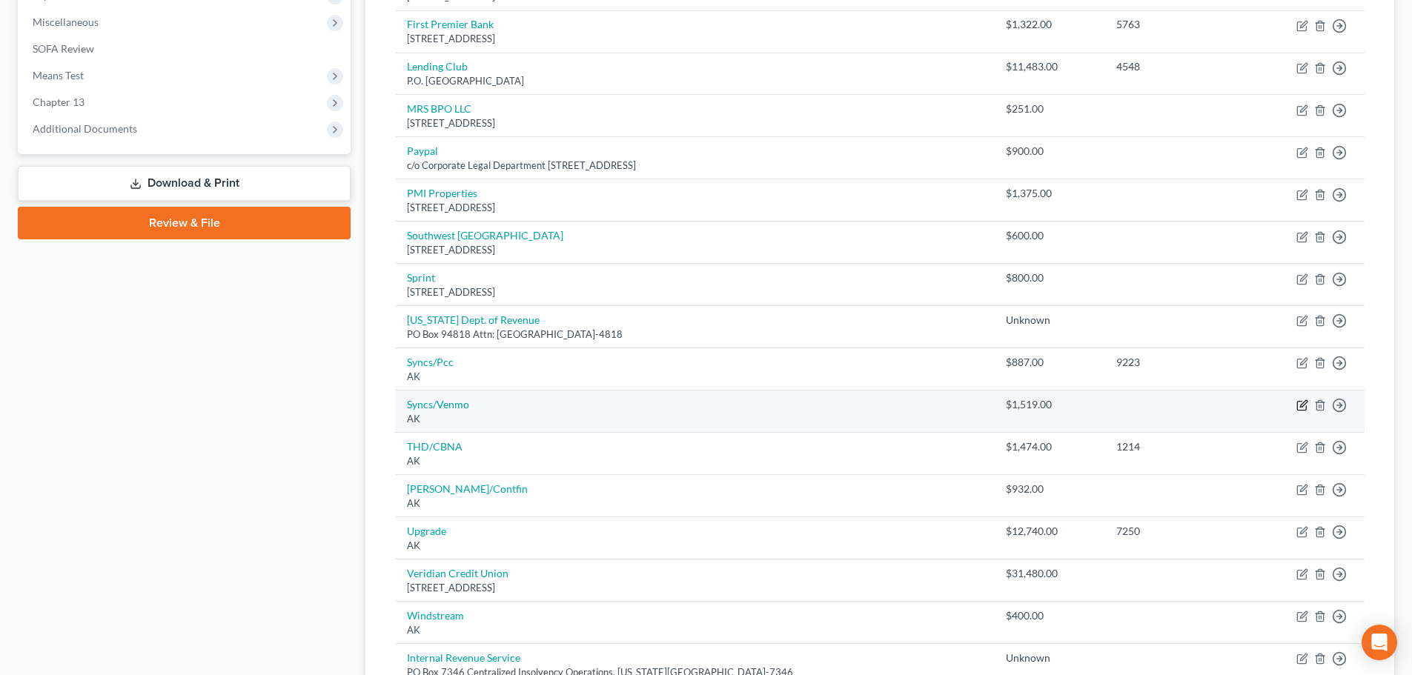
click at [1302, 408] on icon "button" at bounding box center [1303, 406] width 12 height 12
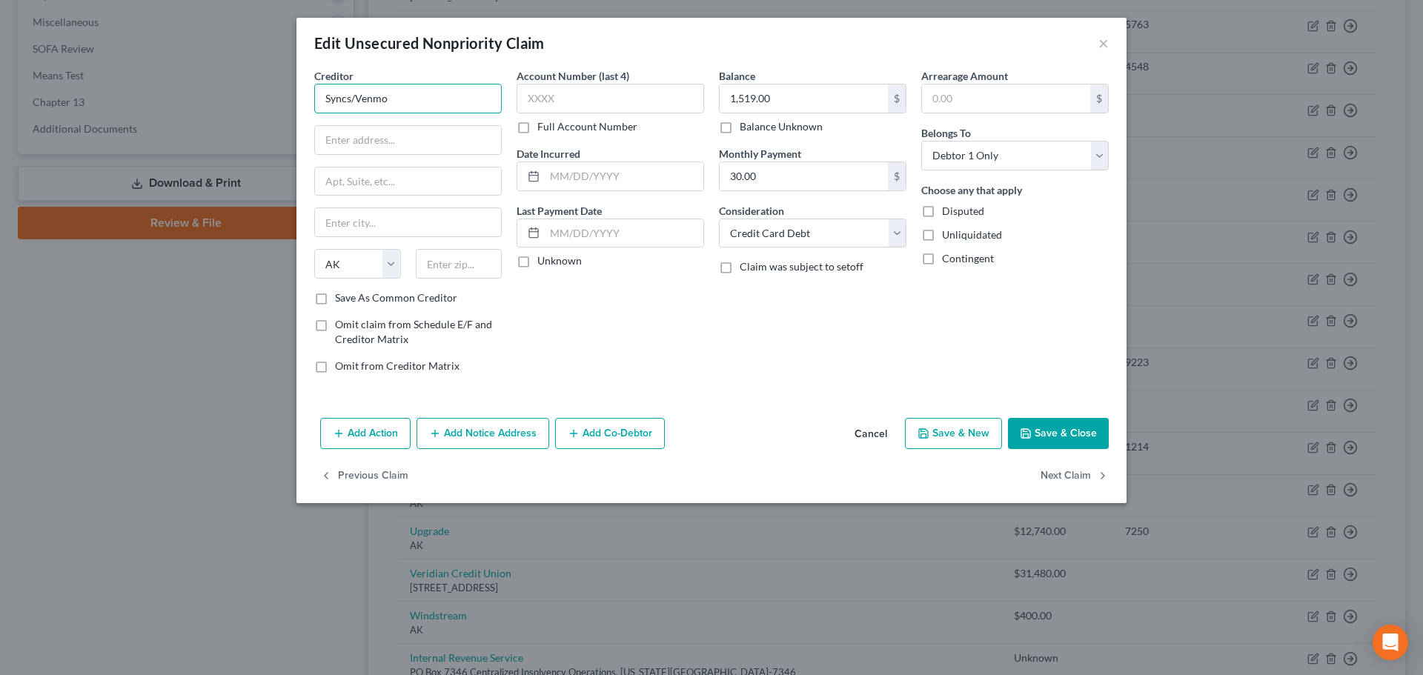
drag, startPoint x: 406, startPoint y: 90, endPoint x: 275, endPoint y: 104, distance: 132.0
click at [275, 104] on div "Edit Unsecured Nonpriority Claim × Creditor * Syncs/Venmo State [US_STATE] AK A…" at bounding box center [711, 337] width 1423 height 675
click at [351, 121] on div "Venmo" at bounding box center [403, 124] width 154 height 15
click at [1049, 435] on button "Save & Close" at bounding box center [1058, 433] width 101 height 31
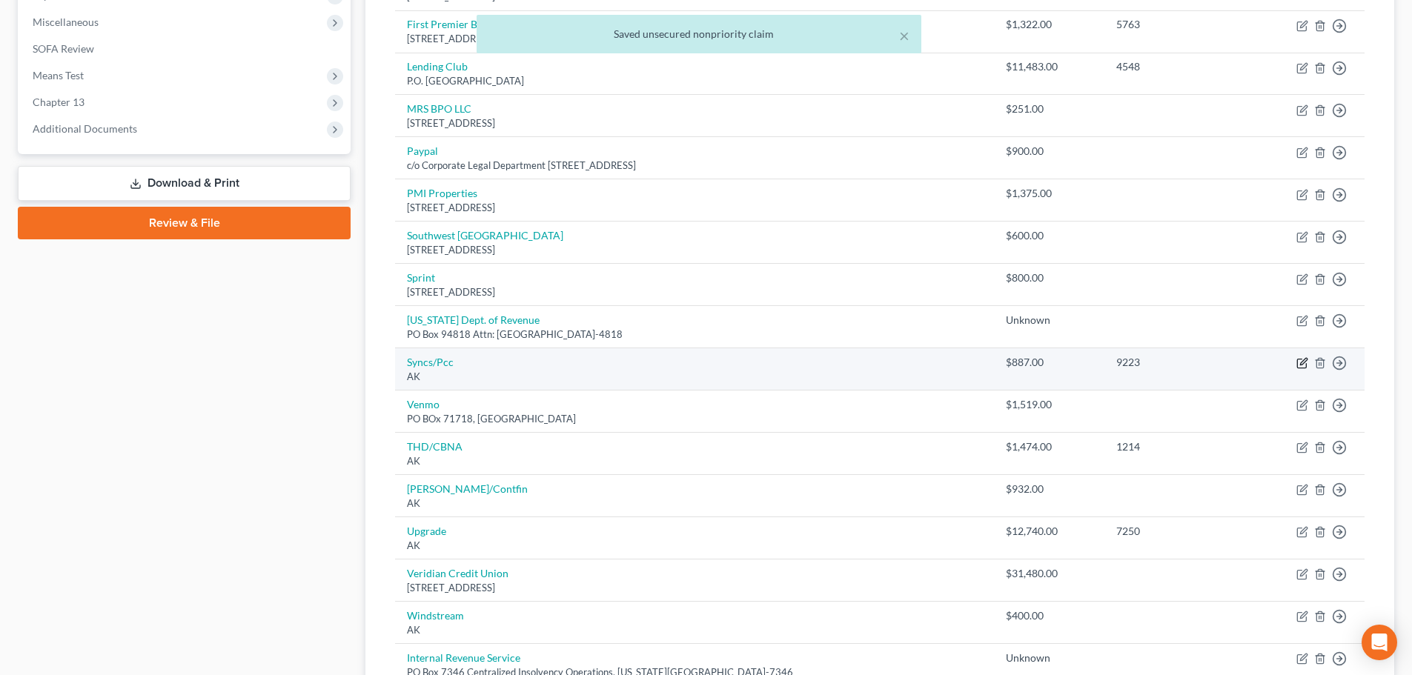
click at [1299, 363] on icon "button" at bounding box center [1303, 363] width 12 height 12
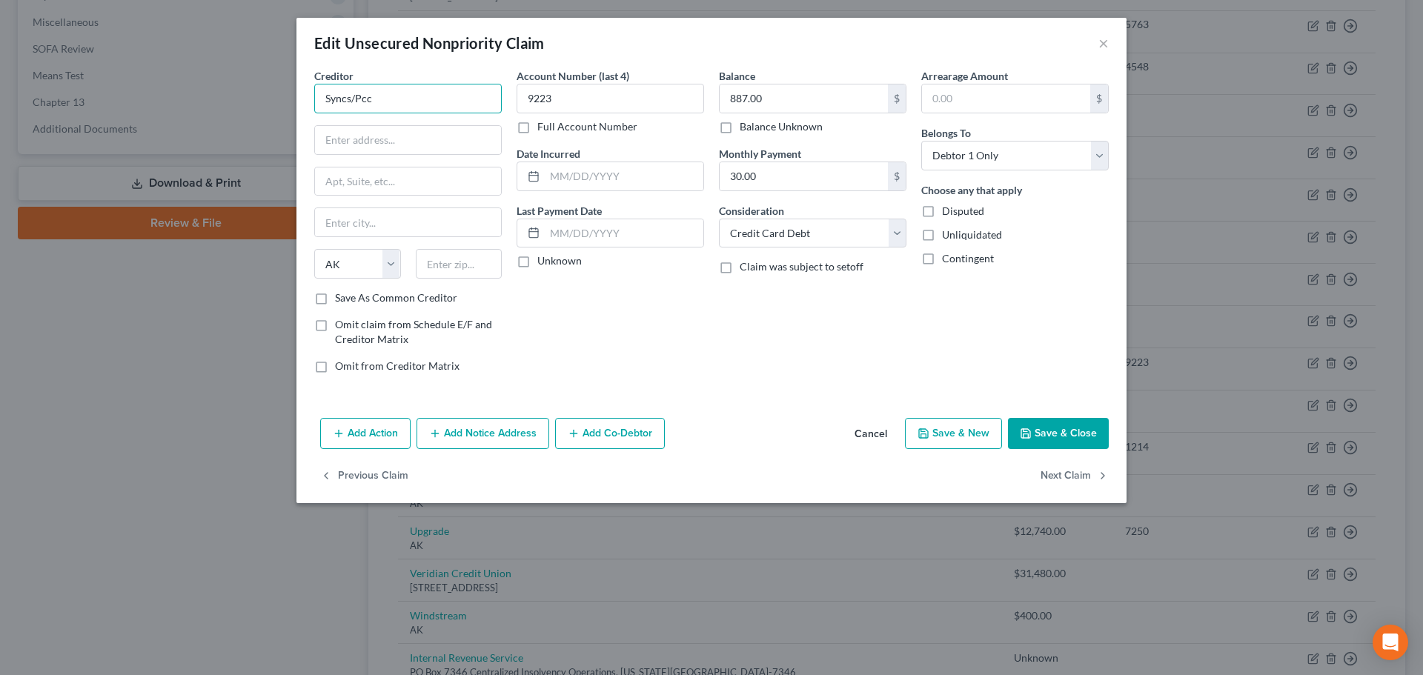
click at [420, 102] on input "Syncs/Pcc" at bounding box center [408, 99] width 188 height 30
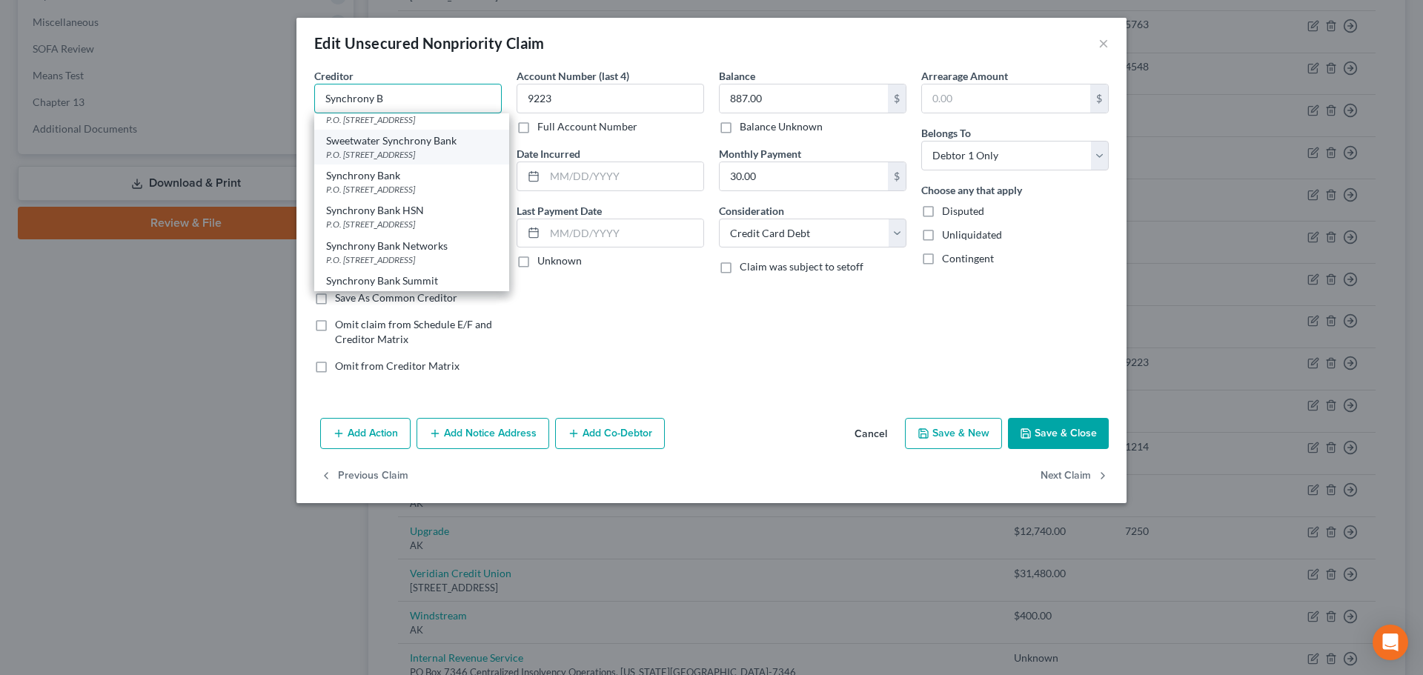
scroll to position [371, 0]
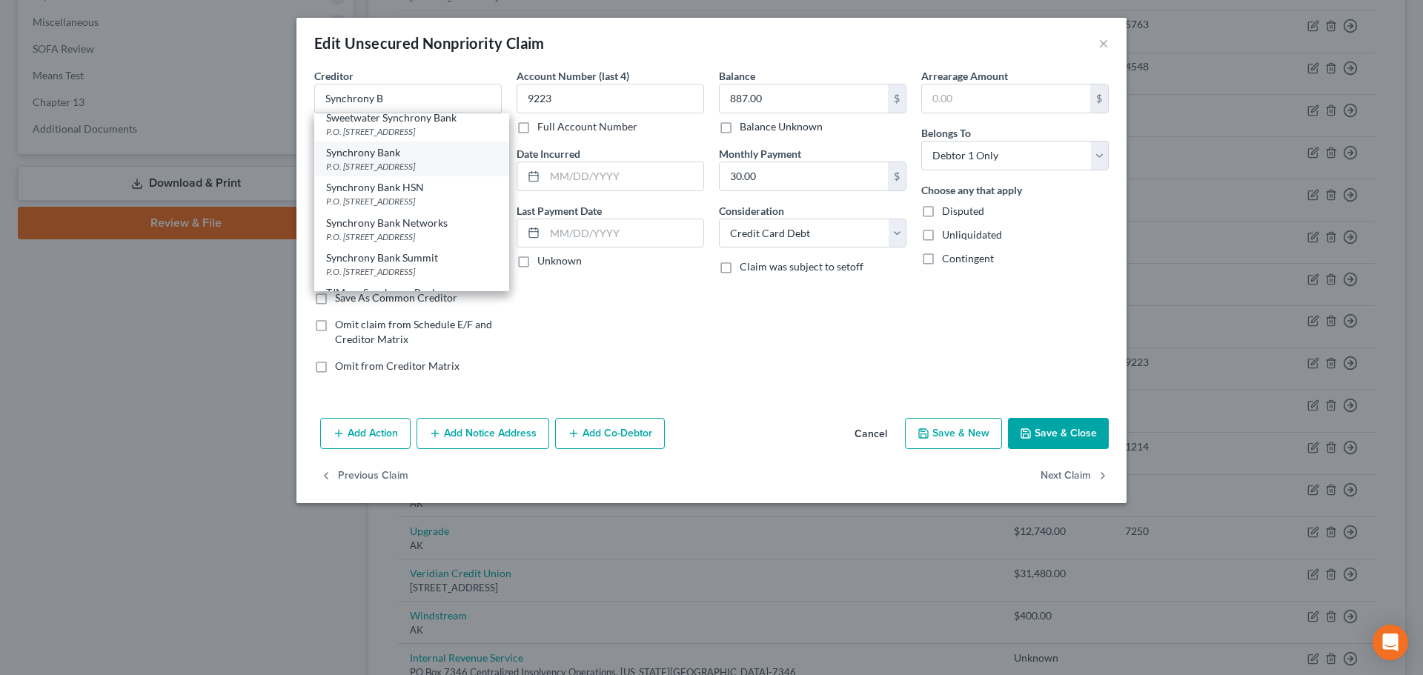
click at [410, 155] on div "Synchrony Bank" at bounding box center [411, 152] width 171 height 15
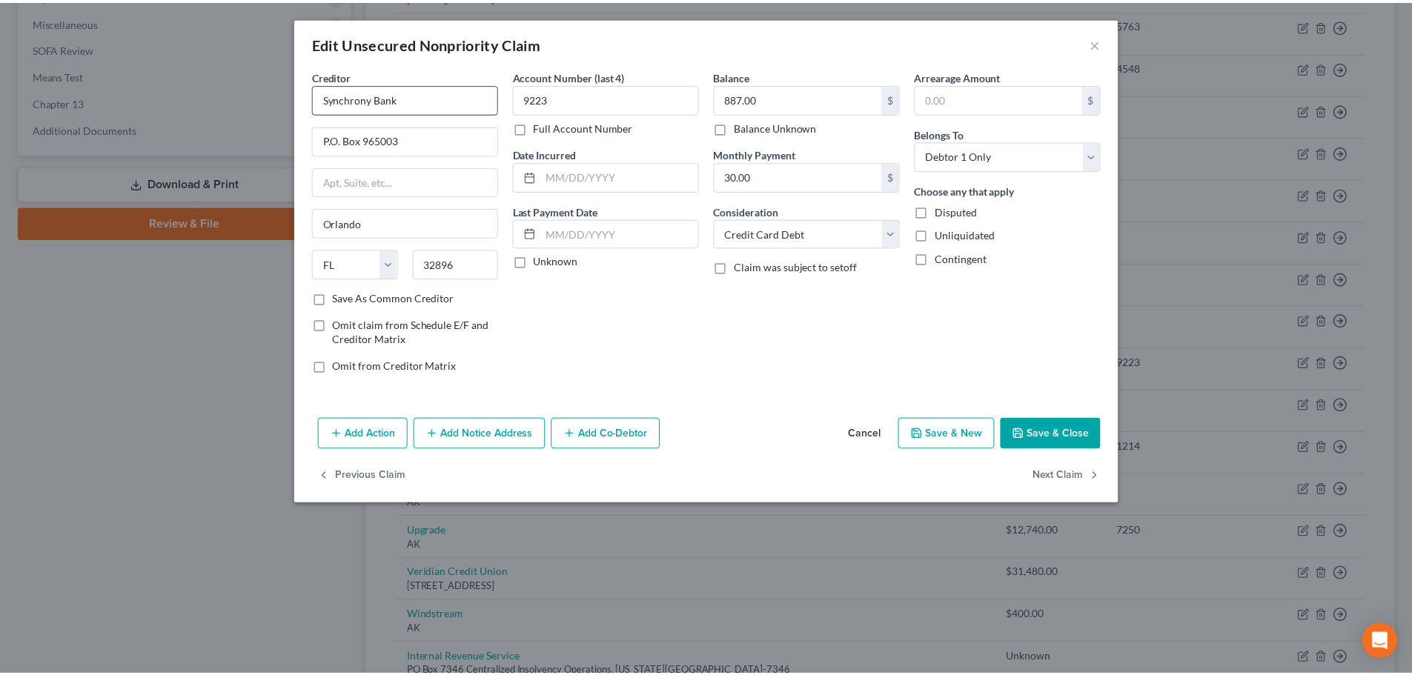
scroll to position [0, 0]
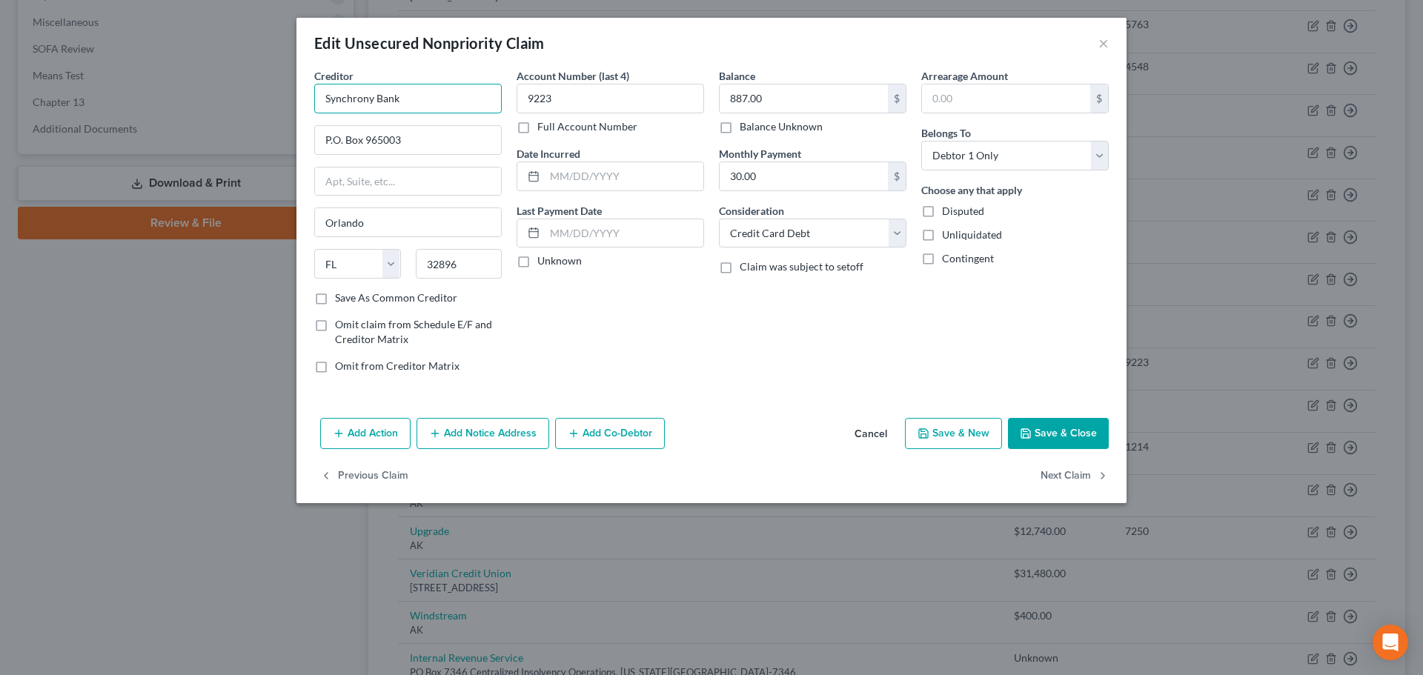
click at [421, 102] on input "Synchrony Bank" at bounding box center [408, 99] width 188 height 30
click at [402, 301] on label "Save As Common Creditor" at bounding box center [396, 298] width 122 height 15
click at [351, 300] on input "Save As Common Creditor" at bounding box center [346, 296] width 10 height 10
click at [1027, 426] on button "Save & Close" at bounding box center [1058, 433] width 101 height 31
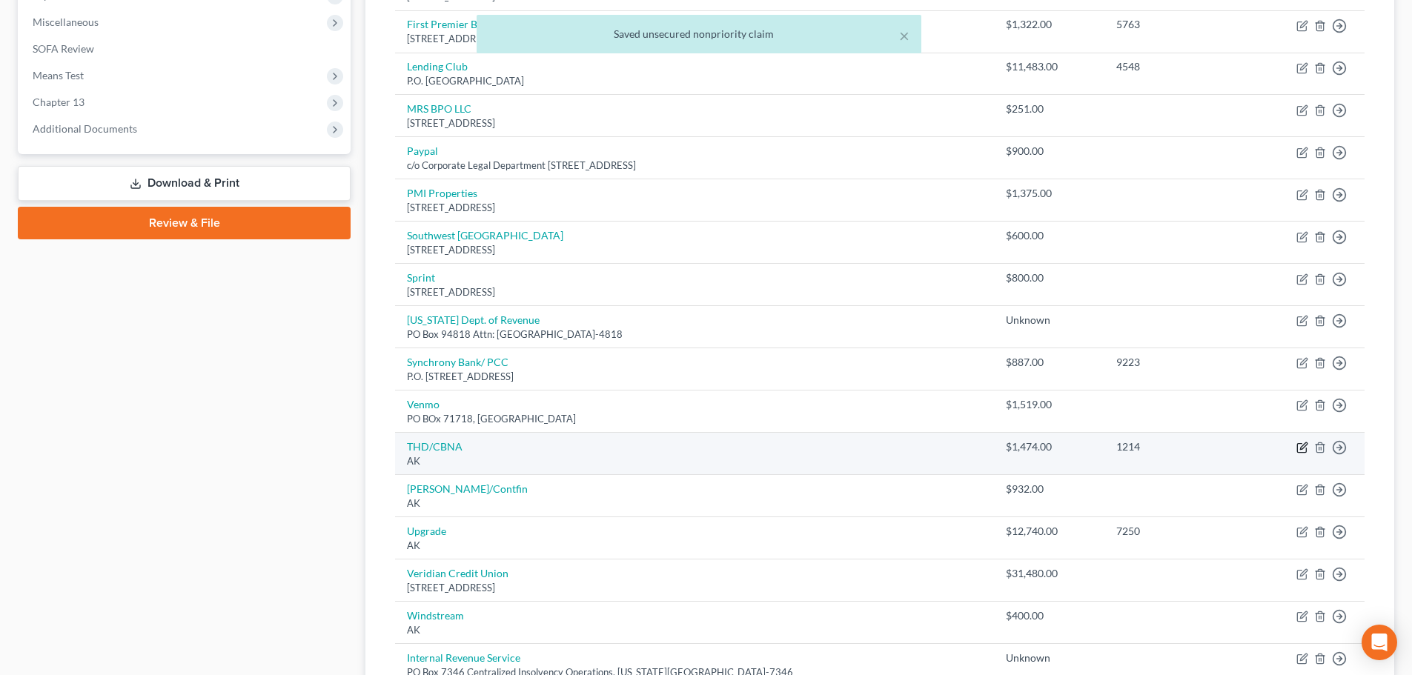
click at [1303, 448] on icon "button" at bounding box center [1303, 446] width 7 height 7
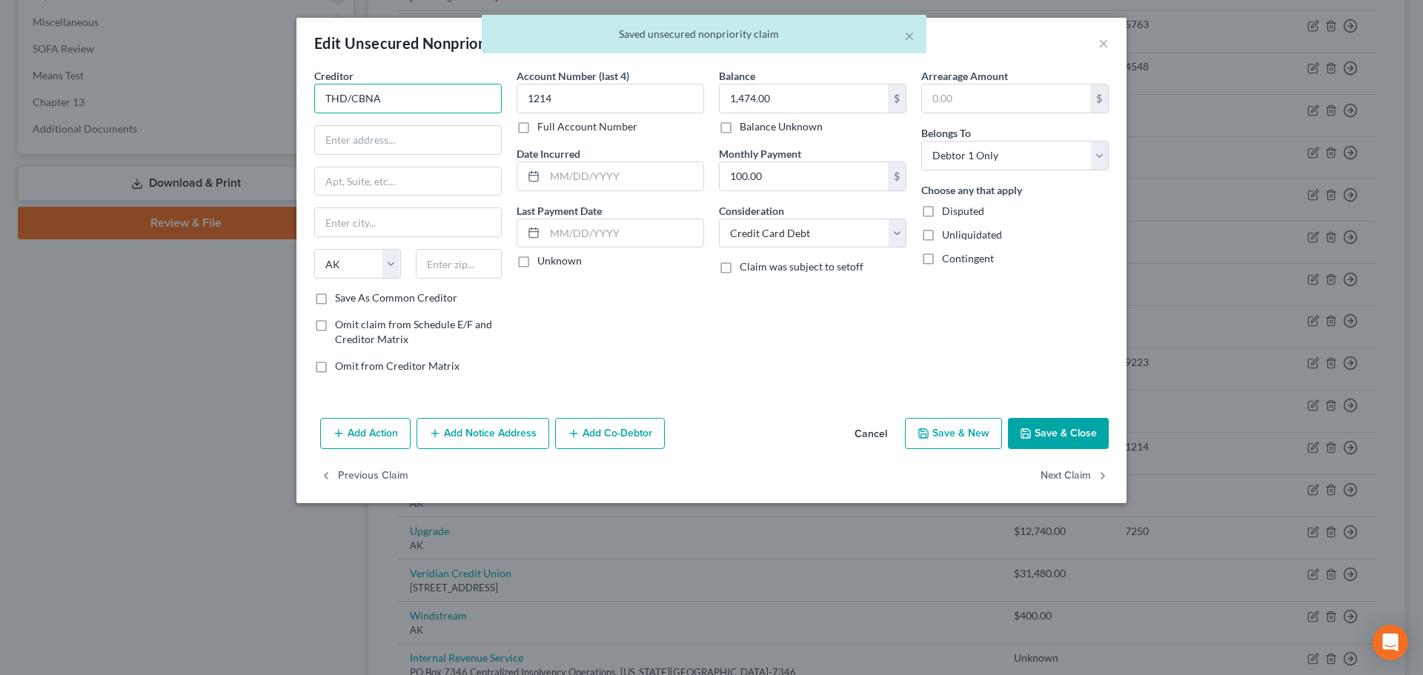
click at [408, 107] on input "THD/CBNA" at bounding box center [408, 99] width 188 height 30
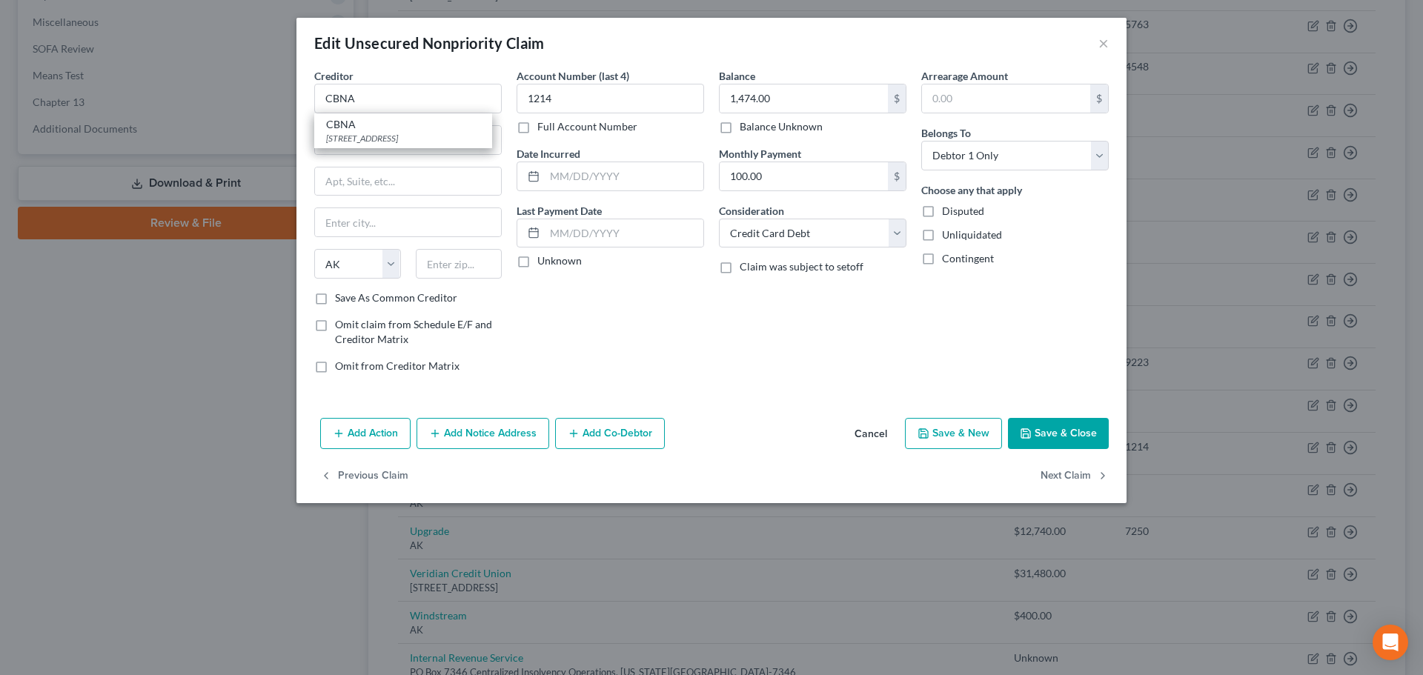
click at [391, 133] on div "[STREET_ADDRESS]" at bounding box center [403, 138] width 154 height 13
click at [1058, 440] on button "Save & Close" at bounding box center [1058, 433] width 101 height 31
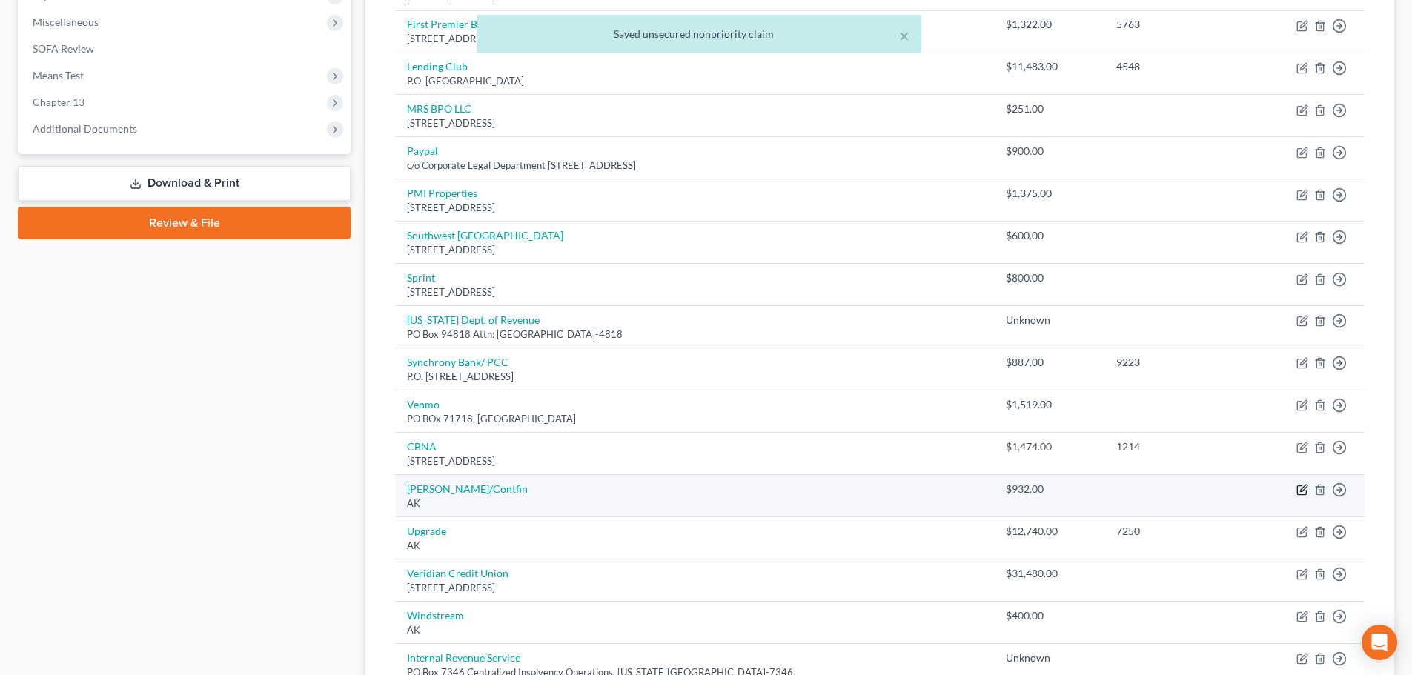
click at [1302, 491] on icon "button" at bounding box center [1303, 489] width 7 height 7
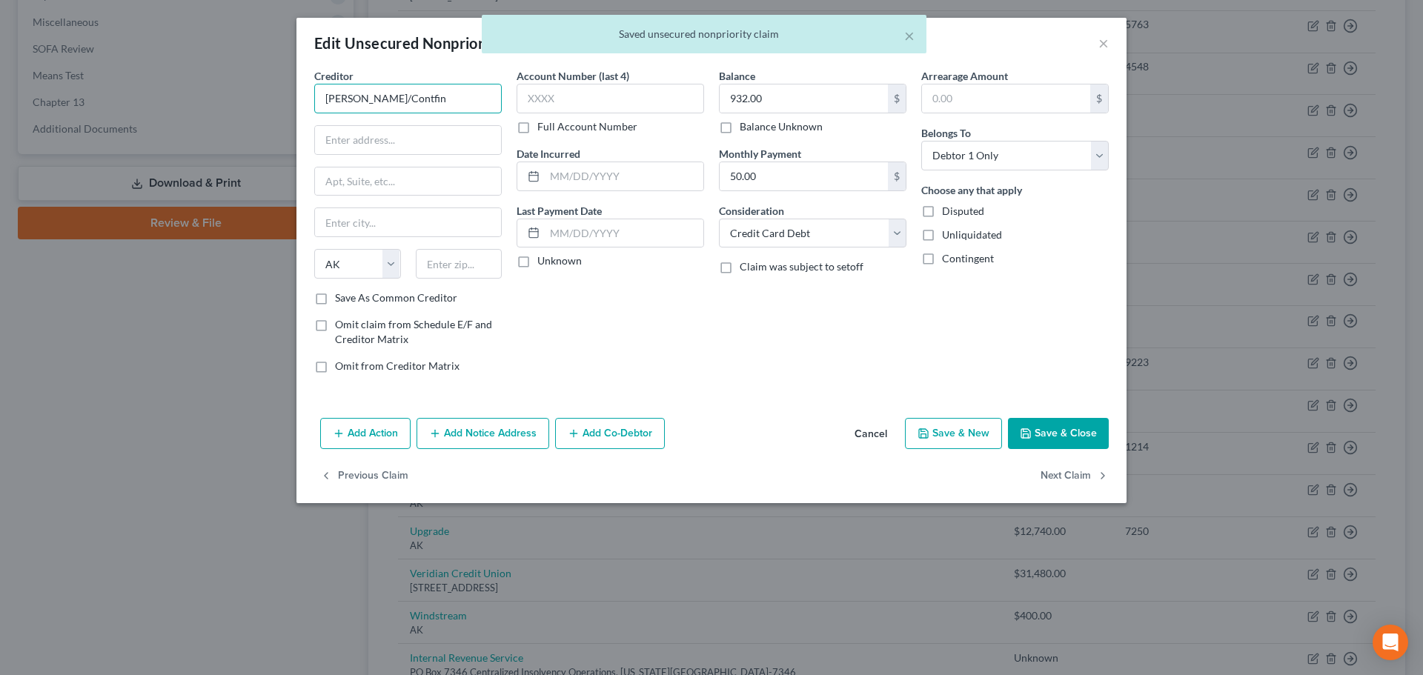
click at [423, 95] on input "[PERSON_NAME]/Contfin" at bounding box center [408, 99] width 188 height 30
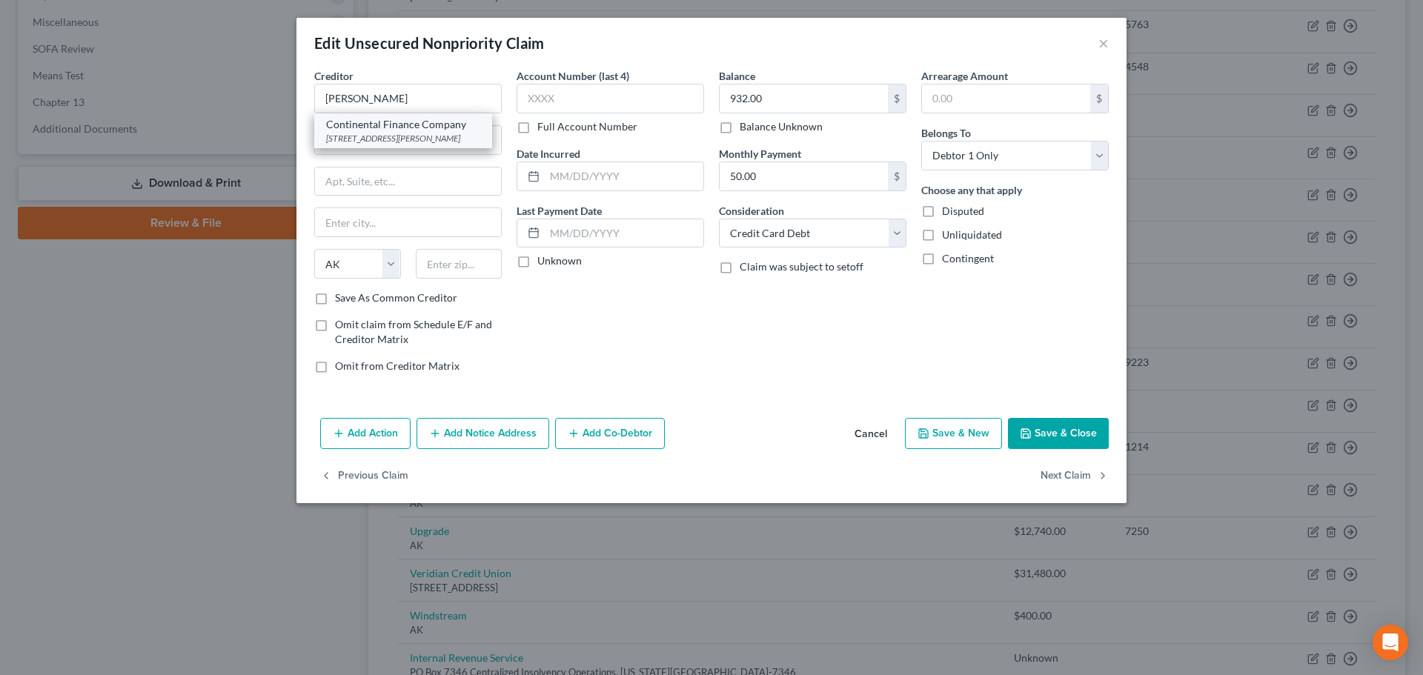
click at [440, 123] on div "Continental Finance Company" at bounding box center [403, 124] width 154 height 15
click at [1043, 435] on button "Save & Close" at bounding box center [1058, 433] width 101 height 31
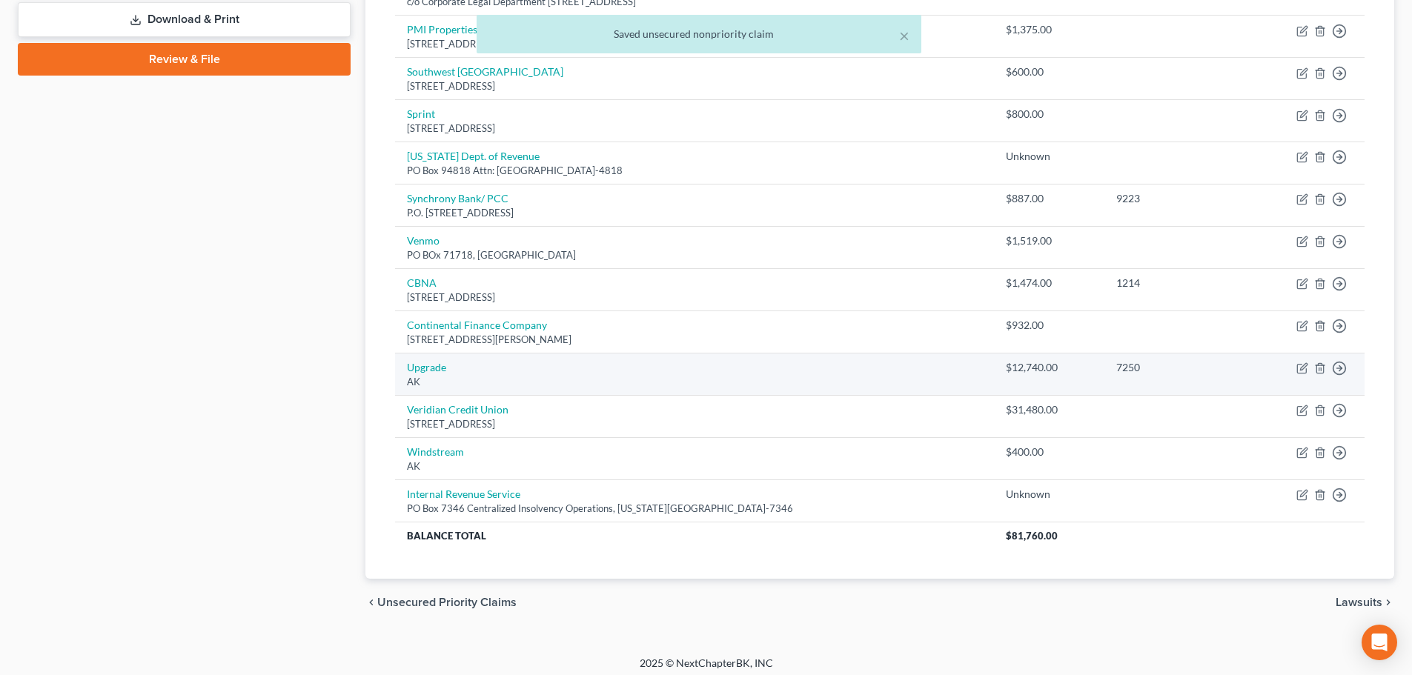
scroll to position [690, 0]
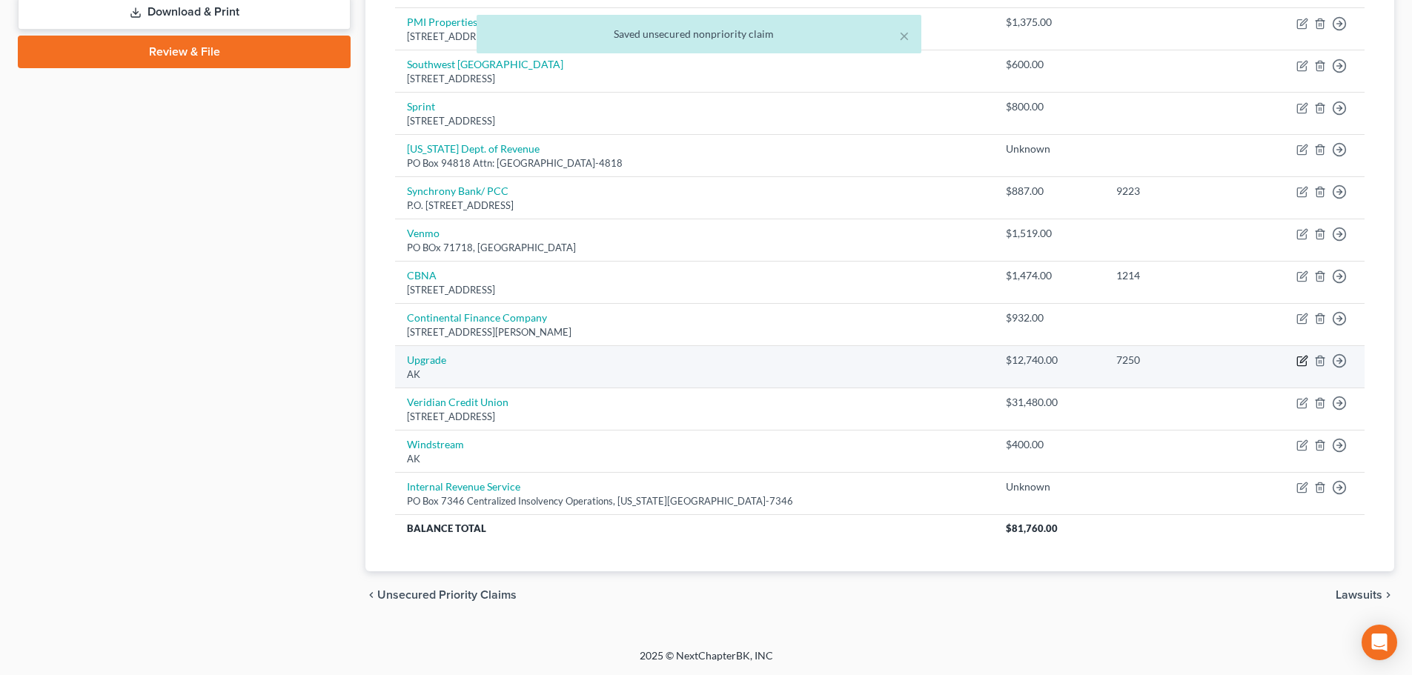
click at [1302, 362] on icon "button" at bounding box center [1303, 361] width 12 height 12
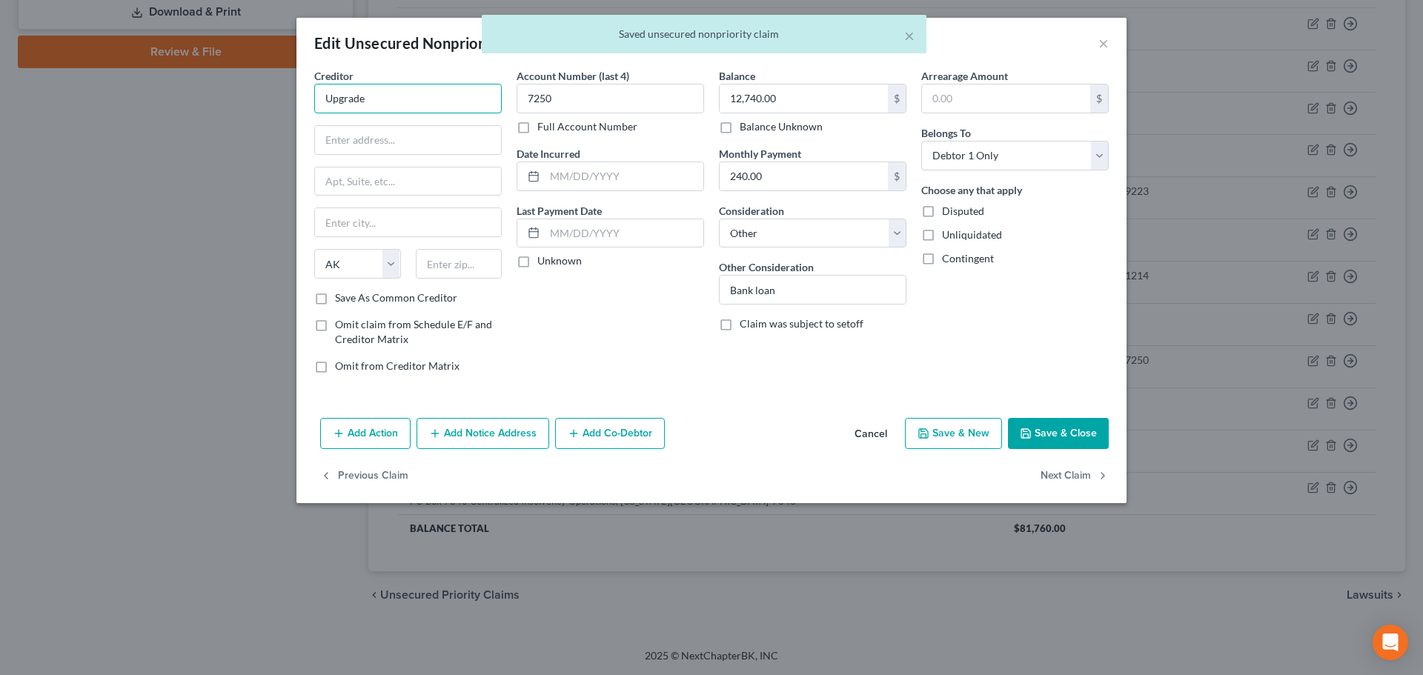
click at [411, 104] on input "Upgrade" at bounding box center [408, 99] width 188 height 30
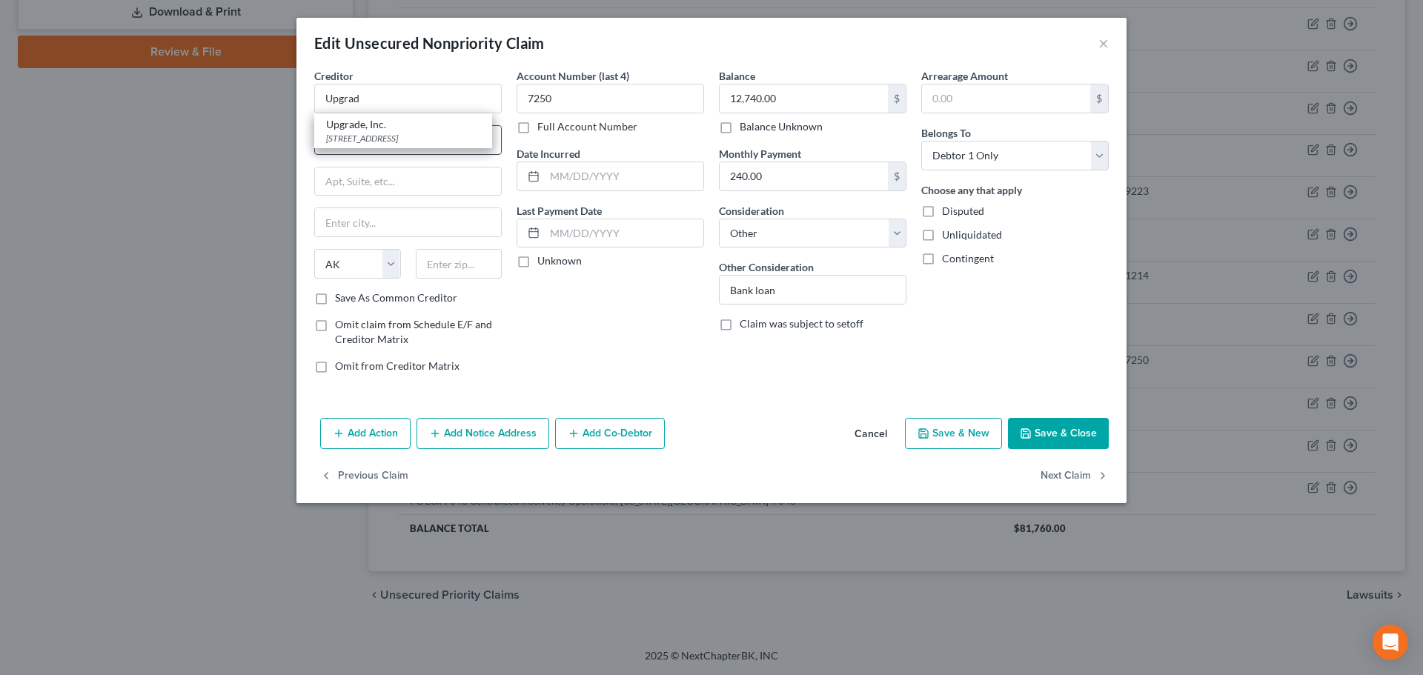
click at [403, 130] on div "Upgrade, Inc." at bounding box center [403, 124] width 154 height 15
click at [1041, 438] on button "Save & Close" at bounding box center [1058, 433] width 101 height 31
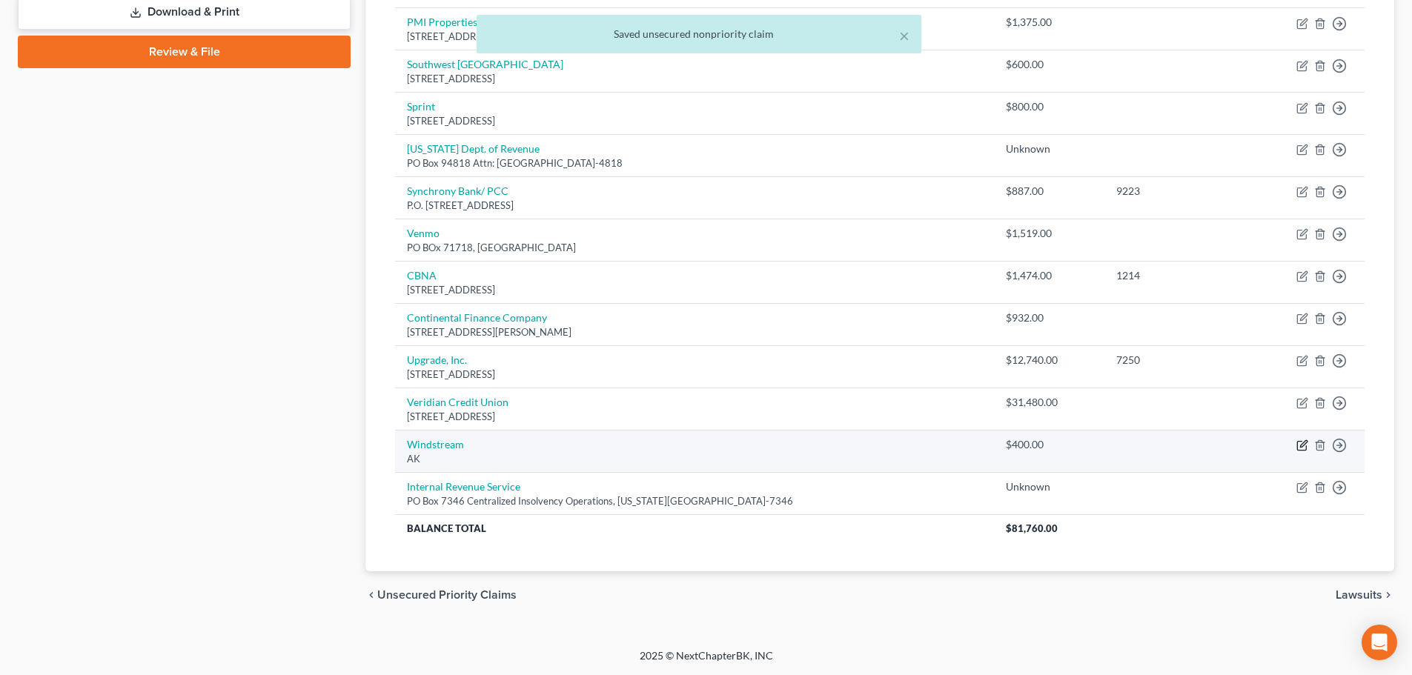
click at [1298, 444] on icon "button" at bounding box center [1301, 446] width 9 height 9
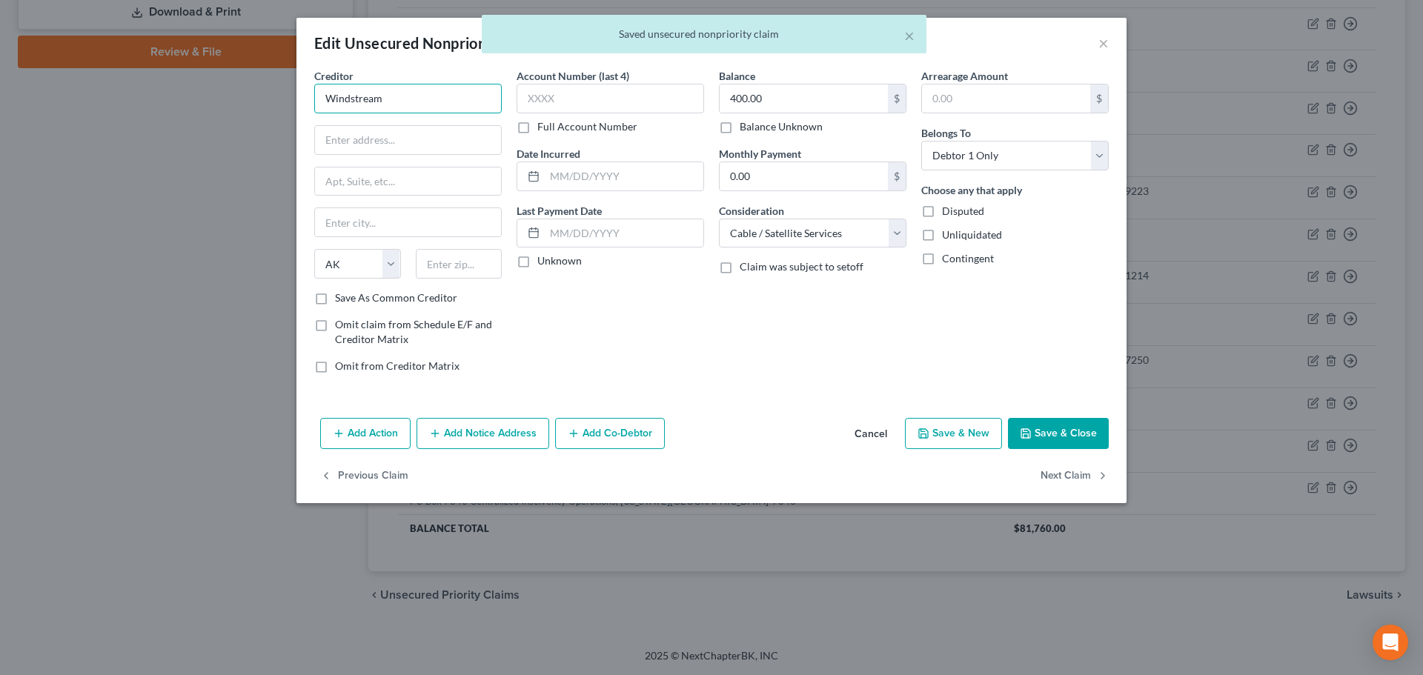
click at [434, 100] on input "Windstream" at bounding box center [408, 99] width 188 height 30
click at [404, 128] on div "Windstream" at bounding box center [403, 124] width 154 height 15
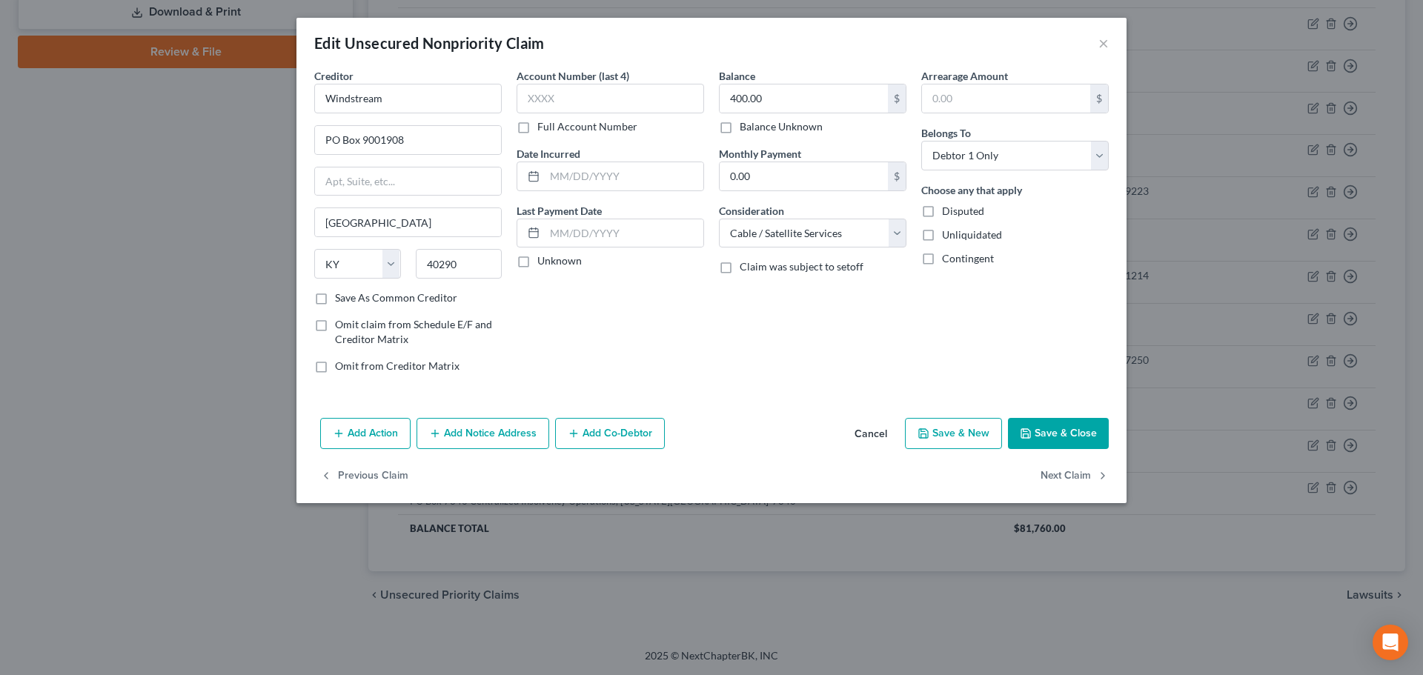
click at [1044, 433] on button "Save & Close" at bounding box center [1058, 433] width 101 height 31
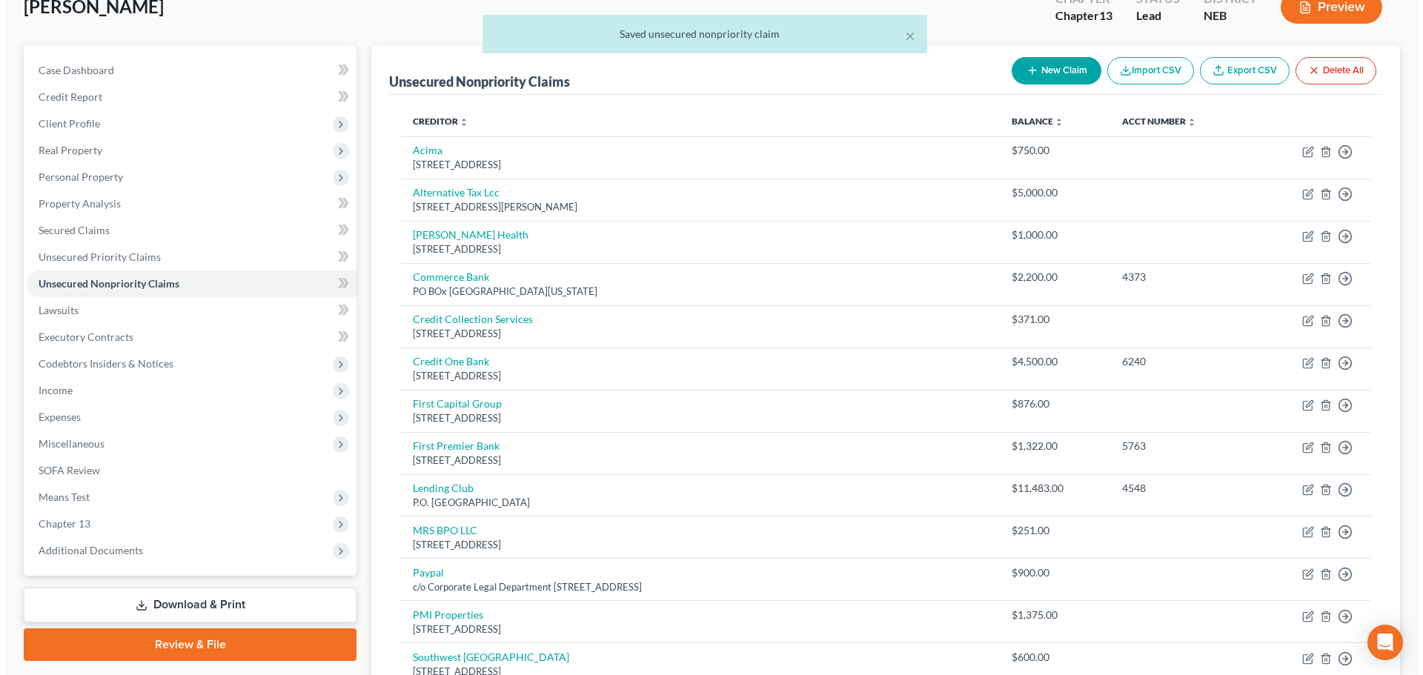
scroll to position [0, 0]
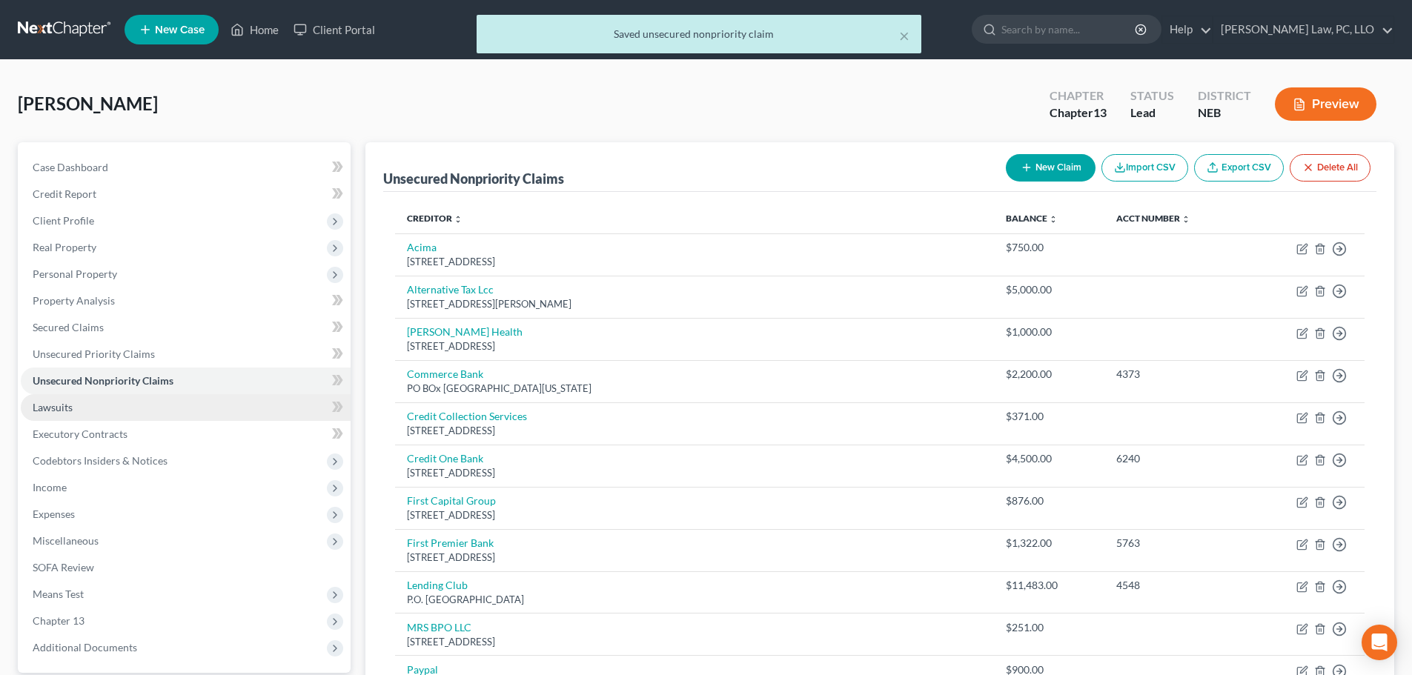
click at [110, 414] on link "Lawsuits" at bounding box center [186, 407] width 330 height 27
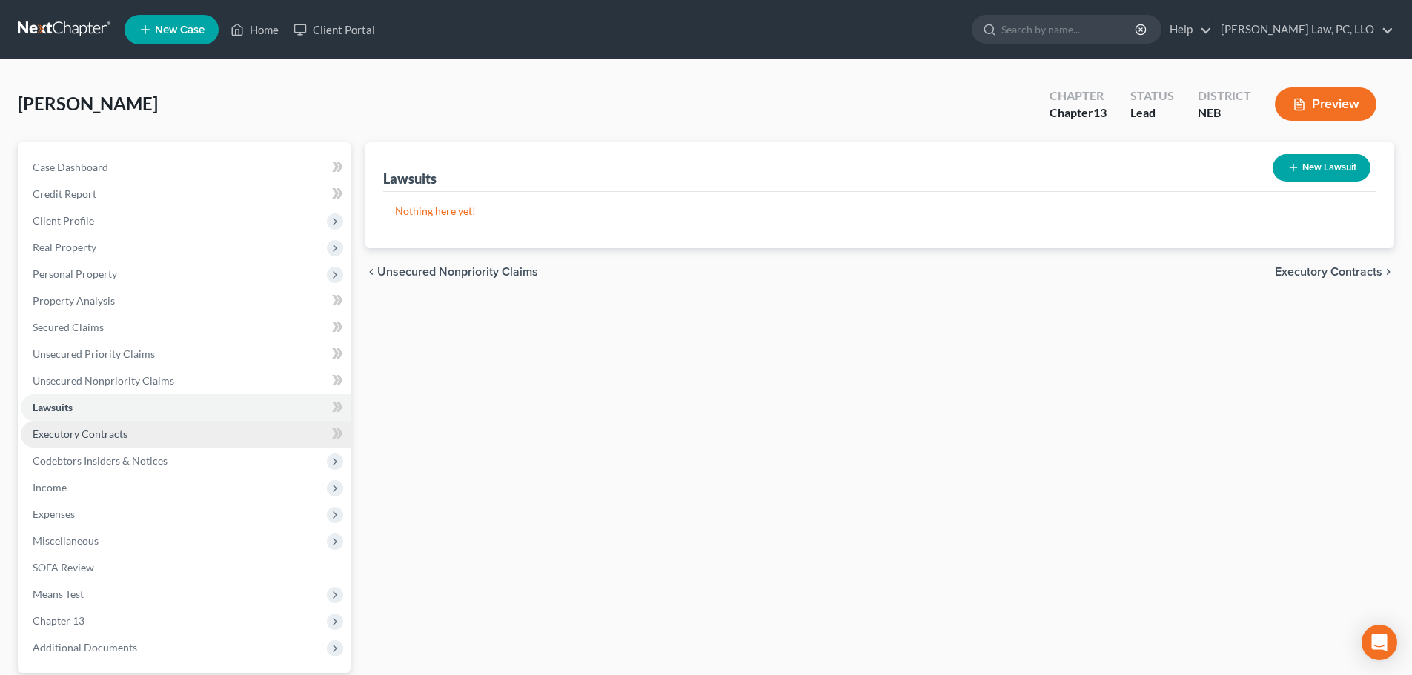
click at [116, 431] on span "Executory Contracts" at bounding box center [80, 434] width 95 height 13
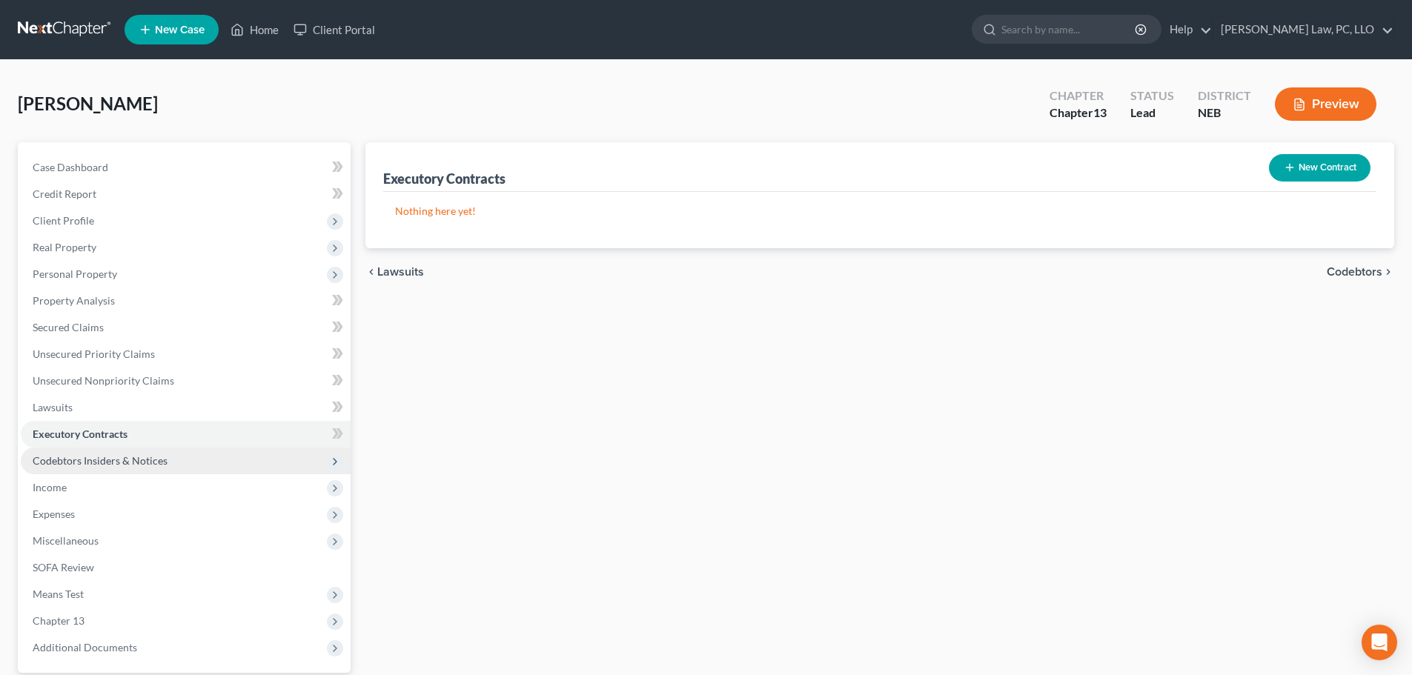
click at [123, 457] on span "Codebtors Insiders & Notices" at bounding box center [100, 460] width 135 height 13
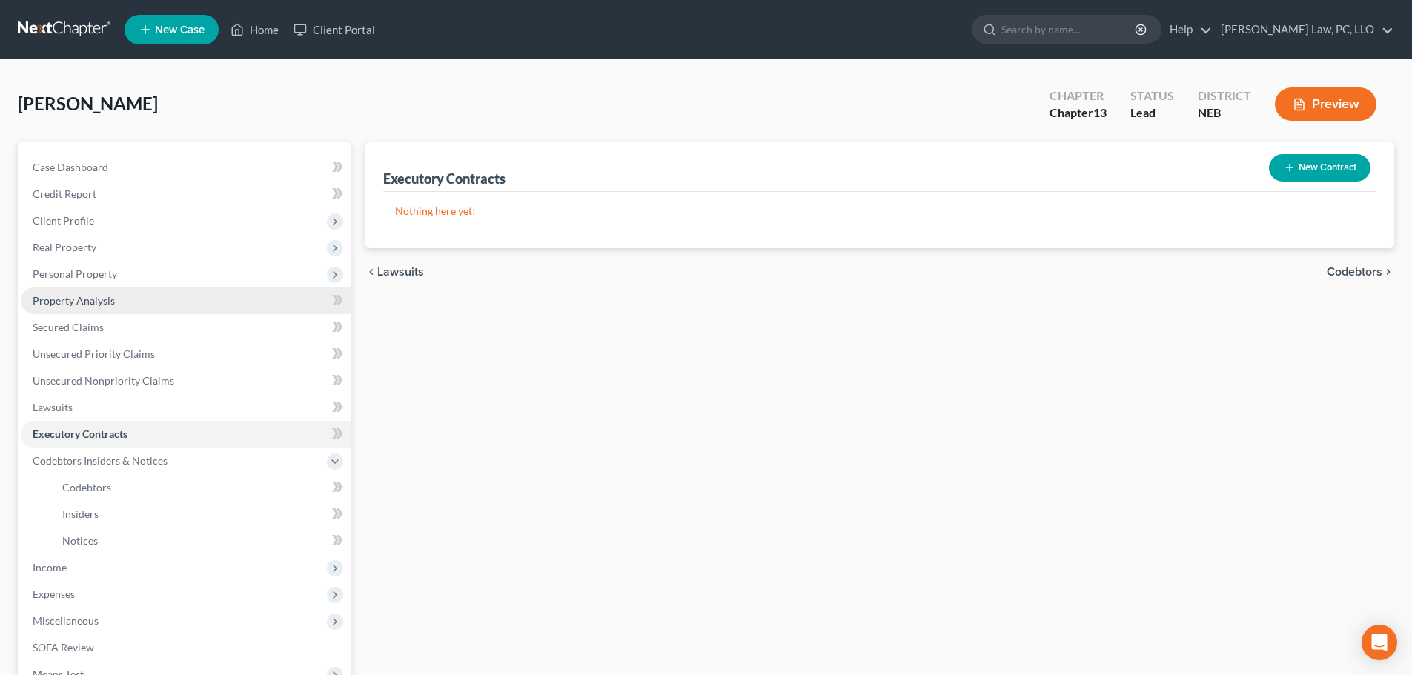
drag, startPoint x: 131, startPoint y: 277, endPoint x: 131, endPoint y: 297, distance: 20.0
click at [131, 277] on span "Personal Property" at bounding box center [186, 274] width 330 height 27
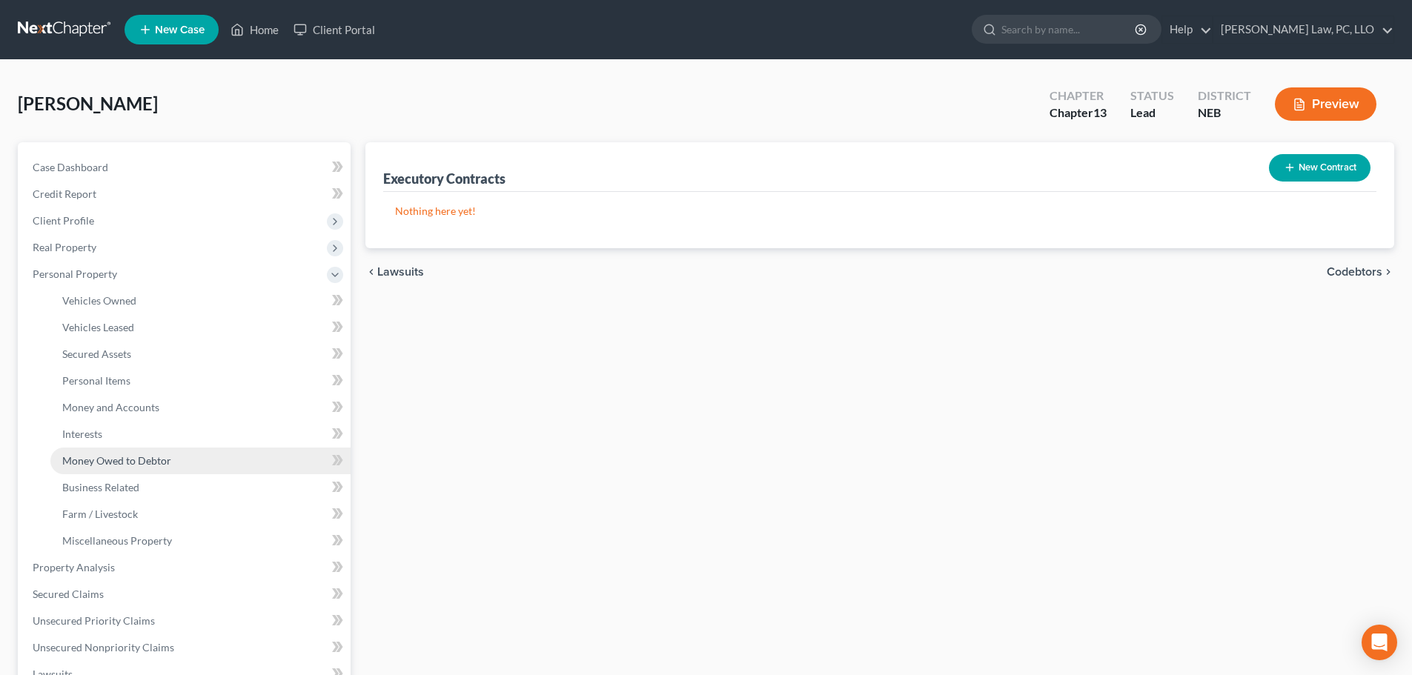
click at [142, 461] on span "Money Owed to Debtor" at bounding box center [116, 460] width 109 height 13
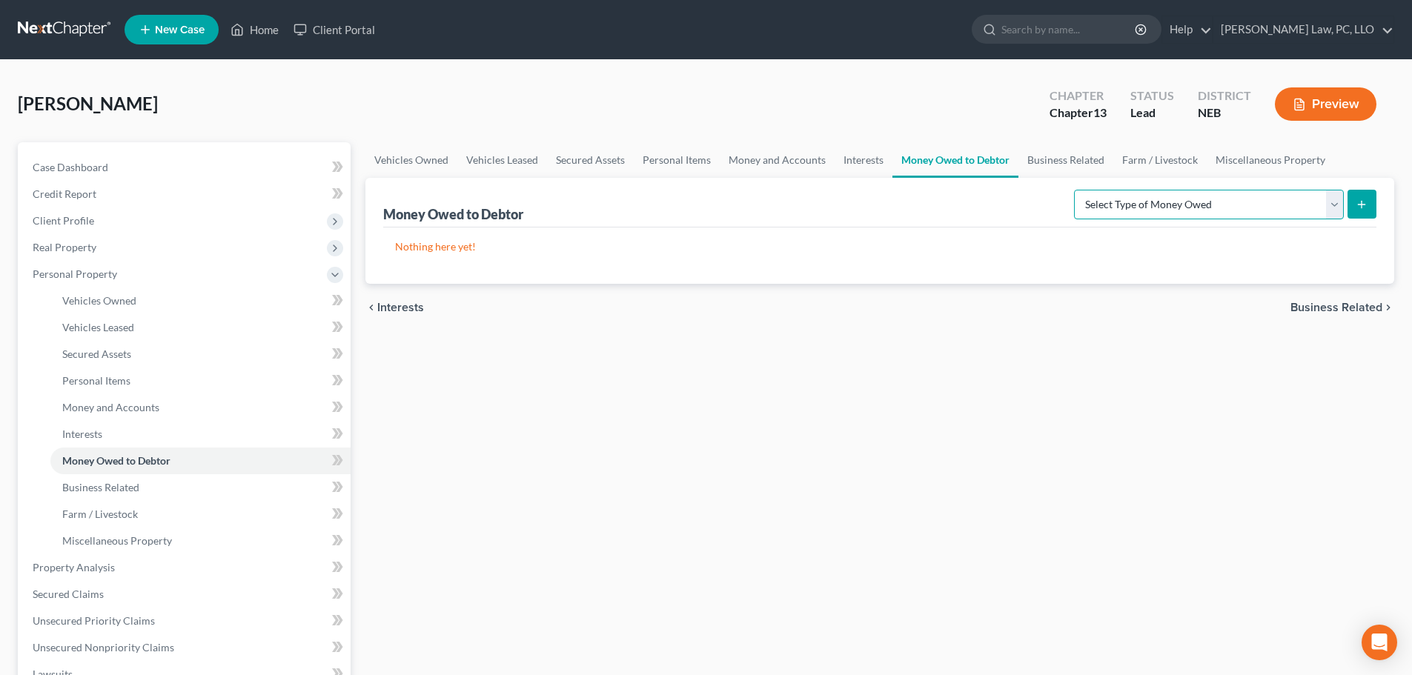
click at [1262, 211] on select "Select Type of Money Owed Accounts Receivable (A/B: 38) Alimony (A/B: 29) Child…" at bounding box center [1209, 205] width 270 height 30
click at [1077, 190] on select "Select Type of Money Owed Accounts Receivable (A/B: 38) Alimony (A/B: 29) Child…" at bounding box center [1209, 205] width 270 height 30
click at [1363, 211] on button "submit" at bounding box center [1362, 204] width 29 height 29
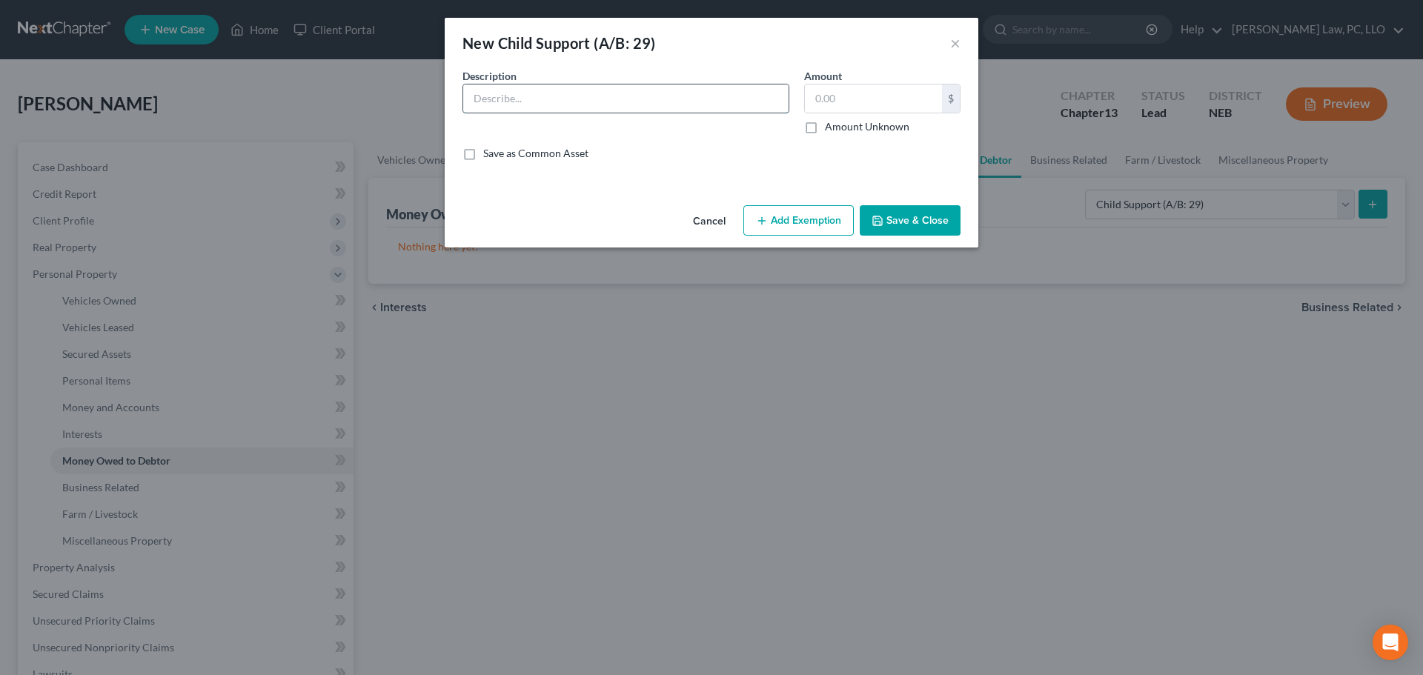
click at [598, 110] on input "text" at bounding box center [625, 99] width 325 height 28
drag, startPoint x: 672, startPoint y: 96, endPoint x: 726, endPoint y: 102, distance: 54.4
click at [726, 102] on input "Past Due Child Support Obligation owed by [PERSON_NAME]; uncollectible" at bounding box center [625, 99] width 325 height 28
click at [762, 103] on input "Past Due Child Support Obligation owed by [PERSON_NAME]; uncollectible" at bounding box center [625, 99] width 325 height 28
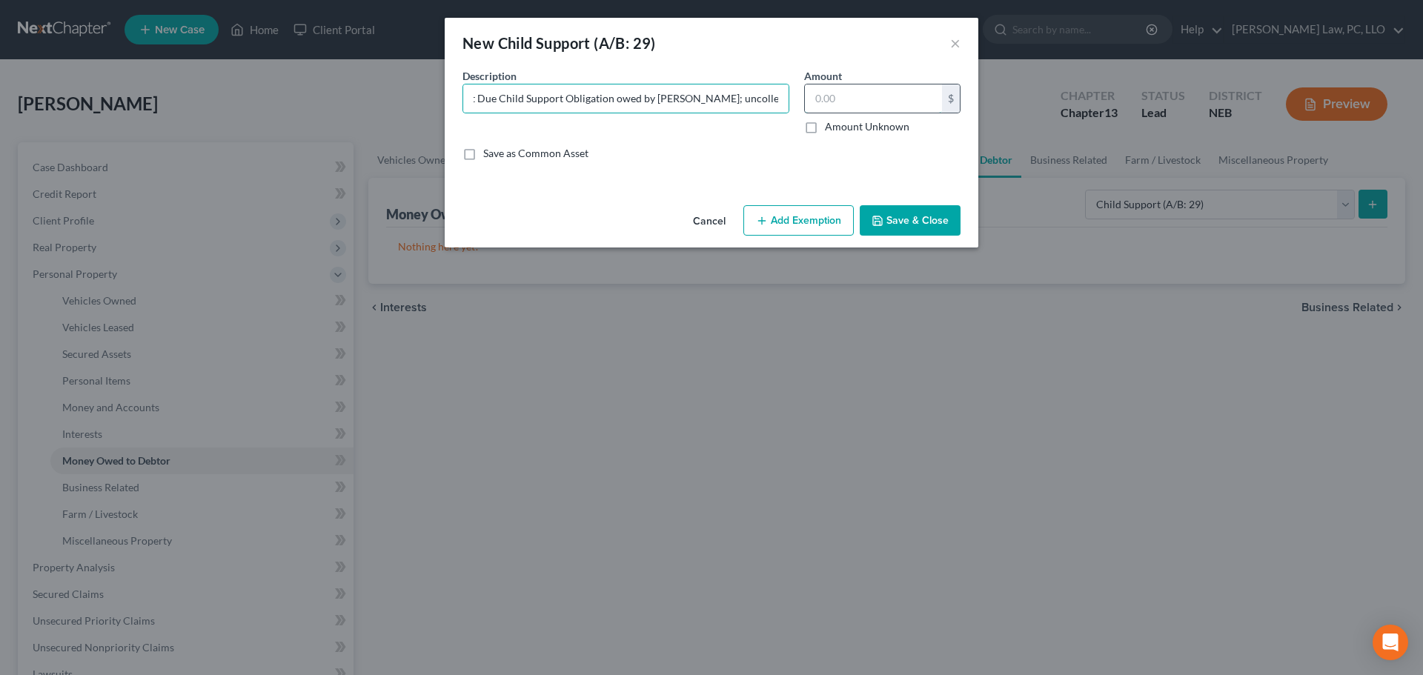
click at [814, 102] on input "text" at bounding box center [873, 99] width 137 height 28
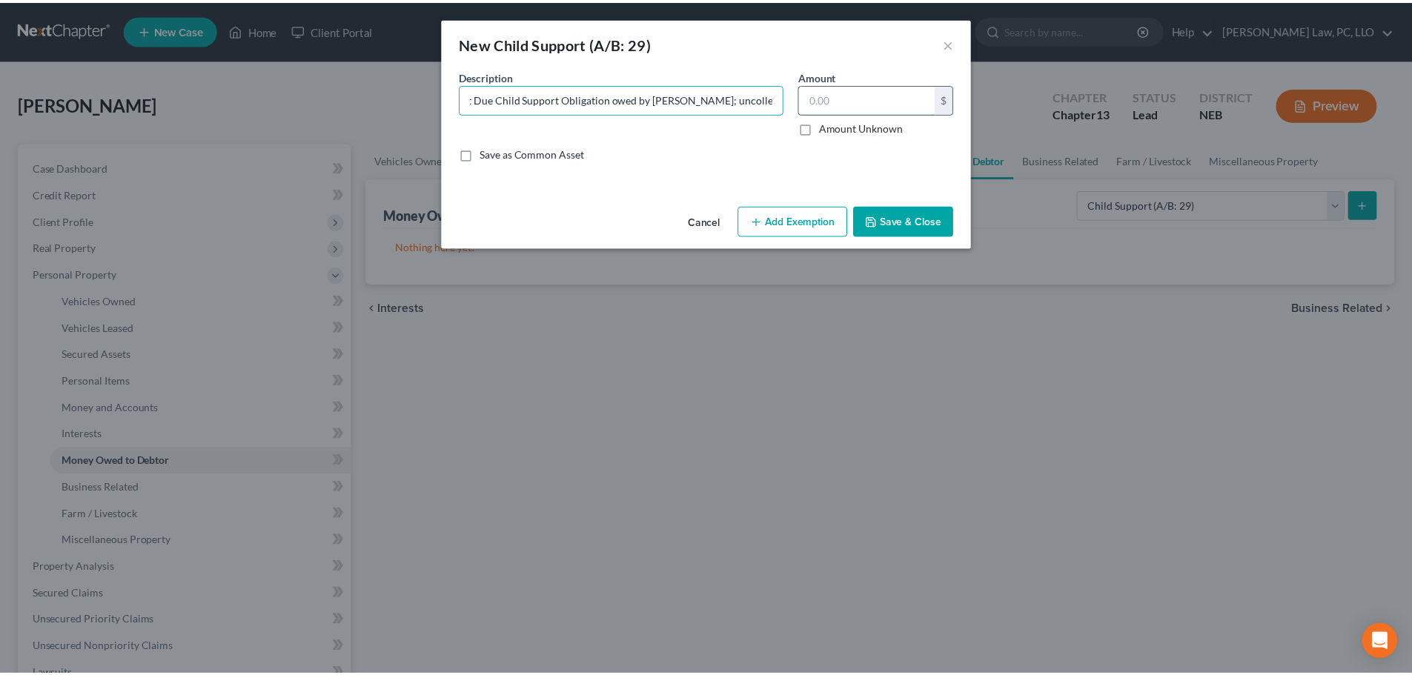
scroll to position [0, 0]
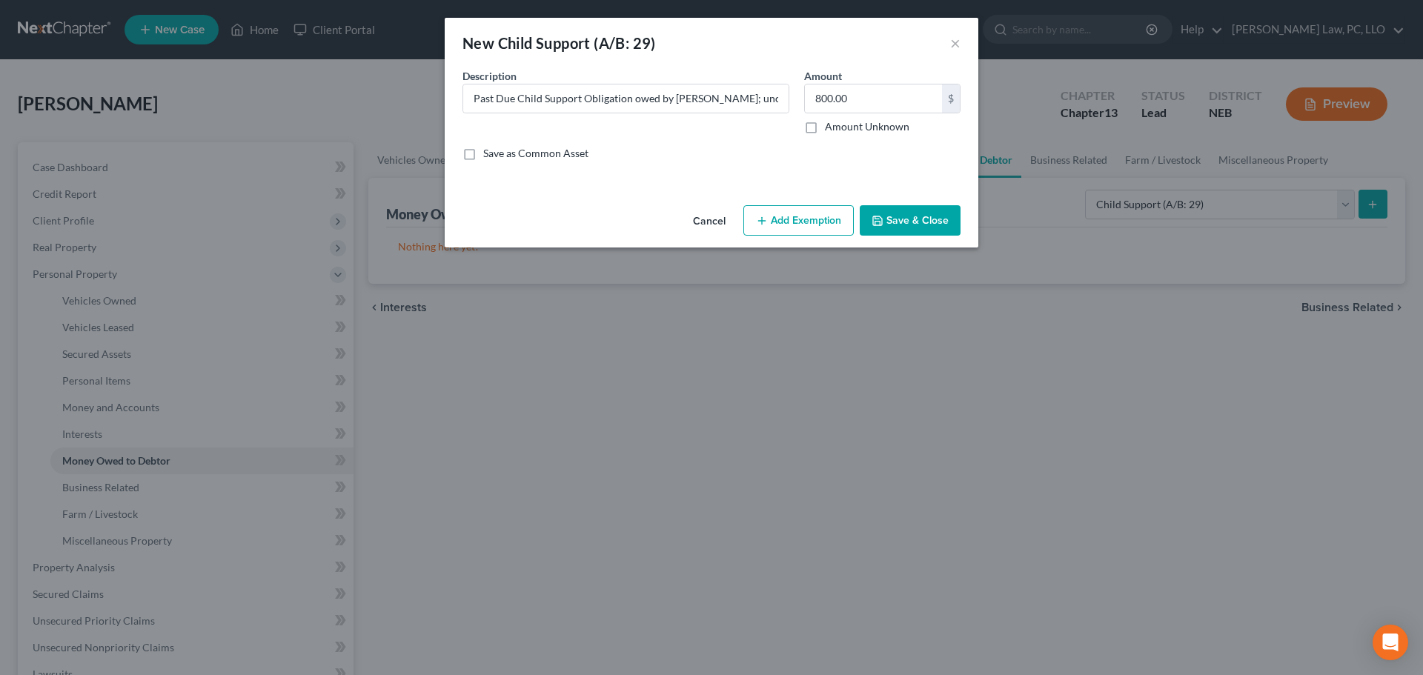
click at [876, 217] on polyline "button" at bounding box center [877, 217] width 4 height 2
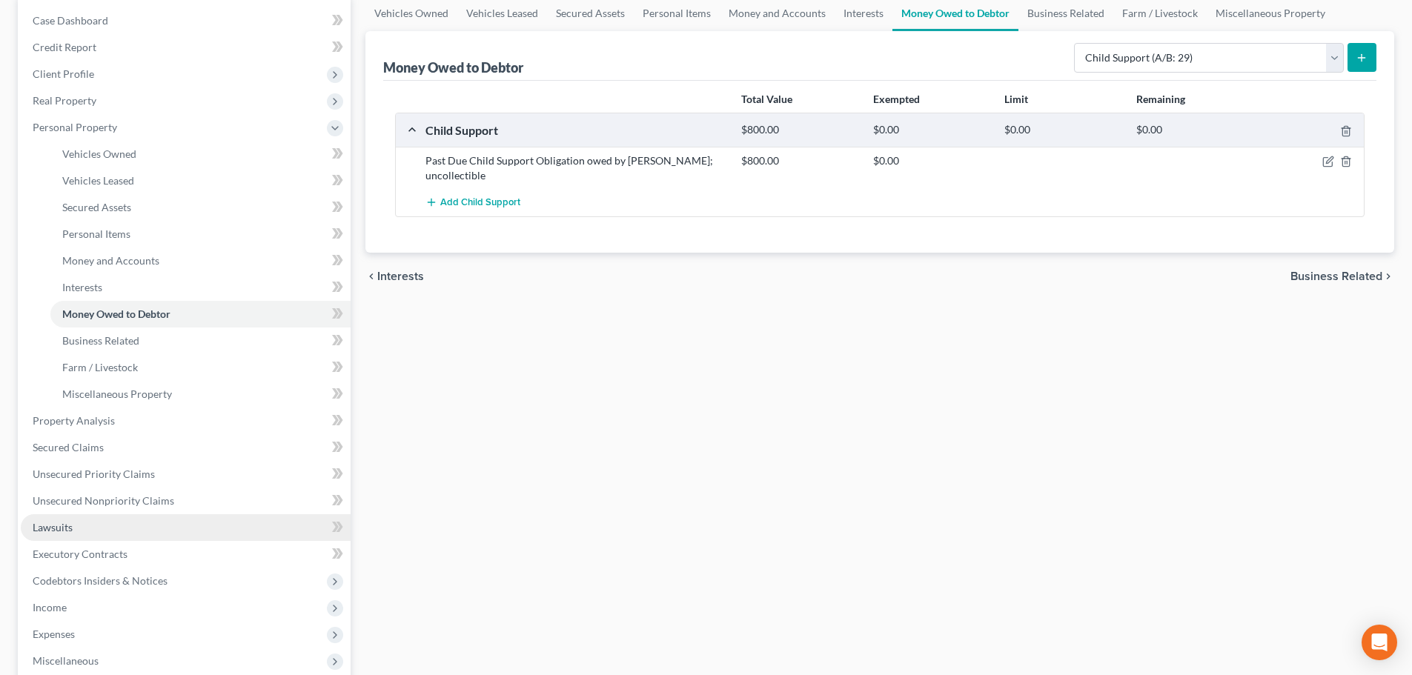
scroll to position [148, 0]
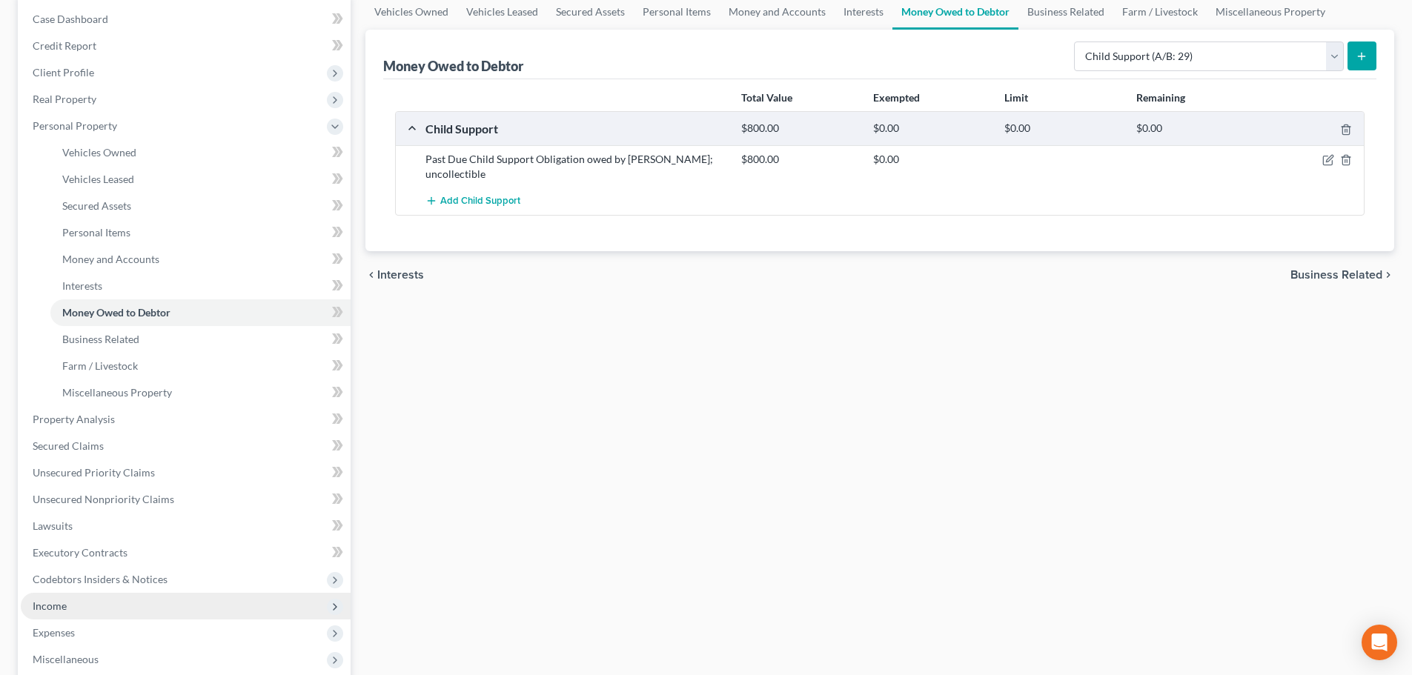
click at [65, 615] on span "Income" at bounding box center [186, 606] width 330 height 27
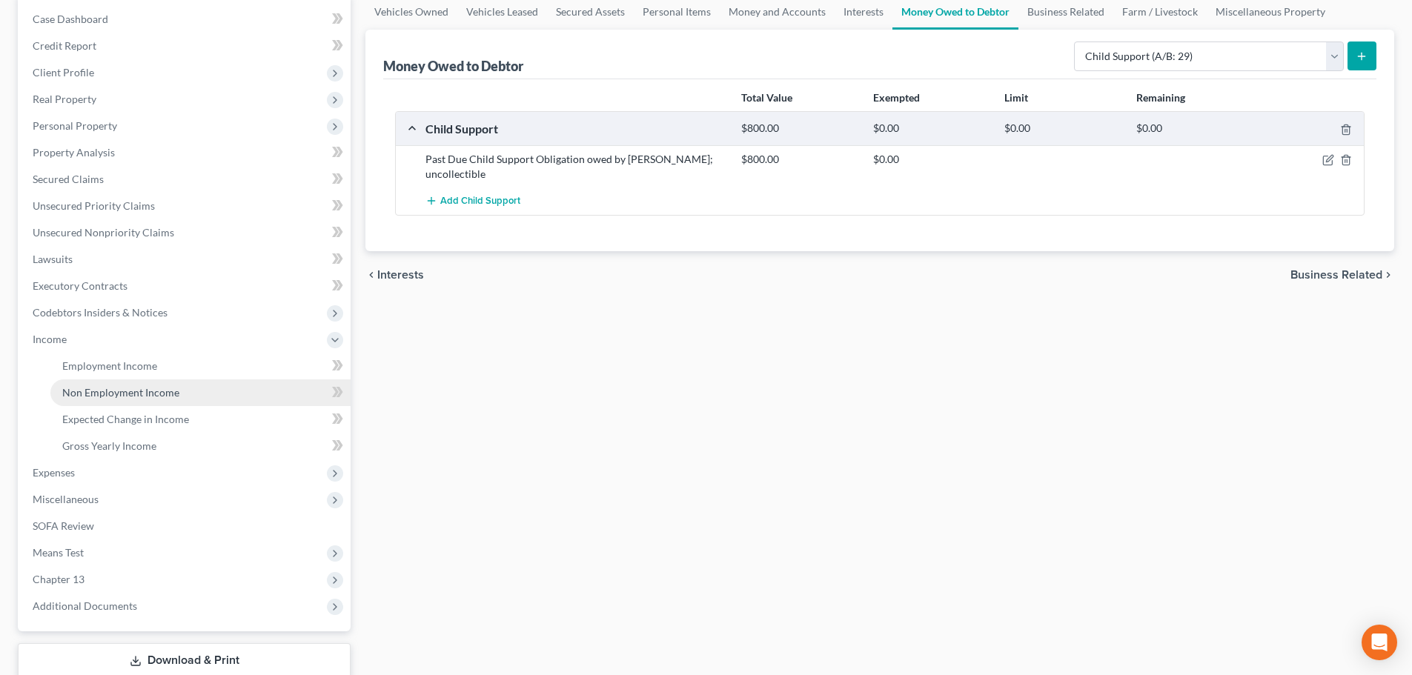
click at [97, 386] on span "Non Employment Income" at bounding box center [120, 392] width 117 height 13
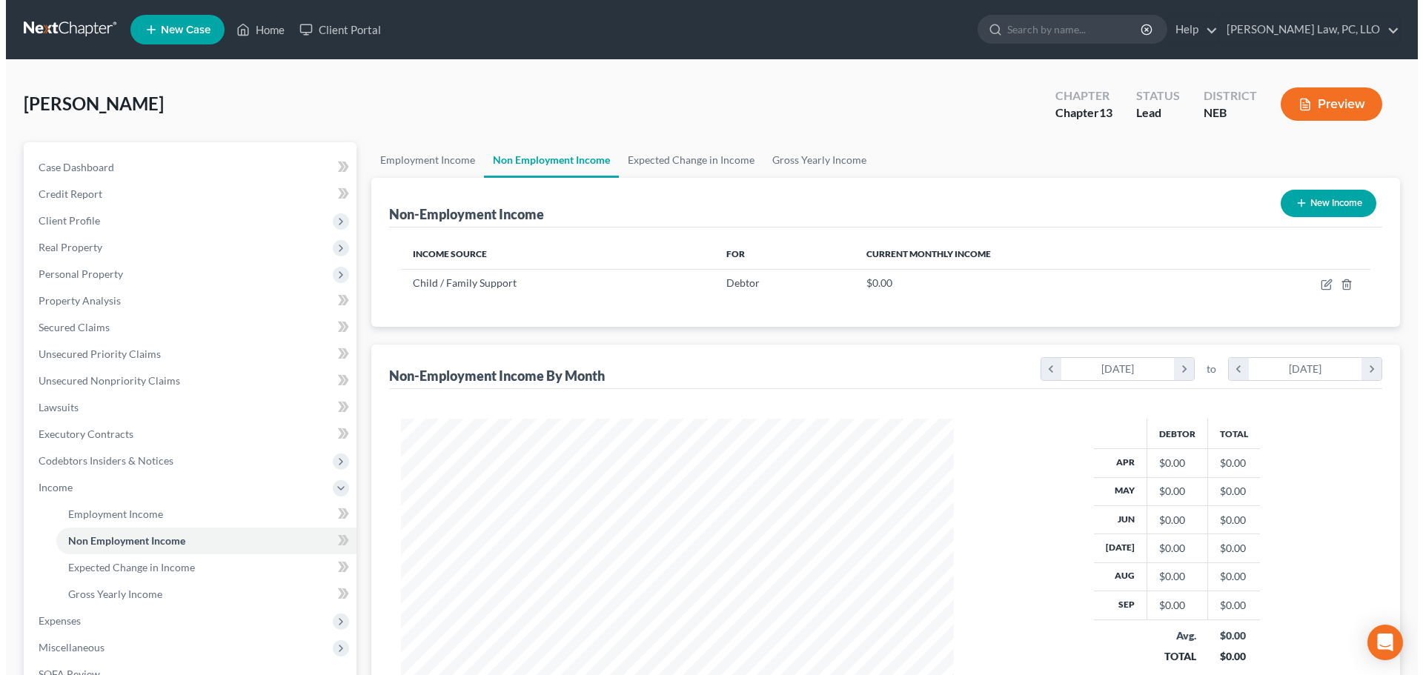
scroll to position [277, 583]
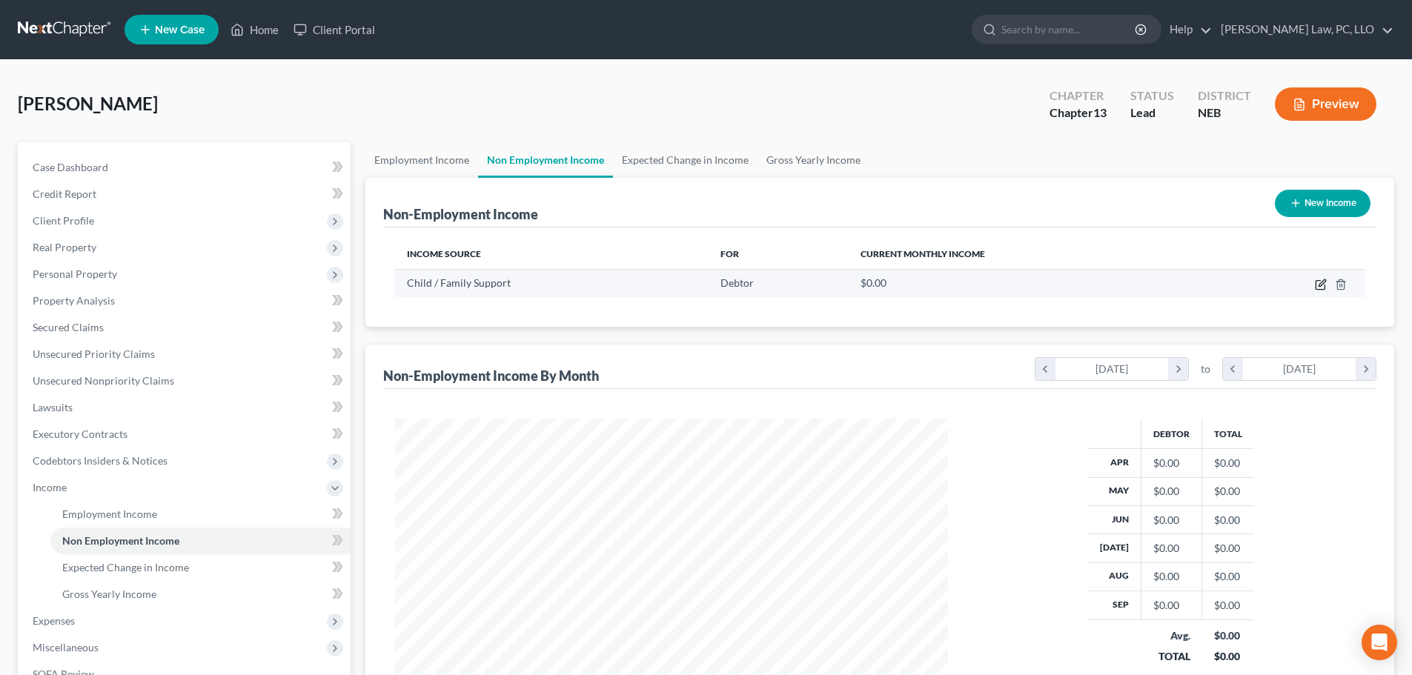
click at [1316, 282] on icon "button" at bounding box center [1320, 285] width 9 height 9
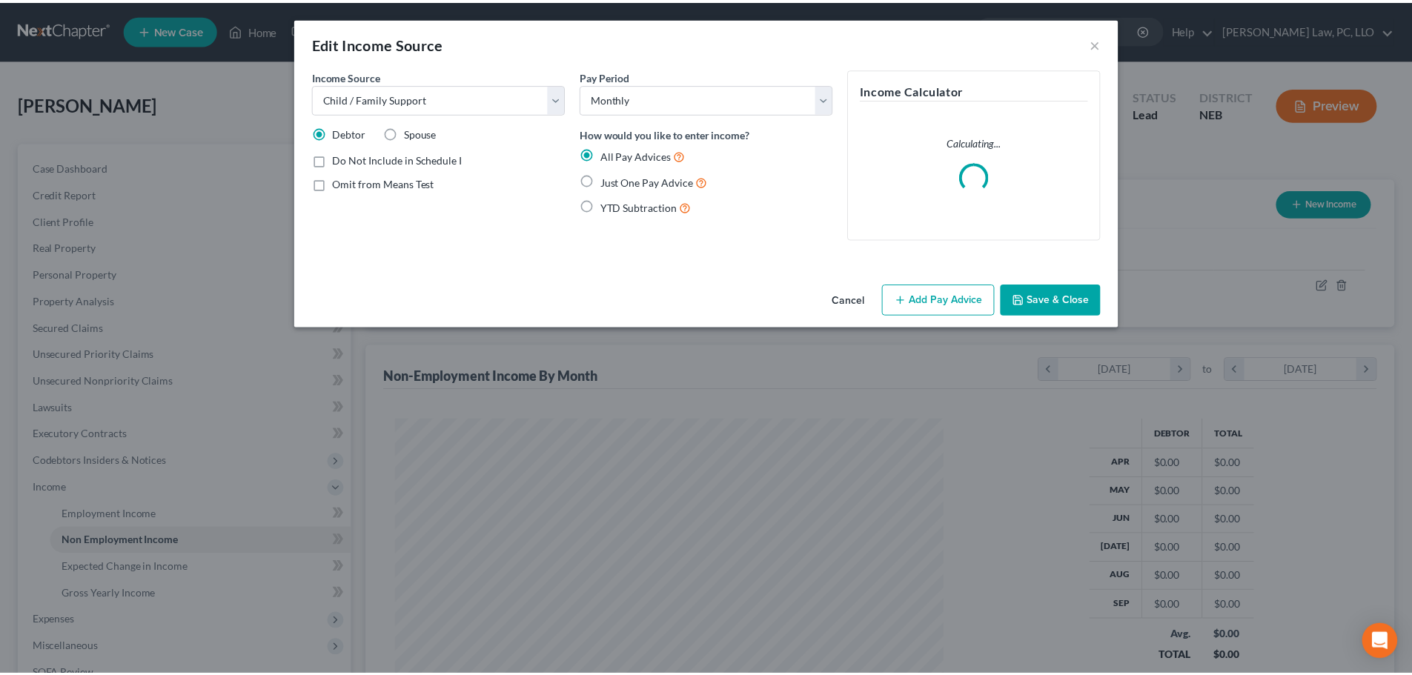
scroll to position [279, 588]
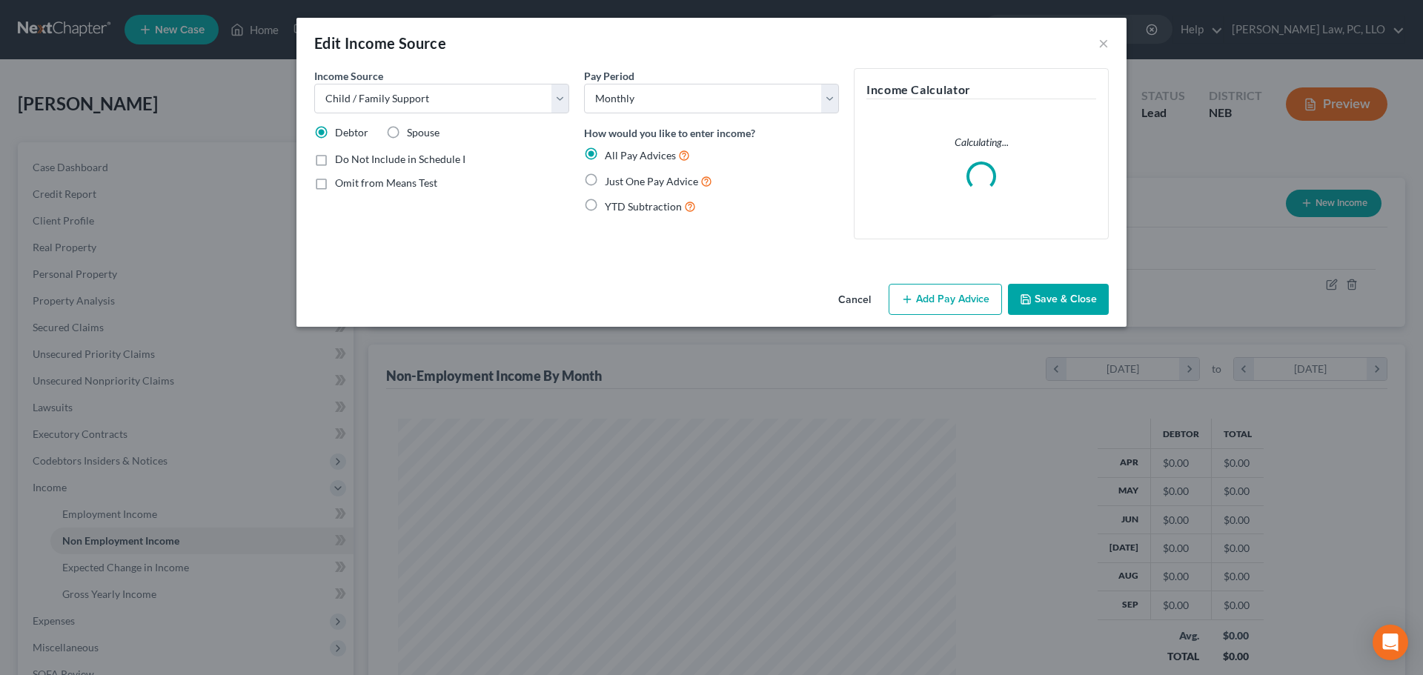
click at [666, 183] on span "Just One Pay Advice" at bounding box center [651, 181] width 93 height 13
click at [620, 182] on input "Just One Pay Advice" at bounding box center [616, 178] width 10 height 10
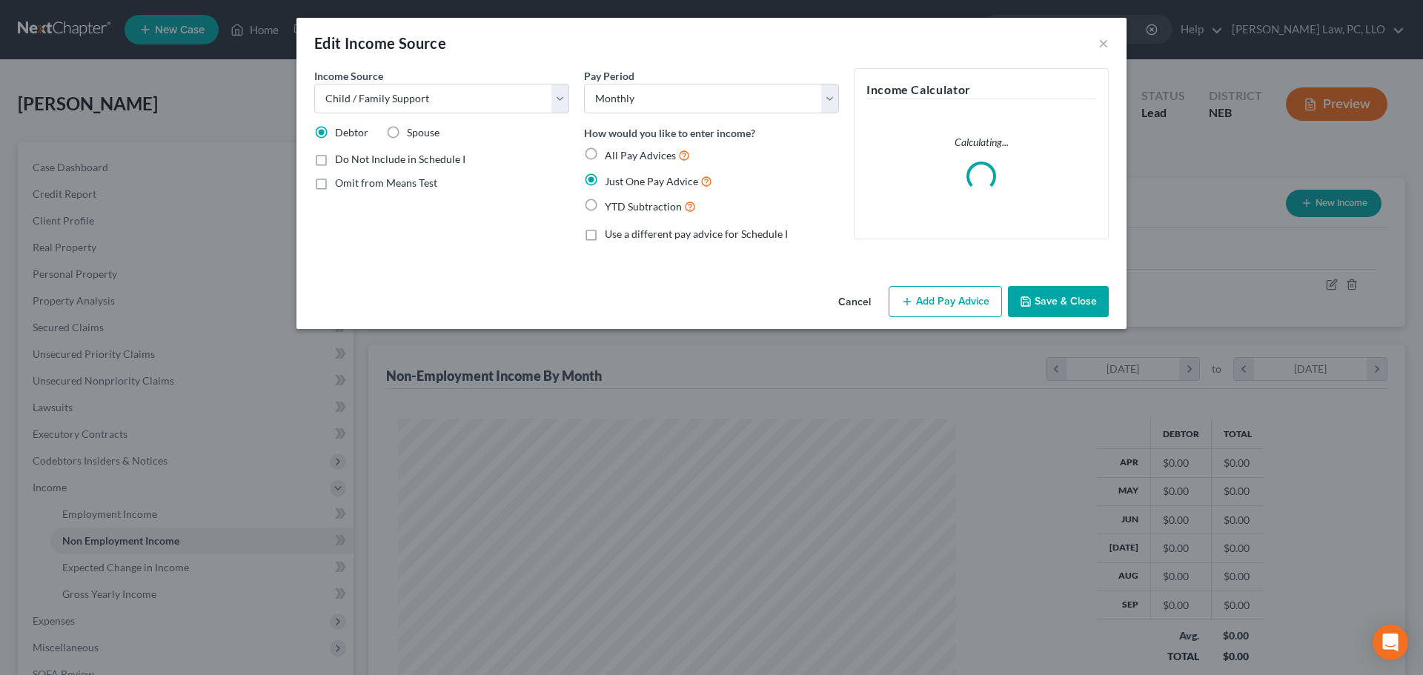
click at [385, 186] on span "Omit from Means Test" at bounding box center [386, 182] width 102 height 13
click at [351, 185] on input "Omit from Means Test" at bounding box center [346, 181] width 10 height 10
click at [919, 294] on button "Add Pay Advice" at bounding box center [945, 301] width 113 height 31
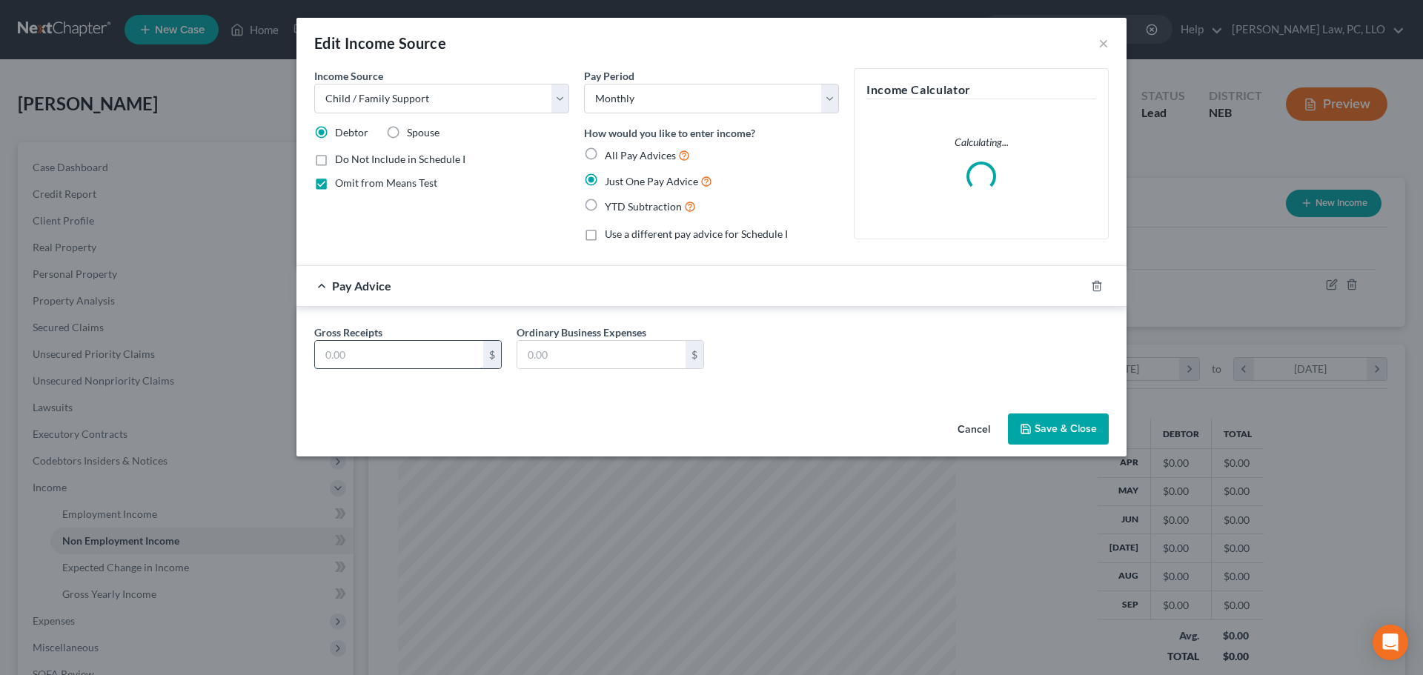
click at [443, 356] on input "text" at bounding box center [399, 355] width 168 height 28
click at [1050, 420] on button "Save & Close" at bounding box center [1058, 429] width 101 height 31
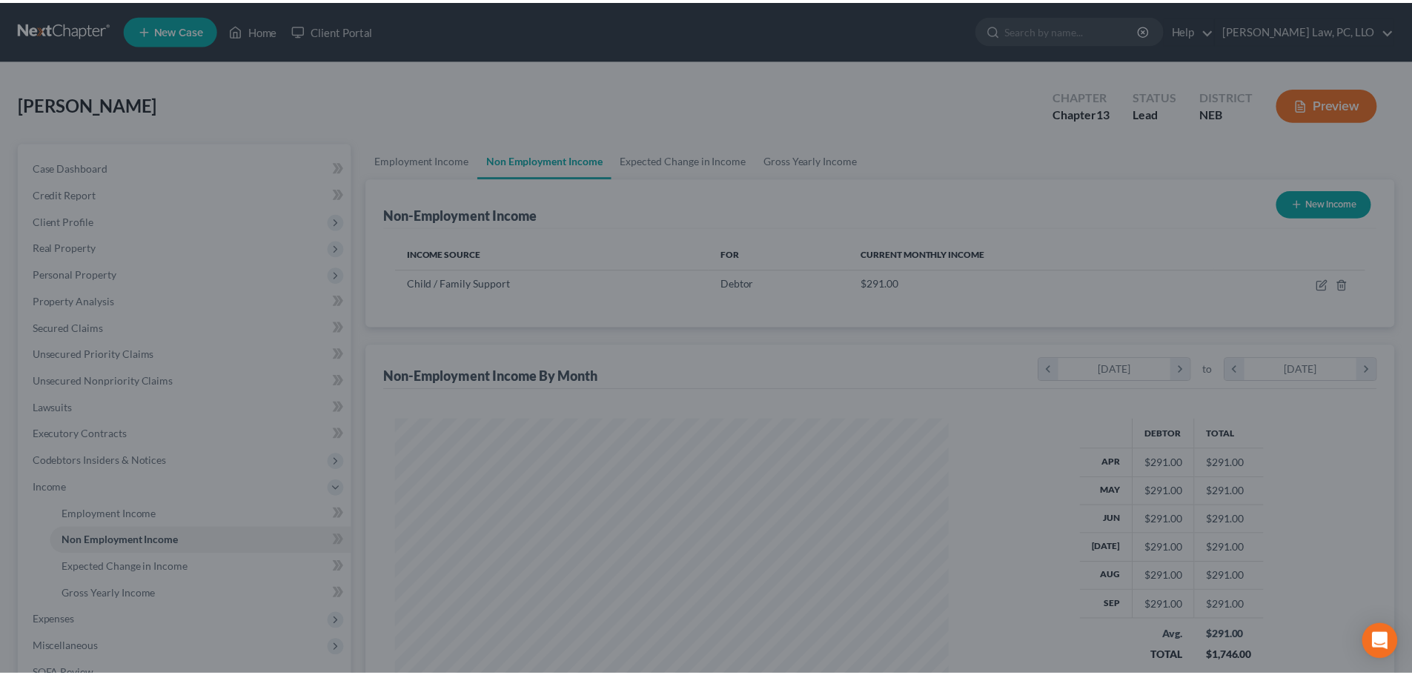
scroll to position [741018, 740712]
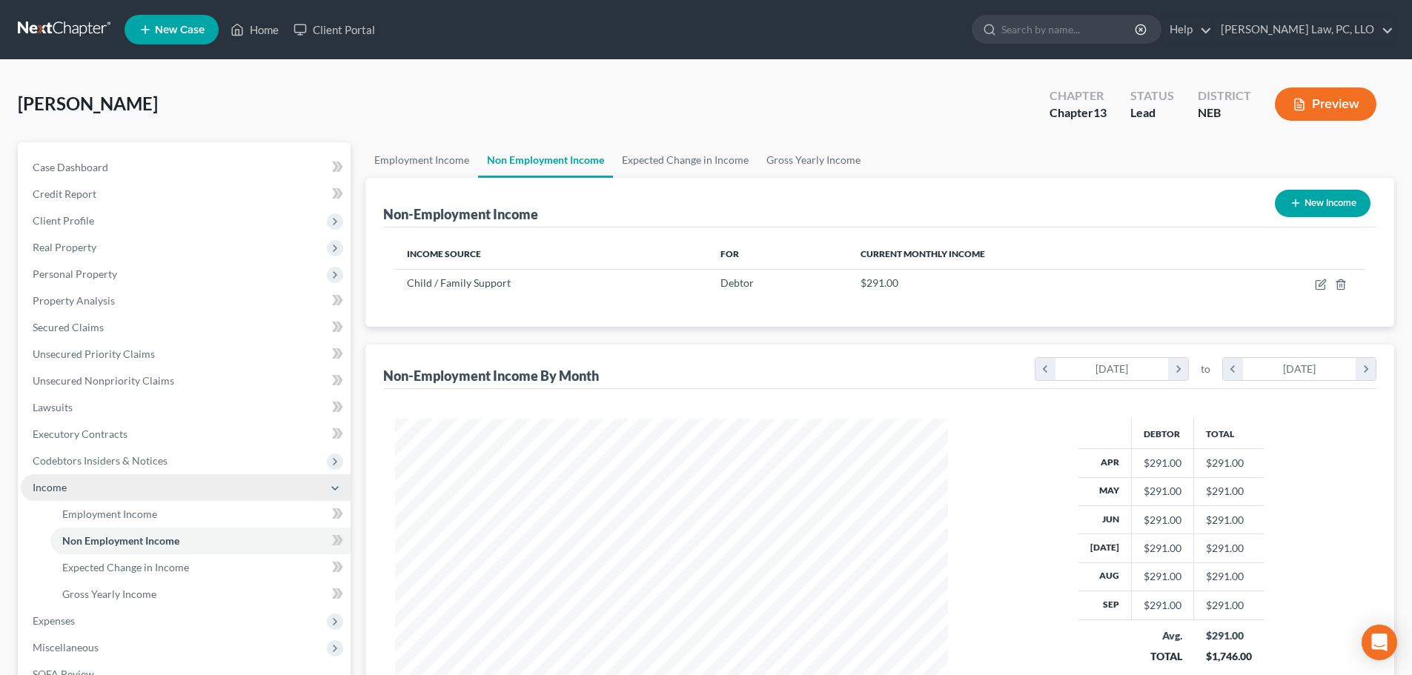
click at [99, 486] on span "Income" at bounding box center [186, 487] width 330 height 27
click at [72, 481] on span "Income" at bounding box center [186, 487] width 330 height 27
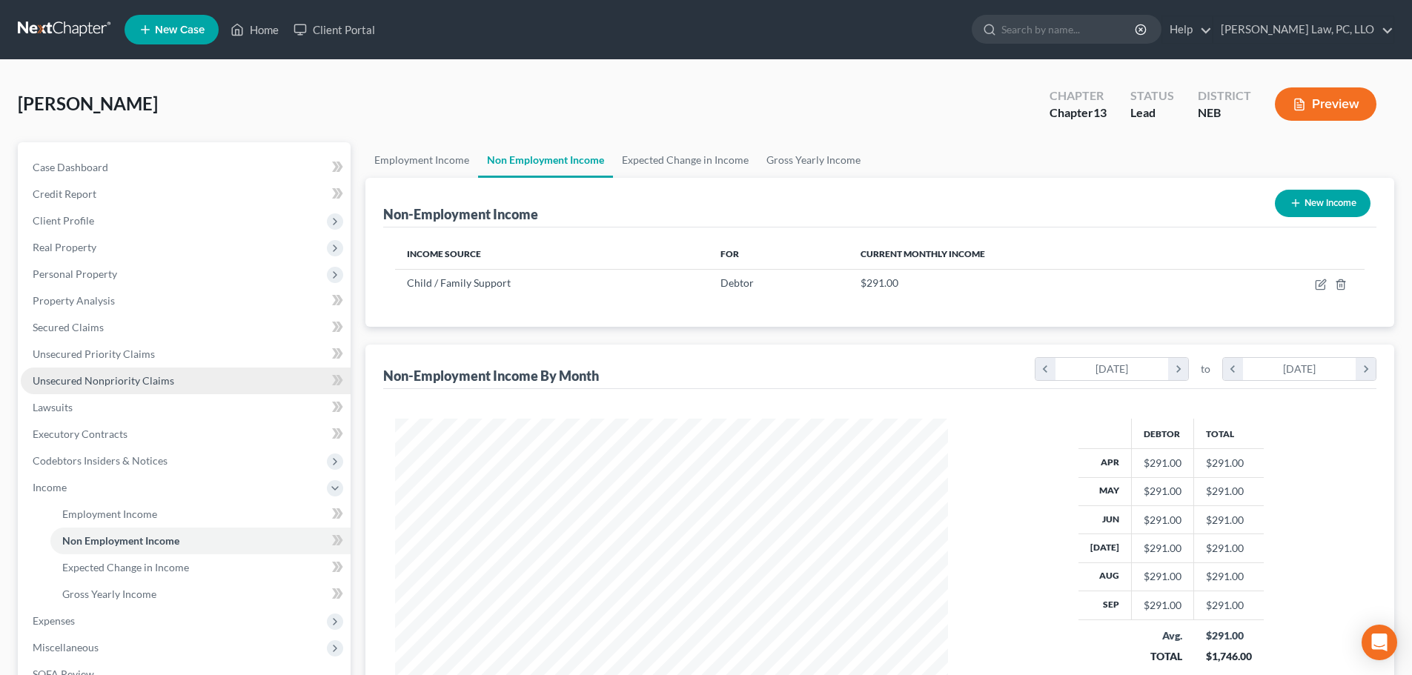
click at [130, 379] on span "Unsecured Nonpriority Claims" at bounding box center [104, 380] width 142 height 13
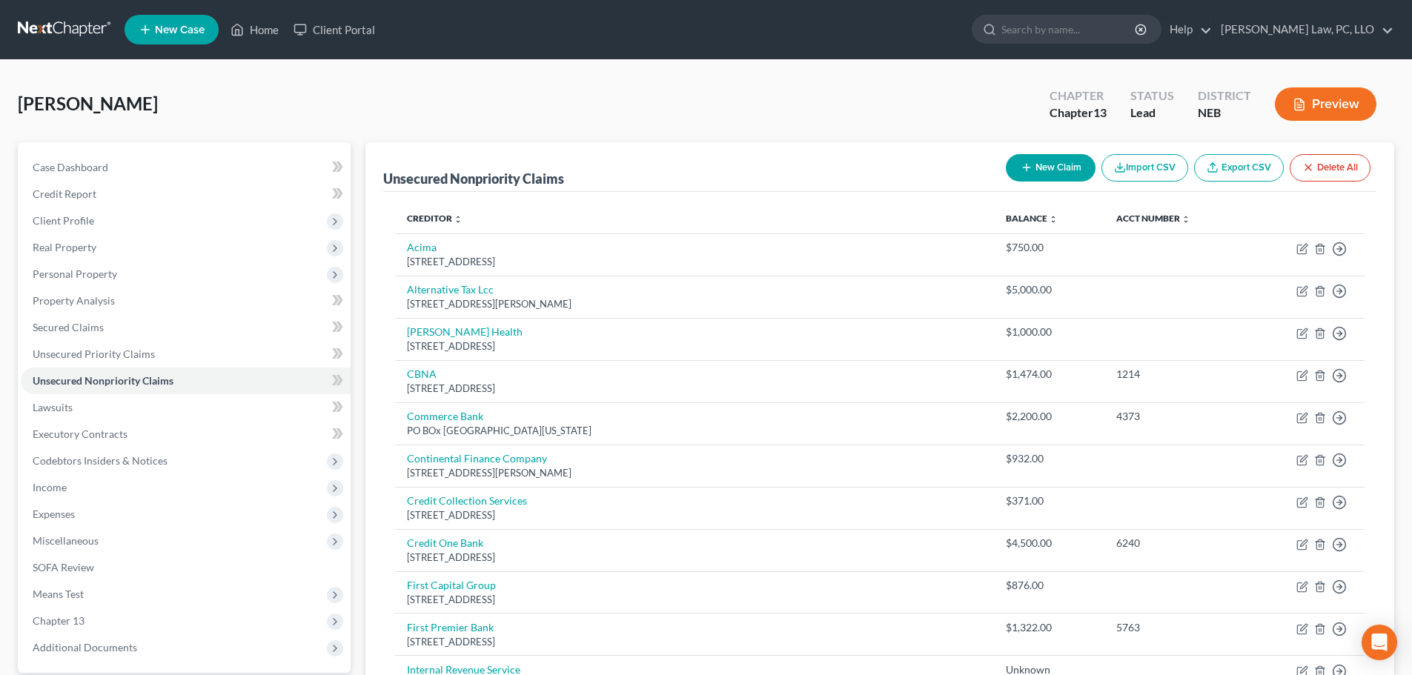
click at [1043, 167] on button "New Claim" at bounding box center [1051, 167] width 90 height 27
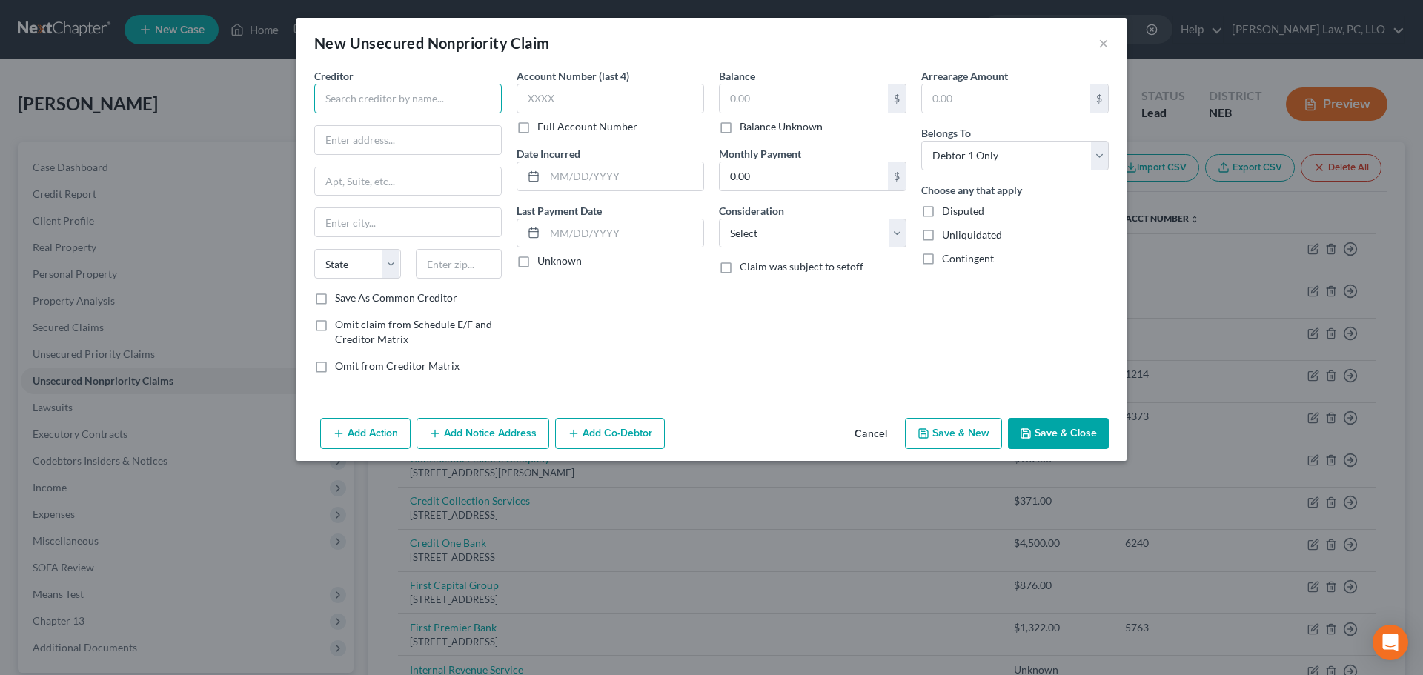
click at [342, 108] on input "text" at bounding box center [408, 99] width 188 height 30
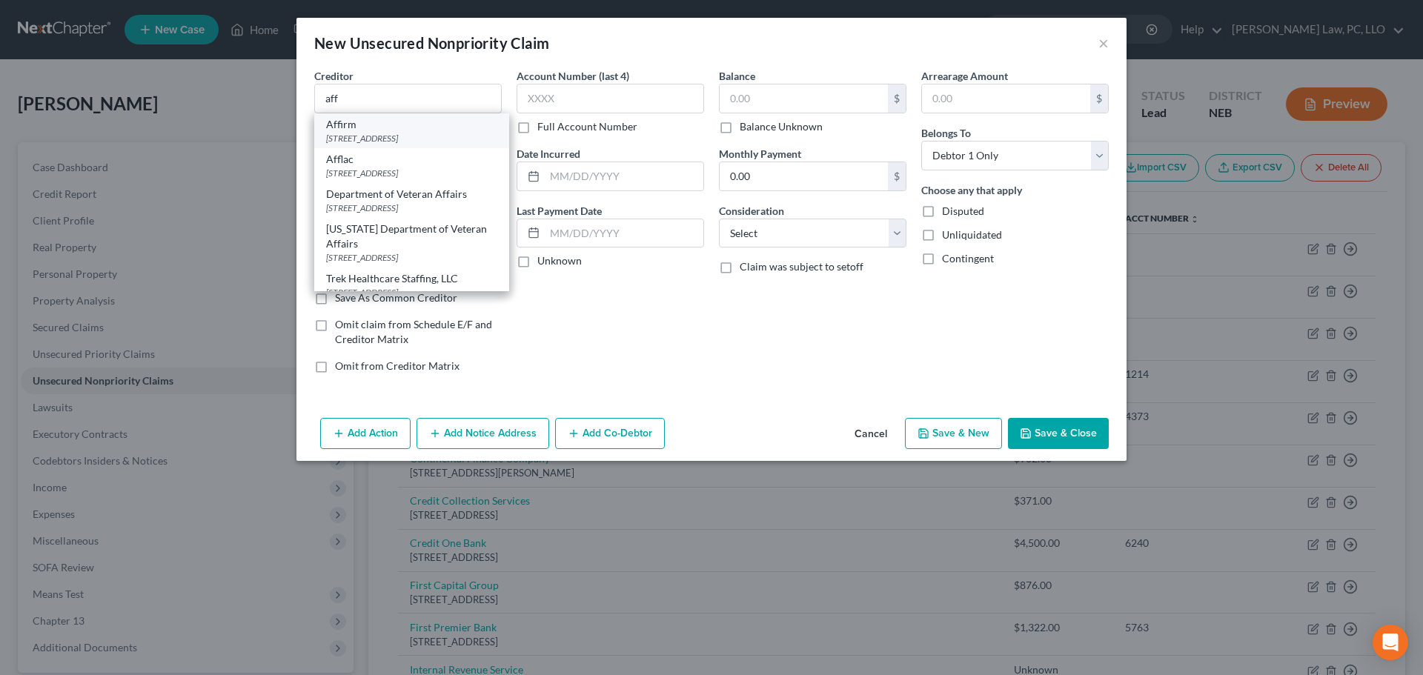
click at [364, 125] on div "Affirm" at bounding box center [411, 124] width 171 height 15
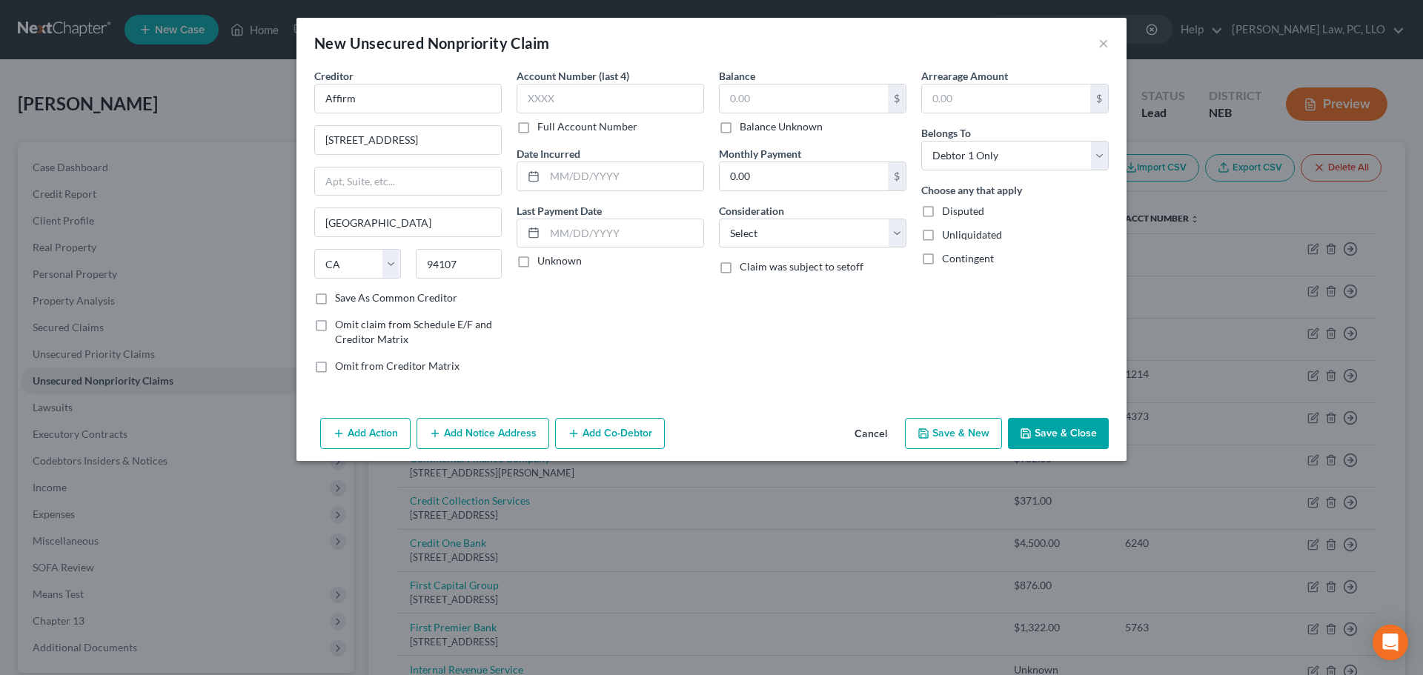
click at [782, 130] on label "Balance Unknown" at bounding box center [781, 126] width 83 height 15
click at [755, 129] on input "Balance Unknown" at bounding box center [751, 124] width 10 height 10
click at [1054, 437] on button "Save & Close" at bounding box center [1058, 433] width 101 height 31
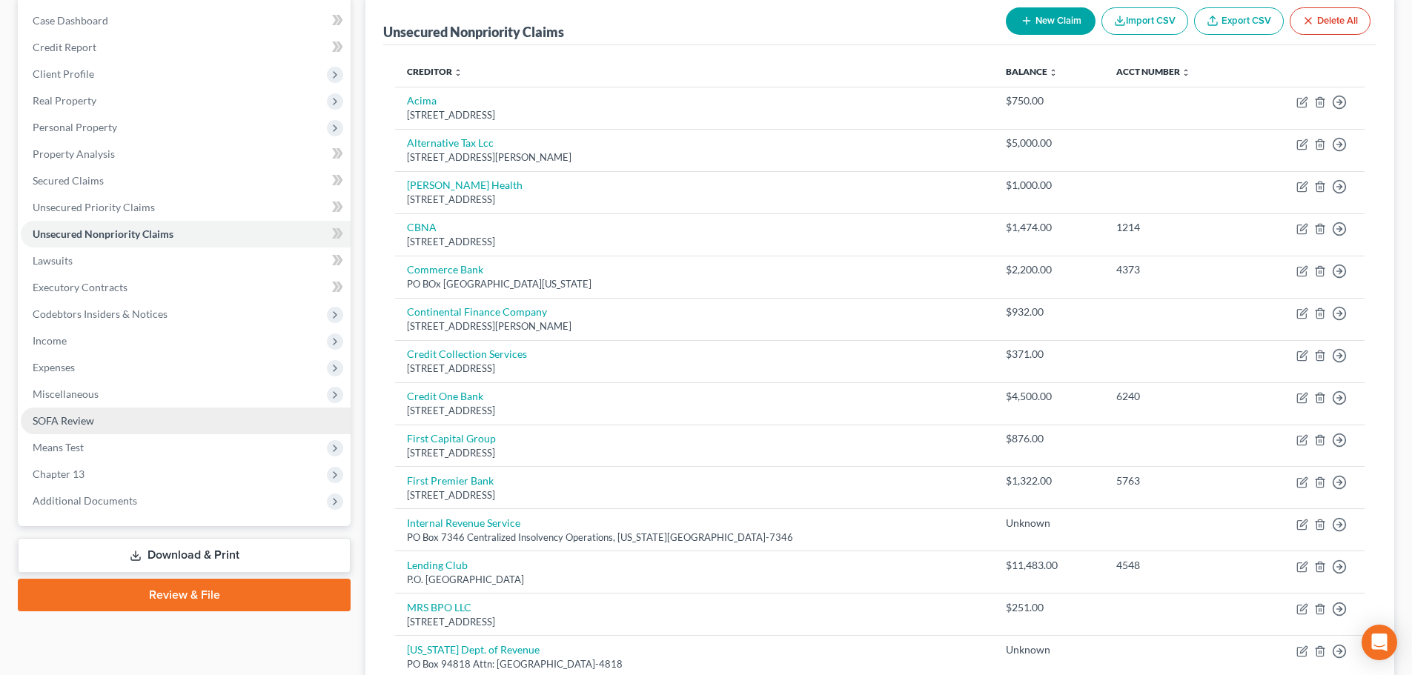
scroll to position [148, 0]
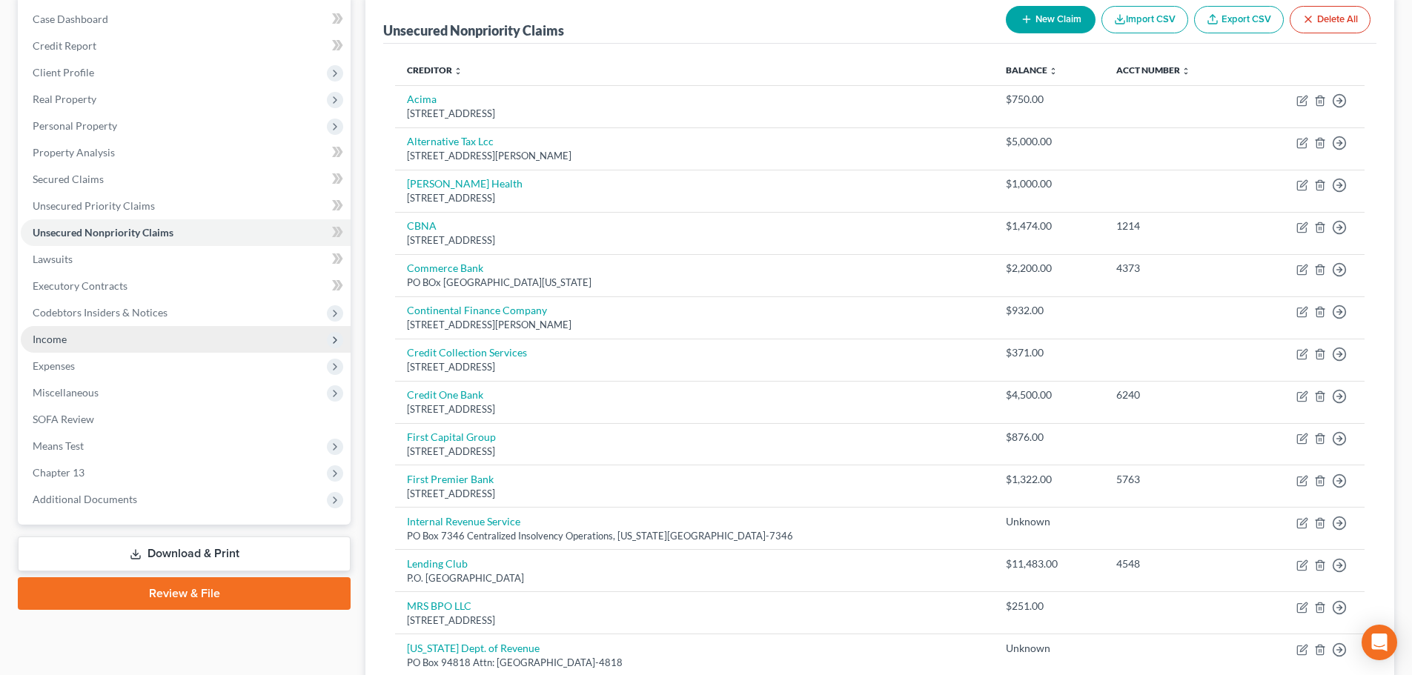
click at [73, 340] on span "Income" at bounding box center [186, 339] width 330 height 27
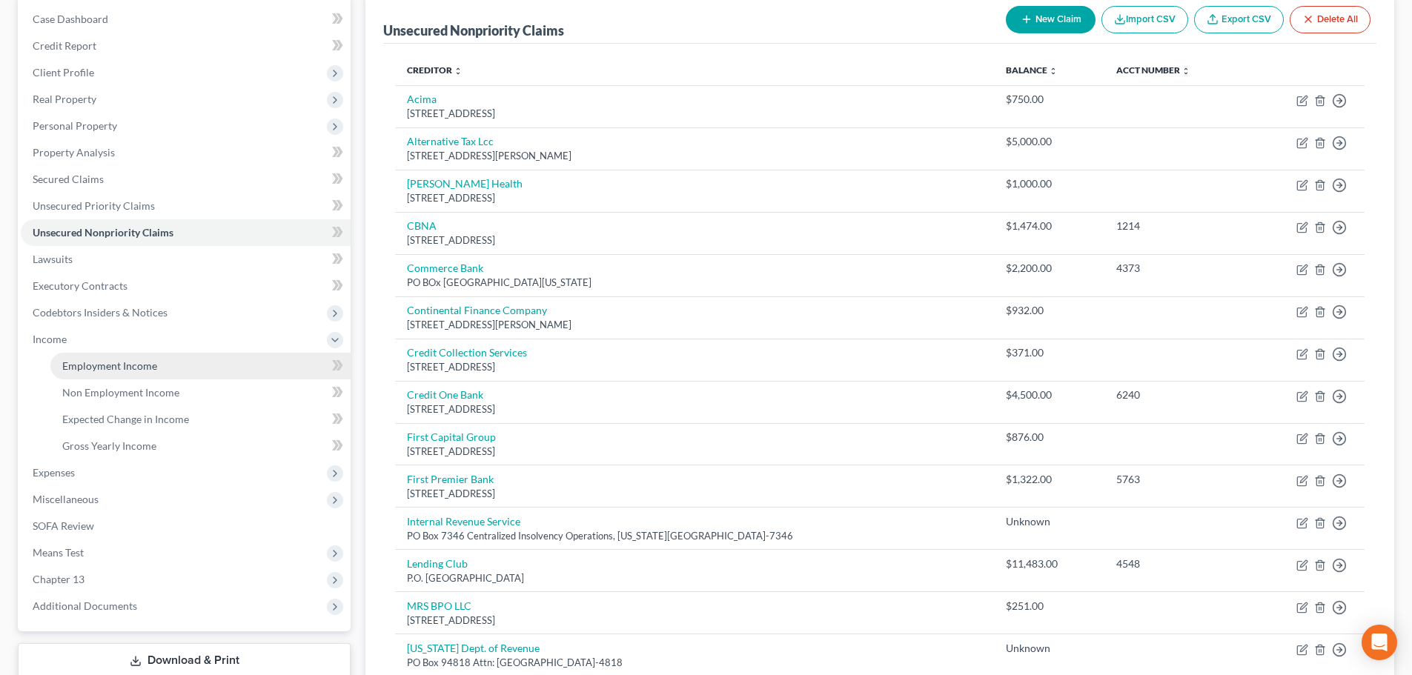
click at [79, 360] on span "Employment Income" at bounding box center [109, 366] width 95 height 13
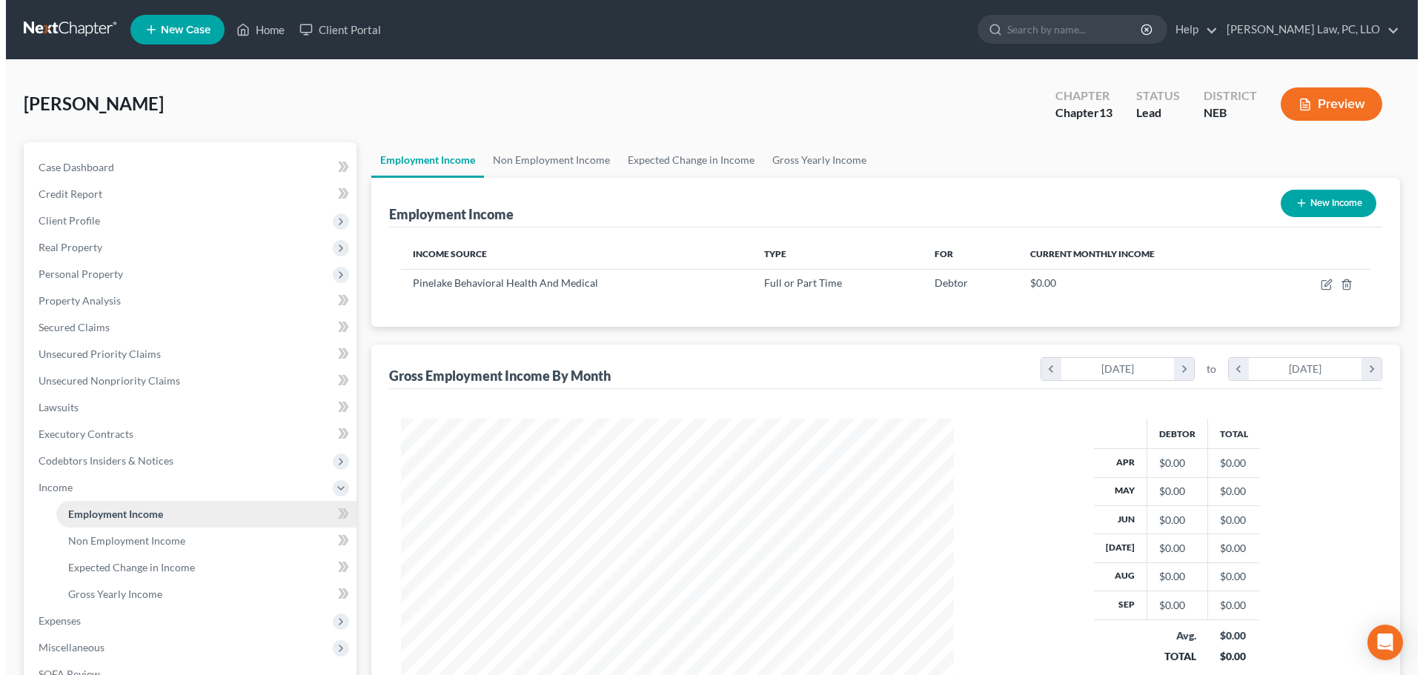
scroll to position [277, 583]
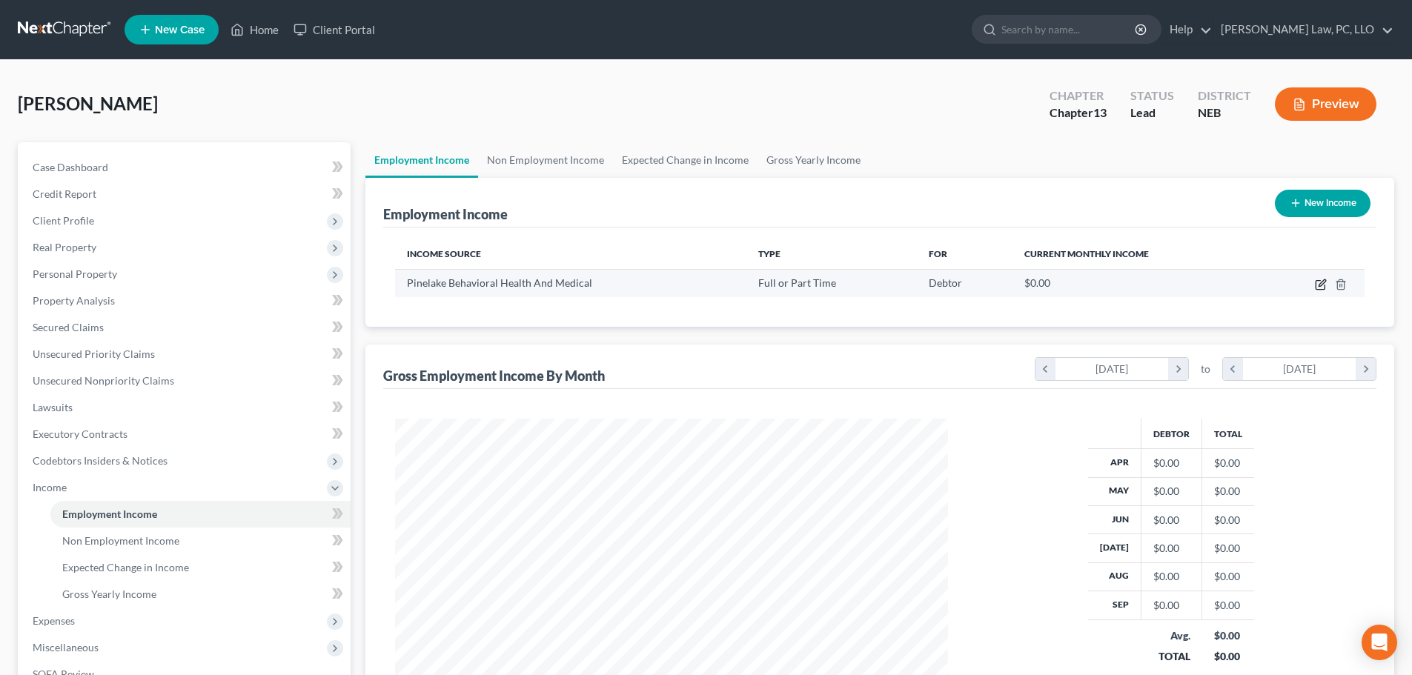
click at [1321, 286] on icon "button" at bounding box center [1322, 282] width 7 height 7
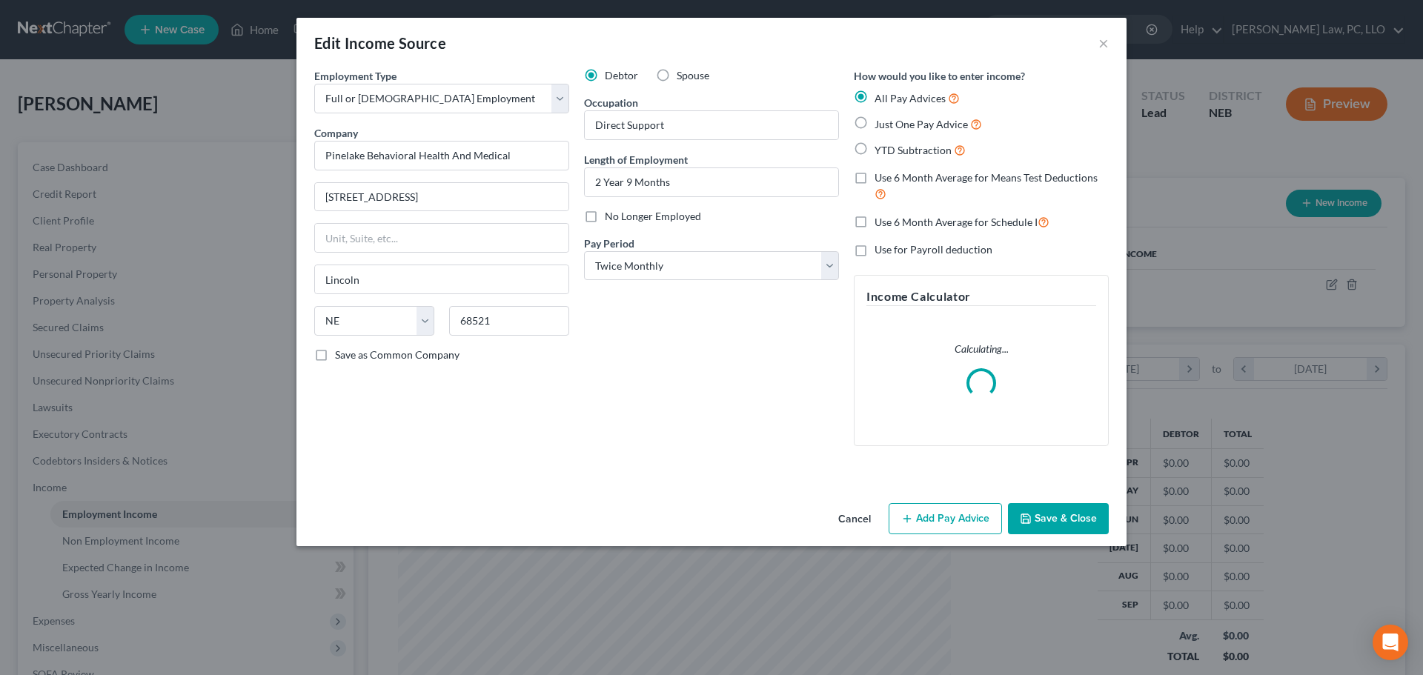
scroll to position [279, 588]
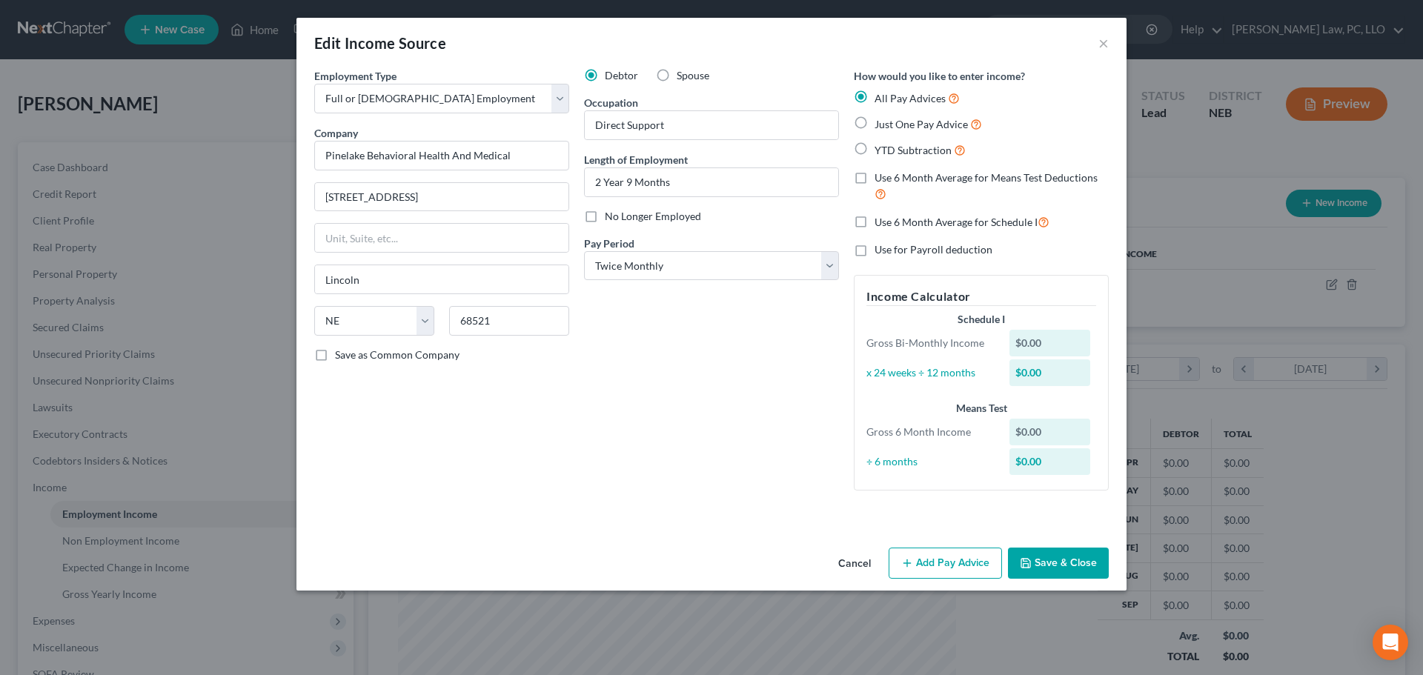
click at [971, 185] on label "Use 6 Month Average for Means Test Deductions" at bounding box center [992, 186] width 234 height 32
click at [890, 180] on input "Use 6 Month Average for Means Test Deductions" at bounding box center [886, 175] width 10 height 10
click at [959, 223] on span "Use 6 Month Average for Schedule I" at bounding box center [956, 222] width 163 height 13
click at [890, 223] on input "Use 6 Month Average for Schedule I" at bounding box center [886, 218] width 10 height 10
click at [927, 554] on button "Add Pay Advice" at bounding box center [945, 563] width 113 height 31
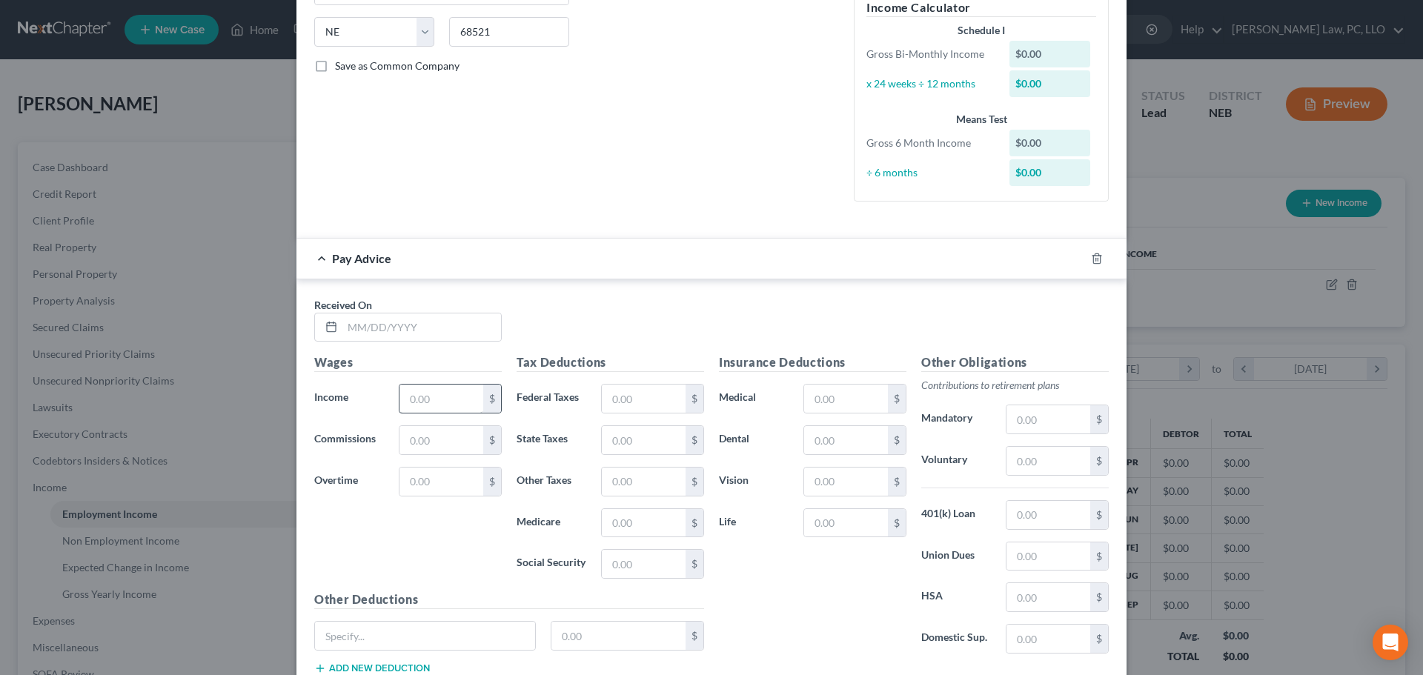
scroll to position [297, 0]
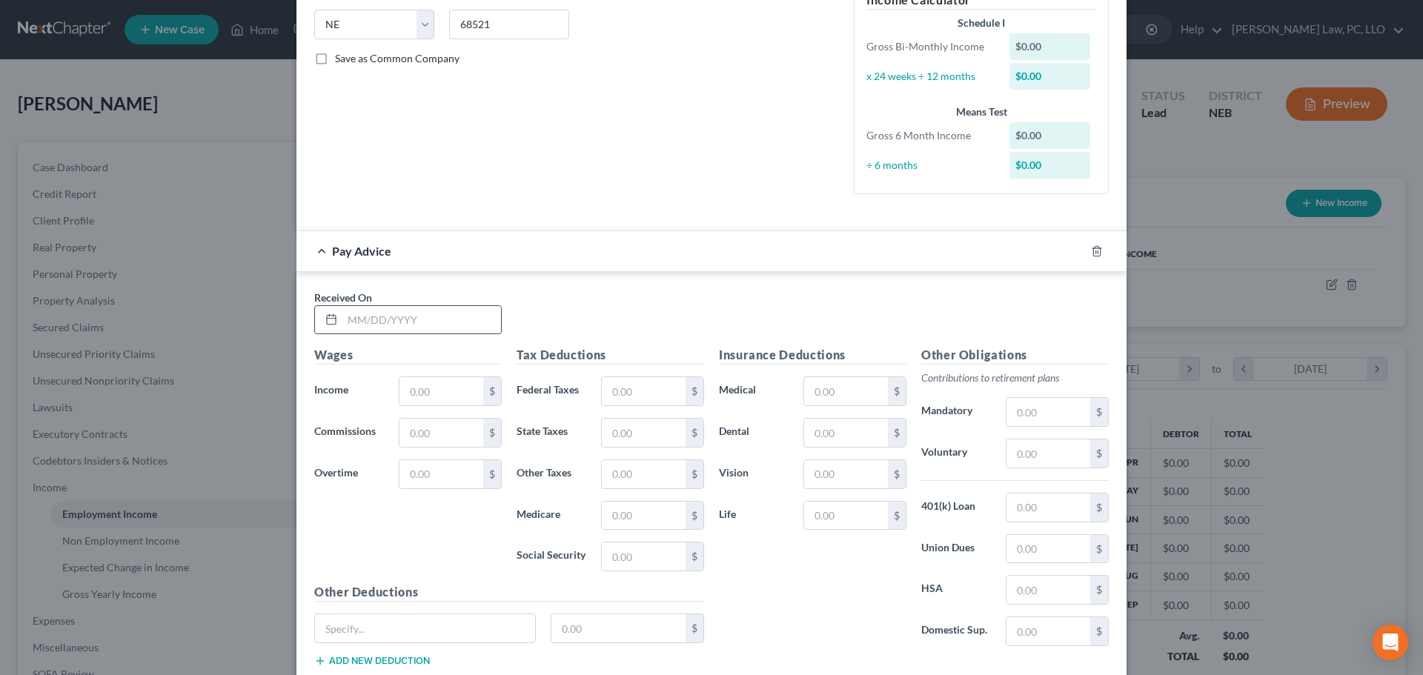
click at [413, 319] on input "text" at bounding box center [421, 320] width 159 height 28
click at [1073, 251] on icon "button" at bounding box center [1079, 251] width 12 height 12
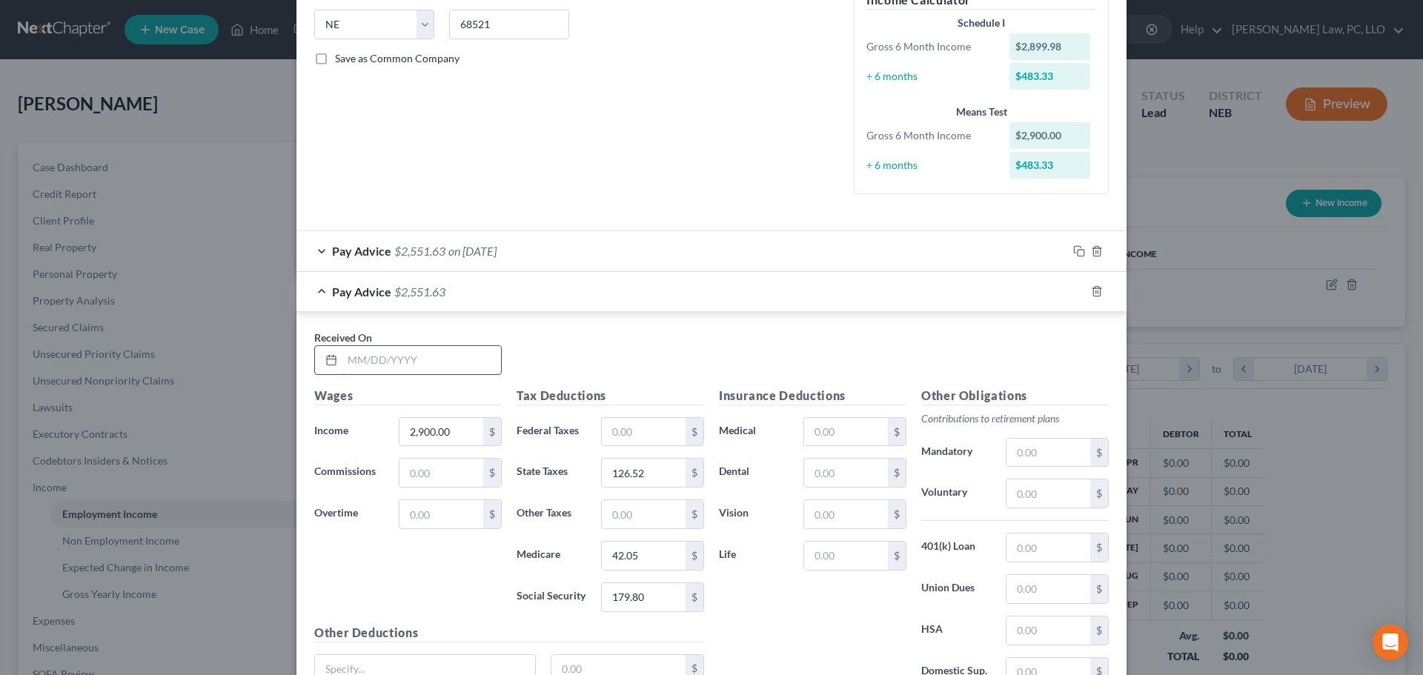
click at [407, 367] on input "text" at bounding box center [421, 360] width 159 height 28
click at [1073, 292] on icon "button" at bounding box center [1079, 291] width 12 height 12
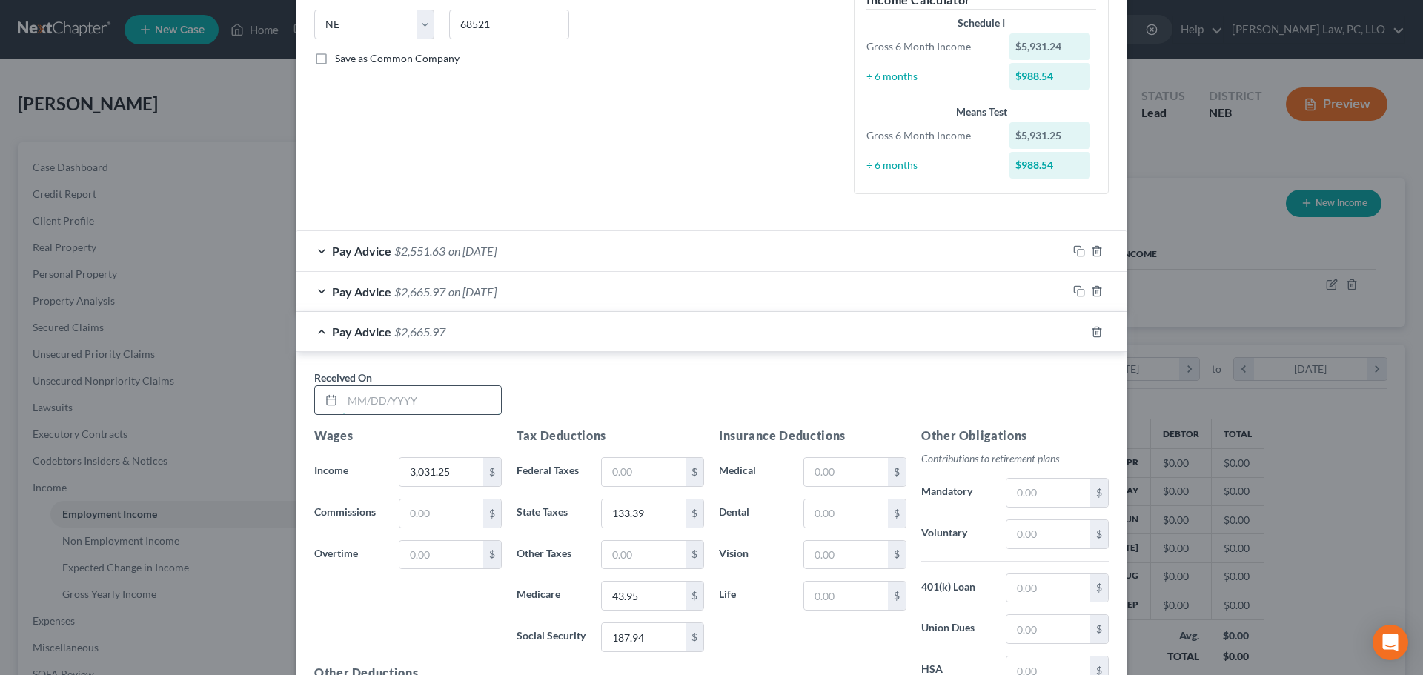
click at [448, 393] on input "text" at bounding box center [421, 400] width 159 height 28
click at [1078, 331] on icon "button" at bounding box center [1079, 332] width 12 height 12
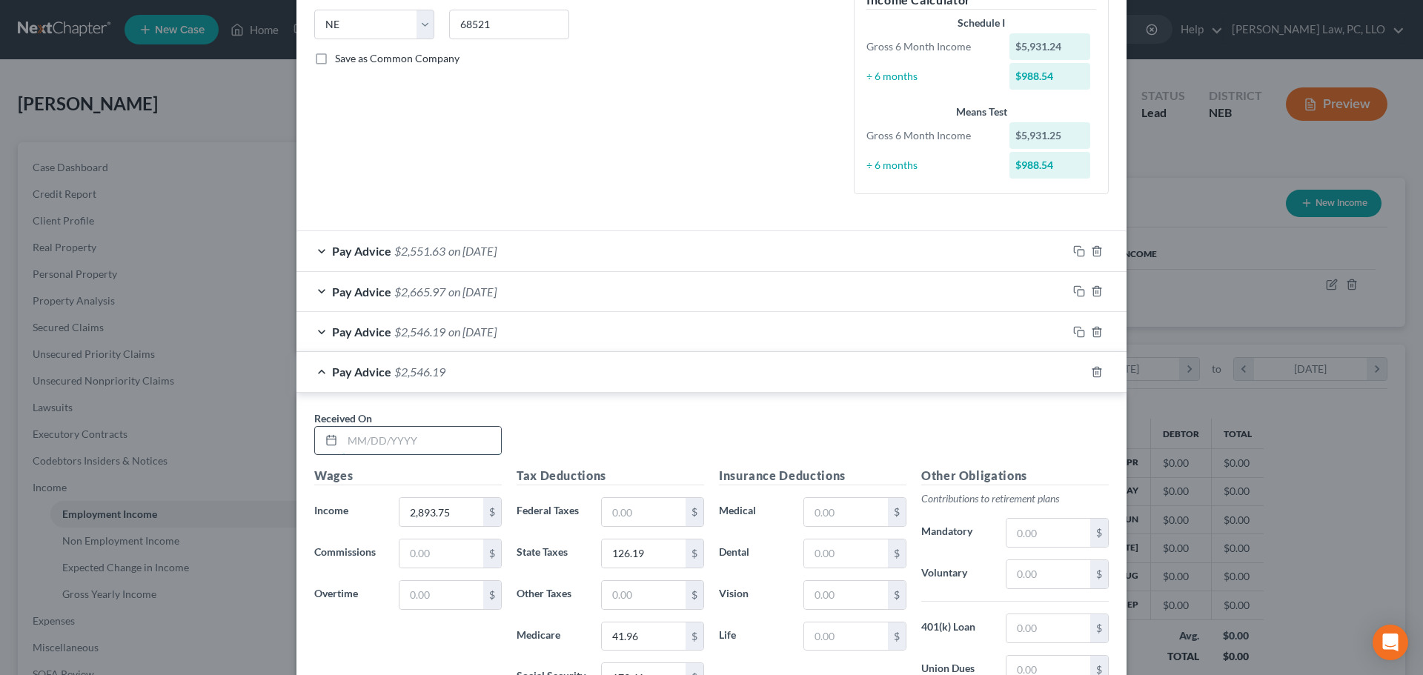
click at [415, 449] on input "text" at bounding box center [421, 441] width 159 height 28
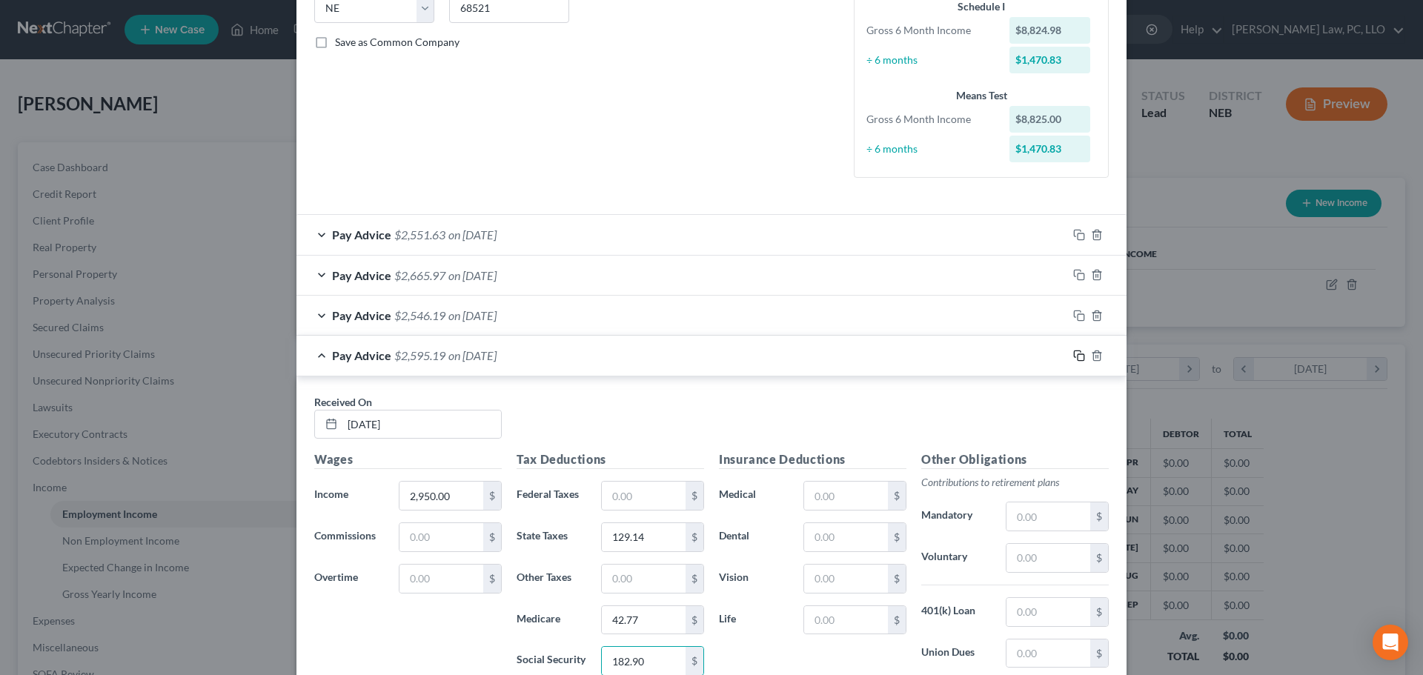
click at [1075, 356] on icon "button" at bounding box center [1079, 356] width 12 height 12
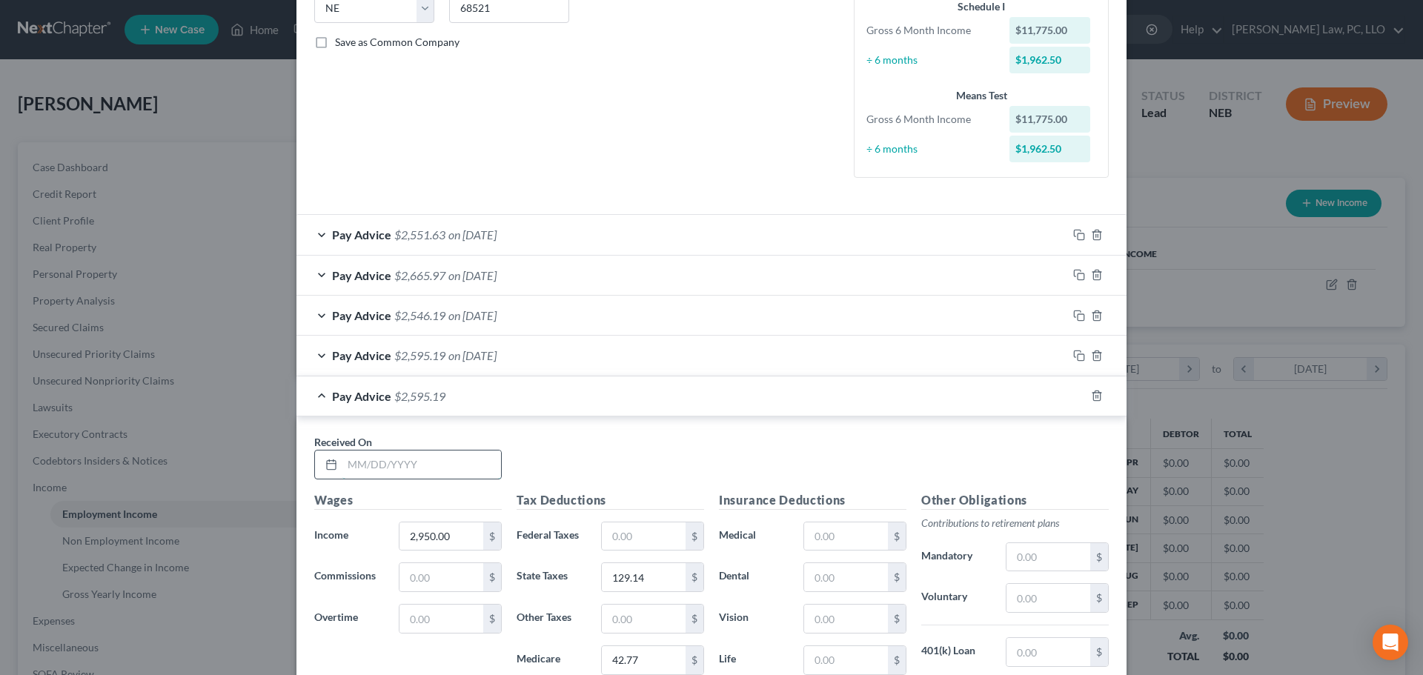
click at [403, 464] on input "text" at bounding box center [421, 465] width 159 height 28
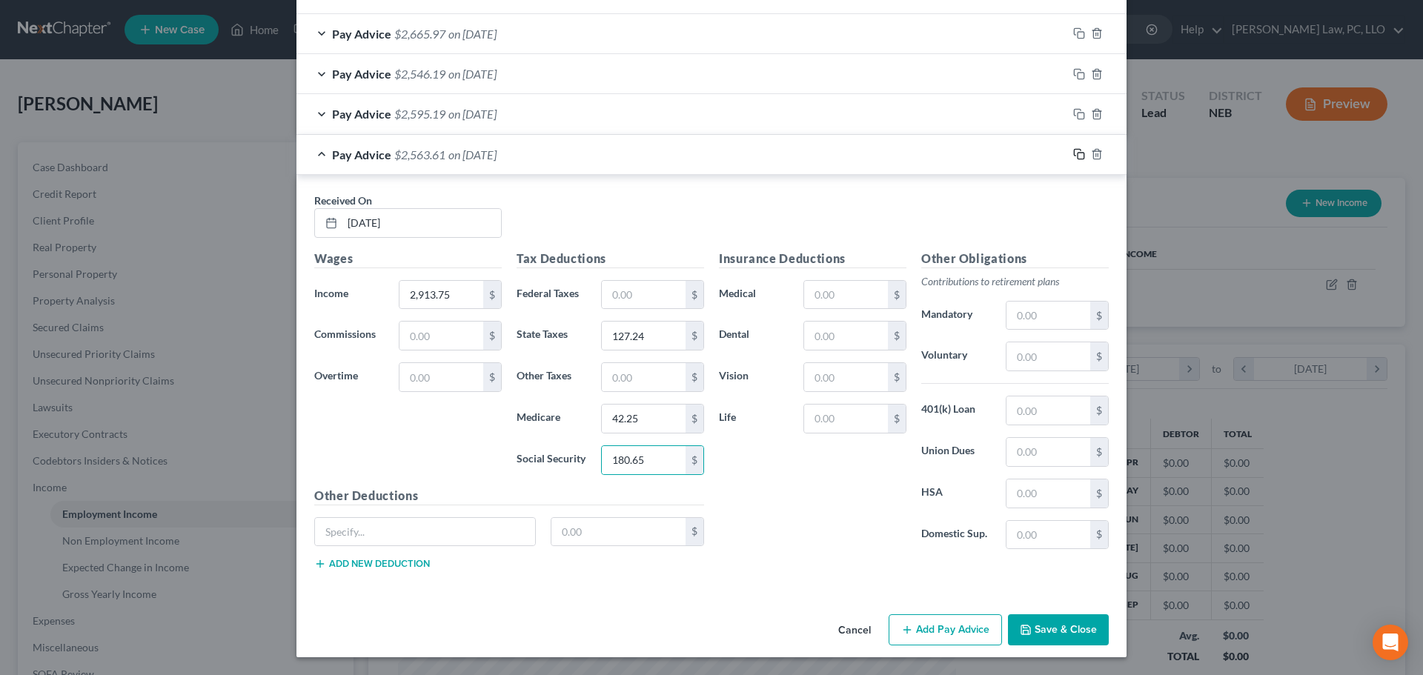
click at [1078, 154] on rect "button" at bounding box center [1081, 156] width 7 height 7
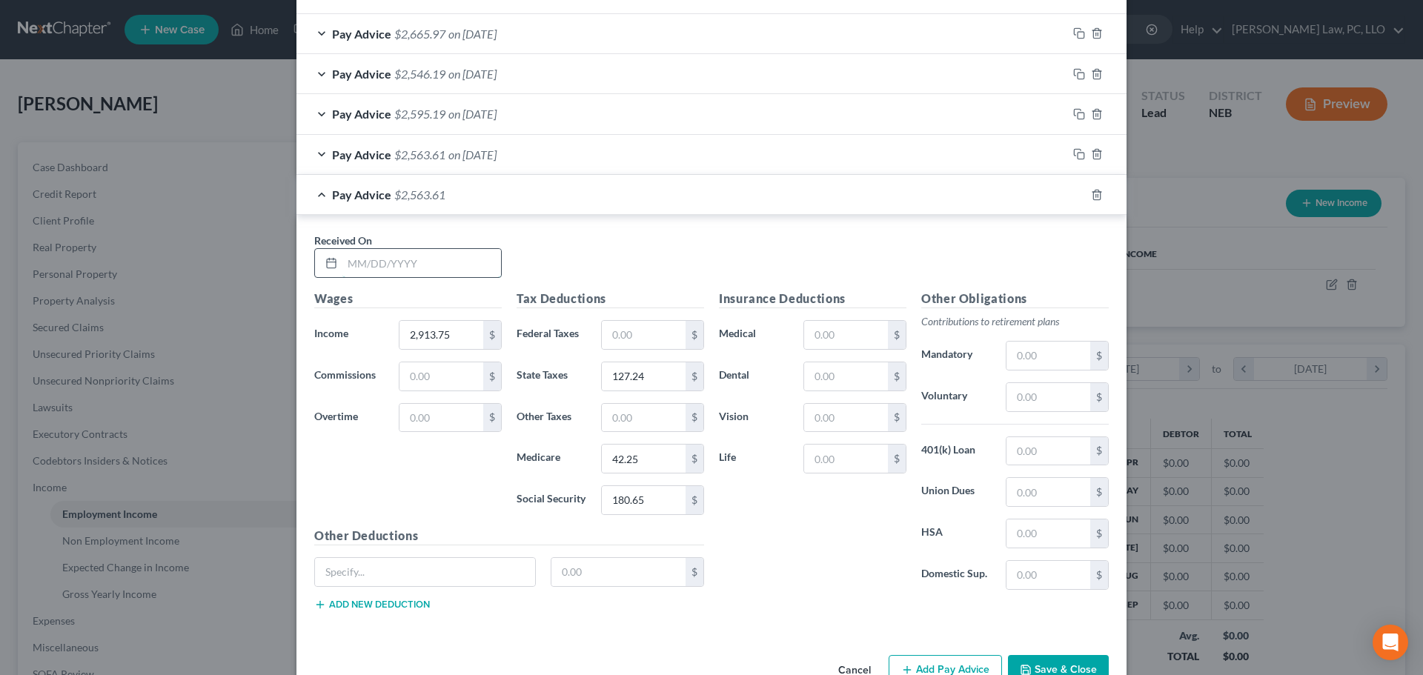
click at [380, 269] on input "text" at bounding box center [421, 263] width 159 height 28
click at [653, 372] on input "127.24" at bounding box center [644, 376] width 84 height 28
click at [1078, 197] on rect "button" at bounding box center [1081, 196] width 7 height 7
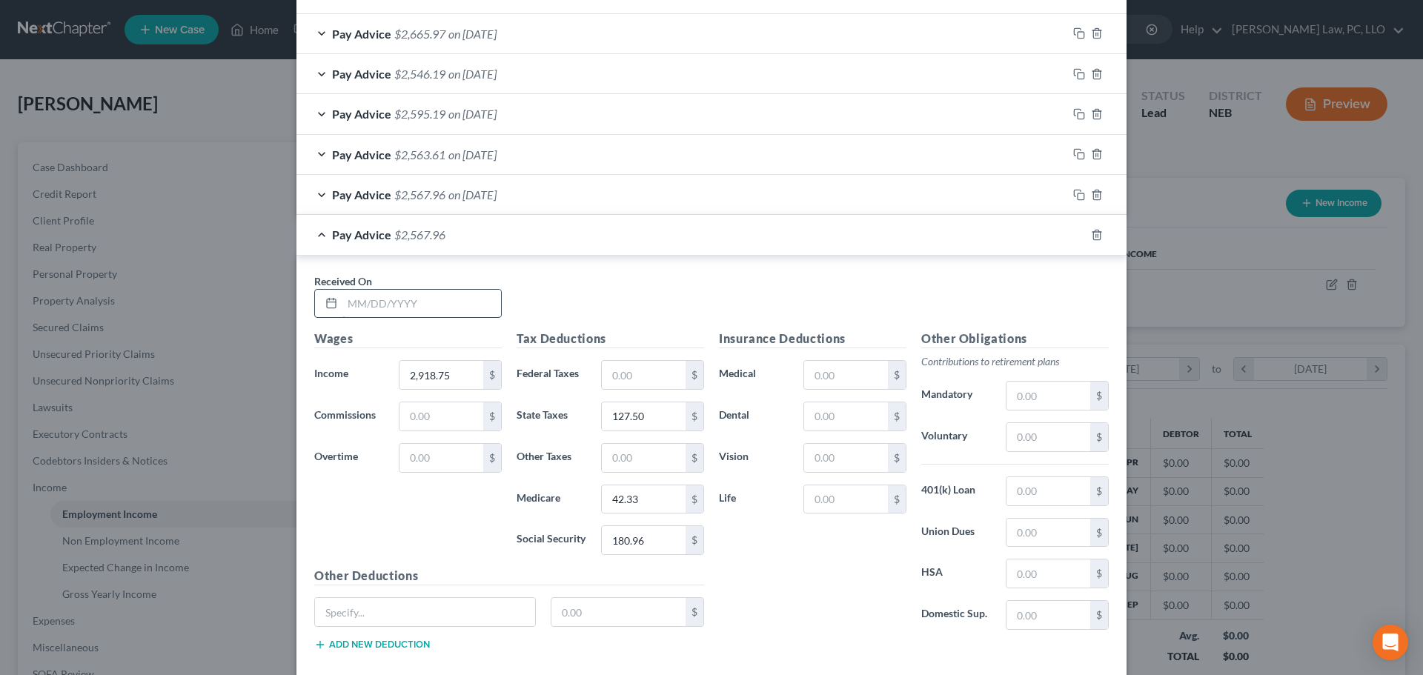
click at [397, 305] on input "text" at bounding box center [421, 304] width 159 height 28
click at [1073, 236] on icon "button" at bounding box center [1079, 235] width 12 height 12
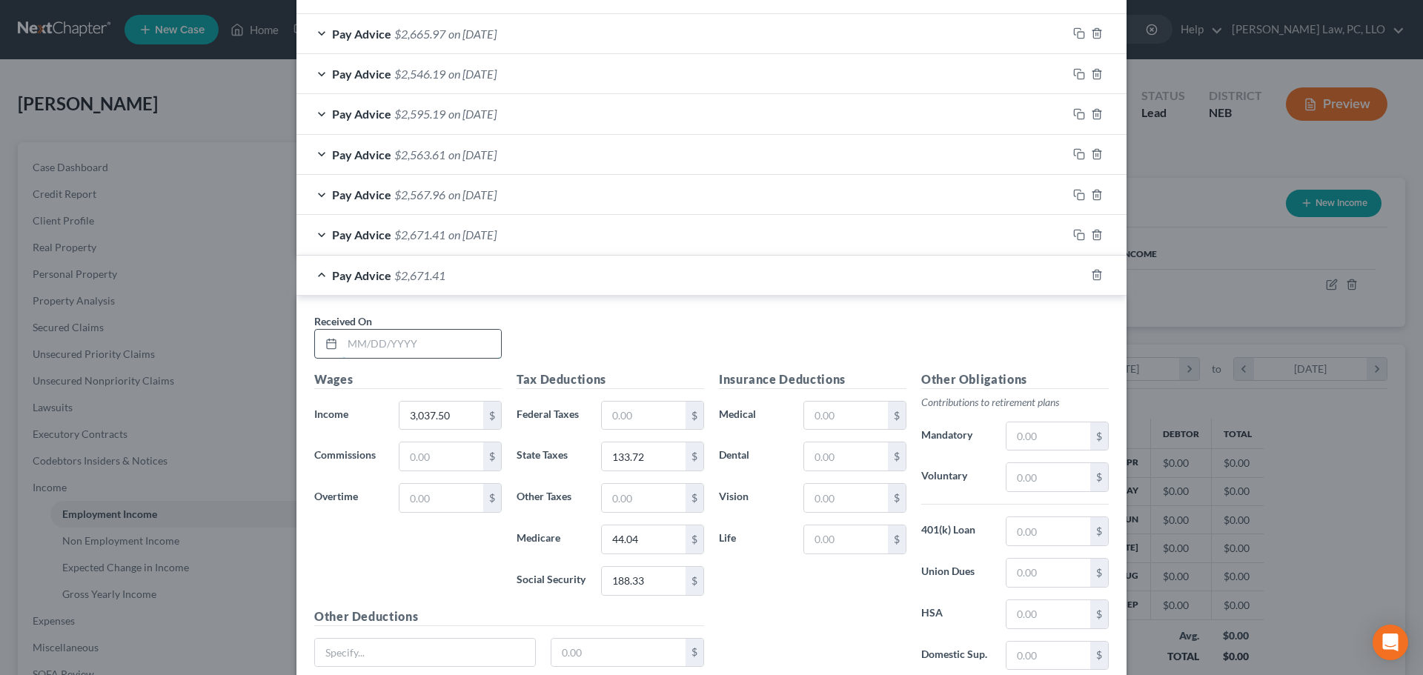
click at [411, 344] on input "text" at bounding box center [421, 344] width 159 height 28
click at [1078, 274] on rect "button" at bounding box center [1081, 277] width 7 height 7
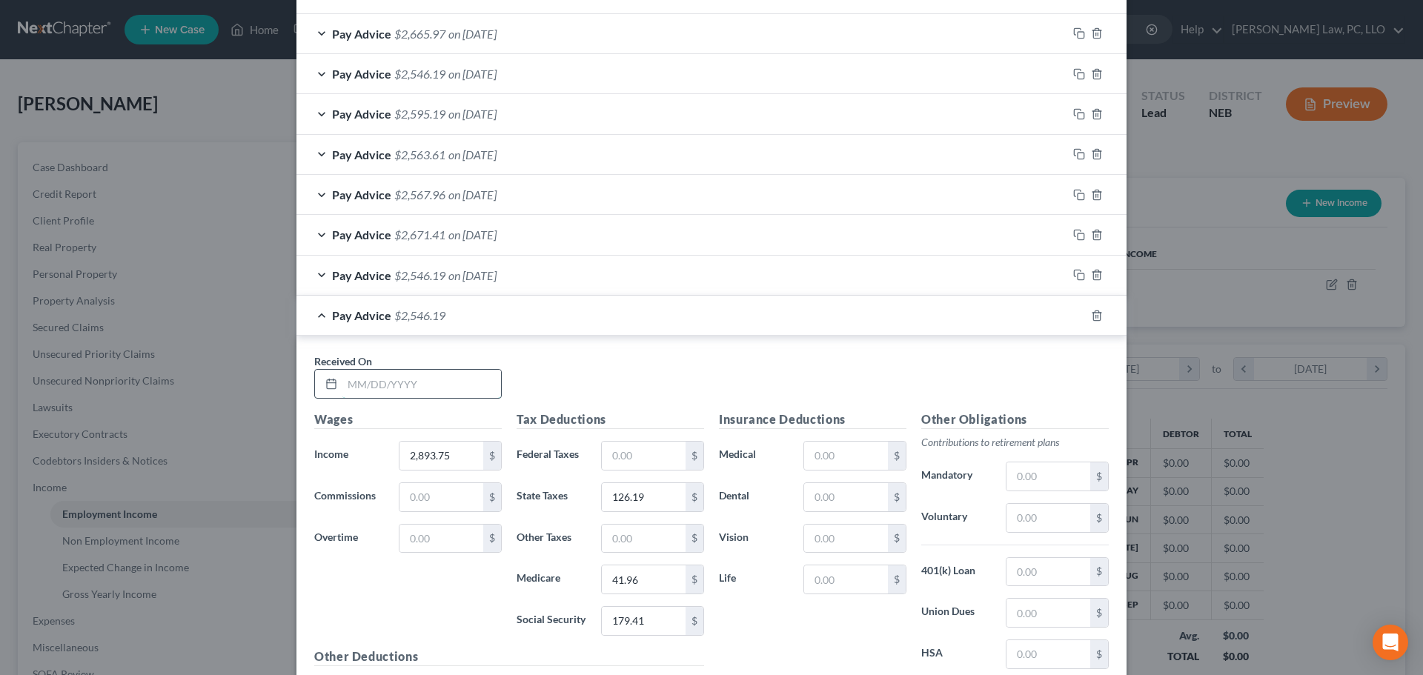
click at [430, 374] on input "text" at bounding box center [421, 384] width 159 height 28
click at [1073, 314] on icon "button" at bounding box center [1079, 316] width 12 height 12
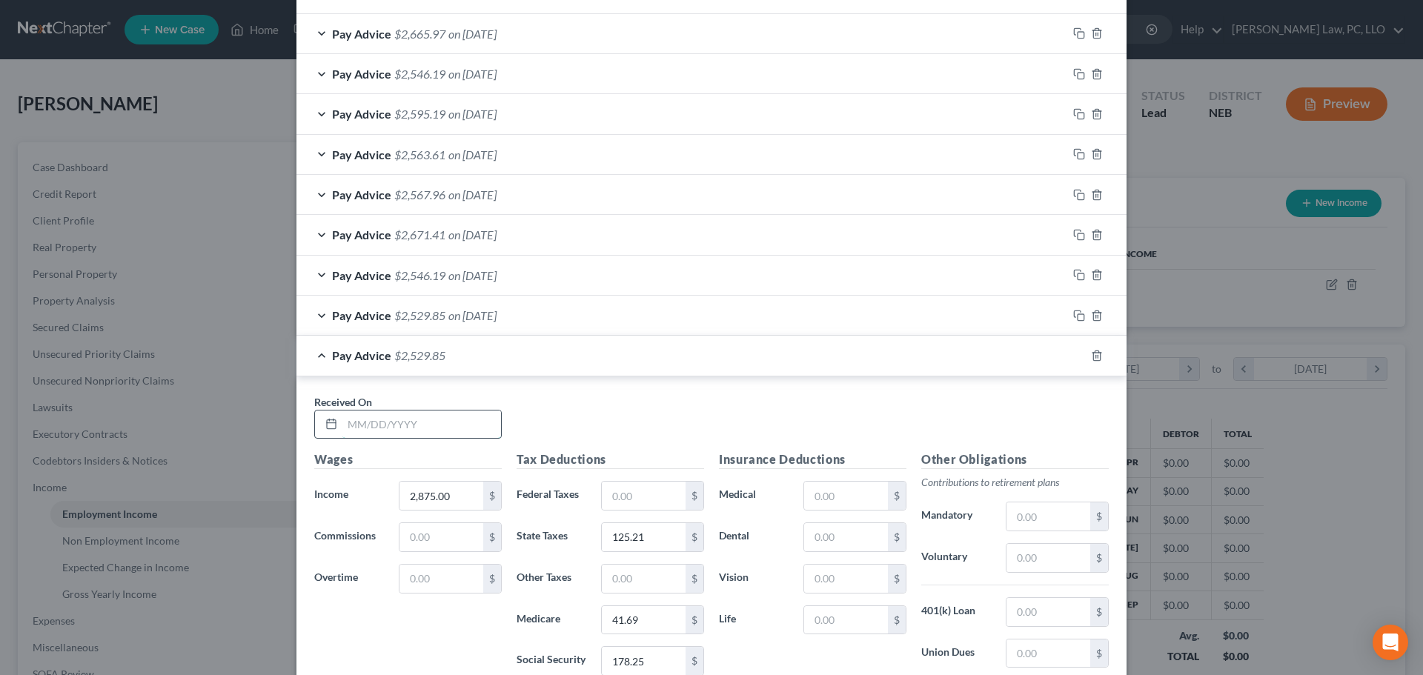
click at [423, 417] on input "text" at bounding box center [421, 425] width 159 height 28
click at [1073, 357] on icon "button" at bounding box center [1079, 356] width 12 height 12
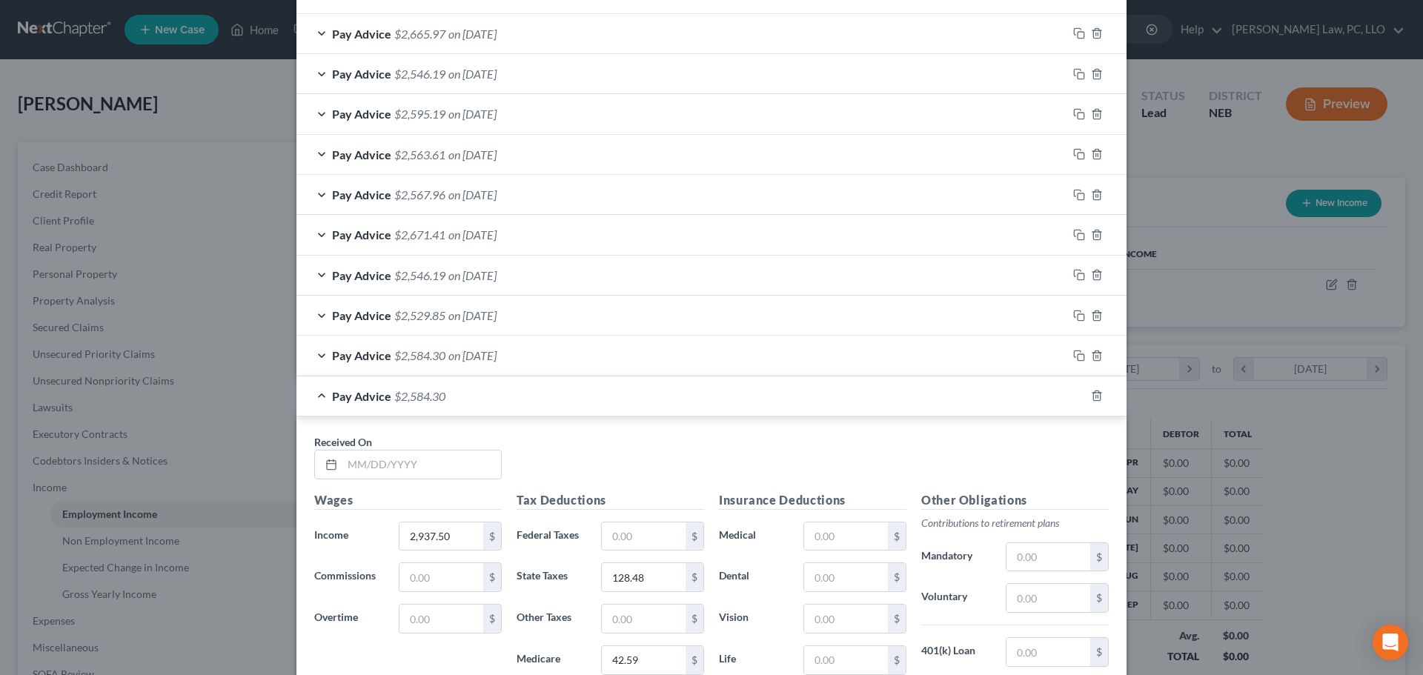
click at [390, 446] on div "Received On *" at bounding box center [408, 456] width 202 height 45
click at [388, 460] on input "text" at bounding box center [421, 465] width 159 height 28
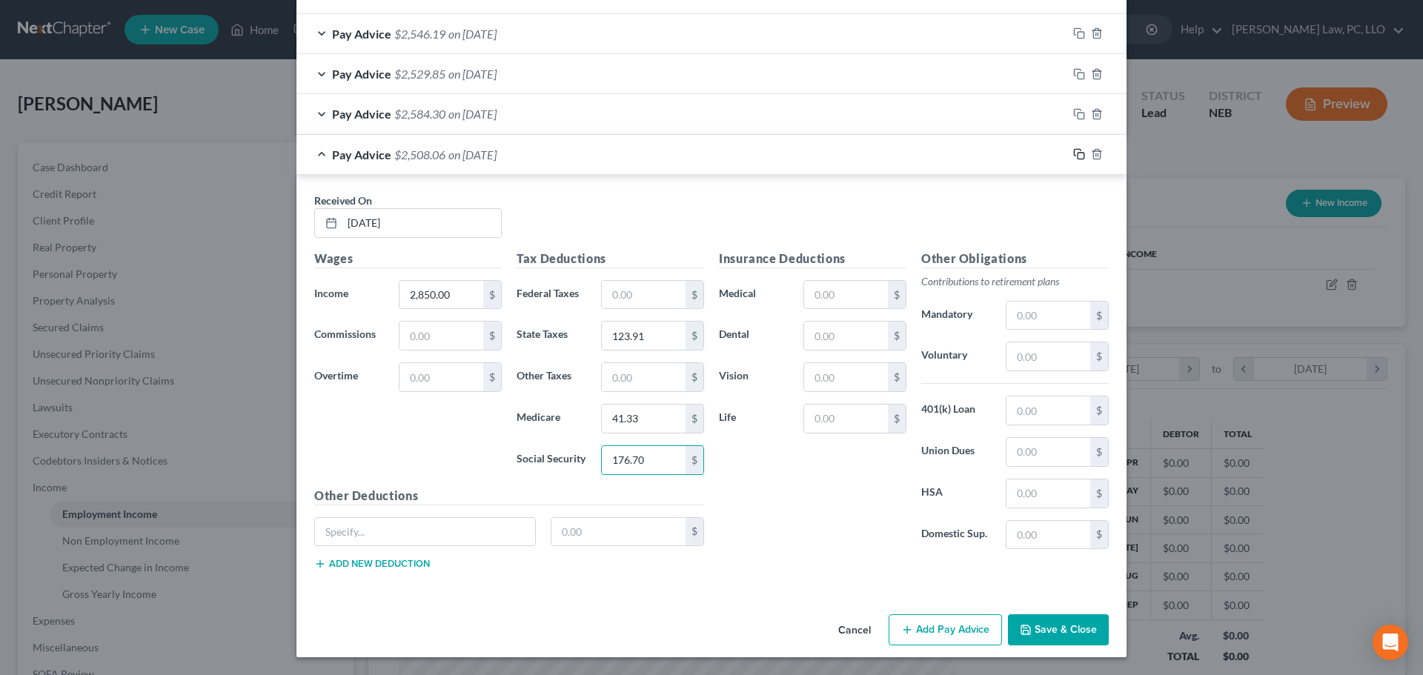
drag, startPoint x: 1074, startPoint y: 154, endPoint x: 371, endPoint y: 248, distance: 708.9
click at [1073, 154] on icon "button" at bounding box center [1079, 154] width 12 height 12
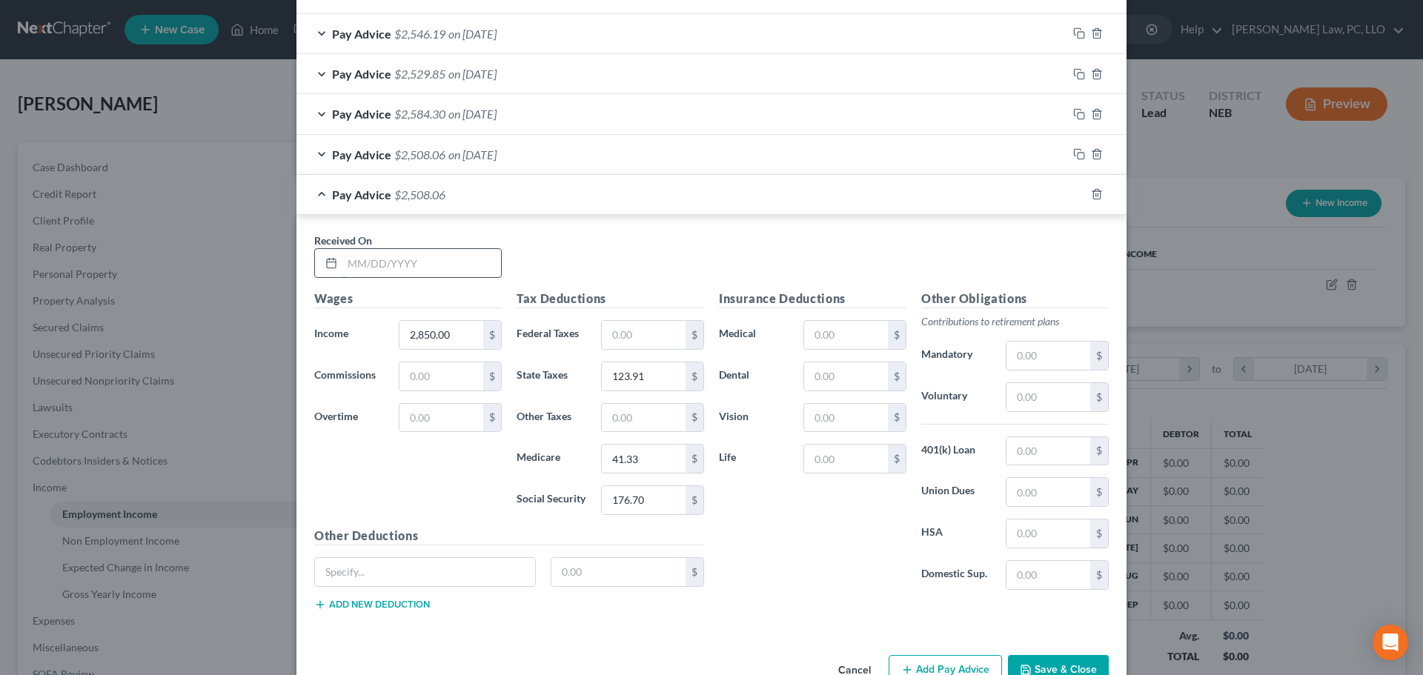
click at [369, 265] on input "text" at bounding box center [421, 263] width 159 height 28
click at [312, 183] on div "Pay Advice $2,480.85 on [DATE]" at bounding box center [682, 194] width 771 height 39
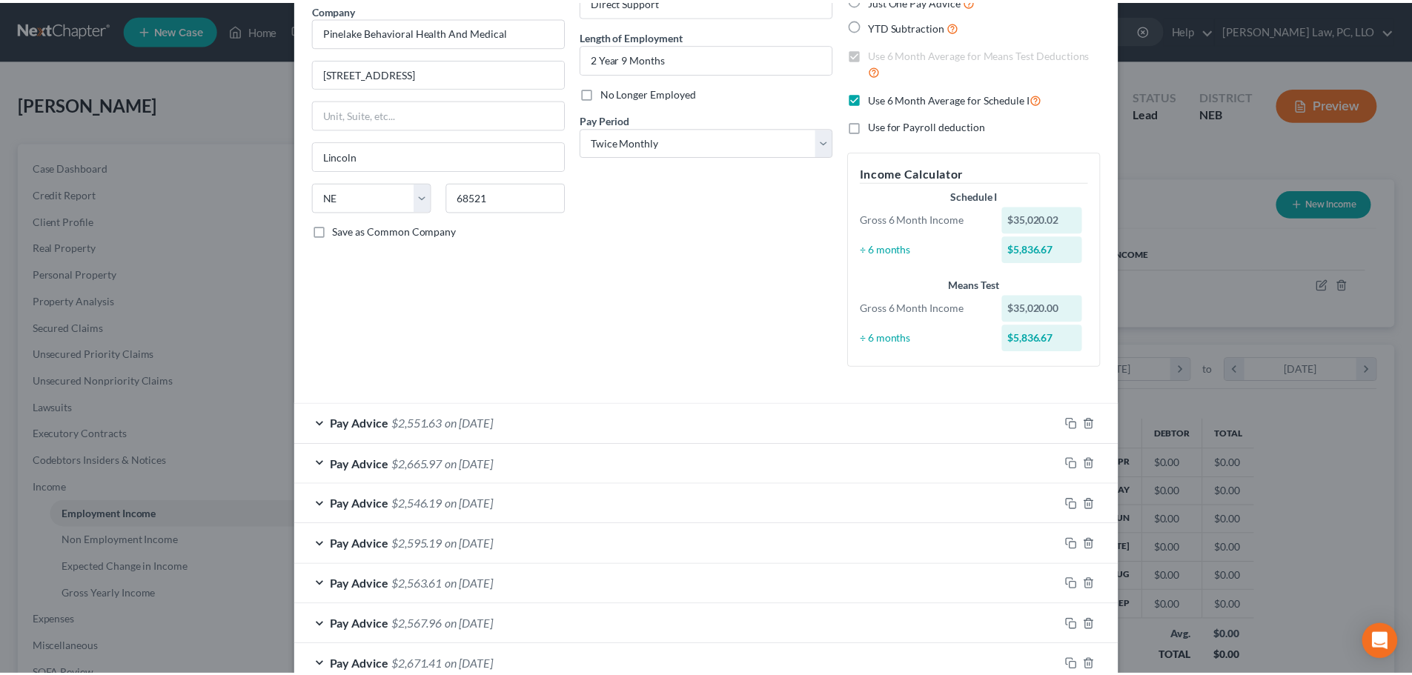
scroll to position [371, 0]
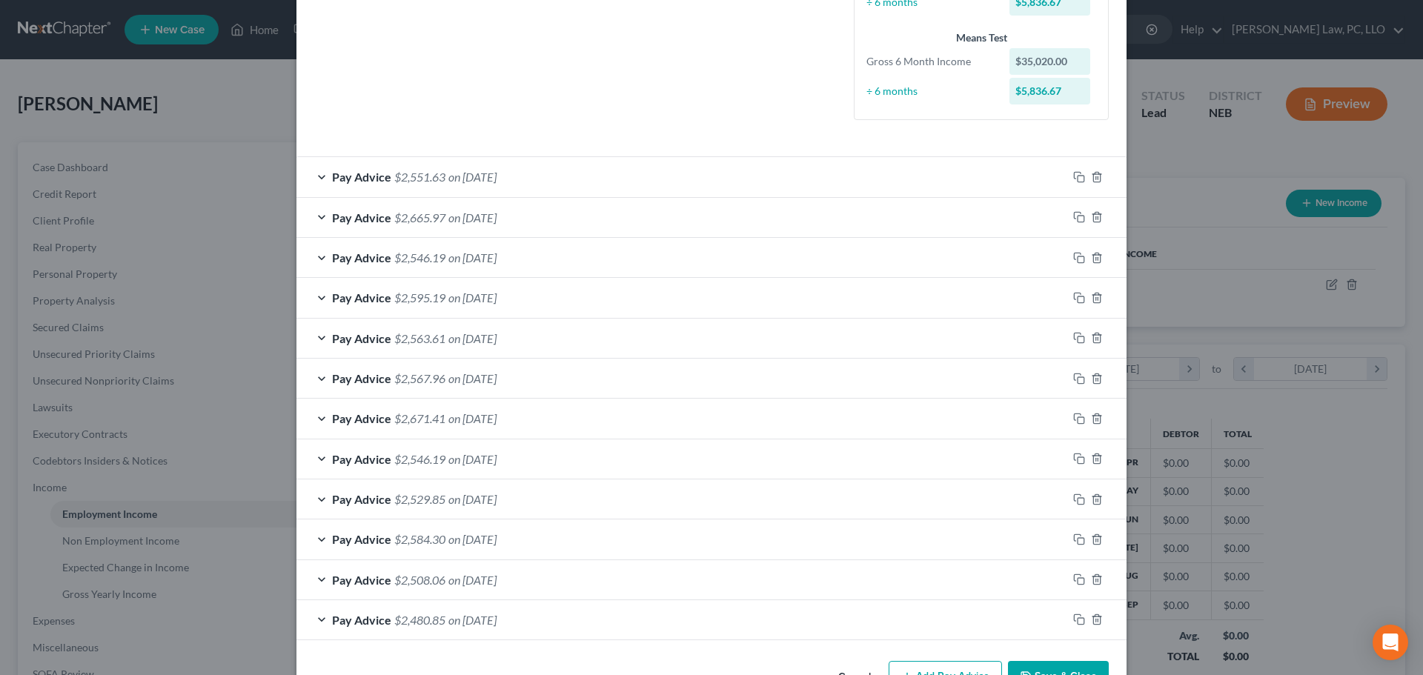
click at [1032, 672] on button "Save & Close" at bounding box center [1058, 676] width 101 height 31
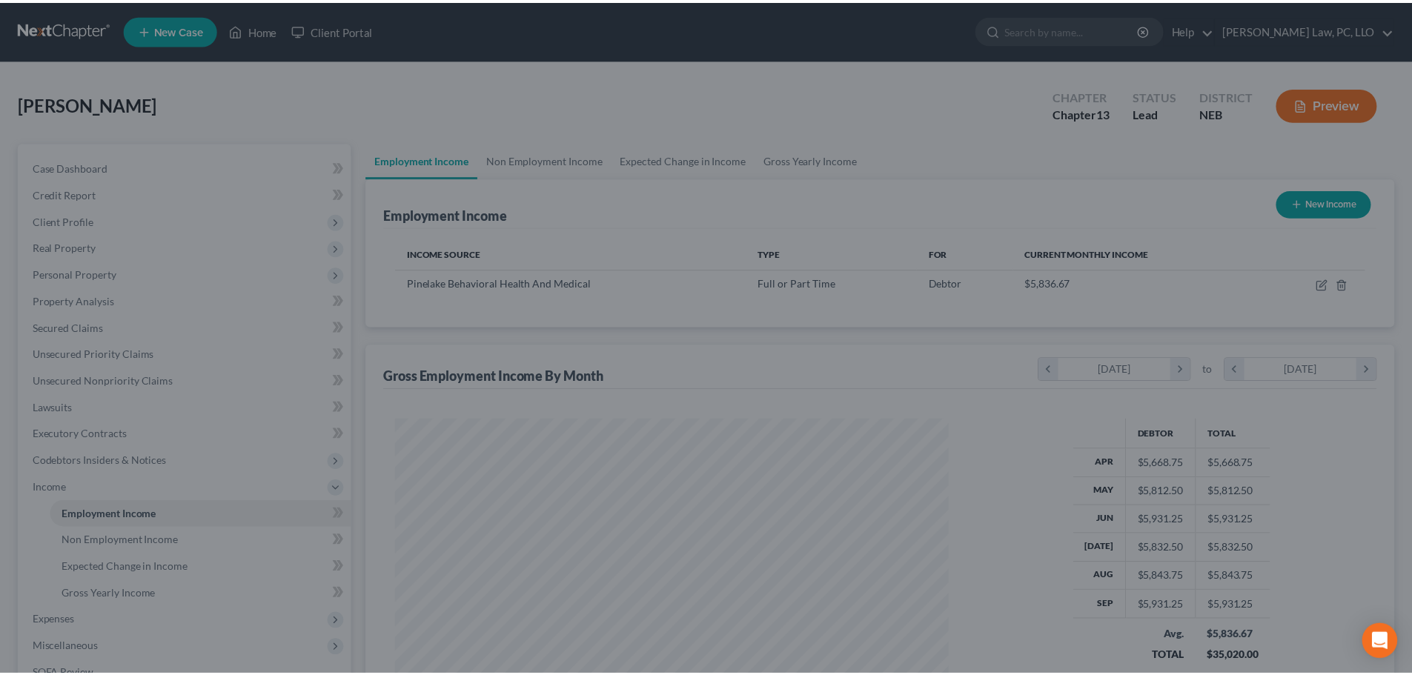
scroll to position [741018, 740712]
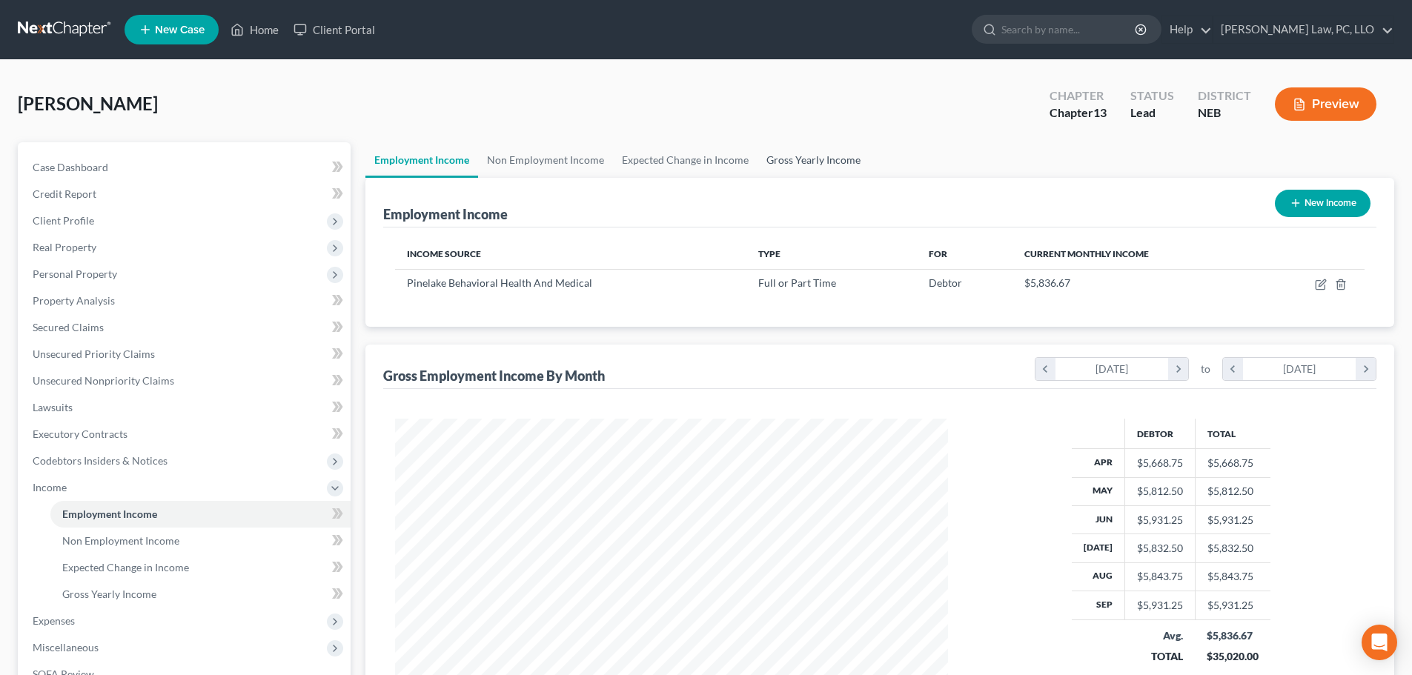
click at [818, 155] on link "Gross Yearly Income" at bounding box center [814, 160] width 112 height 36
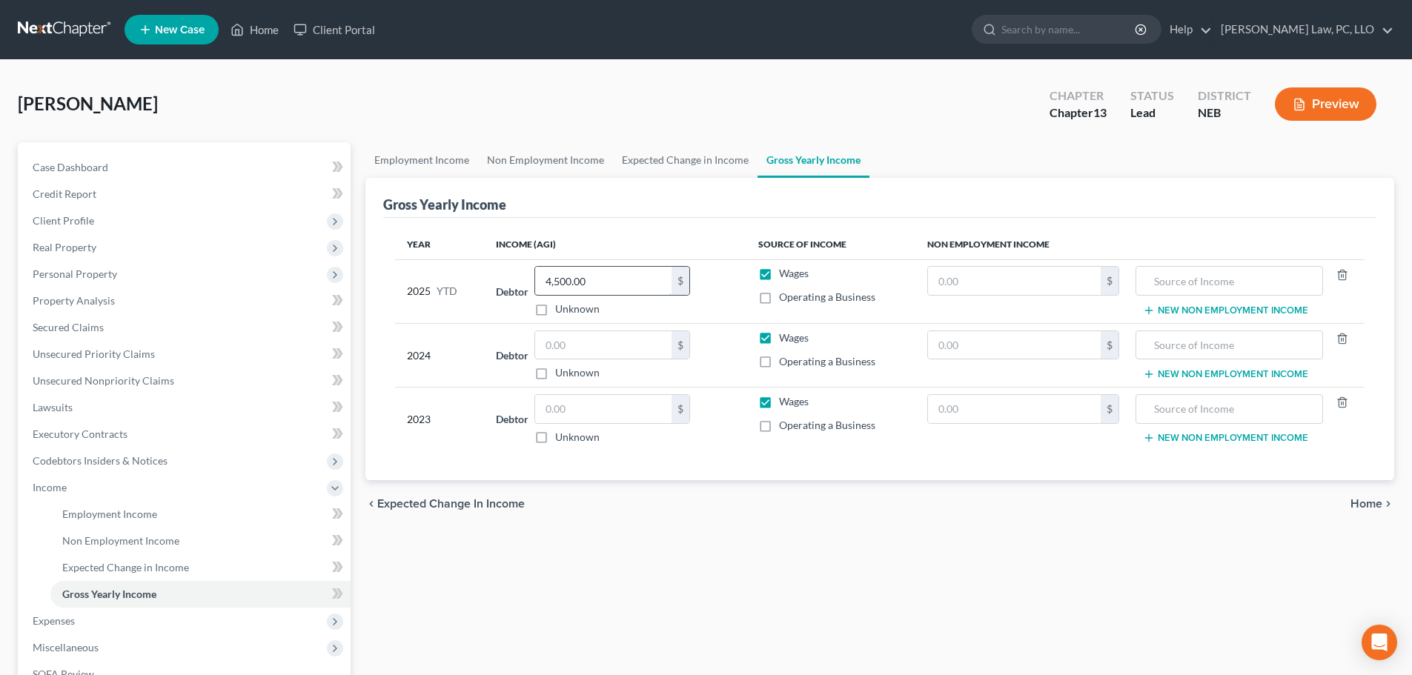
click at [603, 285] on input "4,500.00" at bounding box center [603, 281] width 136 height 28
click at [566, 347] on input "text" at bounding box center [603, 345] width 136 height 28
drag, startPoint x: 580, startPoint y: 351, endPoint x: 589, endPoint y: 352, distance: 8.3
click at [580, 351] on input "text" at bounding box center [603, 345] width 136 height 28
click at [597, 408] on input "text" at bounding box center [603, 409] width 136 height 28
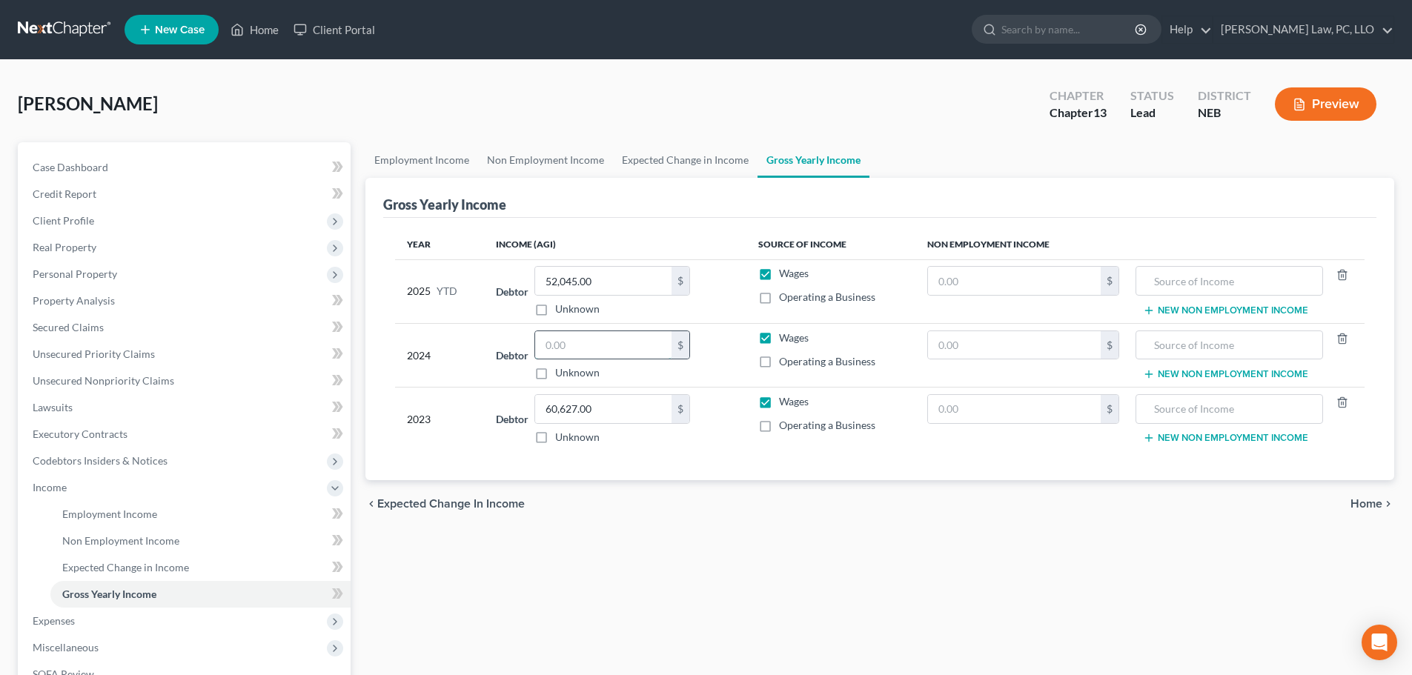
click at [542, 343] on input "text" at bounding box center [603, 345] width 136 height 28
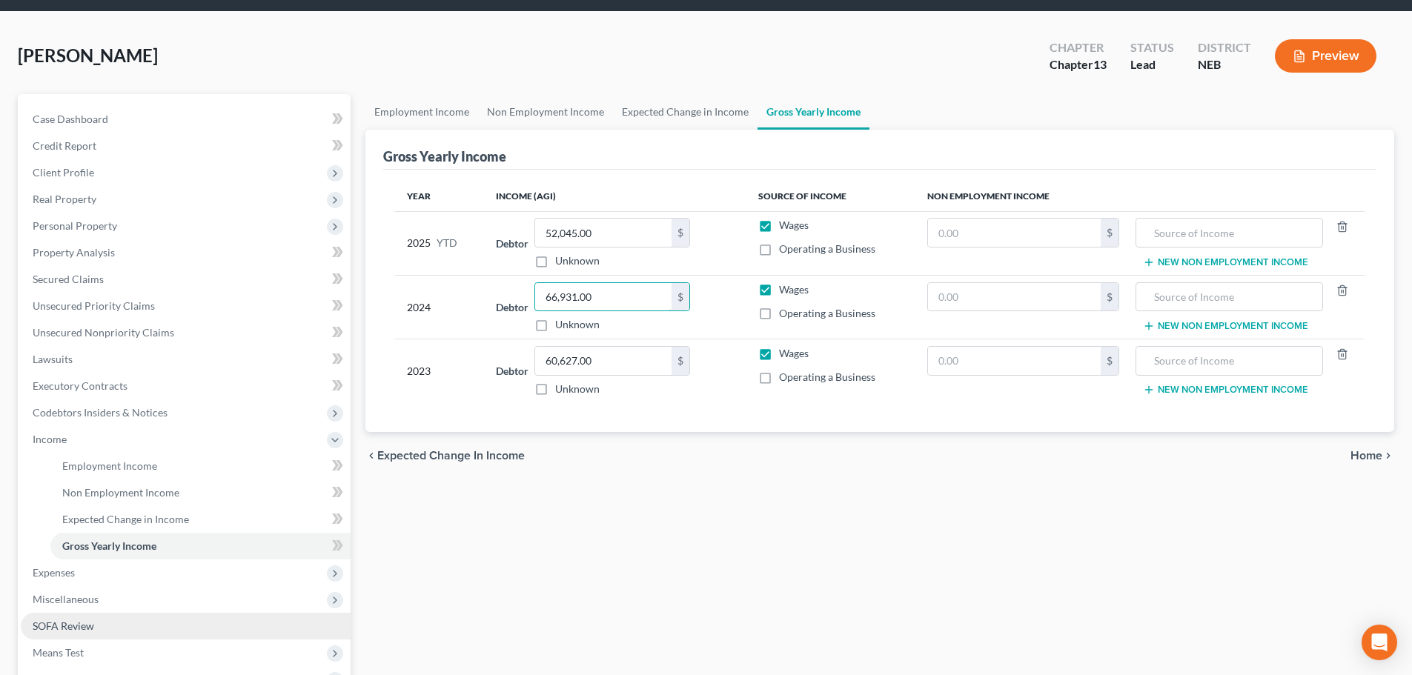
scroll to position [74, 0]
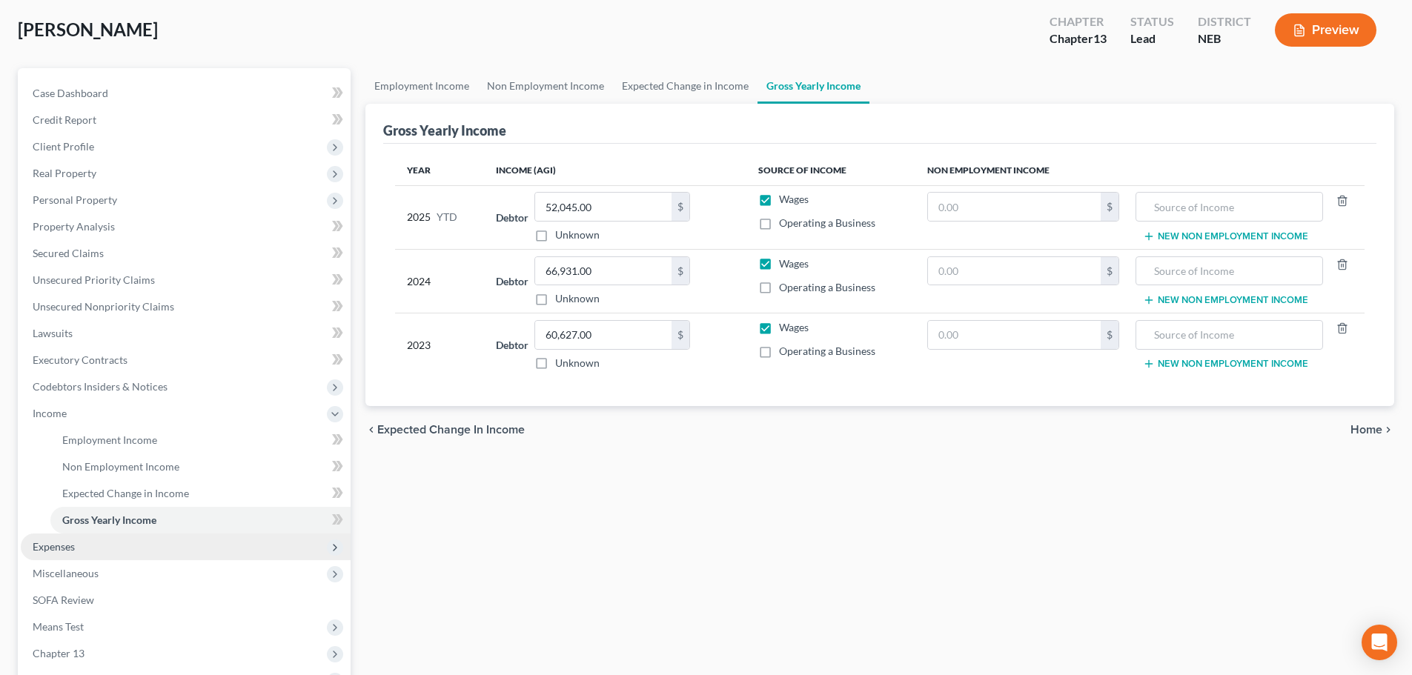
click at [77, 555] on span "Expenses" at bounding box center [186, 547] width 330 height 27
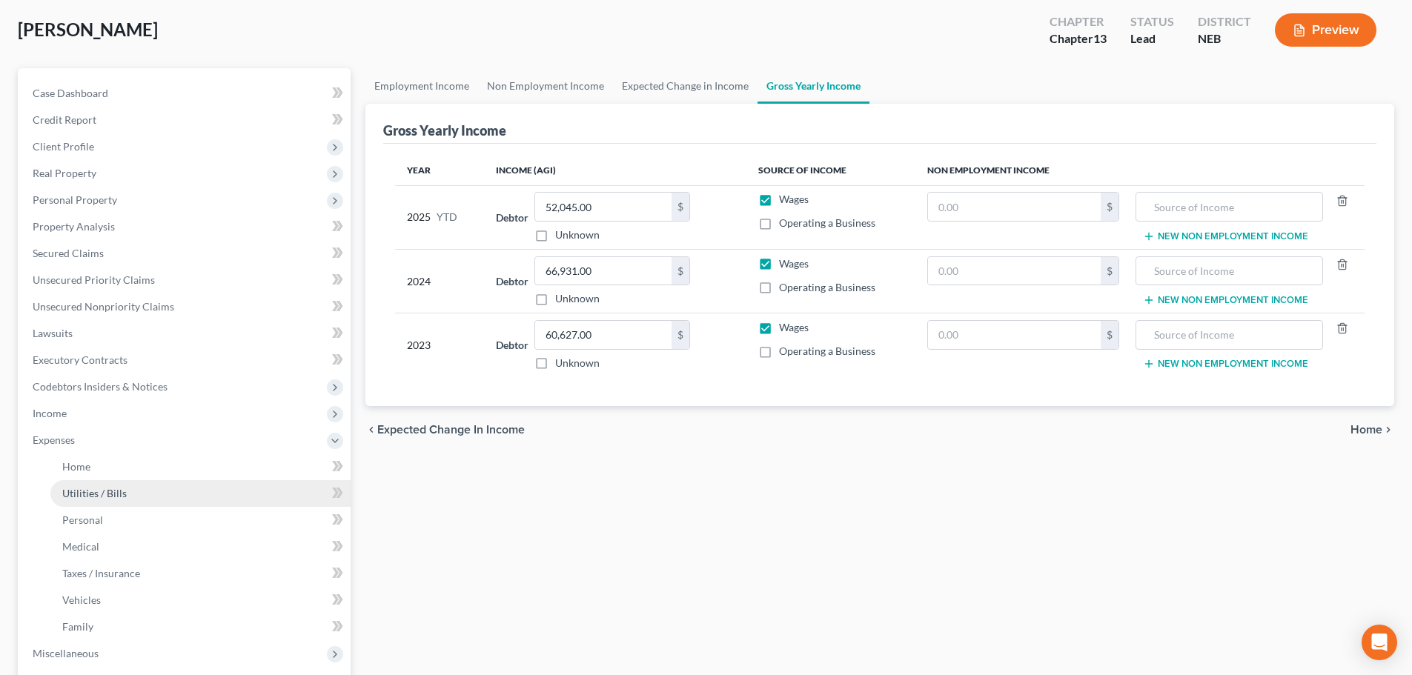
click at [79, 489] on span "Utilities / Bills" at bounding box center [94, 493] width 64 height 13
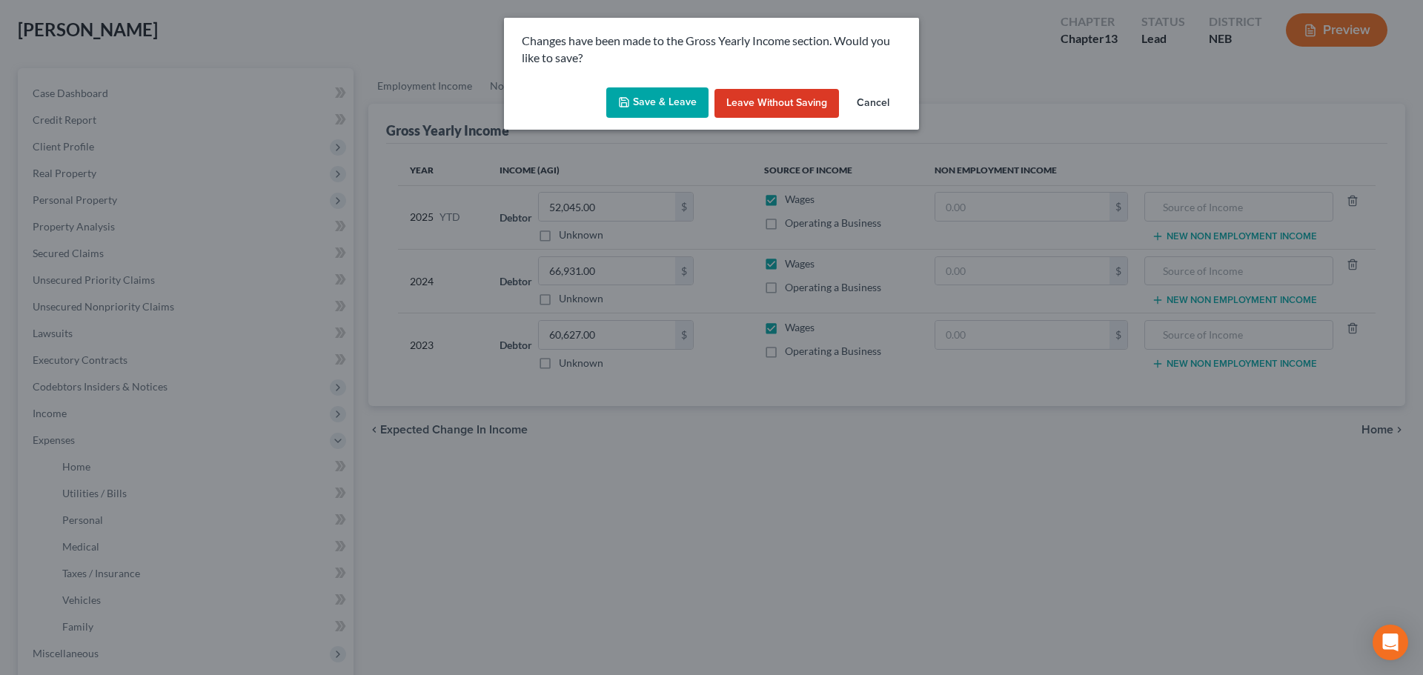
click at [663, 110] on button "Save & Leave" at bounding box center [657, 102] width 102 height 31
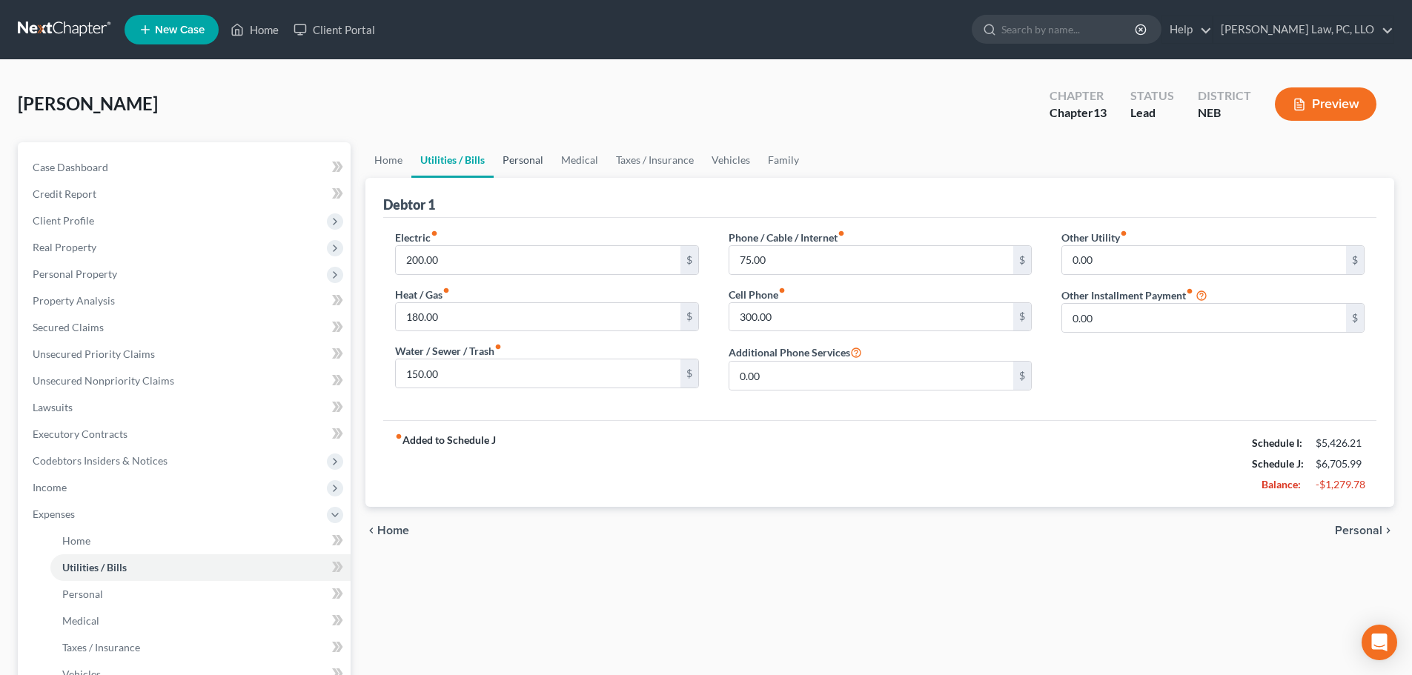
click at [503, 165] on link "Personal" at bounding box center [523, 160] width 59 height 36
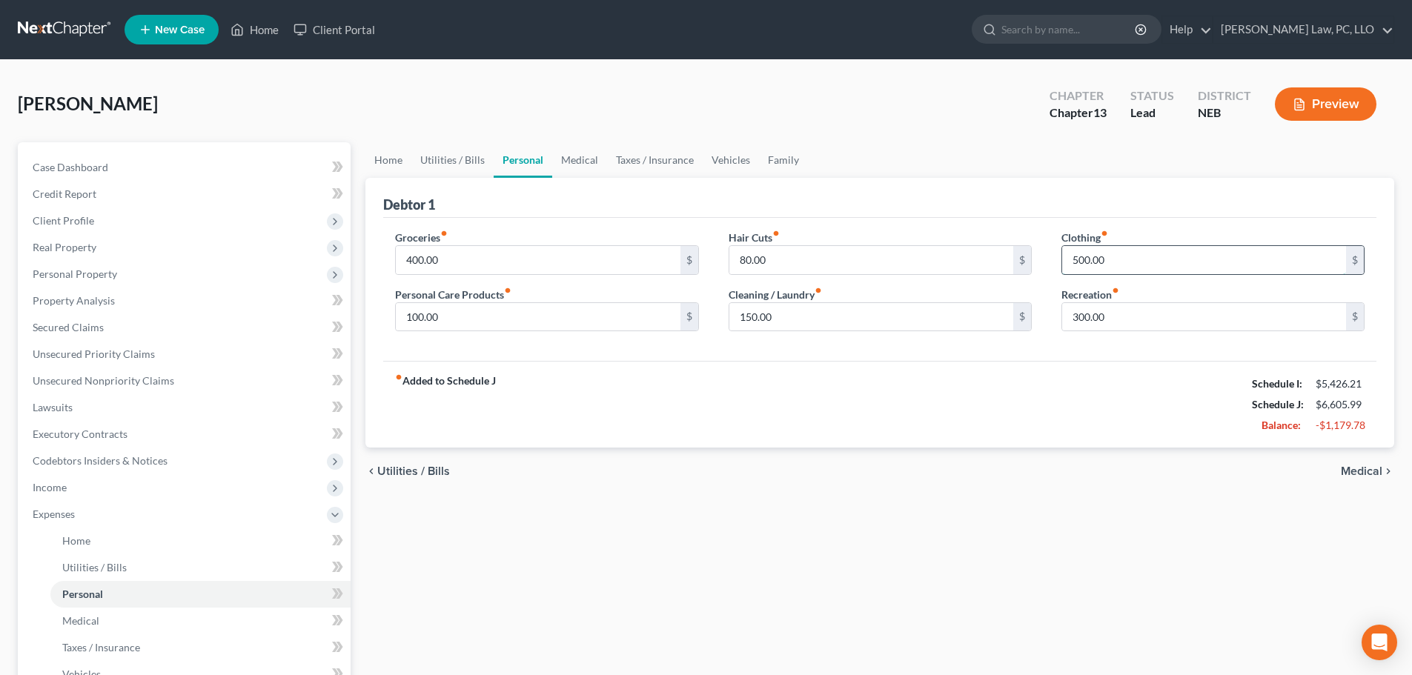
click at [1130, 274] on input "500.00" at bounding box center [1204, 260] width 284 height 28
click at [1151, 307] on input "300.00" at bounding box center [1204, 317] width 284 height 28
drag, startPoint x: 979, startPoint y: 362, endPoint x: 995, endPoint y: 367, distance: 17.1
click at [978, 362] on div "fiber_manual_record Added to Schedule J Schedule I: $5,426.21 Schedule J: $5,98…" at bounding box center [879, 404] width 993 height 87
click at [841, 316] on input "150.00" at bounding box center [871, 317] width 284 height 28
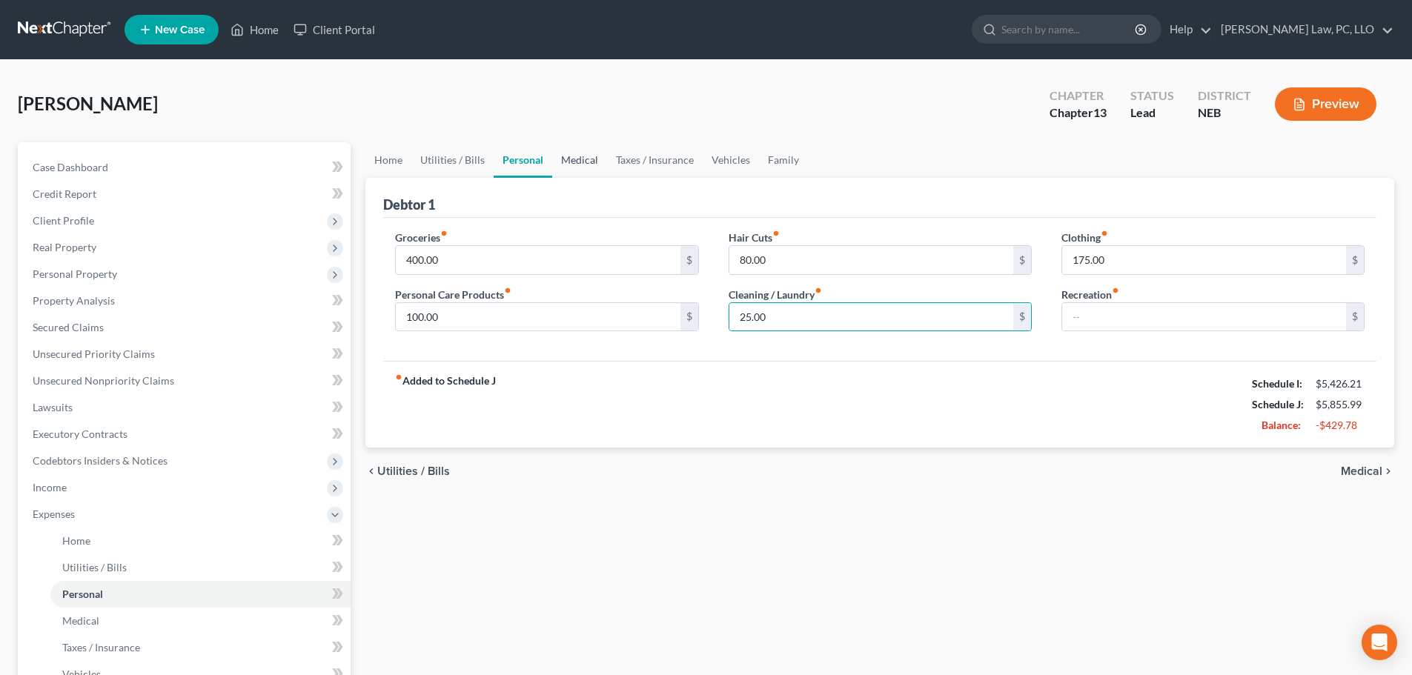
drag, startPoint x: 568, startPoint y: 158, endPoint x: 575, endPoint y: 148, distance: 12.2
click at [568, 158] on link "Medical" at bounding box center [579, 160] width 55 height 36
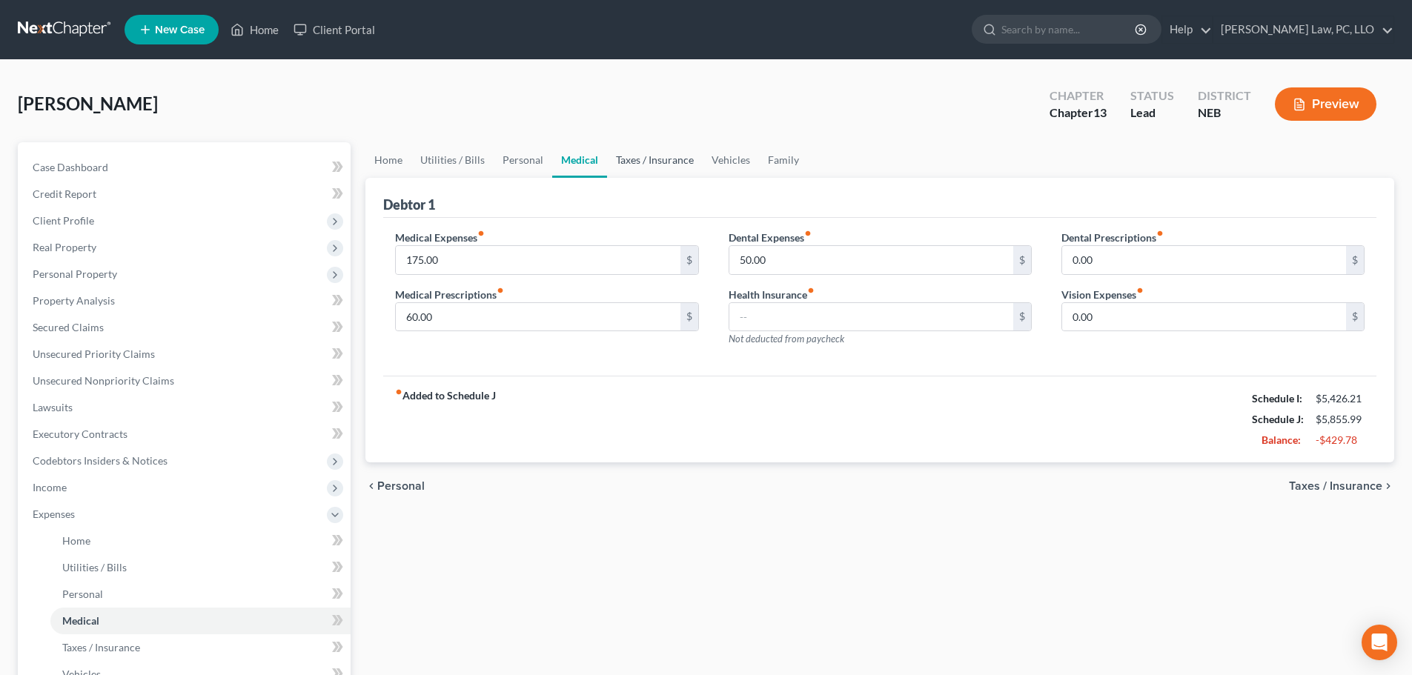
click at [638, 162] on link "Taxes / Insurance" at bounding box center [655, 160] width 96 height 36
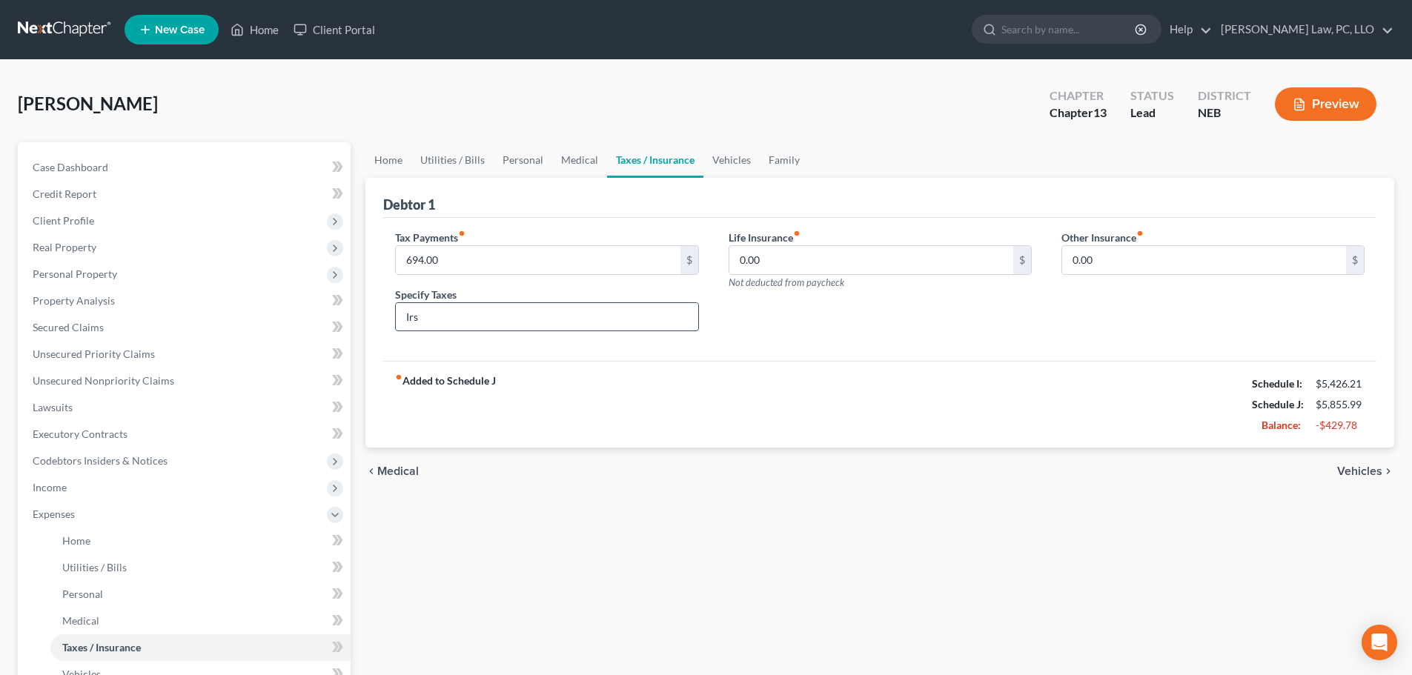
click at [451, 318] on input "Irs" at bounding box center [547, 317] width 302 height 28
drag, startPoint x: 450, startPoint y: 318, endPoint x: 394, endPoint y: 315, distance: 55.7
click at [394, 315] on div "Tax Payments fiber_manual_record 694.00 $ Specify Taxes Irs" at bounding box center [546, 287] width 333 height 114
click at [854, 346] on div "Tax Payments fiber_manual_record $ Specify Taxes Life Insurance fiber_manual_re…" at bounding box center [879, 290] width 993 height 144
click at [735, 163] on link "Vehicles" at bounding box center [731, 160] width 56 height 36
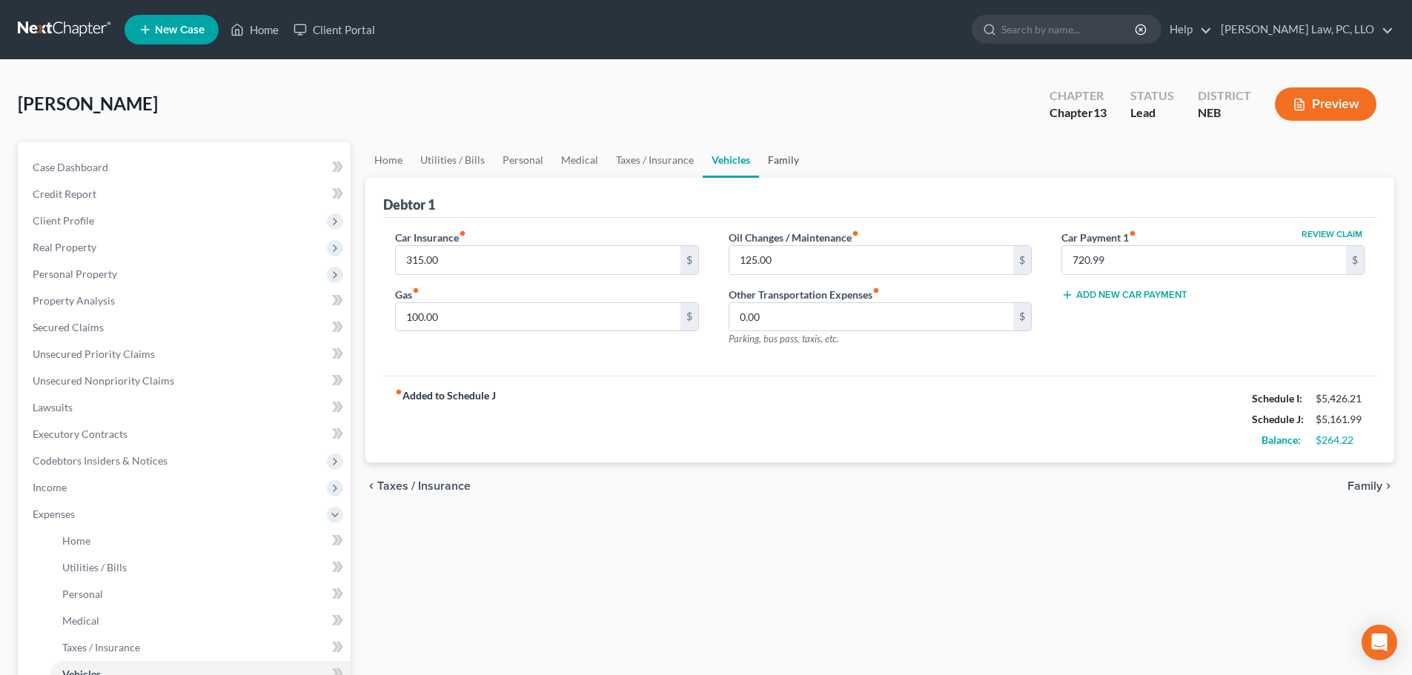
click at [784, 164] on link "Family" at bounding box center [783, 160] width 49 height 36
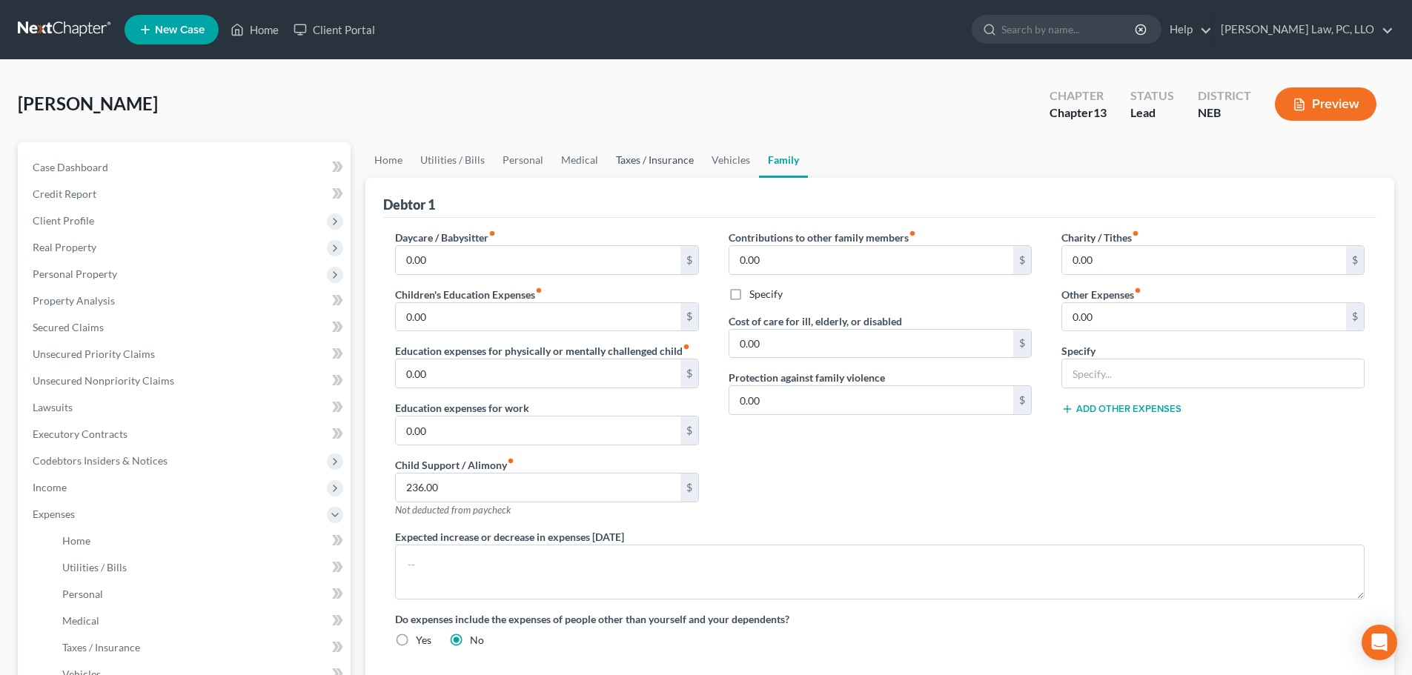
click at [664, 166] on link "Taxes / Insurance" at bounding box center [655, 160] width 96 height 36
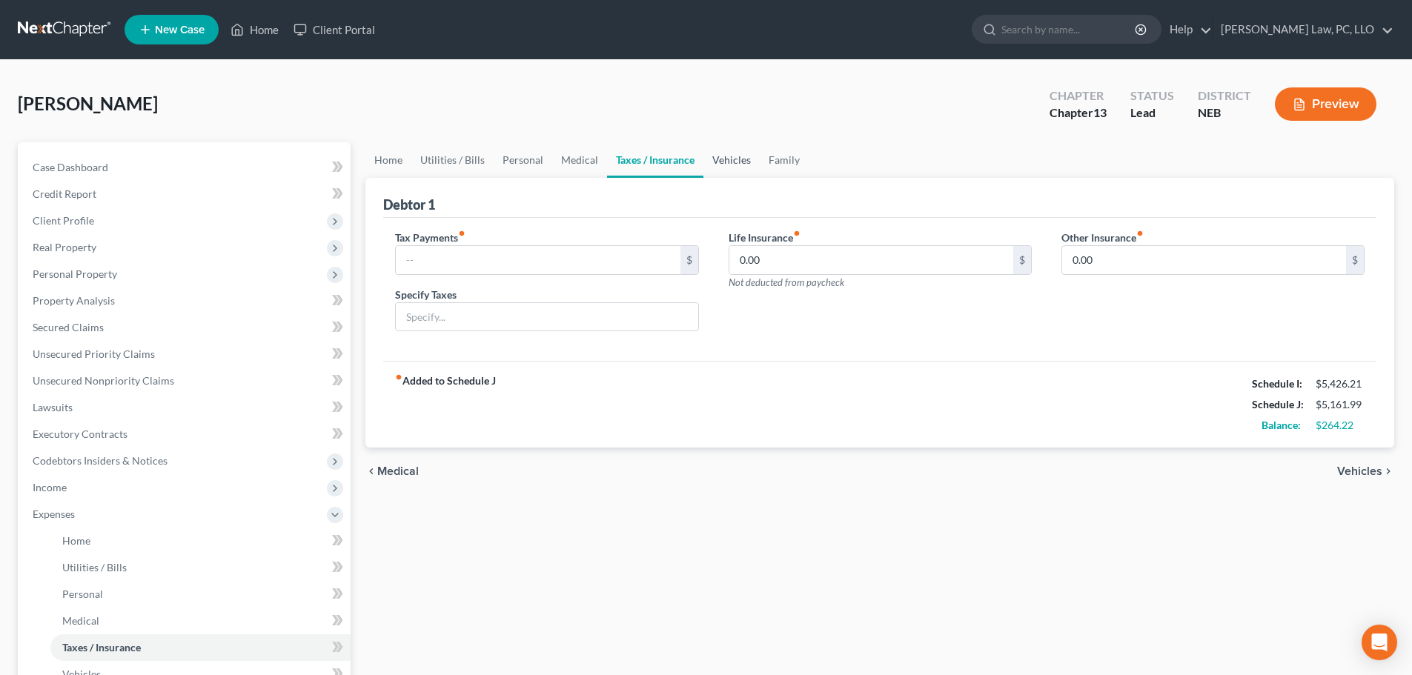
click at [729, 167] on link "Vehicles" at bounding box center [731, 160] width 56 height 36
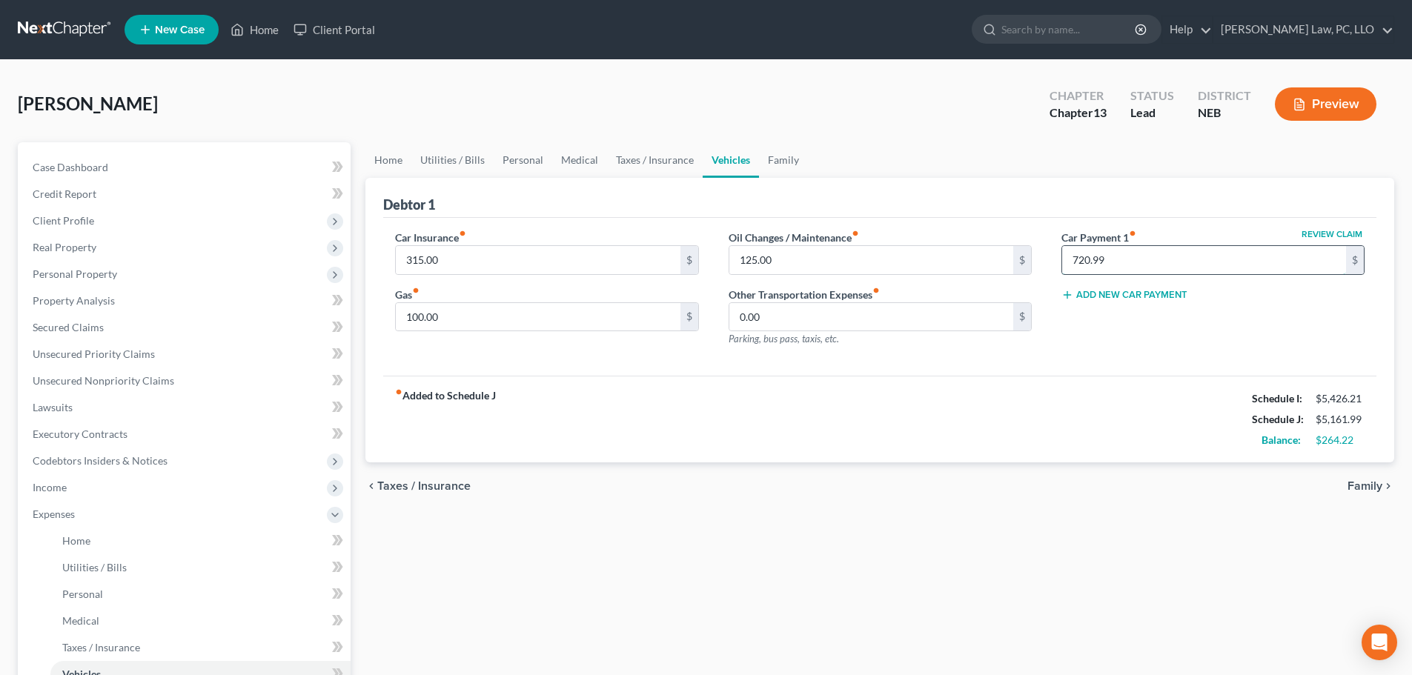
click at [1161, 263] on input "720.99" at bounding box center [1204, 260] width 284 height 28
click at [1033, 362] on div "Car Insurance fiber_manual_record 315.00 $ Gas fiber_manual_record 100.00 $ Oil…" at bounding box center [879, 297] width 993 height 159
click at [779, 159] on link "Family" at bounding box center [783, 160] width 49 height 36
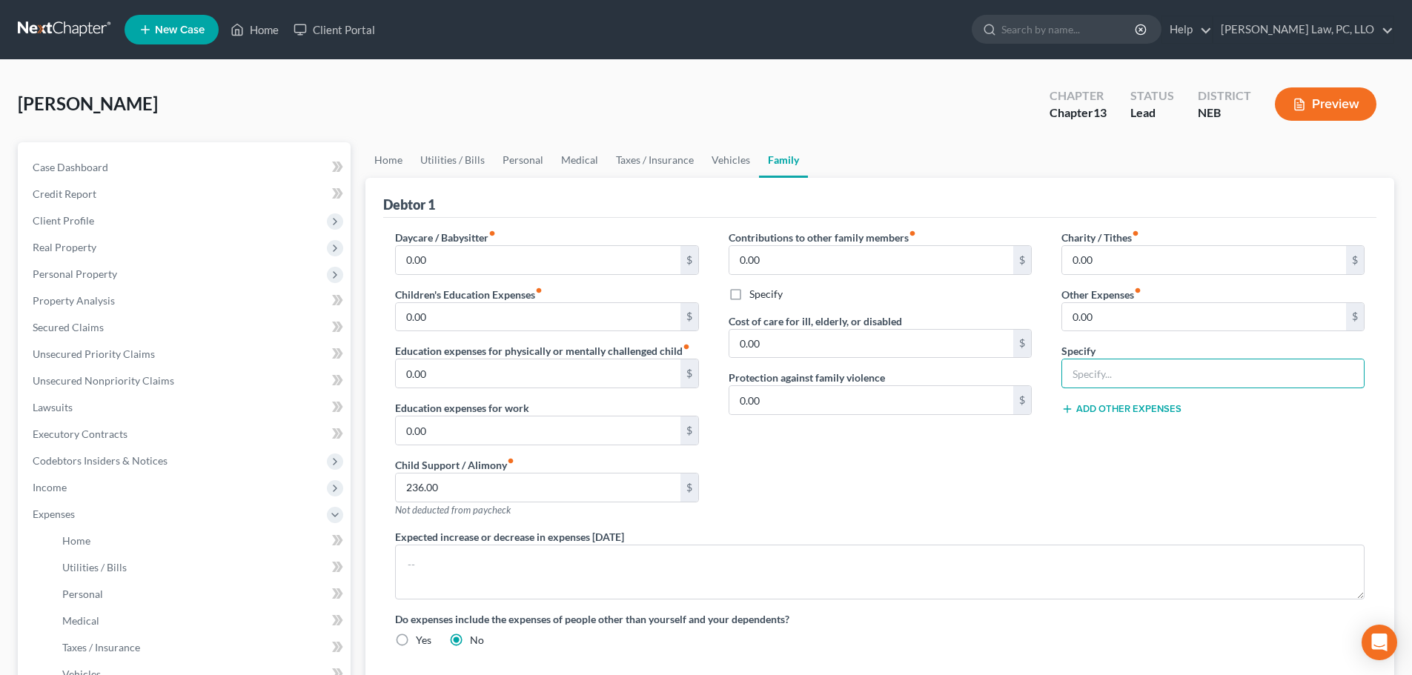
drag, startPoint x: 1078, startPoint y: 363, endPoint x: 1050, endPoint y: 368, distance: 27.8
click at [1077, 364] on input "text" at bounding box center [1213, 374] width 302 height 28
click at [1112, 318] on input "0.00" at bounding box center [1204, 317] width 284 height 28
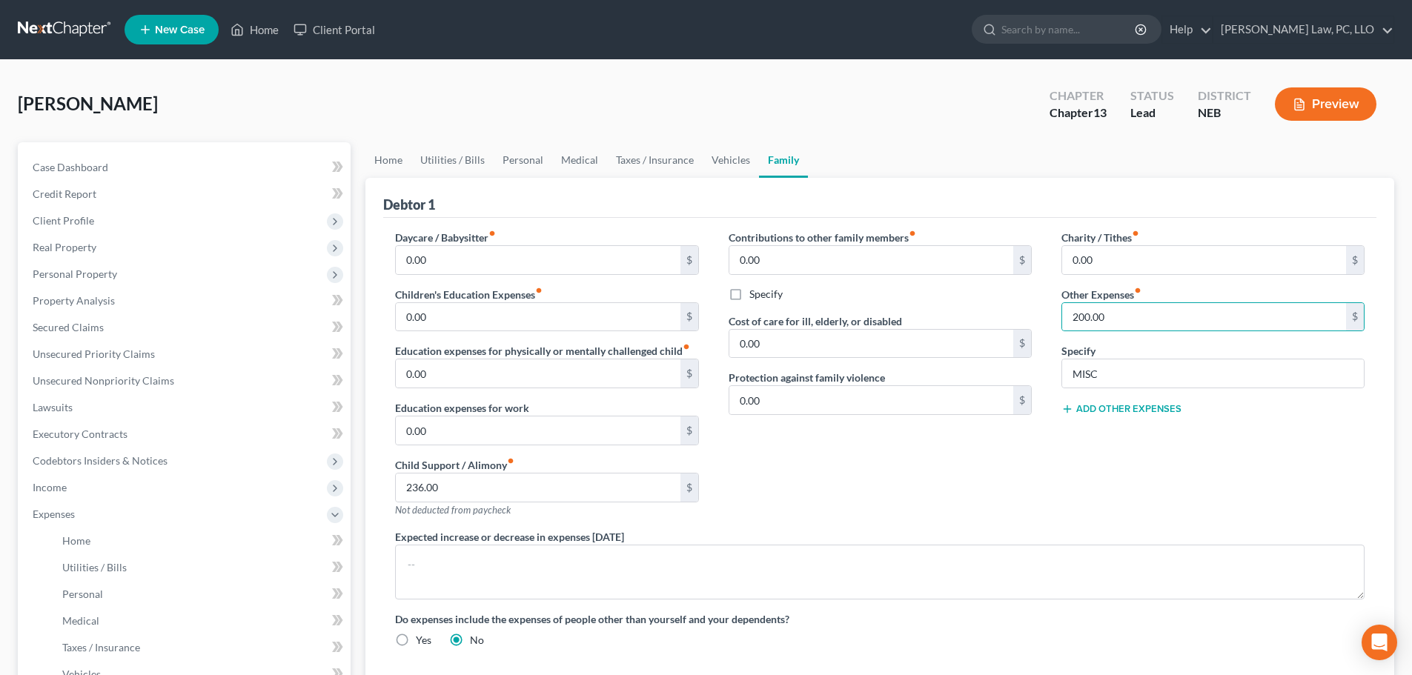
drag, startPoint x: 1021, startPoint y: 427, endPoint x: 871, endPoint y: 511, distance: 171.9
click at [1020, 427] on div "Contributions to other family members fiber_manual_record 0.00 $ Specify Cost o…" at bounding box center [880, 379] width 333 height 299
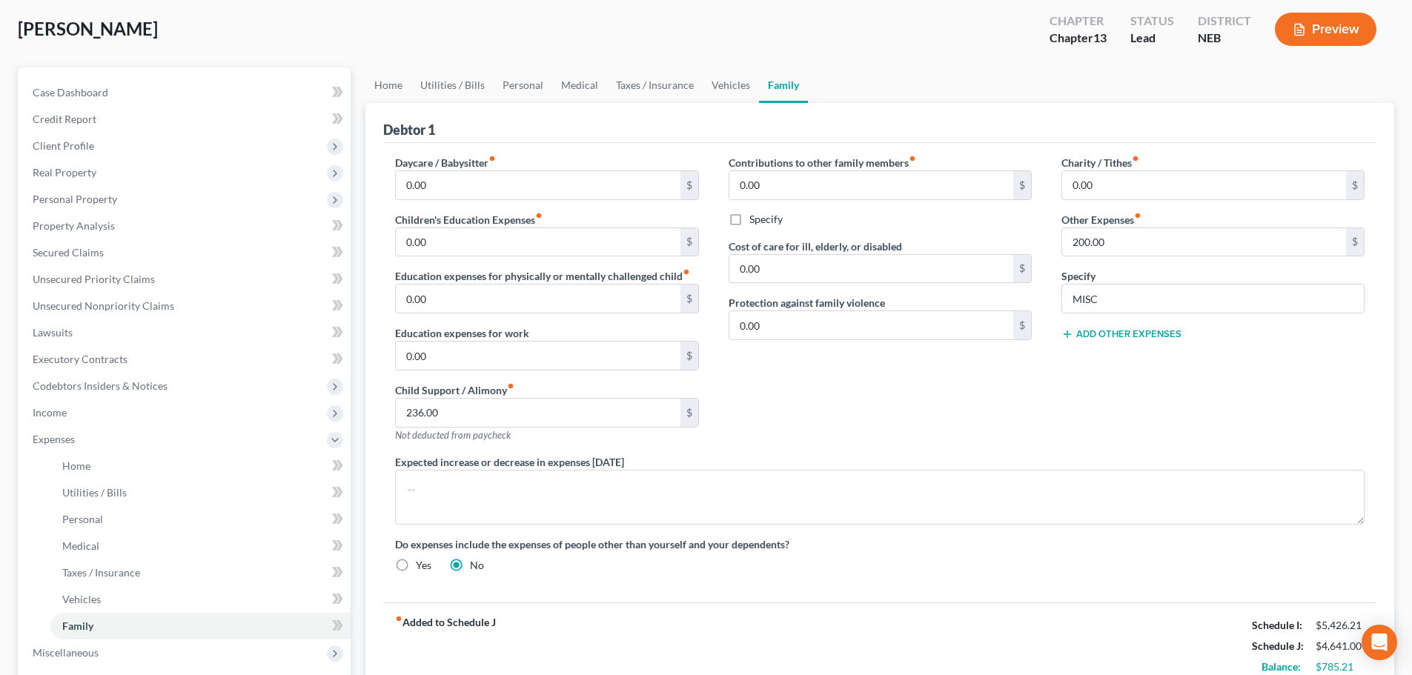
scroll to position [74, 0]
click at [509, 87] on link "Personal" at bounding box center [523, 86] width 59 height 36
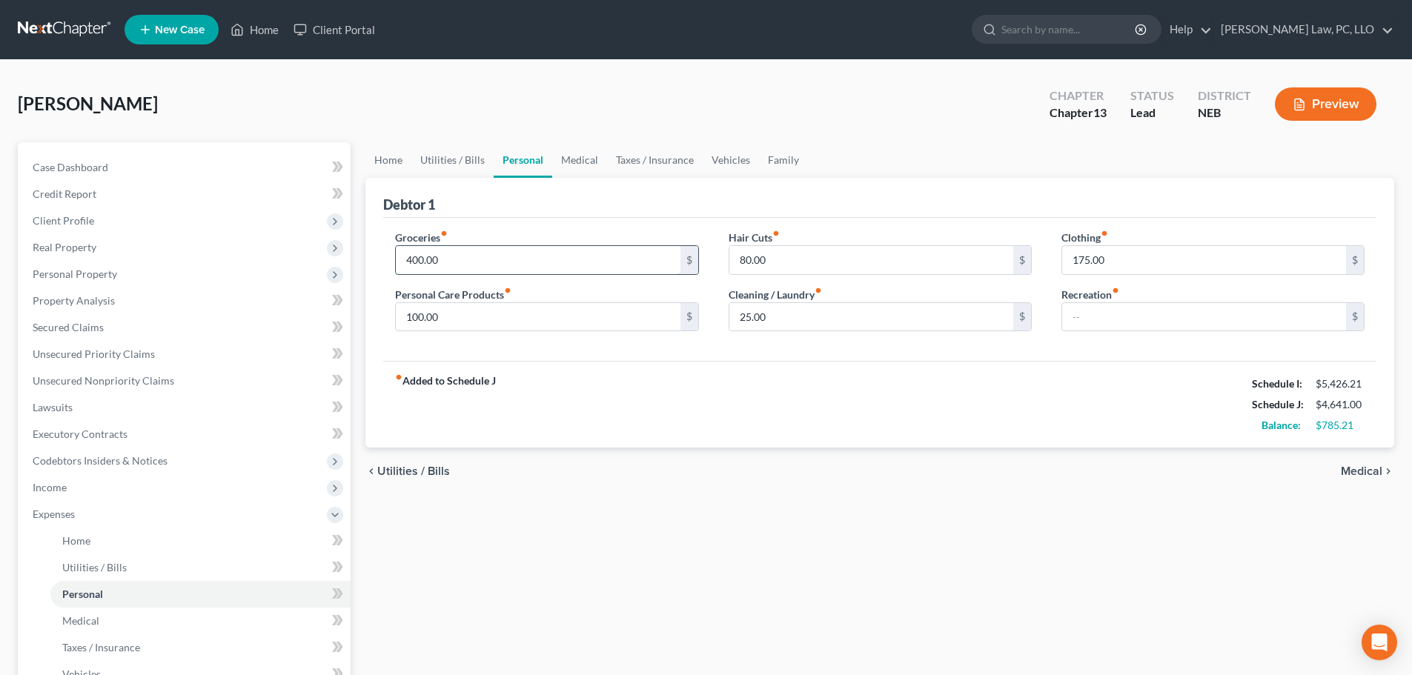
click at [454, 257] on input "400.00" at bounding box center [538, 260] width 284 height 28
click at [107, 229] on span "Client Profile" at bounding box center [186, 221] width 330 height 27
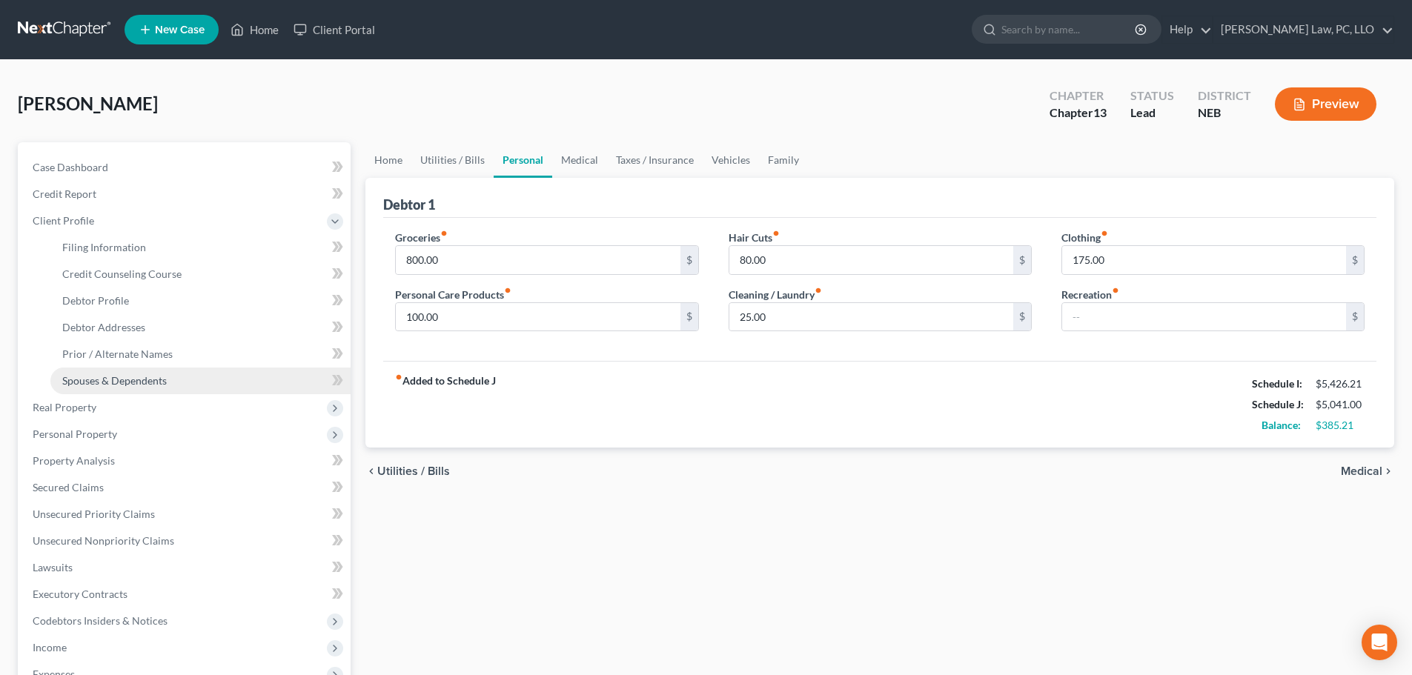
drag, startPoint x: 107, startPoint y: 374, endPoint x: 254, endPoint y: 375, distance: 146.8
click at [107, 375] on span "Spouses & Dependents" at bounding box center [114, 380] width 105 height 13
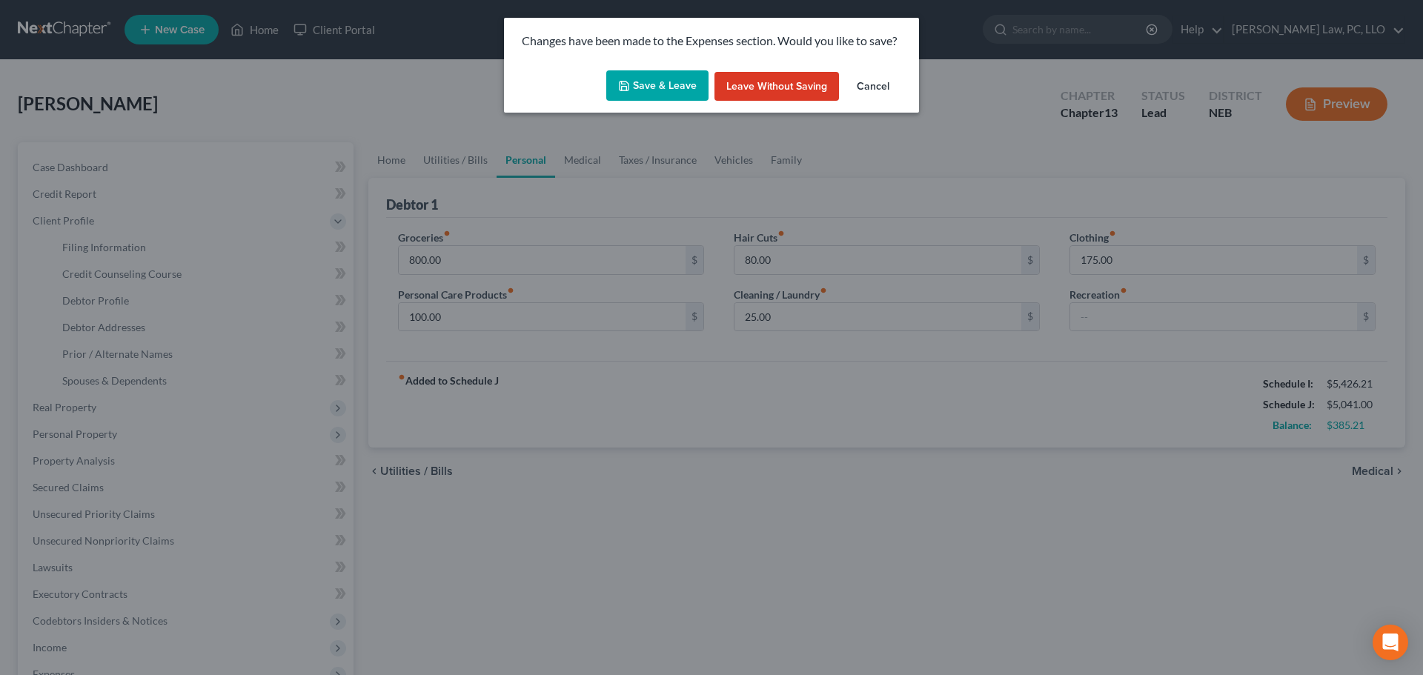
click at [672, 94] on button "Save & Leave" at bounding box center [657, 85] width 102 height 31
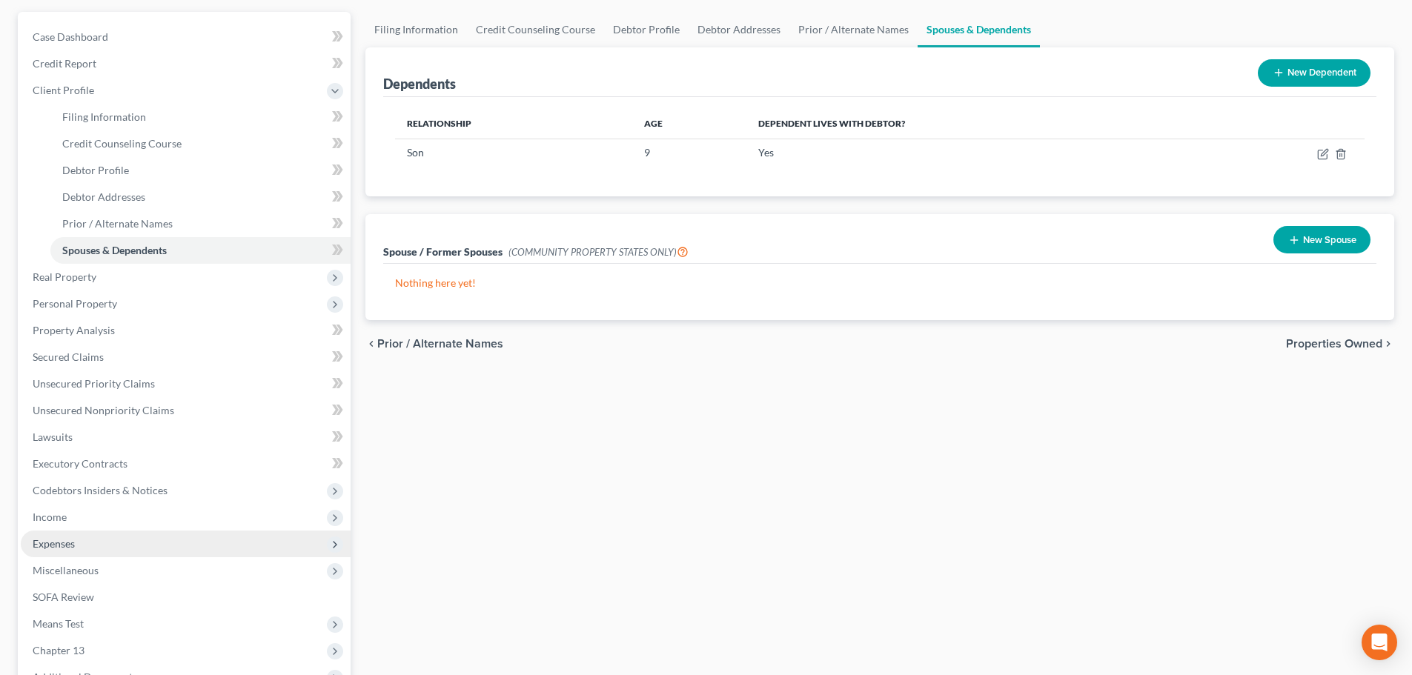
scroll to position [148, 0]
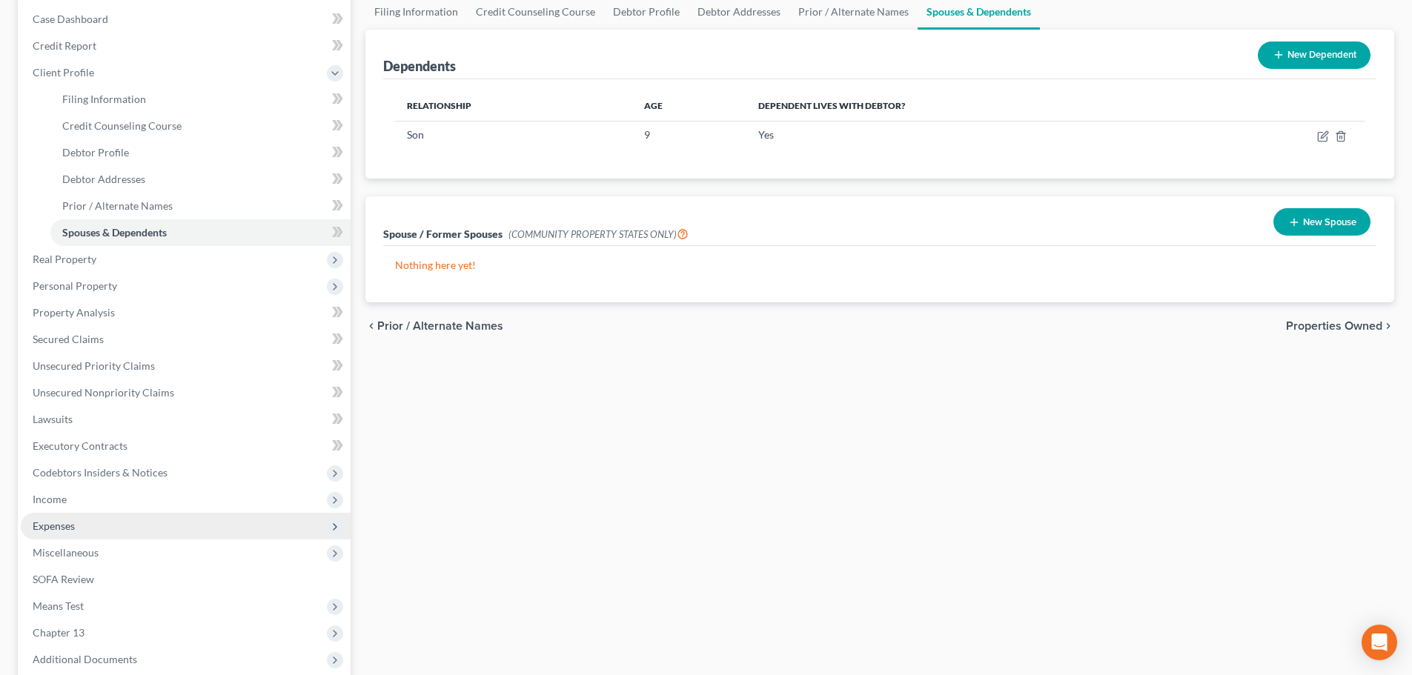
click at [105, 531] on span "Expenses" at bounding box center [186, 526] width 330 height 27
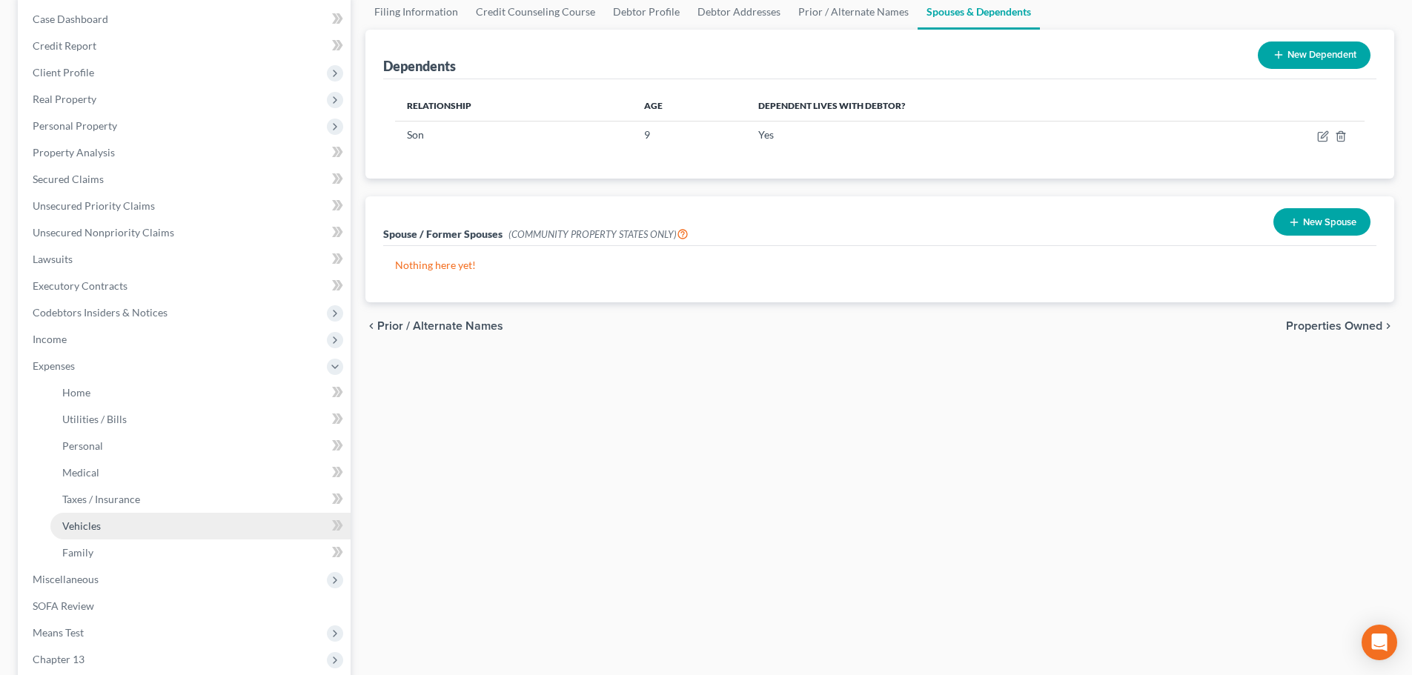
click at [104, 513] on link "Vehicles" at bounding box center [200, 526] width 300 height 27
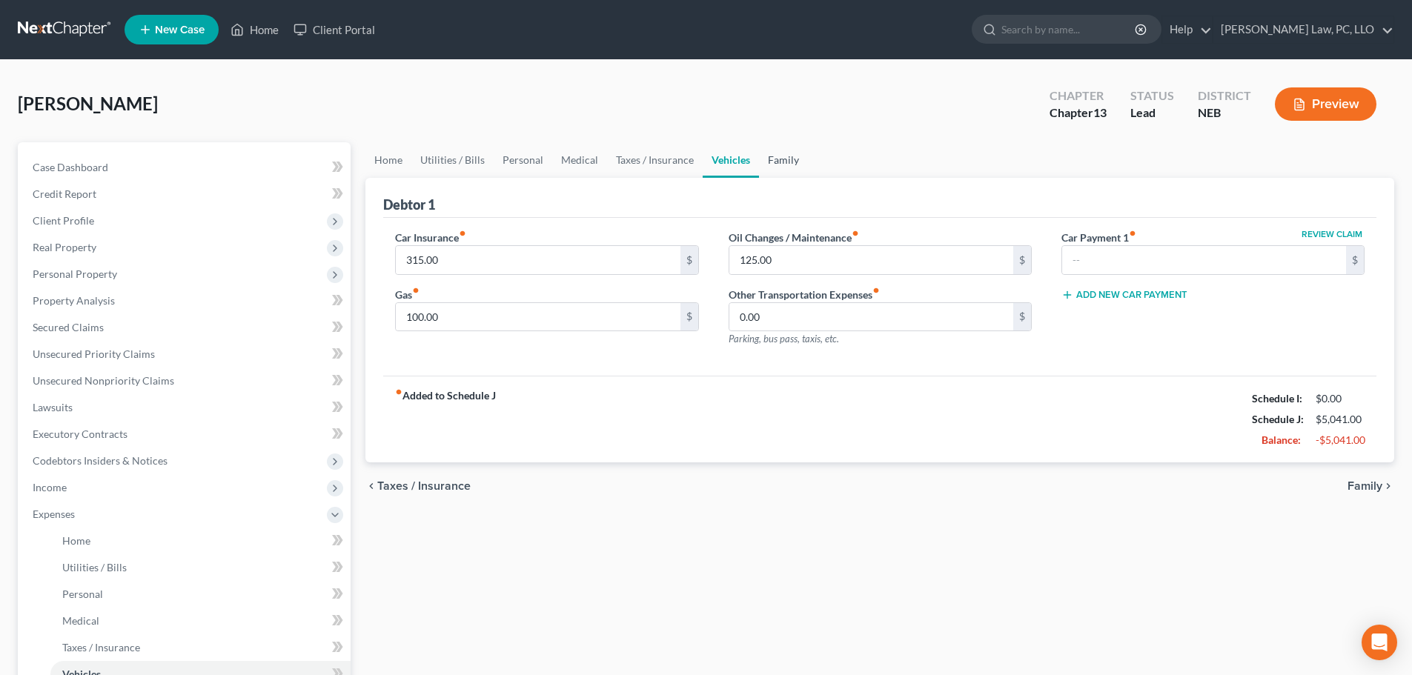
click at [764, 162] on link "Family" at bounding box center [783, 160] width 49 height 36
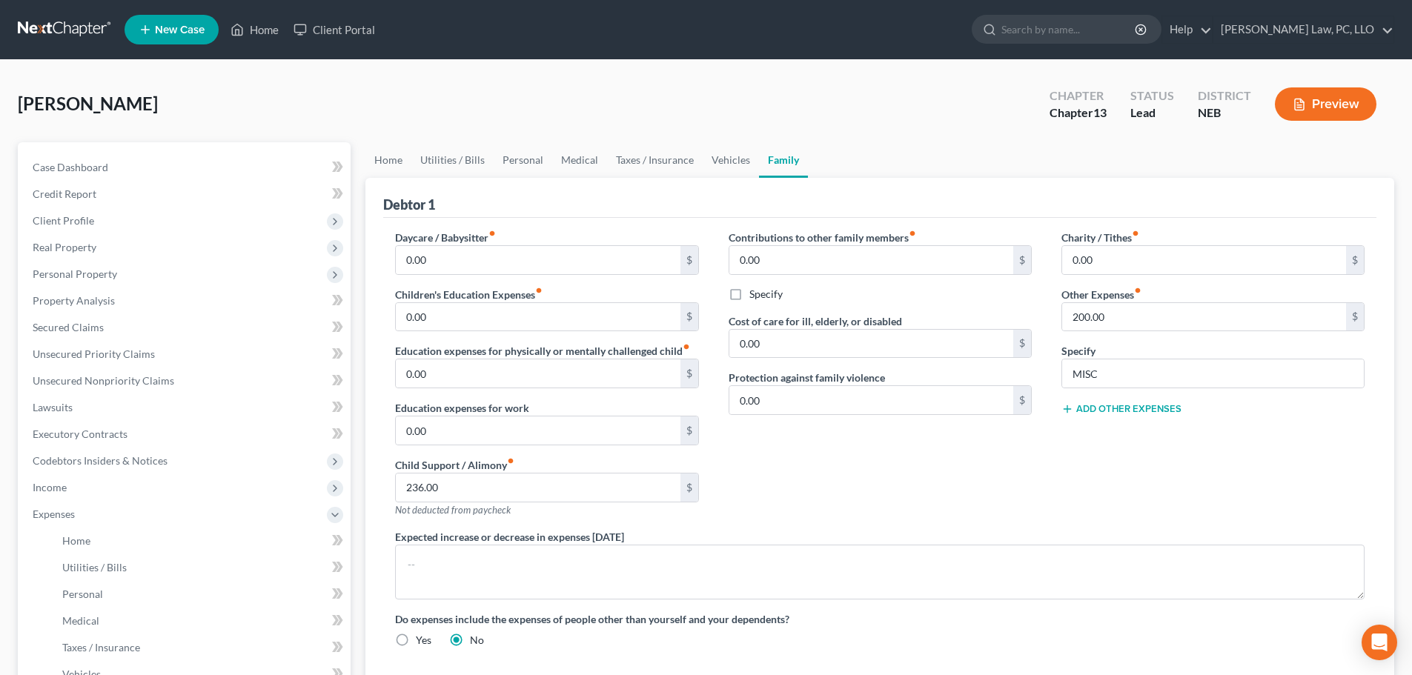
click at [1101, 409] on button "Add Other Expenses" at bounding box center [1122, 409] width 120 height 12
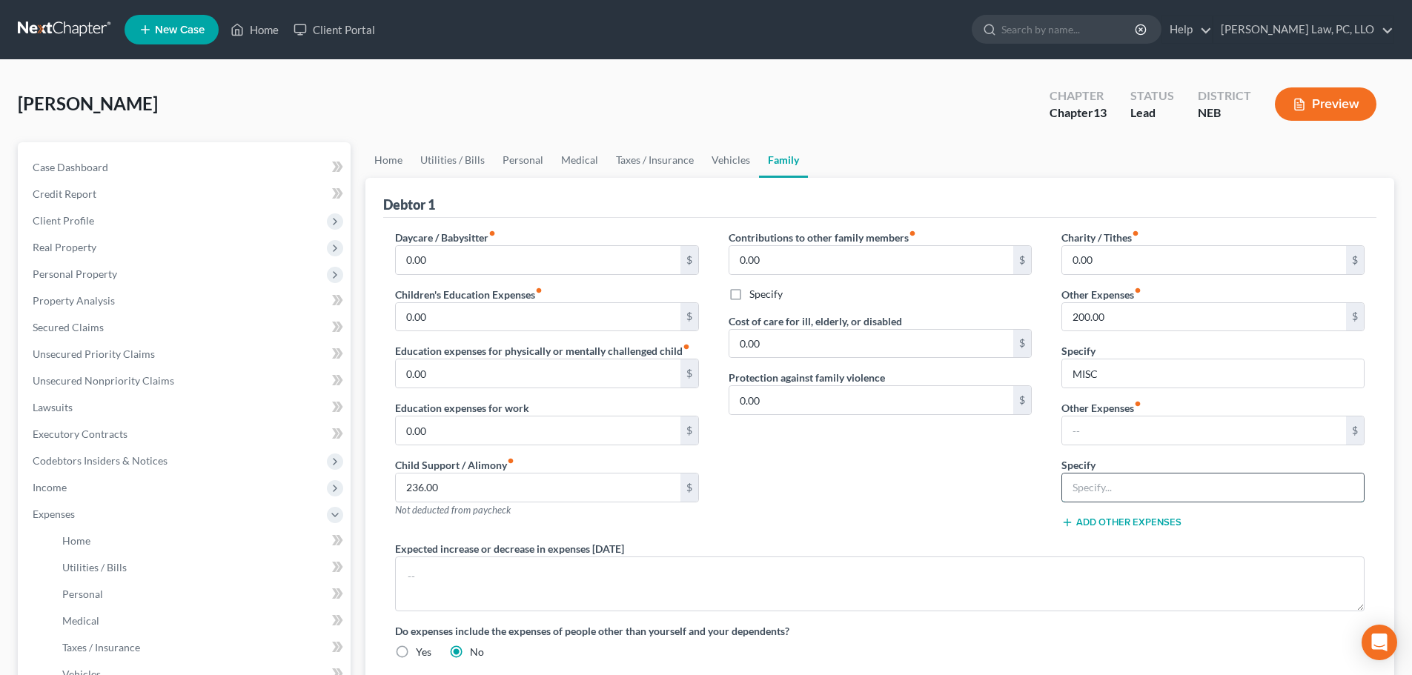
click at [1097, 486] on input "text" at bounding box center [1213, 488] width 302 height 28
click at [1103, 428] on input "text" at bounding box center [1204, 431] width 284 height 28
click at [927, 459] on div "Contributions to other family members fiber_manual_record 0.00 $ Specify Cost o…" at bounding box center [880, 385] width 333 height 311
click at [877, 482] on div "Contributions to other family members fiber_manual_record 0.00 $ Specify Cost o…" at bounding box center [880, 385] width 333 height 311
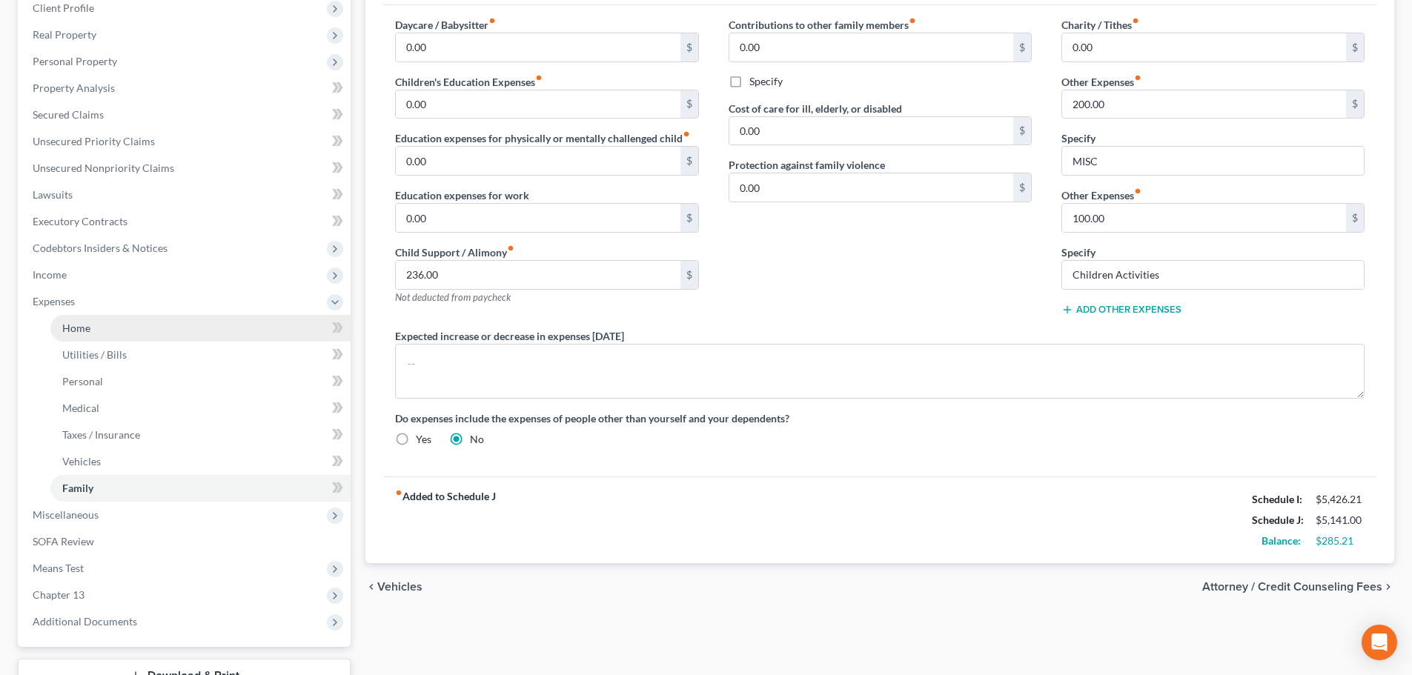
scroll to position [222, 0]
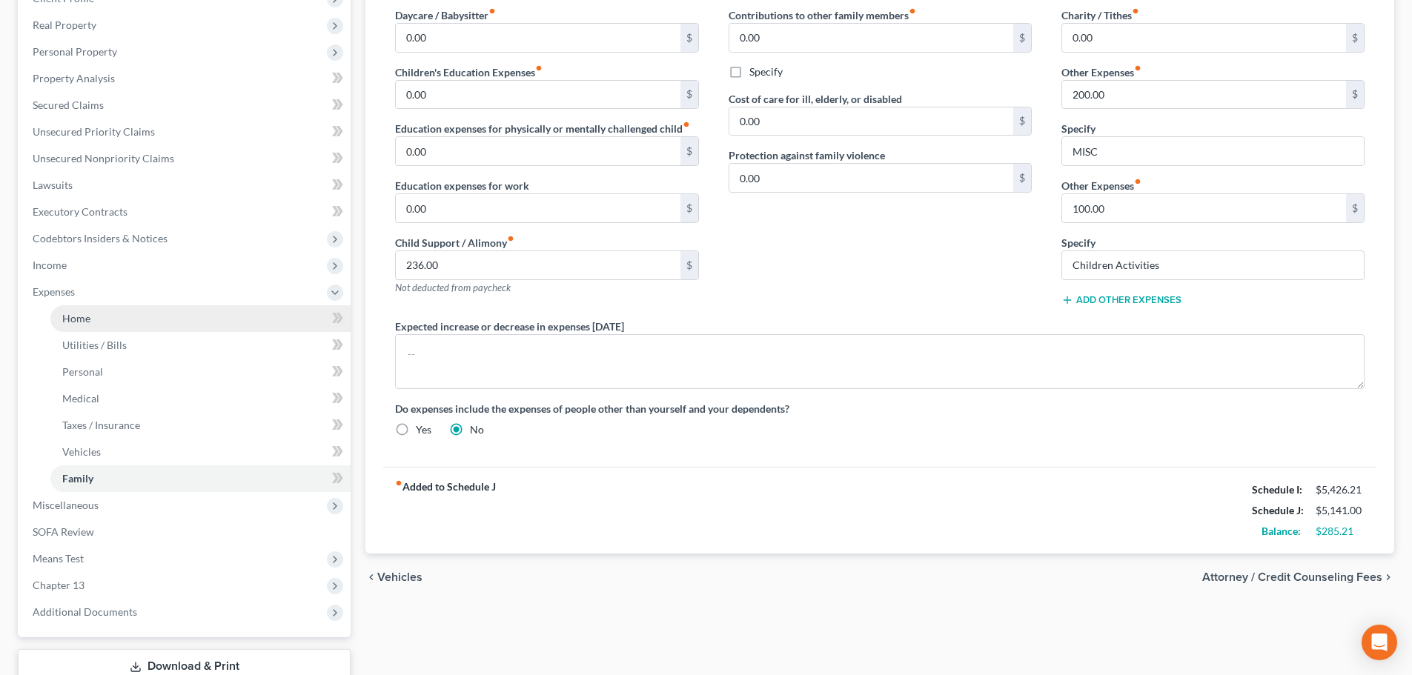
drag, startPoint x: 119, startPoint y: 294, endPoint x: 116, endPoint y: 328, distance: 34.2
click at [119, 294] on span "Expenses" at bounding box center [186, 292] width 330 height 27
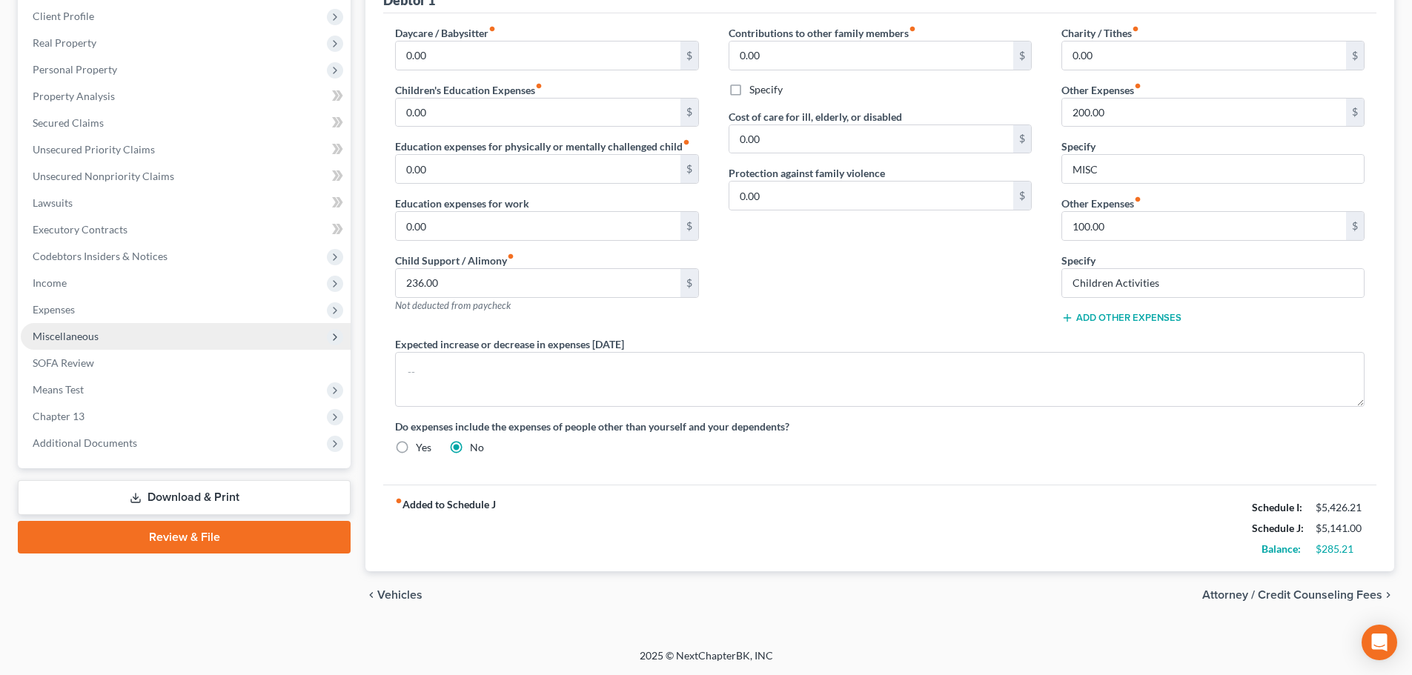
click at [107, 345] on span "Miscellaneous" at bounding box center [186, 336] width 330 height 27
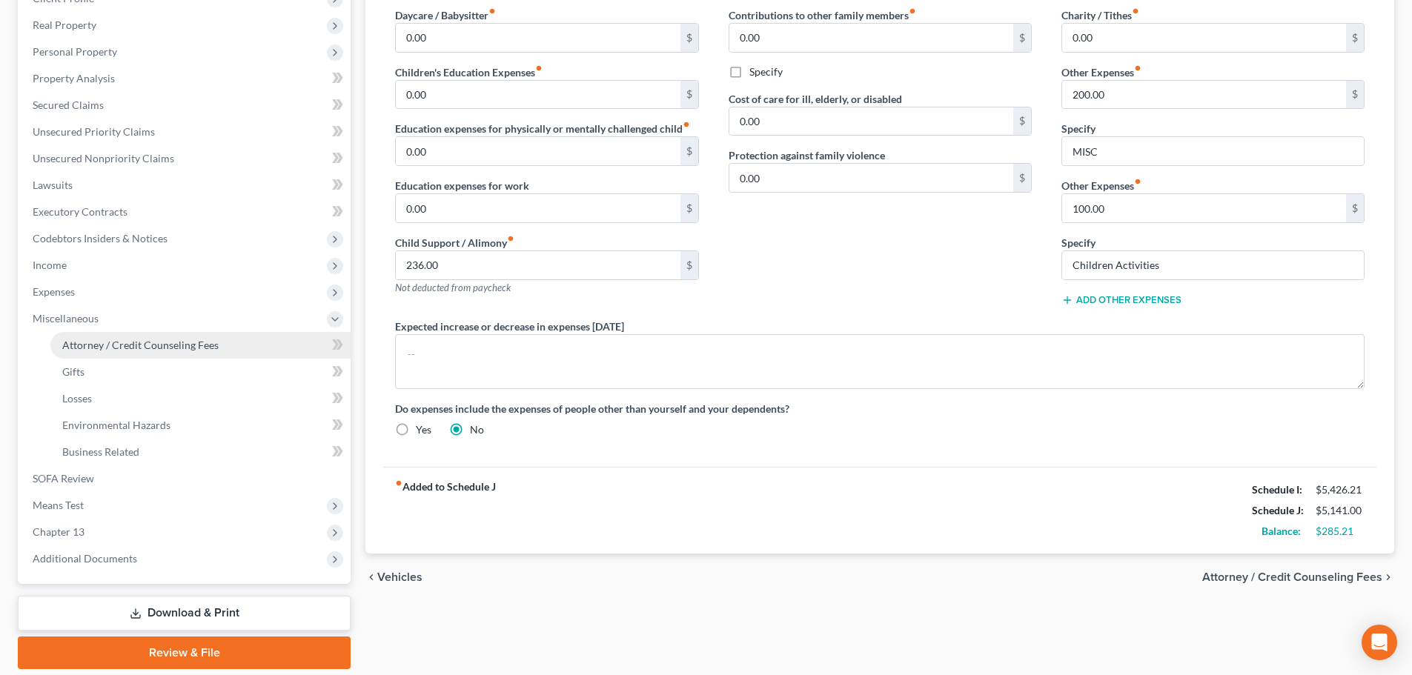
click at [107, 345] on span "Attorney / Credit Counseling Fees" at bounding box center [140, 345] width 156 height 13
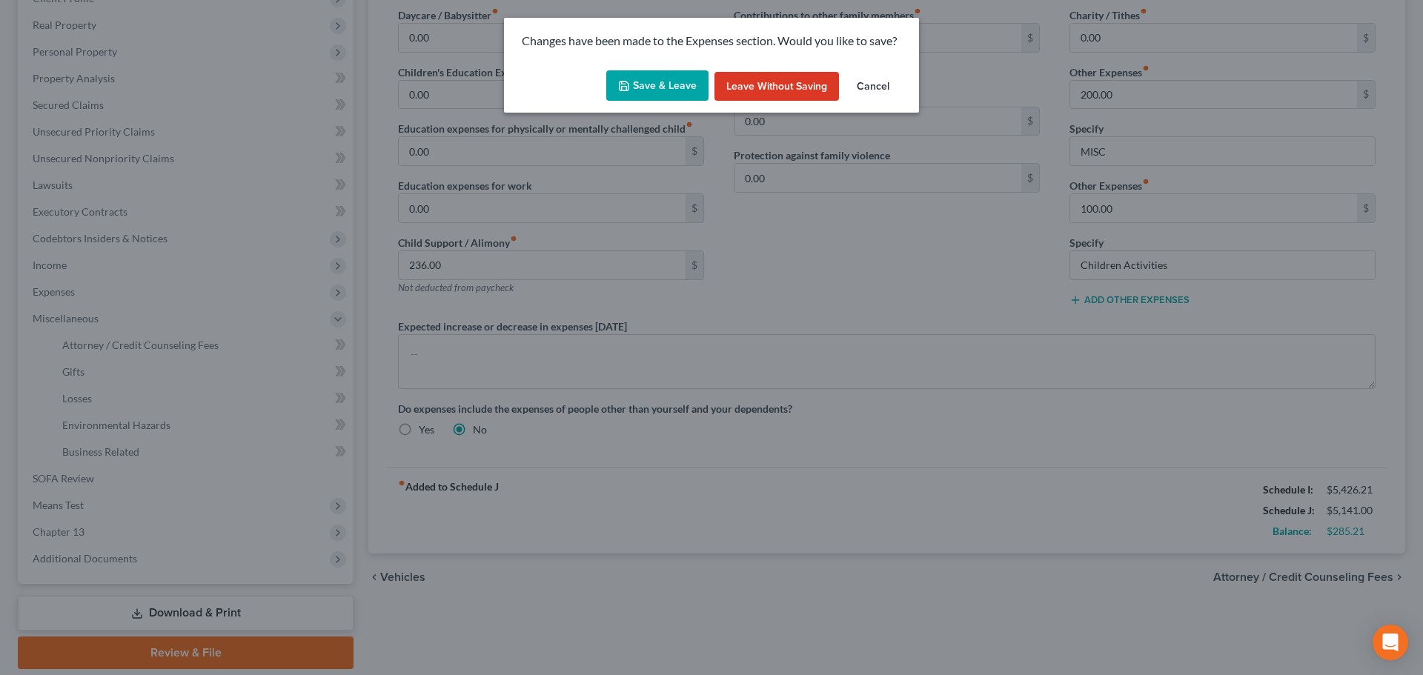
click at [663, 85] on button "Save & Leave" at bounding box center [657, 85] width 102 height 31
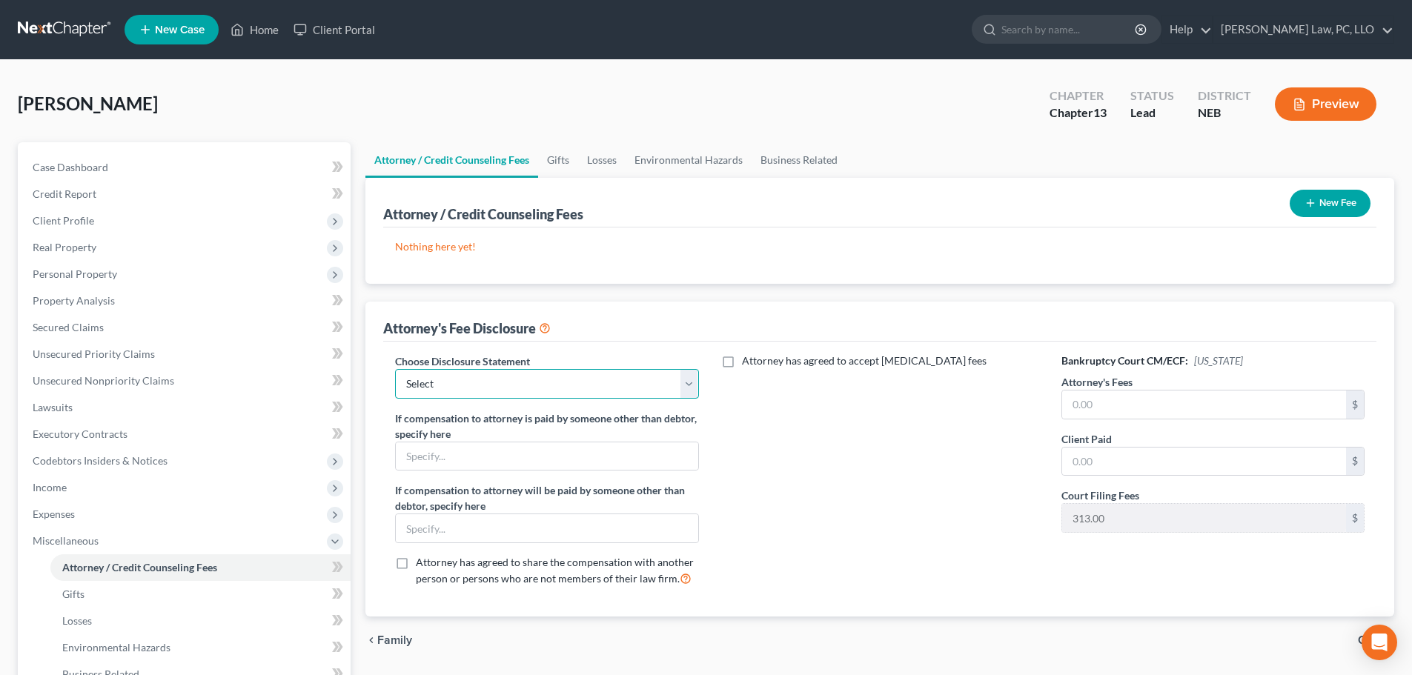
drag, startPoint x: 426, startPoint y: 389, endPoint x: 426, endPoint y: 397, distance: 7.4
click at [426, 389] on select "Select Fees Chapter 11/12 Fees Chapter 13 Fees Chapter 7" at bounding box center [546, 384] width 303 height 30
click at [395, 369] on select "Select Fees Chapter 11/12 Fees Chapter 13 Fees Chapter 7" at bounding box center [546, 384] width 303 height 30
click at [1090, 414] on input "text" at bounding box center [1204, 405] width 284 height 28
click at [1316, 202] on button "New Fee" at bounding box center [1330, 203] width 81 height 27
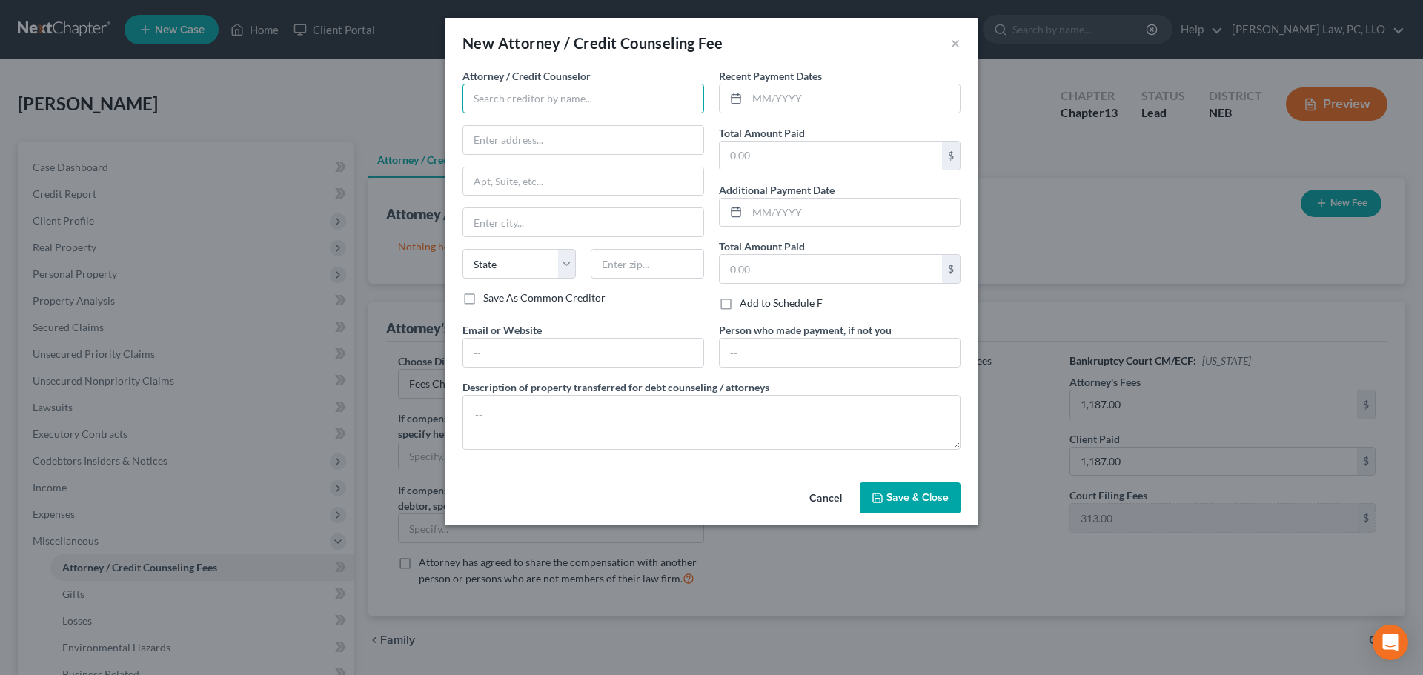
click at [506, 105] on input "text" at bounding box center [584, 99] width 242 height 30
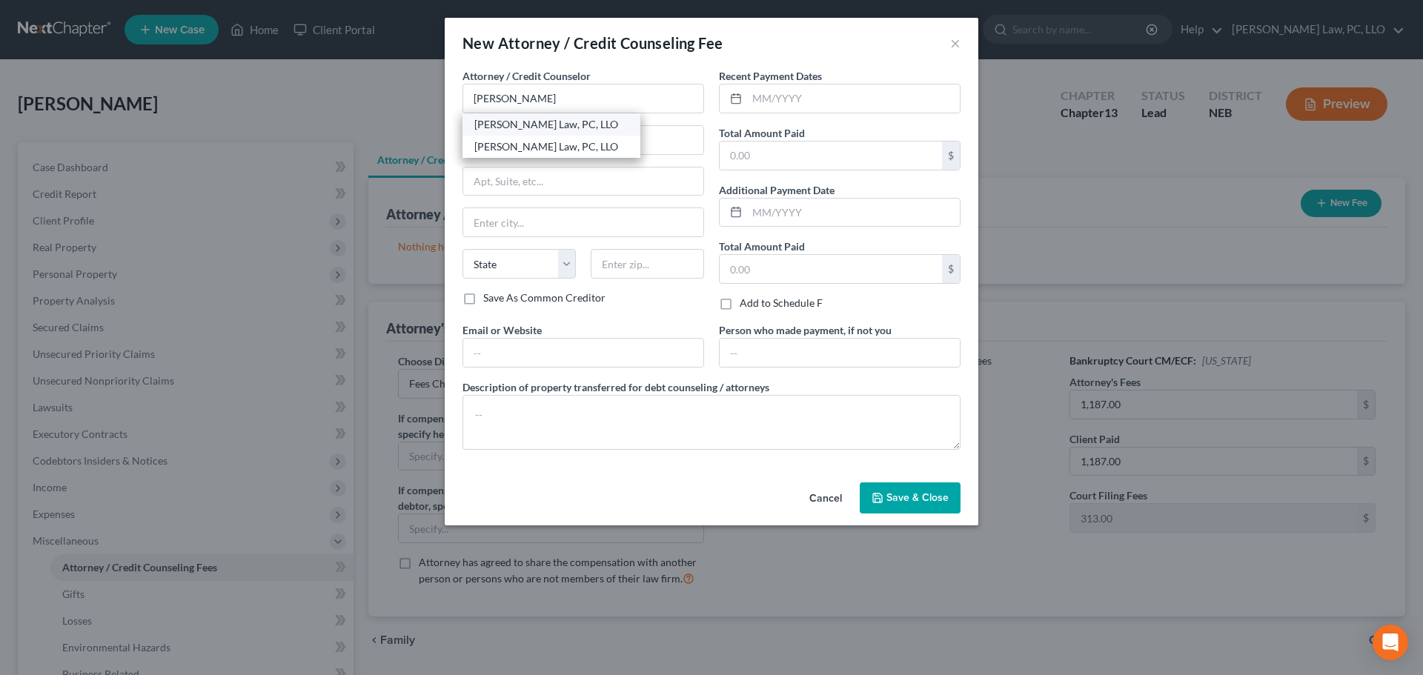
click at [506, 125] on div "[PERSON_NAME] Law, PC, LLO" at bounding box center [551, 124] width 154 height 15
click at [785, 104] on input "text" at bounding box center [853, 99] width 213 height 28
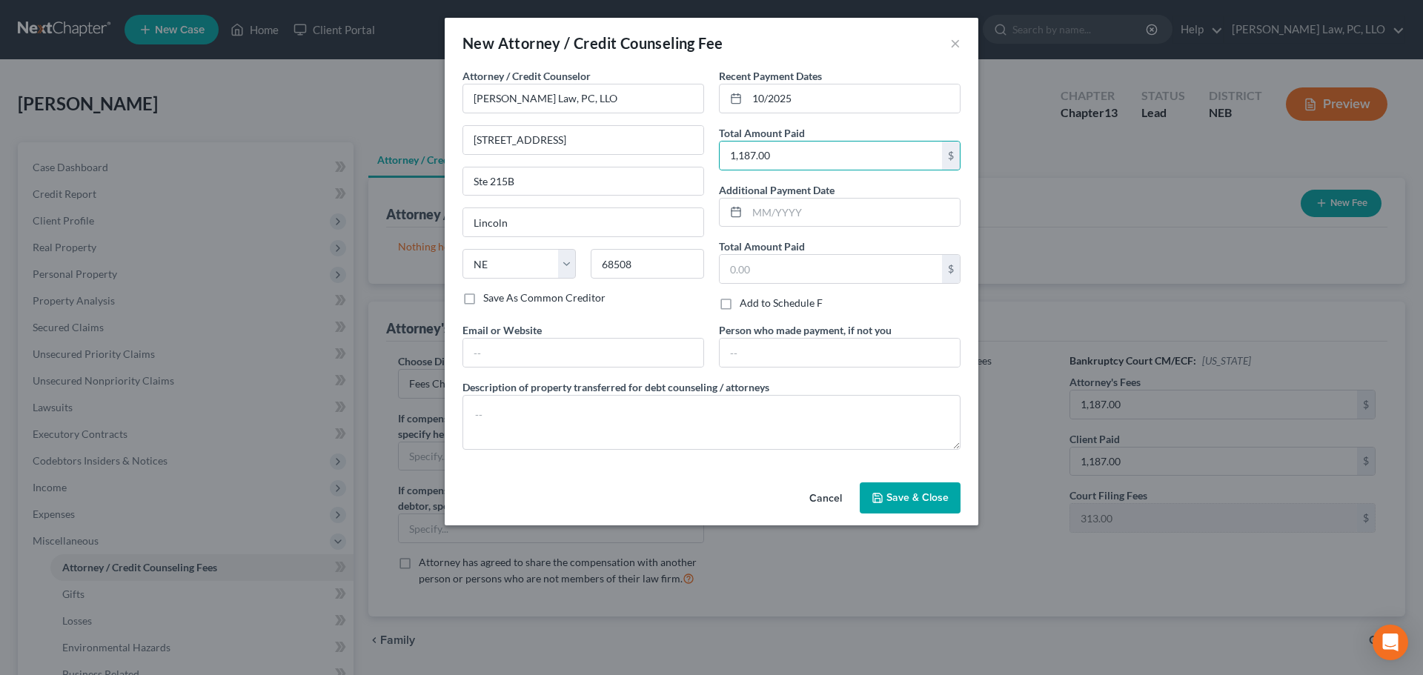
click at [904, 514] on div "Cancel Save & Close" at bounding box center [712, 501] width 534 height 49
click at [907, 503] on span "Save & Close" at bounding box center [918, 497] width 62 height 13
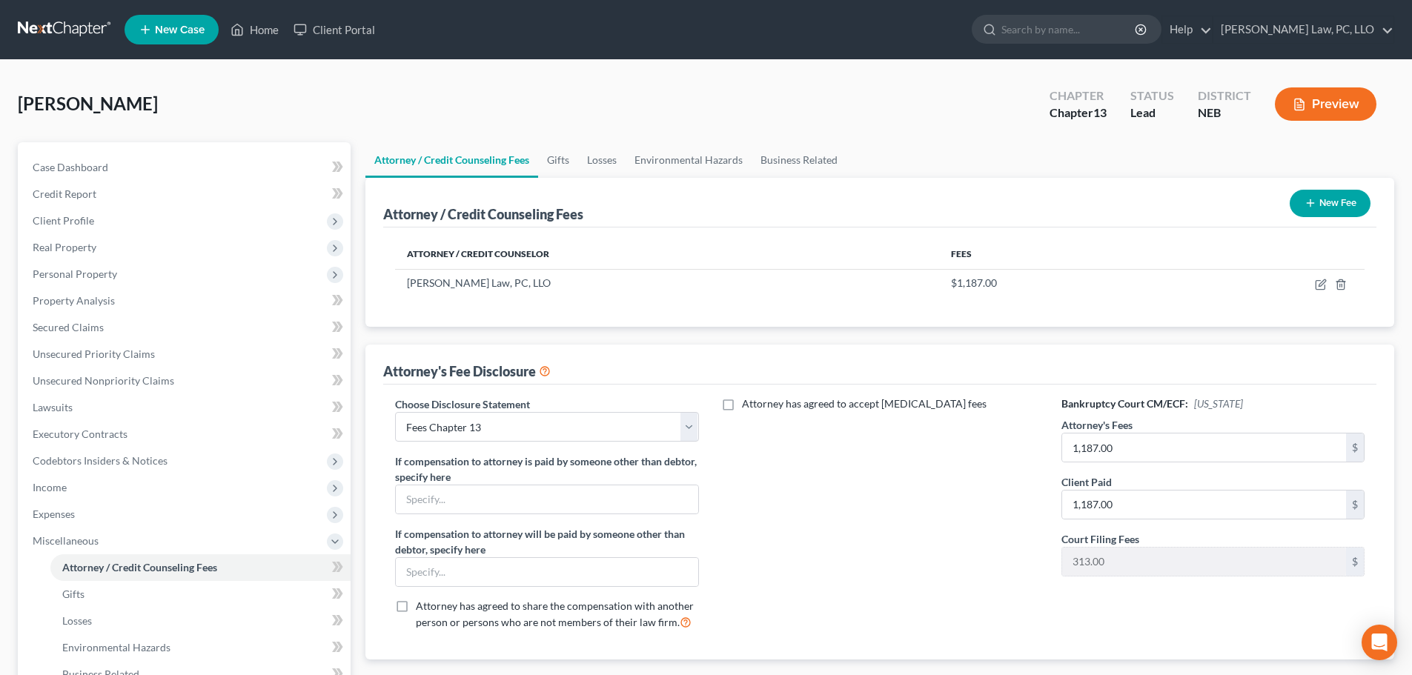
click at [1329, 202] on button "New Fee" at bounding box center [1330, 203] width 81 height 27
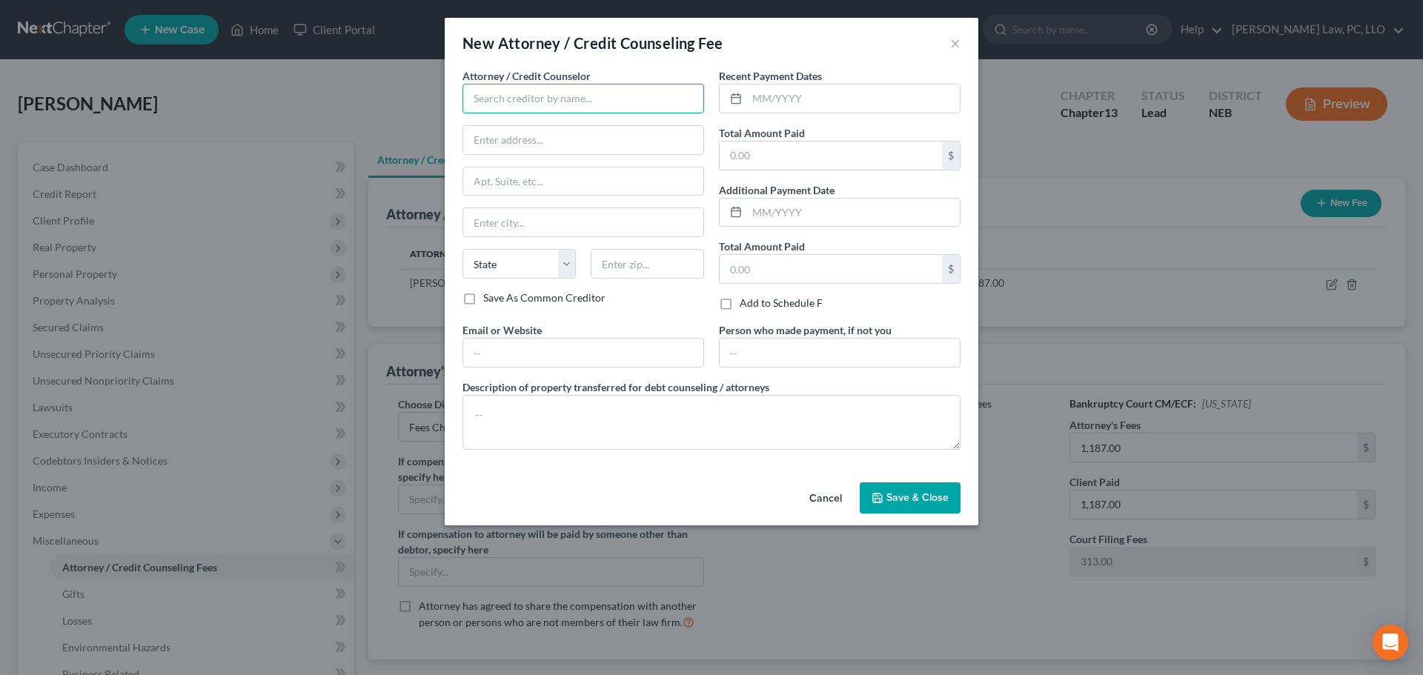
click at [523, 95] on input "text" at bounding box center [584, 99] width 242 height 30
click at [526, 118] on div "[PERSON_NAME] Credit Counseling" at bounding box center [558, 124] width 168 height 15
click at [480, 348] on input "text" at bounding box center [583, 353] width 240 height 28
click at [778, 99] on input "text" at bounding box center [853, 99] width 213 height 28
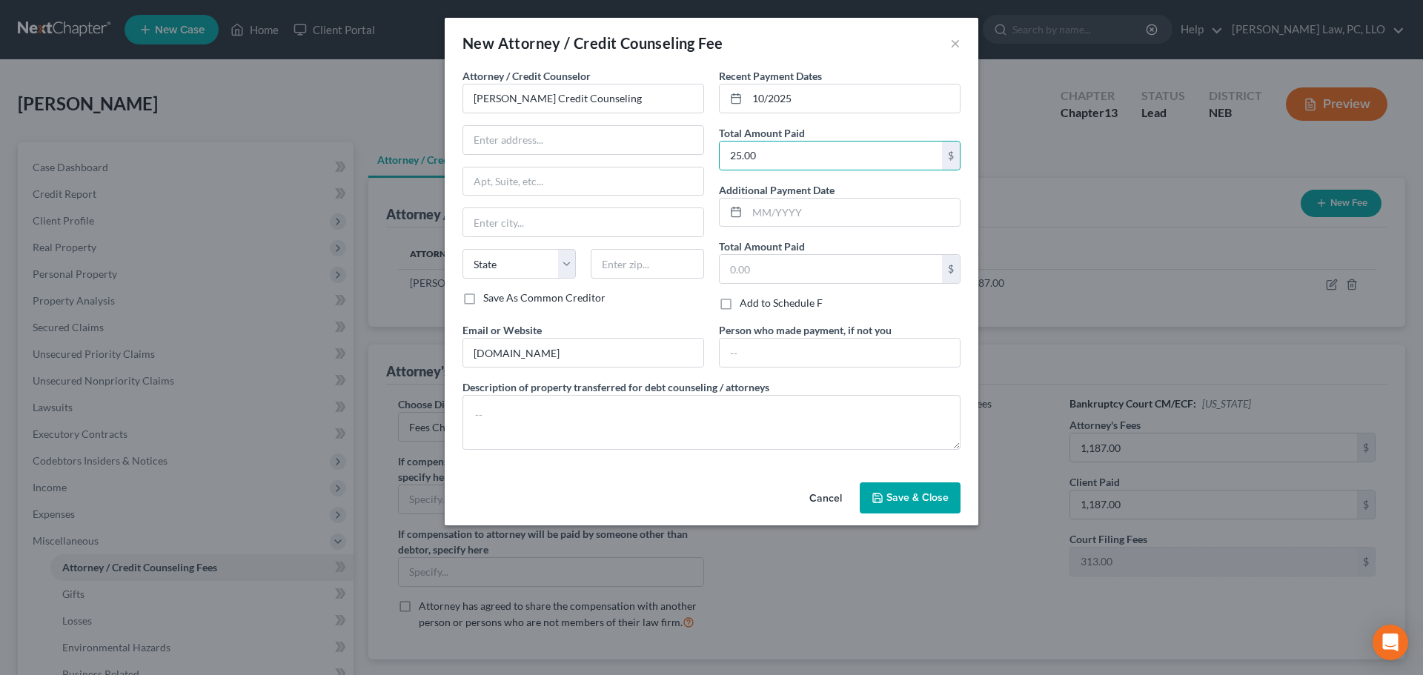
click at [869, 503] on button "Save & Close" at bounding box center [910, 498] width 101 height 31
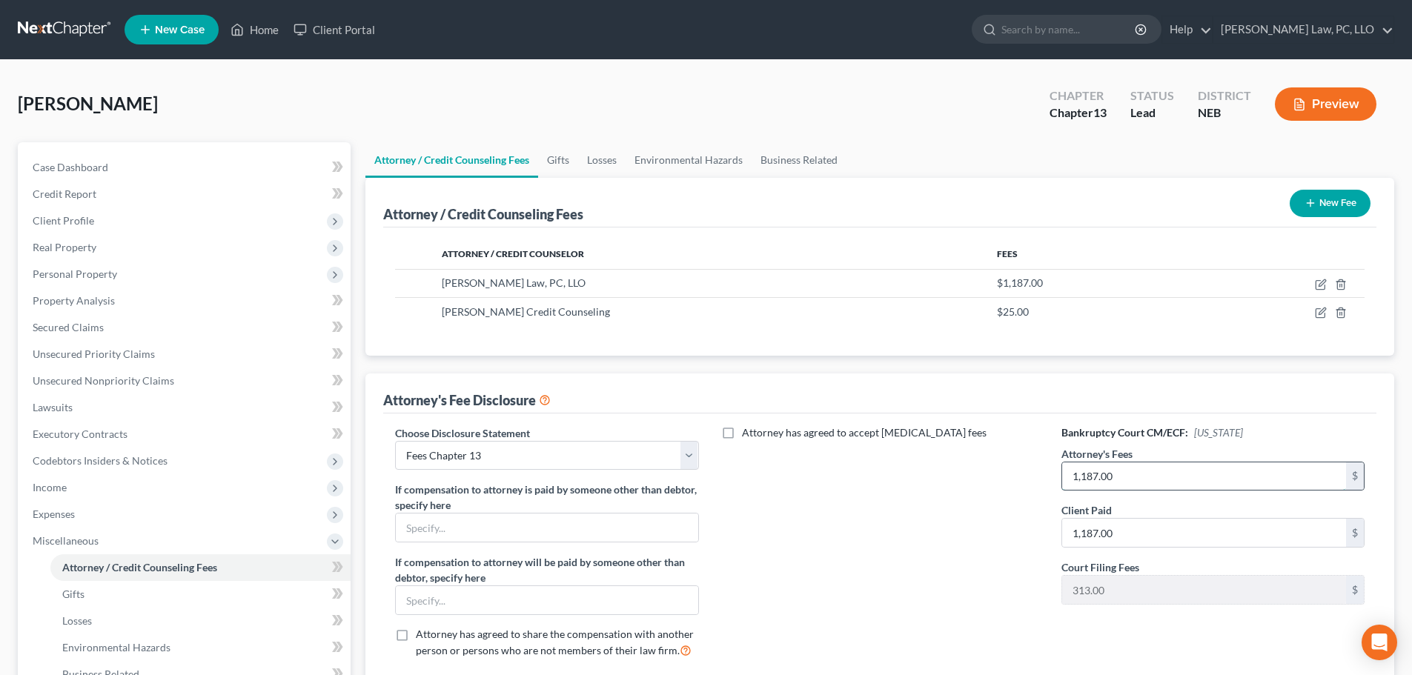
click at [1073, 486] on input "1,187.00" at bounding box center [1204, 477] width 284 height 28
click at [924, 535] on div "Attorney has agreed to accept [MEDICAL_DATA] fees" at bounding box center [880, 548] width 333 height 245
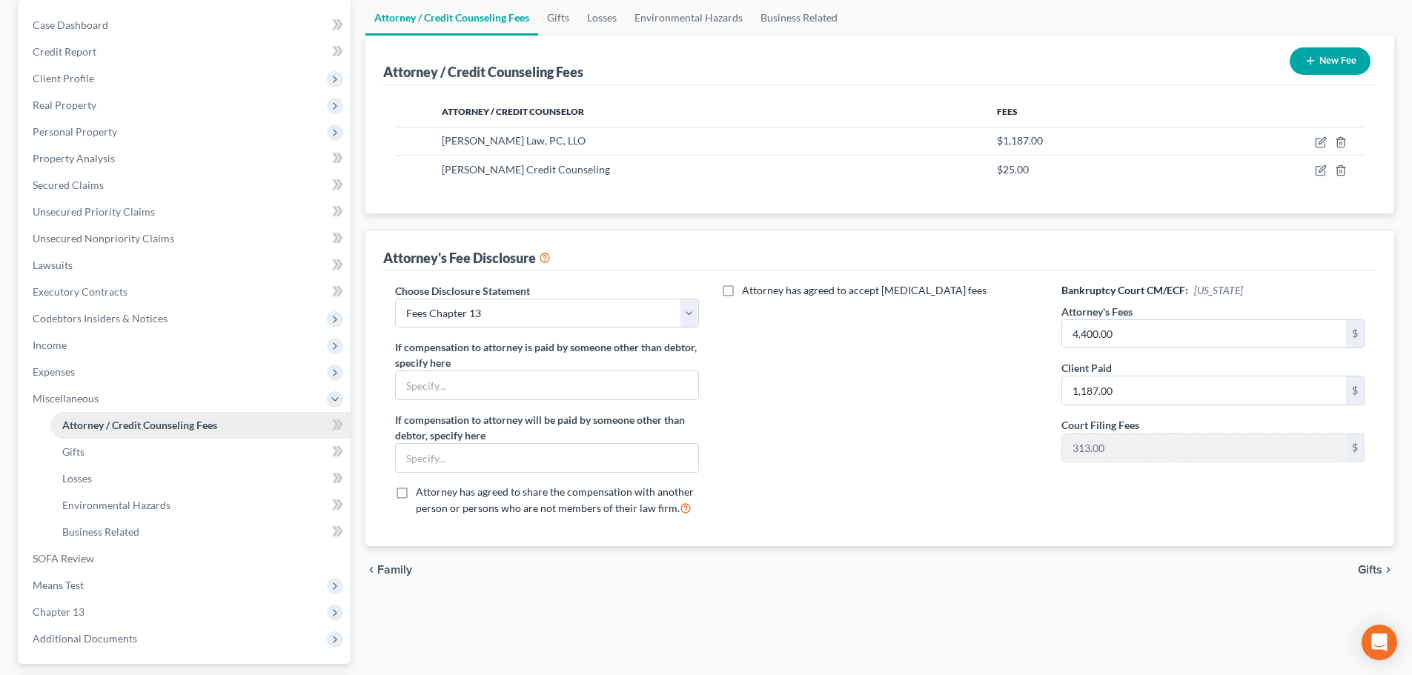
scroll to position [148, 0]
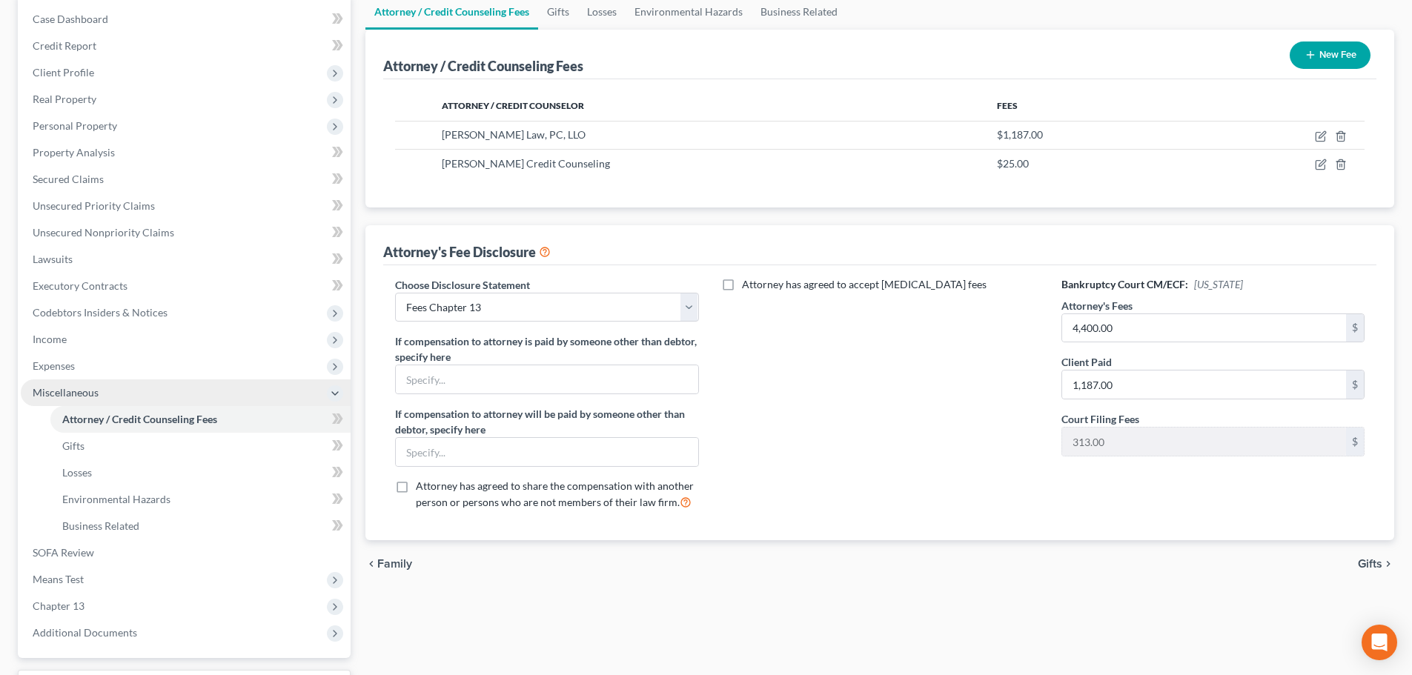
click at [77, 388] on span "Miscellaneous" at bounding box center [66, 392] width 66 height 13
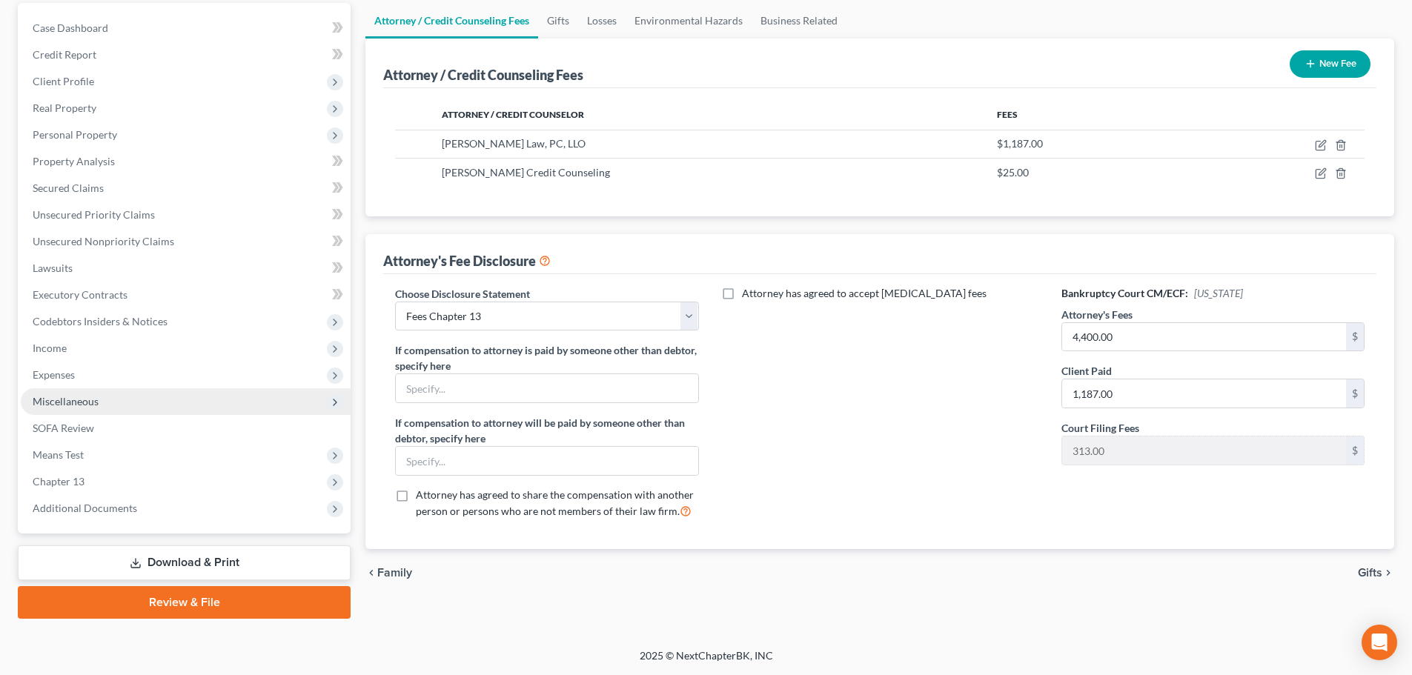
scroll to position [139, 0]
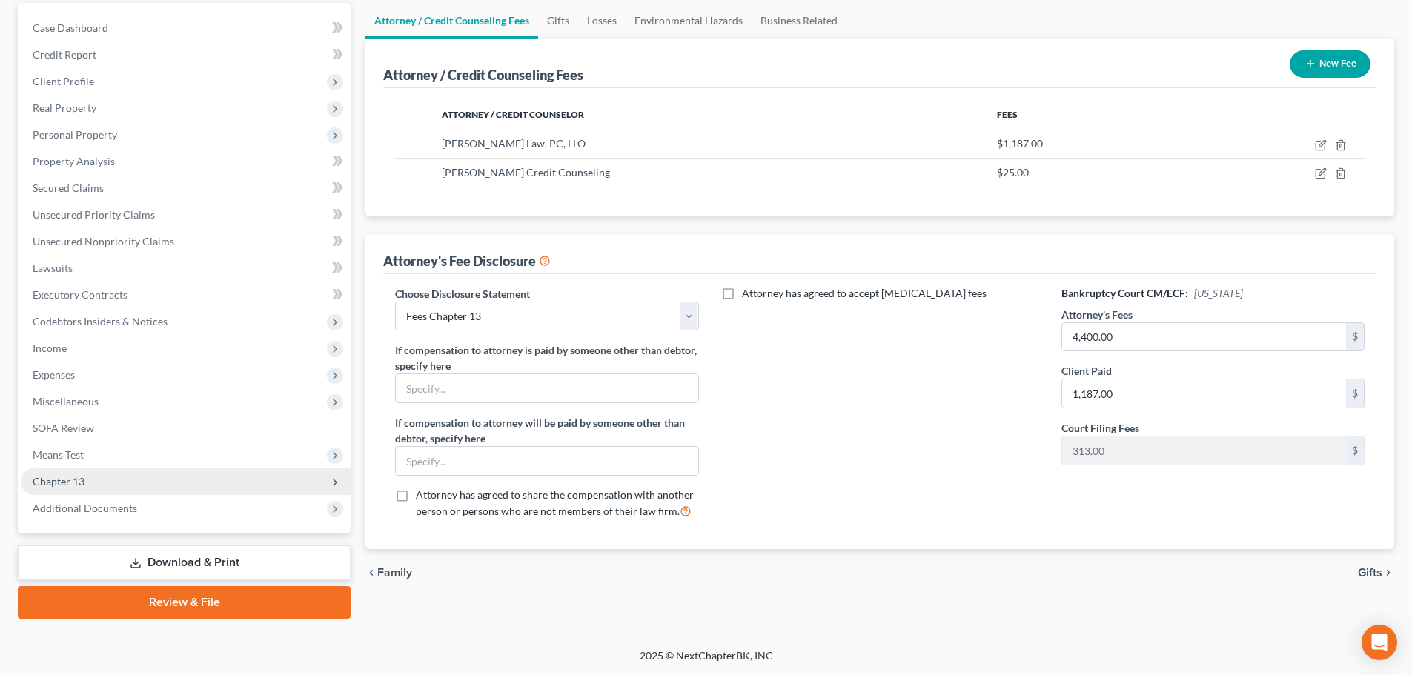
click at [90, 478] on span "Chapter 13" at bounding box center [186, 481] width 330 height 27
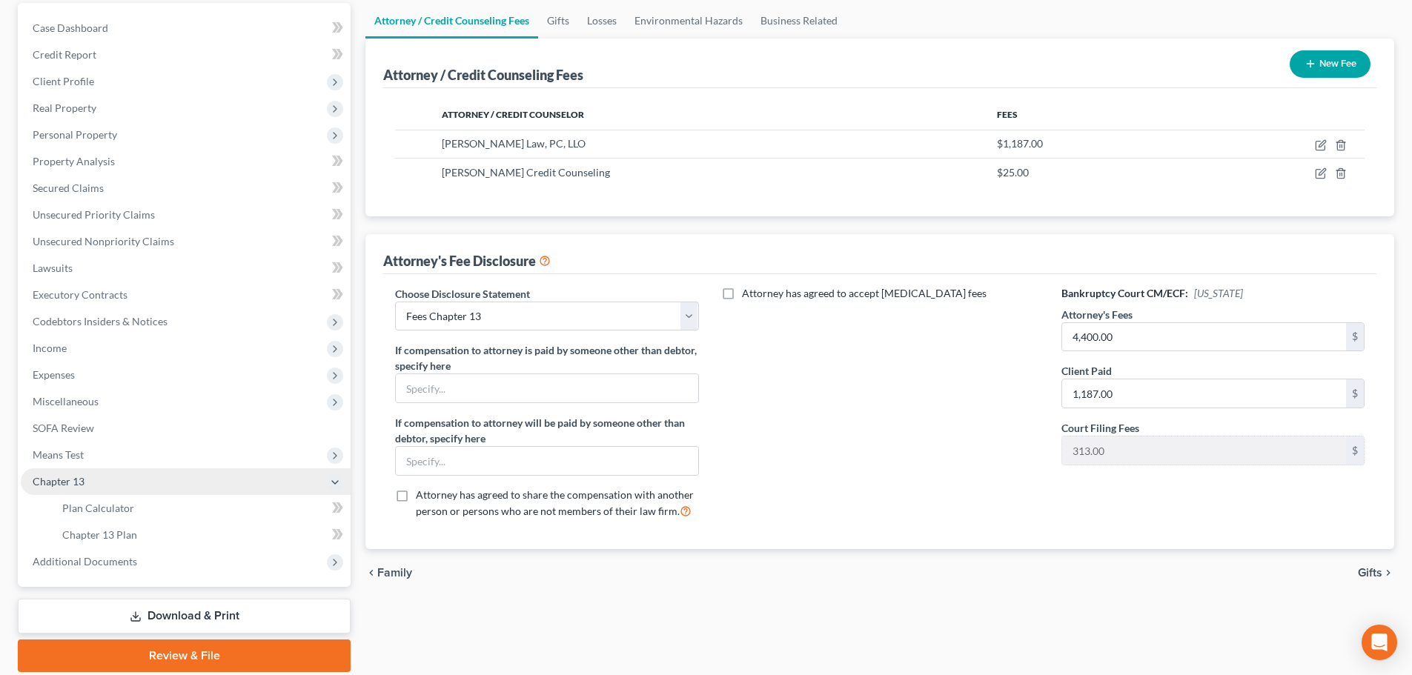
scroll to position [148, 0]
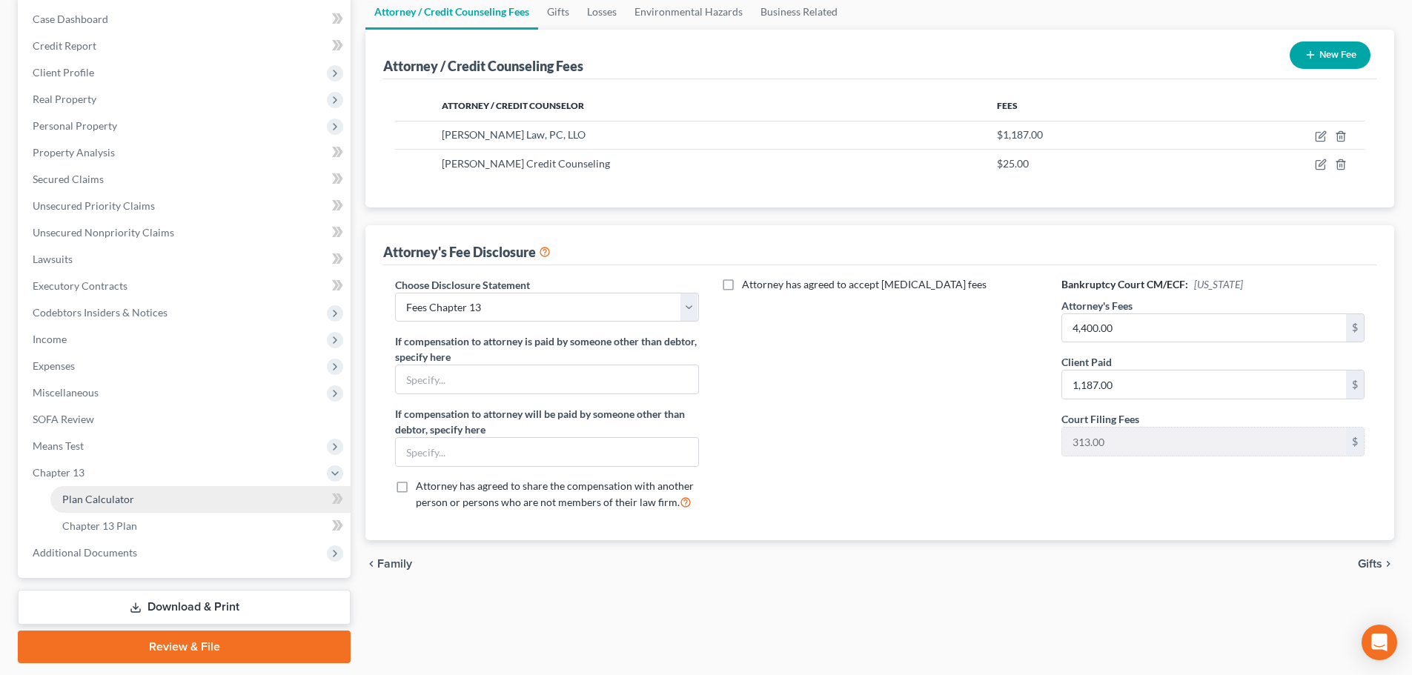
click at [92, 494] on span "Plan Calculator" at bounding box center [98, 499] width 72 height 13
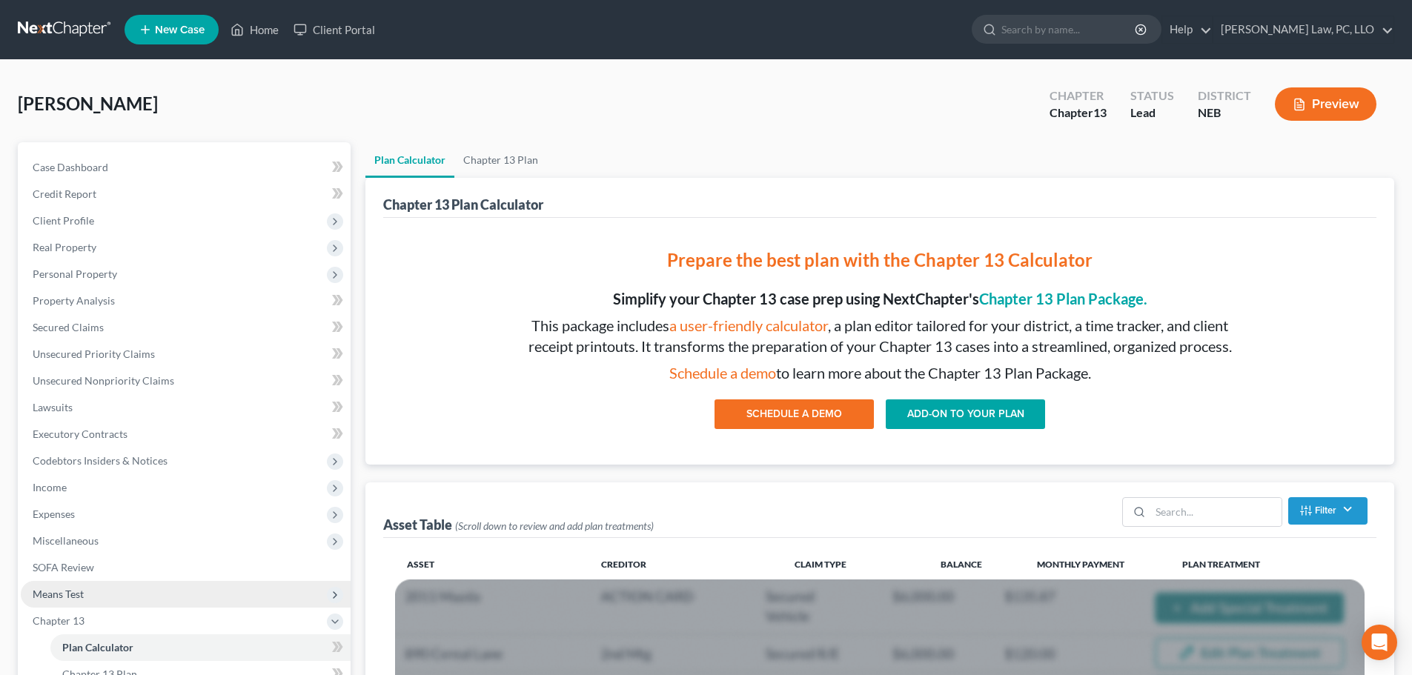
click at [69, 594] on span "Means Test" at bounding box center [58, 594] width 51 height 13
click at [78, 617] on span "Means Test Qualifier" at bounding box center [109, 621] width 94 height 13
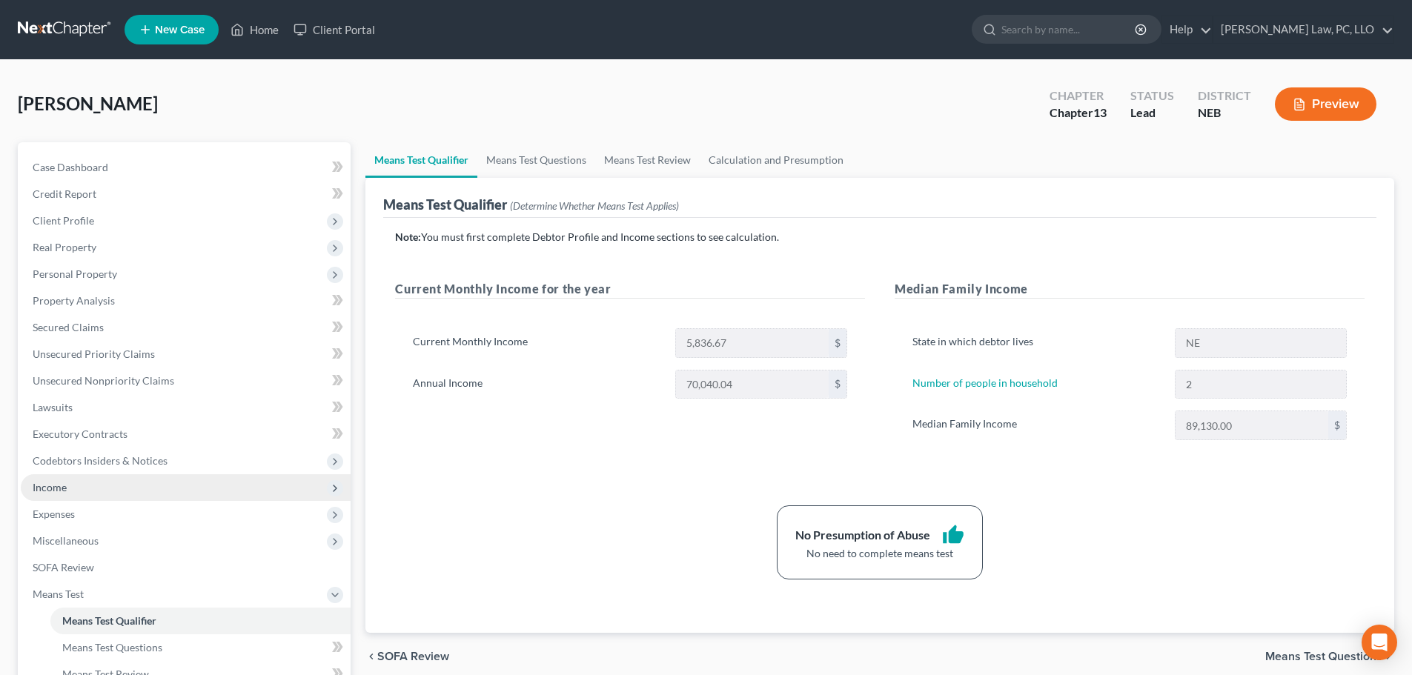
click at [134, 499] on span "Income" at bounding box center [186, 487] width 330 height 27
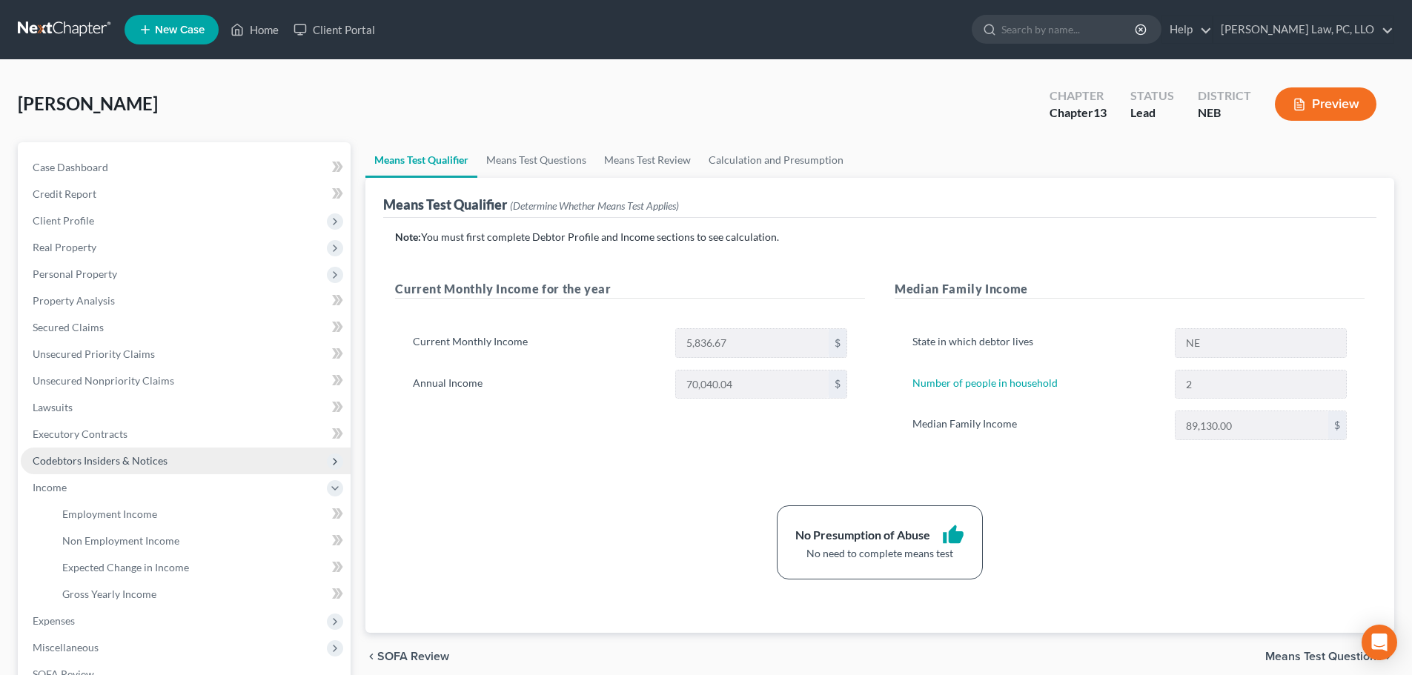
click at [145, 462] on span "Codebtors Insiders & Notices" at bounding box center [100, 460] width 135 height 13
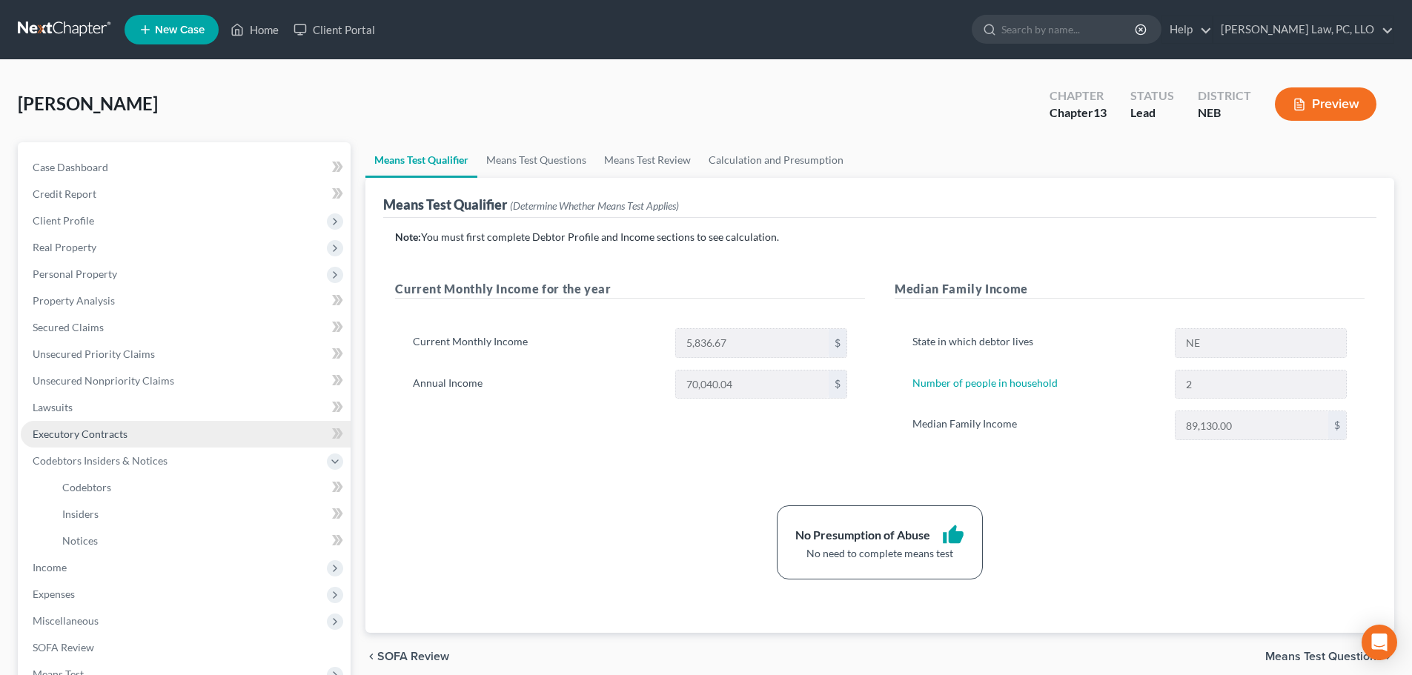
click at [72, 439] on span "Executory Contracts" at bounding box center [80, 434] width 95 height 13
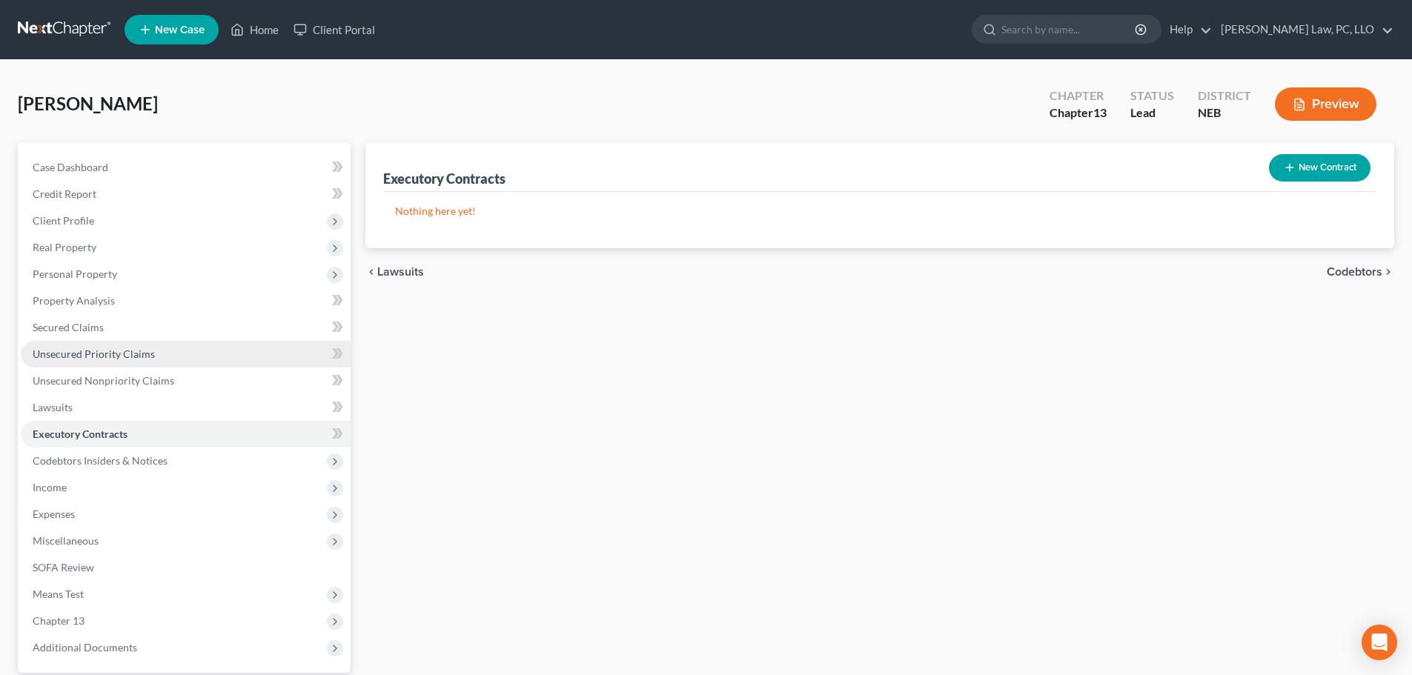
click at [96, 357] on span "Unsecured Priority Claims" at bounding box center [94, 354] width 122 height 13
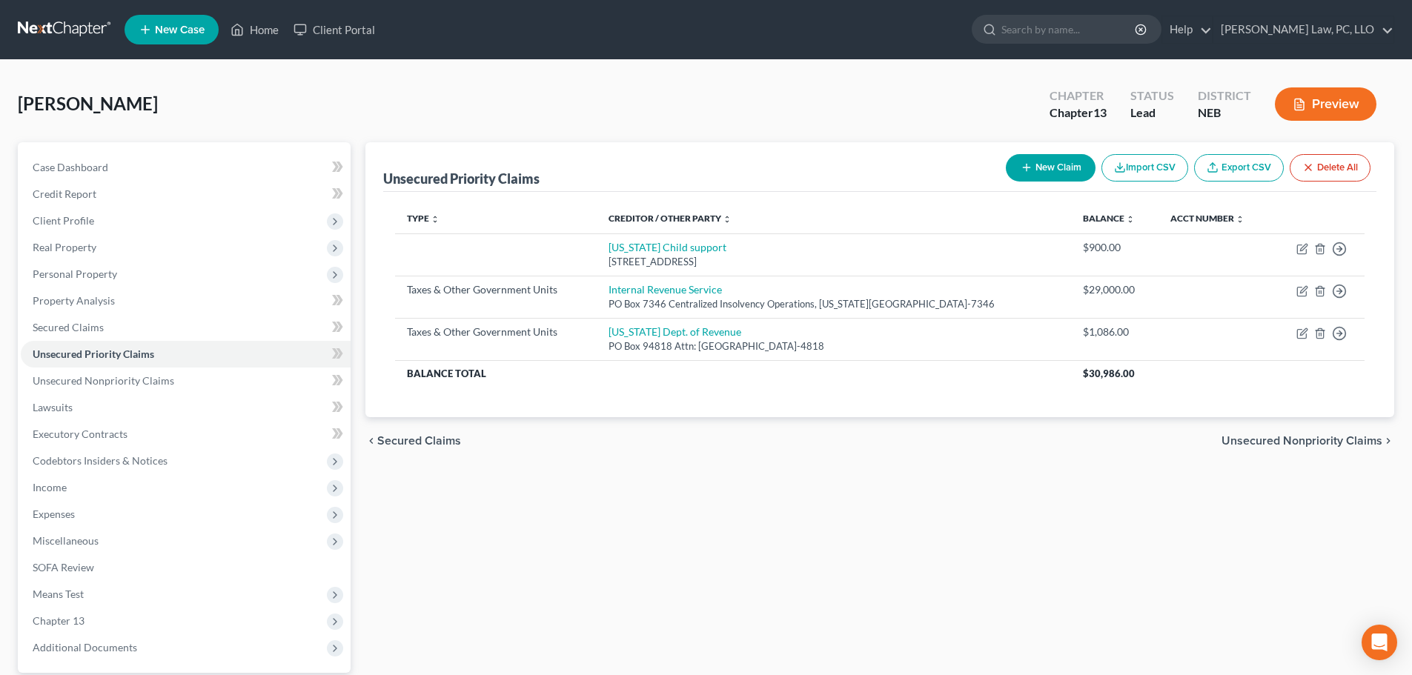
click at [715, 459] on div "chevron_left Secured Claims Unsecured Nonpriority Claims chevron_right" at bounding box center [879, 440] width 1029 height 47
click at [101, 492] on span "Income" at bounding box center [186, 487] width 330 height 27
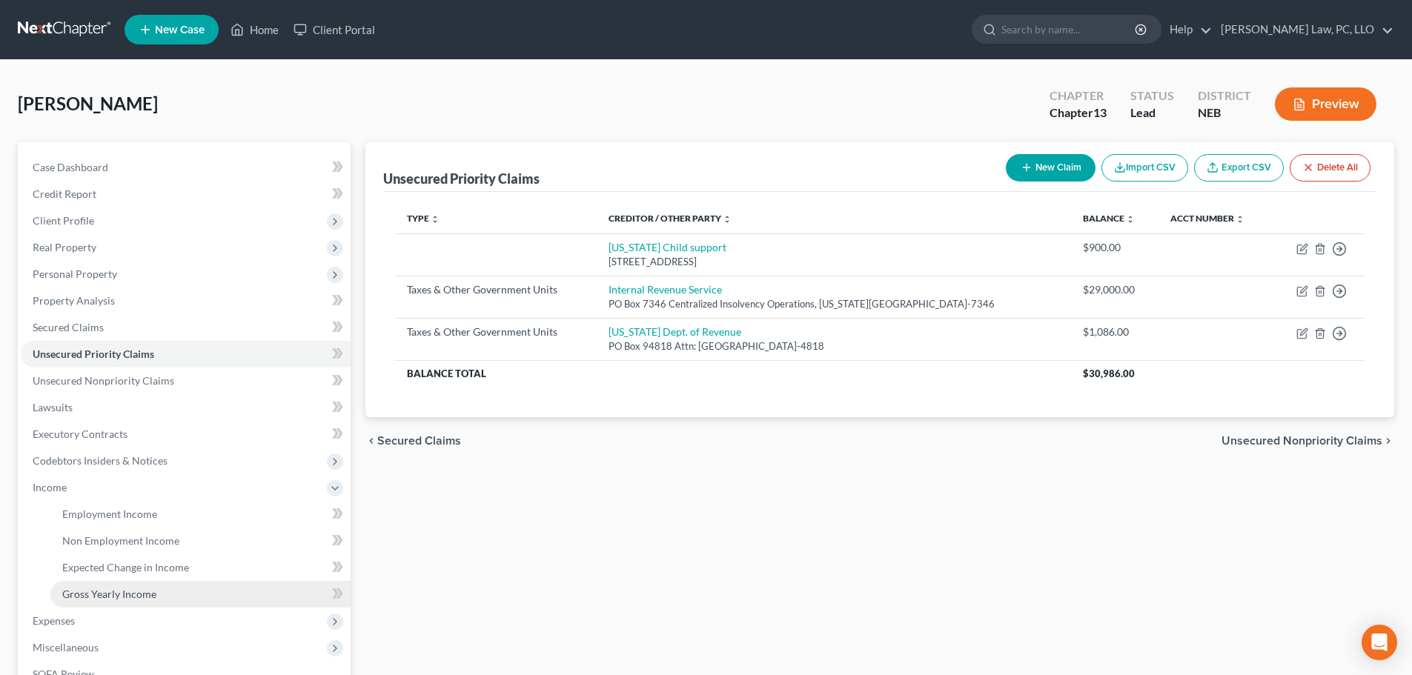
click at [121, 594] on span "Gross Yearly Income" at bounding box center [109, 594] width 94 height 13
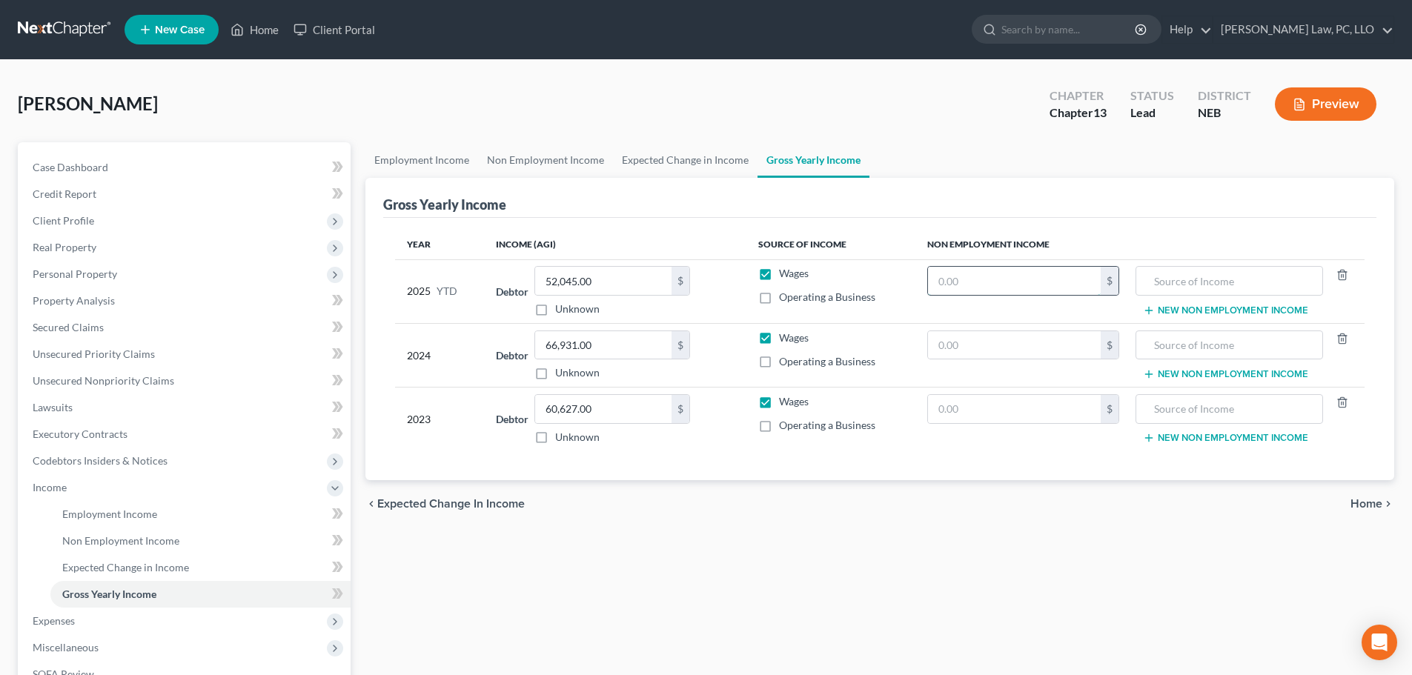
click at [976, 285] on input "text" at bounding box center [1014, 281] width 173 height 28
click at [532, 540] on div "Employment Income Non Employment Income Expected Change in Income Gross Yearly …" at bounding box center [880, 503] width 1044 height 723
click at [117, 228] on span "Client Profile" at bounding box center [186, 221] width 330 height 27
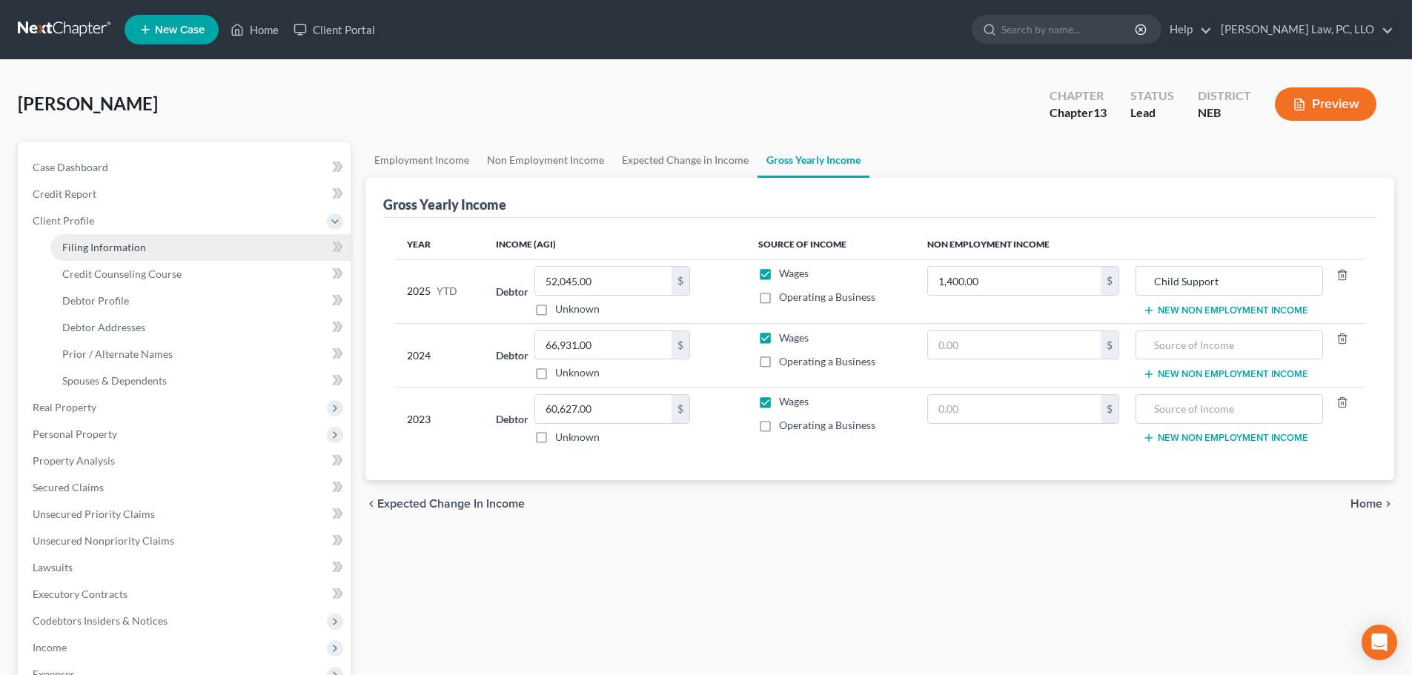
click at [112, 248] on span "Filing Information" at bounding box center [104, 247] width 84 height 13
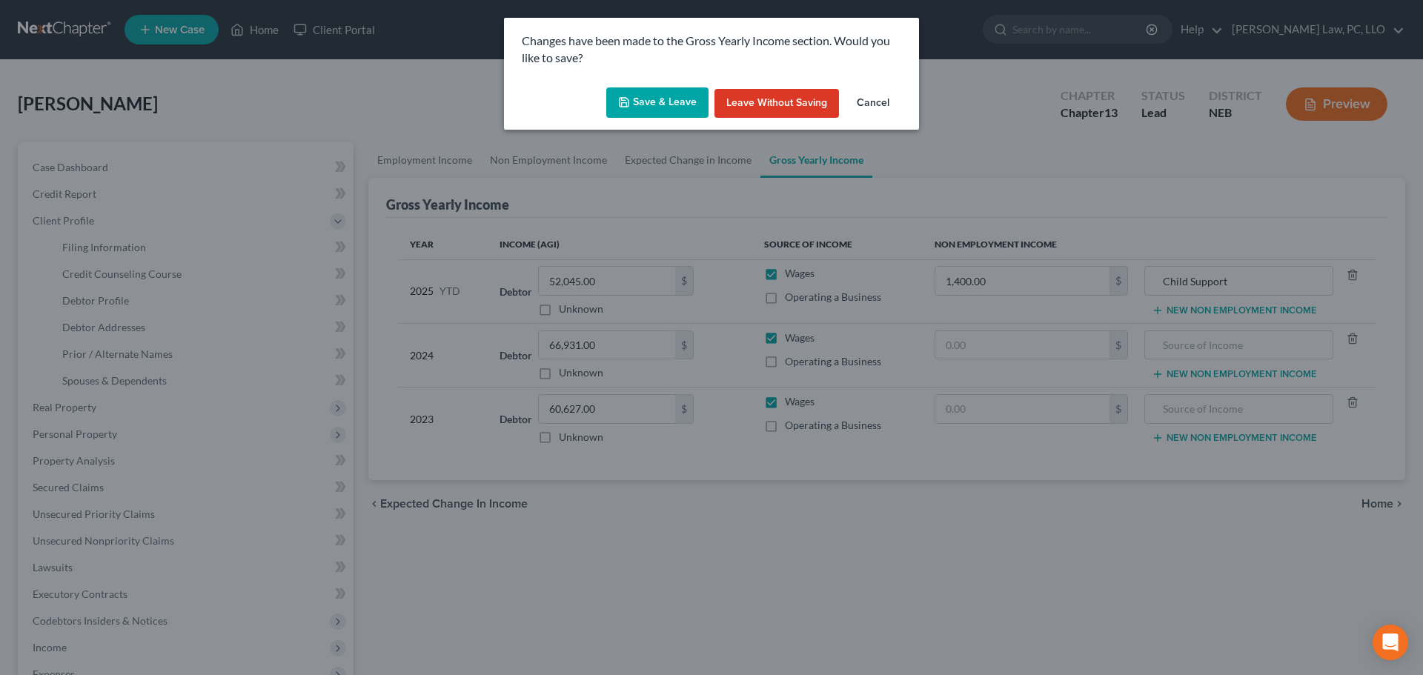
click at [658, 93] on button "Save & Leave" at bounding box center [657, 102] width 102 height 31
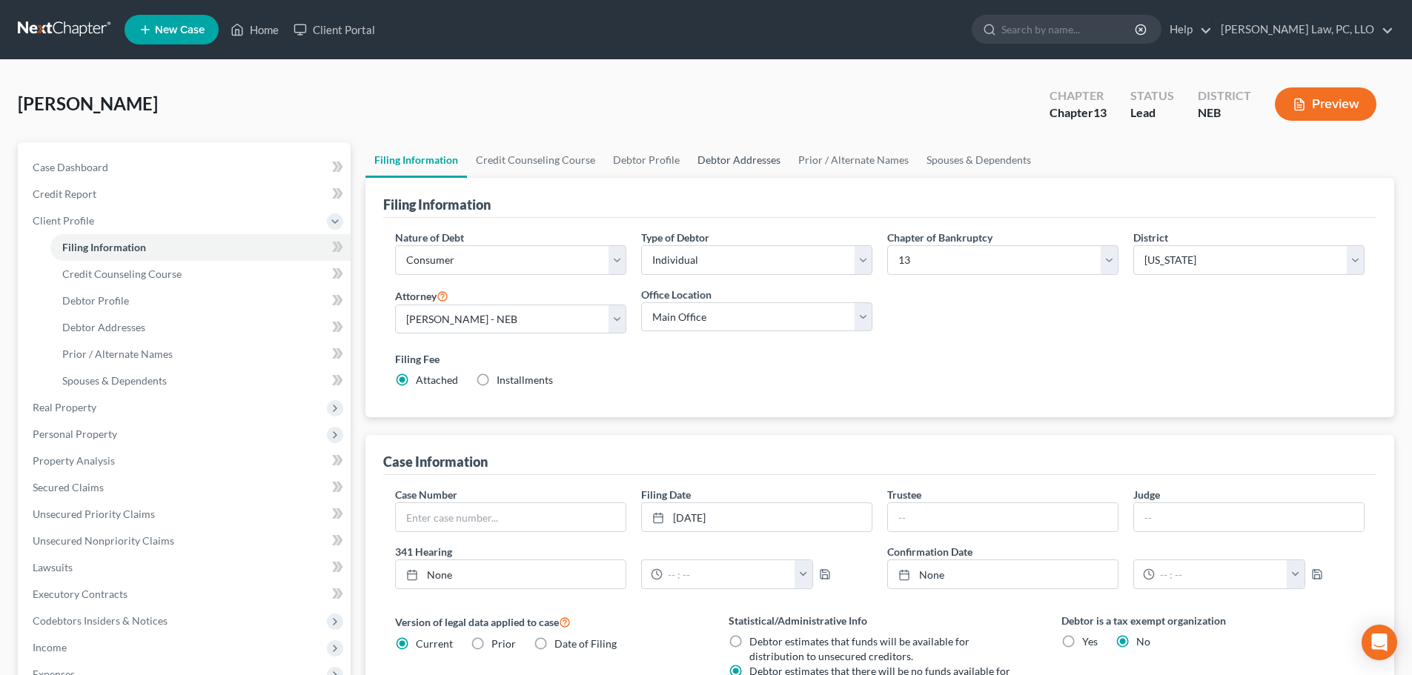
click at [726, 154] on link "Debtor Addresses" at bounding box center [739, 160] width 101 height 36
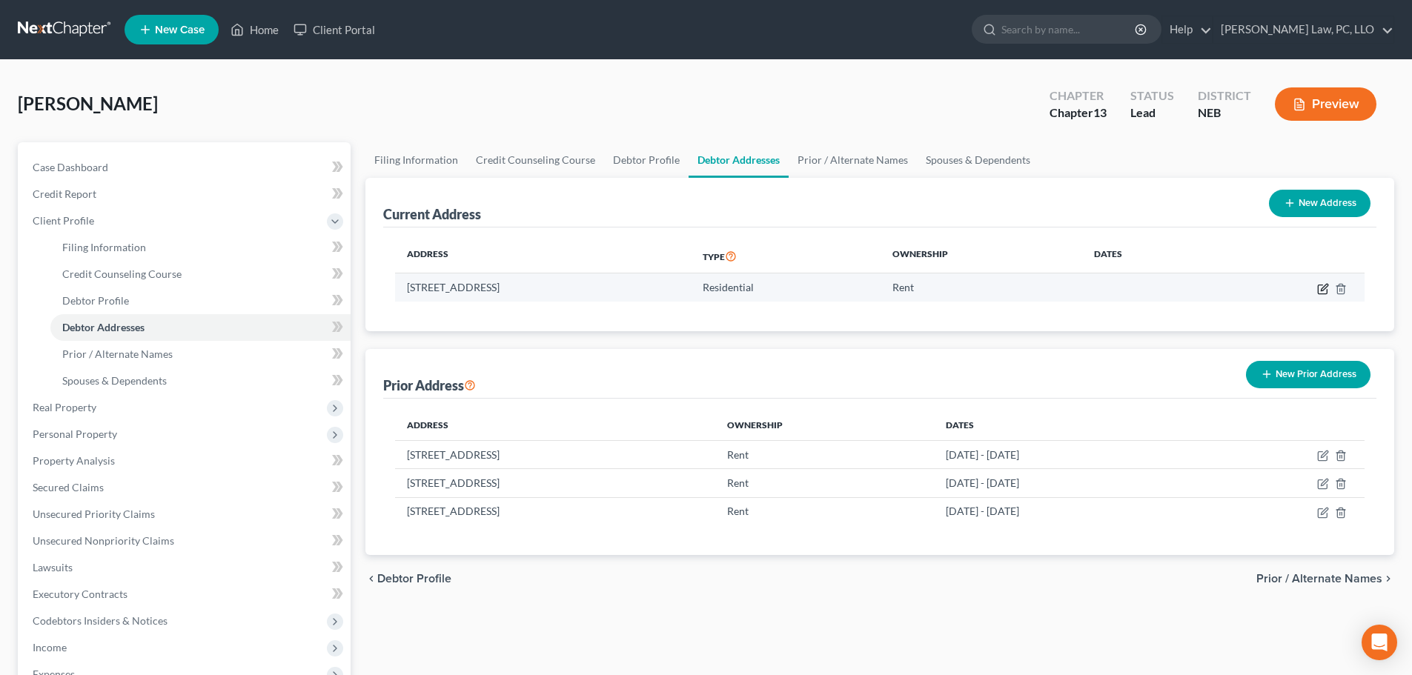
click at [1322, 287] on icon "button" at bounding box center [1323, 289] width 12 height 12
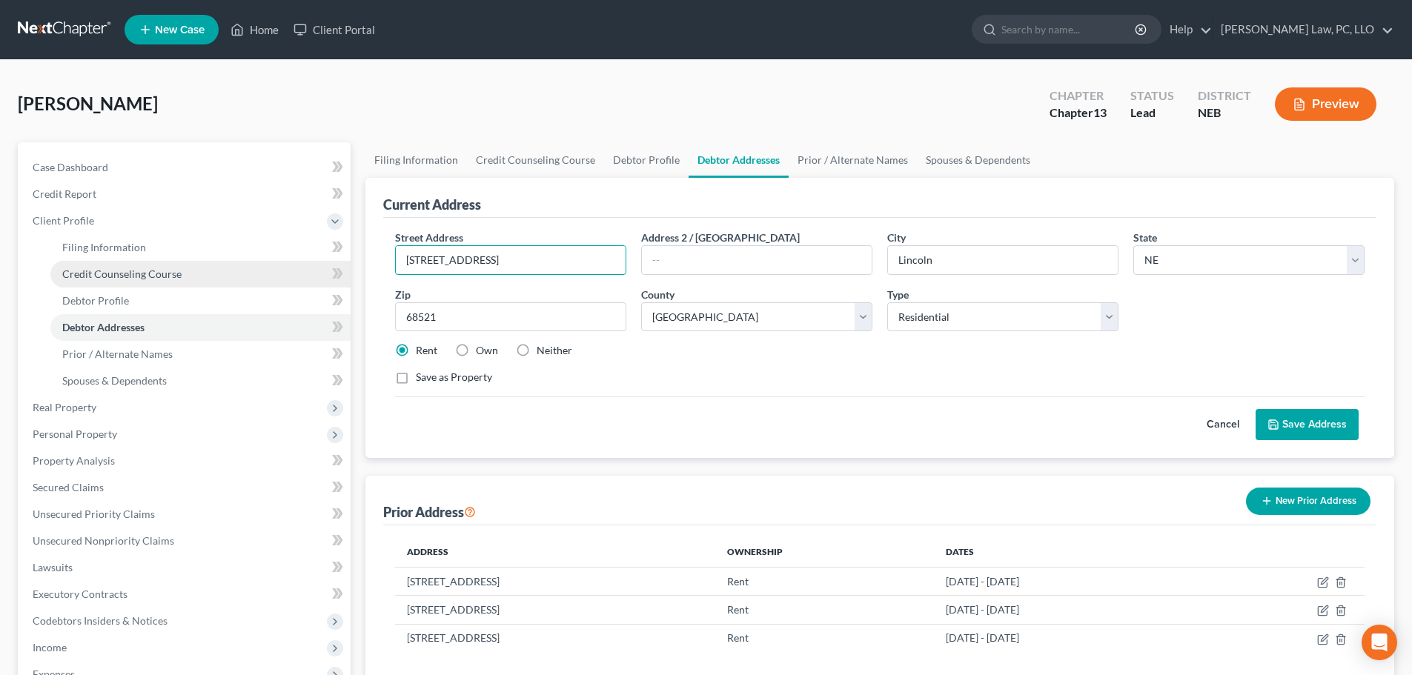
drag, startPoint x: 436, startPoint y: 263, endPoint x: 283, endPoint y: 263, distance: 152.7
click at [283, 263] on div "Petition Navigation Case Dashboard Payments Invoices Payments Payments Credit R…" at bounding box center [705, 530] width 1391 height 776
paste input "[STREET_ADDRESS][PERSON_NAME]"
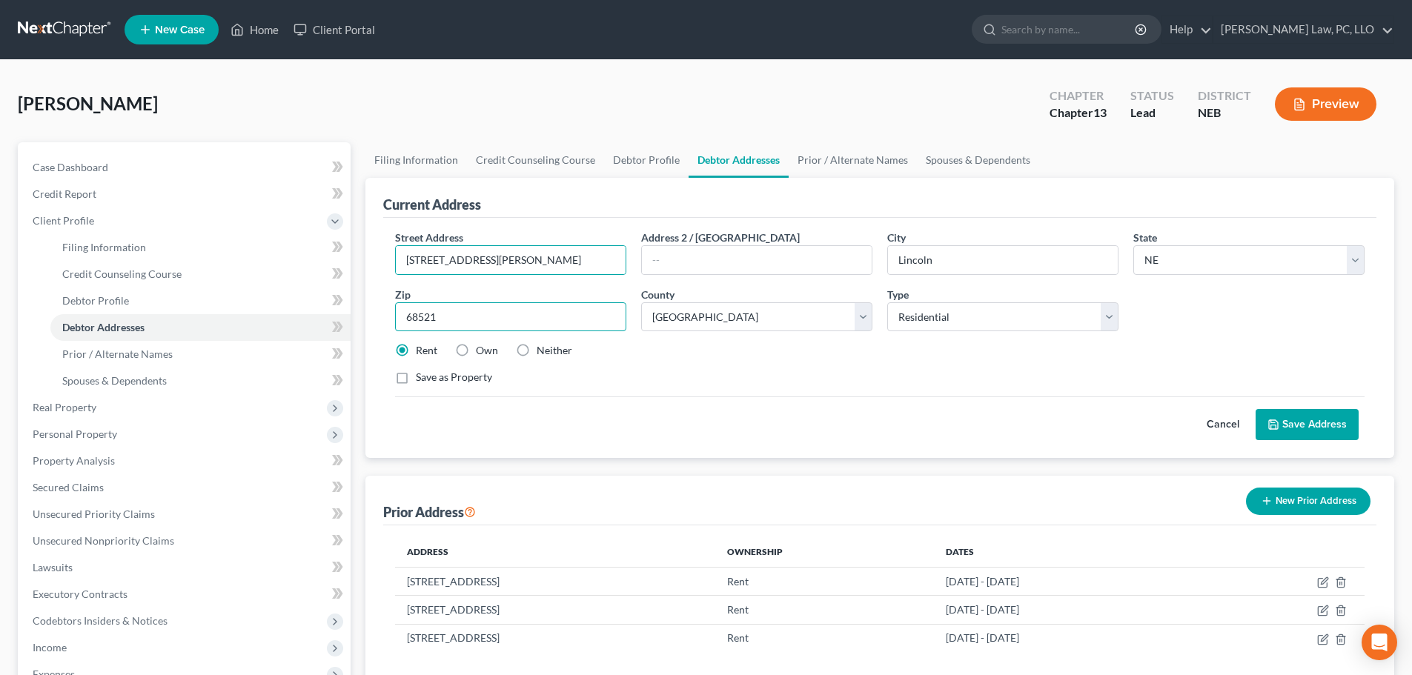
click at [540, 319] on input "68521" at bounding box center [510, 317] width 231 height 30
click at [638, 420] on div "Cancel Save Address" at bounding box center [880, 419] width 970 height 44
click at [1306, 424] on button "Save Address" at bounding box center [1307, 424] width 103 height 31
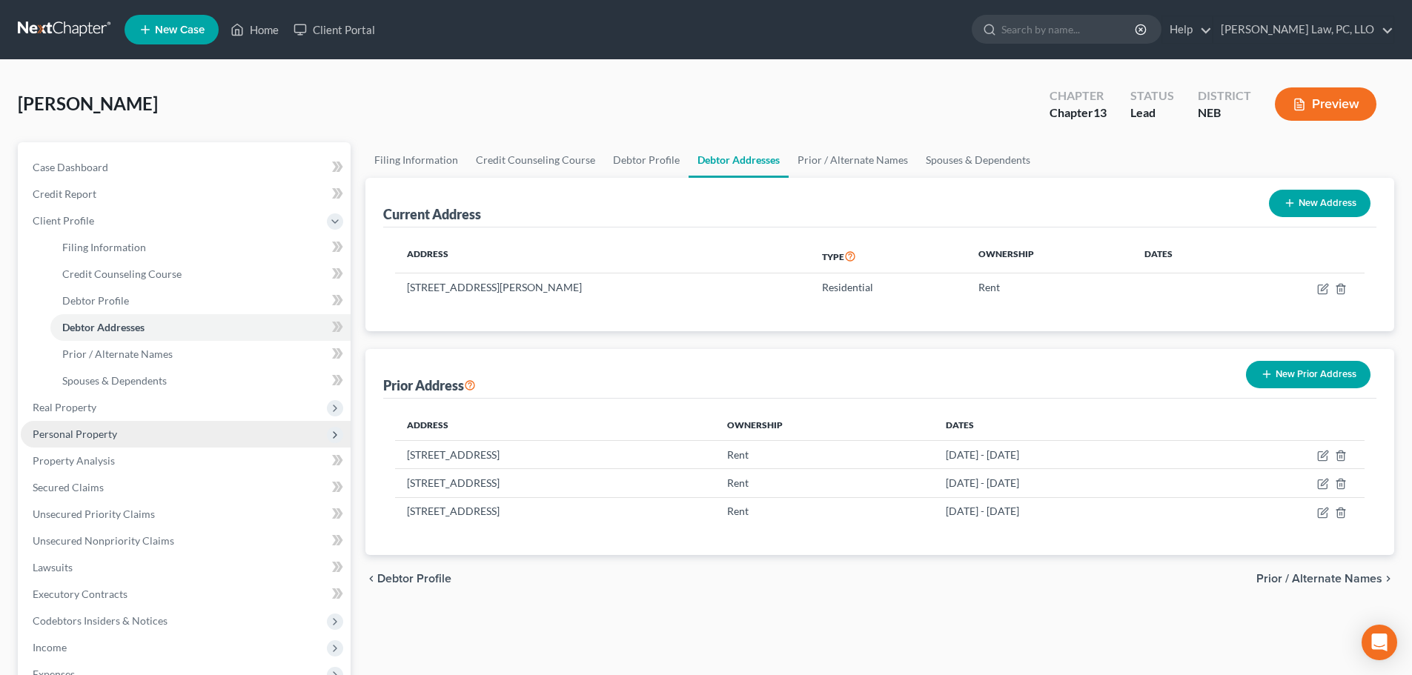
click at [122, 428] on span "Personal Property" at bounding box center [186, 434] width 330 height 27
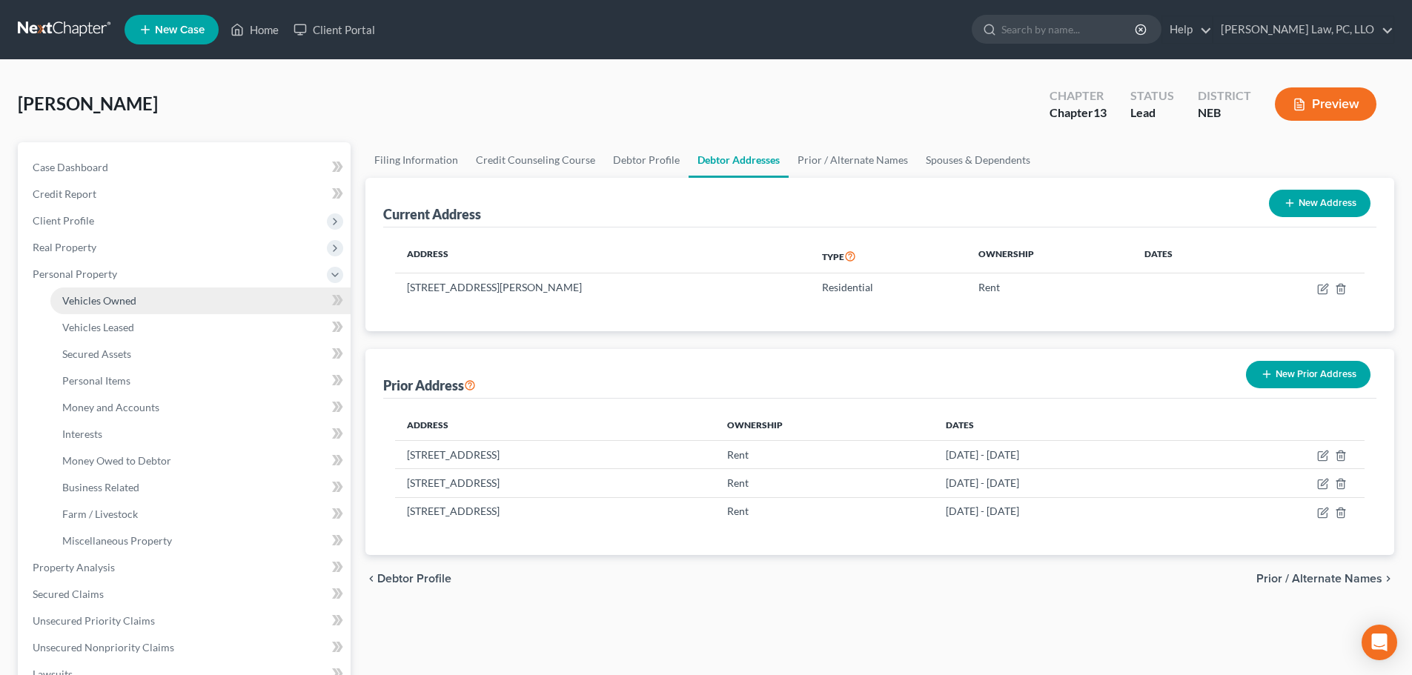
click at [129, 306] on span "Vehicles Owned" at bounding box center [99, 300] width 74 height 13
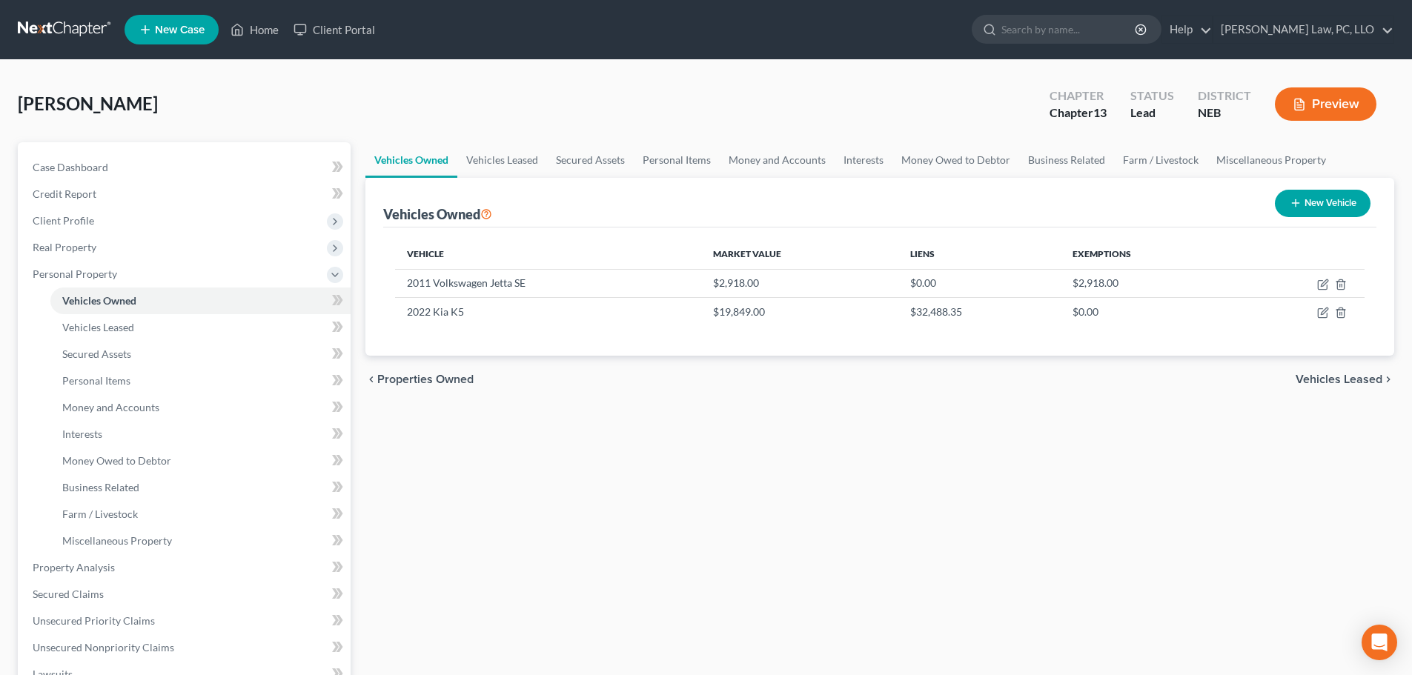
click at [1327, 202] on button "New Vehicle" at bounding box center [1323, 203] width 96 height 27
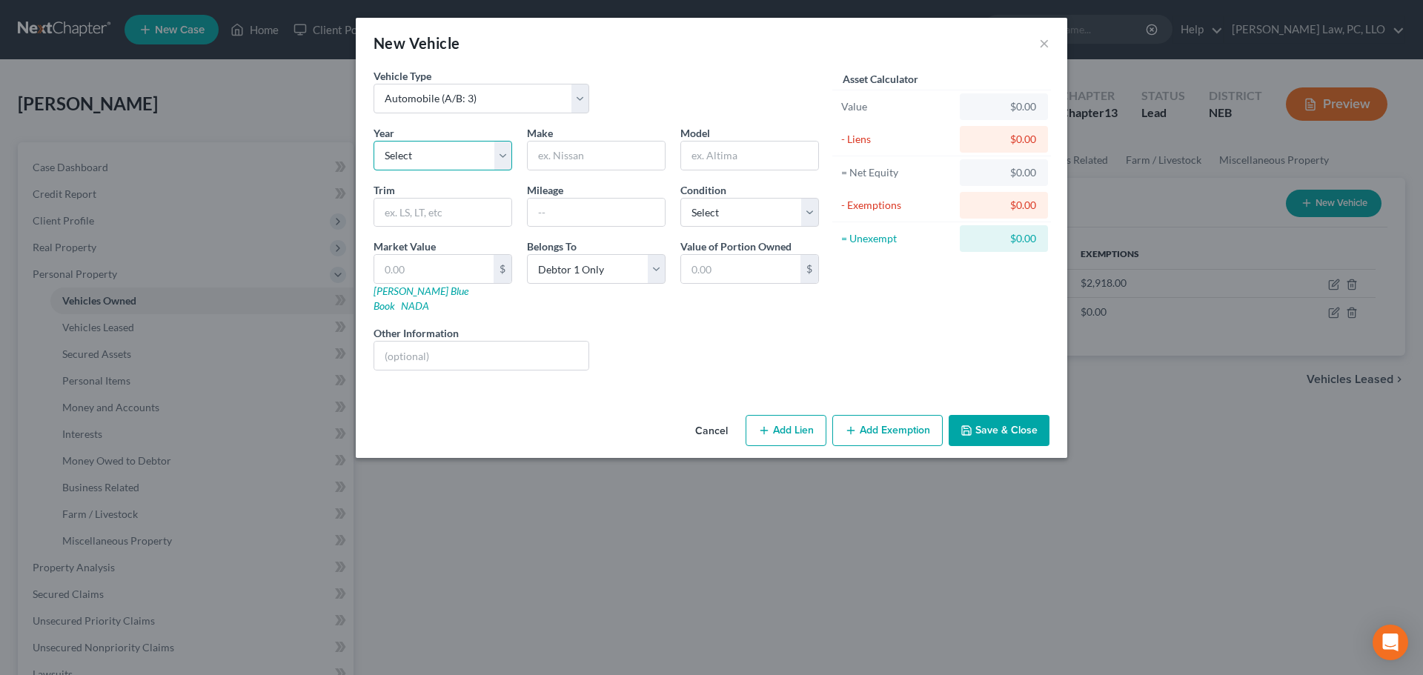
drag, startPoint x: 383, startPoint y: 167, endPoint x: 411, endPoint y: 170, distance: 28.3
click at [383, 167] on select "Select 2026 2025 2024 2023 2022 2021 2020 2019 2018 2017 2016 2015 2014 2013 20…" at bounding box center [443, 156] width 139 height 30
click at [374, 141] on select "Select 2026 2025 2024 2023 2022 2021 2020 2019 2018 2017 2016 2015 2014 2013 20…" at bounding box center [443, 156] width 139 height 30
click at [566, 158] on input "text" at bounding box center [596, 156] width 137 height 28
drag, startPoint x: 771, startPoint y: 204, endPoint x: 758, endPoint y: 226, distance: 25.6
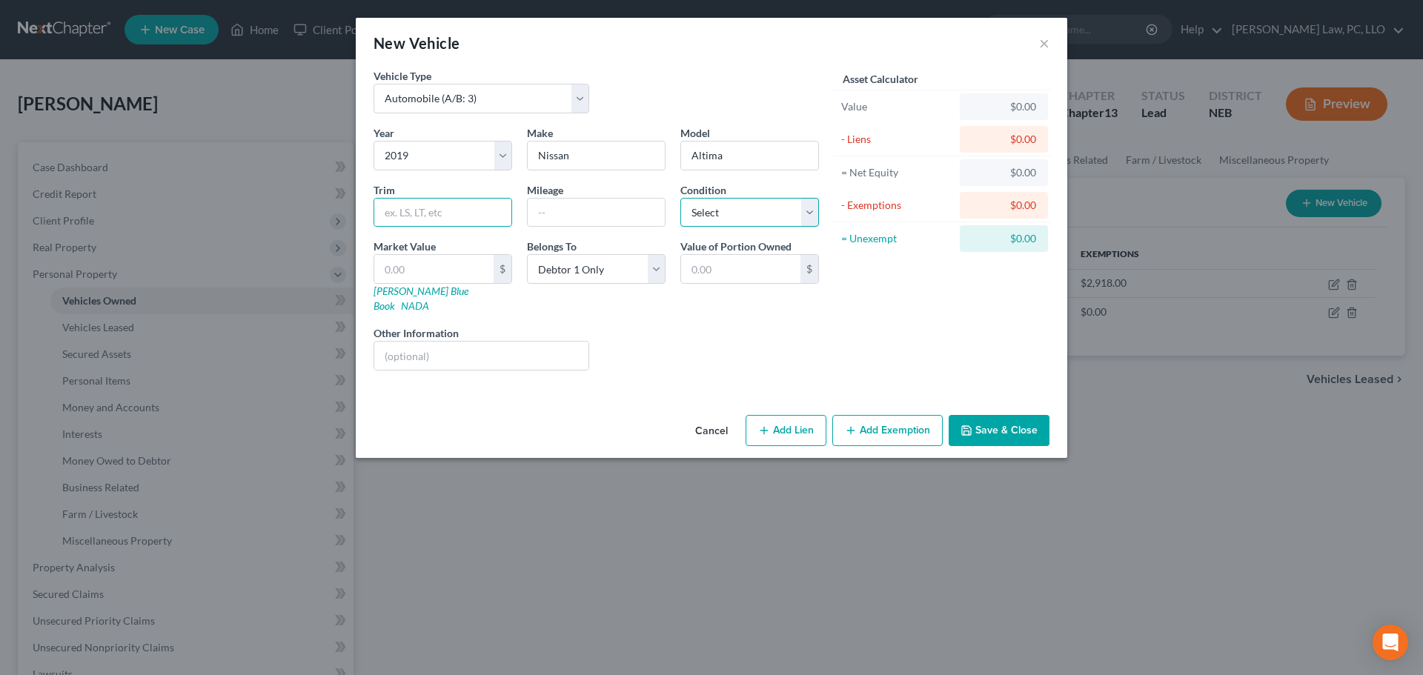
click at [771, 204] on select "Select Excellent Very Good Good Fair Poor" at bounding box center [750, 213] width 139 height 30
click at [681, 198] on select "Select Excellent Very Good Good Fair Poor" at bounding box center [750, 213] width 139 height 30
click at [439, 272] on input "text" at bounding box center [433, 269] width 119 height 28
click at [441, 342] on input "text" at bounding box center [481, 356] width 214 height 28
click at [994, 415] on button "Save & Close" at bounding box center [999, 430] width 101 height 31
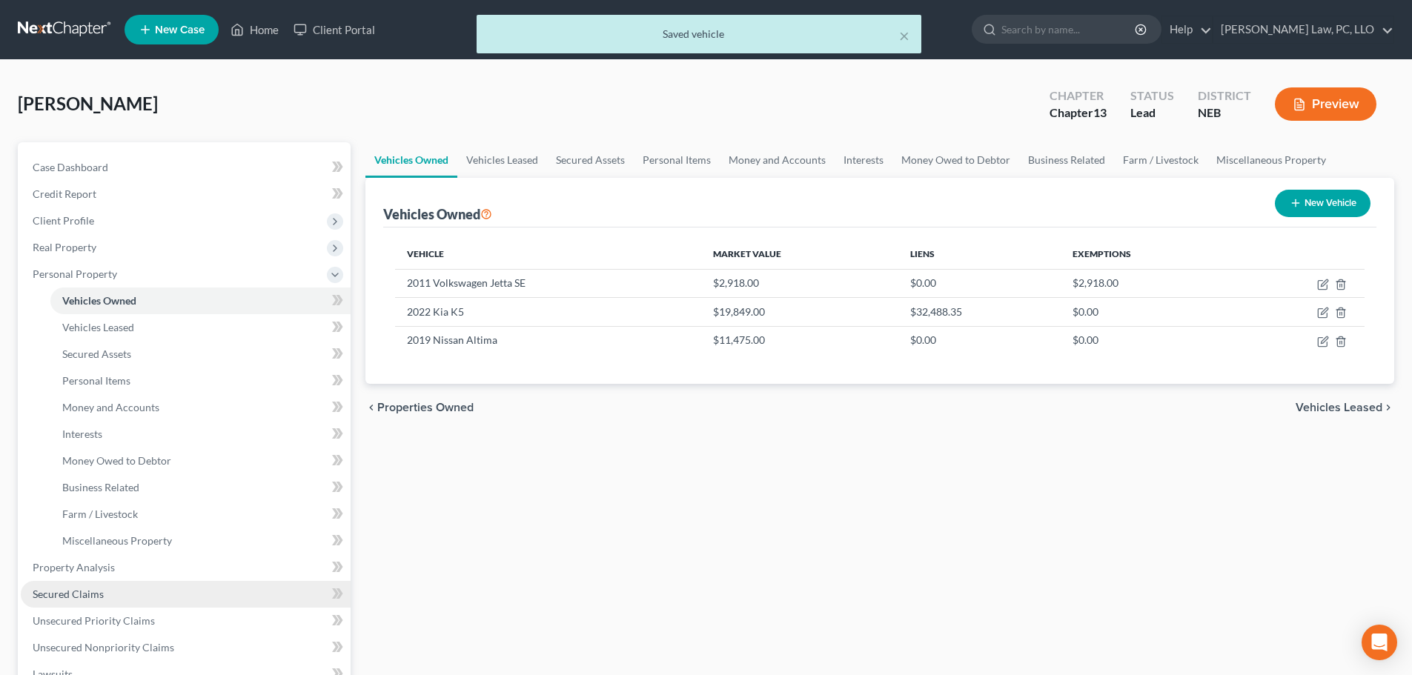
click at [77, 601] on link "Secured Claims" at bounding box center [186, 594] width 330 height 27
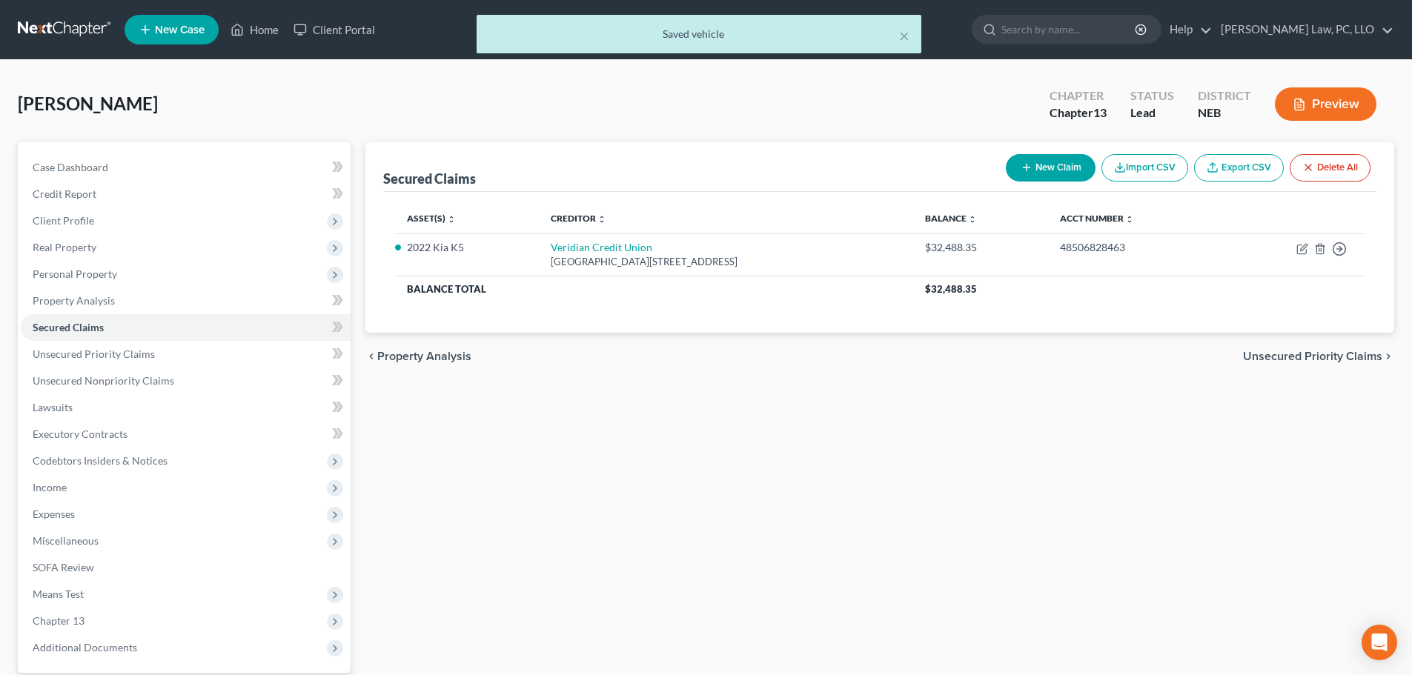
click at [1044, 170] on button "New Claim" at bounding box center [1051, 167] width 90 height 27
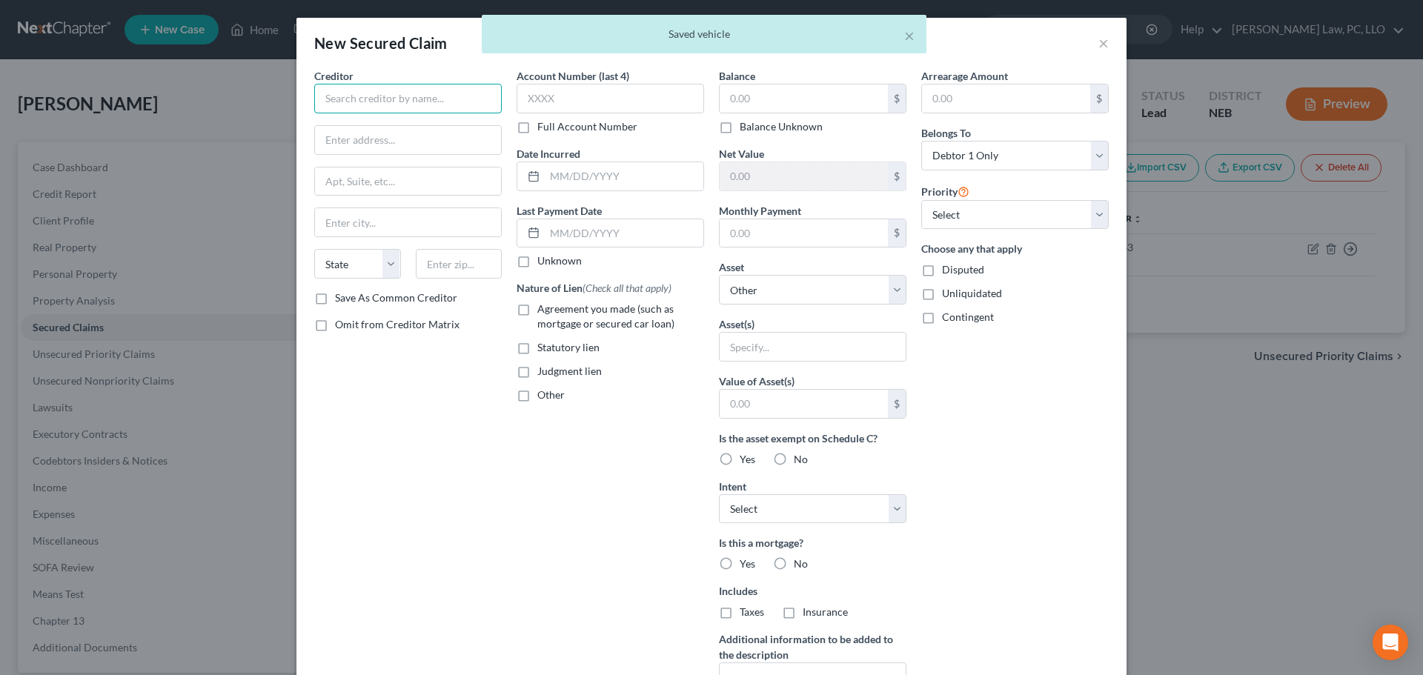
click at [409, 105] on input "text" at bounding box center [408, 99] width 188 height 30
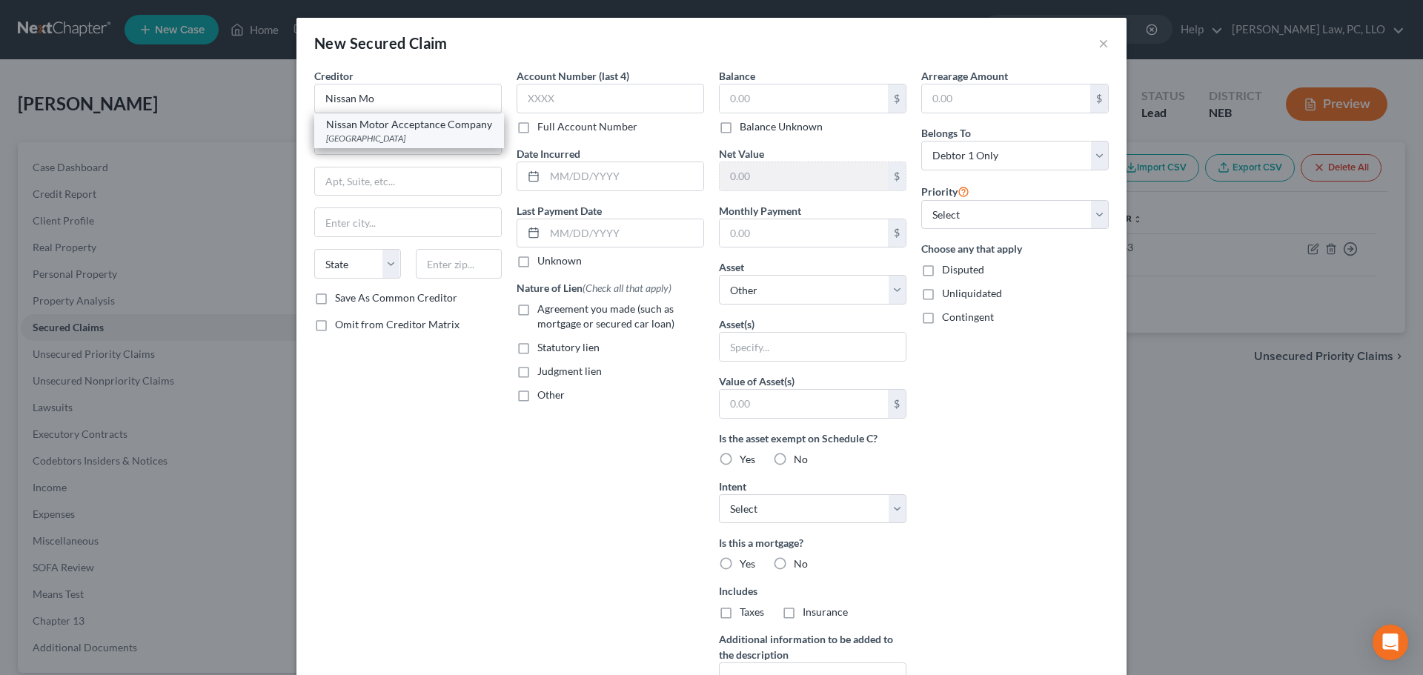
click at [414, 132] on div "Nissan Motor Acceptance Company" at bounding box center [409, 124] width 166 height 15
click at [552, 131] on label "Full Account Number" at bounding box center [587, 126] width 100 height 15
click at [552, 129] on input "Full Account Number" at bounding box center [548, 124] width 10 height 10
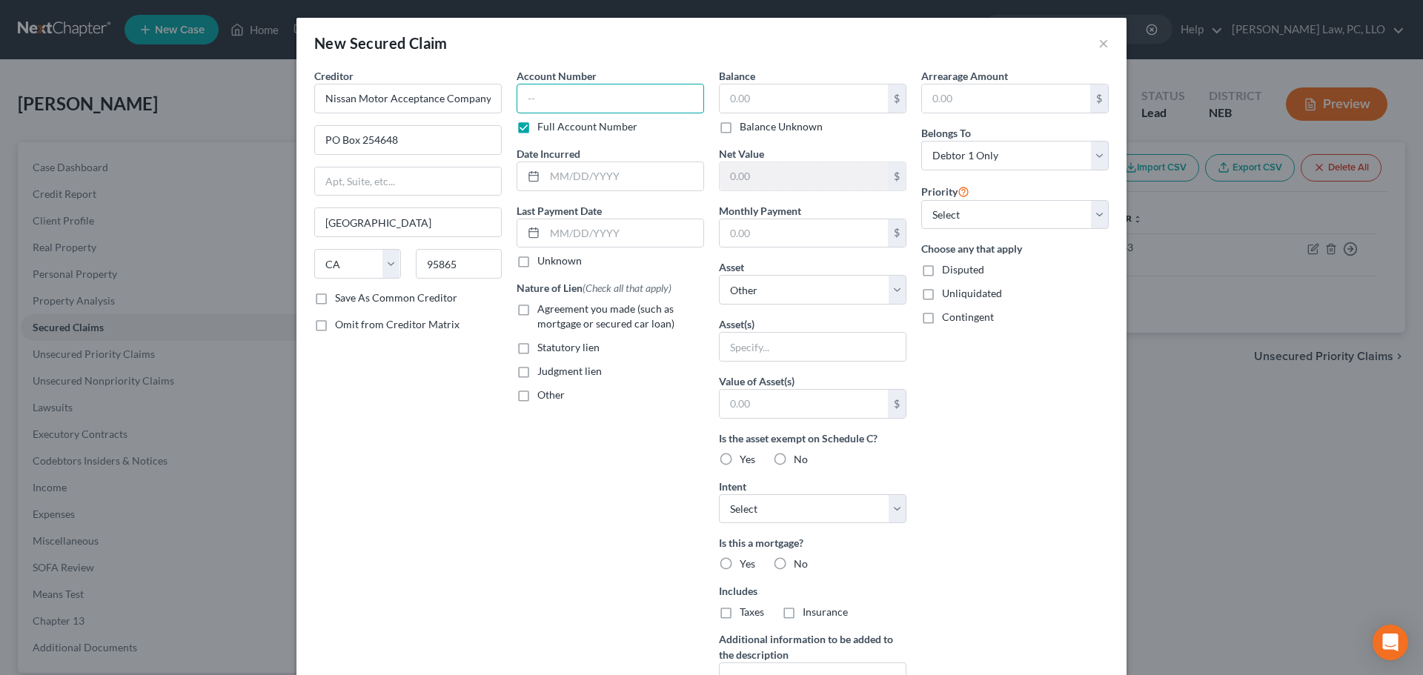
click at [561, 101] on input "text" at bounding box center [611, 99] width 188 height 30
click at [586, 330] on span "Agreement you made (such as mortgage or secured car loan)" at bounding box center [605, 315] width 137 height 27
click at [553, 311] on input "Agreement you made (such as mortgage or secured car loan)" at bounding box center [548, 307] width 10 height 10
click at [775, 288] on select "Select Other Multiple Assets Firearms - Gun - $200.0 First [US_STATE] Credit Un…" at bounding box center [813, 290] width 188 height 30
click at [719, 275] on select "Select Other Multiple Assets Firearms - Gun - $200.0 First [US_STATE] Credit Un…" at bounding box center [813, 290] width 188 height 30
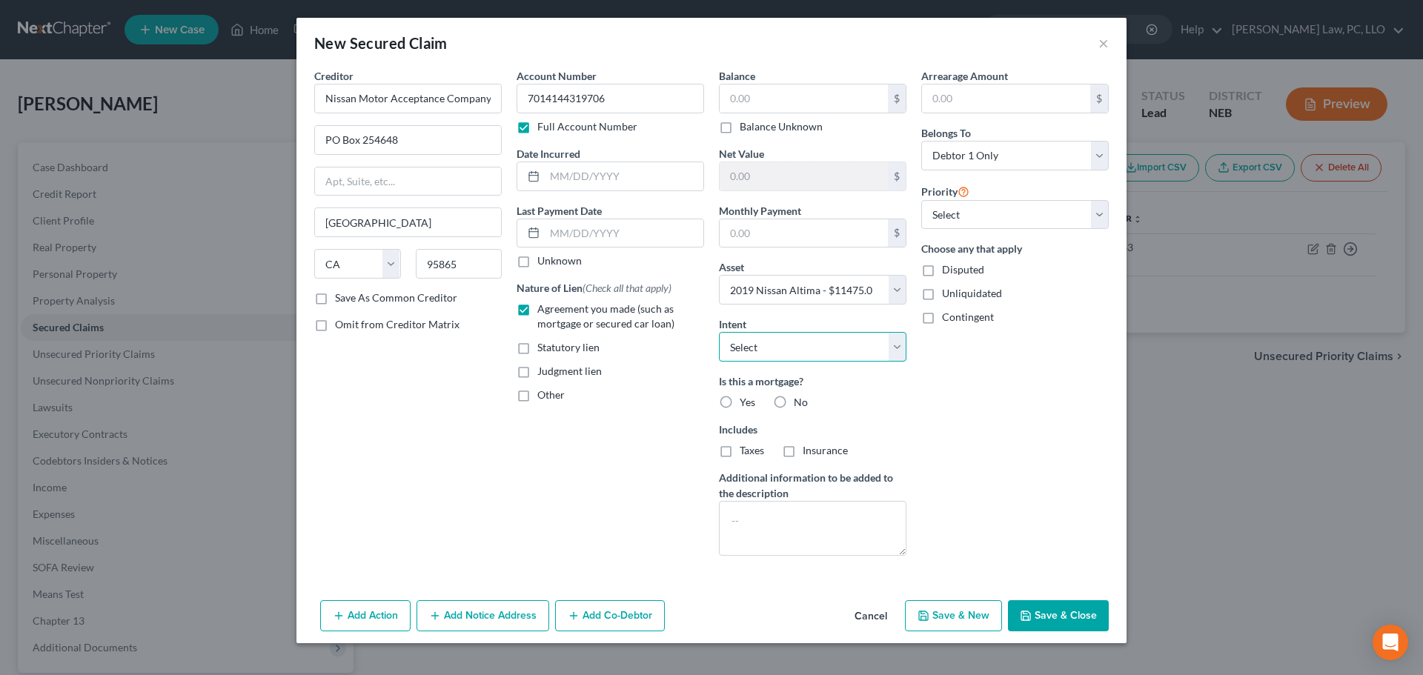
click at [794, 346] on select "Select Surrender Redeem Reaffirm Avoid Other" at bounding box center [813, 347] width 188 height 30
click at [719, 332] on select "Select Surrender Redeem Reaffirm Avoid Other" at bounding box center [813, 347] width 188 height 30
click at [794, 401] on label "No" at bounding box center [801, 402] width 14 height 15
click at [800, 401] on input "No" at bounding box center [805, 400] width 10 height 10
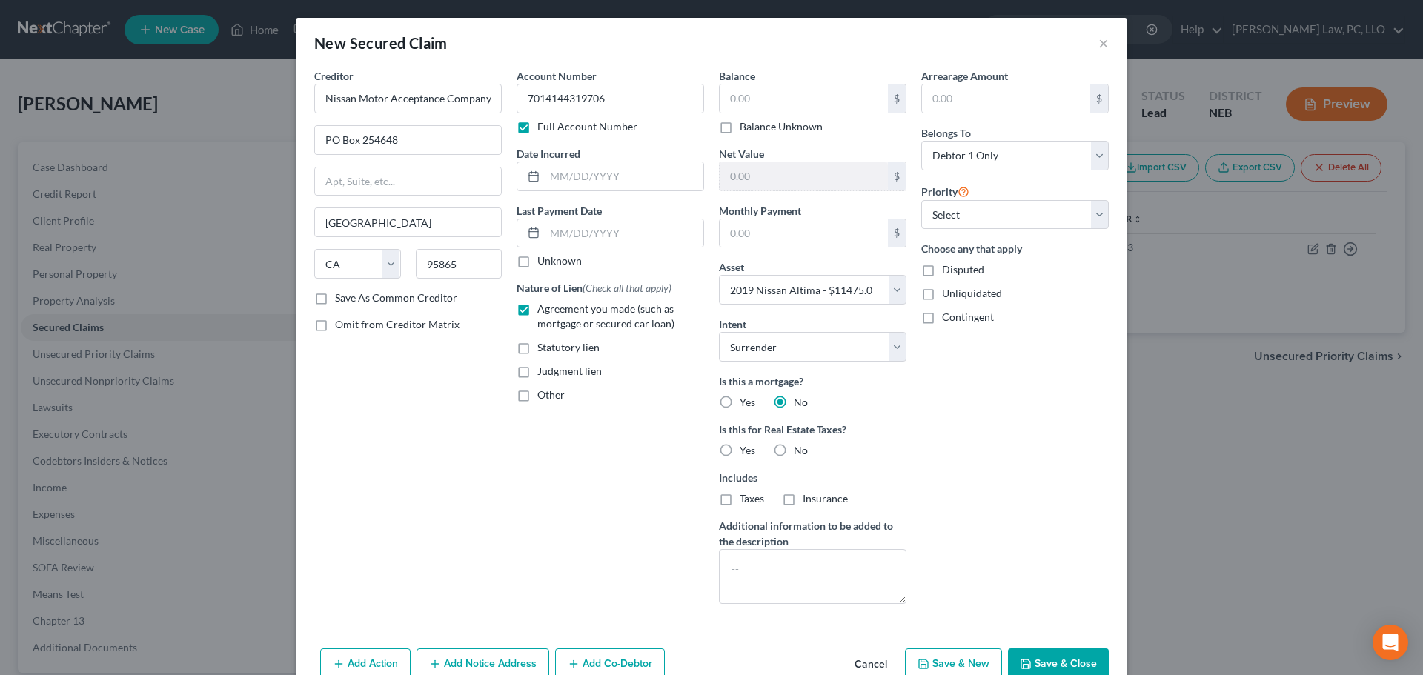
click at [794, 448] on label "No" at bounding box center [801, 450] width 14 height 15
click at [800, 448] on input "No" at bounding box center [805, 448] width 10 height 10
click at [603, 664] on button "Add Co-Debtor" at bounding box center [610, 664] width 110 height 31
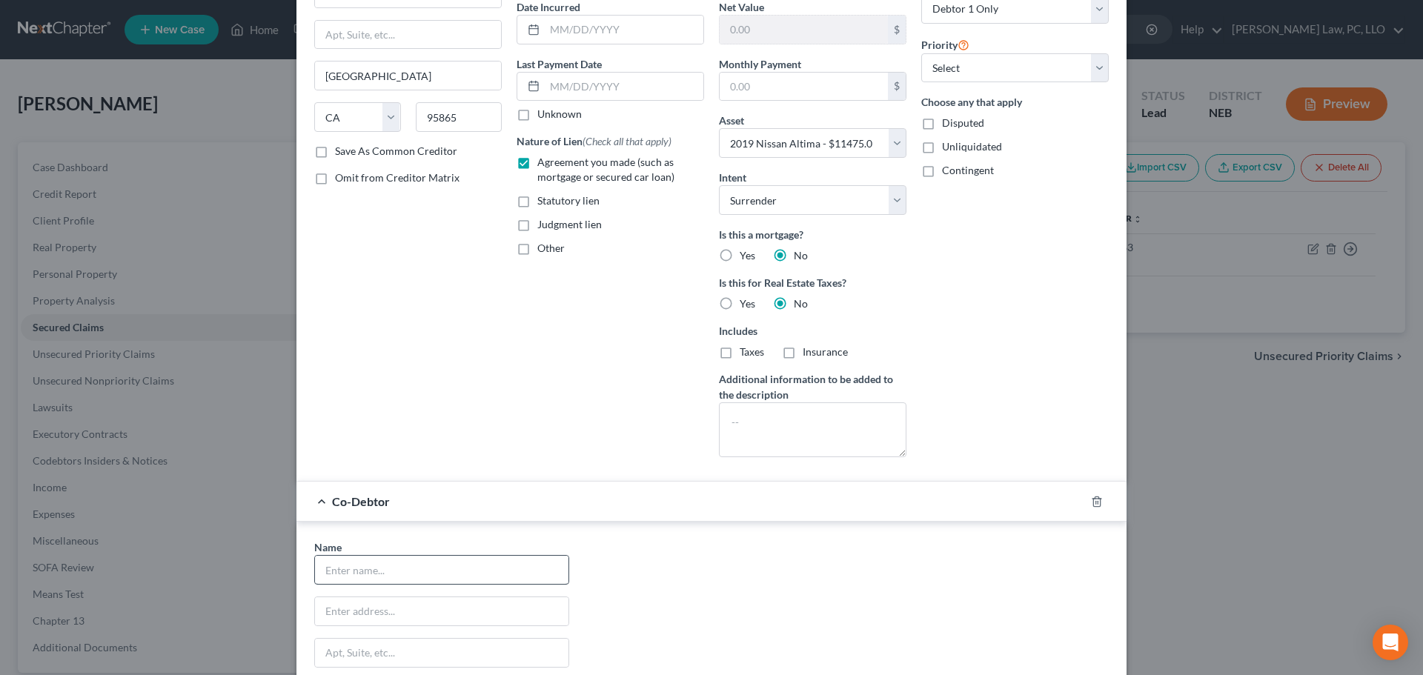
scroll to position [148, 0]
drag, startPoint x: 402, startPoint y: 563, endPoint x: 390, endPoint y: 566, distance: 12.4
click at [400, 563] on input "text" at bounding box center [442, 568] width 254 height 28
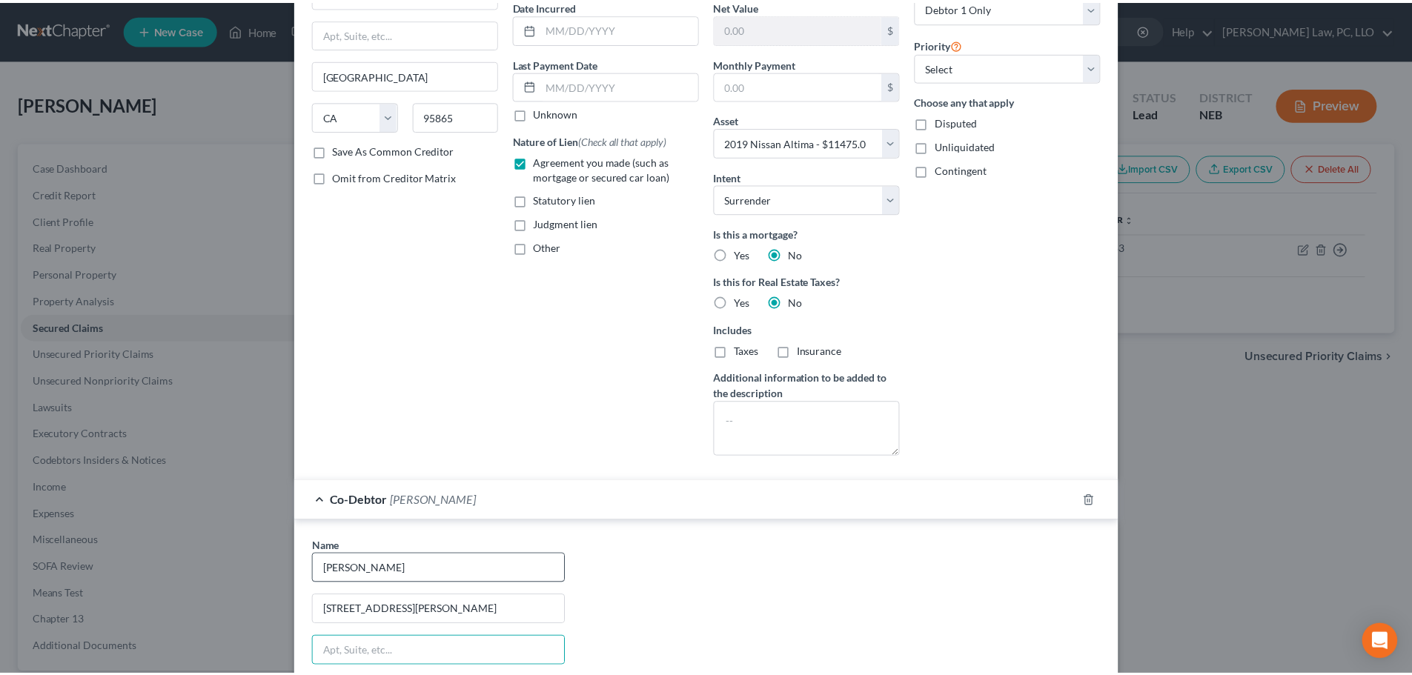
scroll to position [380, 0]
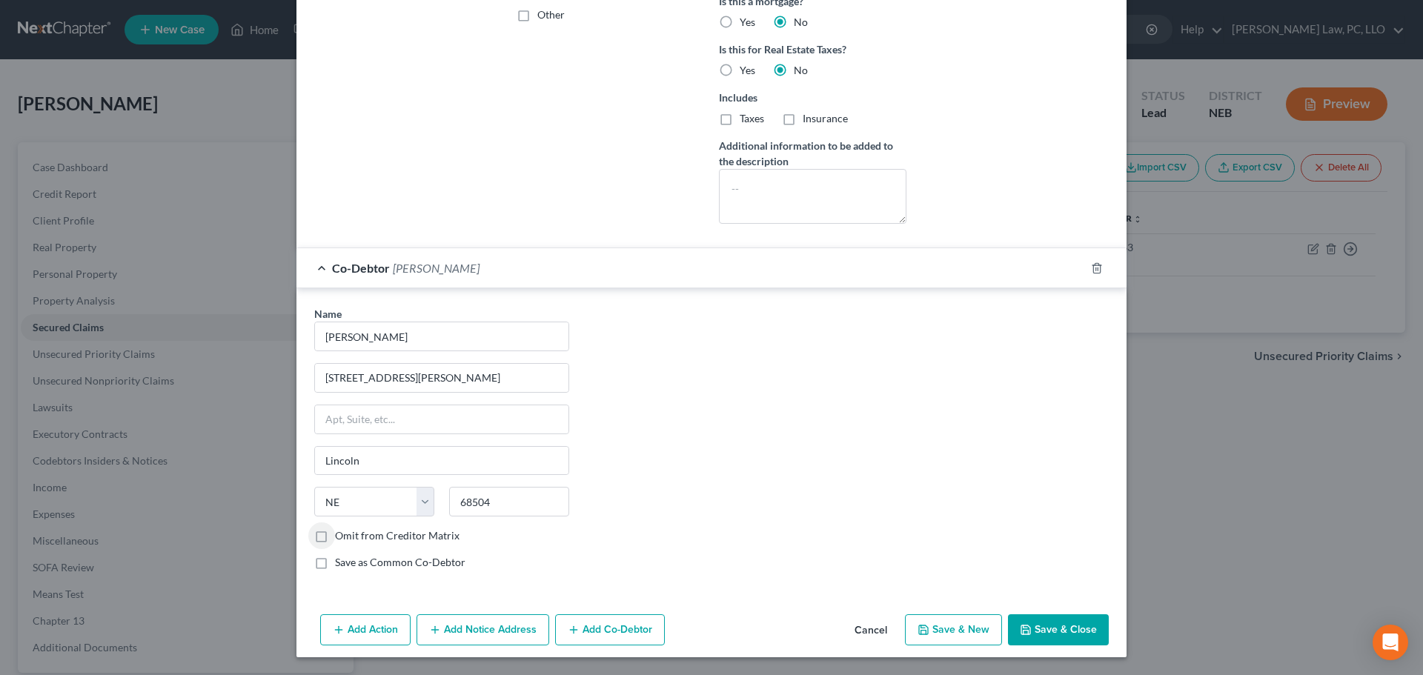
click at [1042, 635] on button "Save & Close" at bounding box center [1058, 630] width 101 height 31
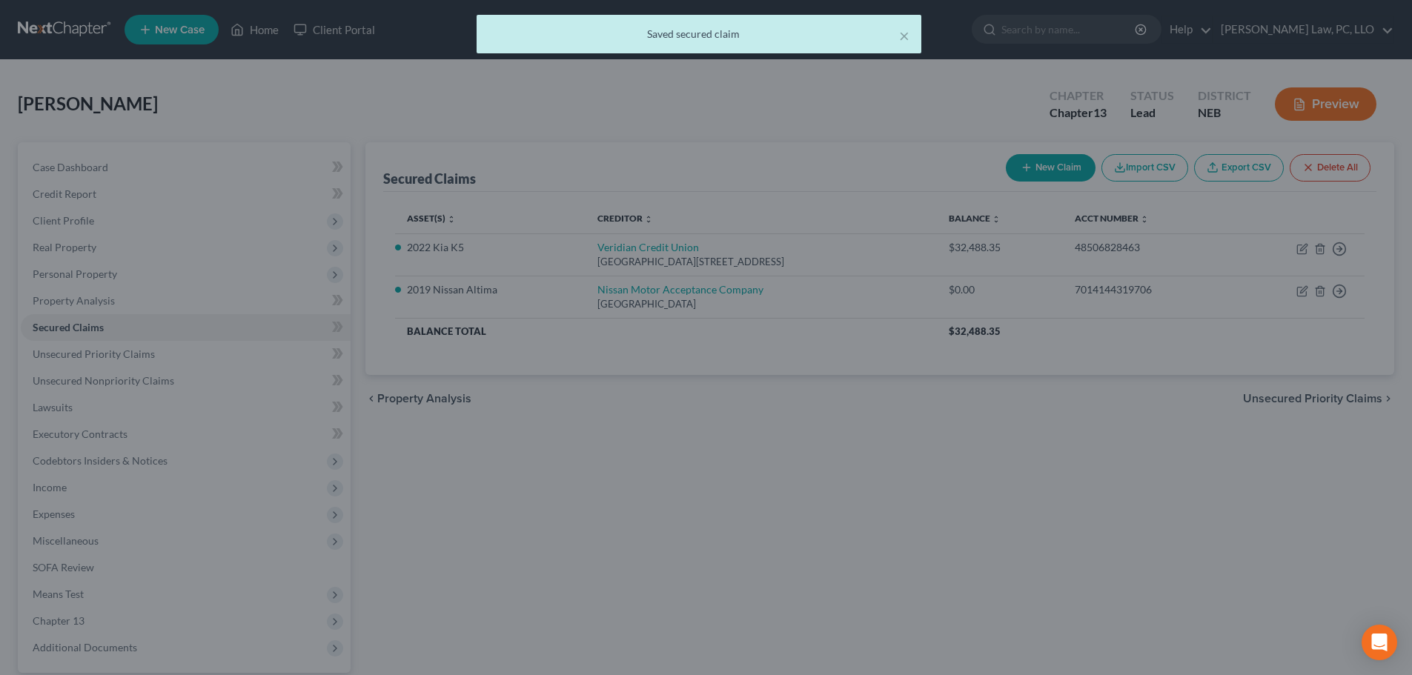
scroll to position [0, 0]
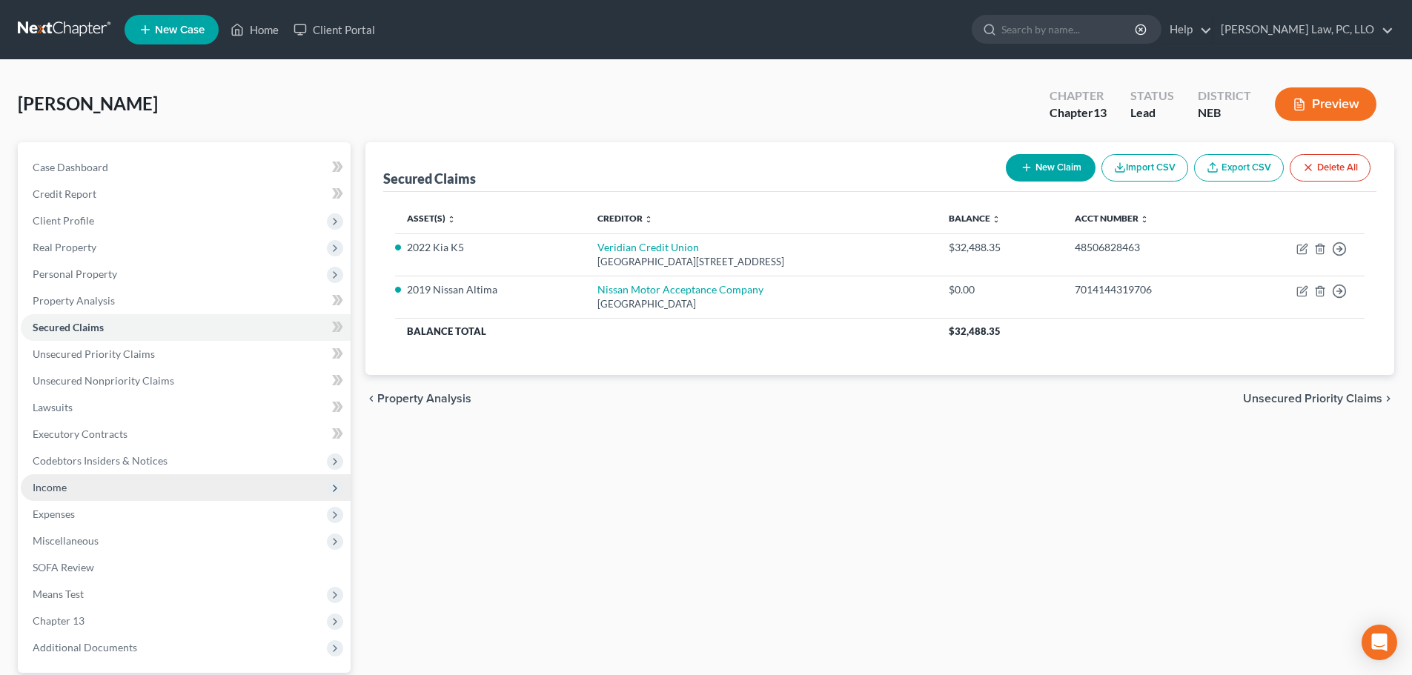
click at [107, 494] on span "Income" at bounding box center [186, 487] width 330 height 27
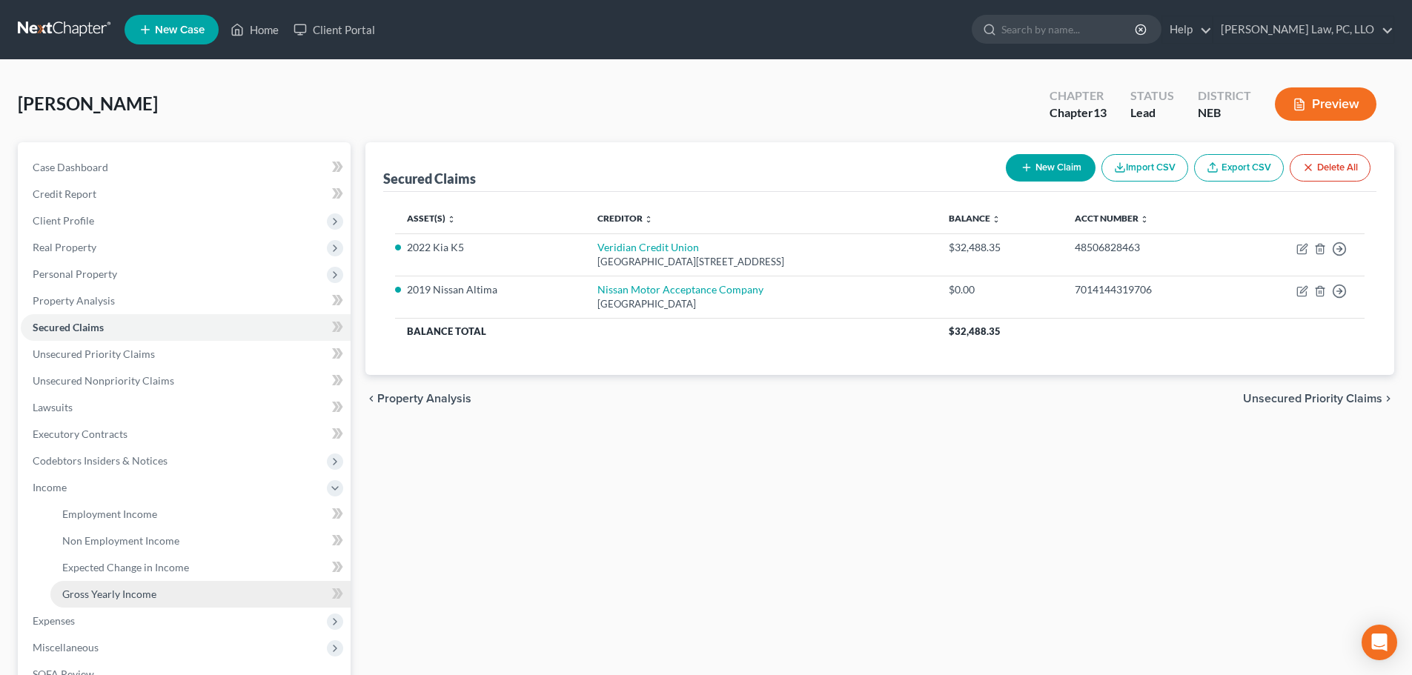
click at [126, 589] on span "Gross Yearly Income" at bounding box center [109, 594] width 94 height 13
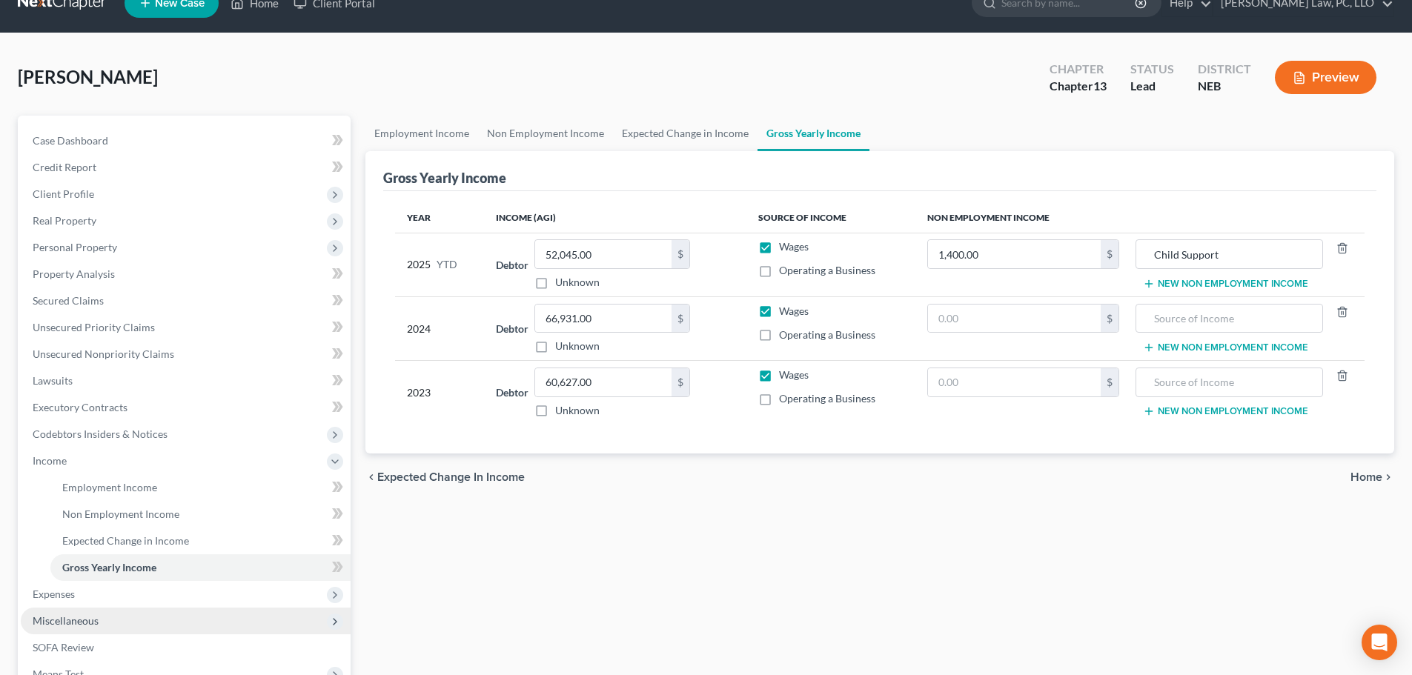
scroll to position [74, 0]
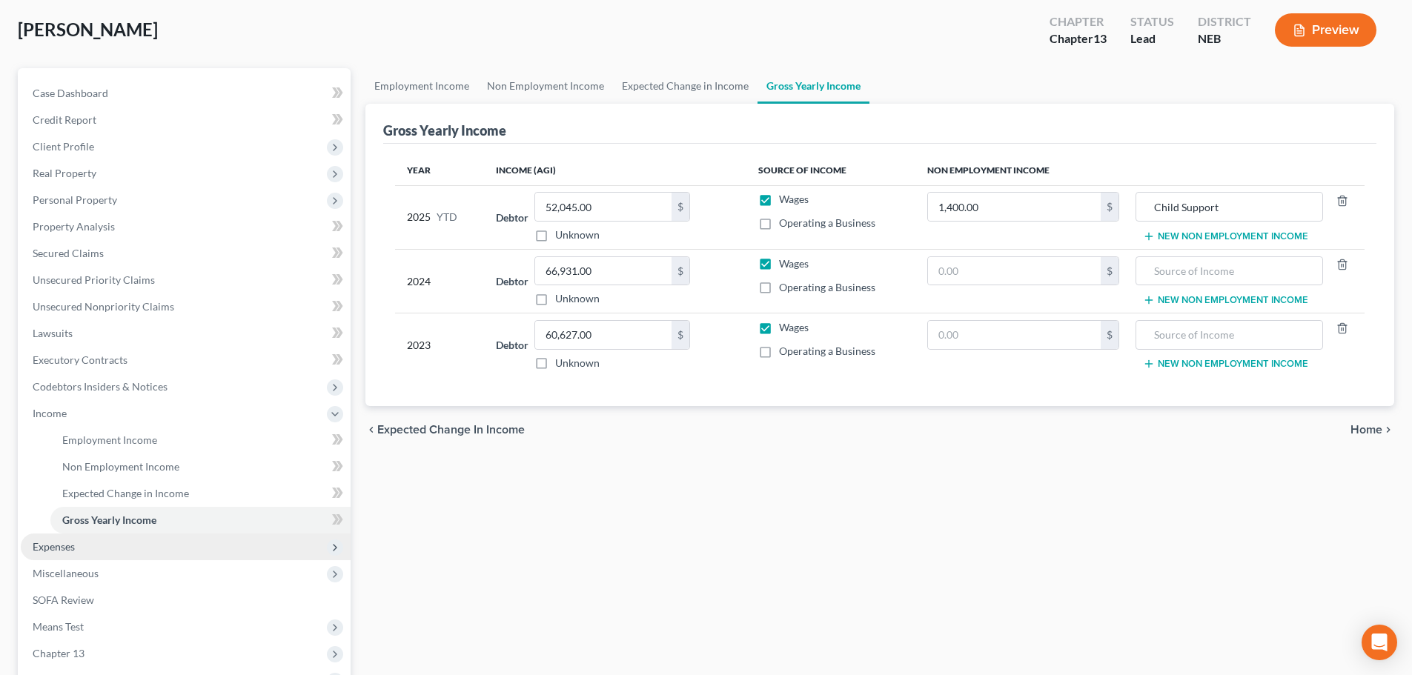
click at [86, 539] on span "Expenses" at bounding box center [186, 547] width 330 height 27
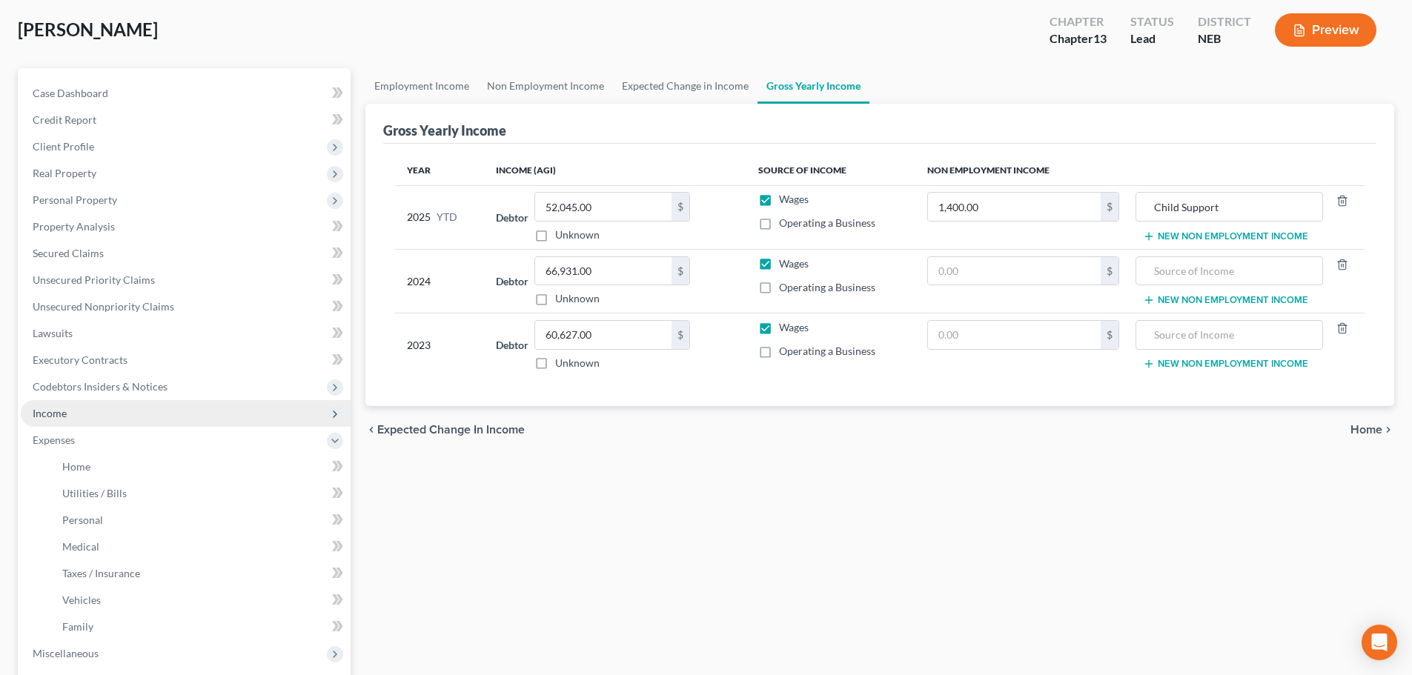
click at [99, 411] on span "Income" at bounding box center [186, 413] width 330 height 27
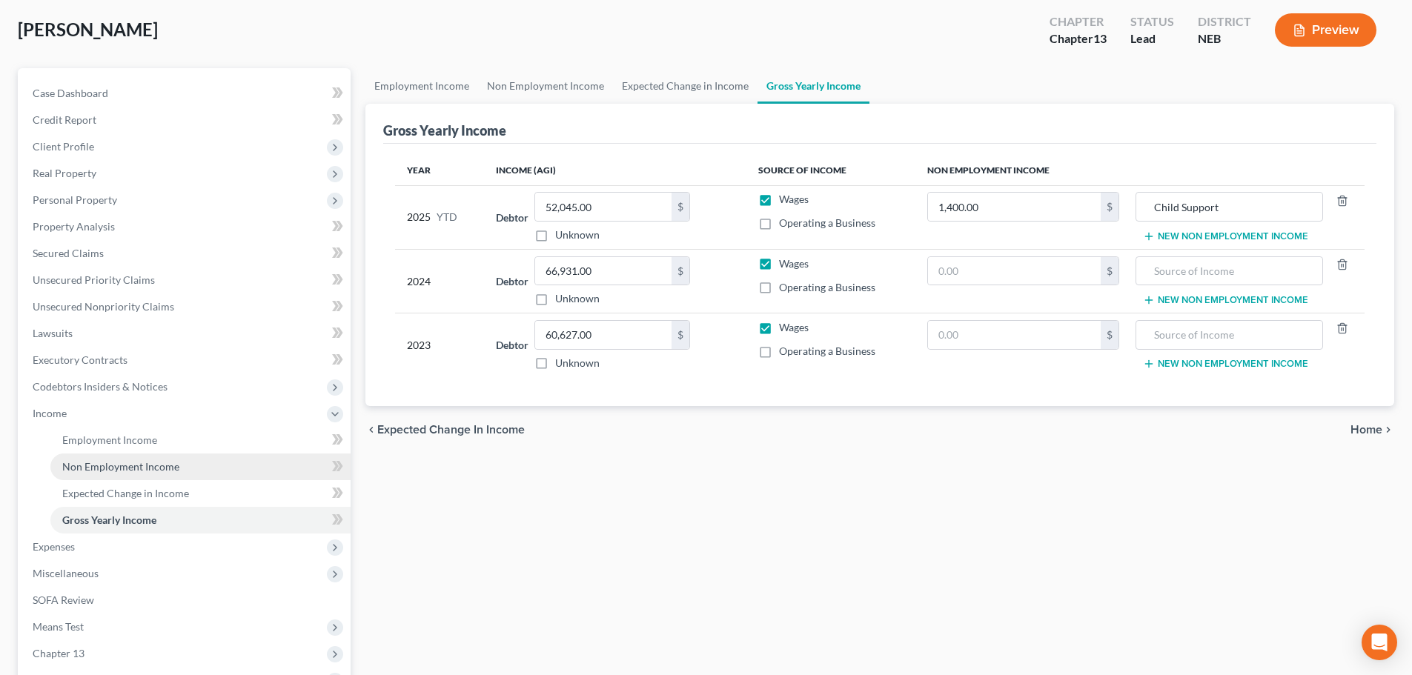
click at [106, 456] on link "Non Employment Income" at bounding box center [200, 467] width 300 height 27
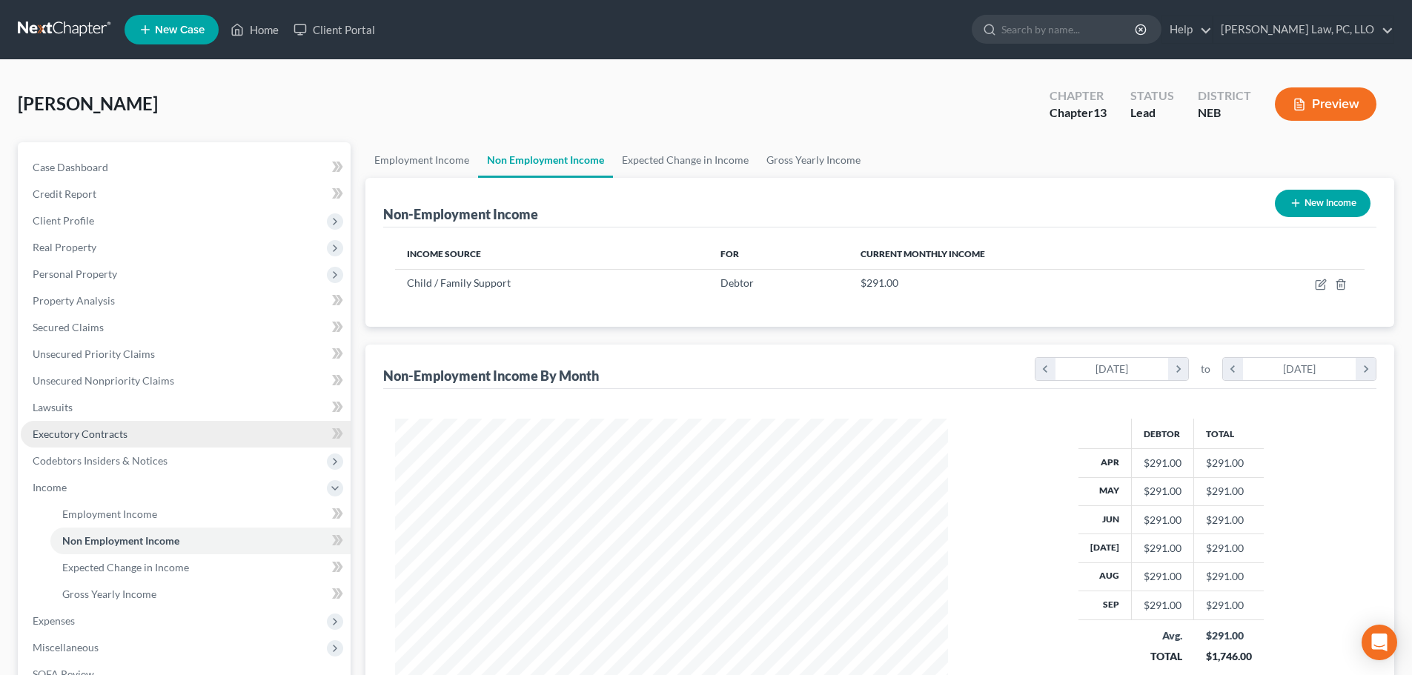
scroll to position [277, 583]
click at [801, 161] on link "Gross Yearly Income" at bounding box center [814, 160] width 112 height 36
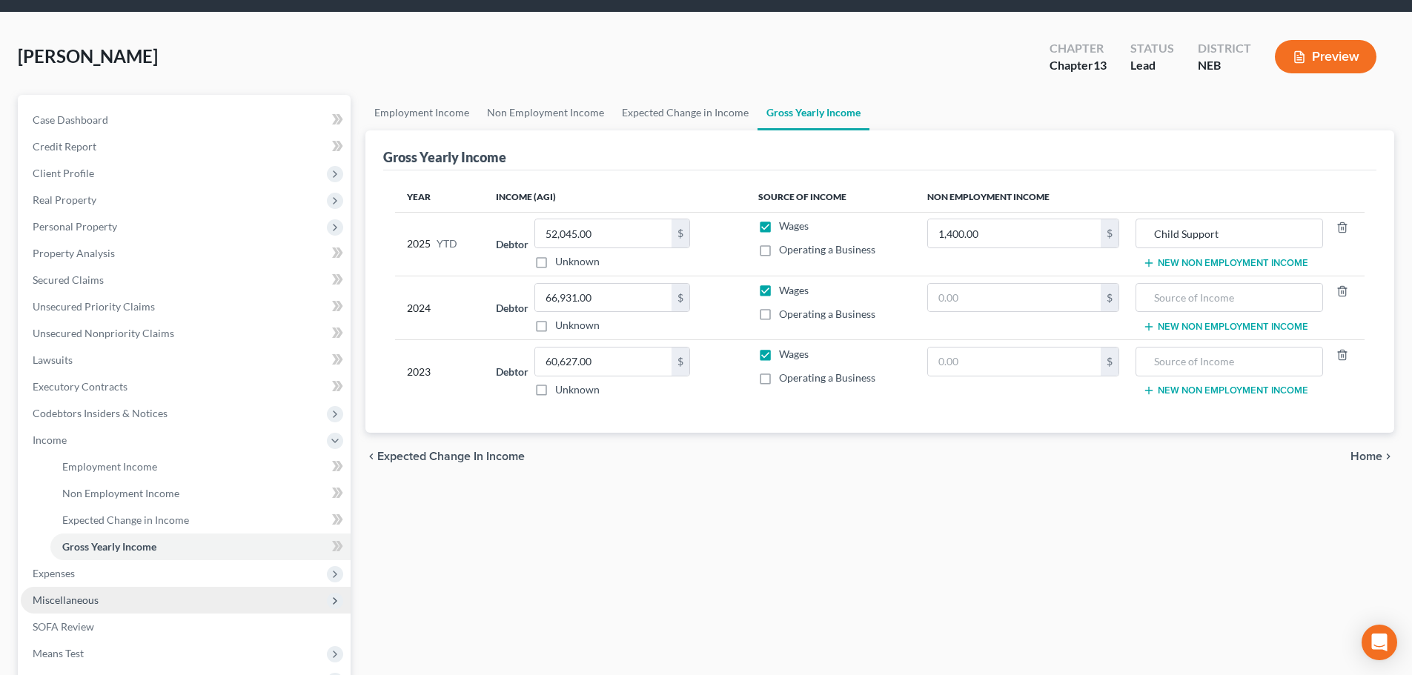
scroll to position [74, 0]
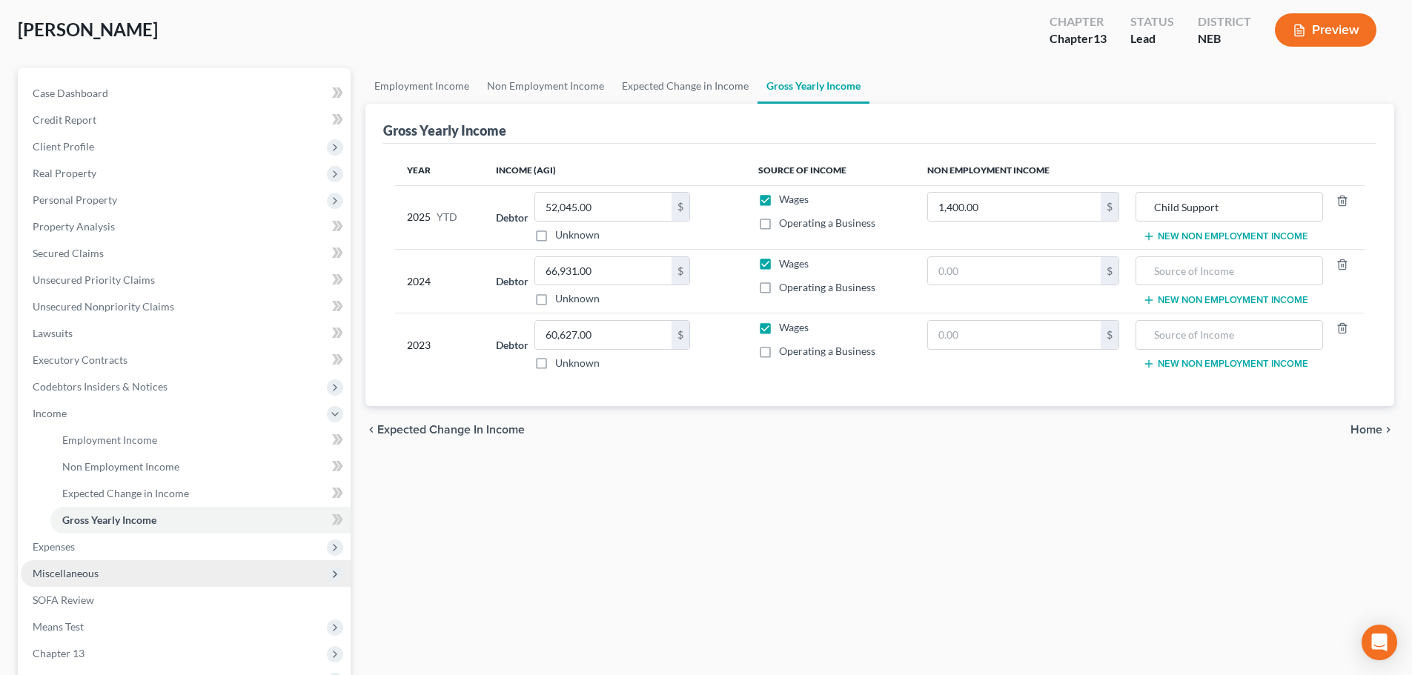
drag, startPoint x: 88, startPoint y: 550, endPoint x: 100, endPoint y: 573, distance: 25.9
click at [88, 550] on span "Expenses" at bounding box center [186, 547] width 330 height 27
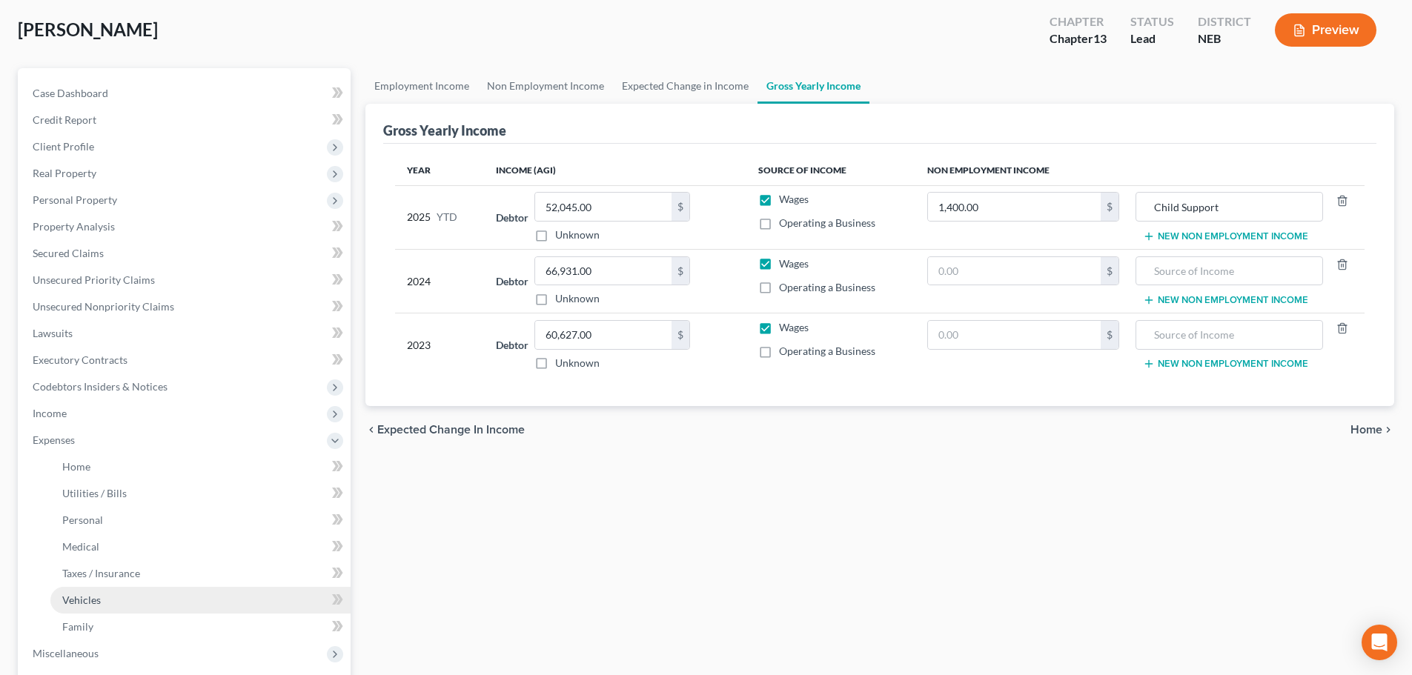
click at [101, 588] on link "Vehicles" at bounding box center [200, 600] width 300 height 27
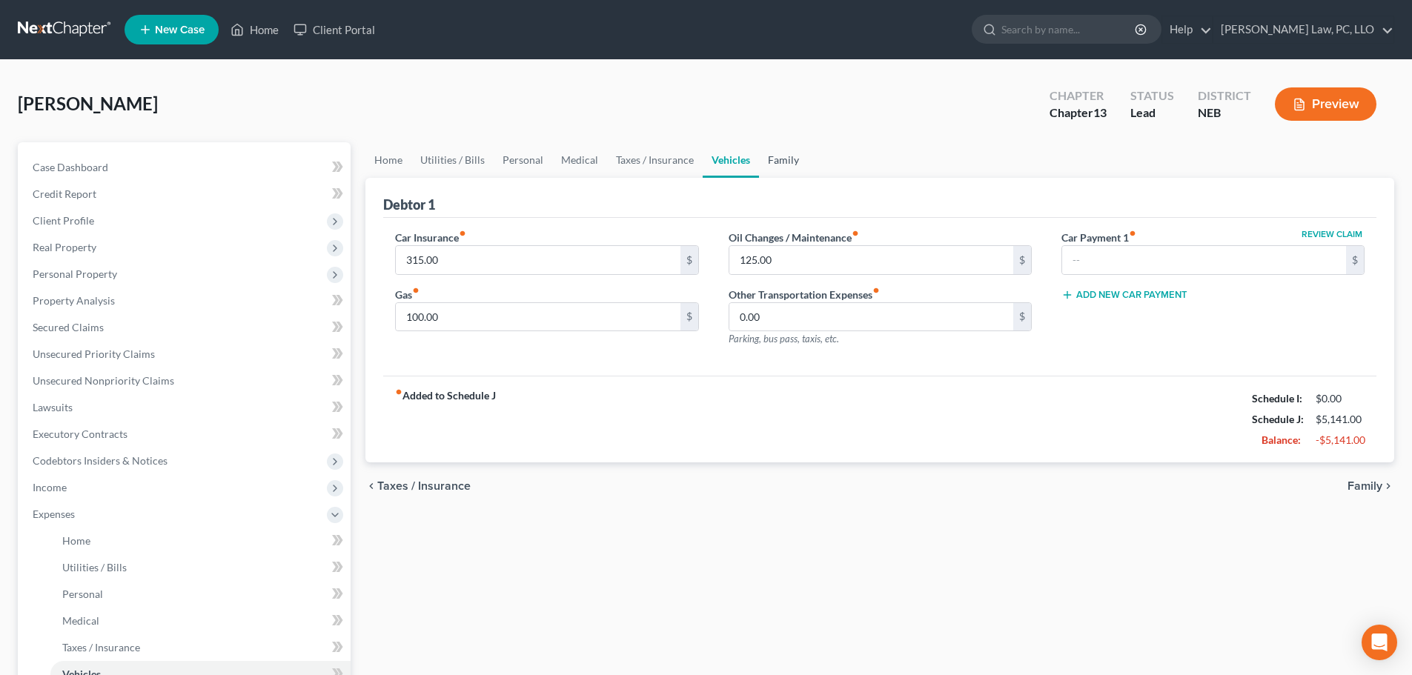
click at [790, 160] on link "Family" at bounding box center [783, 160] width 49 height 36
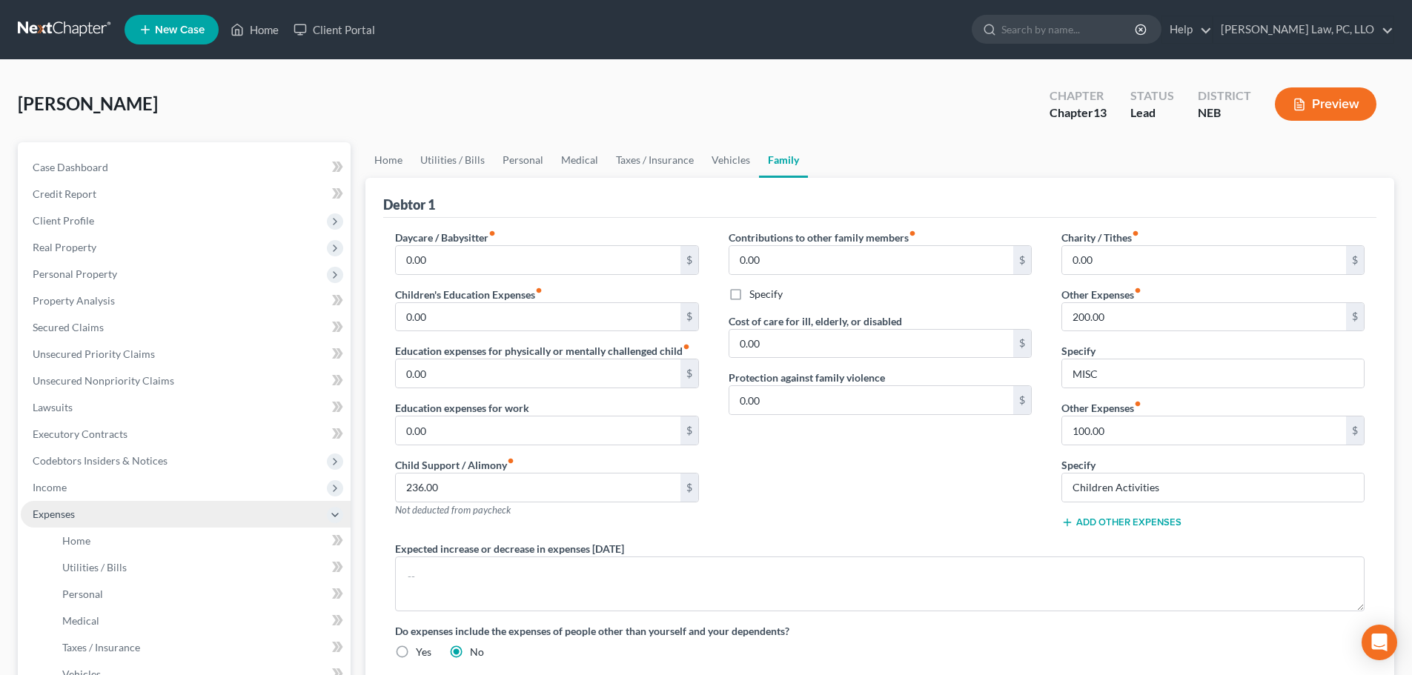
click at [72, 508] on span "Expenses" at bounding box center [54, 514] width 42 height 13
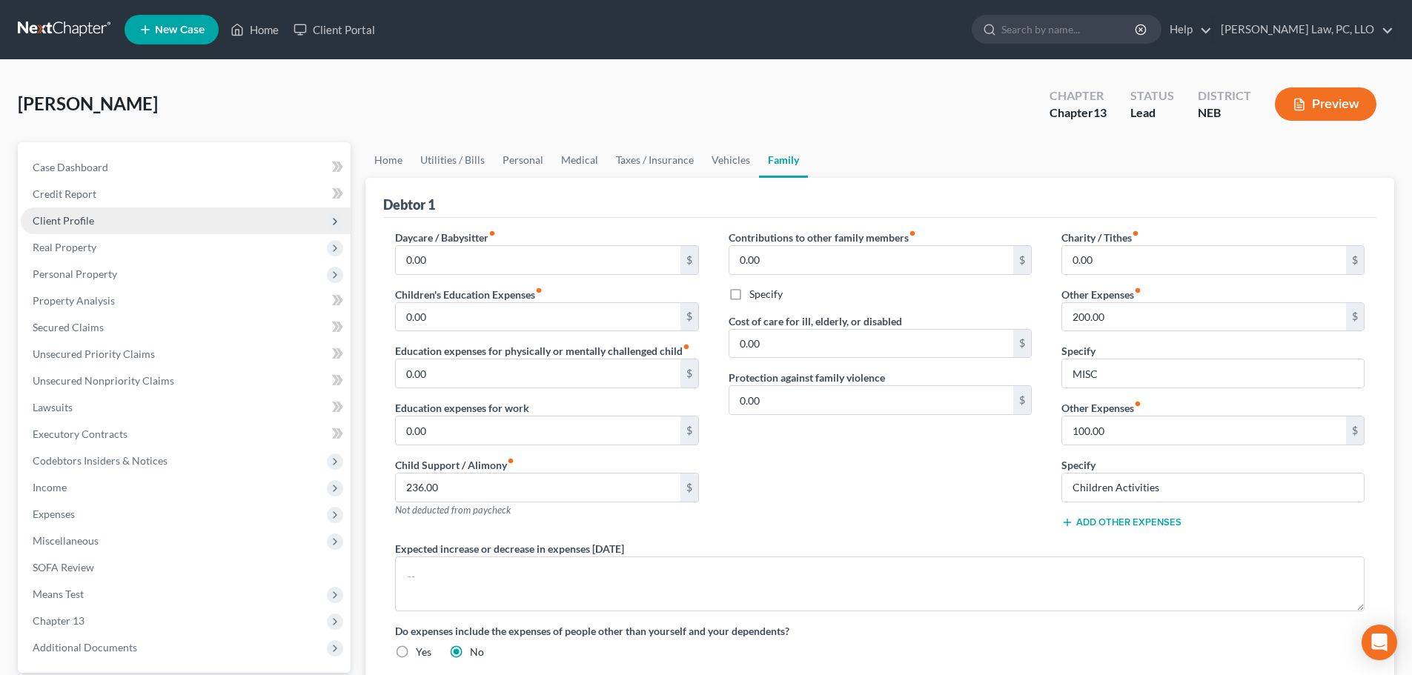
click at [133, 228] on span "Client Profile" at bounding box center [186, 221] width 330 height 27
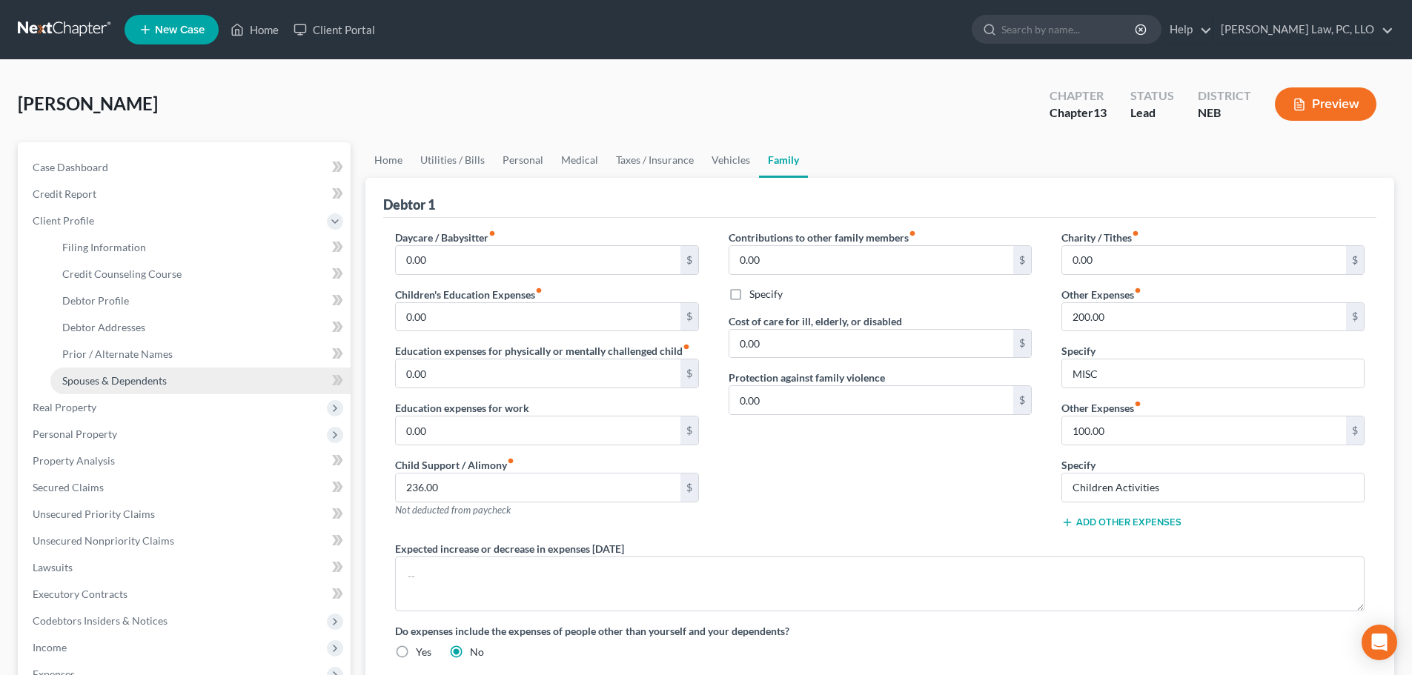
click at [135, 379] on span "Spouses & Dependents" at bounding box center [114, 380] width 105 height 13
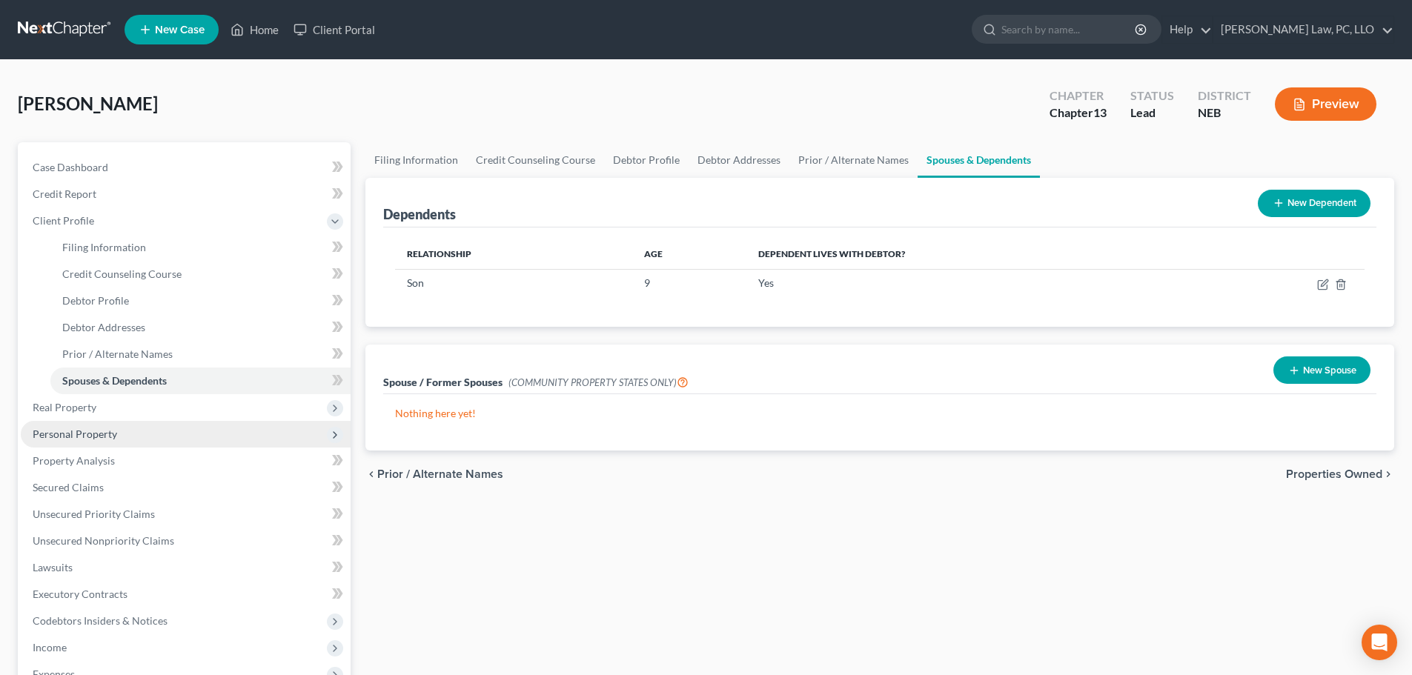
click at [114, 431] on span "Personal Property" at bounding box center [75, 434] width 85 height 13
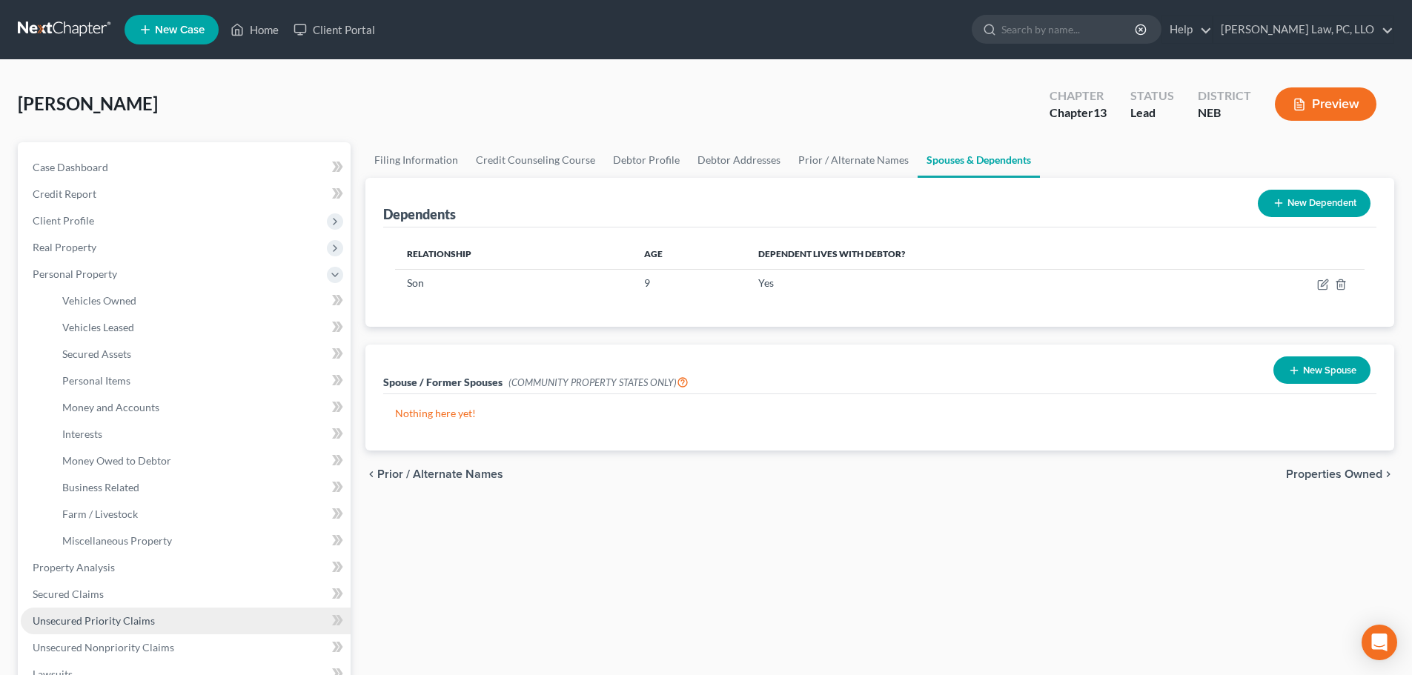
click at [125, 620] on span "Unsecured Priority Claims" at bounding box center [94, 621] width 122 height 13
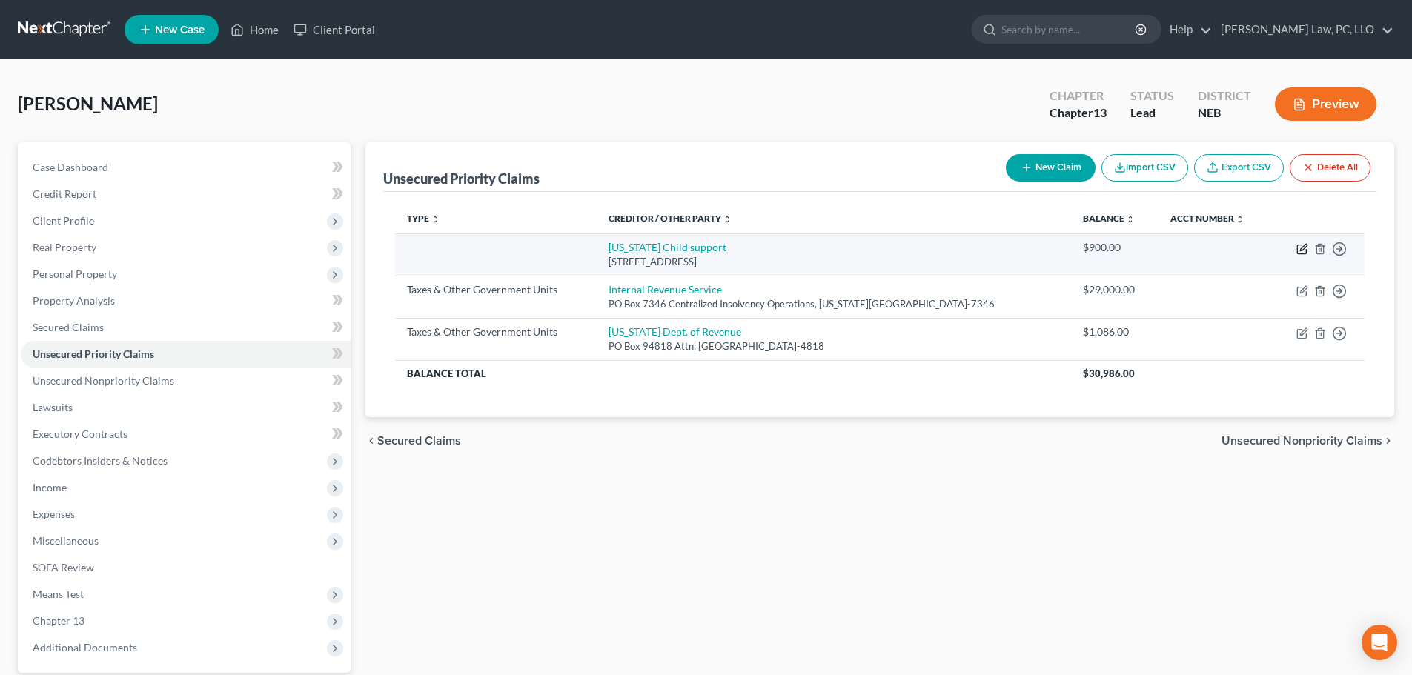
click at [1301, 248] on icon "button" at bounding box center [1303, 249] width 12 height 12
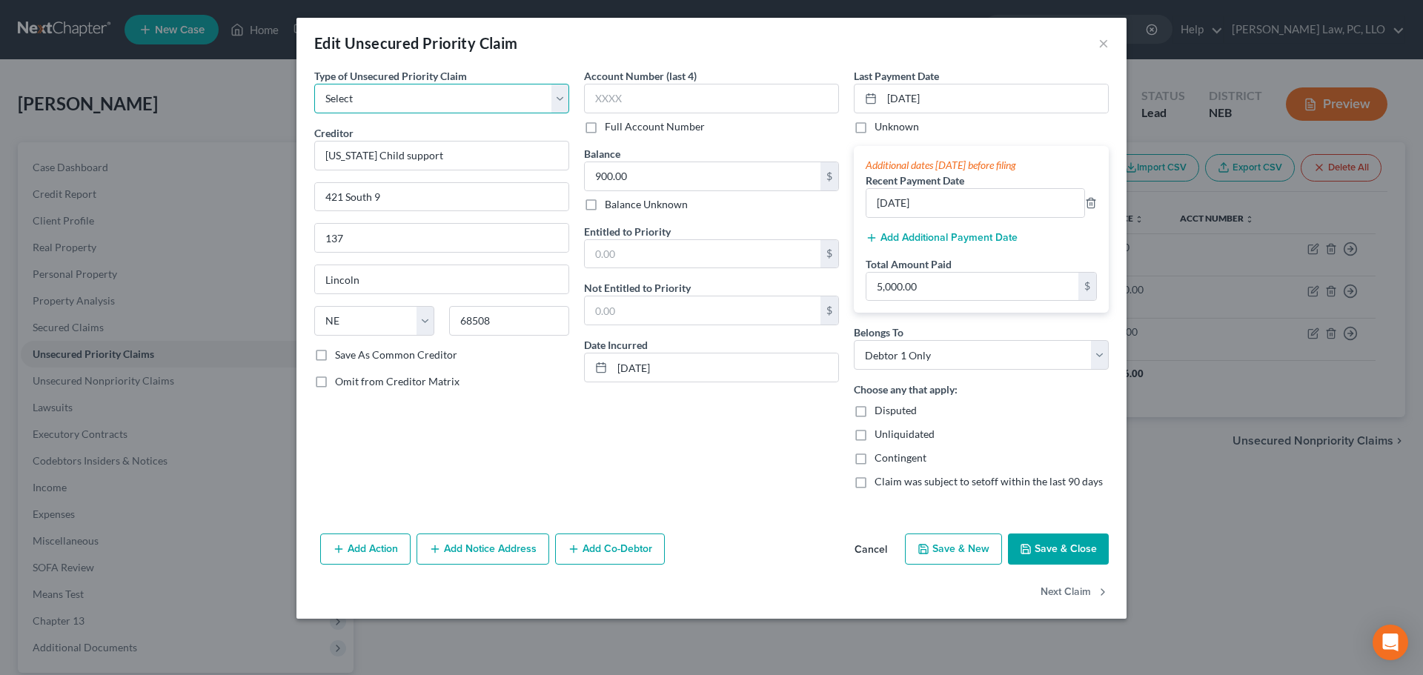
drag, startPoint x: 431, startPoint y: 104, endPoint x: 431, endPoint y: 112, distance: 8.2
click at [431, 104] on select "Select Taxes & Other Government Units Domestic Support Obligations Extensions o…" at bounding box center [441, 99] width 255 height 30
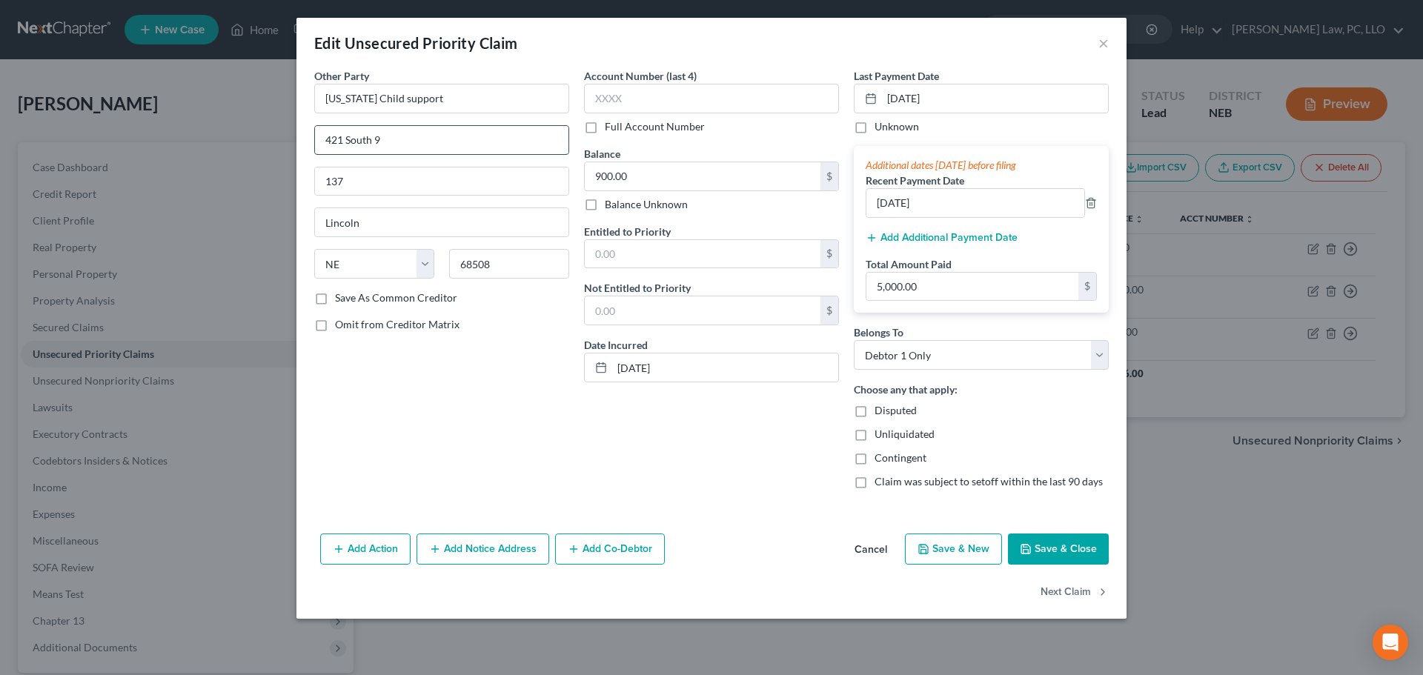
click at [456, 142] on input "421 South 9" at bounding box center [442, 140] width 254 height 28
click at [482, 100] on input "[US_STATE] Child support" at bounding box center [441, 99] width 255 height 30
drag, startPoint x: 482, startPoint y: 100, endPoint x: 317, endPoint y: 99, distance: 164.6
click at [317, 99] on input "[US_STATE] Child support" at bounding box center [441, 99] width 255 height 30
paste input "[PERSON_NAME]"
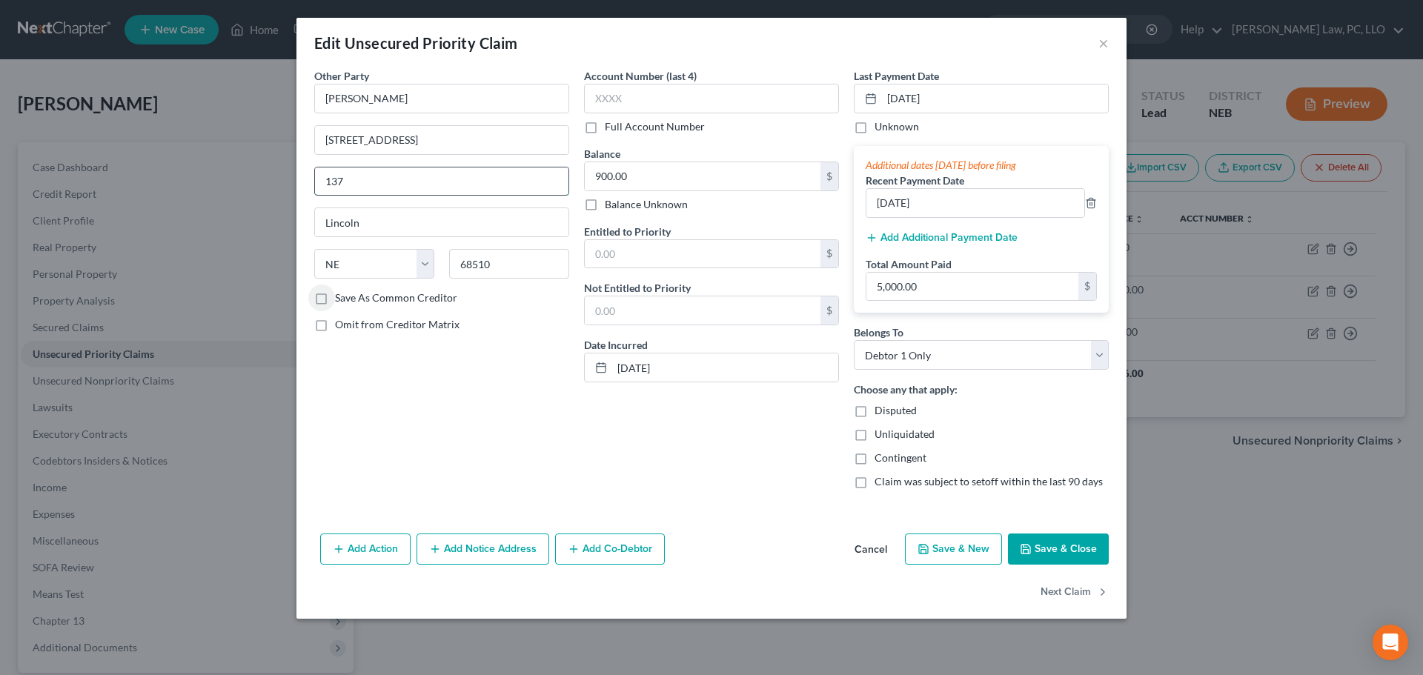
click at [417, 191] on input "137" at bounding box center [442, 182] width 254 height 28
click at [669, 254] on input "text" at bounding box center [703, 254] width 236 height 28
click at [932, 289] on input "5,000.00" at bounding box center [973, 287] width 212 height 28
drag, startPoint x: 958, startPoint y: 211, endPoint x: 844, endPoint y: 213, distance: 113.5
click at [844, 213] on div "Other Party * [PERSON_NAME] [STREET_ADDRESS] Lincoln State [US_STATE] AK AR AZ …" at bounding box center [711, 284] width 809 height 433
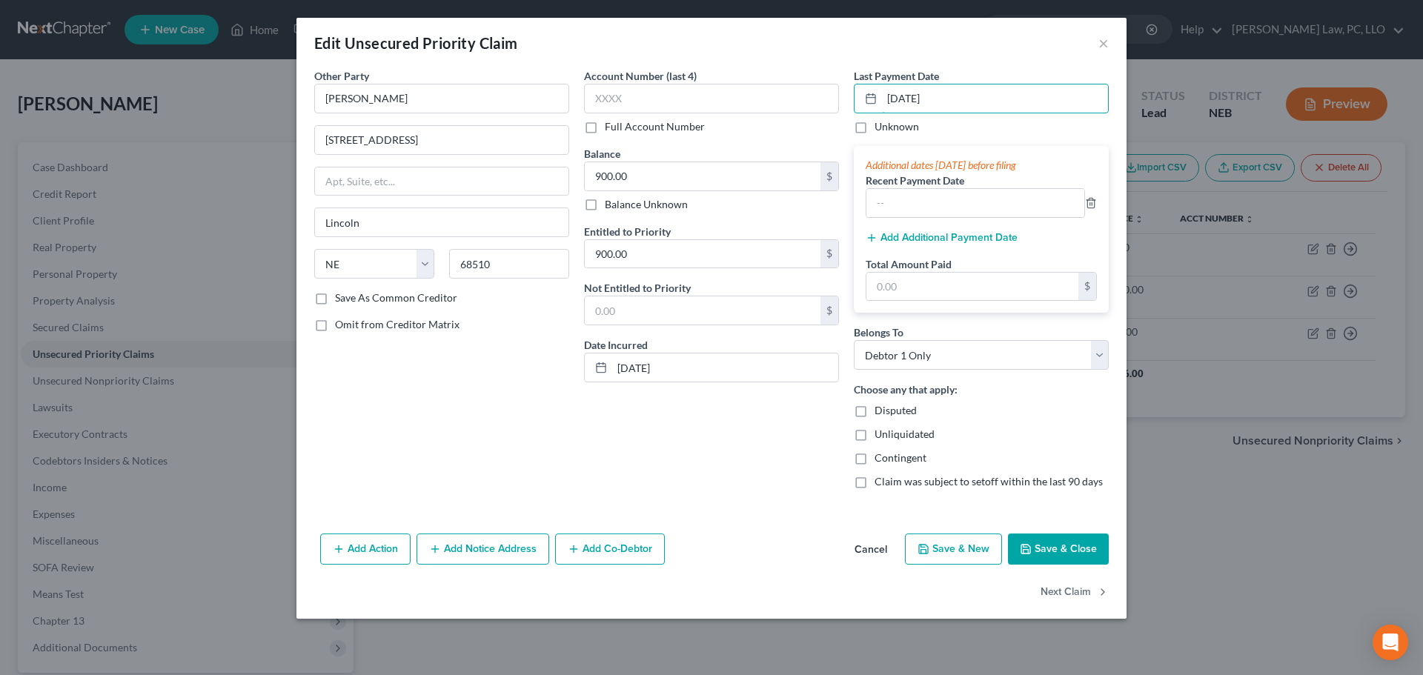
drag, startPoint x: 909, startPoint y: 105, endPoint x: 875, endPoint y: 116, distance: 35.9
click at [875, 116] on div "Last Payment Date [DATE] Unknown" at bounding box center [981, 101] width 255 height 66
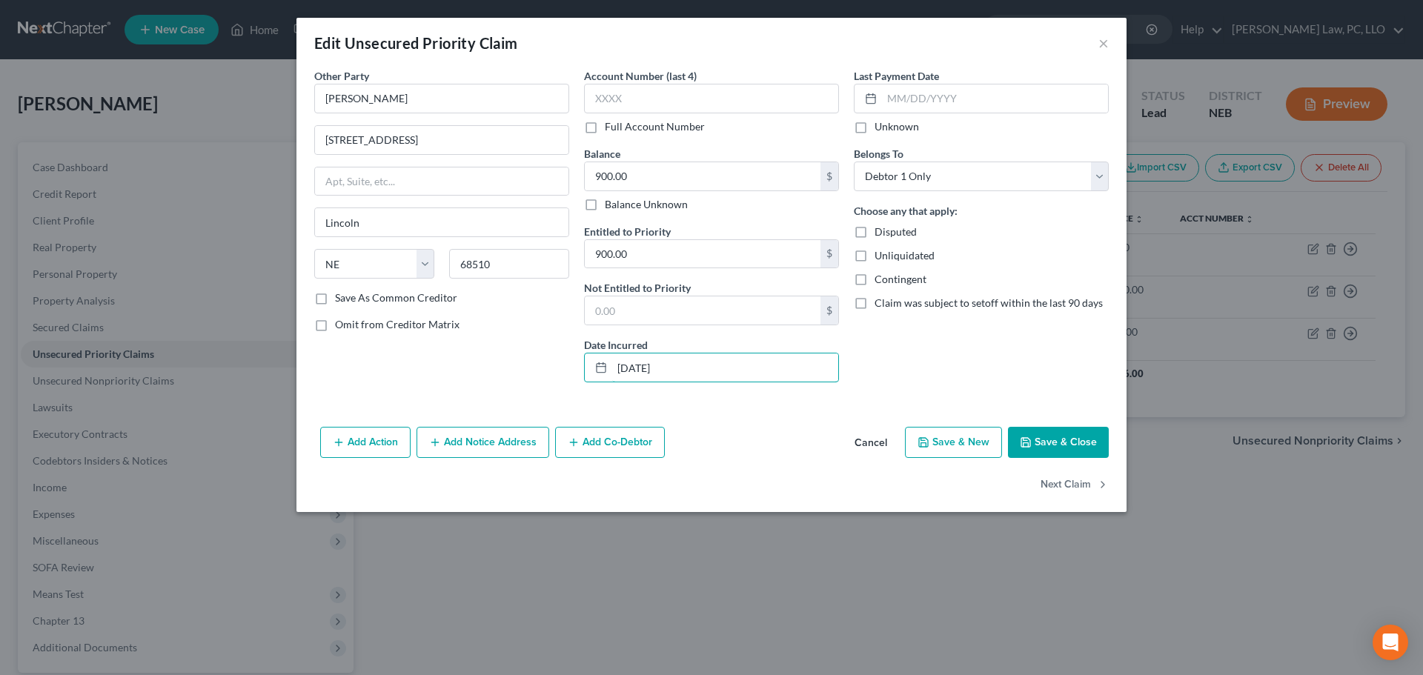
drag, startPoint x: 701, startPoint y: 369, endPoint x: 582, endPoint y: 374, distance: 118.7
click at [582, 374] on div "Account Number (last 4) Full Account Number Balance 900.00 $ Balance Unknown Ba…" at bounding box center [712, 231] width 270 height 326
click at [551, 361] on div "Other Party * [PERSON_NAME] [STREET_ADDRESS] Lincoln State [US_STATE] AK AR AZ …" at bounding box center [442, 231] width 270 height 326
click at [1055, 447] on button "Save & Close" at bounding box center [1058, 442] width 101 height 31
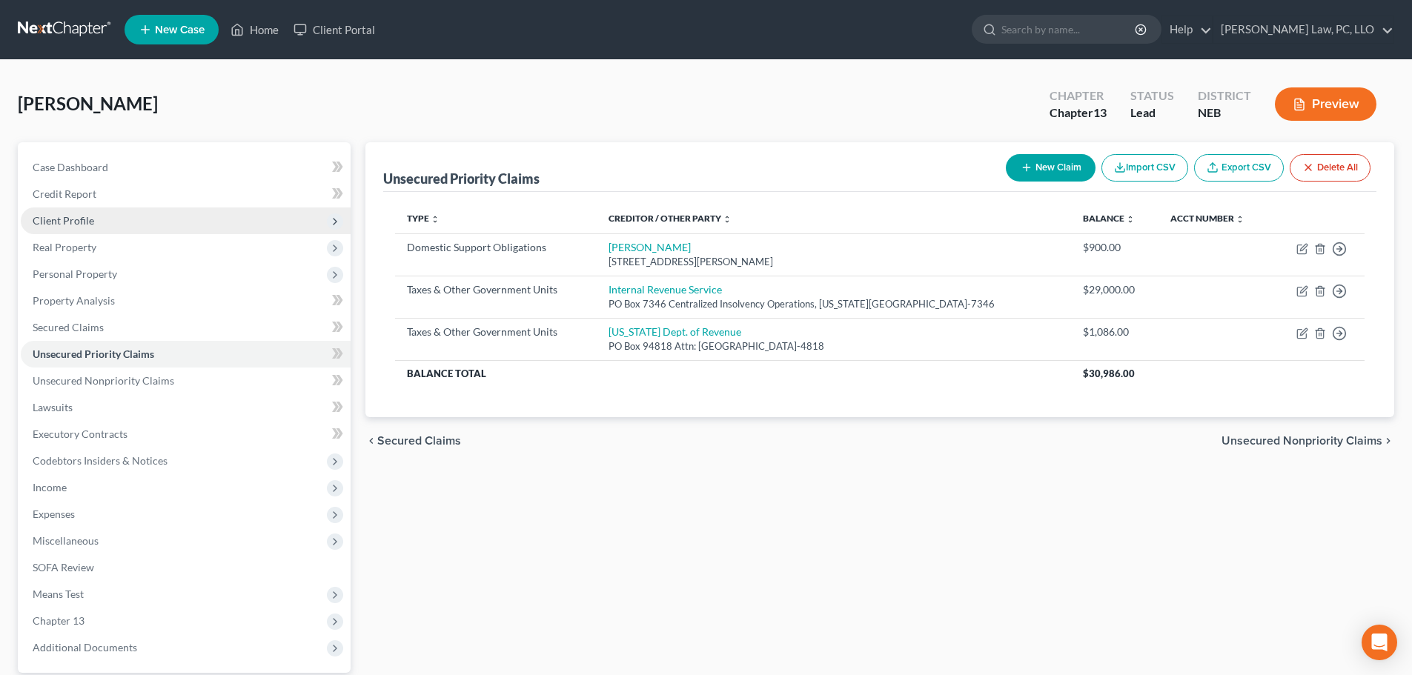
click at [91, 215] on span "Client Profile" at bounding box center [64, 220] width 62 height 13
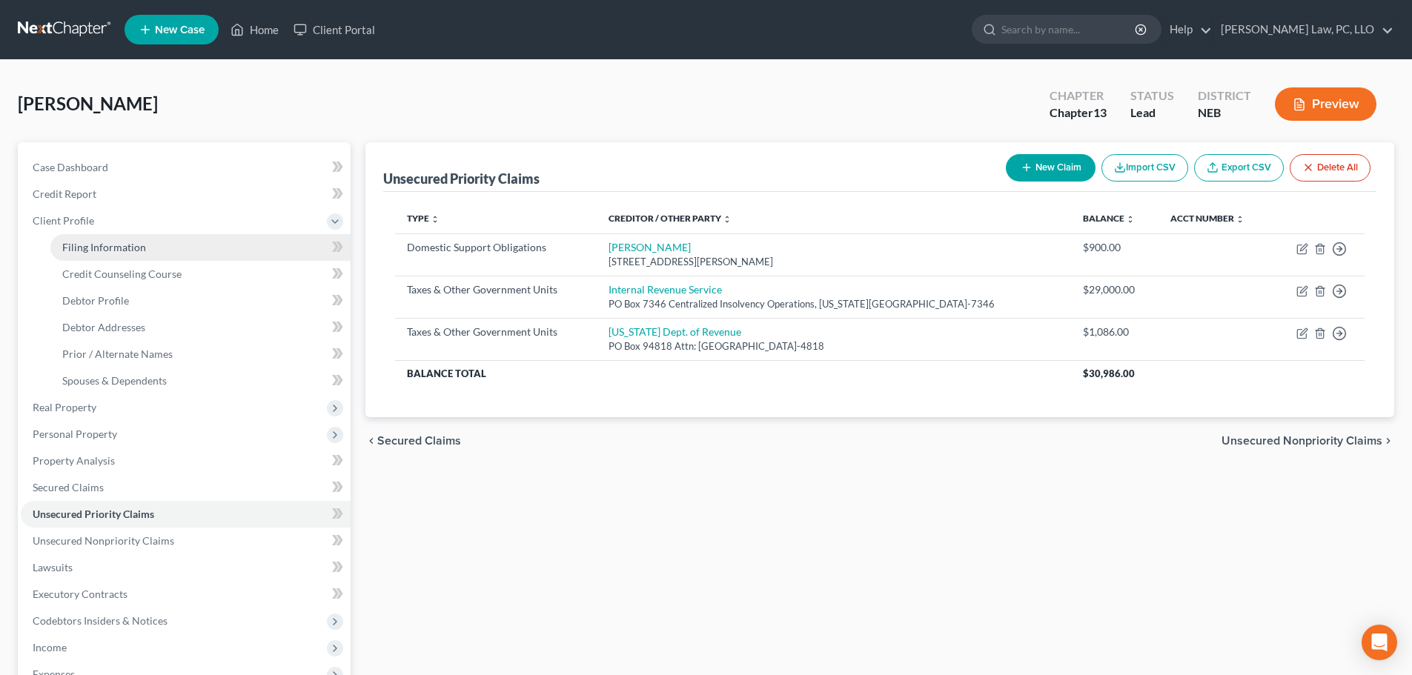
click at [126, 254] on link "Filing Information" at bounding box center [200, 247] width 300 height 27
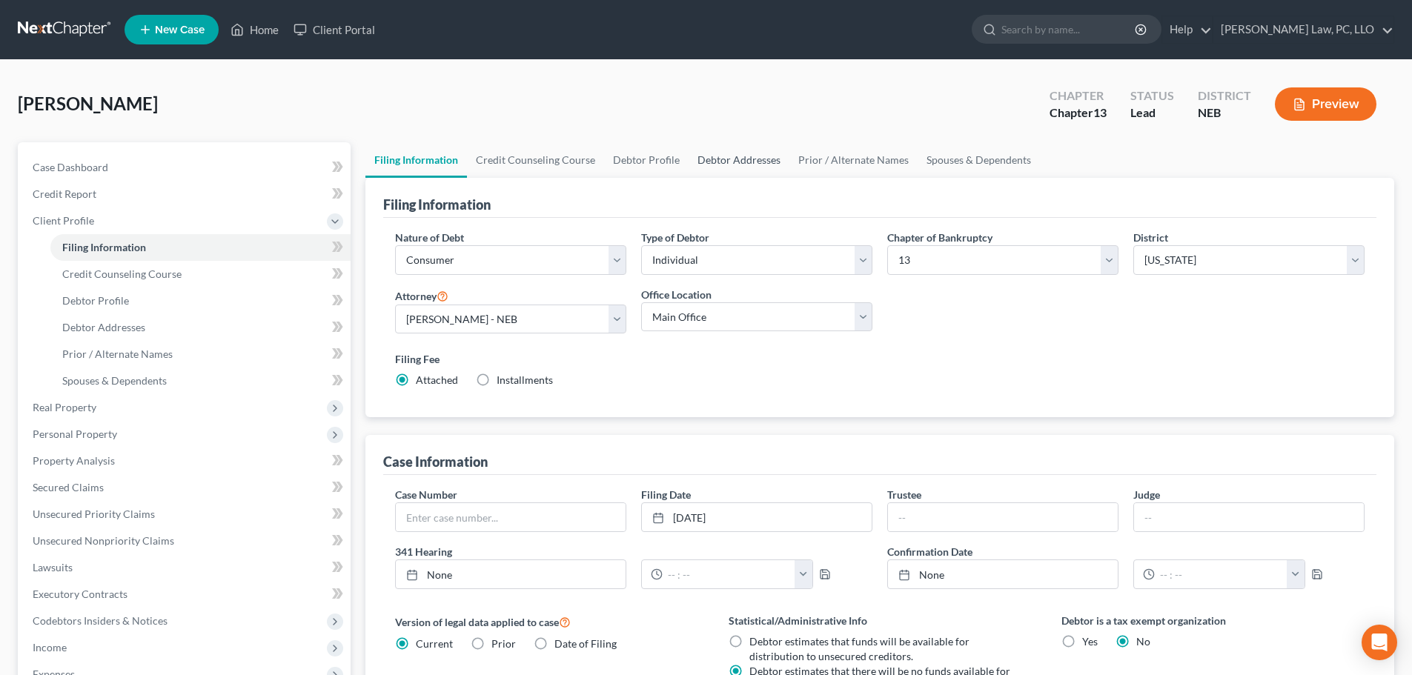
click at [710, 164] on link "Debtor Addresses" at bounding box center [739, 160] width 101 height 36
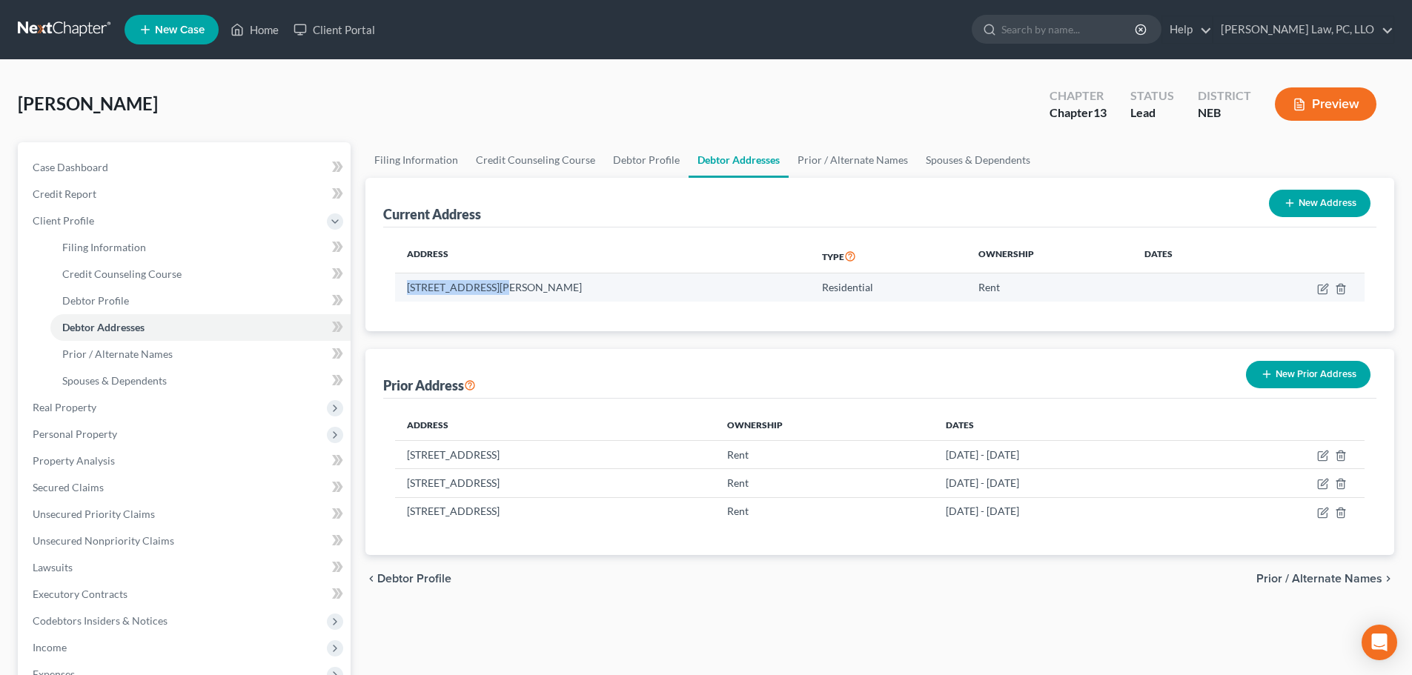
drag, startPoint x: 495, startPoint y: 286, endPoint x: 399, endPoint y: 284, distance: 96.4
click at [399, 284] on td "[STREET_ADDRESS][PERSON_NAME]" at bounding box center [602, 288] width 415 height 28
copy td "[STREET_ADDRESS][PERSON_NAME]"
click at [625, 284] on td "[STREET_ADDRESS][PERSON_NAME]" at bounding box center [602, 288] width 415 height 28
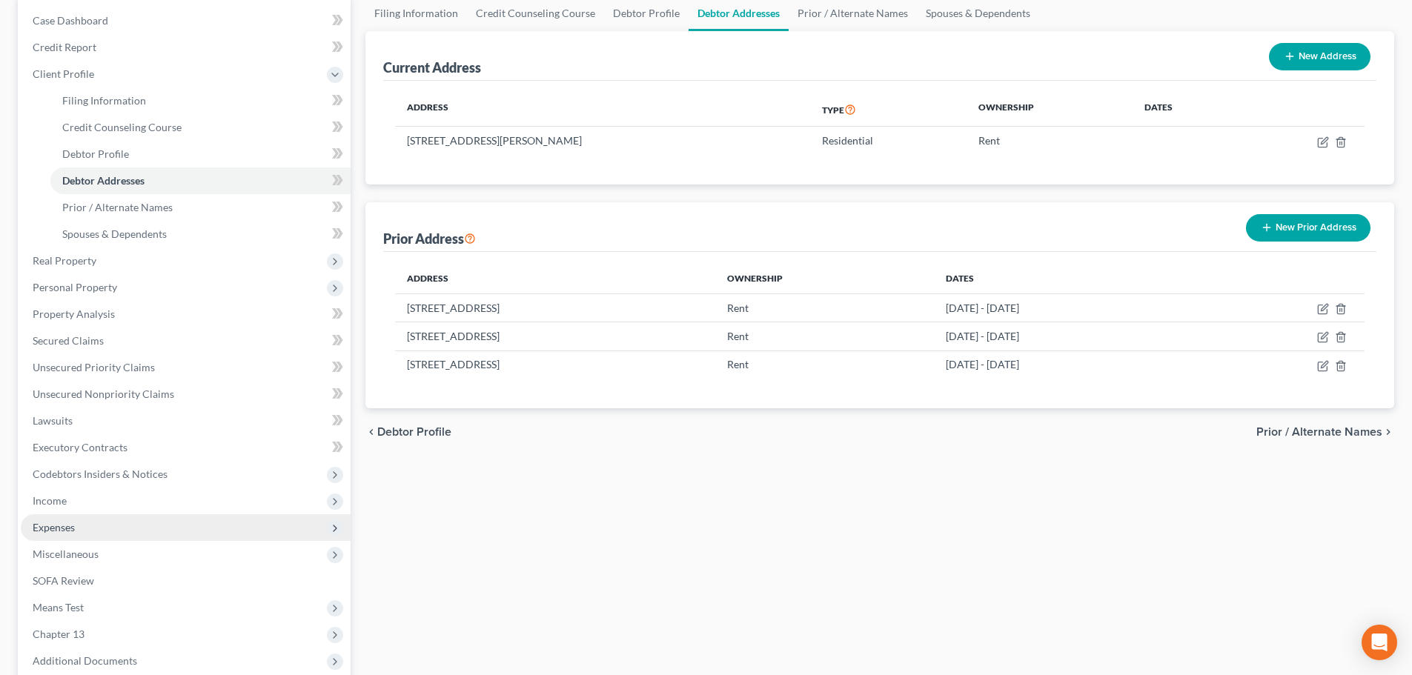
scroll to position [148, 0]
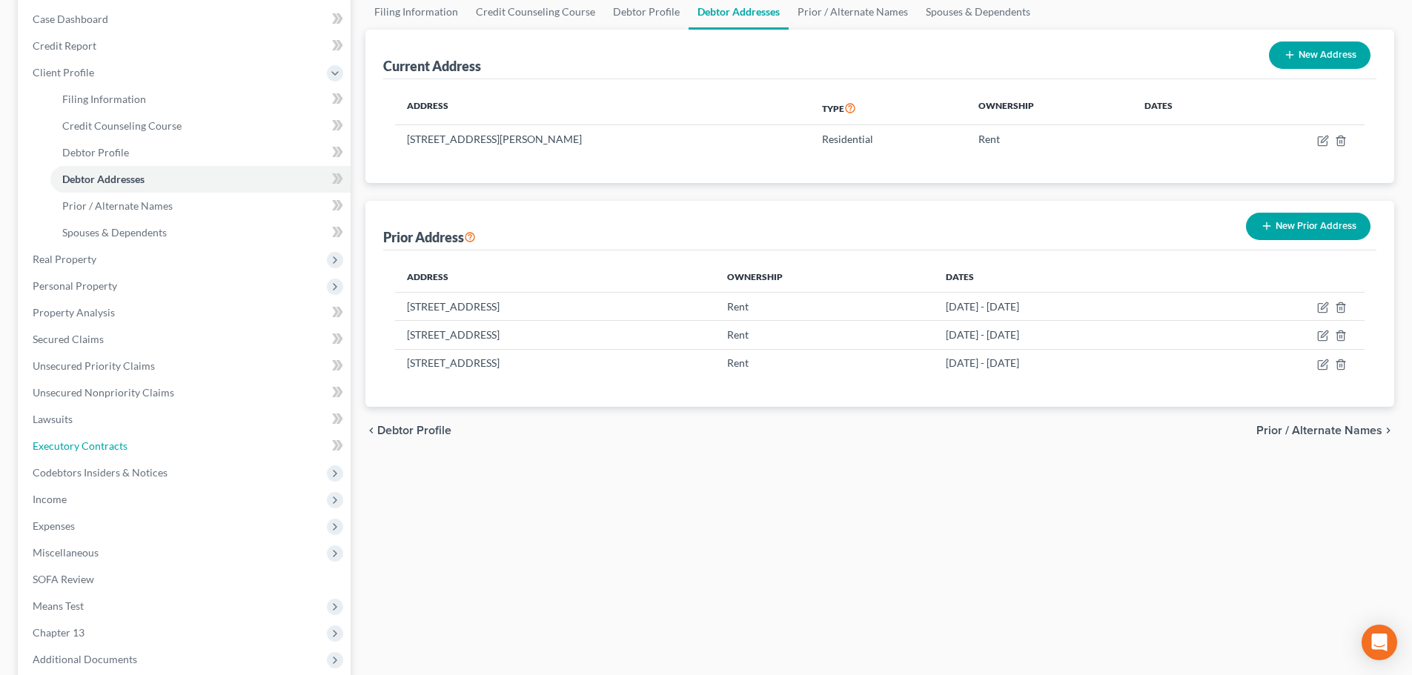
drag, startPoint x: 116, startPoint y: 446, endPoint x: 355, endPoint y: 420, distance: 240.1
click at [116, 446] on span "Executory Contracts" at bounding box center [80, 446] width 95 height 13
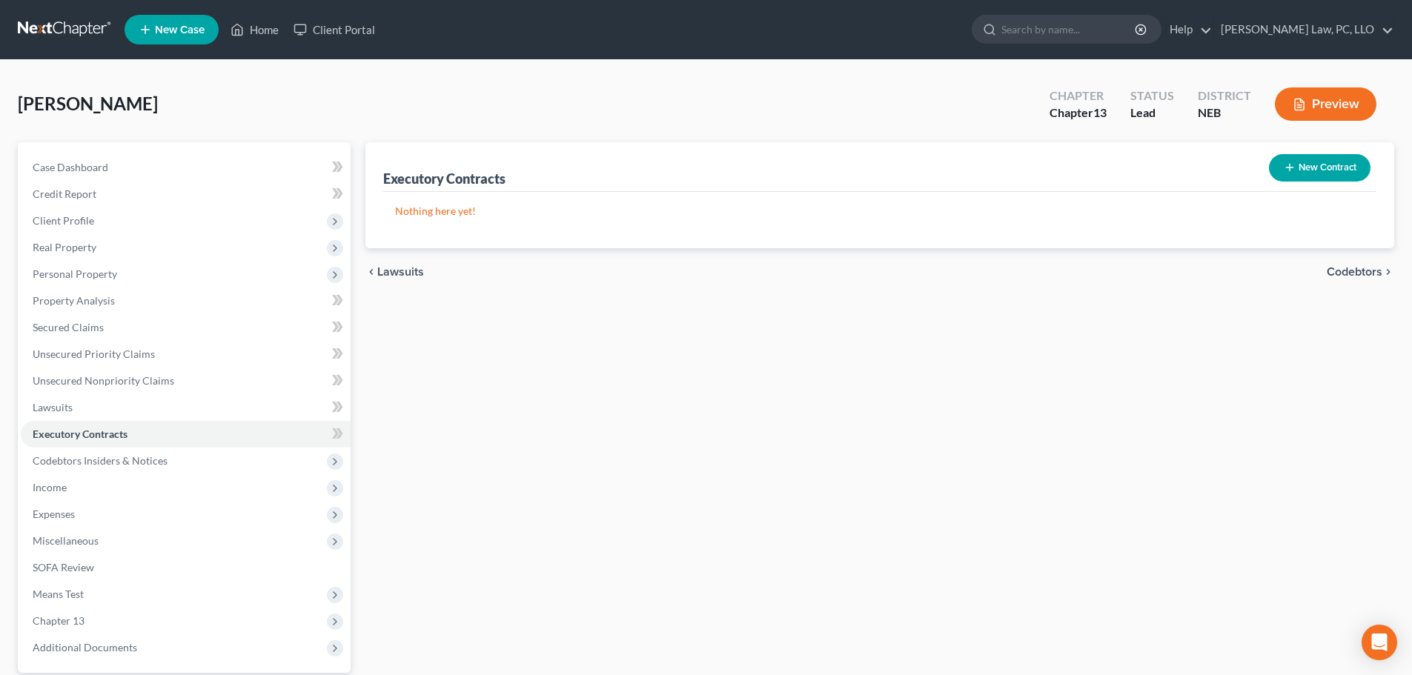
click at [1308, 170] on button "New Contract" at bounding box center [1320, 167] width 102 height 27
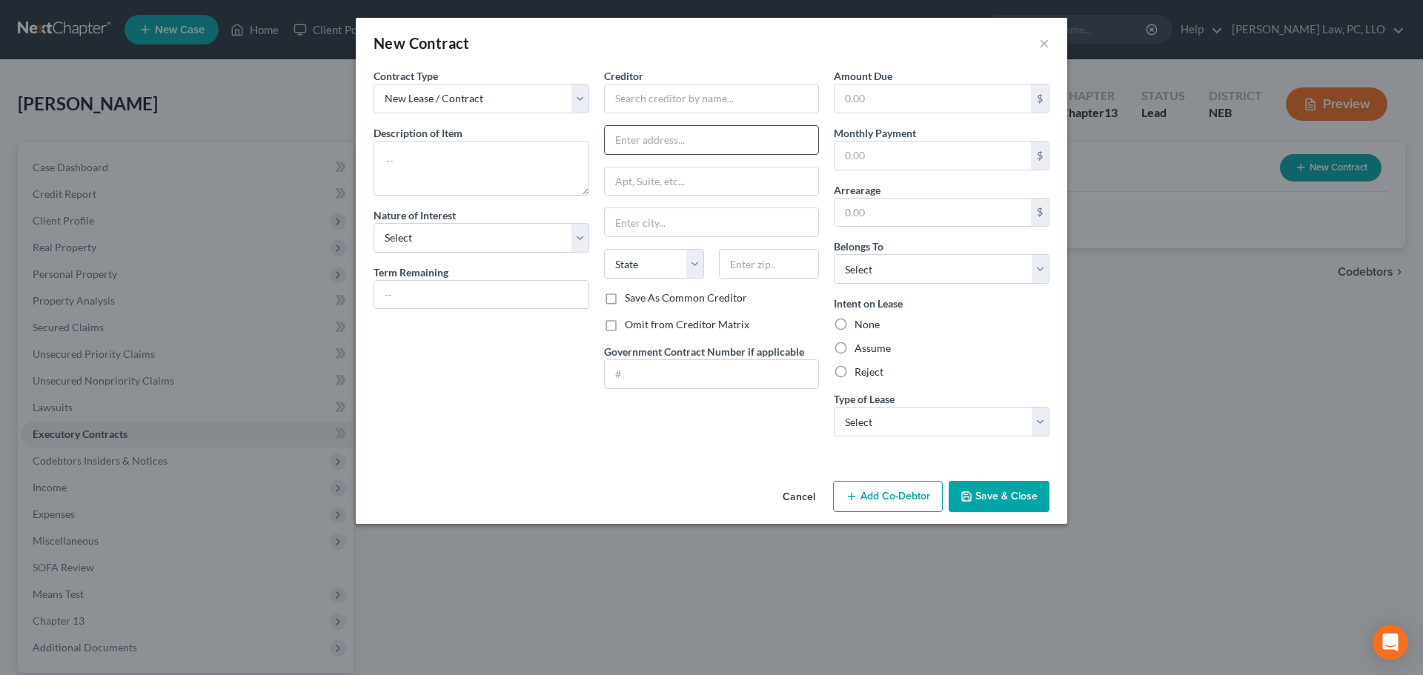
click at [673, 148] on input "text" at bounding box center [712, 140] width 214 height 28
paste input "1607 NW 51 ST"
click at [743, 268] on input "text" at bounding box center [769, 264] width 100 height 30
click at [660, 98] on input "text" at bounding box center [712, 99] width 216 height 30
drag, startPoint x: 643, startPoint y: 107, endPoint x: 589, endPoint y: 110, distance: 54.2
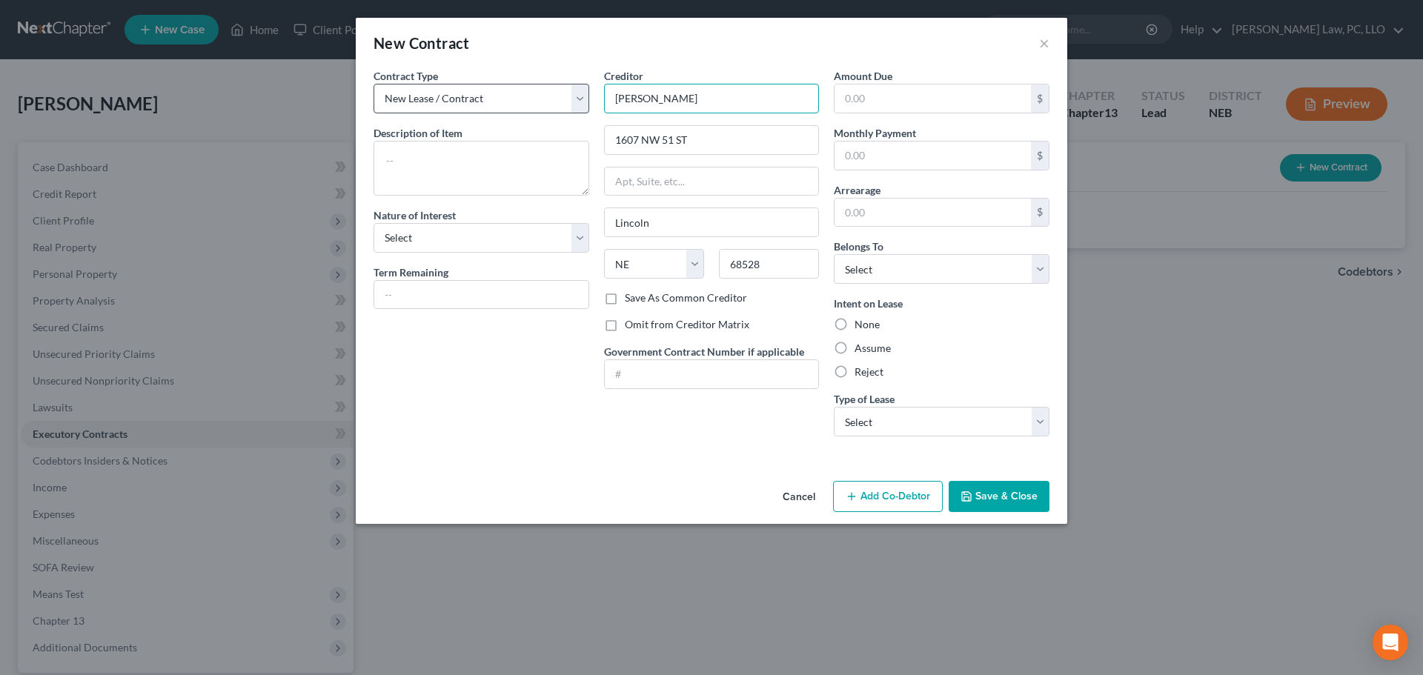
click at [589, 110] on div "Contract Type New Lease / Contract New Timeshare Description of non-residential…" at bounding box center [711, 258] width 691 height 380
click at [879, 345] on label "Assume" at bounding box center [873, 348] width 36 height 15
click at [870, 345] on input "Assume" at bounding box center [866, 346] width 10 height 10
drag, startPoint x: 895, startPoint y: 414, endPoint x: 895, endPoint y: 434, distance: 20.0
click at [895, 414] on select "Select Real Estate Car Other" at bounding box center [942, 422] width 216 height 30
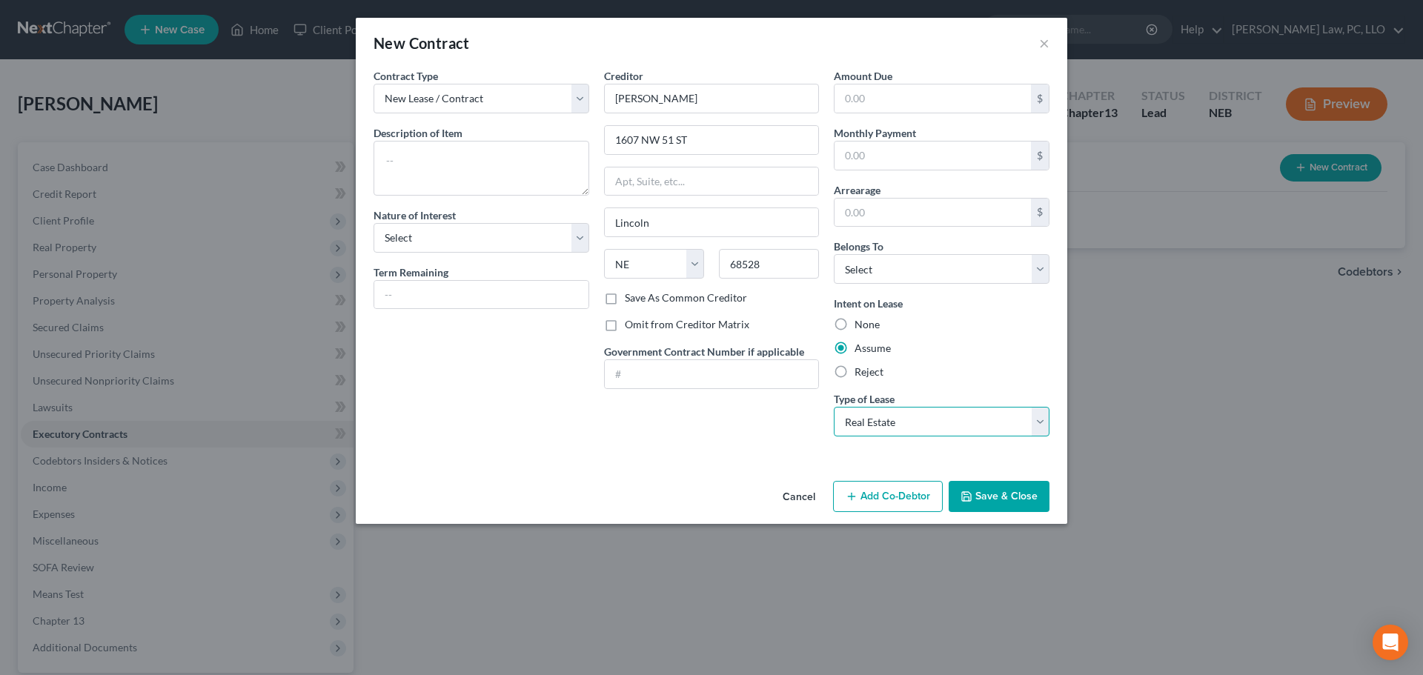
click at [834, 407] on select "Select Real Estate Car Other" at bounding box center [942, 422] width 216 height 30
click at [896, 265] on select "Select Debtor 1 Only Debtor 2 Only Debtor 1 And Debtor 2 Only At Least One Of T…" at bounding box center [942, 269] width 216 height 30
click at [834, 254] on select "Select Debtor 1 Only Debtor 2 Only Debtor 1 And Debtor 2 Only At Least One Of T…" at bounding box center [942, 269] width 216 height 30
click at [471, 174] on textarea at bounding box center [482, 168] width 216 height 55
click at [459, 247] on select "Select Purchaser Agent Lessor Lessee" at bounding box center [482, 238] width 216 height 30
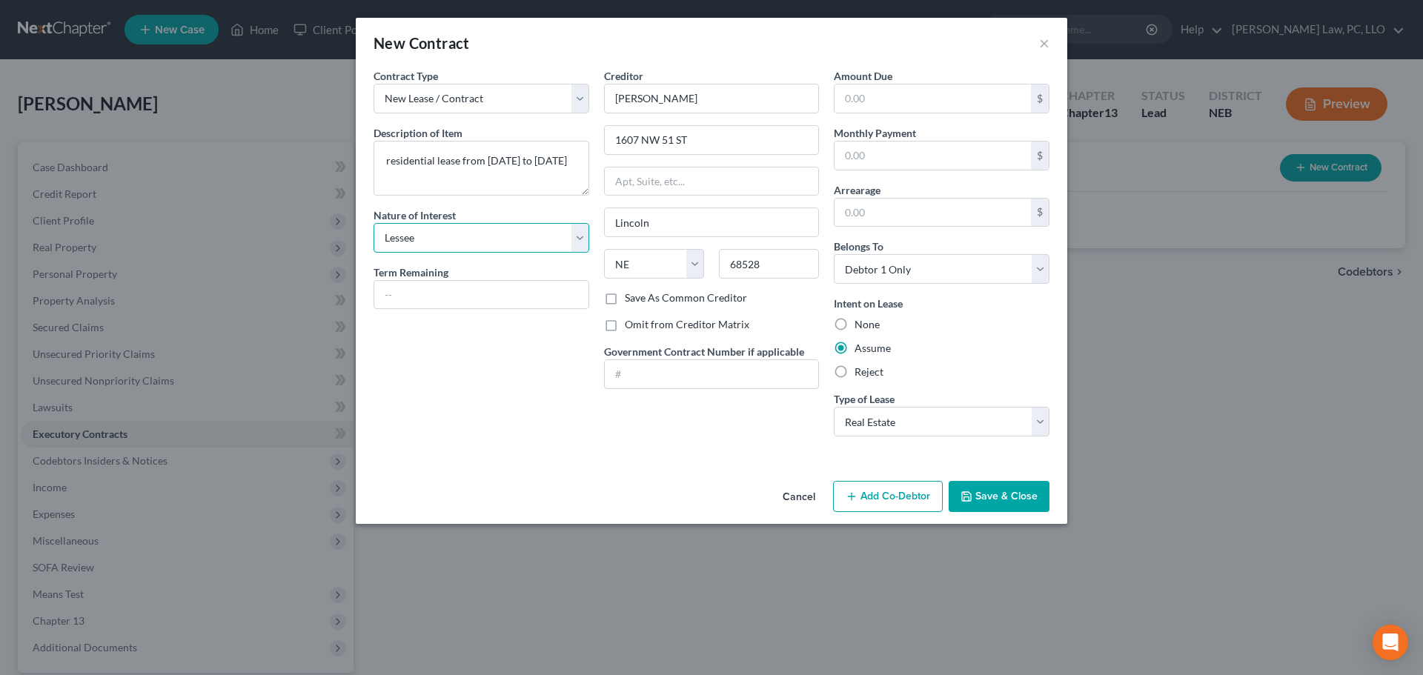
click at [374, 223] on select "Select Purchaser Agent Lessor Lessee" at bounding box center [482, 238] width 216 height 30
click at [985, 492] on button "Save & Close" at bounding box center [999, 496] width 101 height 31
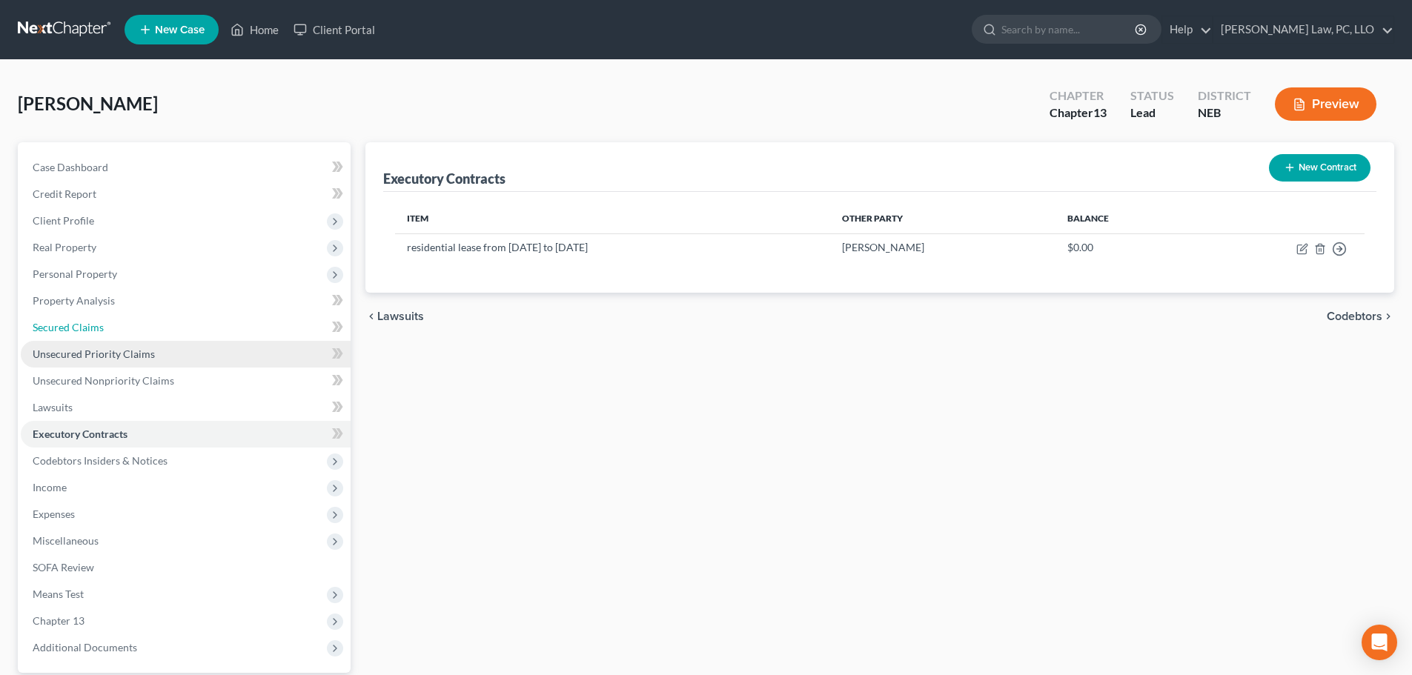
drag, startPoint x: 135, startPoint y: 319, endPoint x: 227, endPoint y: 348, distance: 96.4
click at [135, 319] on link "Secured Claims" at bounding box center [186, 327] width 330 height 27
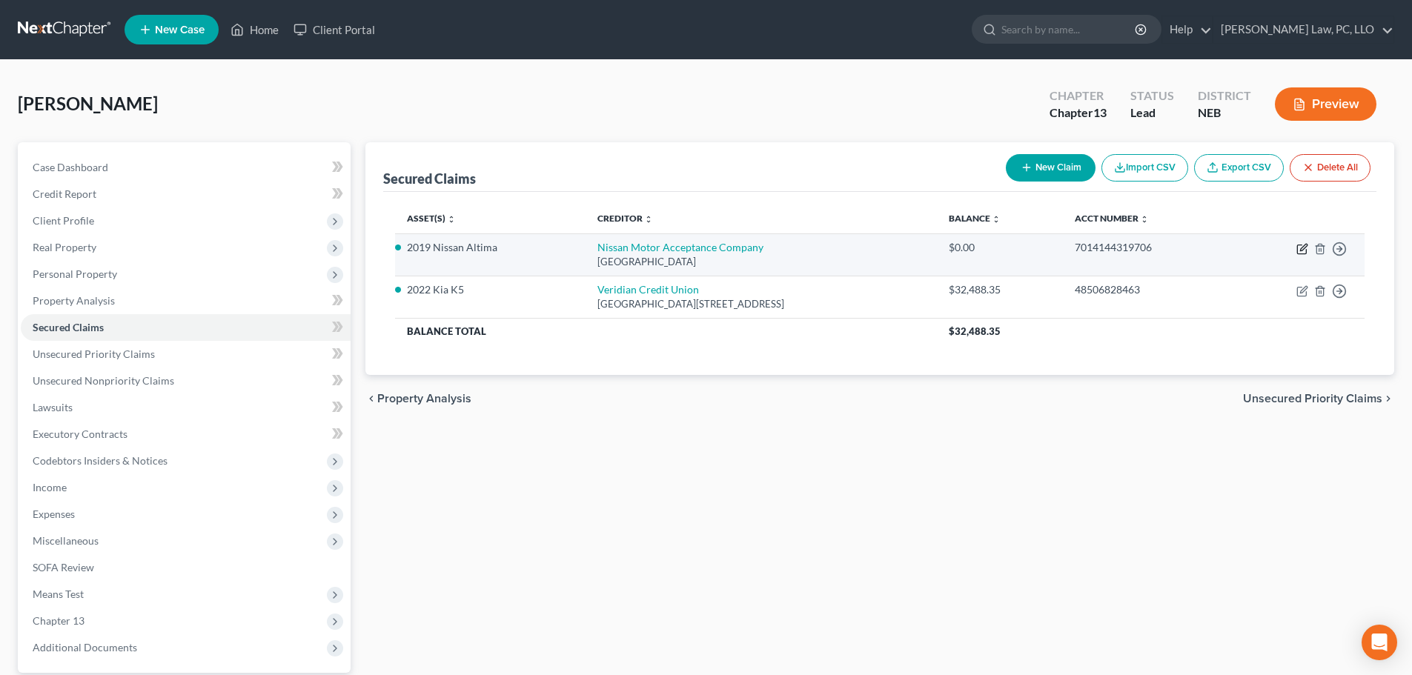
click at [1304, 248] on icon "button" at bounding box center [1303, 249] width 12 height 12
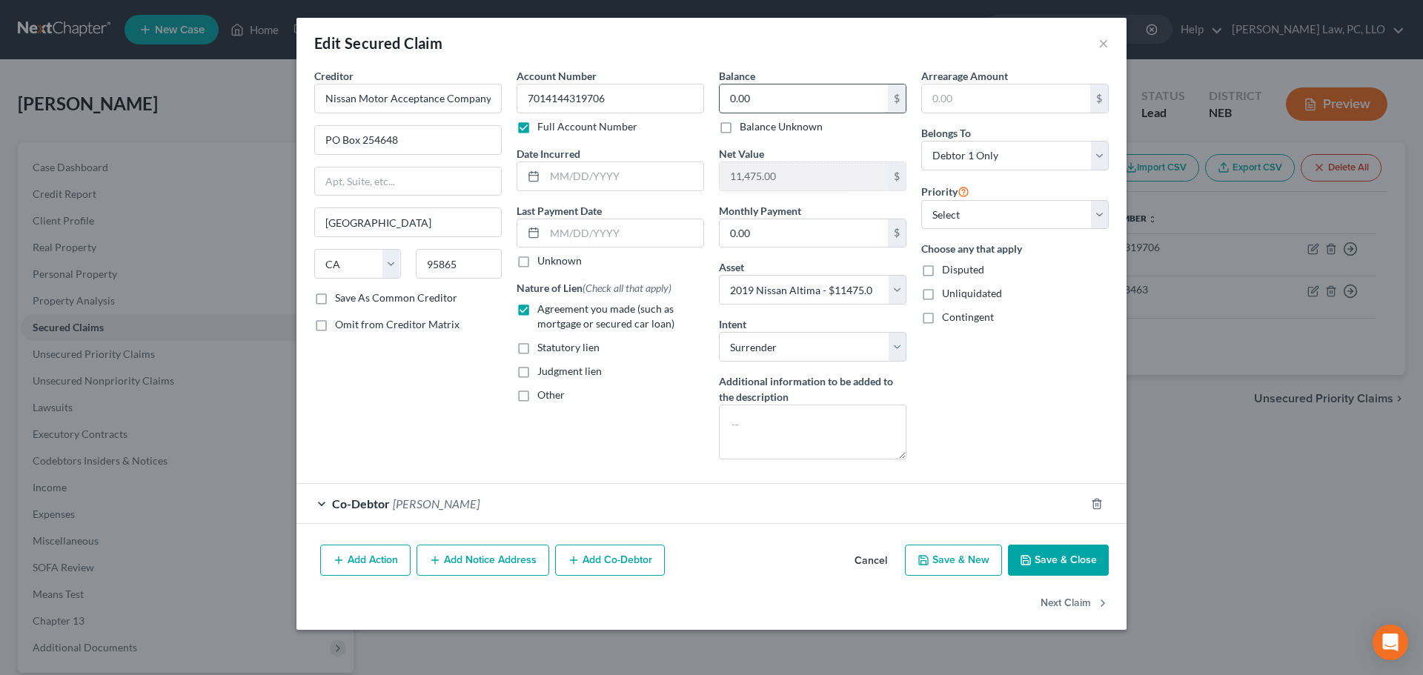
click at [754, 100] on input "0.00" at bounding box center [804, 99] width 168 height 28
paste input "14,667.47"
click at [1047, 560] on button "Save & Close" at bounding box center [1058, 560] width 101 height 31
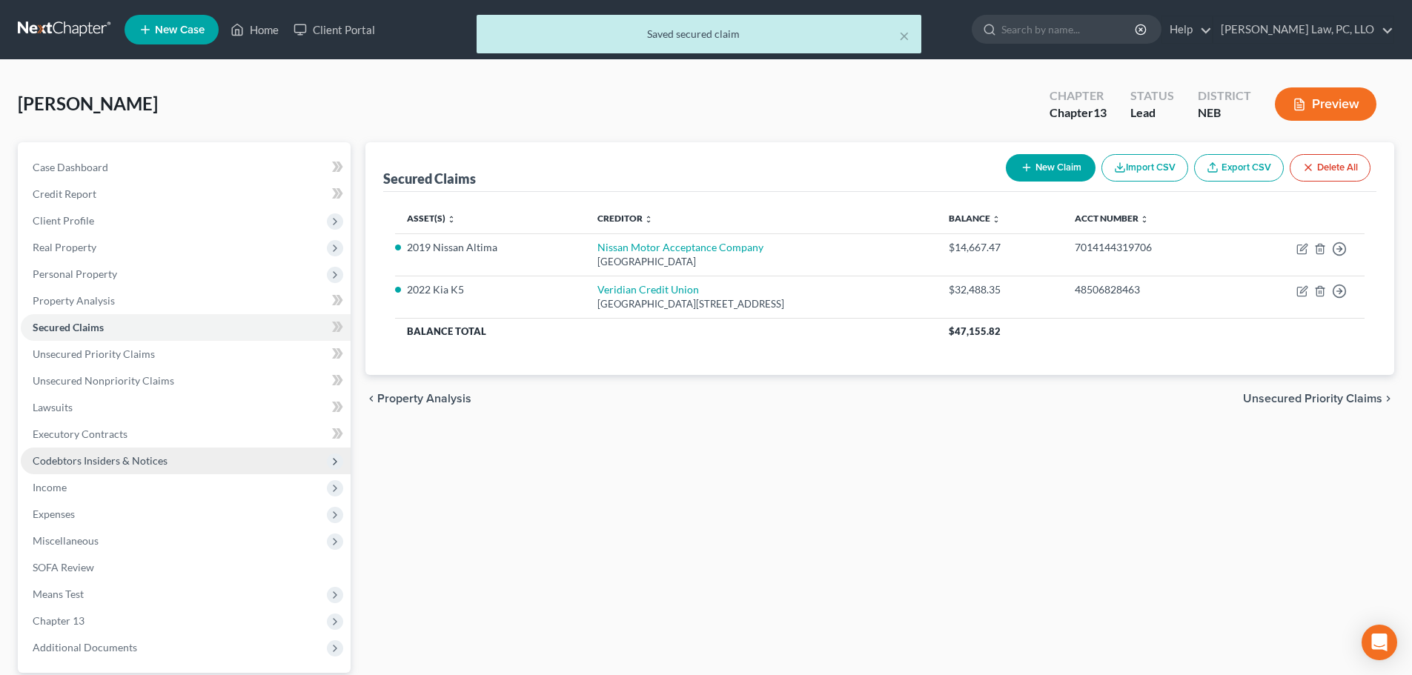
click at [107, 460] on span "Codebtors Insiders & Notices" at bounding box center [100, 460] width 135 height 13
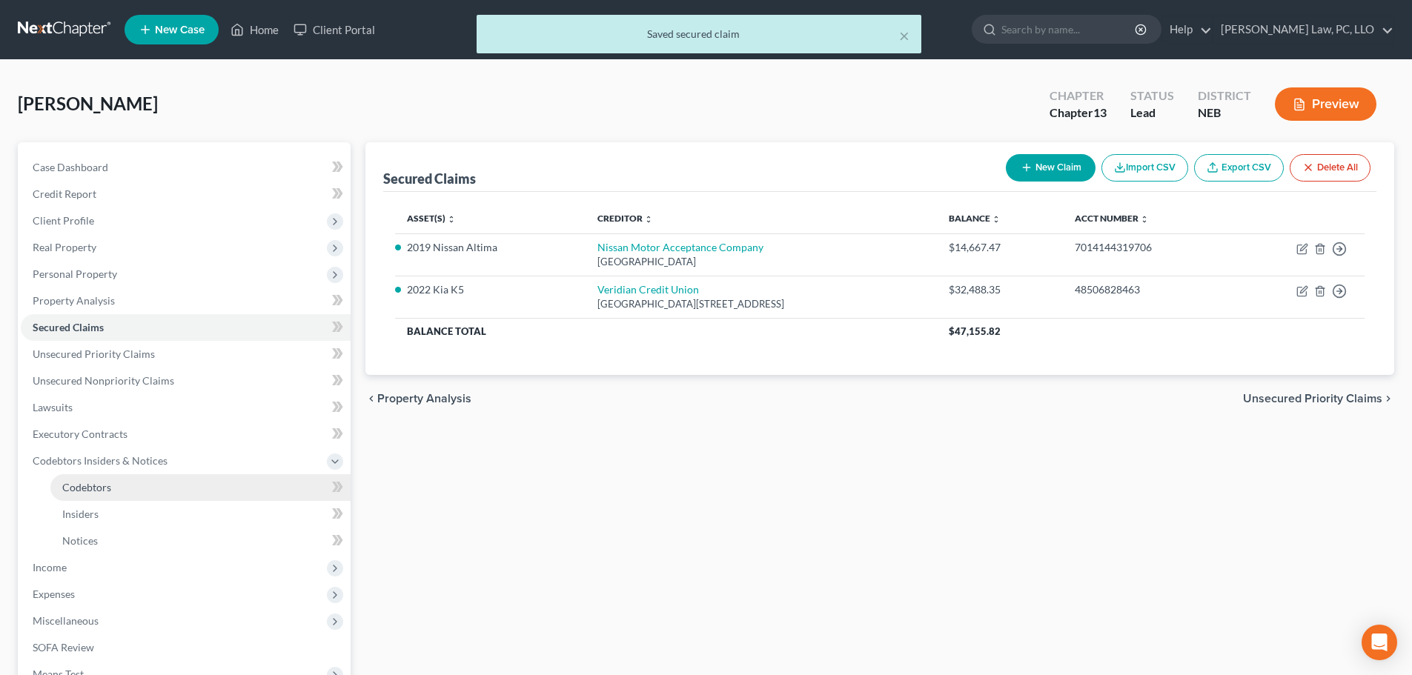
click at [108, 485] on span "Codebtors" at bounding box center [86, 487] width 49 height 13
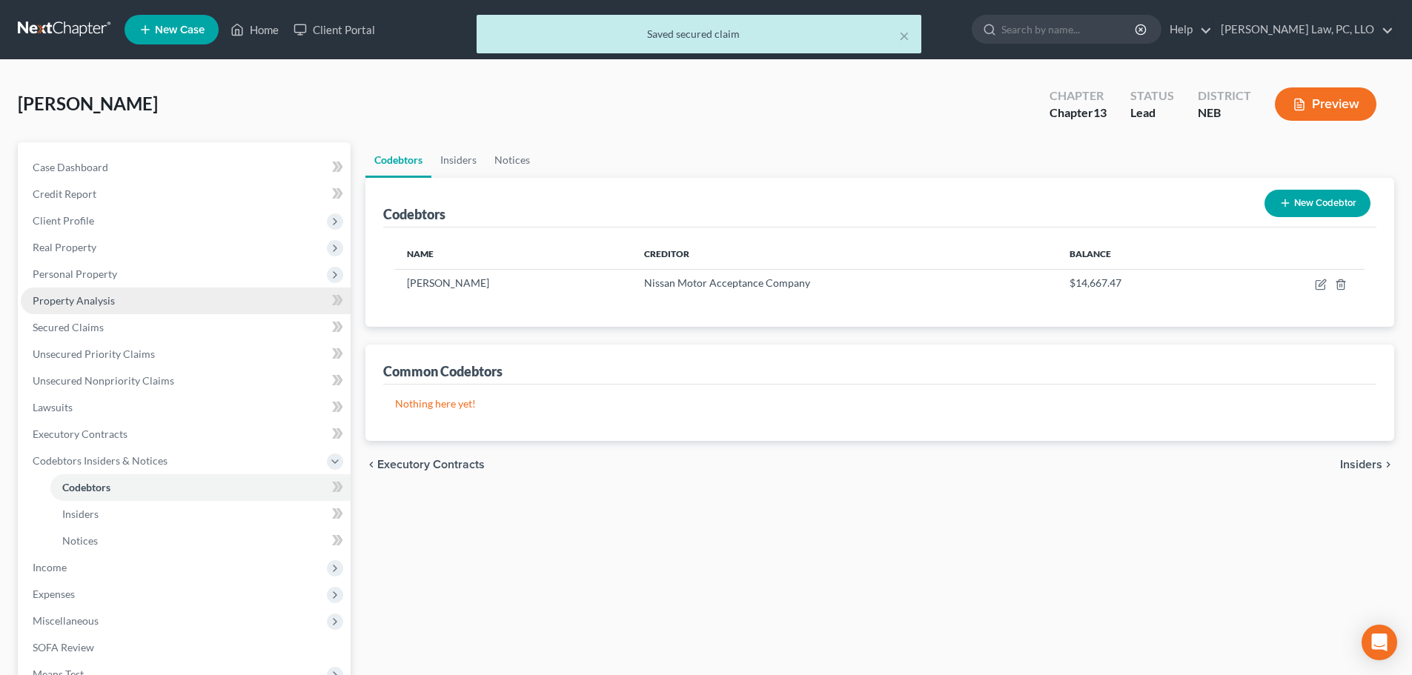
click at [91, 301] on span "Property Analysis" at bounding box center [74, 300] width 82 height 13
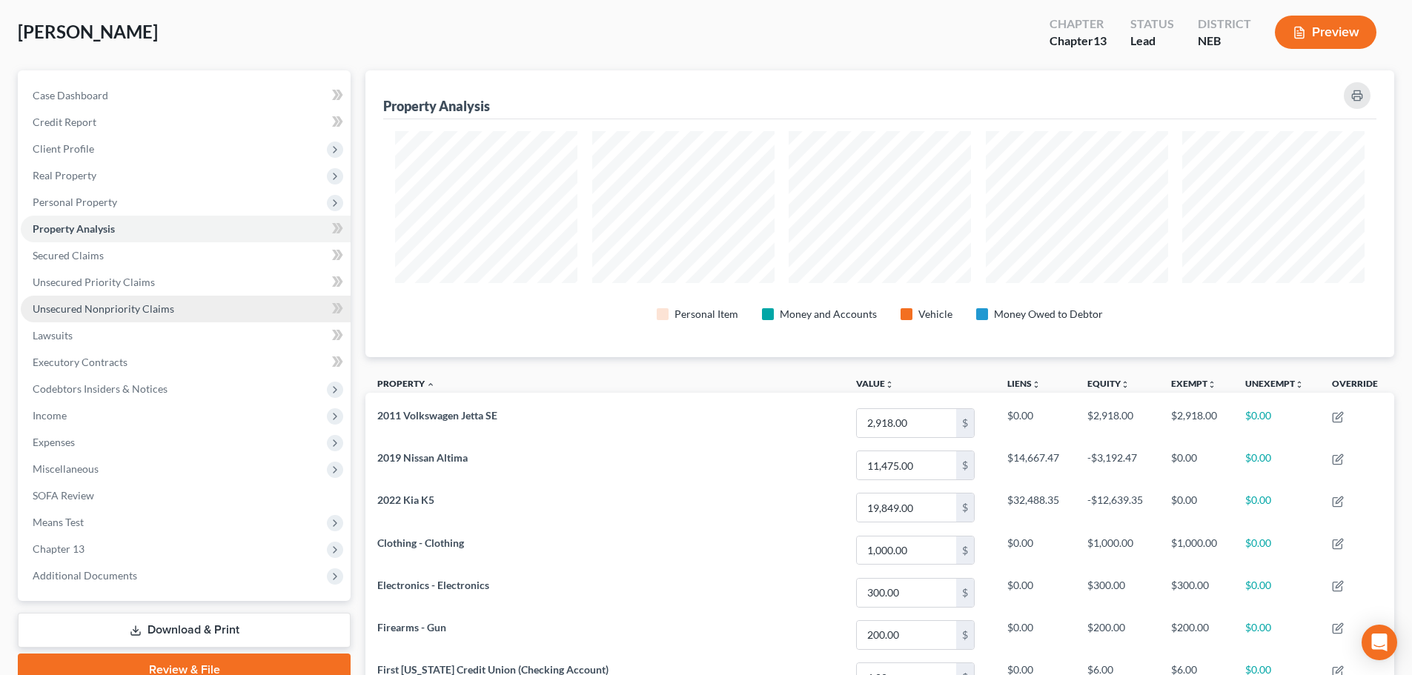
scroll to position [71, 0]
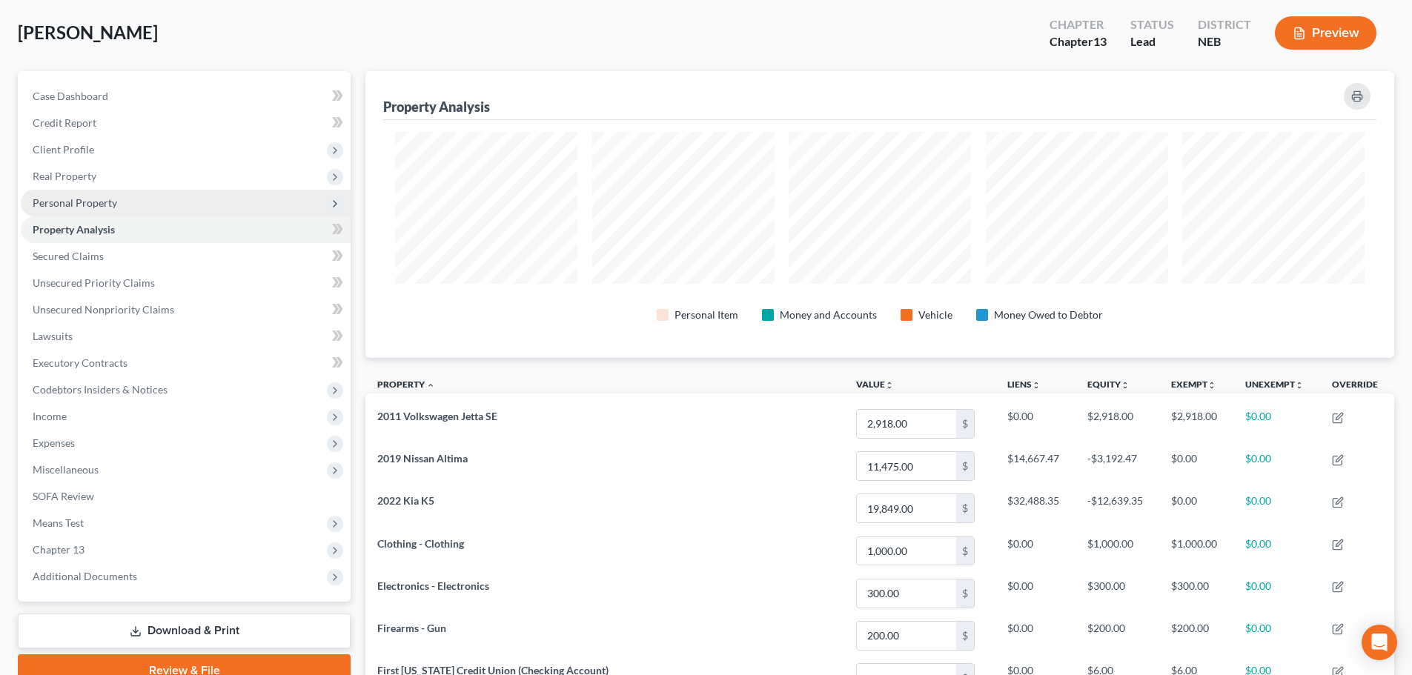
click at [134, 192] on span "Personal Property" at bounding box center [186, 203] width 330 height 27
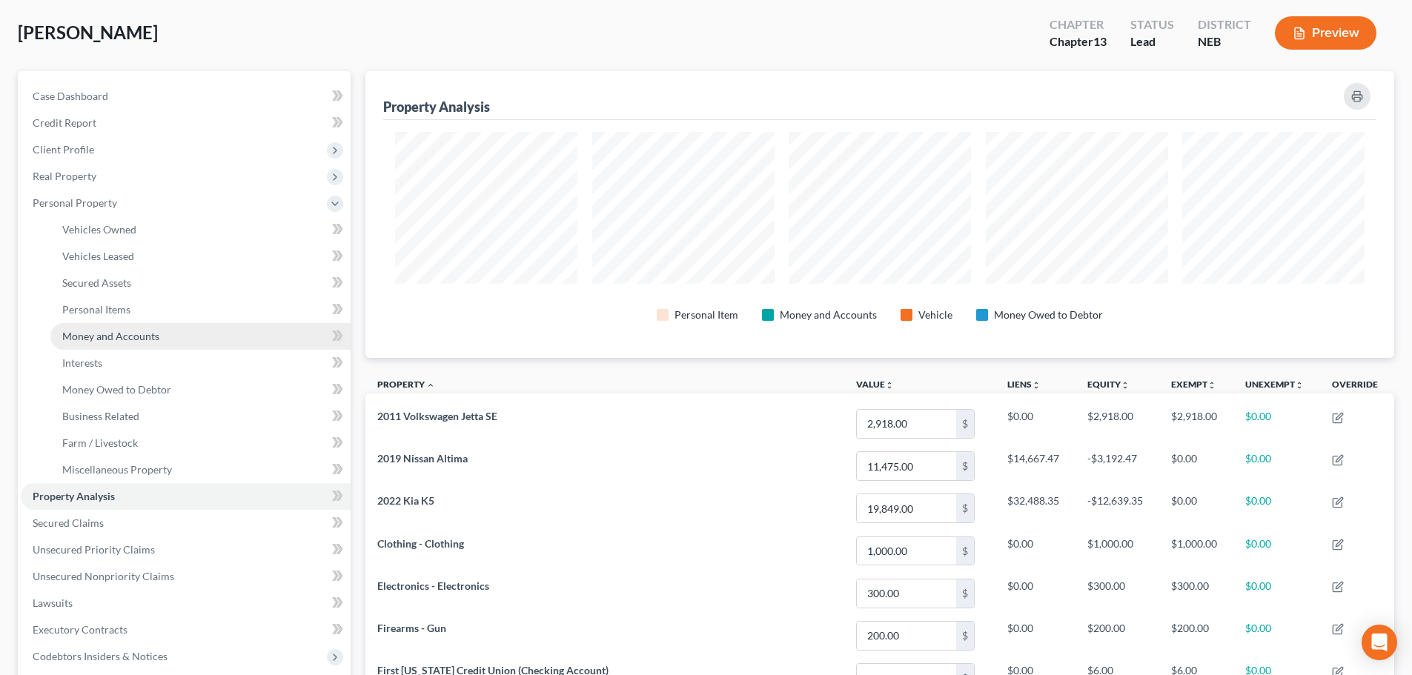
click at [131, 340] on span "Money and Accounts" at bounding box center [110, 336] width 97 height 13
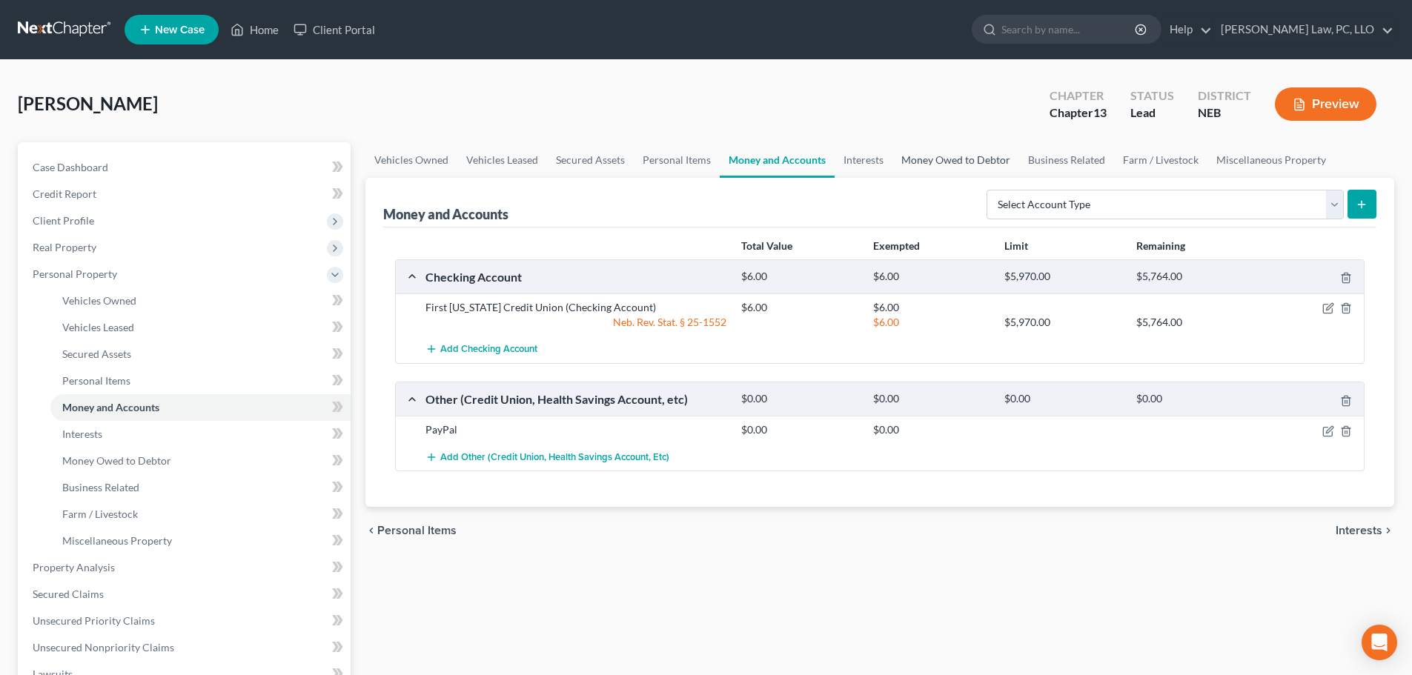
click at [973, 156] on link "Money Owed to Debtor" at bounding box center [956, 160] width 127 height 36
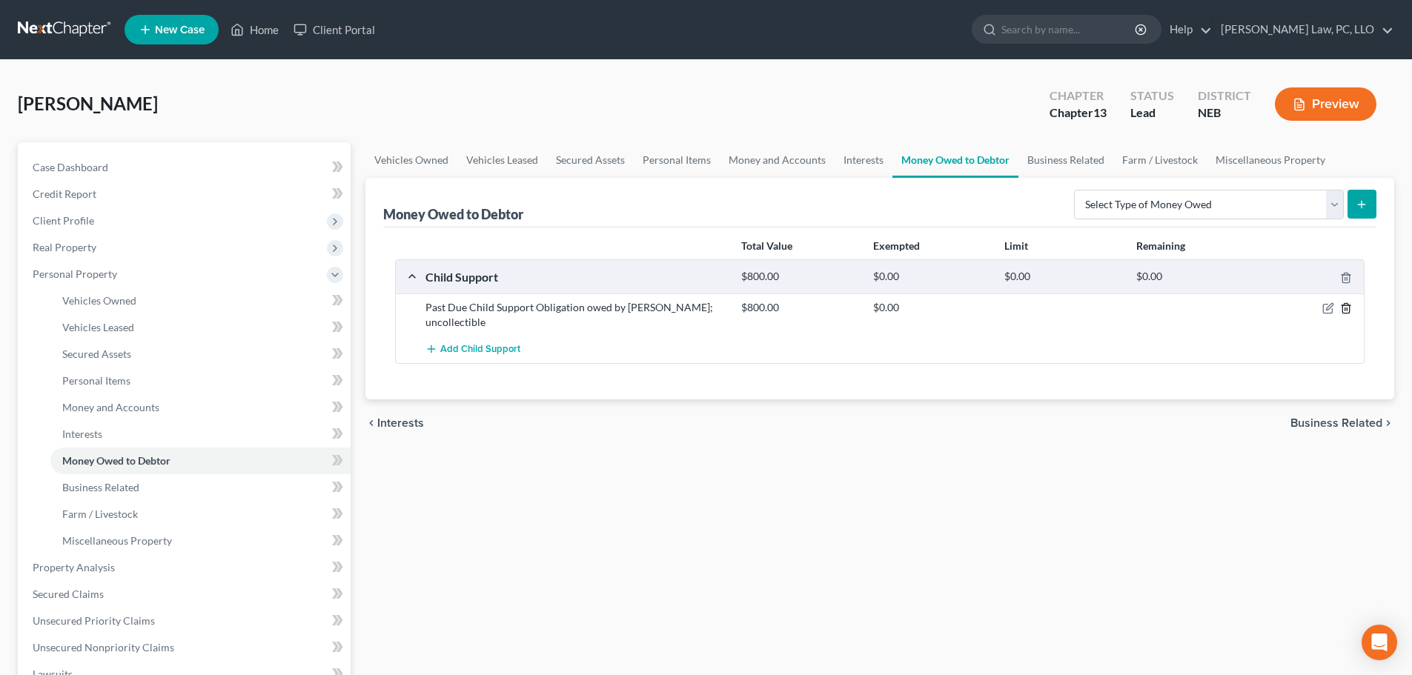
click at [1342, 307] on icon "button" at bounding box center [1346, 308] width 12 height 12
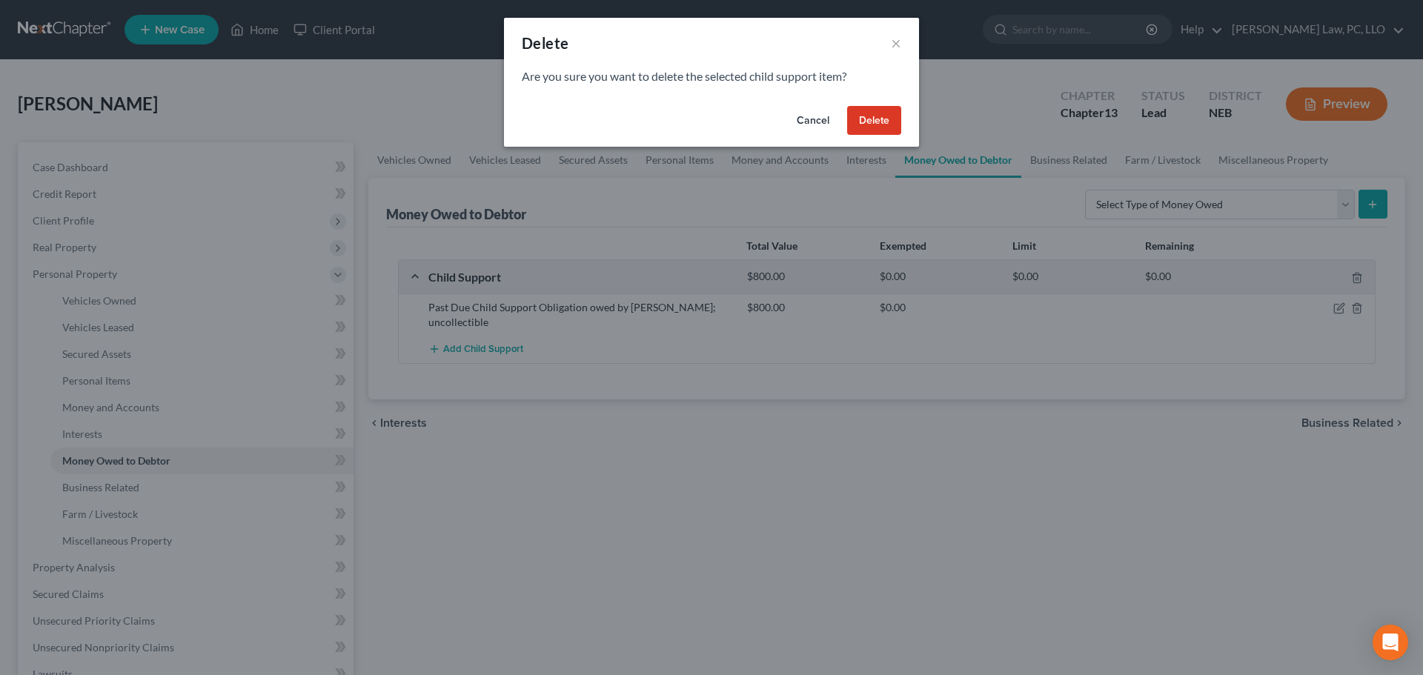
click at [877, 123] on button "Delete" at bounding box center [874, 121] width 54 height 30
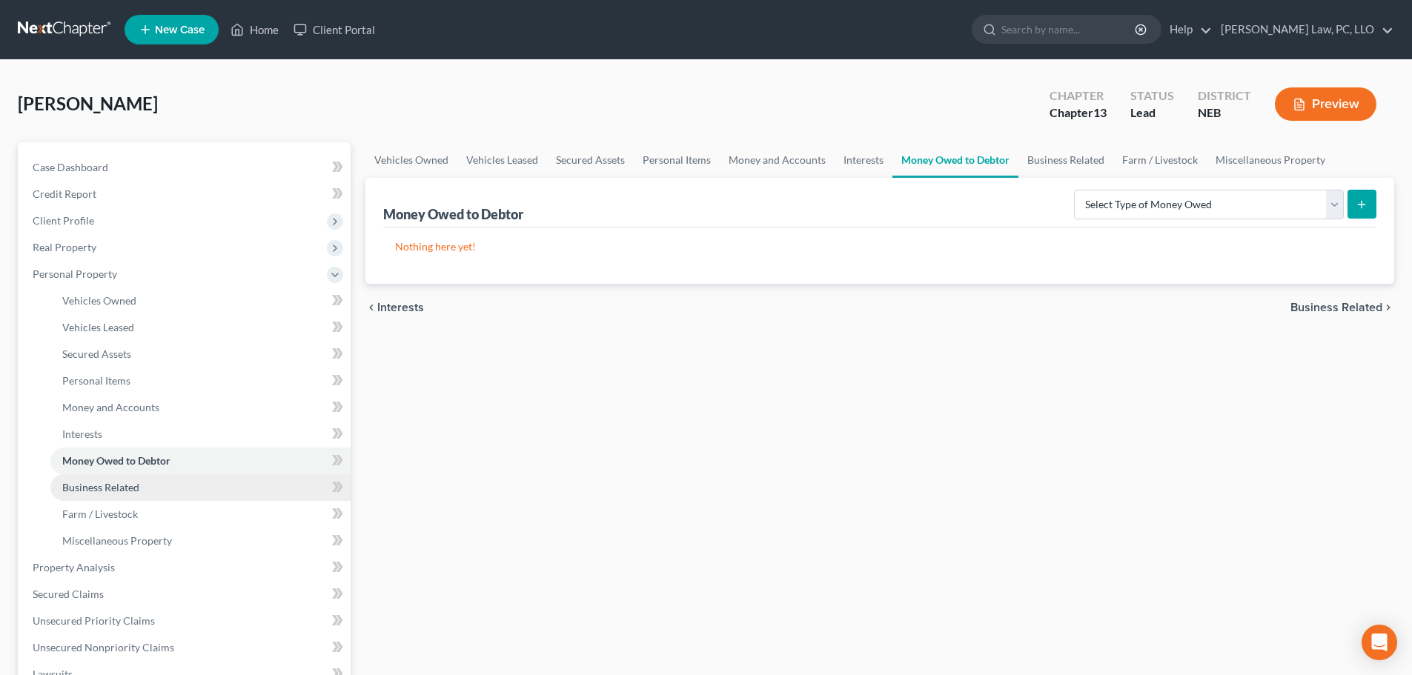
click at [107, 497] on link "Business Related" at bounding box center [200, 487] width 300 height 27
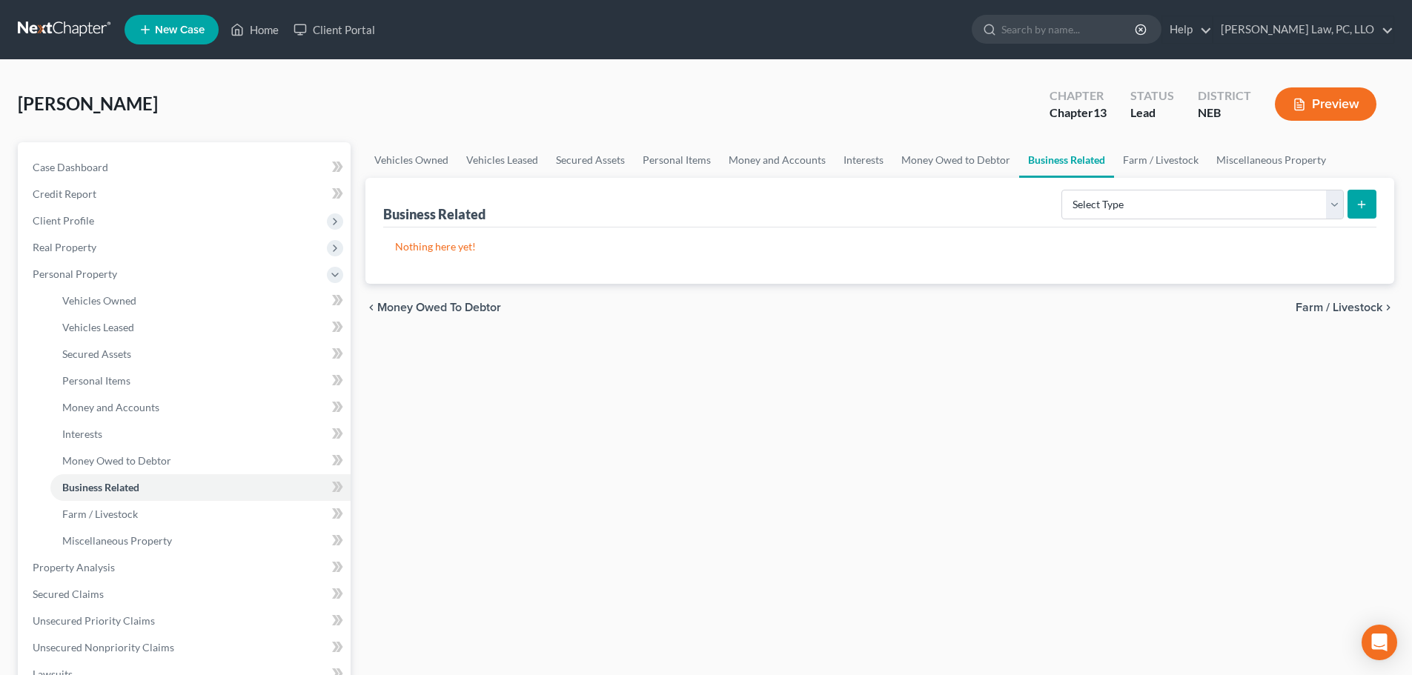
drag, startPoint x: 363, startPoint y: 411, endPoint x: 160, endPoint y: 73, distance: 395.0
click at [363, 411] on div "Vehicles Owned Vehicles Leased Secured Assets Personal Items Money and Accounts…" at bounding box center [880, 583] width 1044 height 883
drag, startPoint x: 253, startPoint y: 35, endPoint x: 136, endPoint y: 637, distance: 613.1
click at [253, 35] on link "Home" at bounding box center [254, 29] width 63 height 27
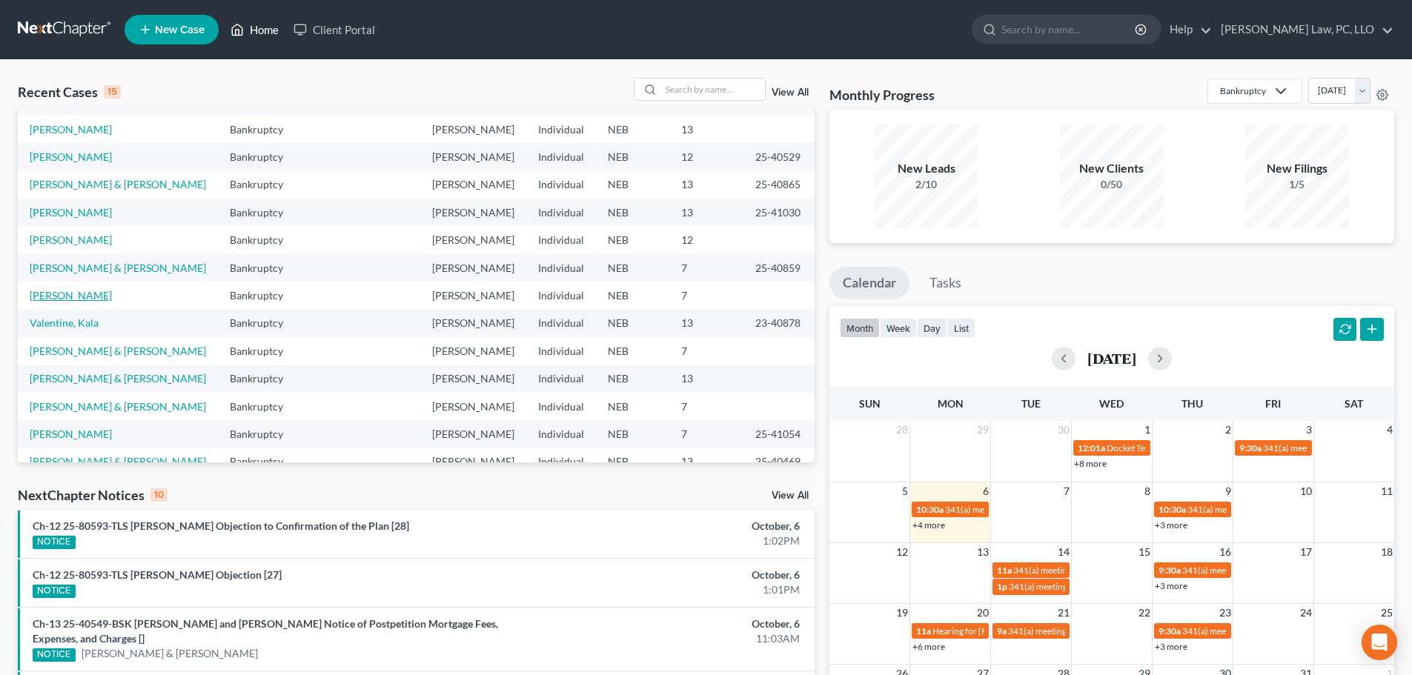
scroll to position [74, 0]
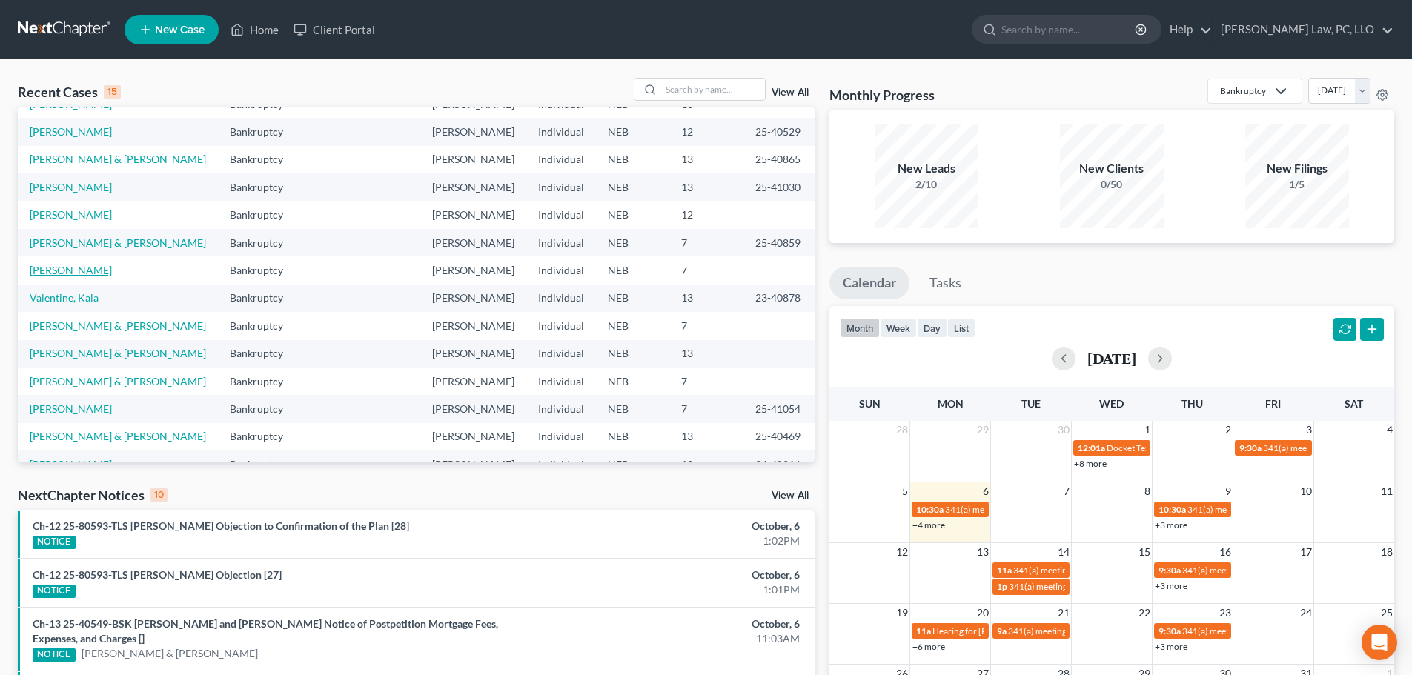
click at [102, 277] on link "[PERSON_NAME]" at bounding box center [71, 270] width 82 height 13
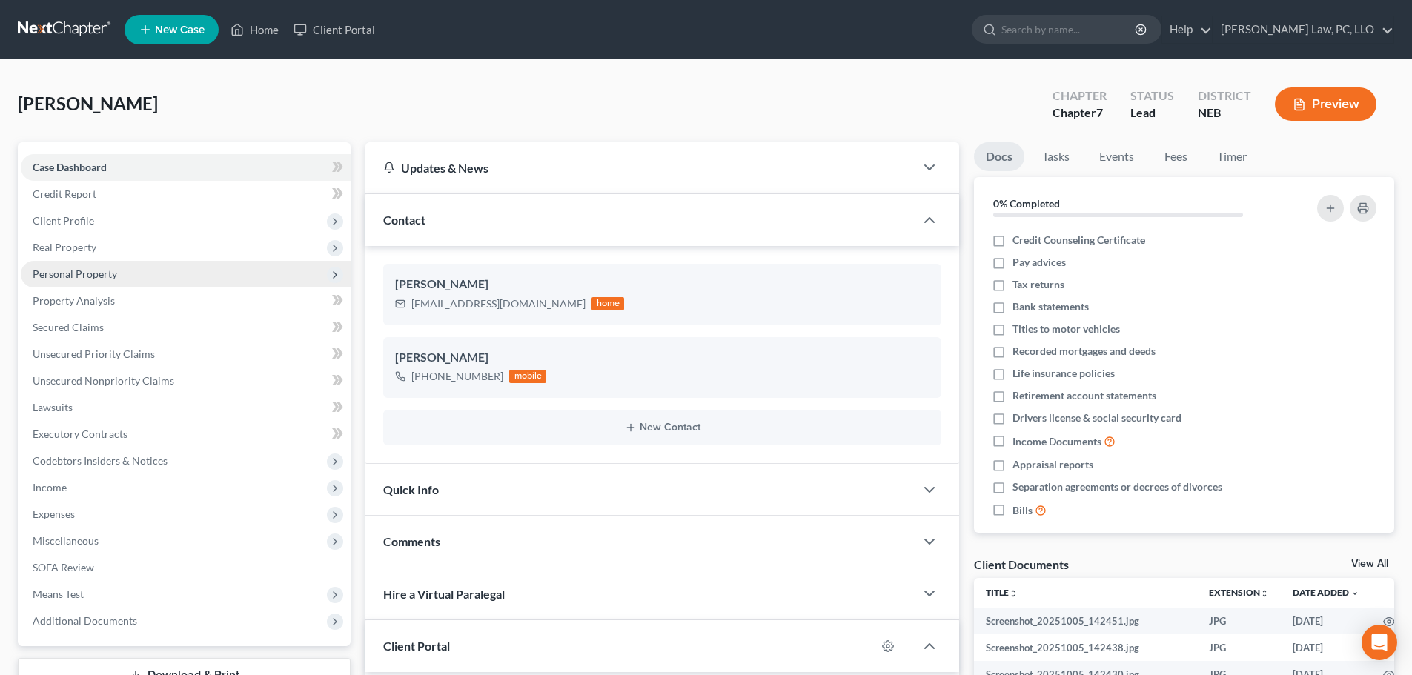
drag, startPoint x: 94, startPoint y: 229, endPoint x: 107, endPoint y: 264, distance: 37.3
click at [94, 228] on span "Client Profile" at bounding box center [186, 221] width 330 height 27
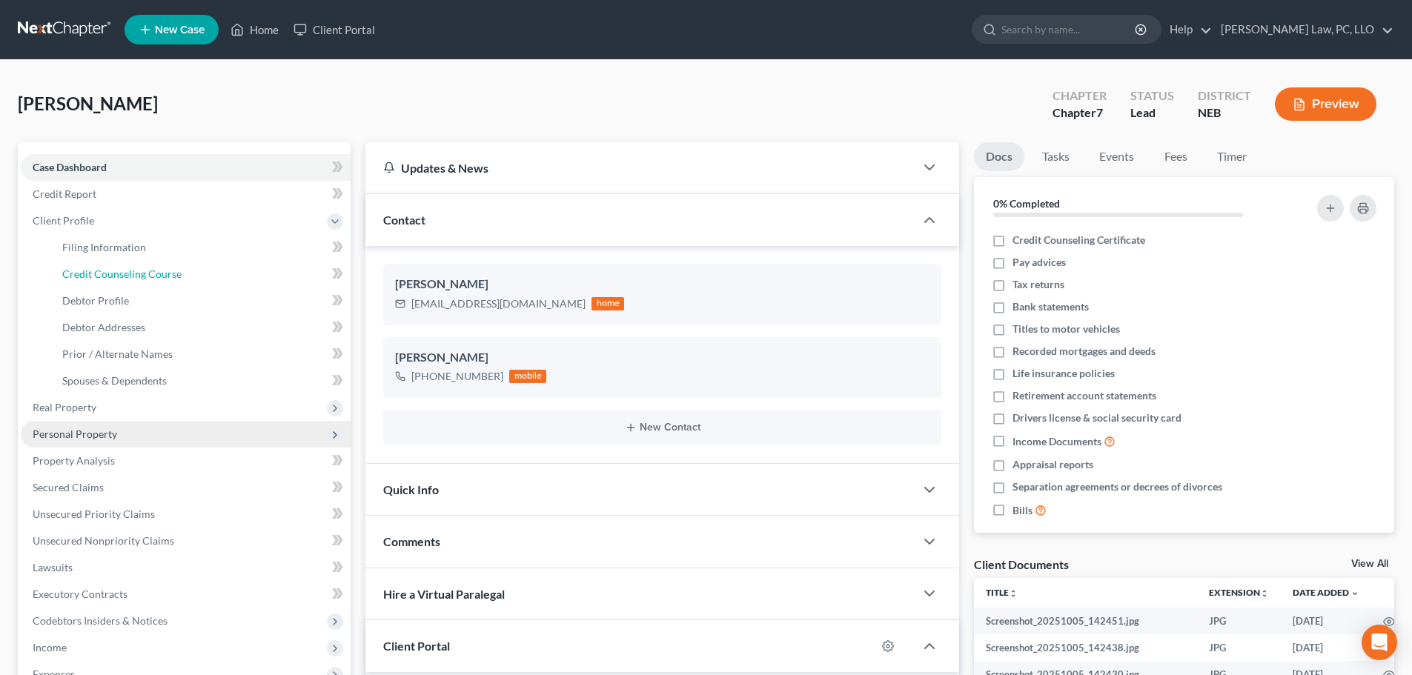
click at [107, 264] on link "Credit Counseling Course" at bounding box center [200, 274] width 300 height 27
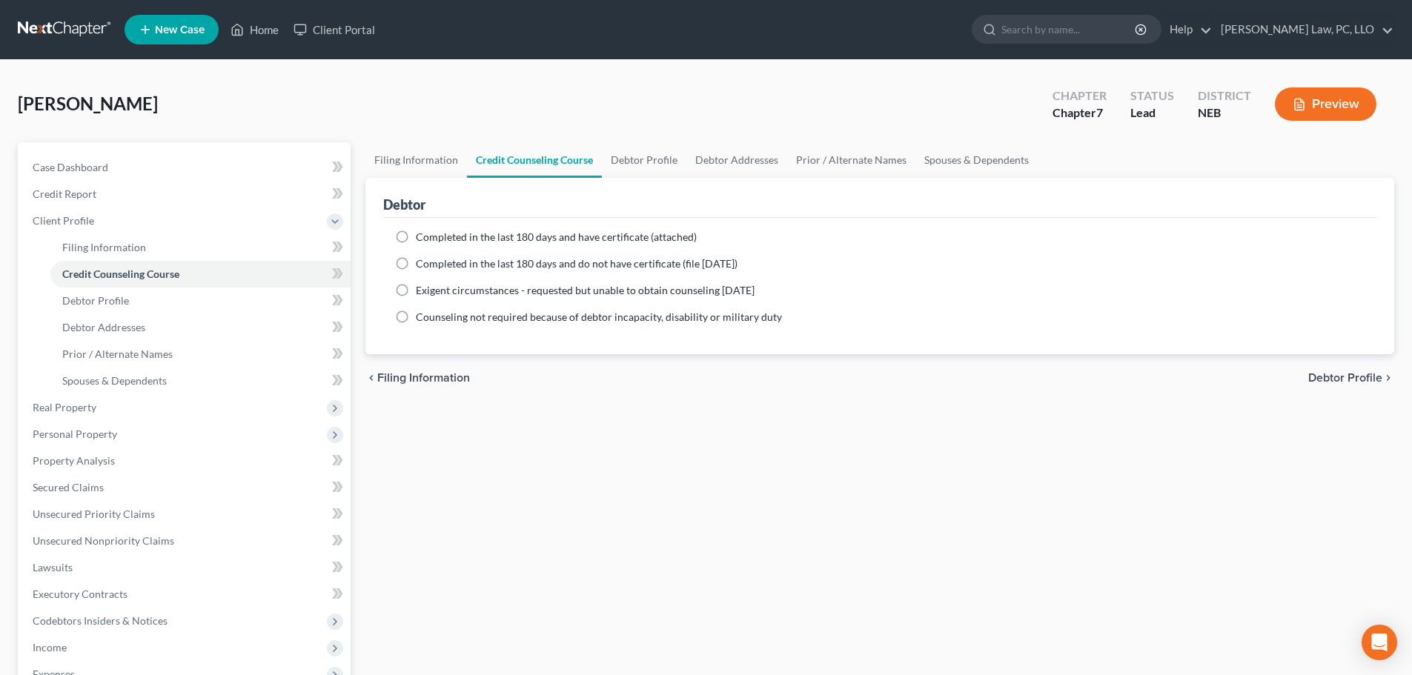
click at [468, 237] on span "Completed in the last 180 days and have certificate (attached)" at bounding box center [556, 237] width 281 height 13
click at [431, 237] on input "Completed in the last 180 days and have certificate (attached)" at bounding box center [427, 235] width 10 height 10
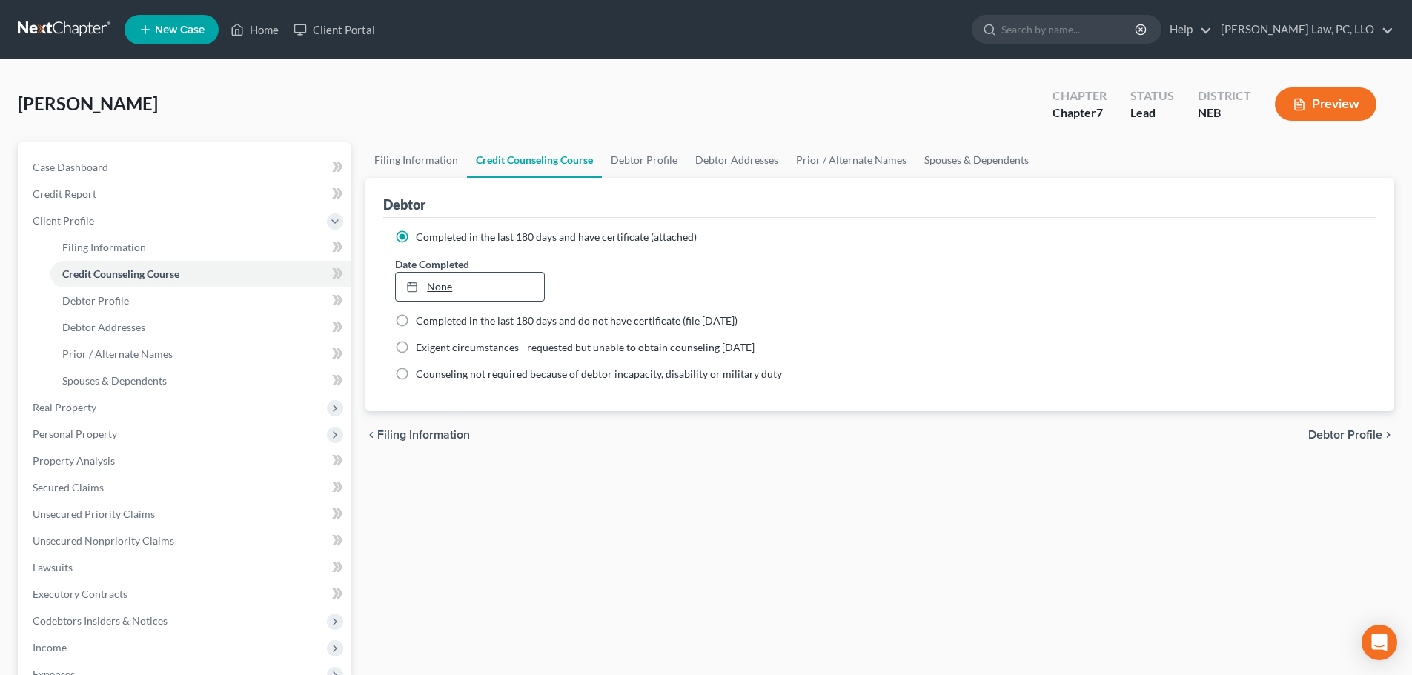
click at [502, 289] on link "None" at bounding box center [470, 287] width 148 height 28
click at [116, 456] on link "Property Analysis" at bounding box center [186, 461] width 330 height 27
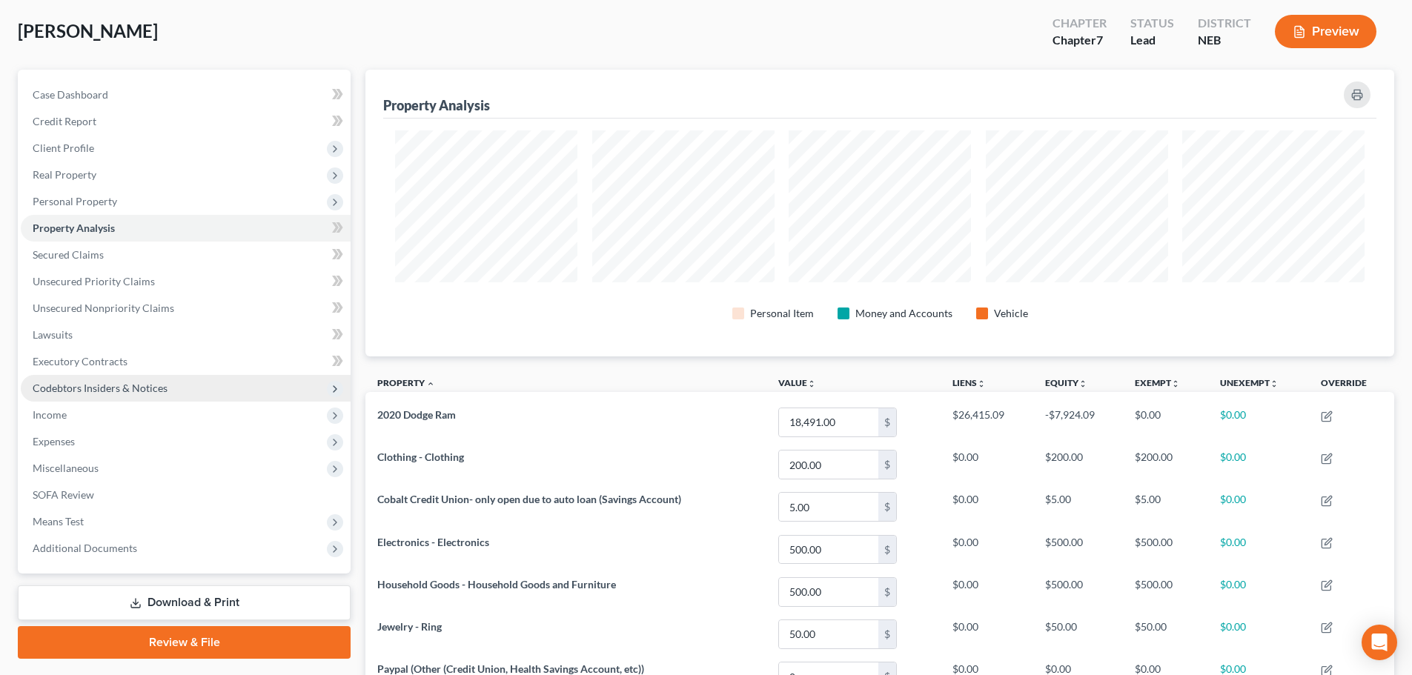
scroll to position [71, 0]
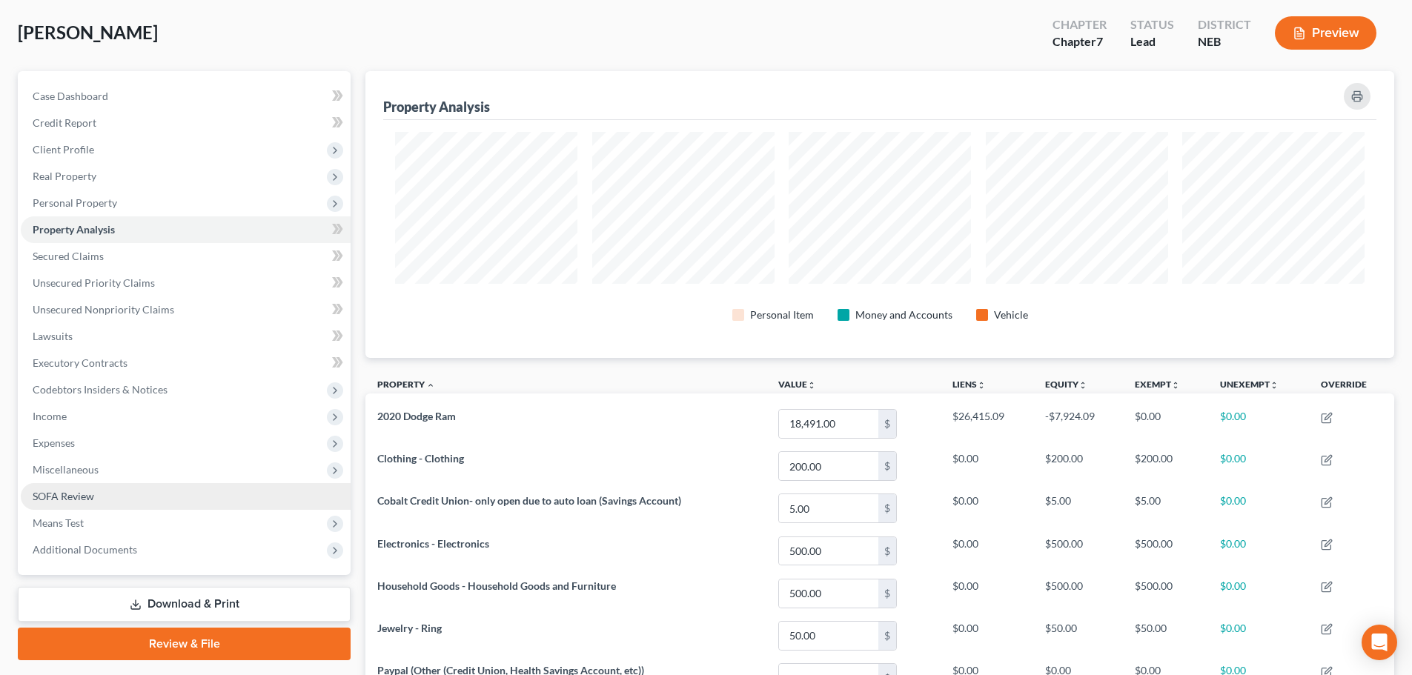
drag, startPoint x: 126, startPoint y: 468, endPoint x: 120, endPoint y: 483, distance: 16.0
click at [126, 468] on span "Miscellaneous" at bounding box center [186, 470] width 330 height 27
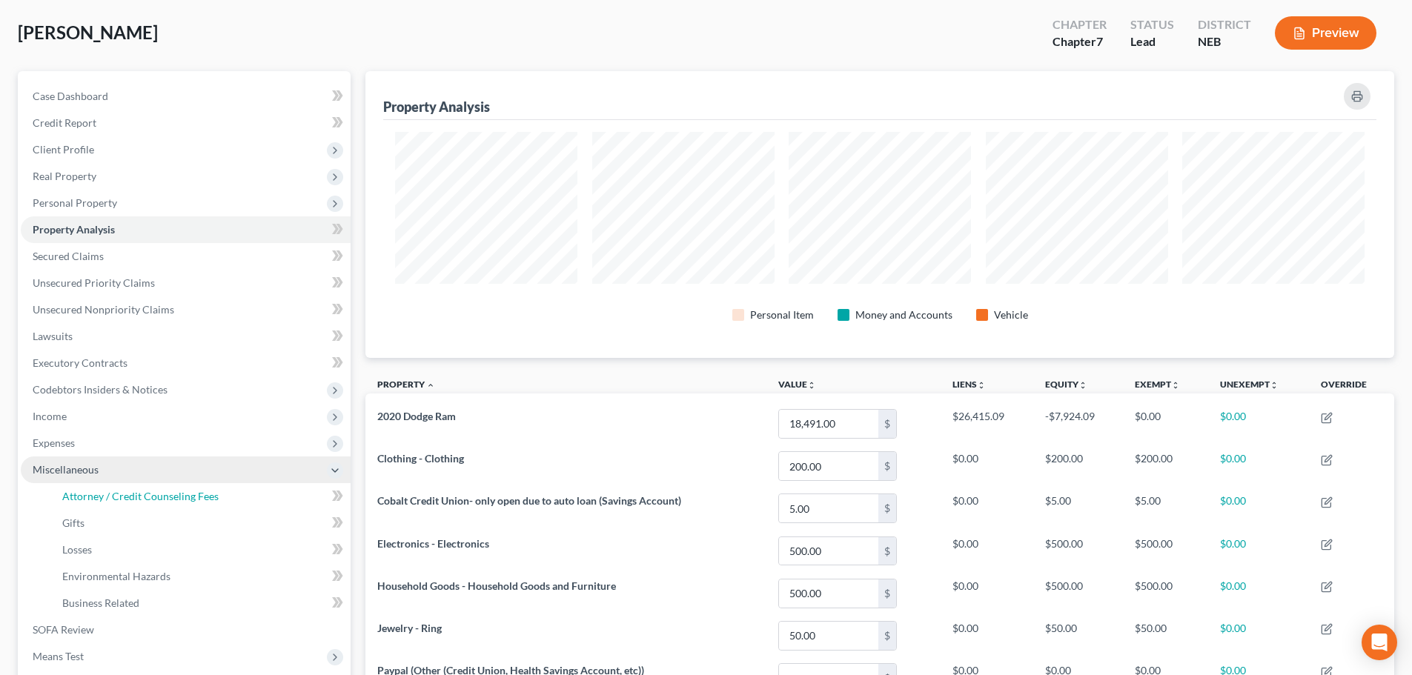
drag, startPoint x: 115, startPoint y: 493, endPoint x: 111, endPoint y: 468, distance: 25.5
click at [115, 494] on span "Attorney / Credit Counseling Fees" at bounding box center [140, 496] width 156 height 13
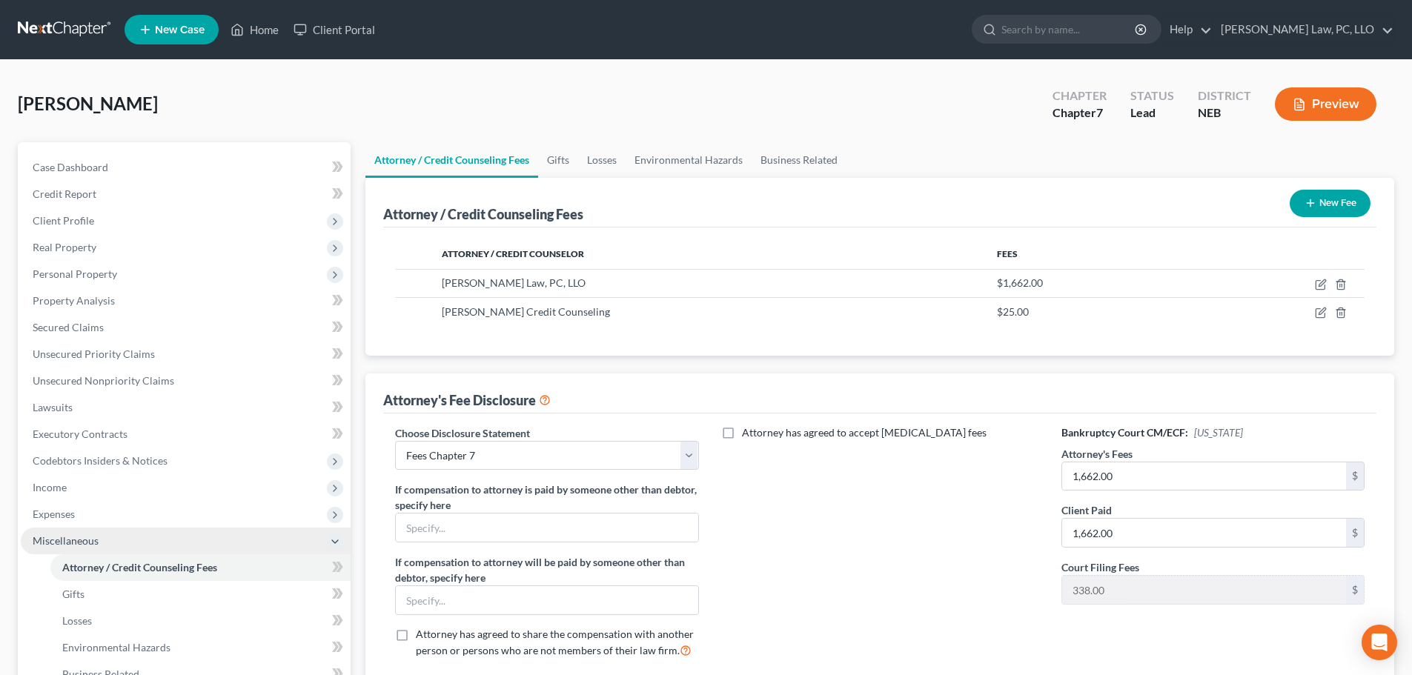
click at [90, 540] on span "Miscellaneous" at bounding box center [66, 540] width 66 height 13
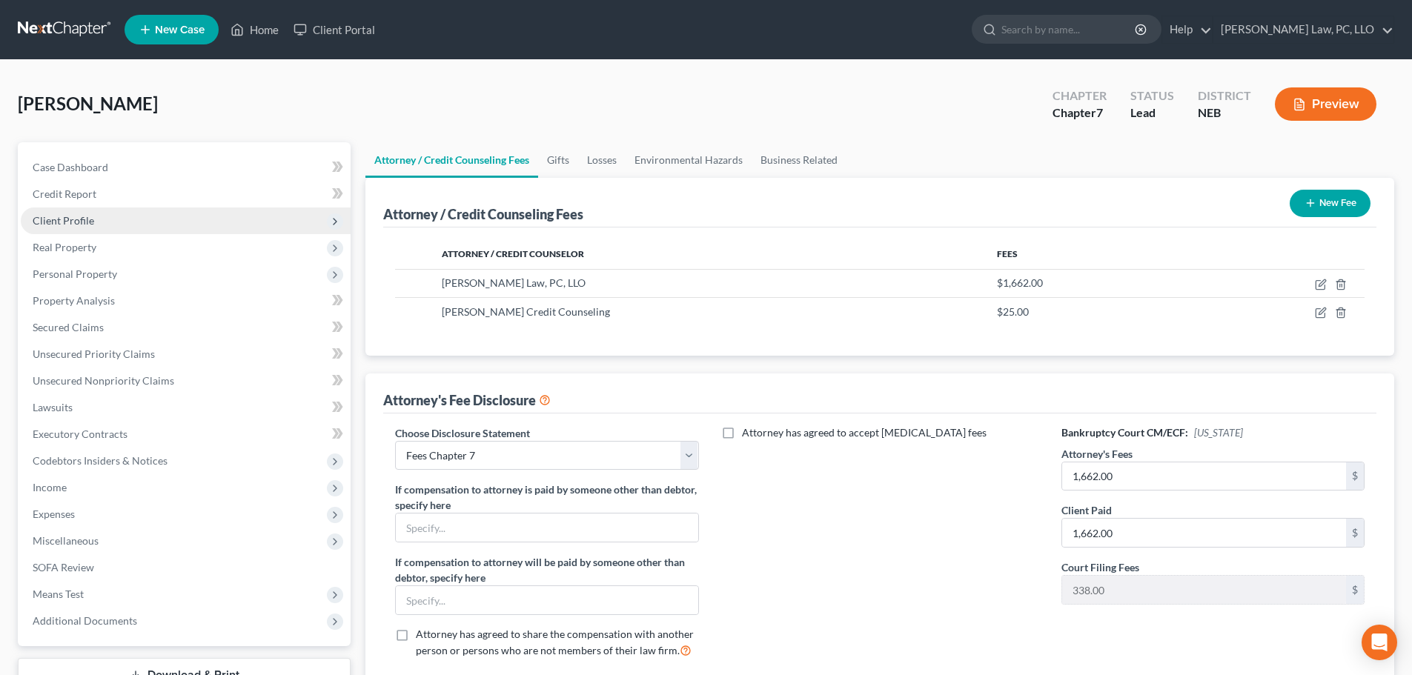
click at [113, 231] on span "Client Profile" at bounding box center [186, 221] width 330 height 27
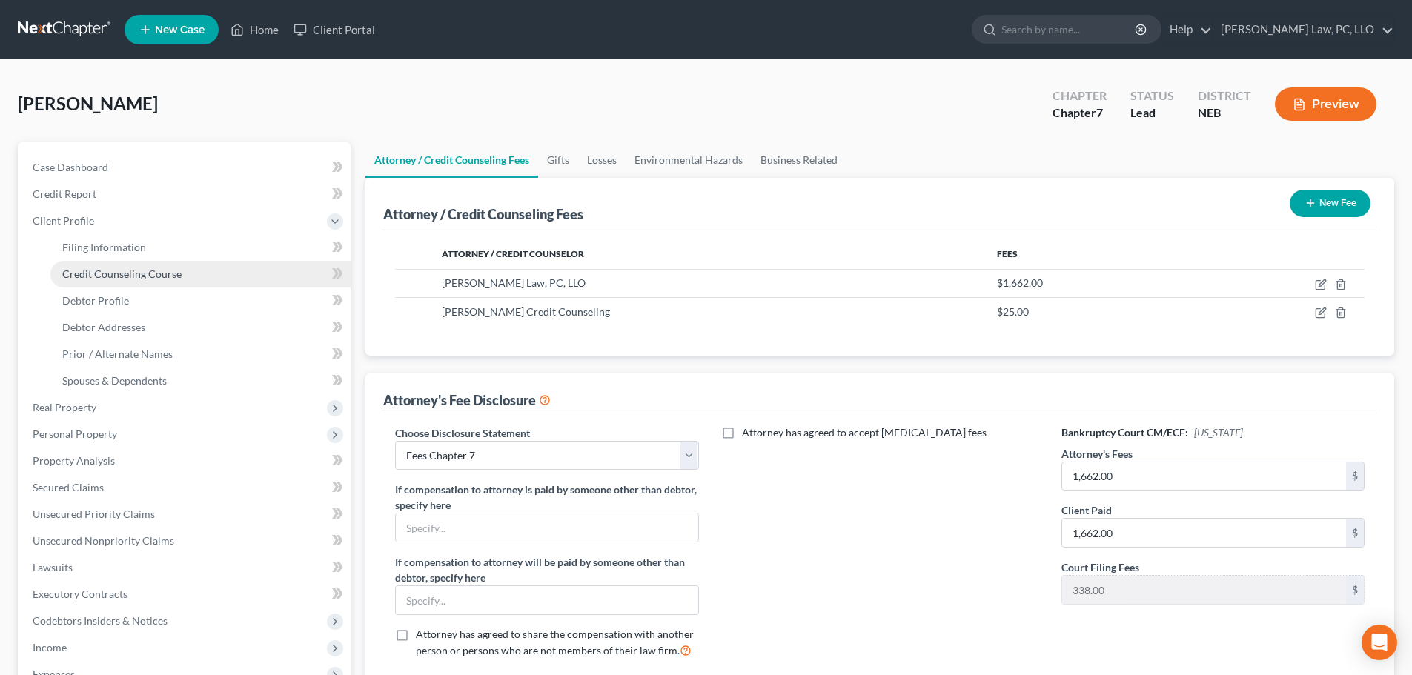
click at [128, 277] on span "Credit Counseling Course" at bounding box center [121, 274] width 119 height 13
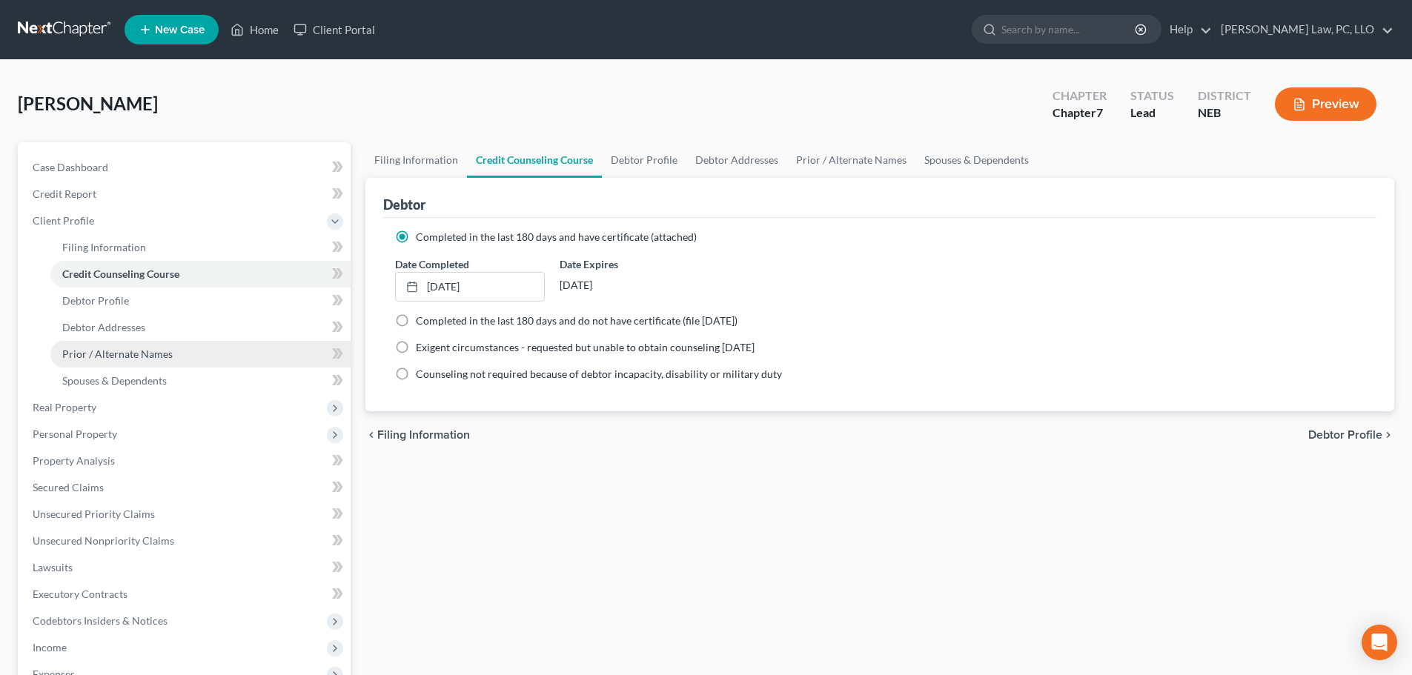
click at [134, 366] on link "Prior / Alternate Names" at bounding box center [200, 354] width 300 height 27
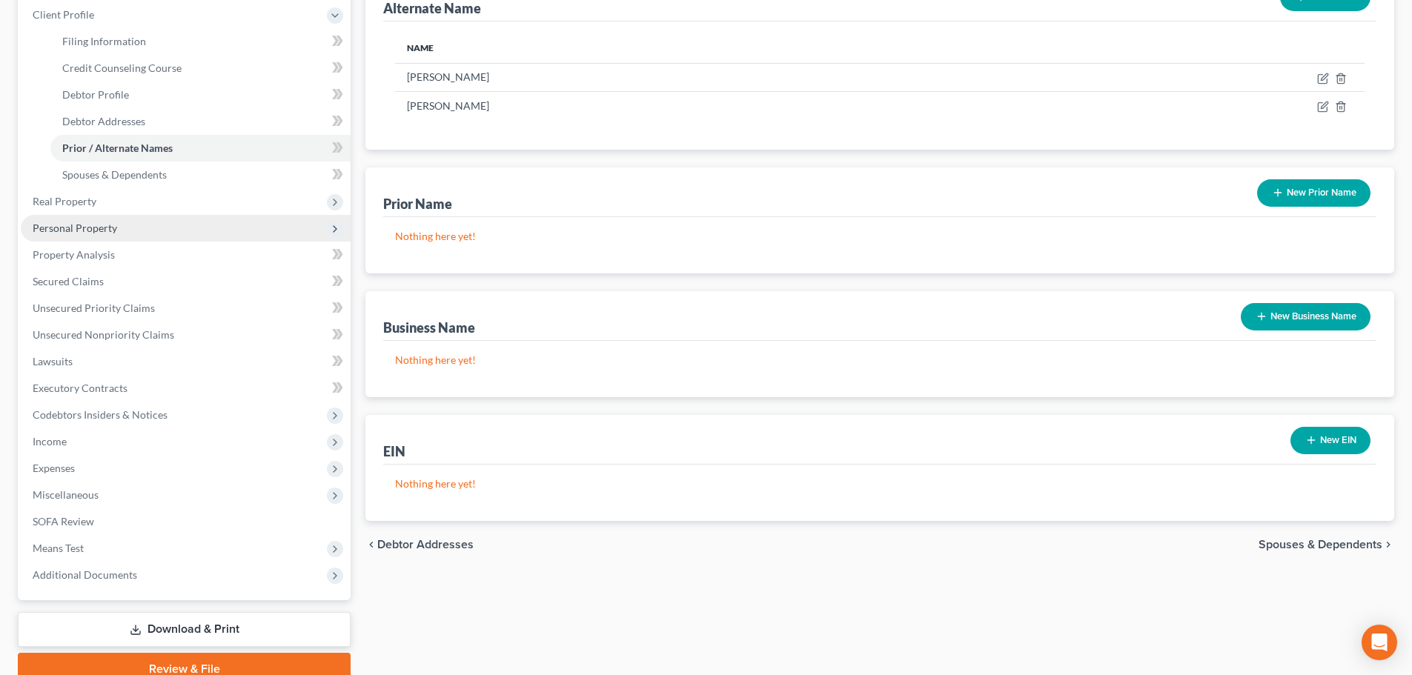
scroll to position [199, 0]
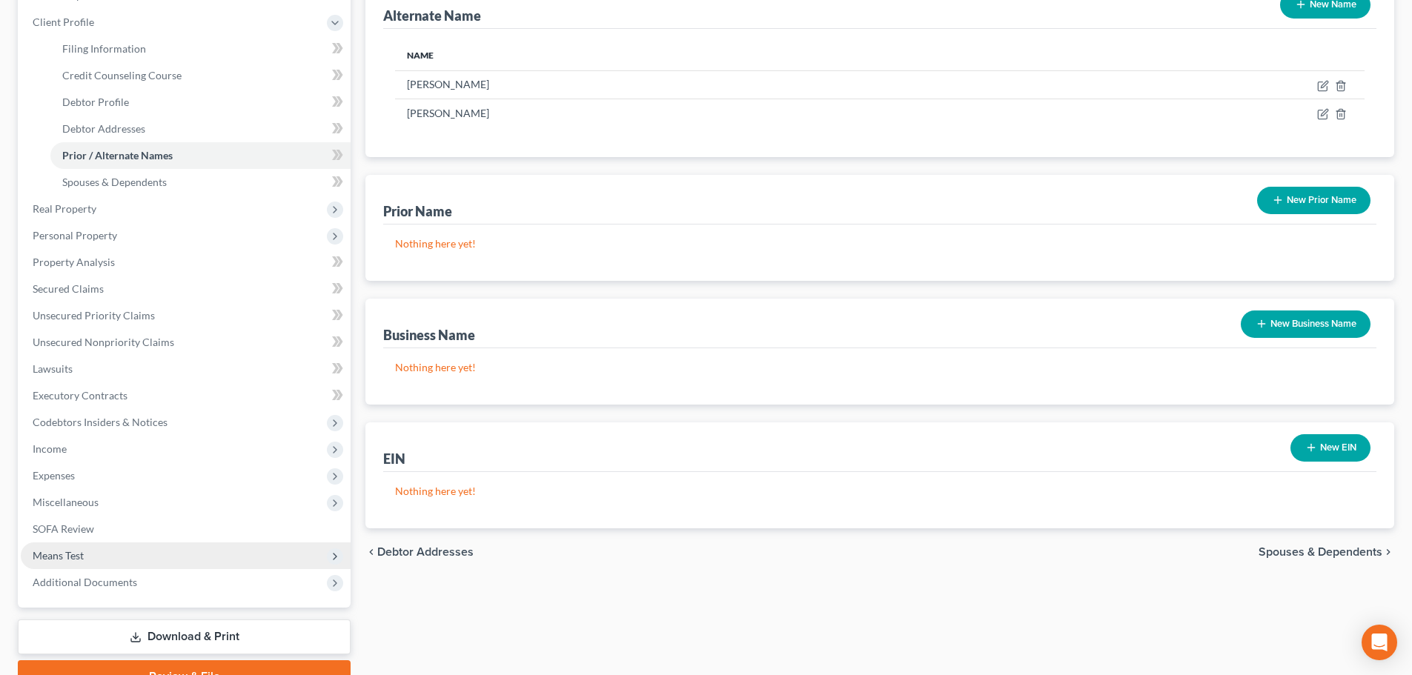
click at [77, 550] on span "Means Test" at bounding box center [58, 555] width 51 height 13
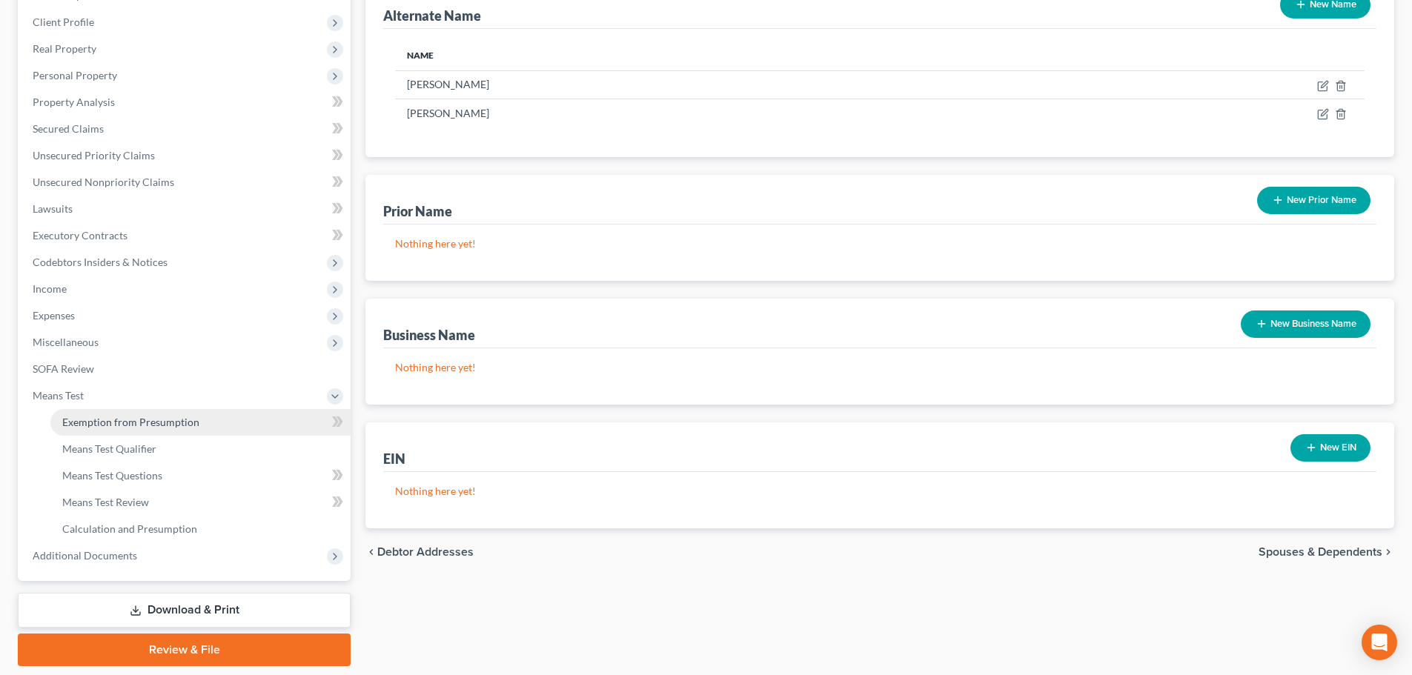
click at [154, 411] on link "Exemption from Presumption" at bounding box center [200, 422] width 300 height 27
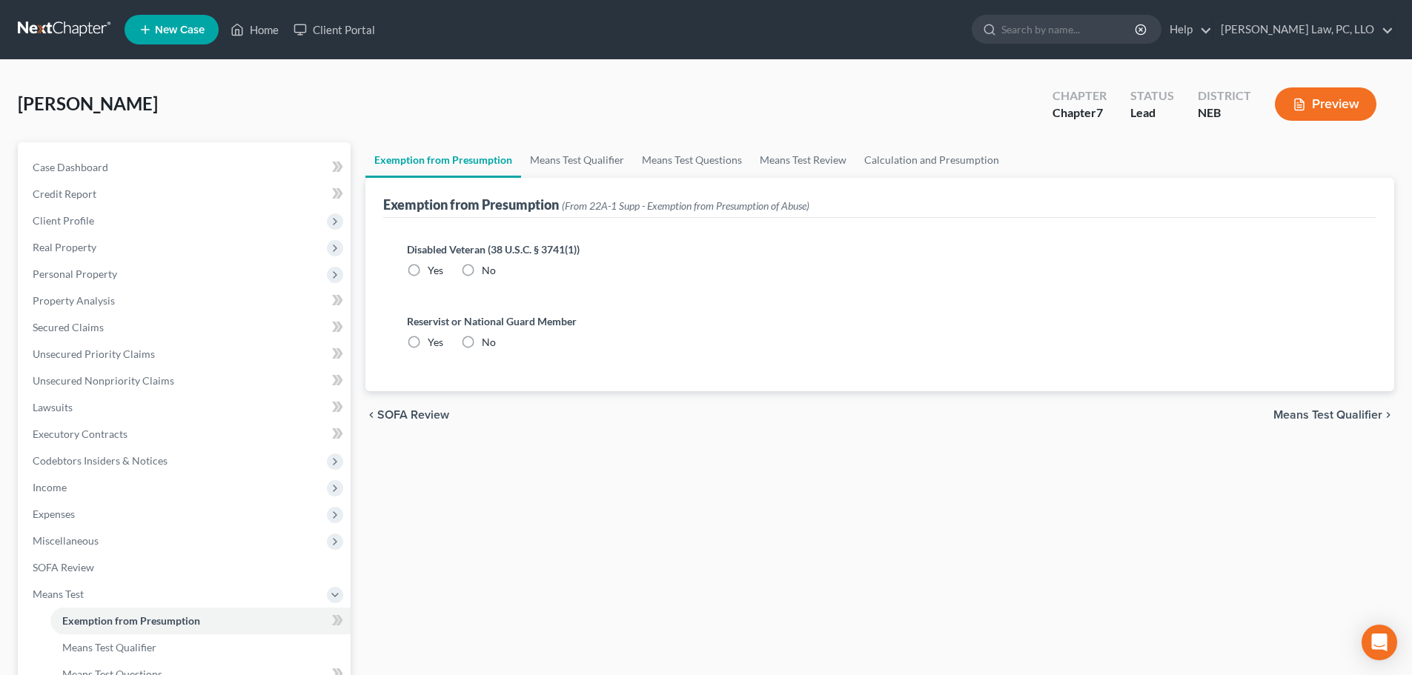
click at [486, 271] on span "No" at bounding box center [489, 270] width 14 height 13
click at [488, 271] on input "No" at bounding box center [493, 268] width 10 height 10
click at [482, 342] on label "No" at bounding box center [489, 342] width 14 height 15
click at [488, 342] on input "No" at bounding box center [493, 340] width 10 height 10
click at [554, 165] on link "Means Test Qualifier" at bounding box center [577, 160] width 112 height 36
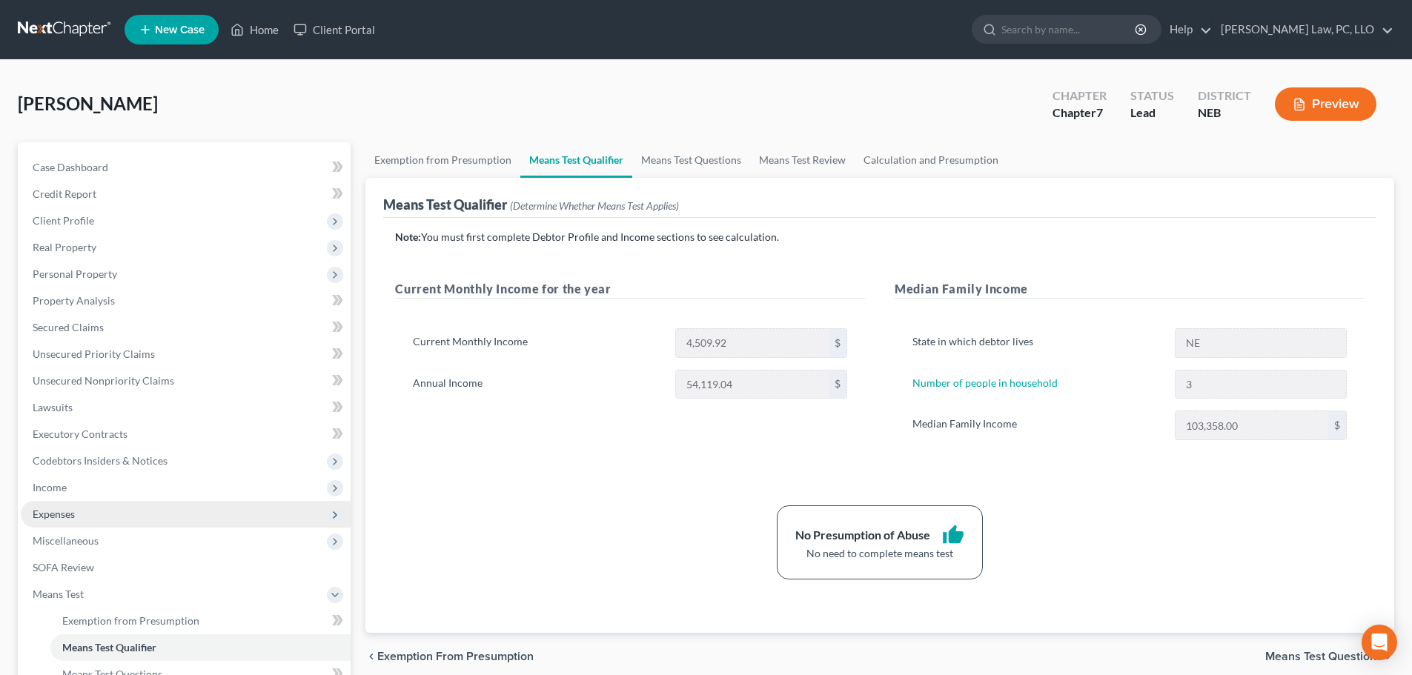
click at [87, 521] on span "Expenses" at bounding box center [186, 514] width 330 height 27
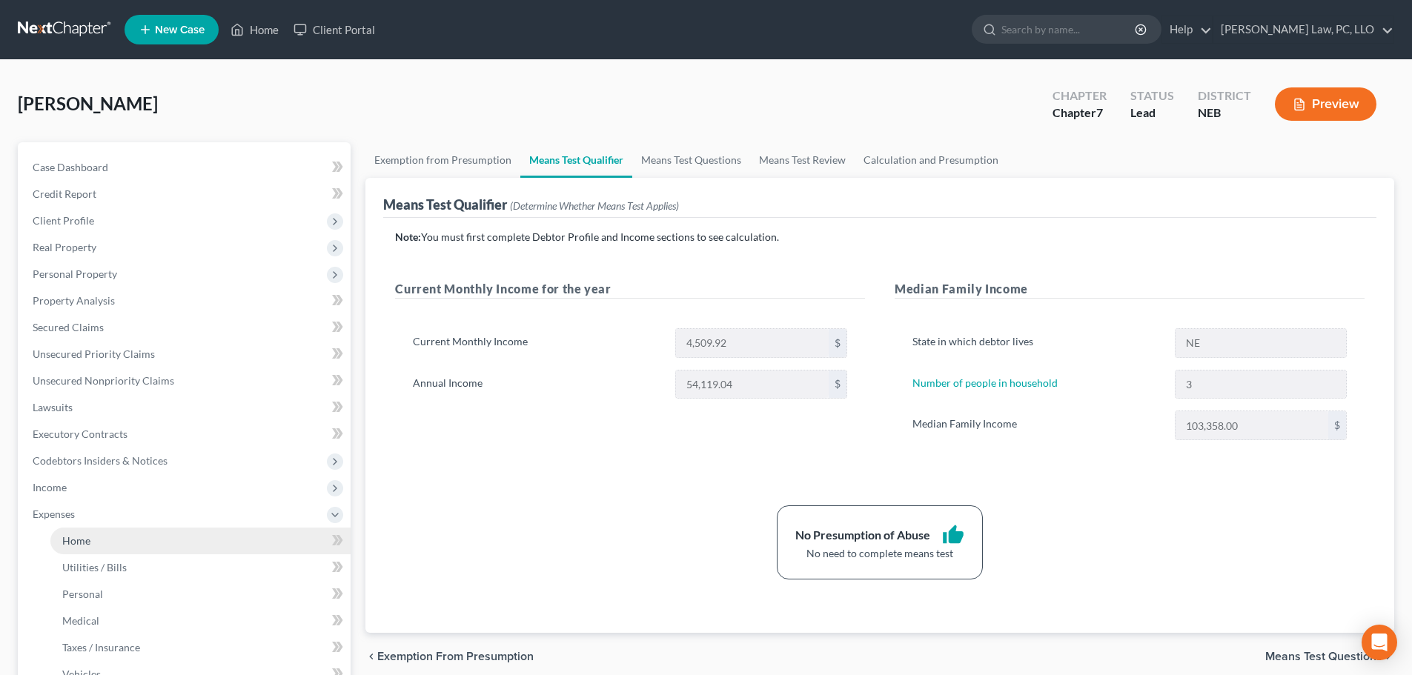
click at [99, 542] on link "Home" at bounding box center [200, 541] width 300 height 27
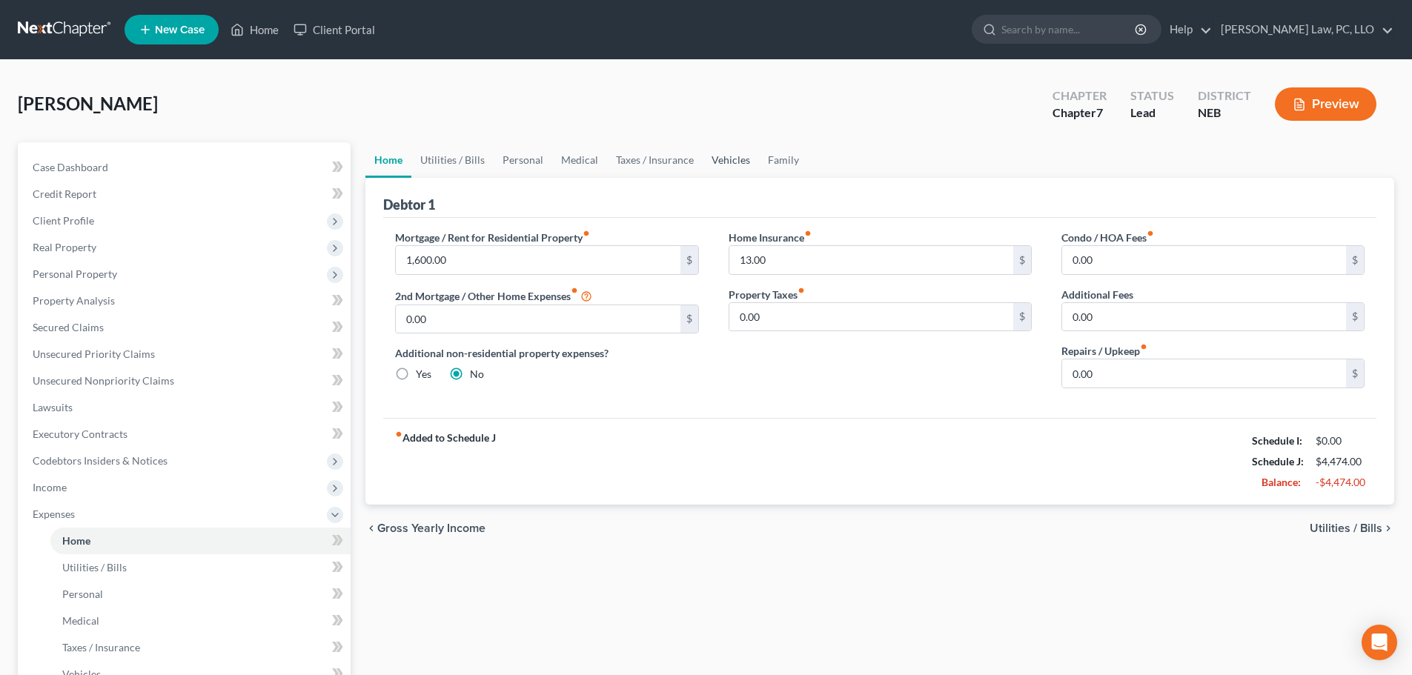
click at [715, 156] on link "Vehicles" at bounding box center [731, 160] width 56 height 36
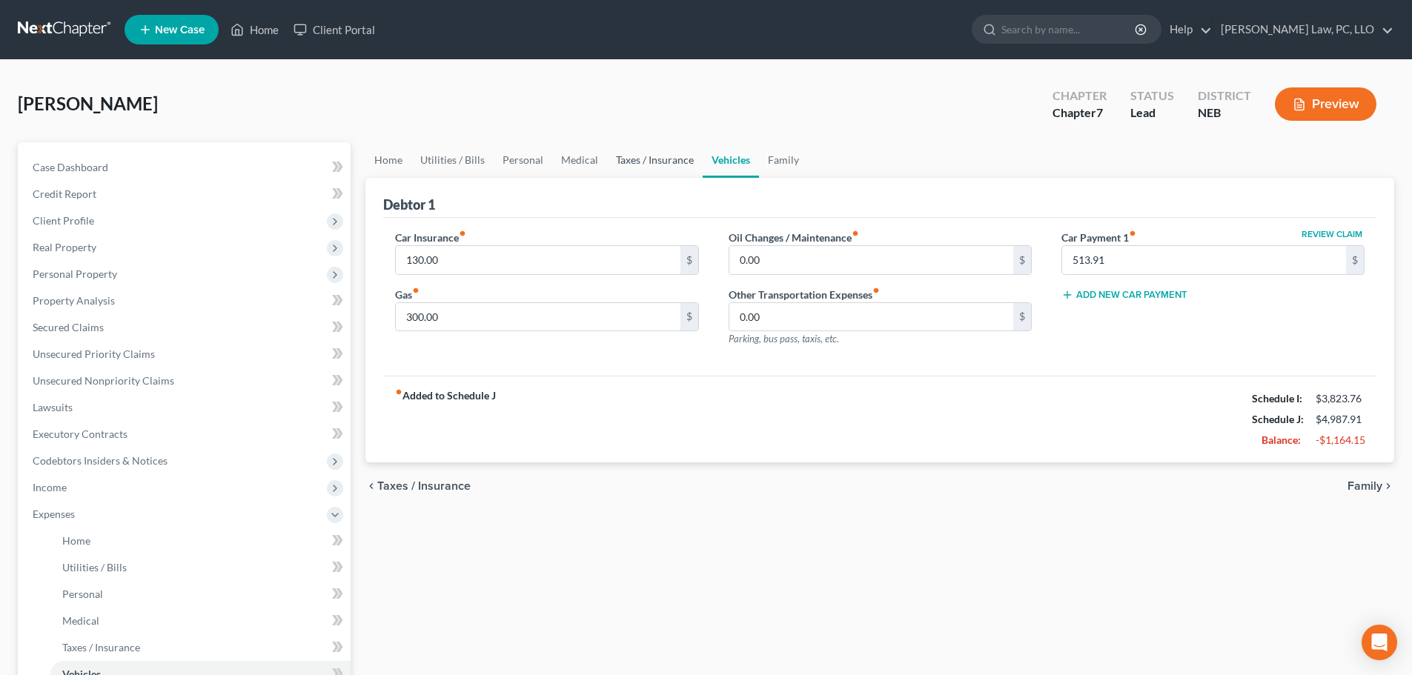
click at [692, 156] on link "Taxes / Insurance" at bounding box center [655, 160] width 96 height 36
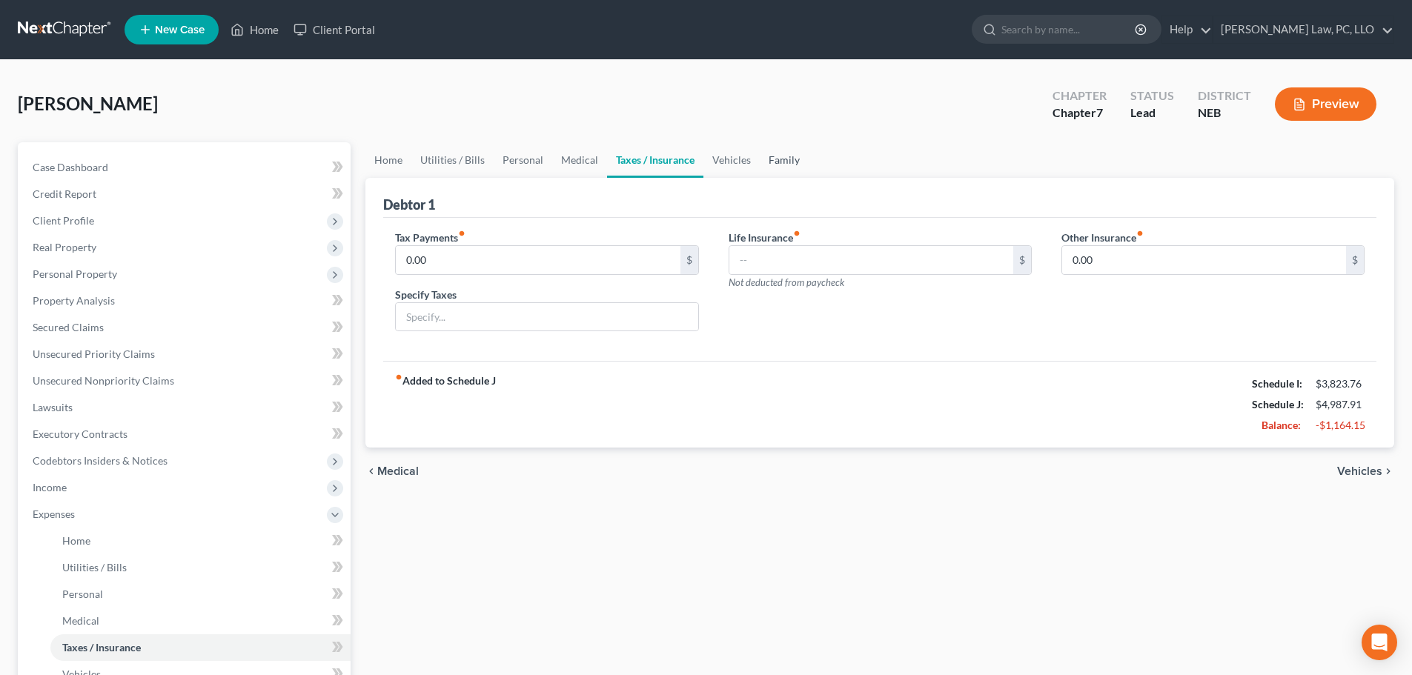
click at [787, 164] on link "Family" at bounding box center [784, 160] width 49 height 36
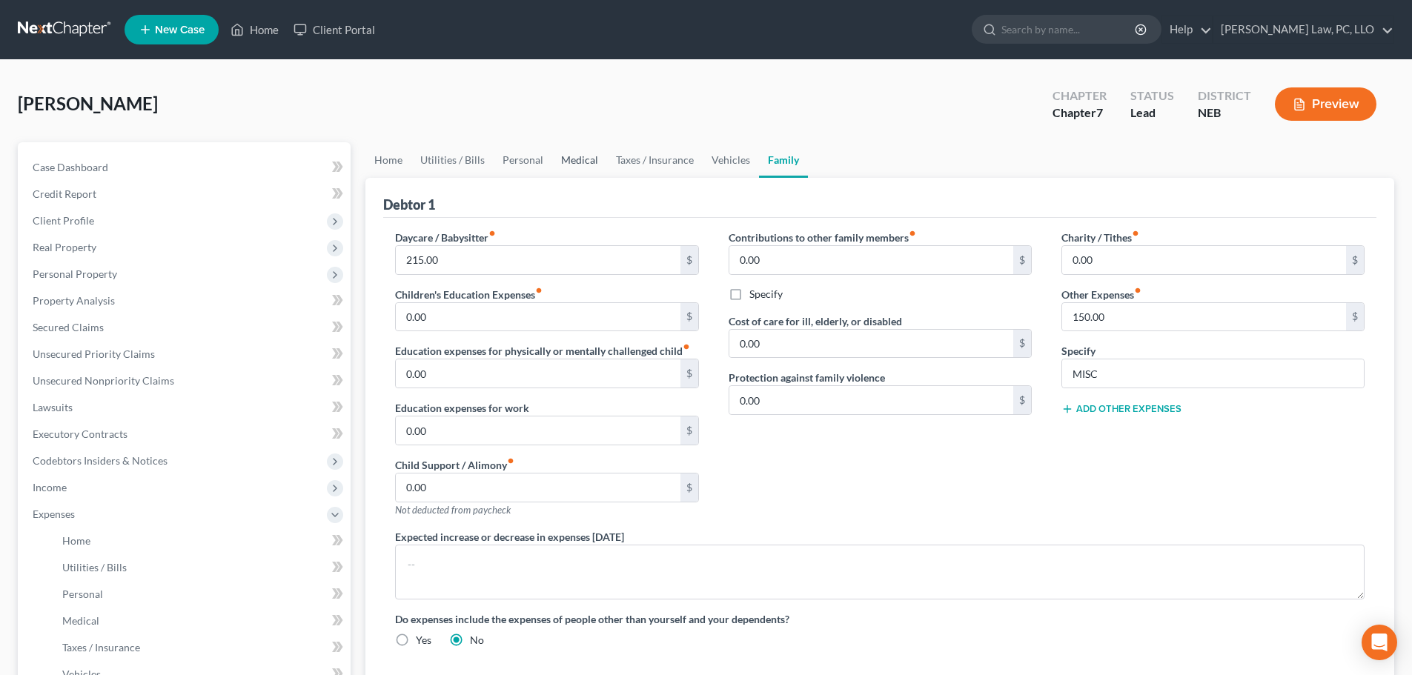
click at [592, 162] on link "Medical" at bounding box center [579, 160] width 55 height 36
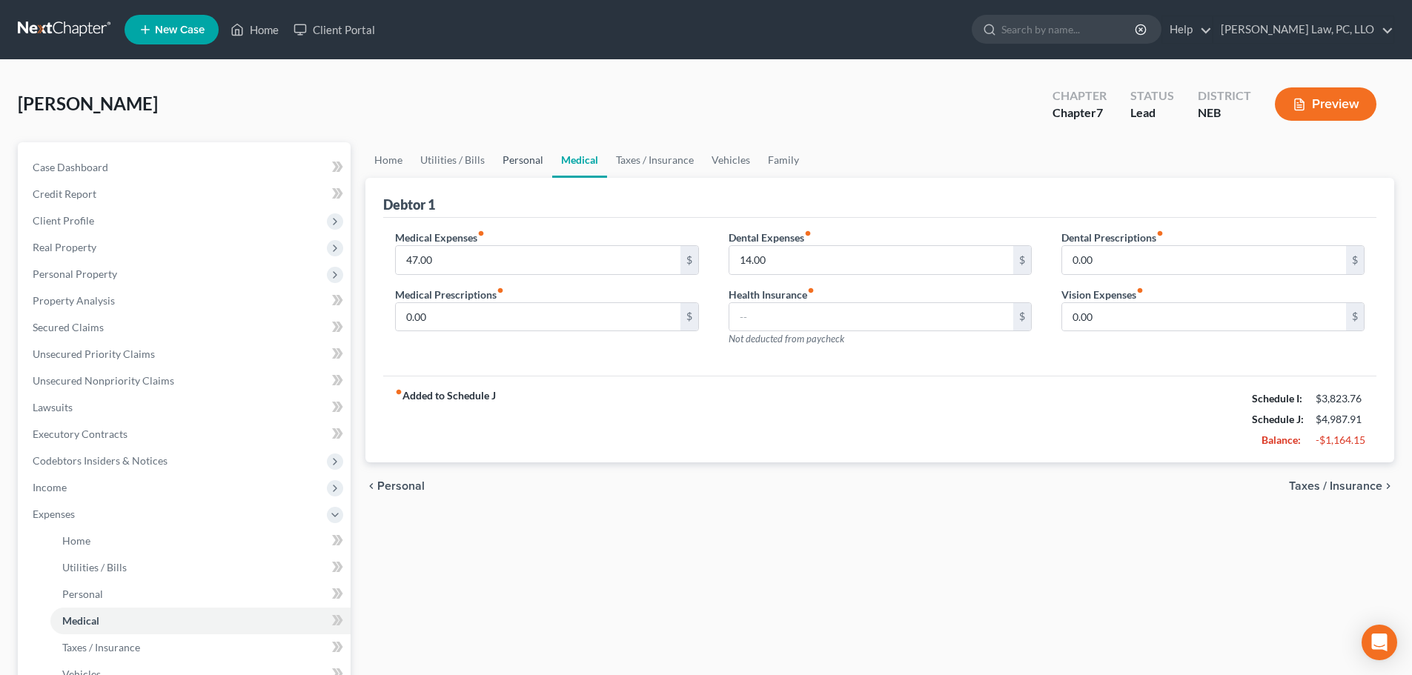
click at [513, 165] on link "Personal" at bounding box center [523, 160] width 59 height 36
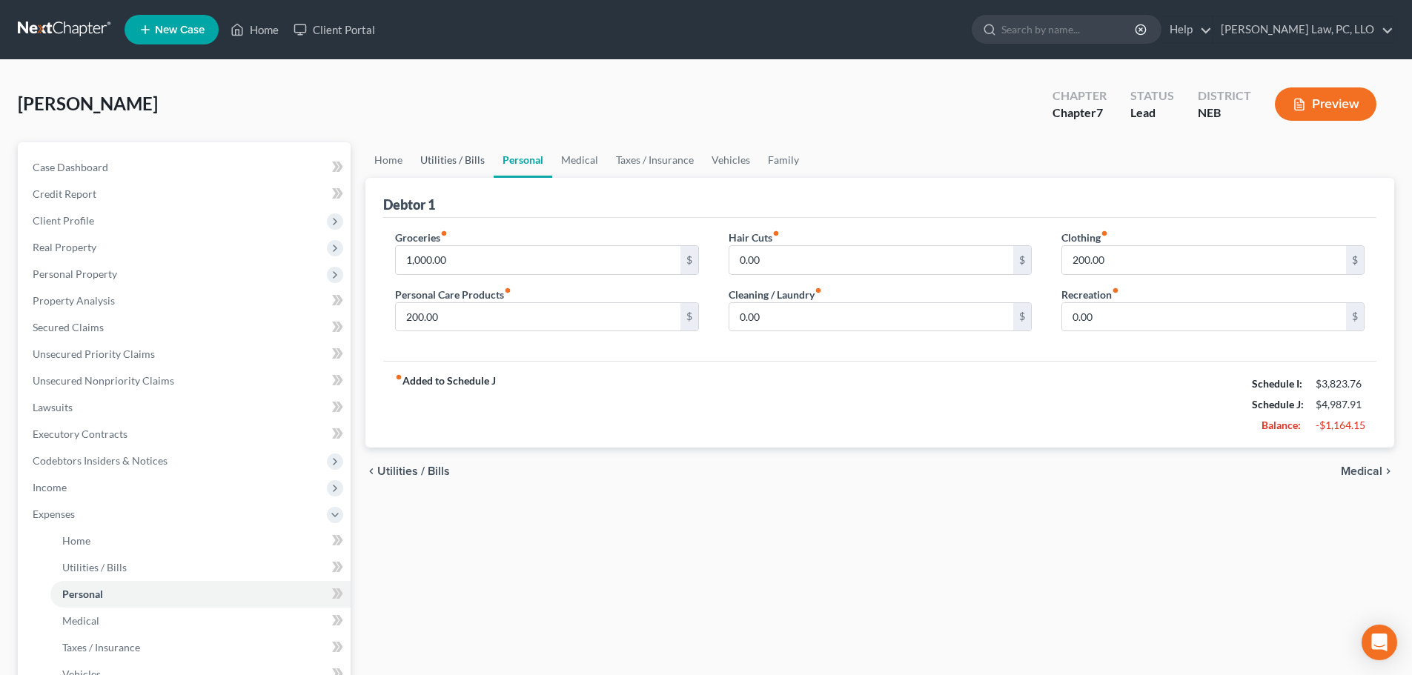
click at [471, 167] on link "Utilities / Bills" at bounding box center [452, 160] width 82 height 36
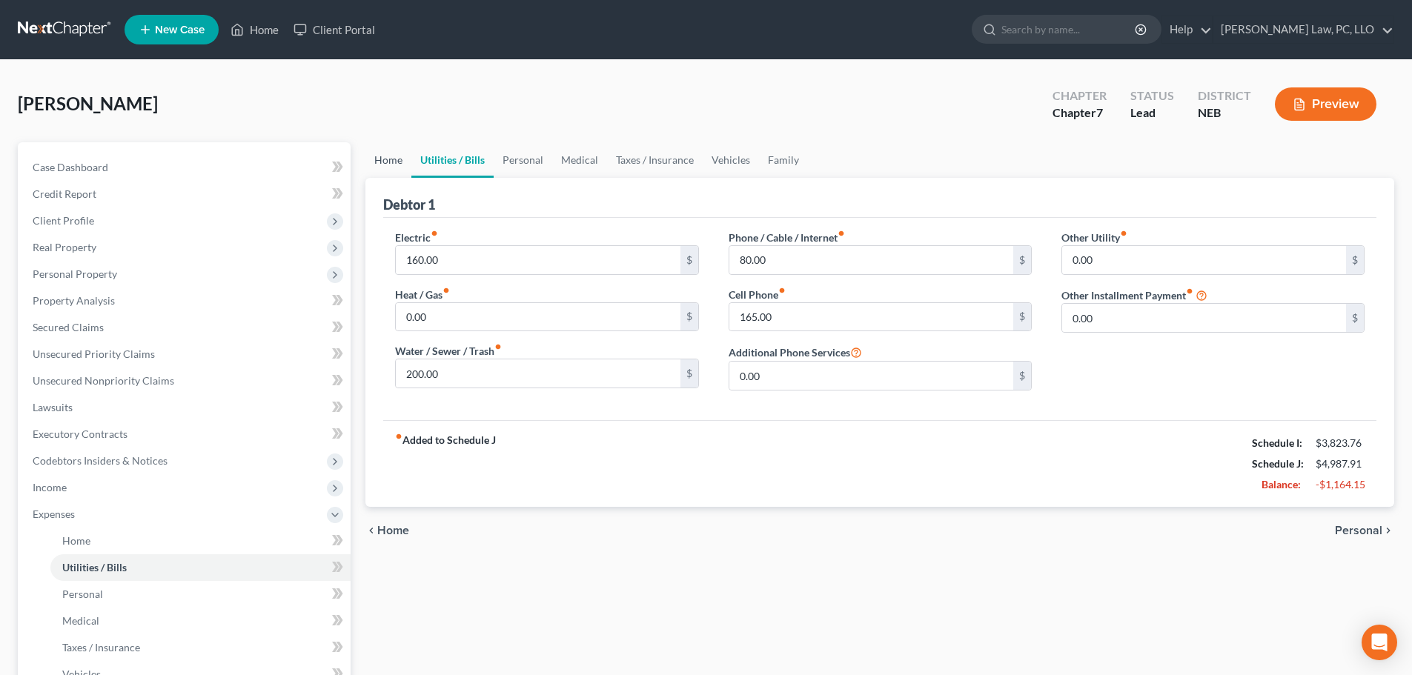
click at [397, 173] on link "Home" at bounding box center [388, 160] width 46 height 36
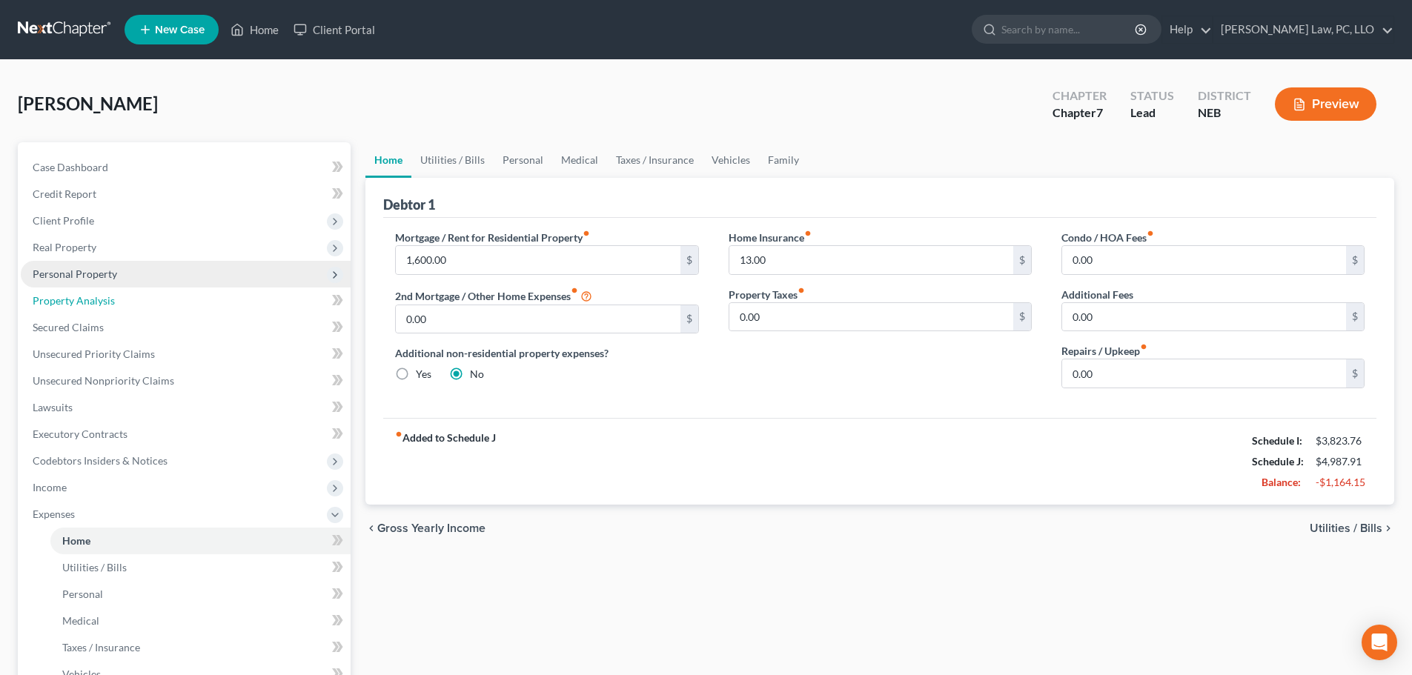
drag, startPoint x: 167, startPoint y: 299, endPoint x: 159, endPoint y: 284, distance: 17.6
click at [167, 299] on link "Property Analysis" at bounding box center [186, 301] width 330 height 27
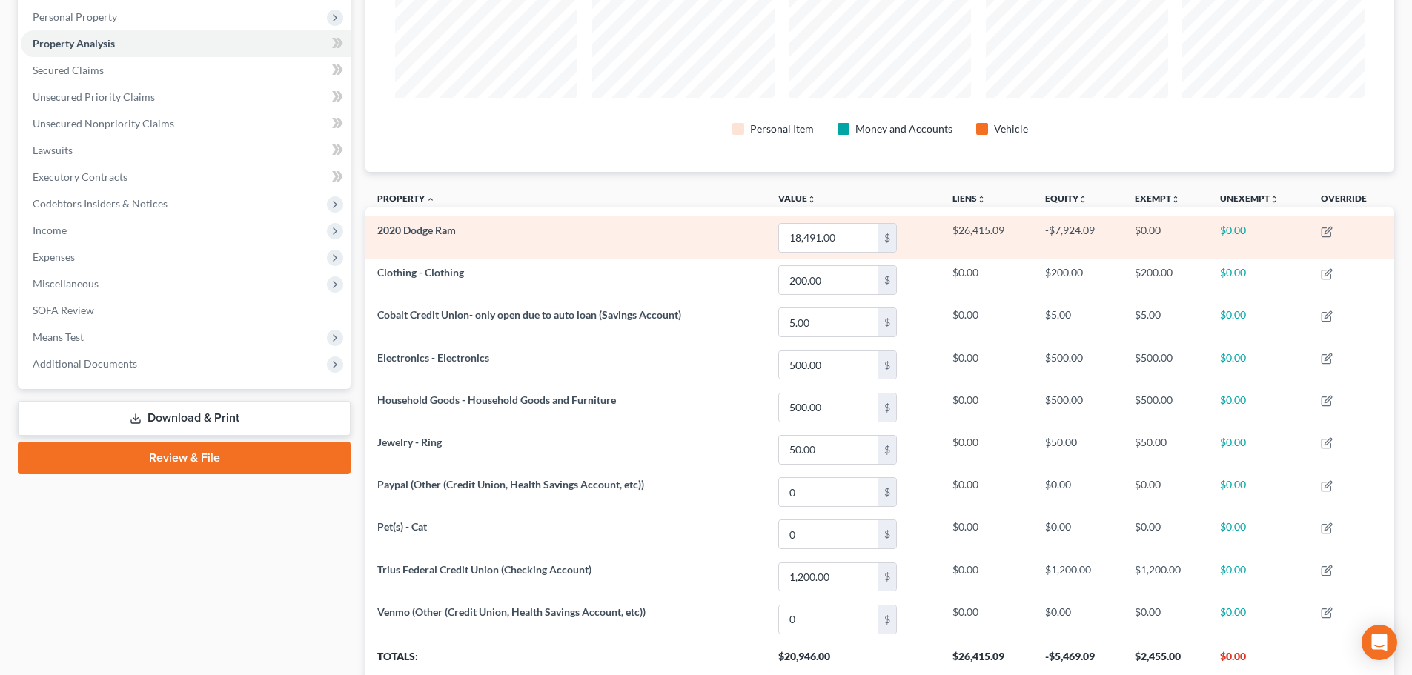
scroll to position [145, 0]
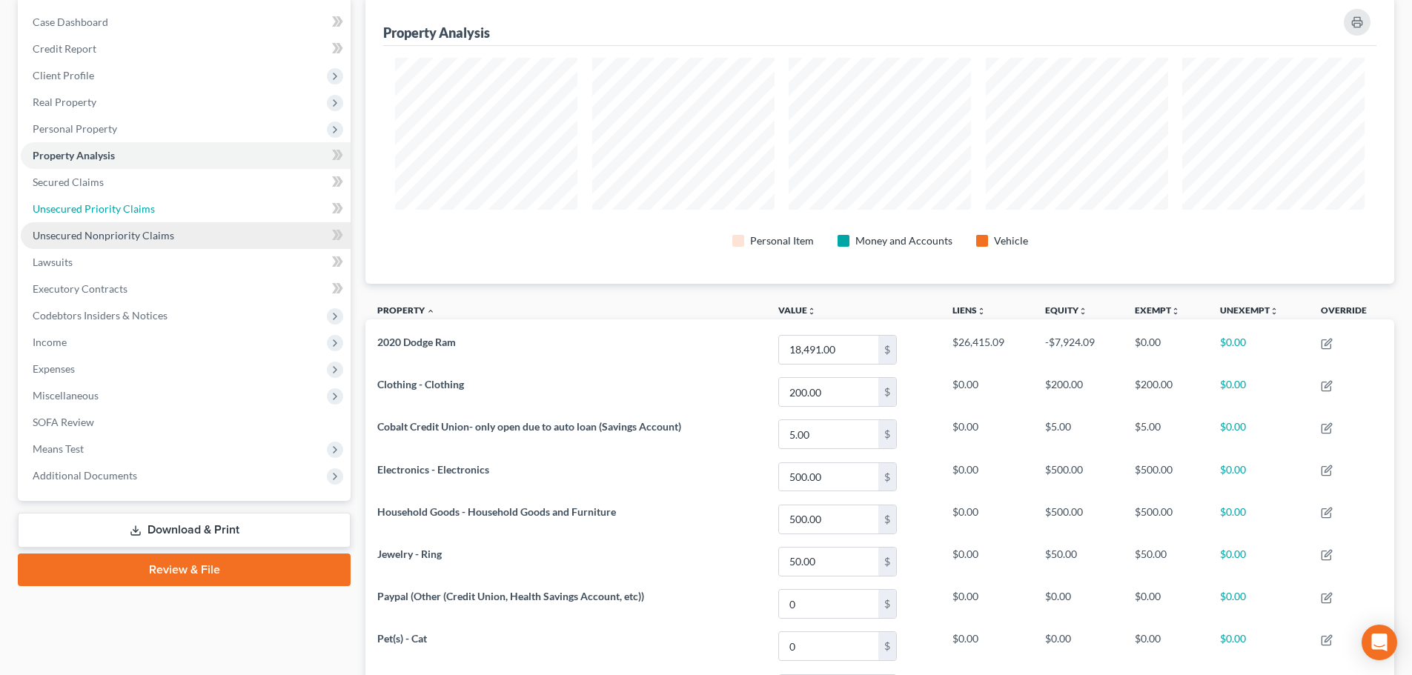
click at [107, 209] on span "Unsecured Priority Claims" at bounding box center [94, 208] width 122 height 13
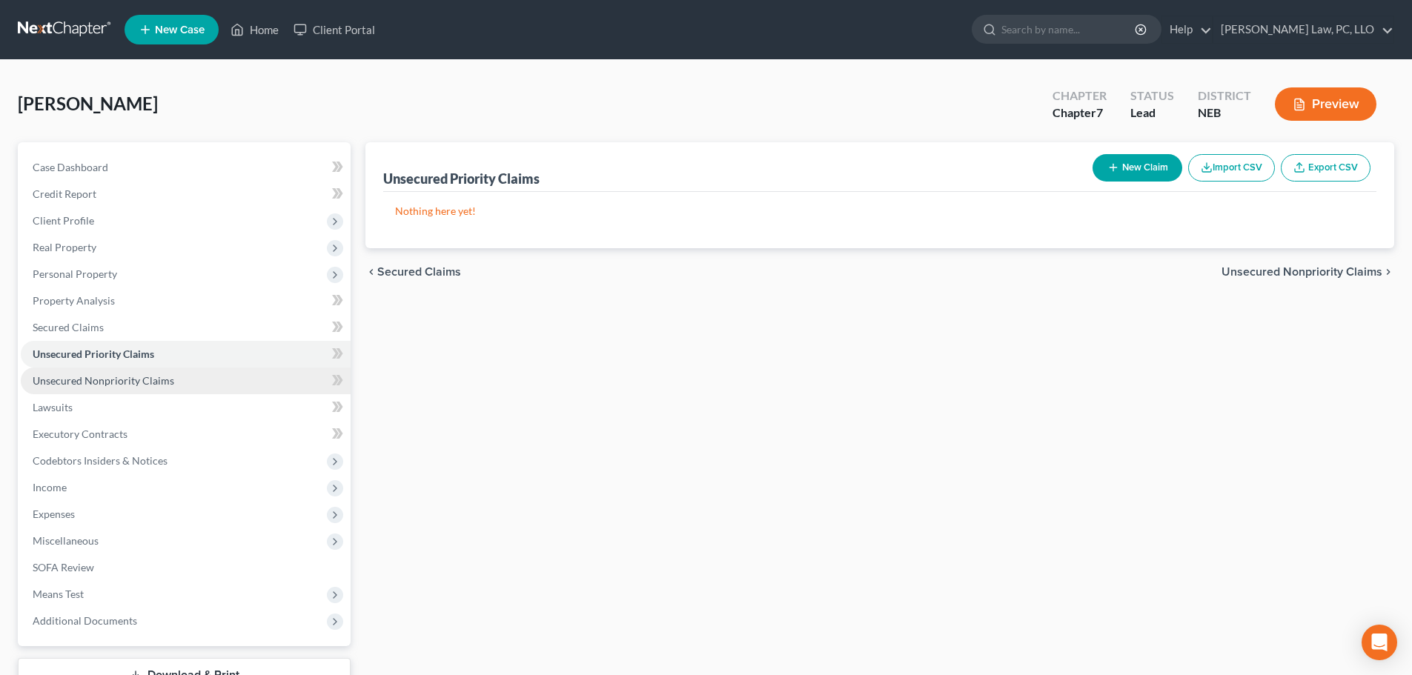
click at [147, 374] on span "Unsecured Nonpriority Claims" at bounding box center [104, 380] width 142 height 13
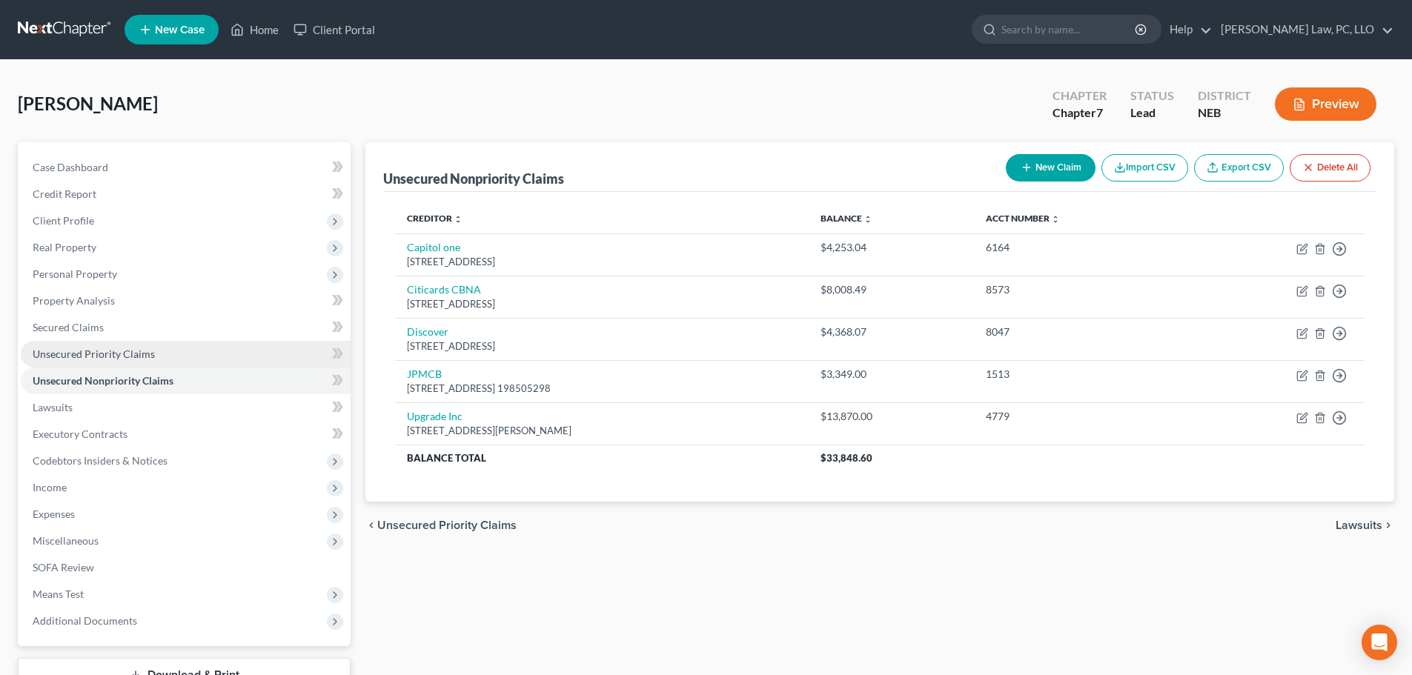
click at [105, 356] on span "Unsecured Priority Claims" at bounding box center [94, 354] width 122 height 13
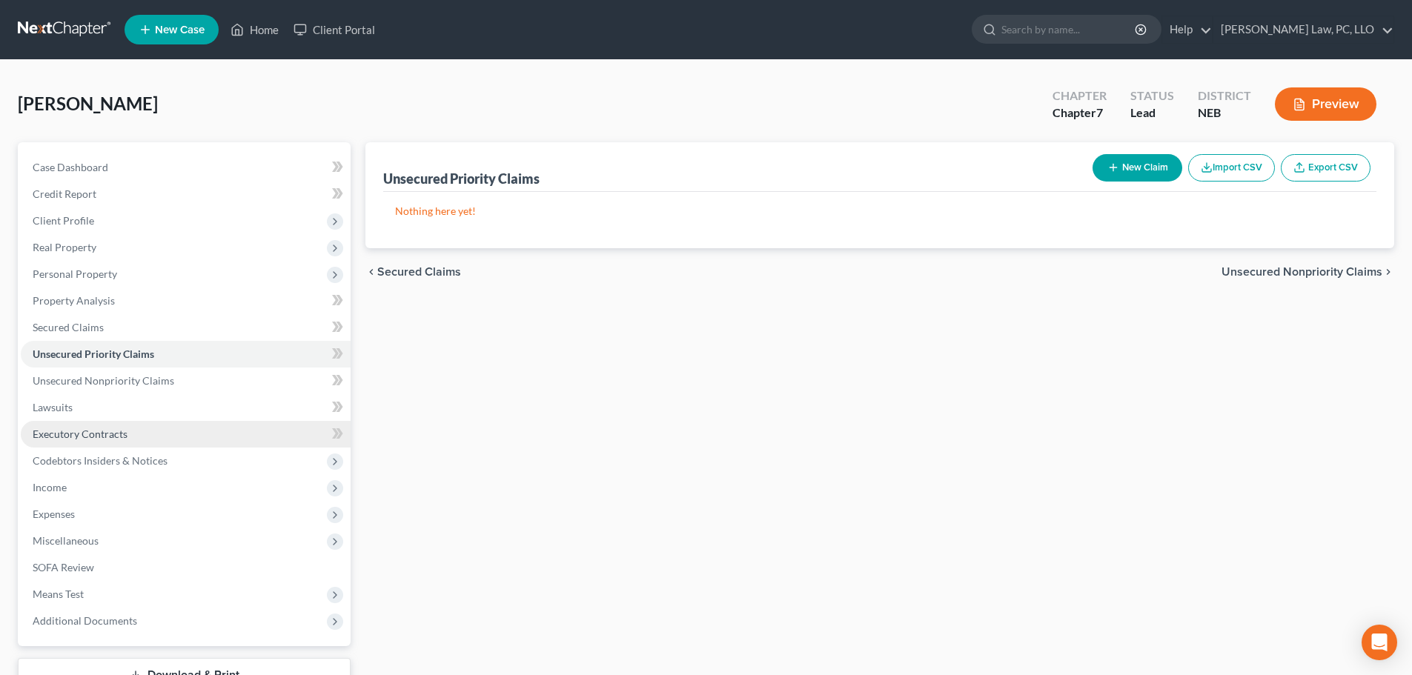
click at [93, 432] on span "Executory Contracts" at bounding box center [80, 434] width 95 height 13
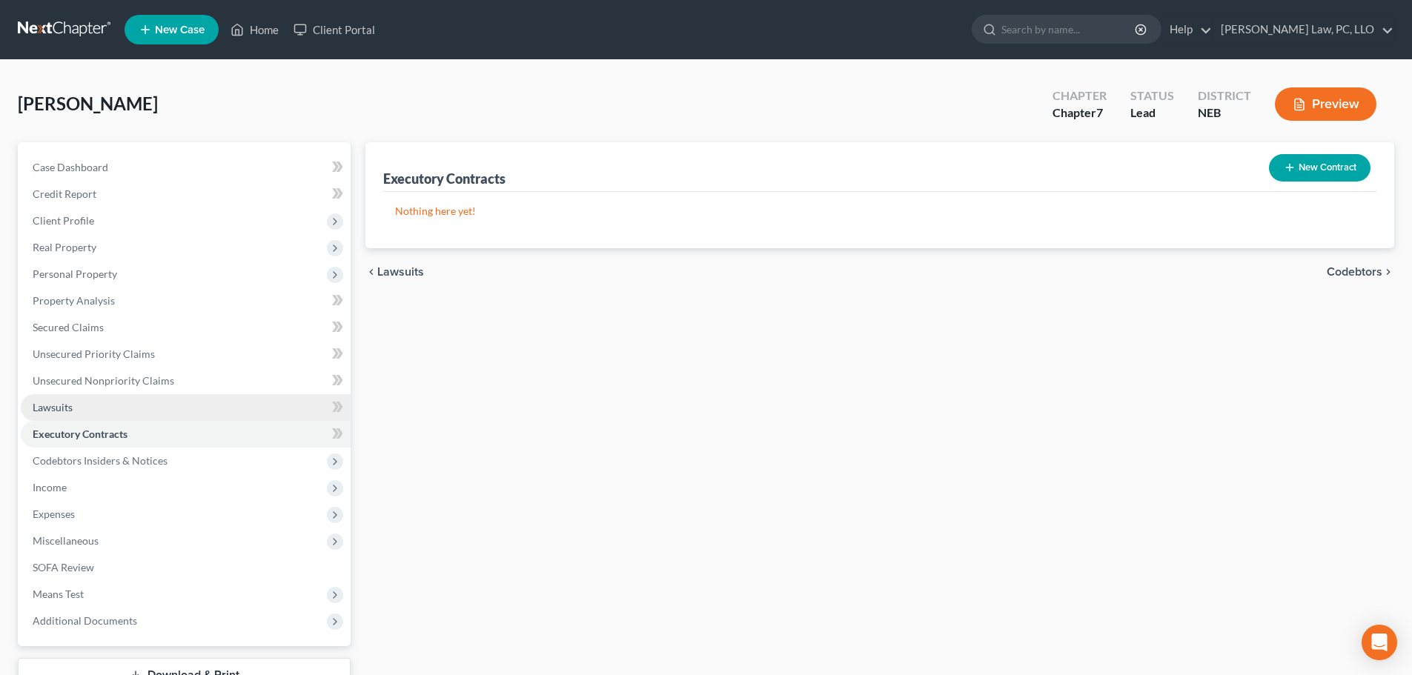
click at [88, 413] on link "Lawsuits" at bounding box center [186, 407] width 330 height 27
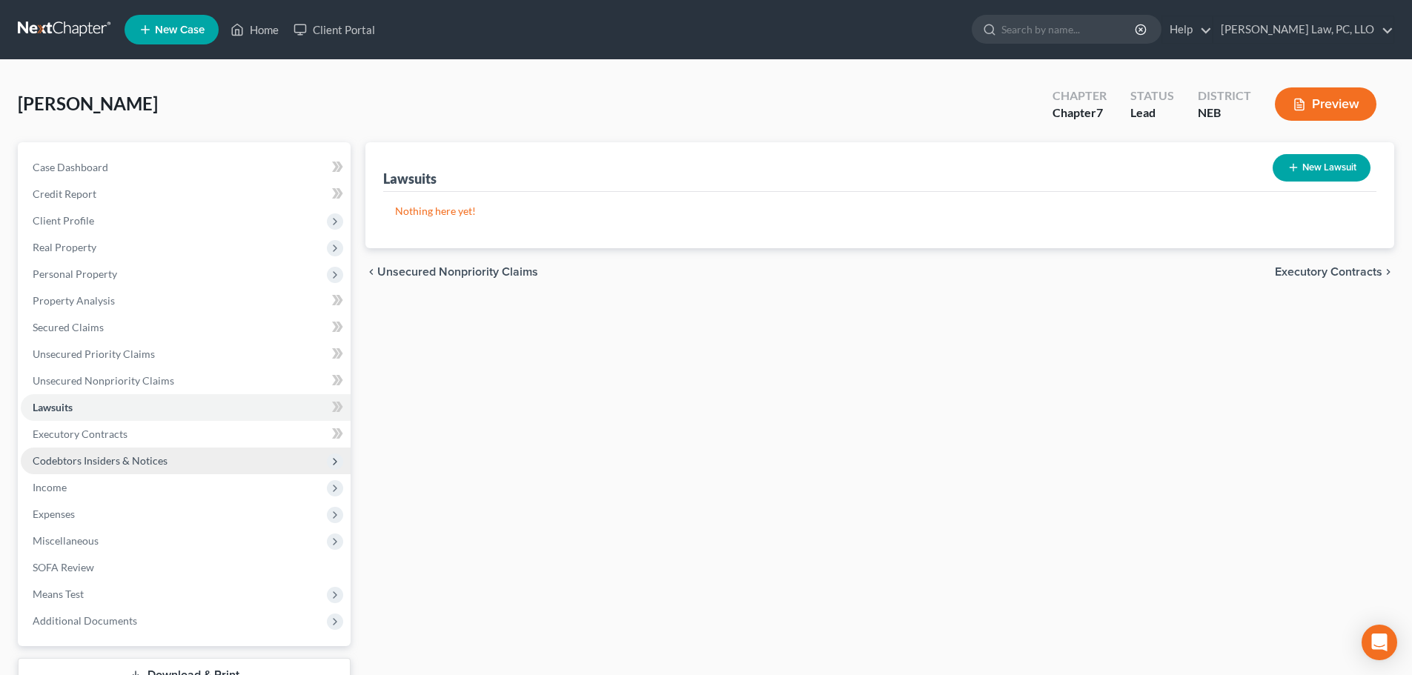
click at [78, 466] on span "Codebtors Insiders & Notices" at bounding box center [100, 460] width 135 height 13
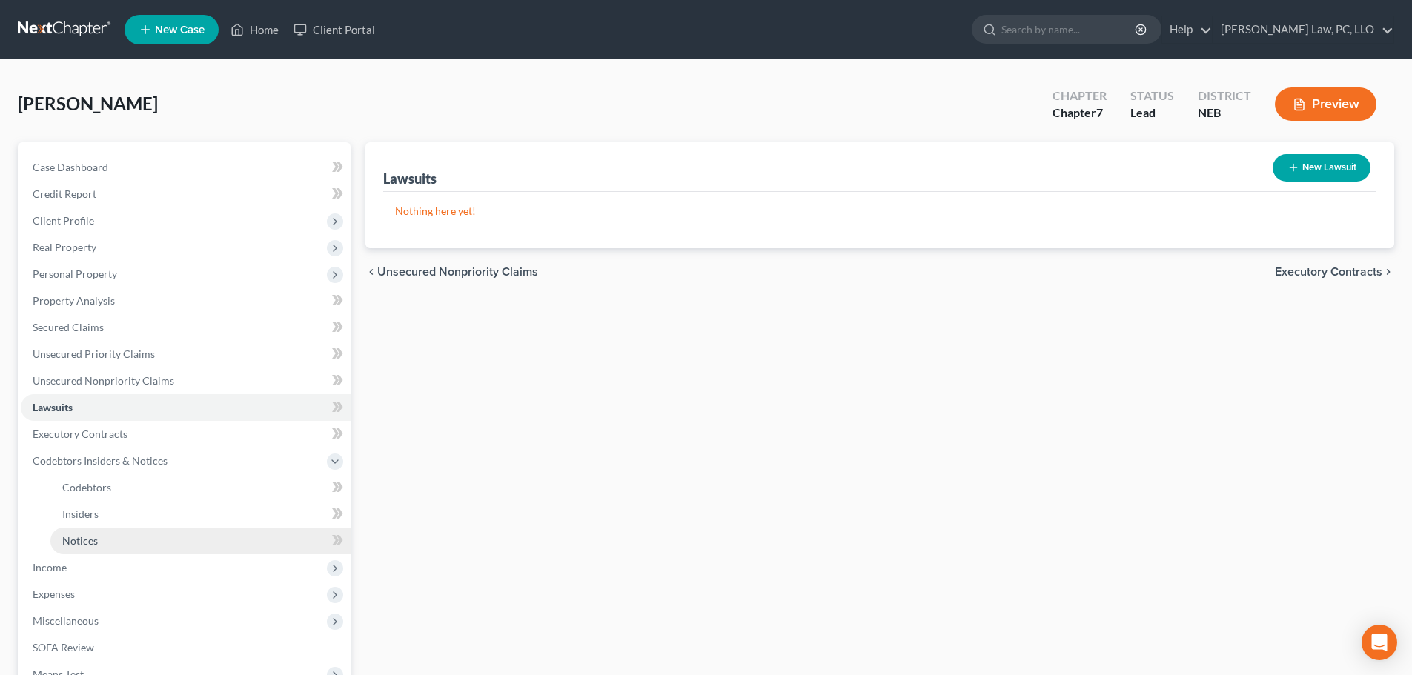
click at [74, 542] on span "Notices" at bounding box center [80, 540] width 36 height 13
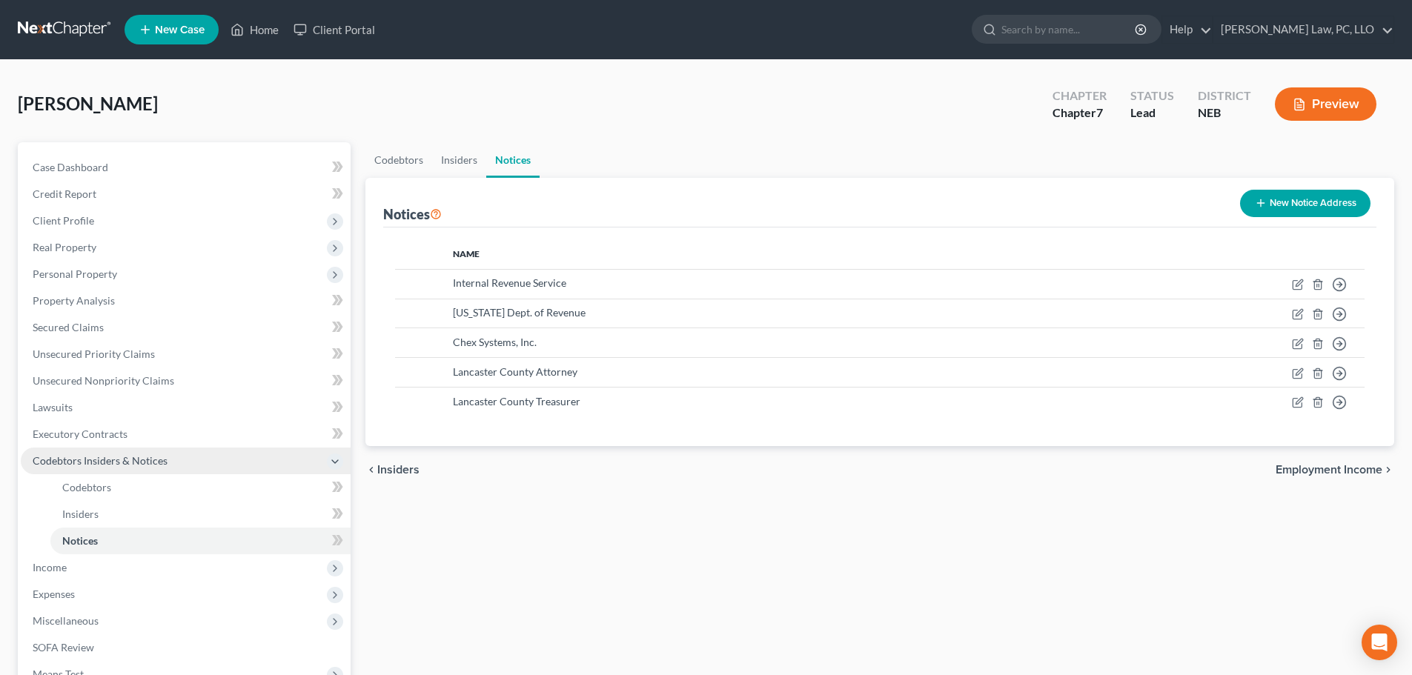
click at [78, 468] on span "Codebtors Insiders & Notices" at bounding box center [186, 461] width 330 height 27
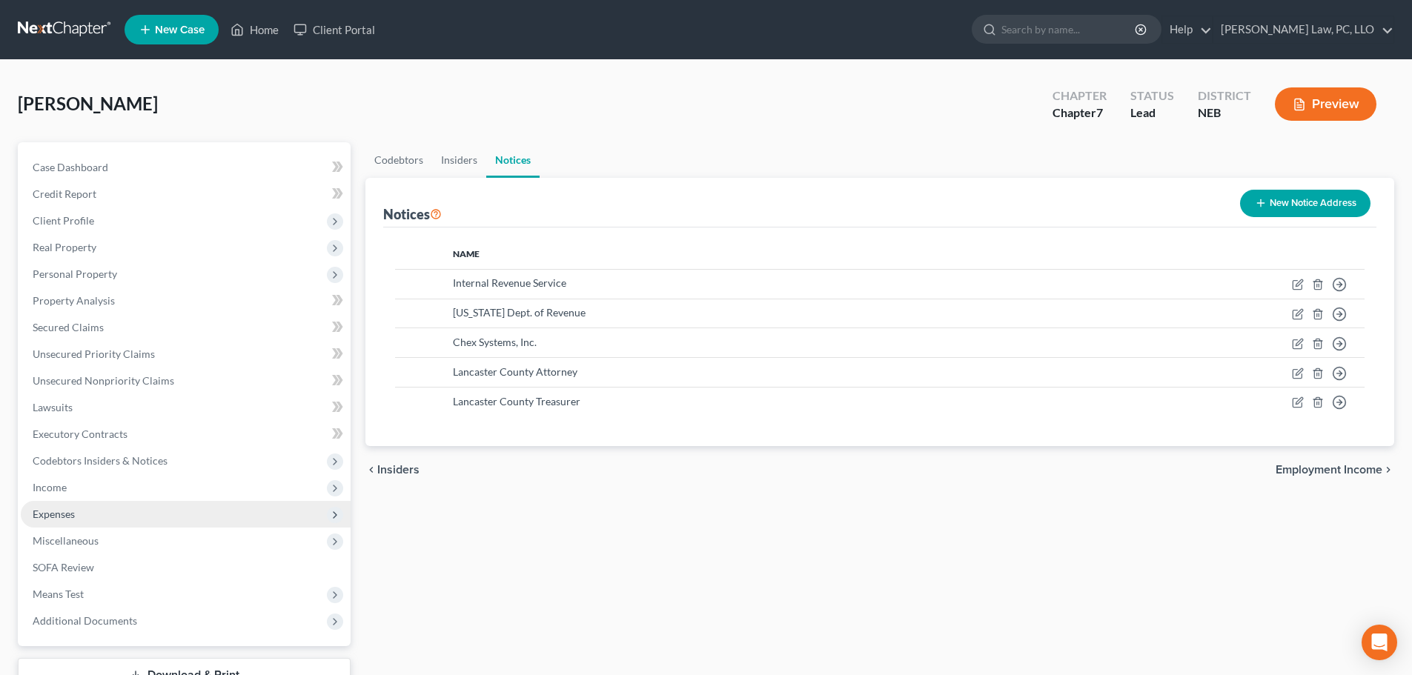
click at [71, 517] on span "Expenses" at bounding box center [54, 514] width 42 height 13
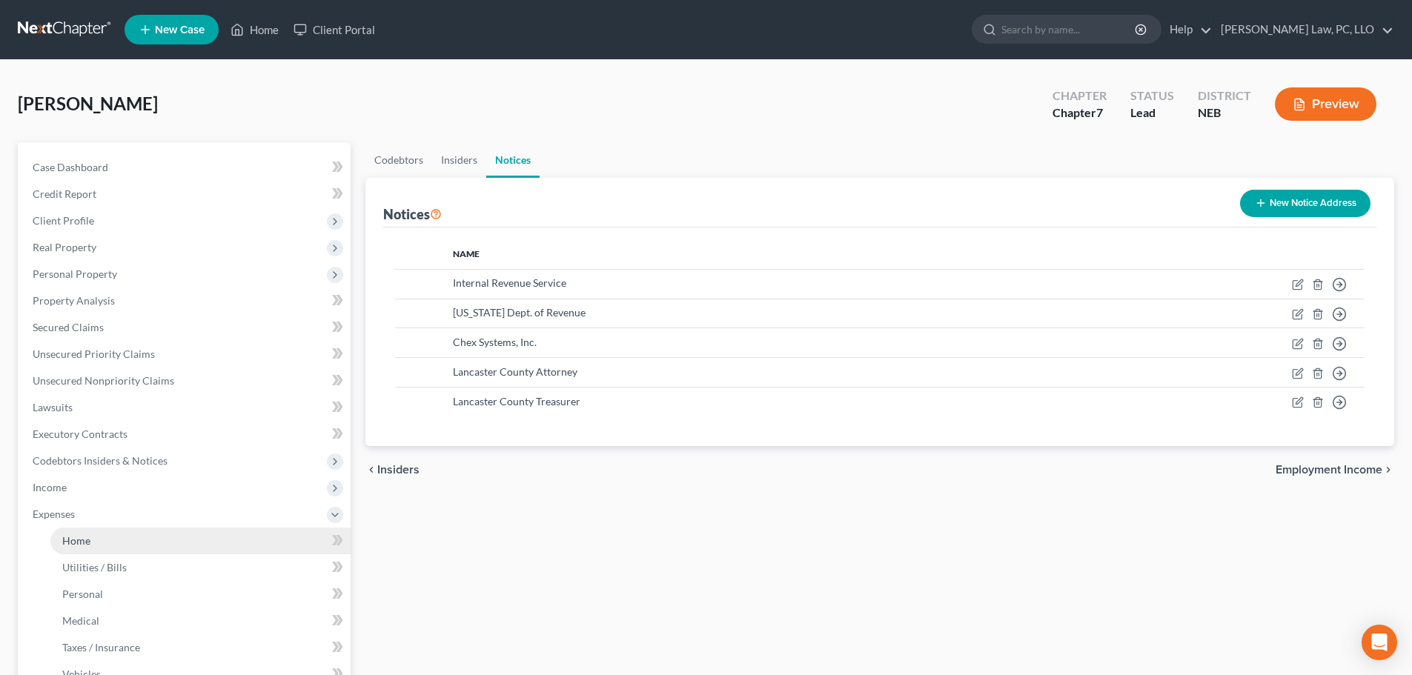
click at [88, 536] on span "Home" at bounding box center [76, 540] width 28 height 13
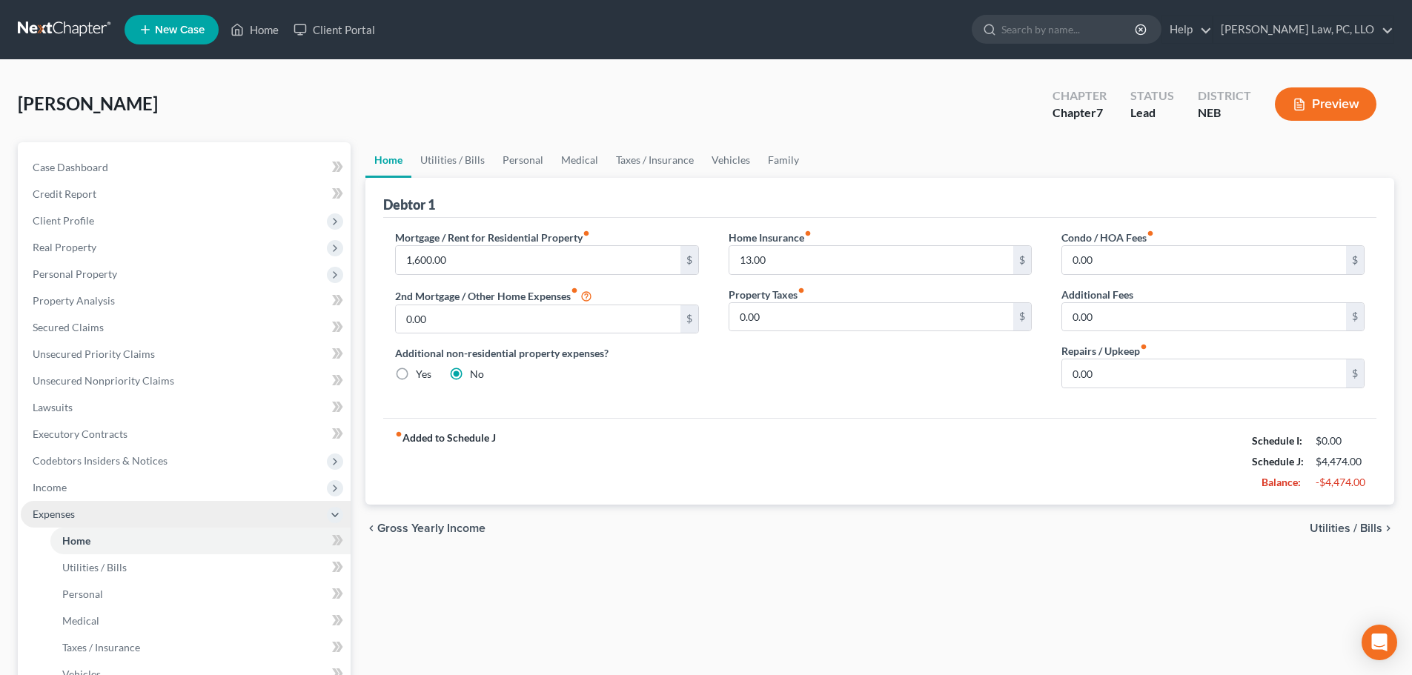
click at [72, 513] on span "Expenses" at bounding box center [54, 514] width 42 height 13
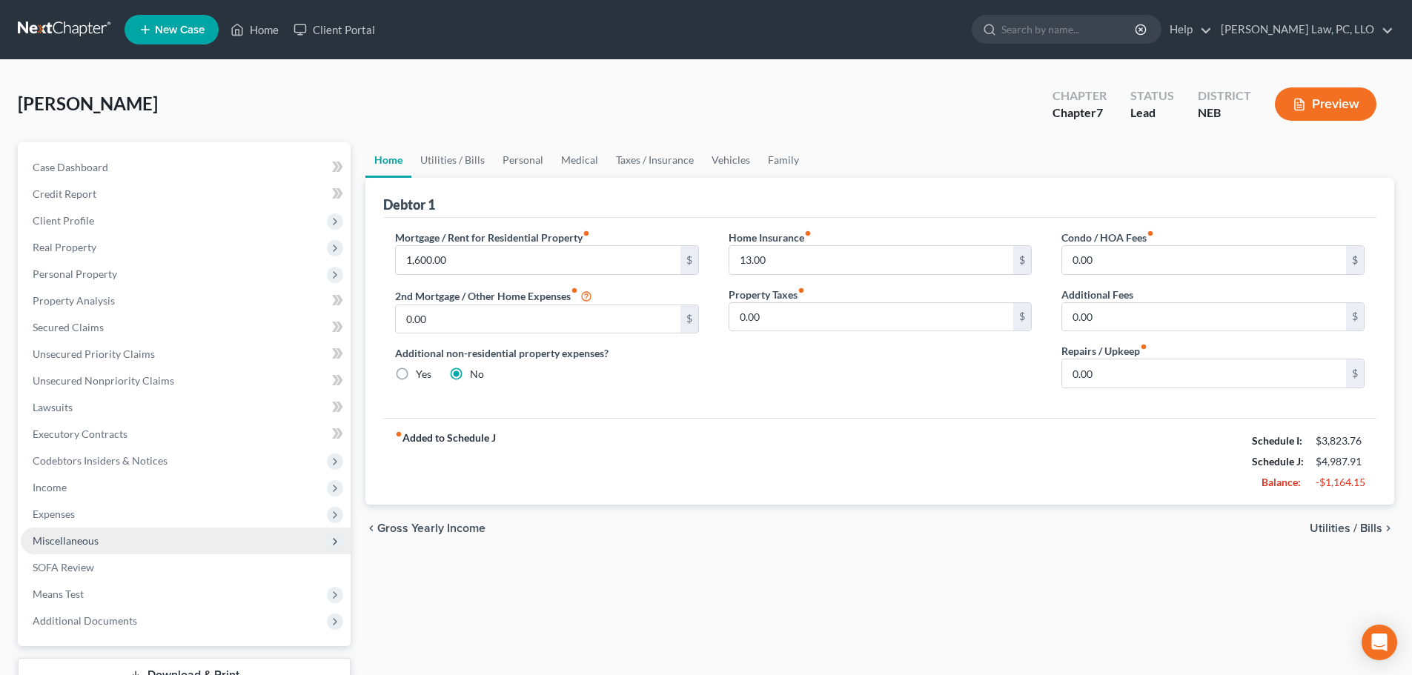
click at [80, 536] on span "Miscellaneous" at bounding box center [66, 540] width 66 height 13
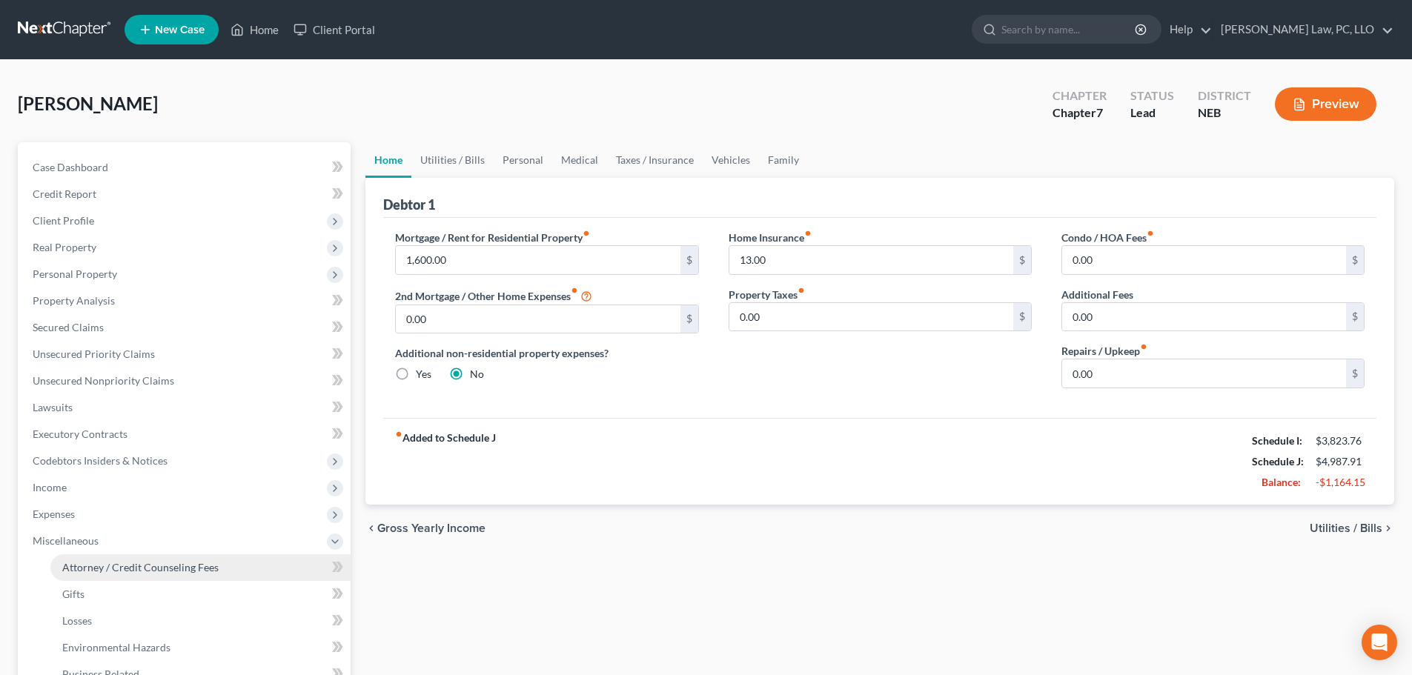
click at [85, 561] on span "Attorney / Credit Counseling Fees" at bounding box center [140, 567] width 156 height 13
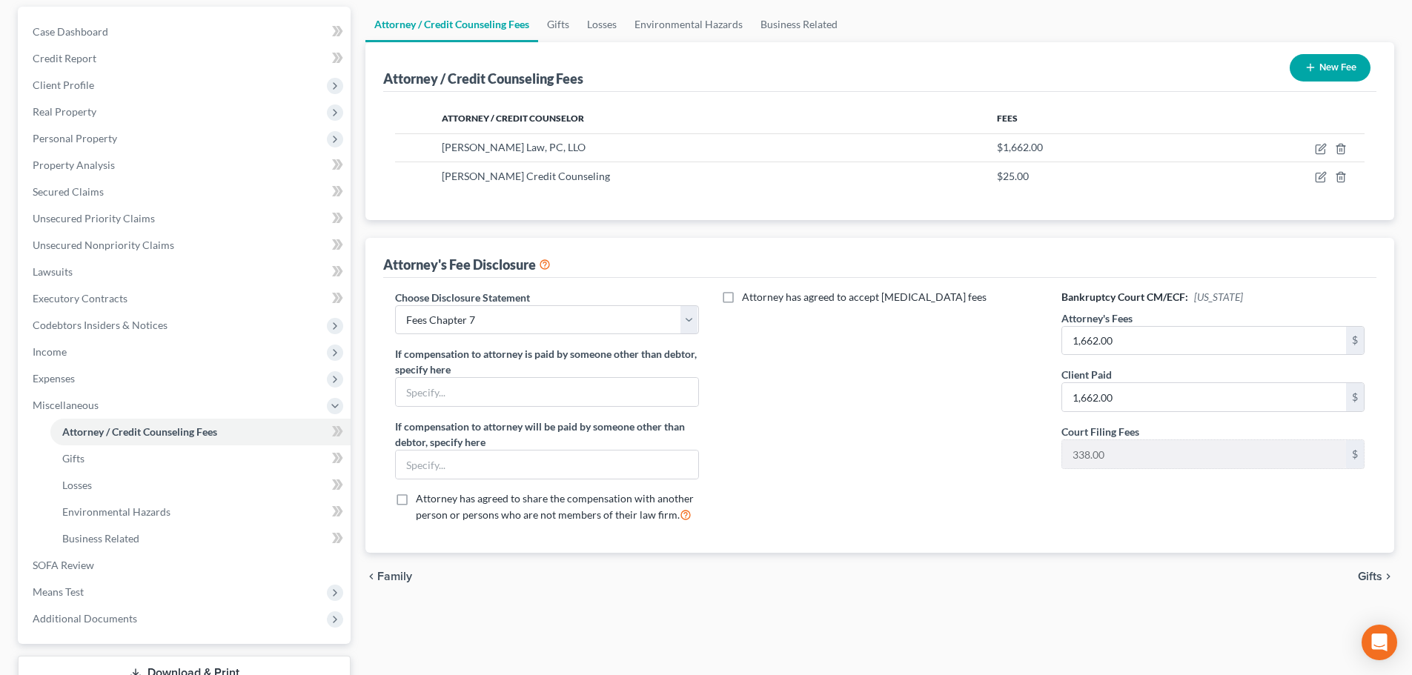
scroll to position [148, 0]
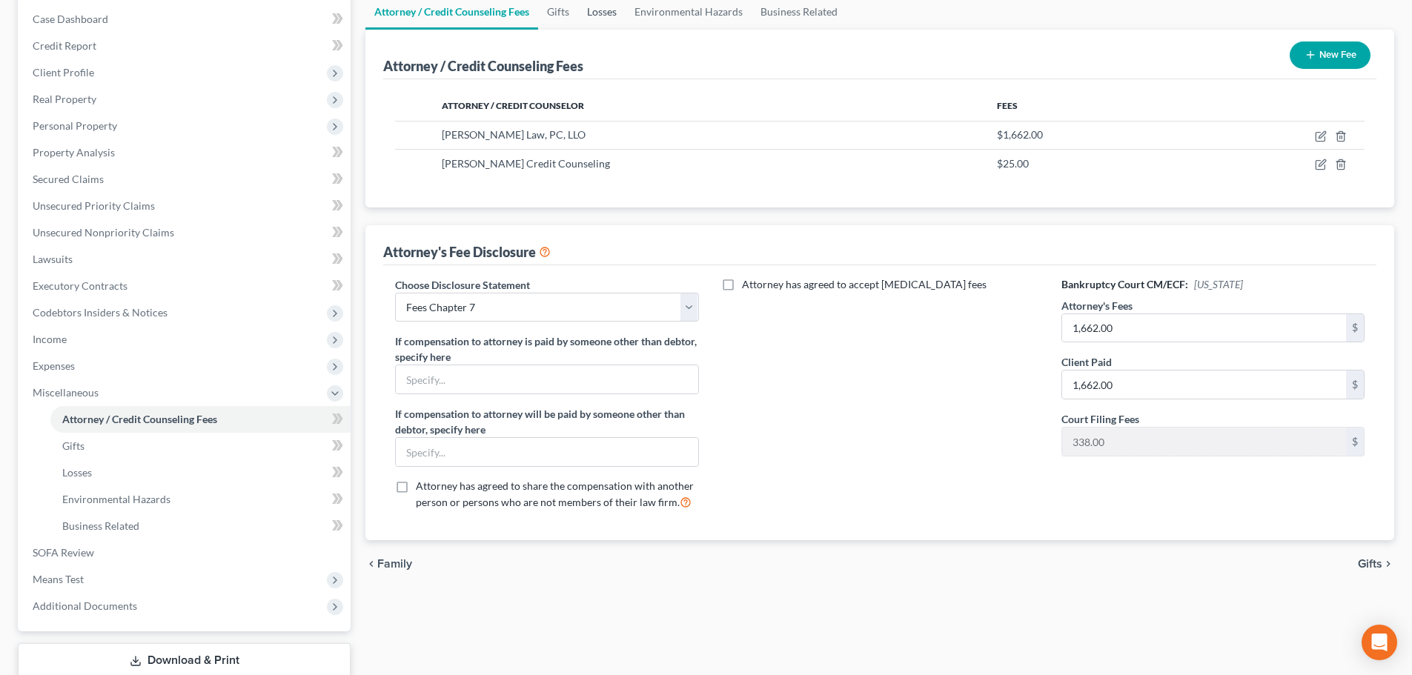
click at [613, 21] on link "Losses" at bounding box center [601, 12] width 47 height 36
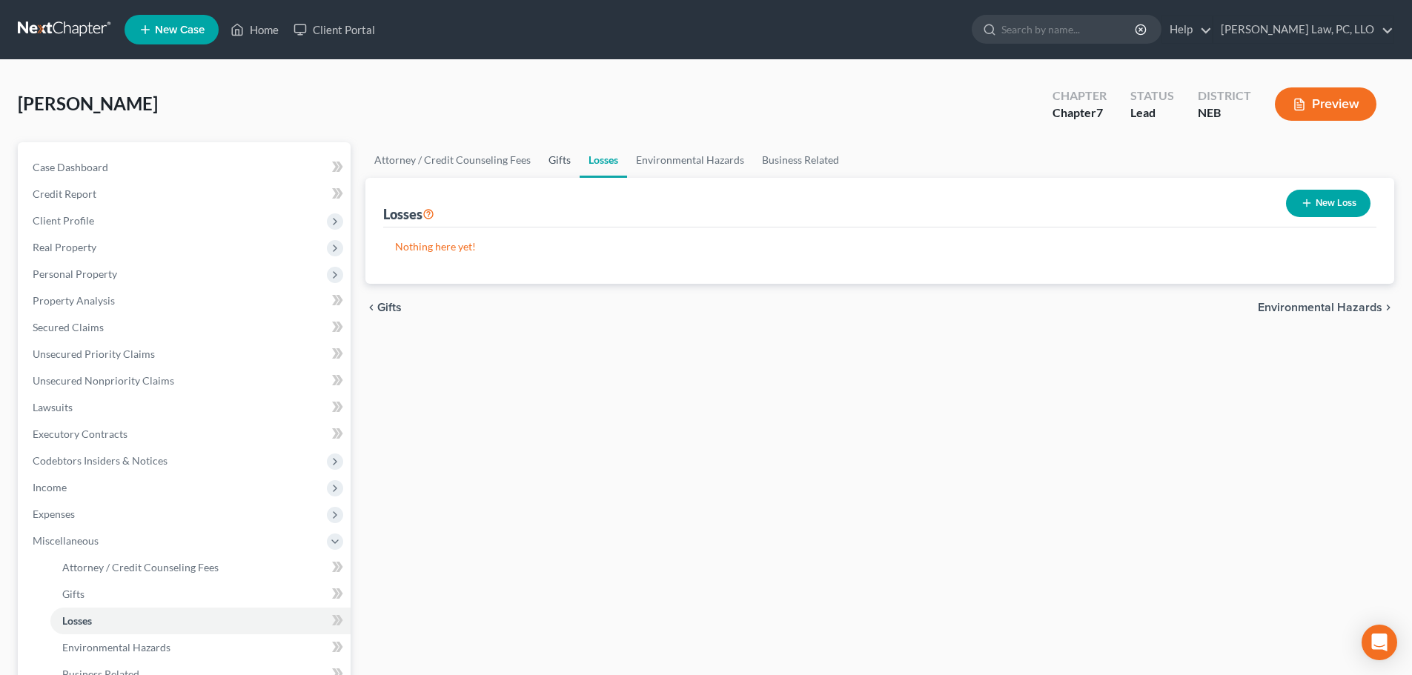
click at [549, 164] on link "Gifts" at bounding box center [560, 160] width 40 height 36
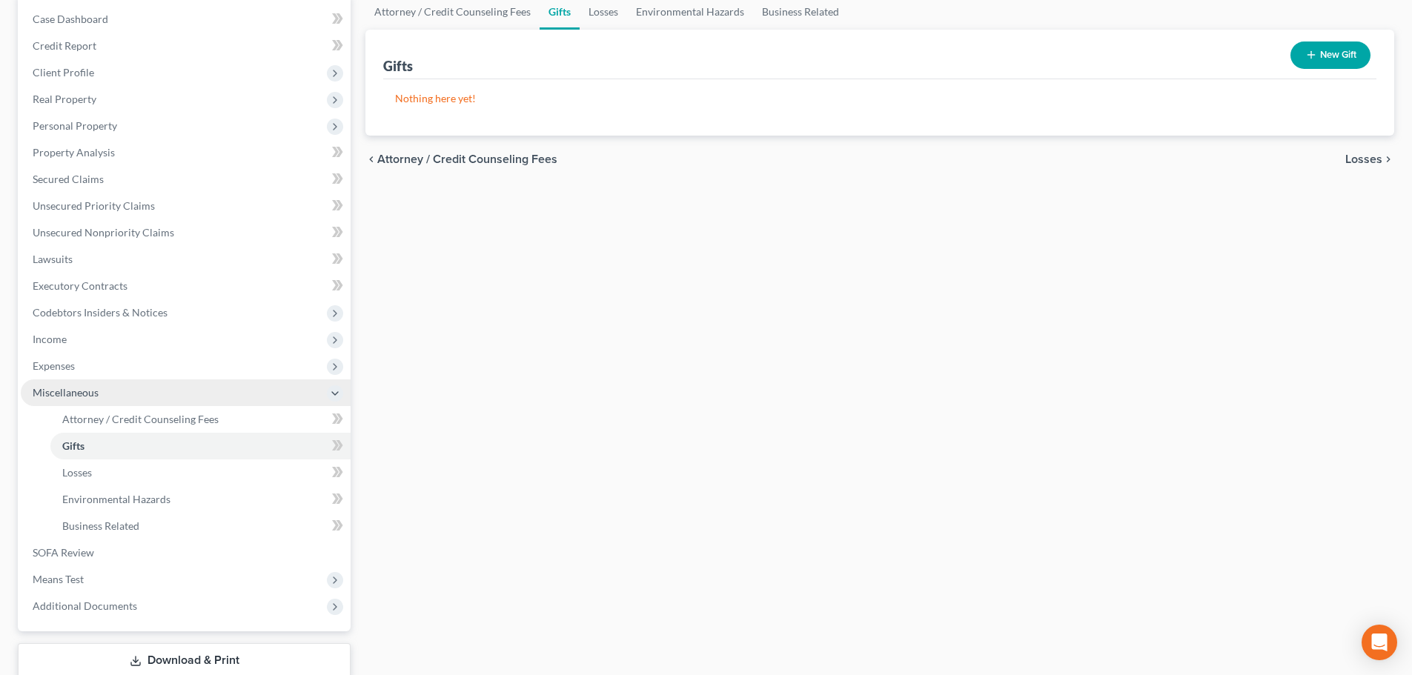
click at [83, 394] on span "Miscellaneous" at bounding box center [66, 392] width 66 height 13
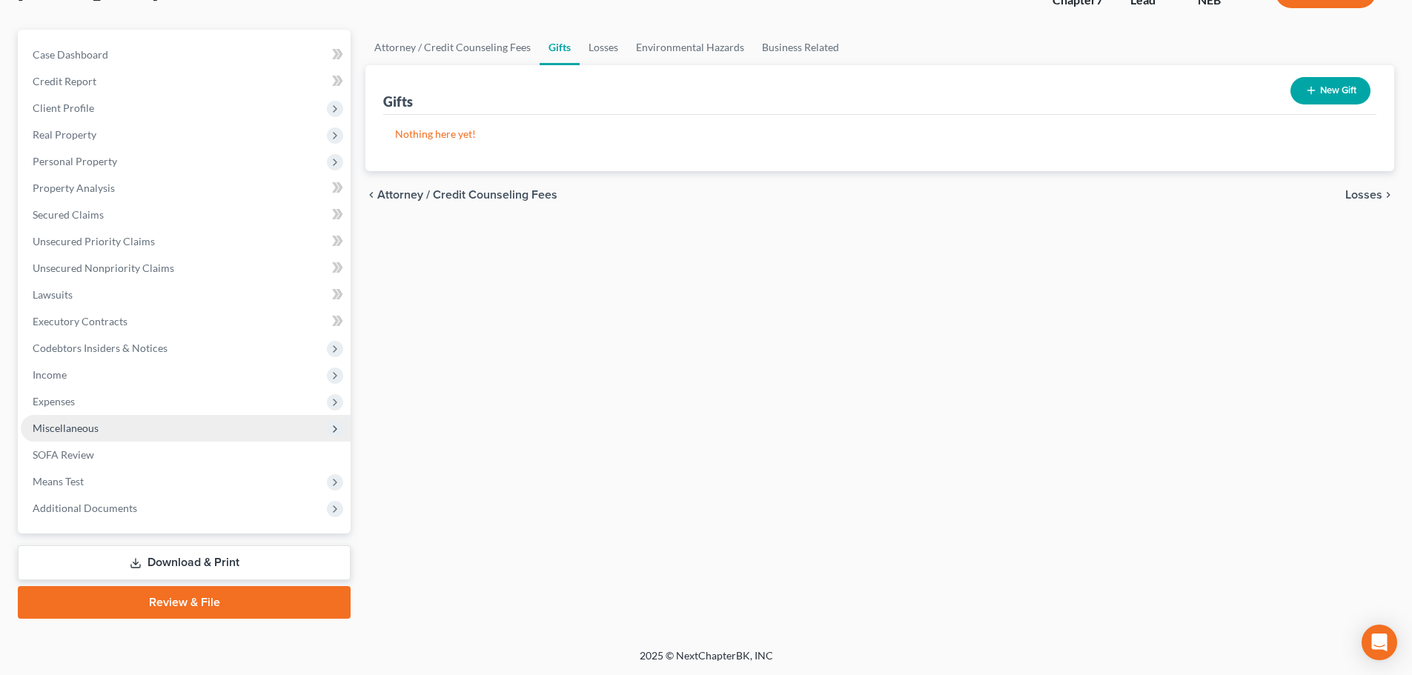
scroll to position [113, 0]
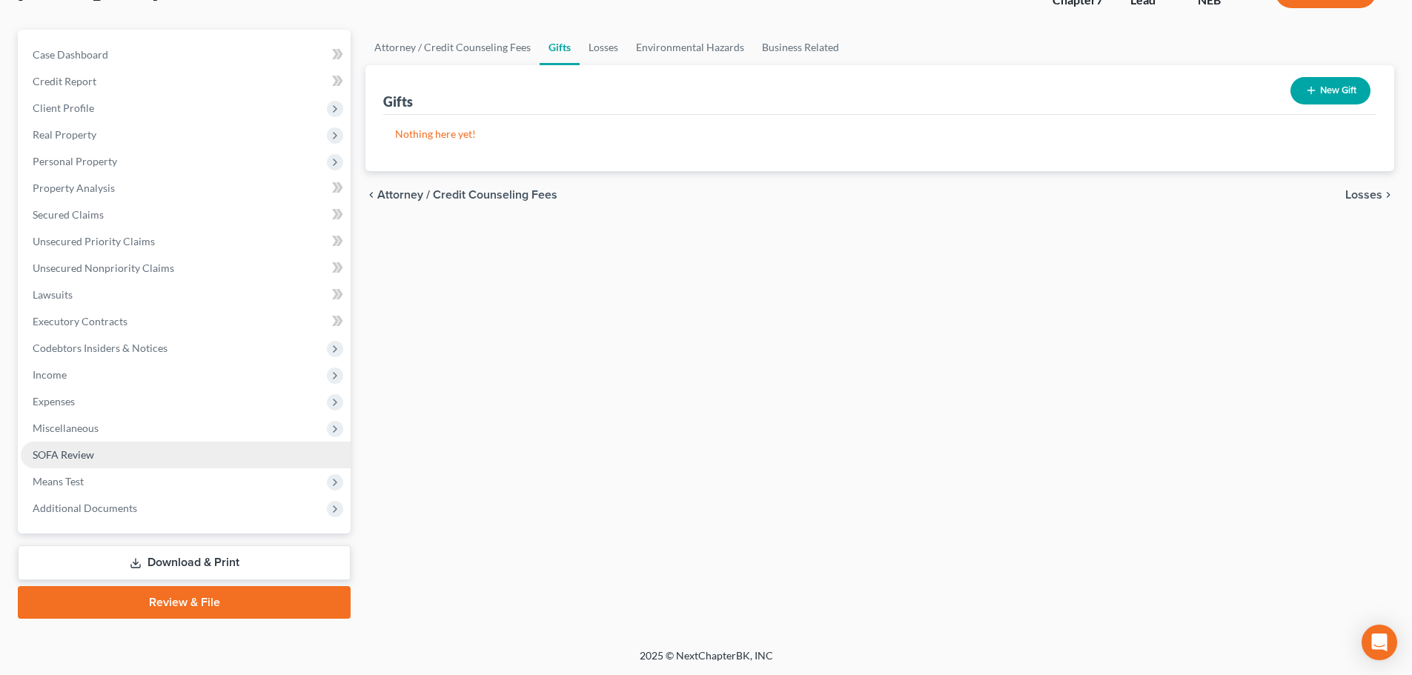
click at [75, 444] on link "SOFA Review" at bounding box center [186, 455] width 330 height 27
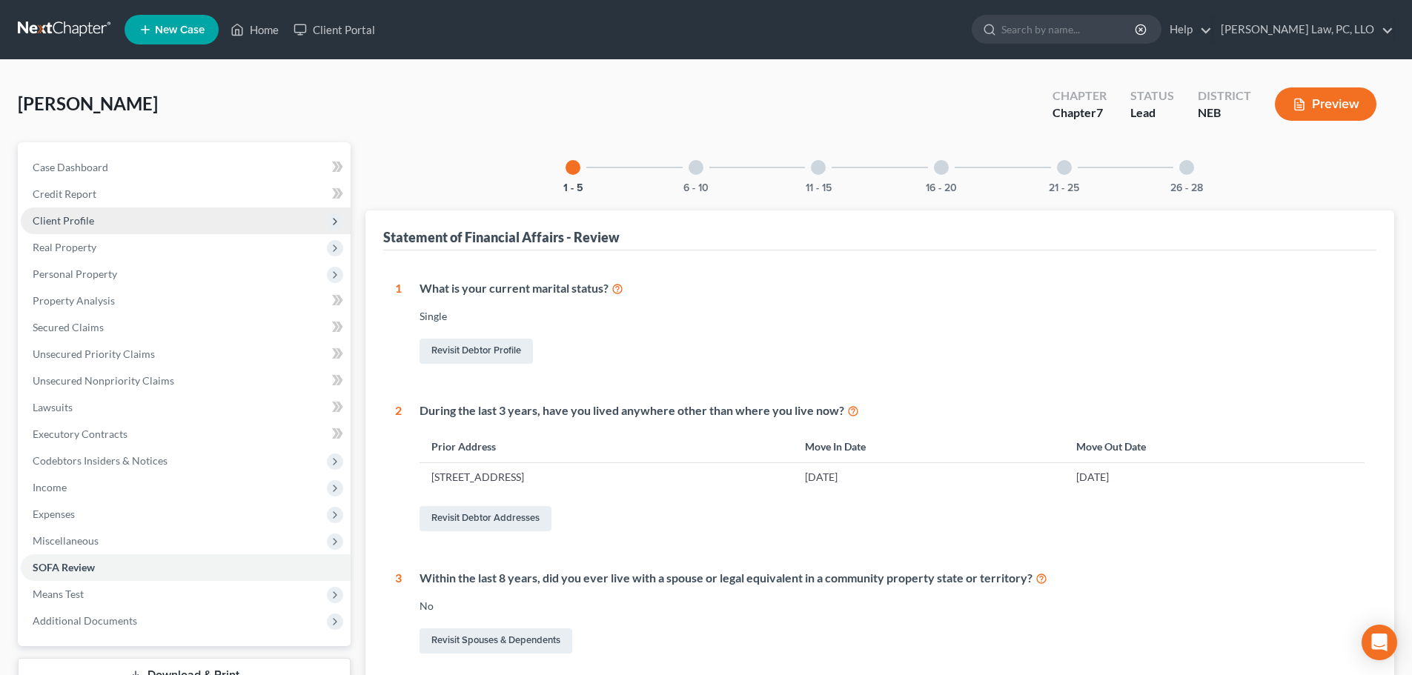
click at [114, 214] on span "Client Profile" at bounding box center [186, 221] width 330 height 27
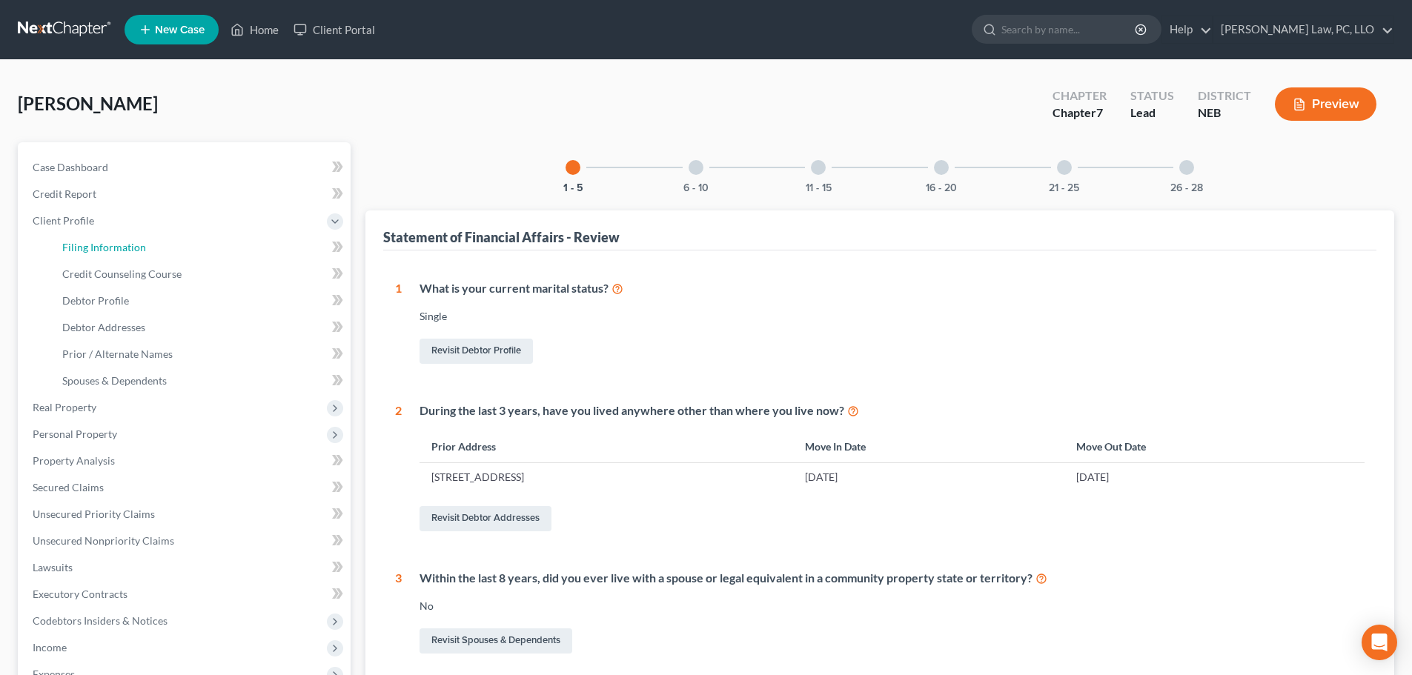
click at [113, 241] on span "Filing Information" at bounding box center [104, 247] width 84 height 13
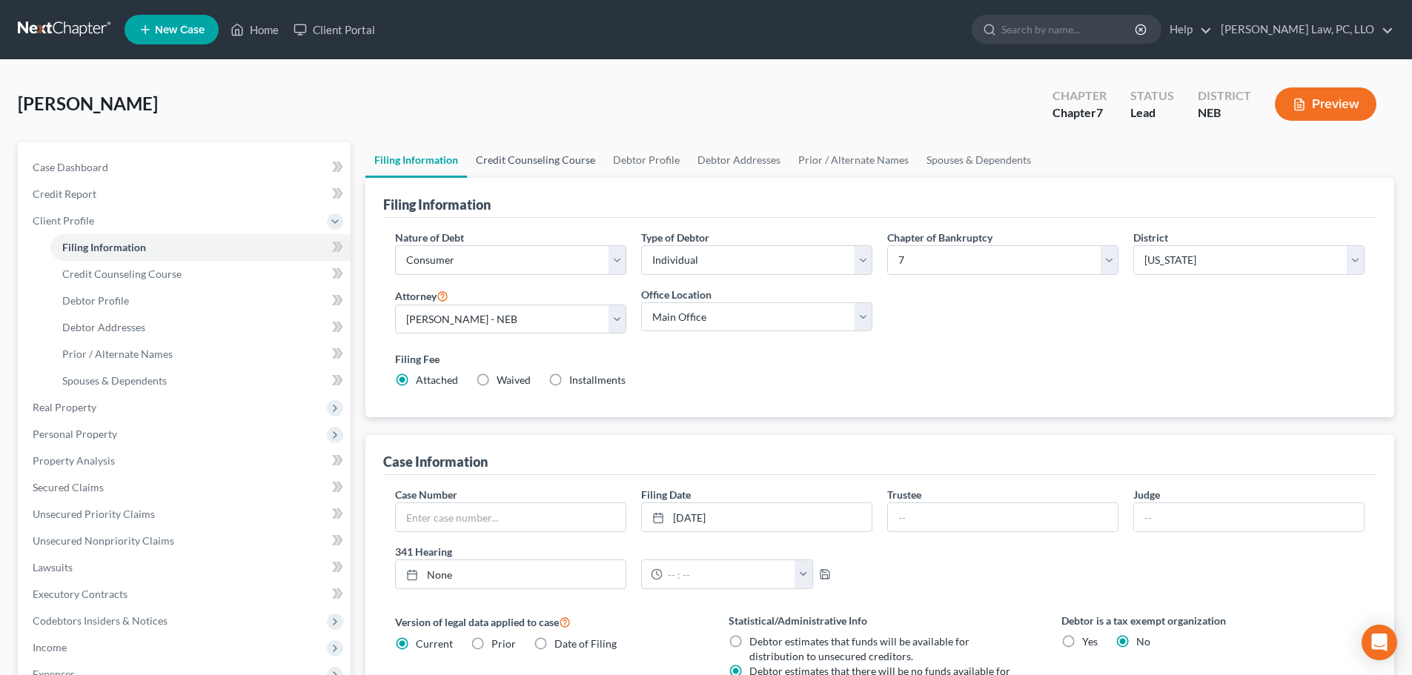
click at [552, 171] on link "Credit Counseling Course" at bounding box center [535, 160] width 137 height 36
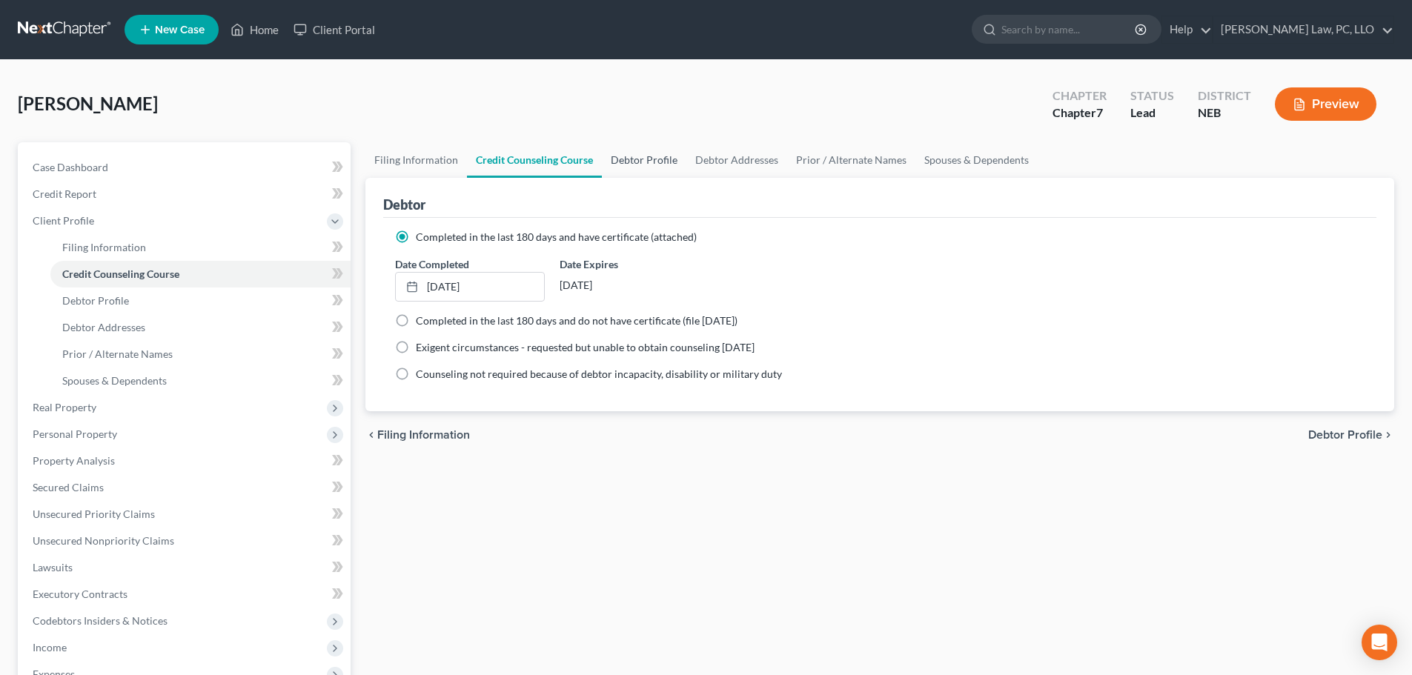
click at [638, 169] on link "Debtor Profile" at bounding box center [644, 160] width 85 height 36
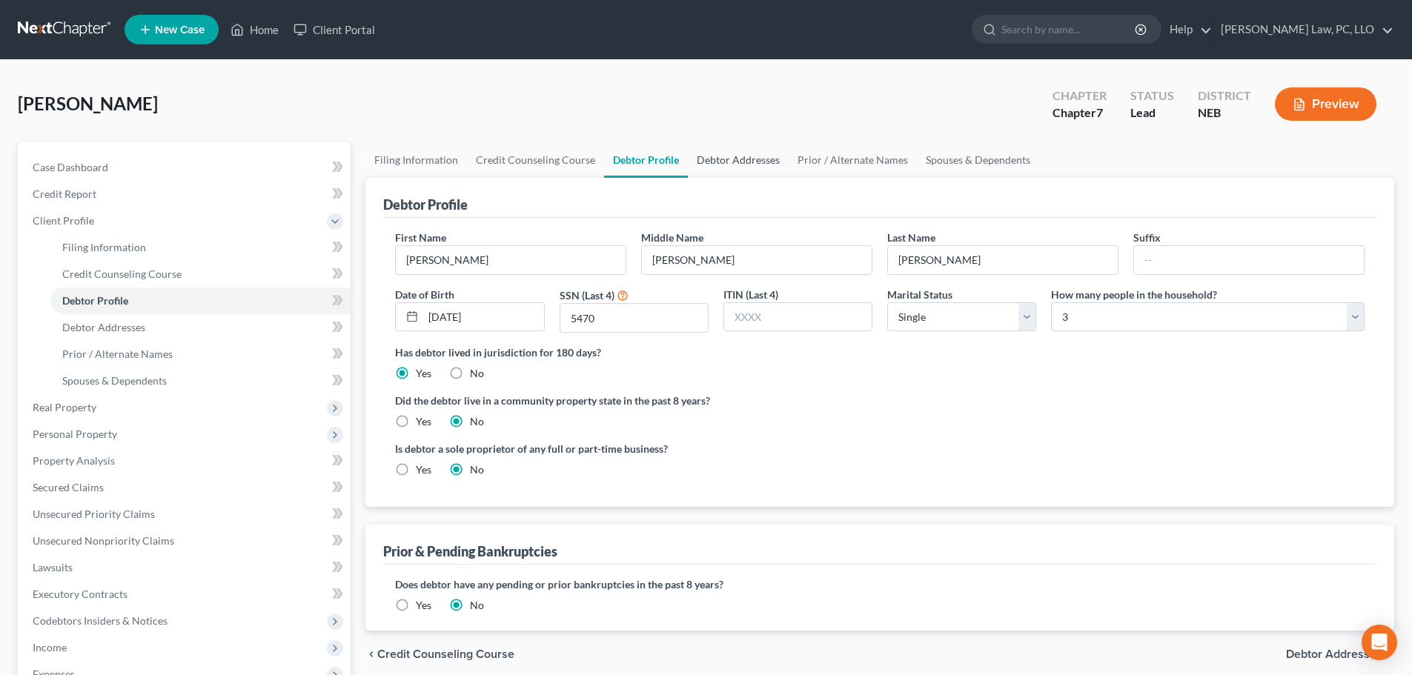
click at [749, 173] on link "Debtor Addresses" at bounding box center [738, 160] width 101 height 36
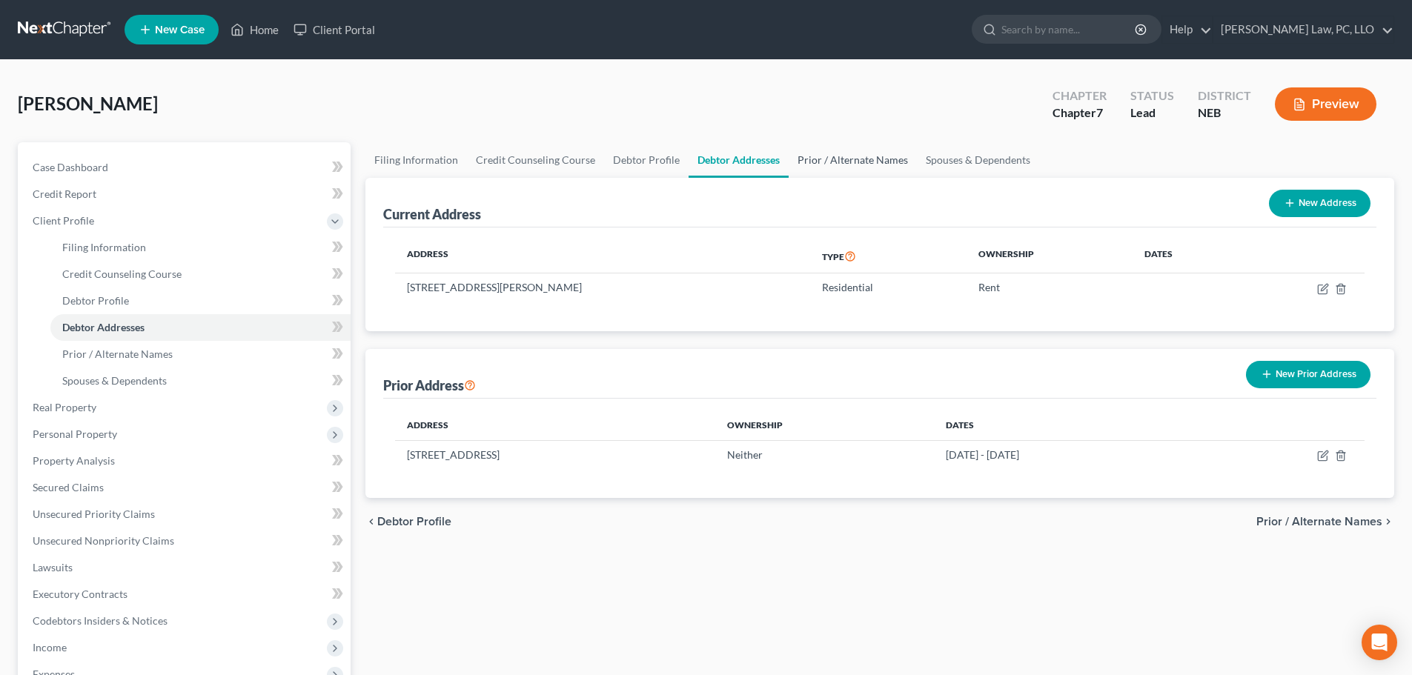
click at [849, 168] on link "Prior / Alternate Names" at bounding box center [853, 160] width 128 height 36
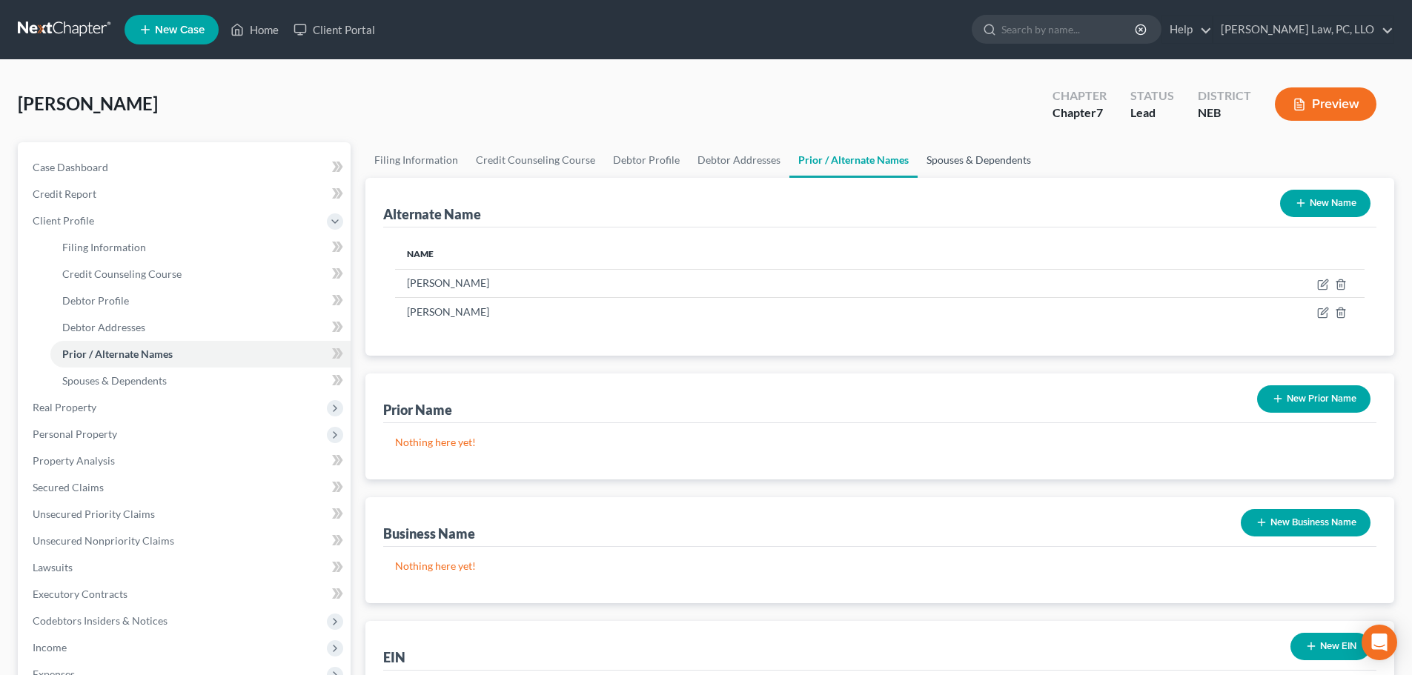
click at [971, 163] on link "Spouses & Dependents" at bounding box center [979, 160] width 122 height 36
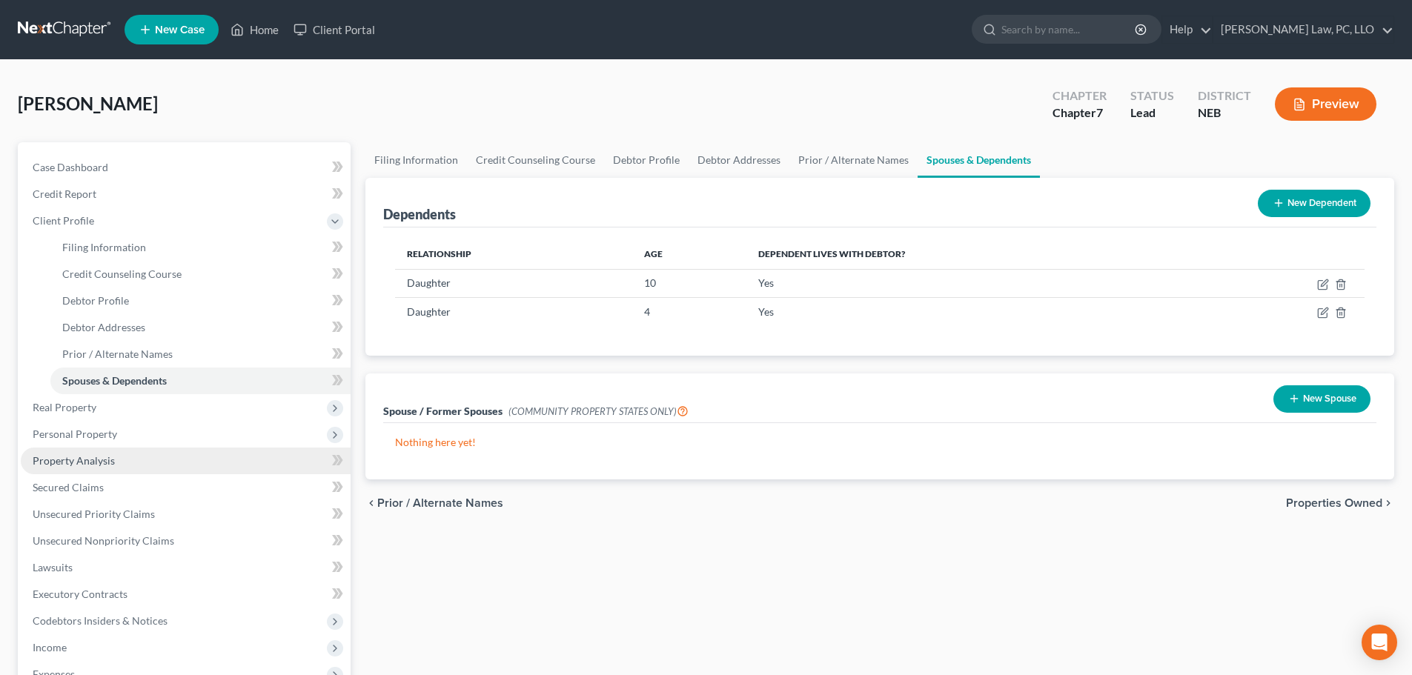
click at [182, 467] on link "Property Analysis" at bounding box center [186, 461] width 330 height 27
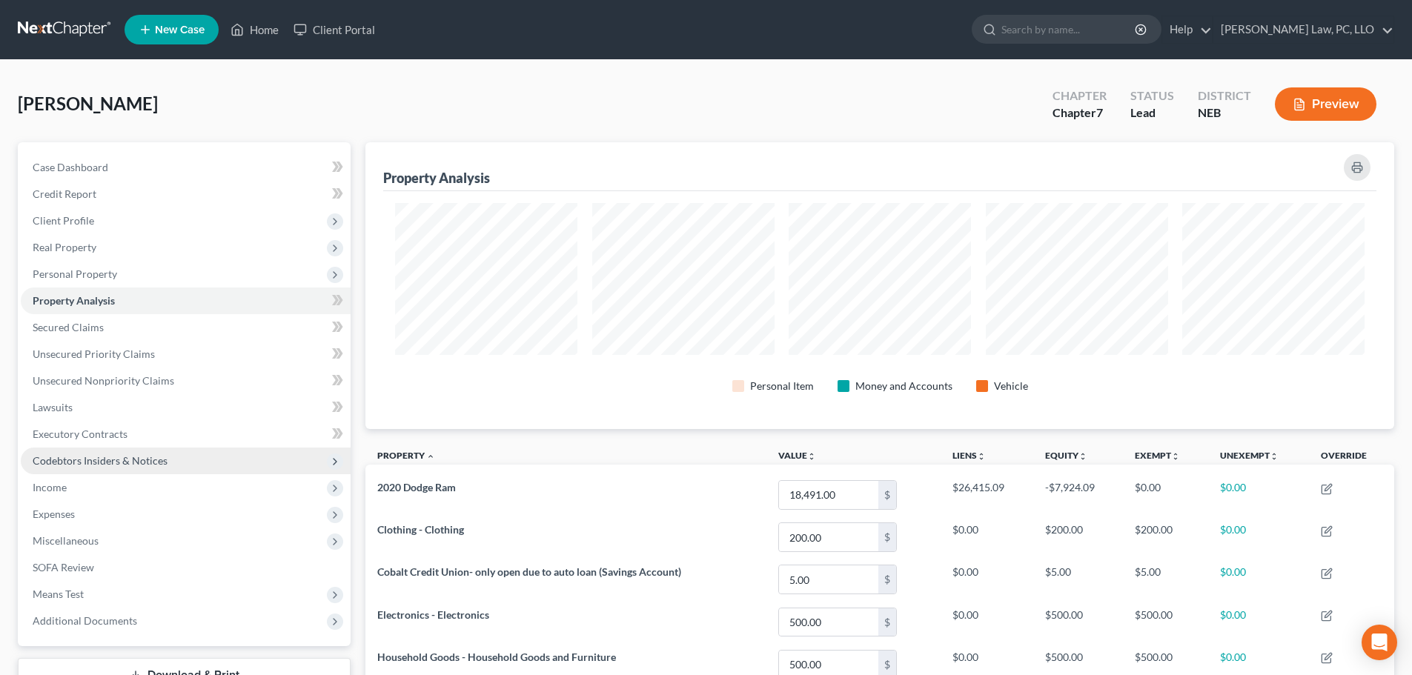
scroll to position [287, 1029]
drag, startPoint x: 260, startPoint y: 27, endPoint x: 404, endPoint y: 79, distance: 152.9
click at [260, 27] on link "Home" at bounding box center [254, 29] width 63 height 27
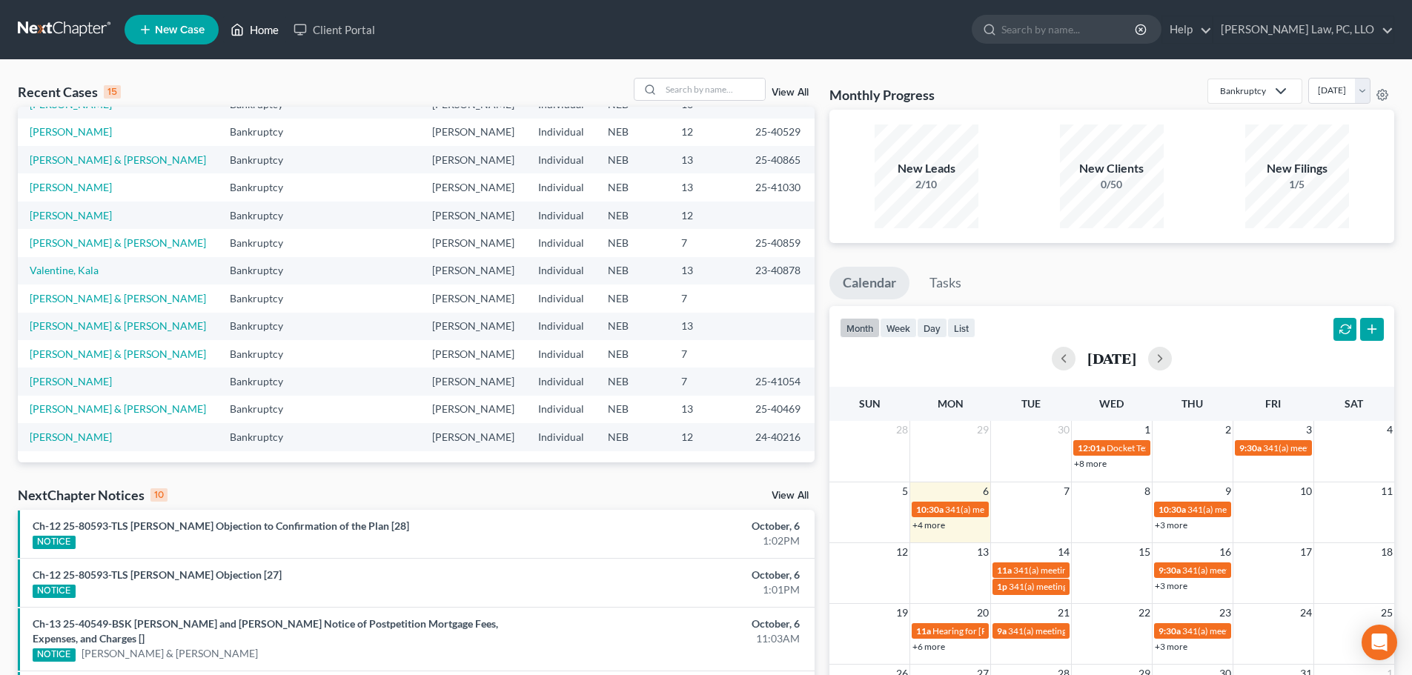
scroll to position [222, 0]
click at [130, 360] on link "[PERSON_NAME] & [PERSON_NAME]" at bounding box center [118, 354] width 176 height 13
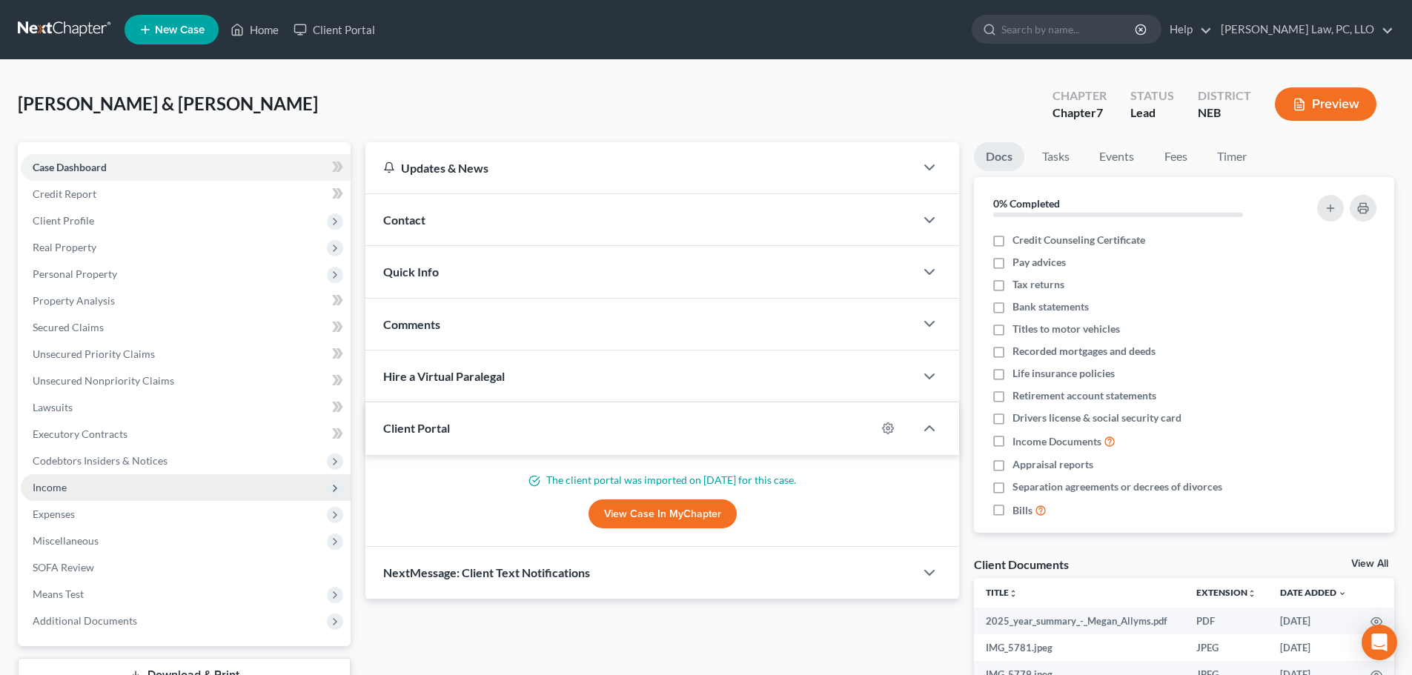
click at [67, 496] on span "Income" at bounding box center [186, 487] width 330 height 27
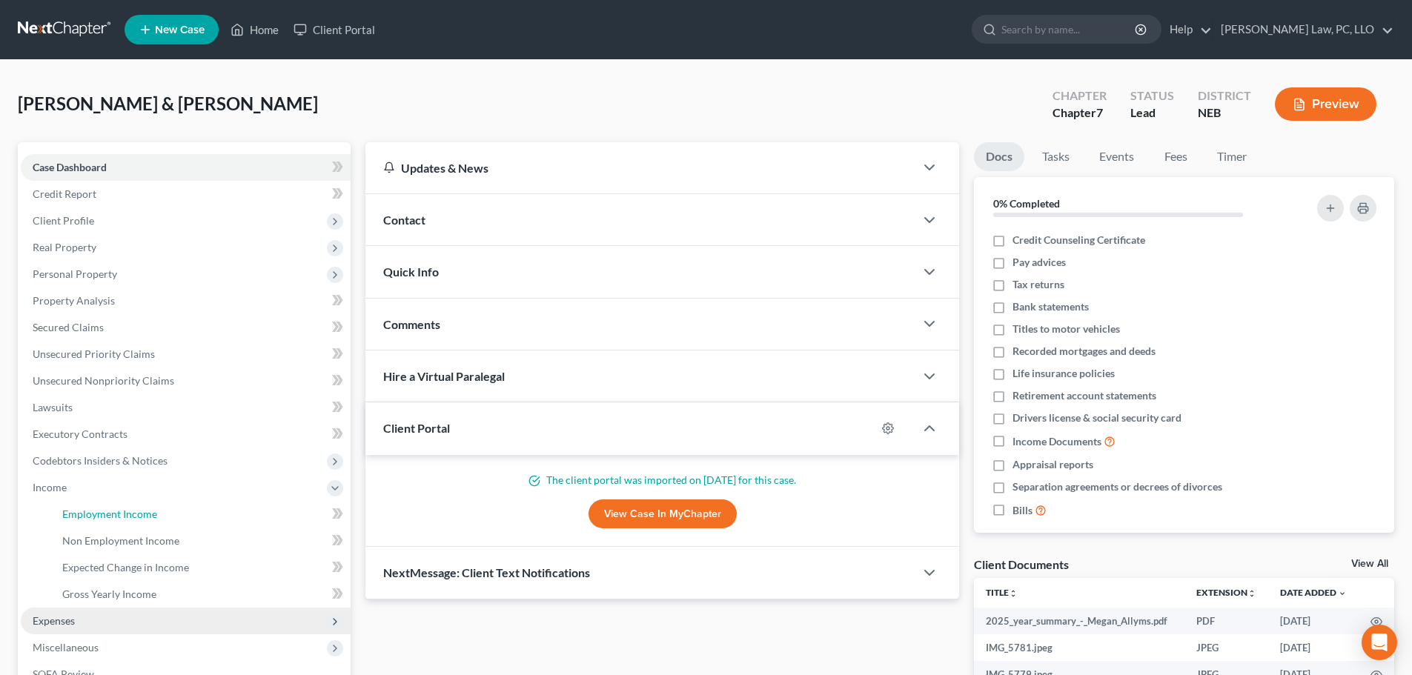
click at [72, 510] on span "Employment Income" at bounding box center [109, 514] width 95 height 13
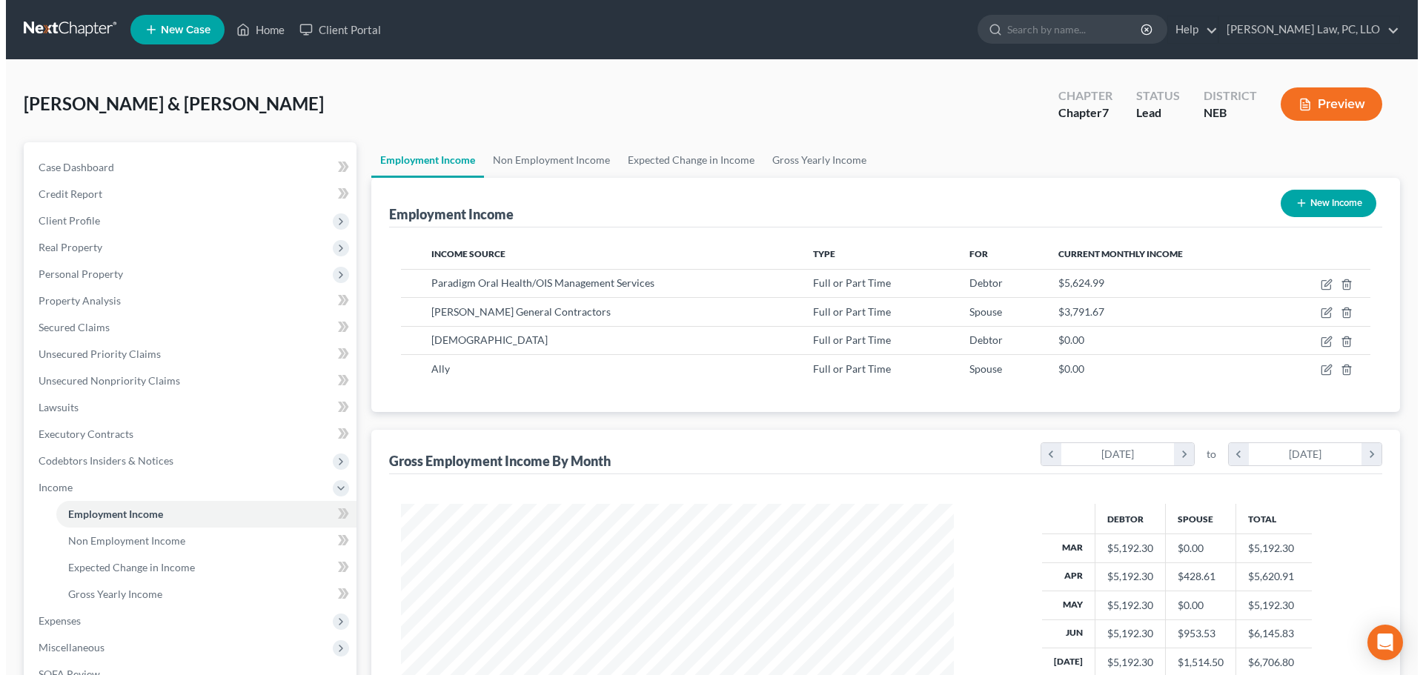
scroll to position [277, 583]
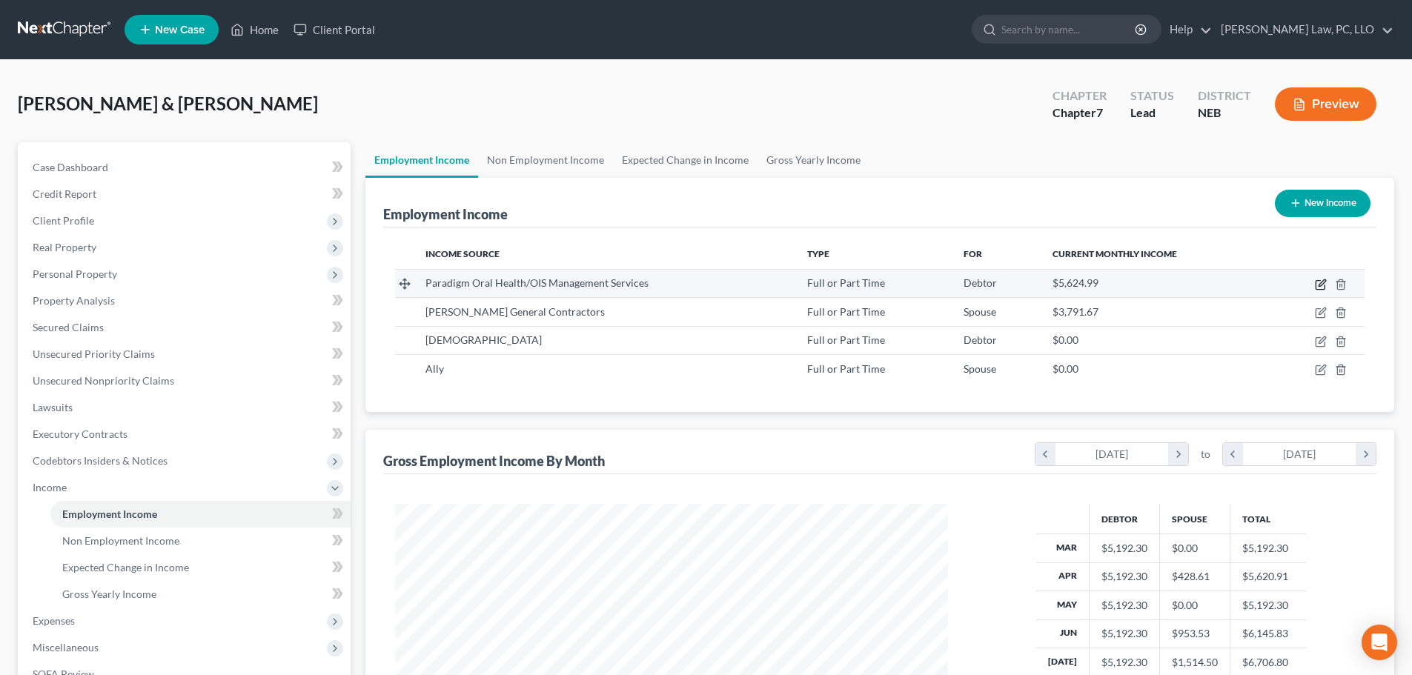
click at [1319, 285] on icon "button" at bounding box center [1321, 285] width 12 height 12
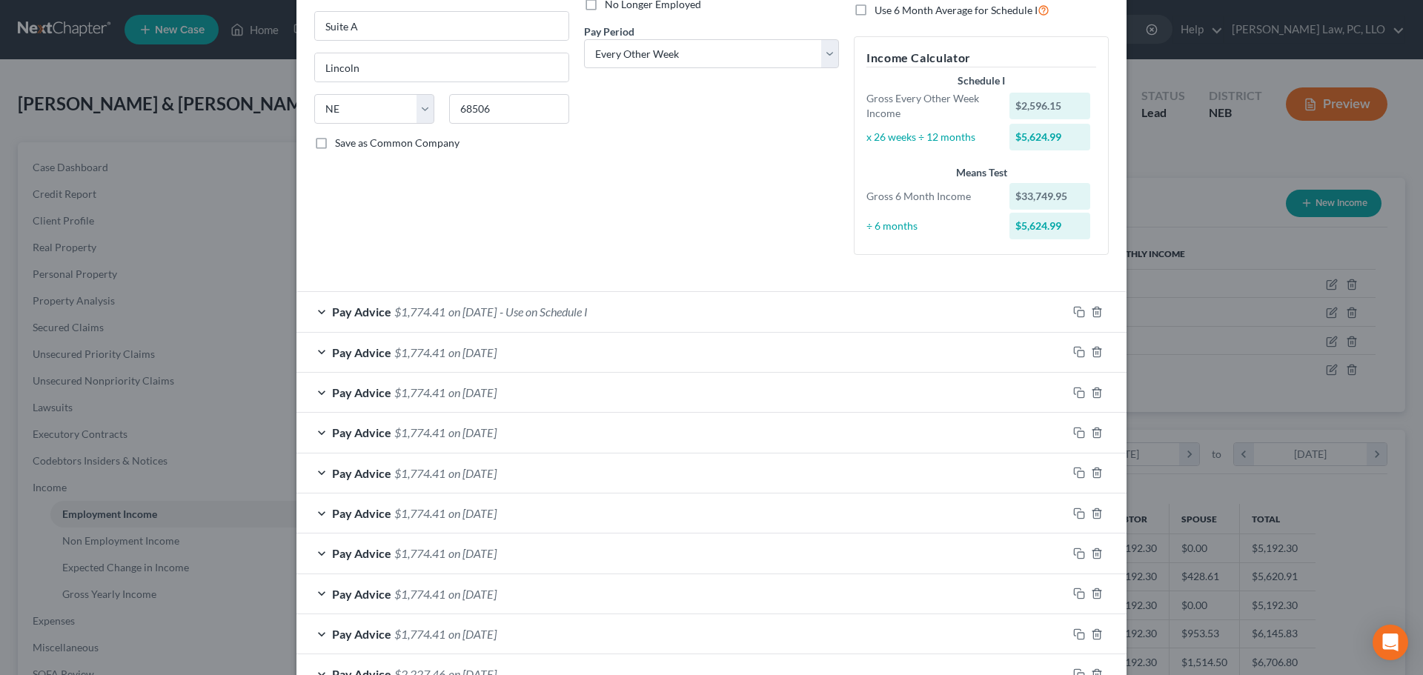
scroll to position [211, 0]
click at [683, 316] on div "Pay Advice $1,774.41 on [DATE] - Use on Schedule I" at bounding box center [682, 312] width 771 height 39
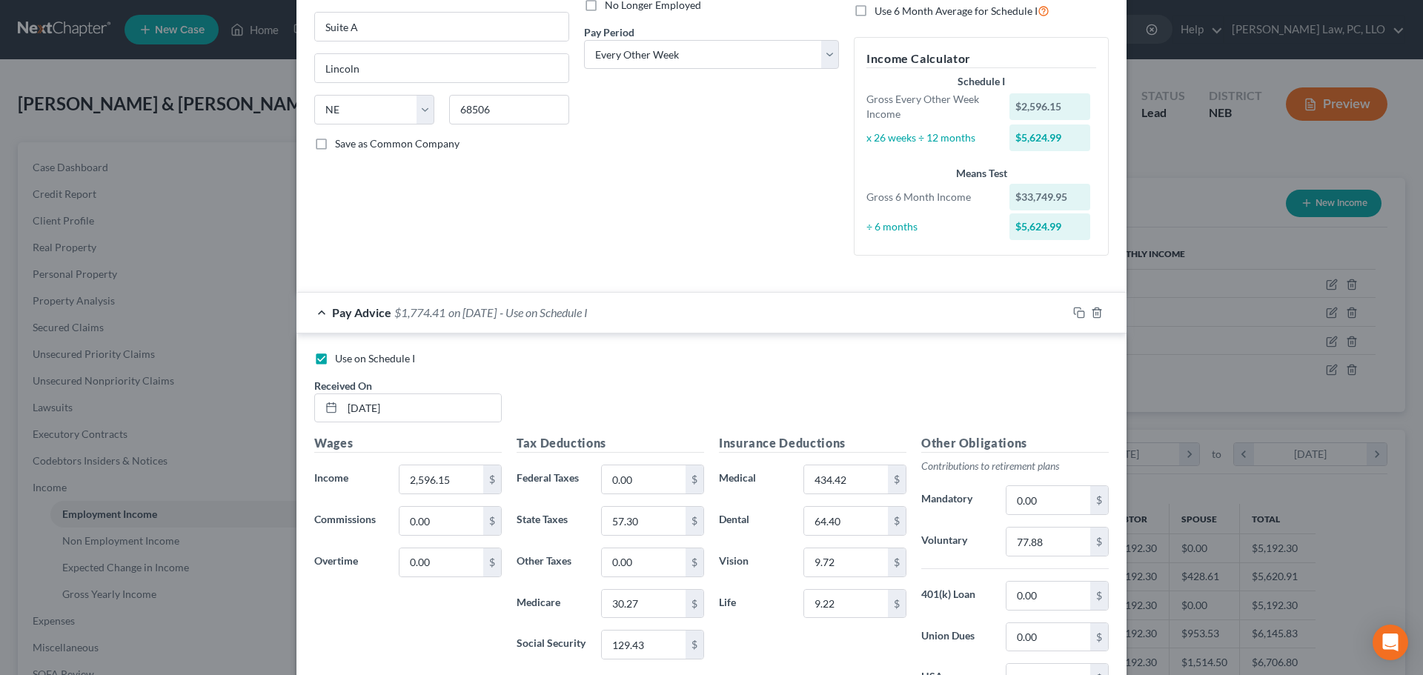
click at [683, 316] on div "Pay Advice $1,774.41 on [DATE] - Use on Schedule I" at bounding box center [682, 312] width 771 height 39
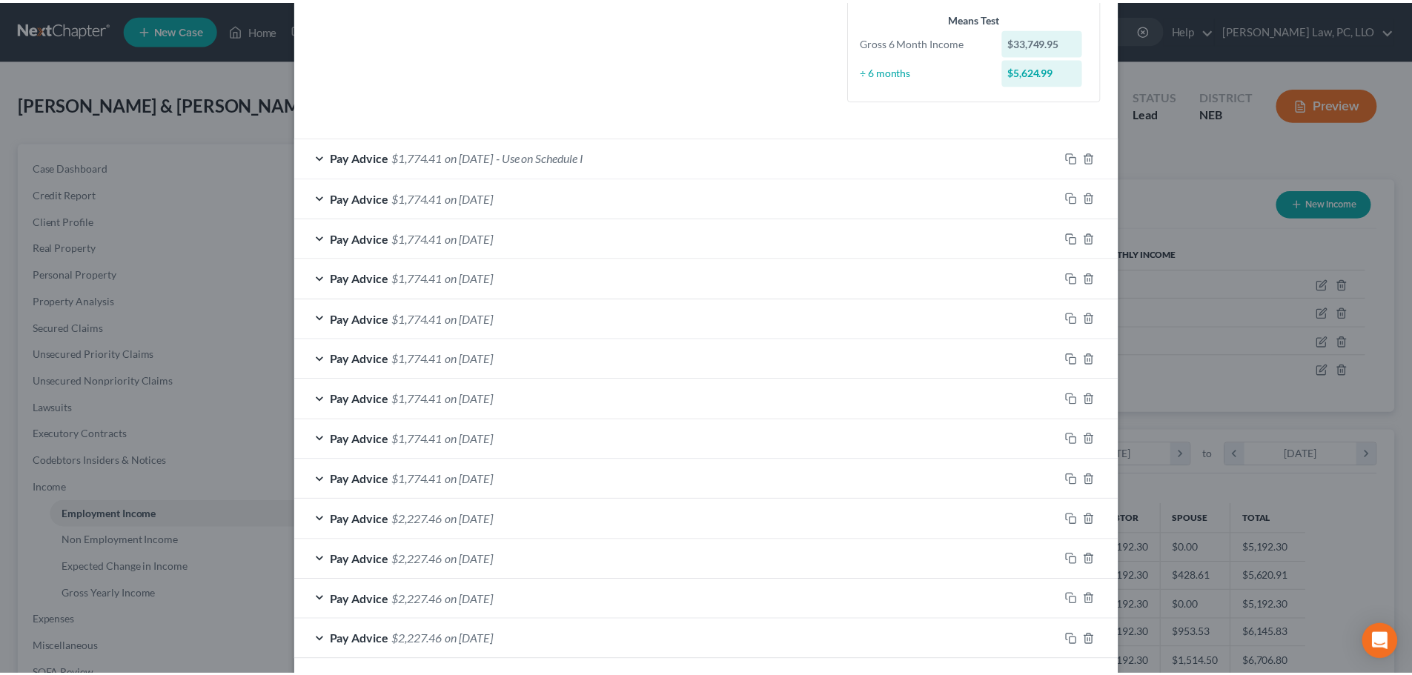
scroll to position [434, 0]
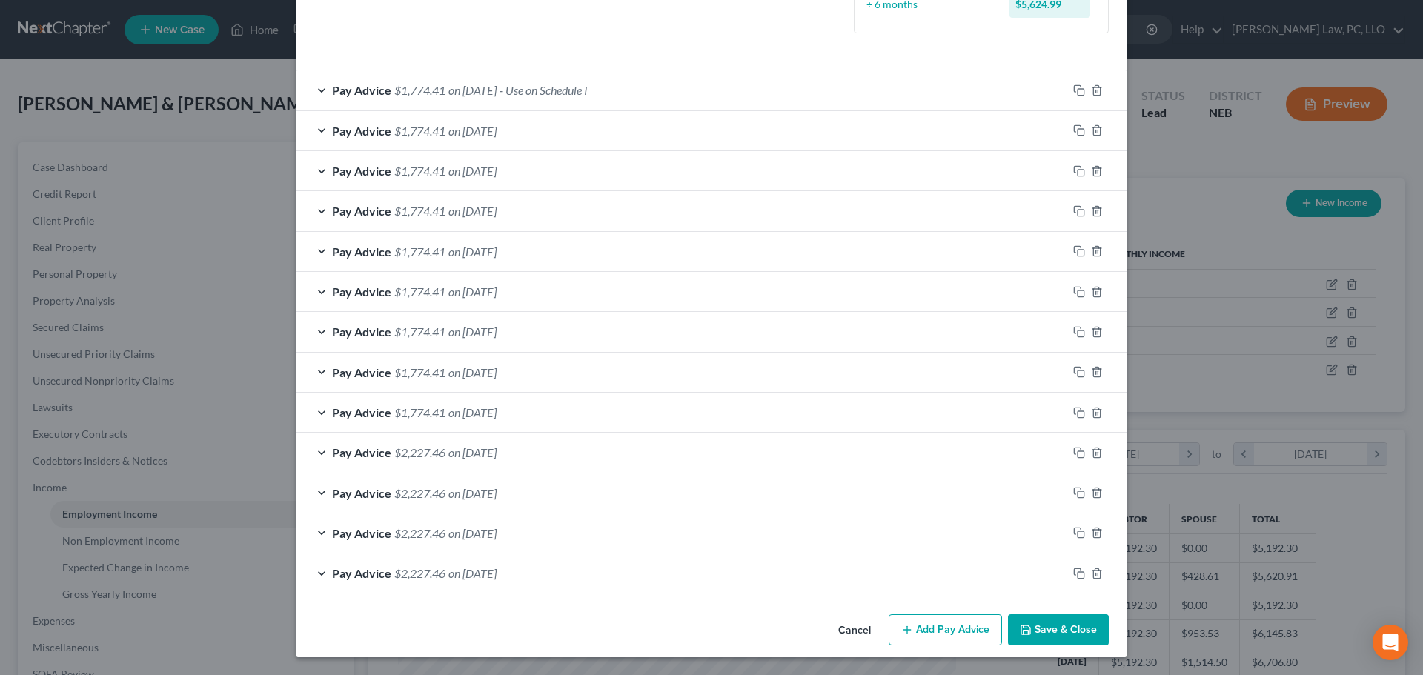
click at [1058, 635] on button "Save & Close" at bounding box center [1058, 630] width 101 height 31
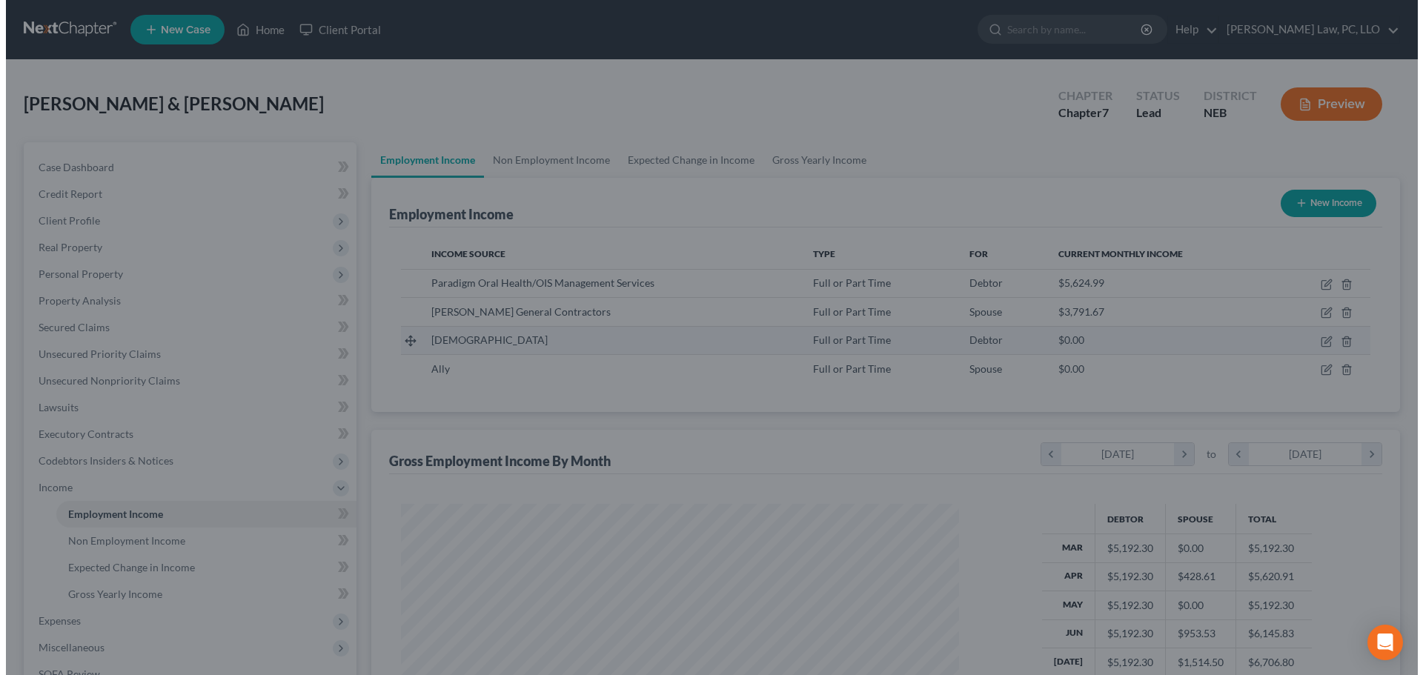
scroll to position [741018, 740712]
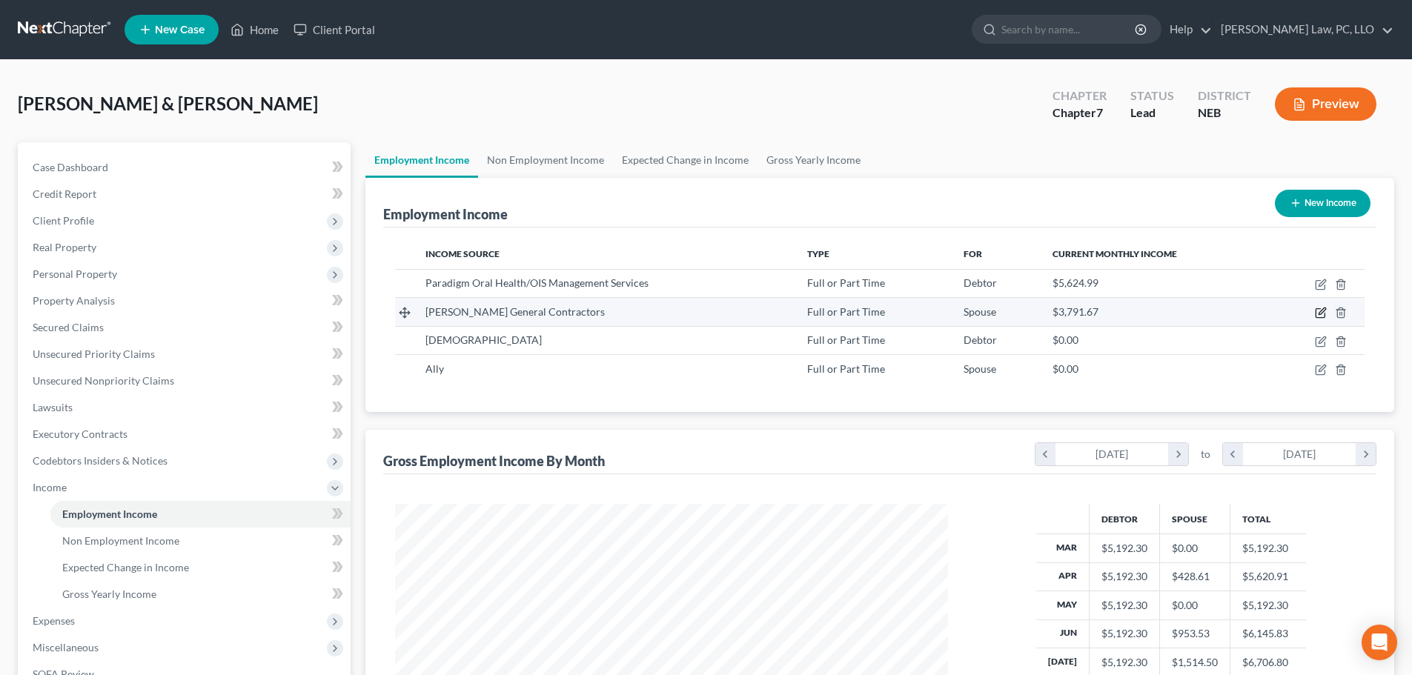
click at [1317, 315] on icon "button" at bounding box center [1321, 313] width 12 height 12
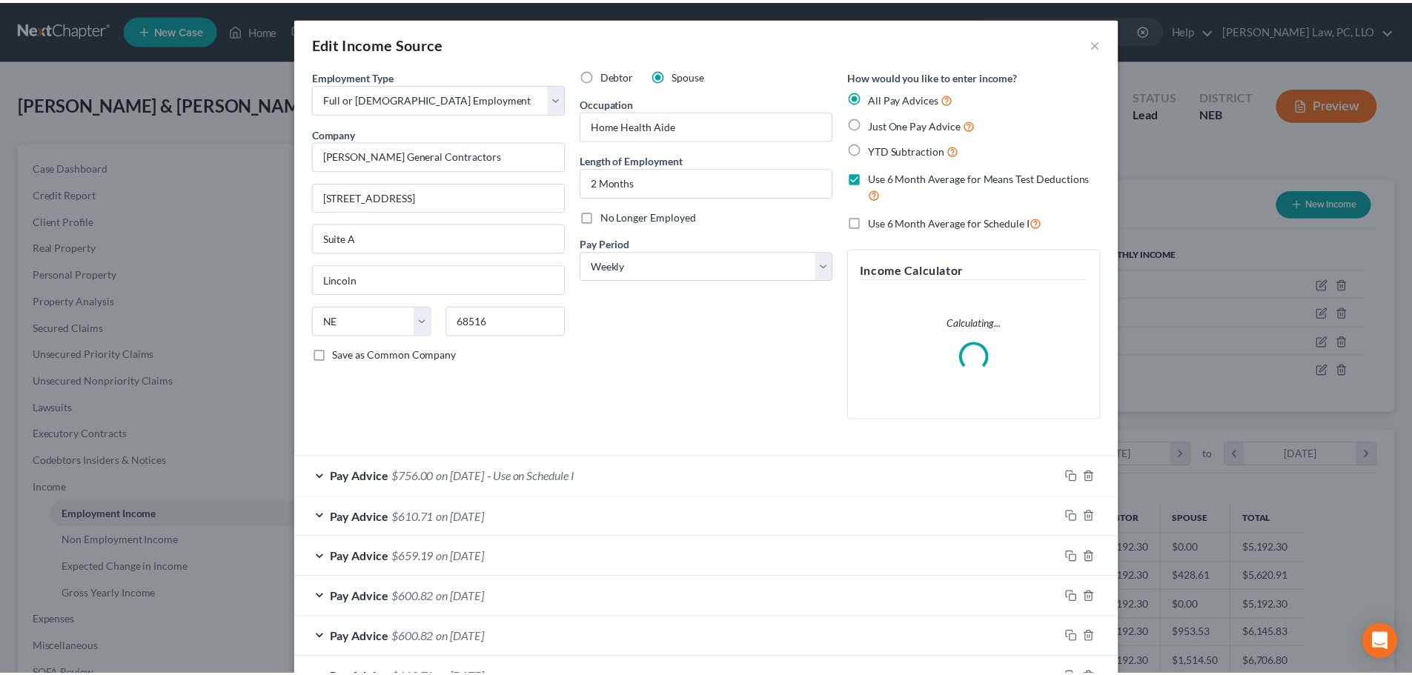
scroll to position [279, 588]
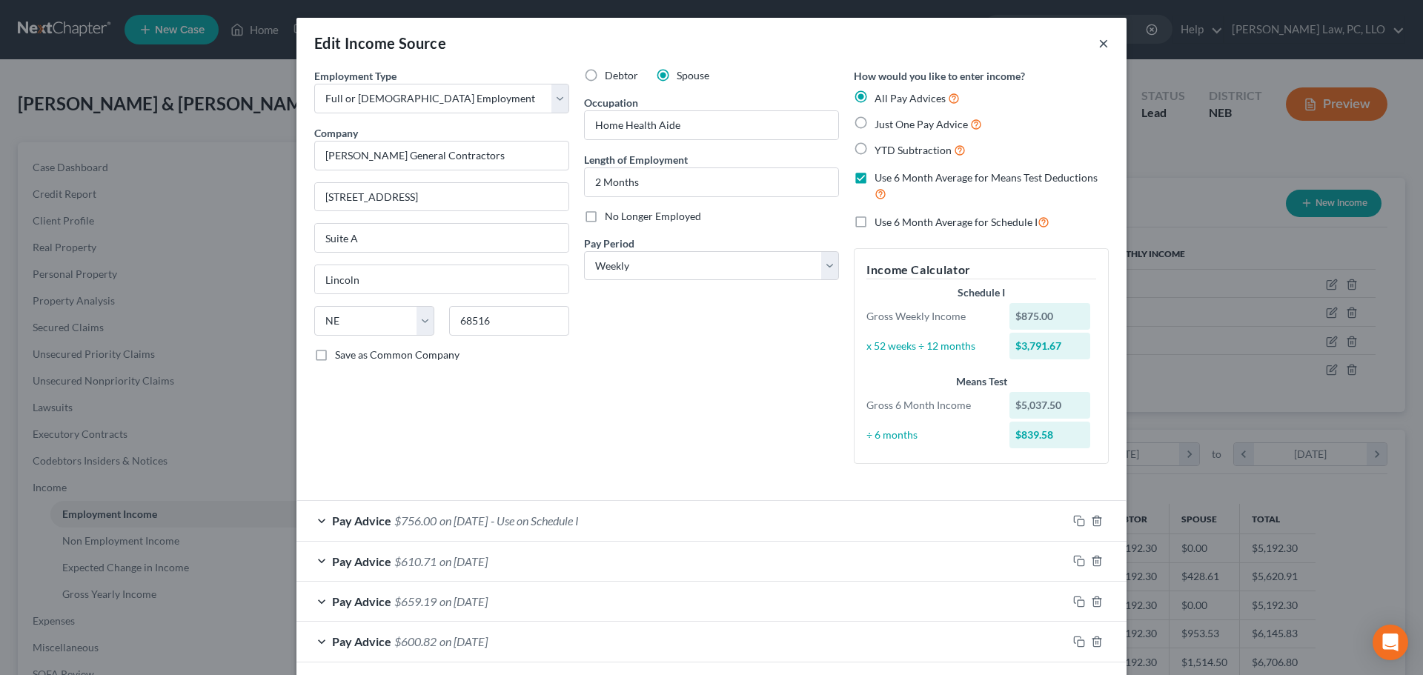
click at [1099, 44] on button "×" at bounding box center [1104, 43] width 10 height 18
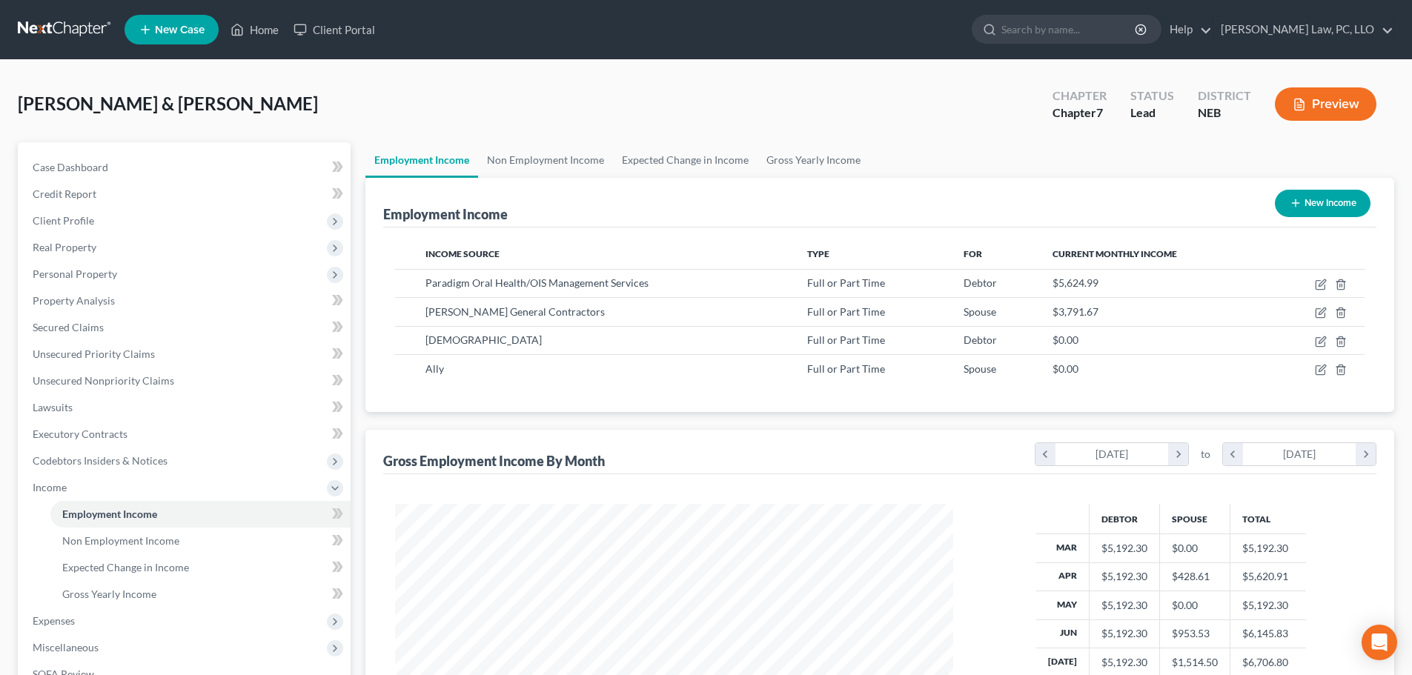
scroll to position [741018, 740712]
click at [467, 397] on div "Income Source Type For Current Monthly Income Paradigm Oral Health/OIS Manageme…" at bounding box center [879, 320] width 993 height 185
drag, startPoint x: 263, startPoint y: 36, endPoint x: 325, endPoint y: 258, distance: 230.0
click at [263, 36] on link "Home" at bounding box center [254, 29] width 63 height 27
